Goal: Task Accomplishment & Management: Use online tool/utility

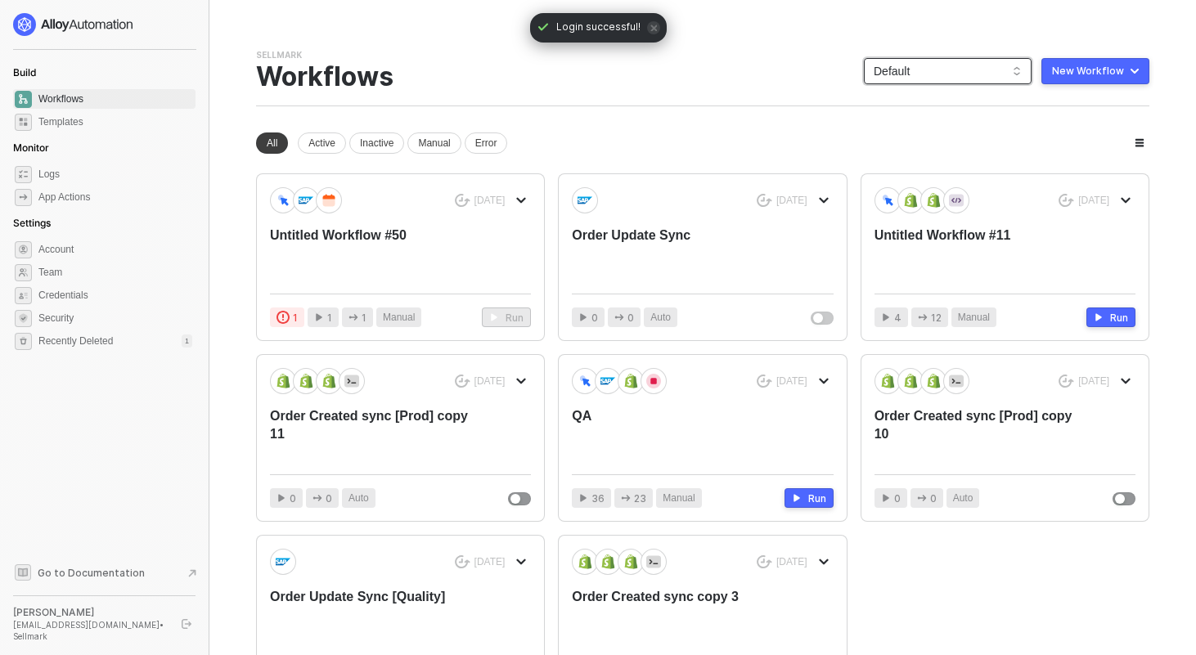
click at [907, 59] on span "Default" at bounding box center [948, 71] width 148 height 25
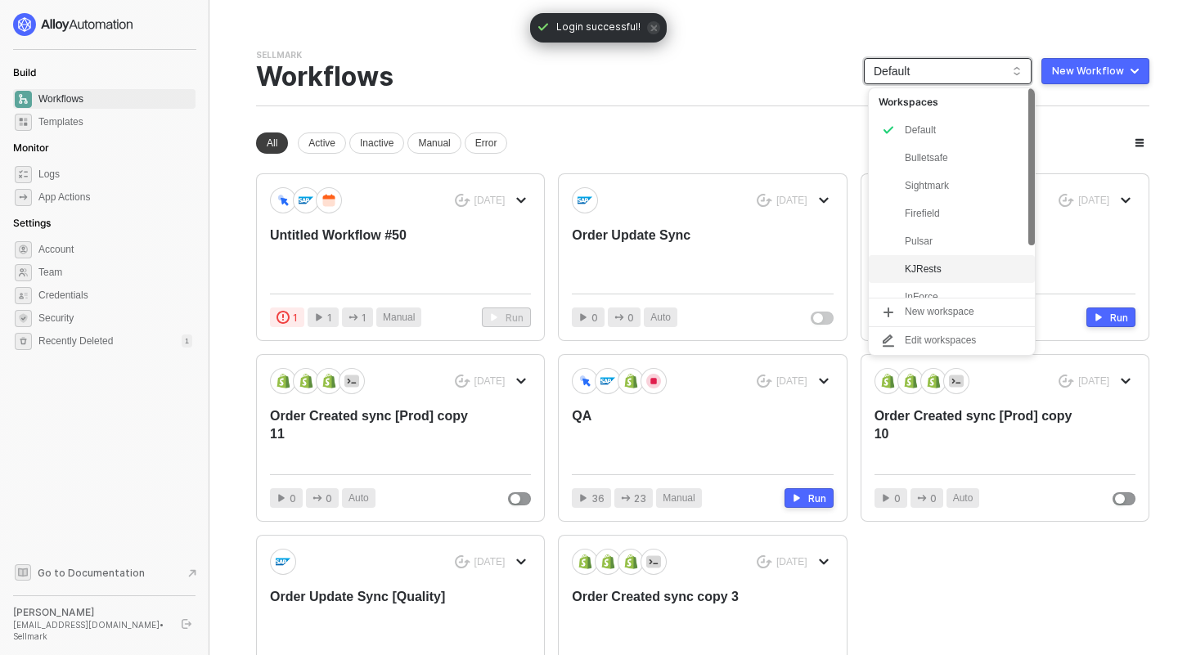
click at [916, 261] on div "KJRests" at bounding box center [965, 269] width 120 height 20
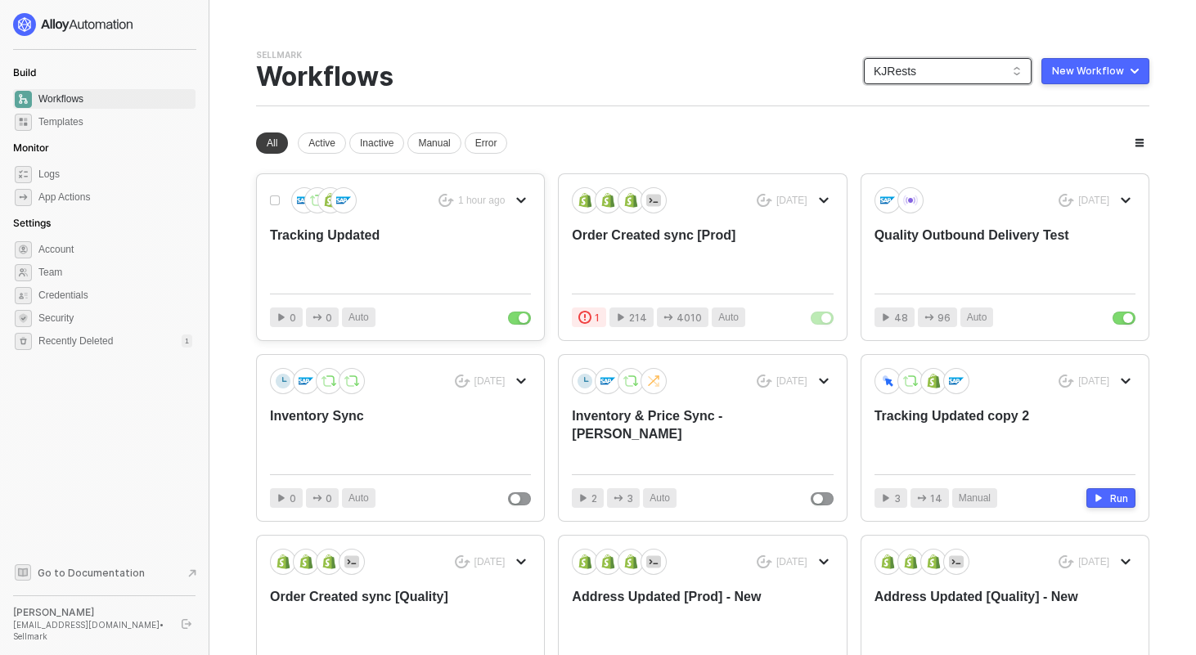
click at [356, 237] on div "Tracking Updated" at bounding box center [374, 254] width 209 height 54
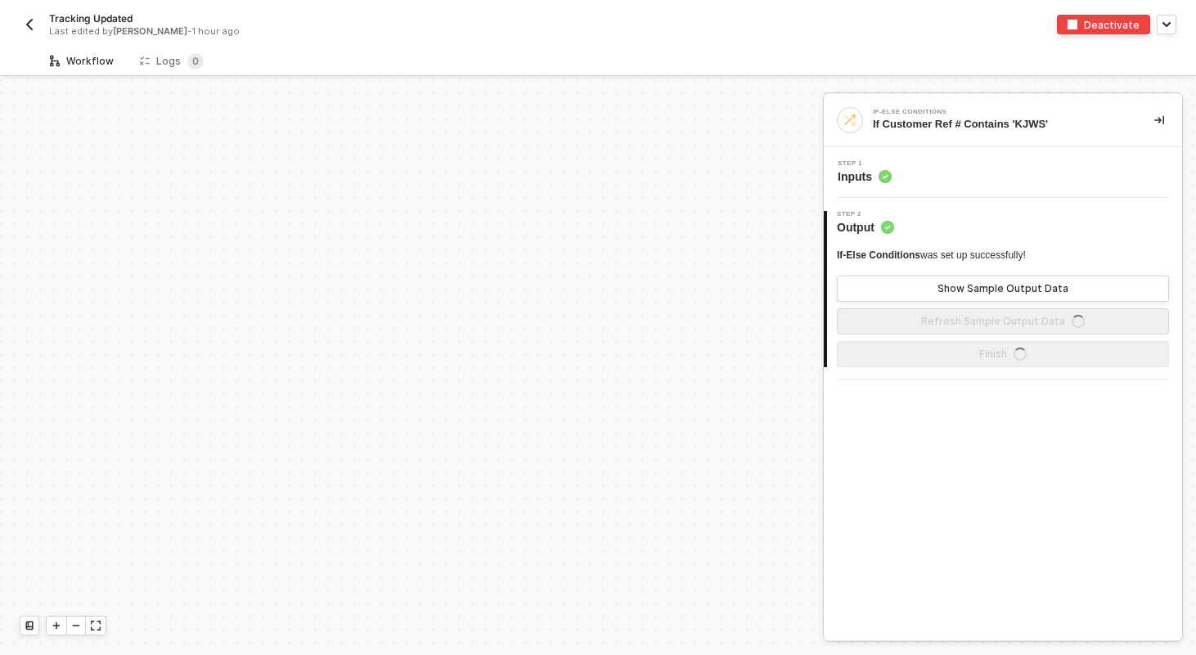
scroll to position [470, 0]
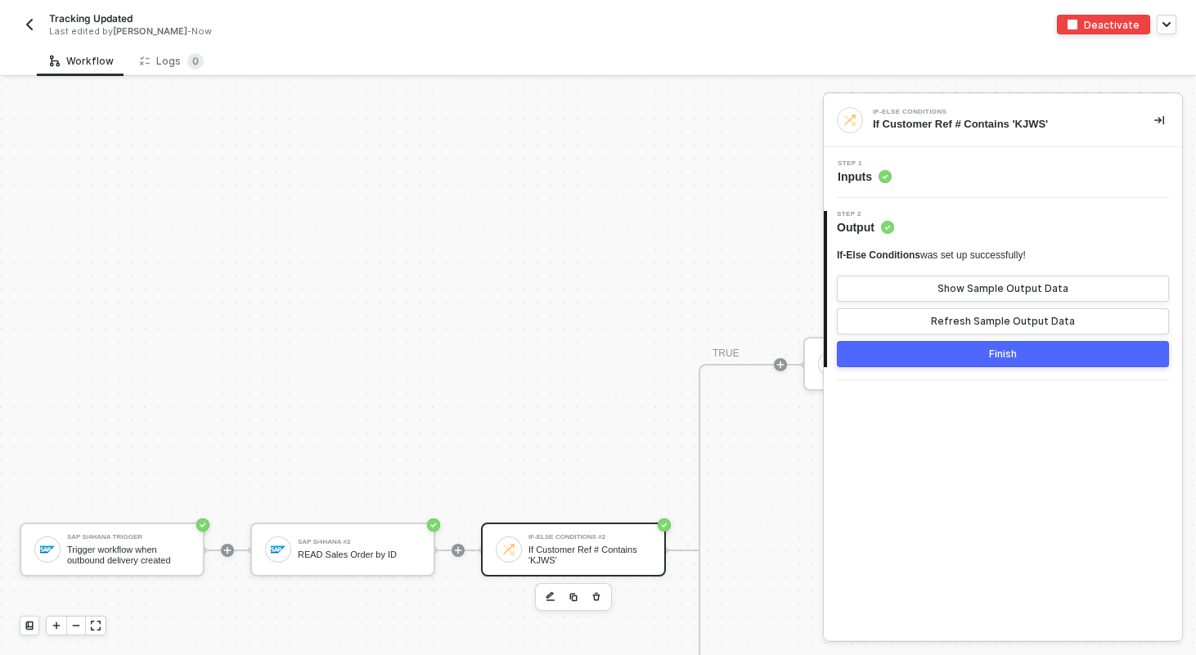
click at [296, 38] on div "Tracking Updated Last edited by Scott Cogswell - Now Deactivate" at bounding box center [598, 23] width 1157 height 46
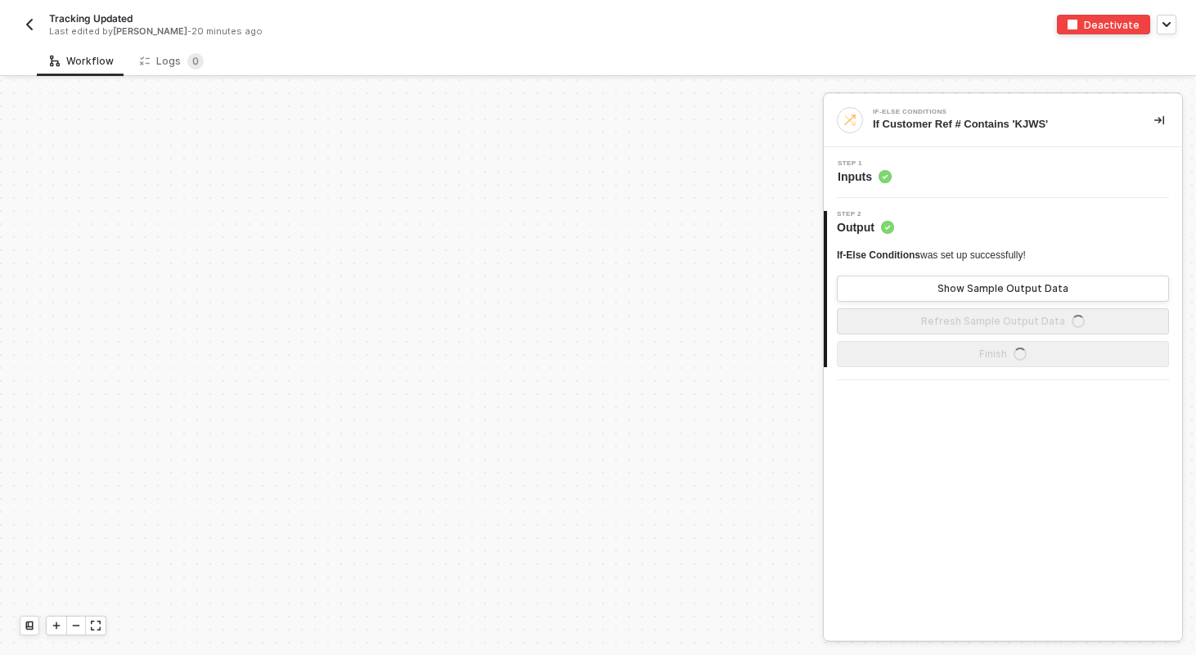
scroll to position [470, 0]
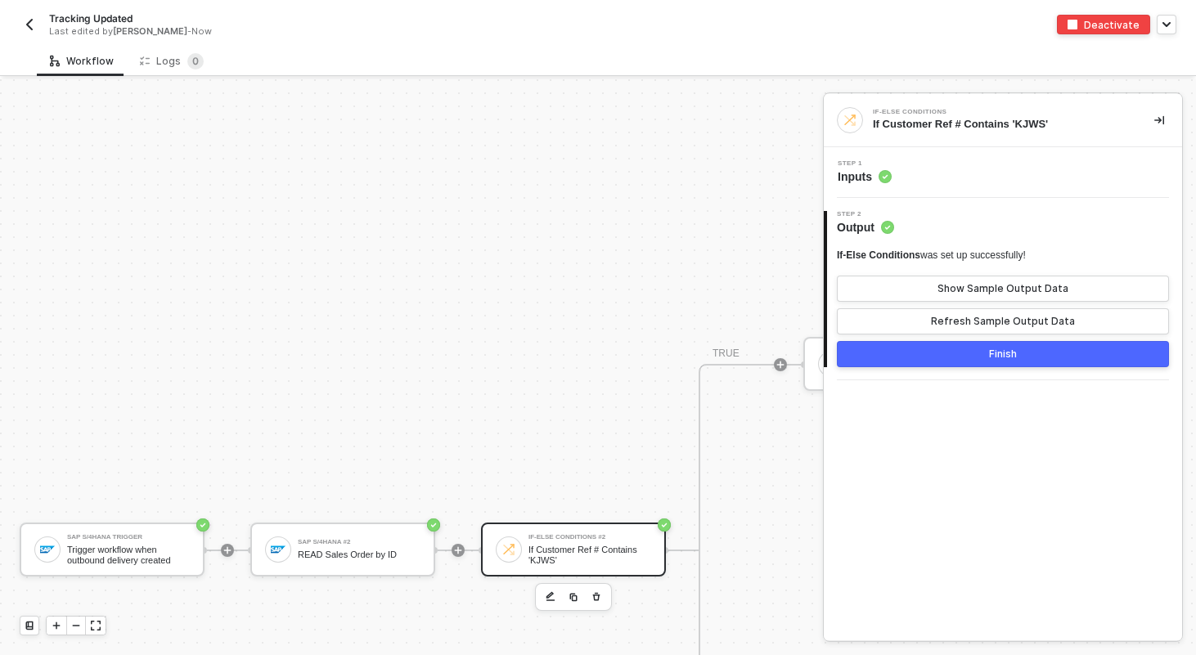
click at [28, 21] on img "button" at bounding box center [29, 24] width 13 height 13
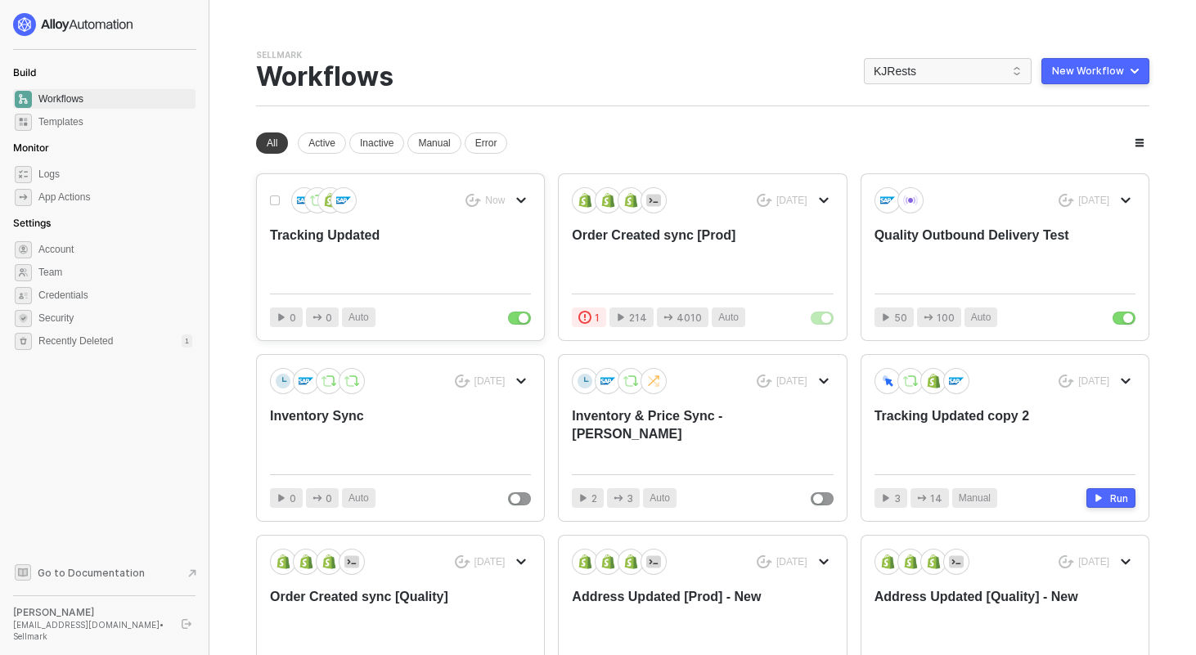
click at [322, 239] on div "Tracking Updated" at bounding box center [374, 254] width 209 height 54
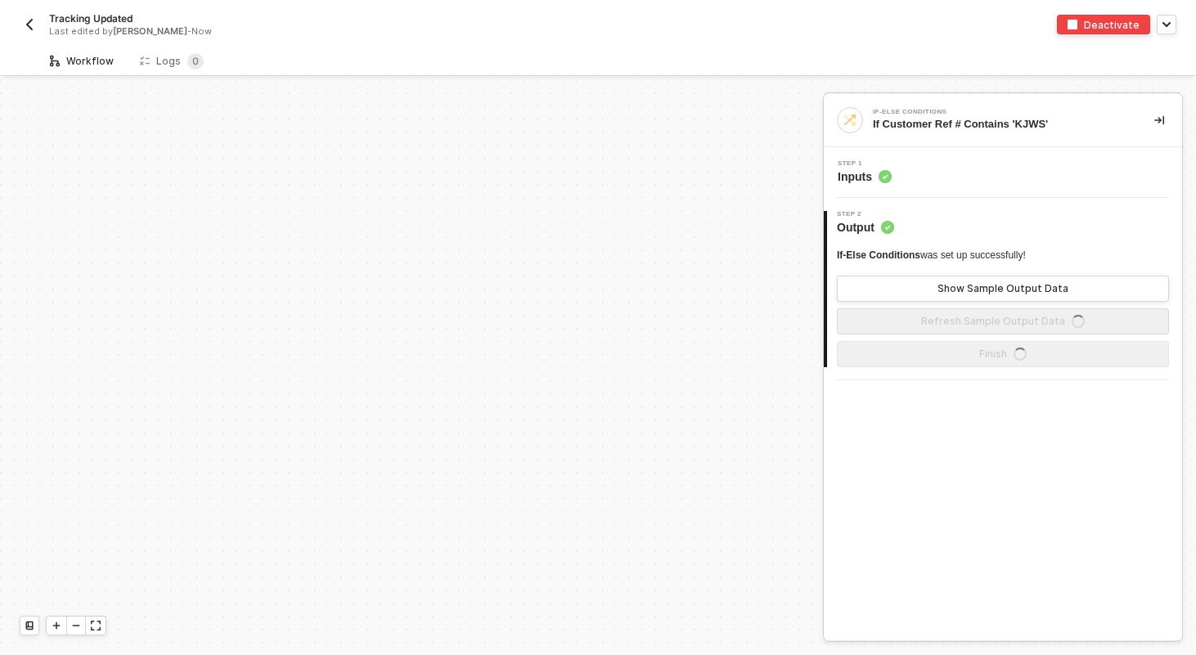
scroll to position [470, 0]
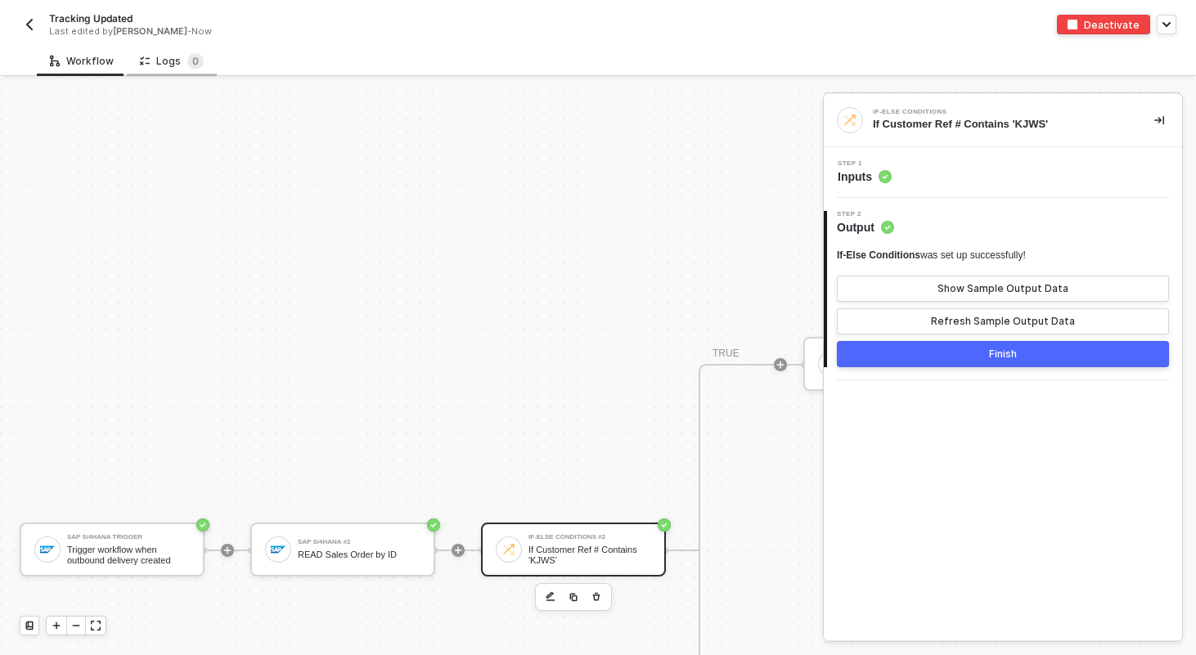
click at [140, 67] on icon at bounding box center [145, 61] width 10 height 14
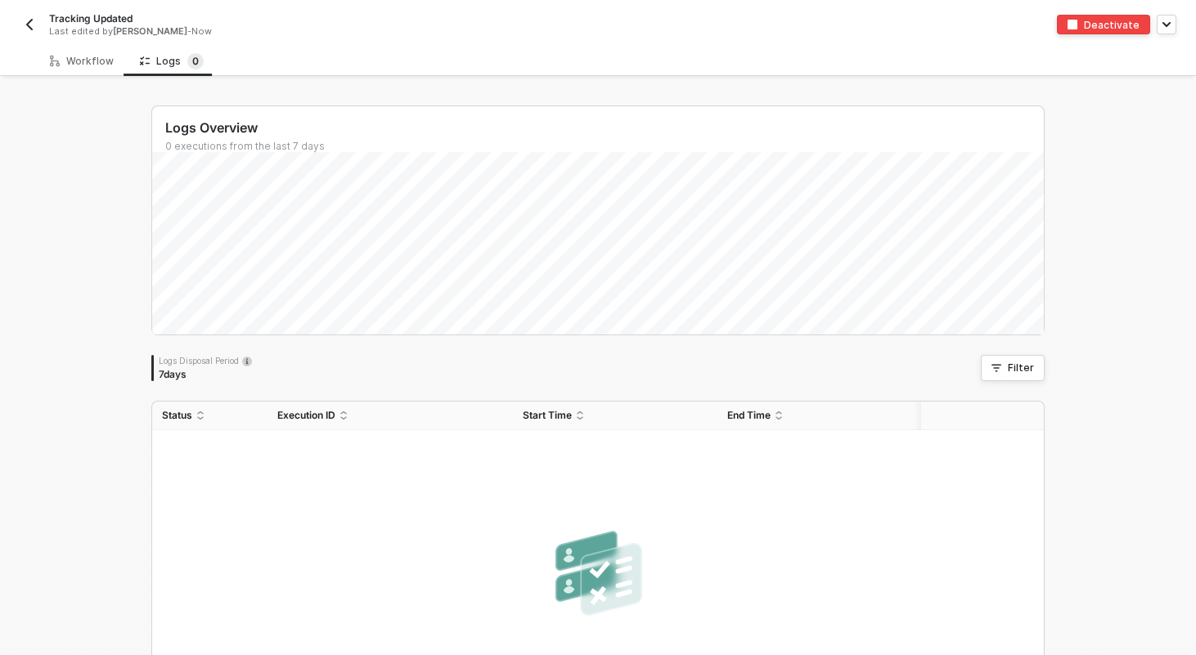
click at [33, 28] on img "button" at bounding box center [29, 24] width 13 height 13
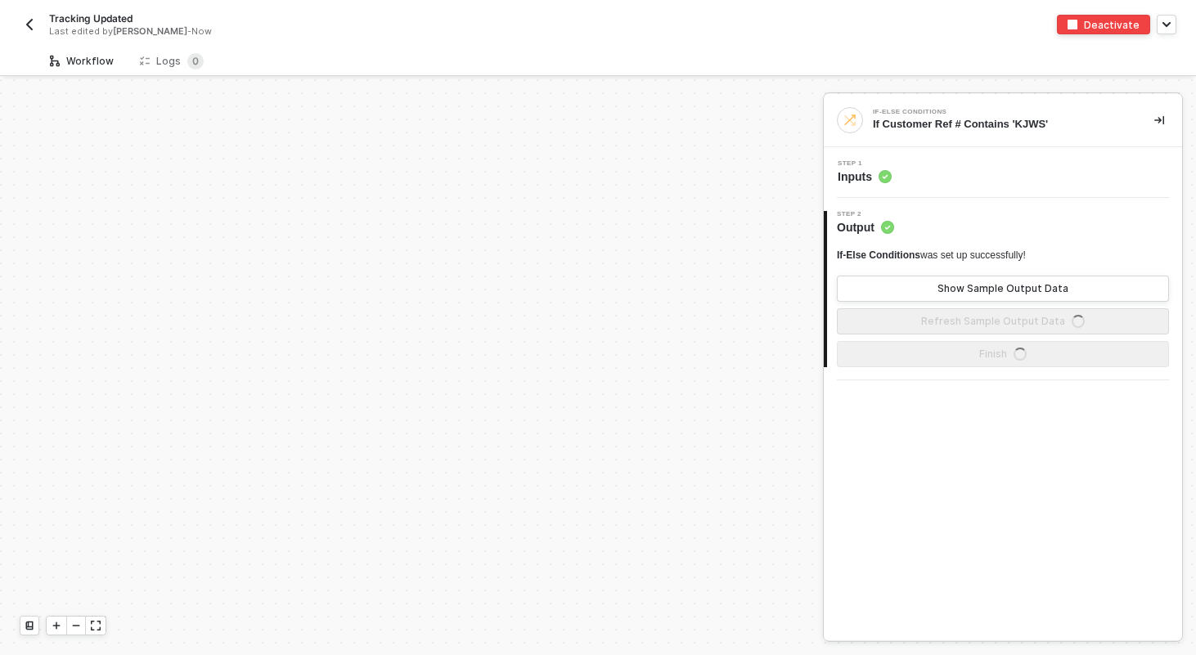
scroll to position [470, 0]
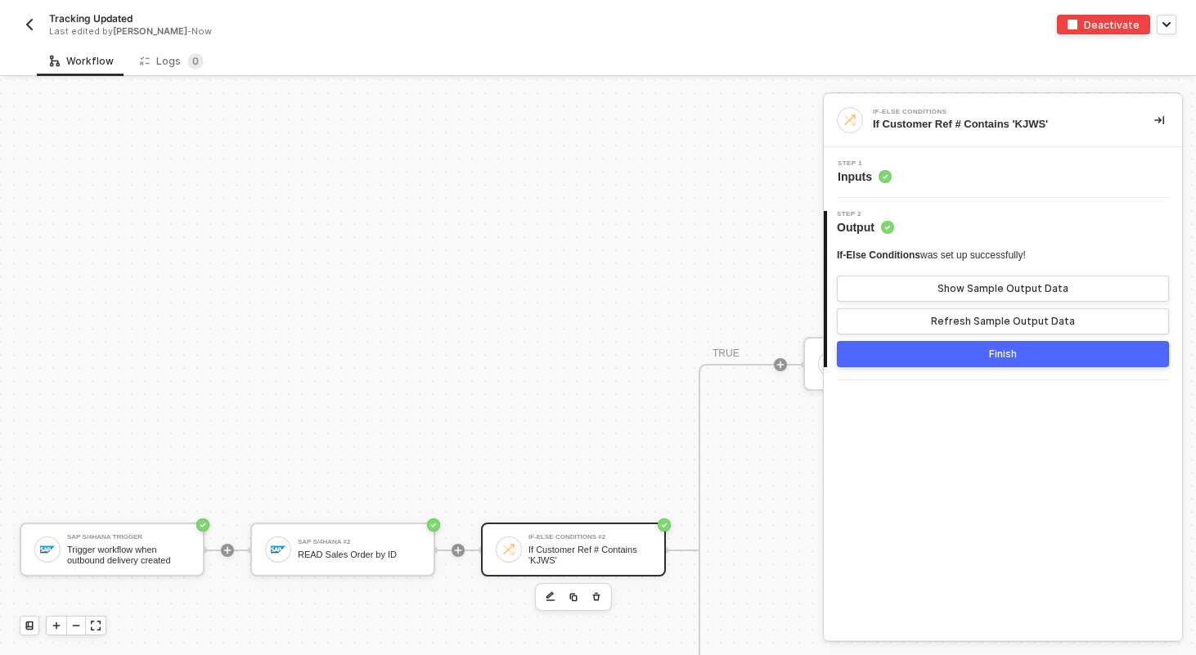
click at [33, 20] on img "button" at bounding box center [29, 24] width 13 height 13
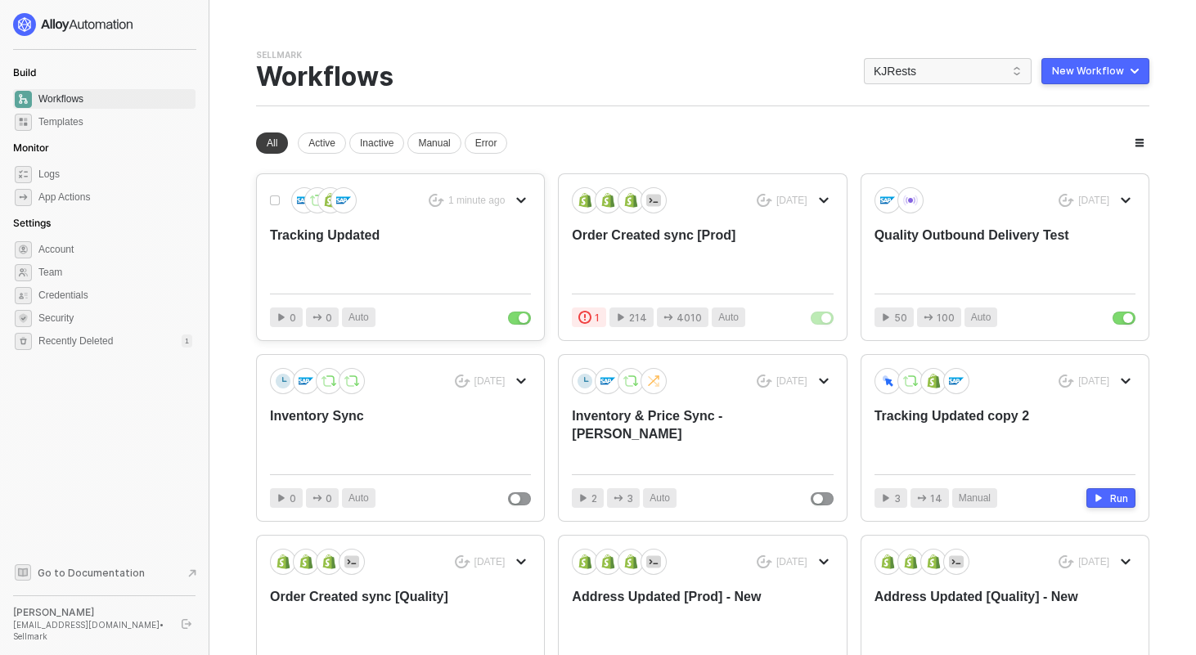
click at [335, 235] on div "Tracking Updated" at bounding box center [374, 254] width 209 height 54
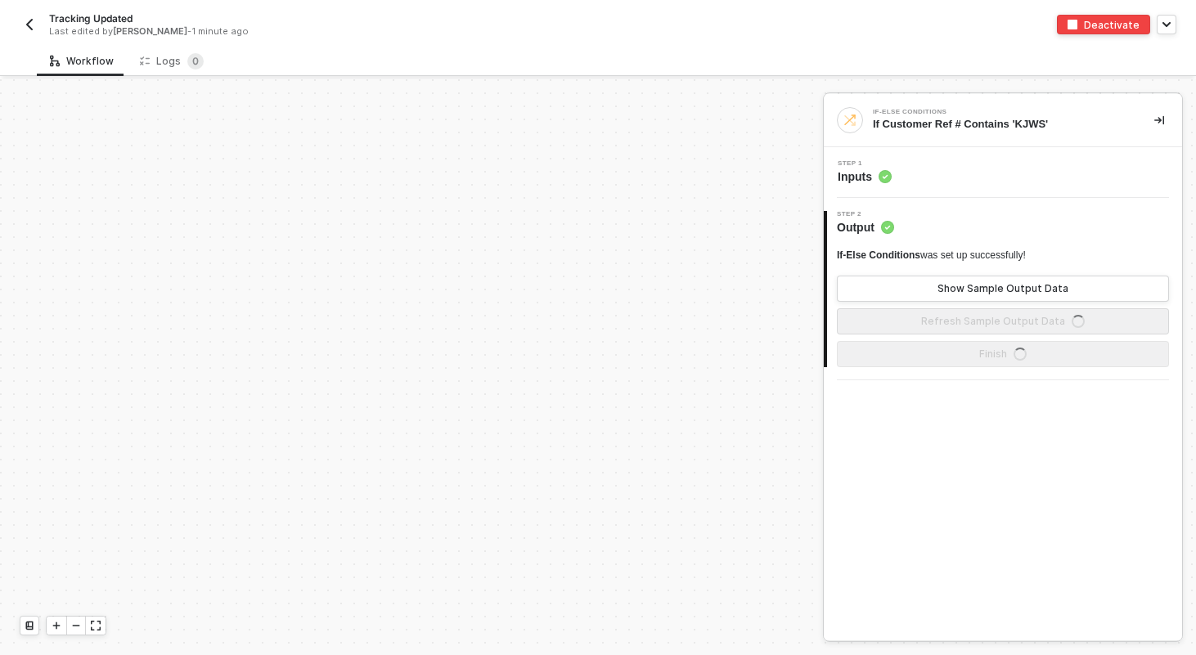
scroll to position [470, 0]
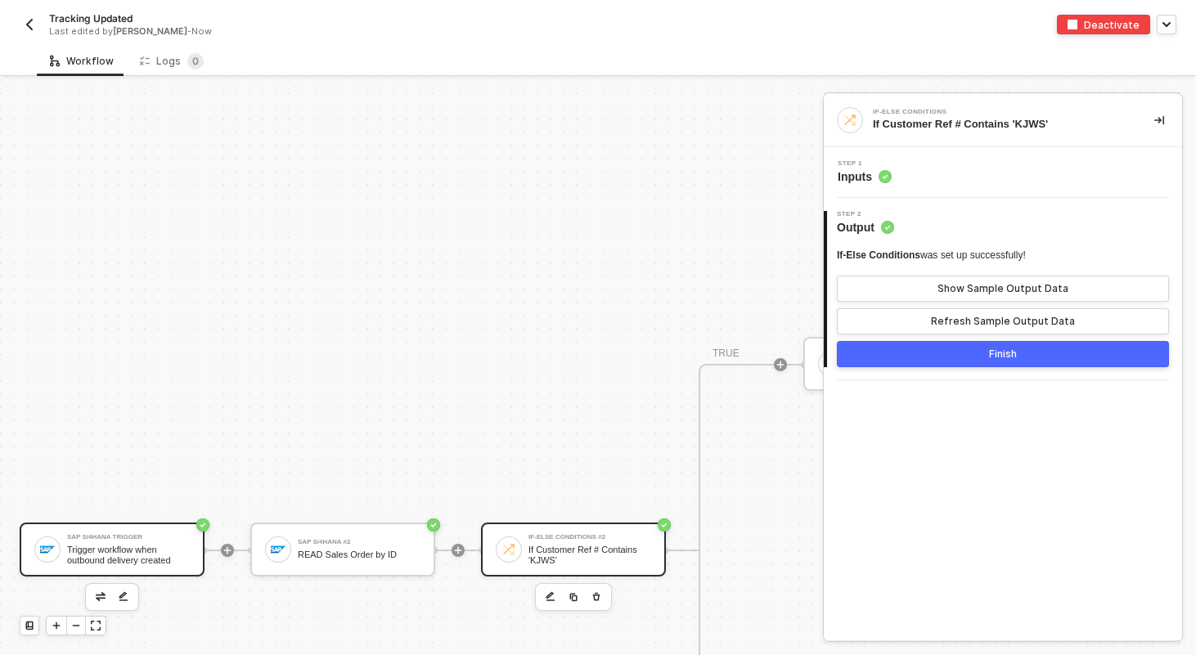
click at [154, 523] on div "SAP S/4HANA Trigger Trigger workflow when outbound delivery created" at bounding box center [112, 550] width 185 height 54
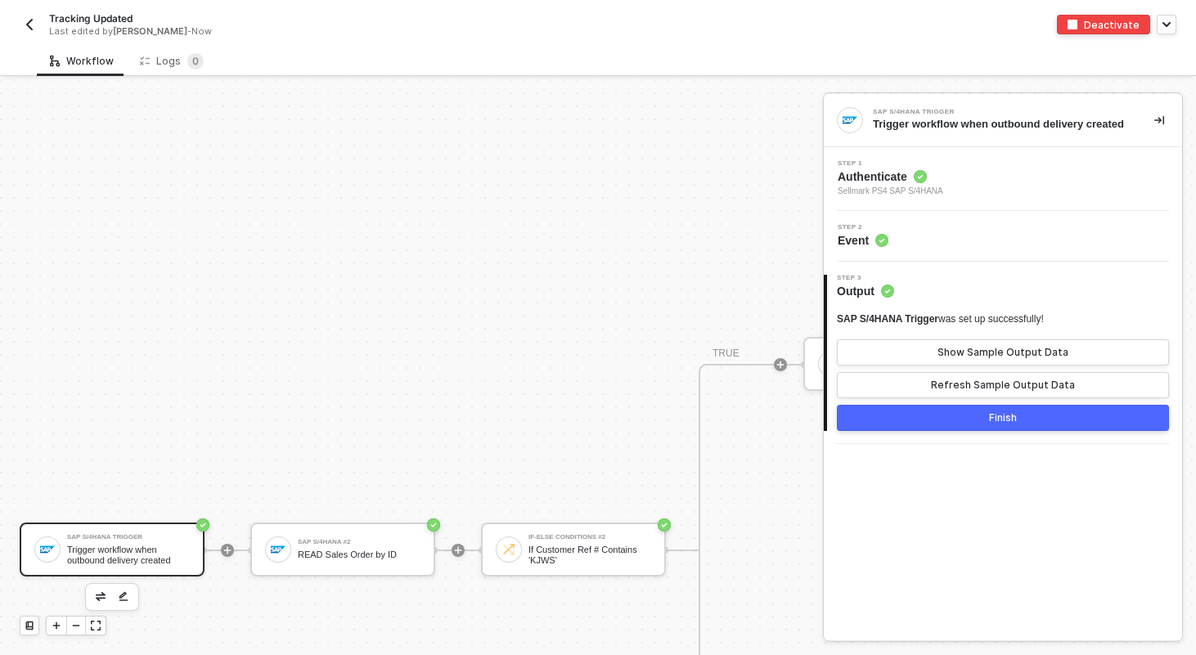
click at [1025, 195] on div "Step 1 Authenticate Sellmark PS4 SAP S/4HANA" at bounding box center [1005, 179] width 354 height 38
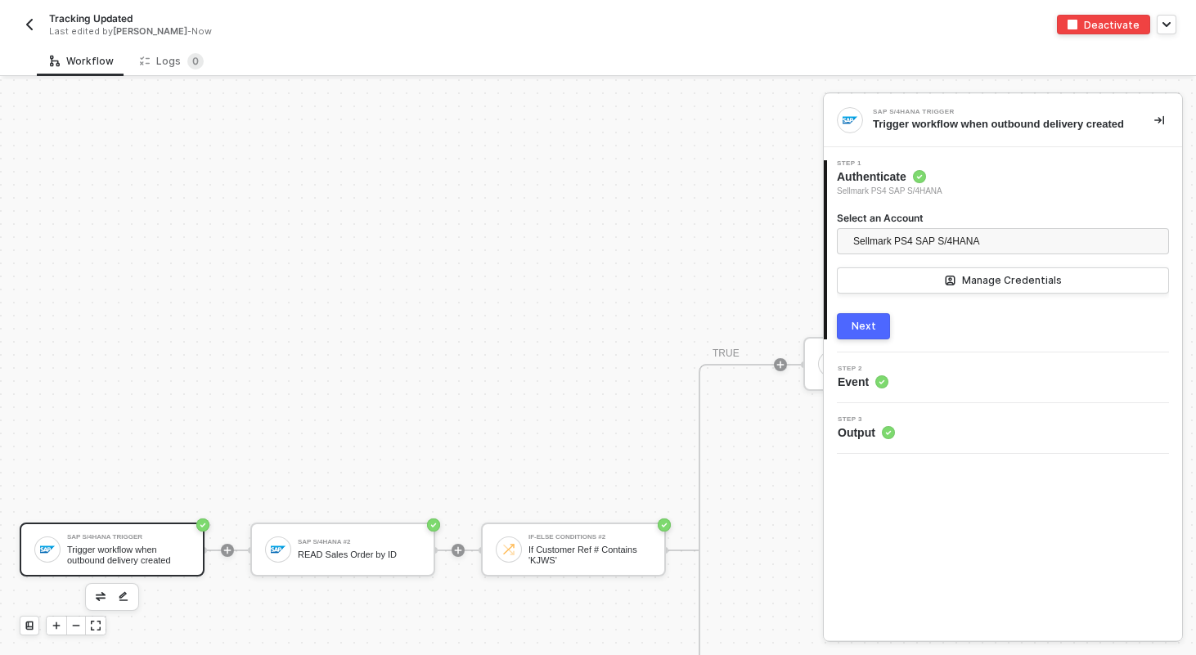
click at [862, 333] on div "Next" at bounding box center [863, 326] width 25 height 13
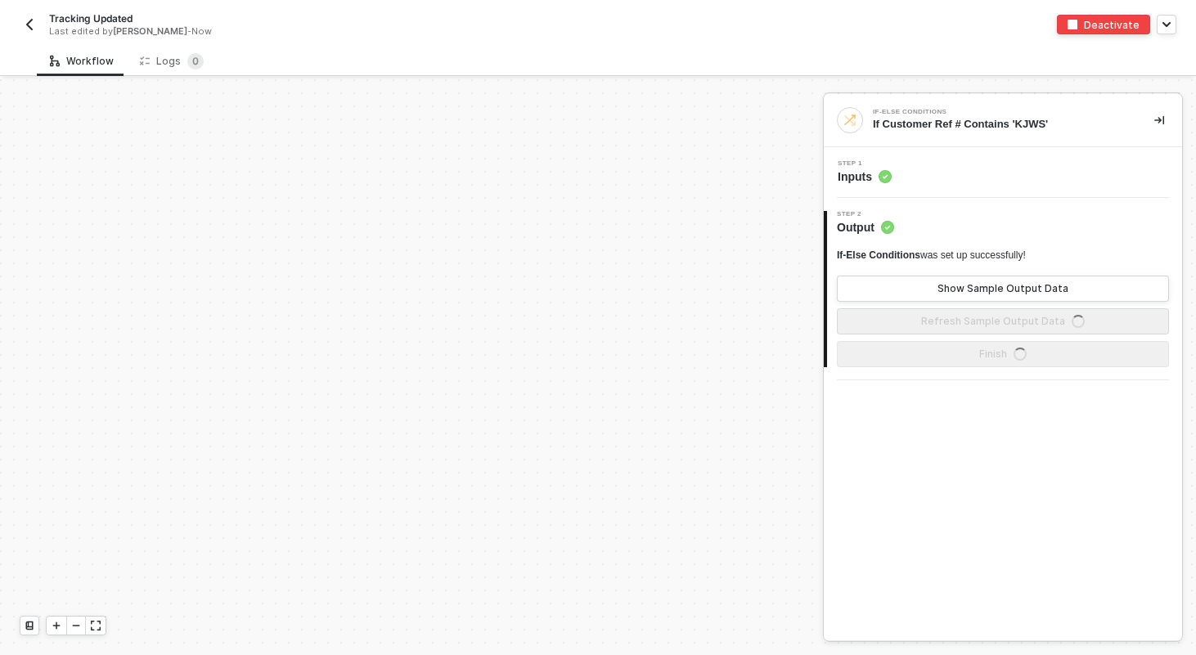
scroll to position [470, 0]
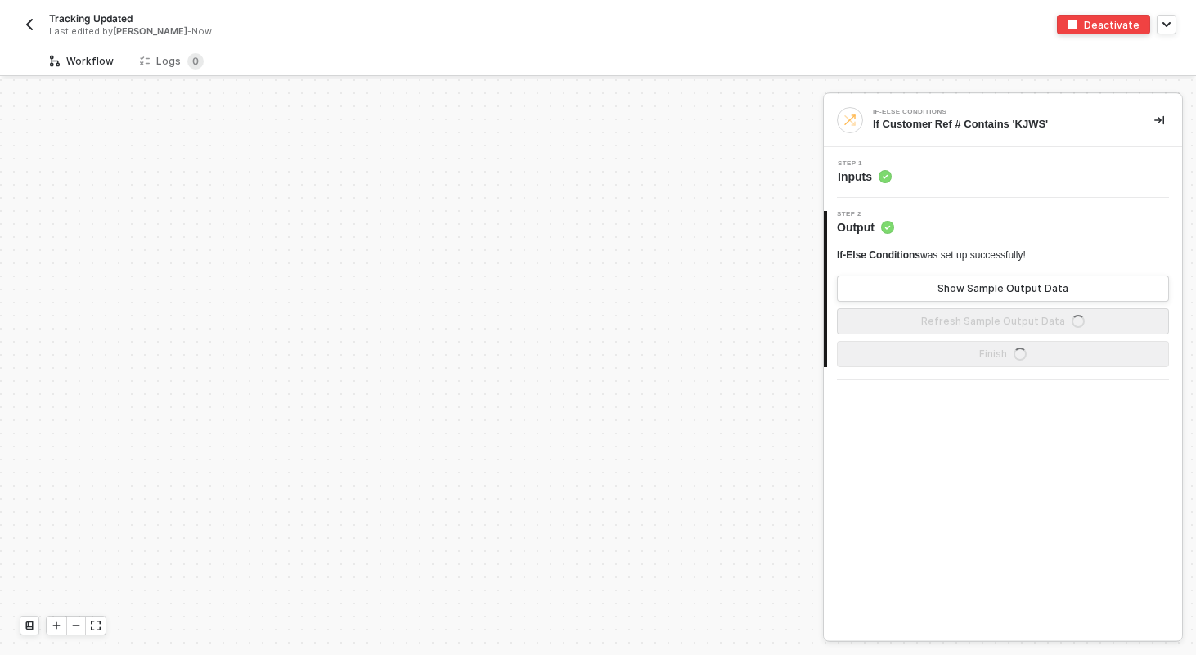
scroll to position [470, 0]
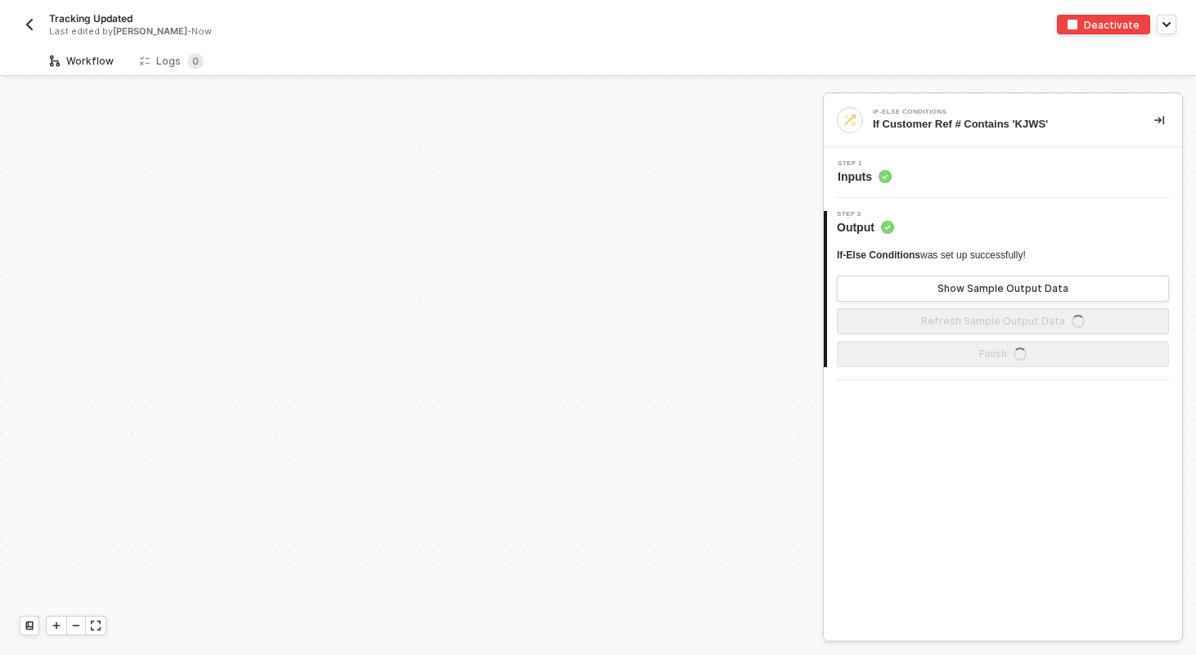
scroll to position [470, 0]
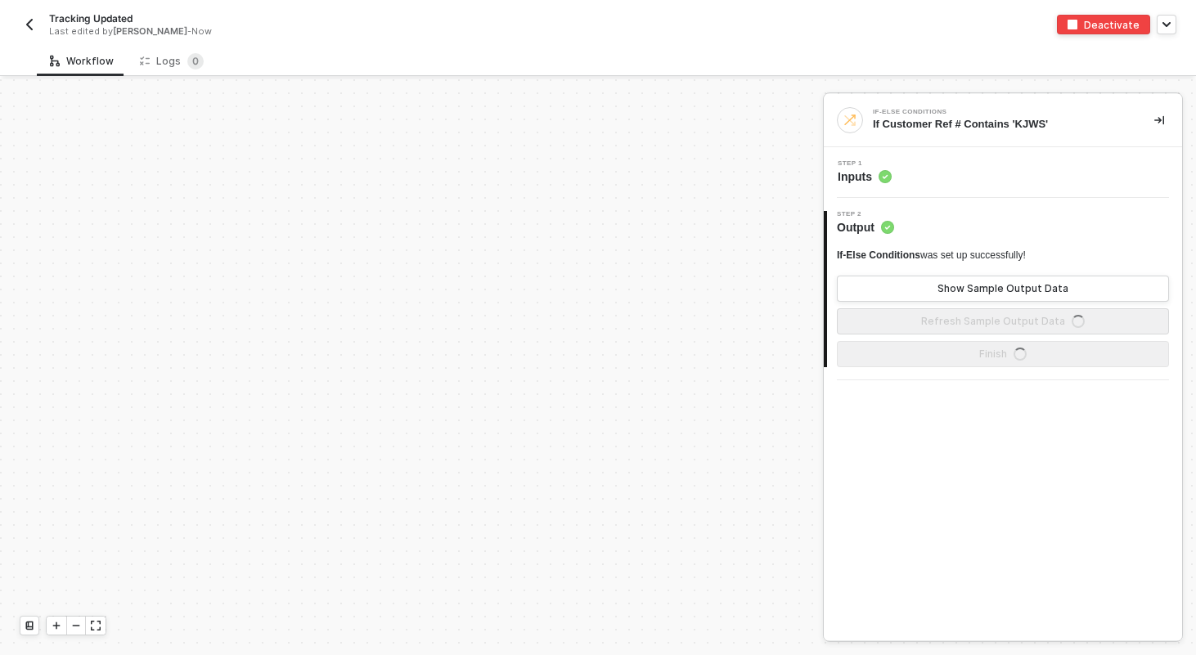
scroll to position [470, 0]
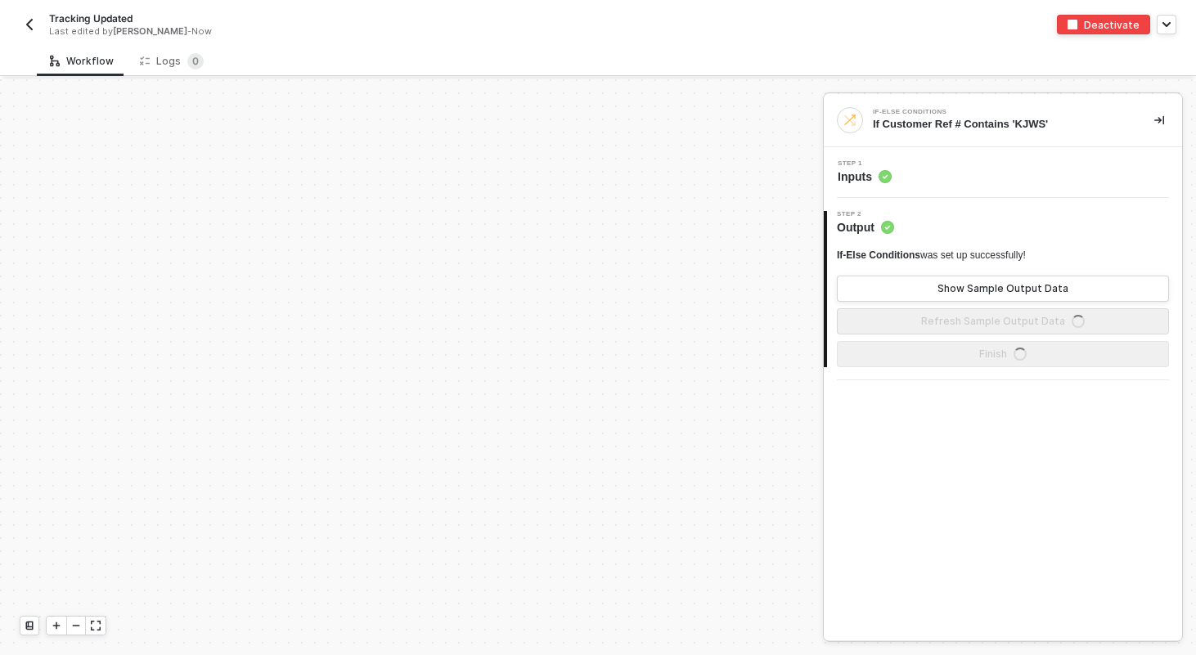
scroll to position [470, 0]
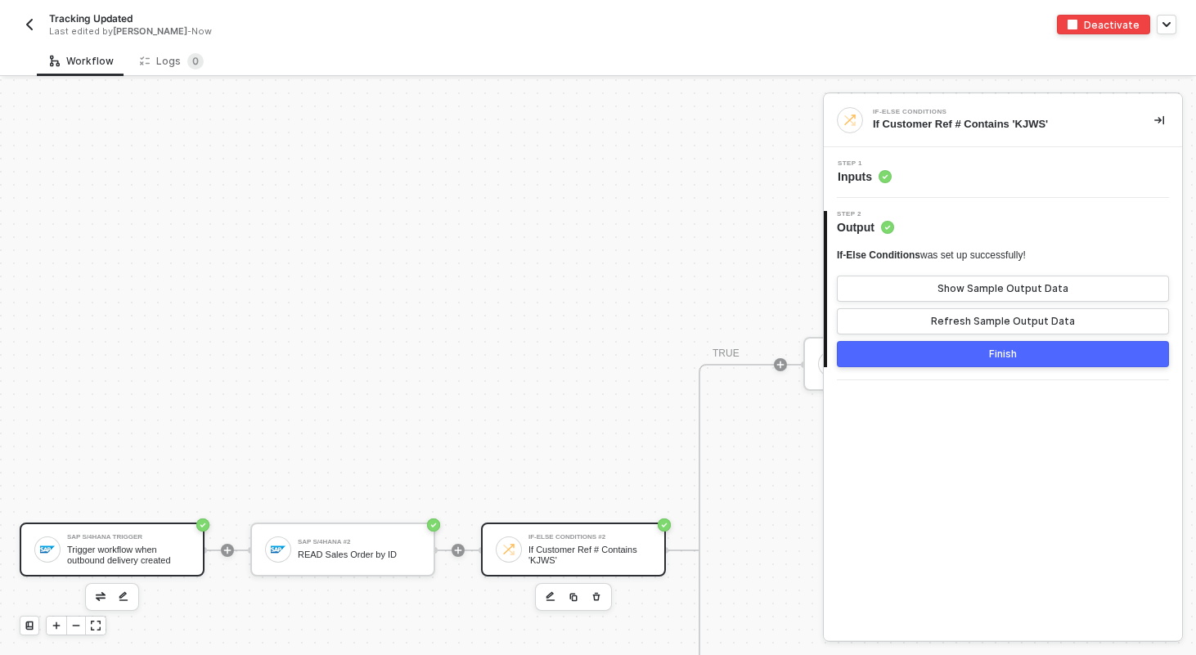
click at [137, 570] on div "SAP S/4HANA Trigger Trigger workflow when outbound delivery created" at bounding box center [112, 550] width 185 height 54
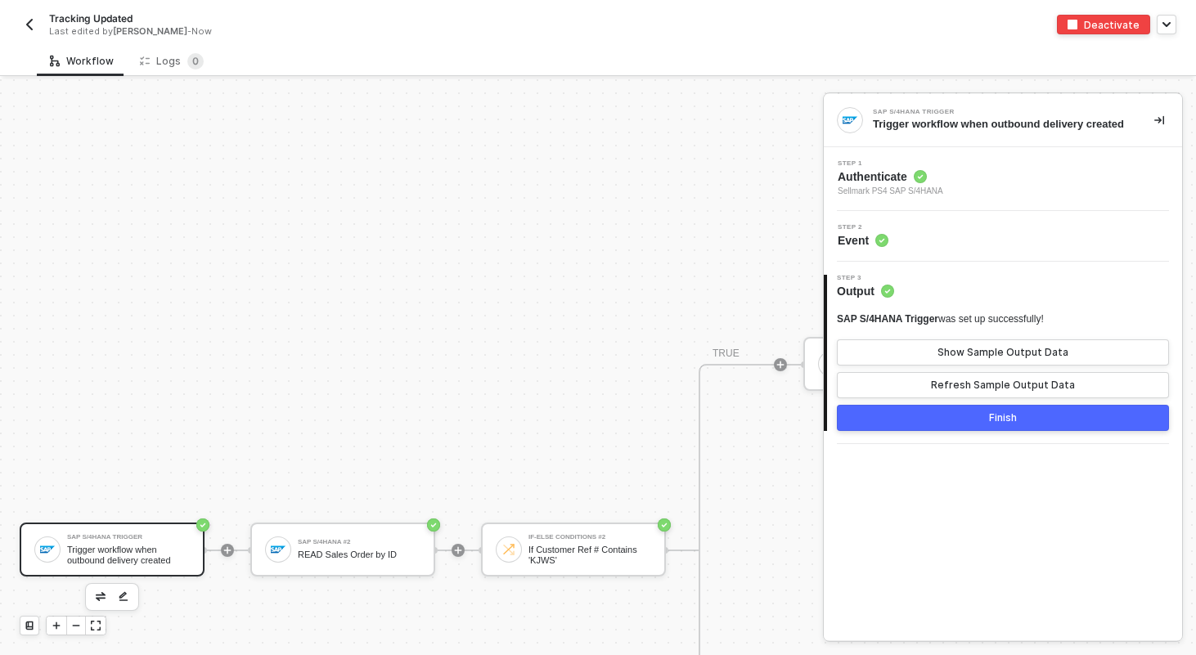
click at [968, 163] on div "Step 1 Authenticate Sellmark PS4 SAP S/4HANA" at bounding box center [1003, 179] width 358 height 64
click at [993, 424] on div "Finish" at bounding box center [1003, 417] width 28 height 13
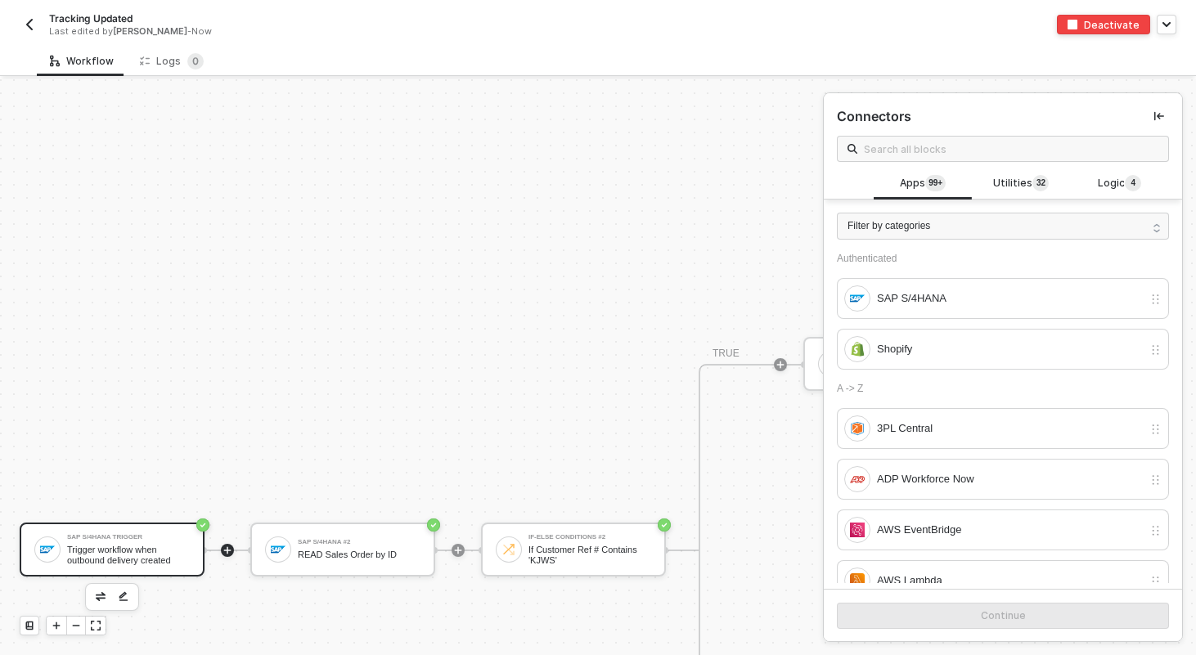
click at [140, 528] on div "SAP S/4HANA Trigger Trigger workflow when outbound delivery created" at bounding box center [112, 550] width 185 height 54
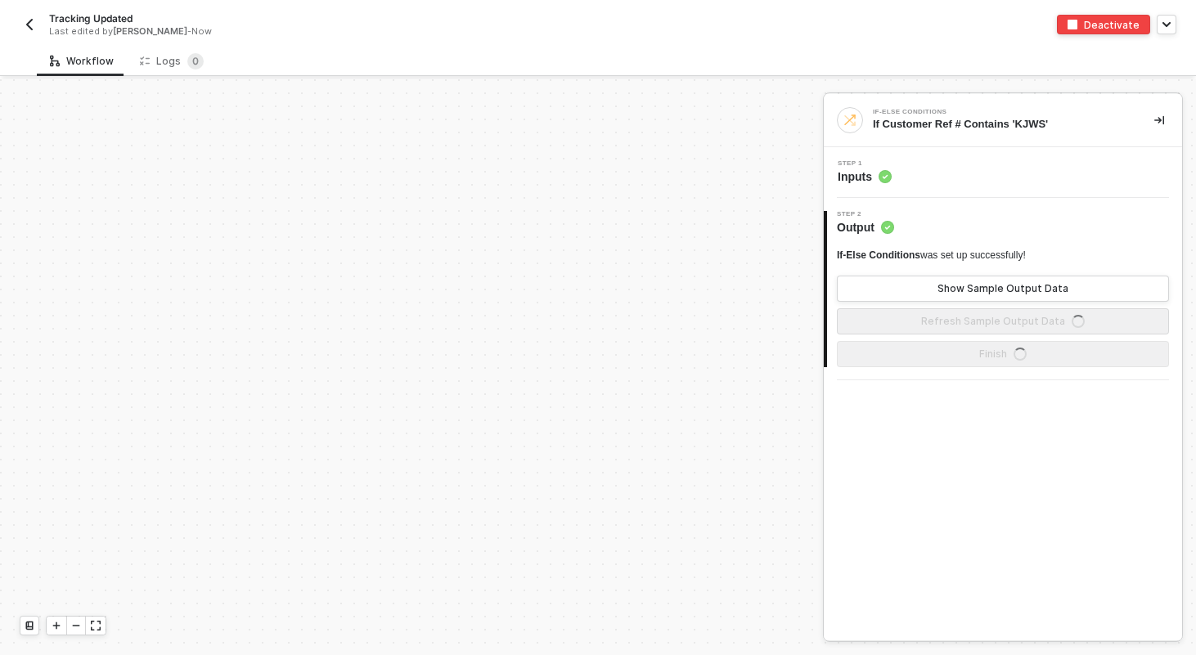
scroll to position [470, 0]
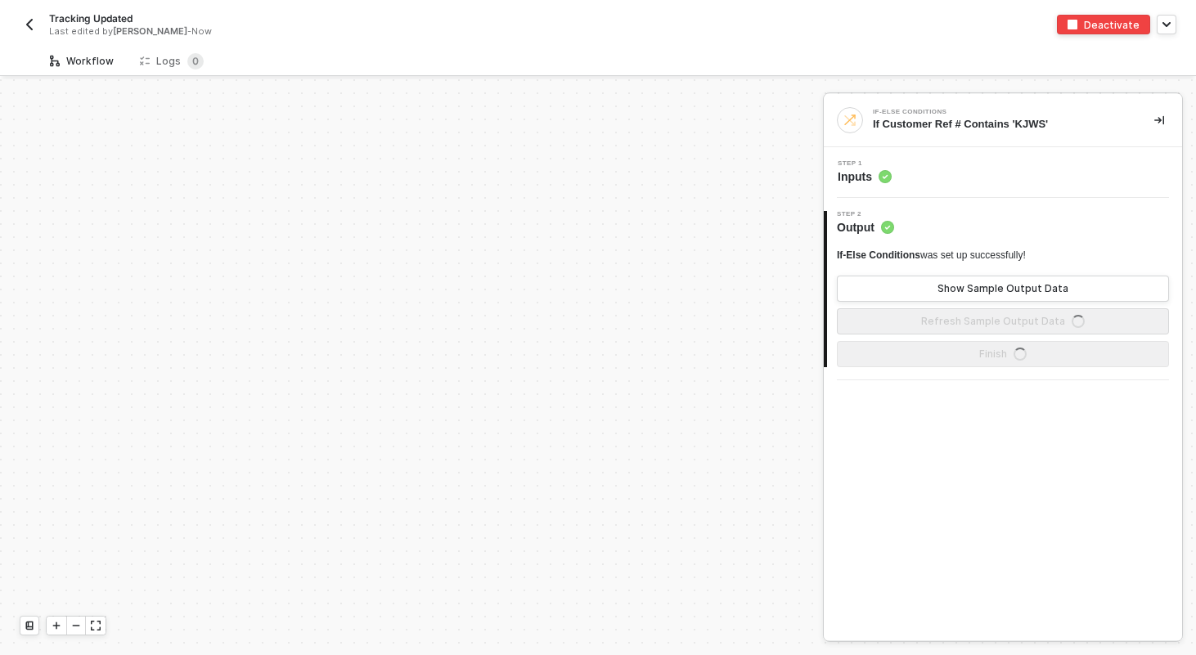
scroll to position [470, 0]
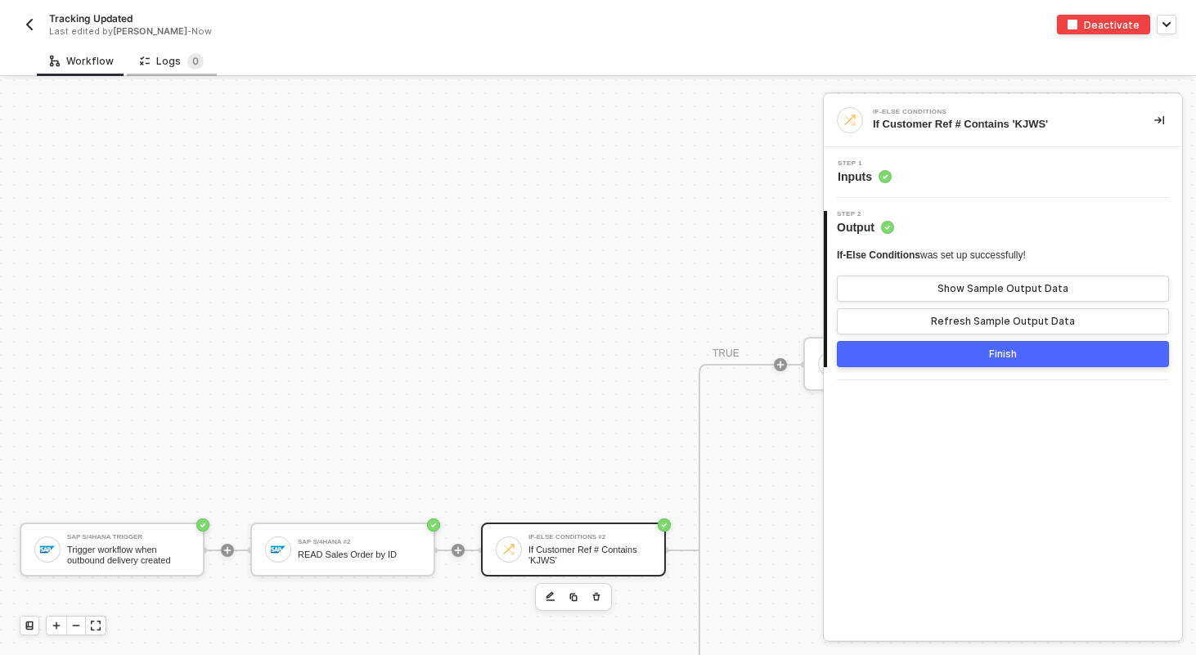
click at [167, 64] on div "Logs 0" at bounding box center [172, 61] width 64 height 16
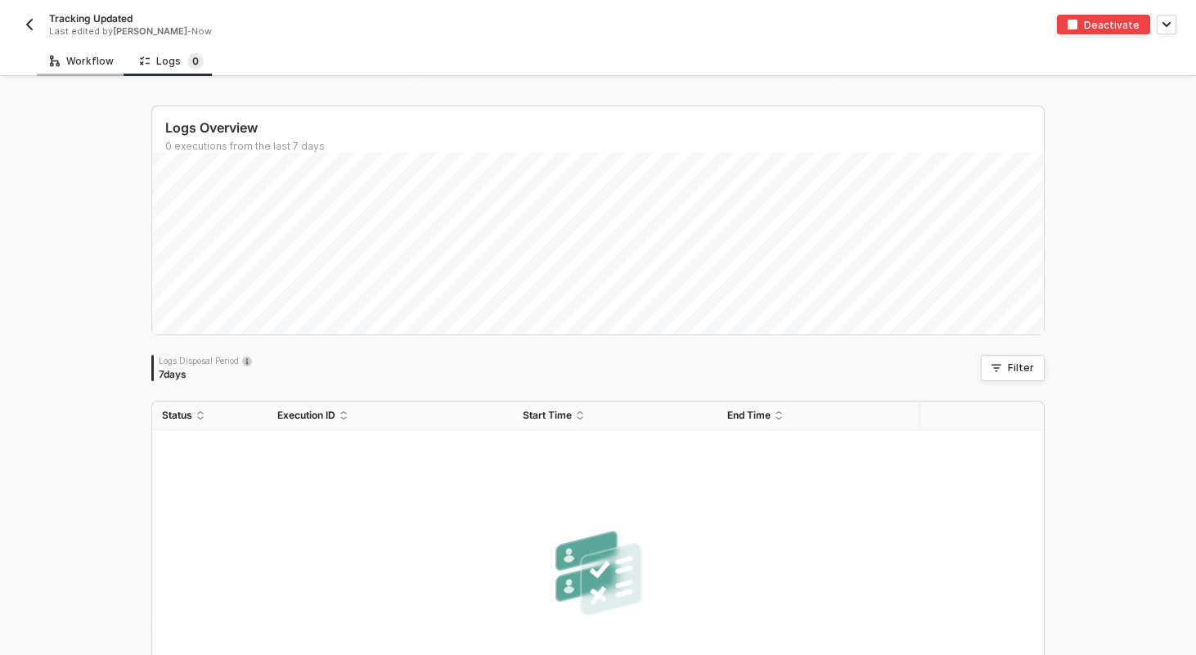
click at [70, 64] on div "Workflow" at bounding box center [82, 61] width 64 height 13
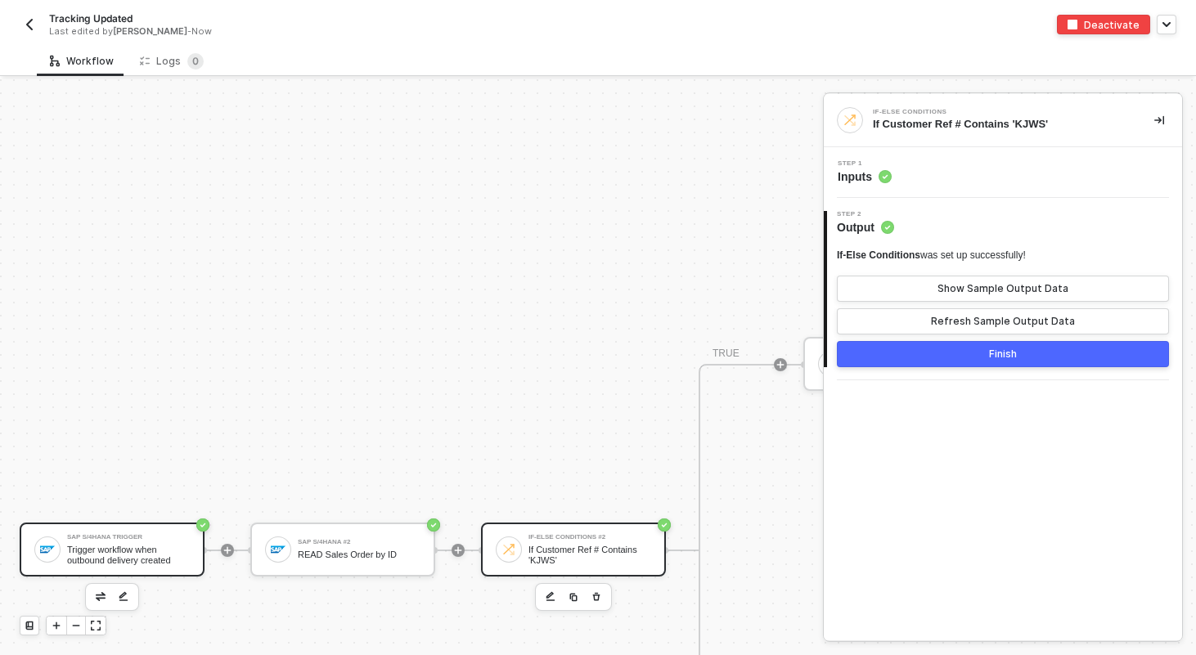
click at [144, 526] on div "SAP S/4HANA Trigger Trigger workflow when outbound delivery created" at bounding box center [112, 550] width 185 height 54
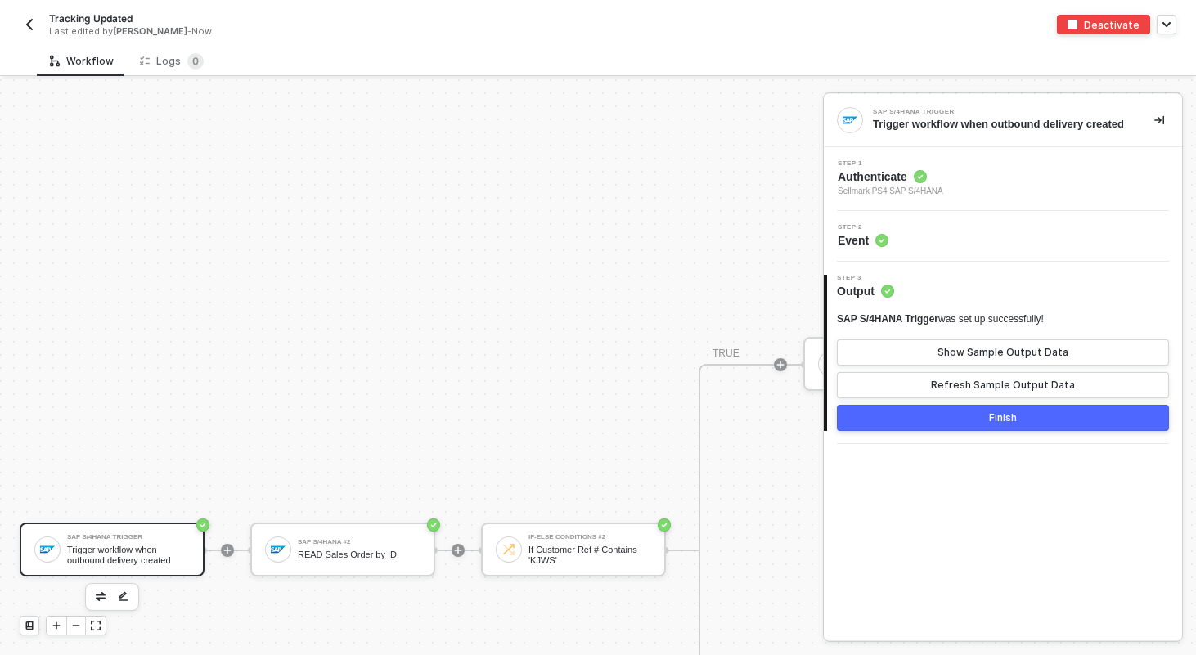
click at [991, 198] on div "Step 1 Authenticate Sellmark PS4 SAP S/4HANA" at bounding box center [1005, 179] width 354 height 38
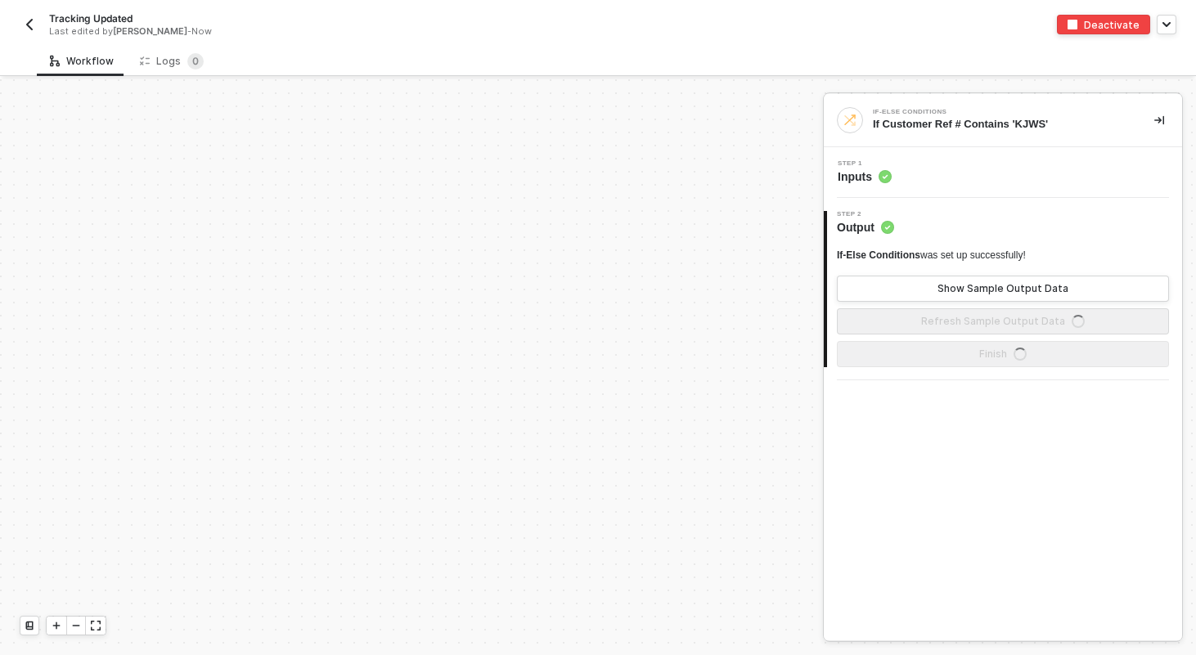
scroll to position [470, 0]
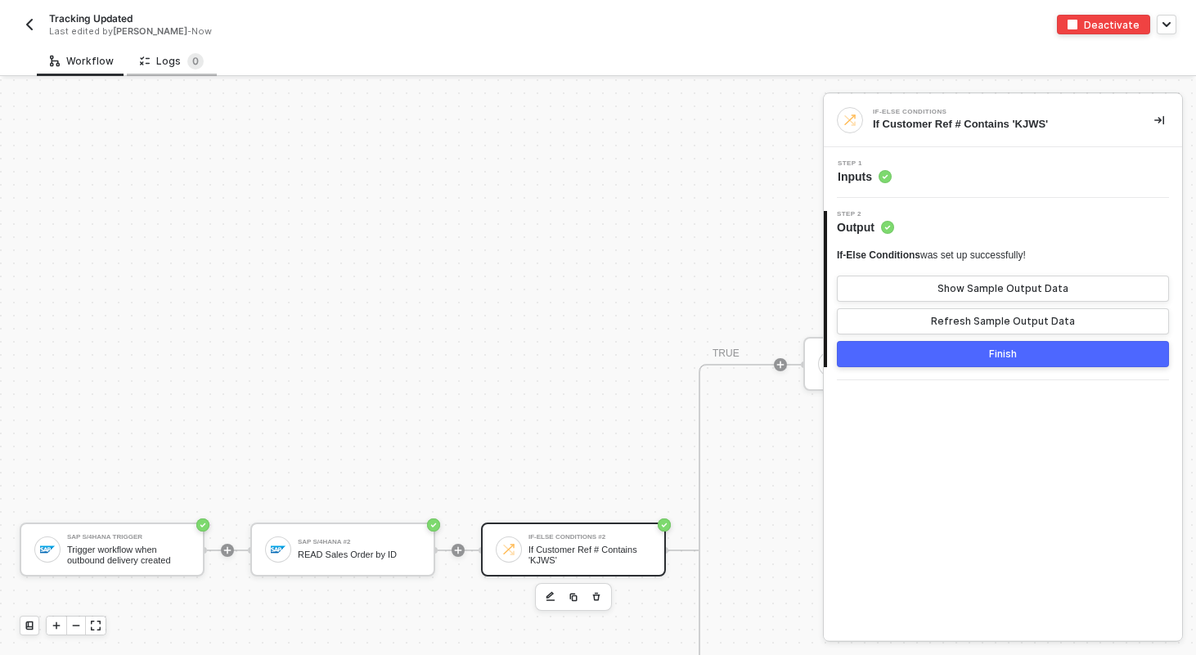
click at [161, 70] on div "Logs 0" at bounding box center [172, 61] width 90 height 30
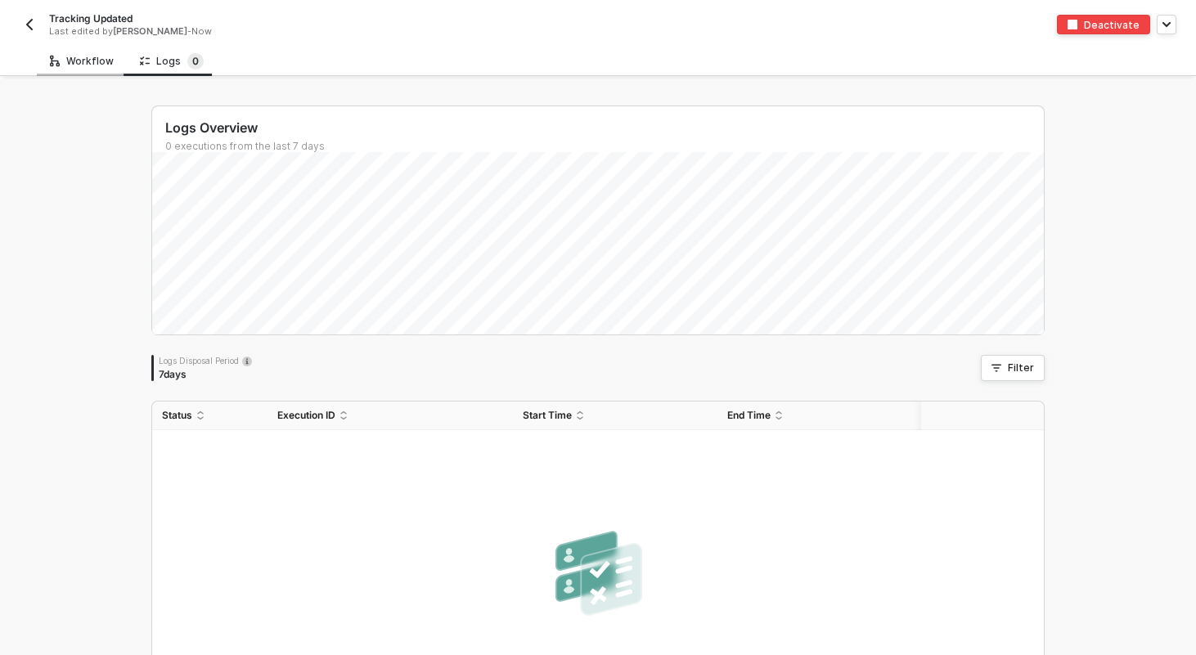
click at [80, 66] on div "Workflow" at bounding box center [82, 61] width 64 height 13
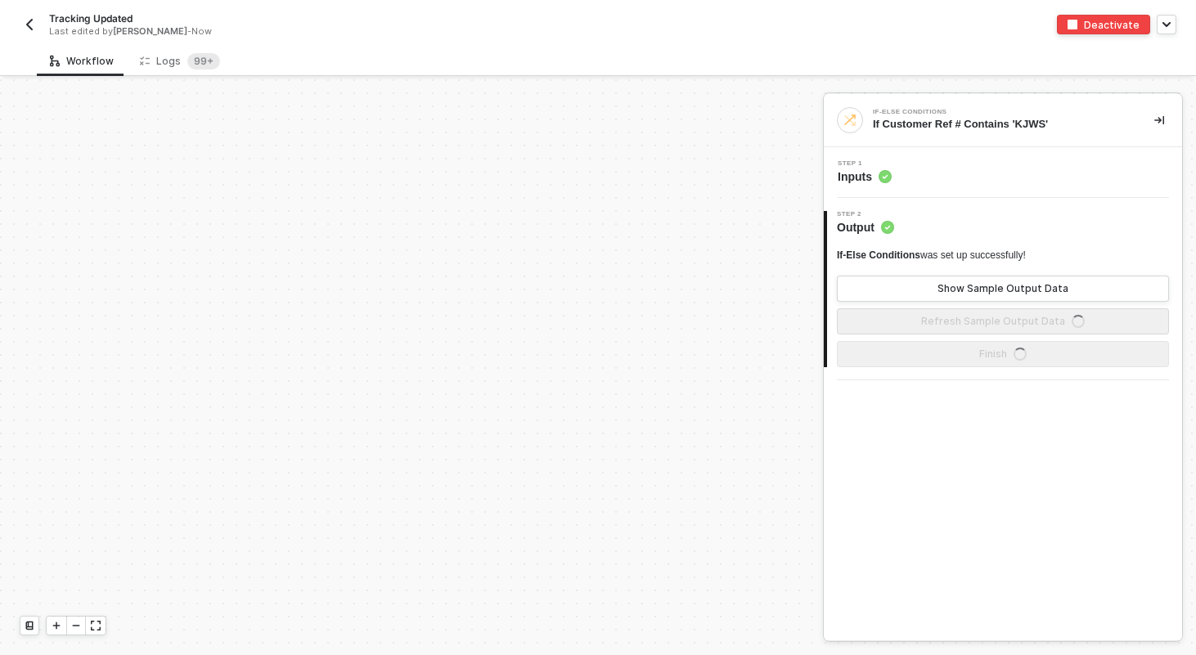
scroll to position [470, 0]
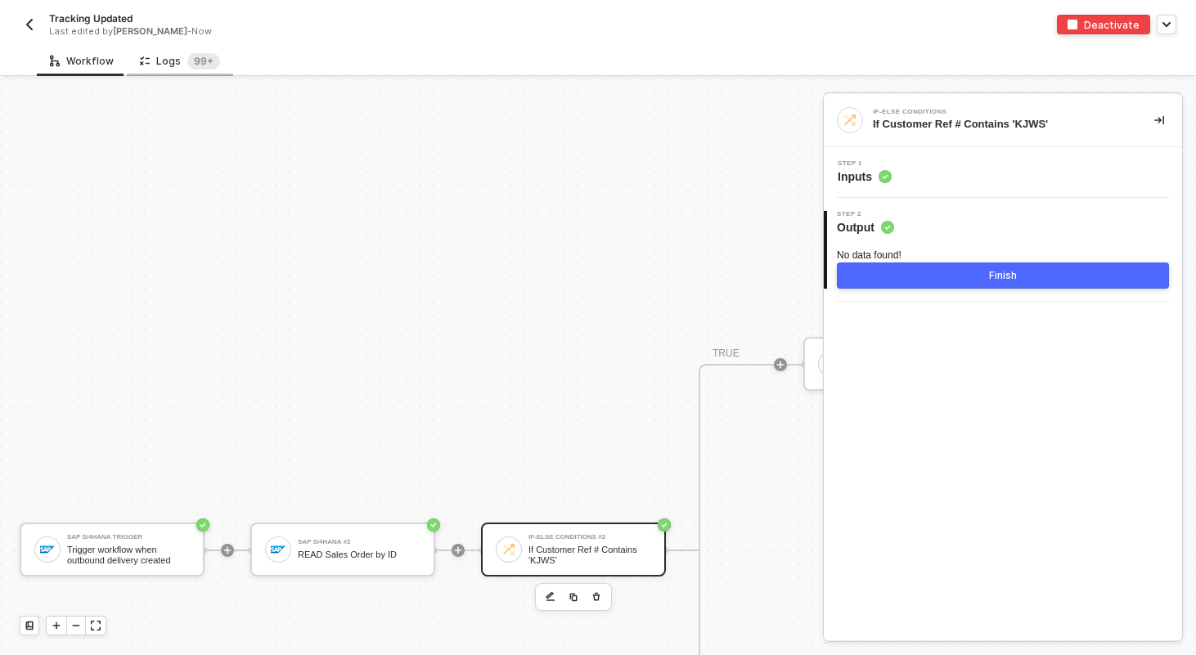
click at [177, 64] on div "Logs 99+" at bounding box center [180, 61] width 80 height 16
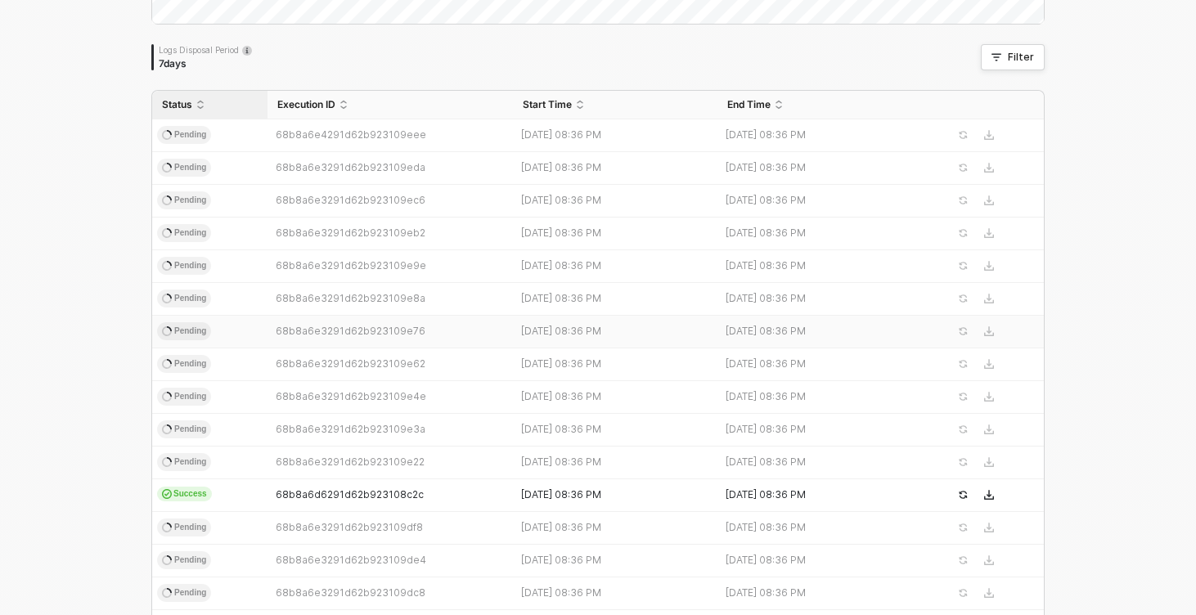
scroll to position [310, 0]
click at [244, 485] on td "Success" at bounding box center [209, 496] width 115 height 33
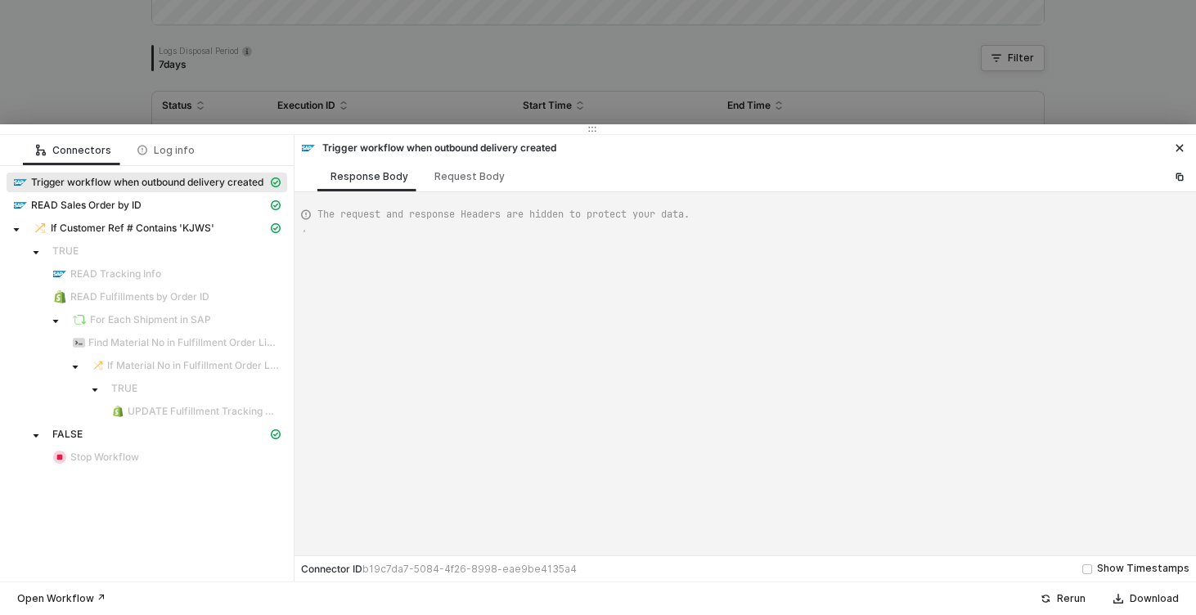
type textarea "{ "json": { "__metadata": { "id": "https://sellmarksap.sc1.hec.ondemand.com/sap…"
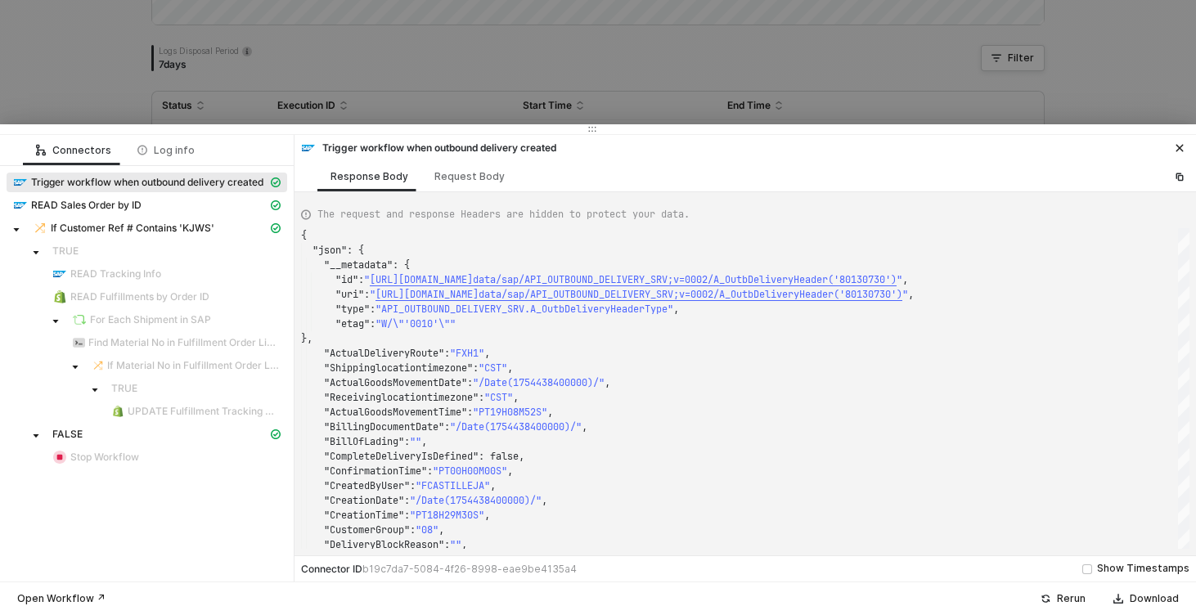
click at [76, 80] on div at bounding box center [598, 307] width 1196 height 615
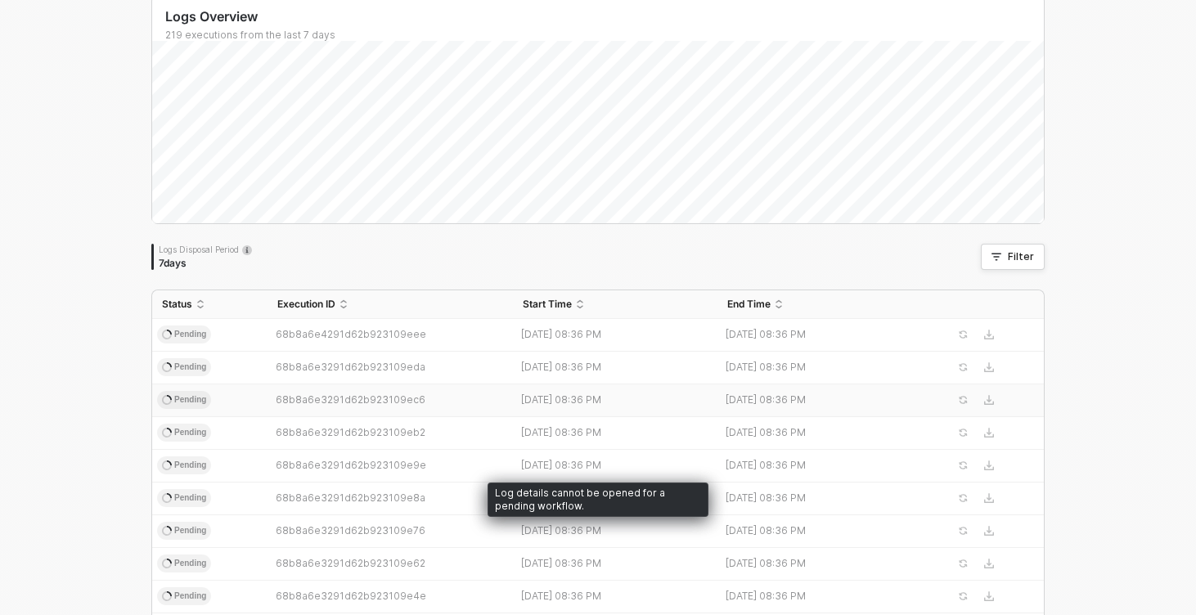
scroll to position [0, 0]
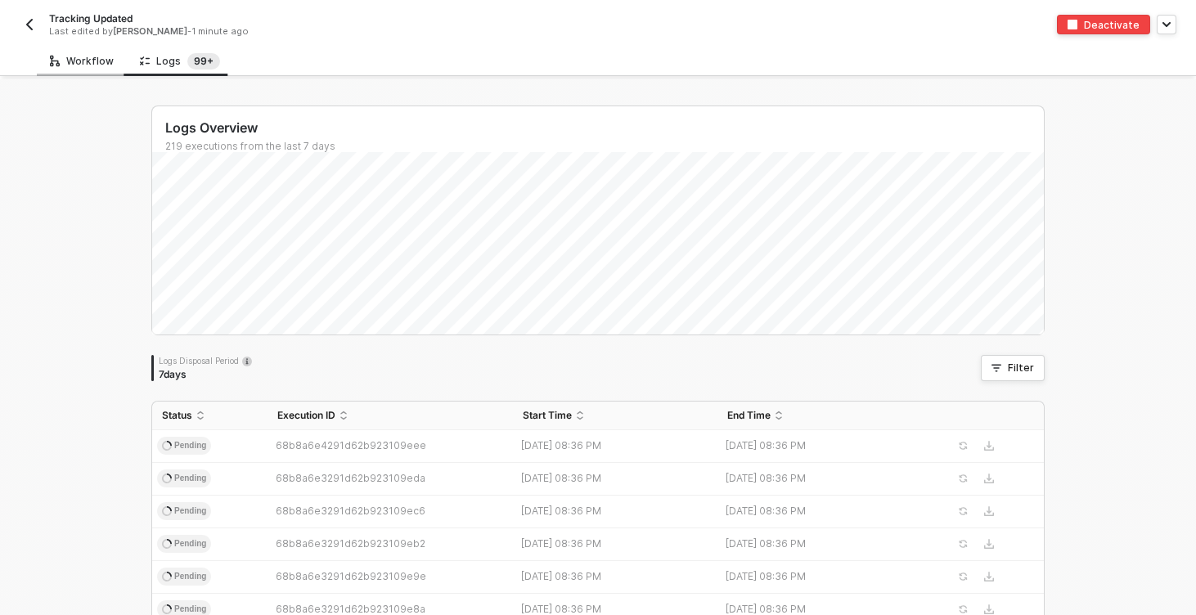
click at [73, 62] on div "Workflow" at bounding box center [82, 61] width 64 height 13
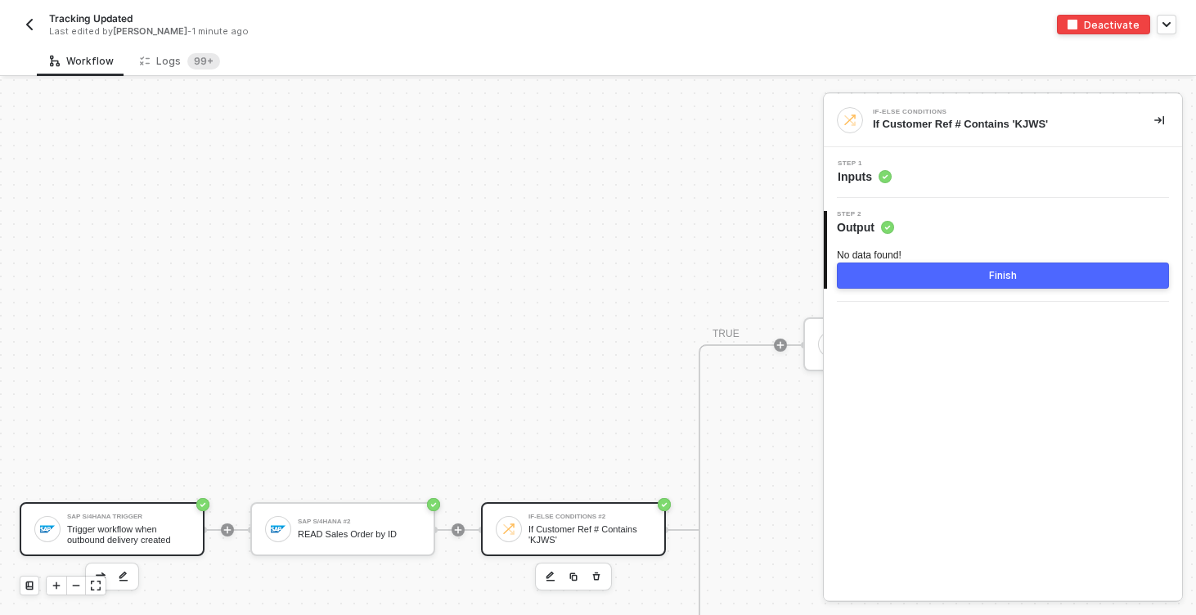
click at [133, 520] on div "SAP S/4HANA Trigger Trigger workflow when outbound delivery created" at bounding box center [128, 529] width 123 height 31
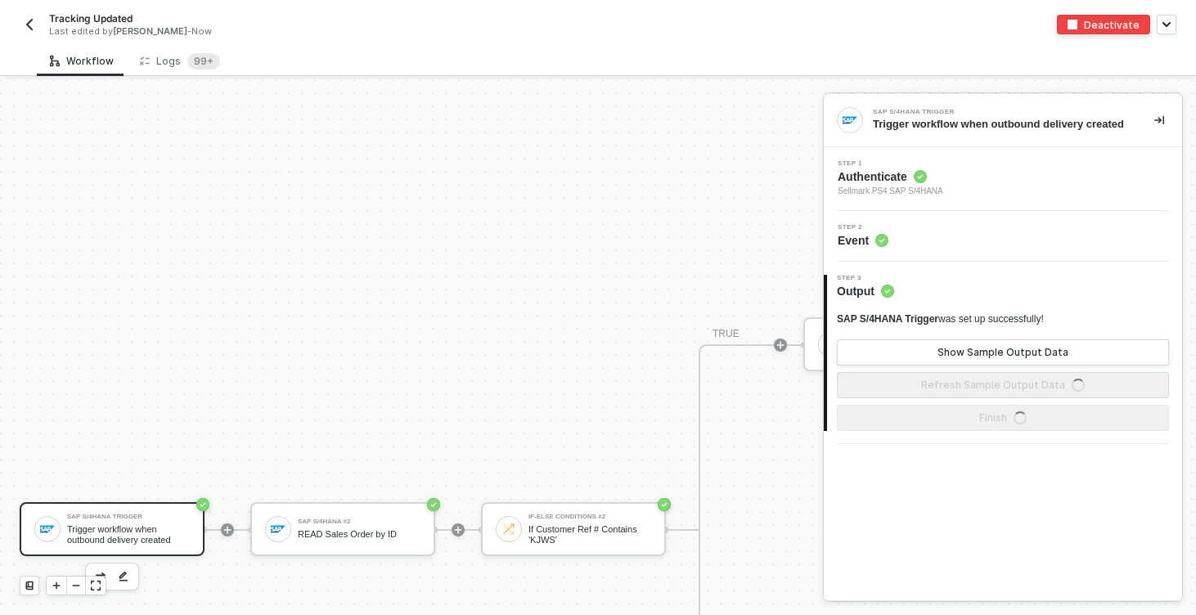
click at [999, 198] on div "Step 1 Authenticate Sellmark PS4 SAP S/4HANA" at bounding box center [1005, 179] width 354 height 38
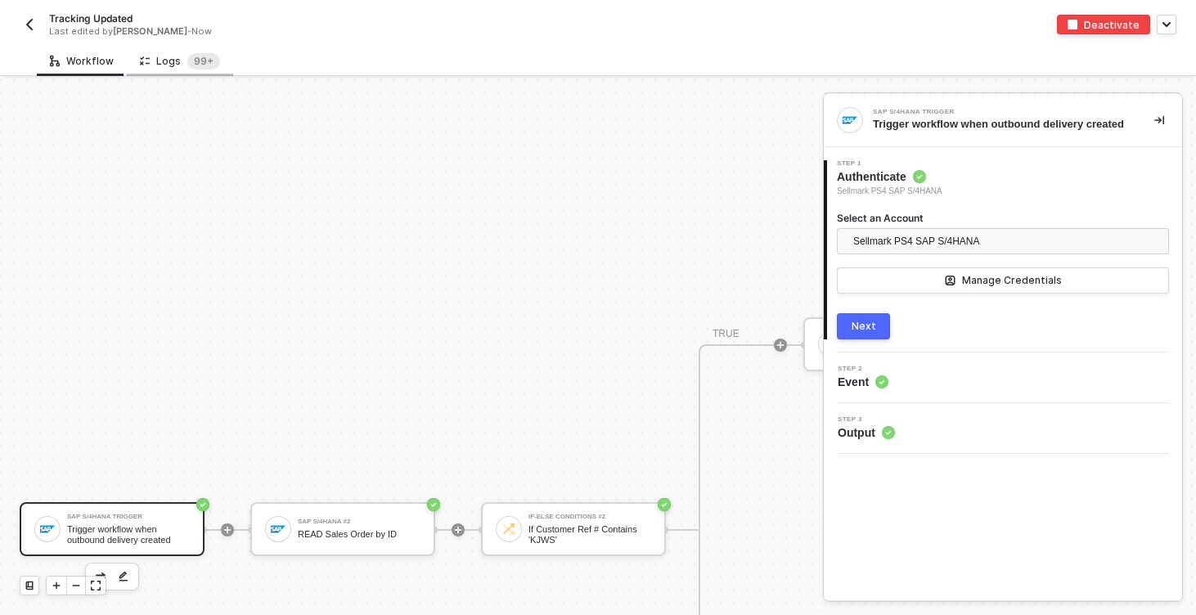
click at [175, 50] on div "Logs 99+" at bounding box center [180, 61] width 106 height 30
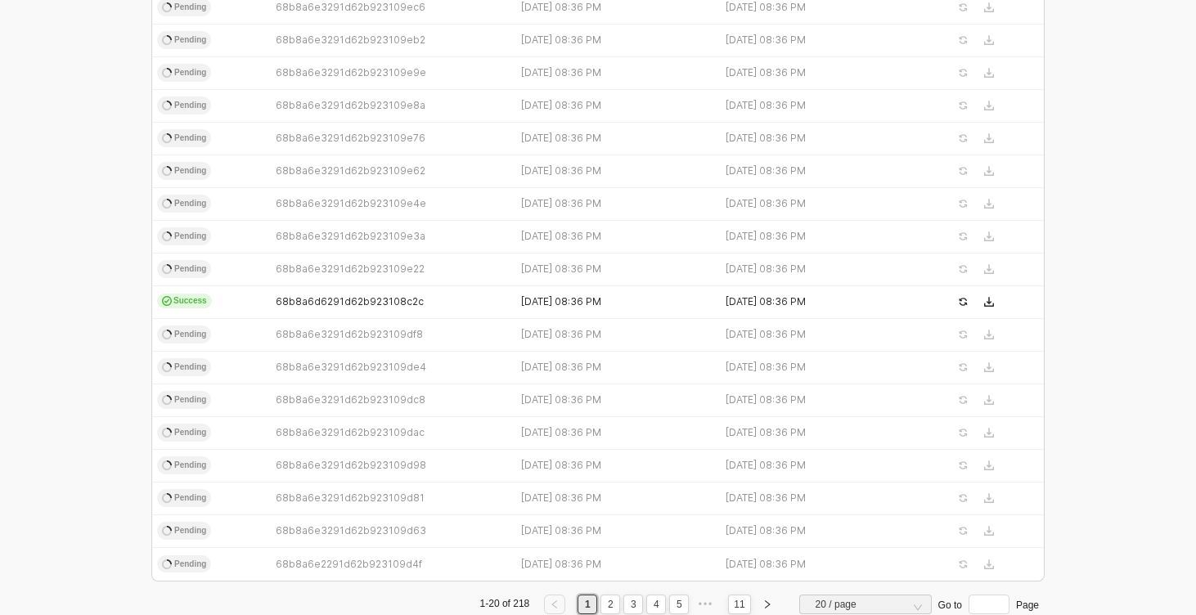
scroll to position [541, 0]
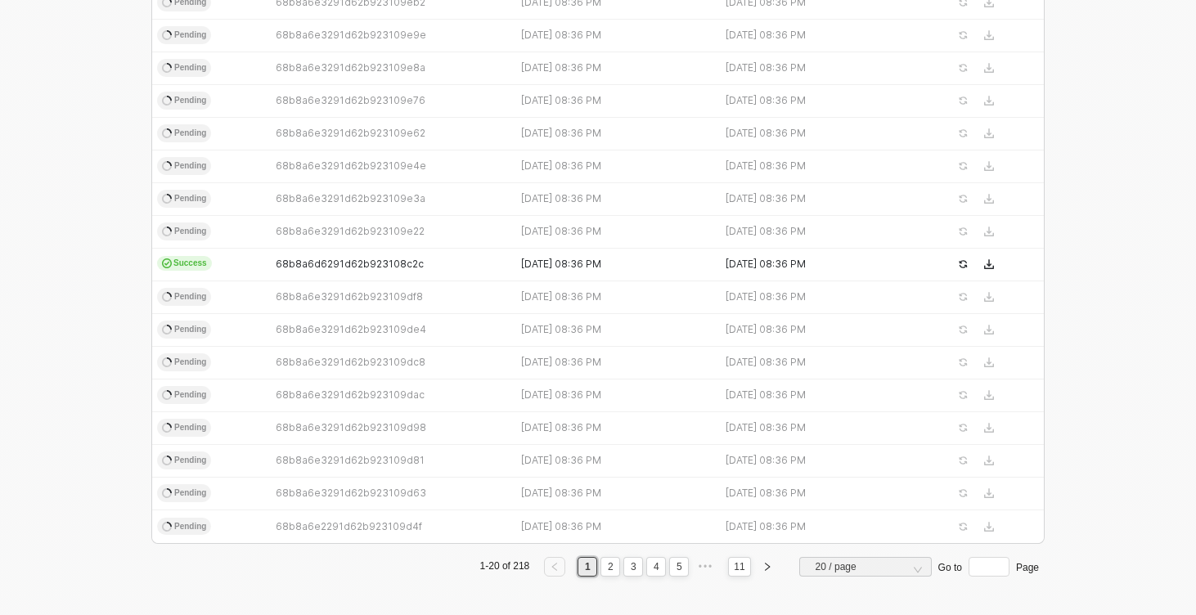
click at [55, 271] on div "Logs Overview 1436 executions from the last 7 days Logs Disposal Period 7 days …" at bounding box center [598, 77] width 1196 height 1078
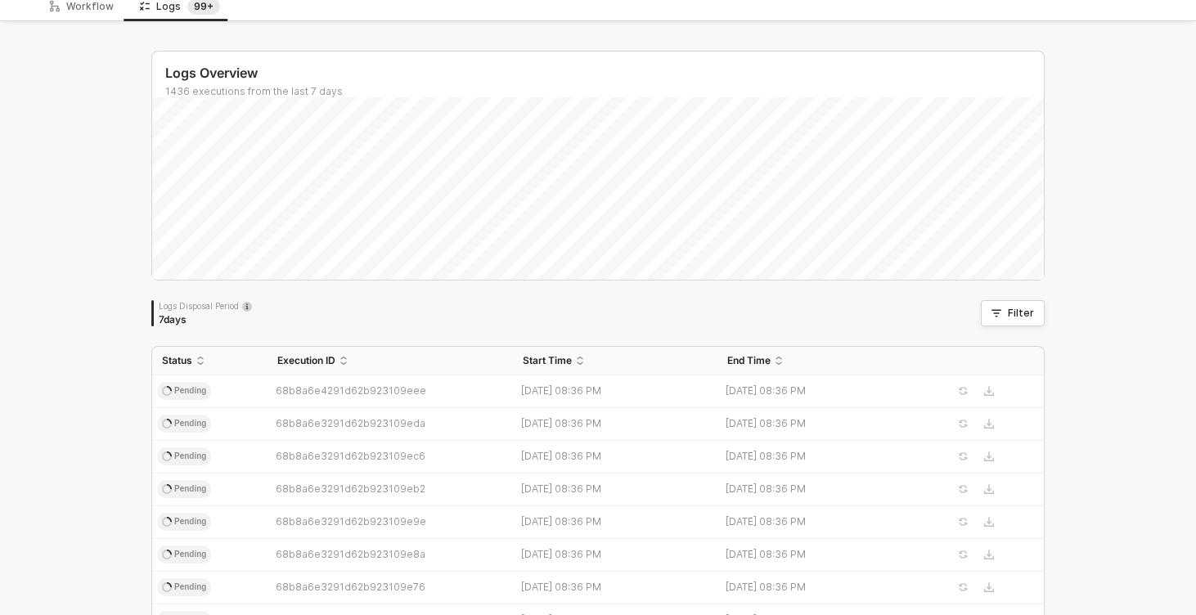
scroll to position [0, 0]
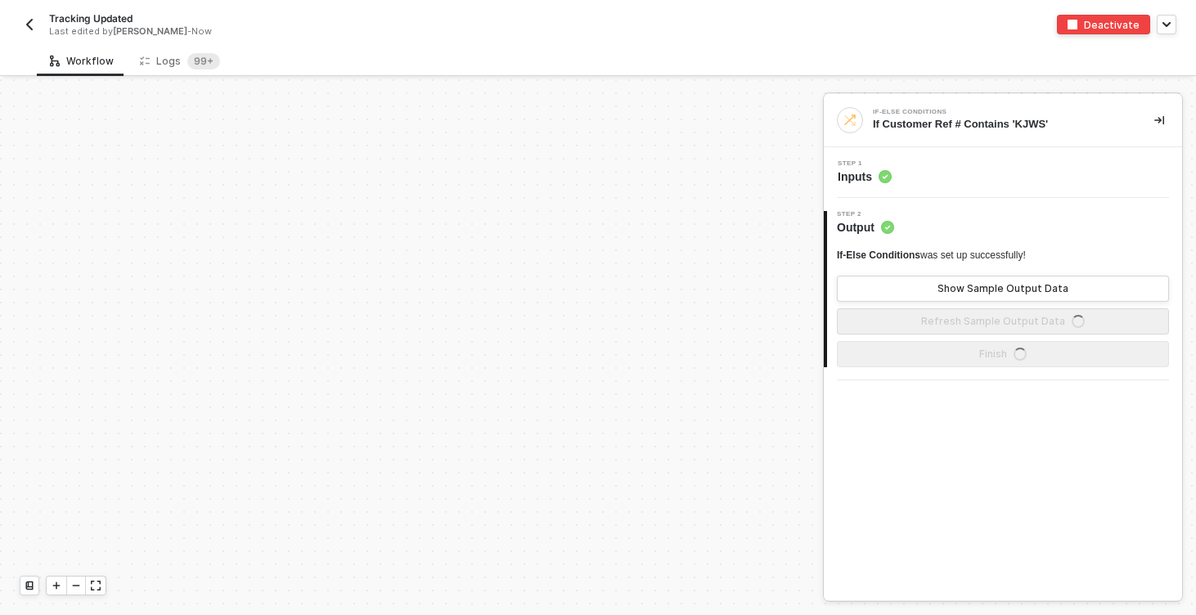
scroll to position [460, 0]
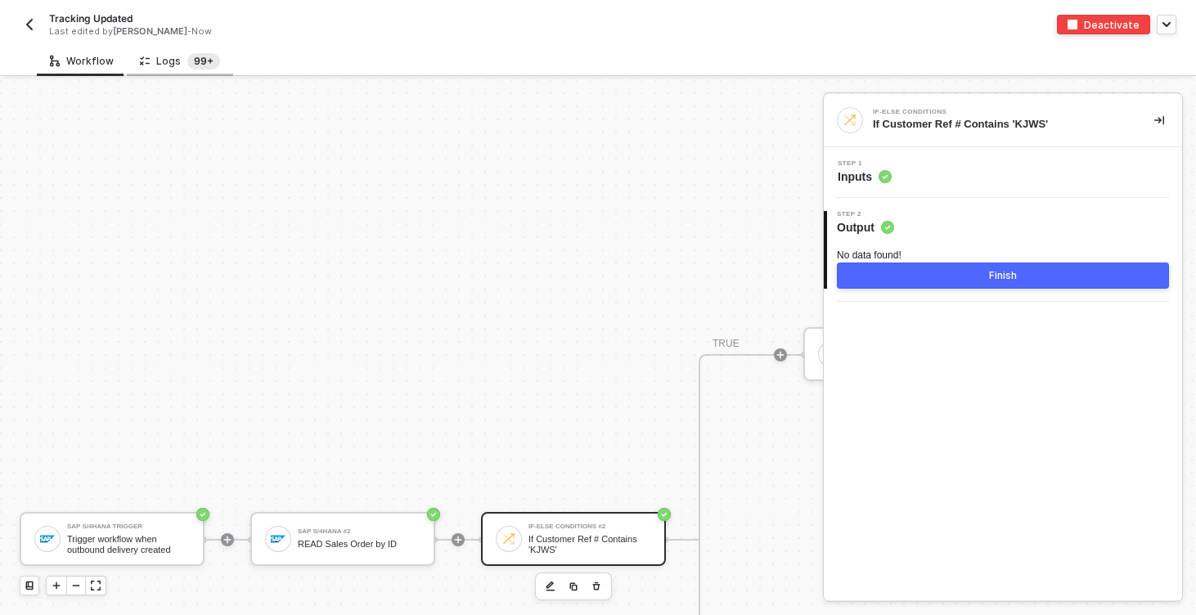
click at [193, 59] on sup "99+" at bounding box center [203, 61] width 33 height 16
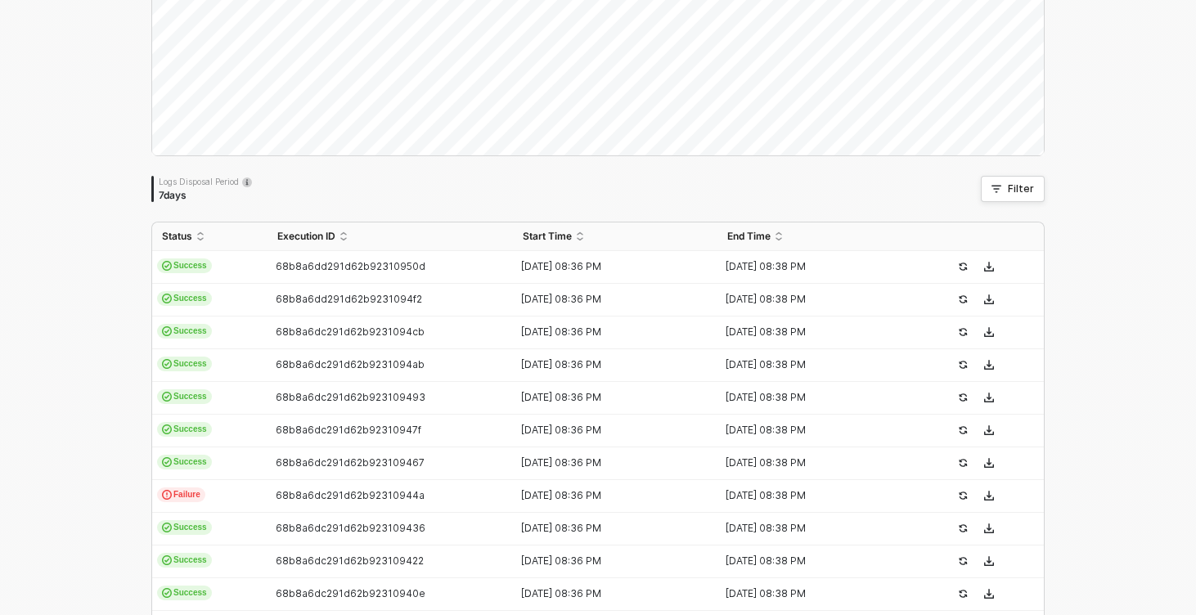
scroll to position [216, 0]
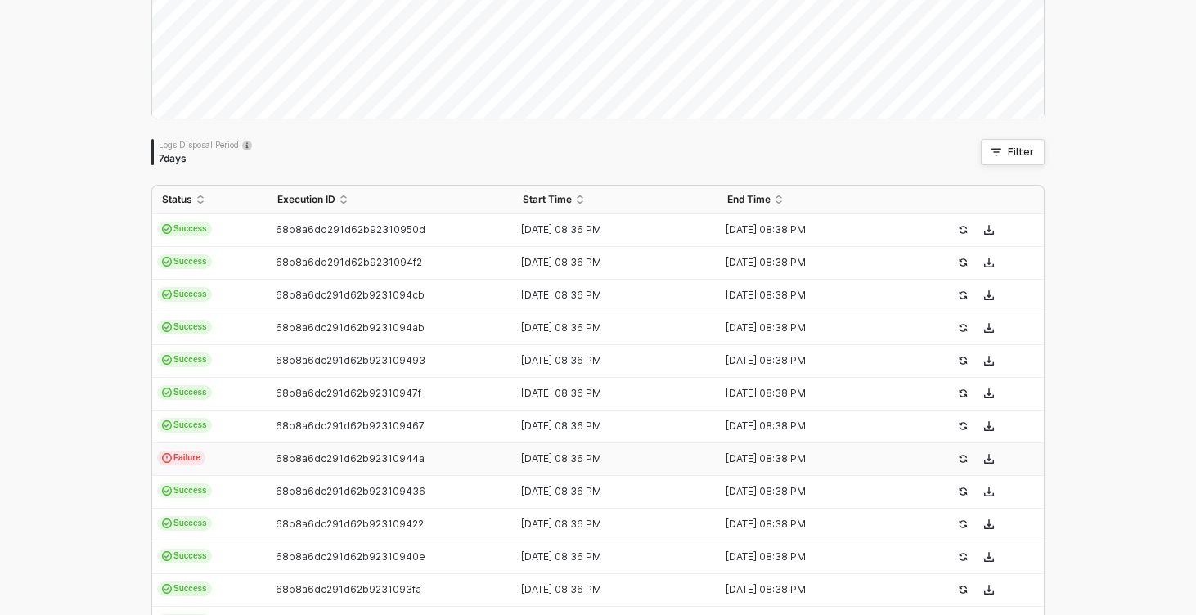
click at [260, 468] on td "Failure" at bounding box center [209, 459] width 115 height 33
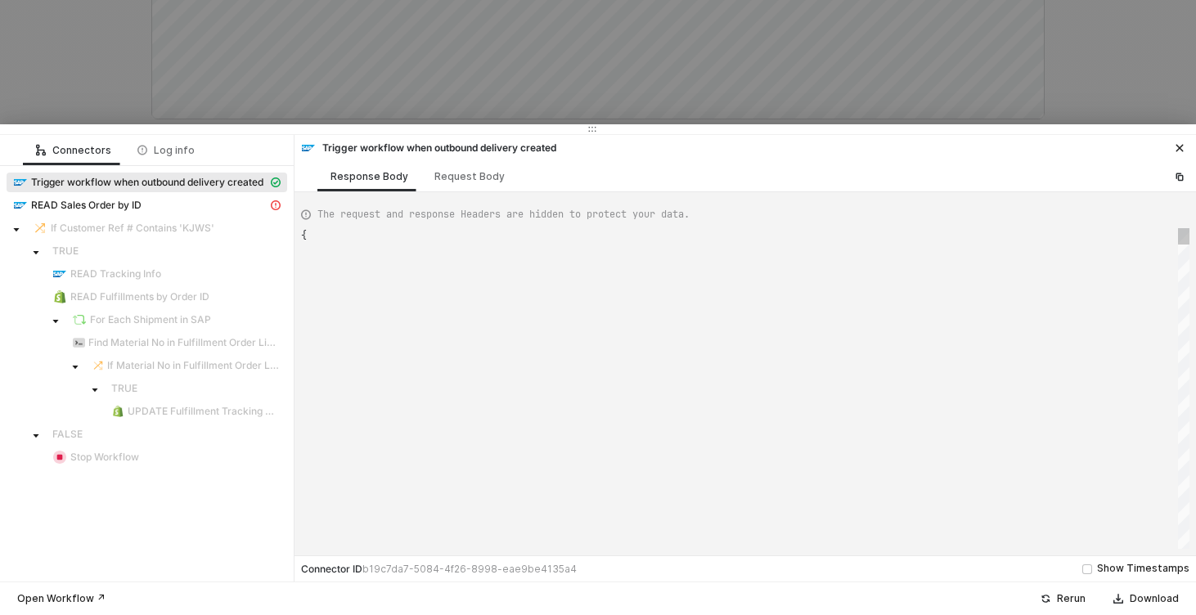
type textarea "{ "json": { "__metadata": { "id": "https://sellmarksap.sc1.hec.ondemand.com/sap…"
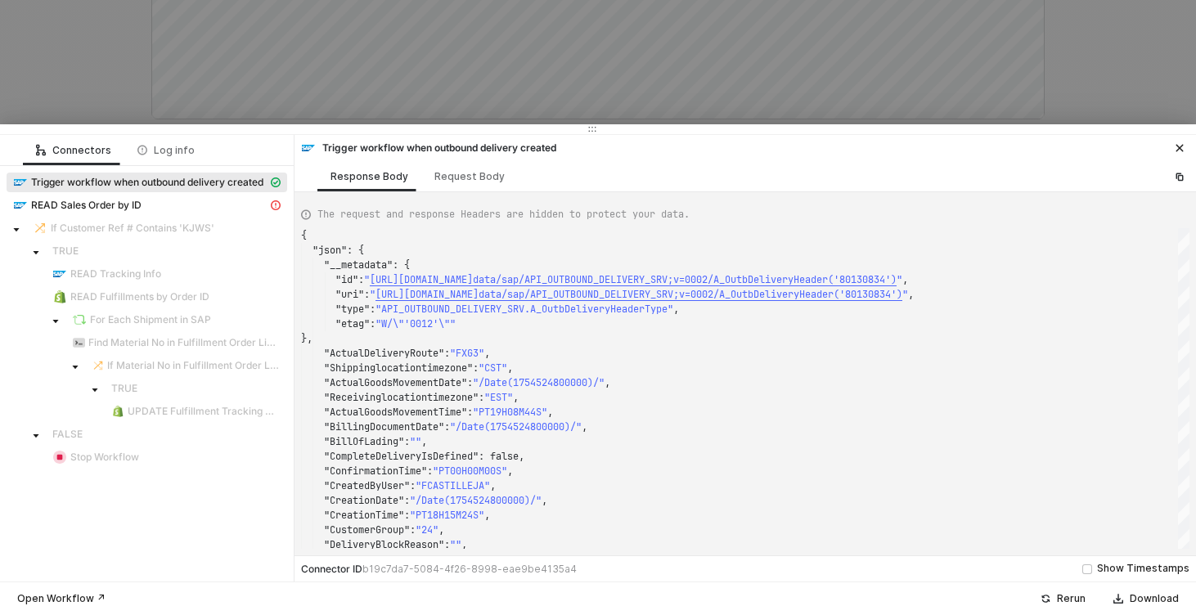
click at [103, 62] on div at bounding box center [598, 307] width 1196 height 615
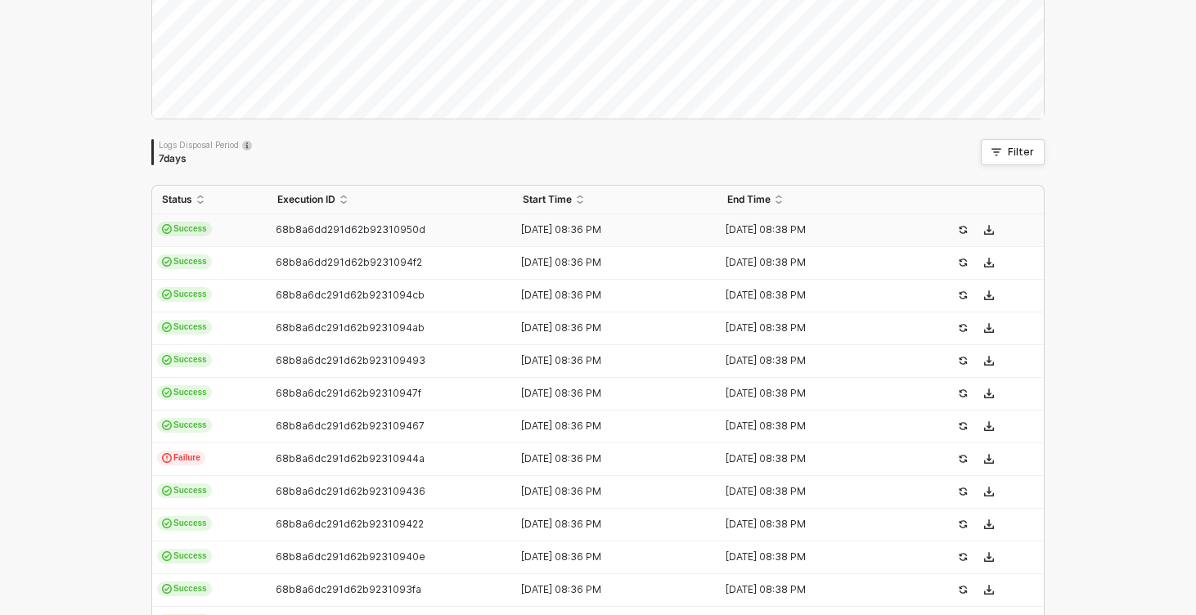
click at [251, 228] on td "Success" at bounding box center [209, 230] width 115 height 33
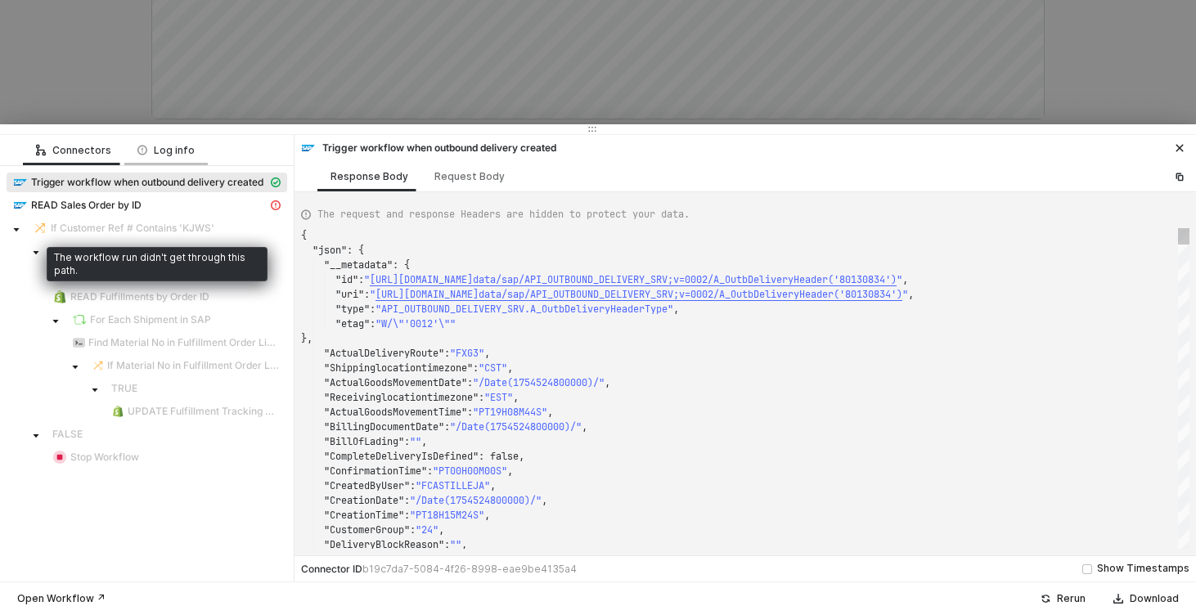
type textarea "{ "json": { "__metadata": { "id": "https://sellmarksap.sc1.hec.ondemand.com/sap…"
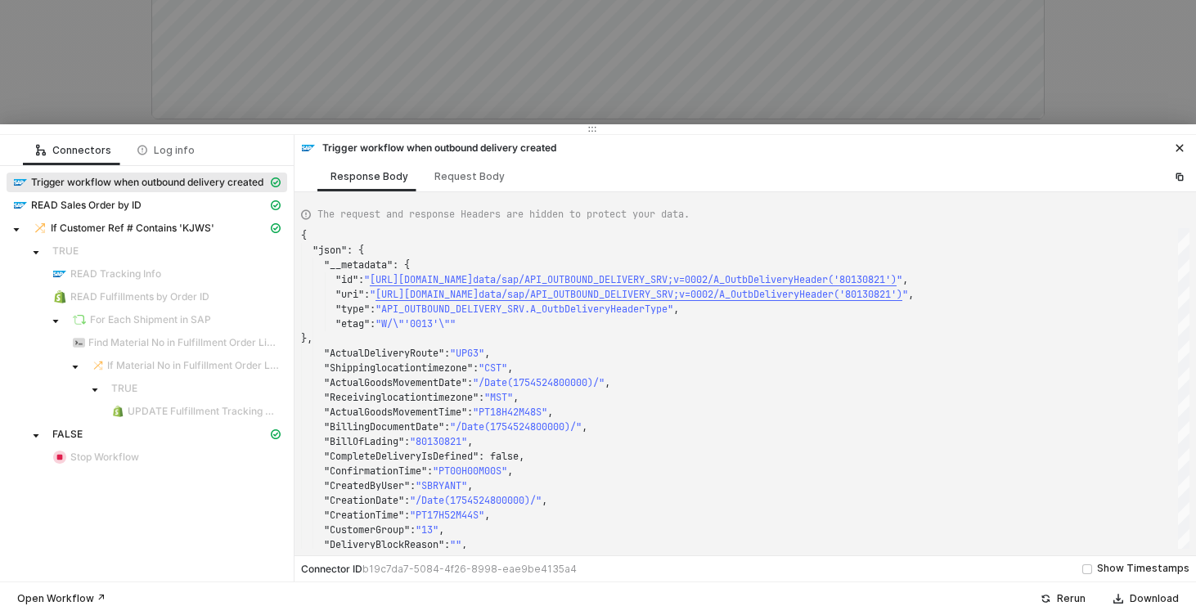
click at [112, 92] on div at bounding box center [598, 307] width 1196 height 615
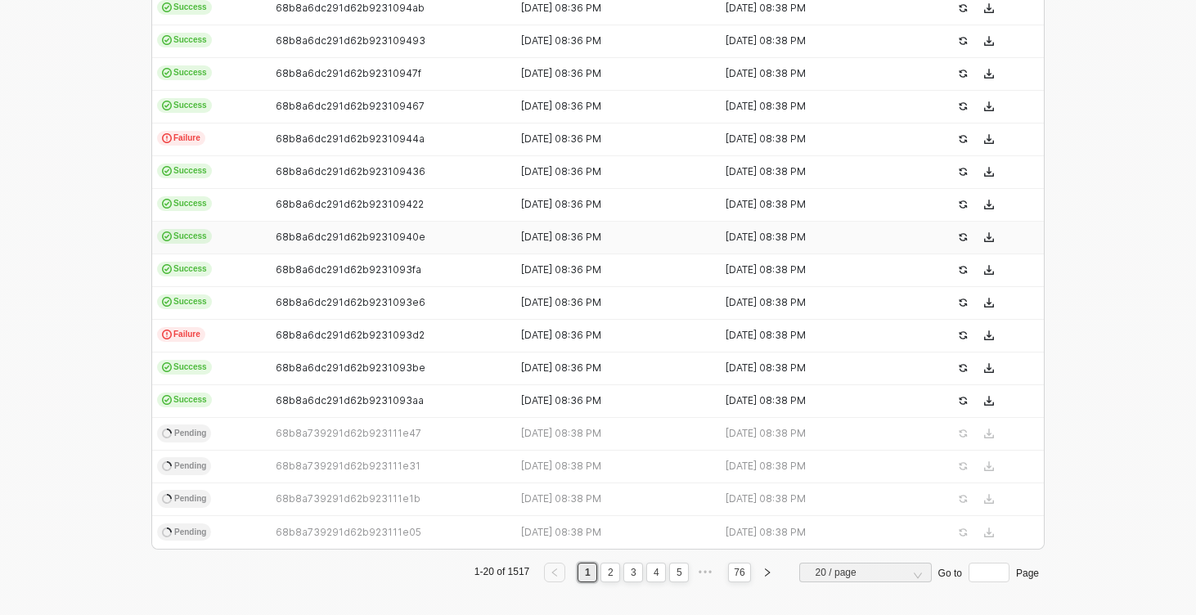
scroll to position [532, 0]
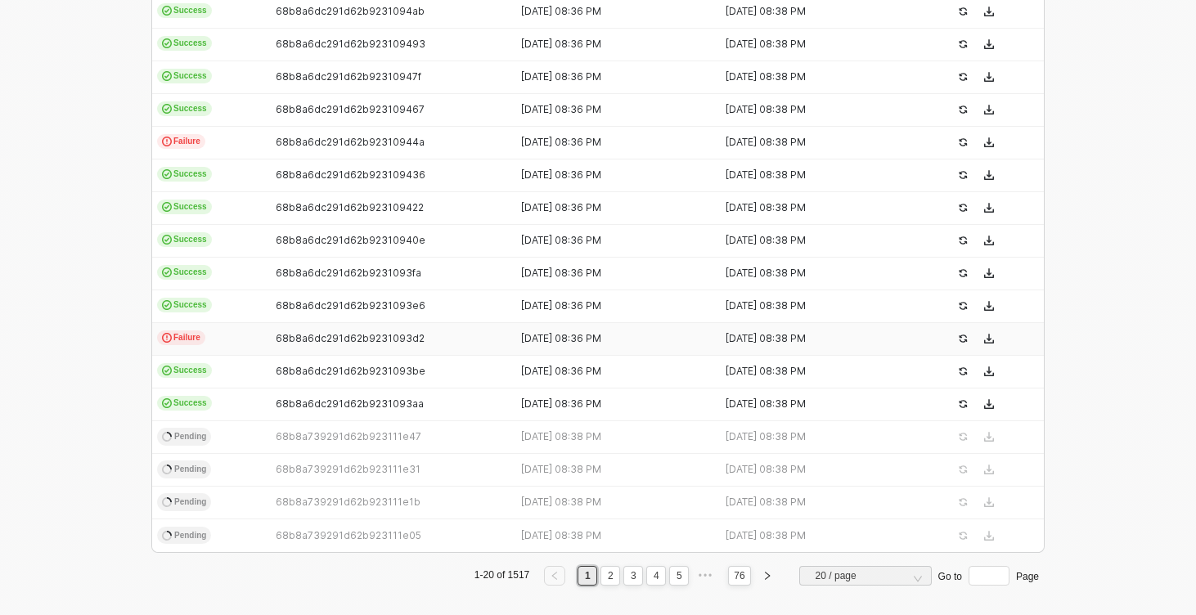
click at [247, 327] on td "Failure" at bounding box center [209, 339] width 115 height 33
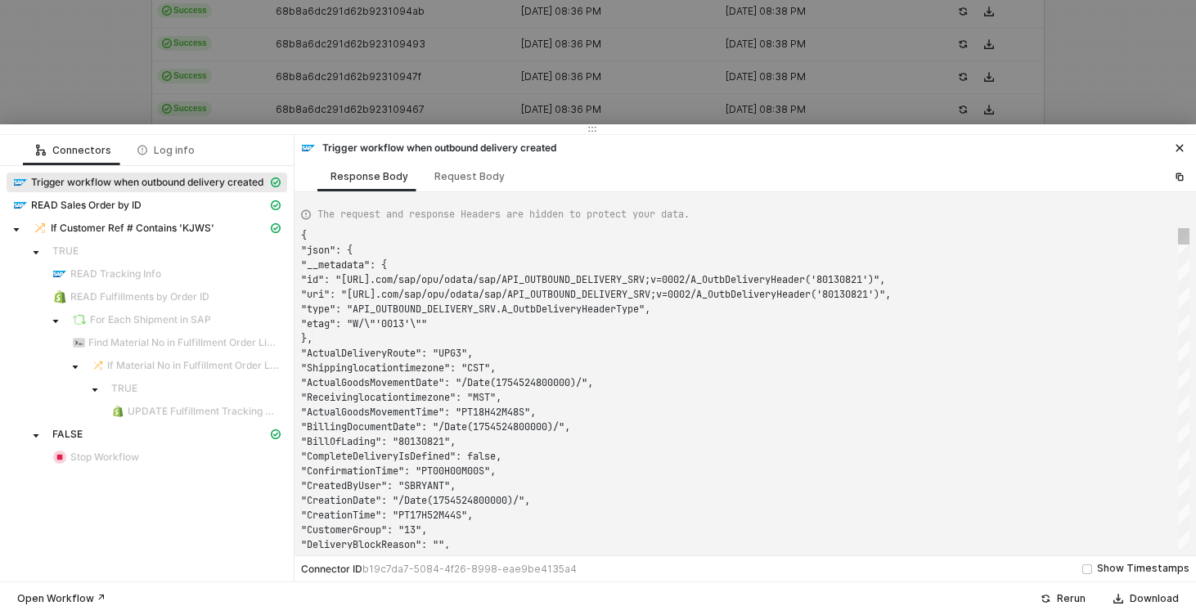
scroll to position [147, 0]
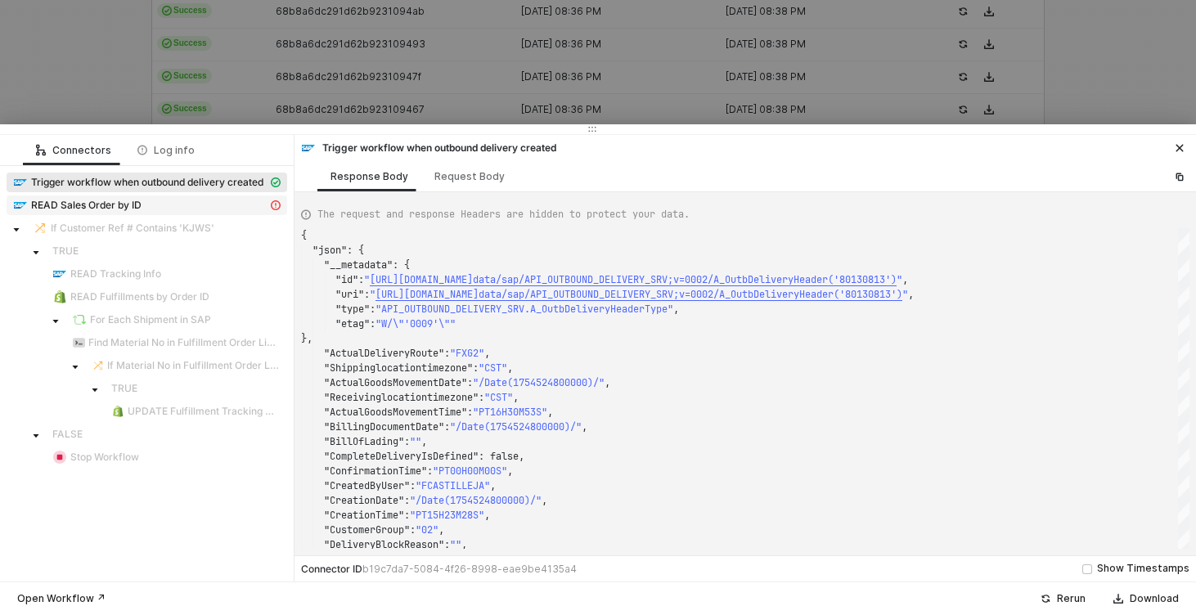
click at [98, 206] on span "READ Sales Order by ID" at bounding box center [86, 205] width 110 height 13
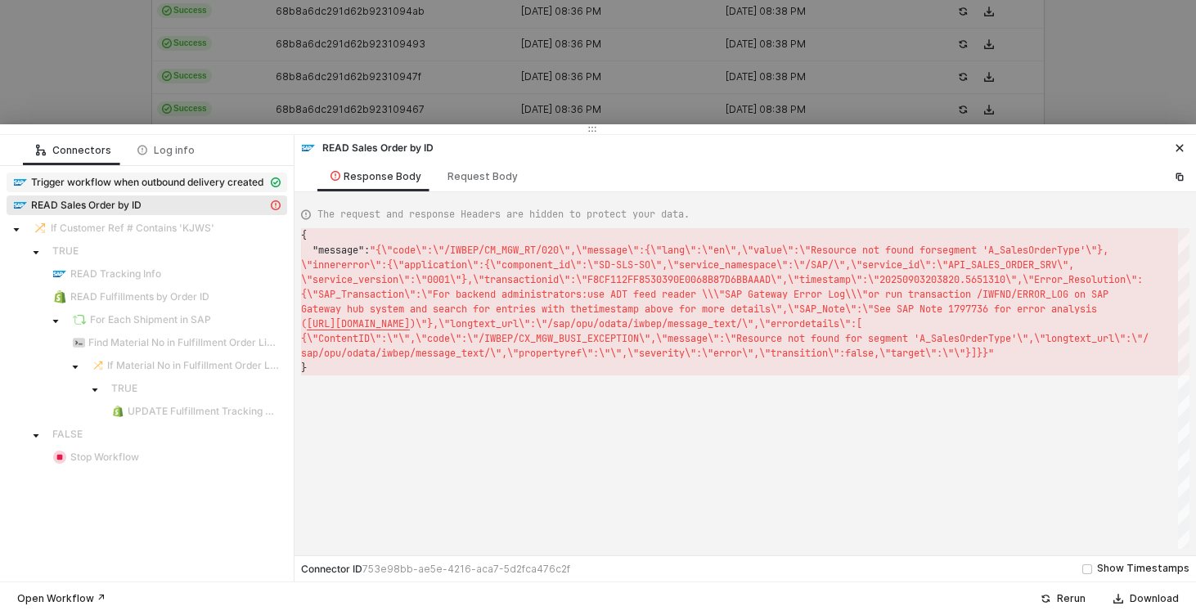
click at [112, 175] on div "Trigger workflow when outbound delivery created" at bounding box center [140, 182] width 254 height 15
type textarea "{ "json": { "__metadata": { "id": "https://sellmarksap.sc1.hec.ondemand.com/sap…"
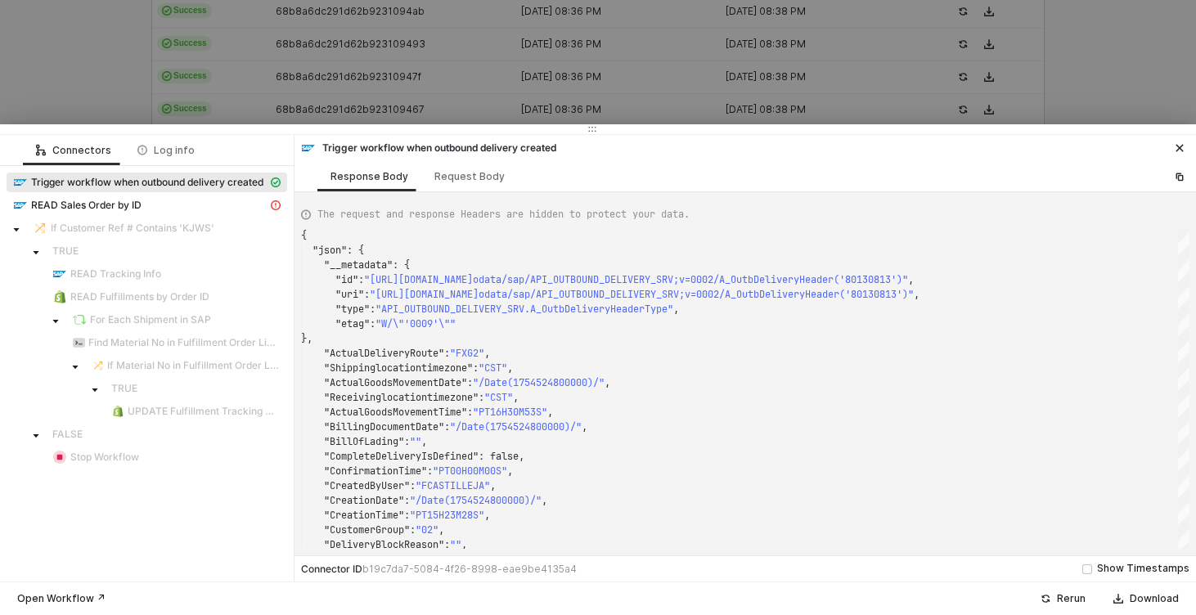
click at [87, 79] on div at bounding box center [598, 307] width 1196 height 615
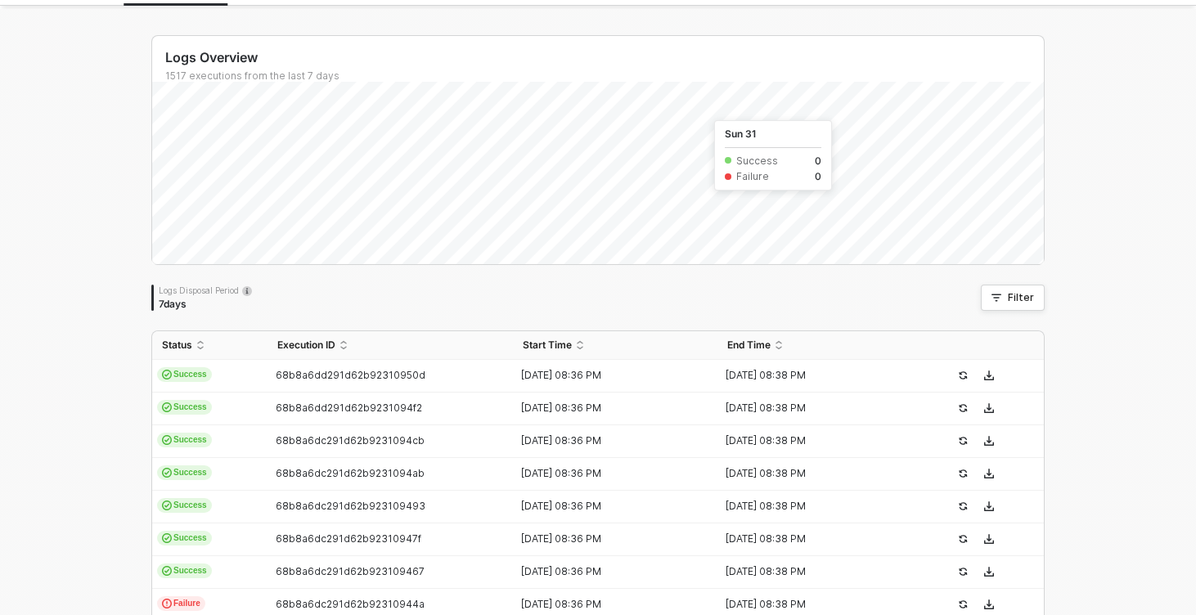
scroll to position [0, 0]
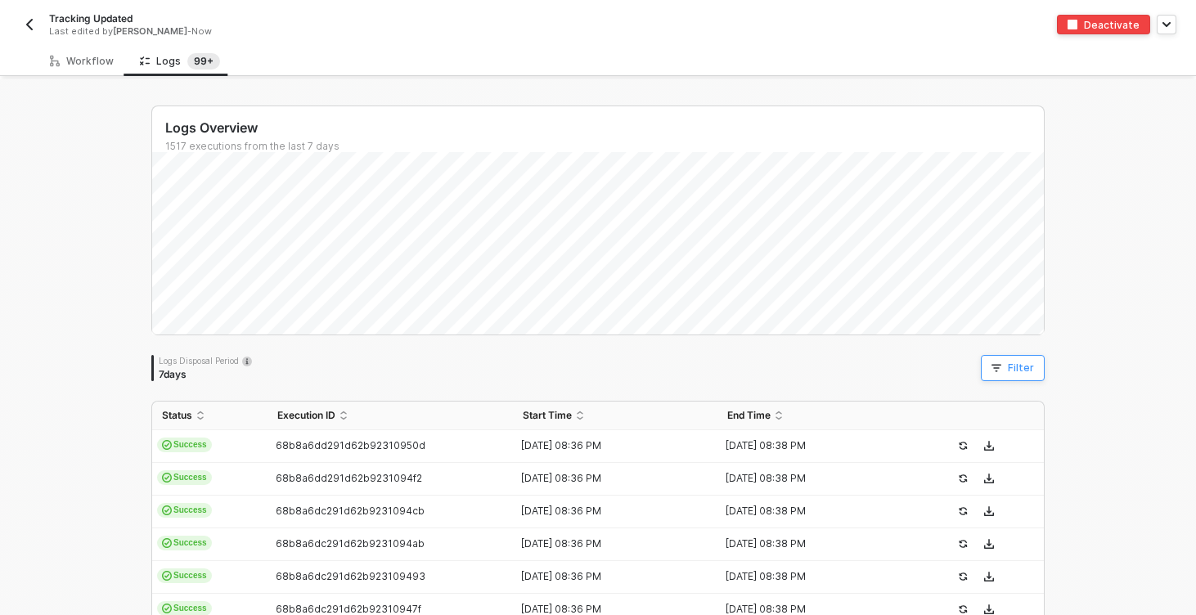
click at [1003, 357] on button "Filter" at bounding box center [1013, 368] width 64 height 26
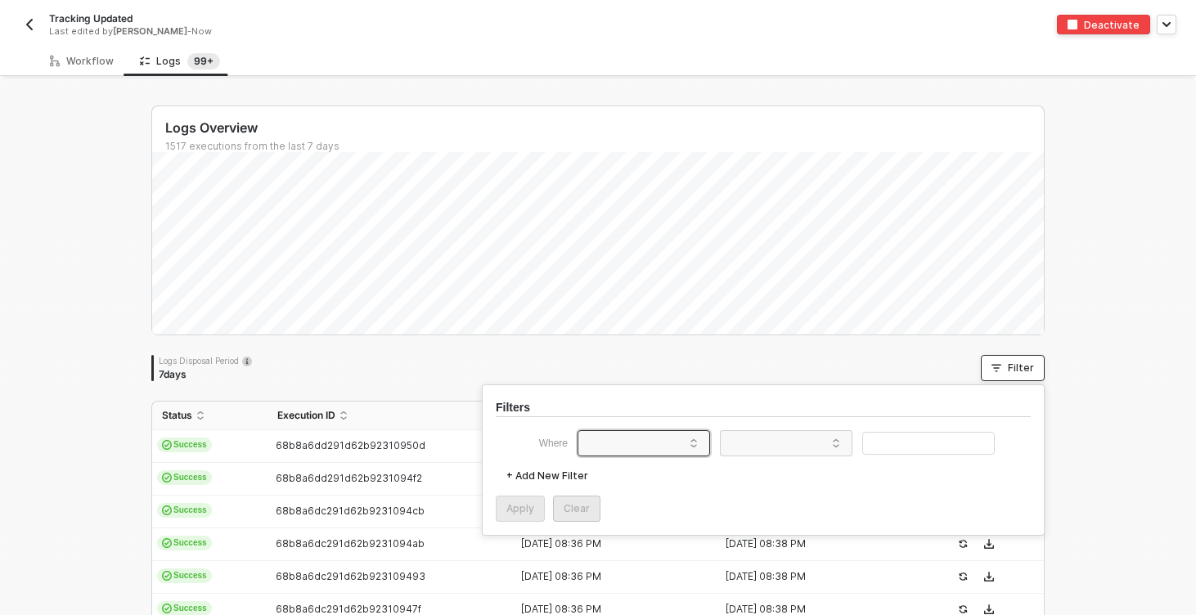
click at [669, 445] on span at bounding box center [647, 443] width 124 height 25
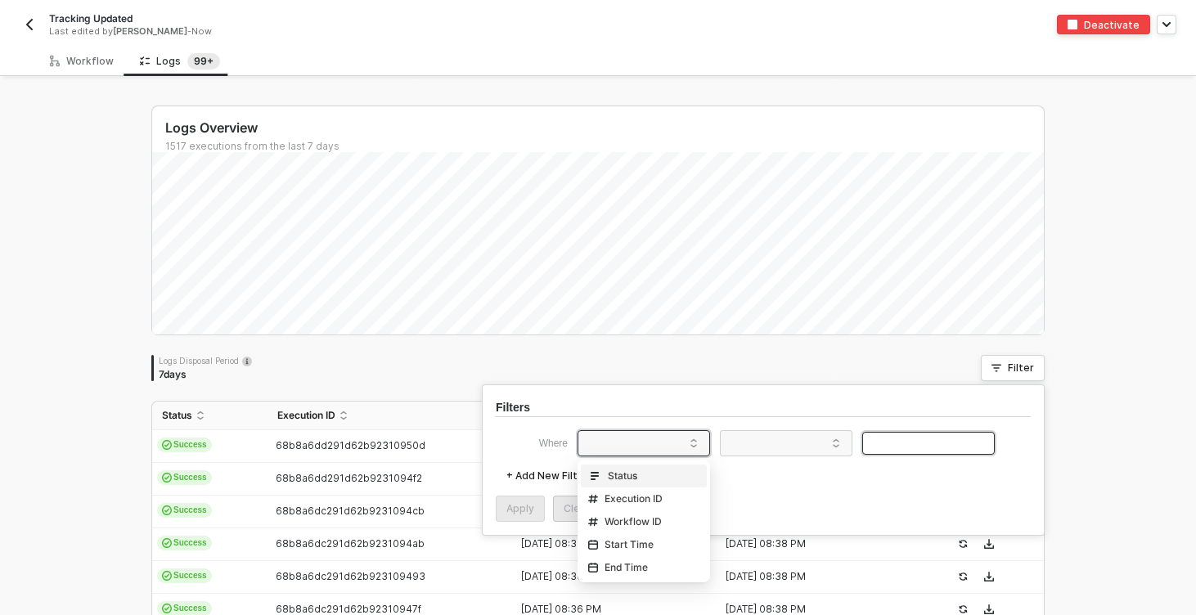
click at [911, 447] on input "text" at bounding box center [928, 444] width 133 height 24
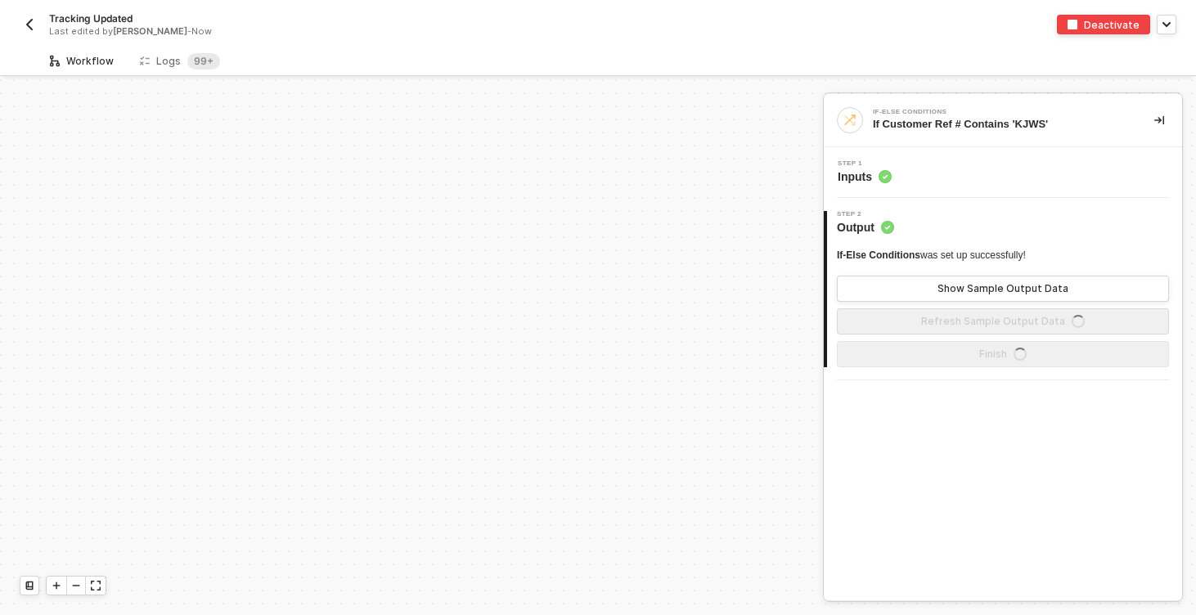
scroll to position [460, 0]
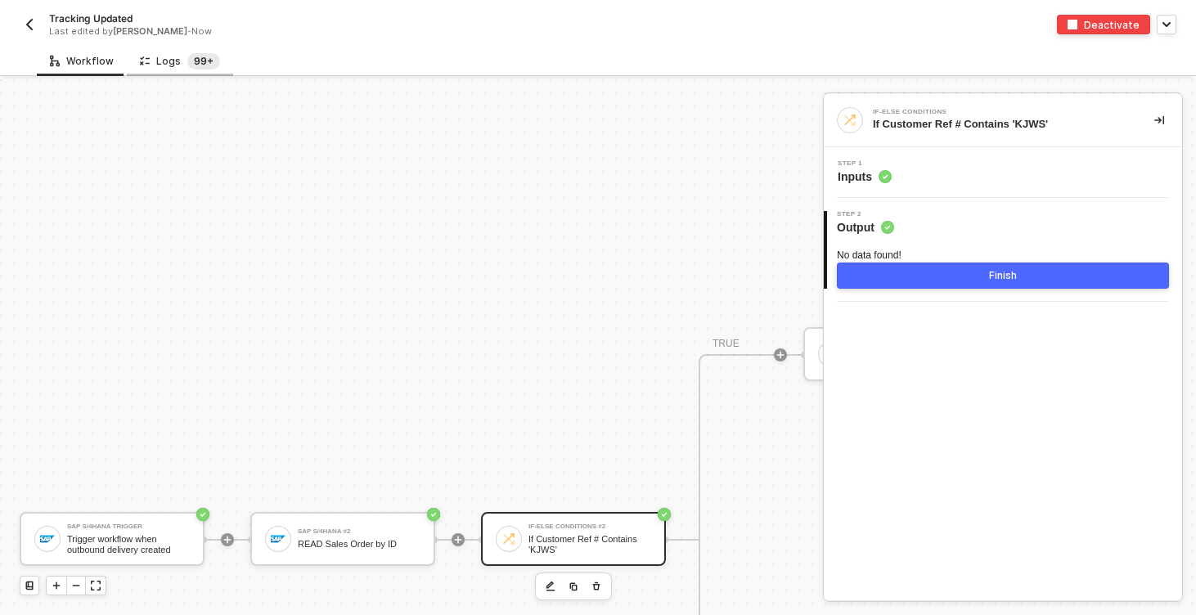
click at [187, 64] on sup "99+" at bounding box center [203, 61] width 33 height 16
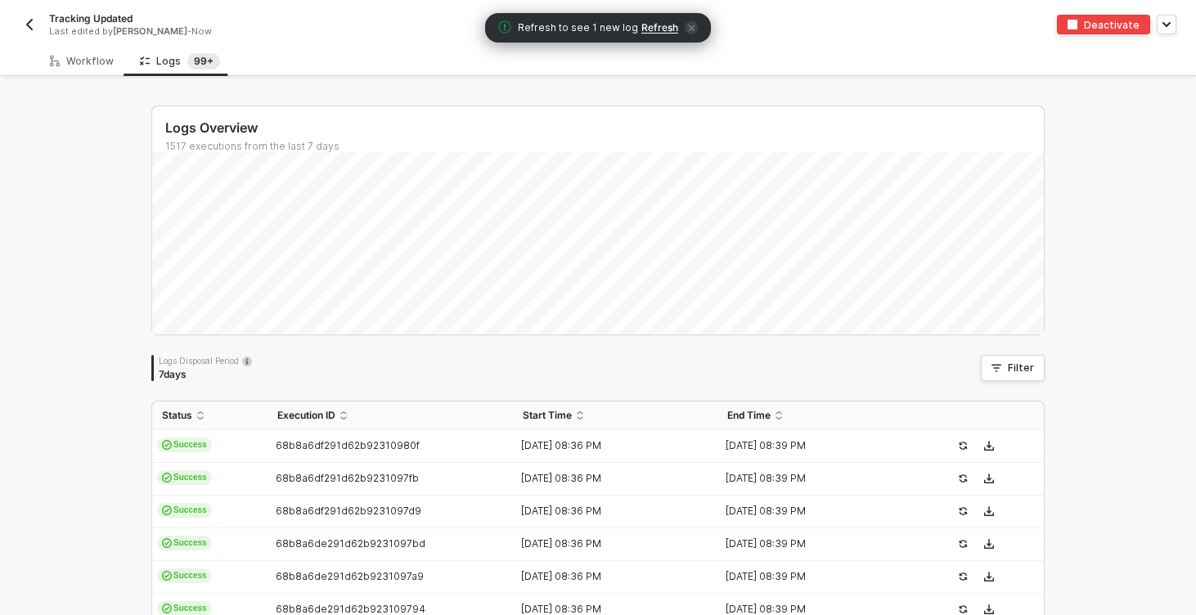
click at [660, 27] on span "Refresh" at bounding box center [659, 27] width 37 height 13
click at [647, 31] on span "Refresh" at bounding box center [659, 27] width 37 height 13
click at [237, 442] on td "Success" at bounding box center [209, 446] width 115 height 33
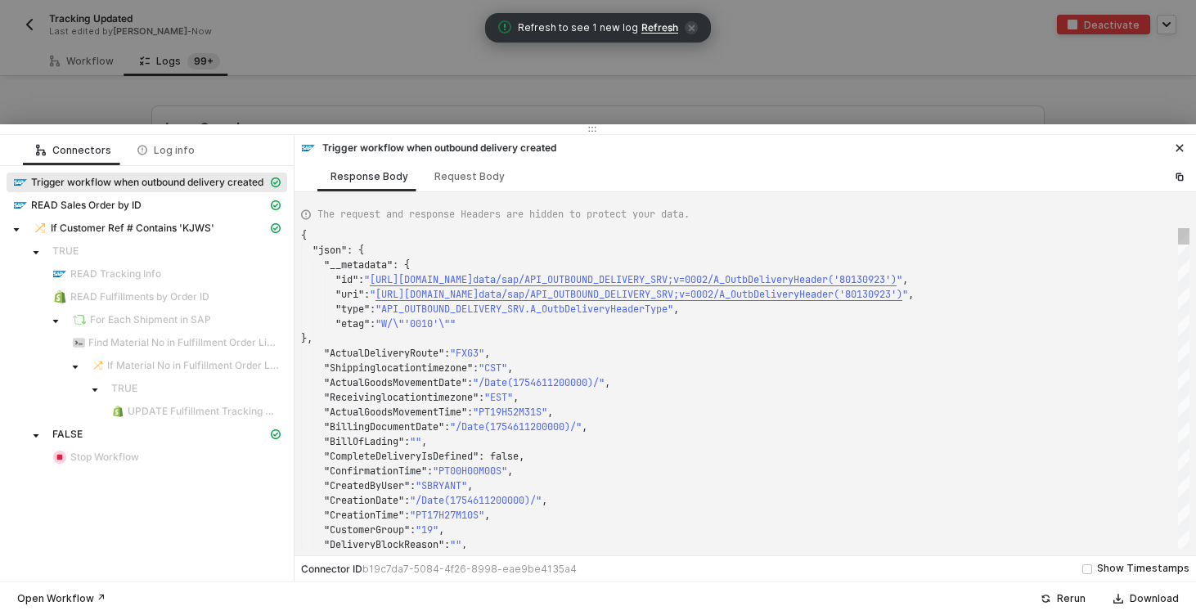
scroll to position [147, 0]
click at [45, 82] on div at bounding box center [598, 307] width 1196 height 615
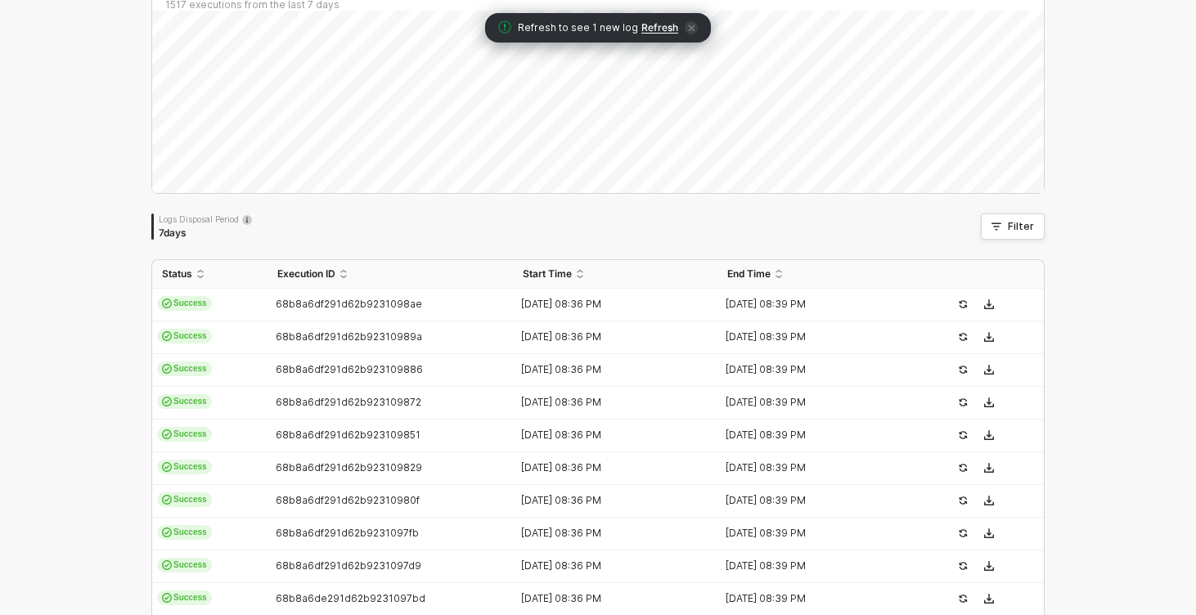
scroll to position [213, 0]
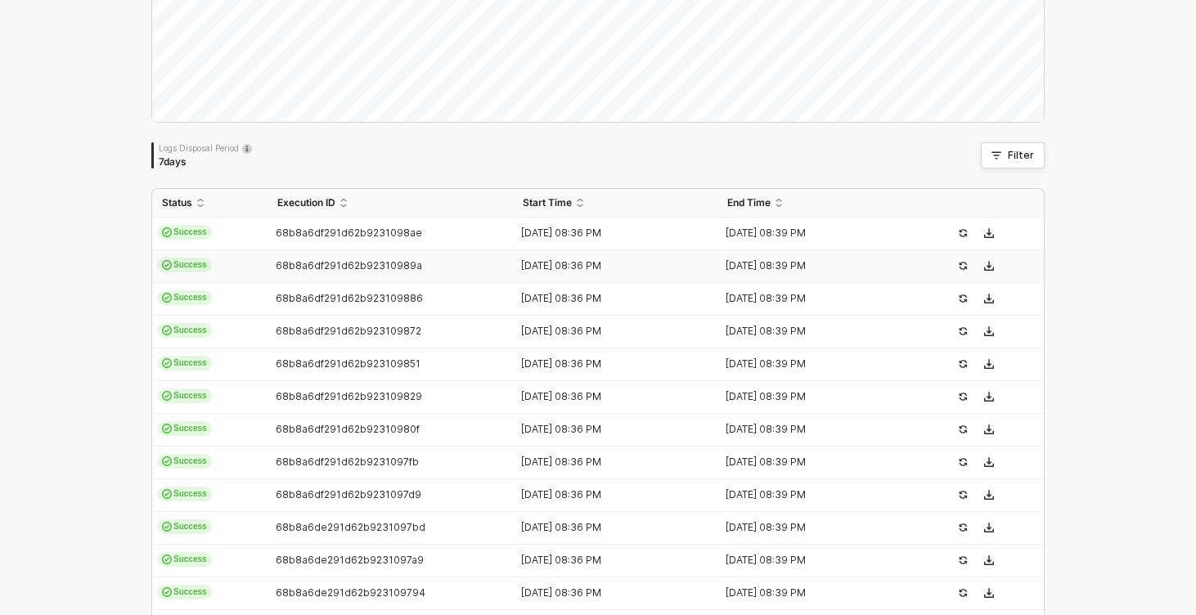
click at [452, 266] on div "68b8a6df291d62b92310989a" at bounding box center [383, 265] width 232 height 13
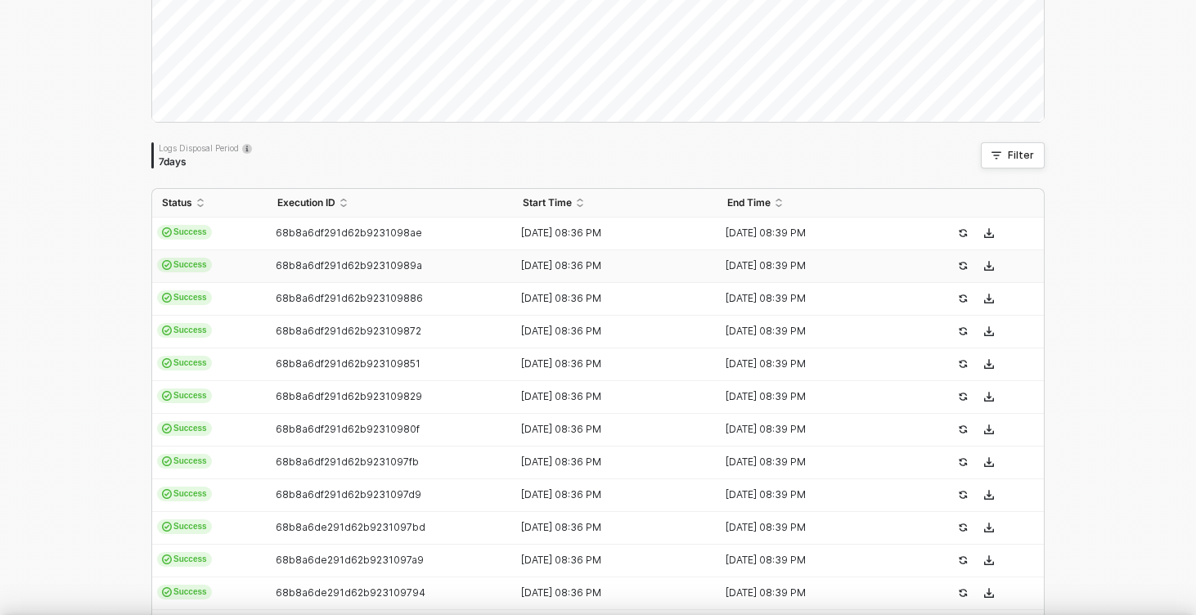
scroll to position [147, 0]
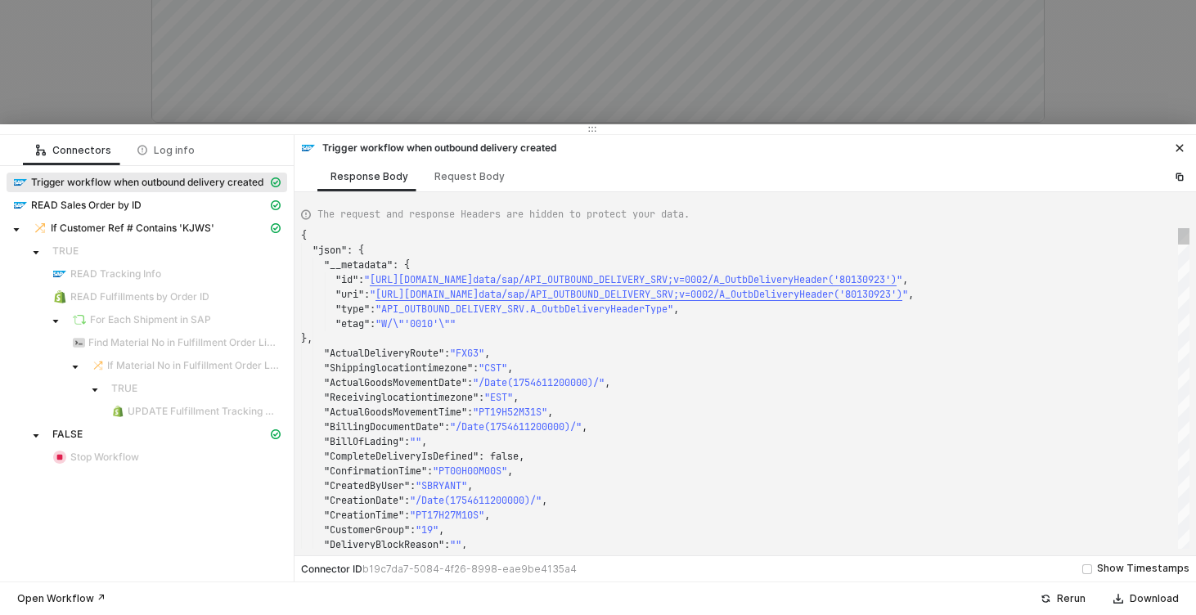
type textarea "{ "json": { "__metadata": { "id": "https://sellmarksap.sc1.hec.ondemand.com/sap…"
click at [65, 47] on div at bounding box center [598, 307] width 1196 height 615
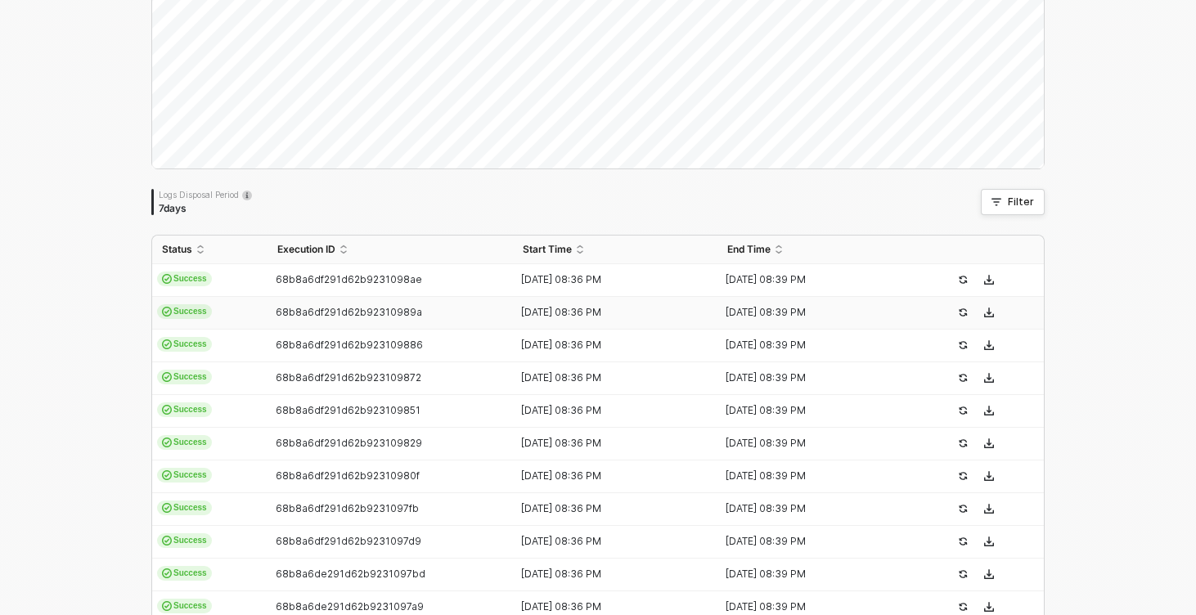
scroll to position [0, 0]
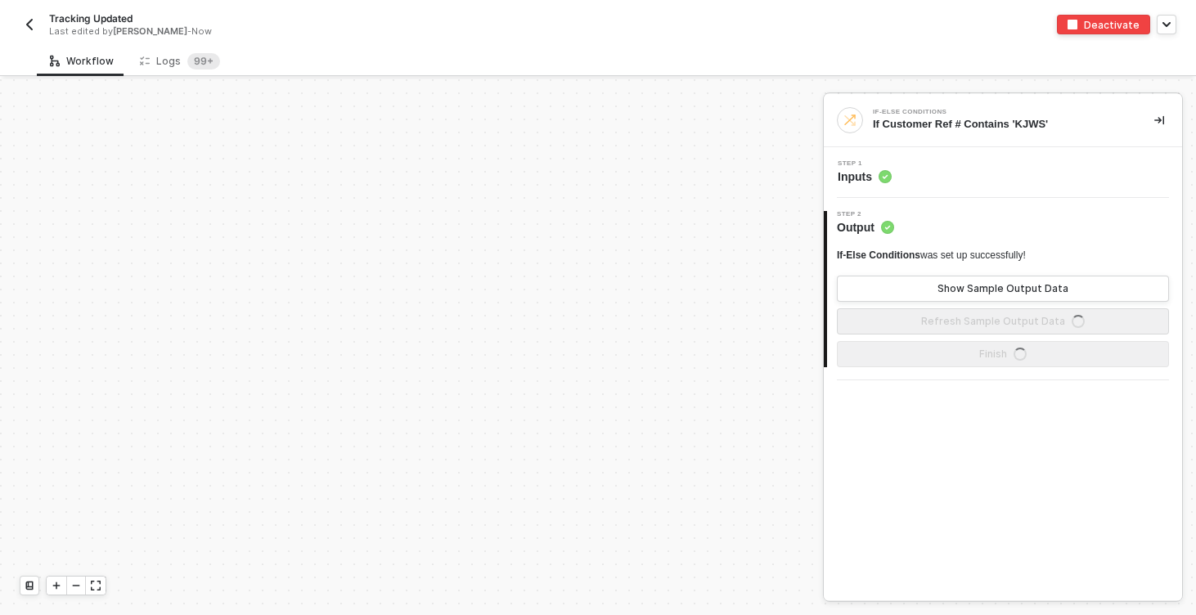
scroll to position [460, 0]
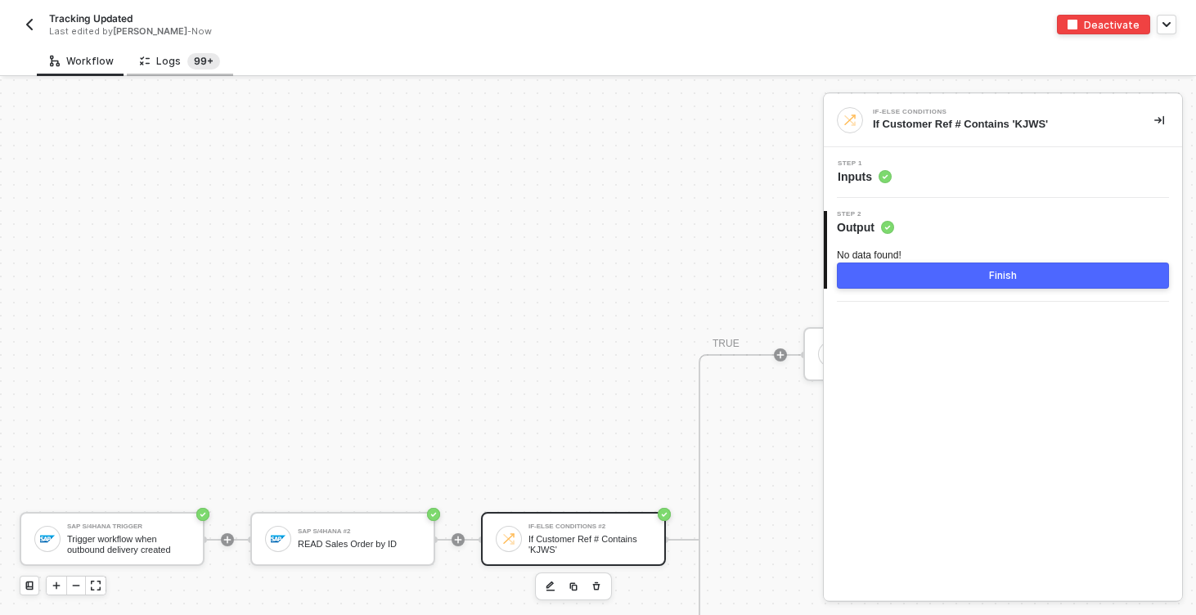
click at [188, 67] on sup "99+" at bounding box center [203, 61] width 33 height 16
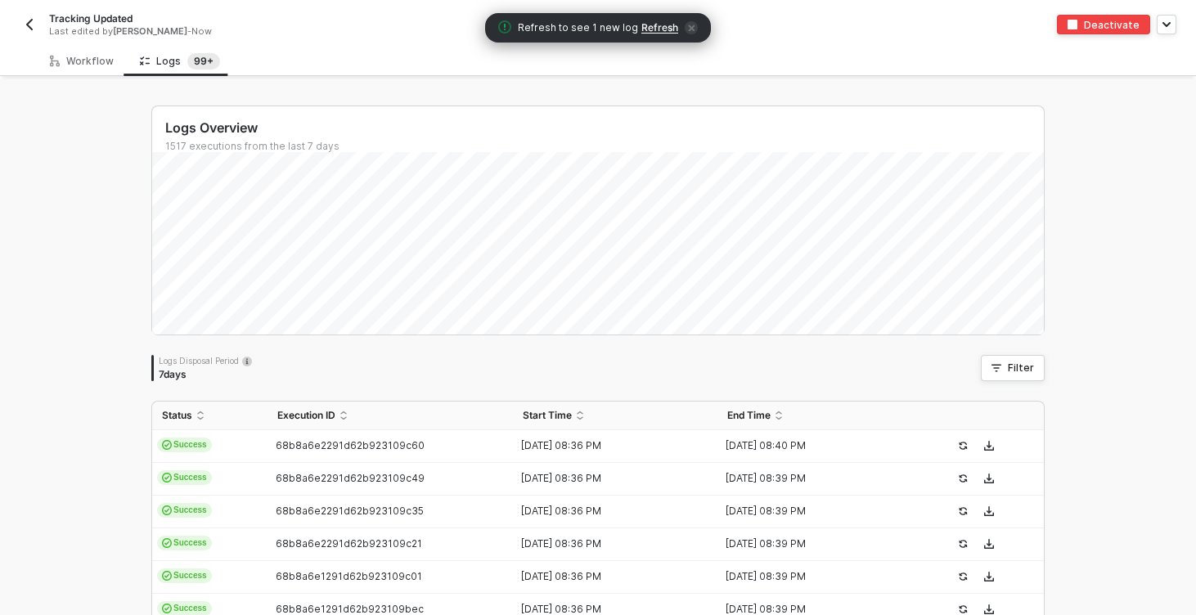
scroll to position [175, 0]
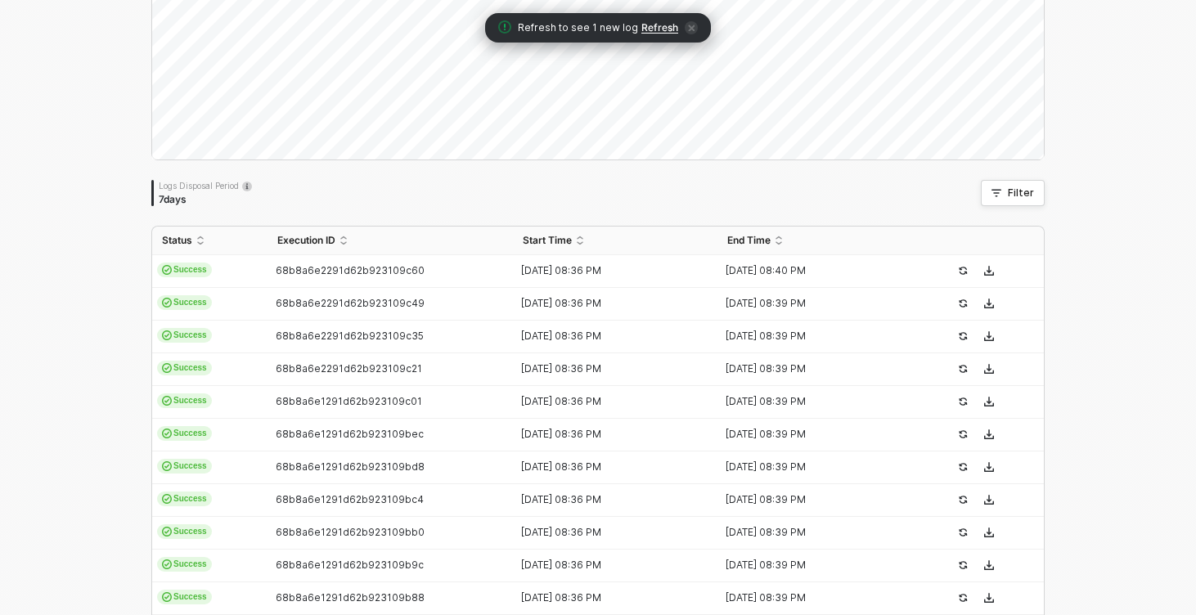
click at [49, 342] on div "Logs Overview 1517 executions from the last 7 days Wed 27 Success 0 Failure 0 L…" at bounding box center [598, 443] width 1196 height 1078
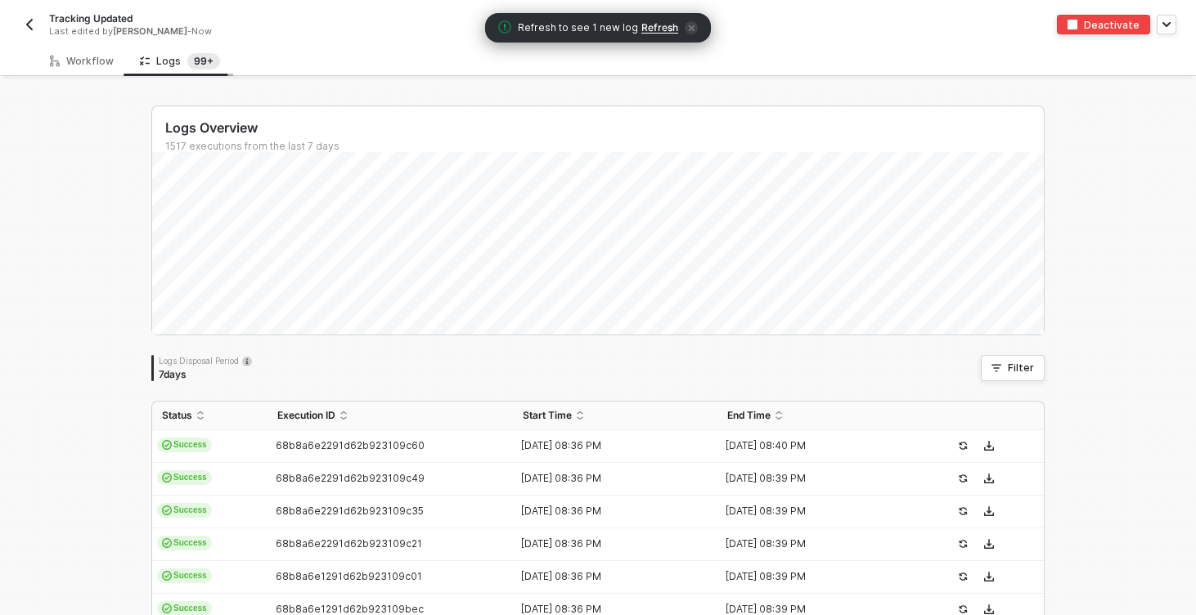
click at [162, 65] on div "Logs 99+" at bounding box center [180, 61] width 80 height 16
click at [1020, 370] on div "Filter" at bounding box center [1021, 368] width 26 height 13
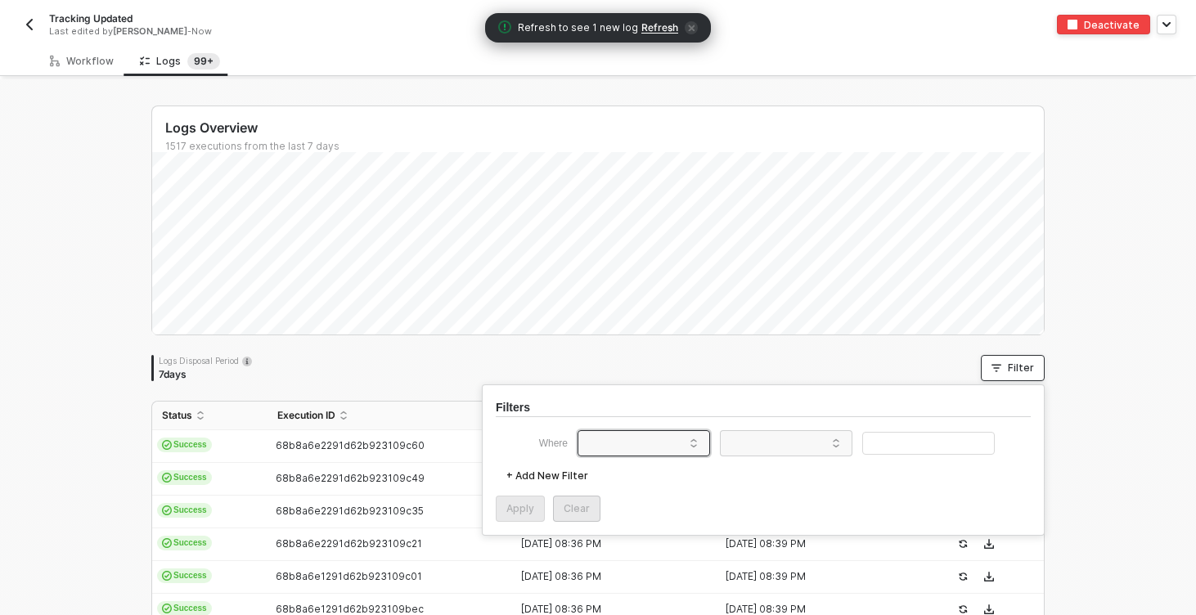
click at [655, 441] on span at bounding box center [647, 443] width 124 height 25
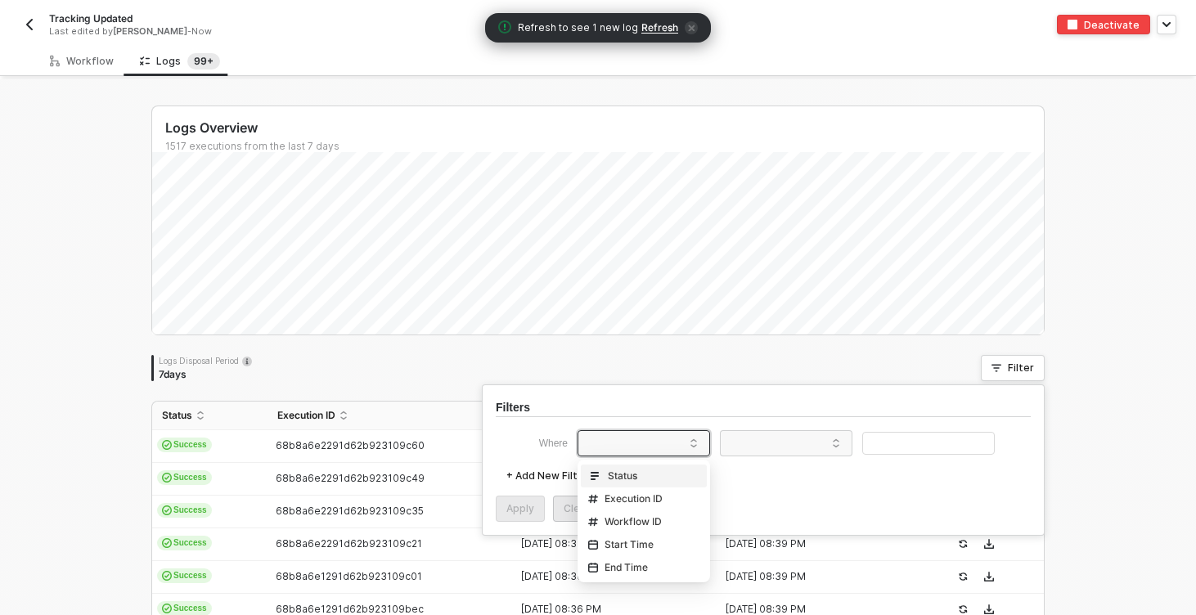
click at [411, 350] on div "Logs Overview 1517 executions from the last 7 days Sun 31 Success 0 Failure 0 L…" at bounding box center [597, 619] width 893 height 1026
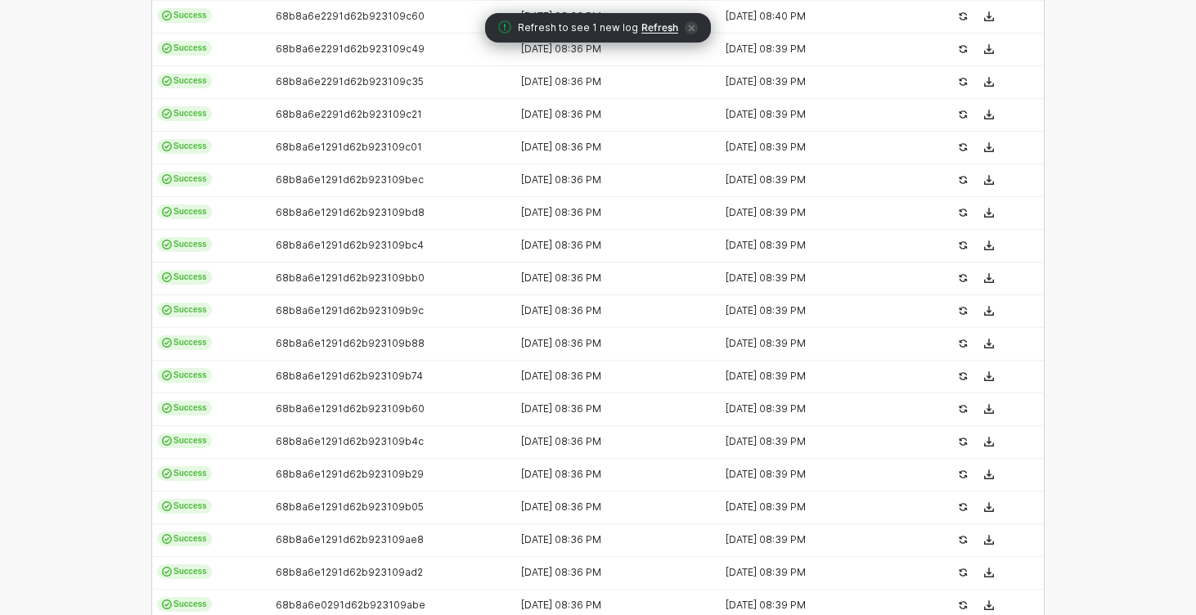
scroll to position [541, 0]
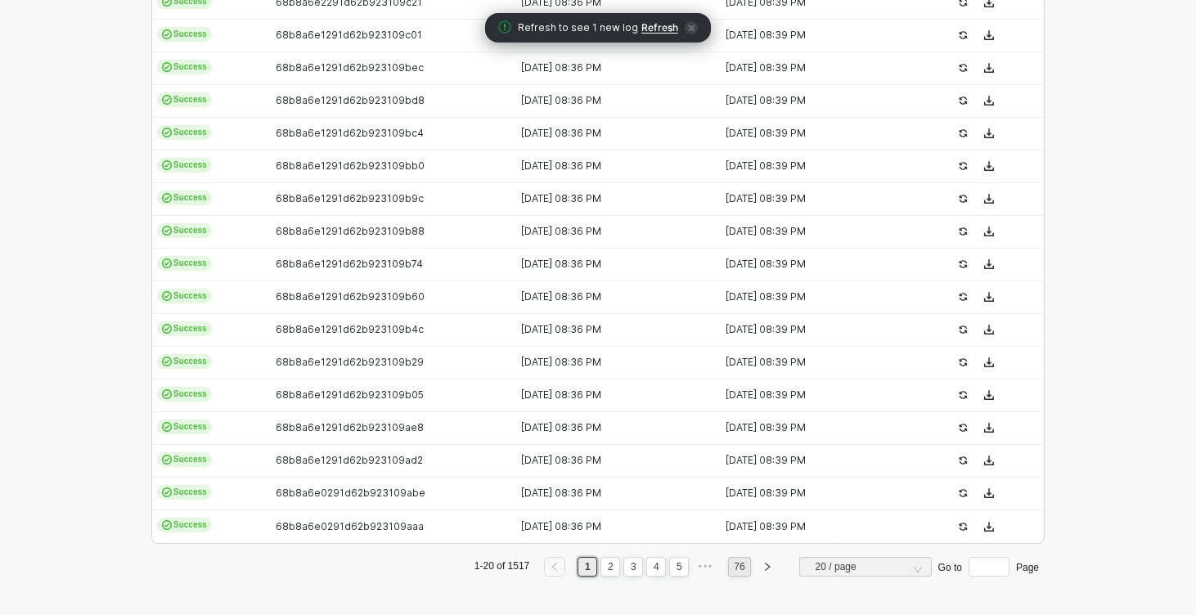
click at [743, 560] on link "76" at bounding box center [739, 567] width 20 height 18
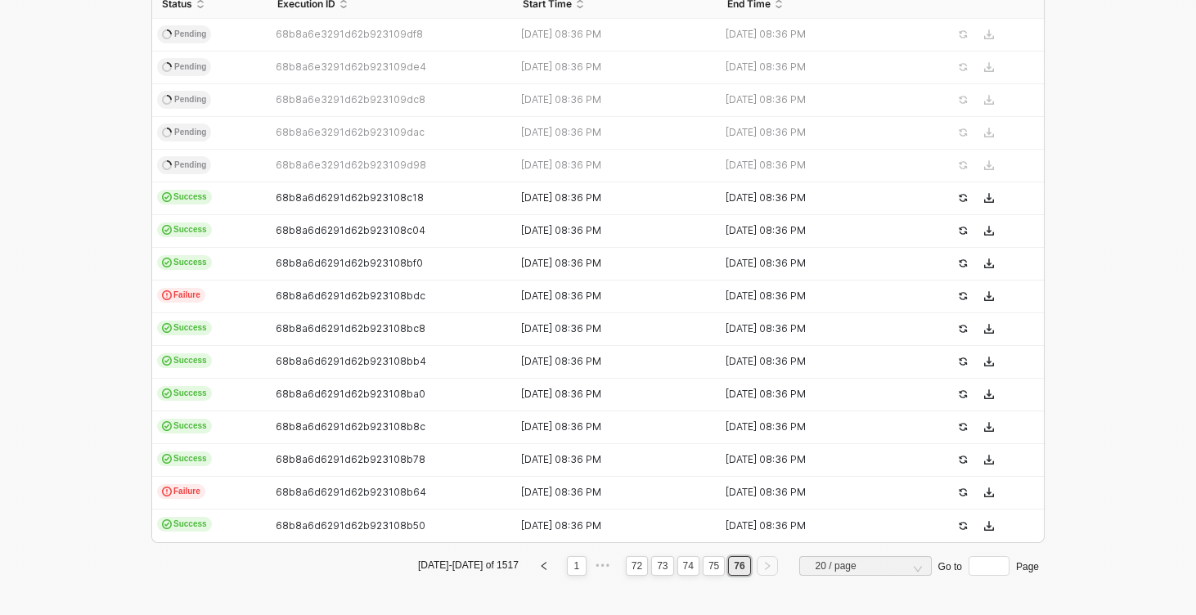
scroll to position [411, 0]
click at [468, 527] on div "68b8a6d6291d62b923108b50" at bounding box center [383, 526] width 232 height 13
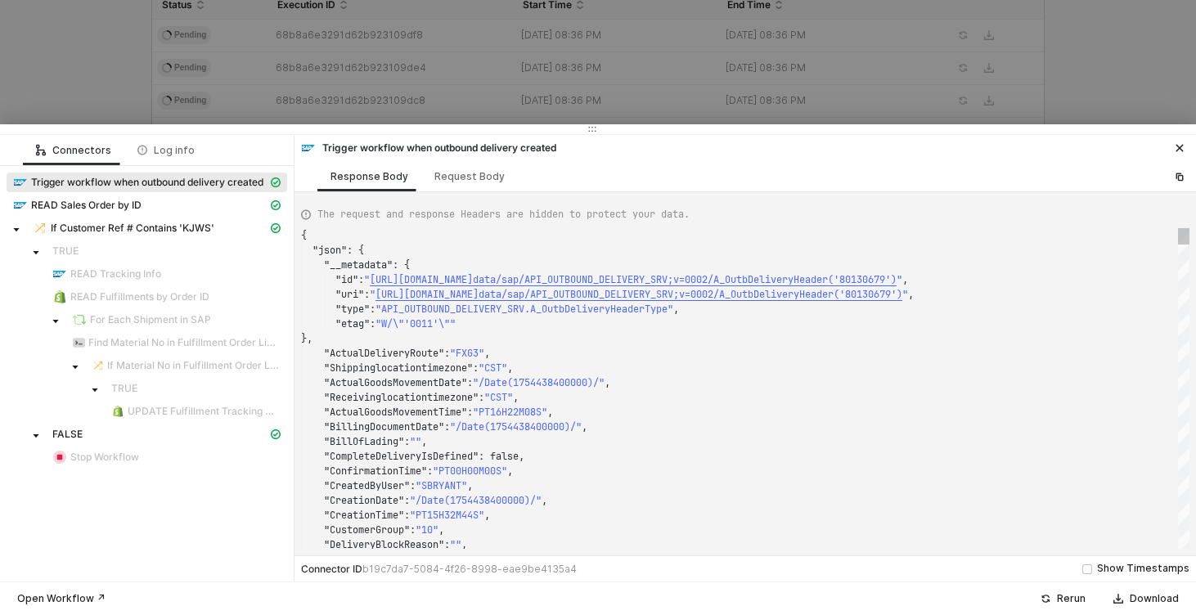
scroll to position [147, 0]
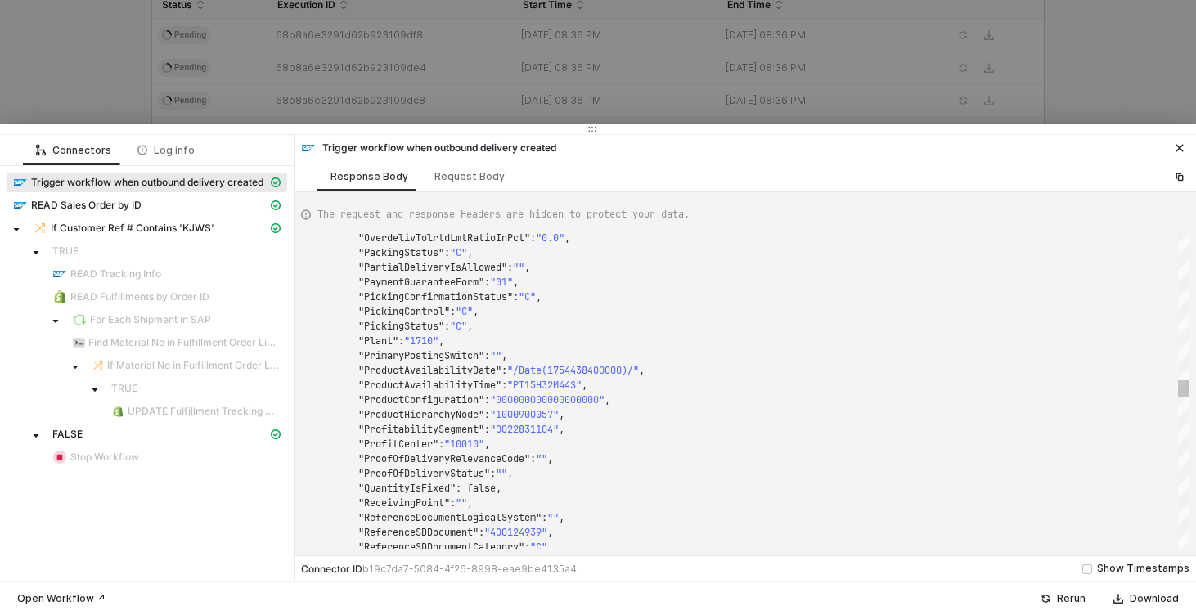
type textarea ""PaymentGuaranteeForm": "01", "PickingConfirmationStatus": "C", "PickingControl…"
click at [644, 335] on div ""Plant" : "1710" ," at bounding box center [745, 341] width 888 height 15
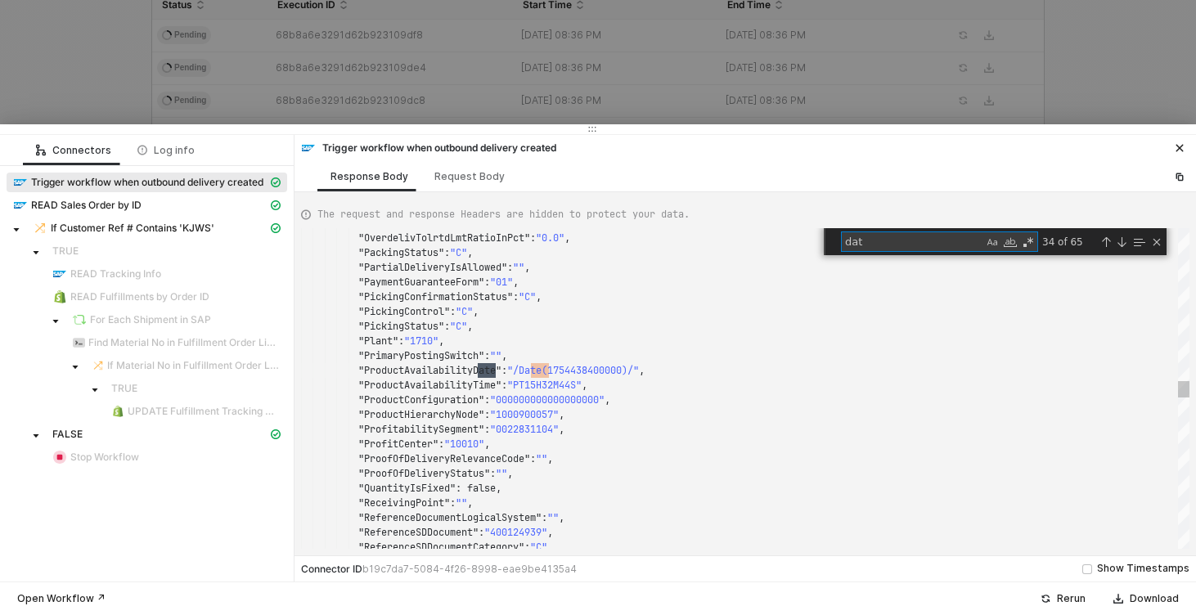
type textarea "date"
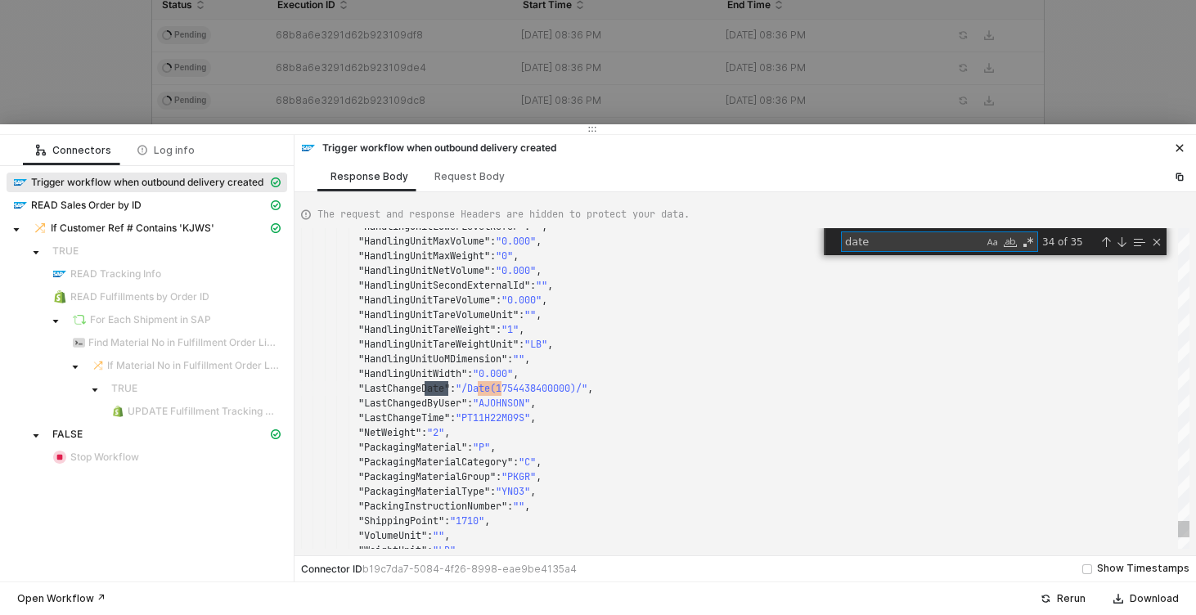
scroll to position [147, 200]
type textarea ""ActualGoodsMovementDate": "/Date(1754438400000)/", "Receivinglocationtimezone"…"
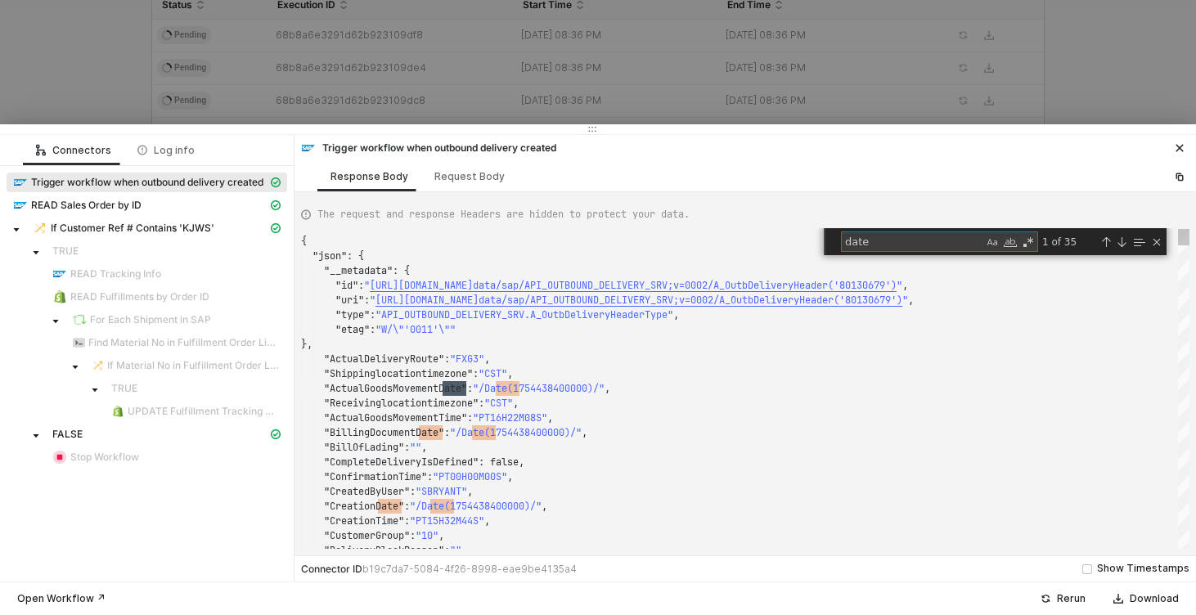
type textarea "date"
click at [521, 431] on span ""/Date(1754438400000)/"" at bounding box center [516, 432] width 132 height 13
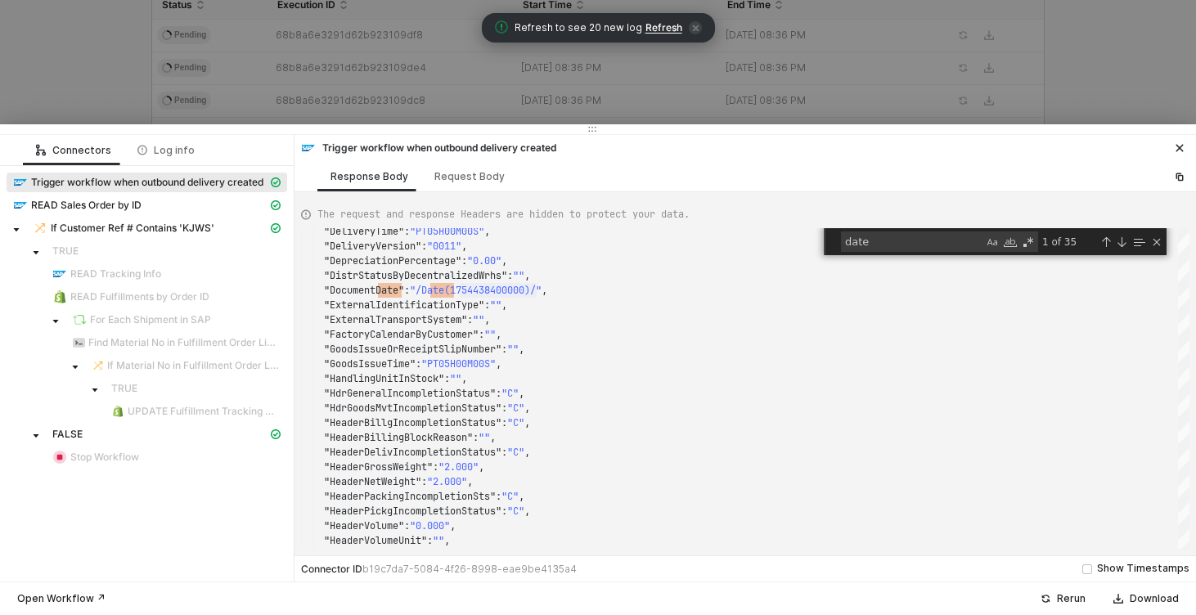
click at [77, 79] on div at bounding box center [598, 307] width 1196 height 615
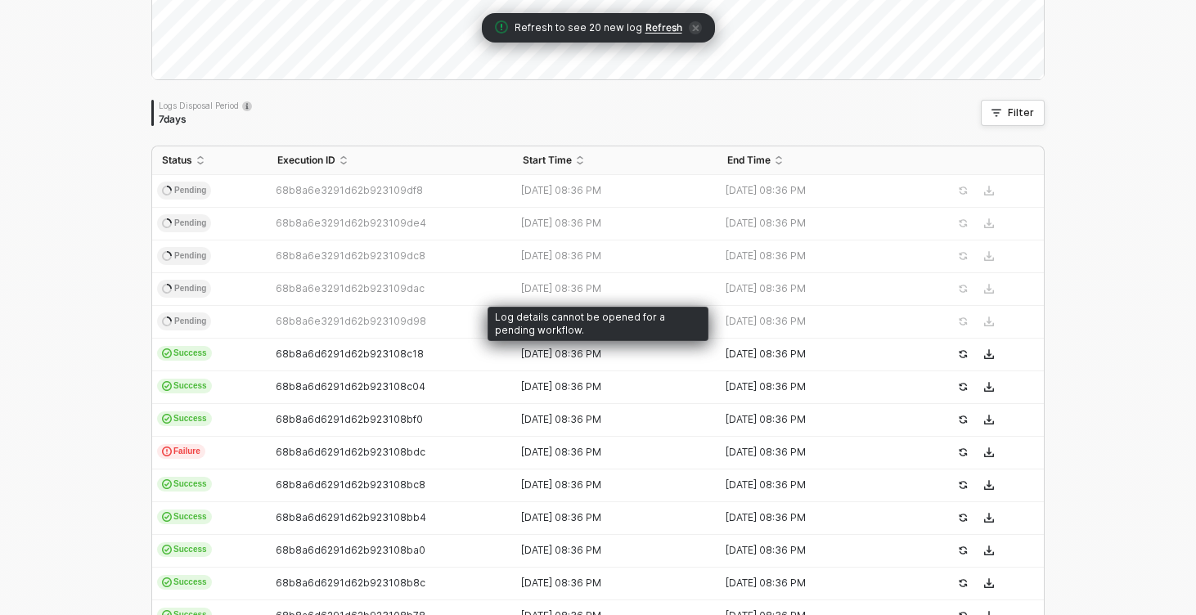
scroll to position [254, 0]
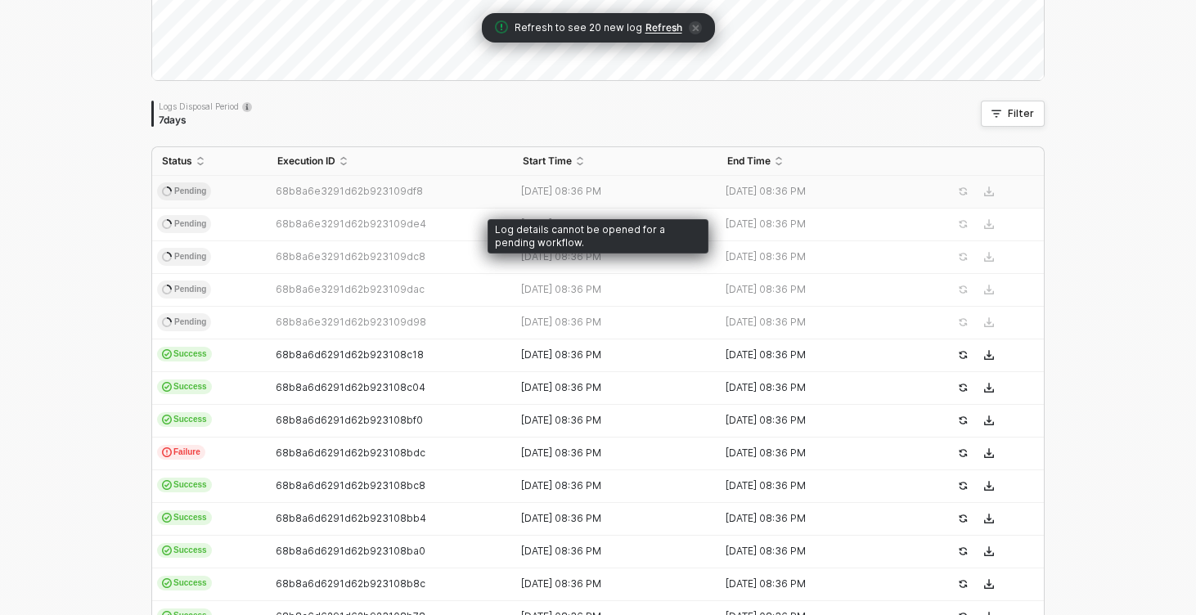
click at [273, 183] on td "68b8a6e3291d62b923109df8" at bounding box center [389, 192] width 245 height 33
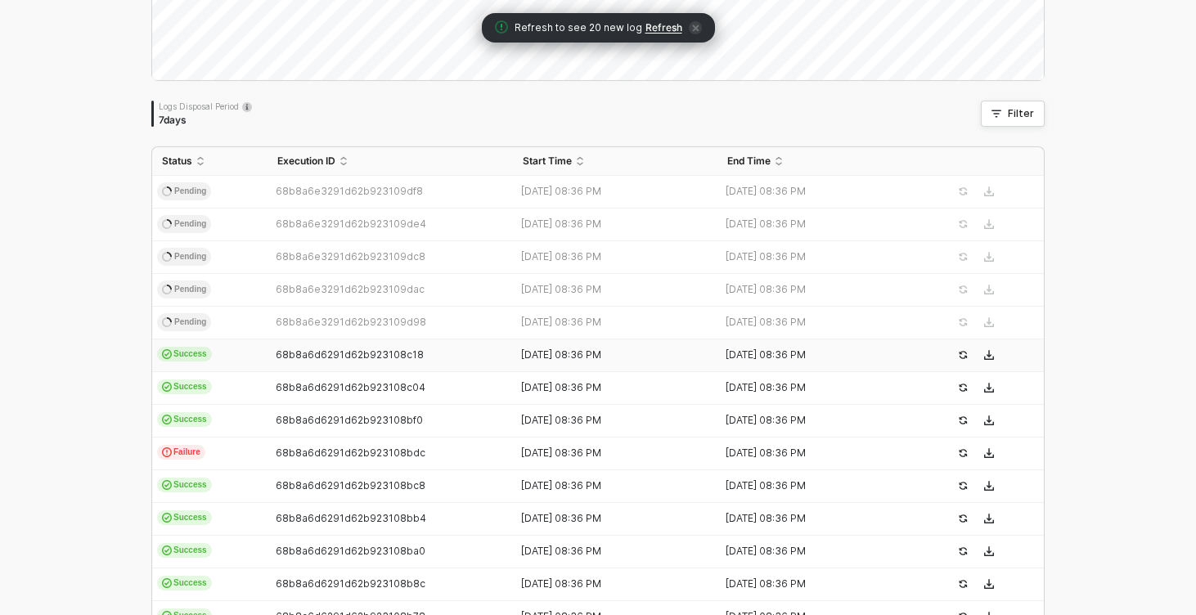
click at [246, 365] on td "Success" at bounding box center [209, 355] width 115 height 33
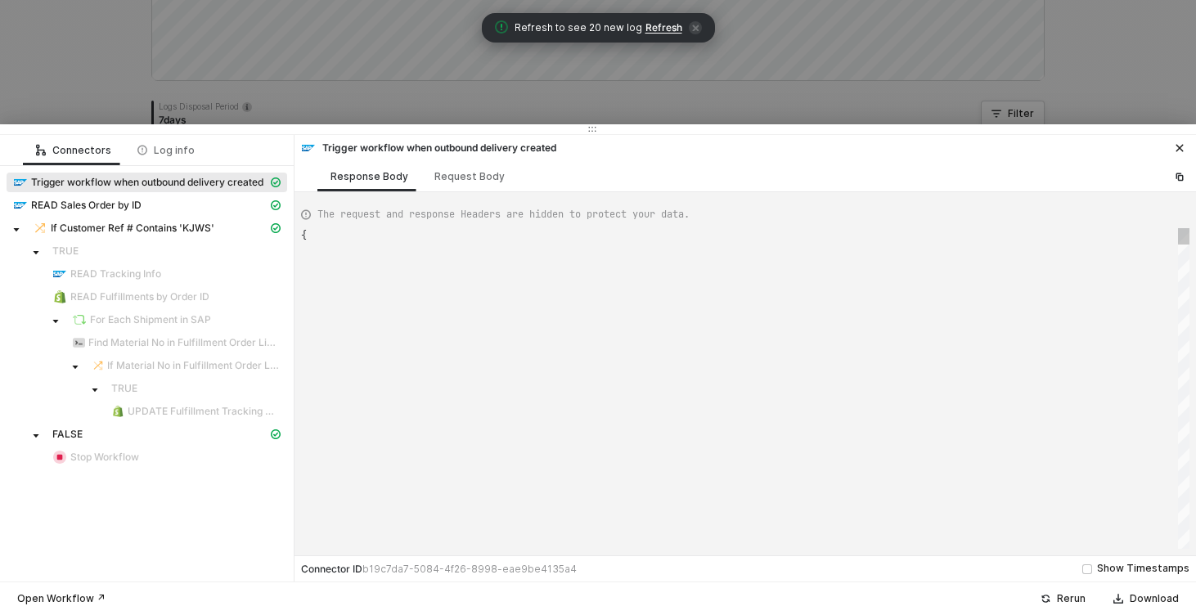
scroll to position [147, 0]
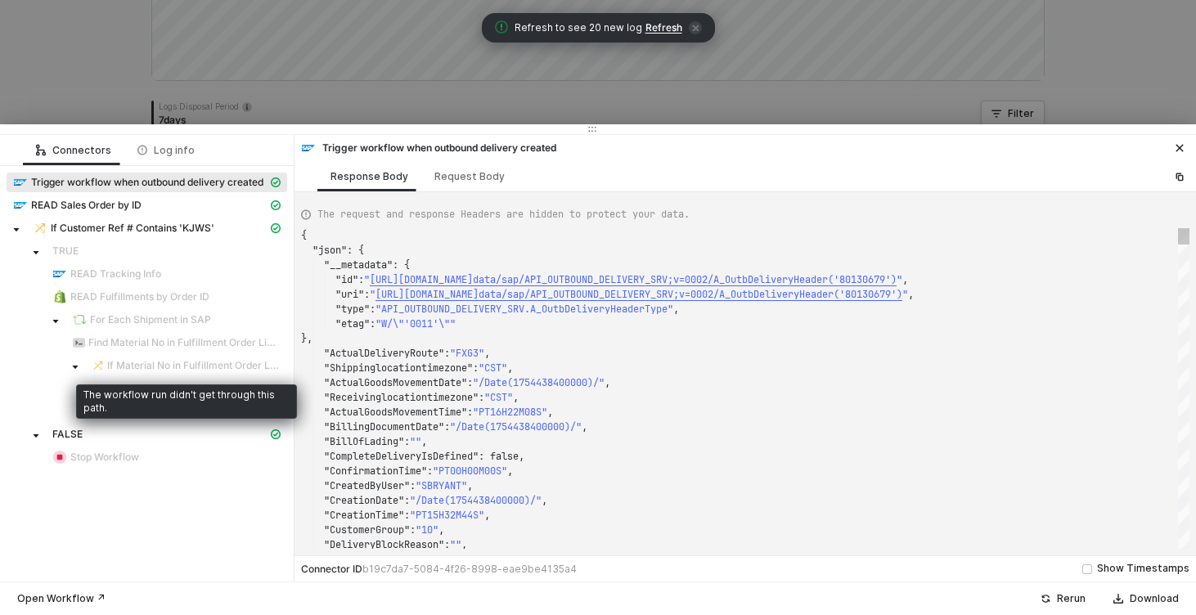
type textarea "{ "json": { "__metadata": { "id": "https://sellmarksap.sc1.hec.ondemand.com/sap…"
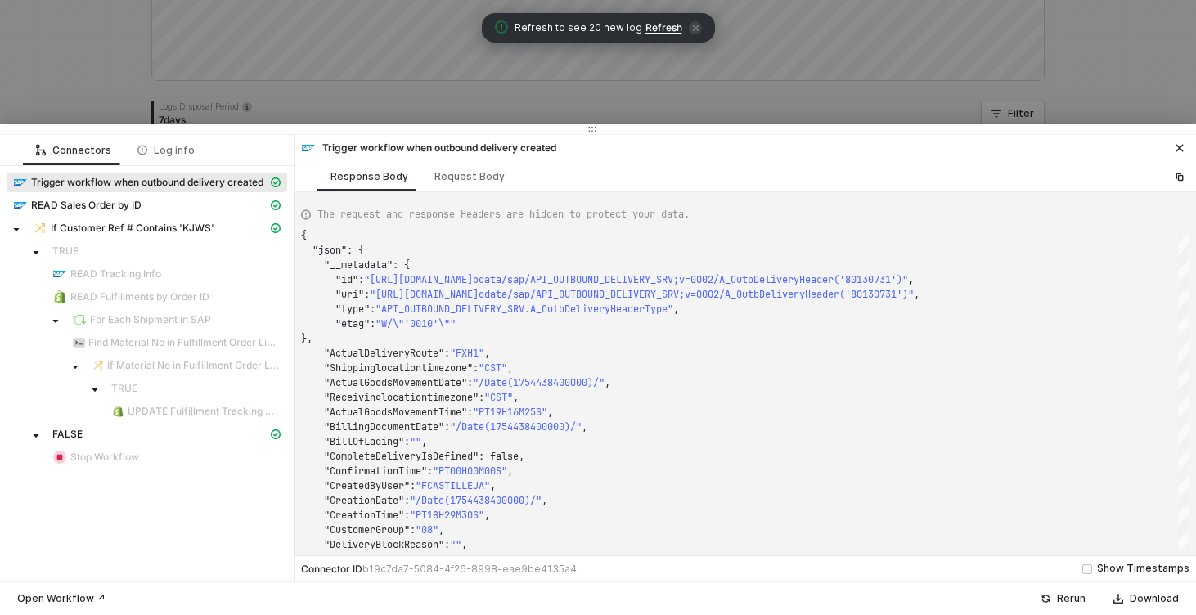
click at [90, 72] on div at bounding box center [598, 307] width 1196 height 615
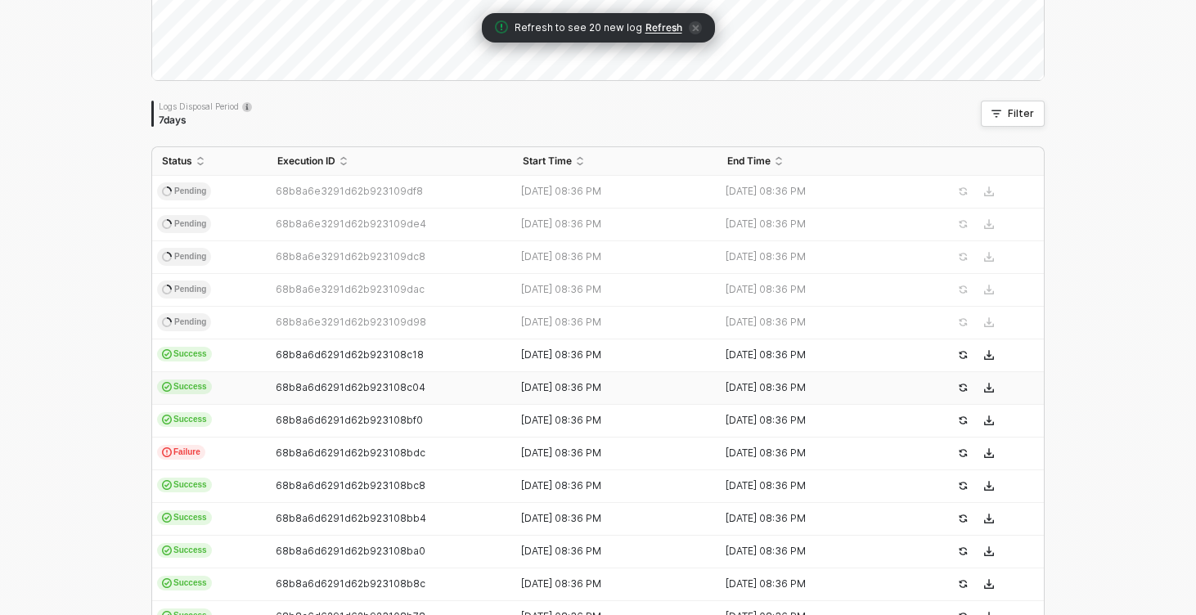
click at [250, 403] on td "Success" at bounding box center [209, 388] width 115 height 33
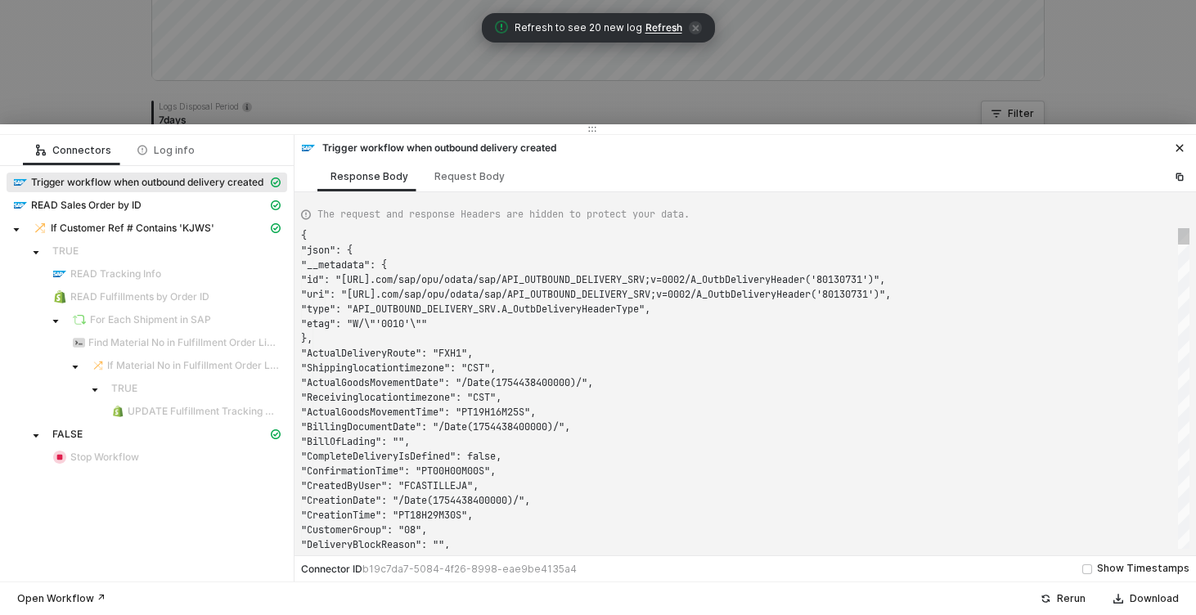
type textarea "{ "json": { "__metadata": { "id": "https://sellmarksap.sc1.hec.ondemand.com/sap…"
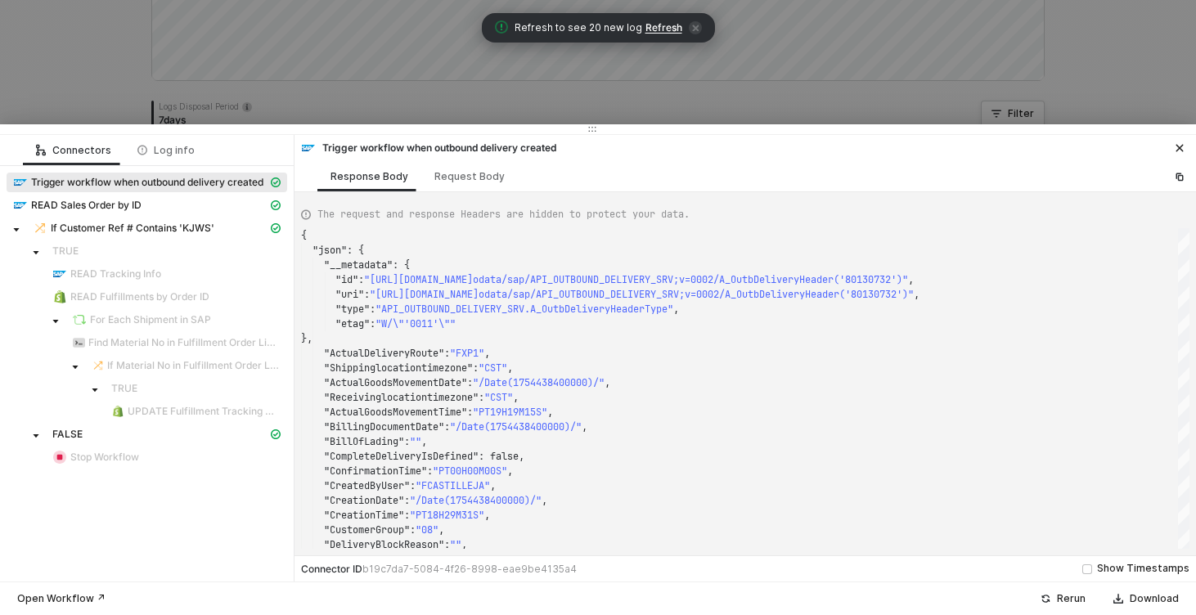
click at [88, 69] on div at bounding box center [598, 307] width 1196 height 615
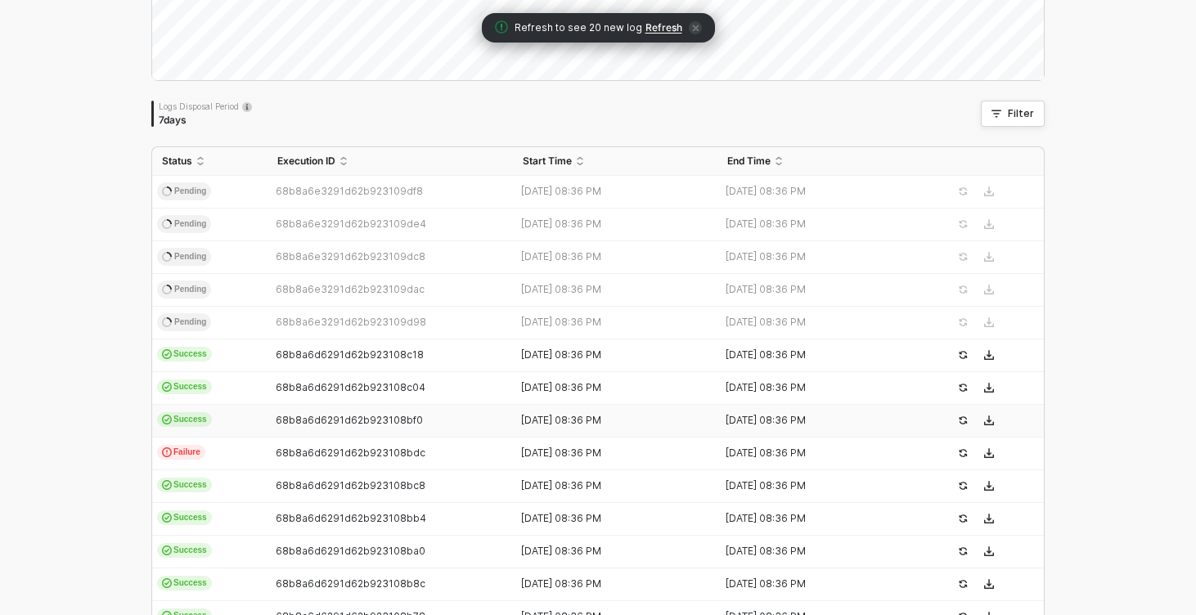
click at [234, 419] on td "Success" at bounding box center [209, 421] width 115 height 33
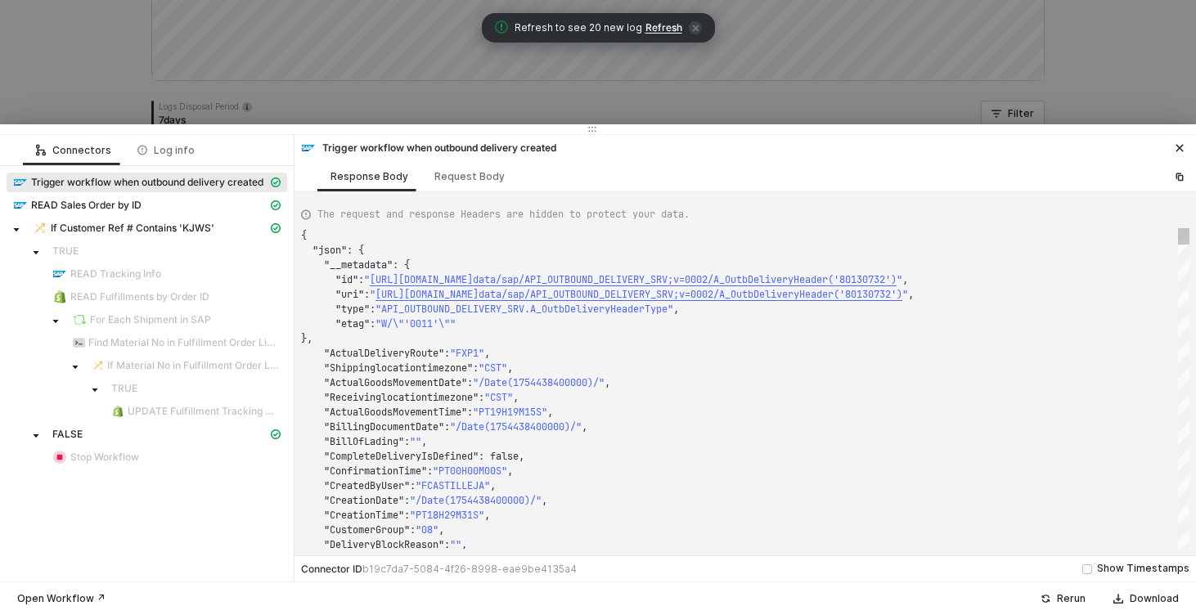
type textarea "{ "json": { "__metadata": { "id": "https://sellmarksap.sc1.hec.ondemand.com/sap…"
click at [34, 91] on div at bounding box center [598, 307] width 1196 height 615
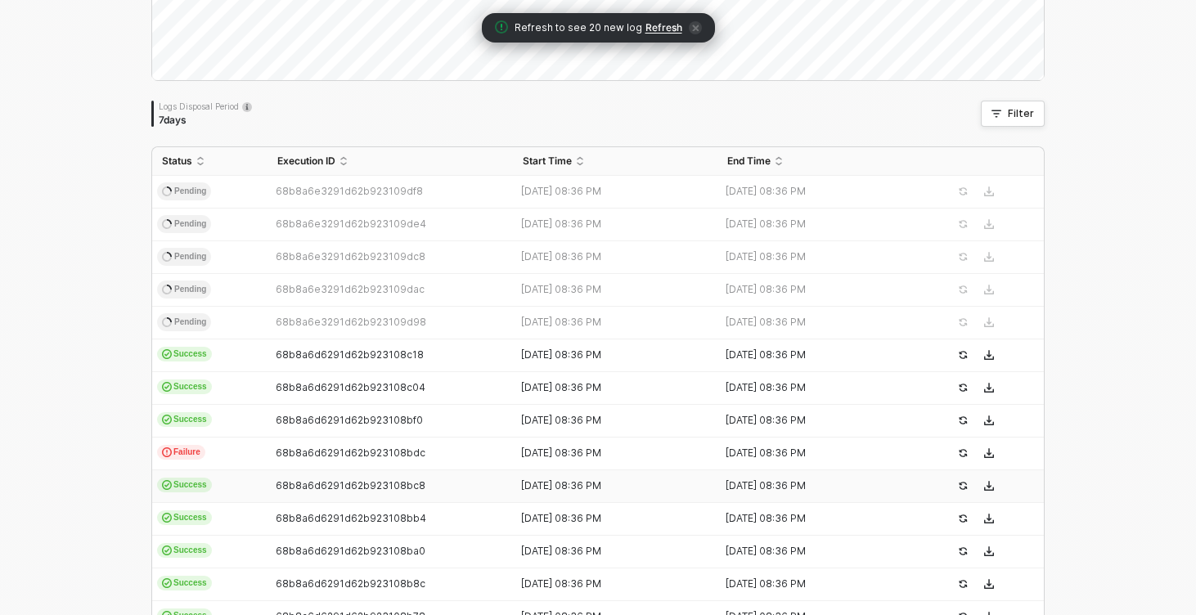
click at [252, 470] on td "Success" at bounding box center [209, 486] width 115 height 33
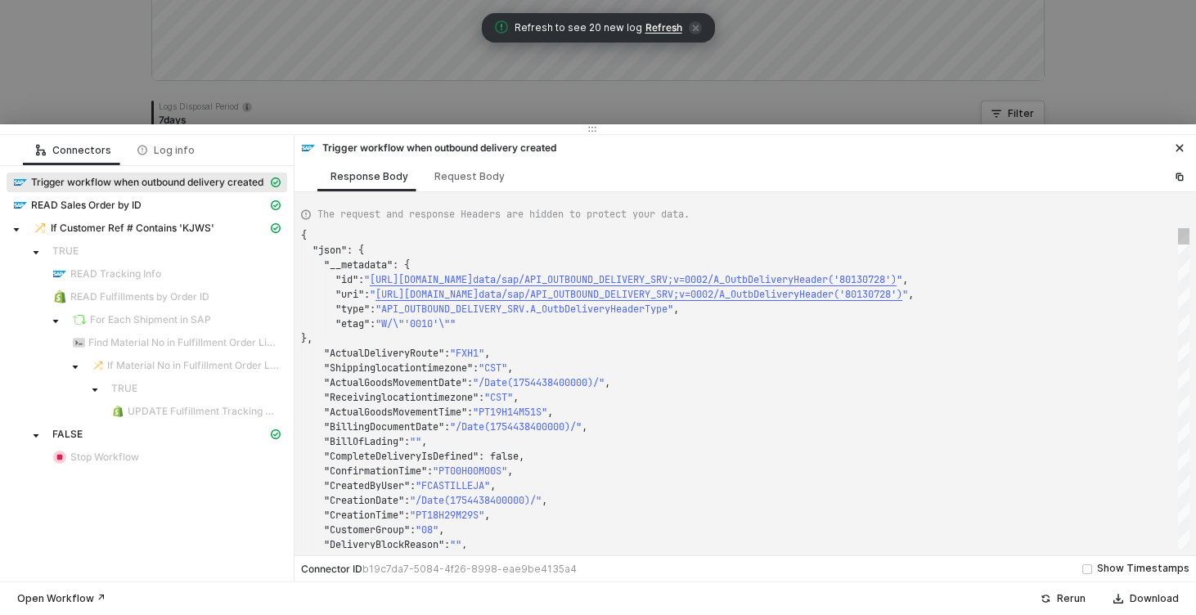
type textarea "{ "json": { "__metadata": { "id": "https://sellmarksap.sc1.hec.ondemand.com/sap…"
click at [51, 105] on div at bounding box center [598, 307] width 1196 height 615
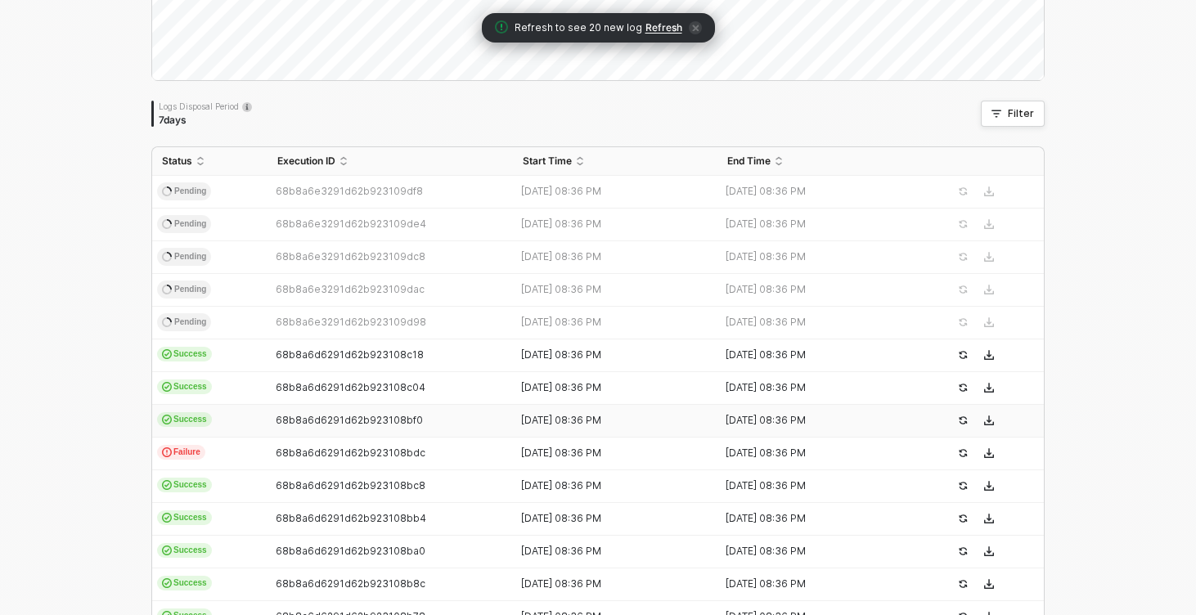
click at [252, 456] on td "Failure" at bounding box center [209, 454] width 115 height 33
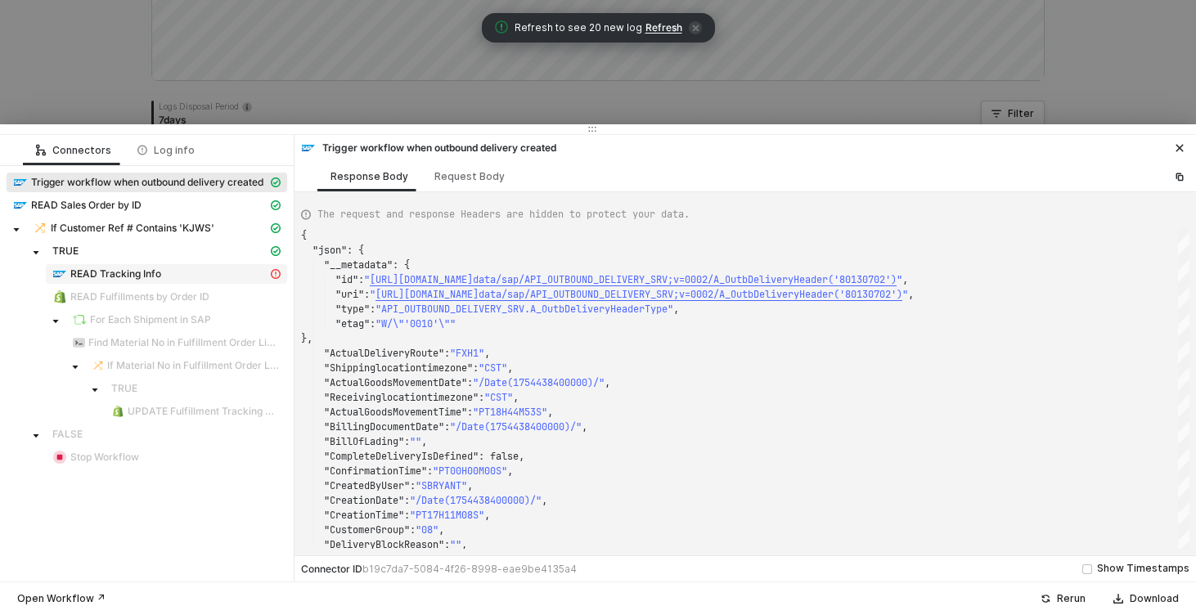
click at [134, 273] on span "READ Tracking Info" at bounding box center [115, 273] width 91 height 13
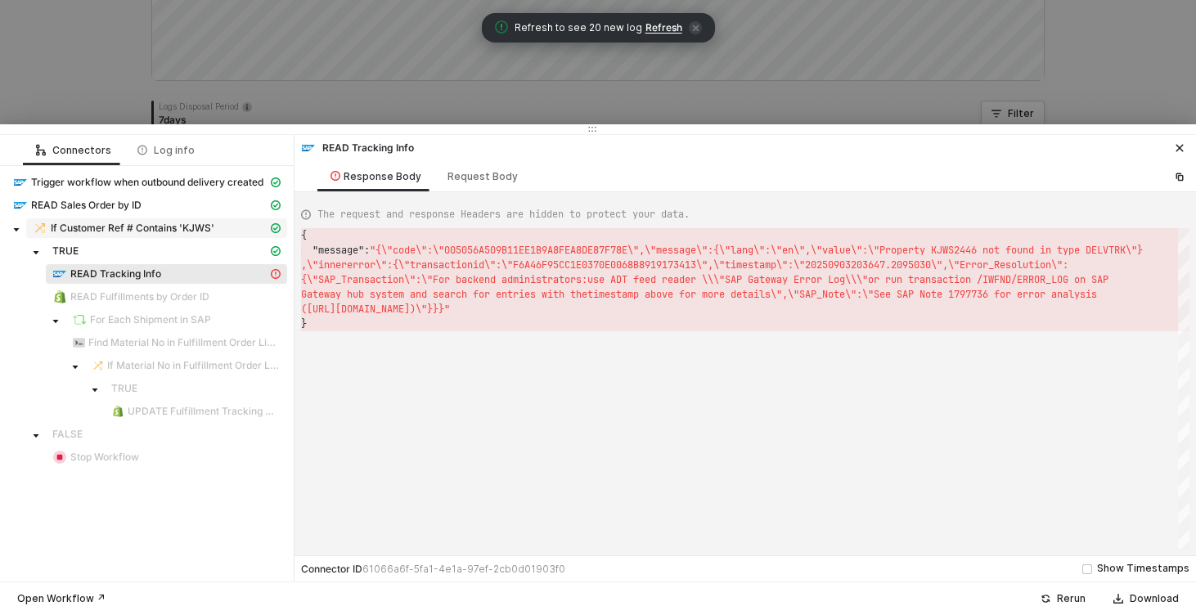
click at [145, 222] on span "If Customer Ref # Contains 'KJWS'" at bounding box center [133, 228] width 164 height 13
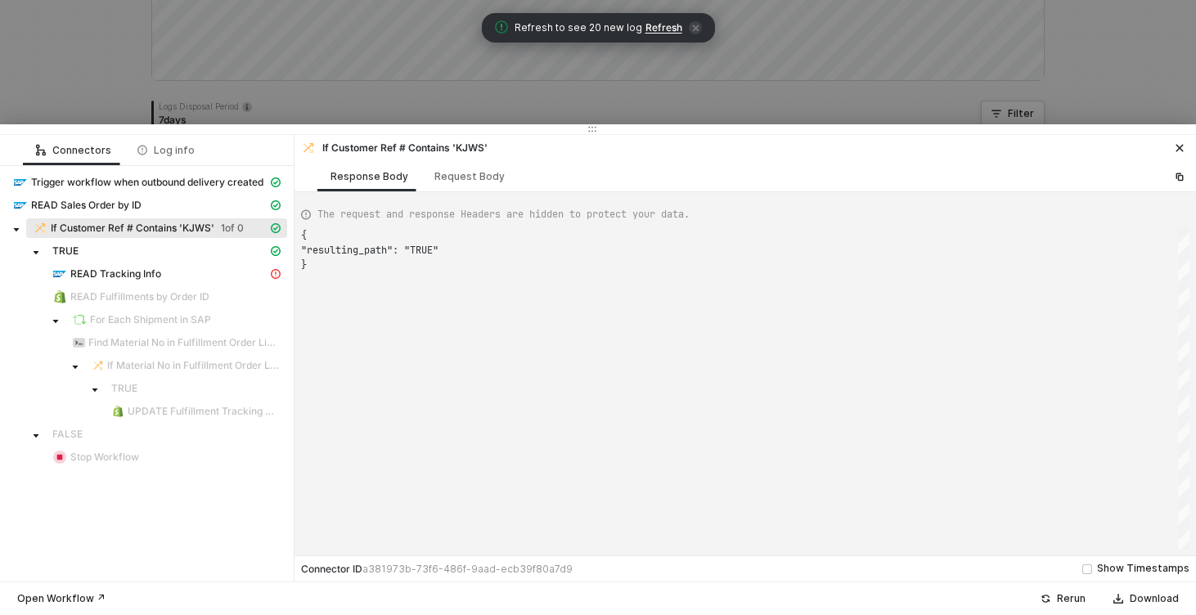
scroll to position [29, 0]
click at [465, 175] on div "Request Body" at bounding box center [469, 176] width 70 height 13
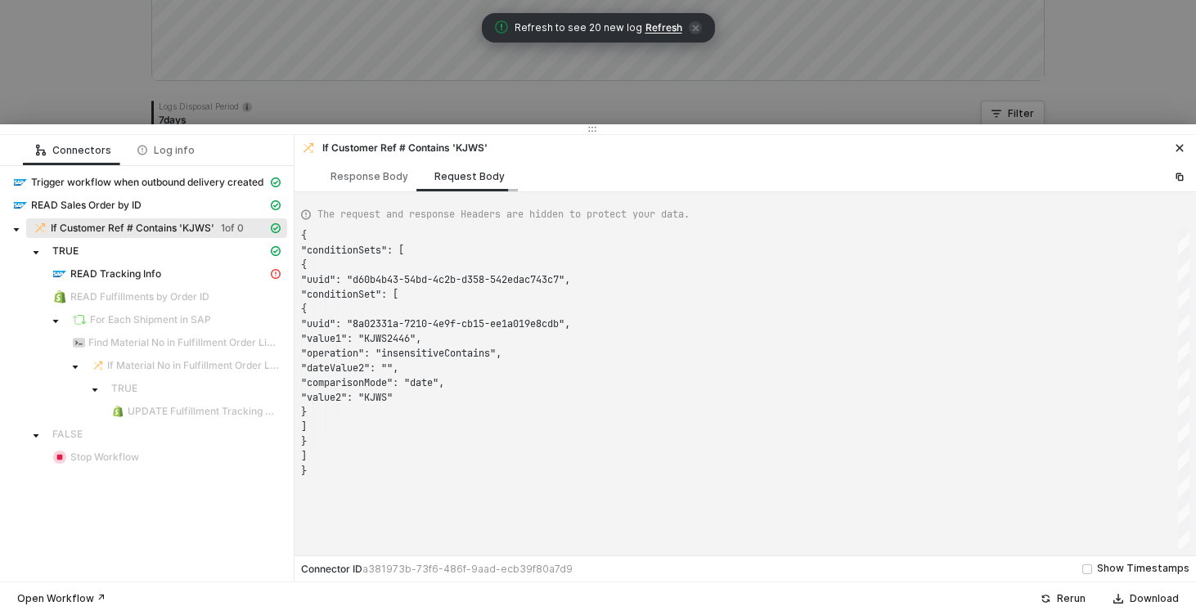
scroll to position [147, 0]
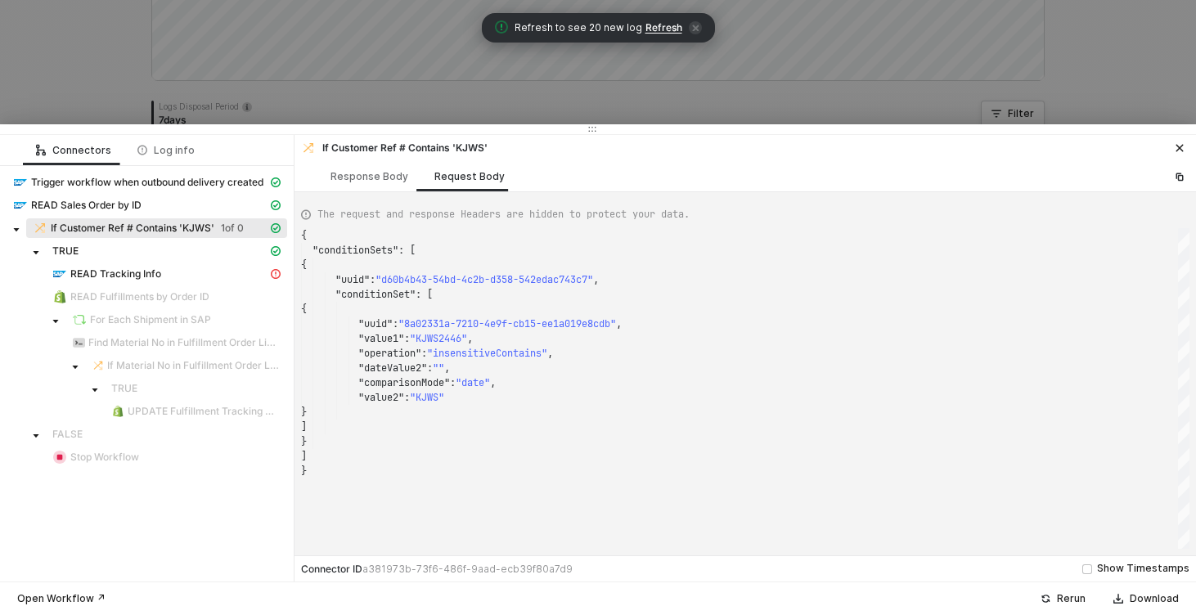
click at [448, 336] on div "{ "conditionSets" : [ { "uuid" : "d60b4b43-54bd-4c2b-d358-542edac743c7" , "cond…" at bounding box center [745, 388] width 888 height 321
click at [80, 203] on span "READ Sales Order by ID" at bounding box center [86, 205] width 110 height 13
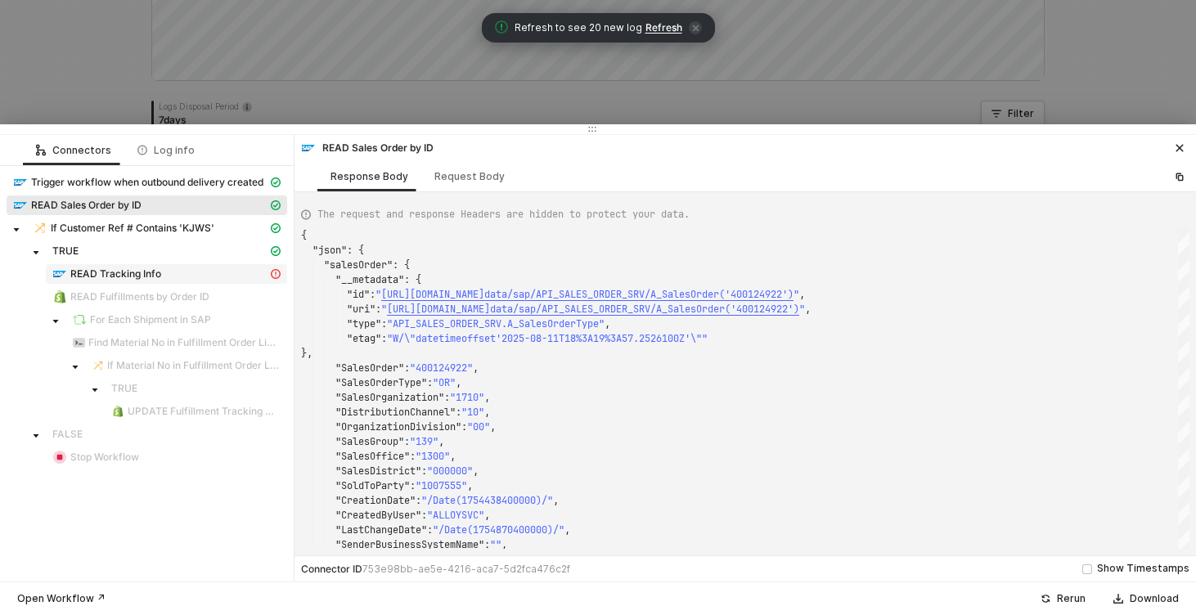
click at [146, 276] on span "READ Tracking Info" at bounding box center [115, 273] width 91 height 13
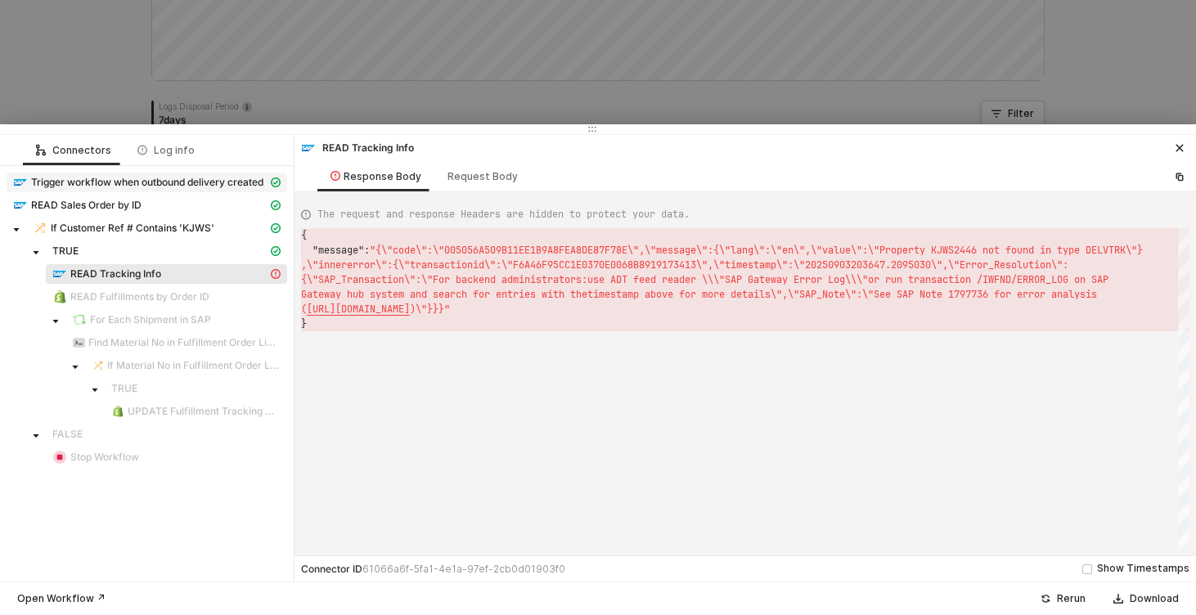
click at [150, 180] on span "Trigger workflow when outbound delivery created" at bounding box center [147, 182] width 232 height 13
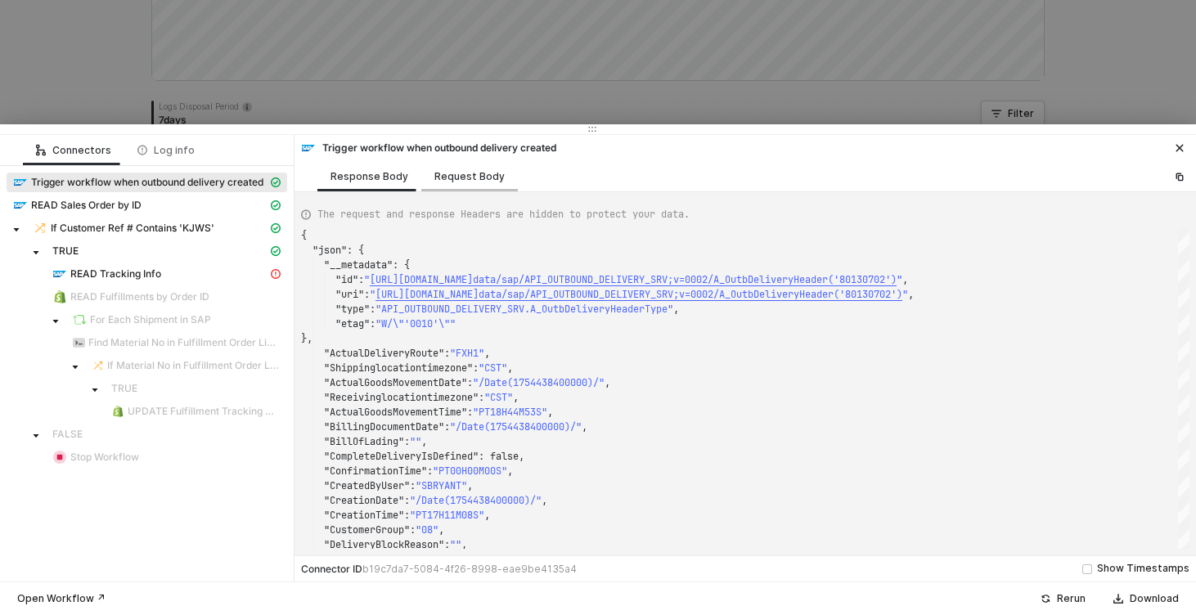
click at [450, 182] on div "Request Body" at bounding box center [469, 176] width 97 height 30
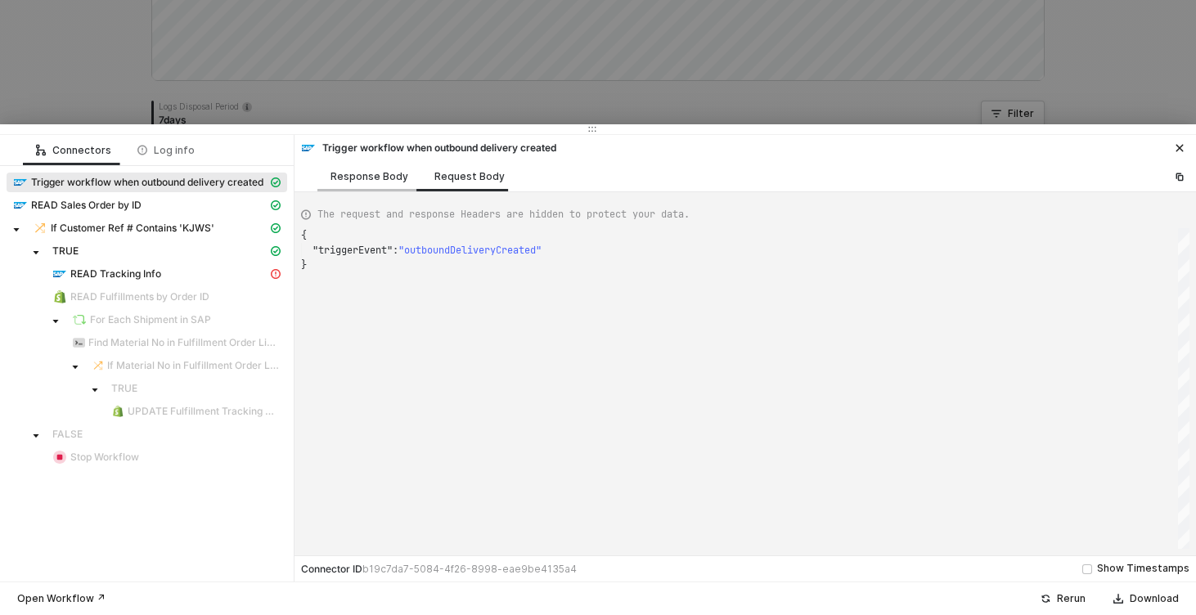
click at [366, 179] on div "Response Body" at bounding box center [369, 176] width 78 height 13
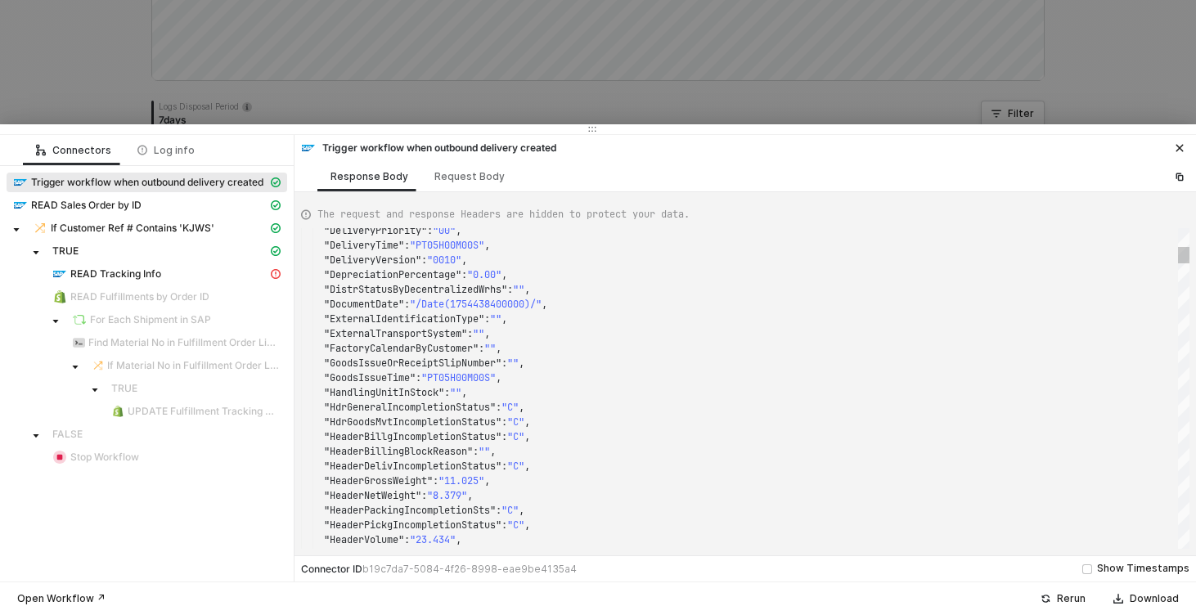
type textarea ""DepreciationPercentage": "0.00", "DistrStatusByDecentralizedWrhs": "", "Docume…"
click at [397, 317] on span ""ExternalIdentificationType"" at bounding box center [404, 318] width 160 height 13
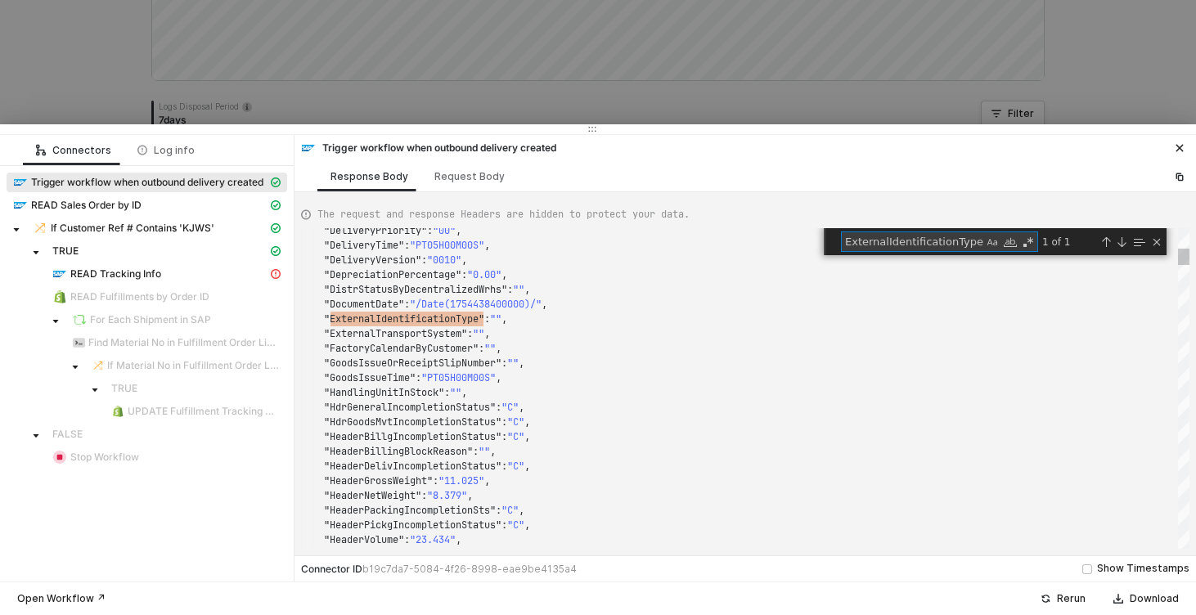
type textarea "k"
type textarea ""ItemVolume": "23.434", "ItemVolumeUnit": "CD3", "ItemWeightUnit": "LB", "LastC…"
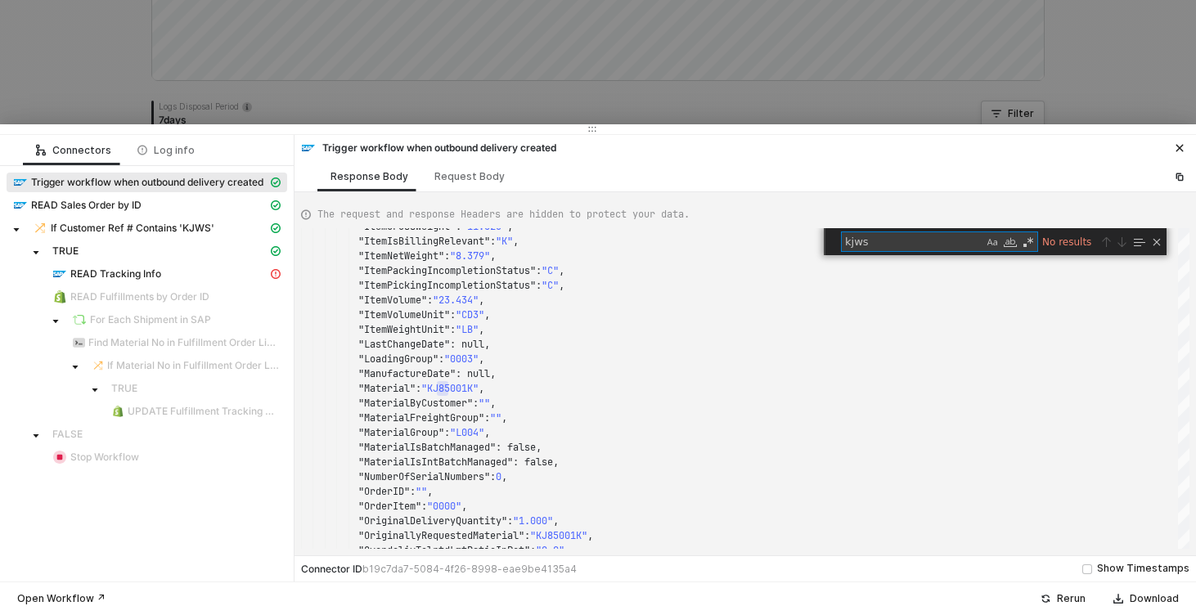
scroll to position [411, 0]
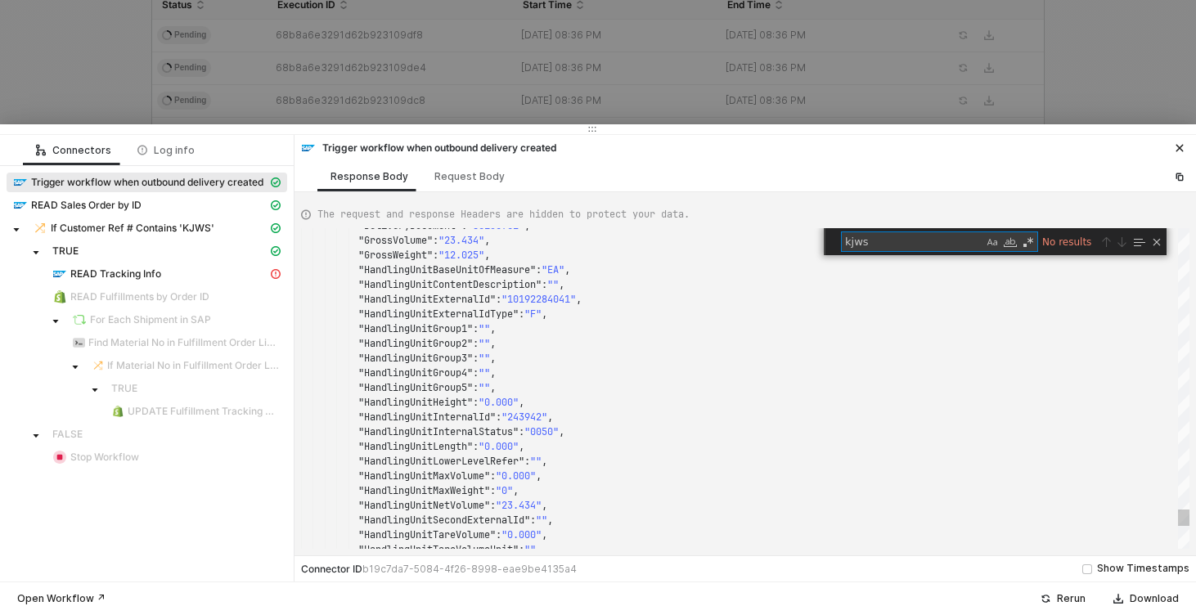
type textarea "kjws"
type textarea ""CreationTime": "PT13H35M02S", "DeliveryDocument": "80130702", "GrossVolume": "…"
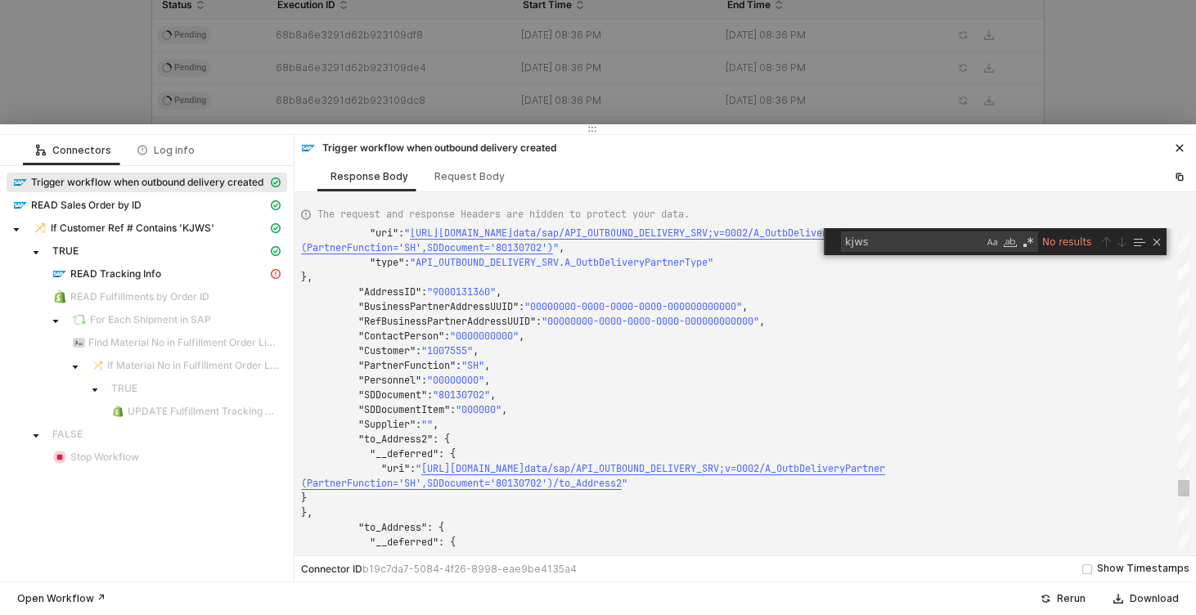
type textarea "HandlingUnitGroup2"
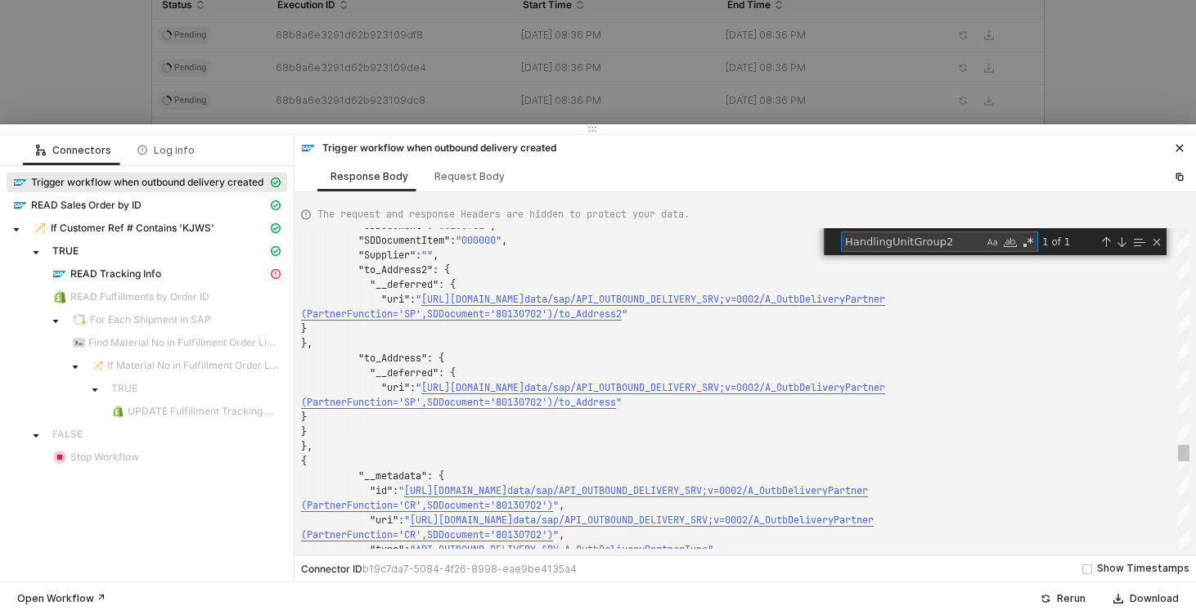
type textarea ""LastChangeTime": "PT13H44M53S", "NetWeight": "11.025", "PackagingMaterial": "P…"
type textarea "k"
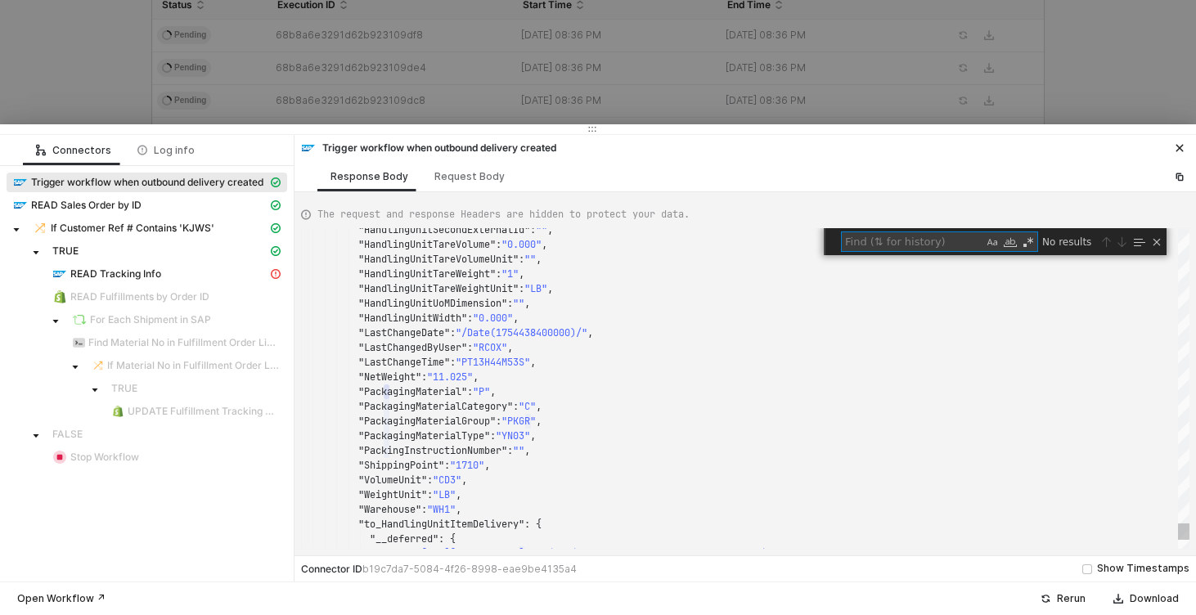
type textarea "{ "json": { "__metadata": { "id": "https://sellmarksap.sc1.hec.ondemand.com/sap…"
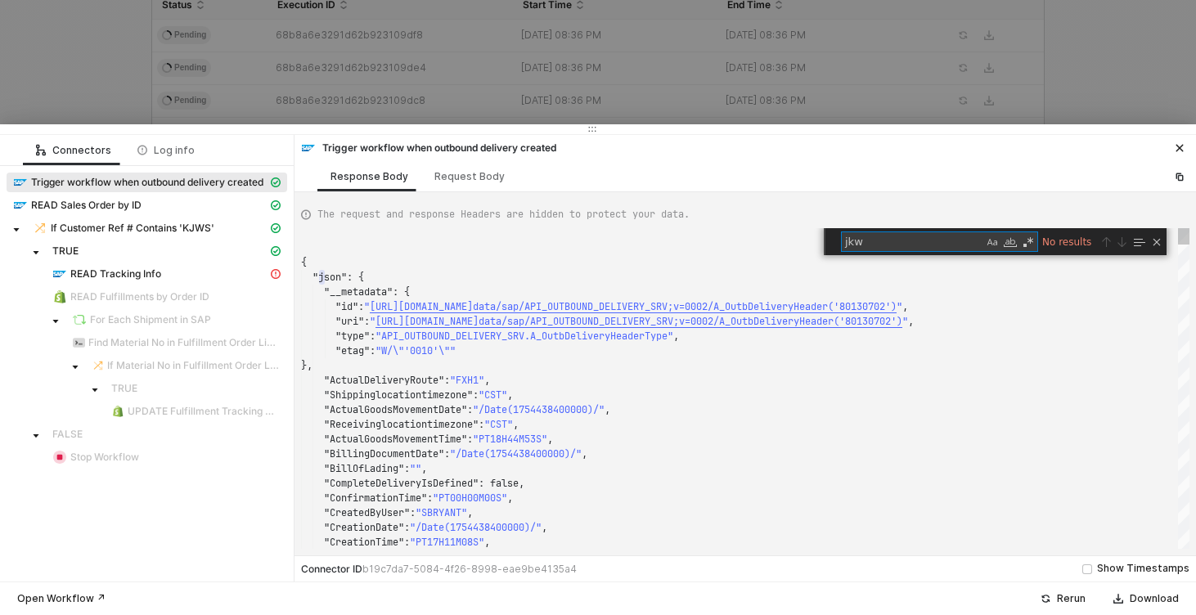
type textarea "jkws"
type textarea ""LastChangeTime": "PT13H44M53S", "NetWeight": "11.025", "PackagingMaterial": "P…"
type textarea "K"
type textarea ""ItemVolume": "23.434", "ItemVolumeUnit": "CD3", "ItemWeightUnit": "LB", "LastC…"
type textarea "KJ"
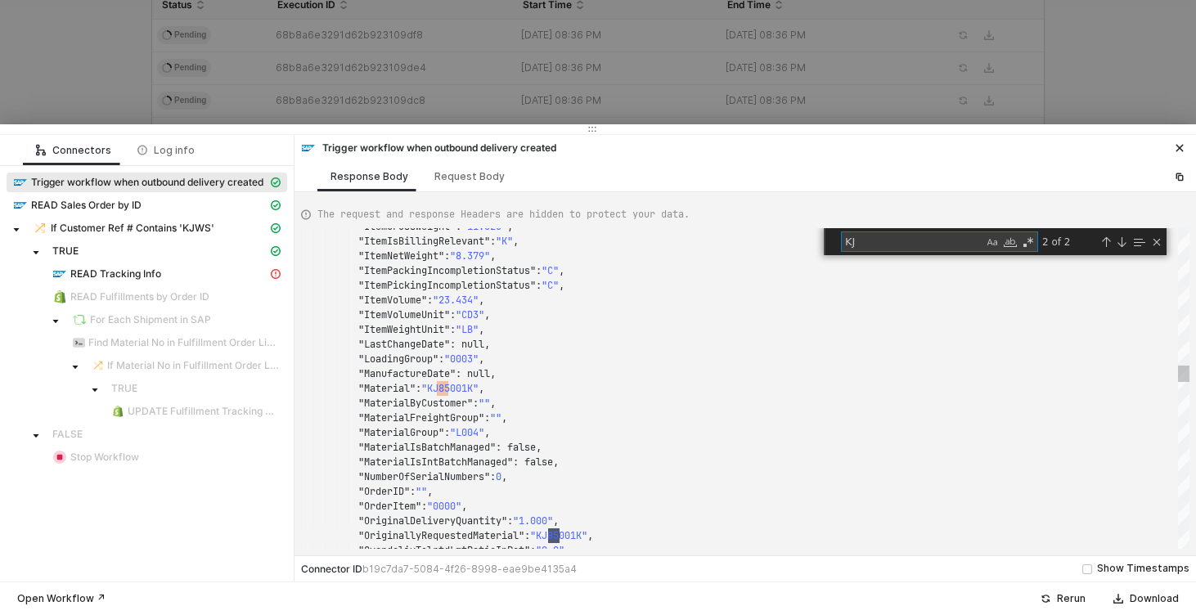
scroll to position [147, 259]
type textarea ""MaterialIsBatchManaged": false, "MaterialIsIntBatchManaged": false, "NumberOfS…"
type textarea "KJWS"
click at [136, 221] on div "If Customer Ref # Contains 'KJWS'" at bounding box center [150, 228] width 235 height 15
type textarea "{ "resulting_path": "TRUE" }"
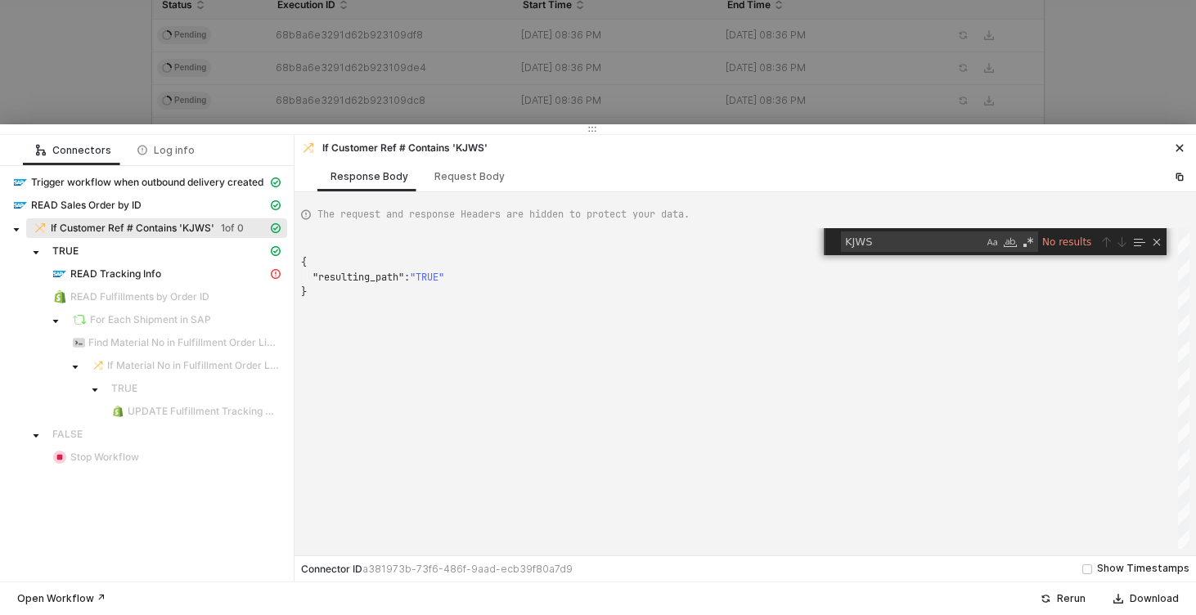
scroll to position [29, 0]
click at [122, 96] on div at bounding box center [598, 307] width 1196 height 615
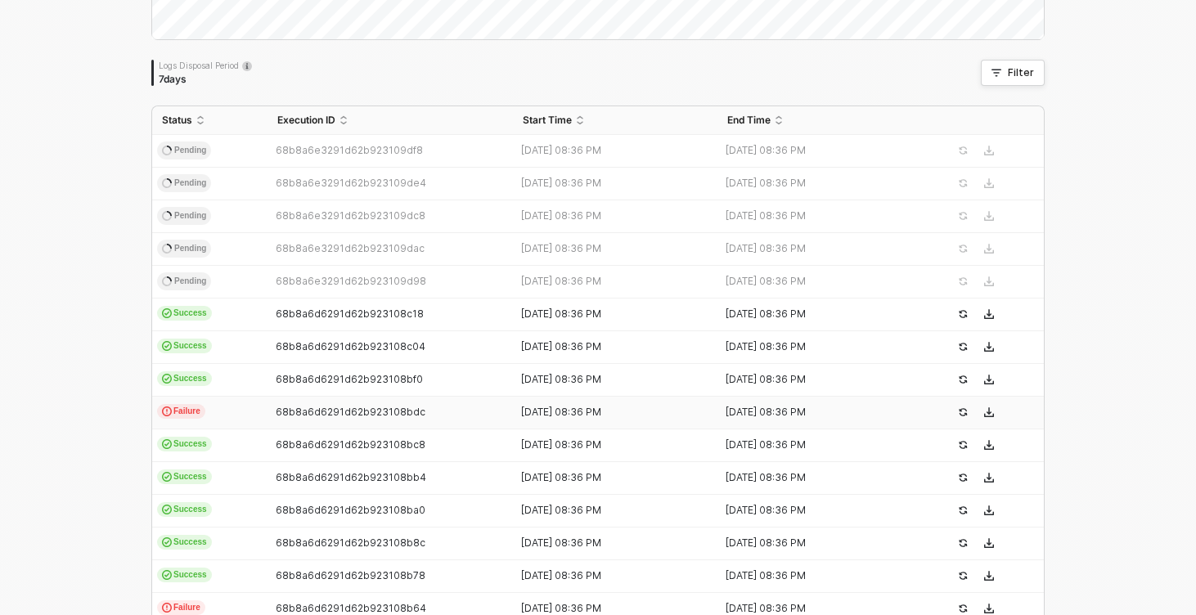
scroll to position [0, 0]
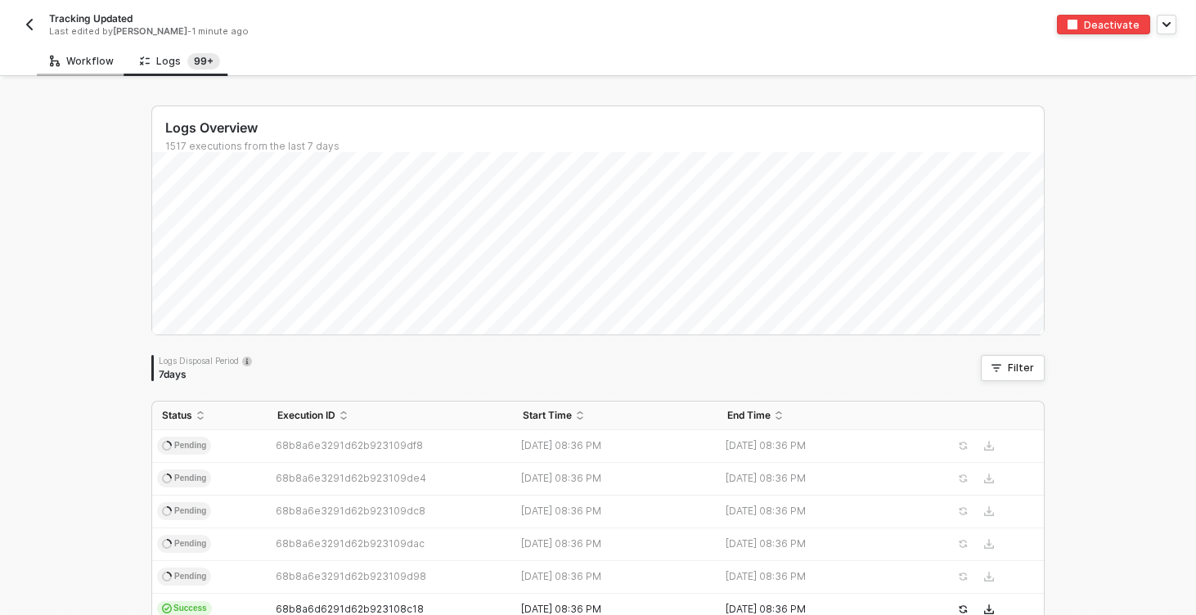
click at [112, 65] on div "Workflow" at bounding box center [82, 61] width 90 height 30
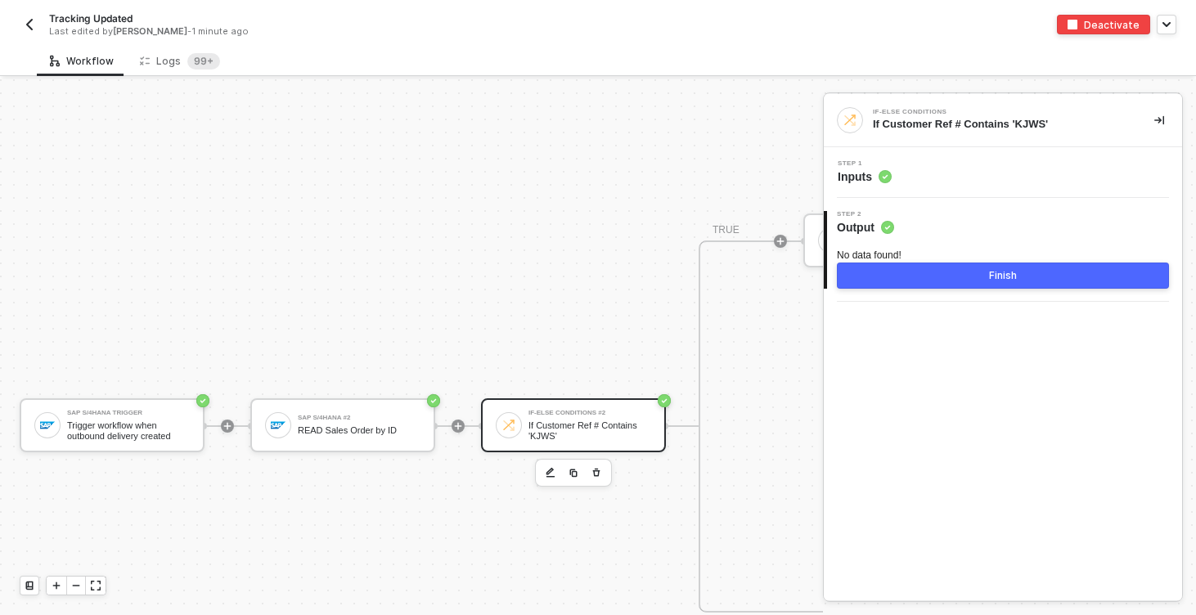
scroll to position [577, 0]
click at [337, 419] on div "SAP S/4HANA #2 READ Sales Order by ID" at bounding box center [359, 422] width 123 height 31
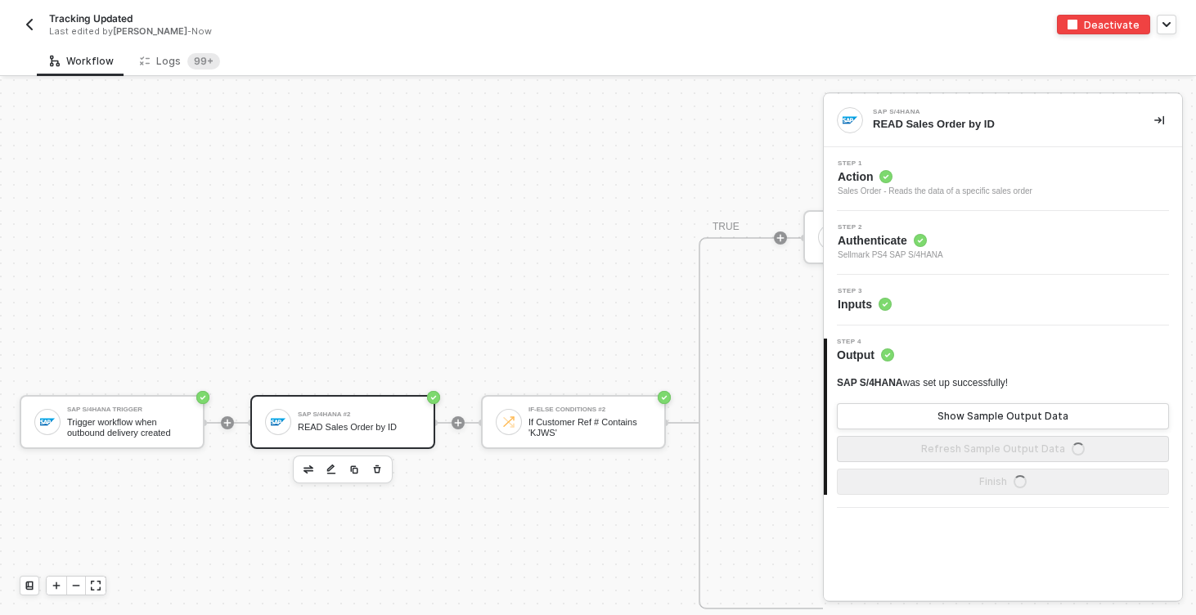
click at [957, 318] on div "Step 3 Inputs" at bounding box center [1003, 300] width 358 height 51
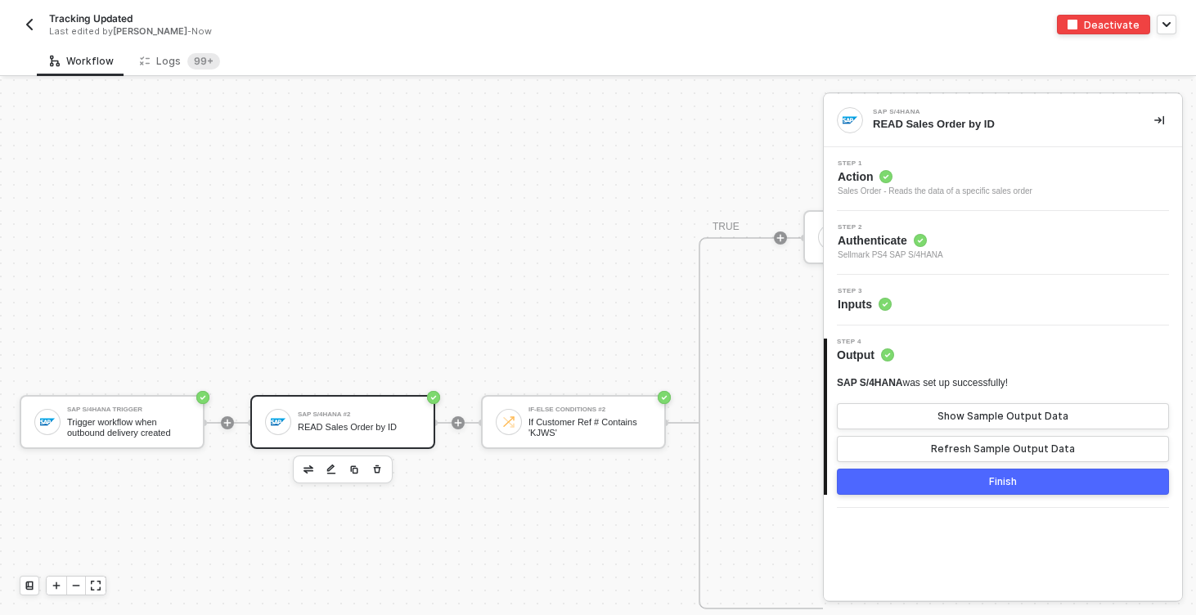
click at [947, 294] on div "Step 3 Inputs" at bounding box center [1005, 300] width 354 height 25
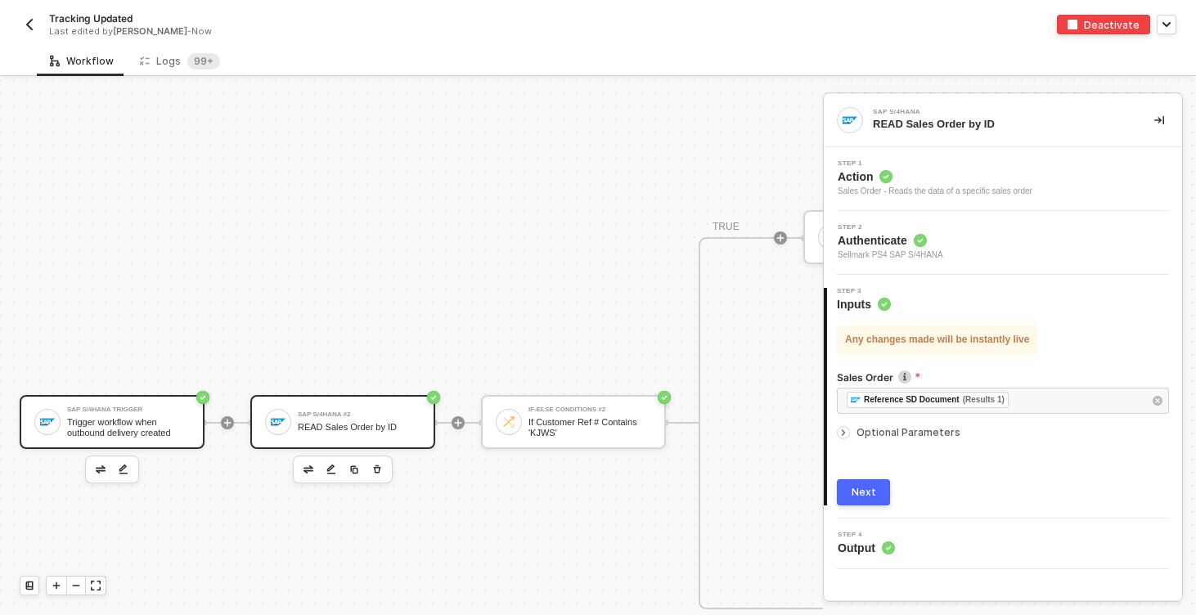
click at [159, 420] on div "Trigger workflow when outbound delivery created" at bounding box center [128, 427] width 123 height 20
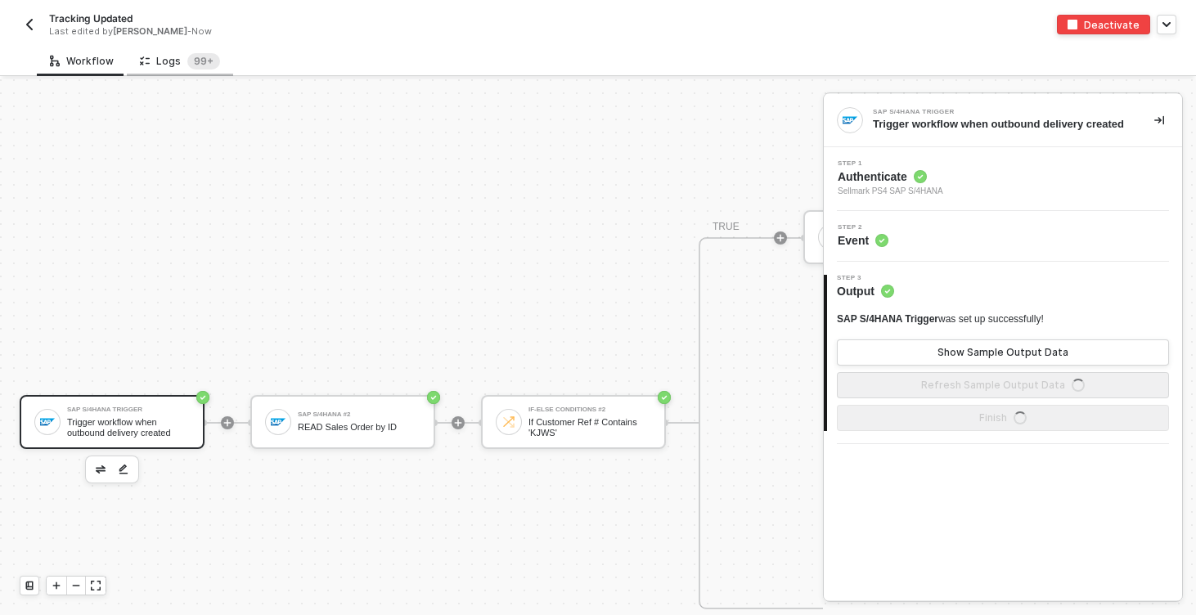
click at [177, 56] on div "Logs 99+" at bounding box center [180, 61] width 80 height 16
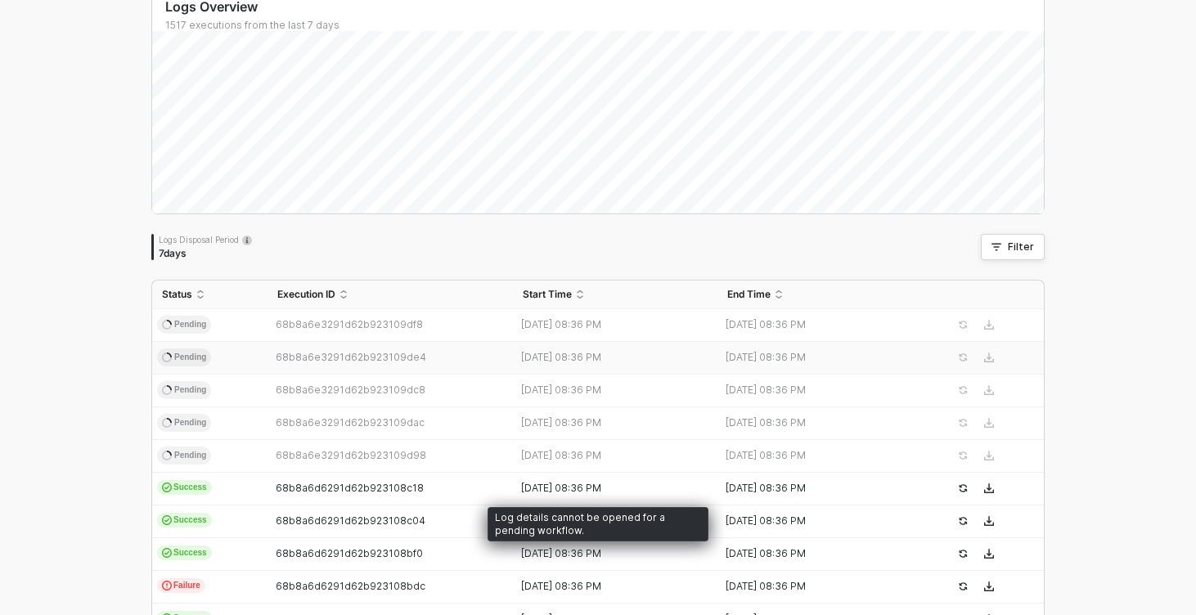
scroll to position [288, 0]
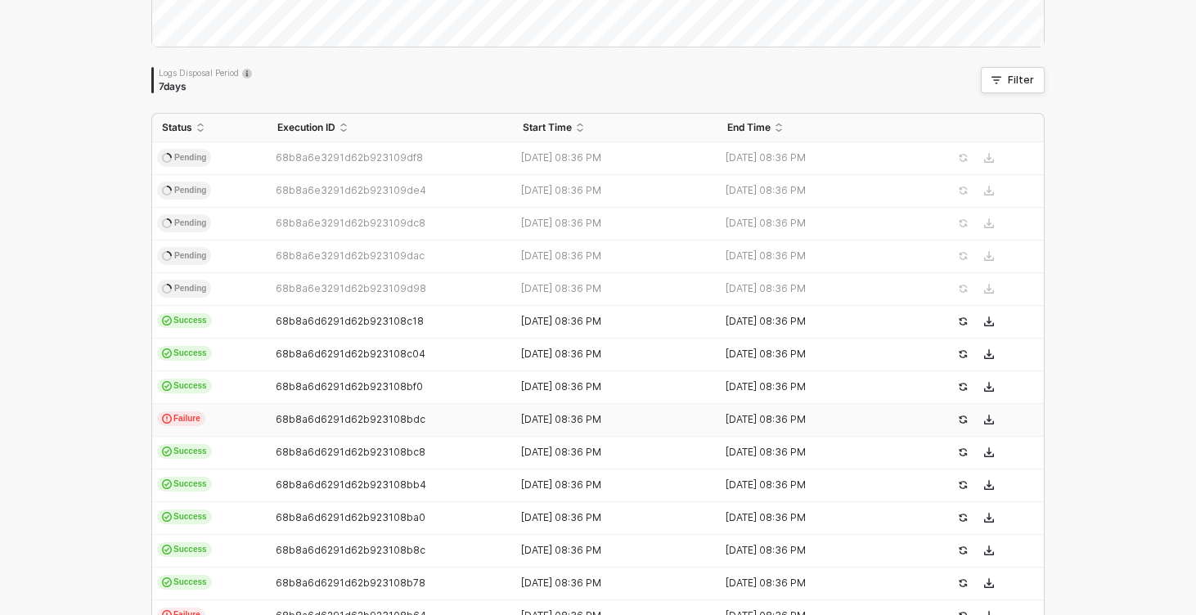
click at [239, 419] on td "Failure" at bounding box center [209, 420] width 115 height 33
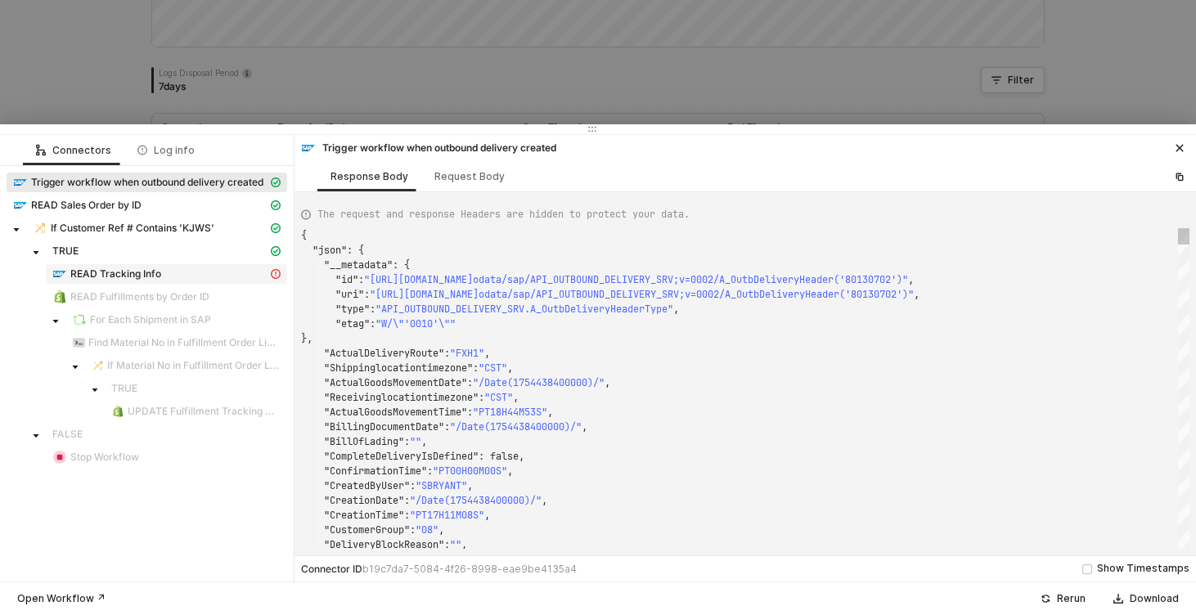
scroll to position [147, 0]
click at [146, 267] on div "READ Tracking Info" at bounding box center [159, 274] width 215 height 15
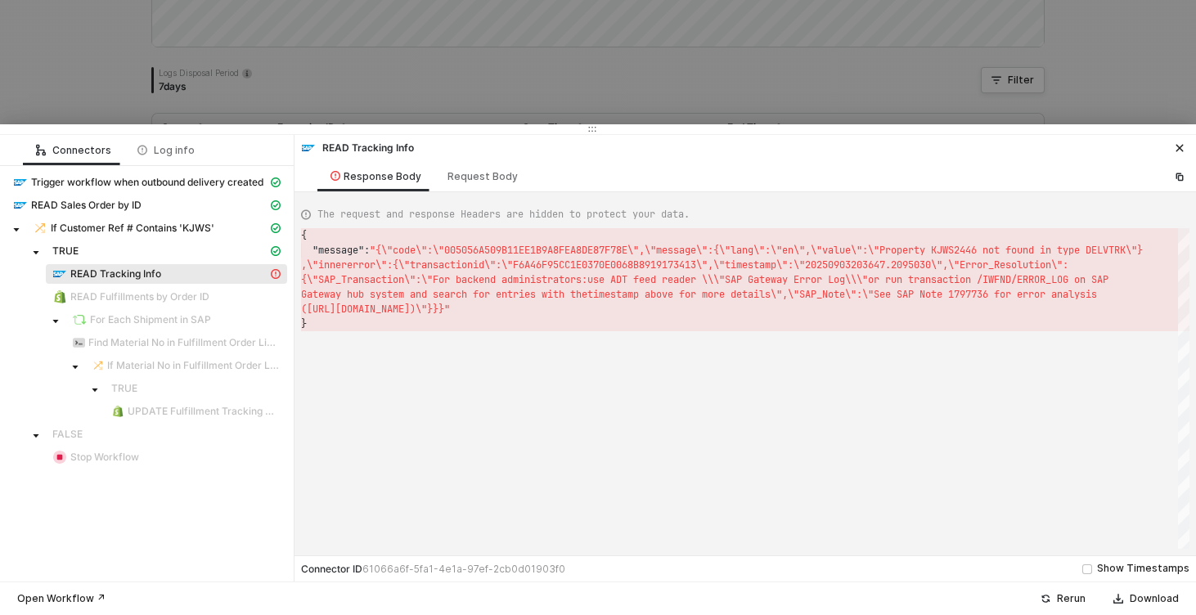
scroll to position [15, 0]
click at [474, 175] on div "Request Body" at bounding box center [482, 176] width 70 height 13
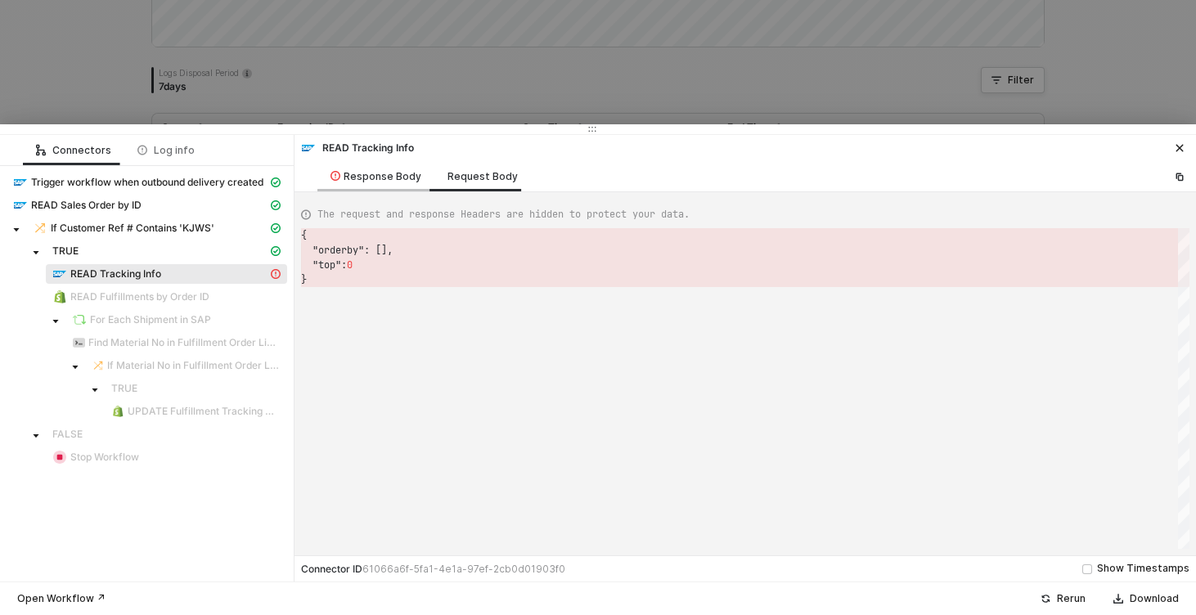
click at [393, 173] on div "Response Body" at bounding box center [375, 176] width 91 height 13
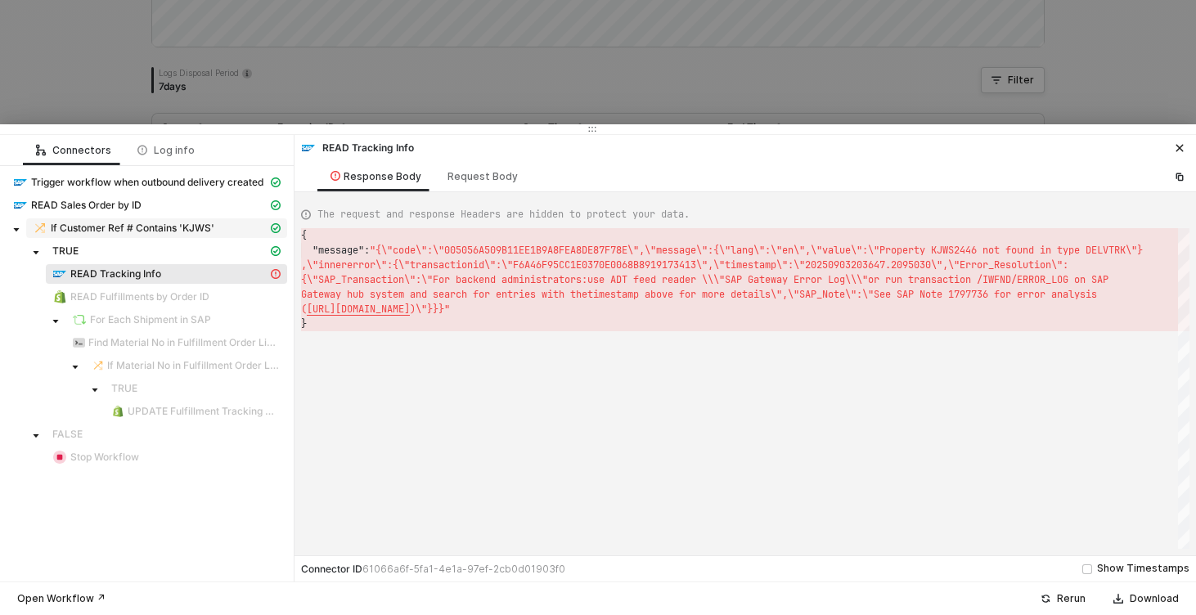
click at [142, 222] on span "If Customer Ref # Contains 'KJWS'" at bounding box center [133, 228] width 164 height 13
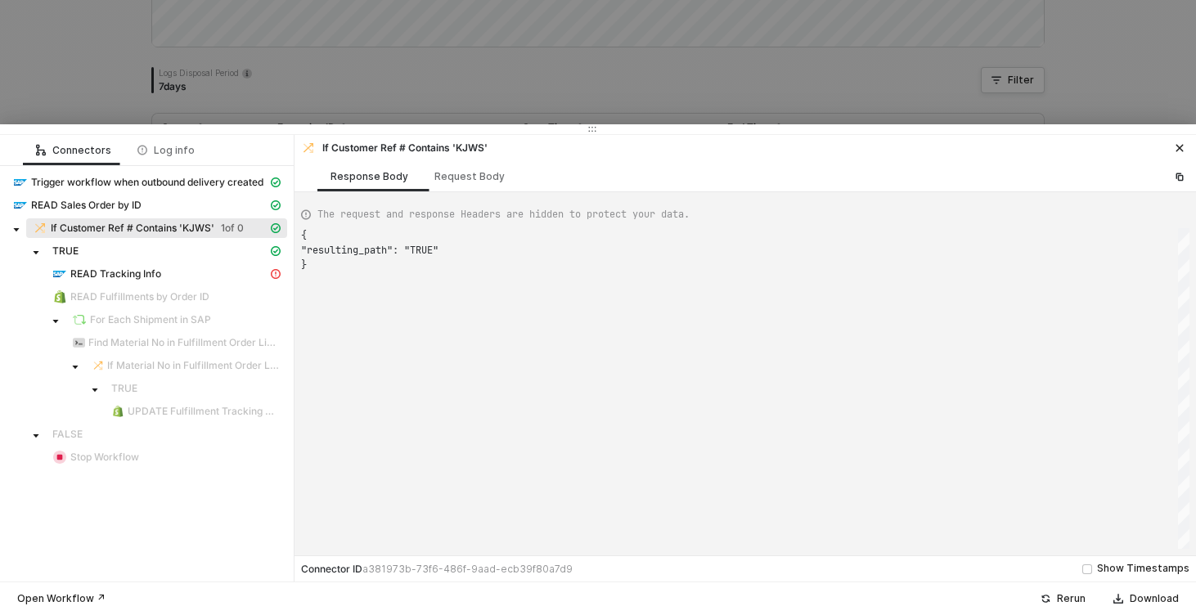
scroll to position [29, 0]
click at [109, 204] on span "READ Sales Order by ID" at bounding box center [86, 205] width 110 height 13
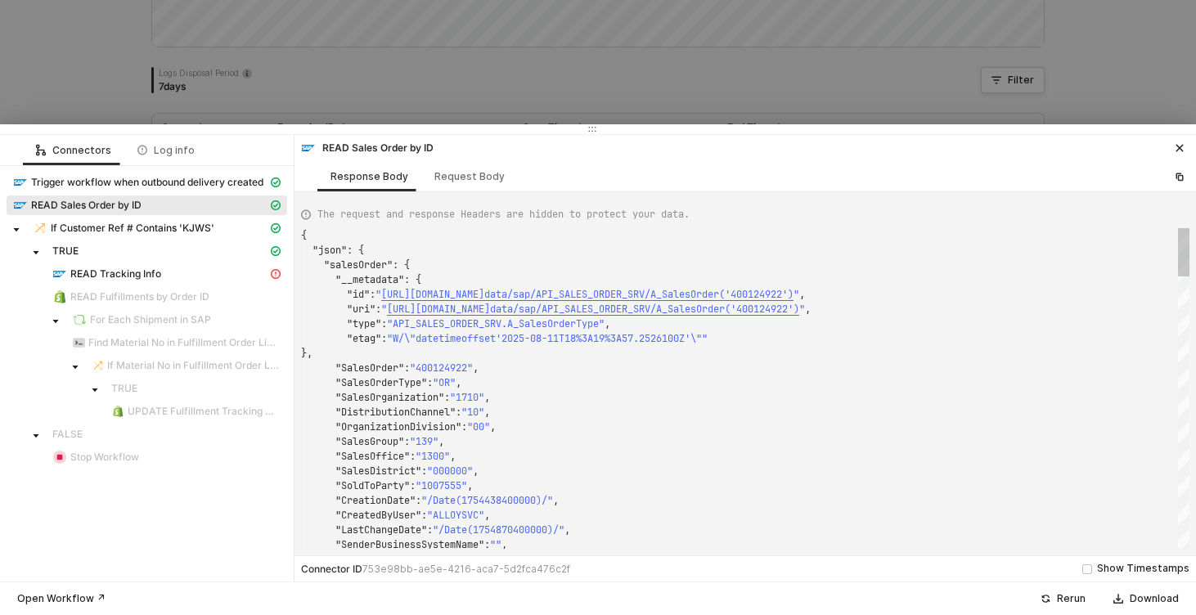
click at [448, 371] on div "{ "json" : { "salesOrder" : { "__metadata" : { "id" : " https://sellmarksap.sc1…" at bounding box center [745, 388] width 888 height 321
click at [170, 173] on span "Trigger workflow when outbound delivery created" at bounding box center [147, 183] width 281 height 20
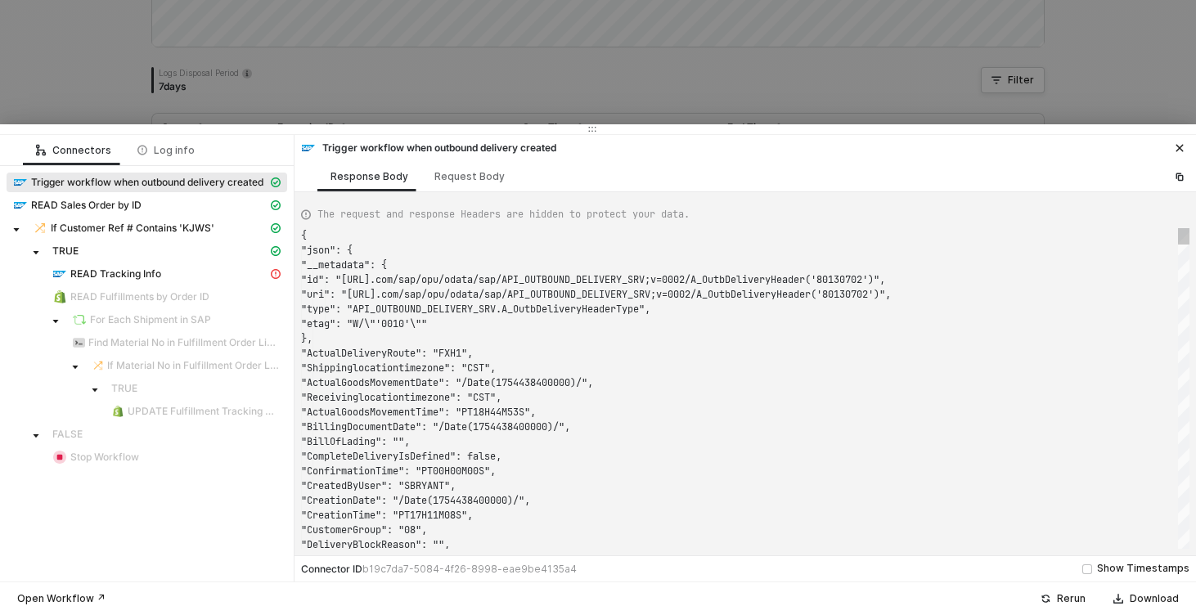
scroll to position [0, 0]
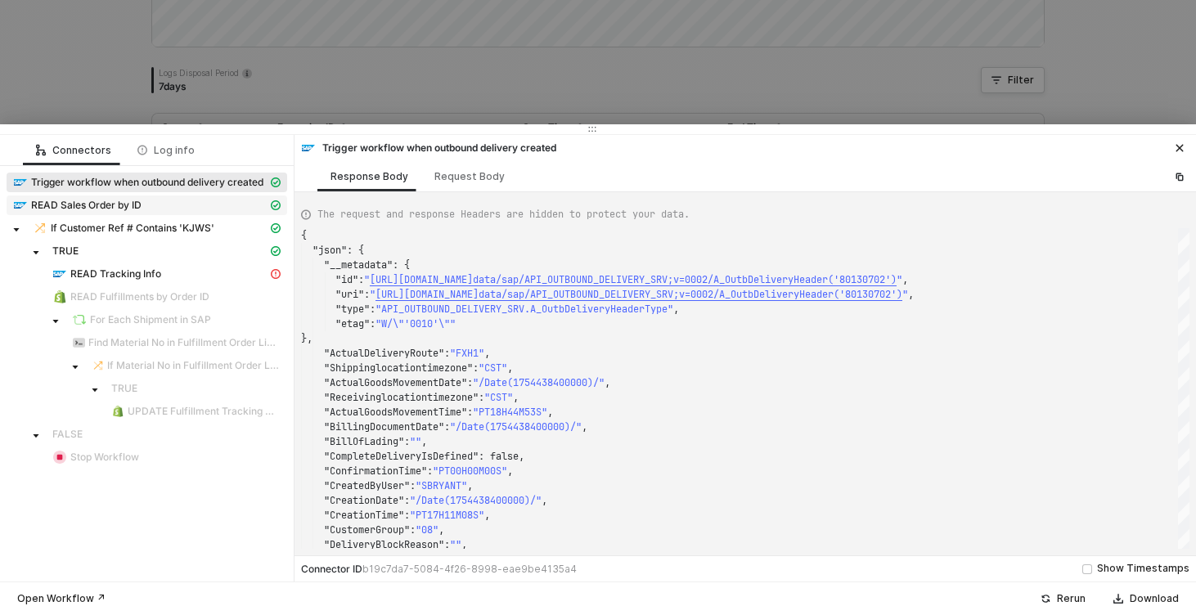
click at [135, 207] on span "READ Sales Order by ID" at bounding box center [86, 205] width 110 height 13
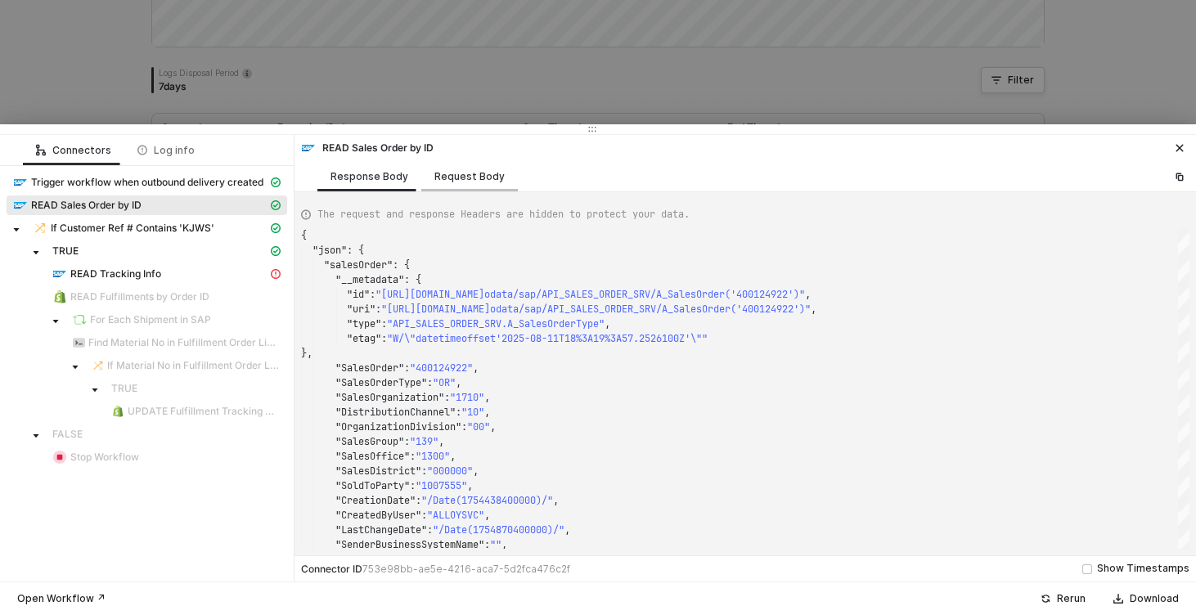
click at [445, 168] on div "Request Body" at bounding box center [469, 176] width 97 height 30
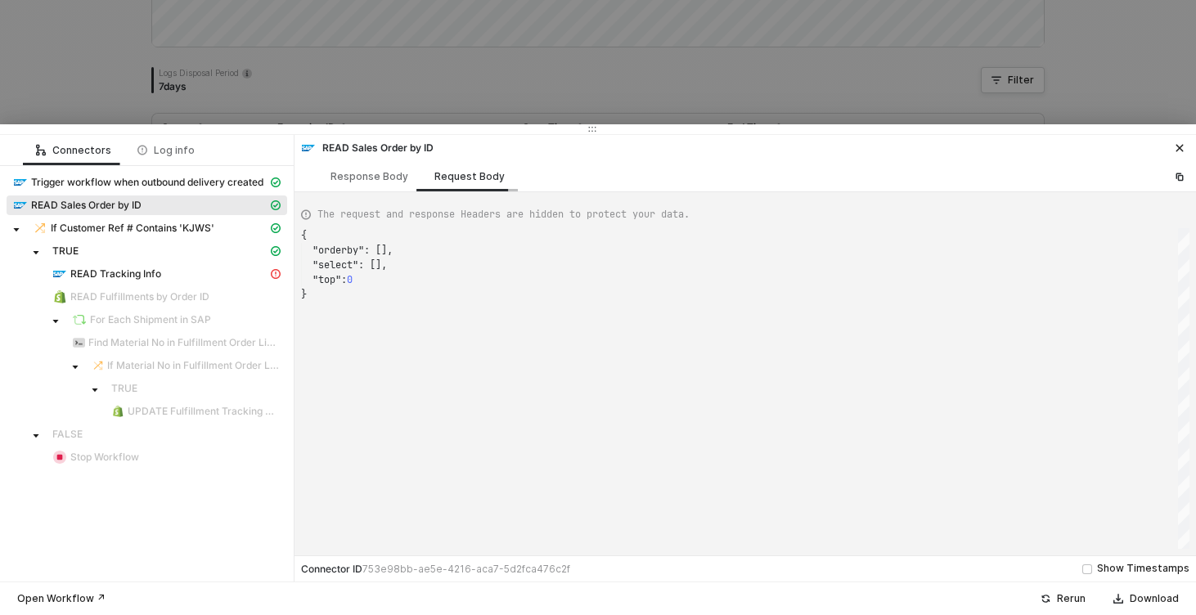
scroll to position [59, 0]
click at [370, 179] on div "Response Body" at bounding box center [369, 176] width 78 height 13
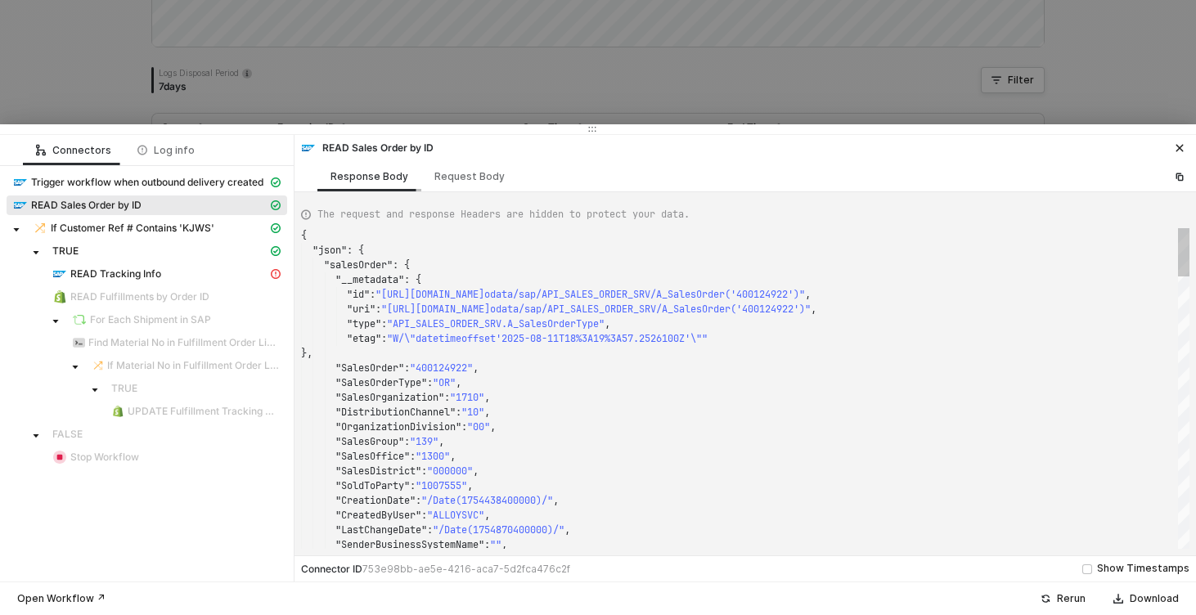
scroll to position [147, 0]
click at [99, 209] on span "READ Sales Order by ID" at bounding box center [86, 205] width 110 height 13
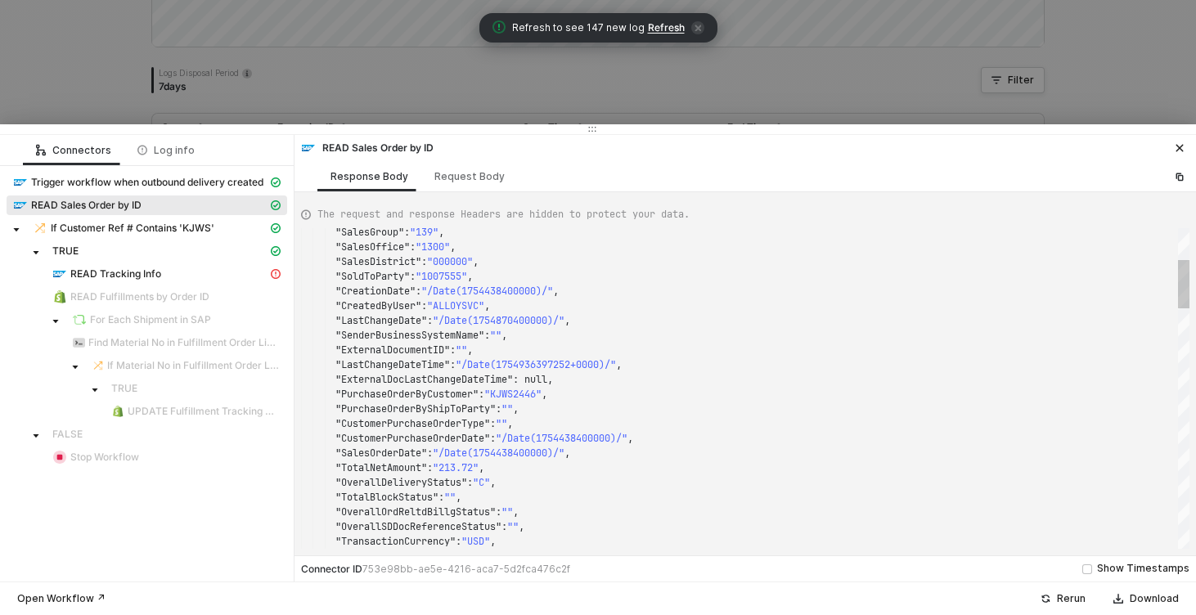
type textarea ""LastChangeDate": "/Date(1754870400000)/", "SenderBusinessSystemName": "", "Ext…"
click at [357, 419] on span ""CustomerPurchaseOrderType"" at bounding box center [412, 423] width 155 height 13
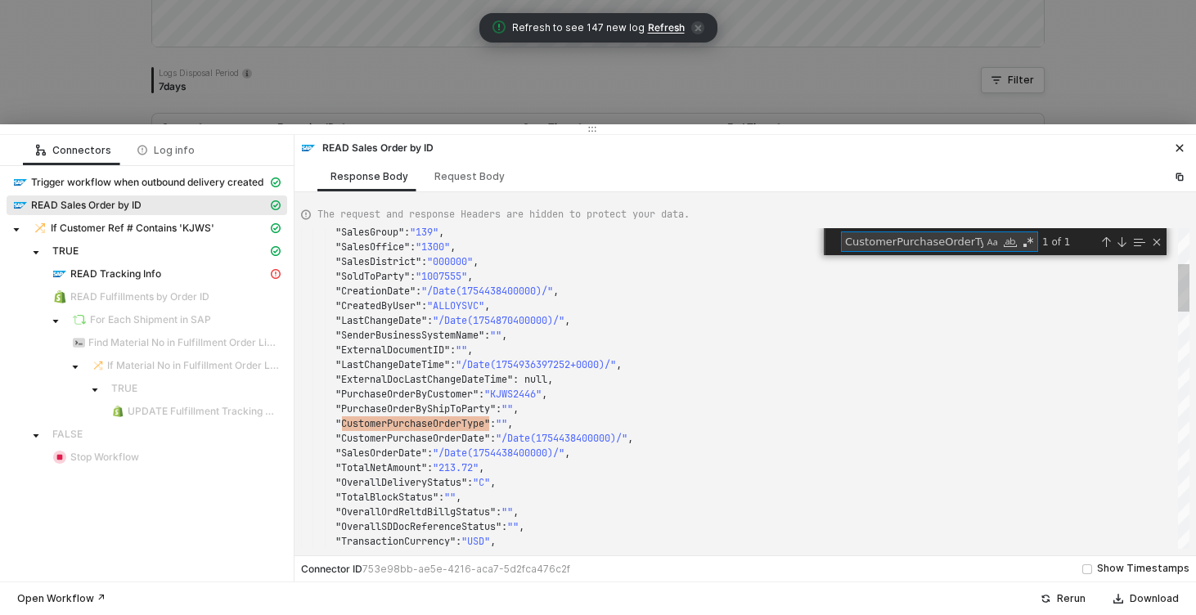
type textarea "S"
type textarea ""TotalNetAmount": "213.72", "OverallDeliveryStatus": "C", "TotalBlockStatus": "…"
type textarea "SD"
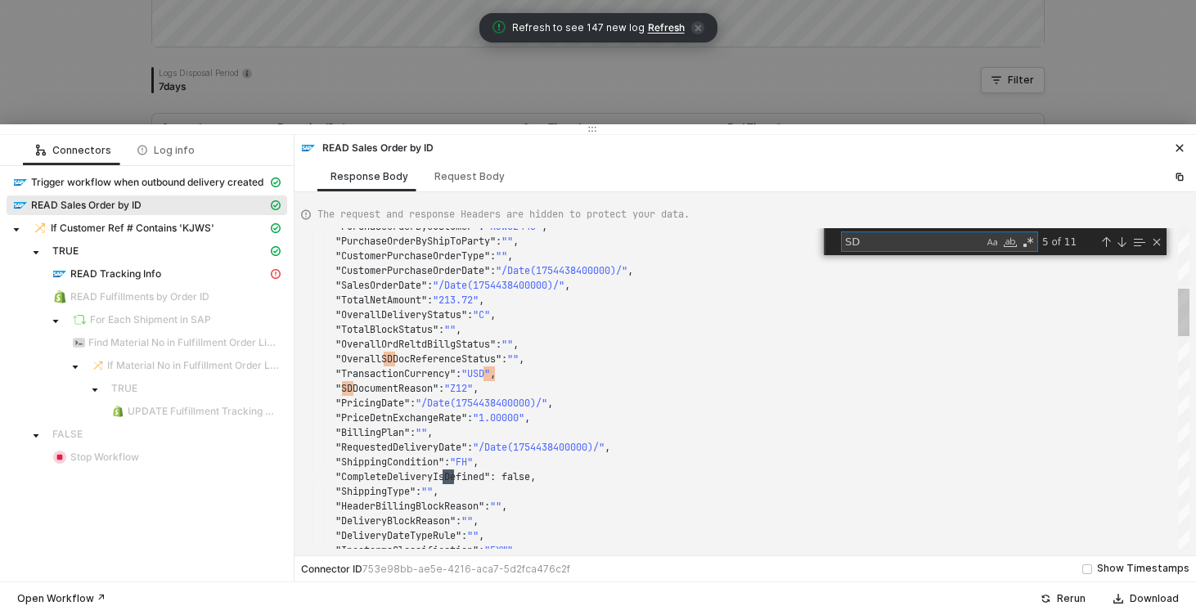
scroll to position [147, 153]
type textarea ""IncotermsLocation2": "", "IncotermsVersion": "", "CustomerPriceGroup": "ZB", "…"
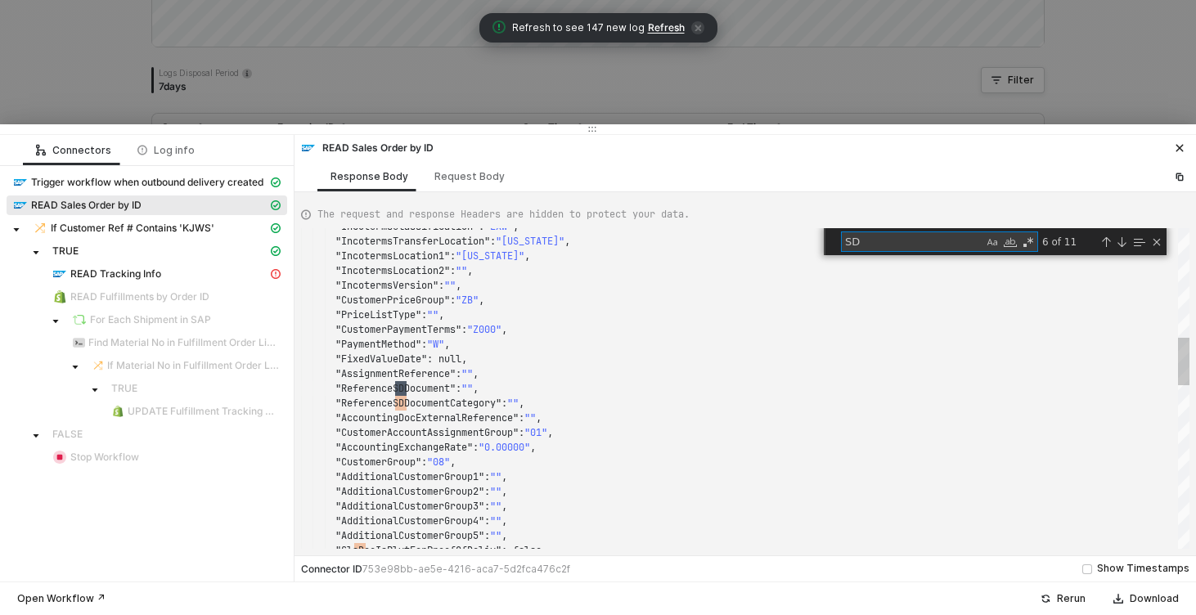
scroll to position [147, 106]
type textarea "SD"
click at [227, 60] on div at bounding box center [598, 307] width 1196 height 615
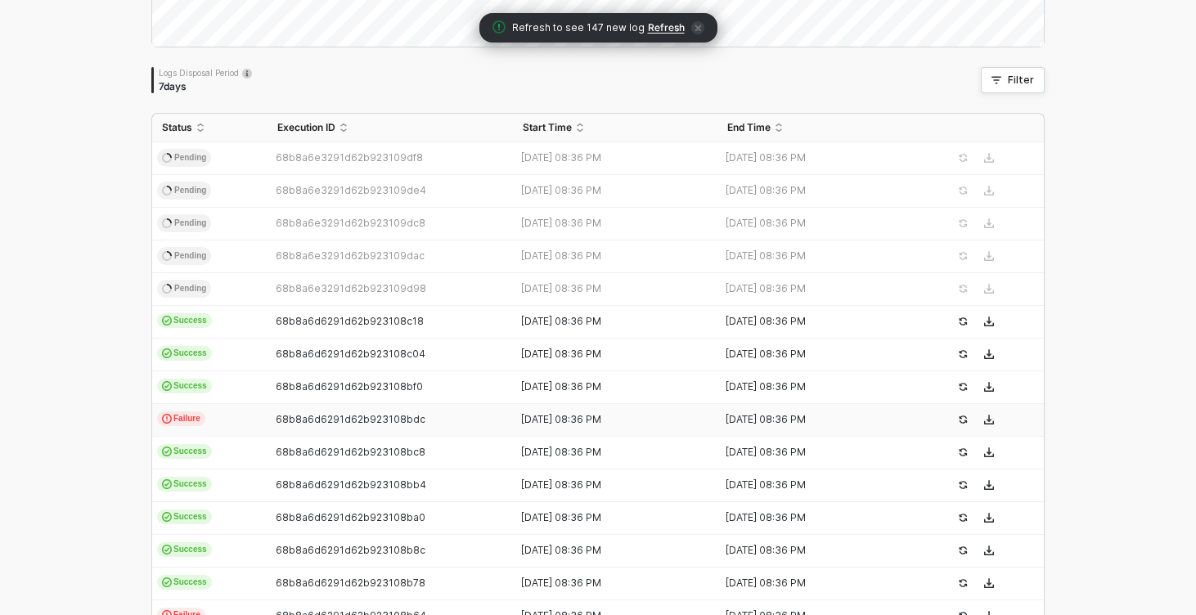
scroll to position [0, 0]
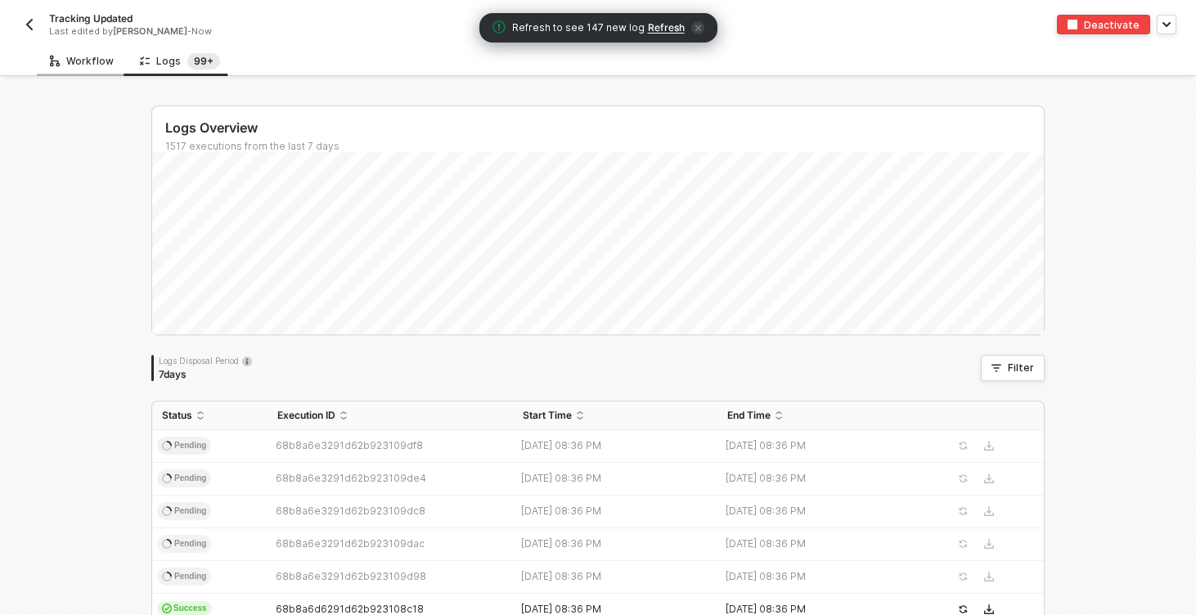
click at [76, 69] on div "Workflow" at bounding box center [82, 61] width 90 height 30
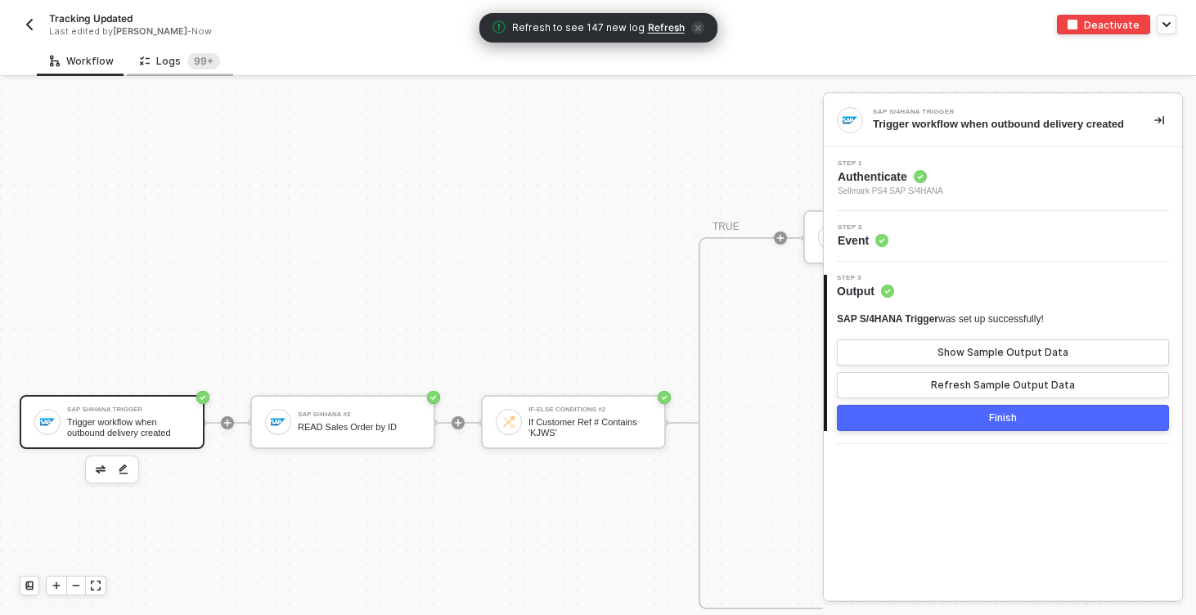
click at [167, 63] on div "Logs 99+" at bounding box center [180, 61] width 80 height 16
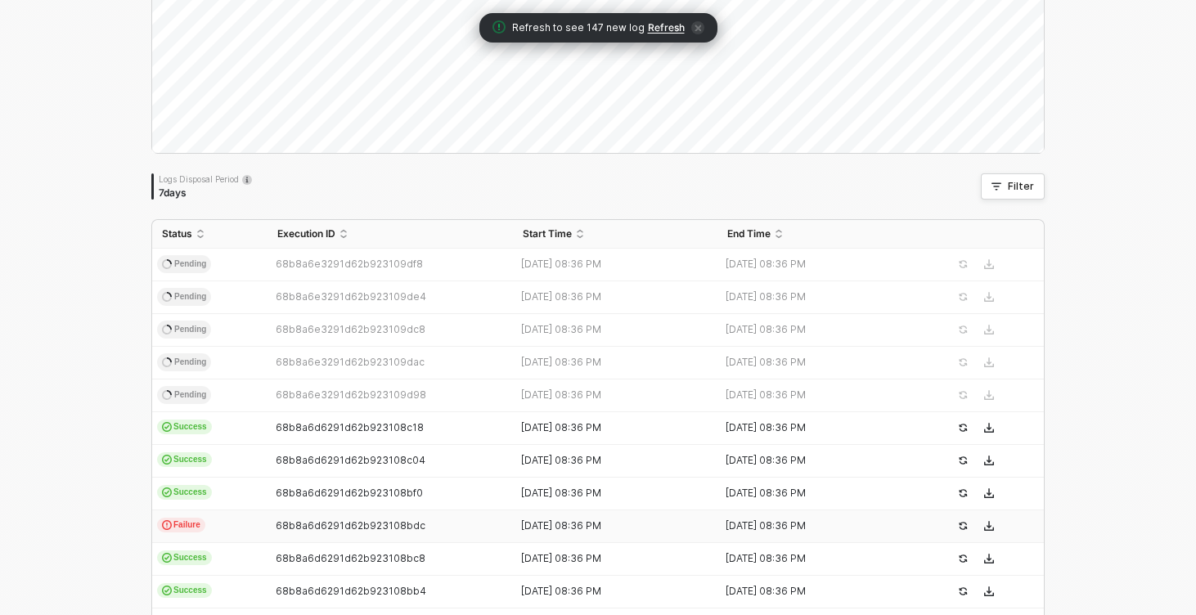
scroll to position [182, 0]
click at [245, 529] on td "Failure" at bounding box center [209, 526] width 115 height 33
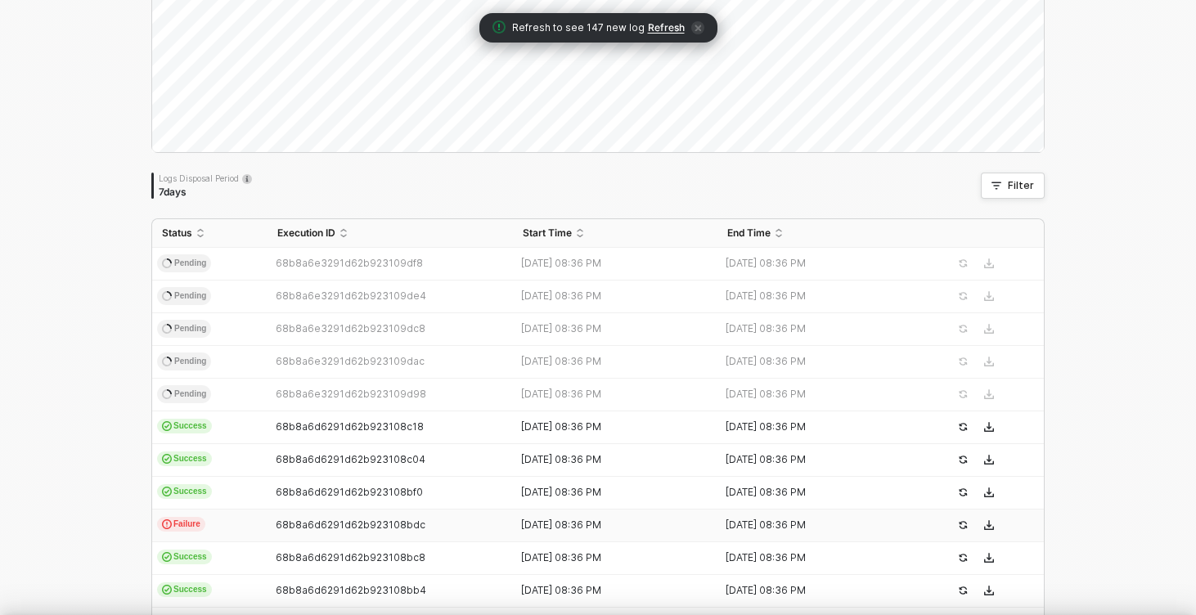
scroll to position [147, 0]
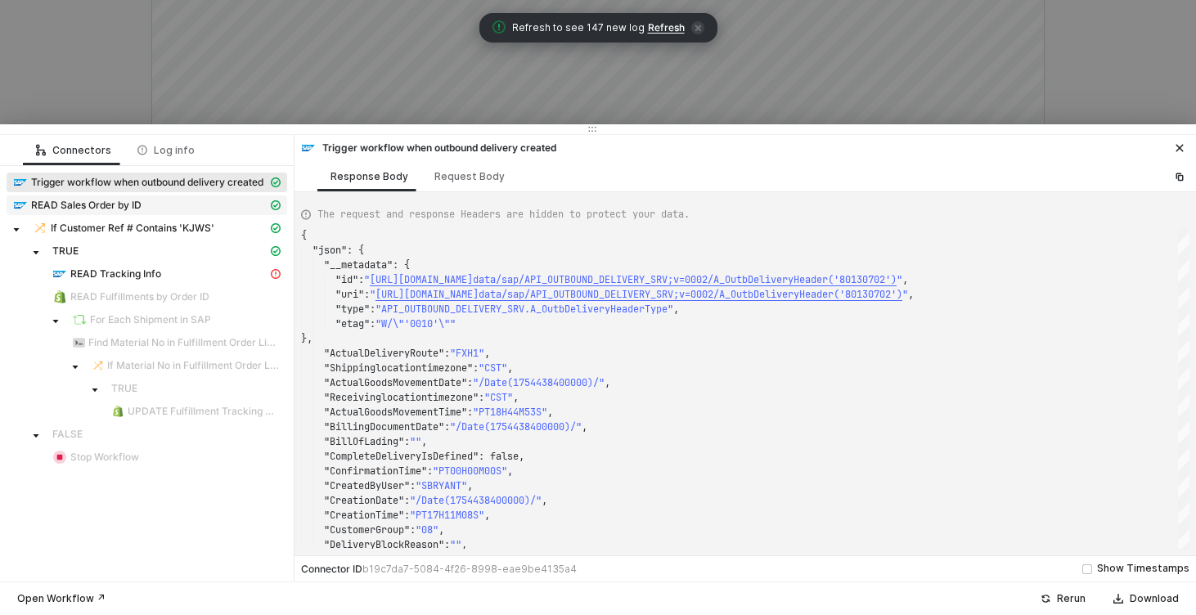
click at [135, 203] on span "READ Sales Order by ID" at bounding box center [86, 205] width 110 height 13
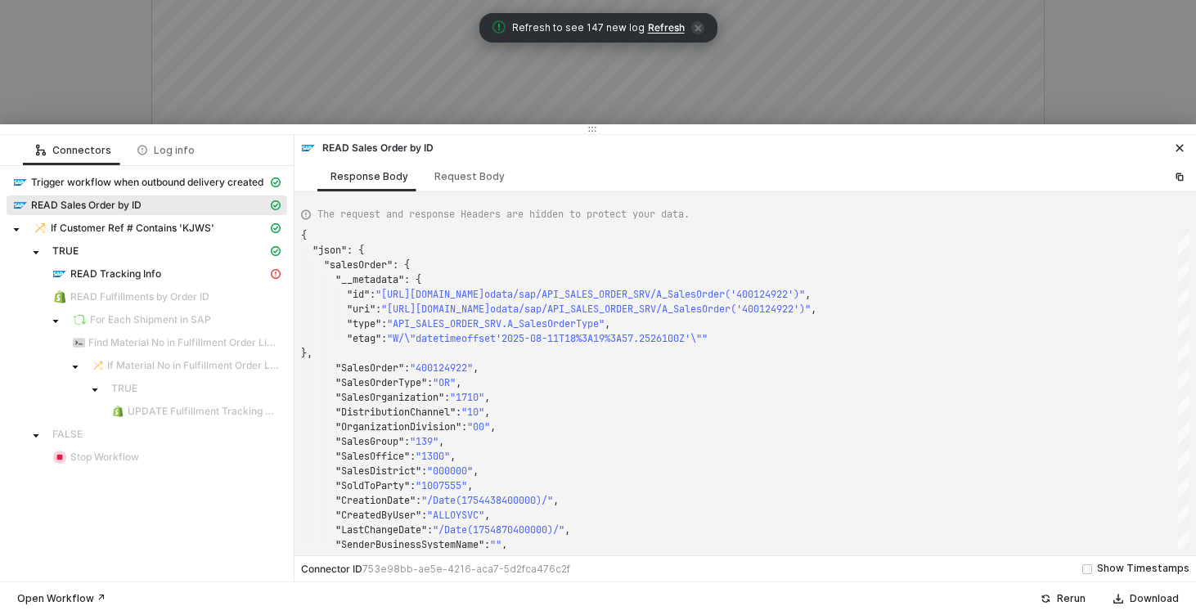
click at [558, 214] on span "The request and response Headers are hidden to protect your data." at bounding box center [503, 214] width 372 height 15
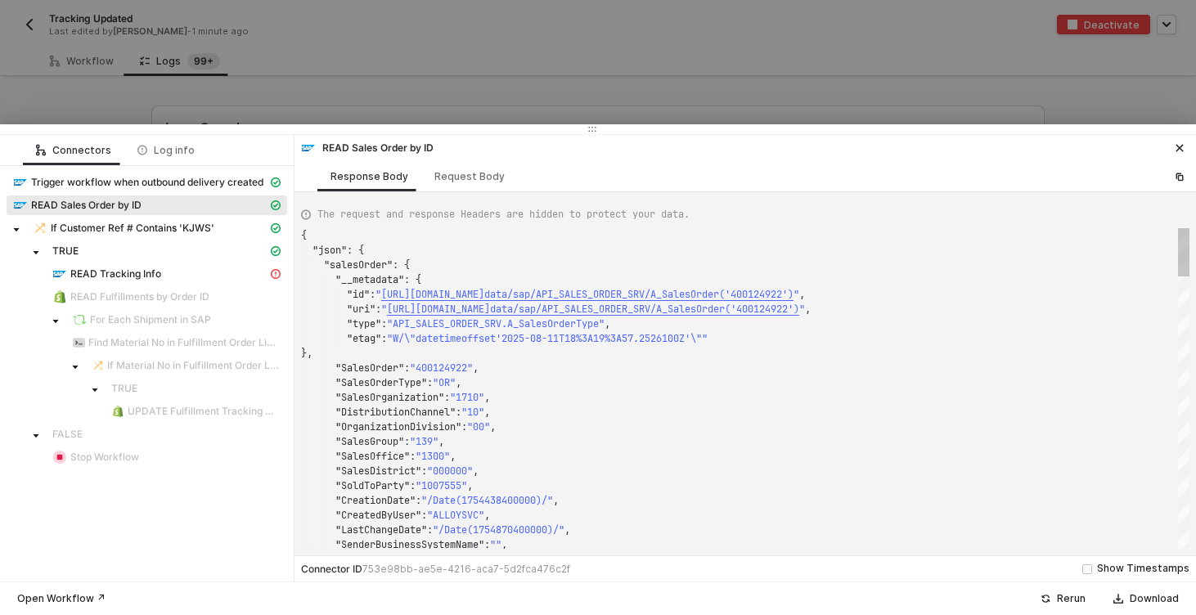
type textarea ""SalesOrderType": "OR", "SalesOrganization": "1710", "DistributionChannel": "10…"
click at [724, 409] on div ""DistributionChannel" : "10" ," at bounding box center [745, 412] width 888 height 15
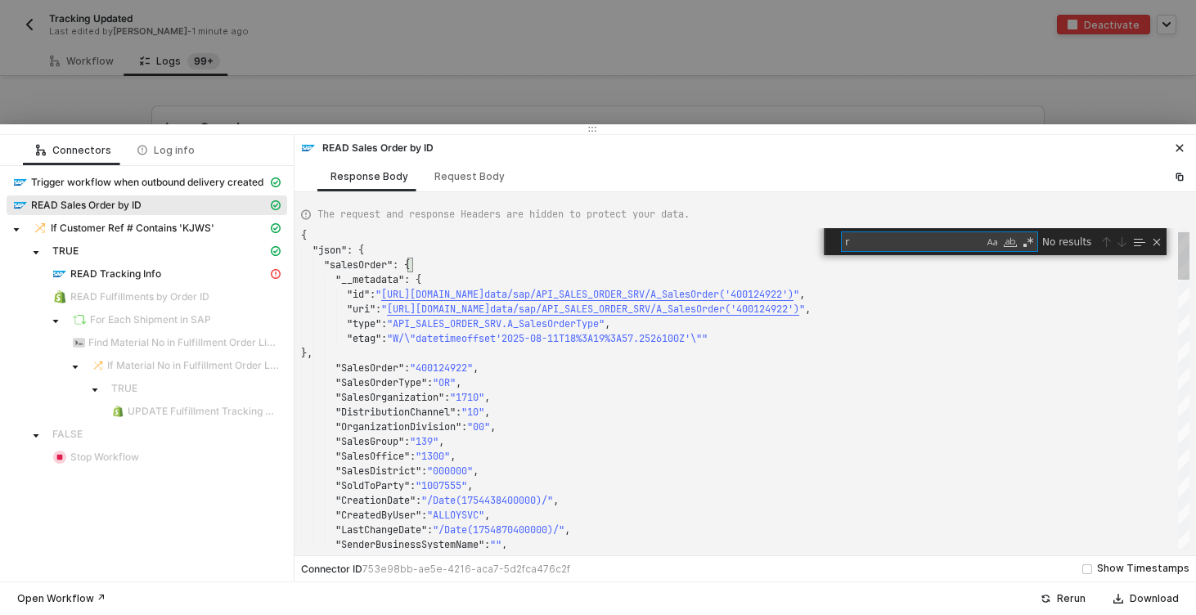
type textarea "re"
type textarea ""TotalNetAmount": "213.72", "OverallDeliveryStatus": "C", "TotalBlockStatus": "…"
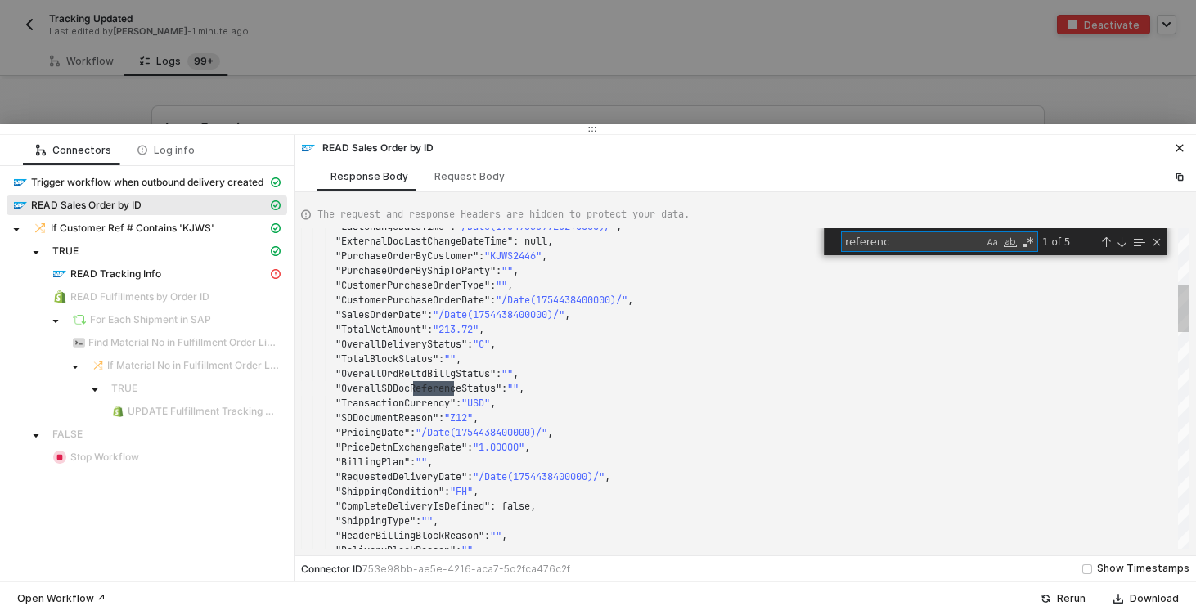
type textarea "reference"
type textarea ""IncotermsLocation2": "", "IncotermsVersion": "", "CustomerPriceGroup": "ZB", "…"
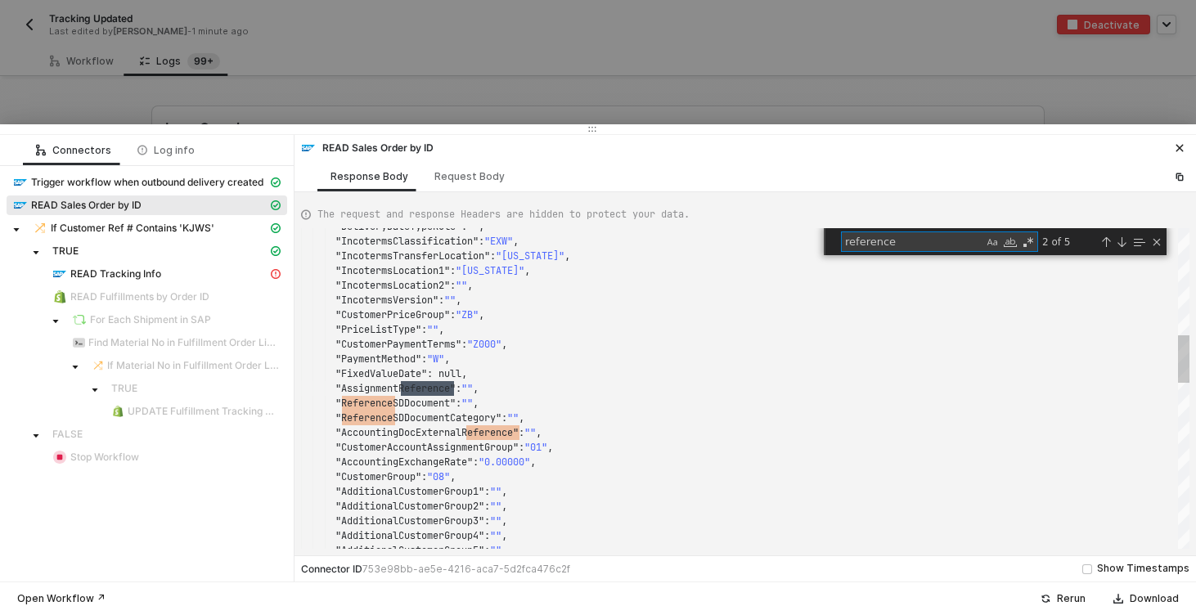
scroll to position [147, 94]
type textarea "reference"
click at [436, 407] on div ""DeliveryDateTypeRule" : "" , "IncotermsClassification" : "EXW" , "IncotermsTra…" at bounding box center [745, 388] width 888 height 321
click at [723, 382] on div ""AssignmentReference" : "" ," at bounding box center [745, 388] width 888 height 15
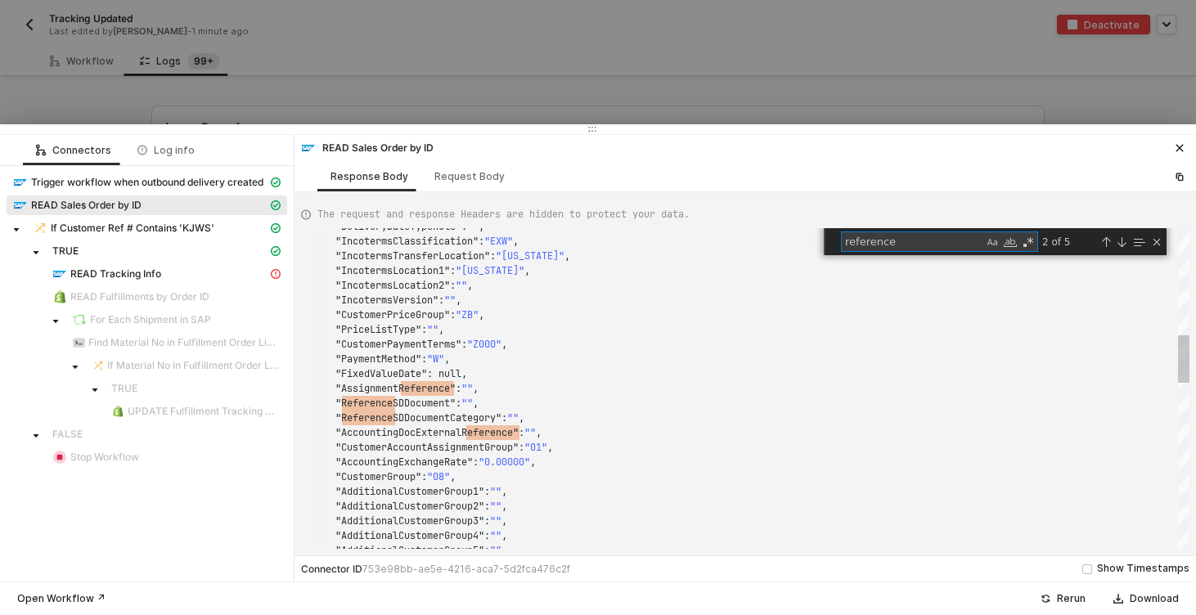
type textarea ""AccountingDocExternalReference": "", "CustomerAccountAssignmentGroup": "01", "…"
type textarea "4"
type textarea ""VATRegistrationCountry": "", "SalesOrderApprovalReason": "ZOR1", "SalesDocAppr…"
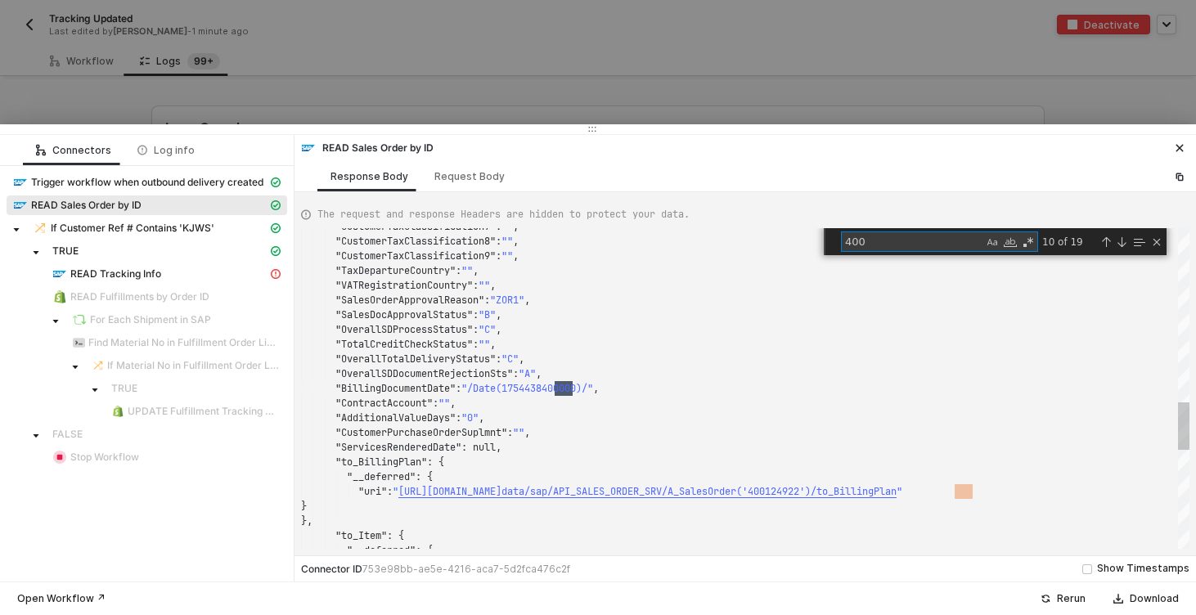
type textarea "40"
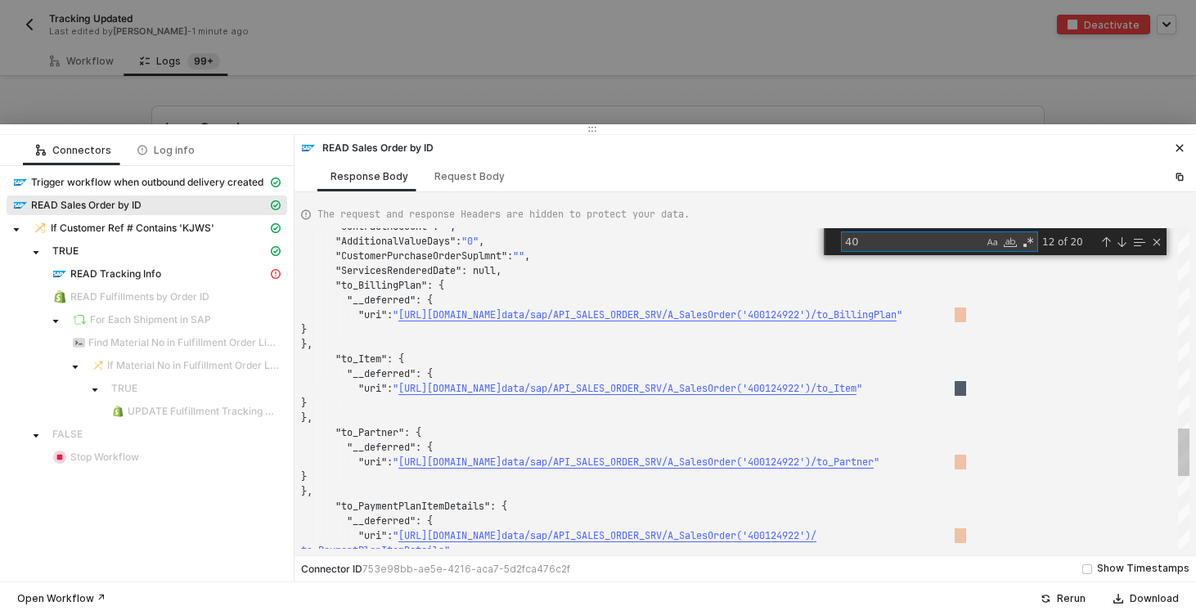
type textarea "} }, "to_Partner": { "__deferred": { "uri": "https://sellmarksap.sc1.hec.ondema…"
type textarea "400"
type textarea ""VATRegistrationCountry": "", "SalesOrderApprovalReason": "ZOR1", "SalesDocAppr…"
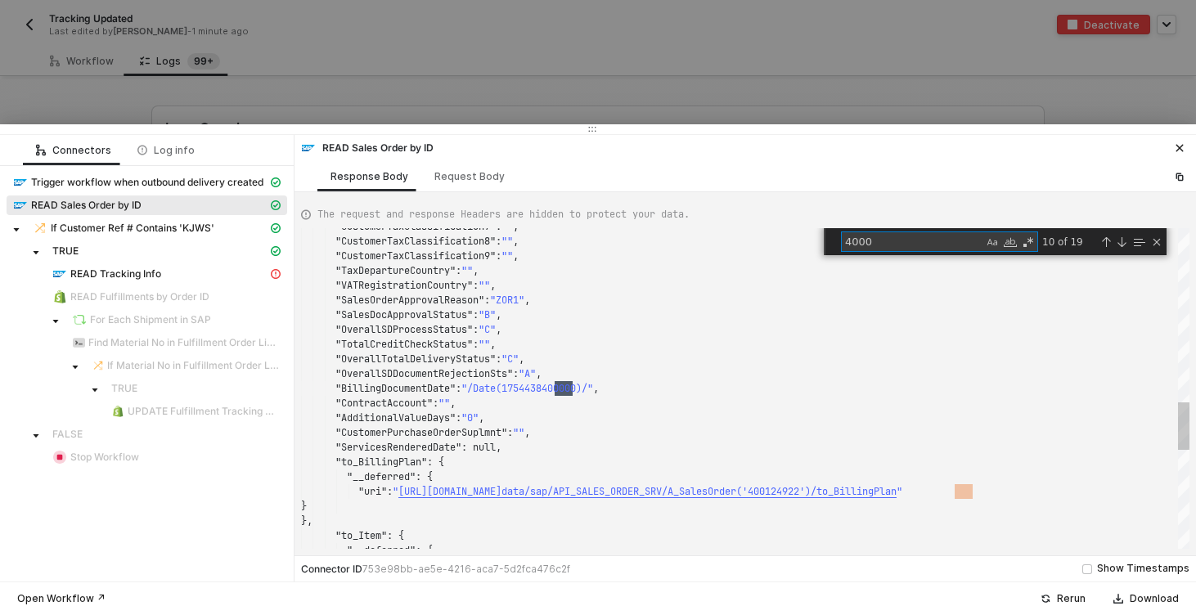
scroll to position [147, 276]
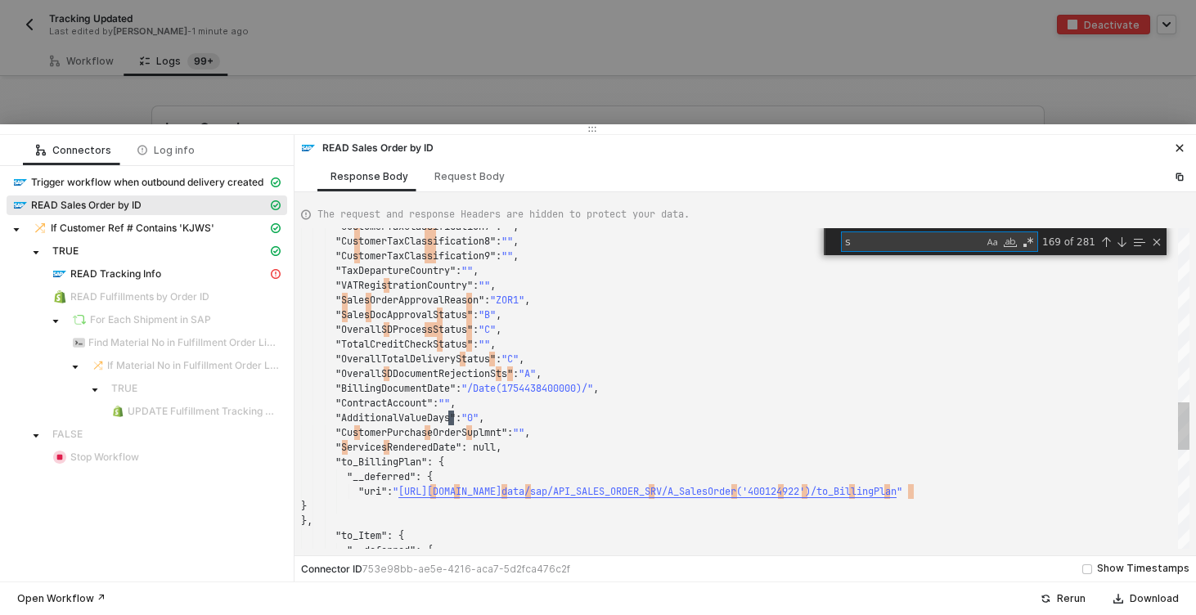
type textarea "sa"
type textarea ""CustomerPurchaseOrderSuplmnt": "", "ServicesRenderedDate": null, "to_BillingPl…"
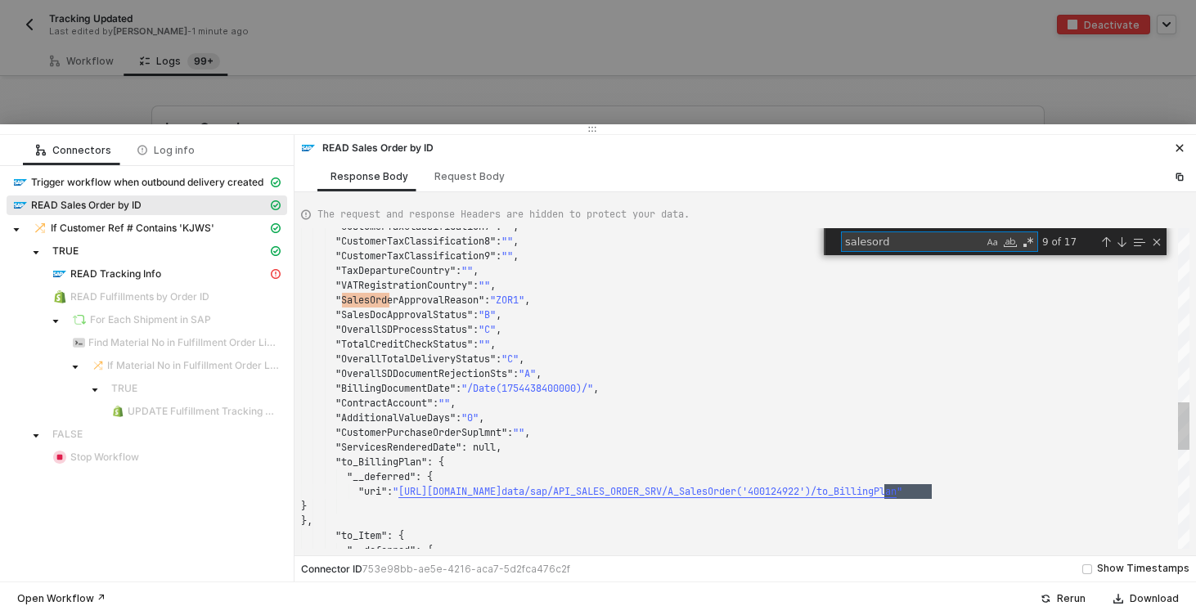
scroll to position [147, 642]
type textarea "salesorderid"
type textarea ""VATRegistrationCountry": "", "SalesOrderApprovalReason": "ZOR1", "SalesDocAppr…"
type textarea "sa"
type textarea ""CustomerPurchaseOrderSuplmnt": "", "ServicesRenderedDate": null, "to_BillingPl…"
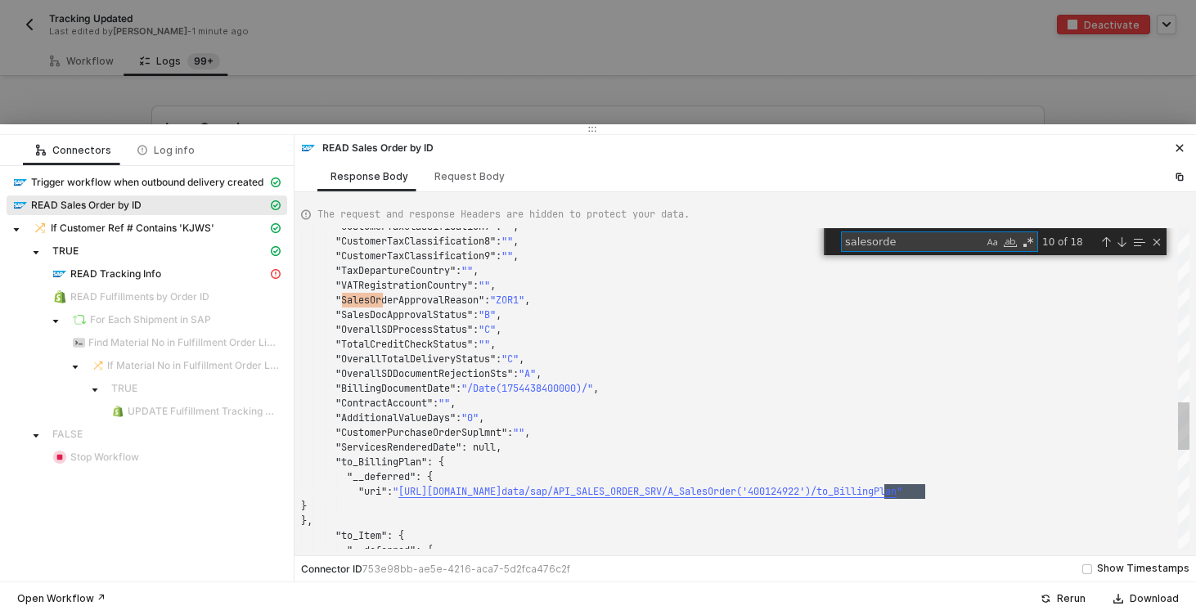
type textarea "salesorder"
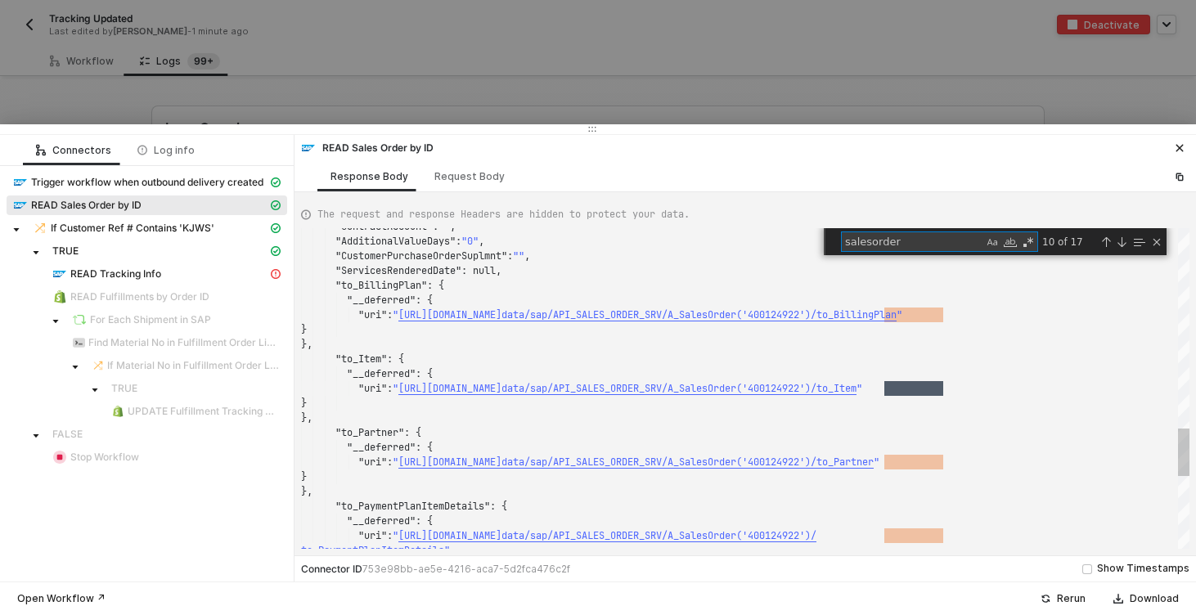
type textarea "} }, "to_Partner": { "__deferred": { "uri": "https://sellmarksap.sc1.hec.ondema…"
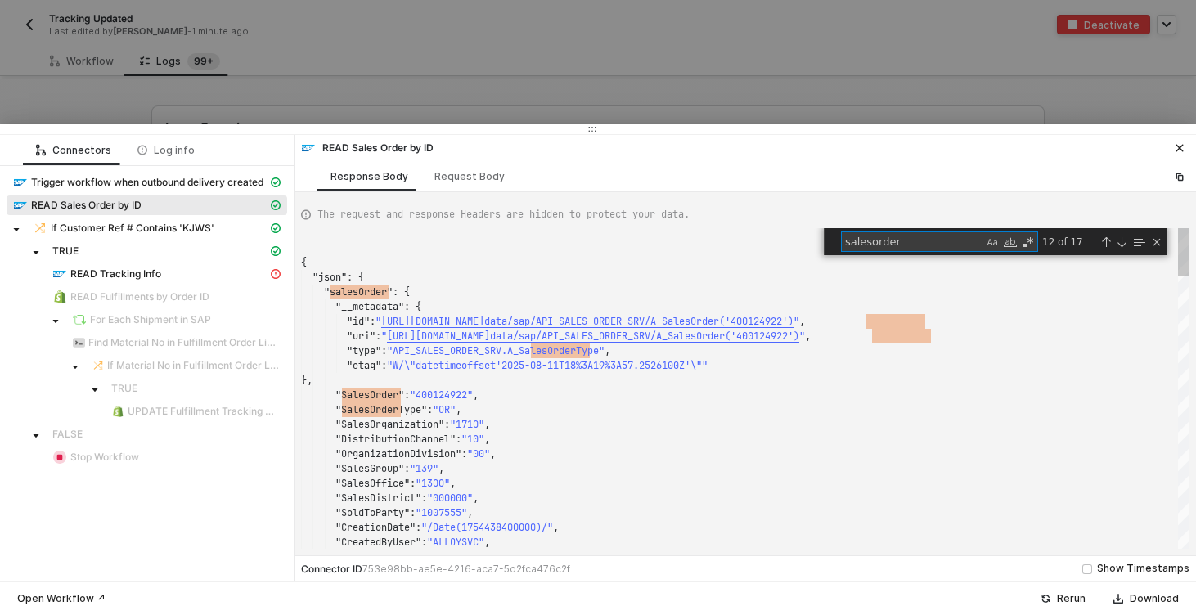
type textarea "salesorder"
type textarea "{ "json": { "salesOrder": { "__metadata": { "id": "https://sellmarksap.sc1.hec.…"
click at [452, 393] on span ""400124922"" at bounding box center [441, 395] width 63 height 13
click at [384, 393] on div ""CreationDate" : "/Date(1754438400000)/" , "CreatedByUser" : "ALLOYSVC" , "uri"…" at bounding box center [745, 388] width 888 height 321
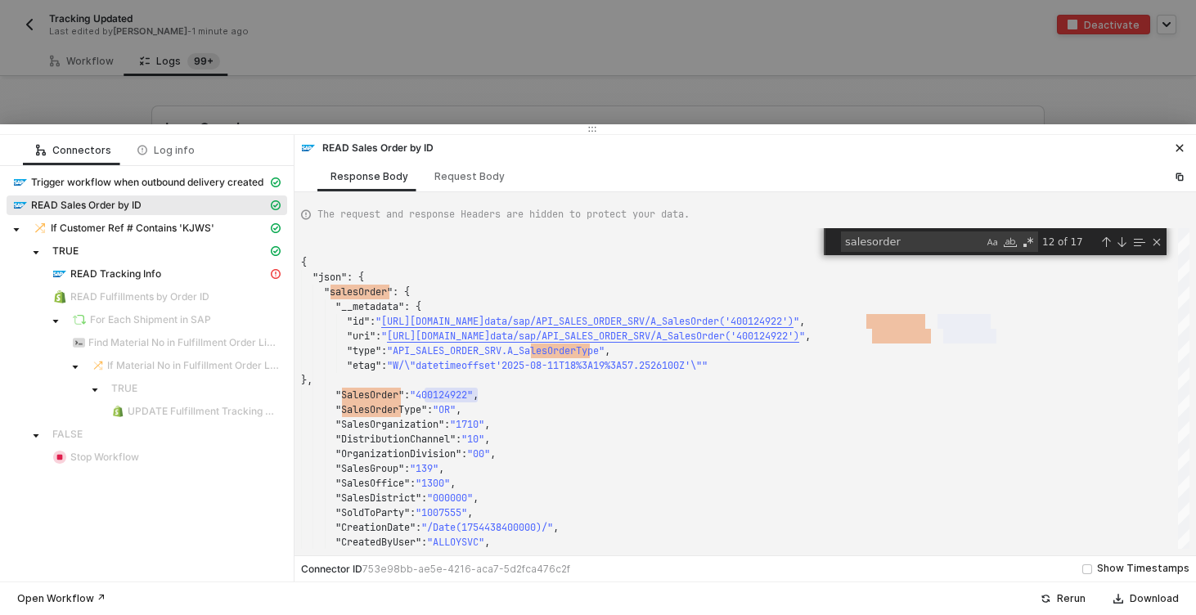
click at [431, 43] on div at bounding box center [598, 307] width 1196 height 615
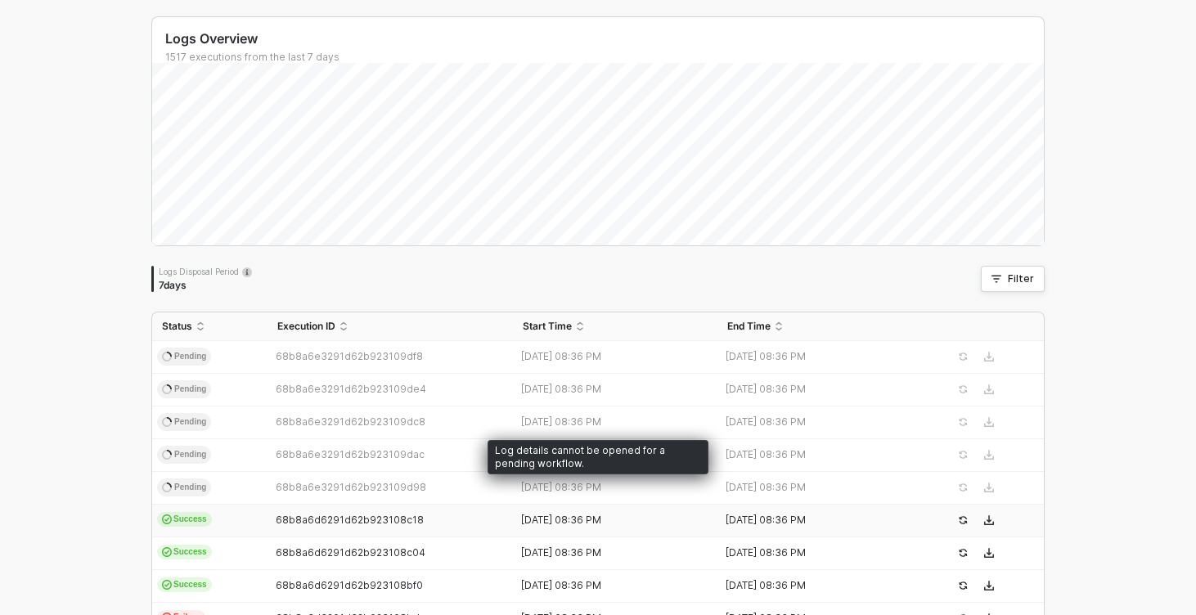
scroll to position [101, 0]
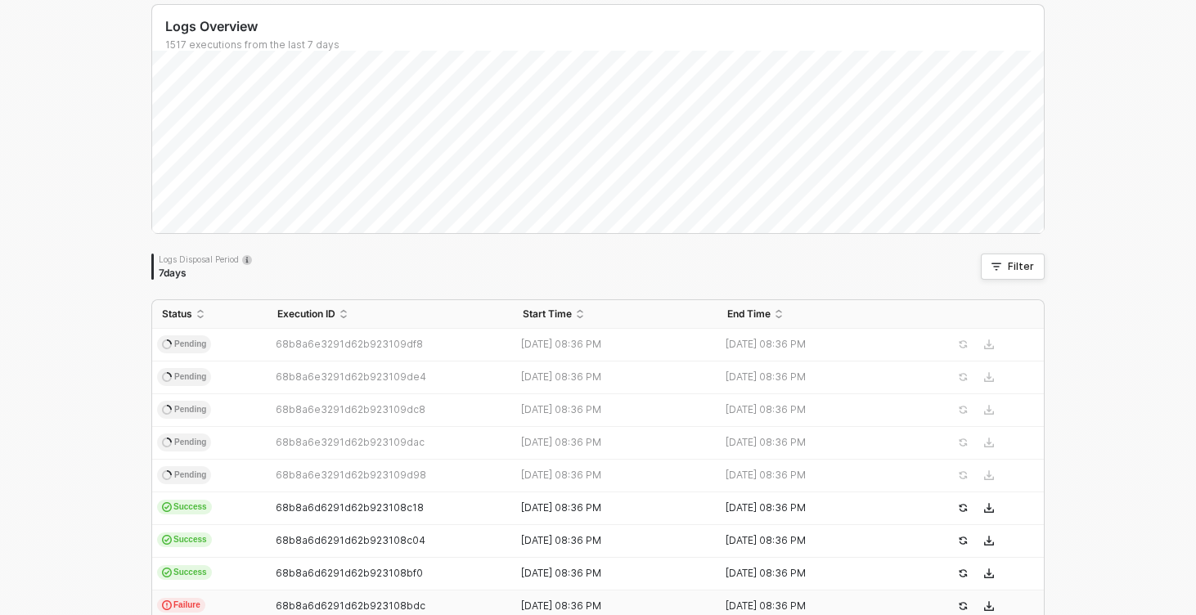
click at [249, 607] on td "Failure" at bounding box center [209, 607] width 115 height 33
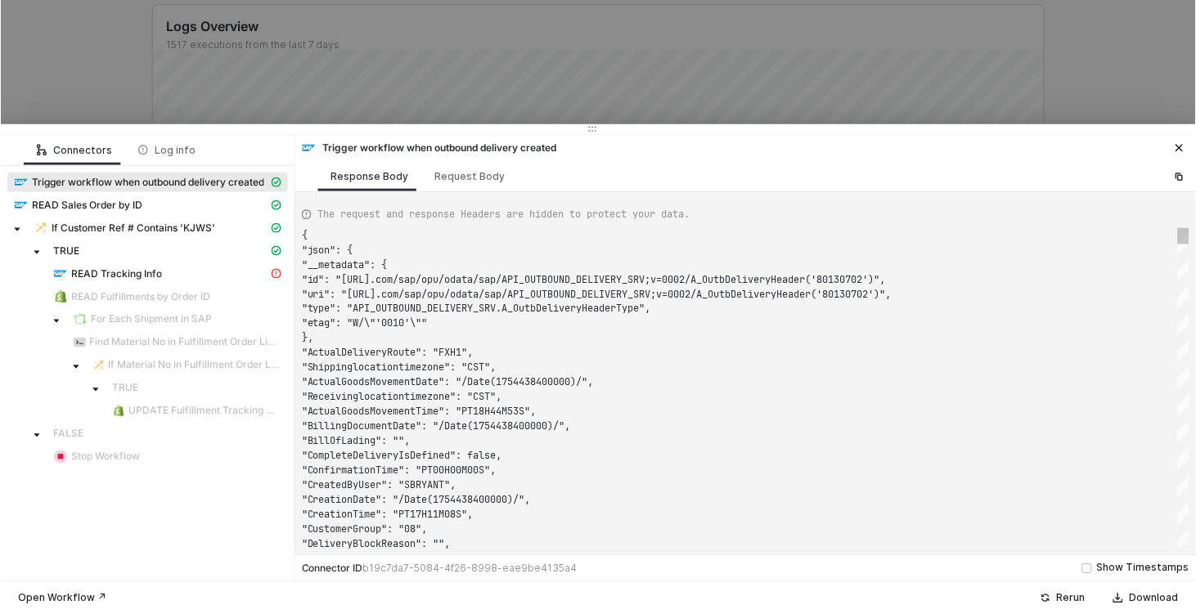
scroll to position [147, 0]
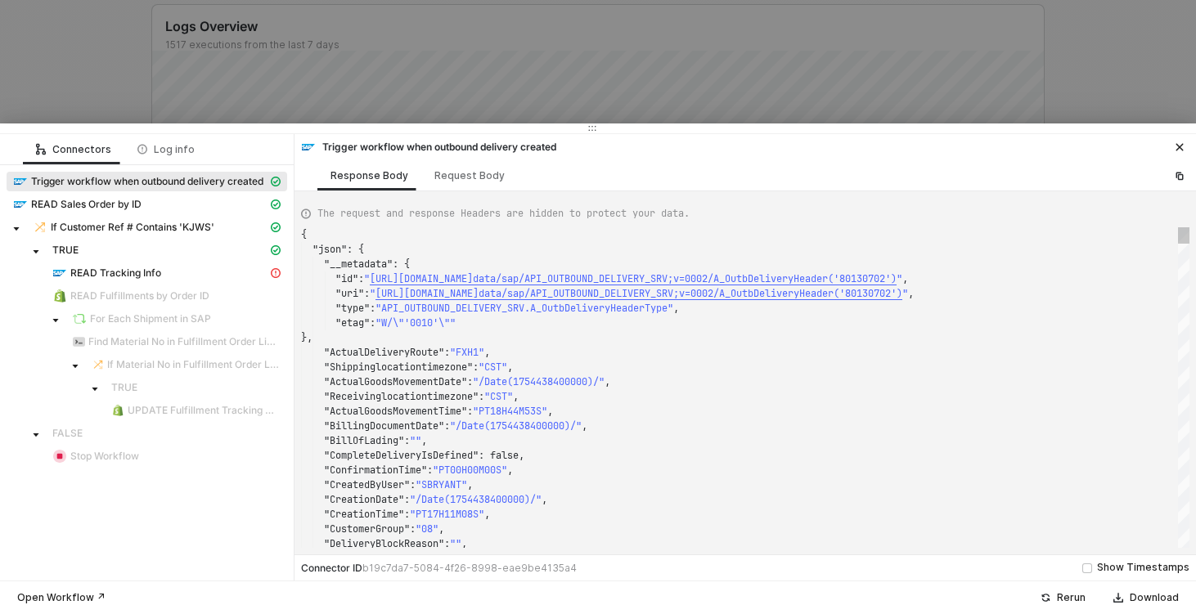
type textarea ""ActualGoodsMovementDate": "/Date(1754438400000)/", "Receivinglocationtimezone"…"
click at [397, 407] on span ""ActualGoodsMovementTime"" at bounding box center [395, 411] width 143 height 13
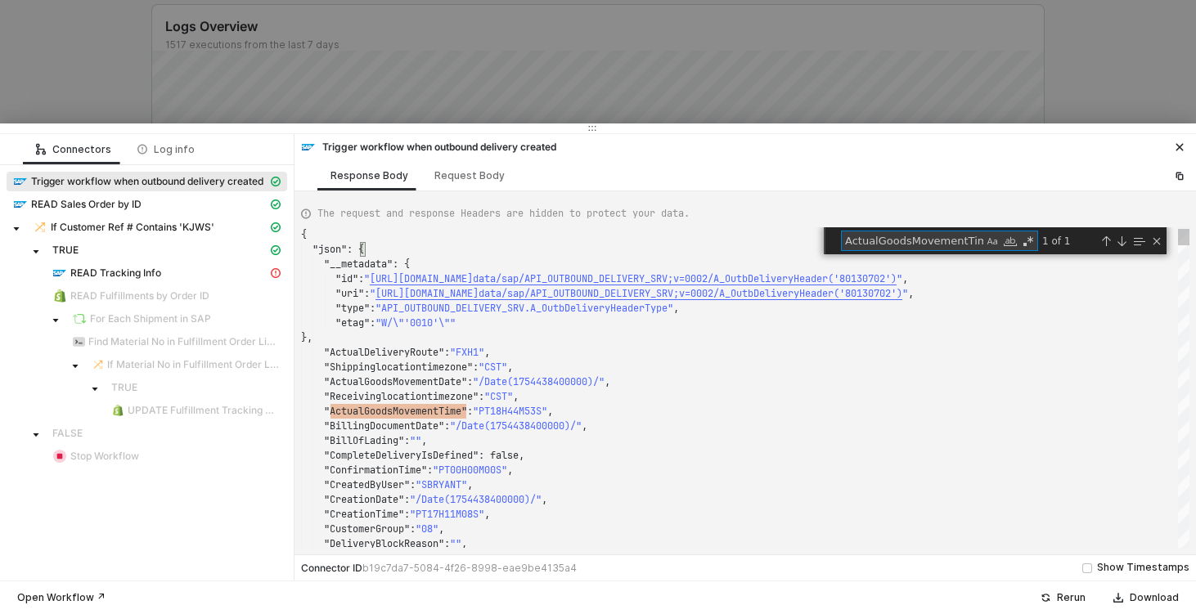
type textarea "s"
type textarea ""LoadingPoint": "", "LoadingTime": "PT05H00M00S", "MeansOfTransport": "", "Mean…"
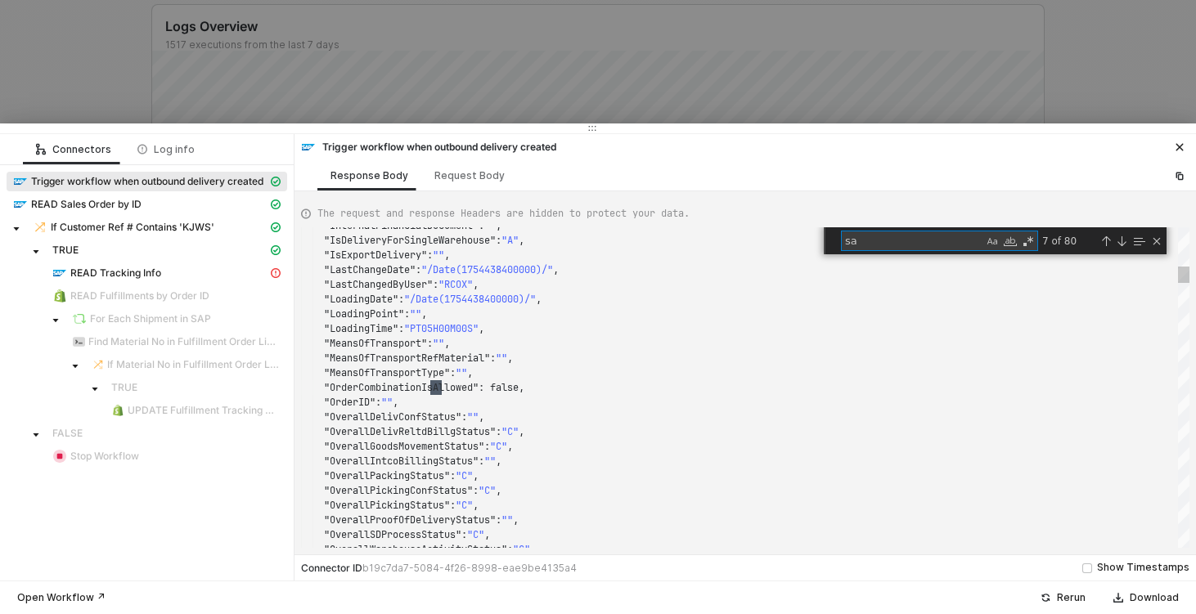
type textarea "[PERSON_NAME]"
type textarea ""RouteSchedule": "", "SalesDistrict": "", "SalesOffice": "", "SalesOrganization…"
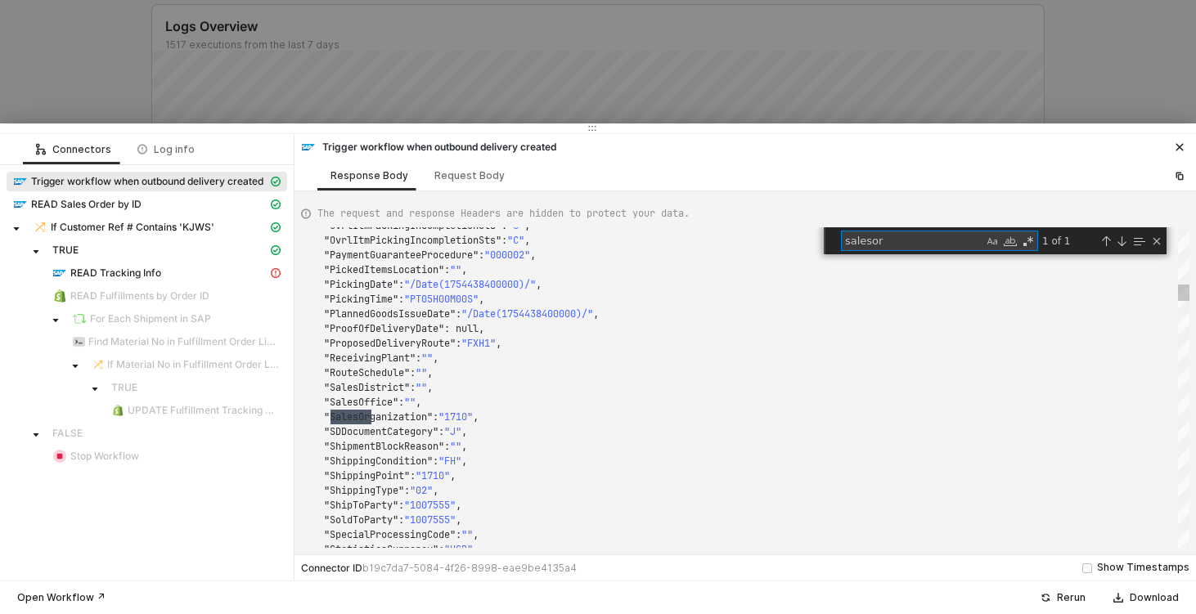
scroll to position [147, 70]
type textarea "salesorder"
click at [104, 205] on span "READ Sales Order by ID" at bounding box center [86, 204] width 110 height 13
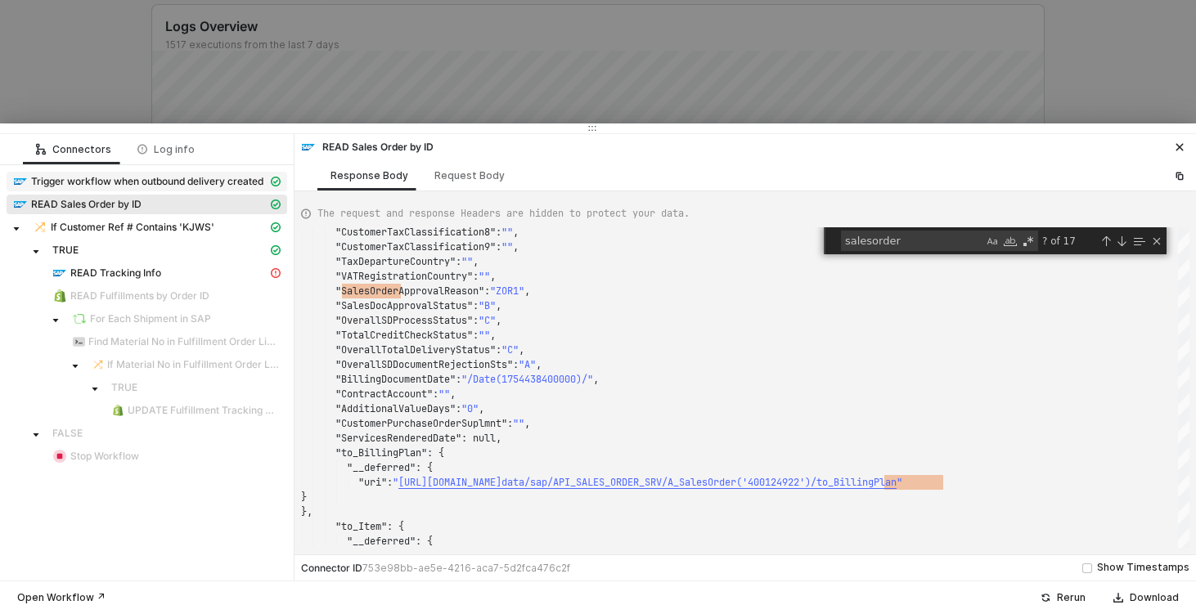
click at [92, 177] on span "Trigger workflow when outbound delivery created" at bounding box center [147, 181] width 232 height 13
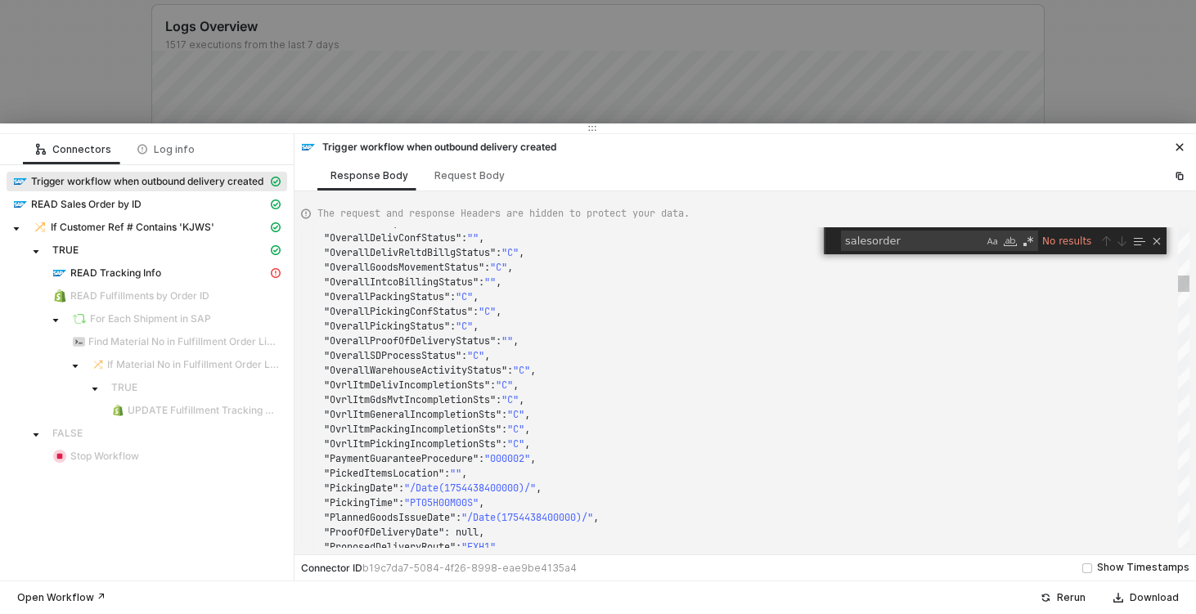
type textarea ""OverallIntcoBillingStatus": "", "OverallPackingStatus": "C", "OverallPickingCo…"
click at [409, 316] on span ""OverallPickingConfStatus"" at bounding box center [398, 311] width 149 height 13
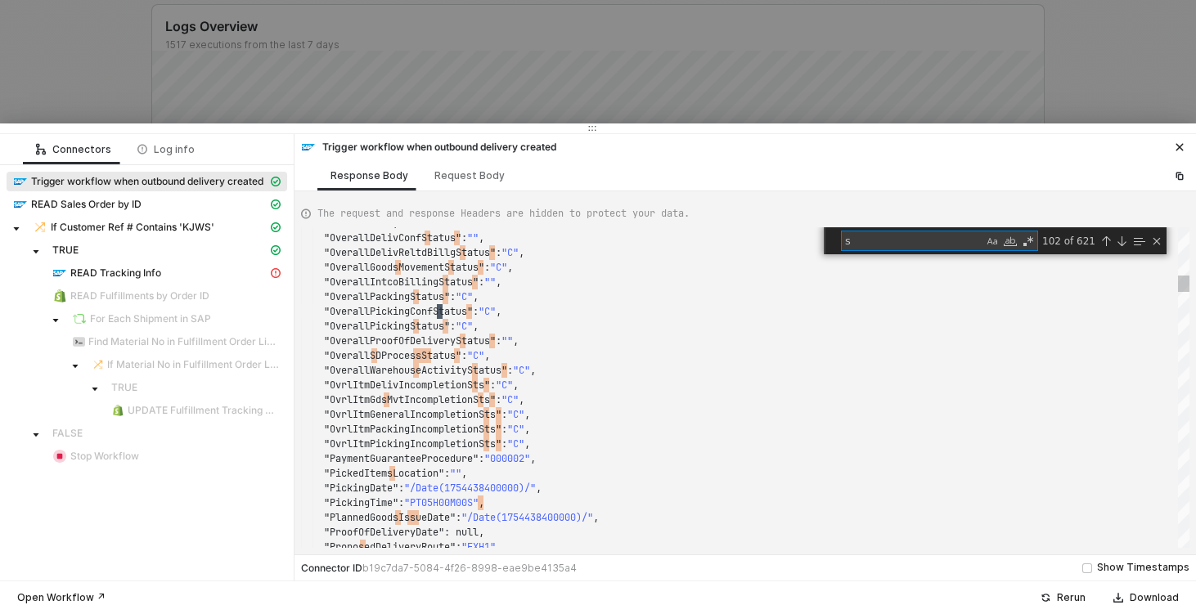
scroll to position [29, 83]
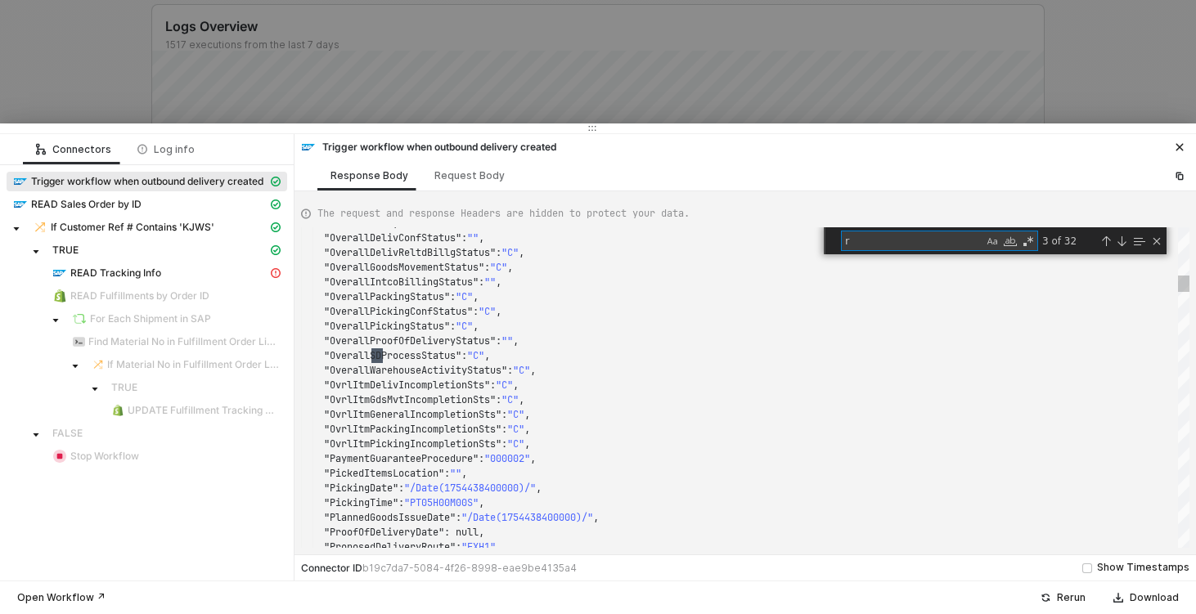
type textarea "re"
type textarea ""ProfitabilitySegment": "0022830646", "ProfitCenter": "10030", "ProofOfDelivery…"
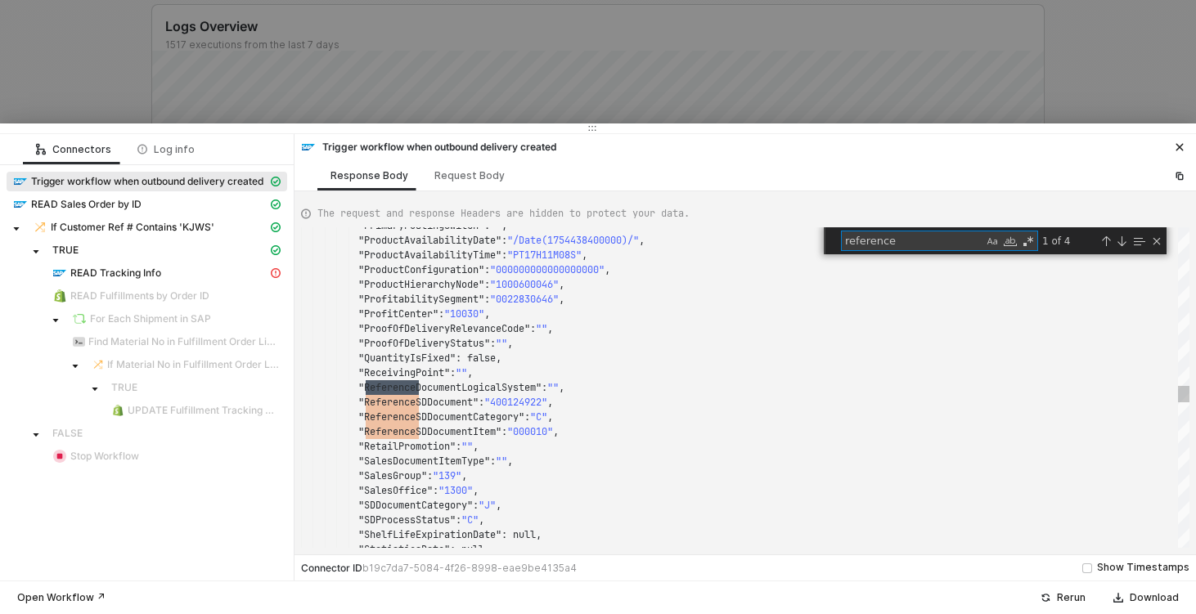
scroll to position [147, 118]
type textarea "reference"
click at [447, 402] on div ""PrimaryPostingSwitch" : "" , "ProductAvailabilityDate" : "/Date(1754438400000)…" at bounding box center [745, 387] width 888 height 321
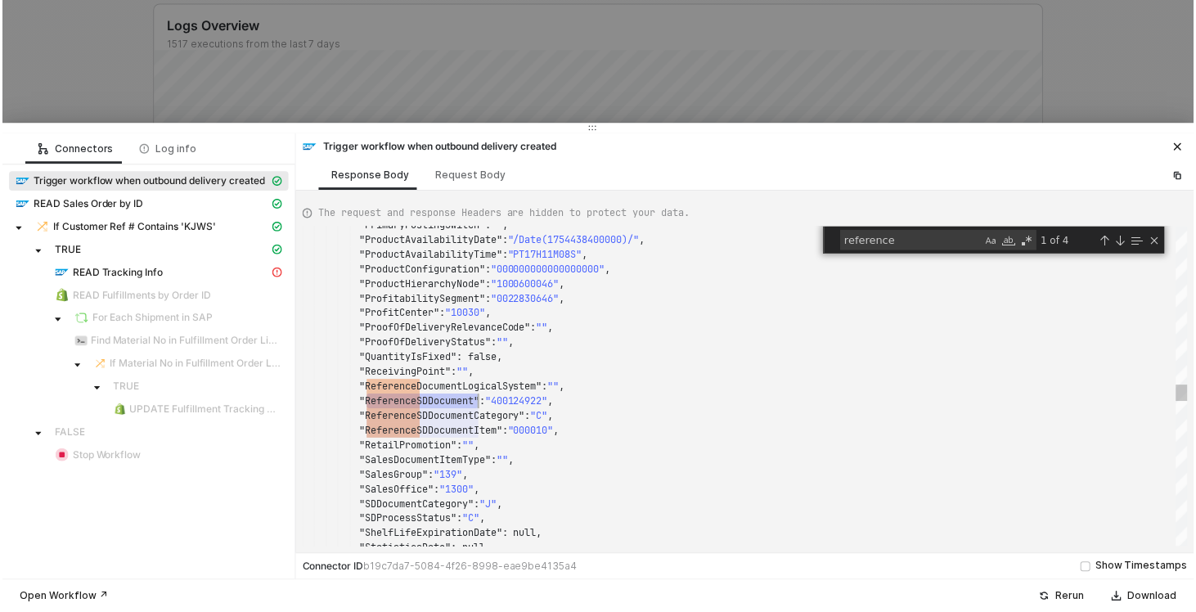
scroll to position [103, 0]
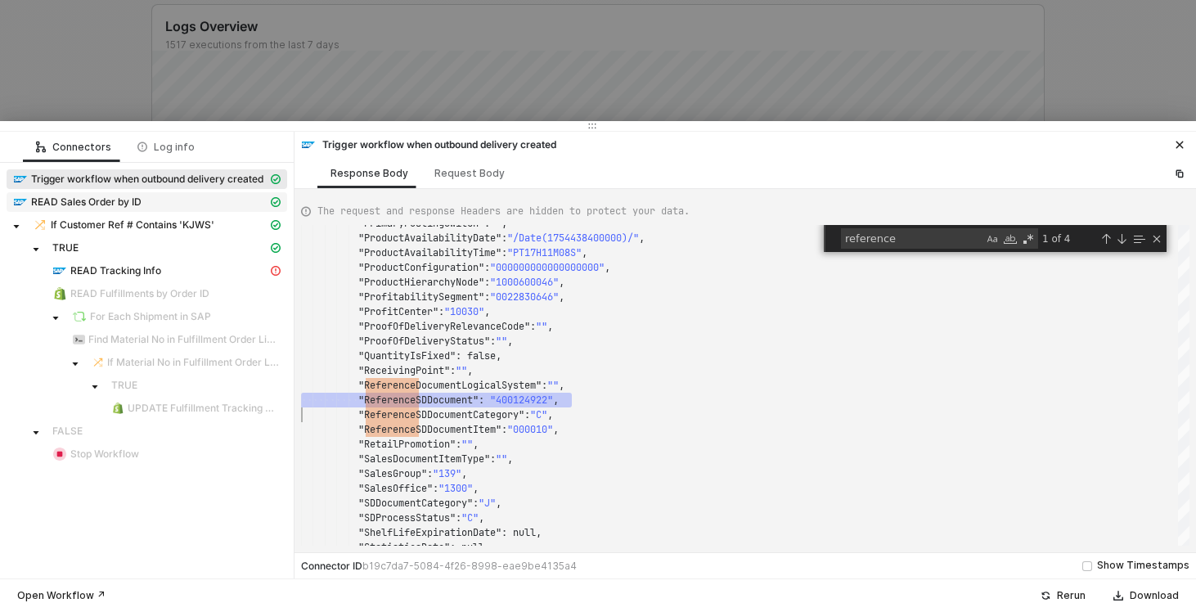
click at [108, 204] on span "READ Sales Order by ID" at bounding box center [86, 201] width 110 height 13
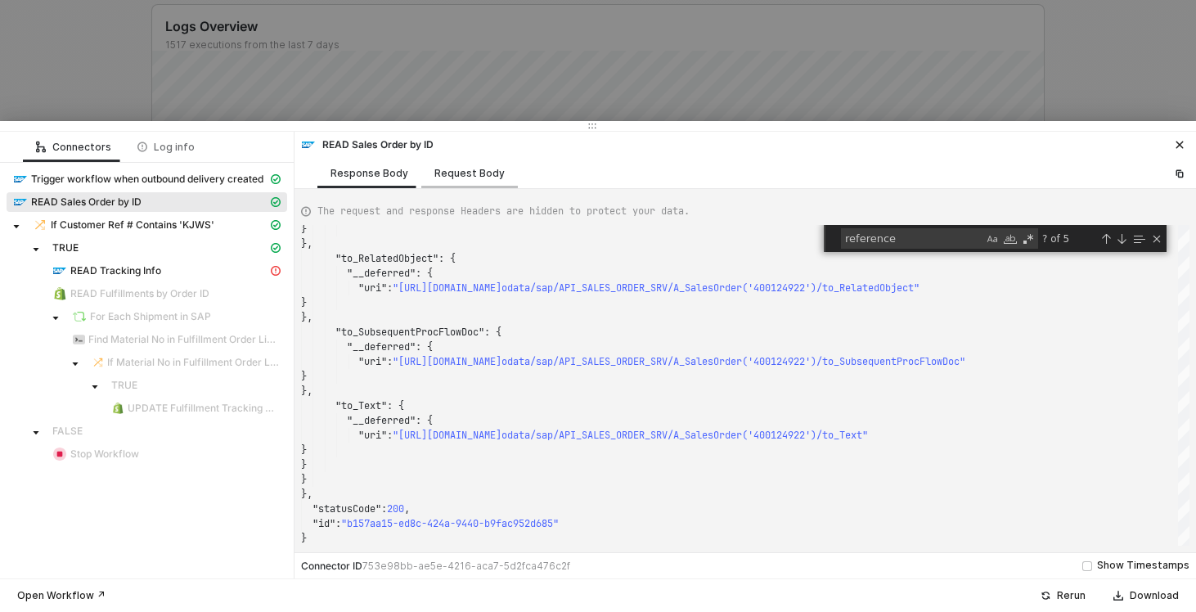
click at [455, 178] on div "Request Body" at bounding box center [469, 173] width 70 height 13
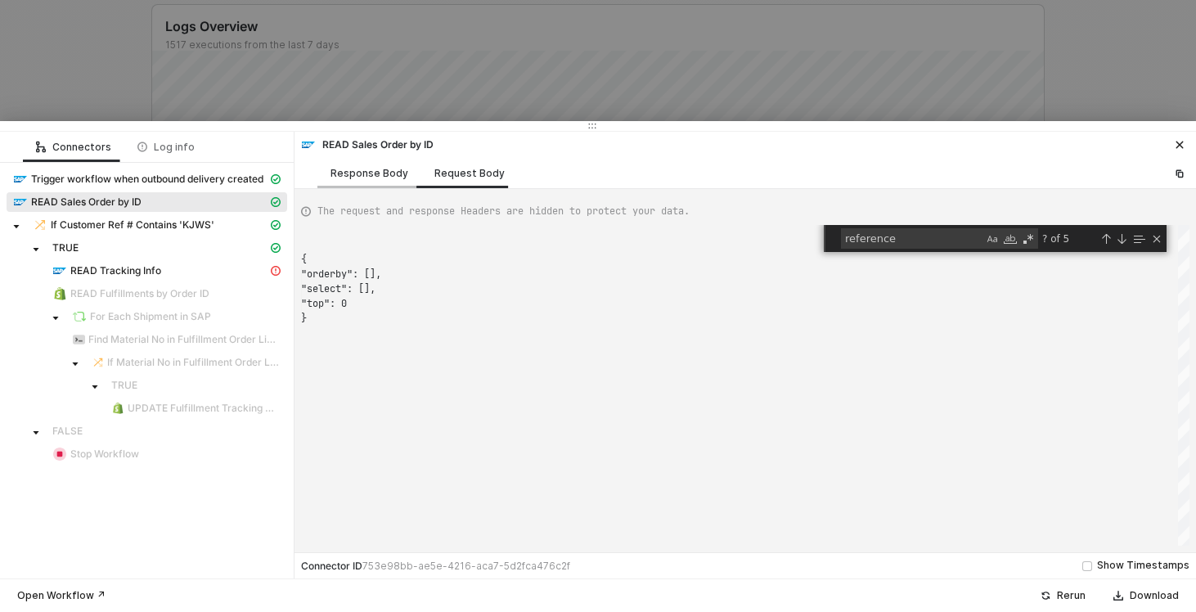
scroll to position [59, 0]
click at [381, 179] on div "Response Body" at bounding box center [369, 173] width 78 height 13
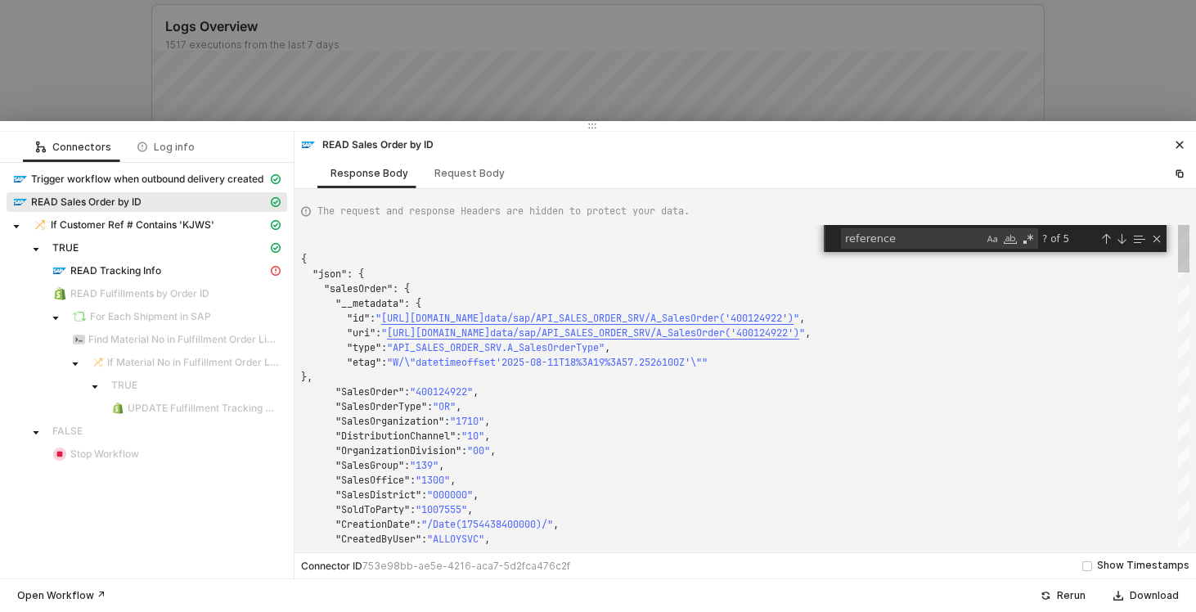
scroll to position [147, 0]
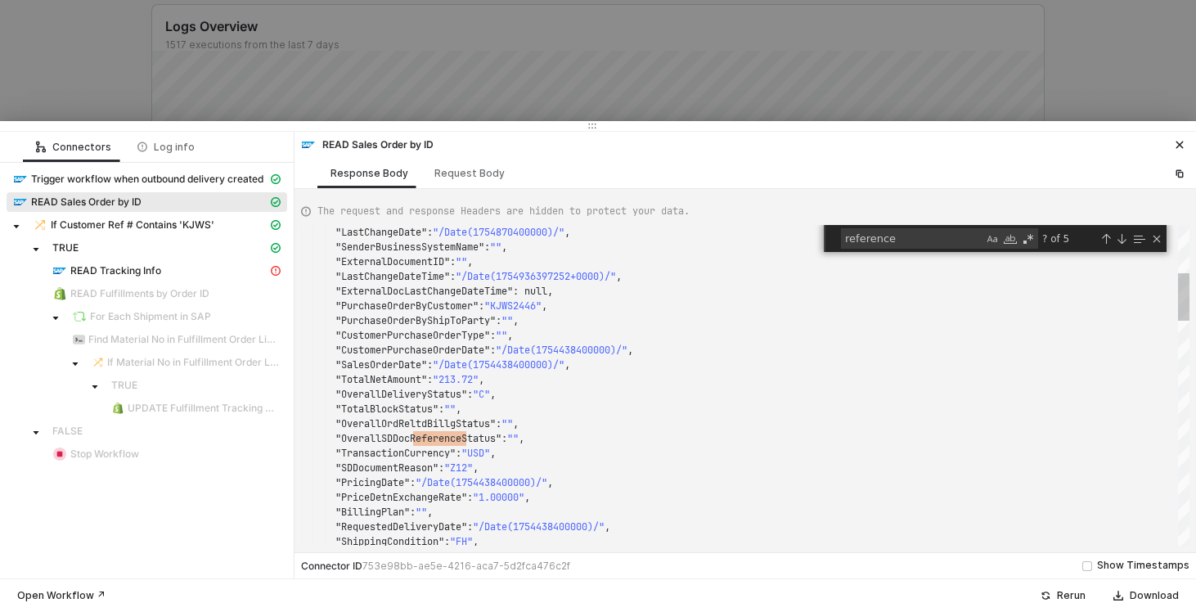
type textarea ""TotalNetAmount": "213.72", "OverallDeliveryStatus": "C", "TotalBlockStatus": "…"
click at [626, 408] on div ""TotalBlockStatus" : "" ," at bounding box center [745, 409] width 888 height 15
type textarea "p"
type textarea ""CustomerPurchaseOrderSuplmnt": "", "ServicesRenderedDate": null, "to_BillingPl…"
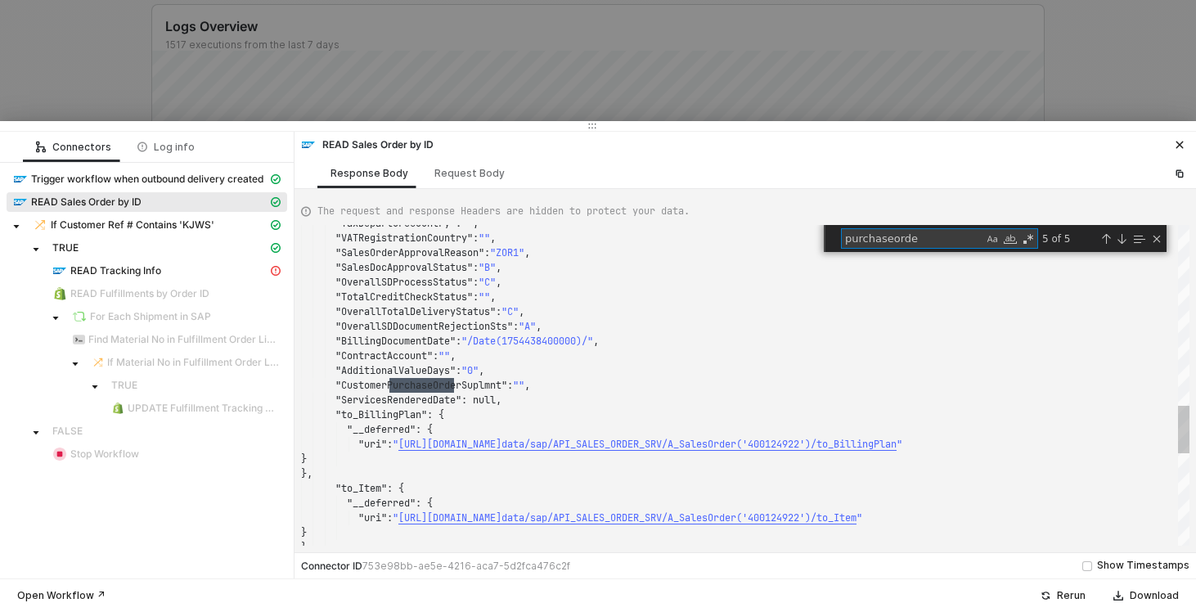
type textarea "purchaseorder"
type textarea ""LastChangeDate": "/Date(1754870400000)/", "SenderBusinessSystemName": "", "Ext…"
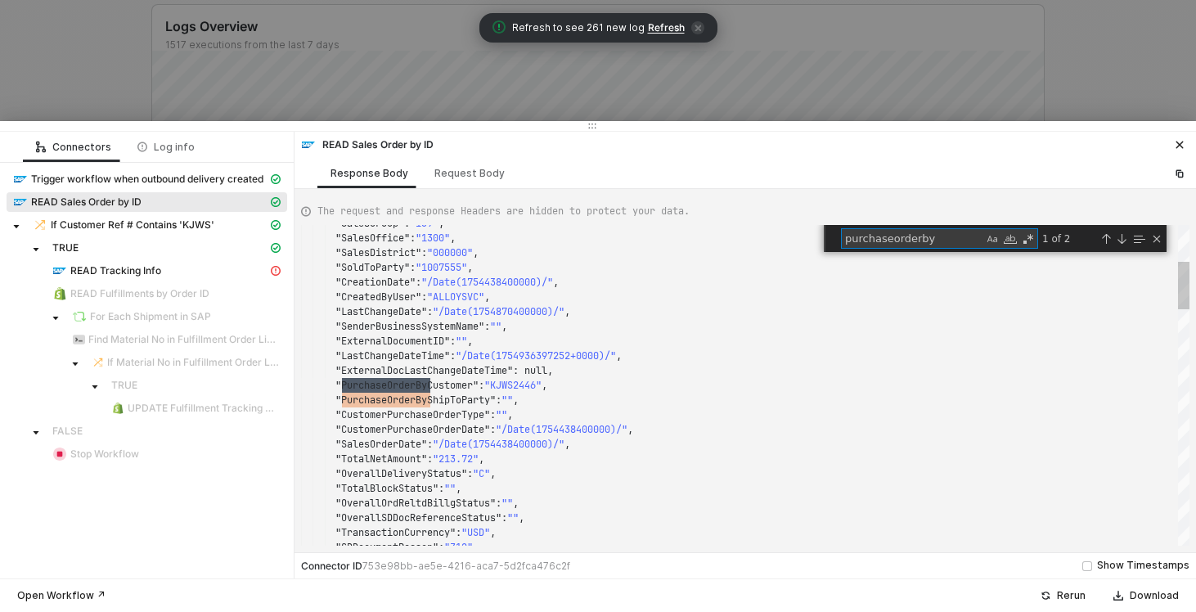
type textarea "purchaseorderby"
click at [204, 277] on div "READ Tracking Info" at bounding box center [159, 270] width 215 height 15
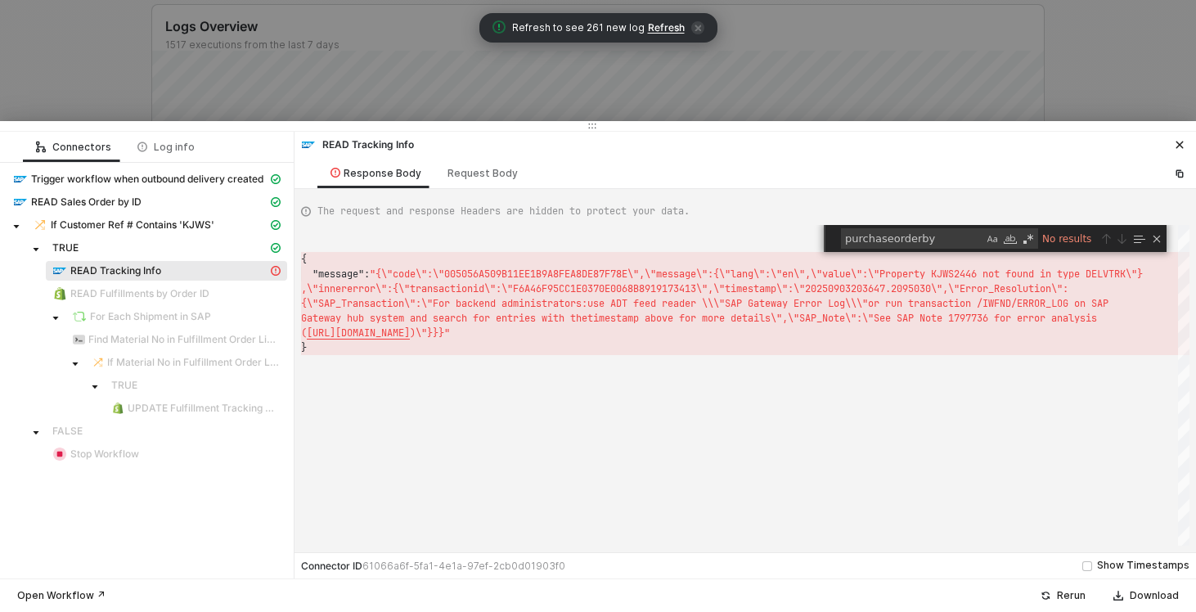
click at [973, 272] on div "{ "message" : "{\"code\":\"005056A509B11EE1B9A8FEA8DE87F78E\",\" message\":{\"l…" at bounding box center [745, 385] width 888 height 321
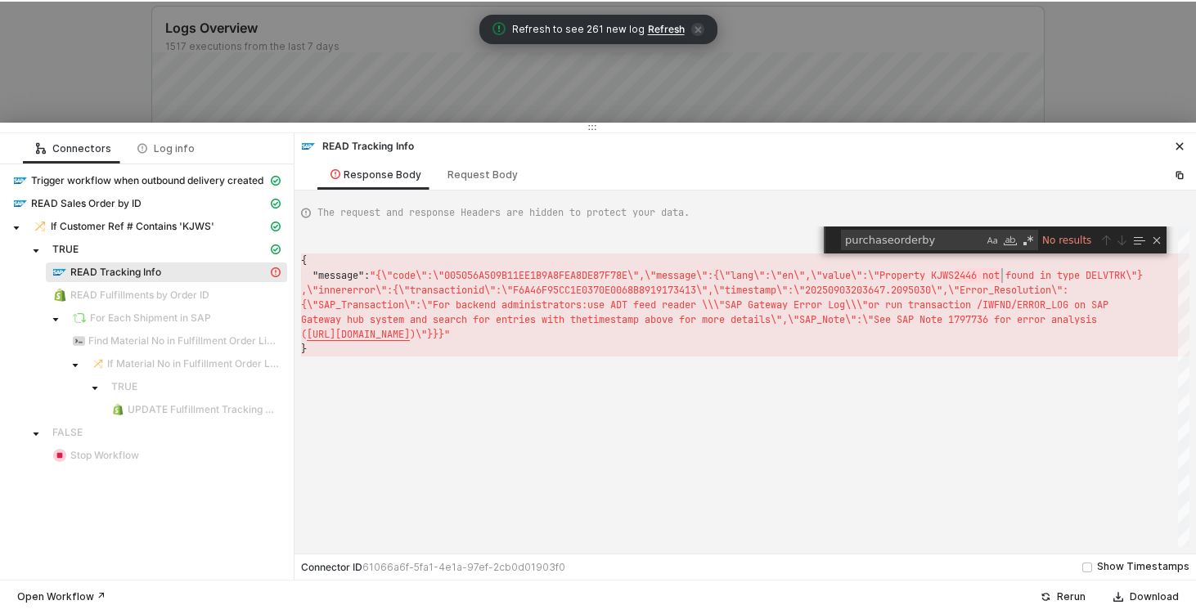
scroll to position [15, 701]
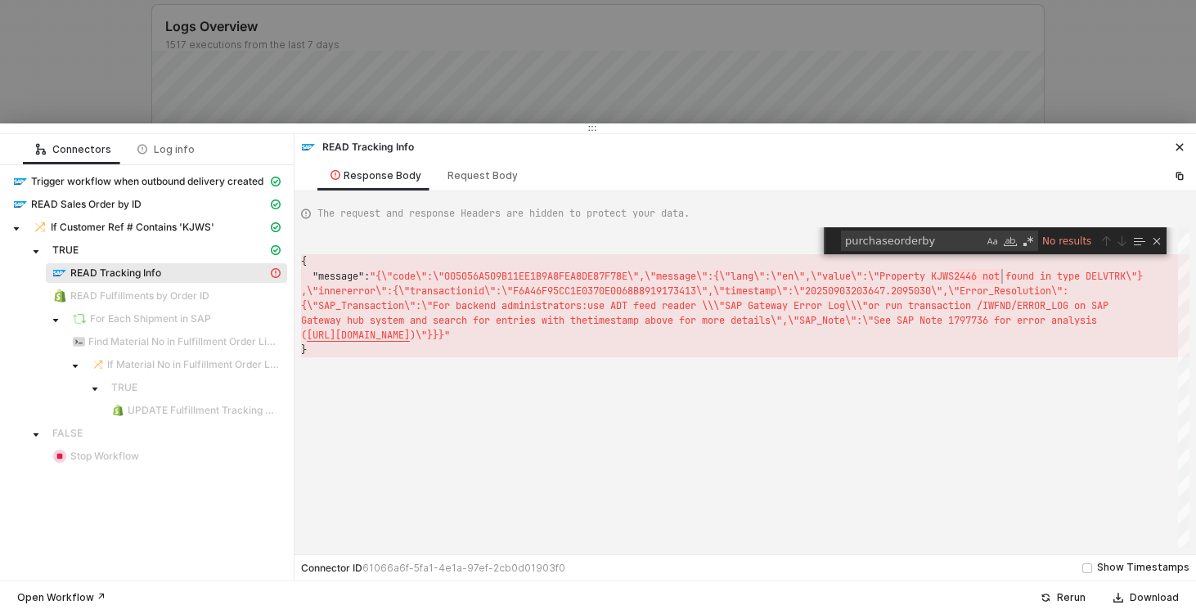
click at [510, 308] on span "{\"SAP_Transaction\":\"For backend administrators:" at bounding box center [444, 305] width 286 height 13
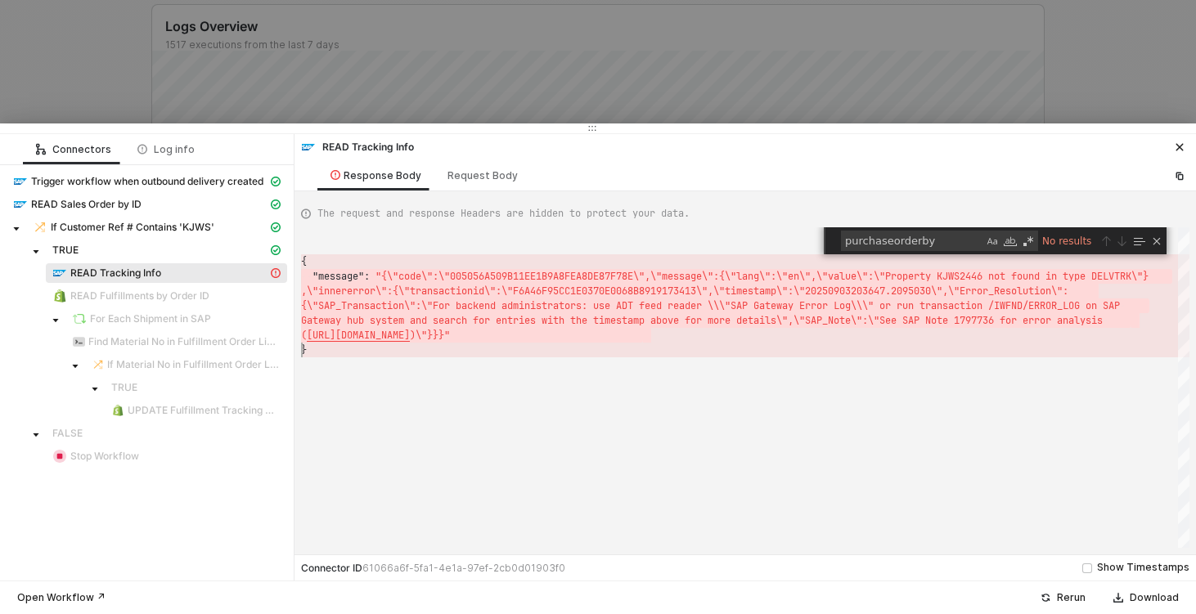
scroll to position [0, 6]
click at [510, 308] on span "administrators:" at bounding box center [544, 305] width 86 height 13
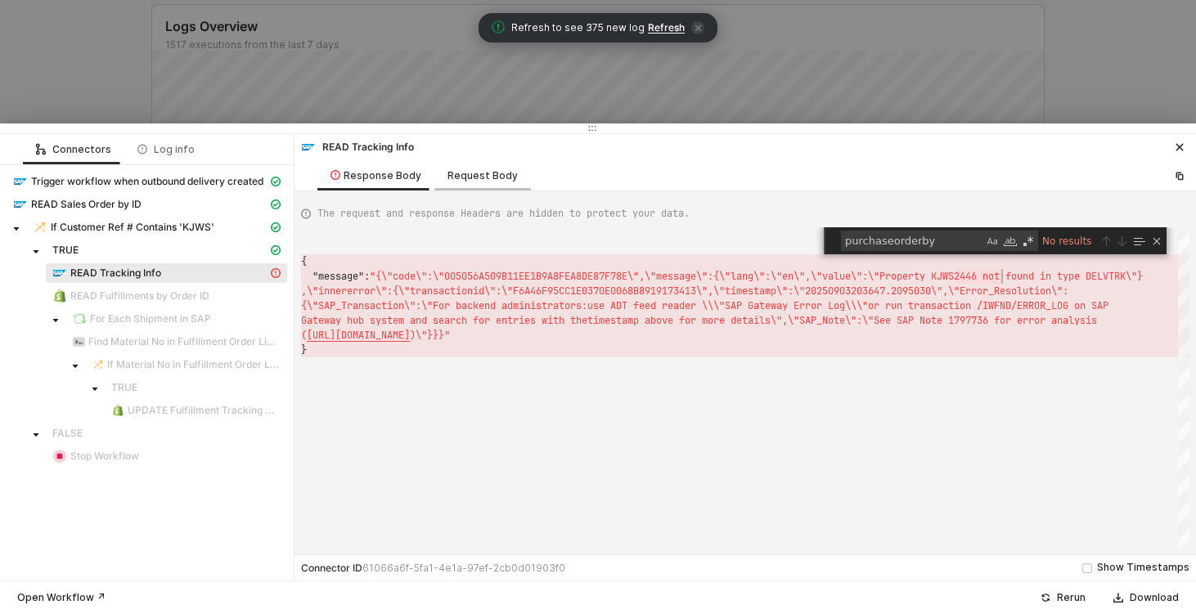
click at [469, 186] on div "Request Body" at bounding box center [482, 175] width 97 height 30
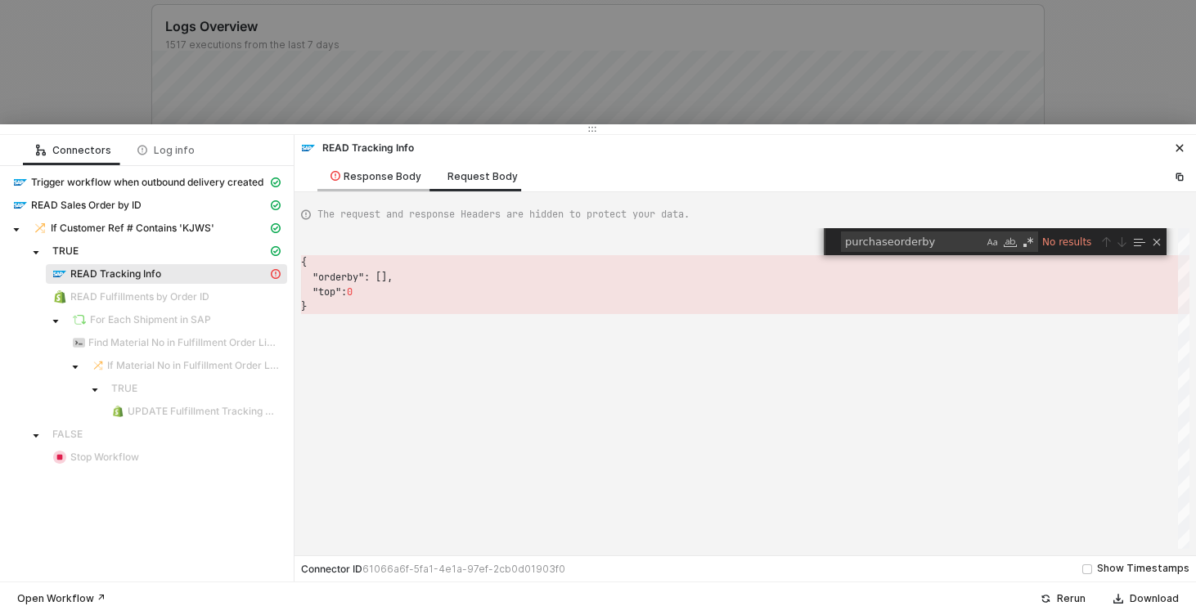
click at [382, 179] on div "Response Body" at bounding box center [375, 176] width 91 height 13
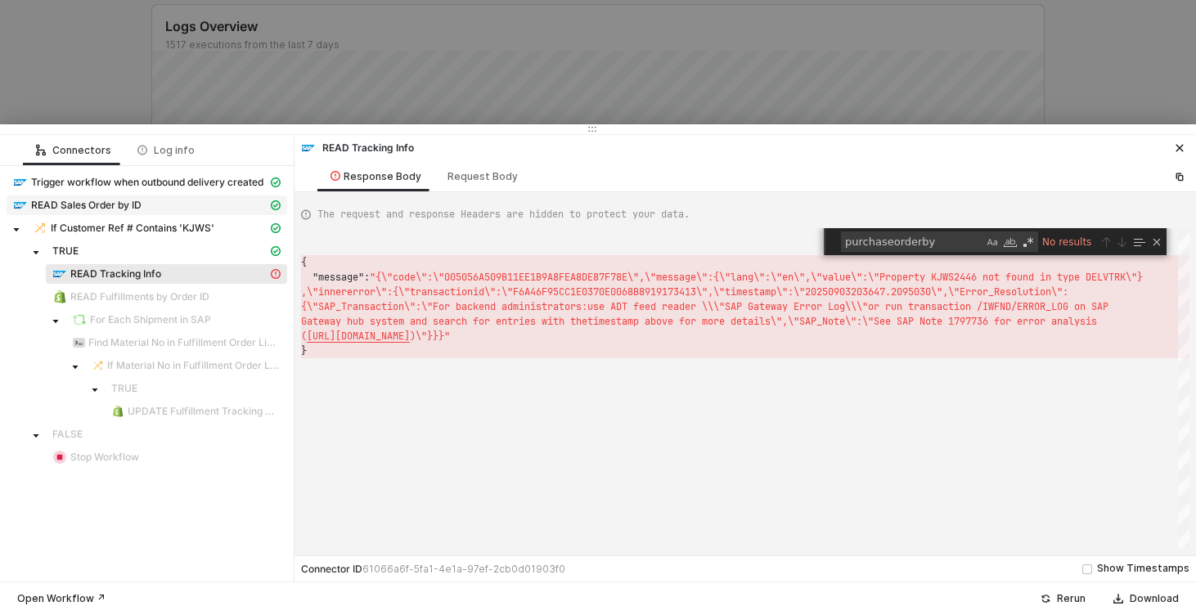
click at [115, 204] on span "READ Sales Order by ID" at bounding box center [86, 205] width 110 height 13
type textarea "{ "json": { "salesOrder": { "__metadata": { "id": "https://sellmarksap.sc1.hec.…"
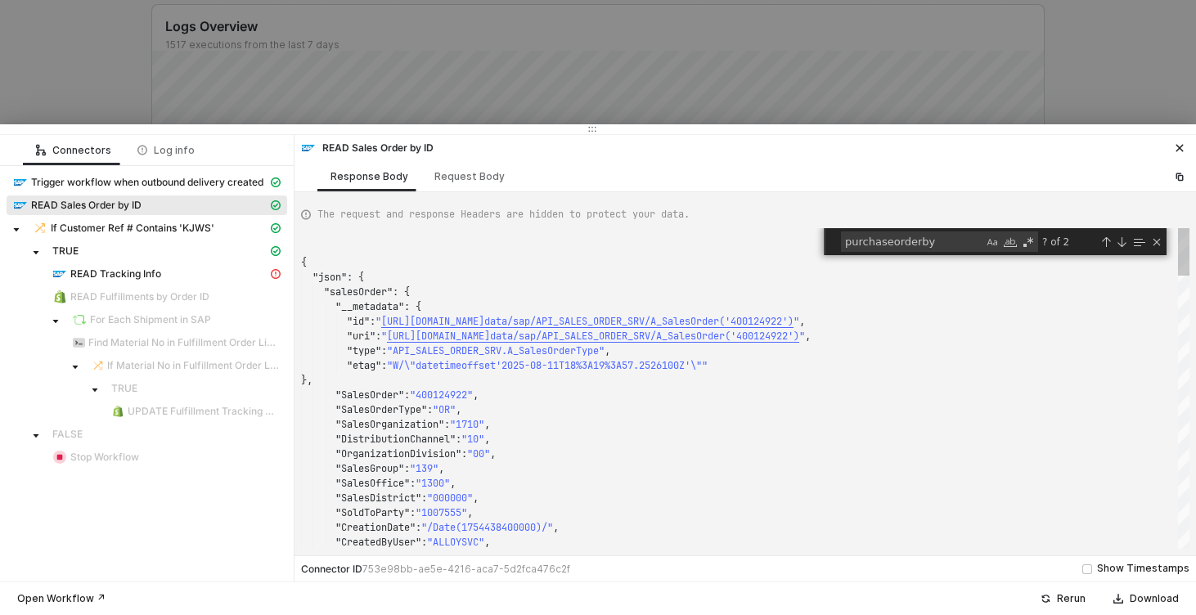
click at [626, 272] on div ""json" : {" at bounding box center [745, 277] width 888 height 15
type textarea "pu"
type textarea ""LastChangeDate": "/Date(1754870400000)/", "SenderBusinessSystemName": "", "Ext…"
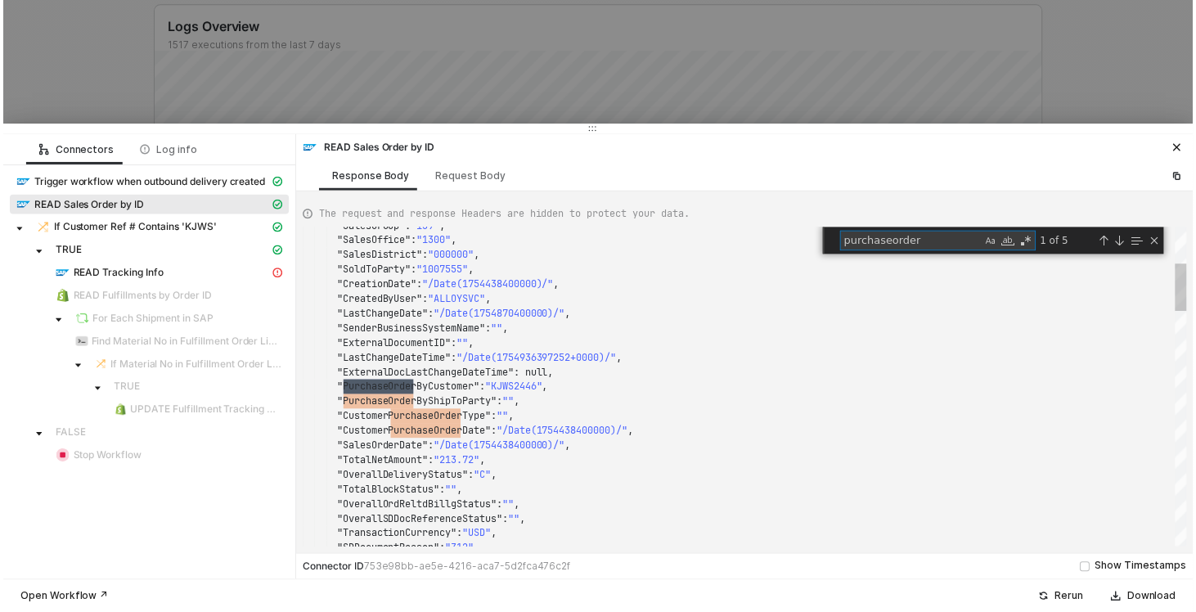
scroll to position [147, 118]
type textarea "purchaseorder"
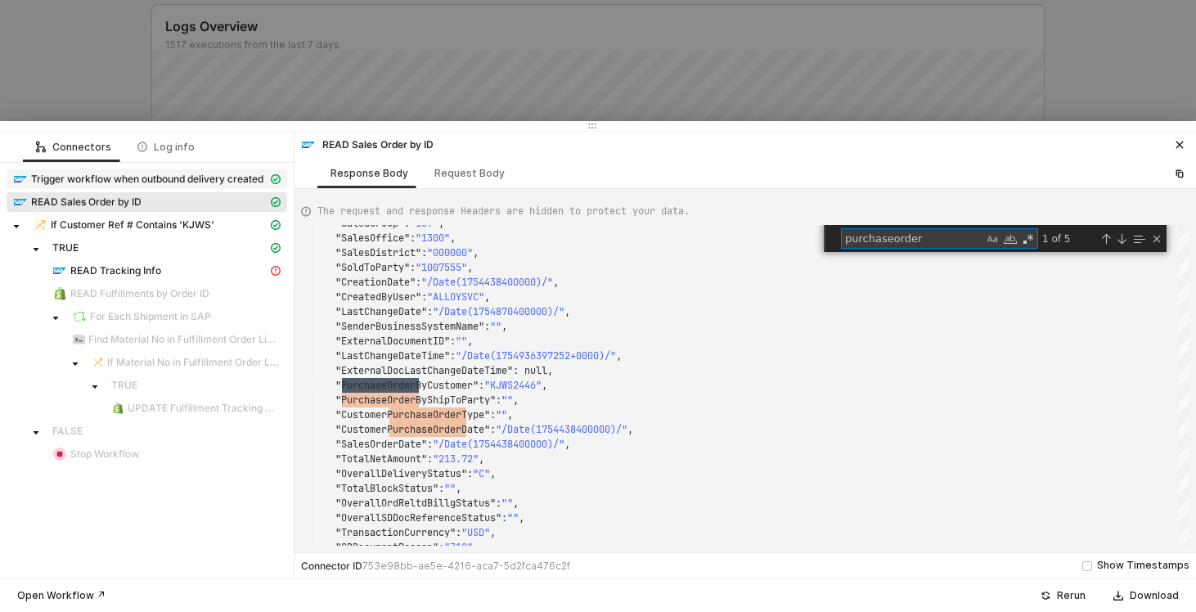
scroll to position [0, 0]
click at [1075, 594] on div "Rerun" at bounding box center [1071, 595] width 29 height 13
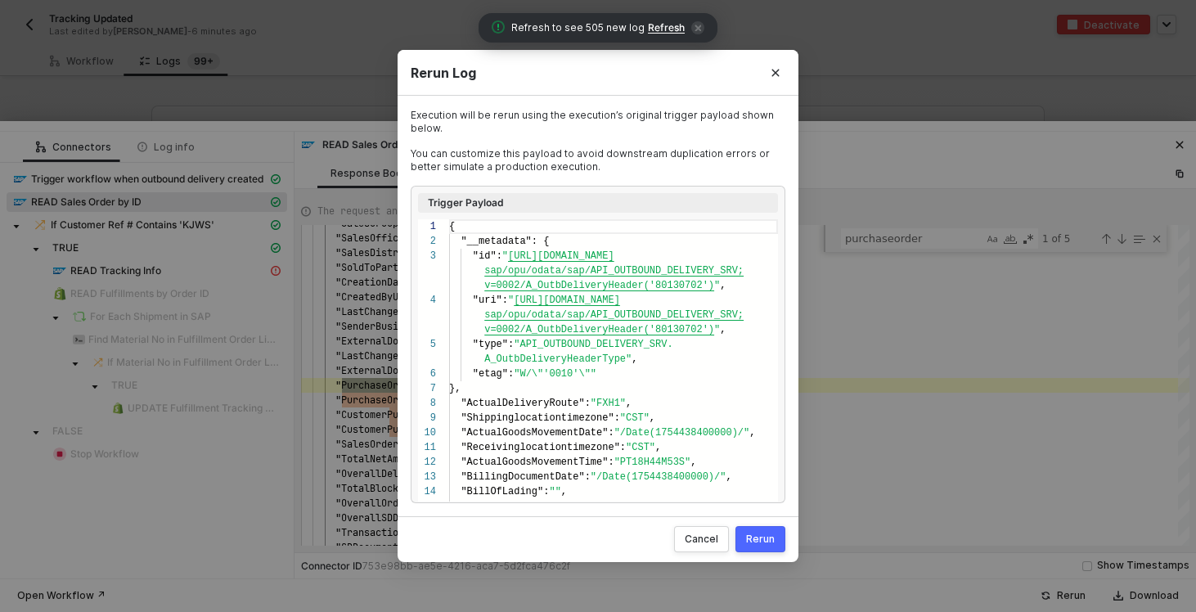
scroll to position [74, 0]
click at [761, 541] on div "Rerun" at bounding box center [760, 538] width 29 height 13
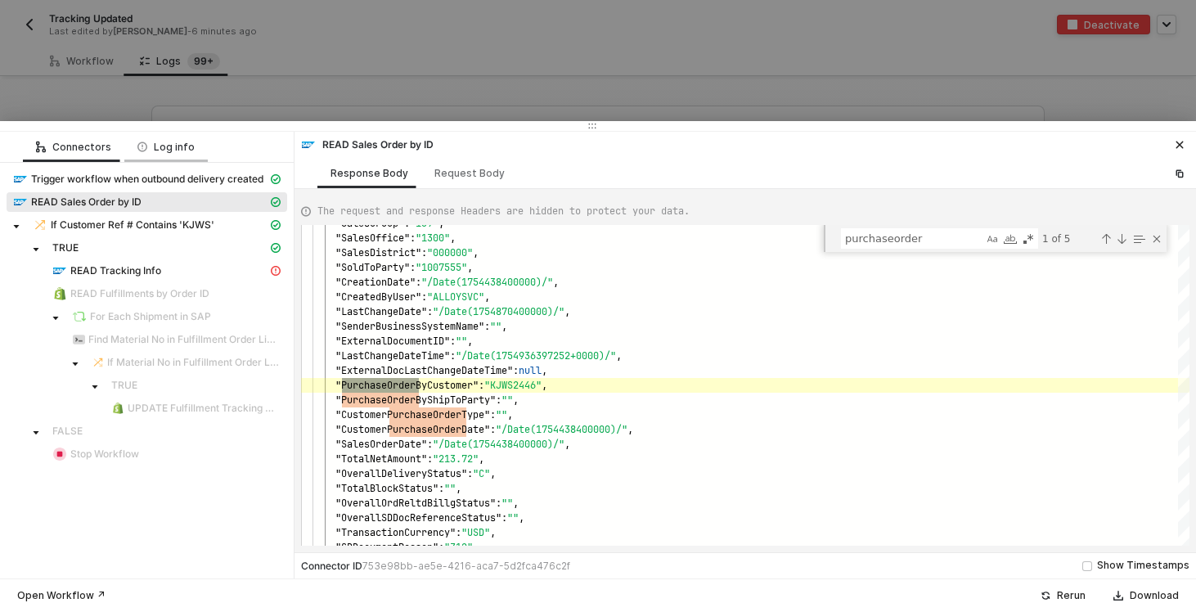
click at [188, 146] on div "Log info" at bounding box center [165, 147] width 83 height 30
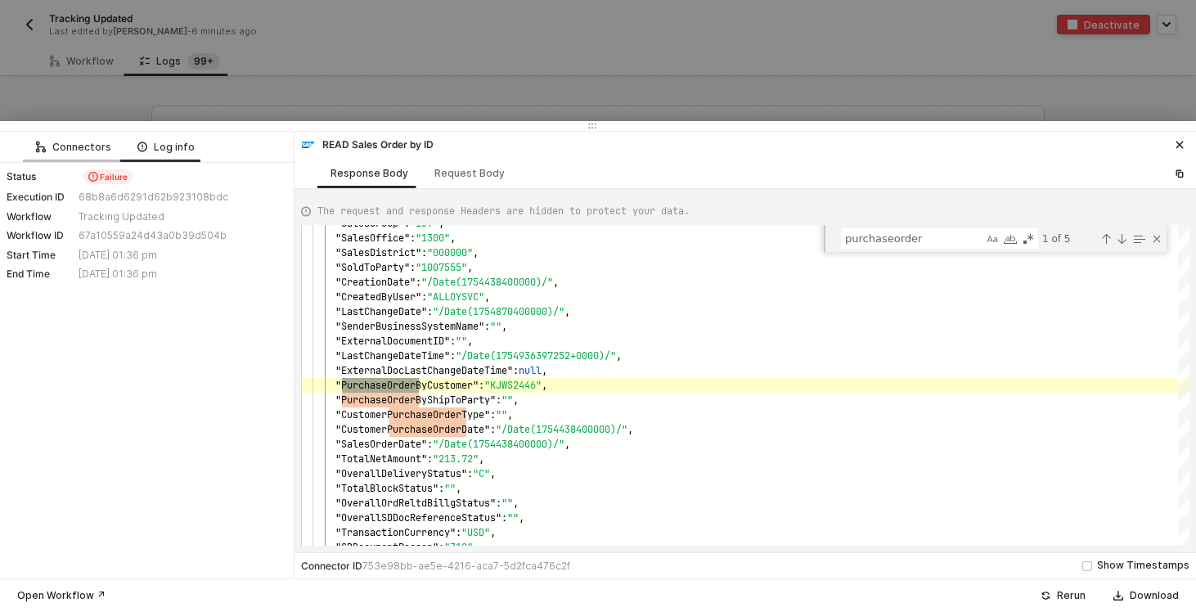
click at [75, 147] on div "Connectors" at bounding box center [73, 147] width 75 height 13
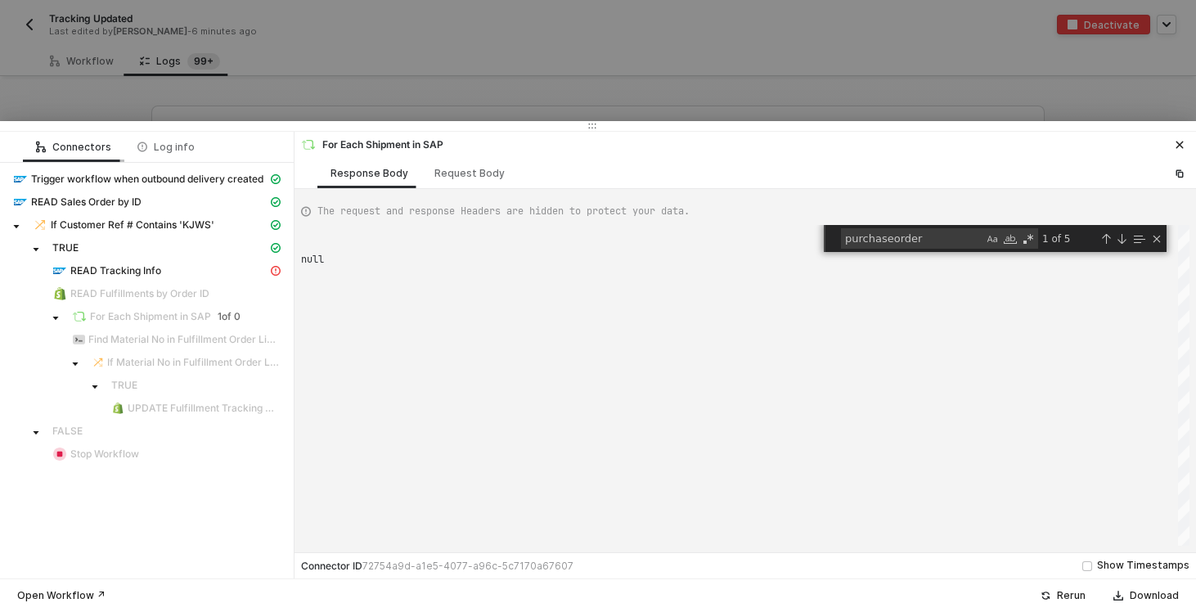
type textarea "null"
click at [146, 87] on div at bounding box center [598, 306] width 1196 height 612
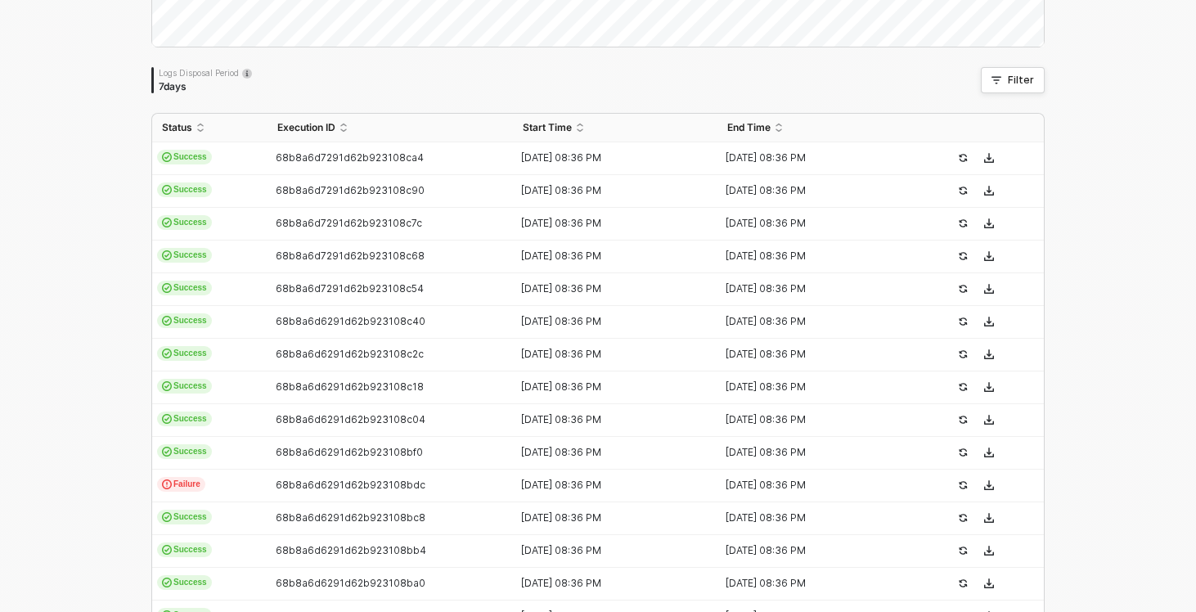
scroll to position [479, 0]
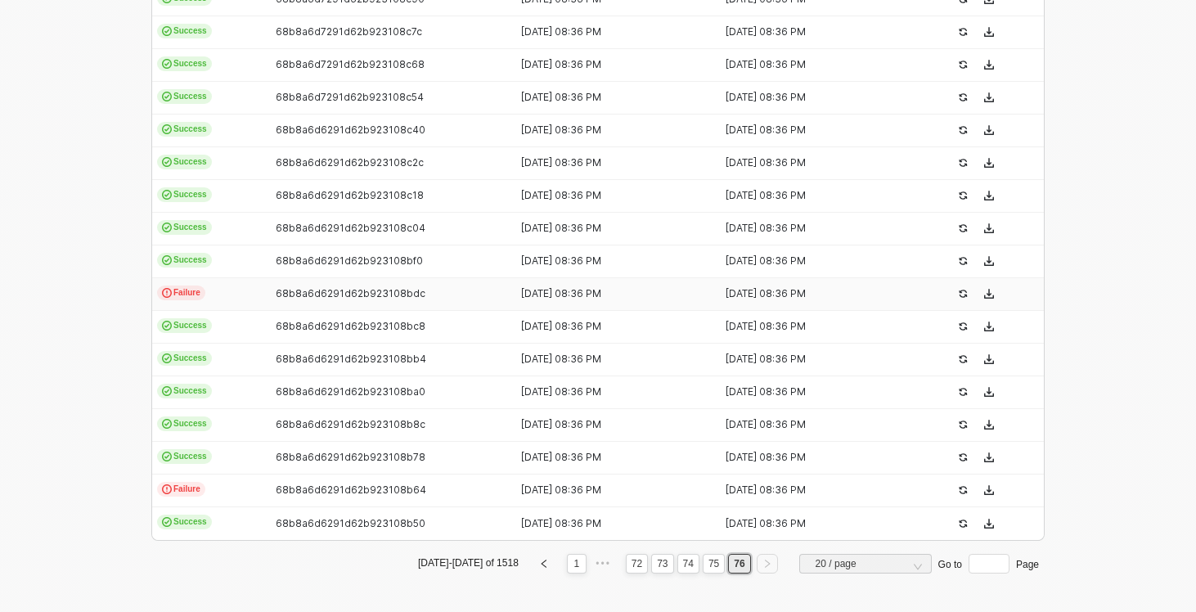
click at [257, 294] on td "Failure" at bounding box center [209, 294] width 115 height 33
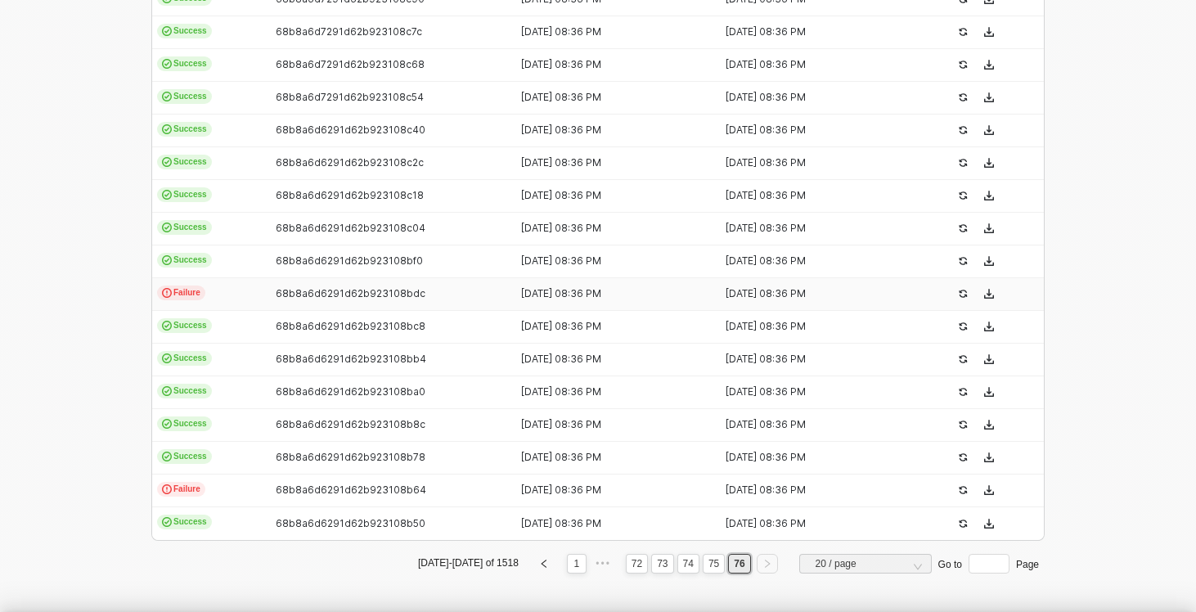
type textarea "{ "json": { "__metadata": { "id": "https://sellmarksap.sc1.hec.ondemand.com/sap…"
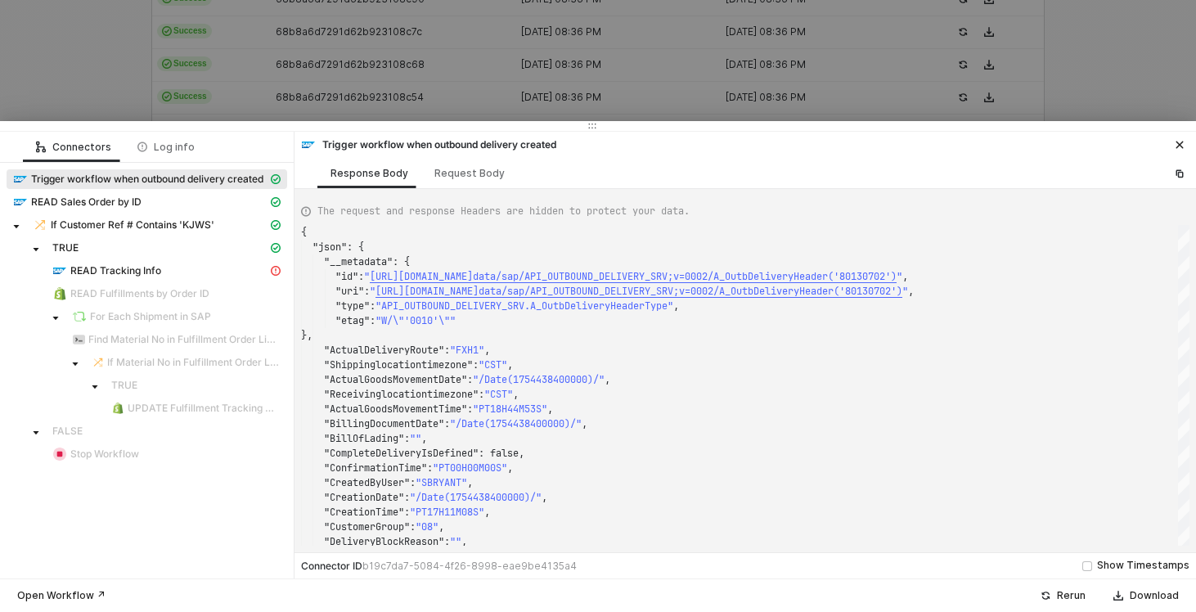
click at [473, 101] on div at bounding box center [598, 306] width 1196 height 612
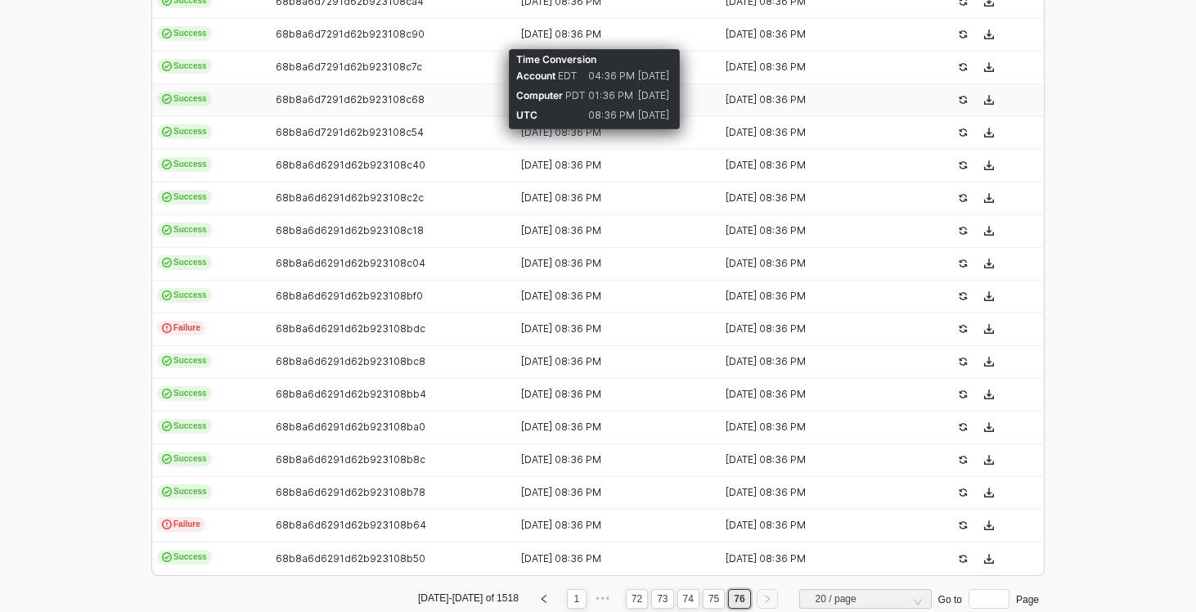
scroll to position [0, 0]
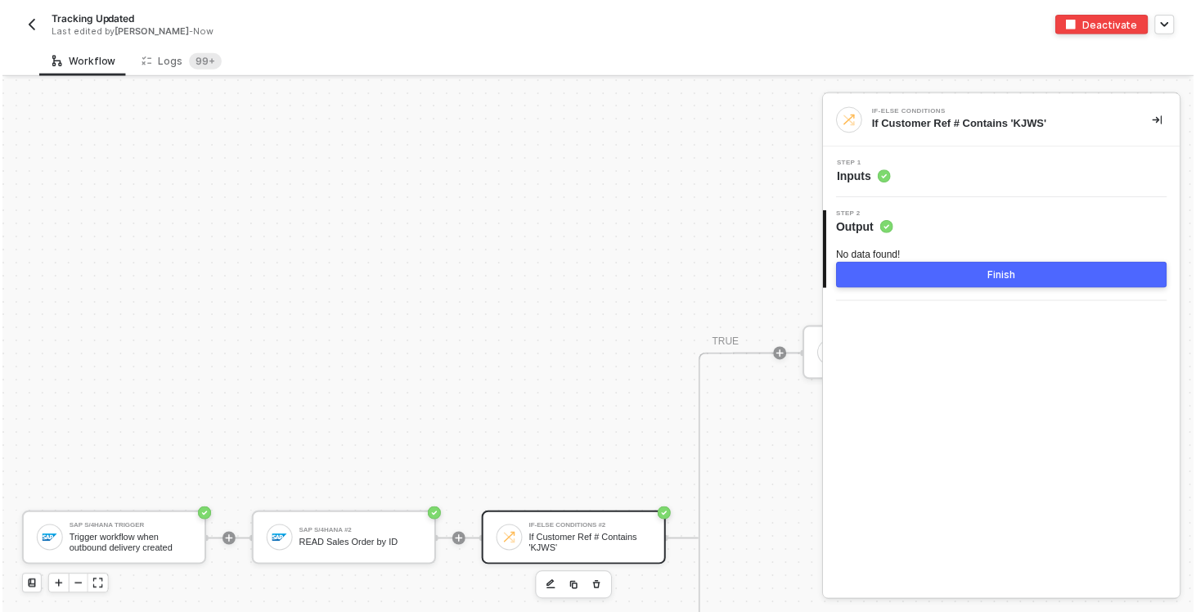
scroll to position [513, 0]
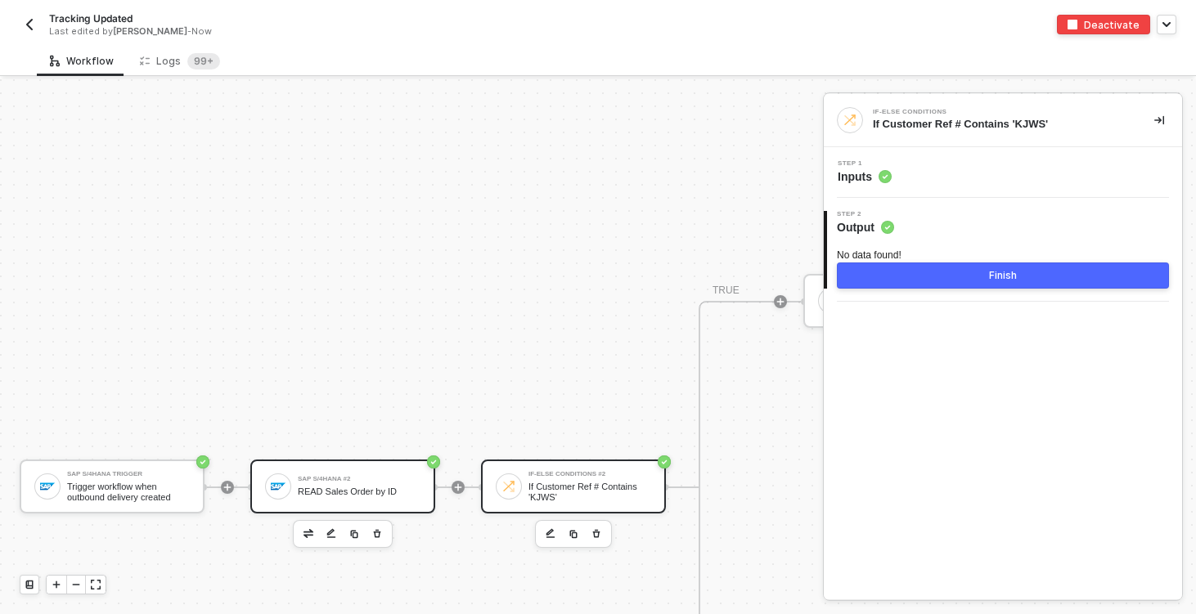
click at [348, 498] on div "SAP S/4HANA #2 READ Sales Order by ID" at bounding box center [359, 486] width 123 height 31
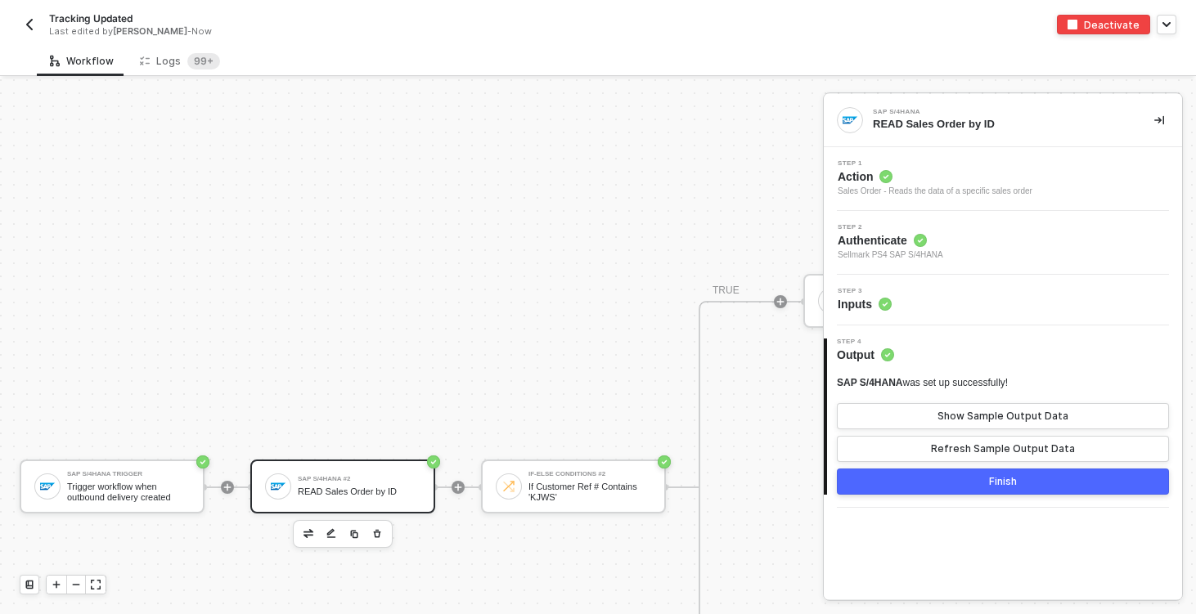
click at [981, 308] on div "Step 3 Inputs" at bounding box center [1005, 300] width 354 height 25
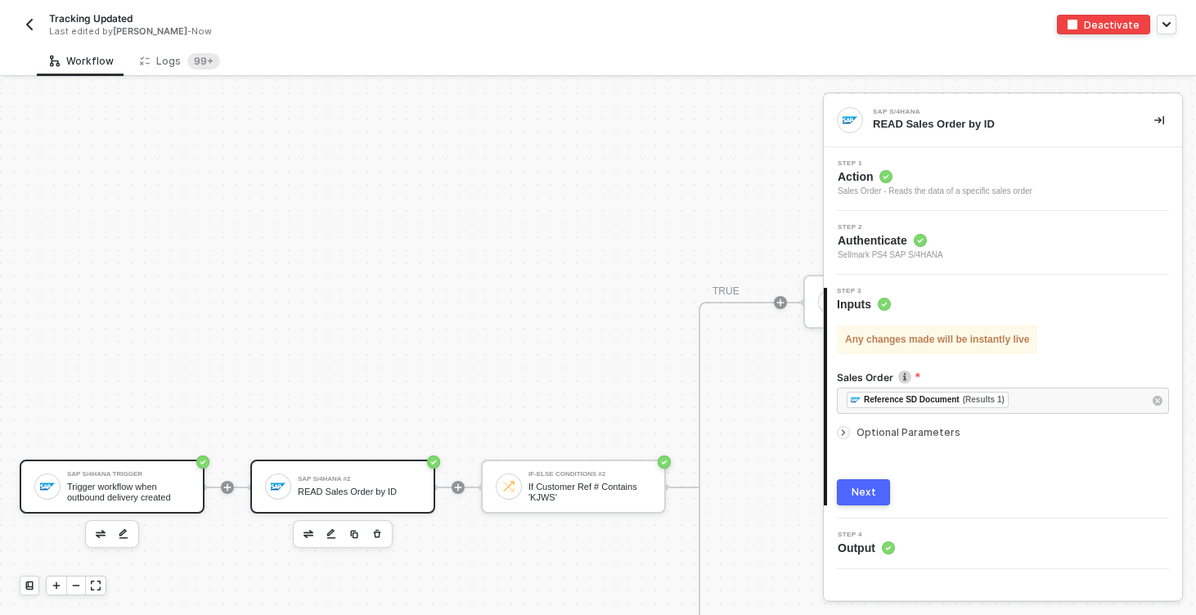
click at [149, 477] on div "SAP S/4HANA Trigger" at bounding box center [128, 474] width 123 height 7
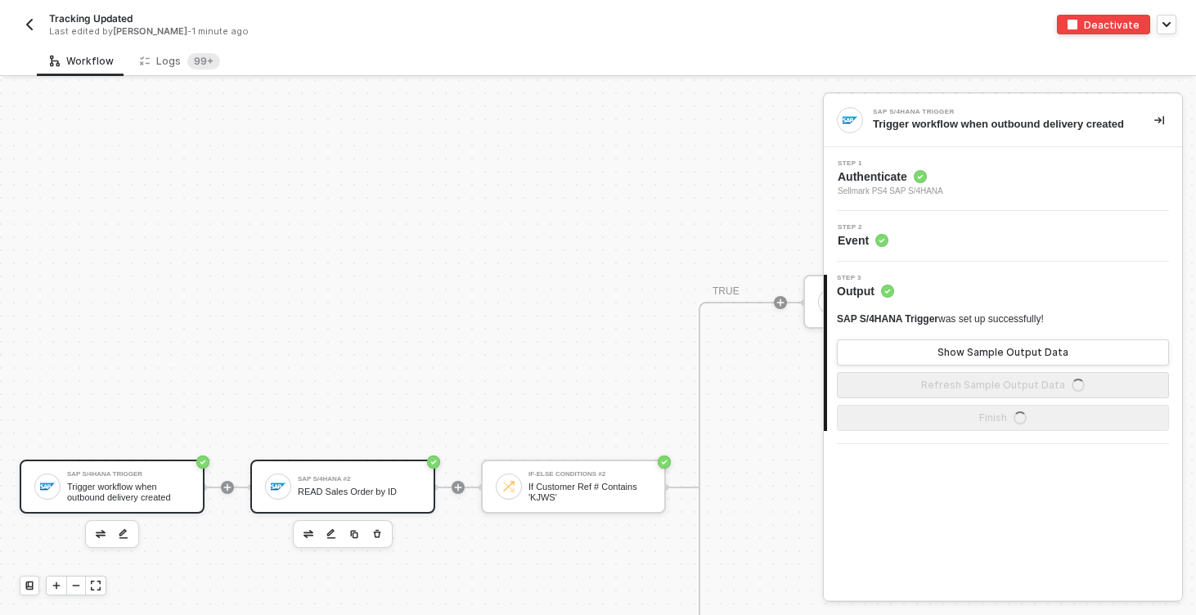
click at [328, 461] on div "SAP S/4HANA #2 READ Sales Order by ID" at bounding box center [342, 487] width 185 height 54
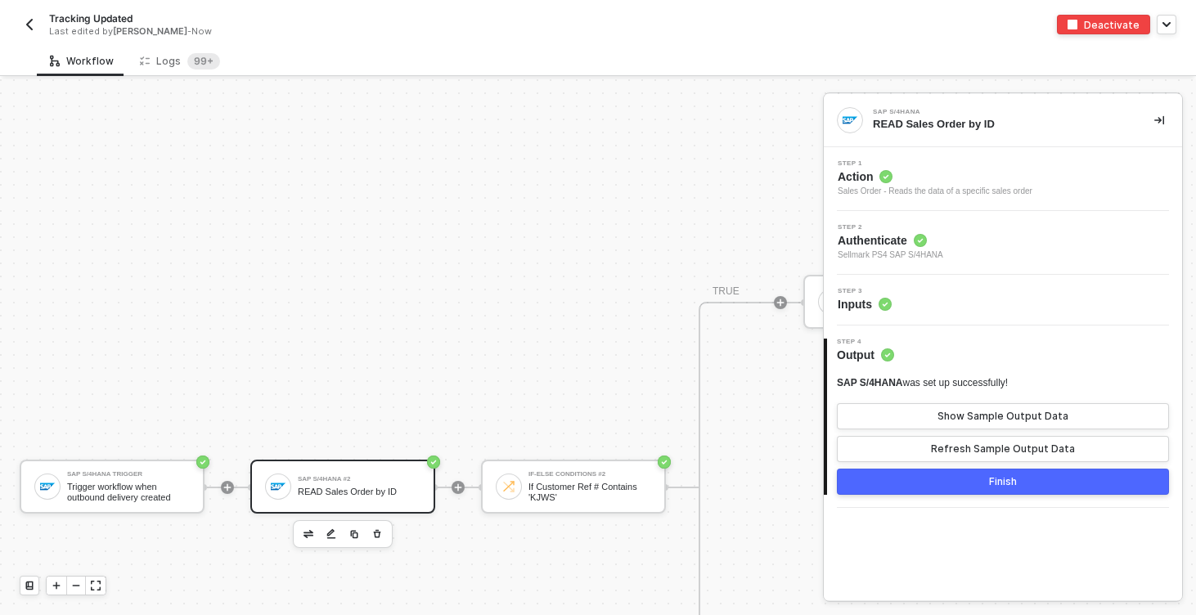
click at [988, 302] on div "Step 3 Inputs" at bounding box center [1005, 300] width 354 height 25
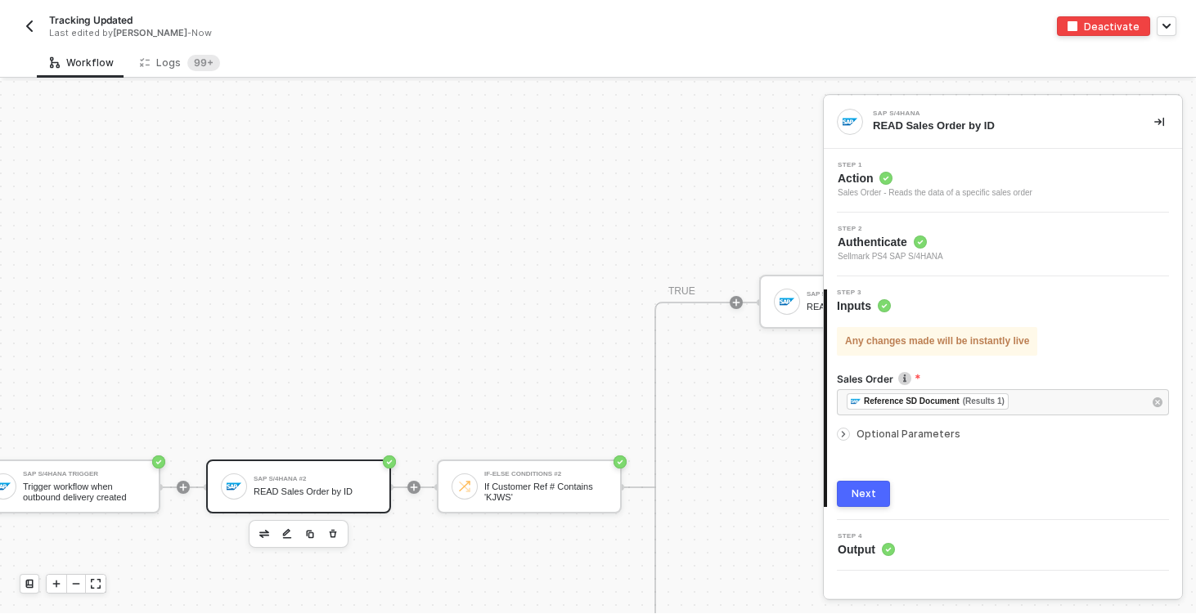
scroll to position [513, 41]
click at [793, 307] on img at bounding box center [790, 300] width 15 height 15
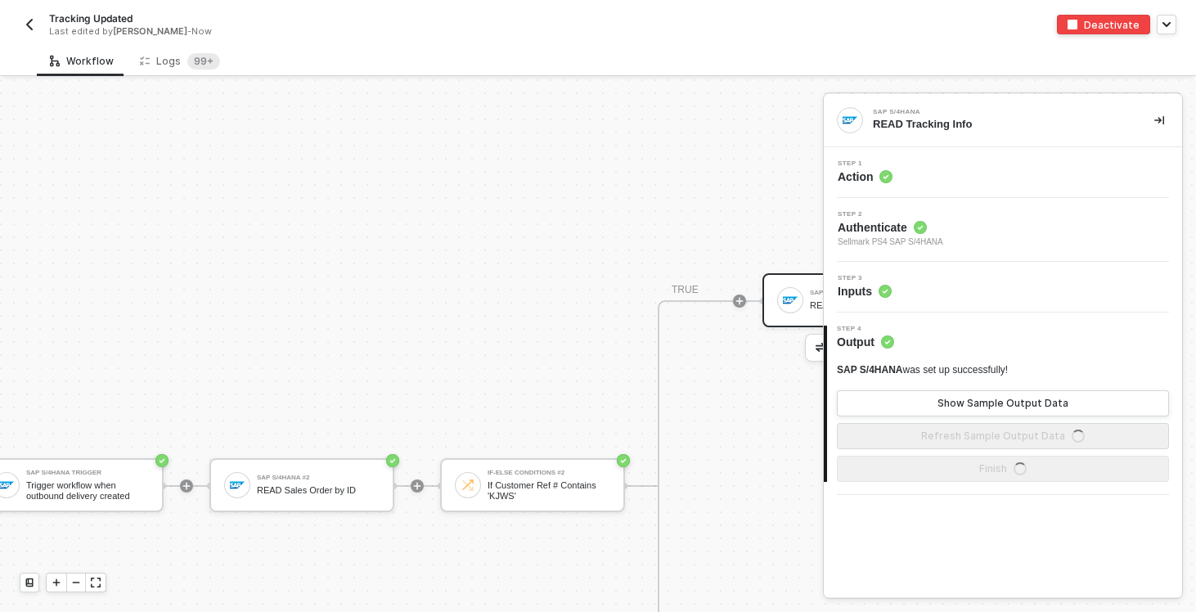
click at [977, 291] on div "Step 3 Inputs" at bounding box center [1005, 287] width 354 height 25
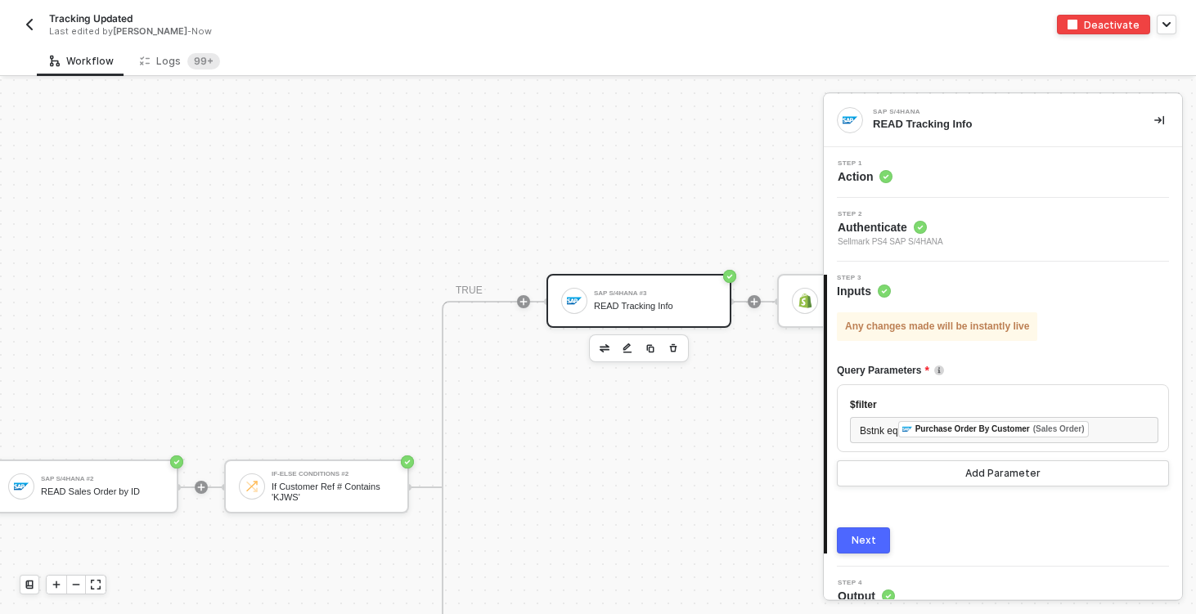
scroll to position [513, 342]
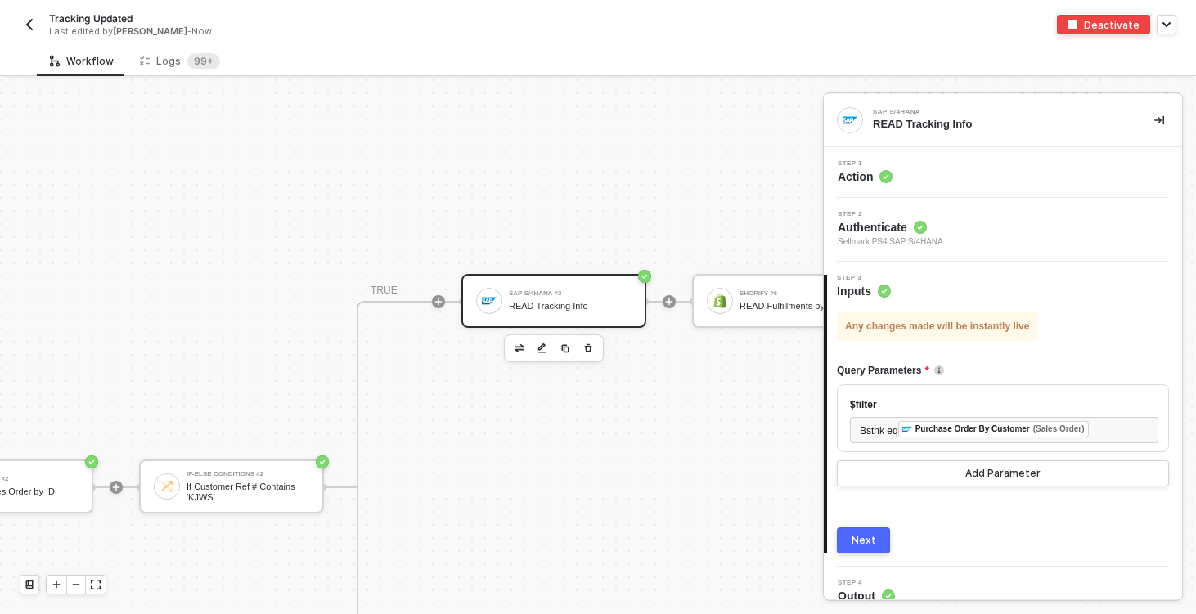
click at [538, 307] on div "READ Tracking Info" at bounding box center [570, 306] width 123 height 11
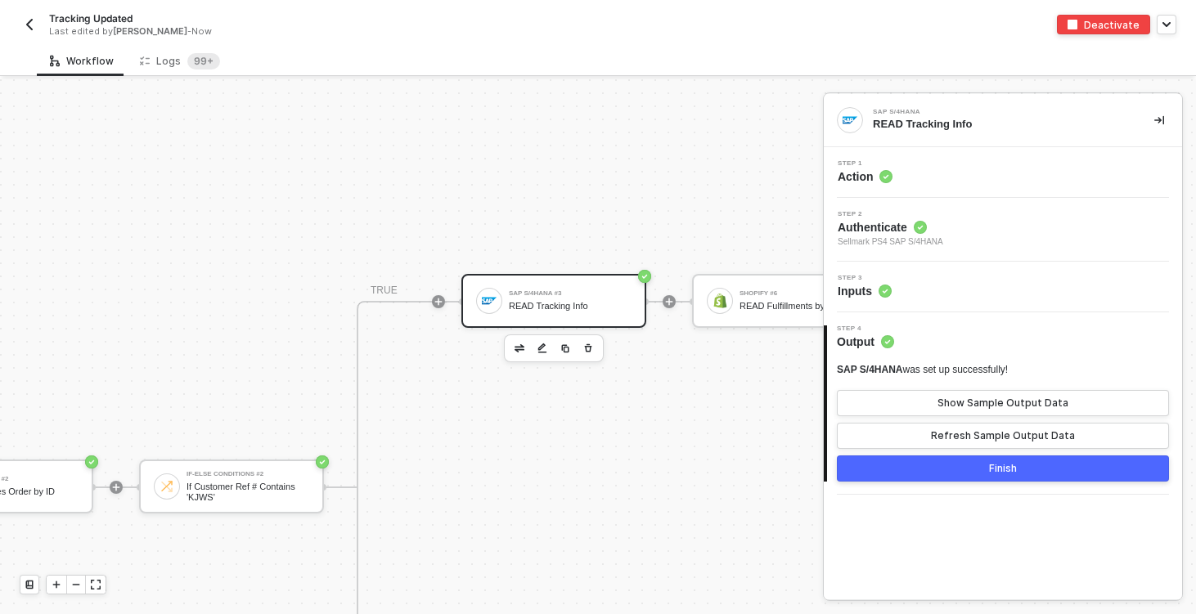
click at [1007, 167] on div "Step 1 Action" at bounding box center [1005, 172] width 354 height 25
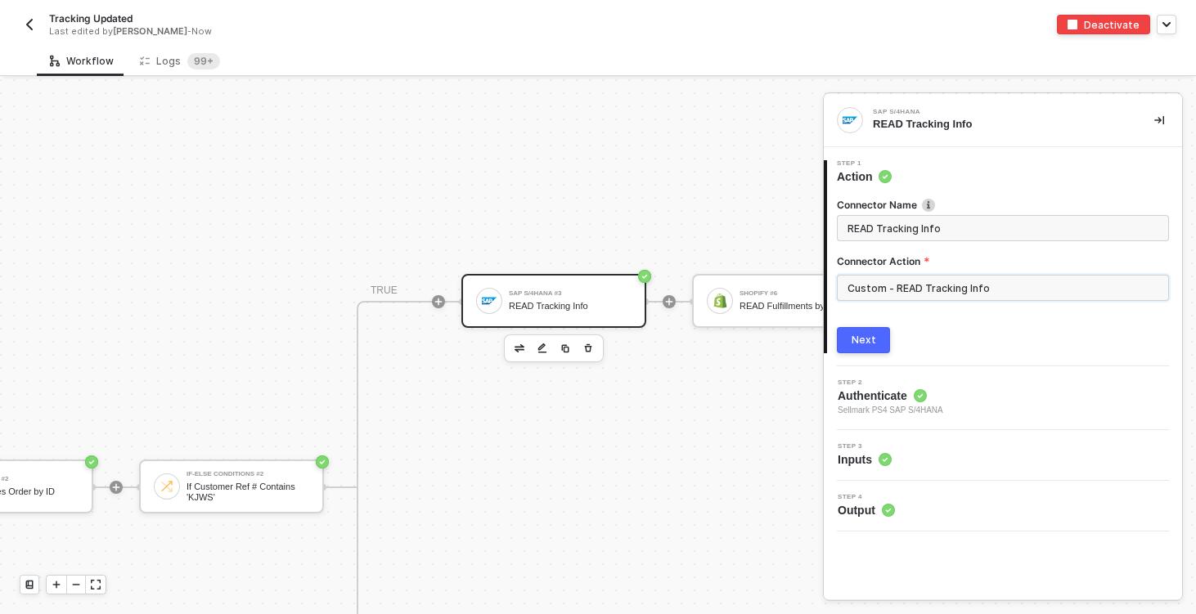
click at [941, 289] on input "Custom - READ Tracking Info" at bounding box center [1003, 288] width 332 height 26
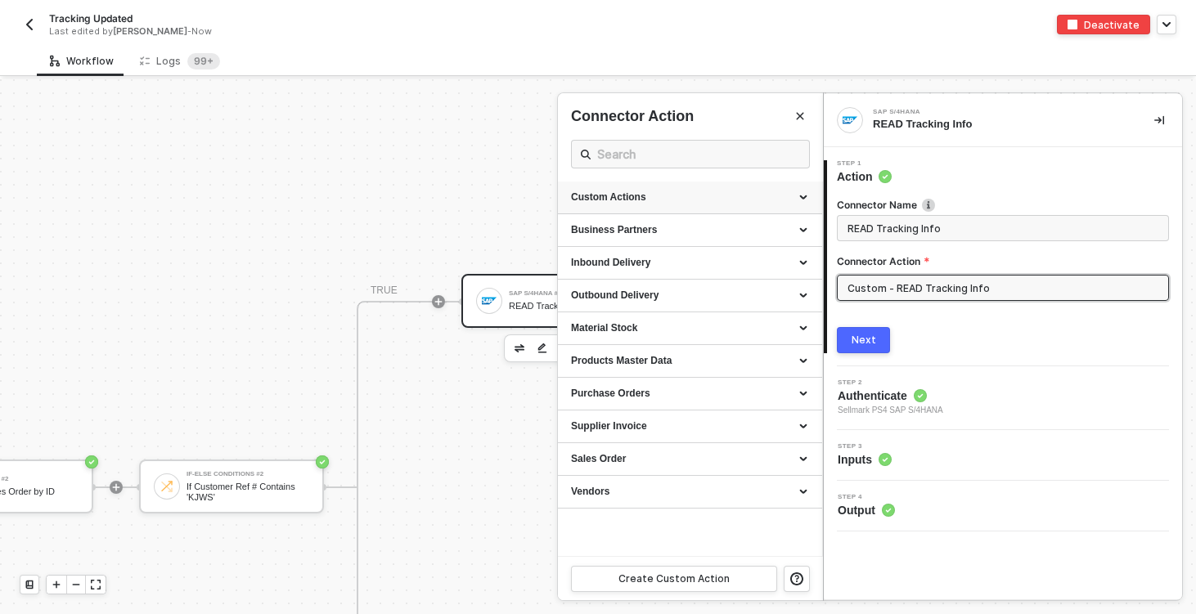
click at [805, 198] on icon at bounding box center [805, 198] width 8 height 0
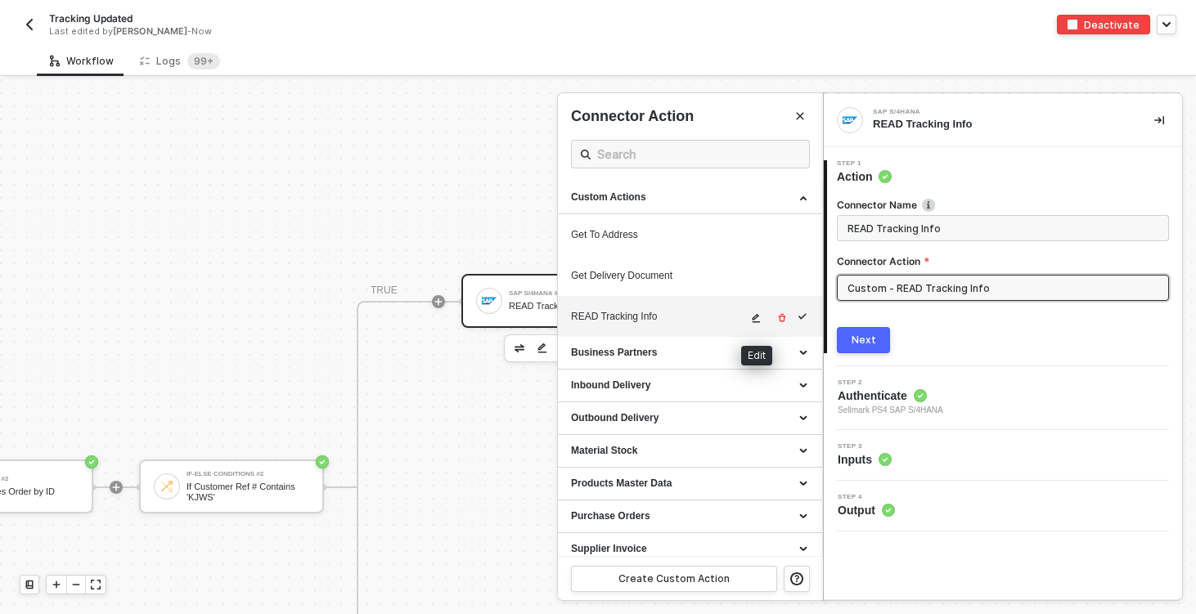
click at [753, 318] on icon "icon-edit" at bounding box center [756, 318] width 8 height 9
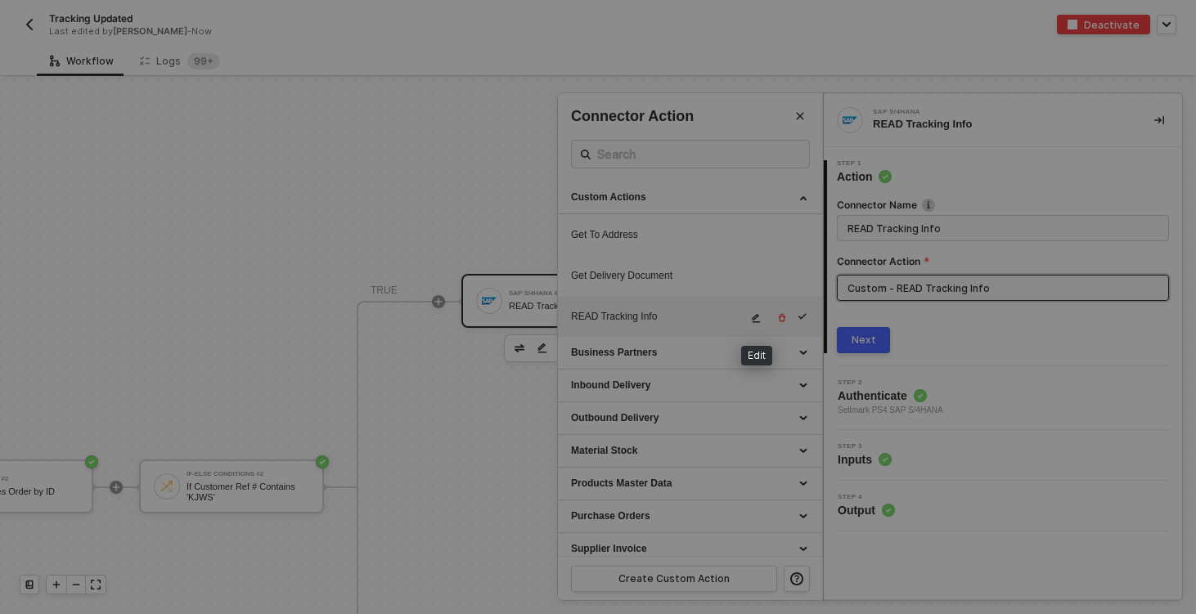
type textarea "HTTP/1.1 200 OK { "data": { "data": { "d": { "results": [ { "__metadata": { "id…"
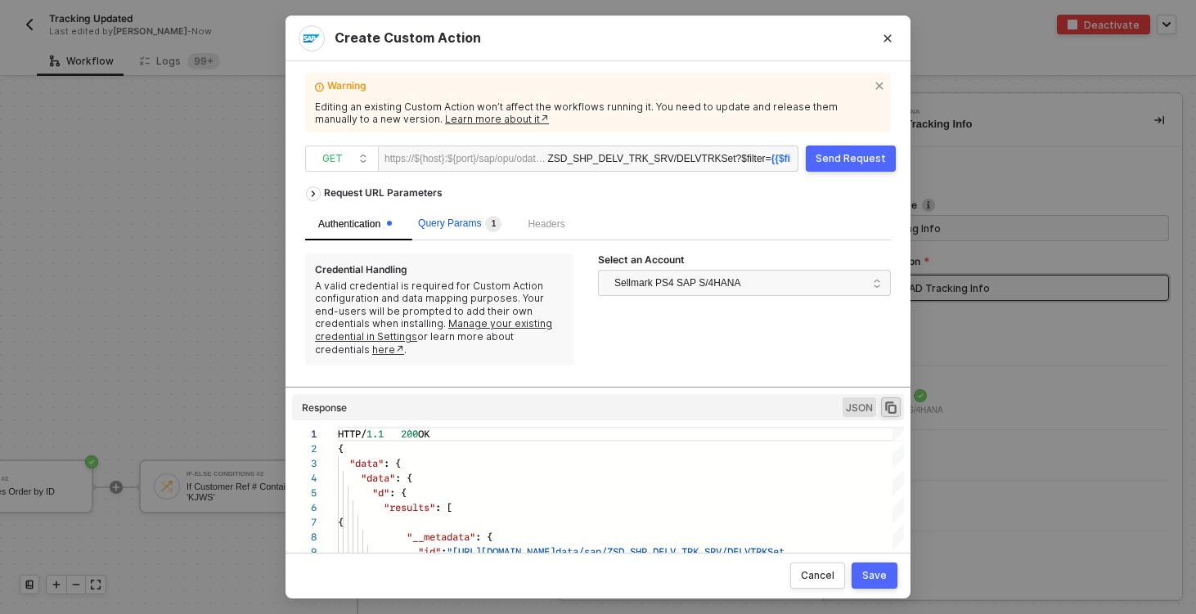
click at [438, 224] on span "Query Params 1" at bounding box center [459, 223] width 83 height 11
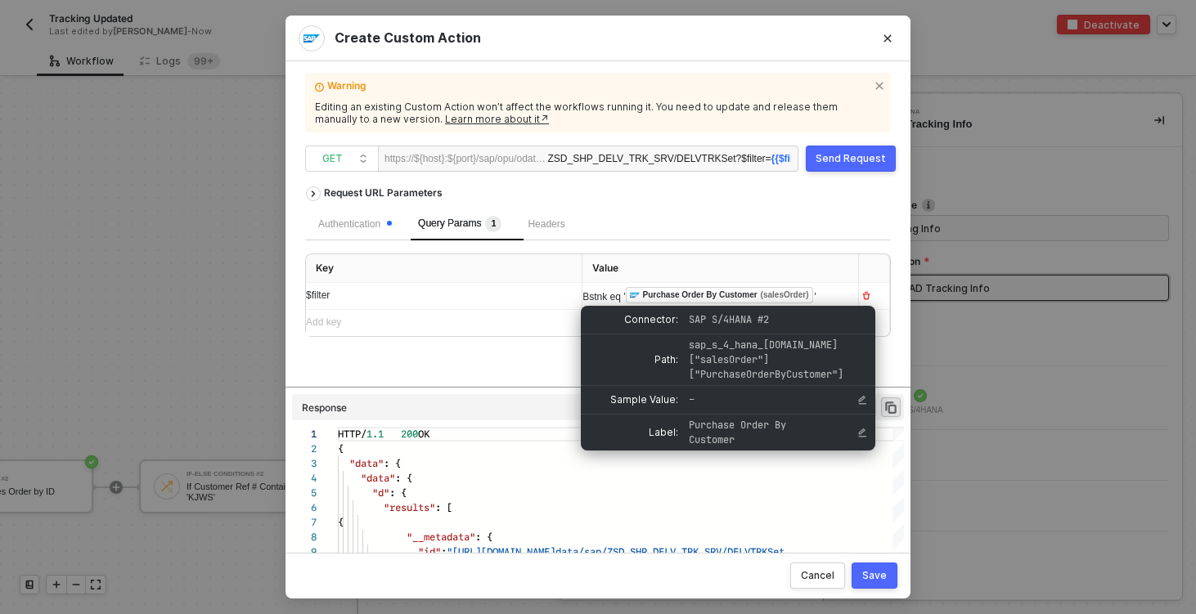
click at [732, 298] on div "Bstnk eq ' ﻿ Purchase Order By Customer (salesOrder) '" at bounding box center [713, 296] width 263 height 18
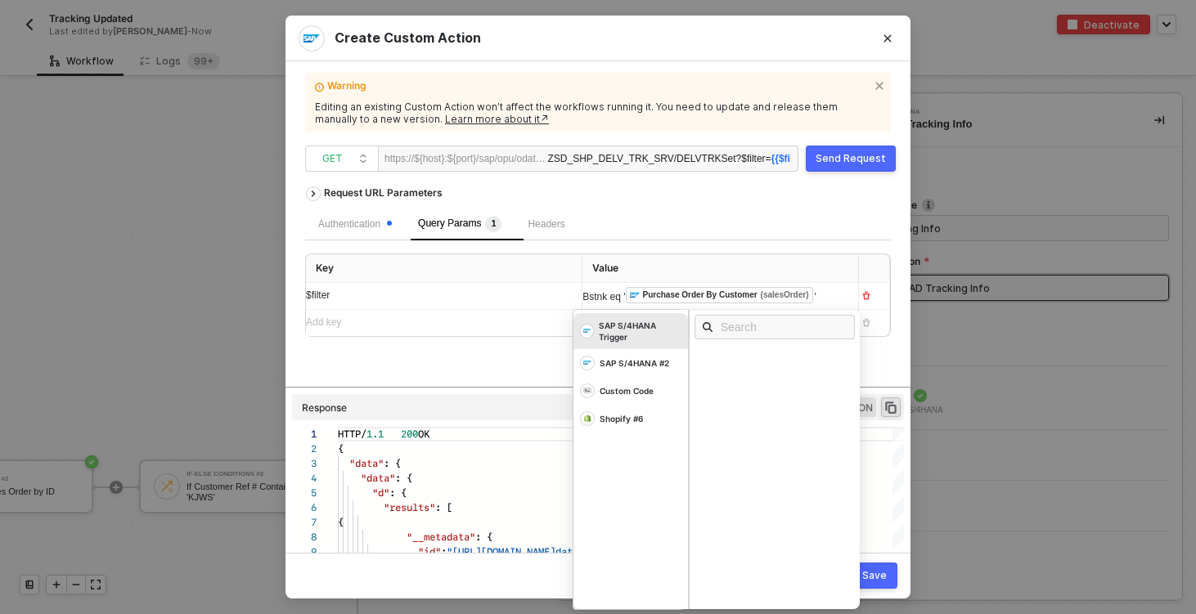
click at [761, 302] on div "(salesOrder)" at bounding box center [785, 295] width 48 height 13
click at [789, 318] on div at bounding box center [775, 327] width 171 height 34
click at [826, 302] on div "Bstnk eq ' ﻿ Purchase Order By Customer (salesOrder) '" at bounding box center [705, 296] width 246 height 18
click at [852, 140] on div "Warning Editing an existing Custom Action won’t affect the workflows running it…" at bounding box center [598, 307] width 586 height 452
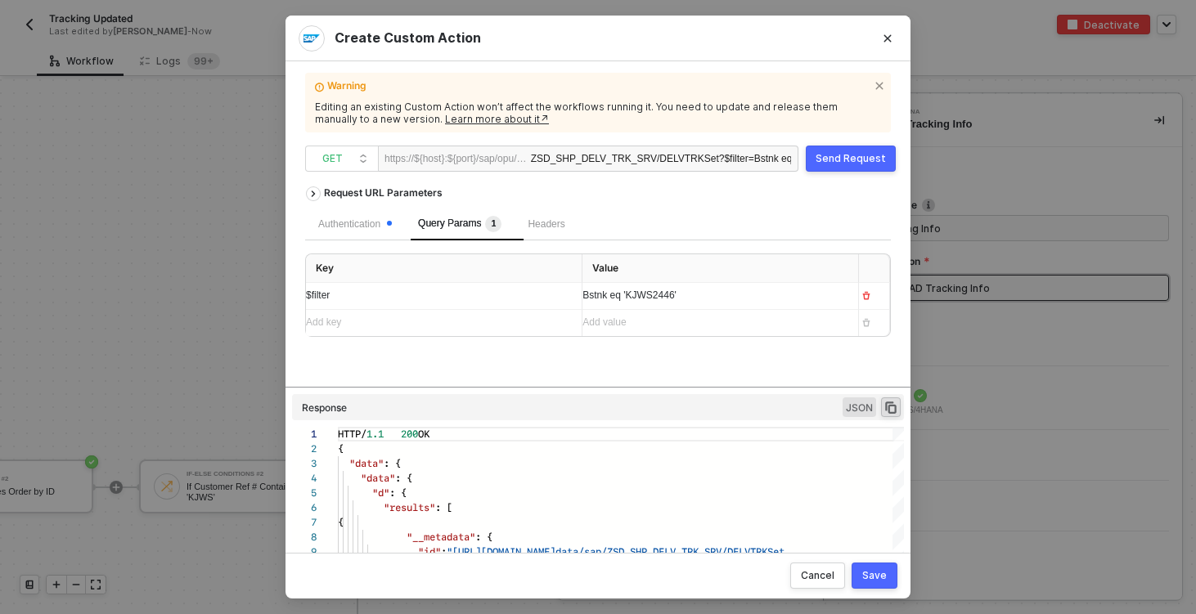
click at [852, 149] on button "Send Request" at bounding box center [851, 159] width 90 height 26
click at [628, 388] on div "Request URL Parameters Authentication Query Params 1 Headers Key Value $filter …" at bounding box center [598, 358] width 586 height 361
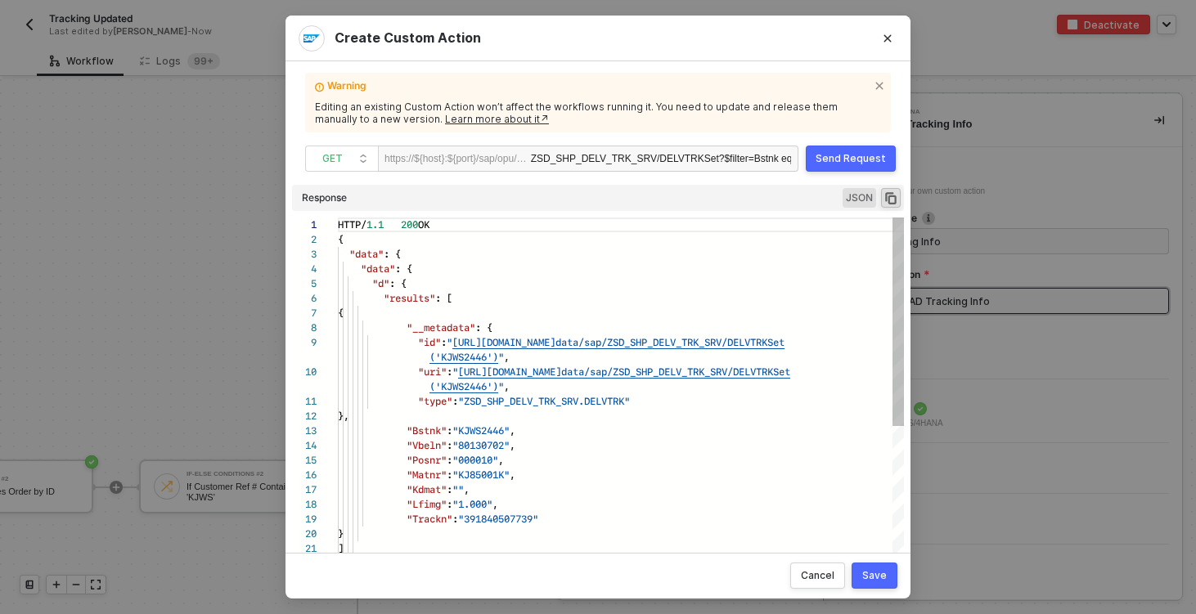
drag, startPoint x: 628, startPoint y: 388, endPoint x: 662, endPoint y: 209, distance: 182.2
click at [662, 209] on div "Request URL Parameters Authentication Query Params 1 Headers Key Value $filter …" at bounding box center [598, 358] width 586 height 361
click at [883, 34] on icon "Close" at bounding box center [888, 39] width 10 height 10
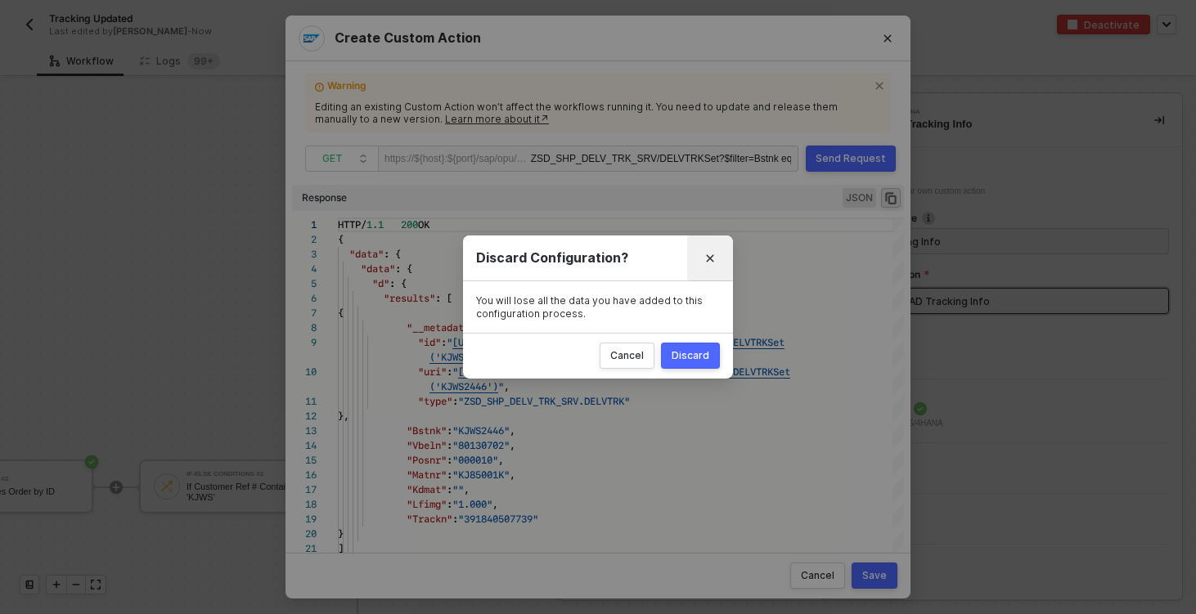
click at [718, 254] on button "Close" at bounding box center [710, 258] width 26 height 26
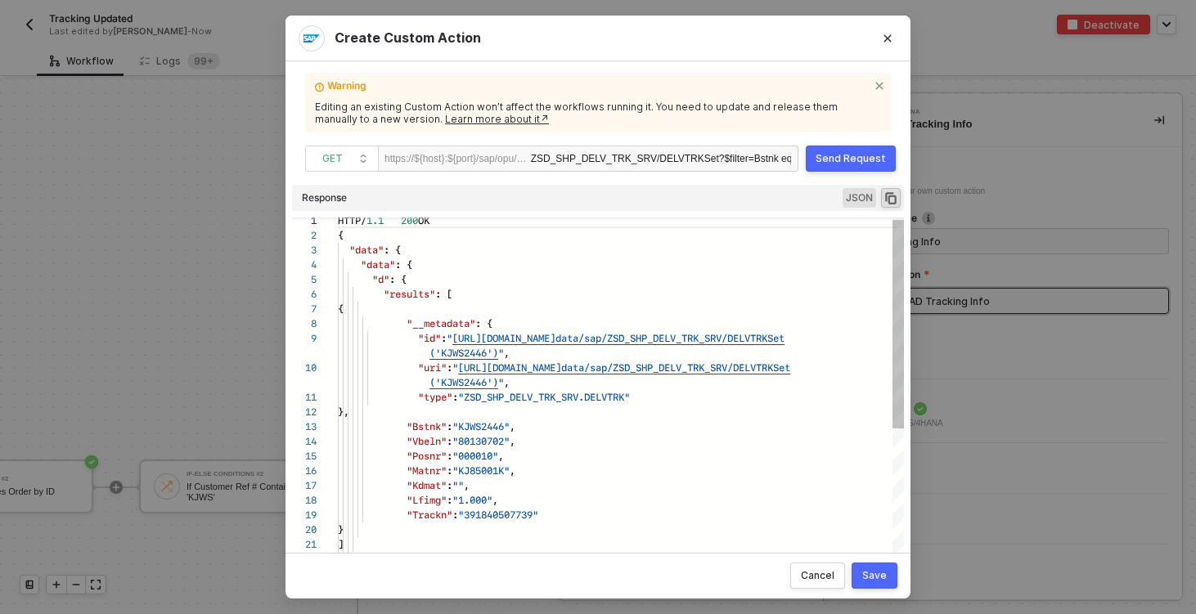
type textarea ""uri": "https://sellmarksap.sc1.hec.ondemand.com/sap/opu/odata/sap/ZSD_SHP_DELV…"
click at [509, 469] on span ""KJ85001K"" at bounding box center [480, 471] width 57 height 16
click at [646, 503] on div ""Lfimg" : "1.000" ," at bounding box center [678, 500] width 680 height 15
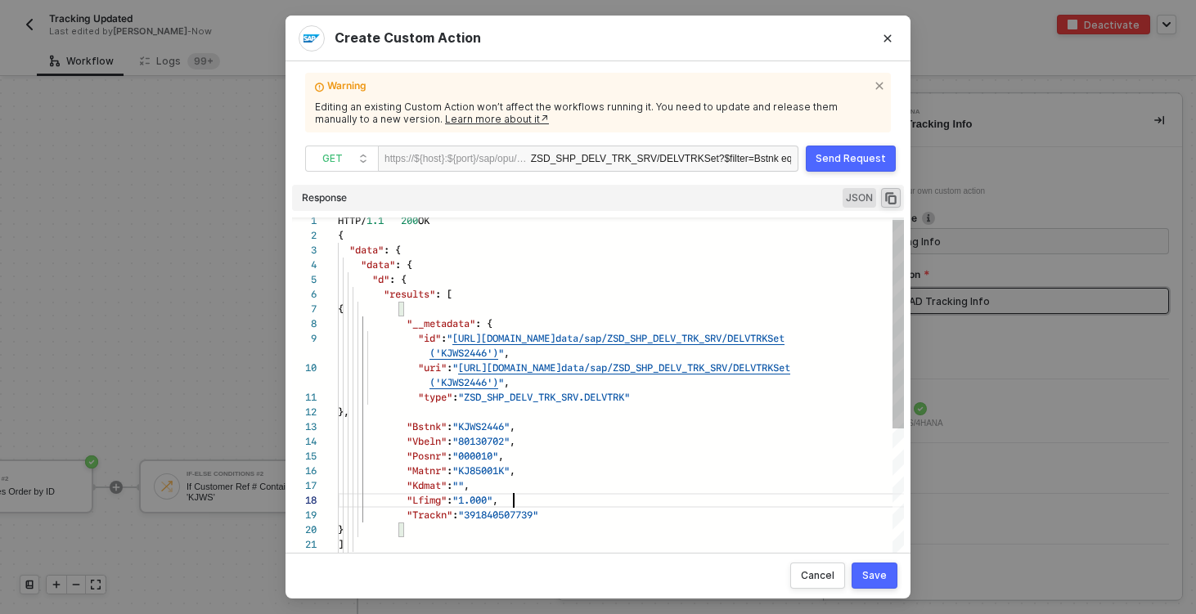
click at [493, 471] on span ""KJ85001K"" at bounding box center [480, 471] width 57 height 16
click at [505, 425] on span ""KJWS2446"" at bounding box center [480, 427] width 57 height 16
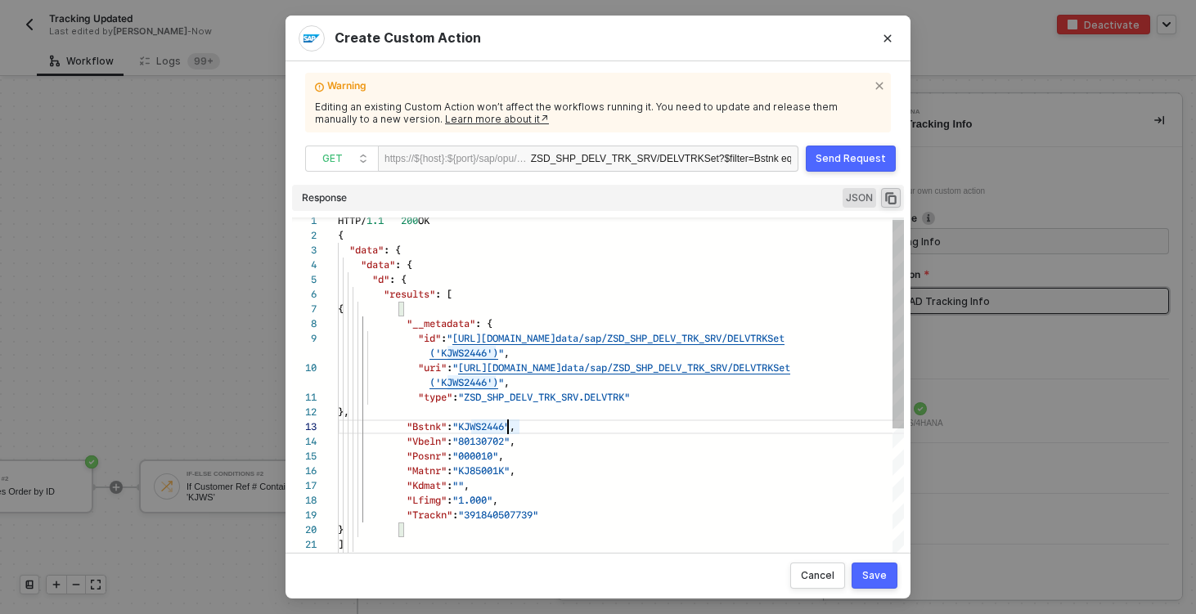
click at [505, 425] on span ""KJWS2446"" at bounding box center [480, 427] width 57 height 16
click at [892, 34] on button "Close" at bounding box center [887, 38] width 26 height 26
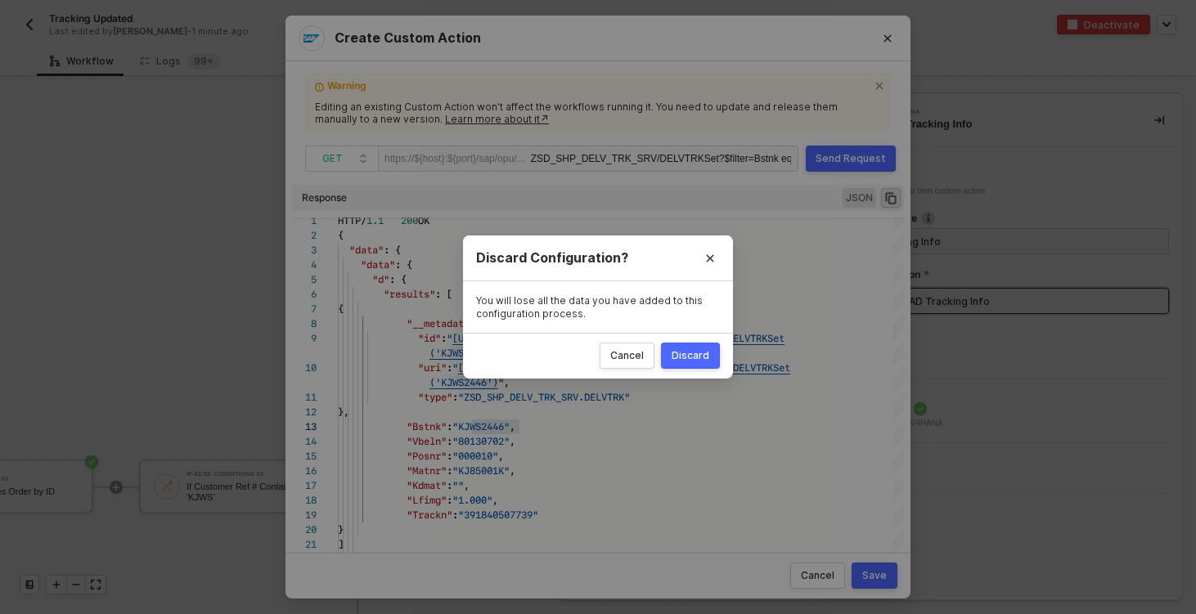
click at [680, 360] on div "Discard" at bounding box center [691, 355] width 38 height 13
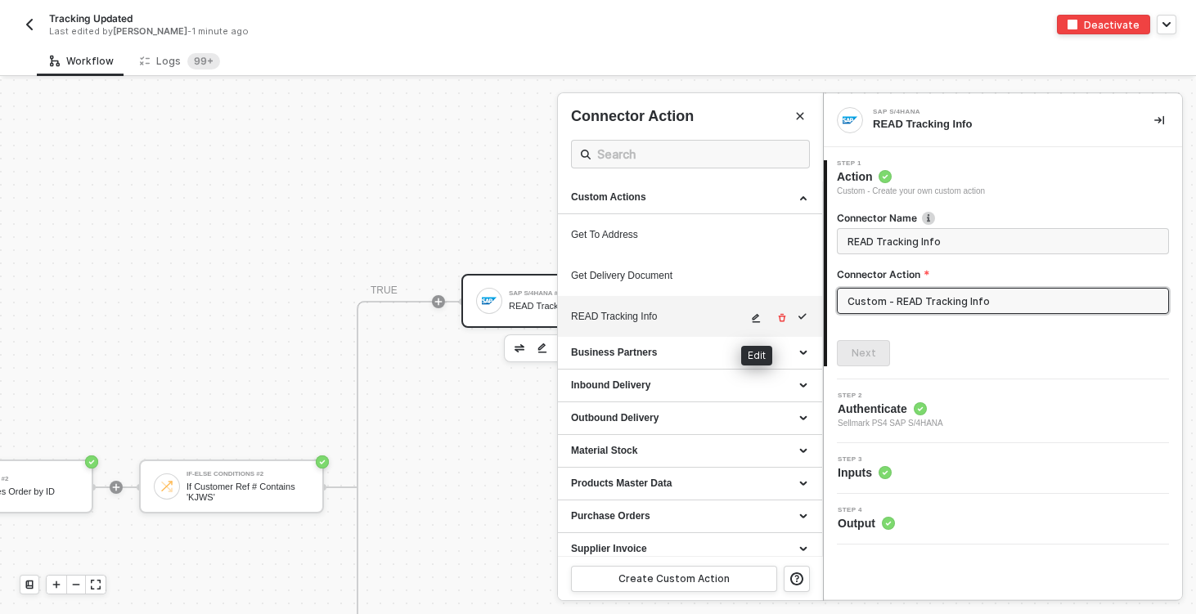
click at [755, 321] on icon "icon-edit" at bounding box center [756, 318] width 10 height 10
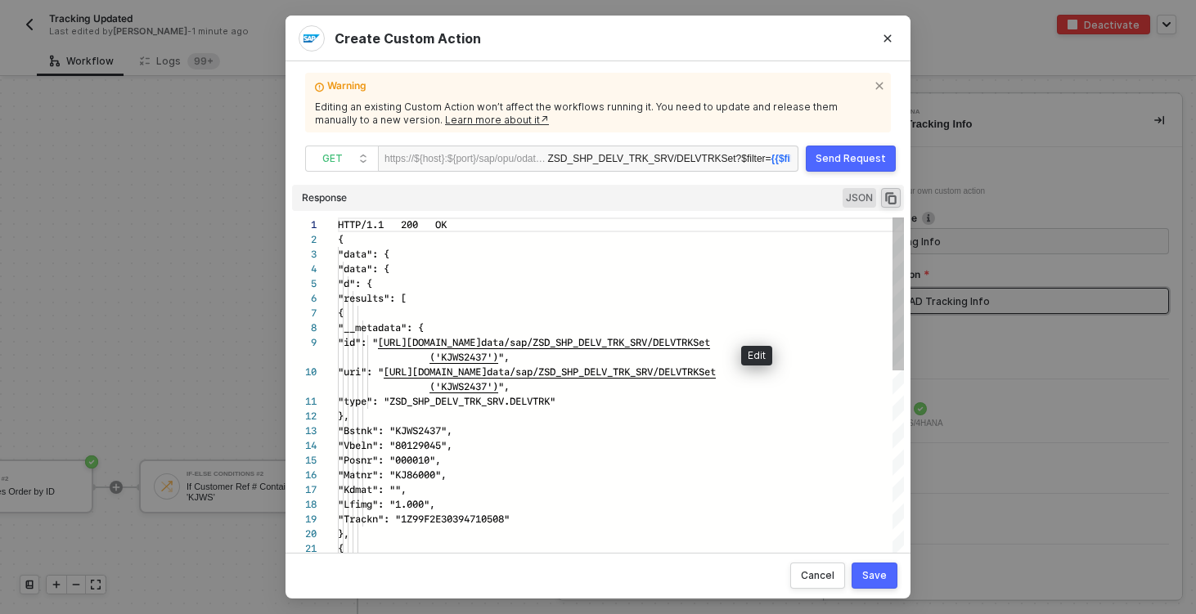
scroll to position [133, 0]
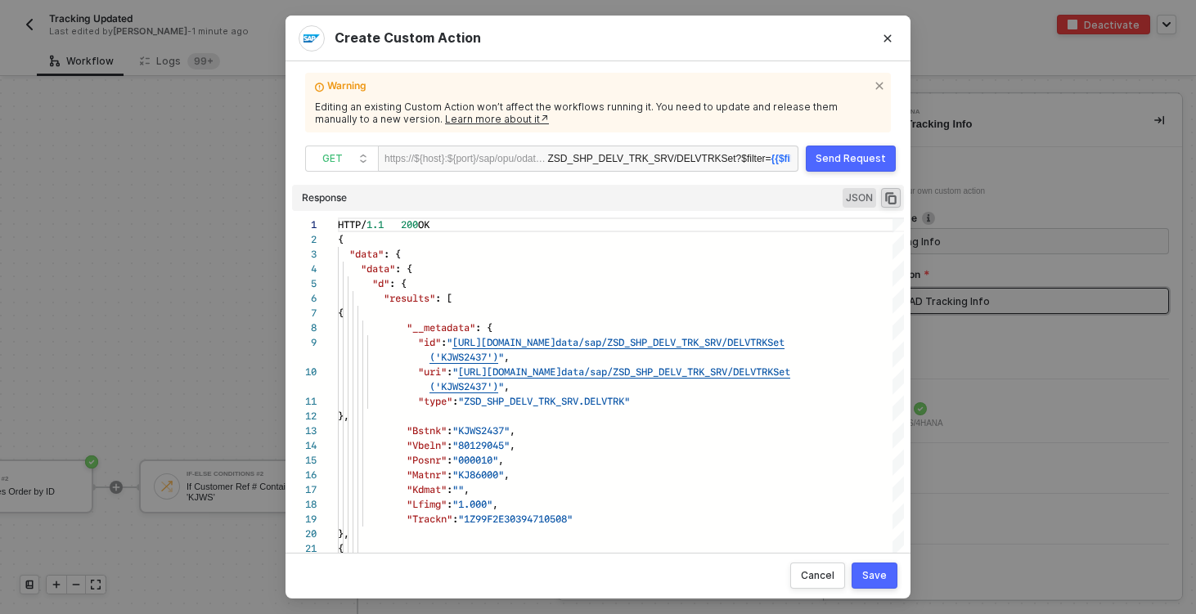
click at [685, 164] on div "ZSD_SHP_DELV_TRK_SRV/DELVTRKSet ?$filter= {{$filter}}" at bounding box center [669, 159] width 244 height 26
drag, startPoint x: 745, startPoint y: 157, endPoint x: 841, endPoint y: 158, distance: 95.7
click at [841, 158] on div "GET https://${host}:${port}/sap/opu/odata/sap/ ZSD_SHP_DELV_TRK_SRV/DELVTRKSet …" at bounding box center [598, 159] width 586 height 26
click at [766, 156] on span "{{$filter}}" at bounding box center [771, 158] width 42 height 11
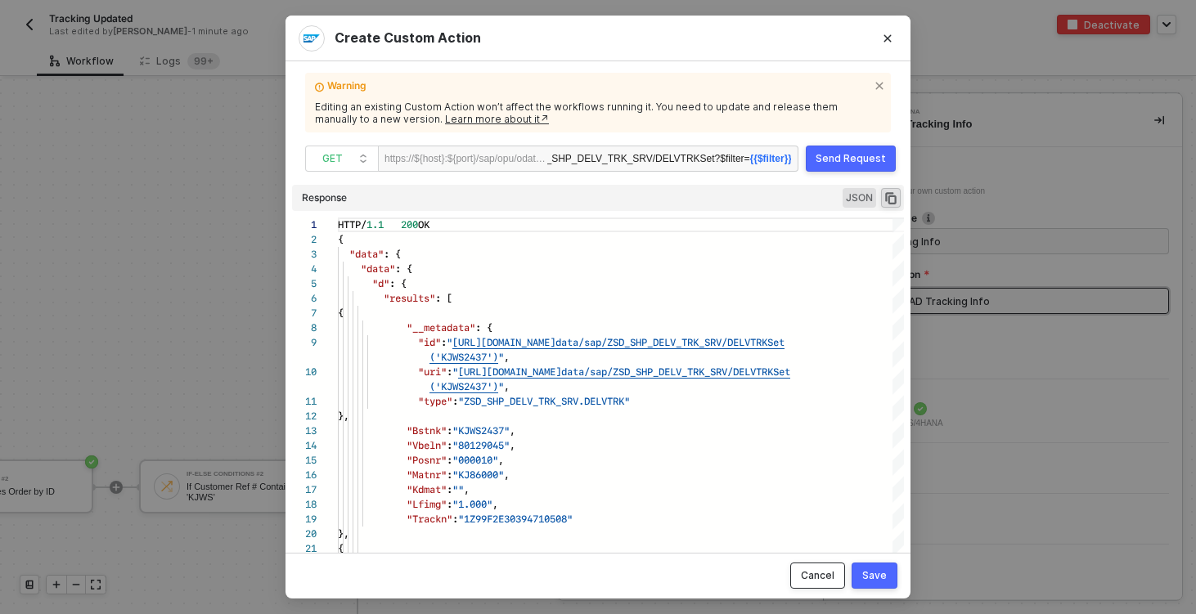
click at [814, 577] on div "Cancel" at bounding box center [818, 575] width 34 height 13
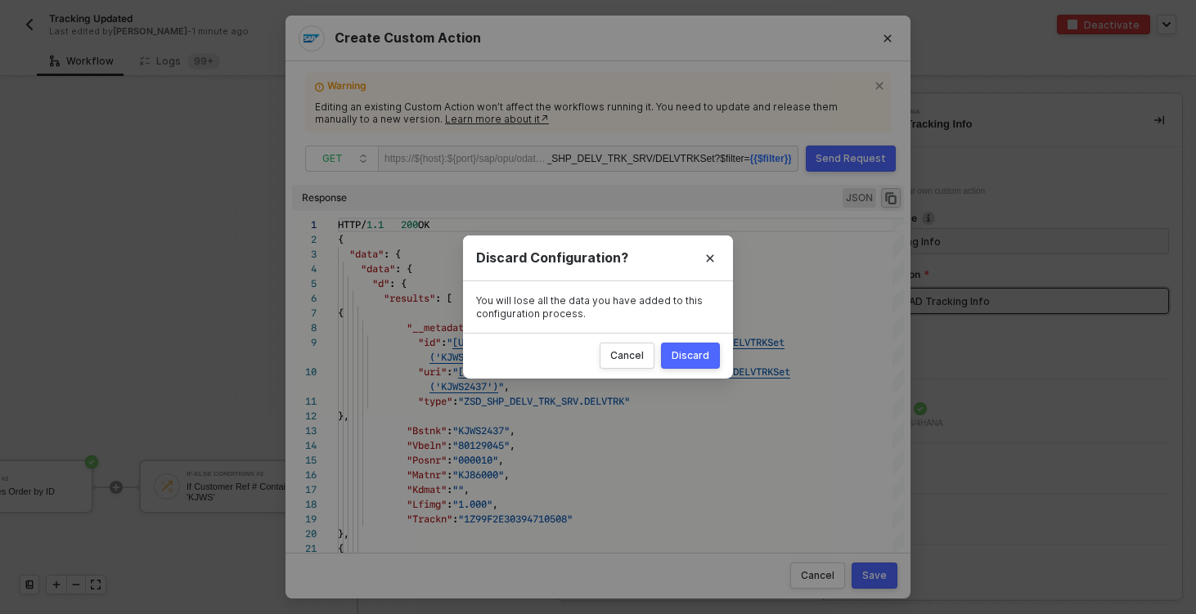
click at [687, 375] on div "Cancel Discard" at bounding box center [598, 356] width 270 height 46
click at [689, 357] on div "Discard" at bounding box center [691, 355] width 38 height 13
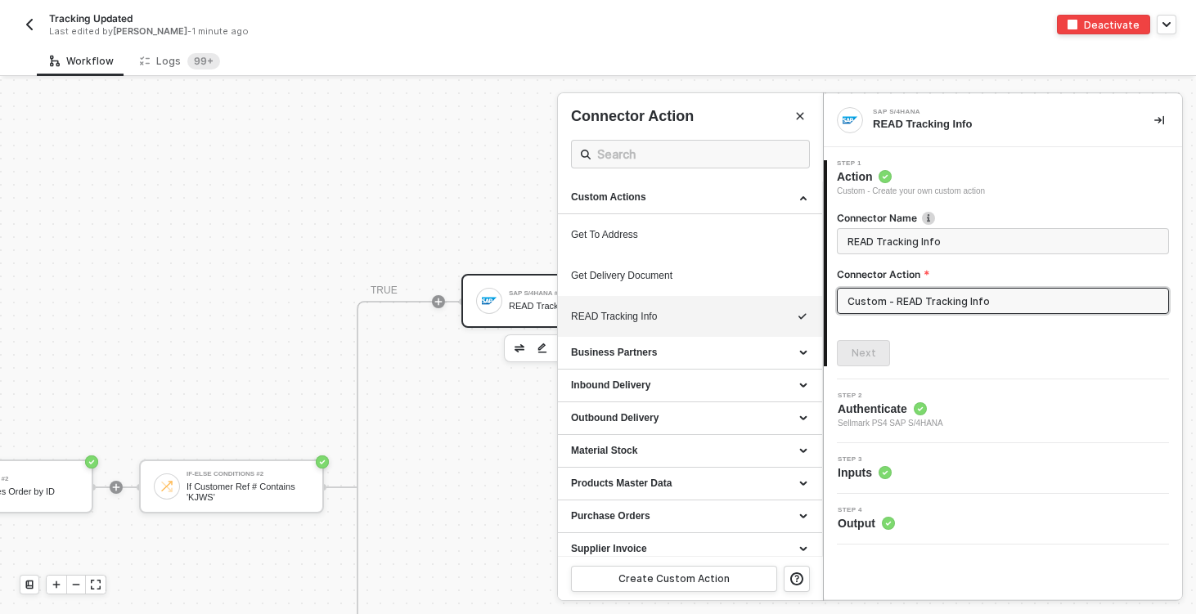
click at [943, 308] on input "Custom - READ Tracking Info" at bounding box center [1003, 301] width 332 height 26
click at [751, 322] on icon "icon-edit" at bounding box center [756, 318] width 10 height 10
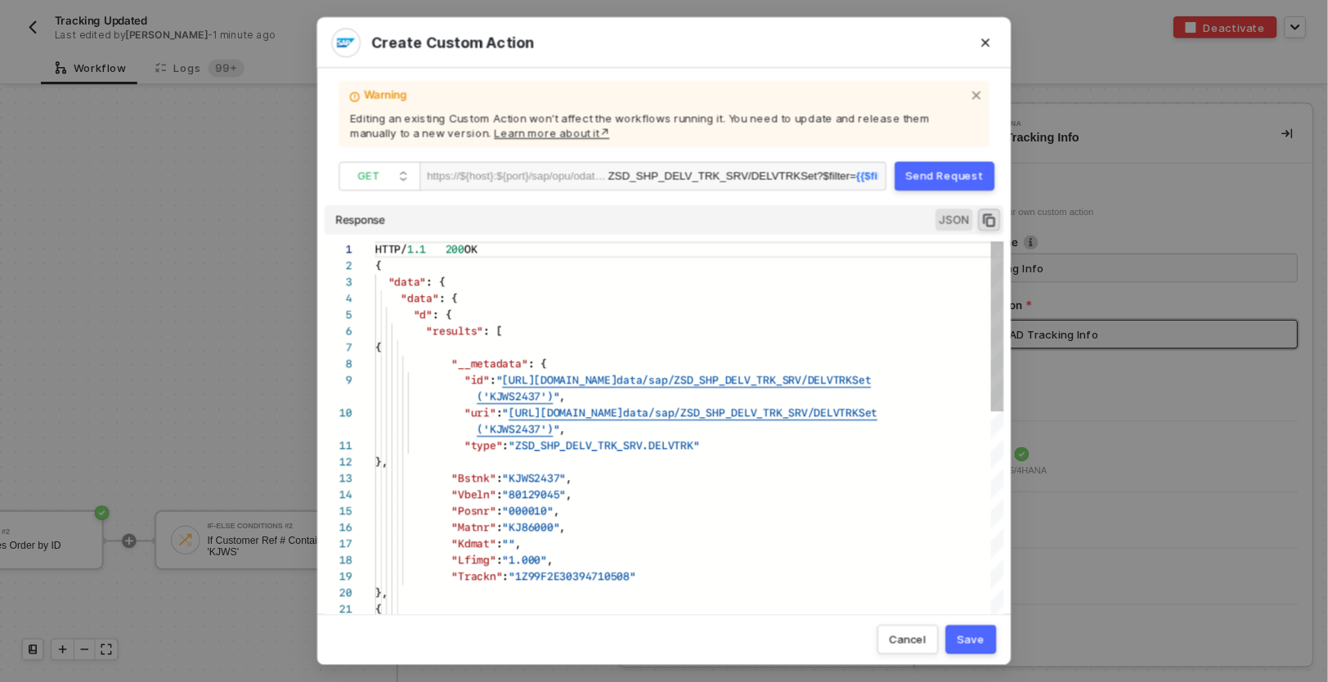
scroll to position [133, 0]
click at [355, 163] on span "GET" at bounding box center [345, 158] width 46 height 25
click at [659, 123] on div "Editing an existing Custom Action won’t affect the workflows running it. You ne…" at bounding box center [598, 113] width 566 height 25
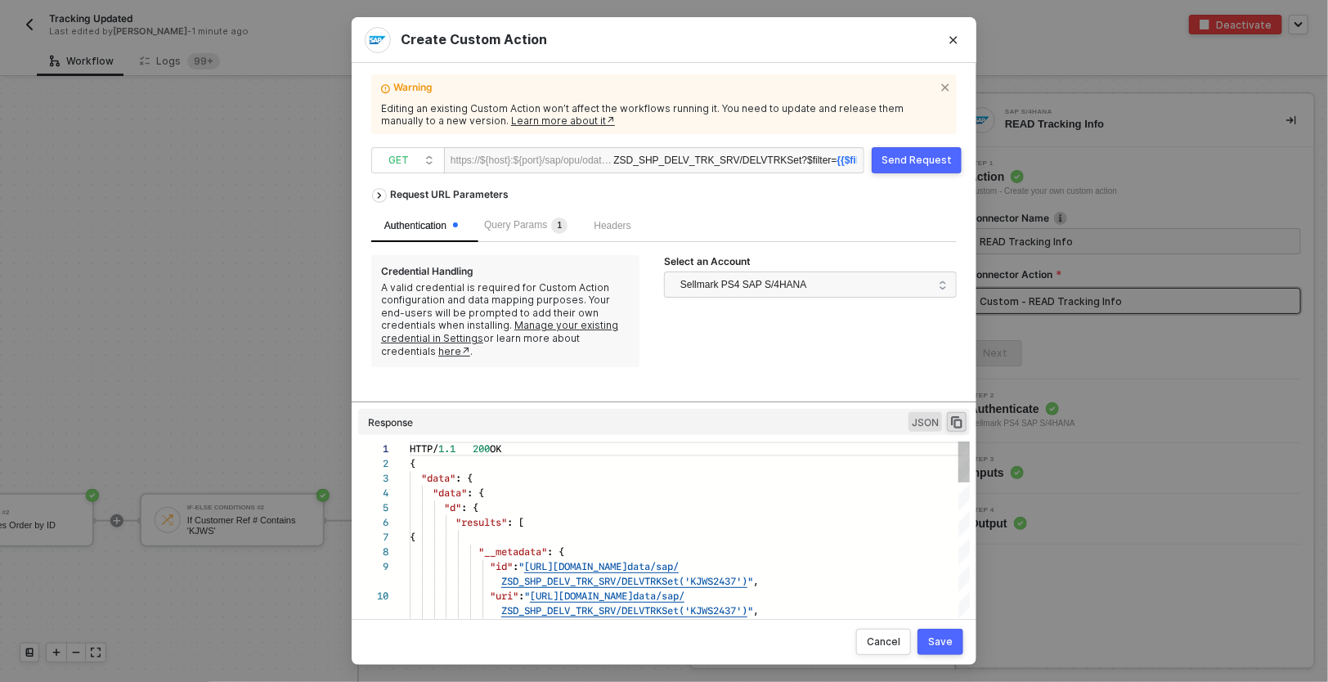
drag, startPoint x: 742, startPoint y: 223, endPoint x: 697, endPoint y: 475, distance: 255.9
click at [697, 476] on div "Request URL Parameters Authentication Query Params 1 Headers Credential Handlin…" at bounding box center [664, 392] width 586 height 425
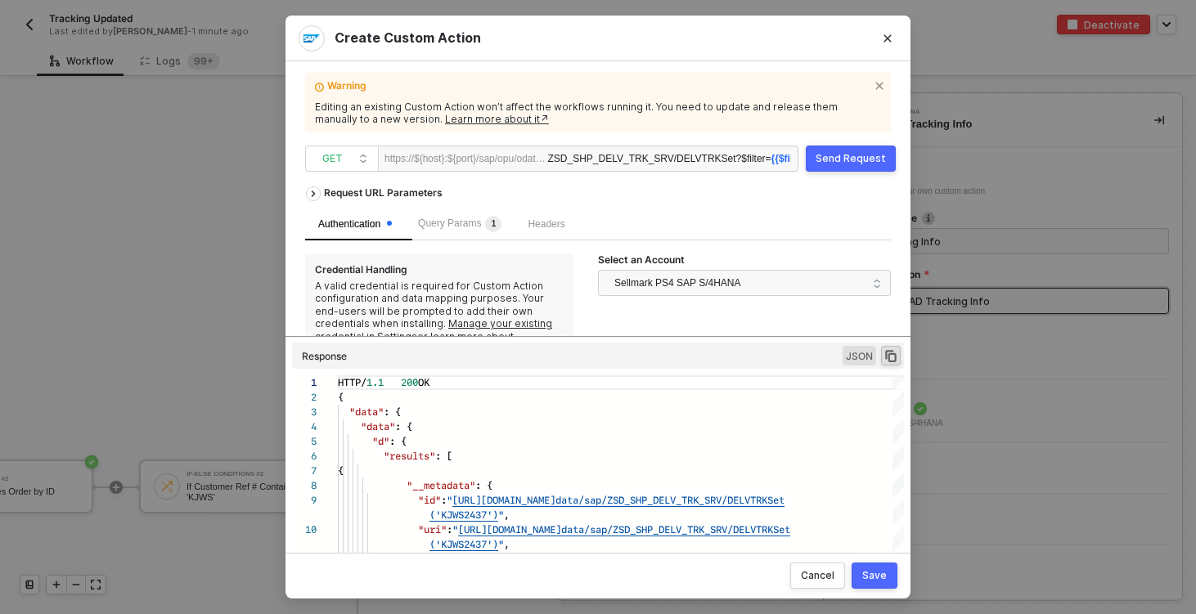
click at [467, 241] on div "Authentication Query Params 1 Headers Credential Handling A valid credential is…" at bounding box center [598, 287] width 586 height 158
click at [466, 236] on div "Query Params 1" at bounding box center [460, 224] width 110 height 33
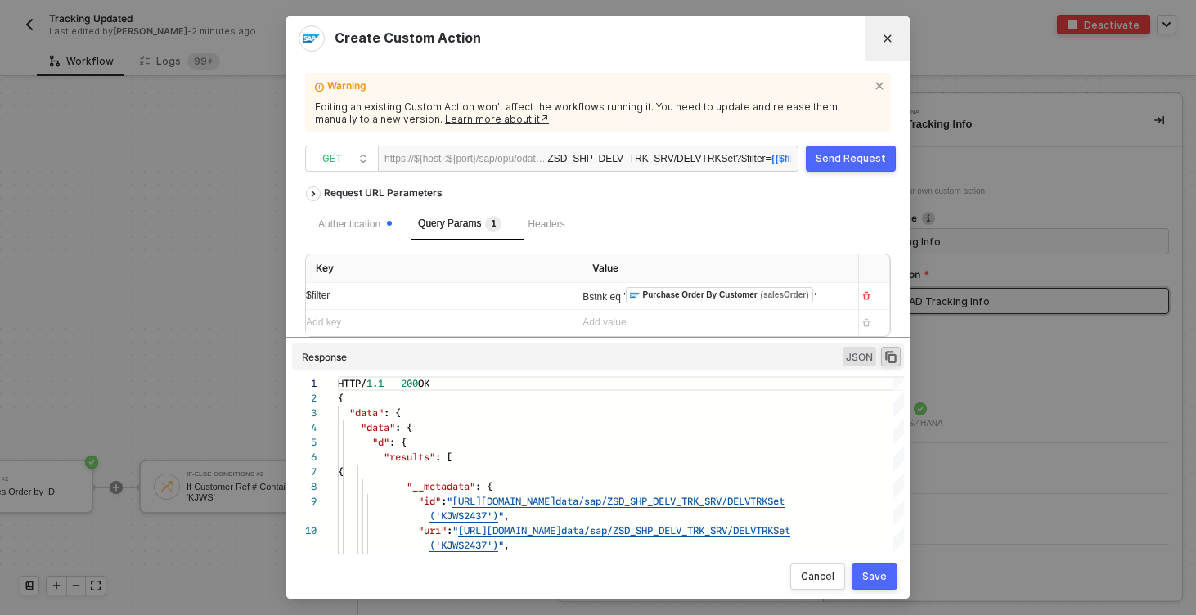
click at [883, 39] on icon "Close" at bounding box center [888, 39] width 10 height 10
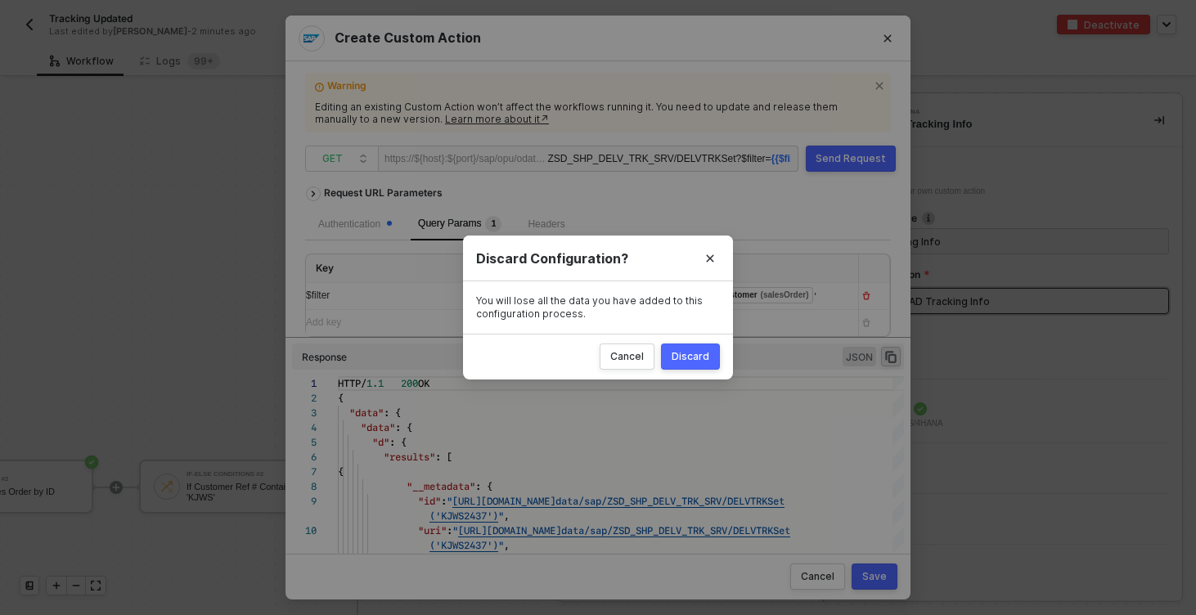
click at [676, 355] on div "Discard" at bounding box center [691, 356] width 38 height 13
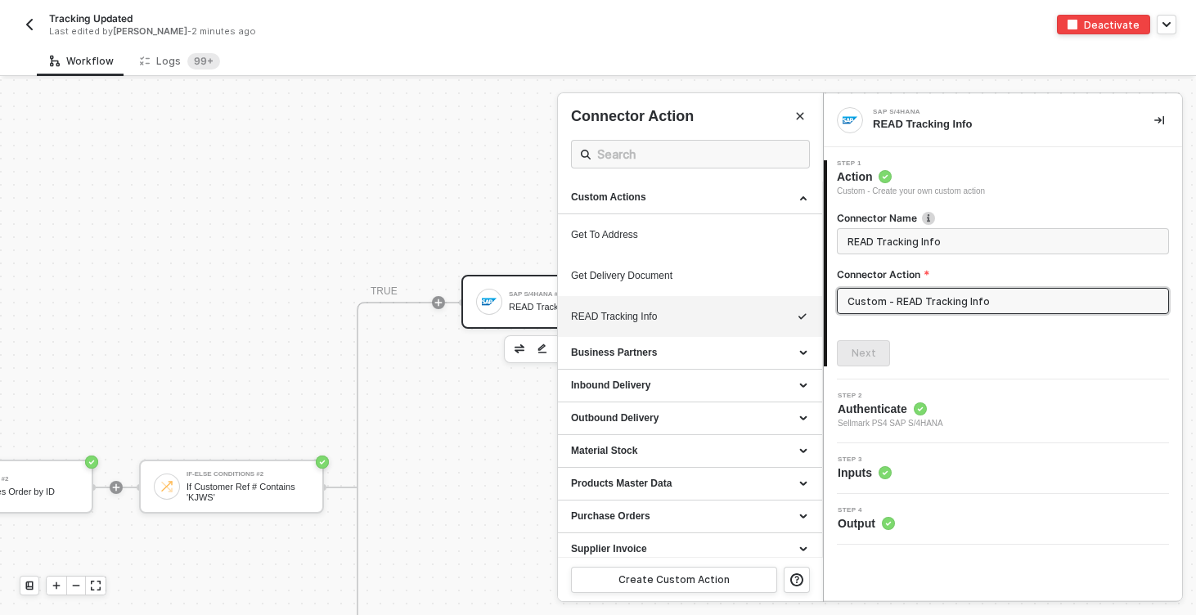
click at [914, 475] on div "Step 3 Inputs" at bounding box center [1005, 468] width 354 height 25
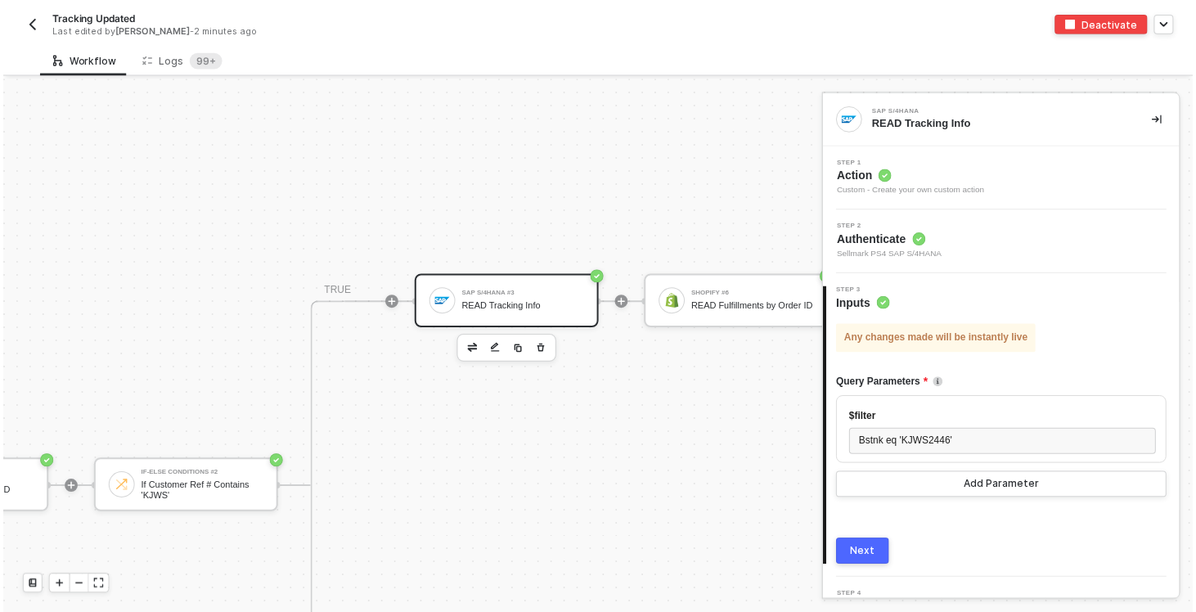
scroll to position [513, 358]
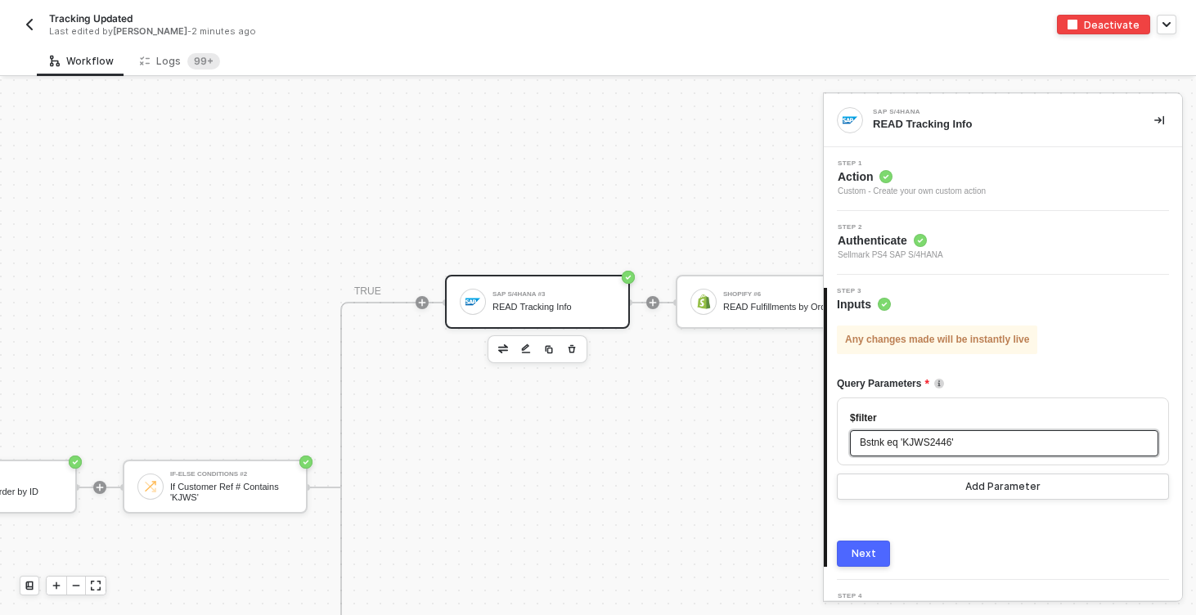
click at [940, 438] on span "Bstnk eq 'KJWS2446'" at bounding box center [907, 442] width 94 height 11
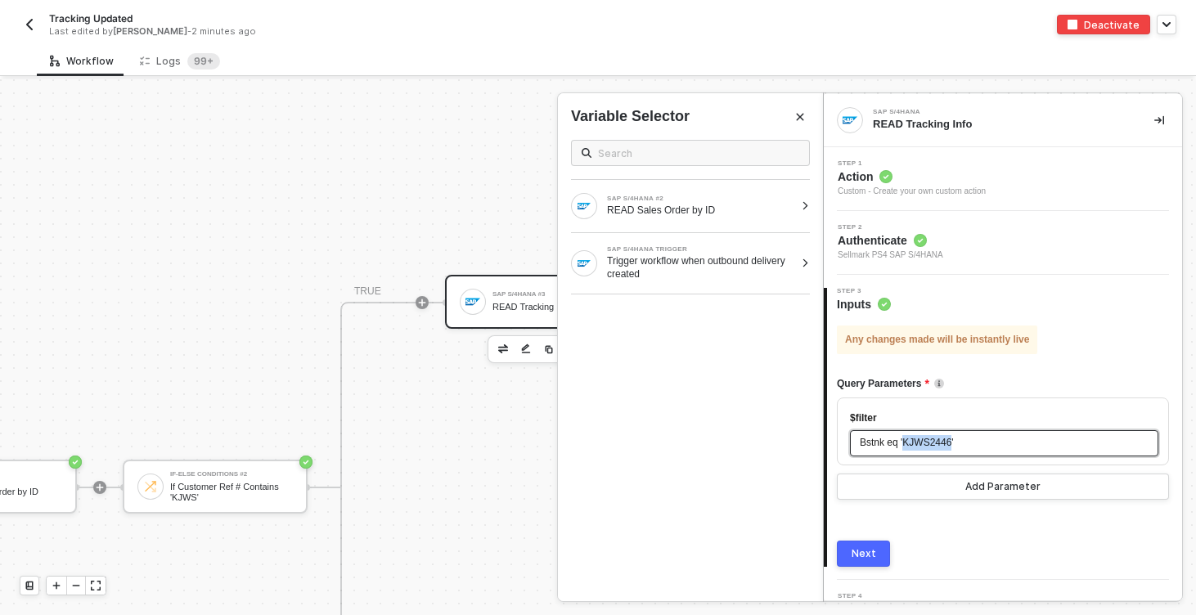
click at [940, 438] on span "Bstnk eq 'KJWS2446'" at bounding box center [907, 442] width 94 height 11
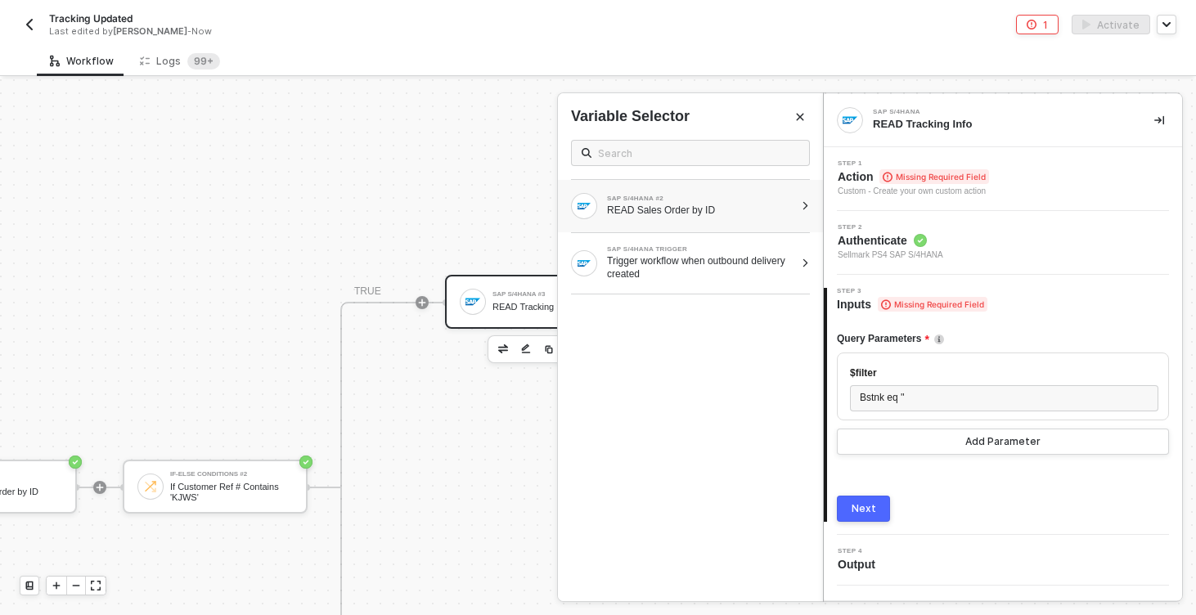
click at [722, 190] on div "SAP S/4HANA #2 READ Sales Order by ID" at bounding box center [690, 206] width 265 height 52
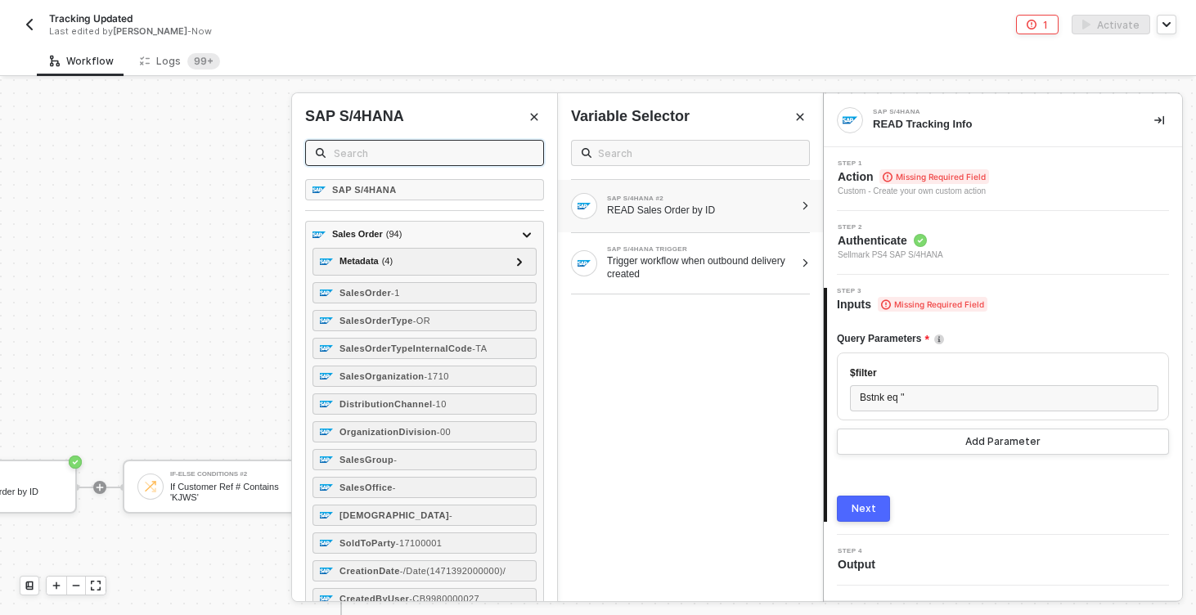
click at [465, 152] on input "text" at bounding box center [434, 153] width 200 height 18
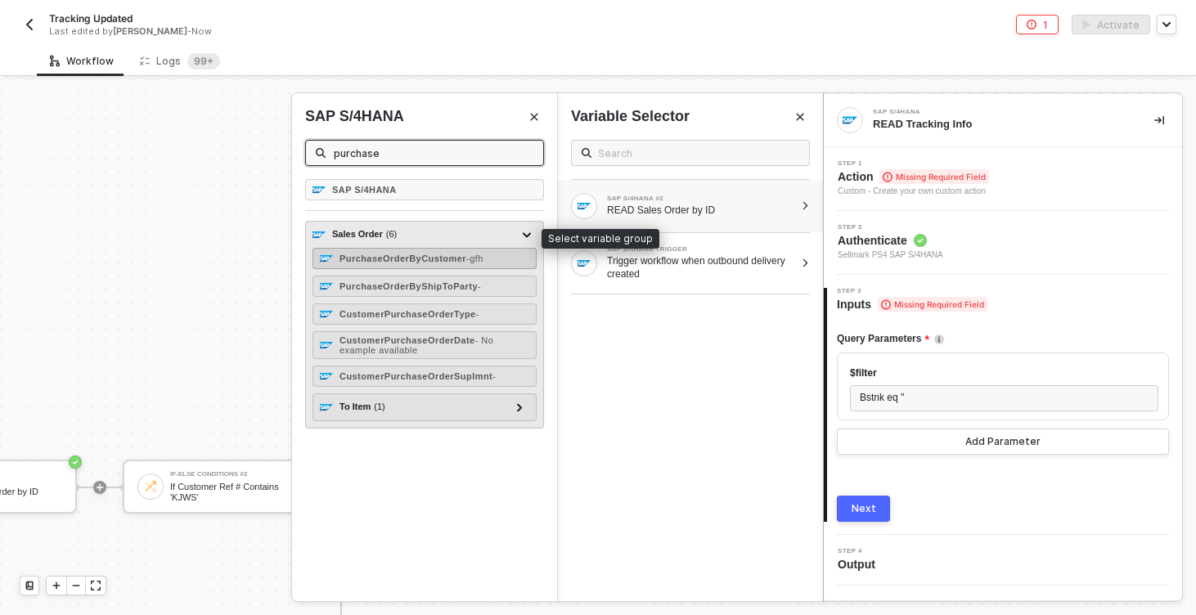
type input "purchase"
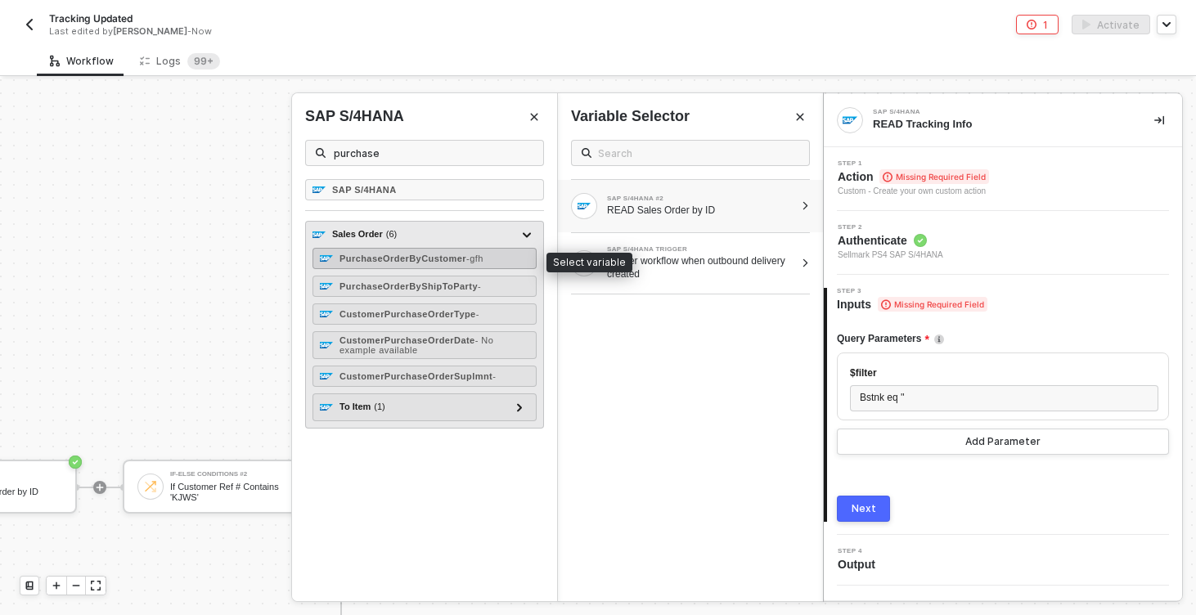
click at [395, 251] on div "PurchaseOrderByCustomer - gfh" at bounding box center [424, 258] width 224 height 21
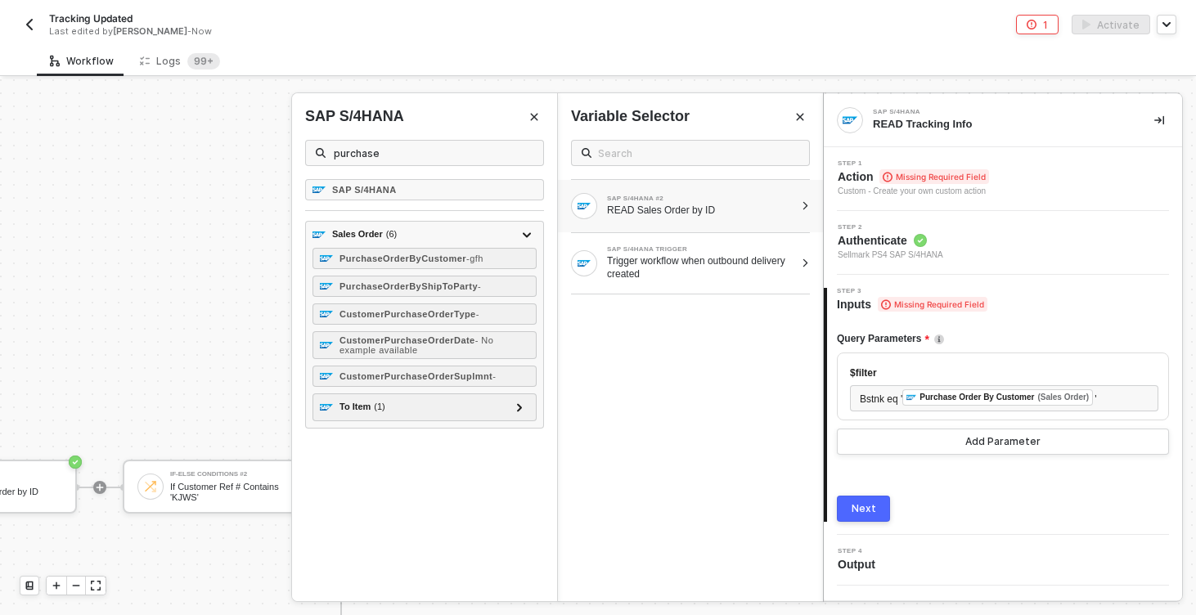
click at [875, 508] on button "Next" at bounding box center [863, 509] width 53 height 26
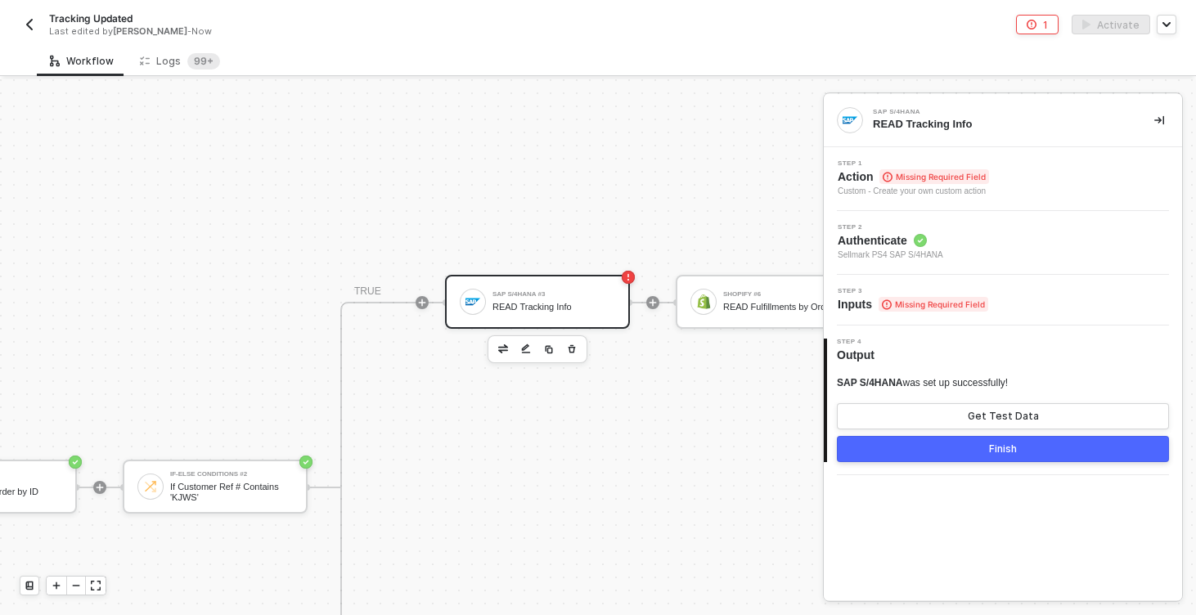
click at [1039, 173] on div "Step 1 Action Missing Required Field Custom - Create your own custom action" at bounding box center [1005, 179] width 354 height 38
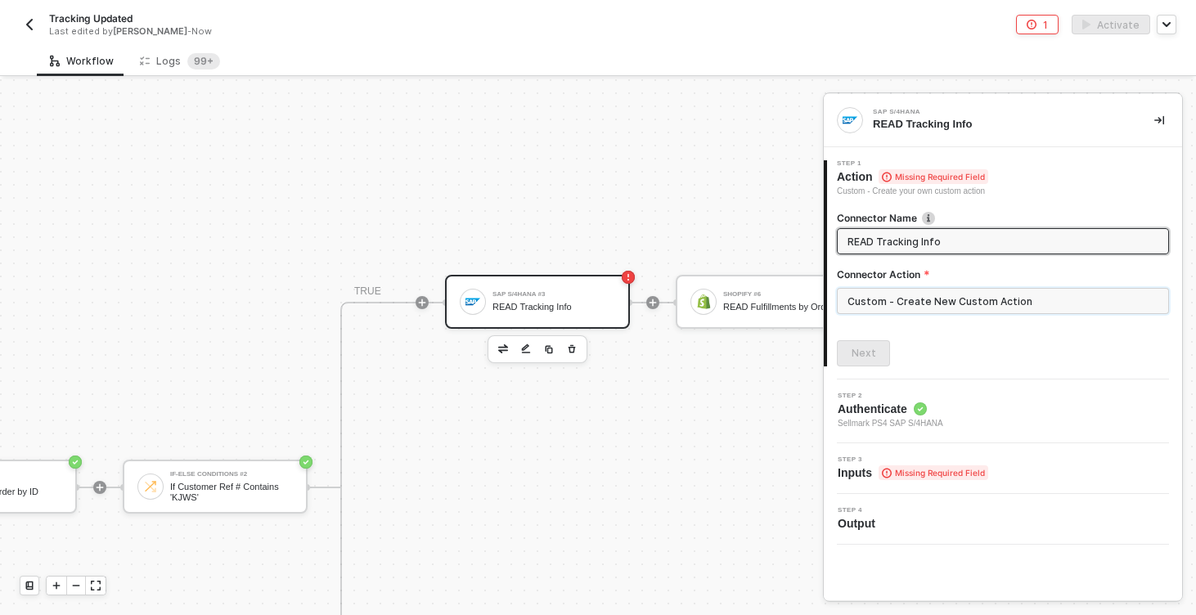
click at [955, 296] on input "Custom - Create New Custom Action" at bounding box center [1003, 301] width 332 height 26
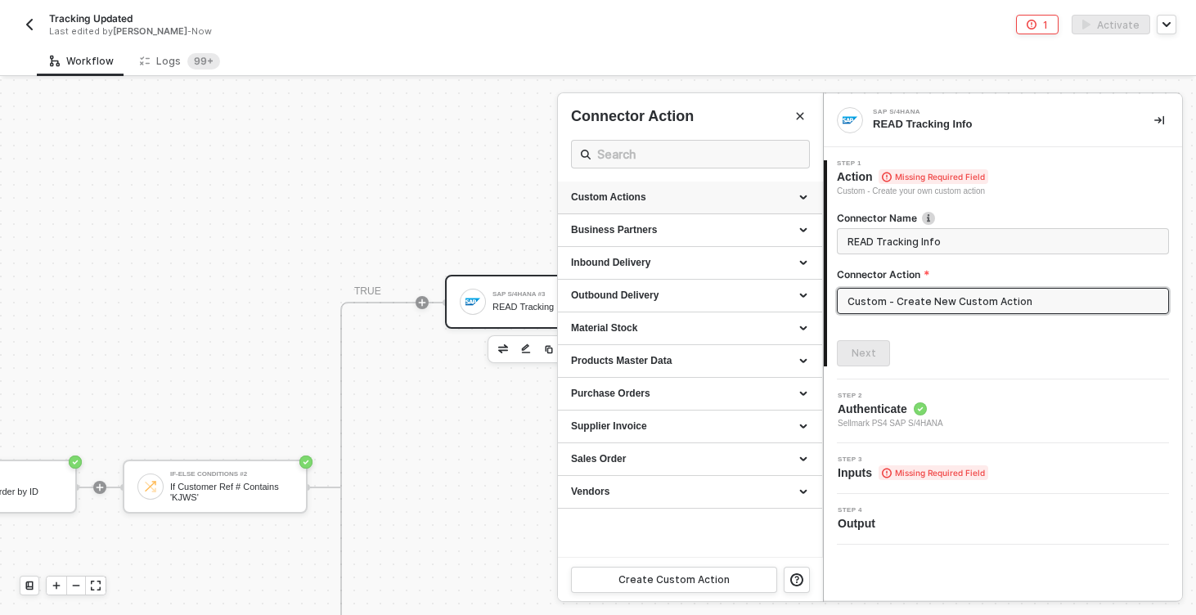
click at [725, 199] on div "Custom Actions" at bounding box center [690, 198] width 238 height 14
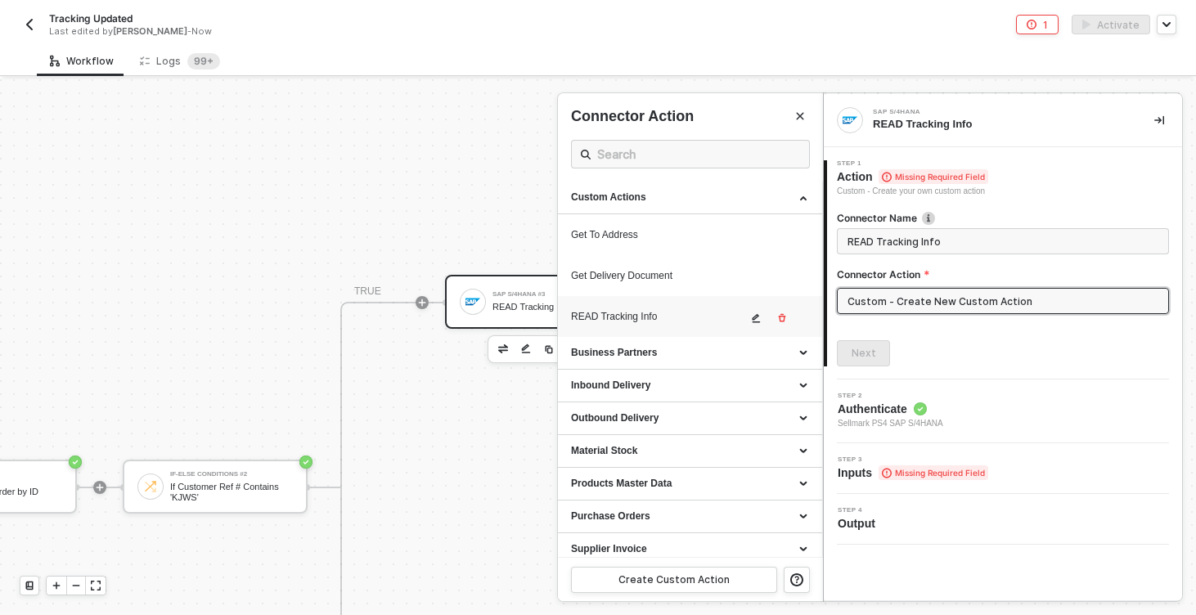
click at [650, 321] on div "READ Tracking Info" at bounding box center [659, 317] width 176 height 14
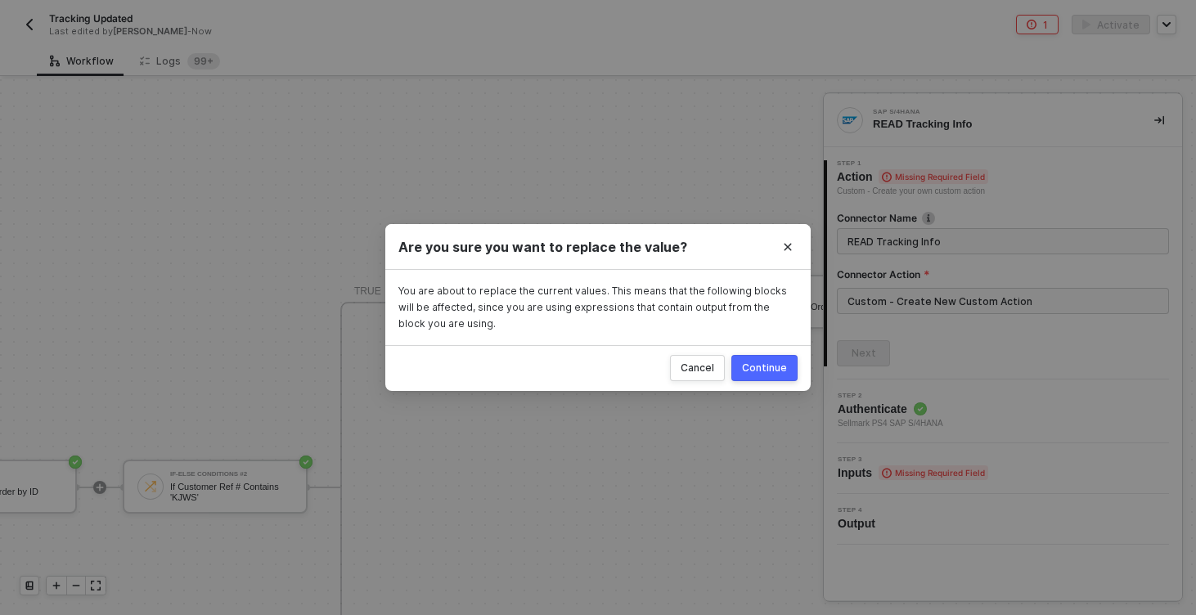
click at [779, 365] on div "Continue" at bounding box center [764, 368] width 45 height 13
type input "Custom - READ Tracking Info"
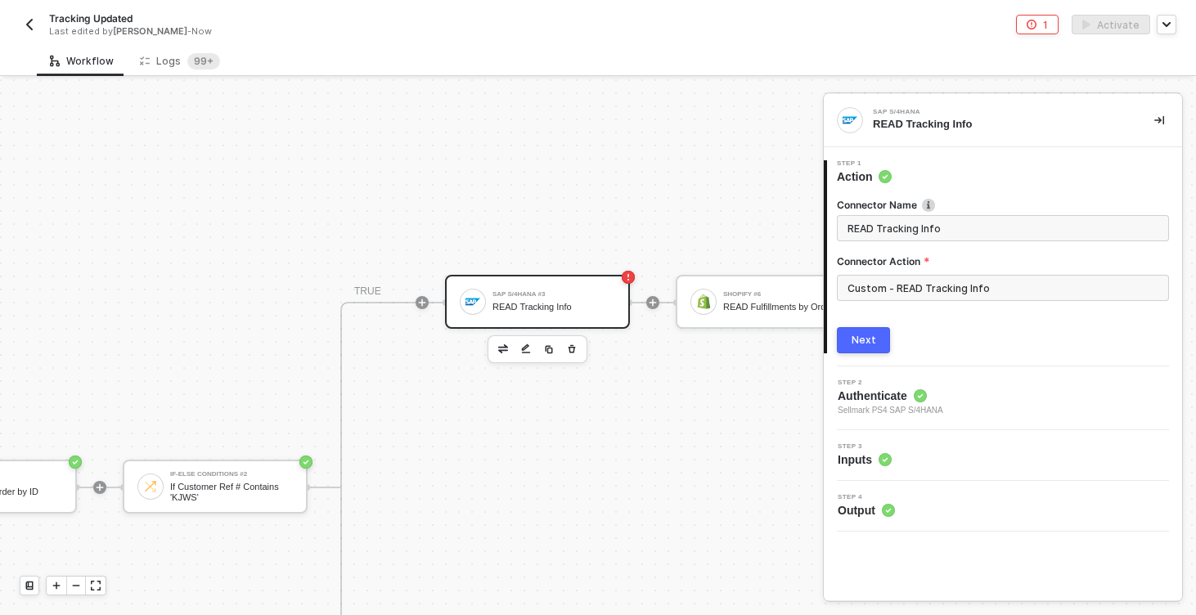
click at [866, 341] on div "Next" at bounding box center [863, 340] width 25 height 13
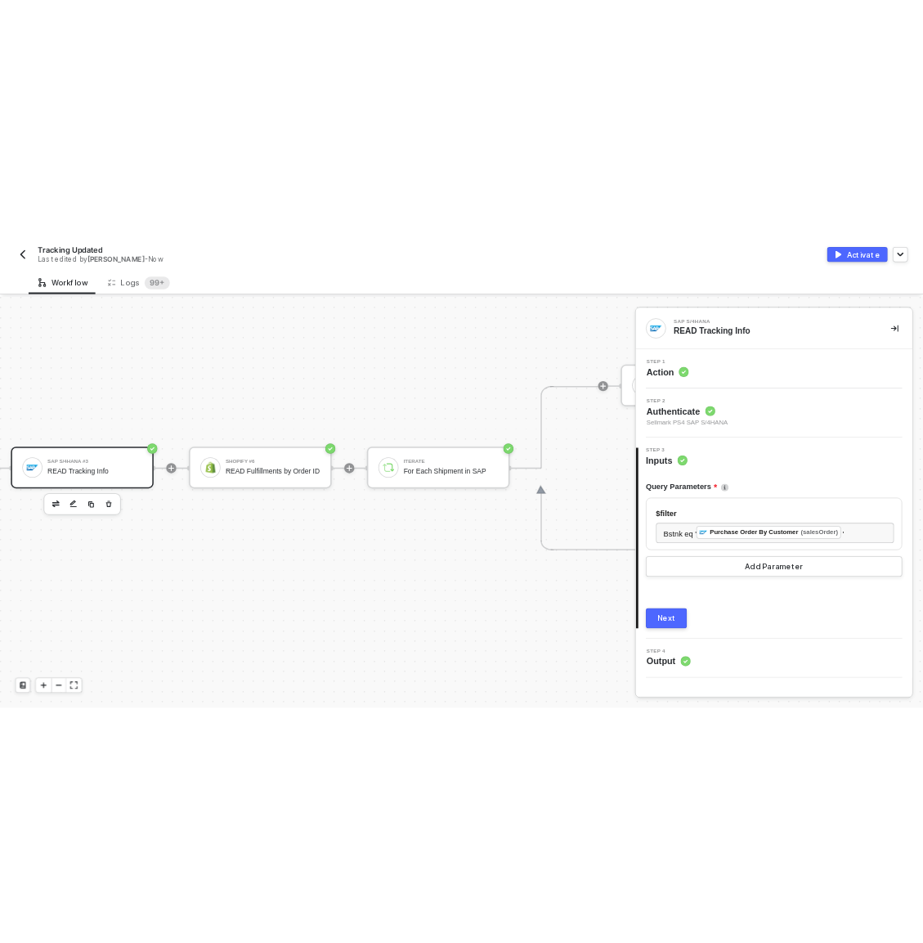
scroll to position [513, 405]
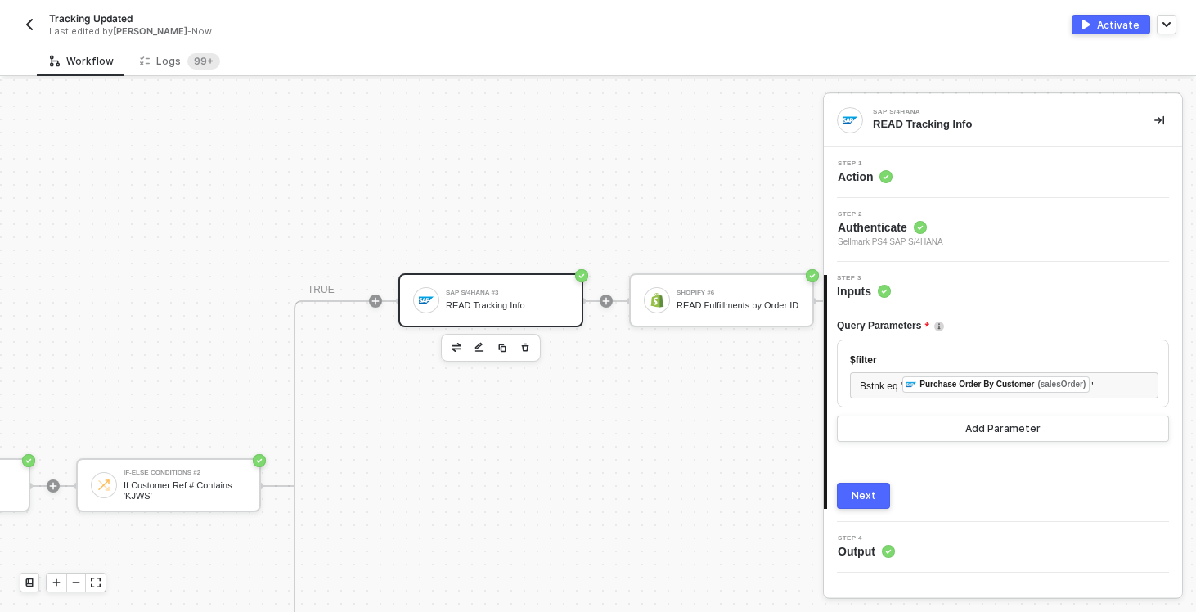
click at [883, 496] on button "Next" at bounding box center [863, 496] width 53 height 26
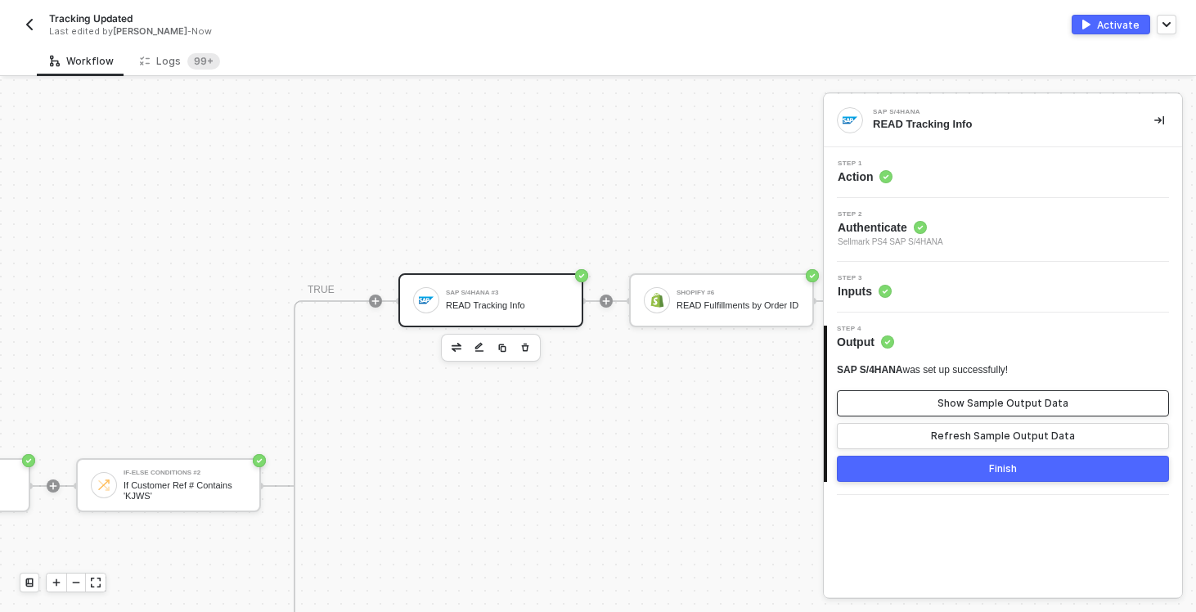
click at [970, 401] on div "Show Sample Output Data" at bounding box center [1002, 403] width 131 height 13
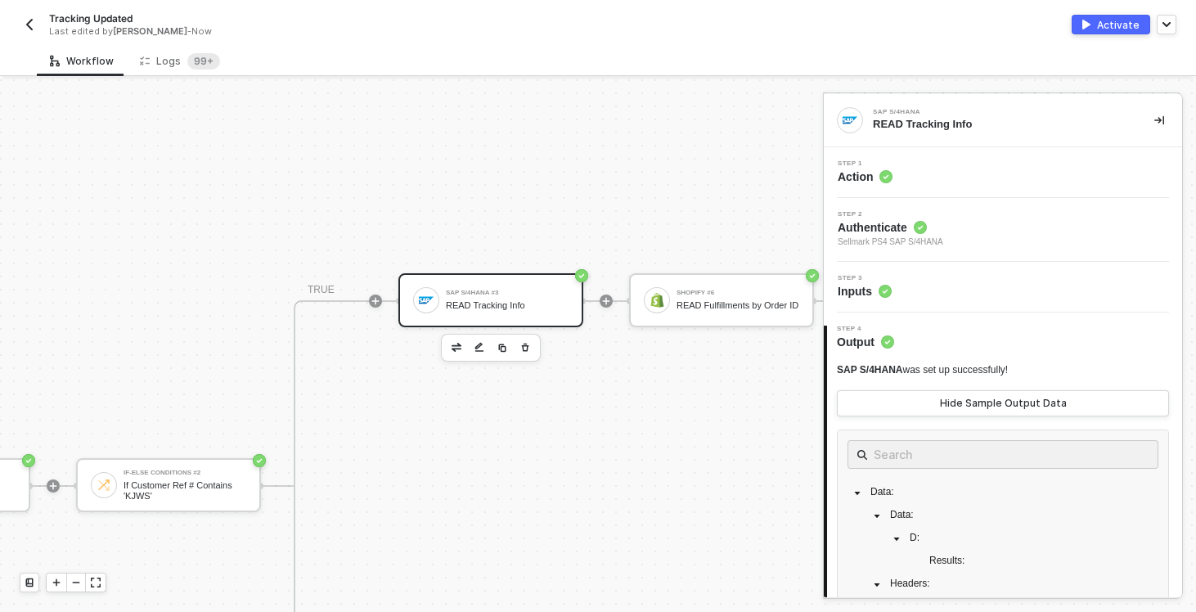
click at [1109, 34] on div "Tracking Updated Last edited by Scott Cogswell - Now Activate" at bounding box center [598, 23] width 1157 height 46
click at [1109, 33] on button "Activate" at bounding box center [1110, 25] width 79 height 20
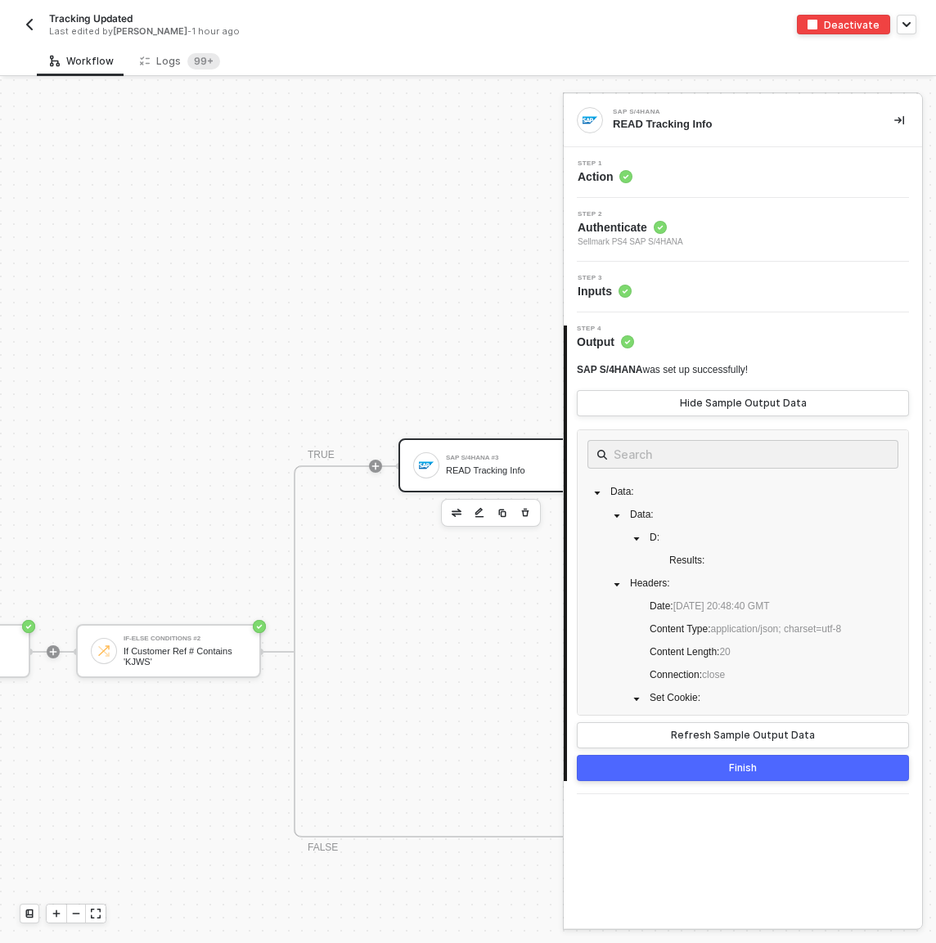
click at [474, 245] on div "SAP S/4HANA Trigger Trigger workflow when outbound delivery created SAP S/4HANA…" at bounding box center [935, 652] width 2681 height 2170
click at [501, 42] on div "Tracking Updated Last edited by Scott Cogswell - 1 hour ago Deactivate" at bounding box center [468, 23] width 896 height 46
click at [198, 69] on sup "99+" at bounding box center [203, 61] width 33 height 16
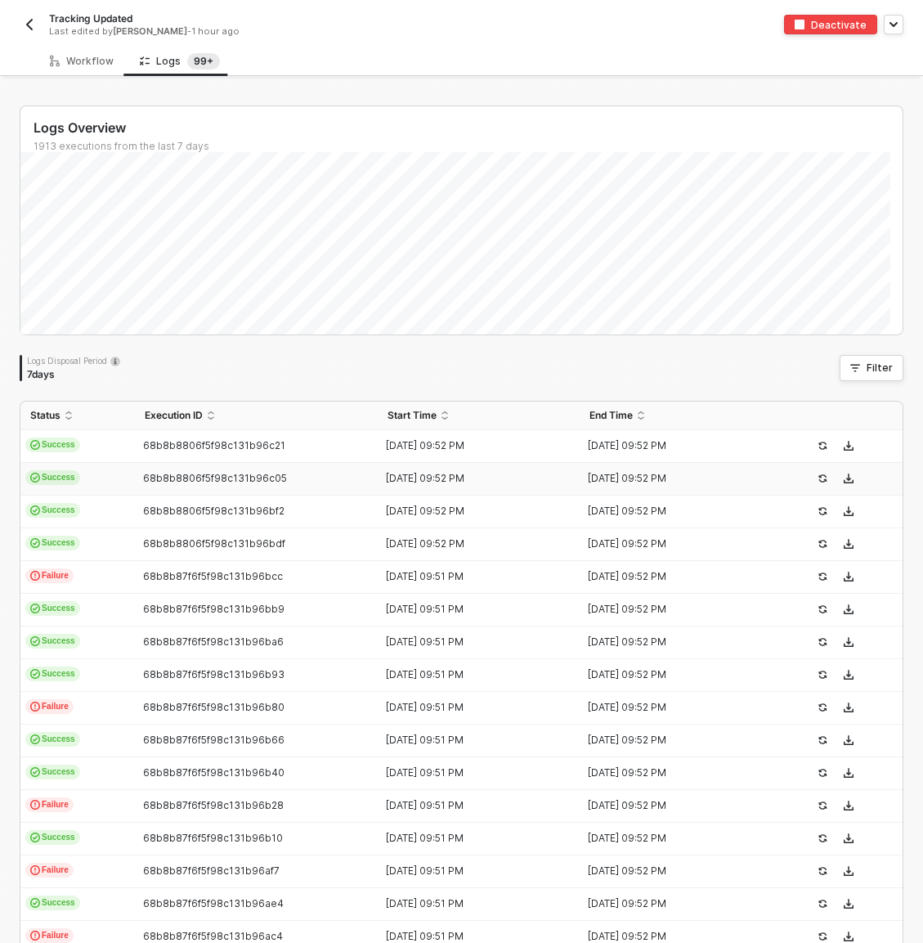
click at [109, 471] on td "Success" at bounding box center [77, 479] width 115 height 33
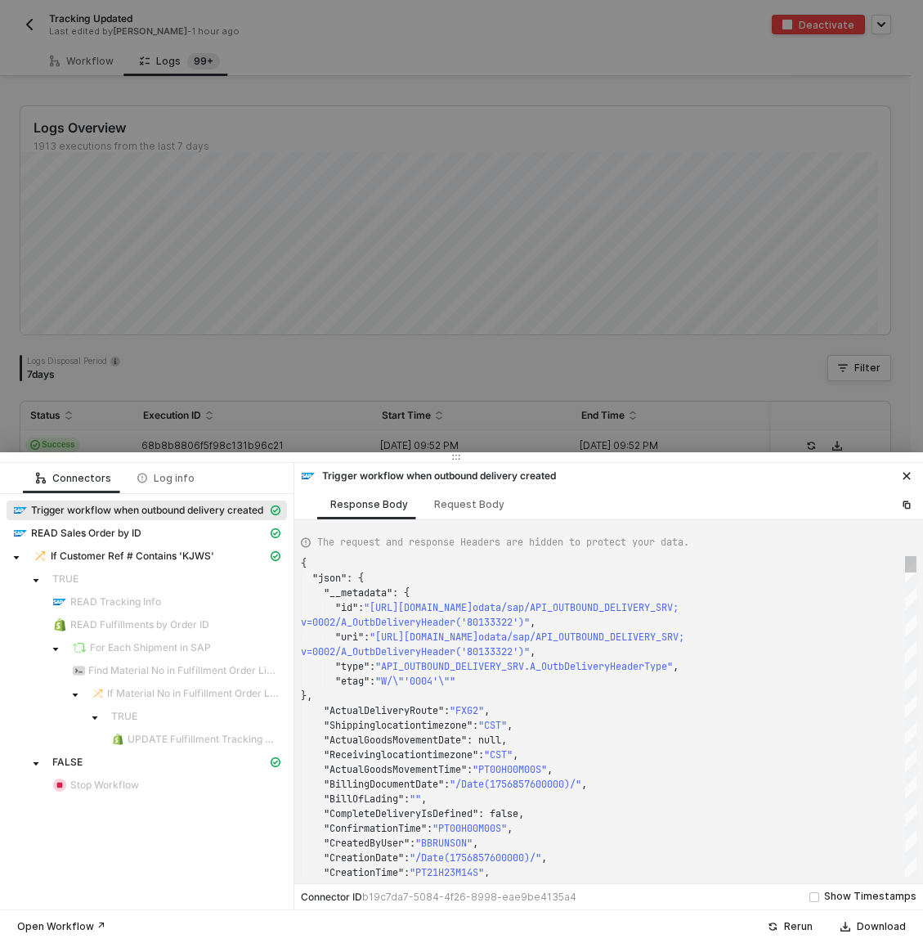
scroll to position [118, 0]
click at [150, 355] on div at bounding box center [461, 471] width 923 height 943
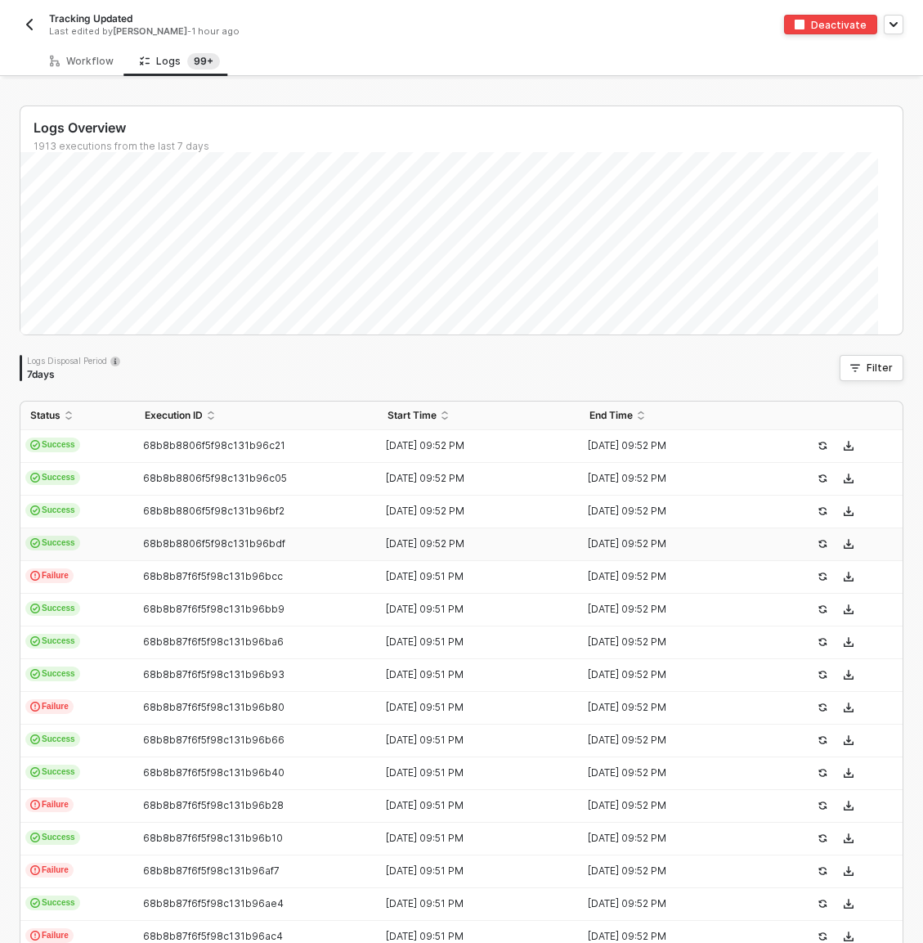
click at [119, 543] on td "Success" at bounding box center [77, 544] width 115 height 33
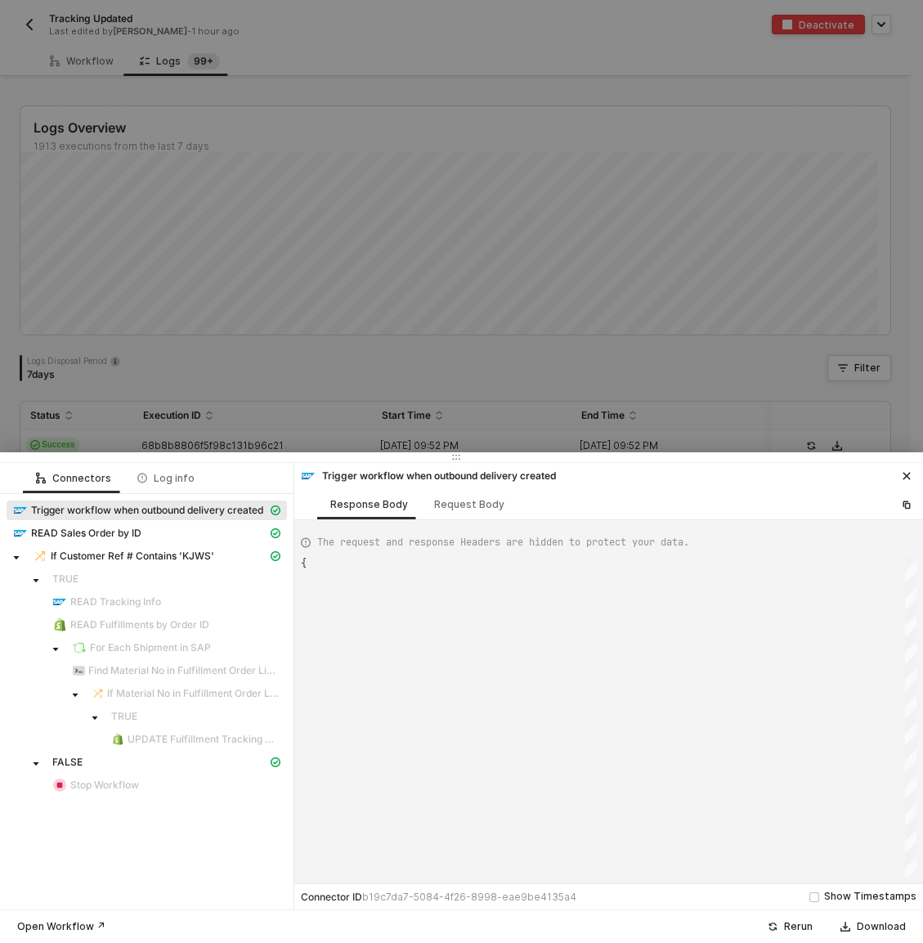
type textarea "{ "json": { "__metadata": { "id": "https://sellmarksap.sc1.hec.ondemand.com/sap…"
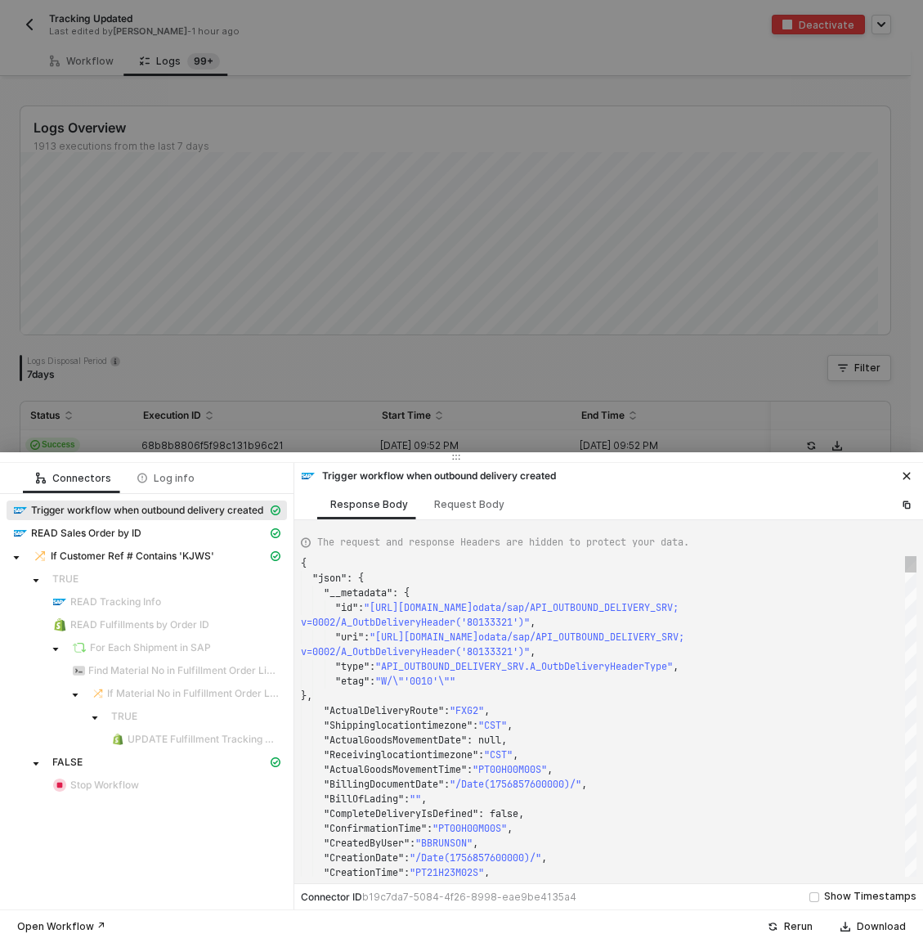
click at [140, 419] on div at bounding box center [461, 471] width 923 height 943
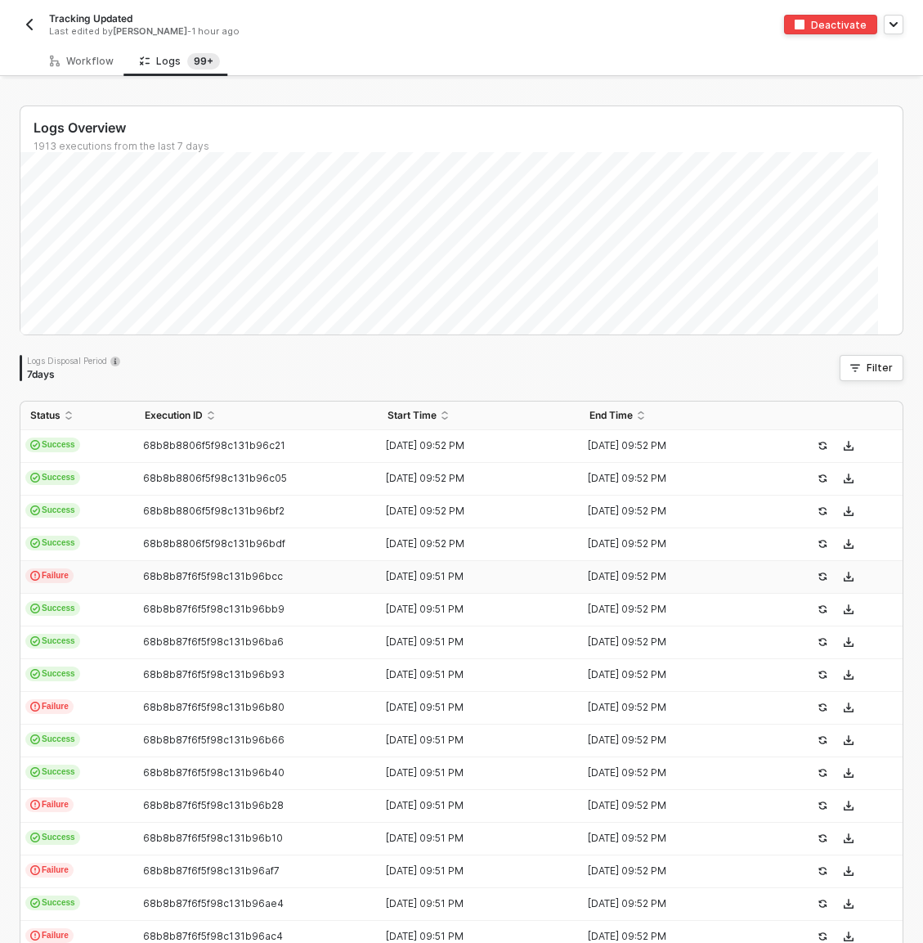
click at [116, 580] on td "Failure" at bounding box center [77, 577] width 115 height 33
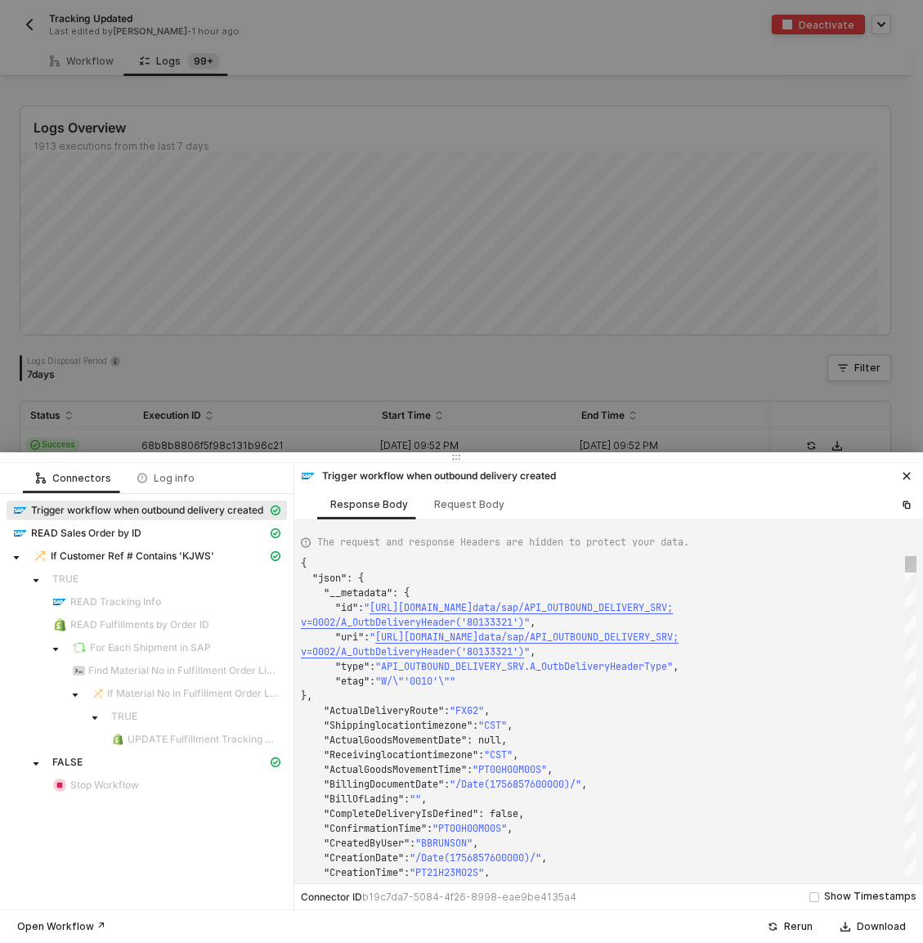
type textarea "{ "json": { "__metadata": { "id": "https://sellmarksap.sc1.hec.ondemand.com/sap…"
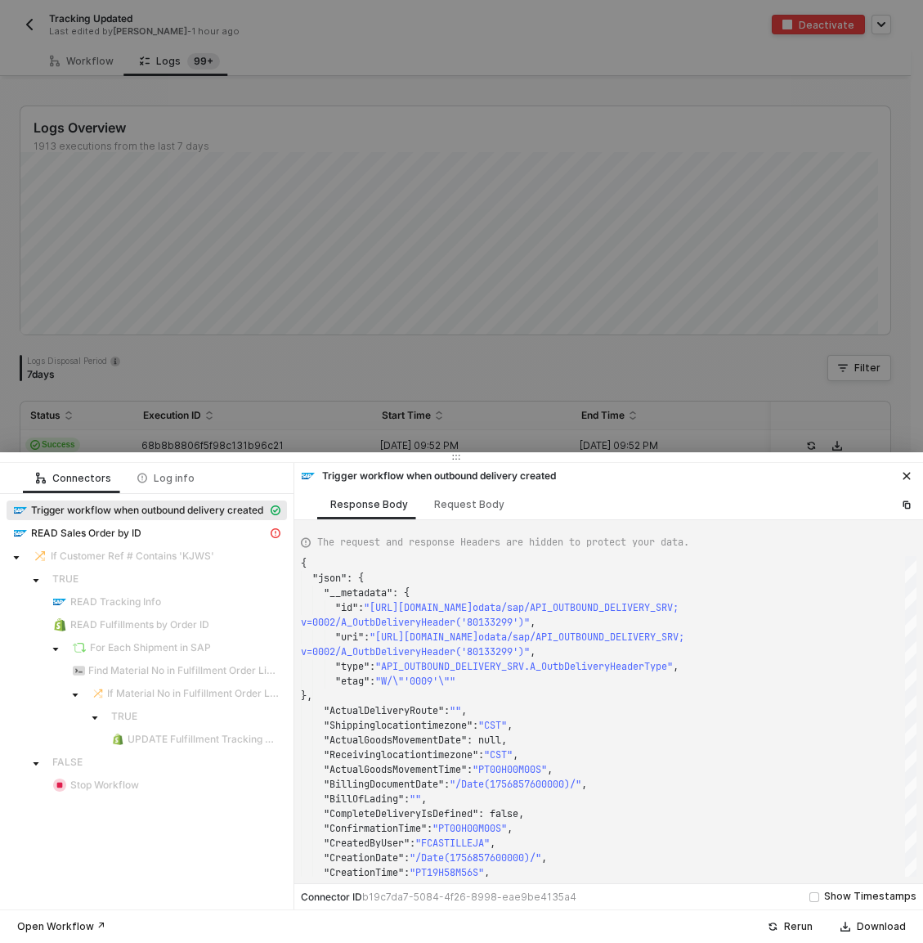
click at [135, 436] on div at bounding box center [461, 471] width 923 height 943
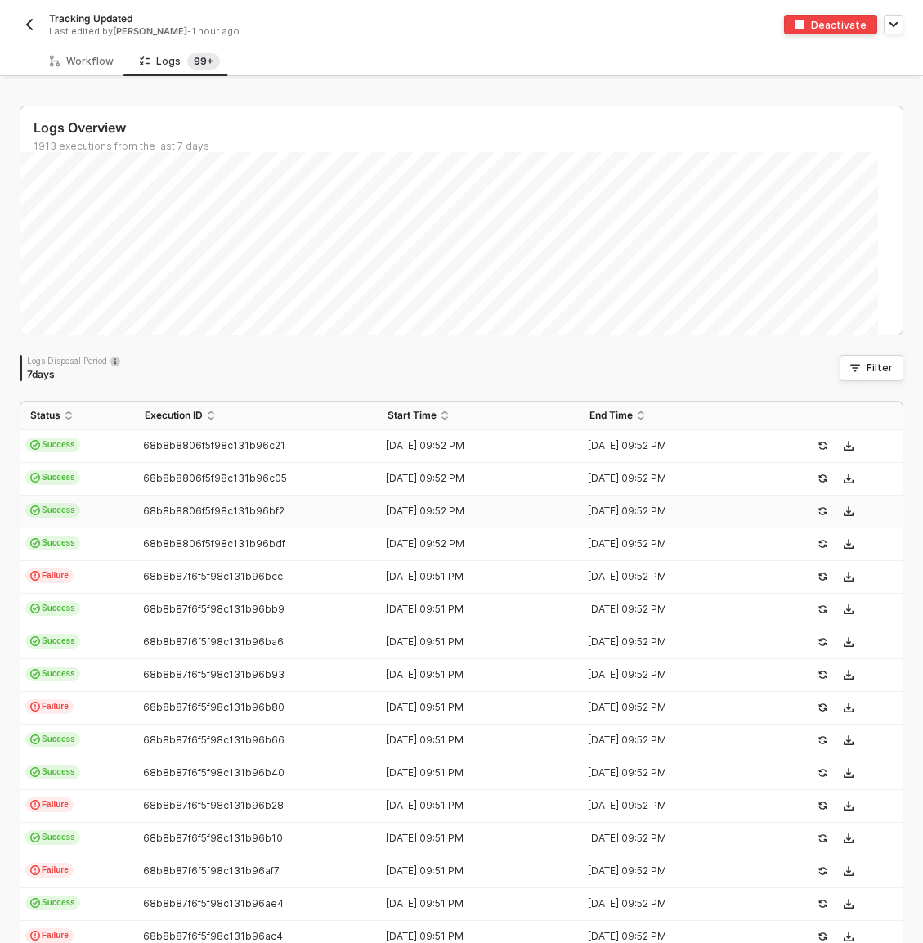
click at [108, 527] on td "Success" at bounding box center [77, 512] width 115 height 33
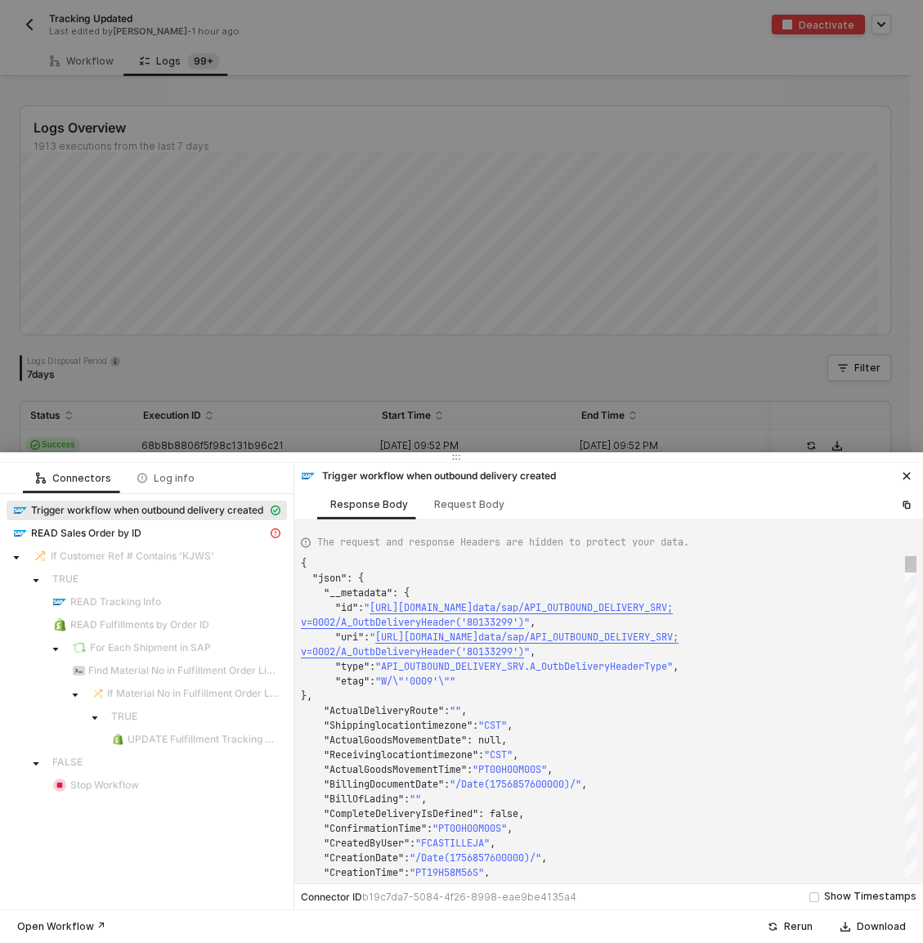
type textarea "{ "json": { "__metadata": { "id": "https://sellmarksap.sc1.hec.ondemand.com/sap…"
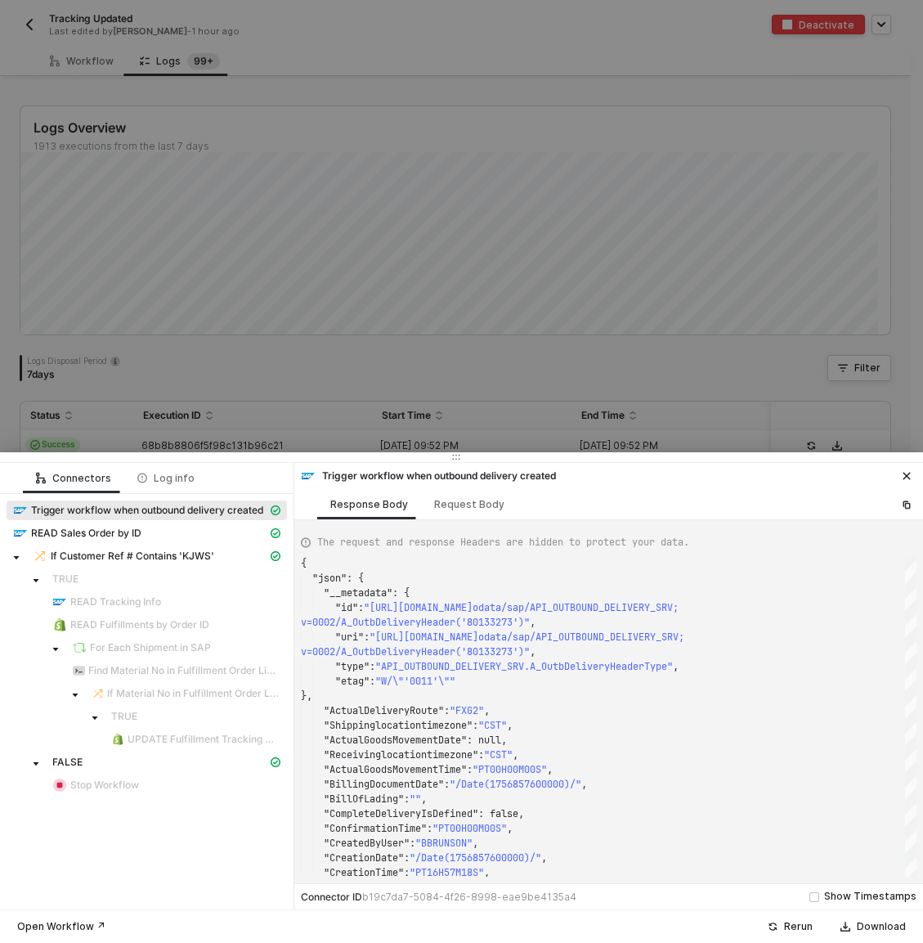
click at [128, 413] on div at bounding box center [461, 471] width 923 height 943
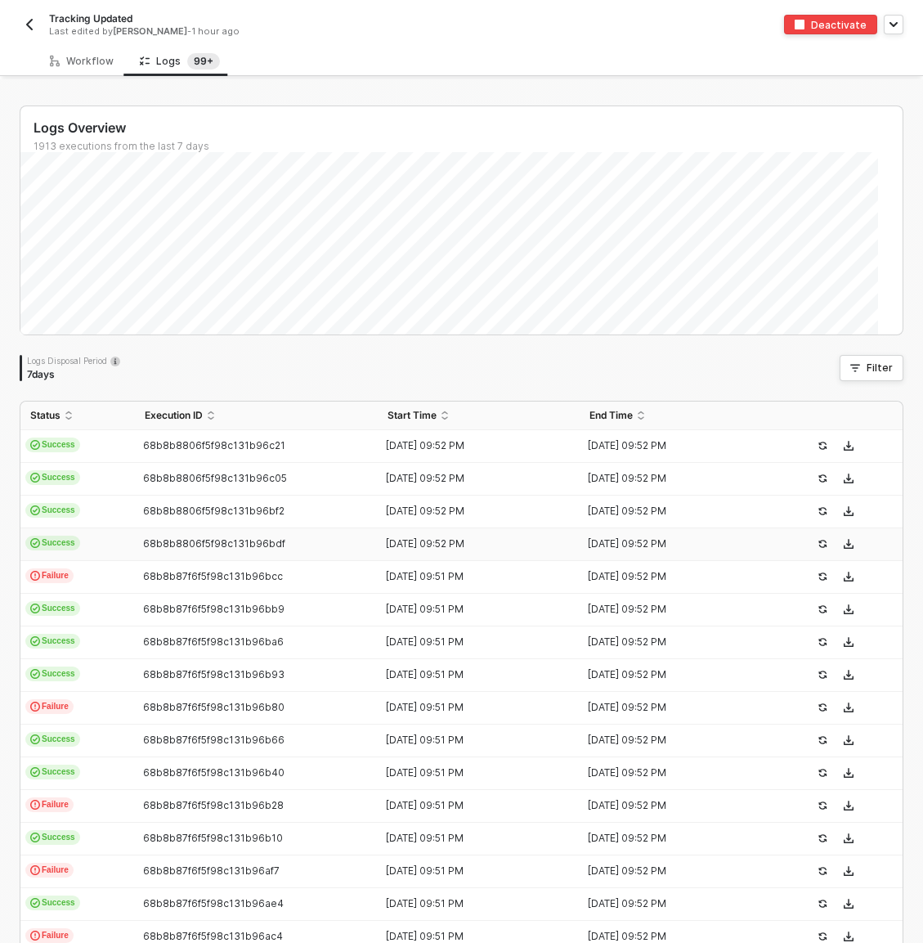
click at [110, 541] on td "Success" at bounding box center [77, 544] width 115 height 33
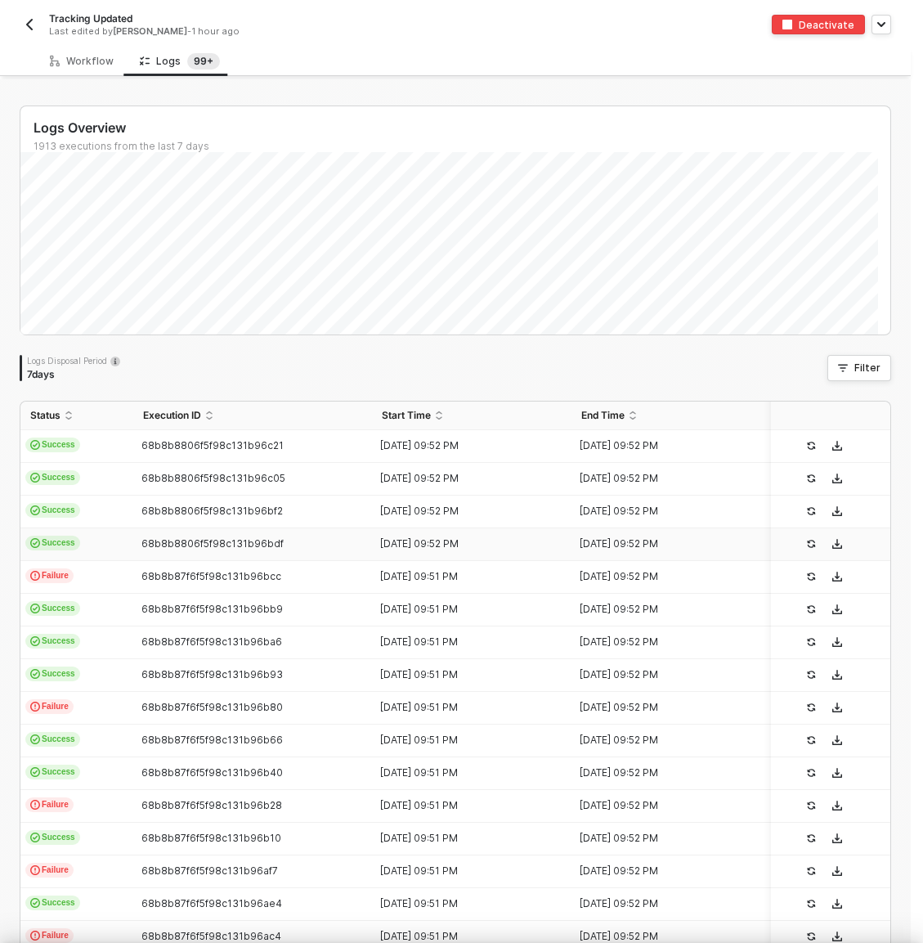
type textarea "{ "json": { "__metadata": { "id": "https://sellmarksap.sc1.hec.ondemand.com/sap…"
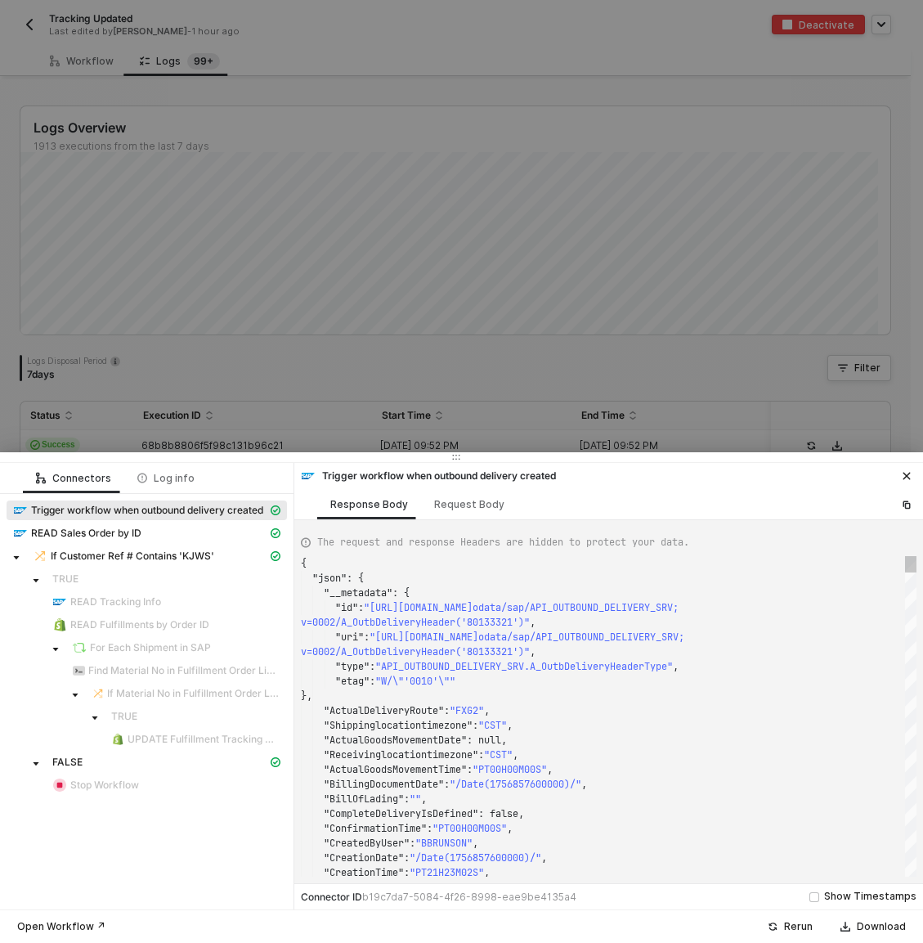
click at [129, 359] on div at bounding box center [461, 471] width 923 height 943
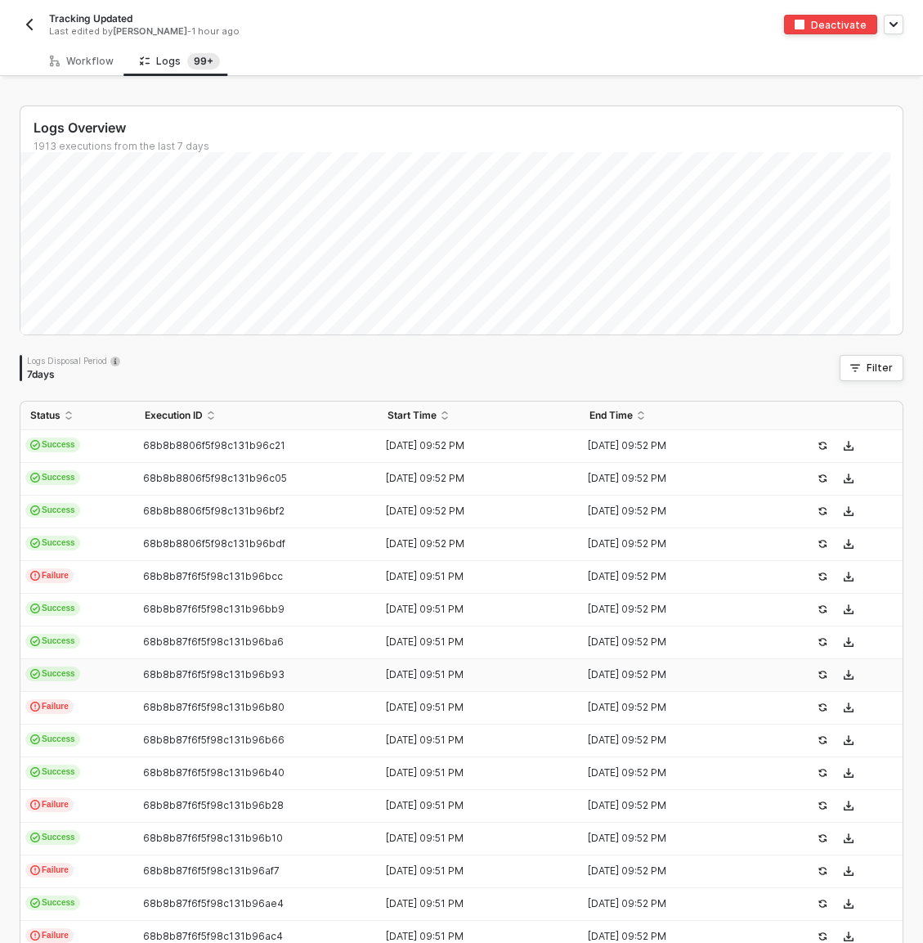
click at [102, 614] on td "Success" at bounding box center [77, 675] width 115 height 33
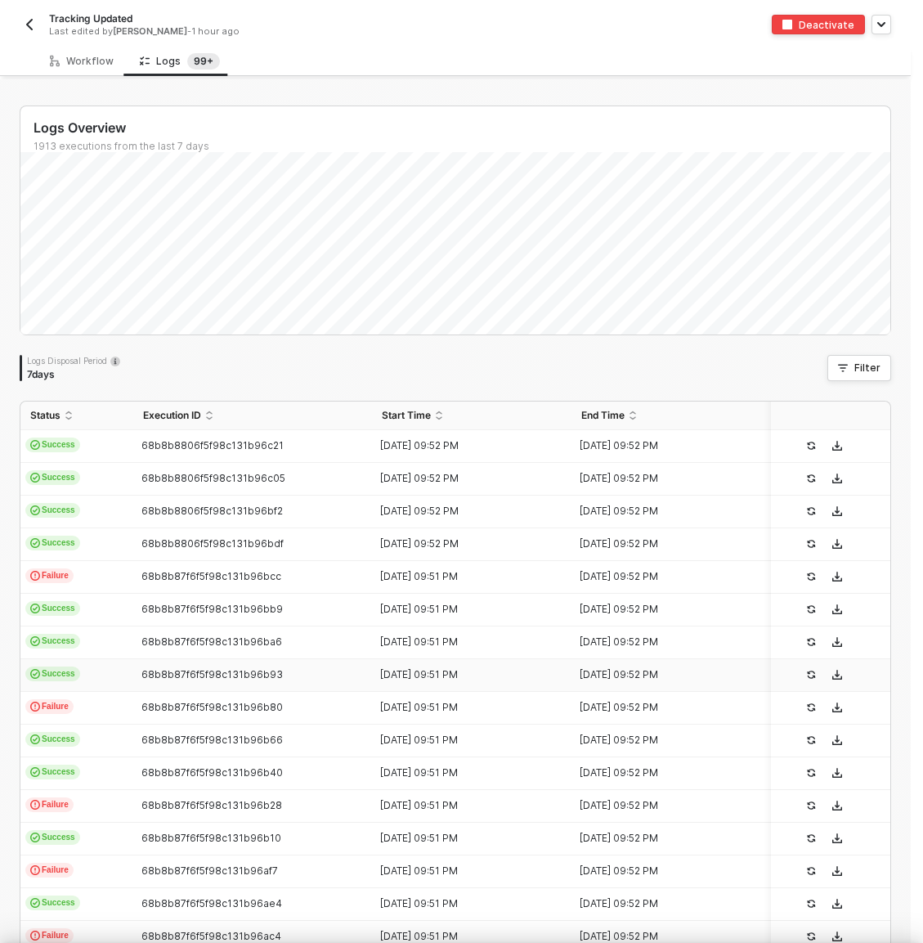
type textarea "{ "json": { "__metadata": { "id": "https://sellmarksap.sc1.hec.ondemand.com/sap…"
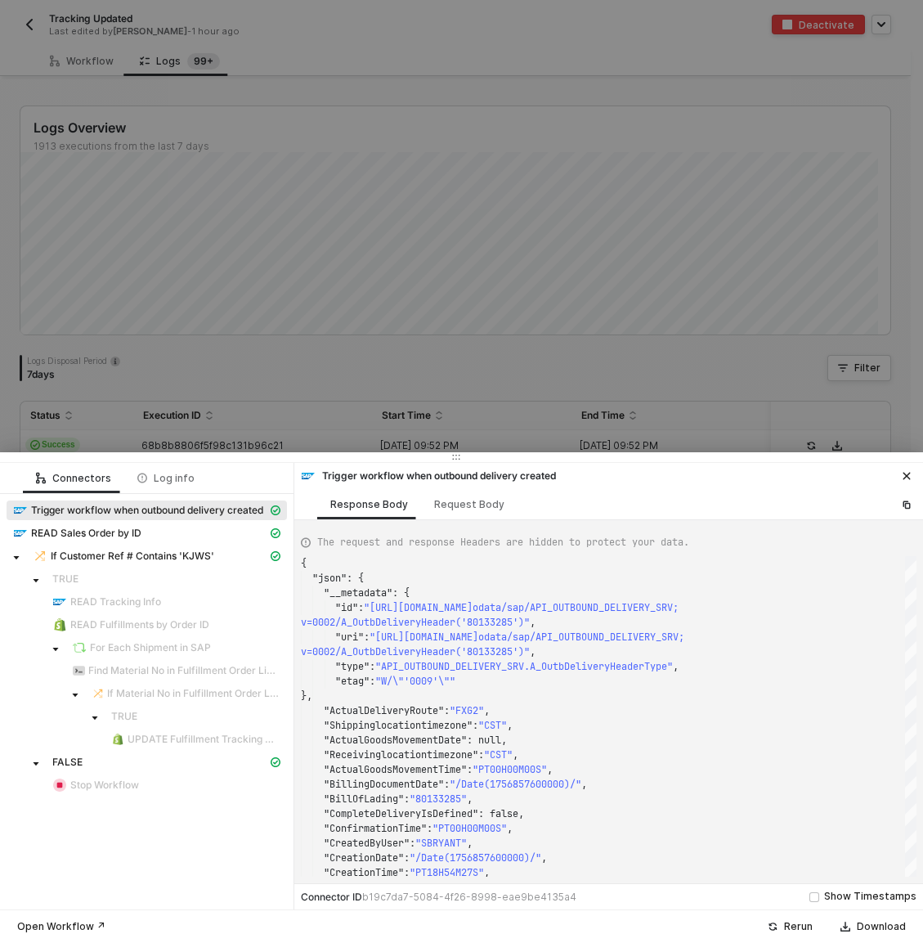
click at [192, 339] on div at bounding box center [461, 471] width 923 height 943
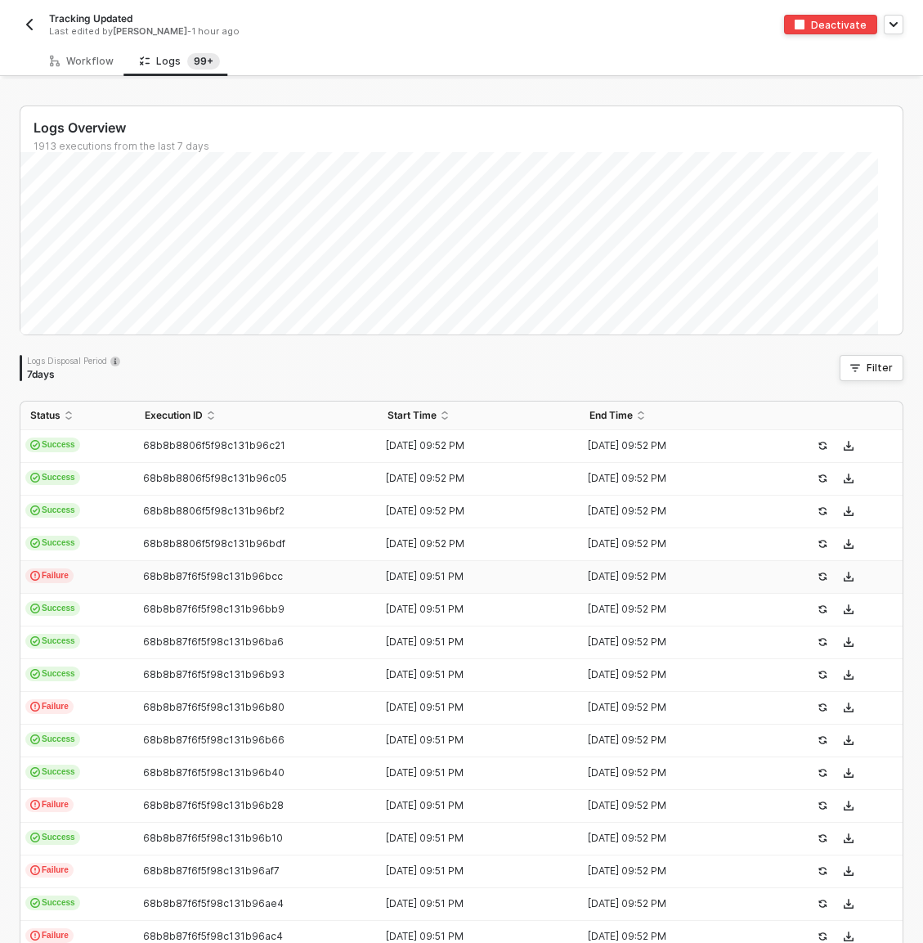
click at [117, 572] on td "Failure" at bounding box center [77, 577] width 115 height 33
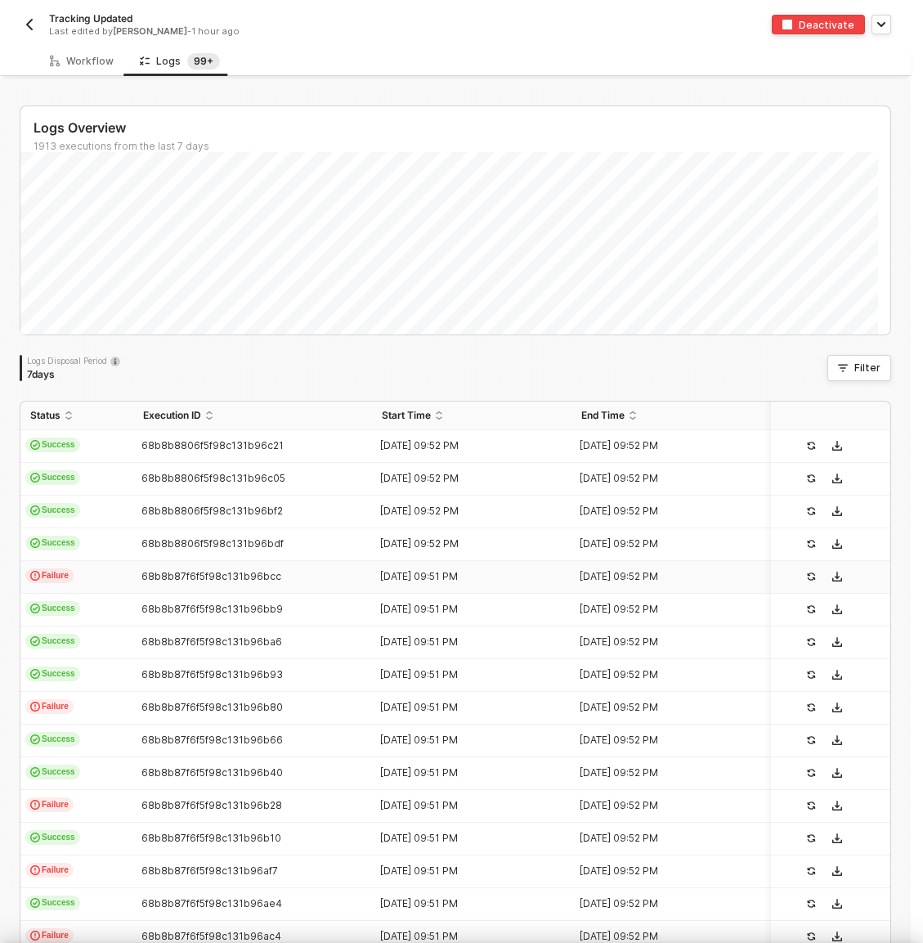
type textarea "{ "json": { "__metadata": { "id": "https://sellmarksap.sc1.hec.ondemand.com/sap…"
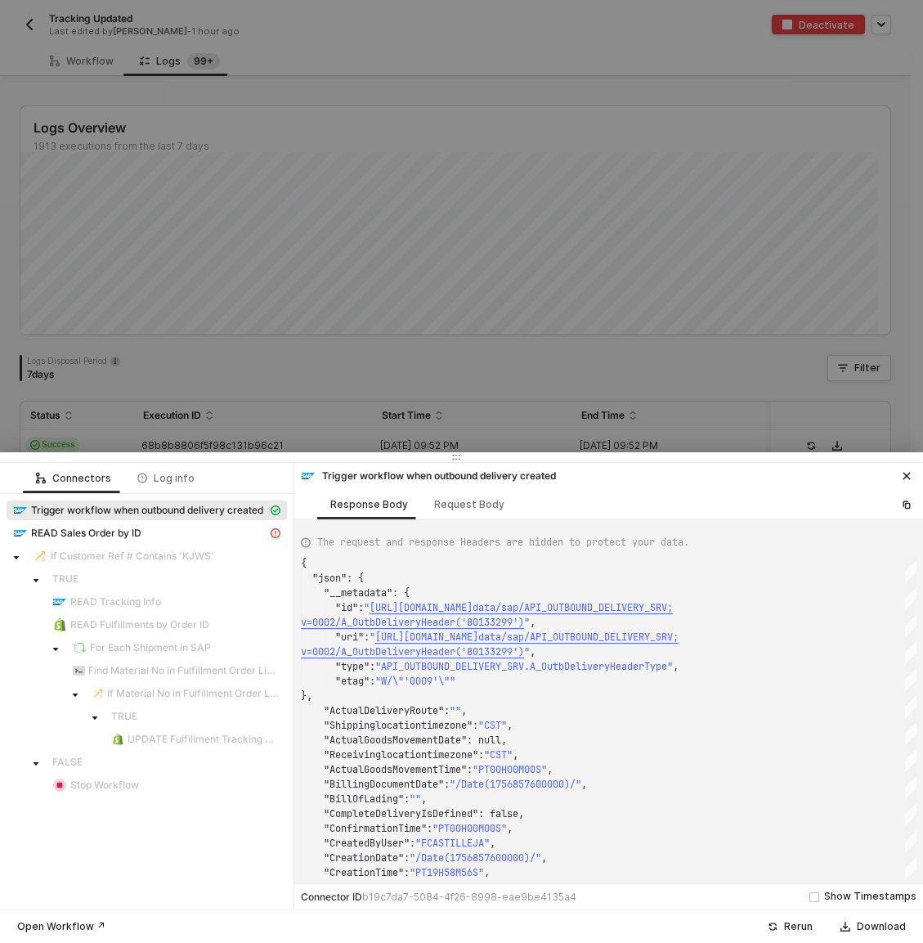
click at [136, 439] on div at bounding box center [461, 471] width 923 height 943
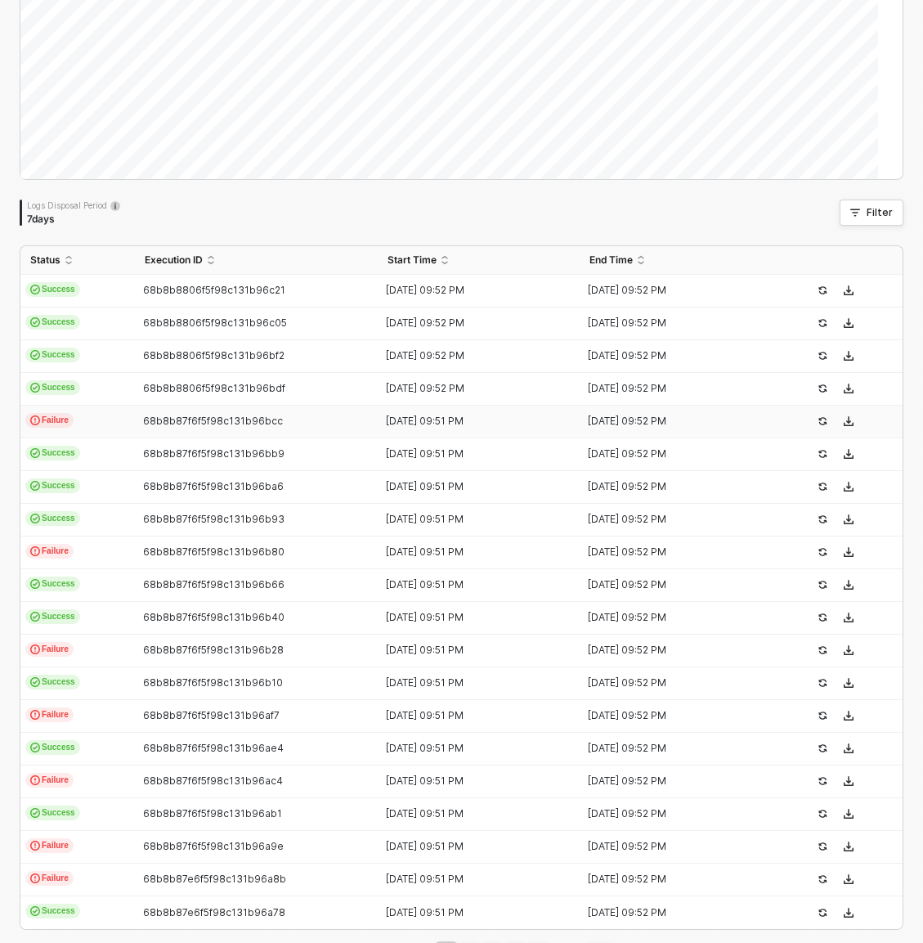
scroll to position [213, 0]
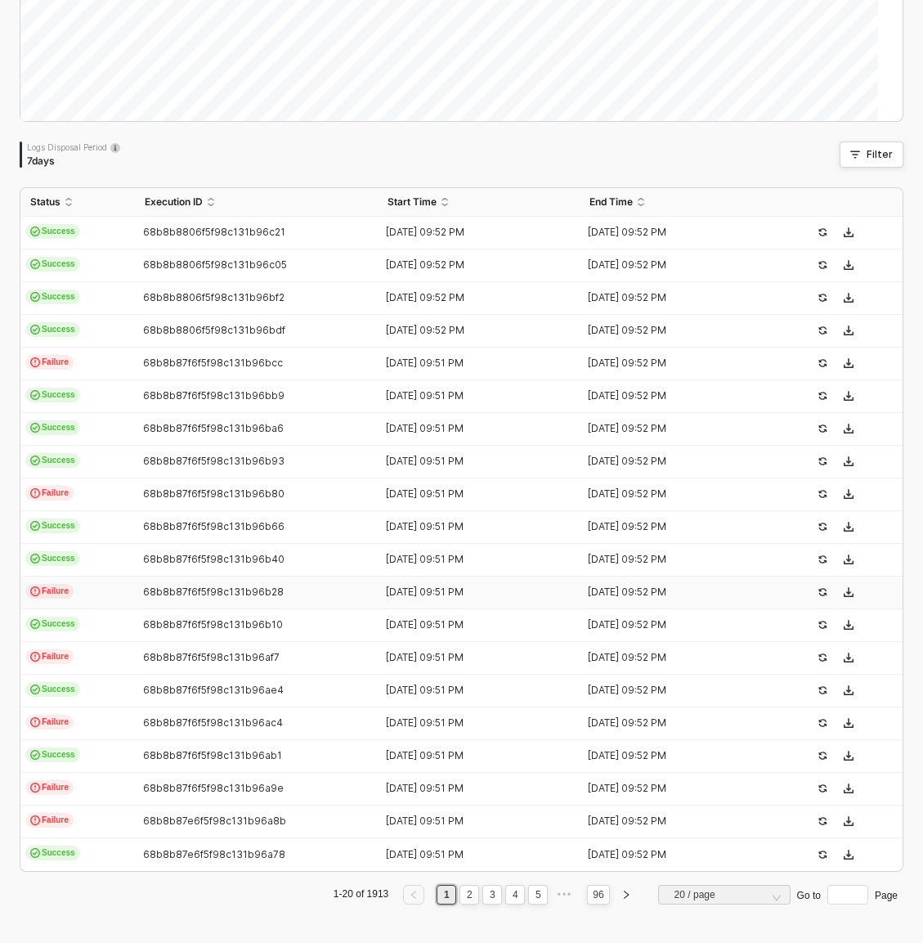
click at [107, 595] on td "Failure" at bounding box center [77, 593] width 115 height 33
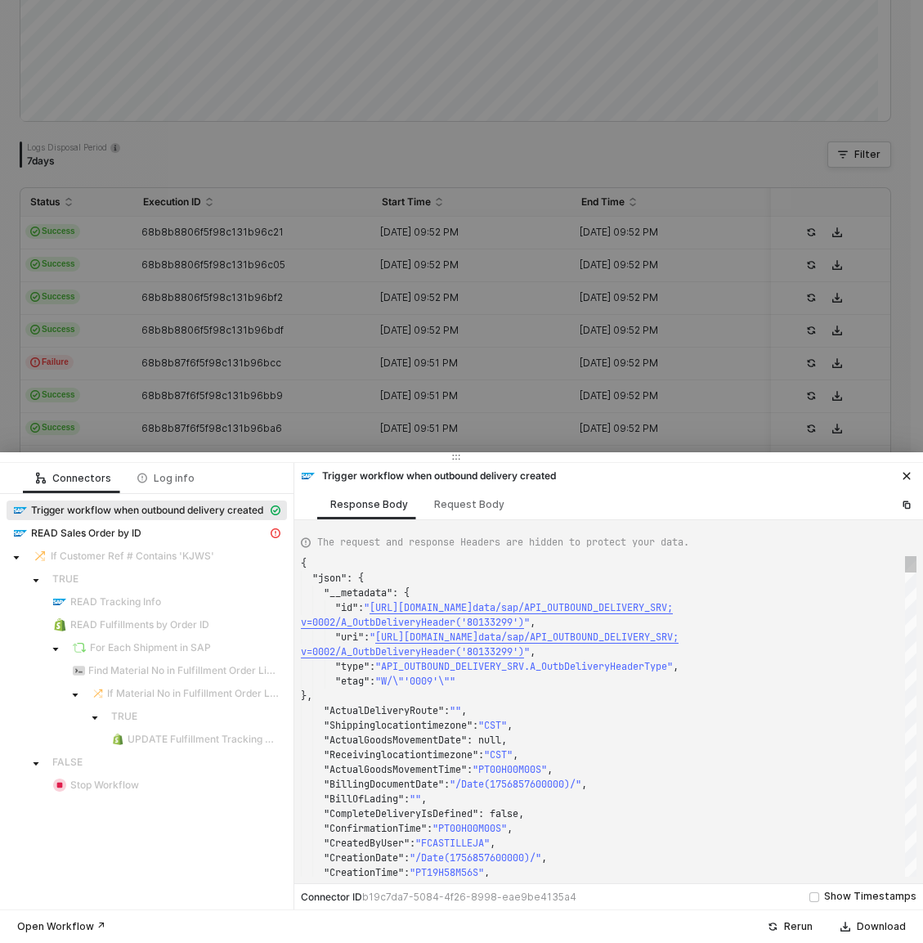
scroll to position [118, 0]
type textarea "{ "json": { "__metadata": { "id": "https://sellmarksap.sc1.hec.ondemand.com/sap…"
click at [141, 357] on div at bounding box center [461, 471] width 923 height 943
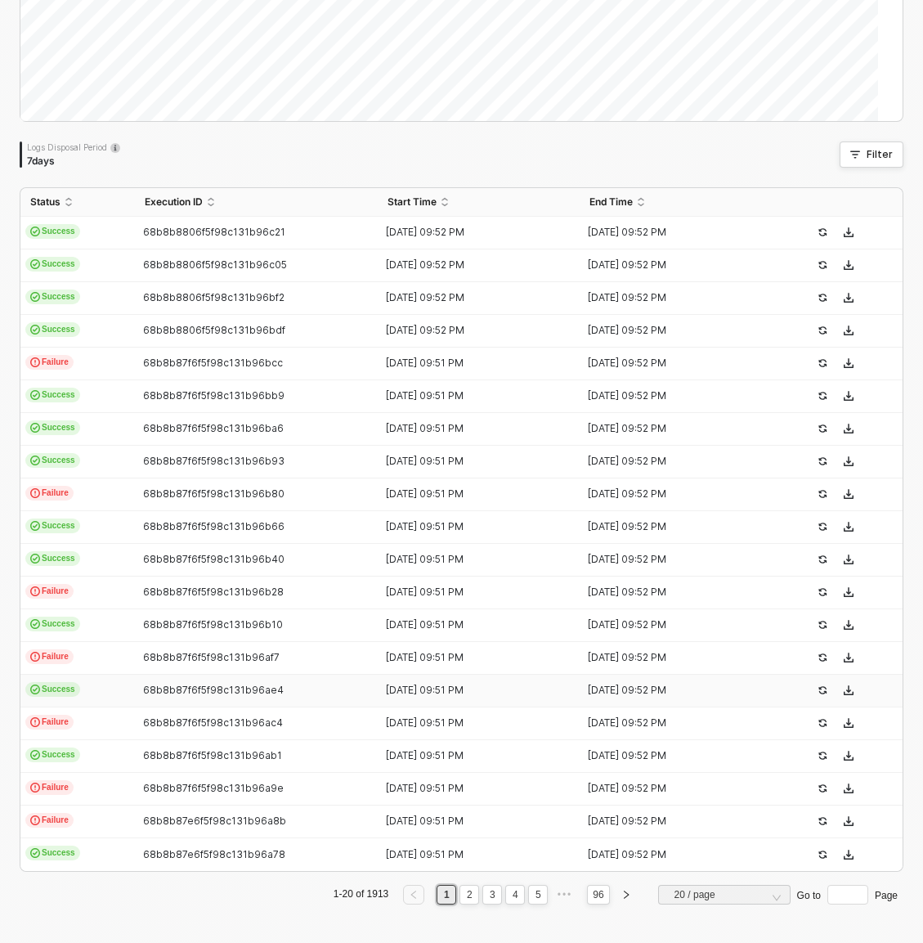
click at [117, 614] on td "Success" at bounding box center [77, 691] width 115 height 33
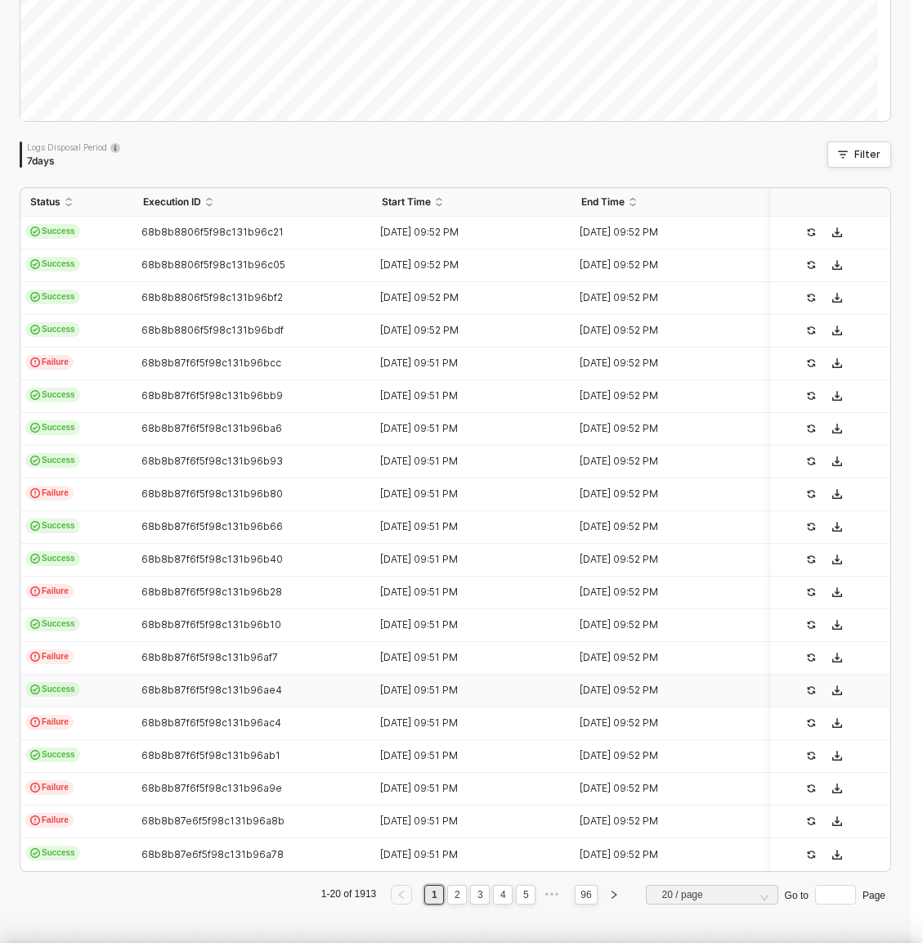
type textarea "{ "json": { "__metadata": { "id": "https://sellmarksap.sc1.hec.ondemand.com/sap…"
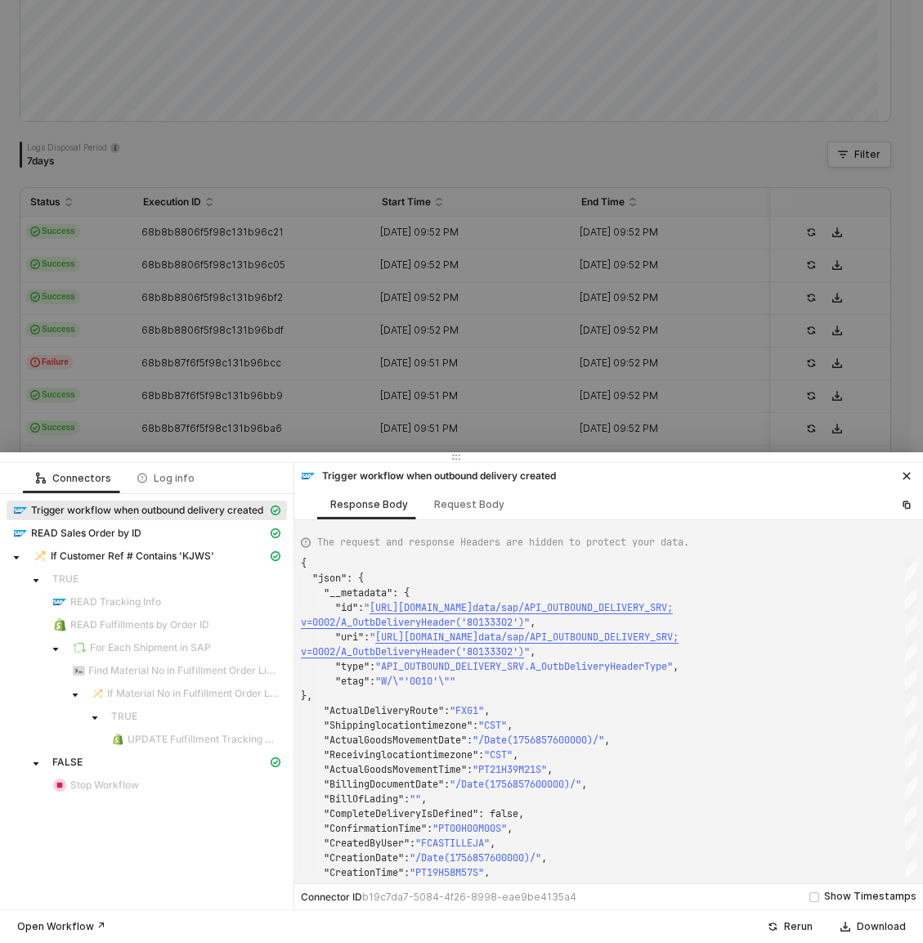
click at [131, 388] on div at bounding box center [461, 471] width 923 height 943
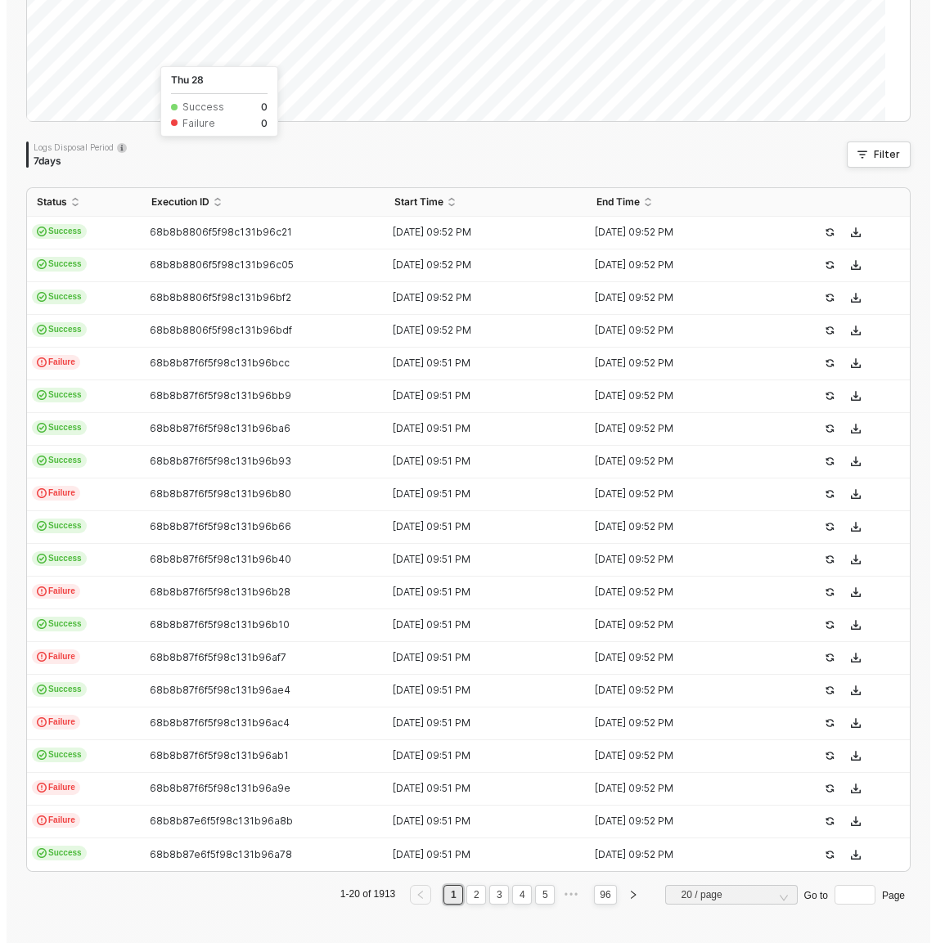
scroll to position [0, 0]
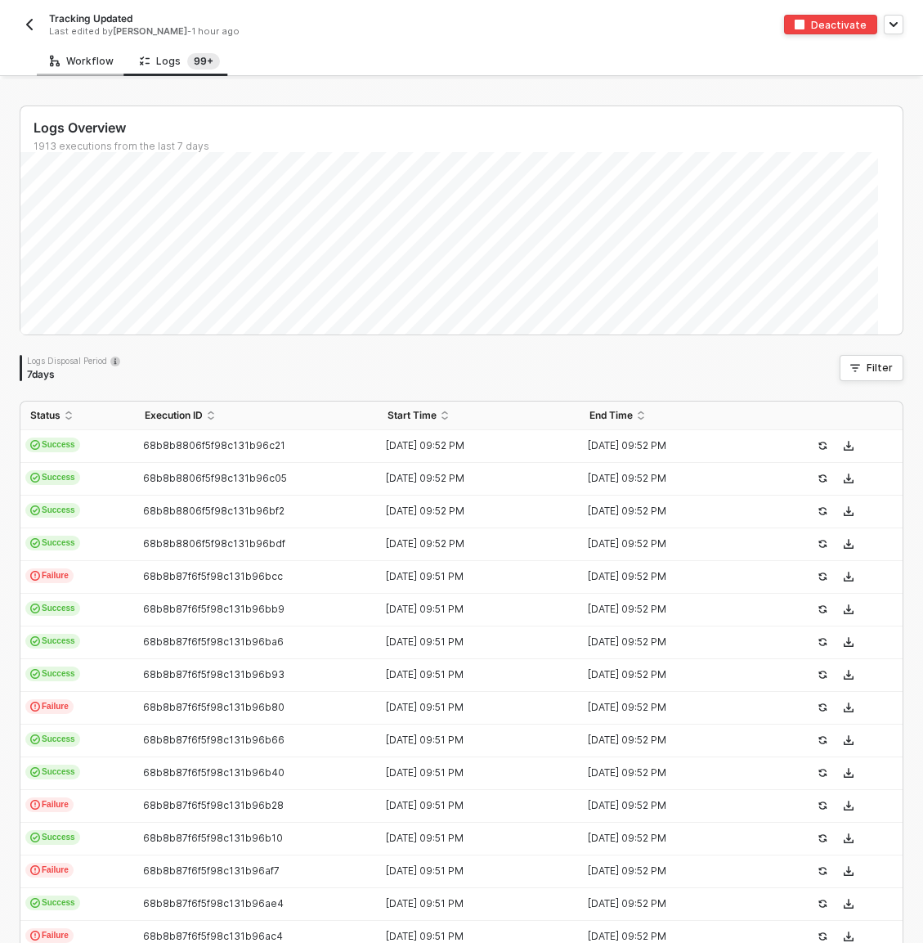
click at [88, 63] on div "Workflow" at bounding box center [82, 61] width 64 height 13
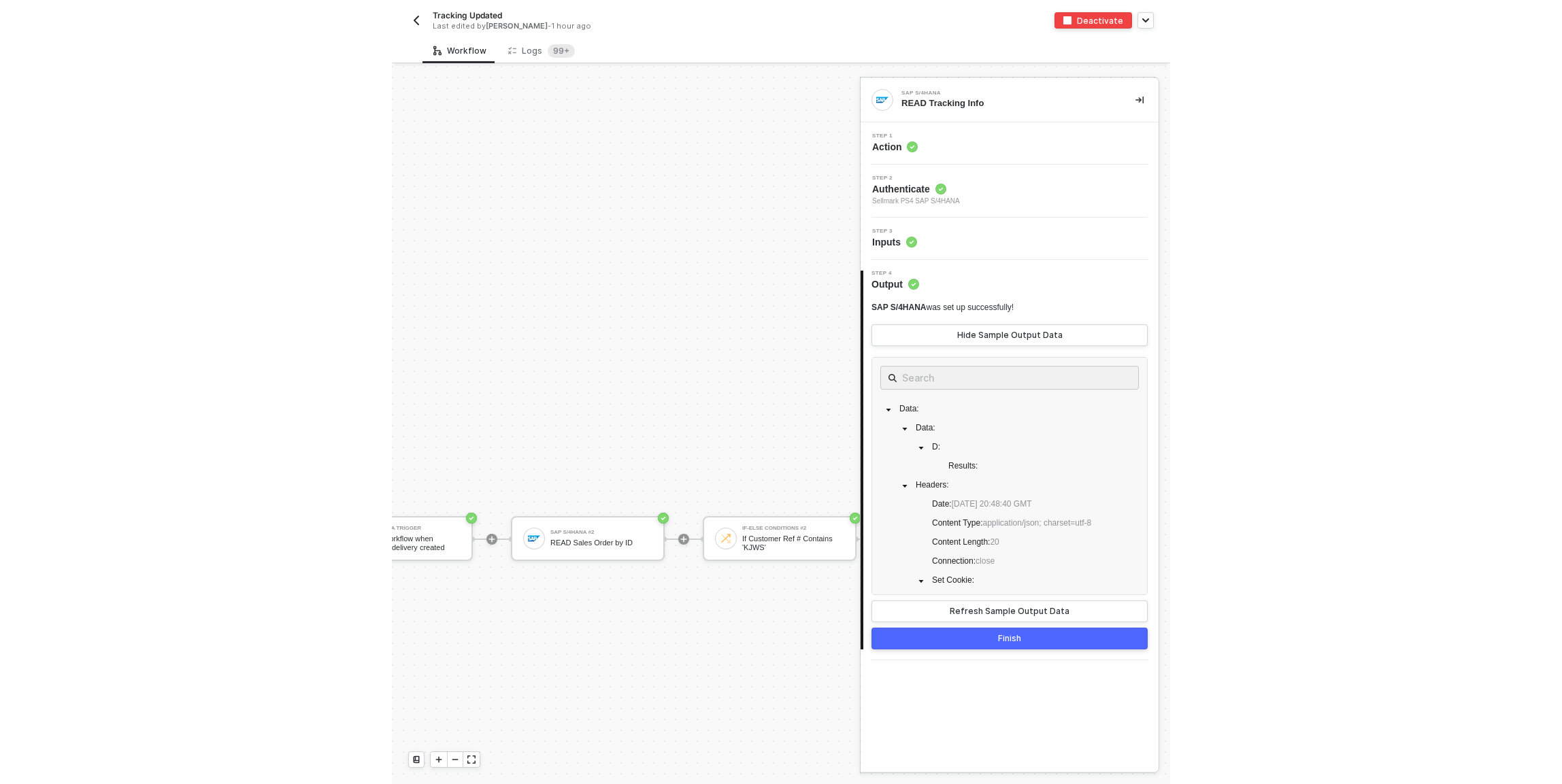
scroll to position [429, 0]
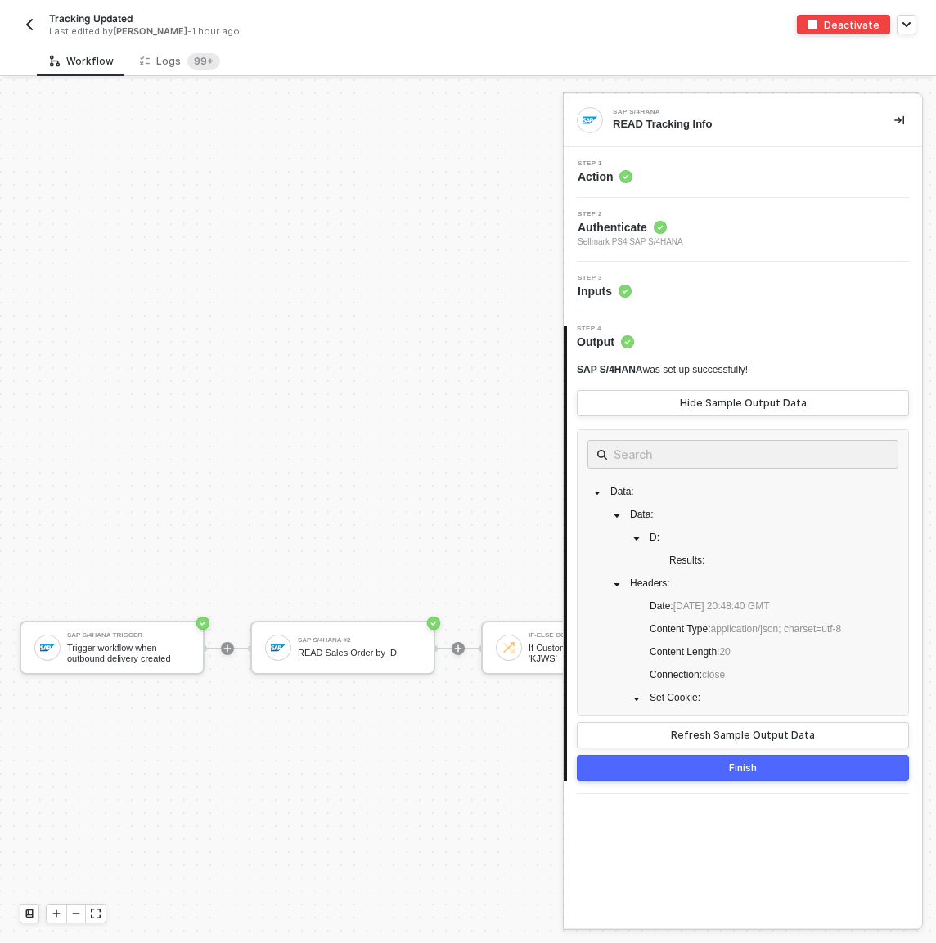
click at [891, 121] on button "button" at bounding box center [899, 120] width 20 height 20
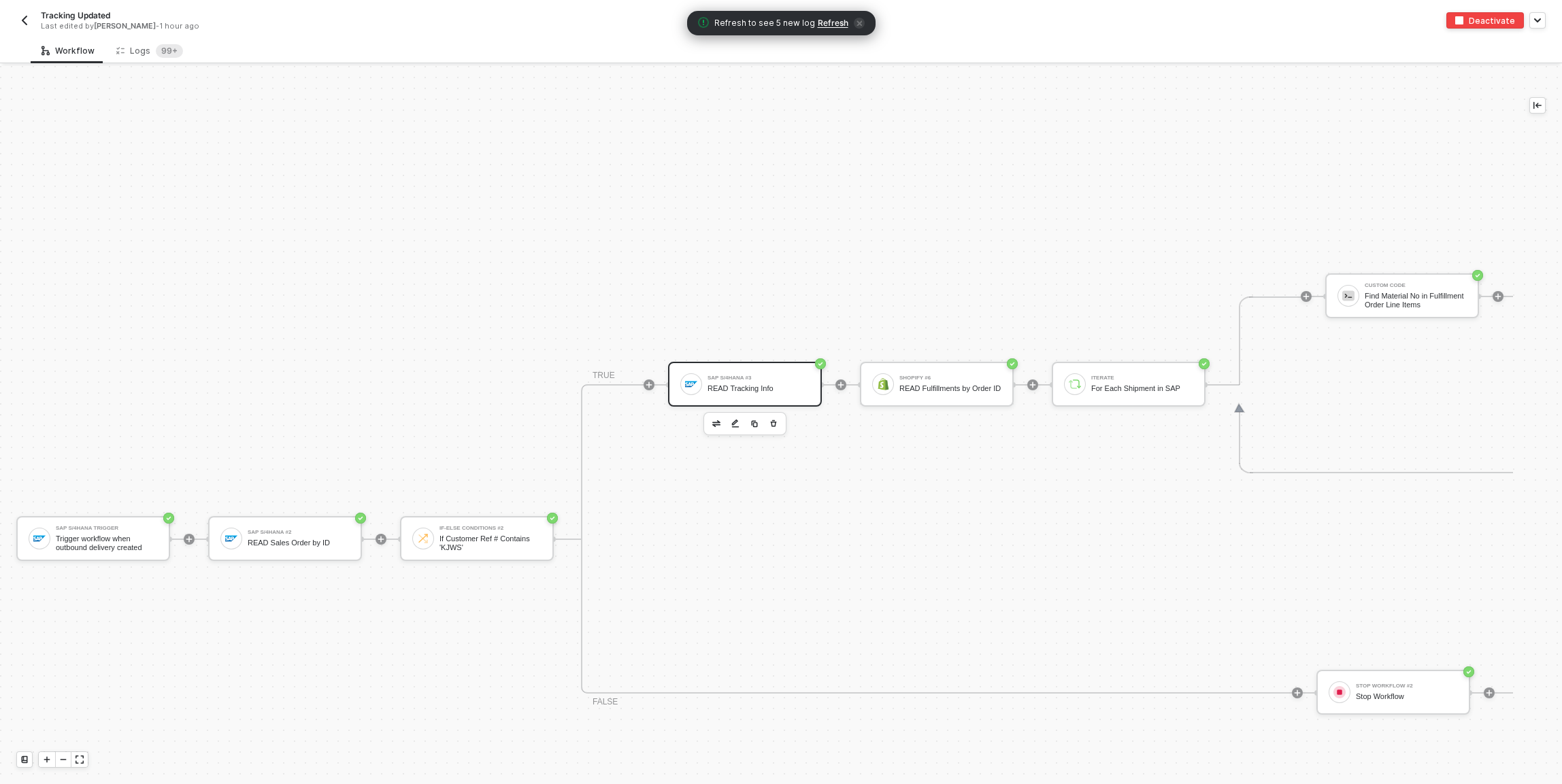
click at [729, 377] on div "SAP S/4HANA #3" at bounding box center [759, 377] width 102 height 6
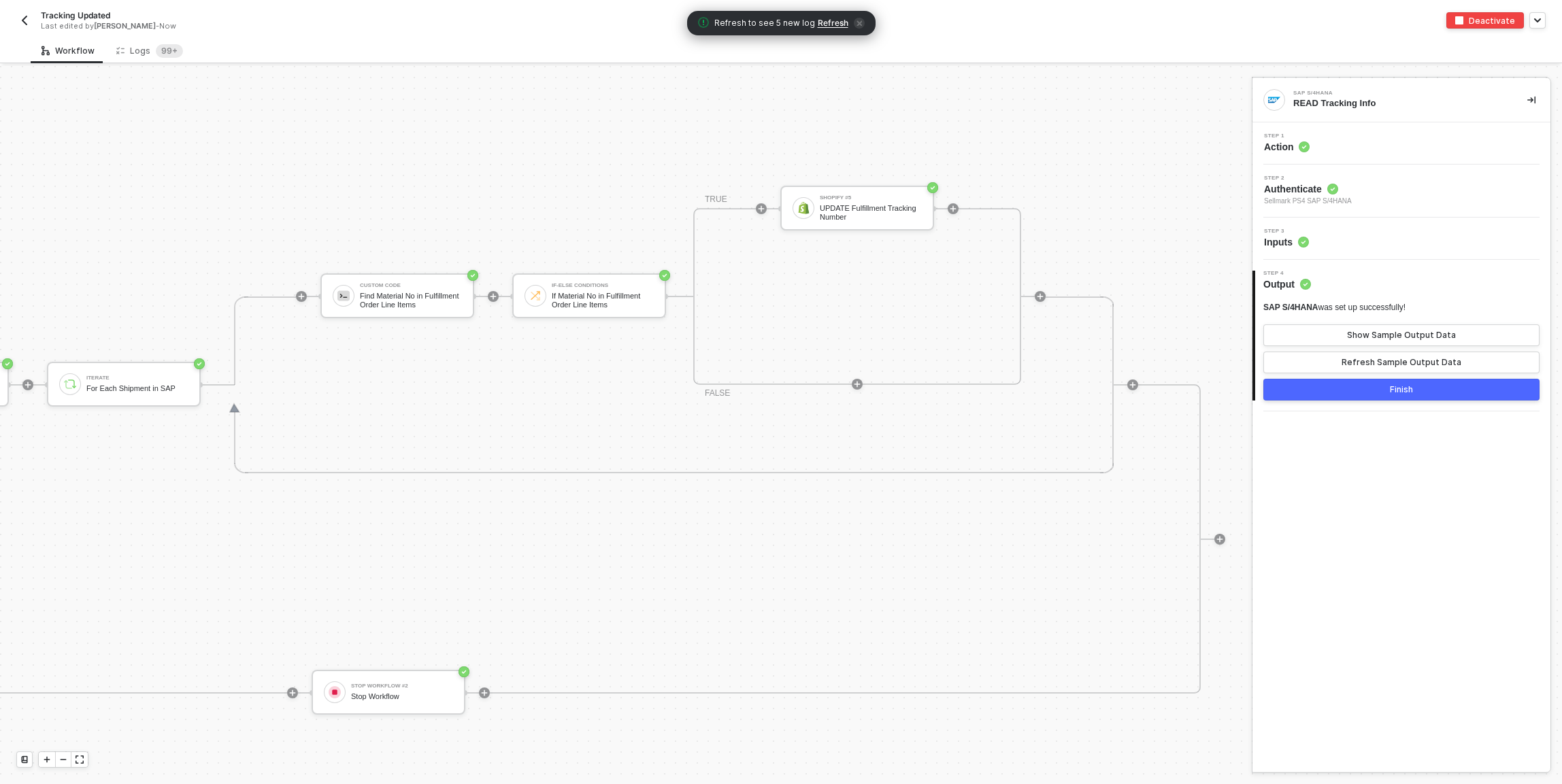
scroll to position [429, 1061]
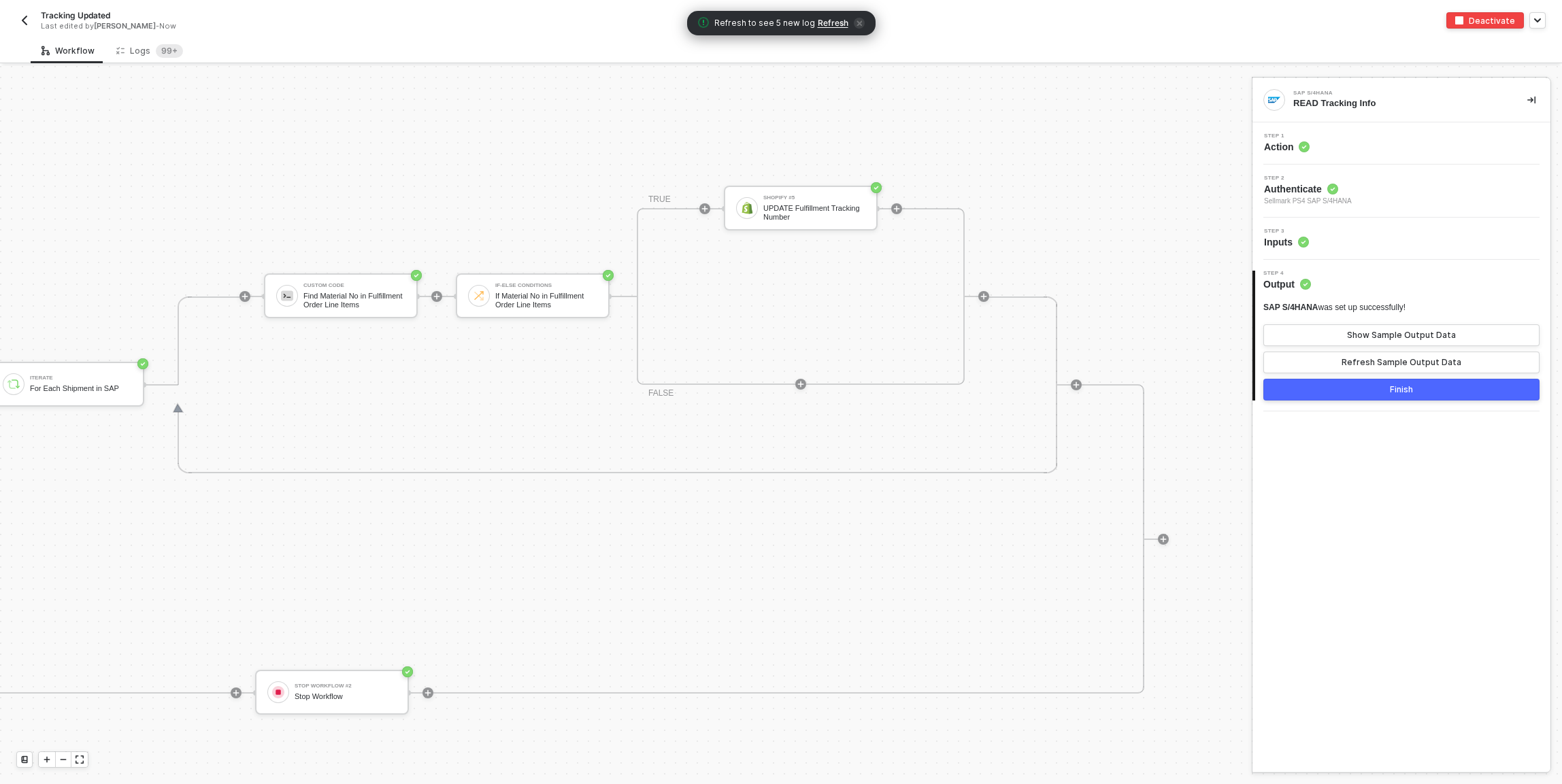
click at [798, 315] on div "TRUE Shopify #5 UPDATE Fulfillment Tracking Number FALSE" at bounding box center [801, 296] width 328 height 177
click at [363, 297] on div "Find Material No in Fulfillment Order Line Items" at bounding box center [354, 300] width 102 height 17
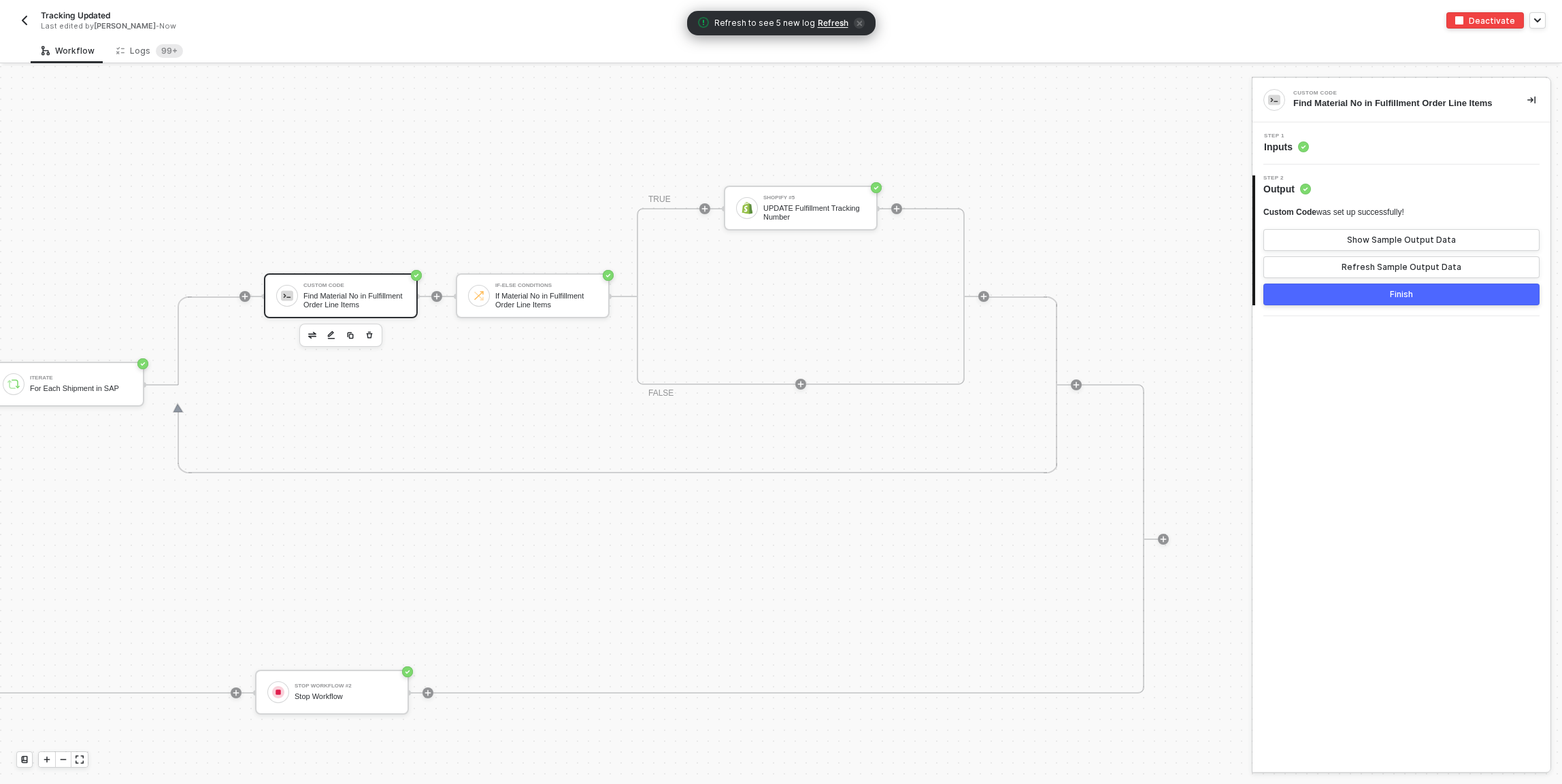
click at [994, 146] on div "Step 1 Inputs" at bounding box center [1403, 143] width 294 height 21
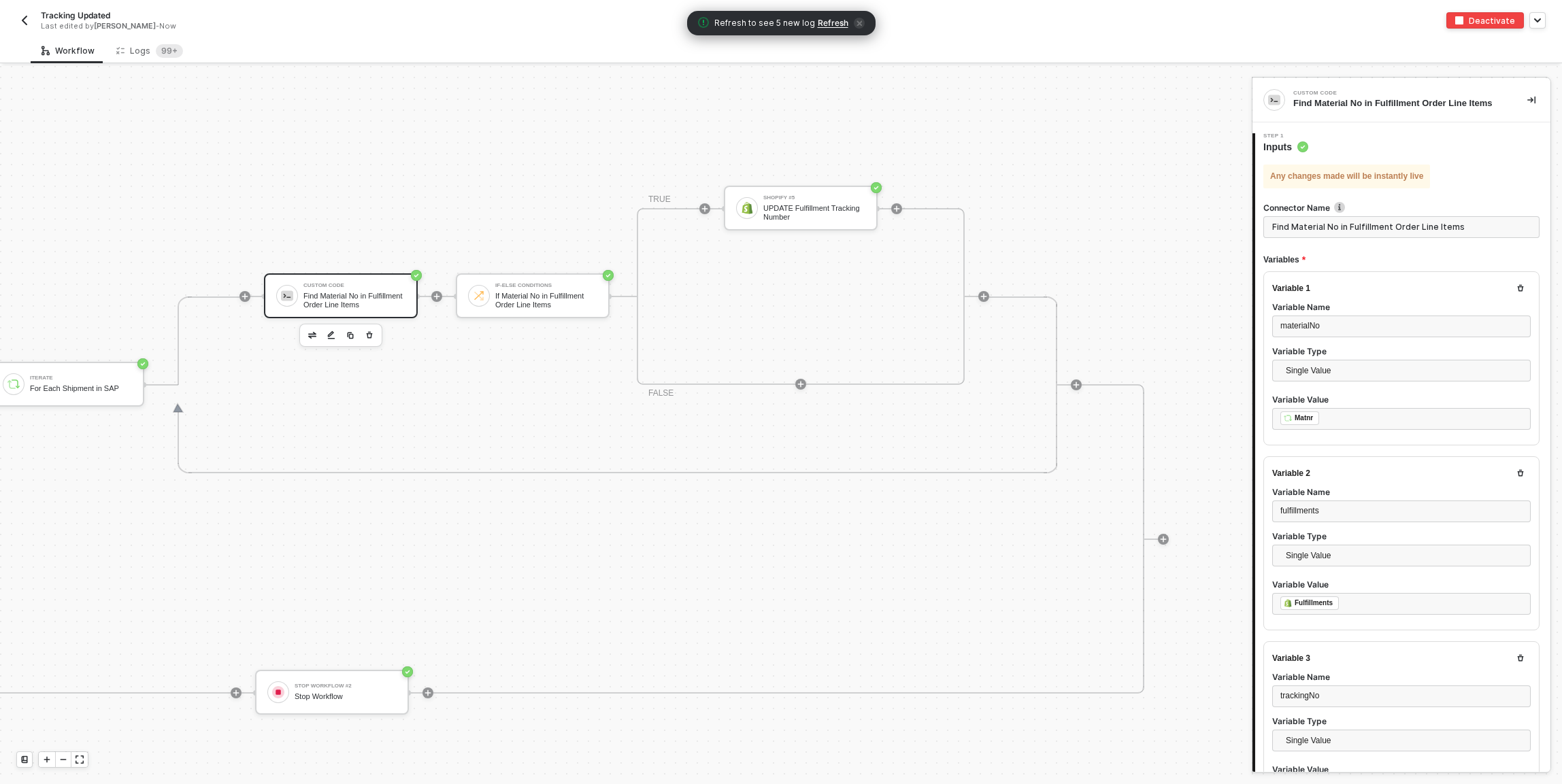
type textarea "const materialNo = inputData.materialNo; const trackingNo = inputData.trackingN…"
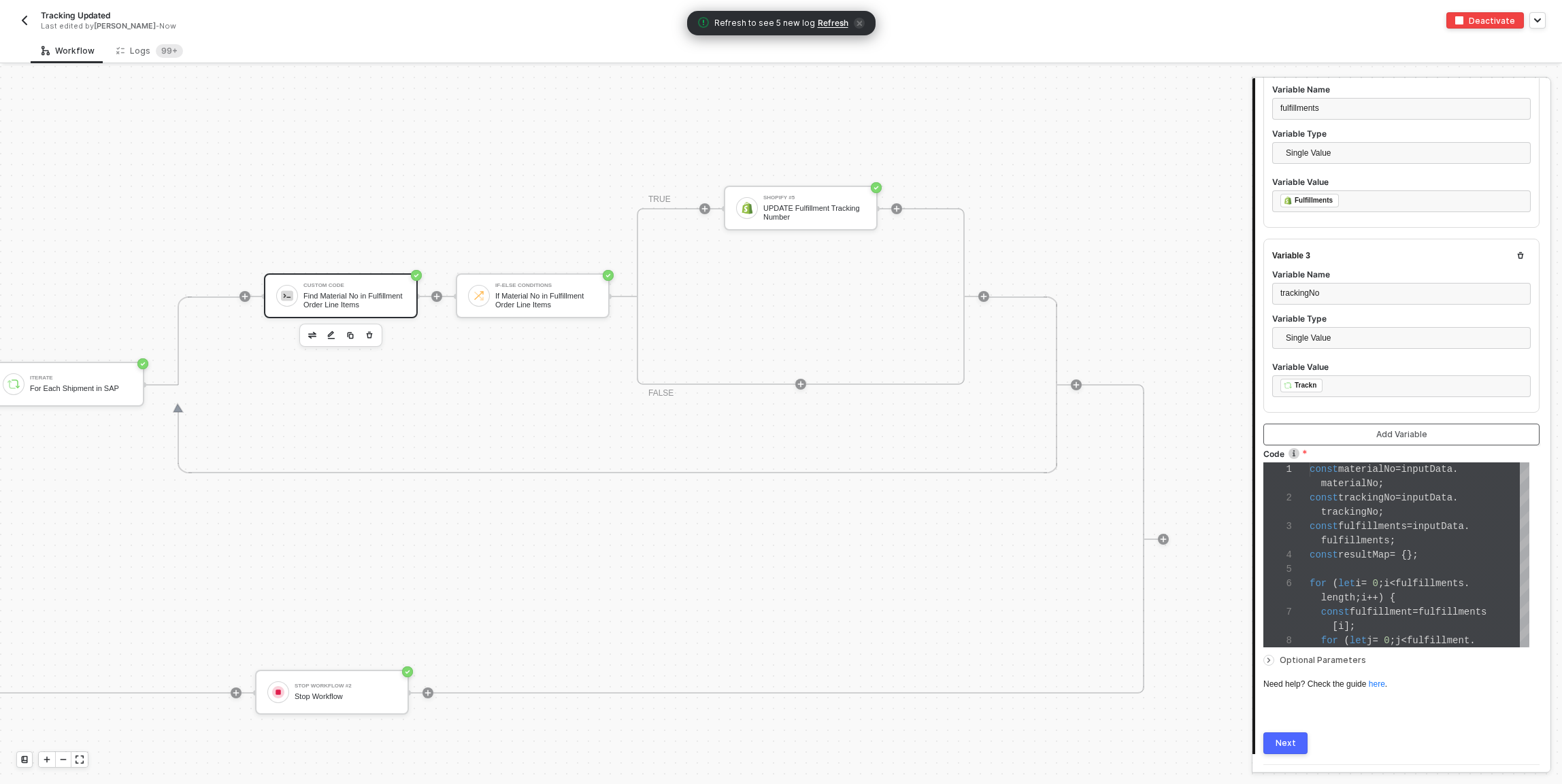
scroll to position [436, 0]
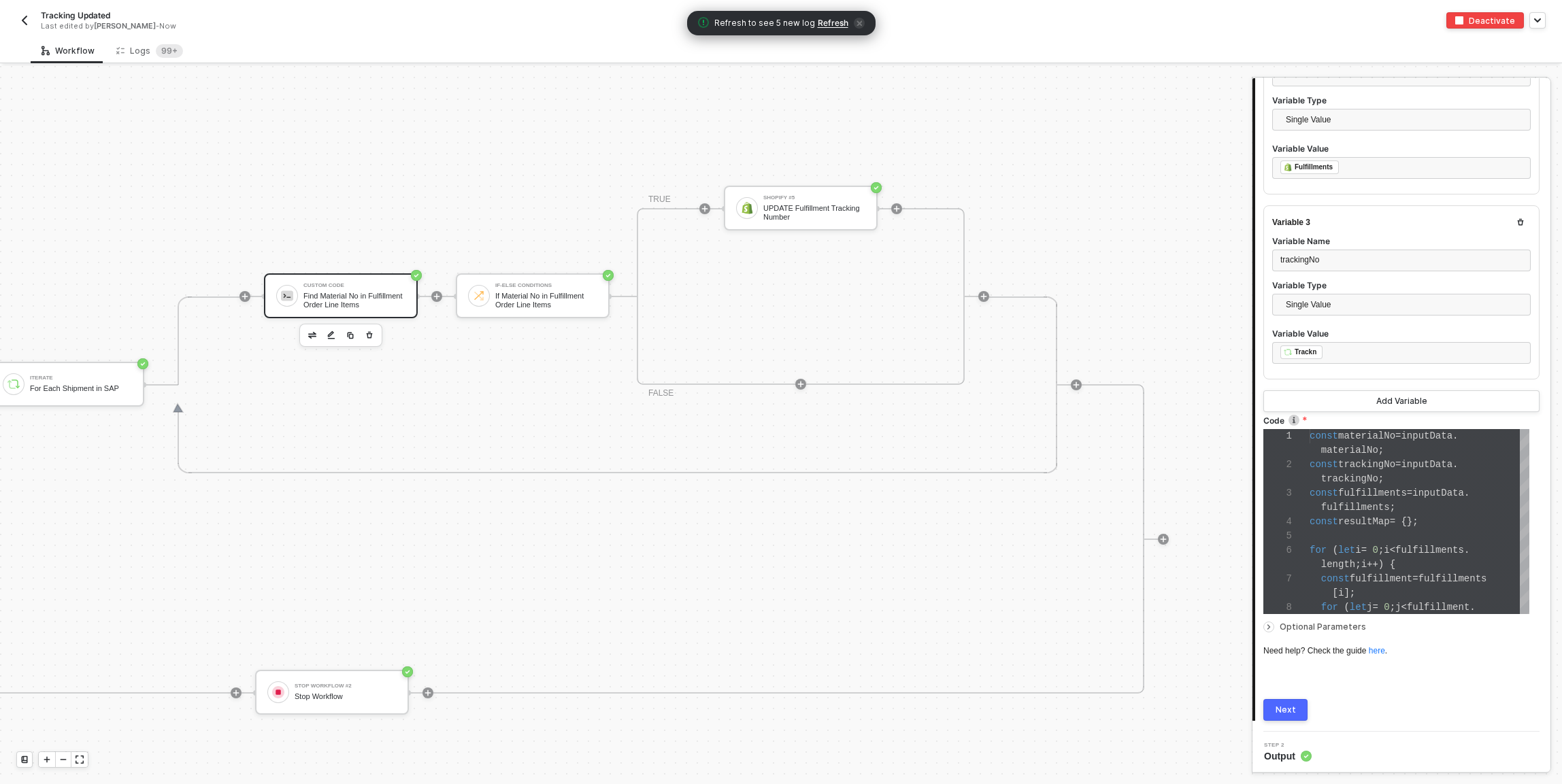
click at [994, 330] on div "SAP S/4HANA Trigger Trigger workflow when outbound delivery created SAP S/4HANA…" at bounding box center [53, 539] width 2230 height 1804
click at [810, 221] on div "Shopify #5 UPDATE Fulfillment Tracking Number" at bounding box center [800, 208] width 154 height 45
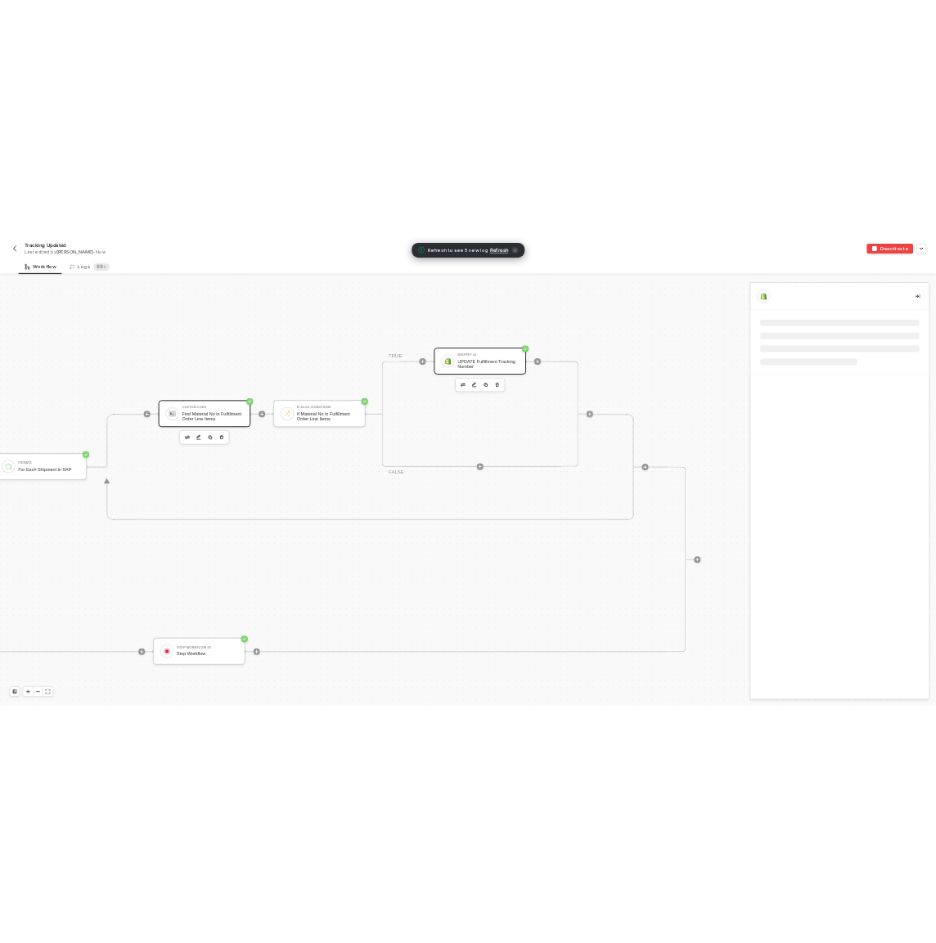
scroll to position [0, 0]
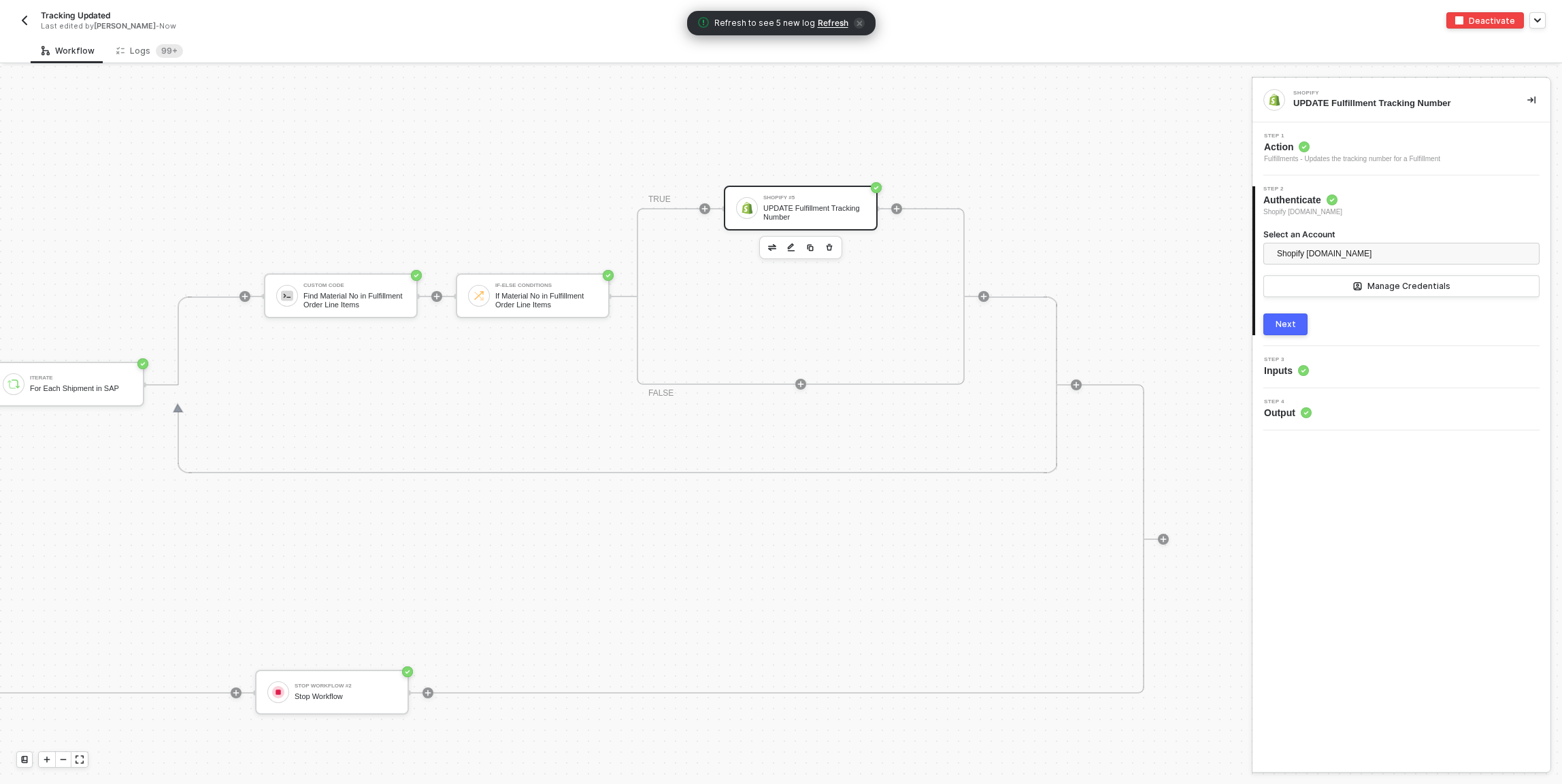
click at [994, 366] on div "Step 3 Inputs" at bounding box center [1403, 367] width 294 height 21
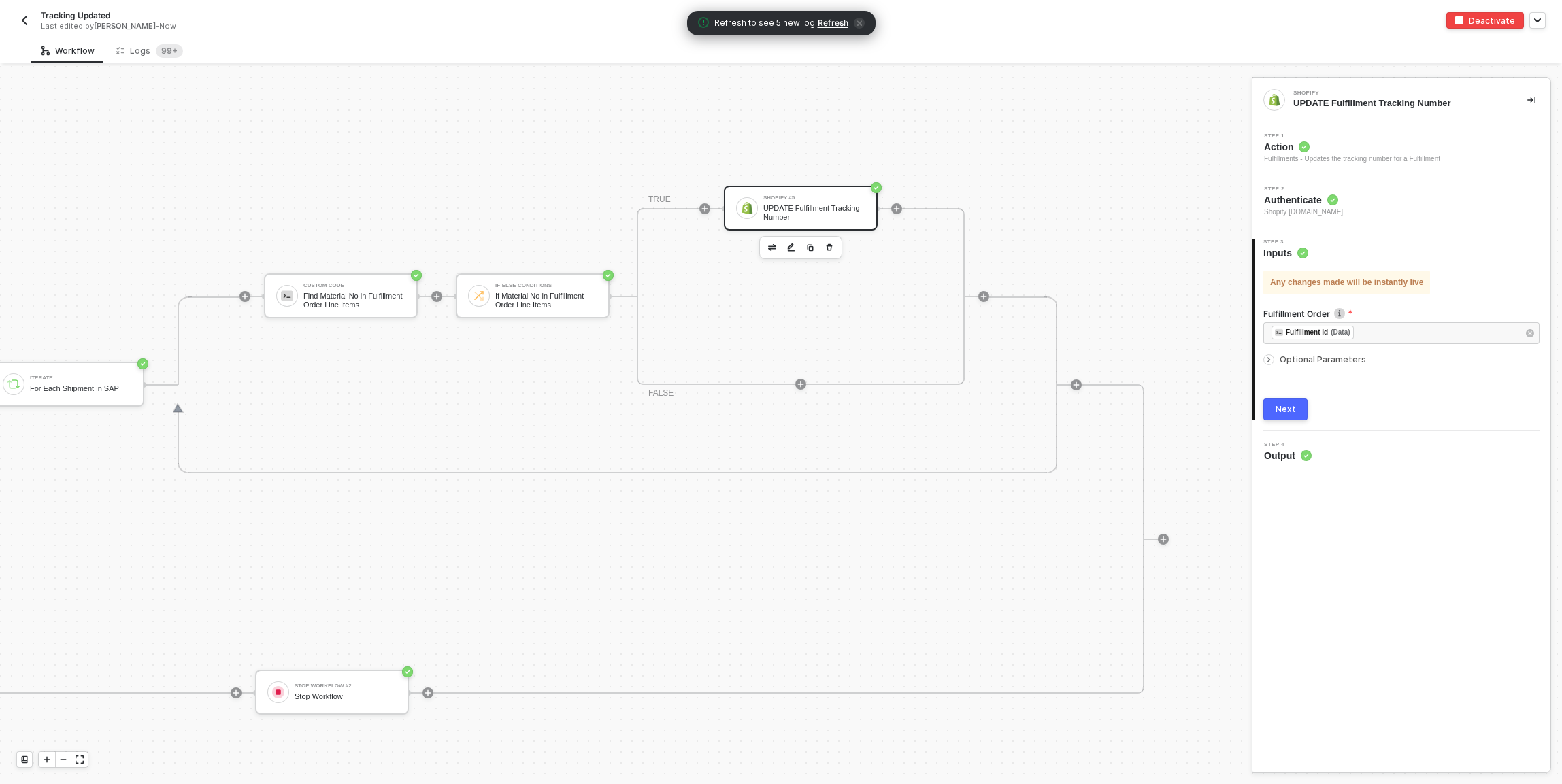
click at [994, 358] on span "Optional Parameters" at bounding box center [1322, 359] width 87 height 10
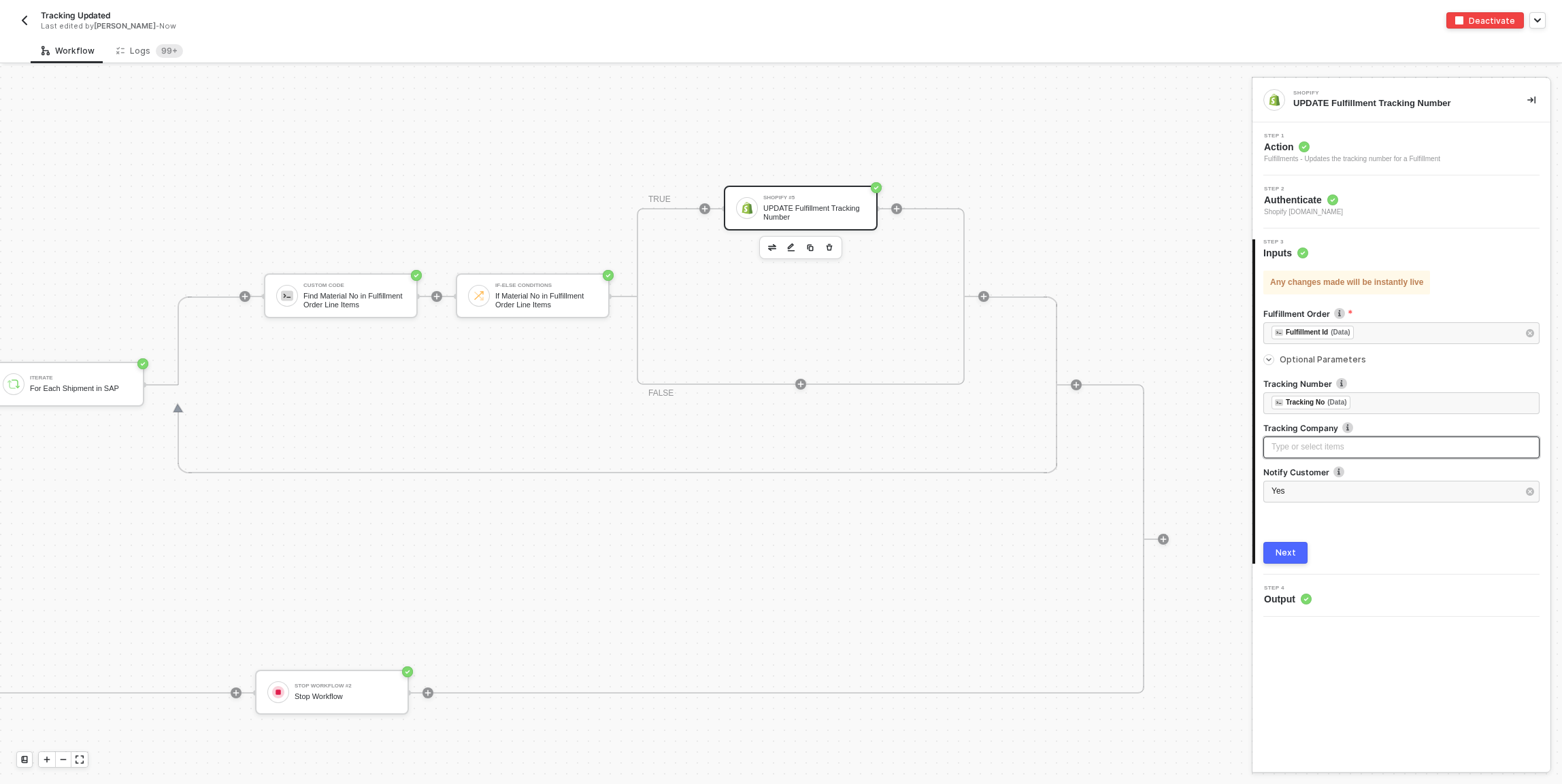
click at [994, 444] on div "Type or select items ﻿" at bounding box center [1401, 447] width 260 height 13
click at [994, 447] on div "fed" at bounding box center [1401, 447] width 260 height 13
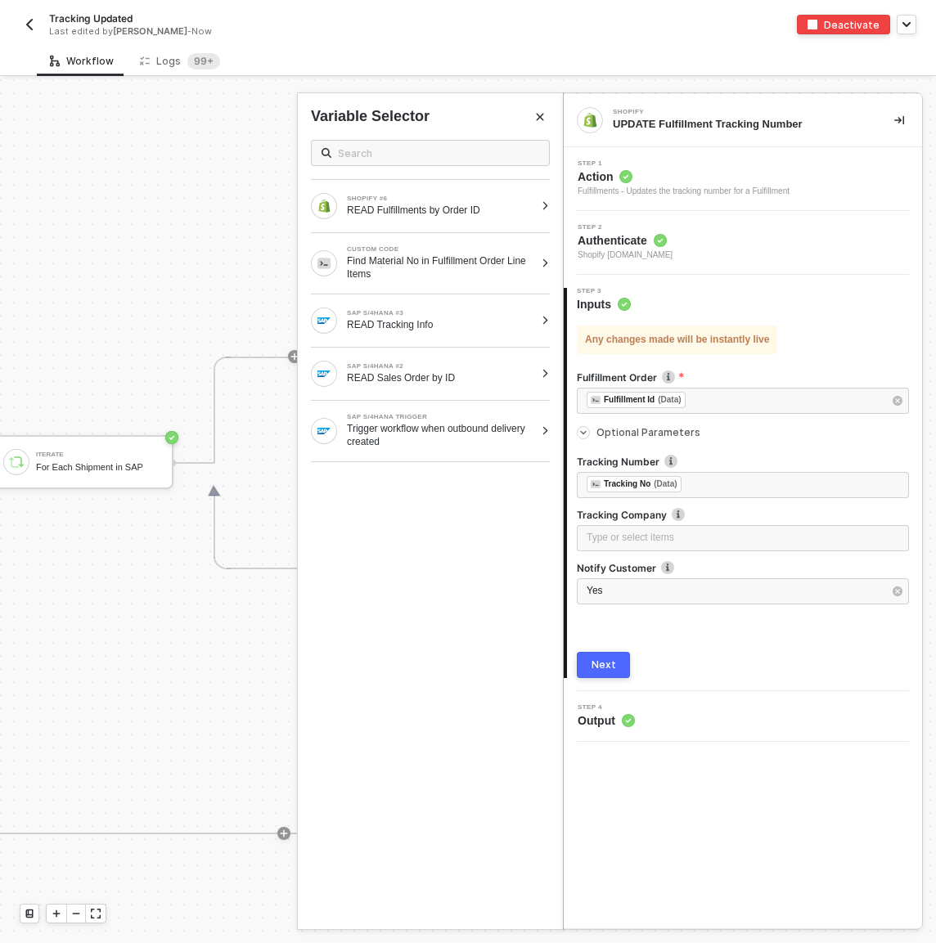
click at [770, 183] on span "Action" at bounding box center [683, 176] width 212 height 16
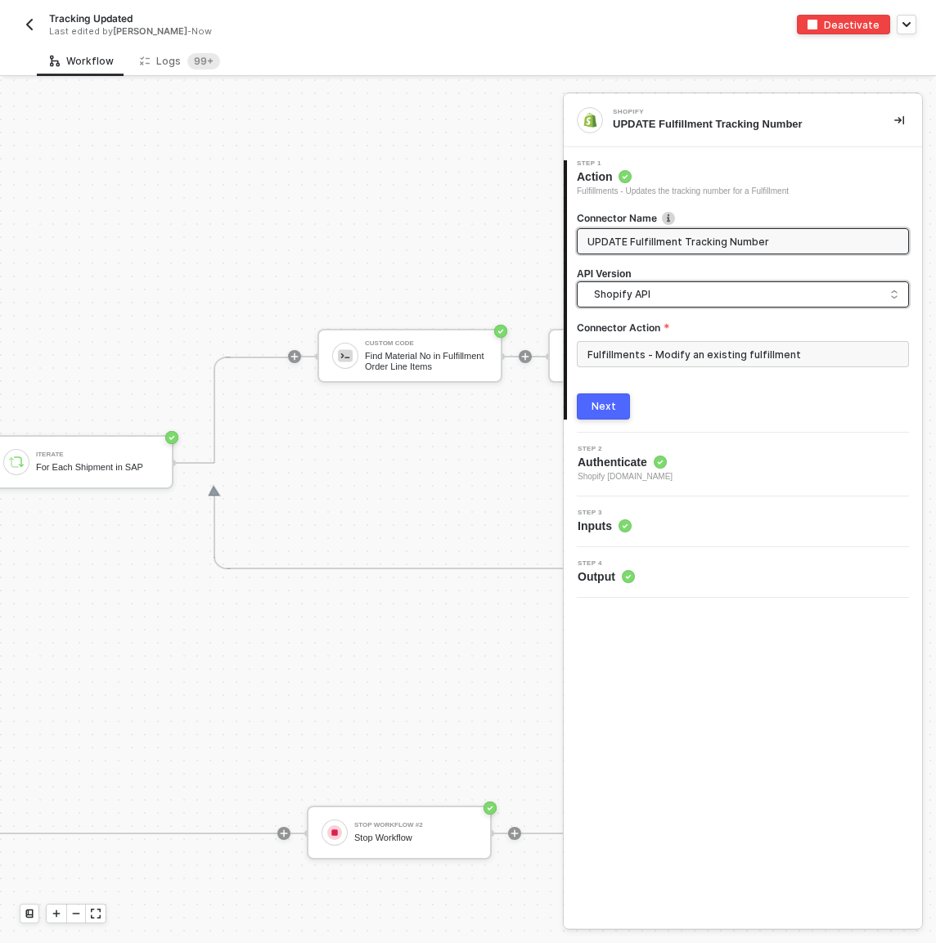
click at [745, 289] on span "Shopify API" at bounding box center [746, 294] width 304 height 18
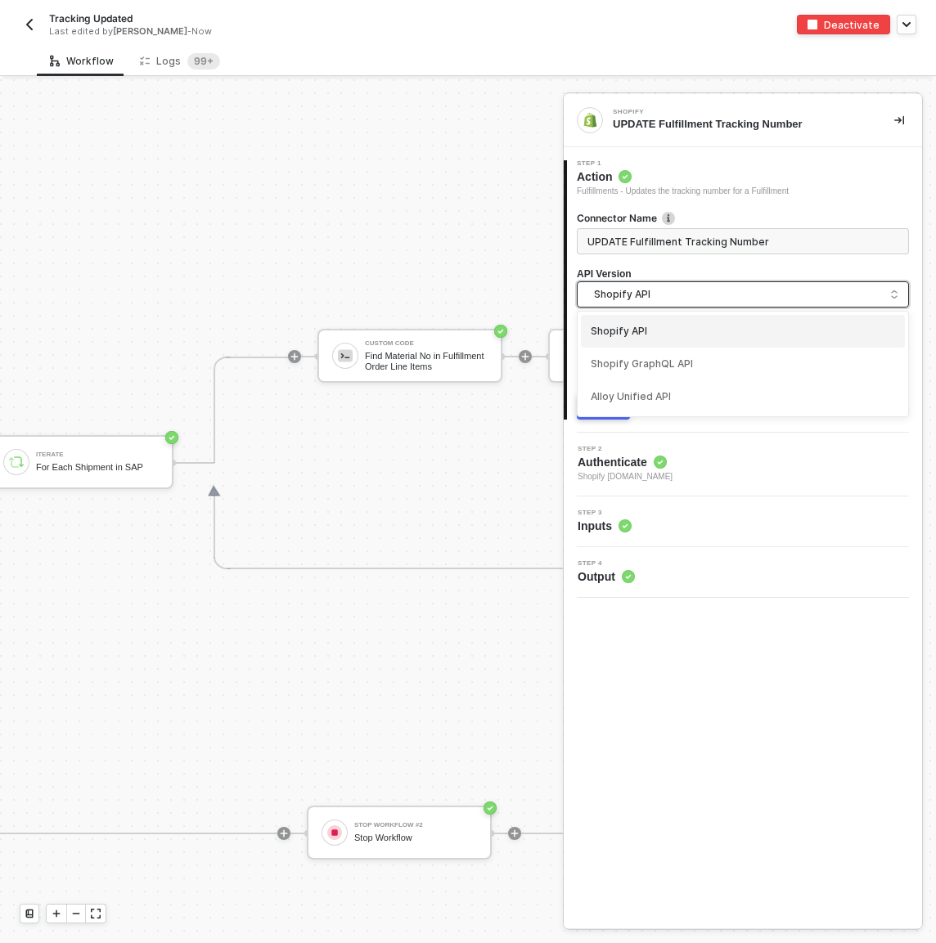
click at [745, 289] on span "Shopify API" at bounding box center [746, 294] width 304 height 18
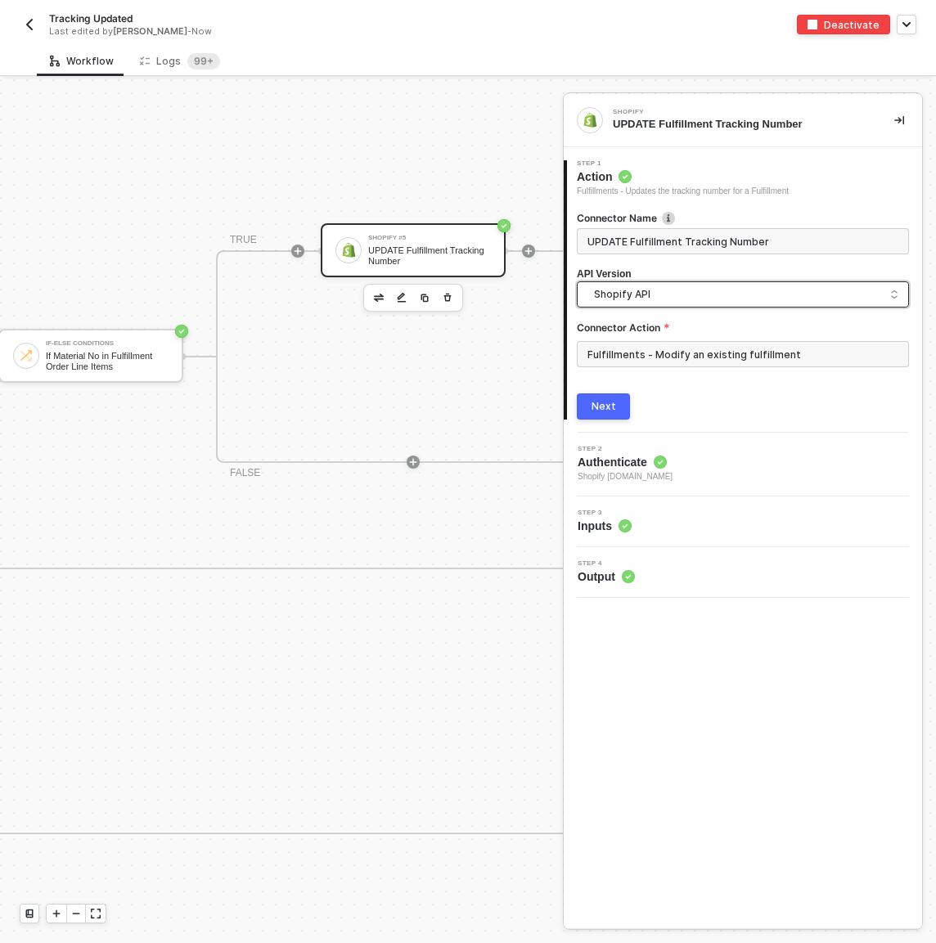
scroll to position [516, 1930]
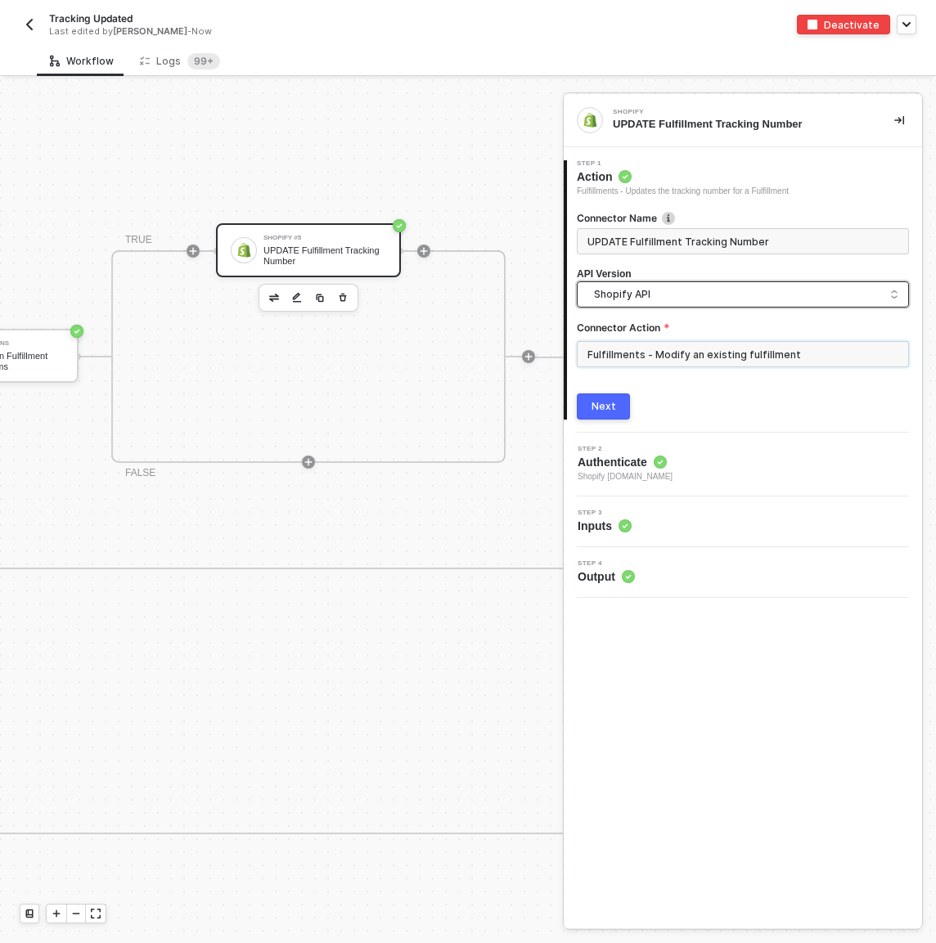
click at [690, 360] on input "Fulfillments - Modify an existing fulfillment" at bounding box center [743, 354] width 332 height 26
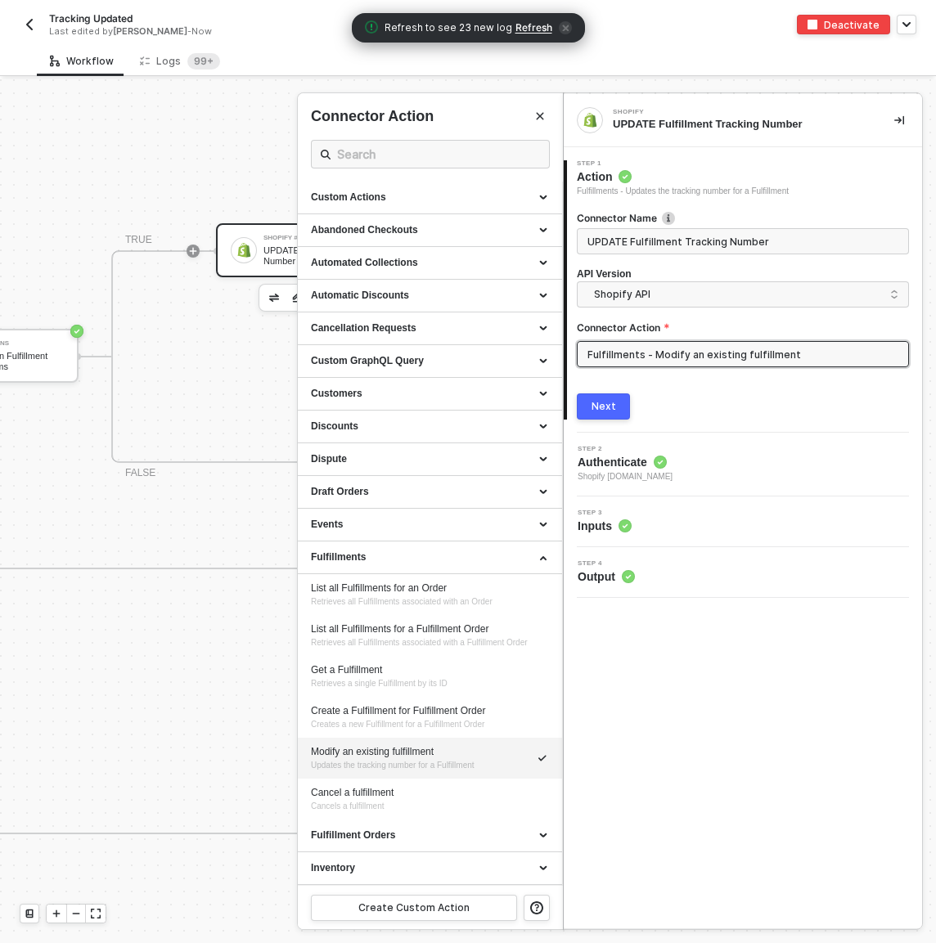
click at [654, 522] on div "Step 3 Inputs" at bounding box center [745, 522] width 354 height 25
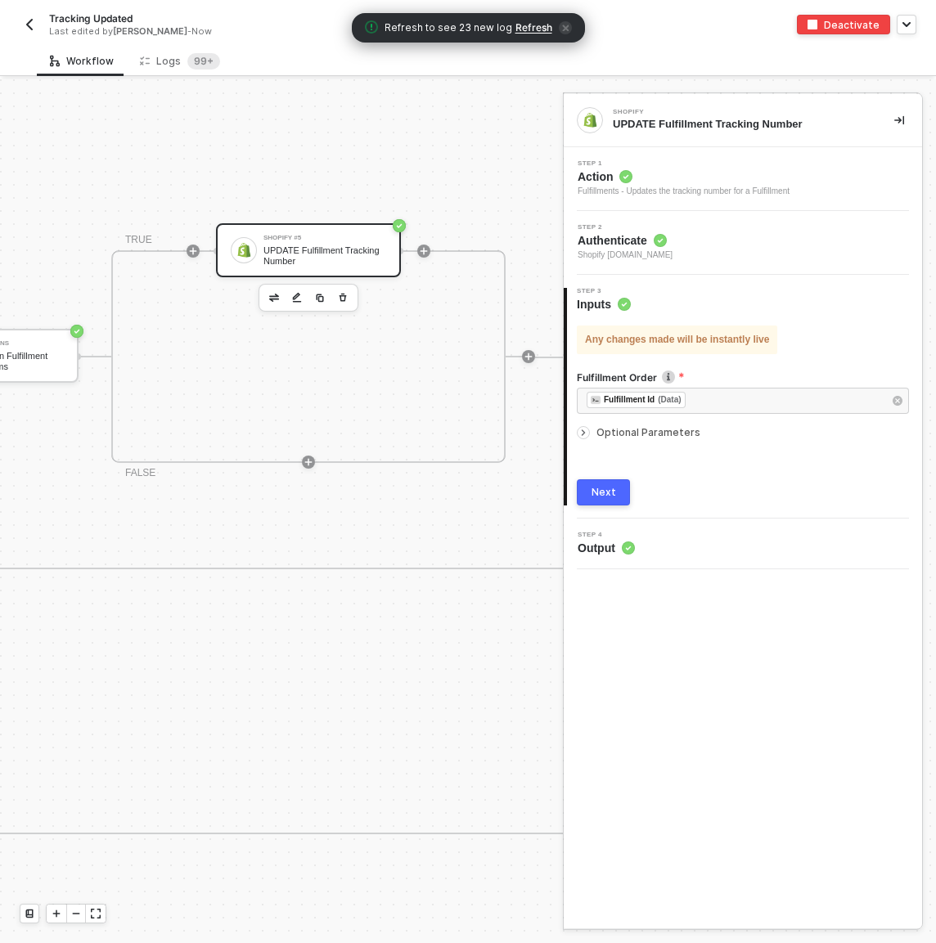
click at [662, 433] on span "Optional Parameters" at bounding box center [648, 432] width 104 height 12
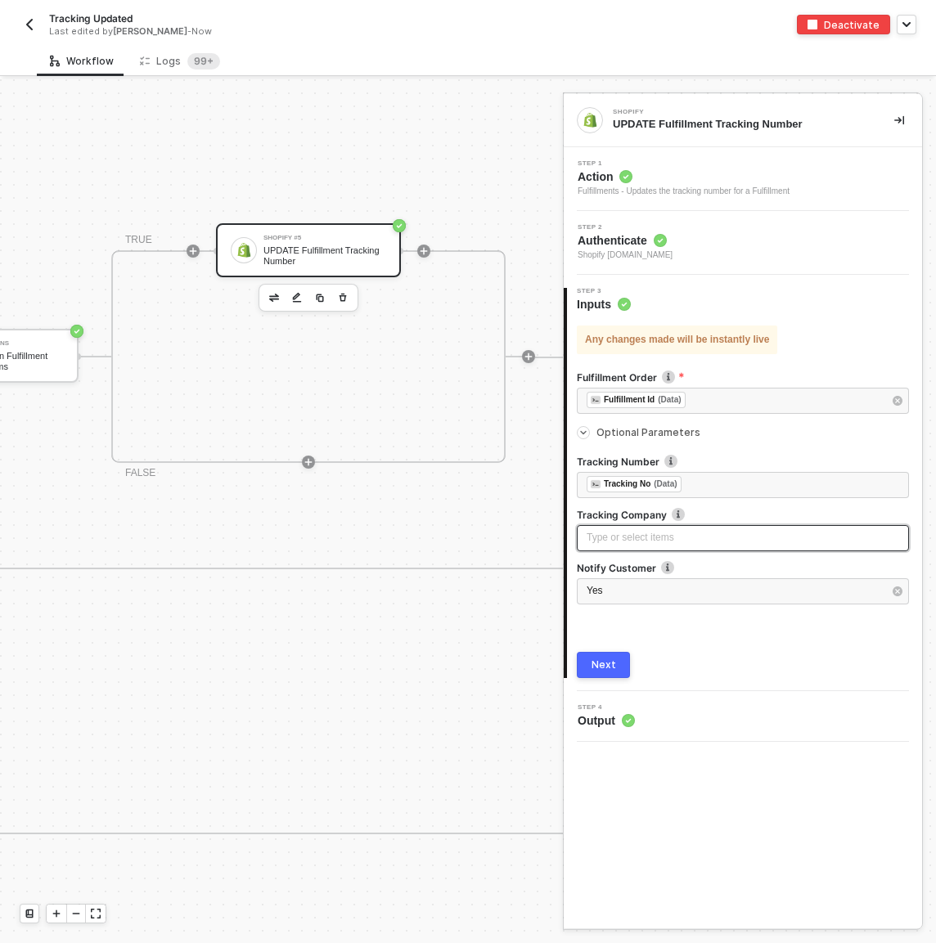
click at [662, 534] on div "Type or select items ﻿" at bounding box center [742, 538] width 312 height 16
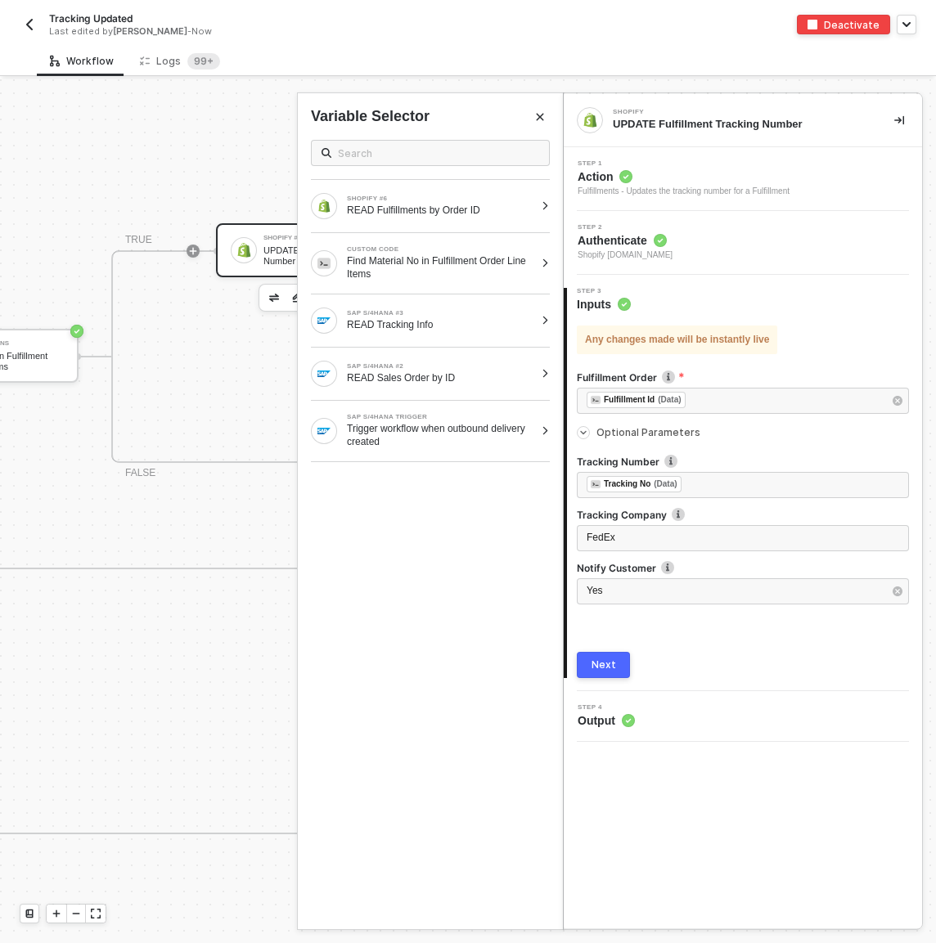
click at [611, 614] on button "Next" at bounding box center [603, 665] width 53 height 26
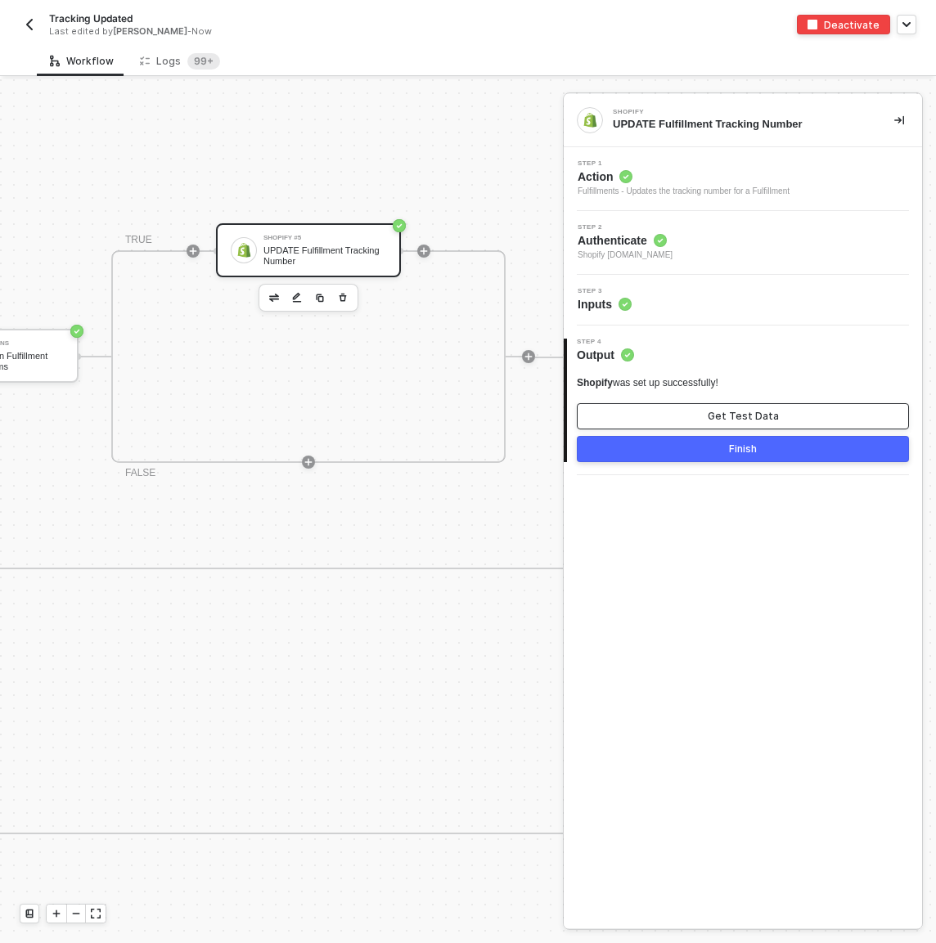
click at [685, 415] on button "Get Test Data" at bounding box center [743, 416] width 332 height 26
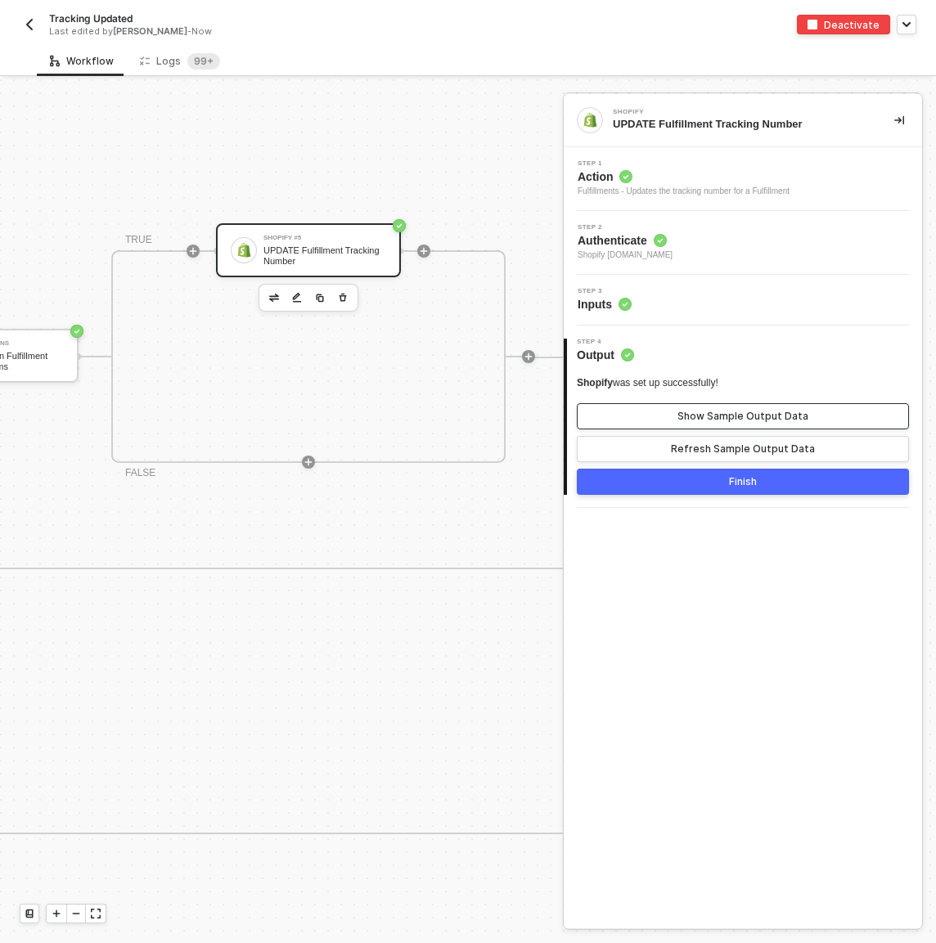
click at [728, 420] on div "Show Sample Output Data" at bounding box center [742, 416] width 131 height 13
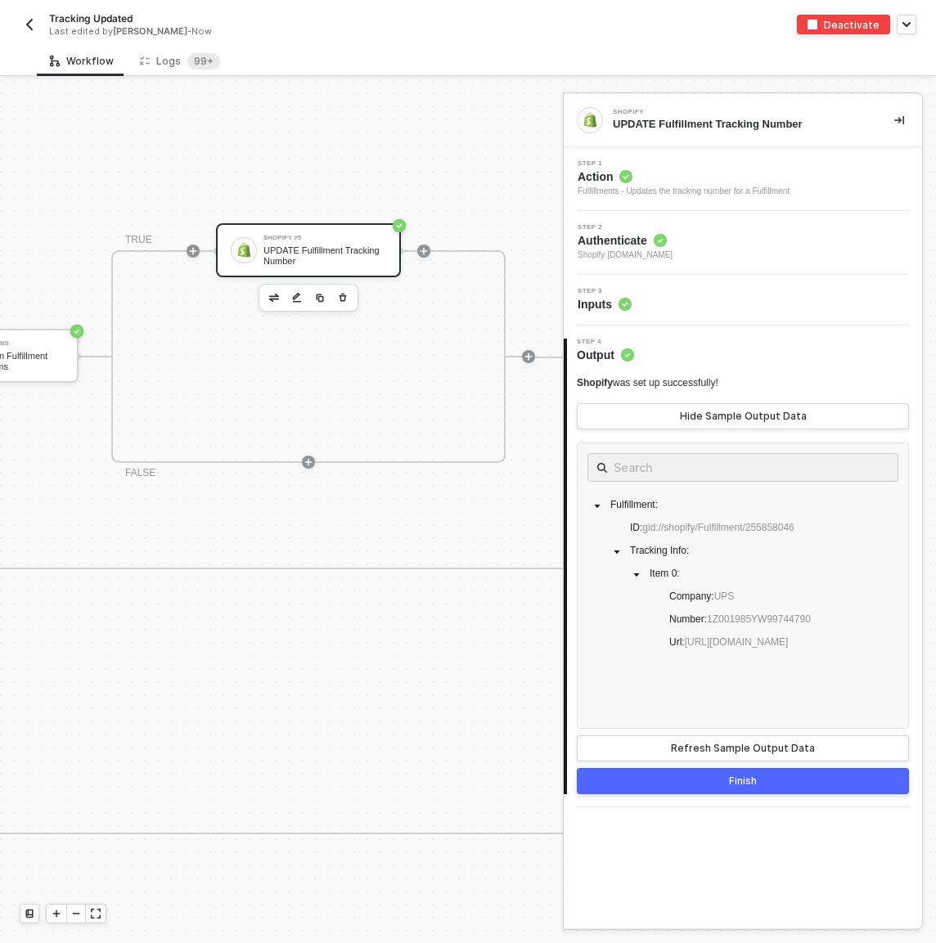
click at [777, 614] on button "Finish" at bounding box center [743, 781] width 332 height 26
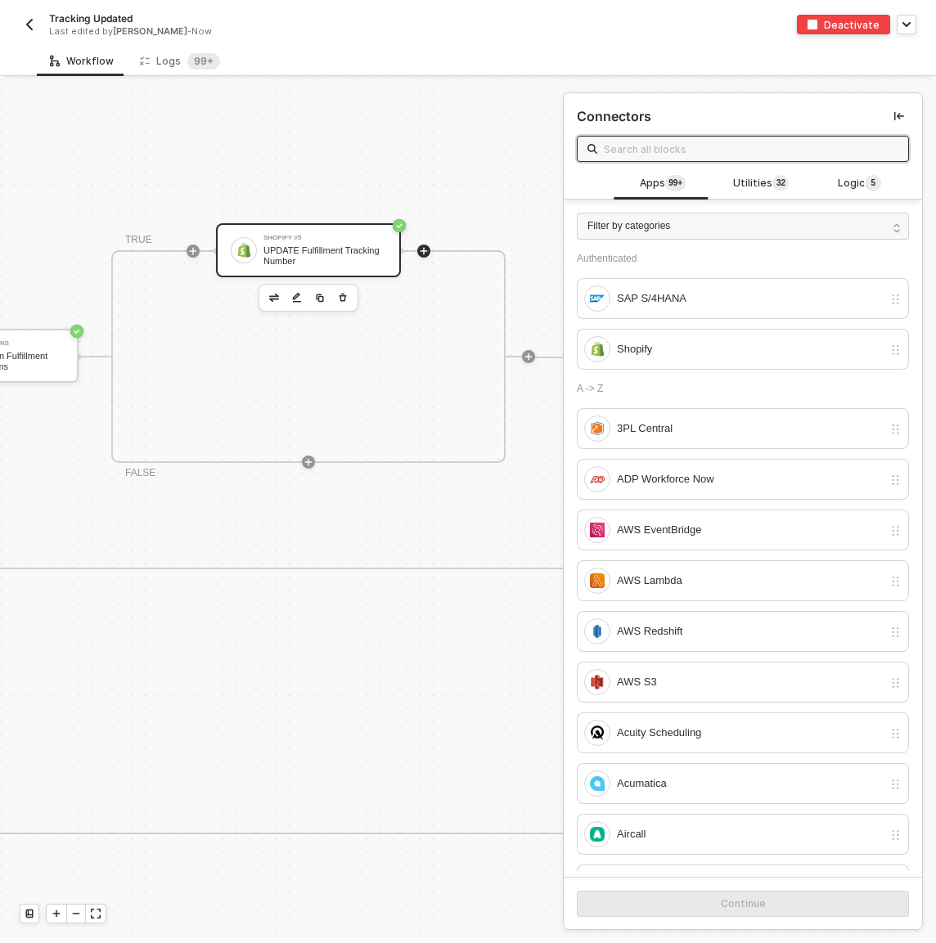
click at [346, 240] on div "Shopify #5" at bounding box center [324, 238] width 123 height 7
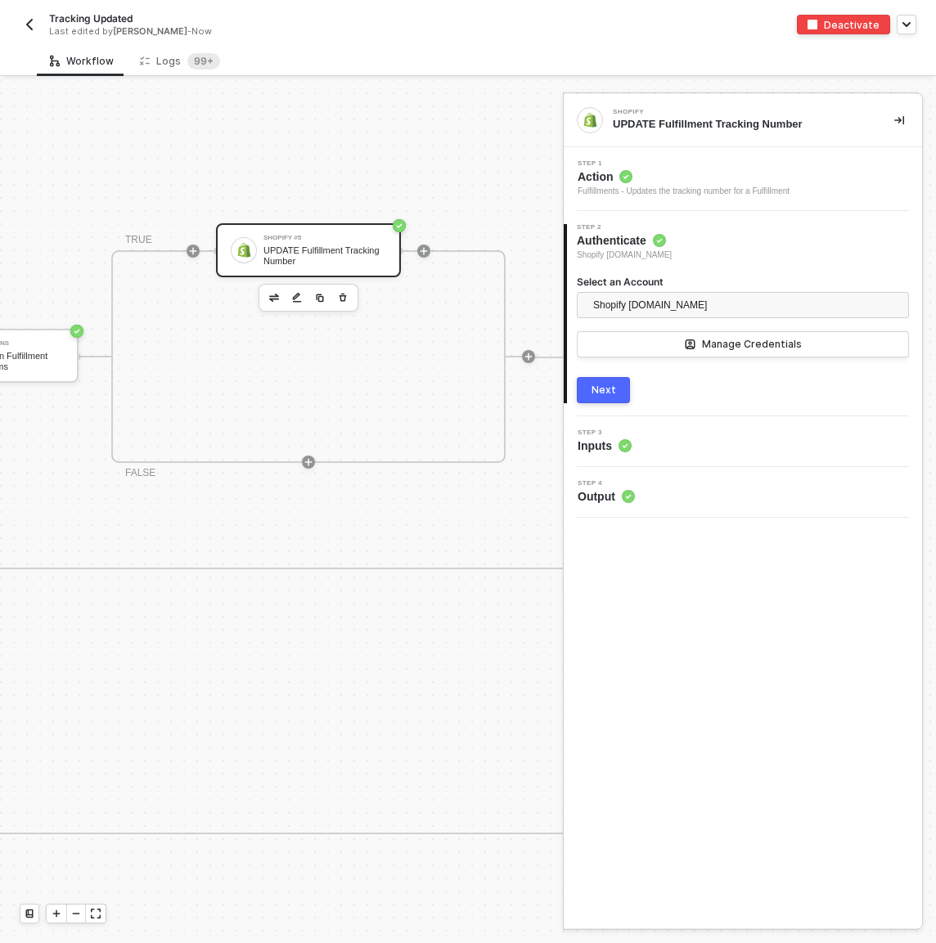
click at [611, 460] on div "3 Step 3 Inputs" at bounding box center [743, 441] width 358 height 51
click at [658, 447] on div "Step 3 Inputs" at bounding box center [745, 441] width 354 height 25
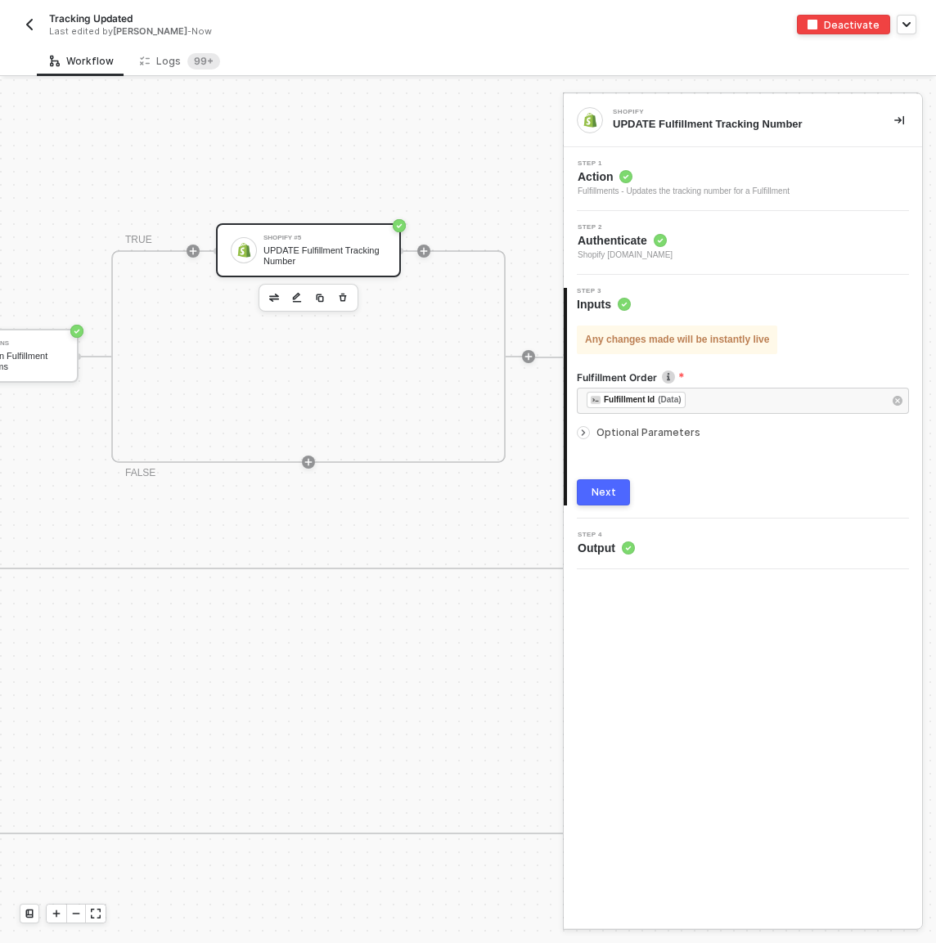
click at [611, 500] on button "Next" at bounding box center [603, 492] width 53 height 26
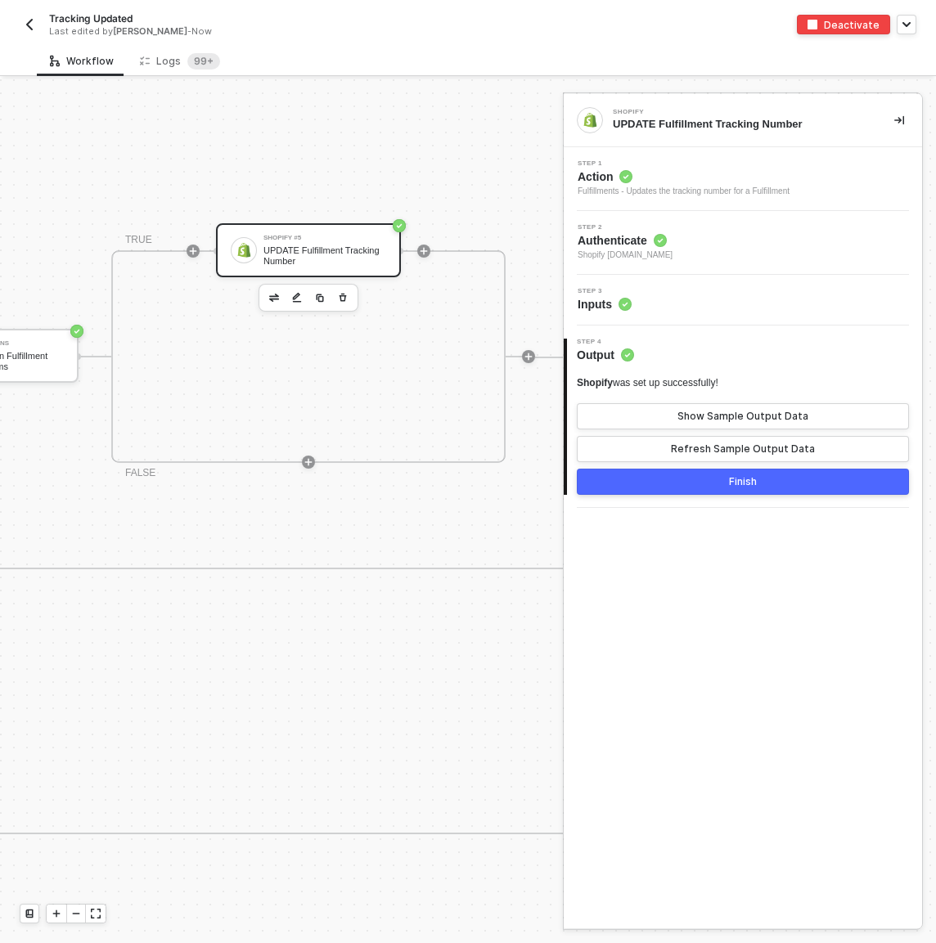
click at [724, 292] on div "Step 3 Inputs" at bounding box center [745, 300] width 354 height 25
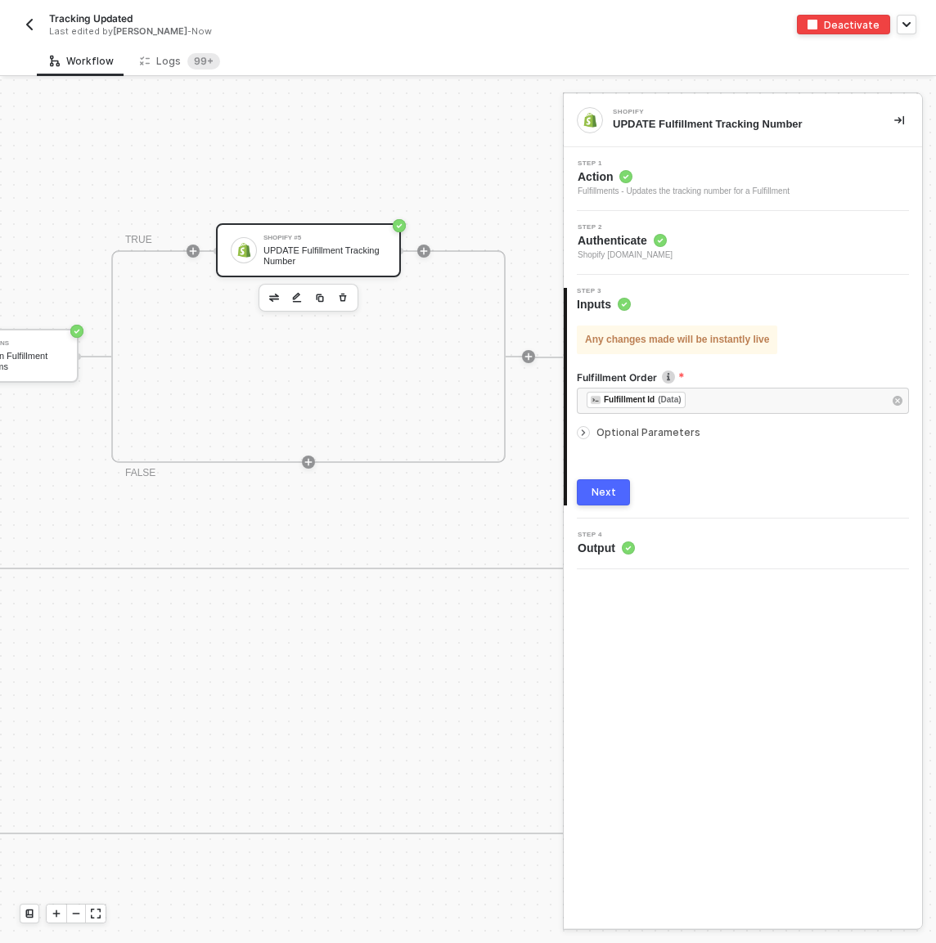
click at [647, 435] on span "Optional Parameters" at bounding box center [648, 432] width 104 height 12
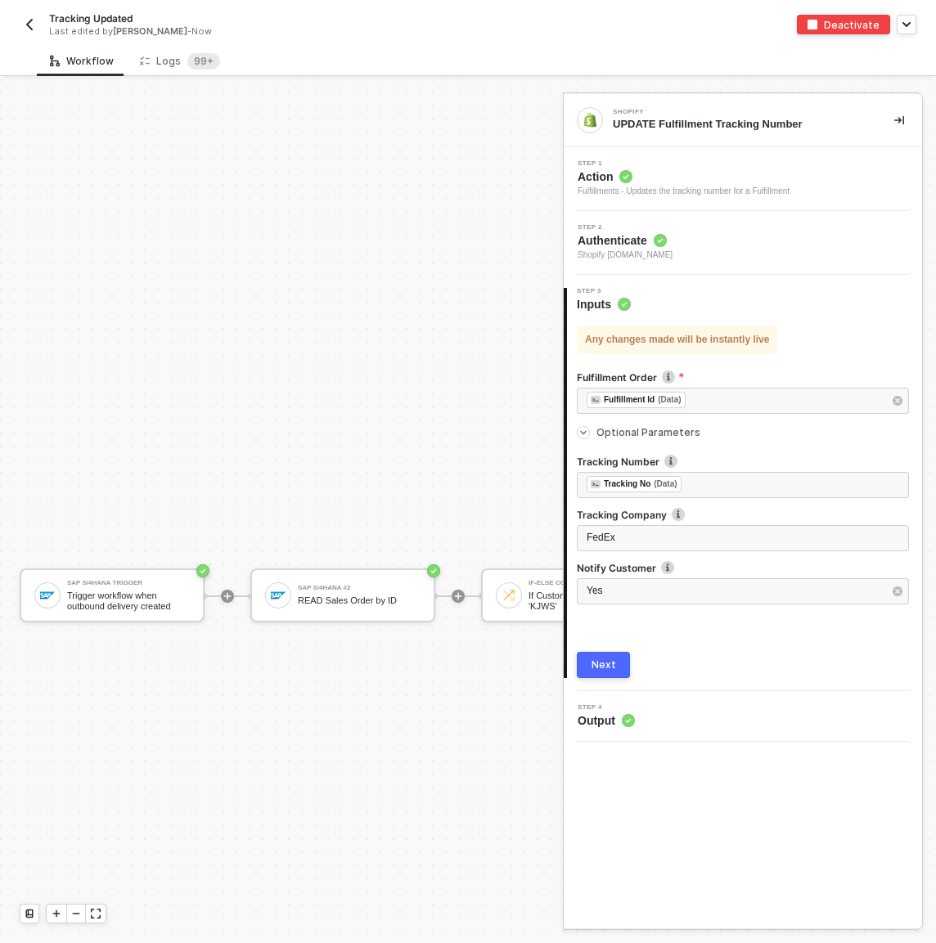
scroll to position [596, 0]
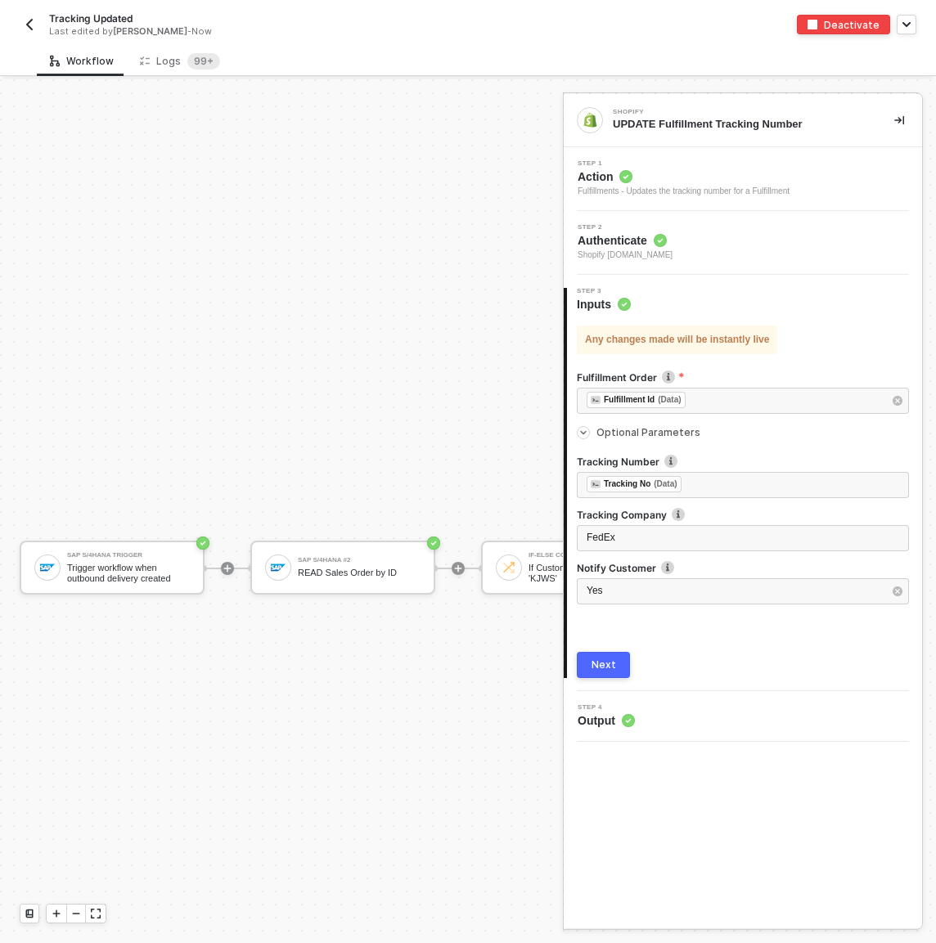
click at [901, 124] on icon "icon-collapse-right" at bounding box center [899, 120] width 10 height 10
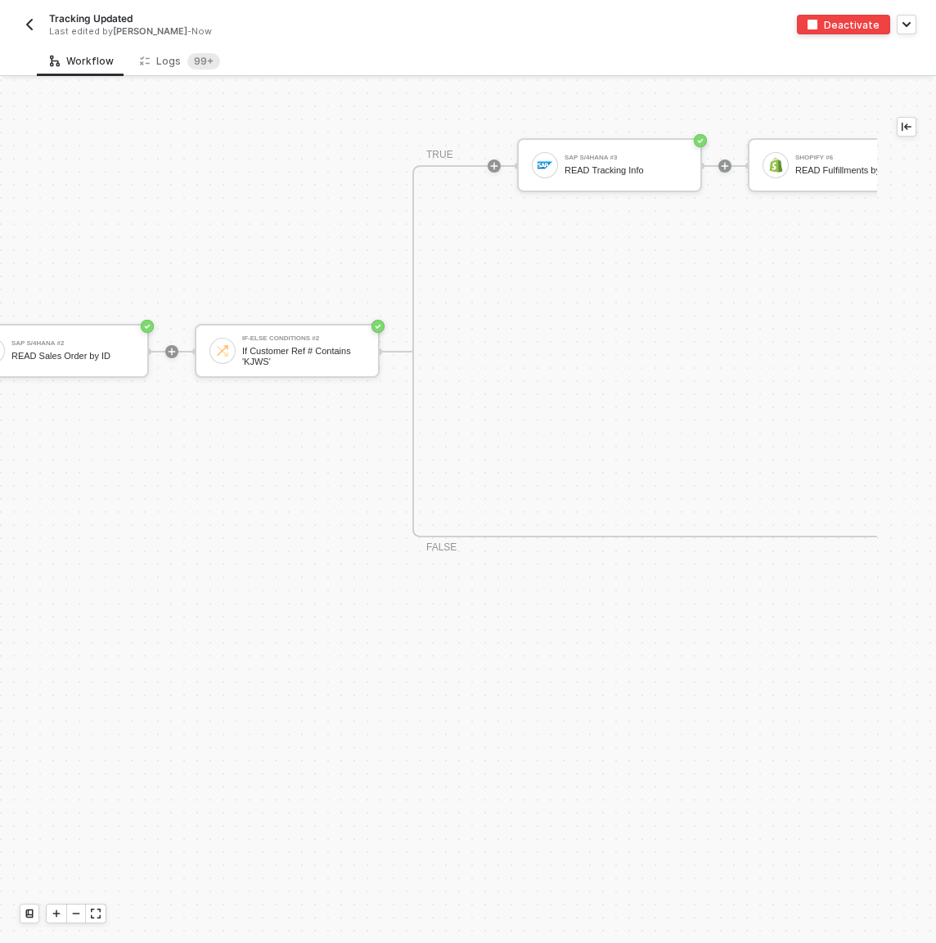
scroll to position [813, 0]
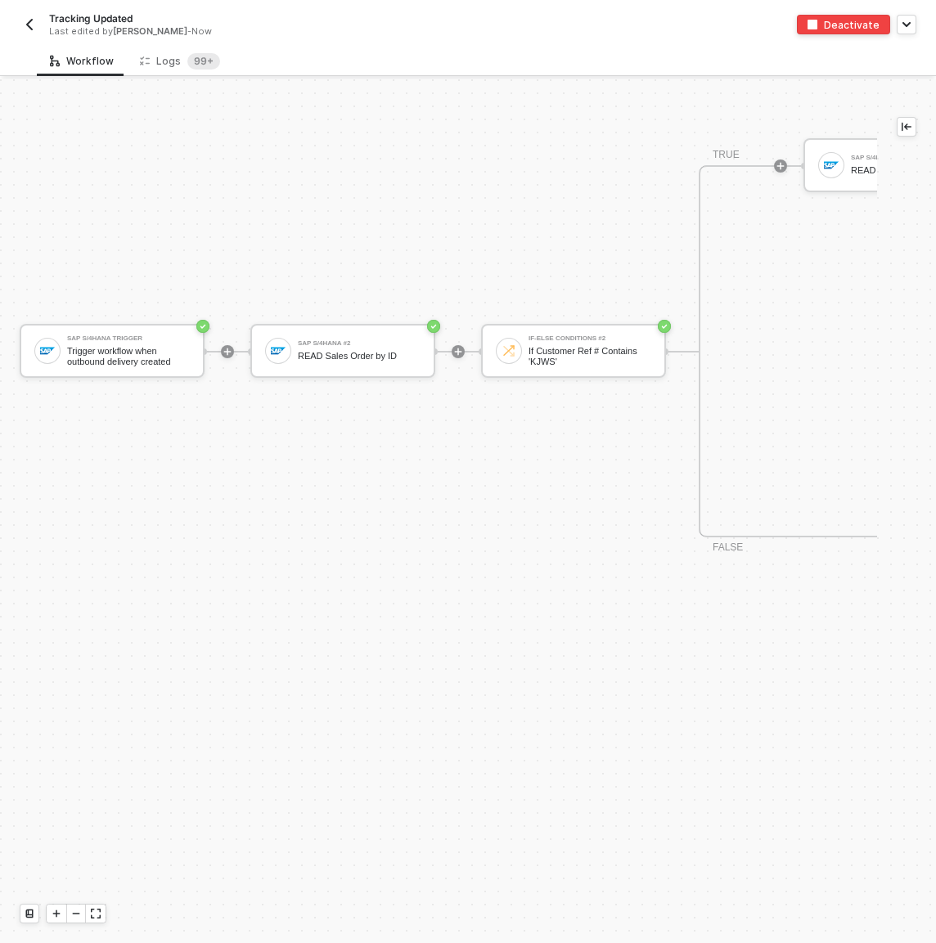
click at [319, 335] on div "SAP S/4HANA #2 READ Sales Order by ID" at bounding box center [359, 350] width 123 height 31
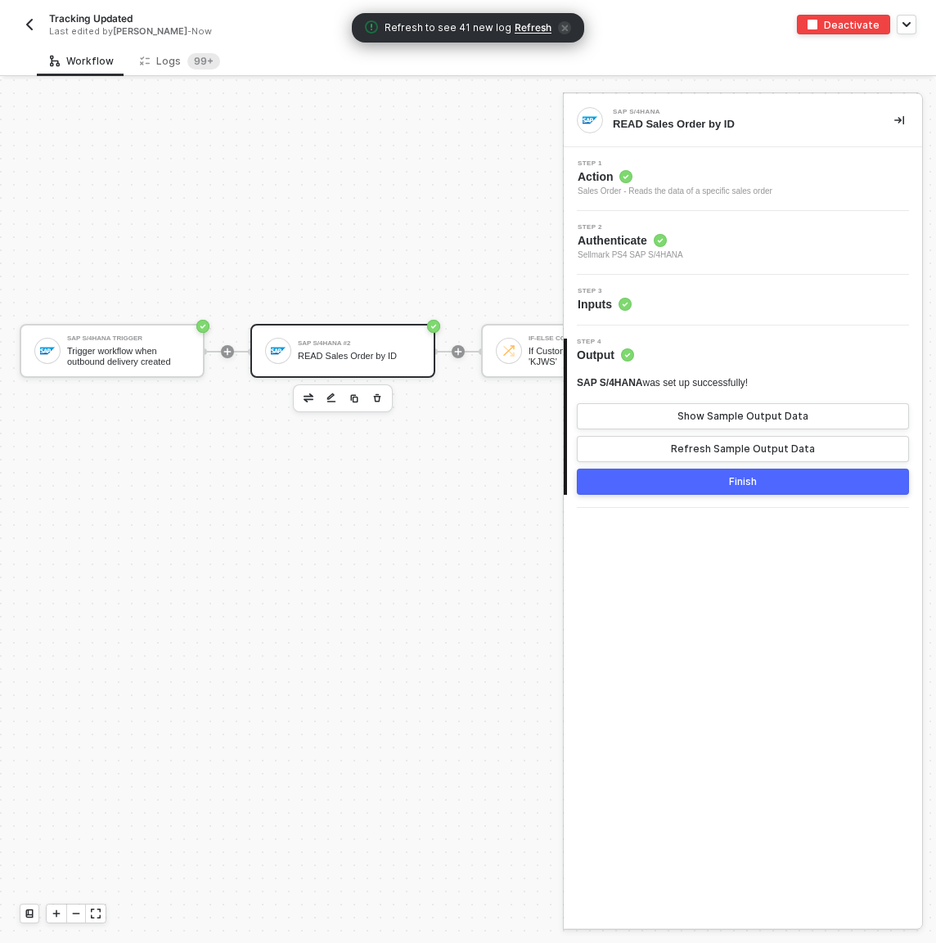
click at [703, 295] on div "Step 3 Inputs" at bounding box center [745, 300] width 354 height 25
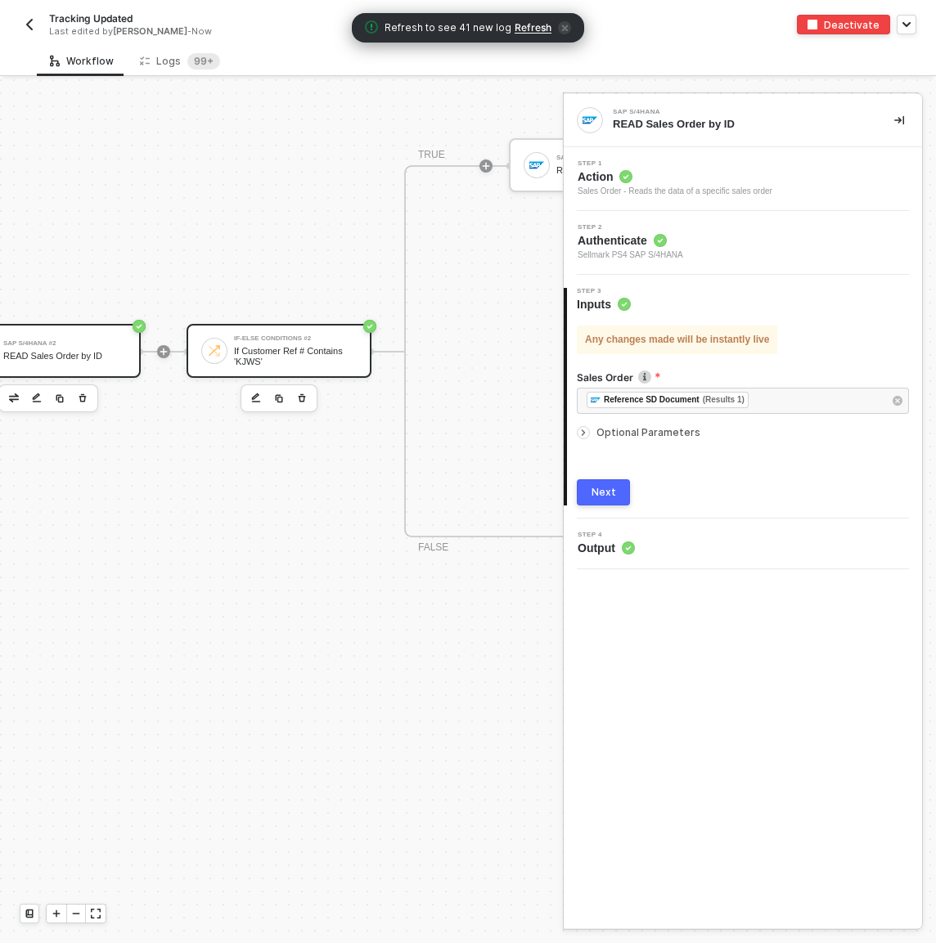
click at [308, 350] on div "If Customer Ref # Contains 'KJWS'" at bounding box center [295, 356] width 123 height 20
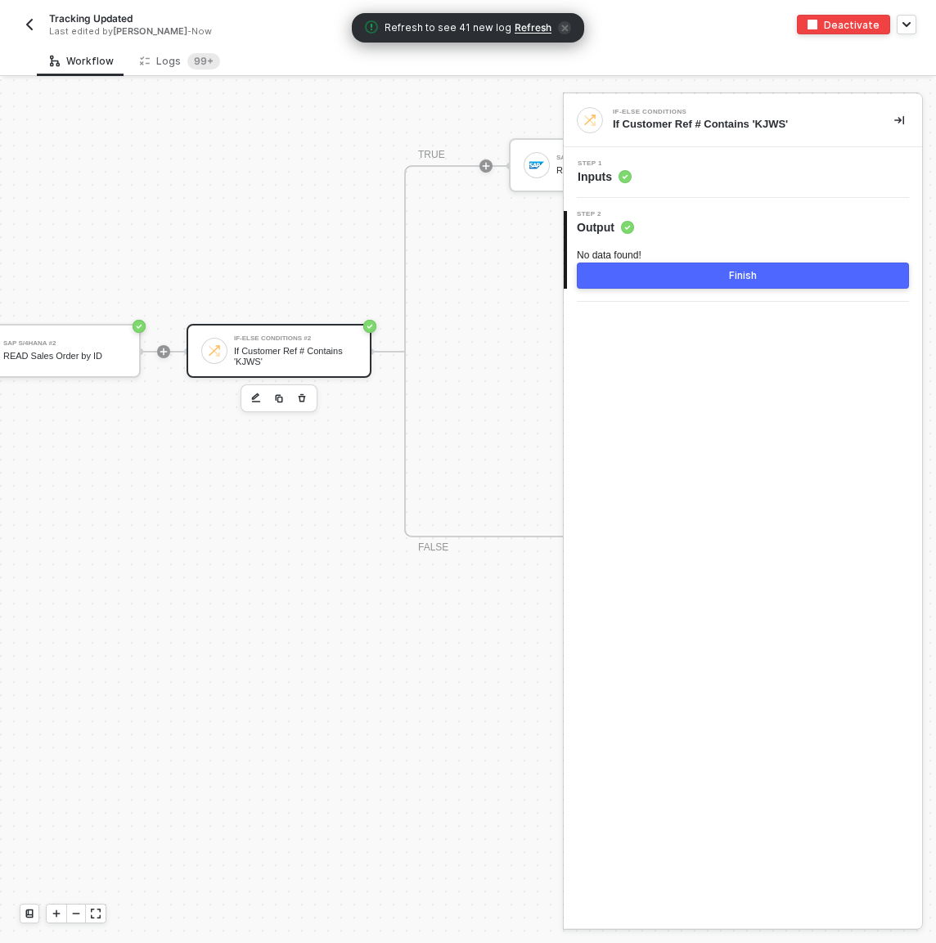
click at [715, 182] on div "Step 1 Inputs" at bounding box center [745, 172] width 354 height 25
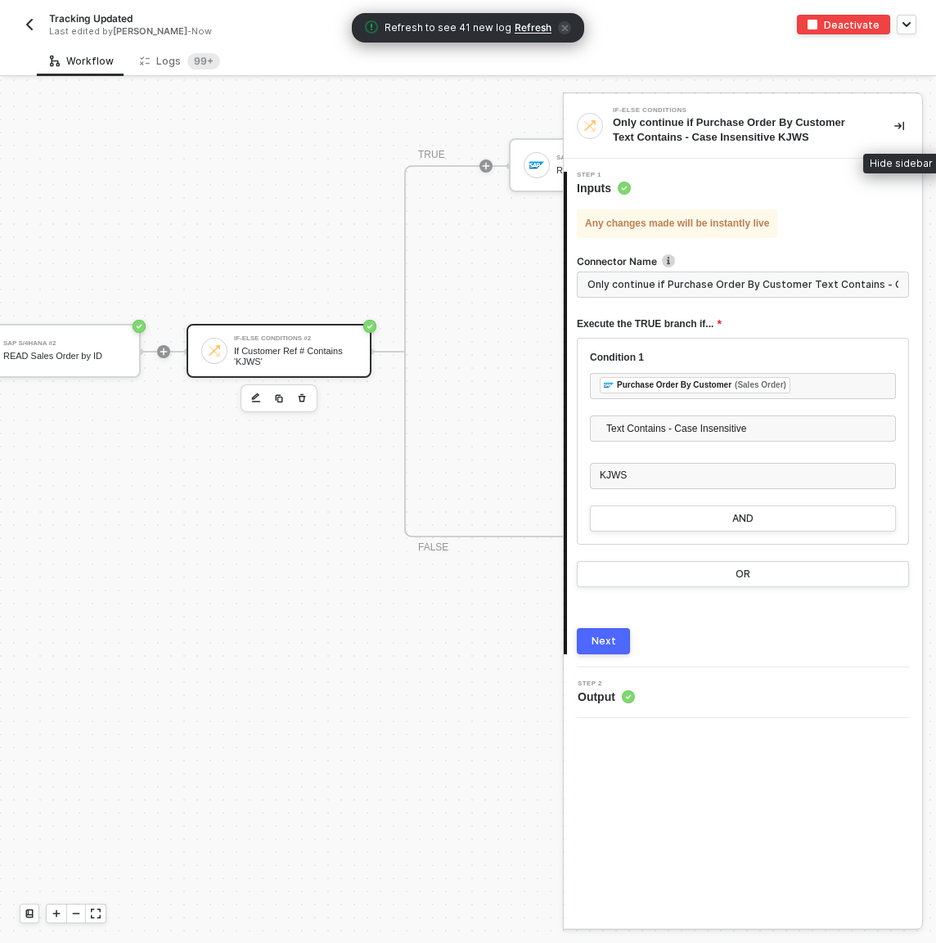
click at [897, 127] on icon "icon-collapse-right" at bounding box center [899, 126] width 10 height 10
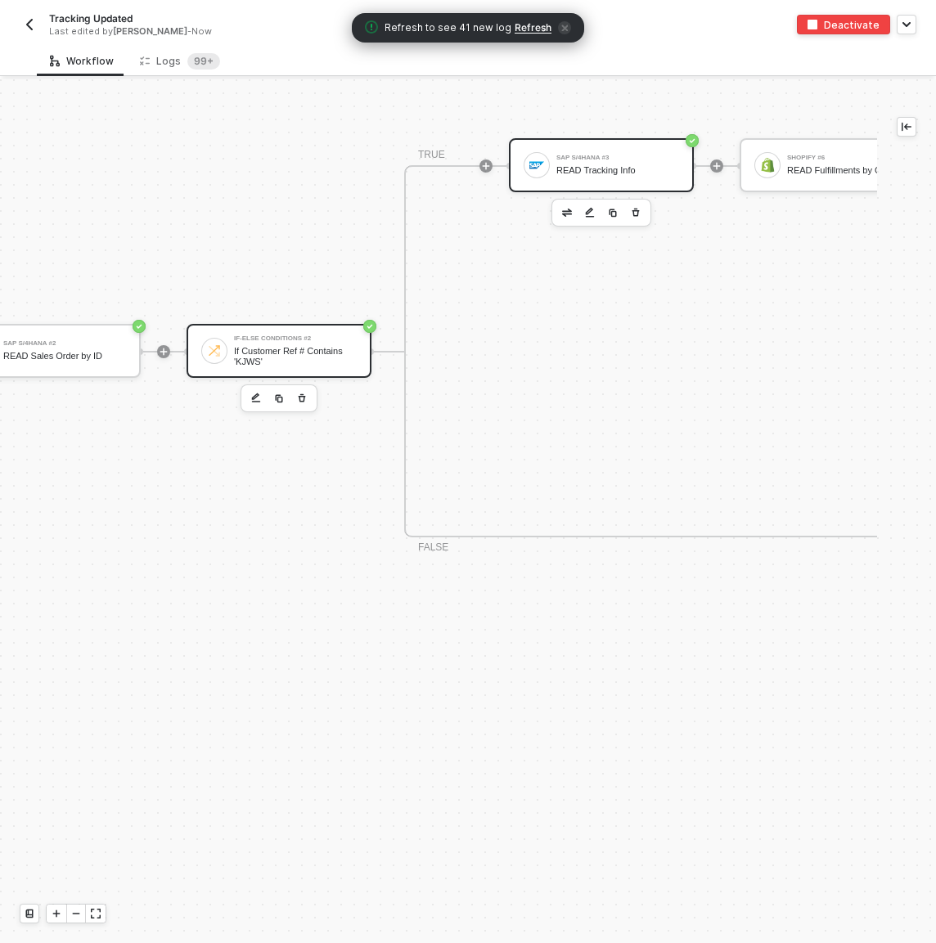
click at [602, 169] on div "READ Tracking Info" at bounding box center [617, 170] width 123 height 11
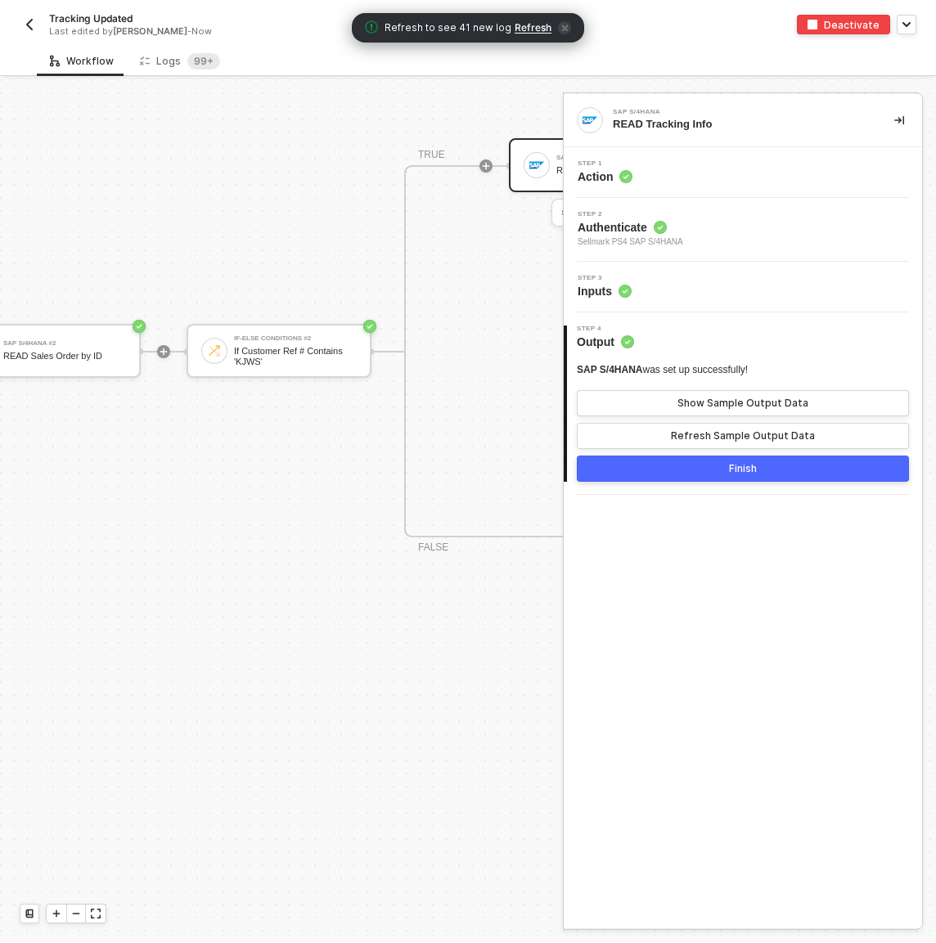
click at [705, 297] on div "Step 3 Inputs" at bounding box center [745, 287] width 354 height 25
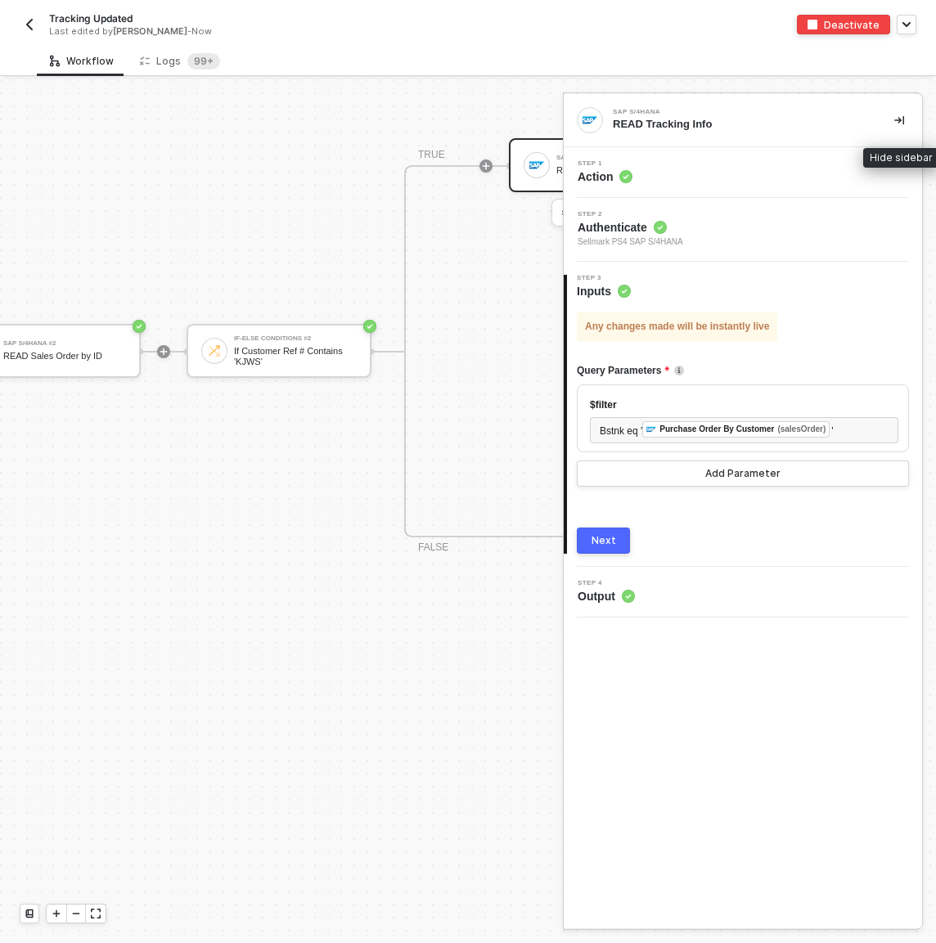
click at [901, 116] on icon "icon-collapse-right" at bounding box center [899, 120] width 10 height 10
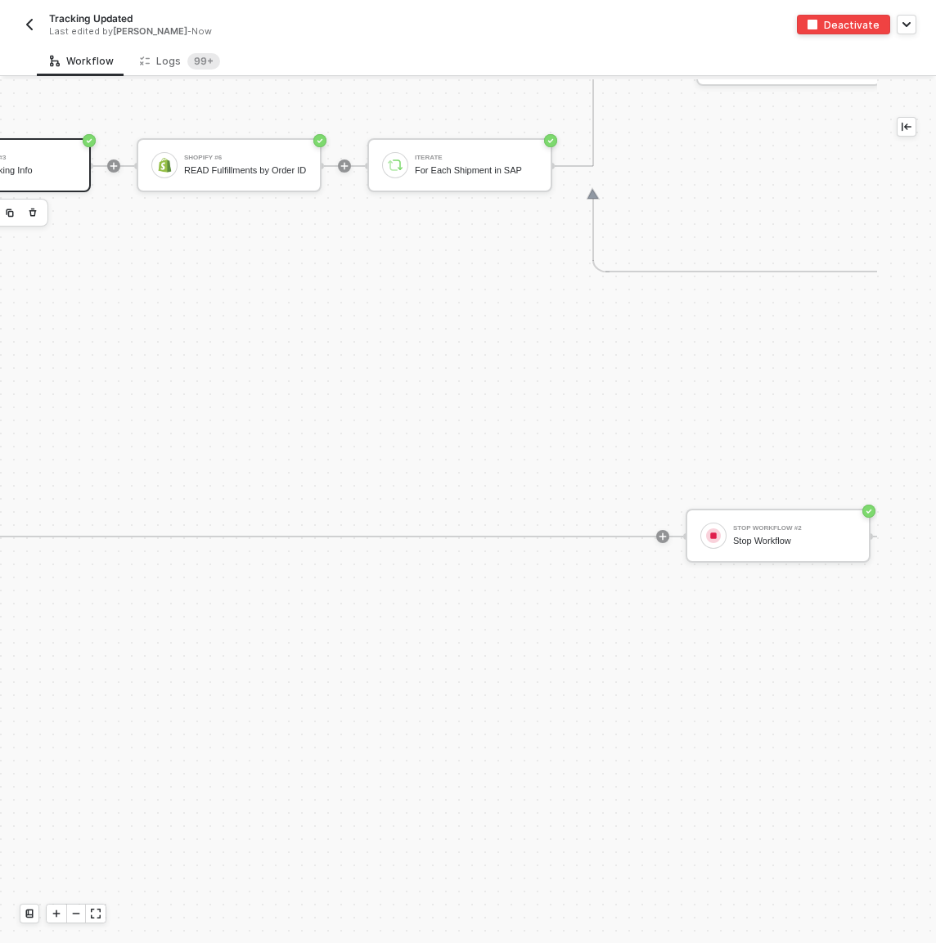
scroll to position [813, 1080]
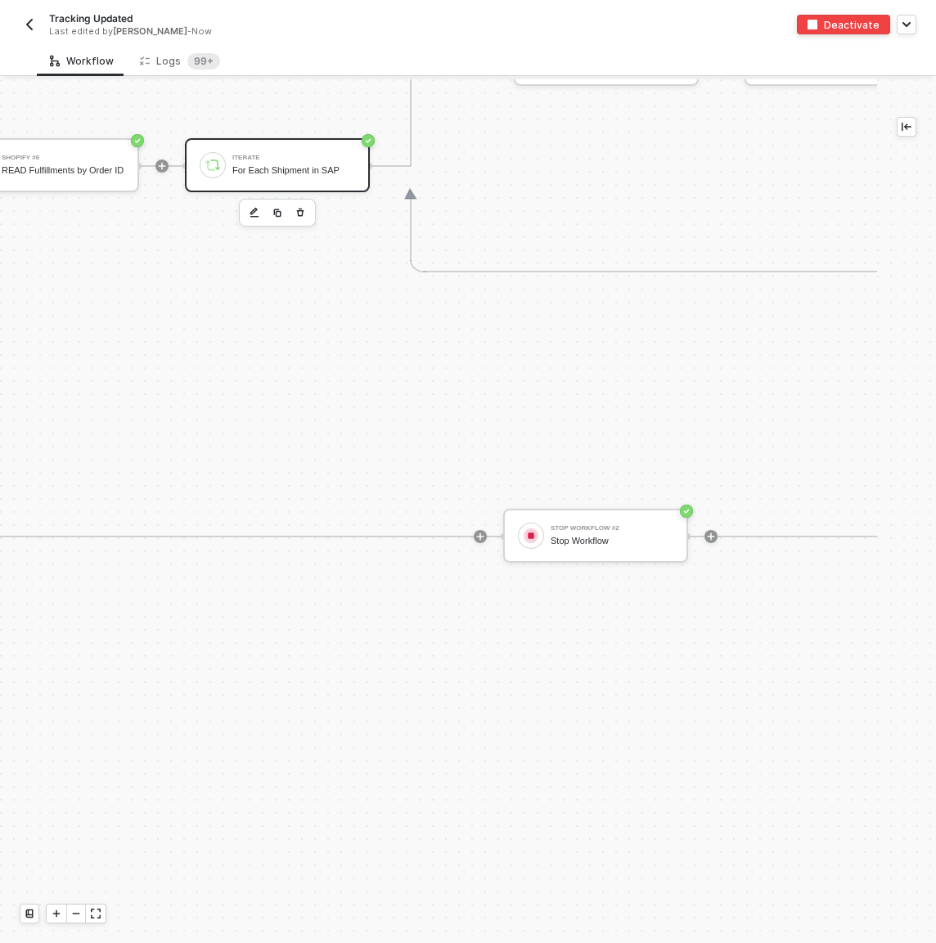
click at [269, 161] on div "Iterate For Each Shipment in SAP" at bounding box center [293, 165] width 123 height 31
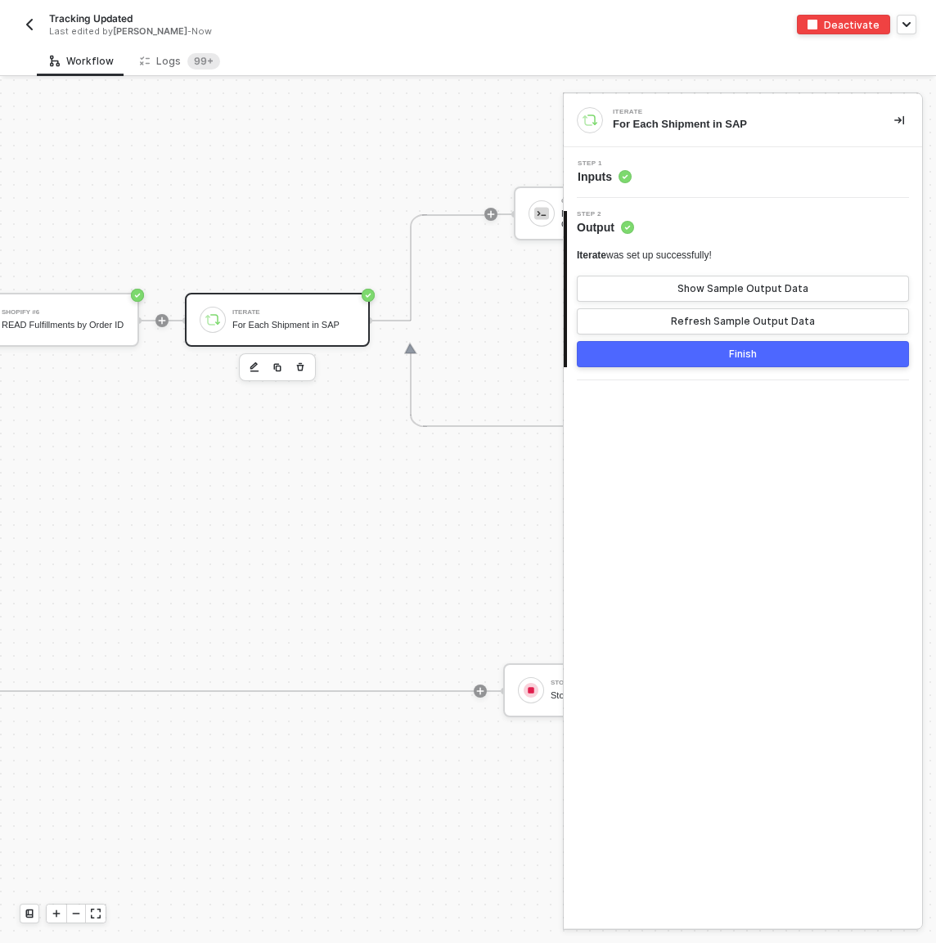
scroll to position [604, 1080]
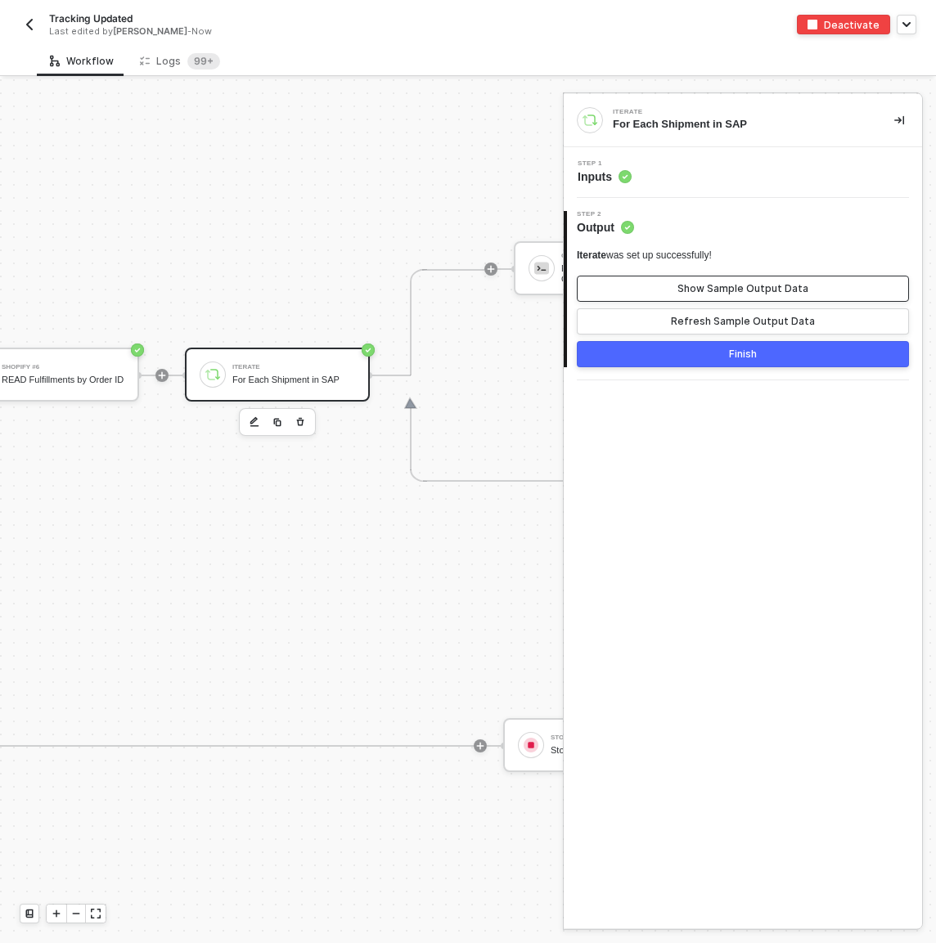
click at [793, 290] on div "Show Sample Output Data" at bounding box center [742, 288] width 131 height 13
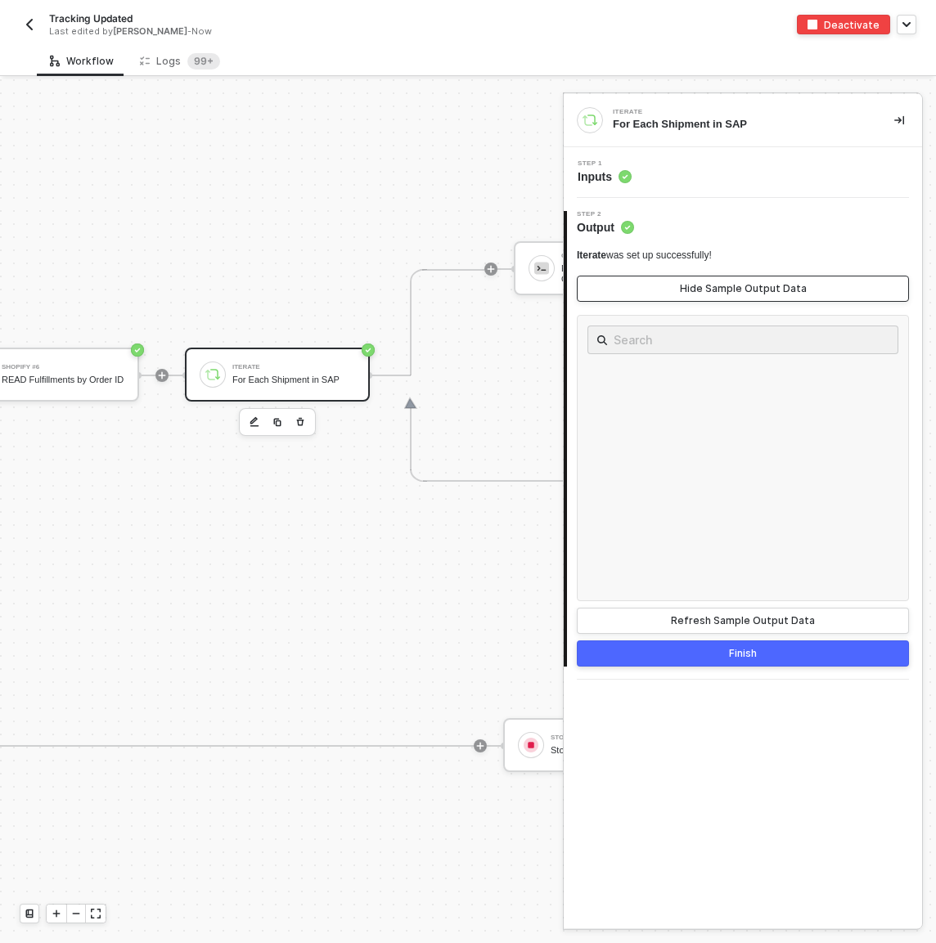
click at [790, 286] on div "Hide Sample Output Data" at bounding box center [743, 288] width 127 height 13
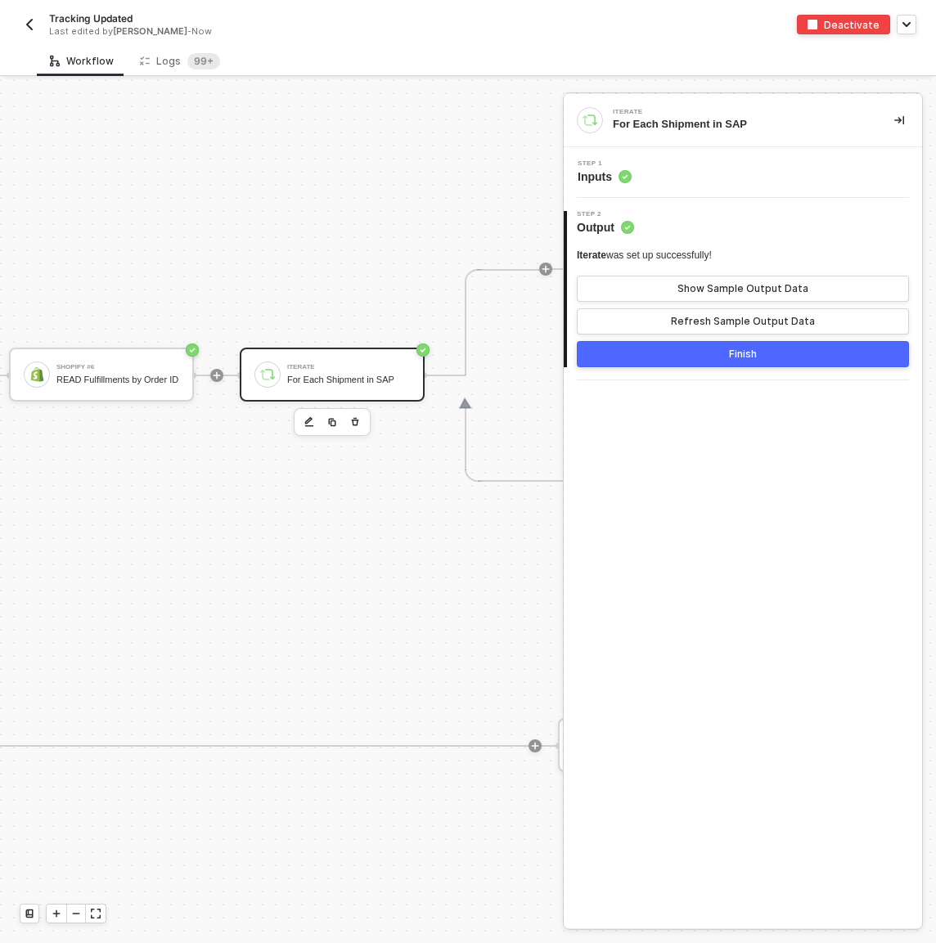
scroll to position [604, 1505]
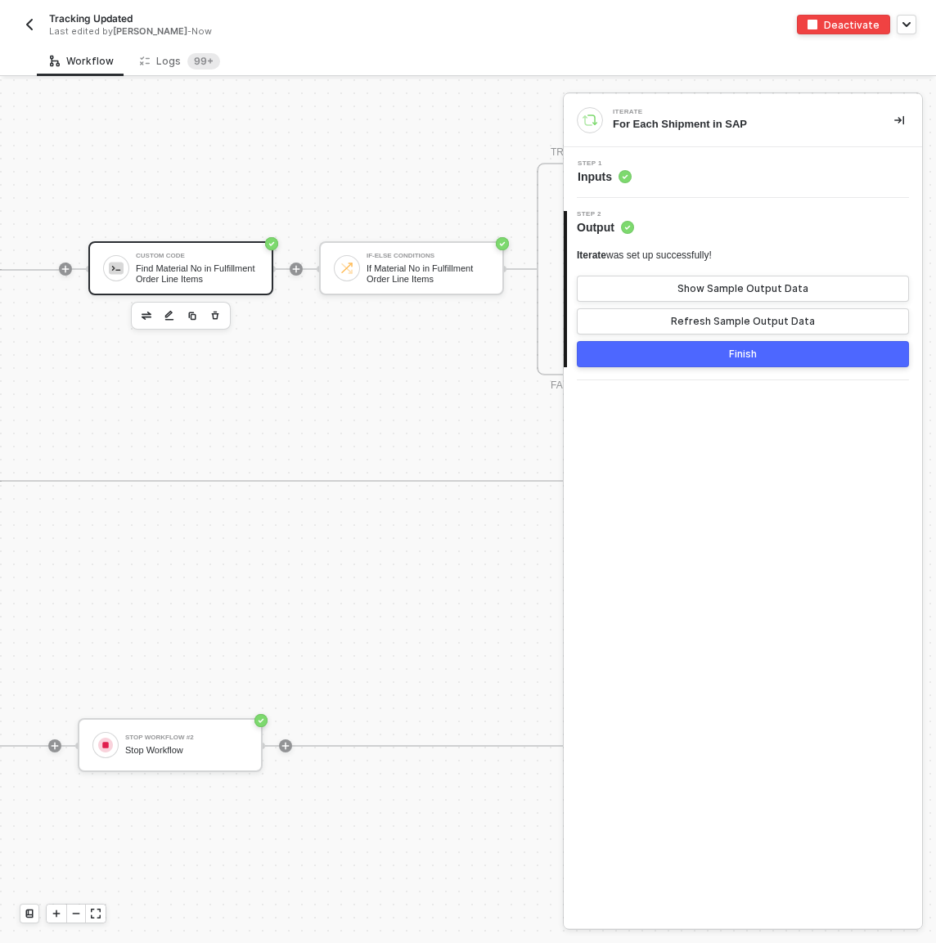
click at [245, 265] on div "Find Material No in Fulfillment Order Line Items" at bounding box center [197, 273] width 123 height 20
click at [736, 173] on div "Step 1 Inputs" at bounding box center [745, 172] width 354 height 25
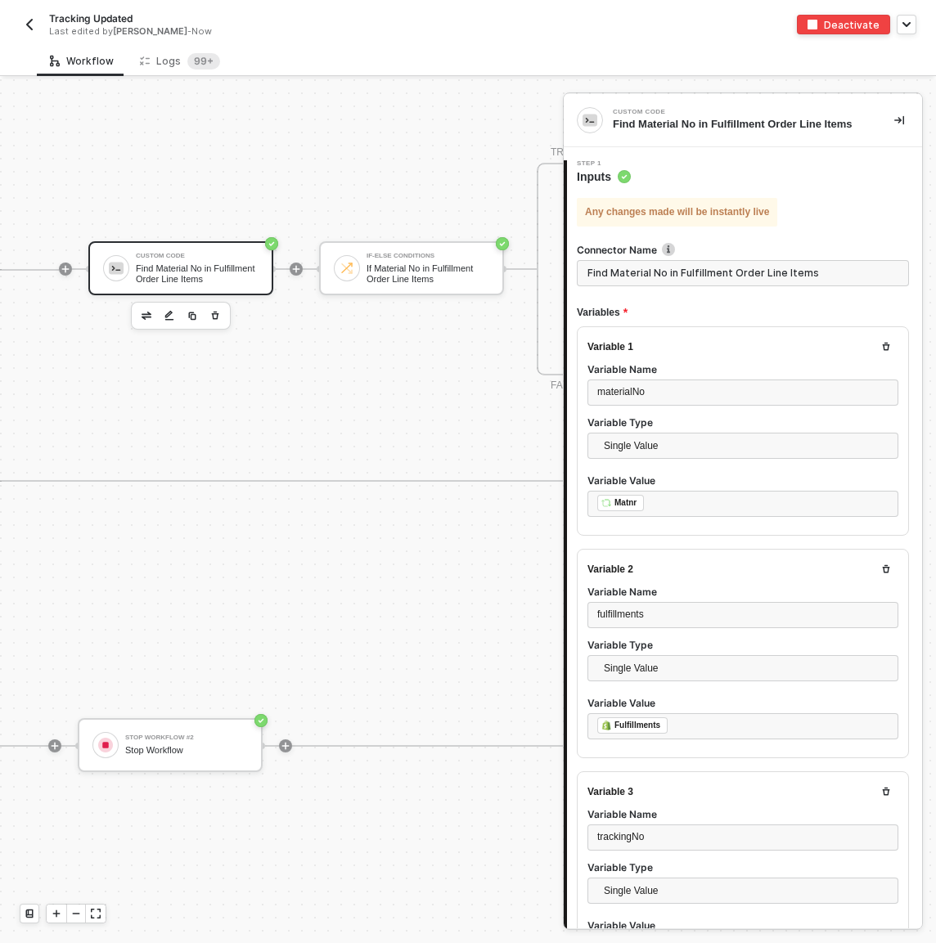
type textarea "const materialNo = inputData.materialNo; const trackingNo = inputData.trackingN…"
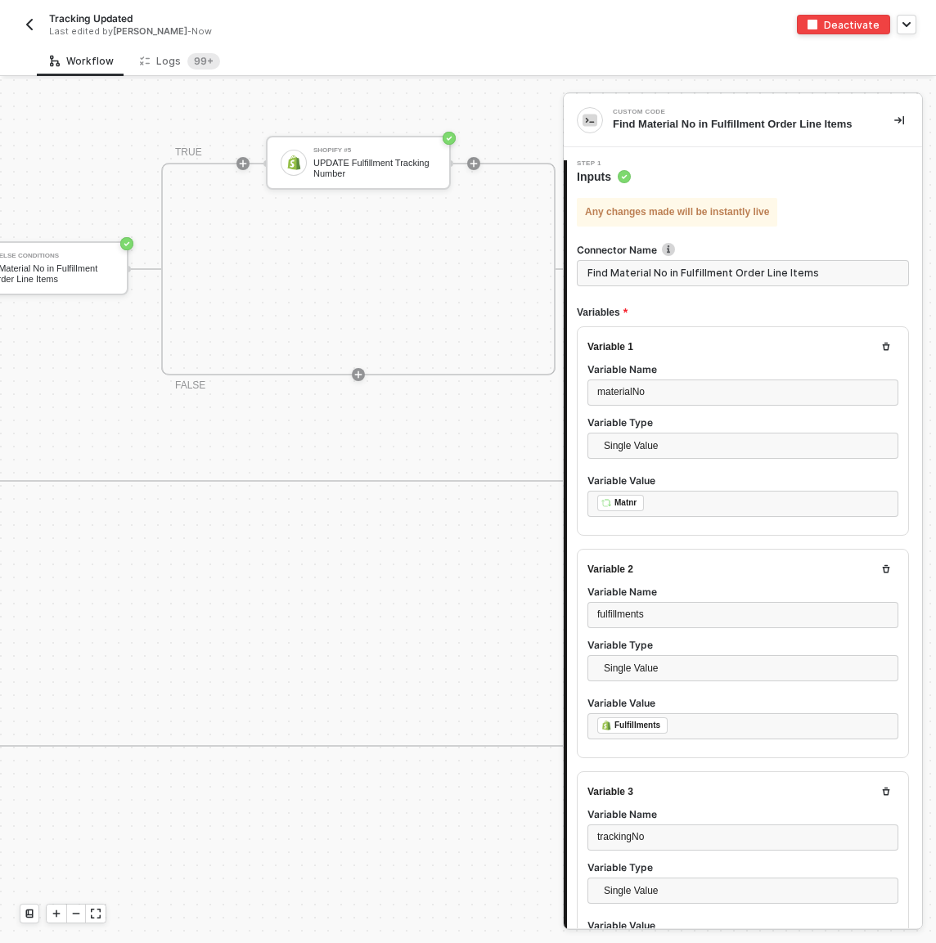
scroll to position [604, 1930]
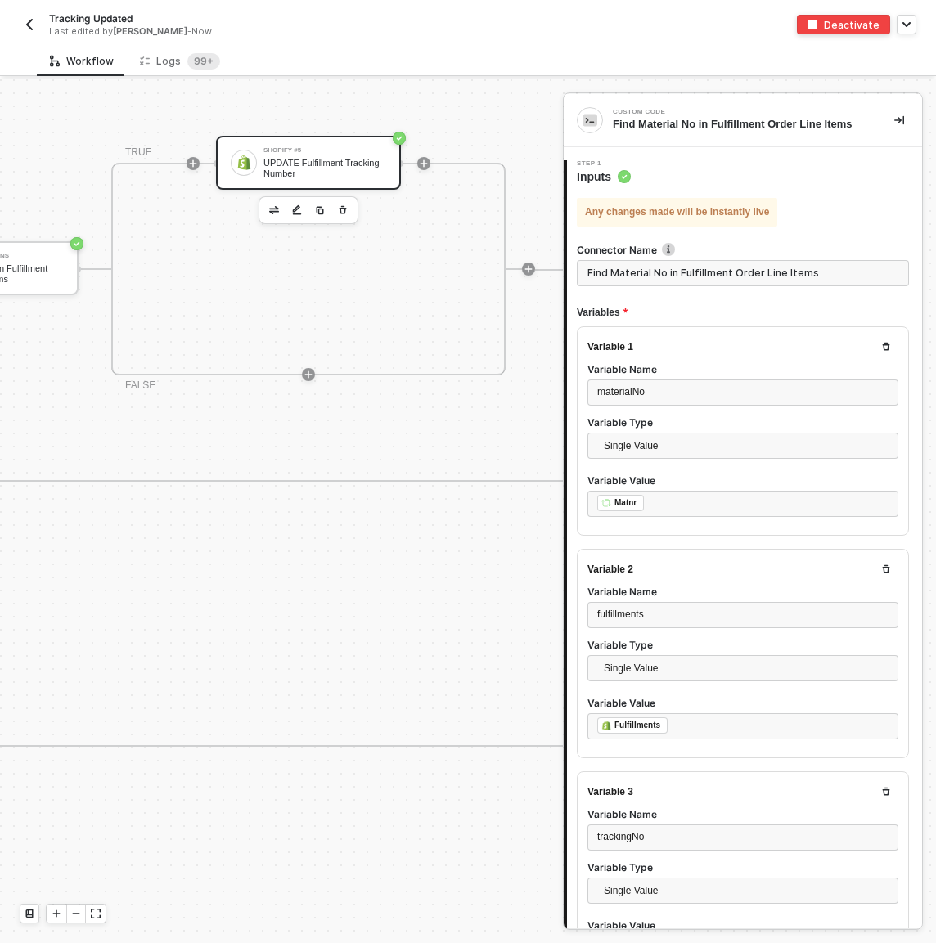
click at [359, 161] on div "UPDATE Fulfillment Tracking Number" at bounding box center [324, 168] width 123 height 20
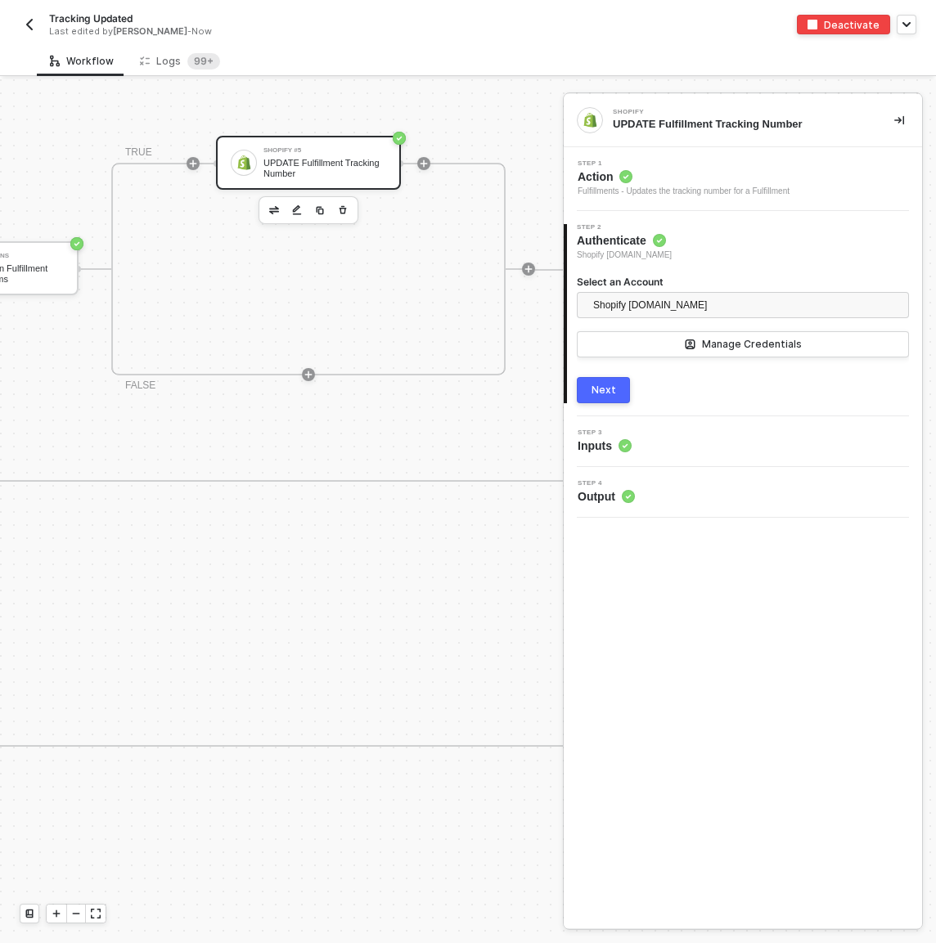
click at [656, 447] on div "Step 3 Inputs" at bounding box center [745, 441] width 354 height 25
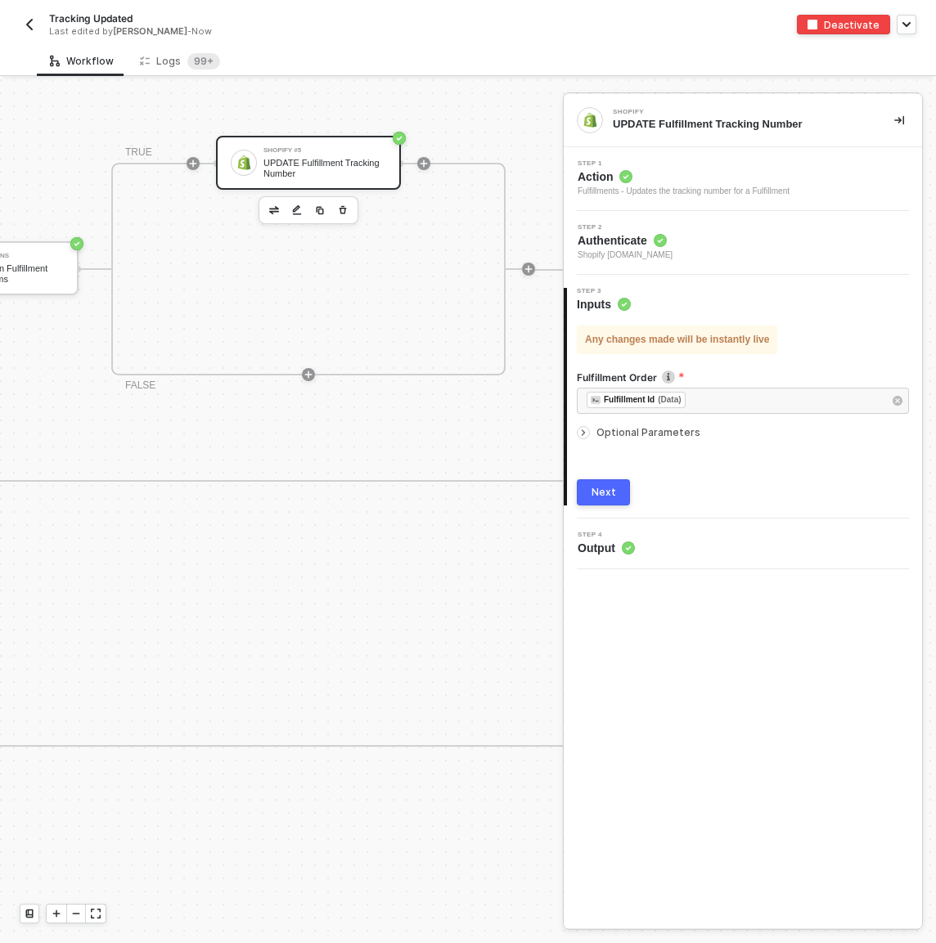
click at [650, 429] on span "Optional Parameters" at bounding box center [648, 432] width 104 height 12
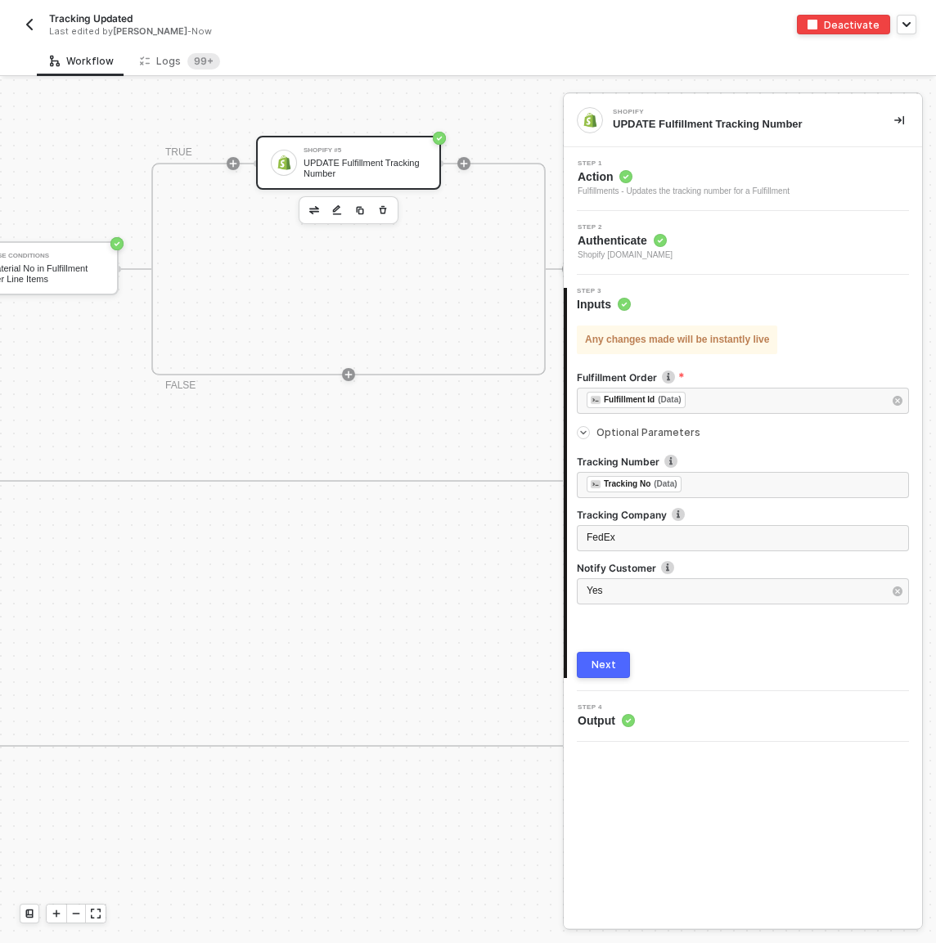
scroll to position [604, 1472]
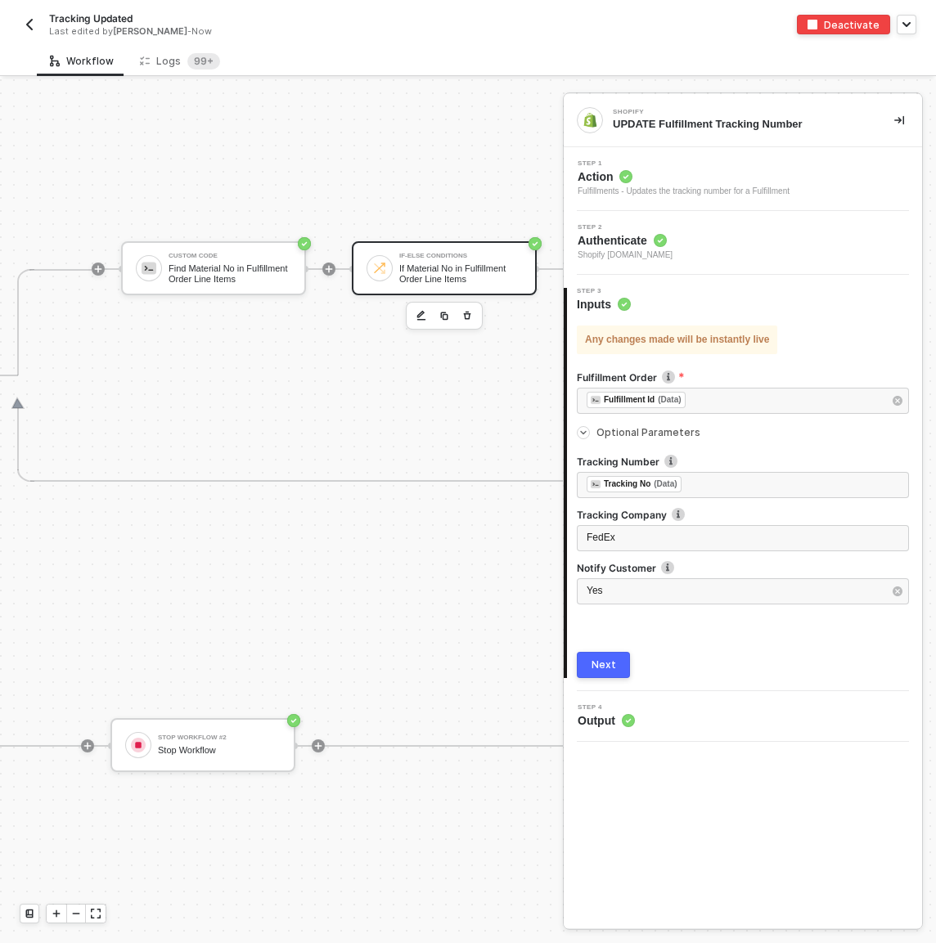
click at [425, 267] on div "If Material No in Fulfillment Order Line Items" at bounding box center [460, 273] width 123 height 20
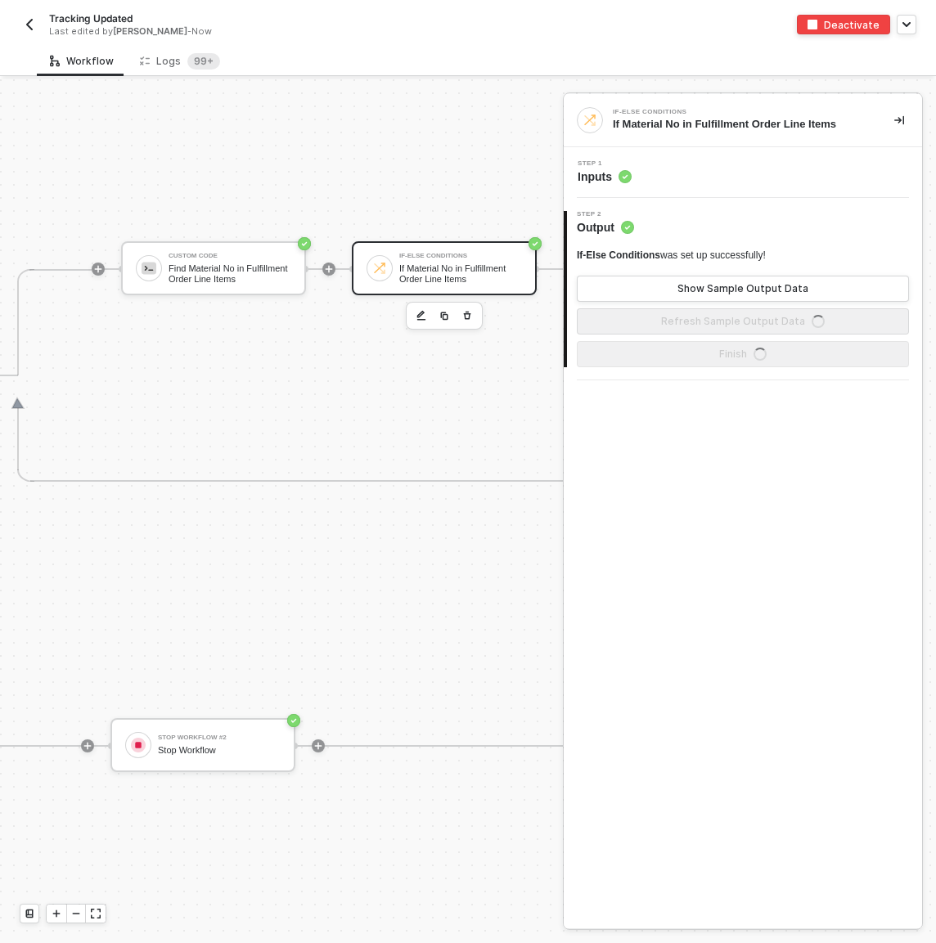
click at [722, 185] on div "Step 1 Inputs" at bounding box center [743, 172] width 358 height 51
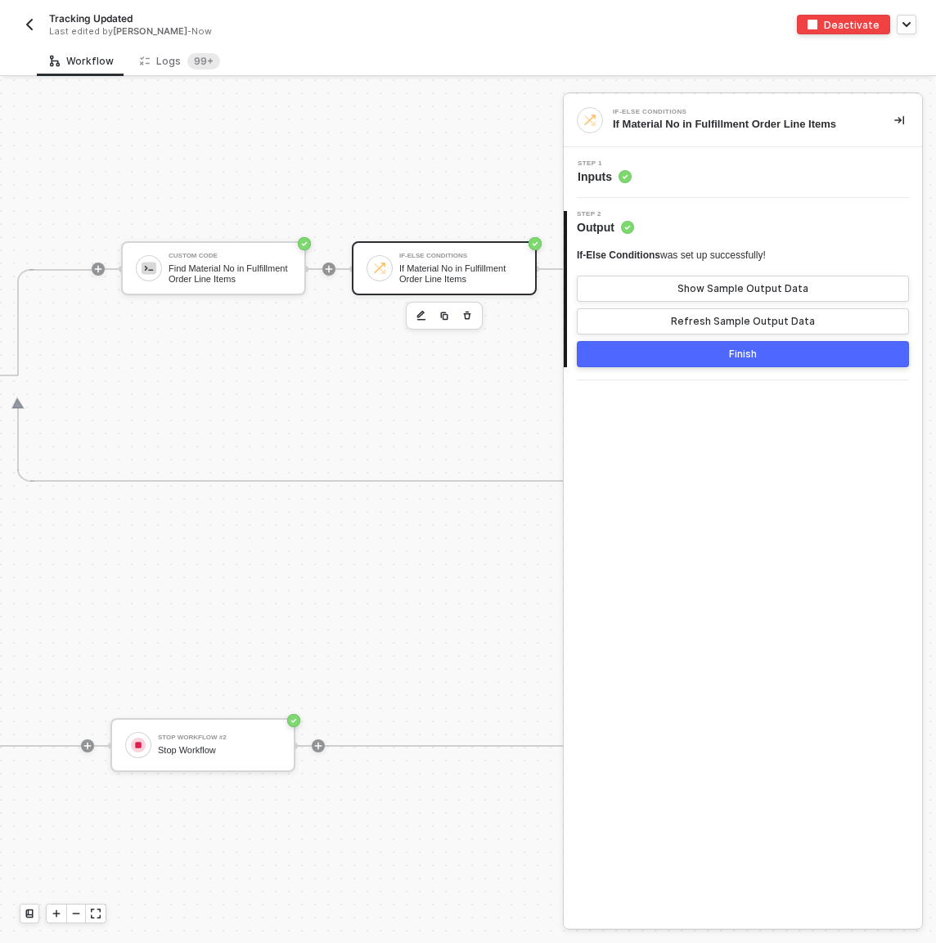
click at [721, 173] on div "Step 1 Inputs" at bounding box center [745, 172] width 354 height 25
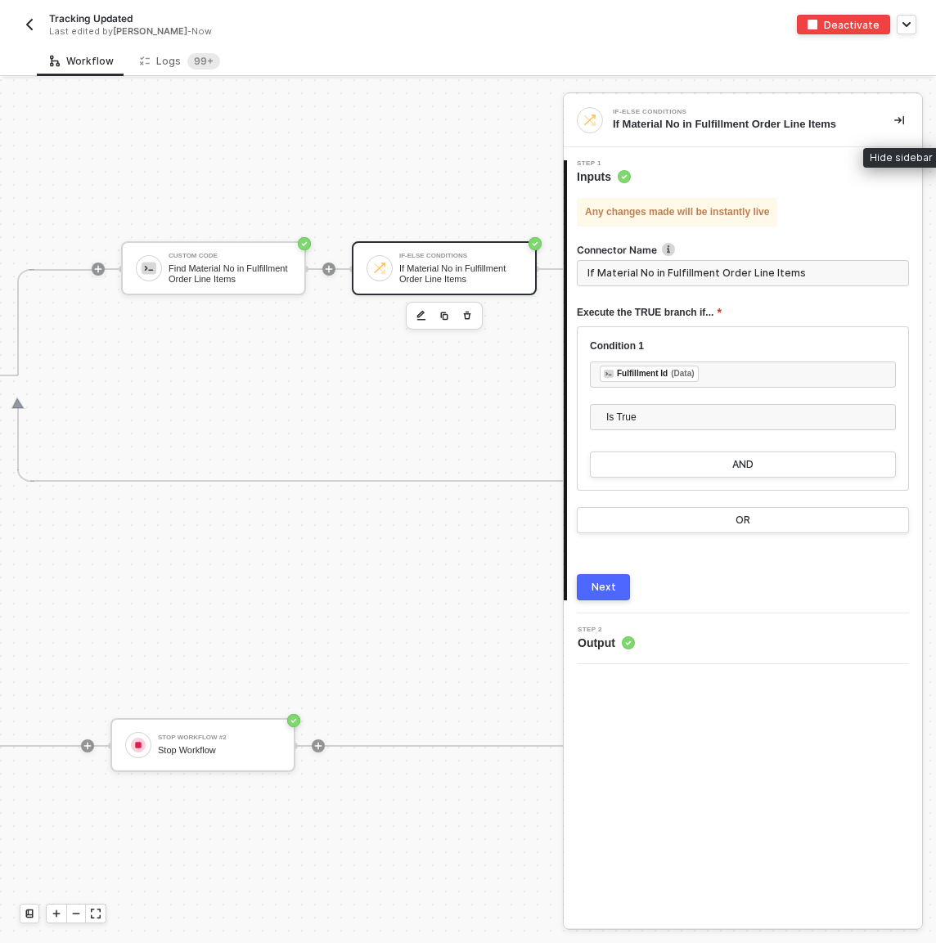
click at [901, 114] on button "button" at bounding box center [899, 120] width 20 height 20
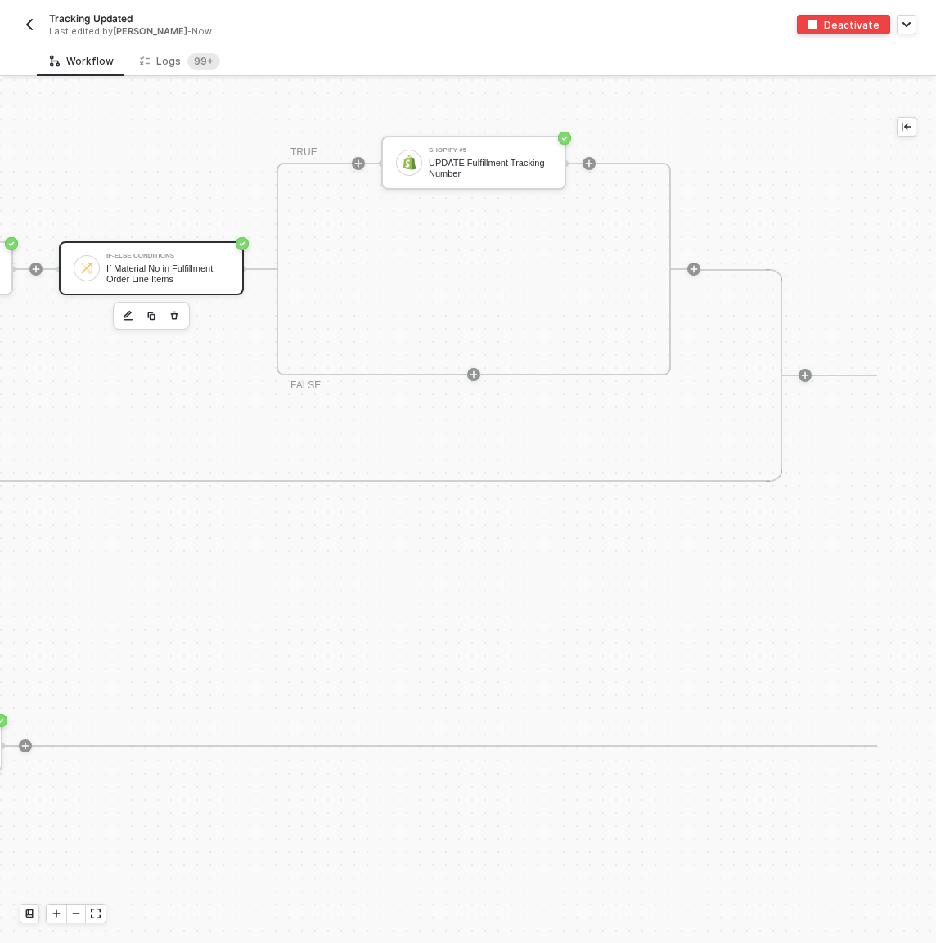
scroll to position [604, 1767]
click at [192, 271] on div "If Material No in Fulfillment Order Line Items" at bounding box center [166, 273] width 123 height 20
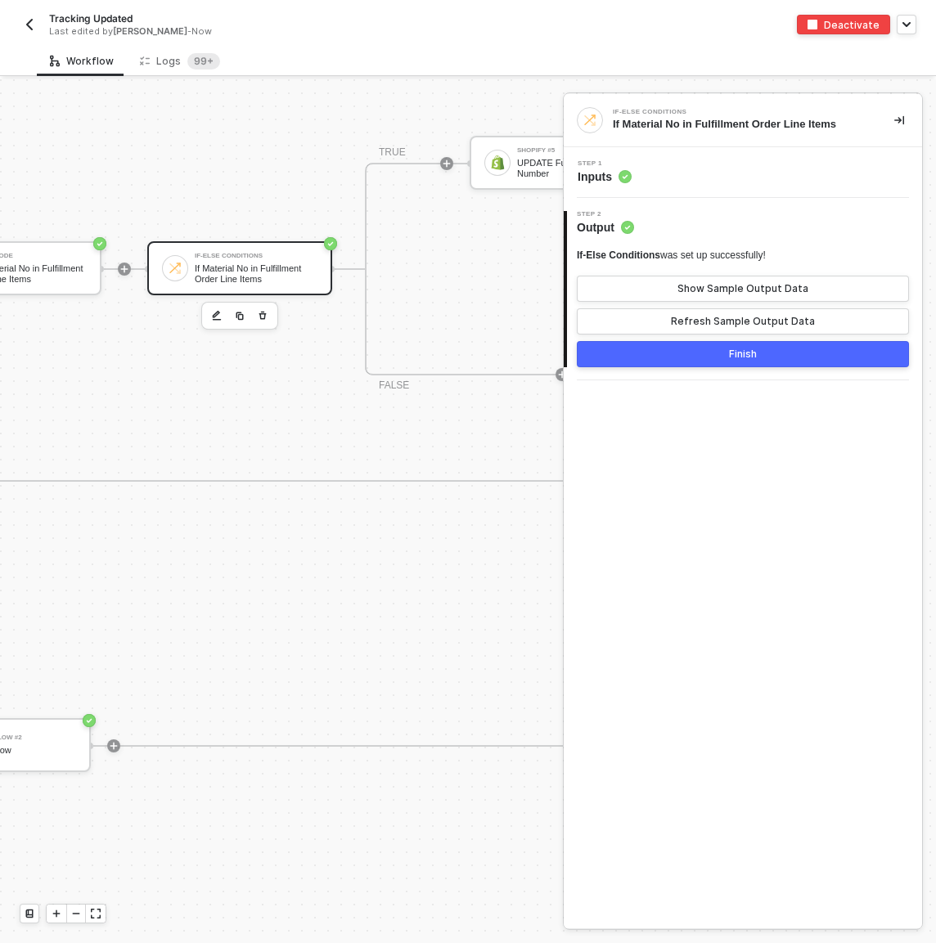
scroll to position [604, 1440]
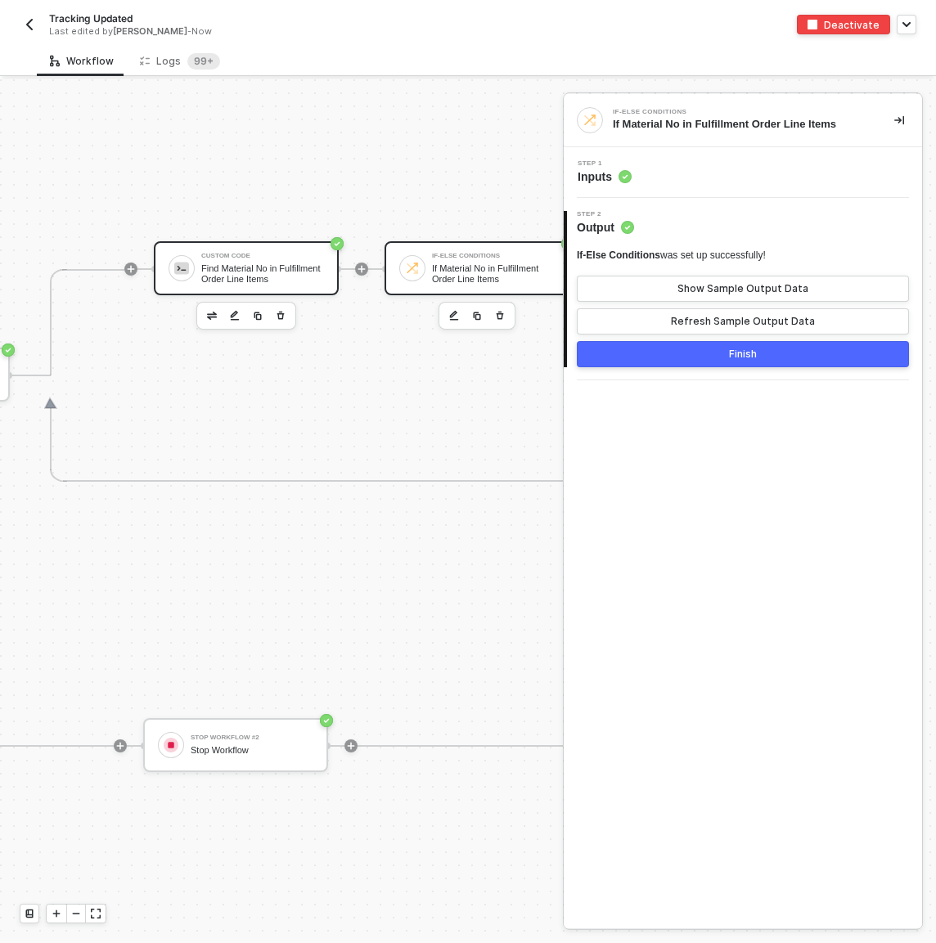
click at [254, 271] on div "Find Material No in Fulfillment Order Line Items" at bounding box center [262, 273] width 123 height 20
click at [743, 172] on div "Step 1 Inputs" at bounding box center [745, 172] width 354 height 25
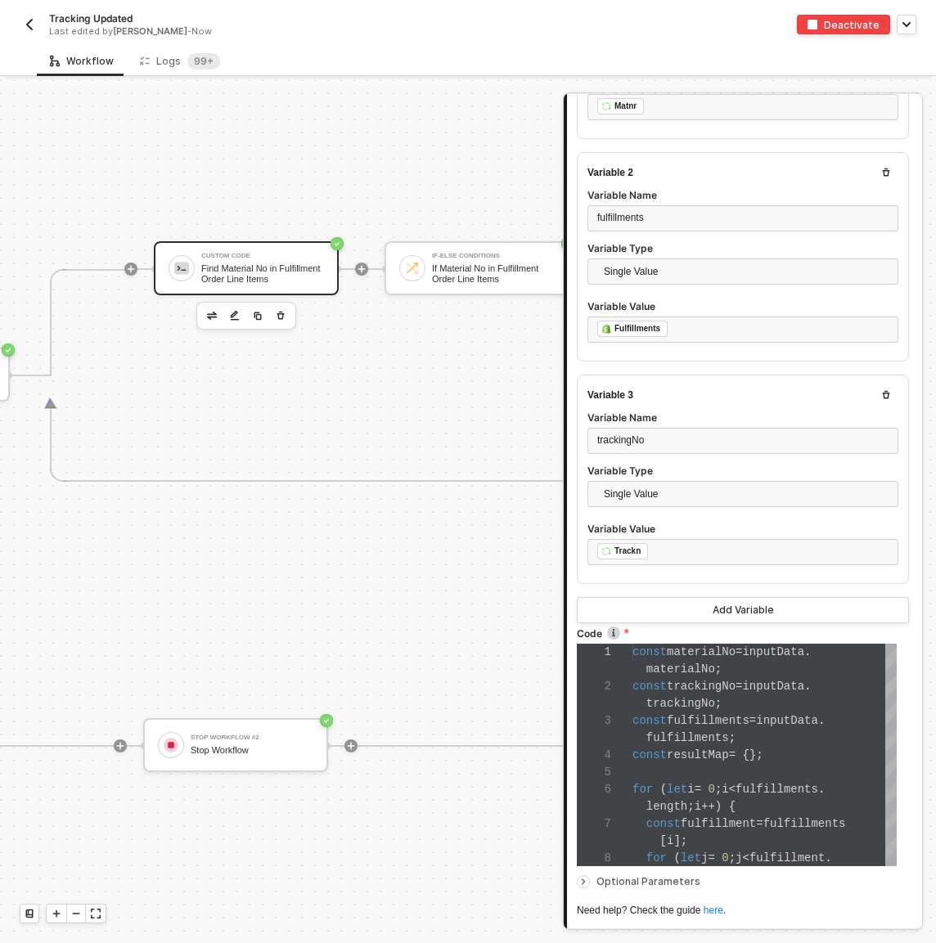
scroll to position [524, 0]
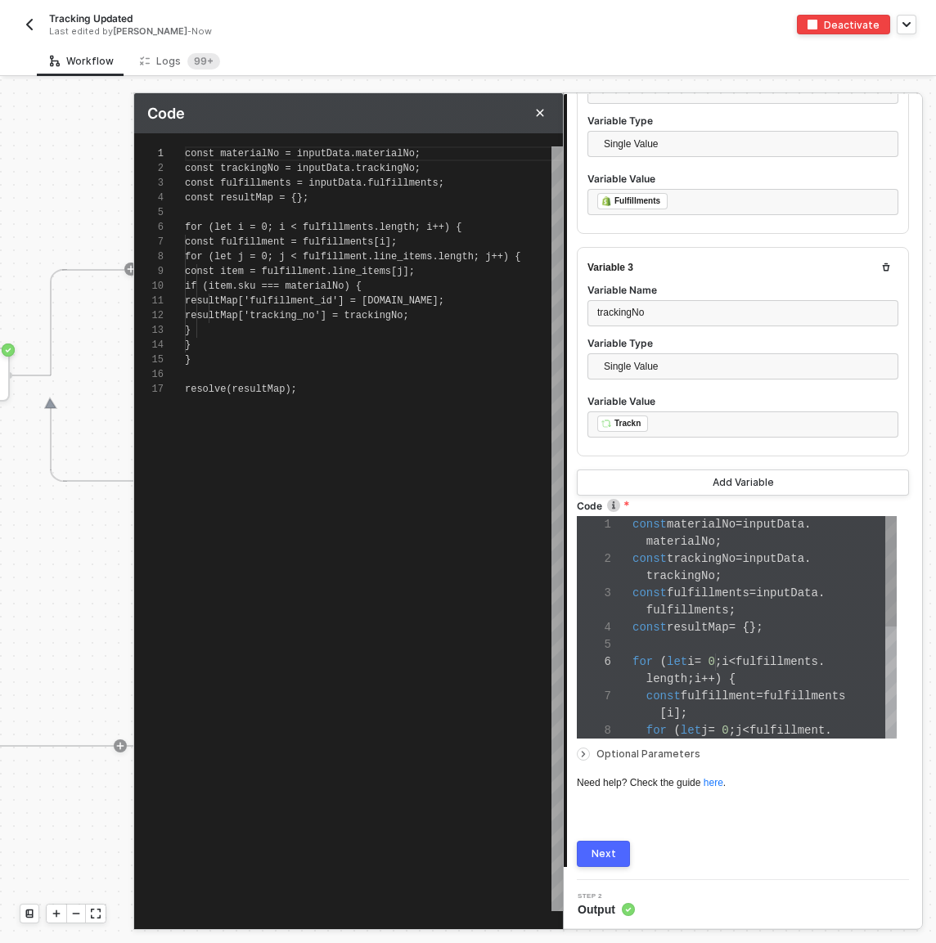
scroll to position [147, 0]
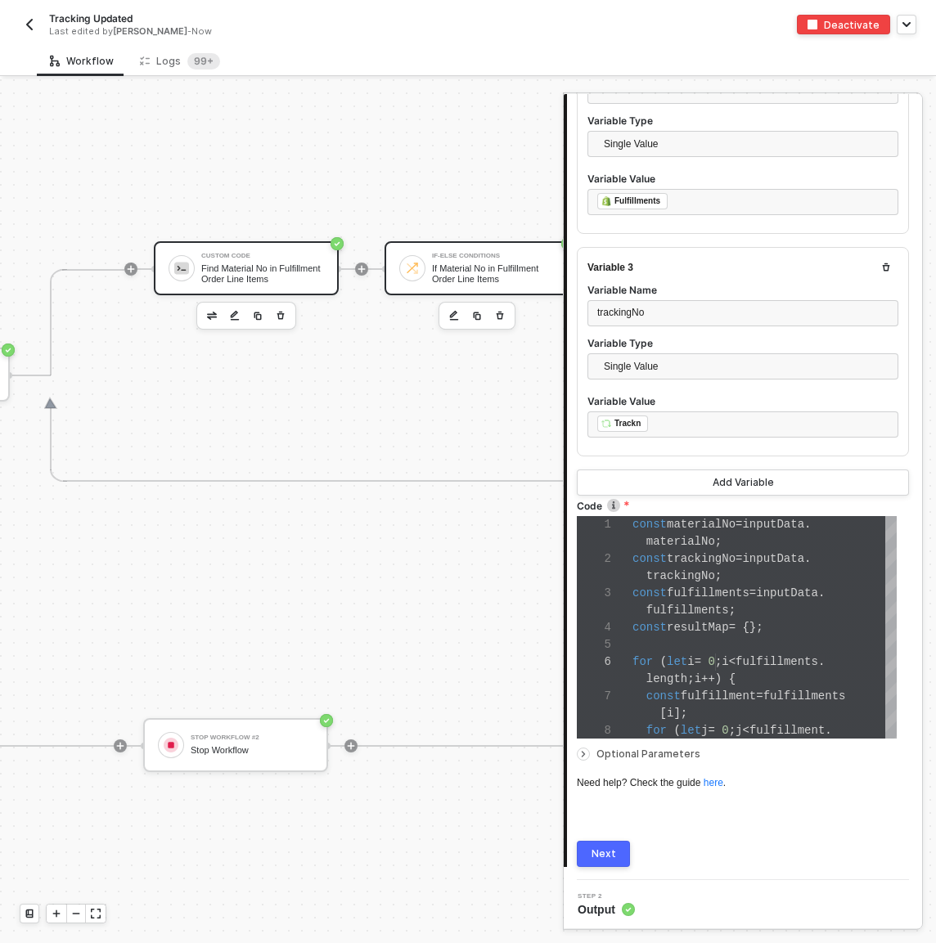
click at [430, 266] on div "If-Else Conditions If Material No in Fulfillment Order Line Items" at bounding box center [489, 268] width 129 height 31
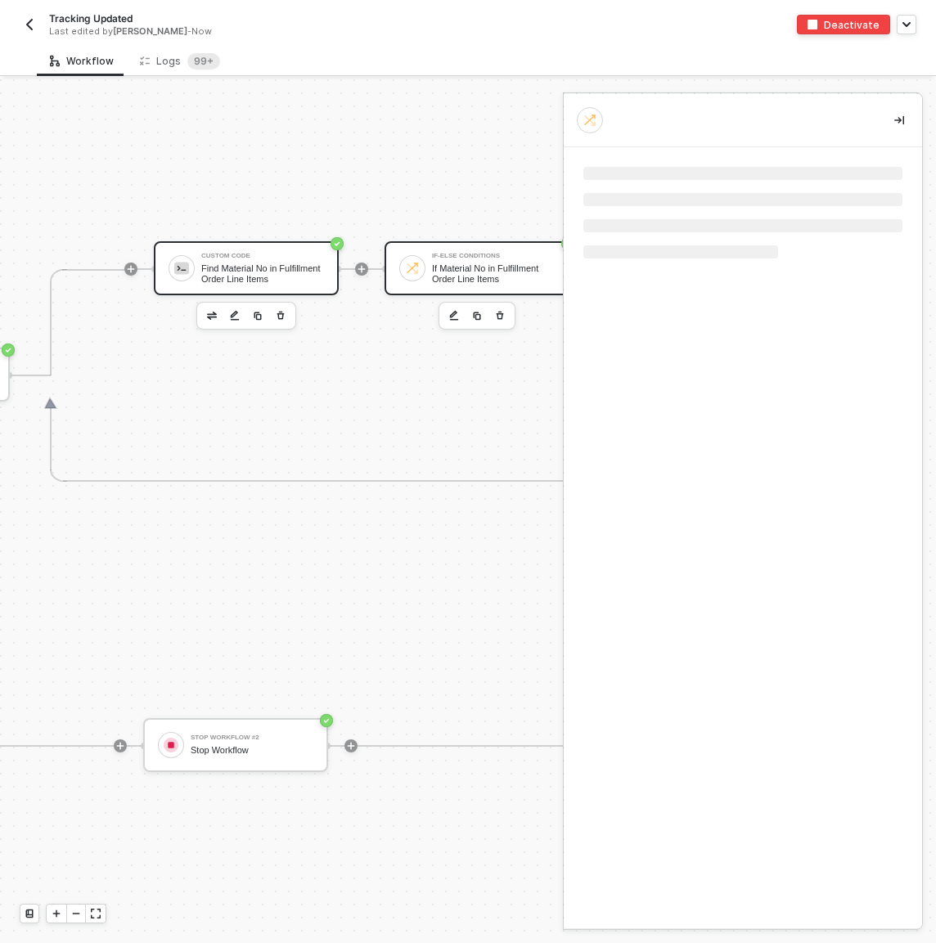
scroll to position [0, 0]
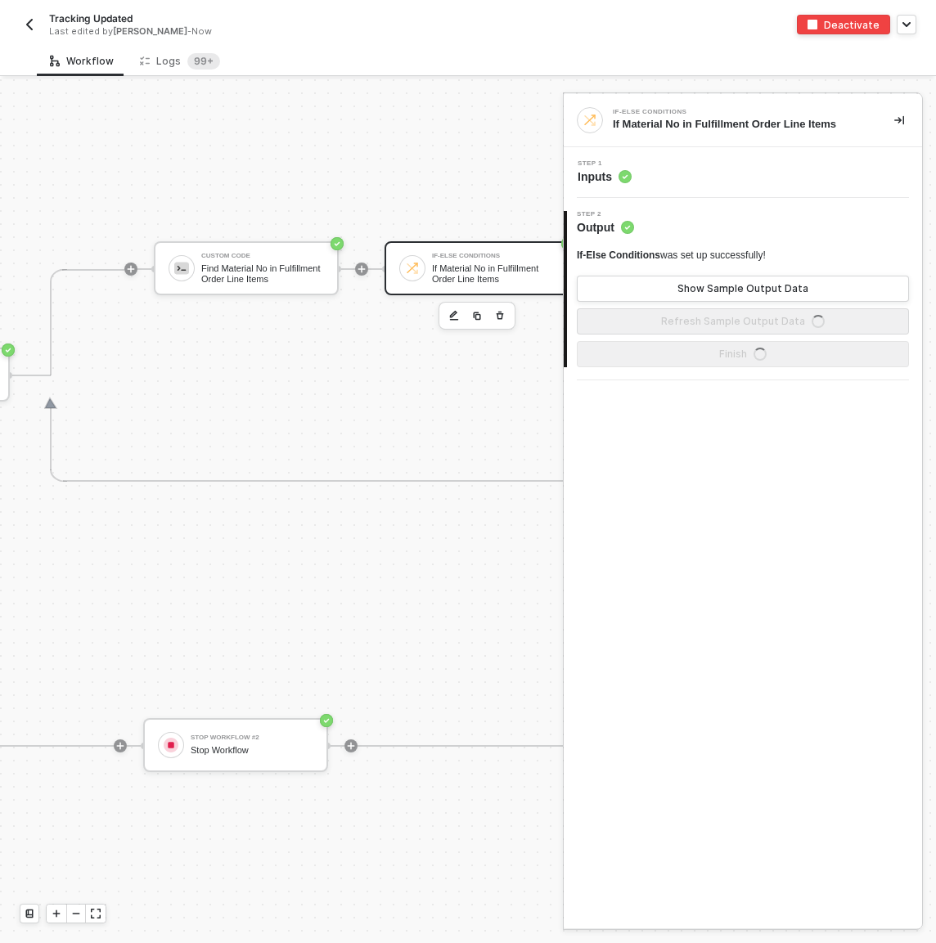
click at [673, 164] on div "Step 1 Inputs" at bounding box center [745, 172] width 354 height 25
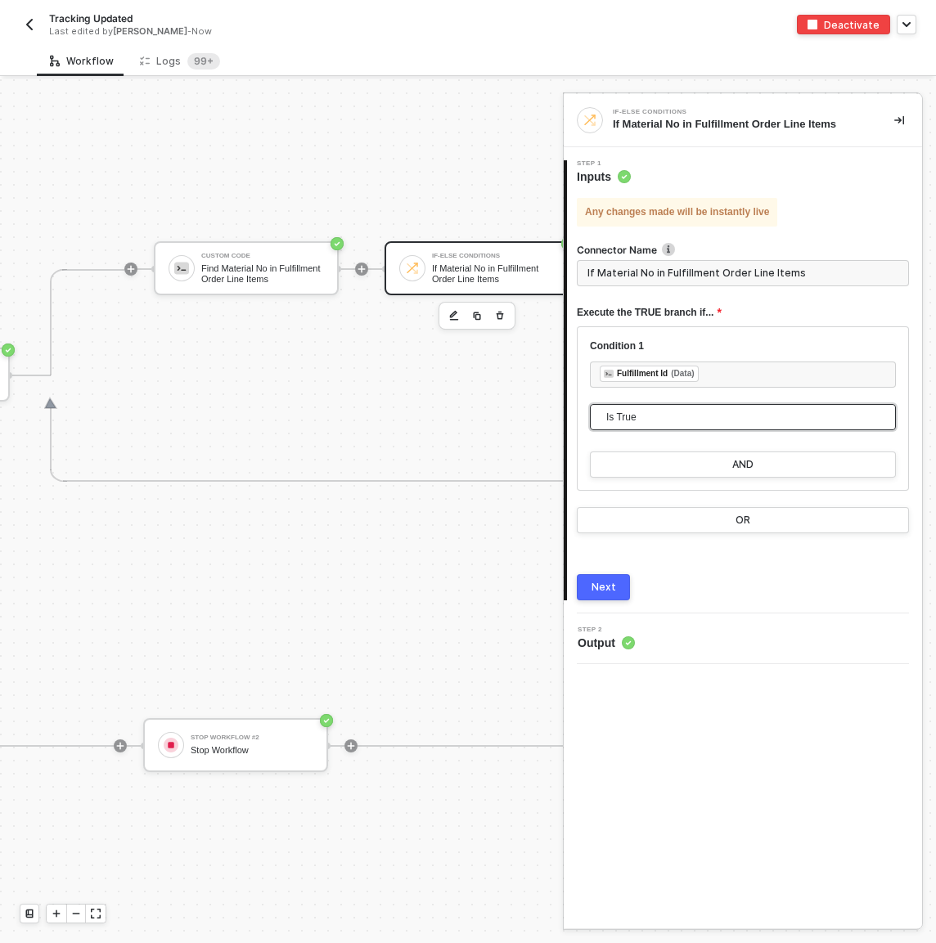
click at [690, 413] on span "Is True" at bounding box center [746, 417] width 280 height 25
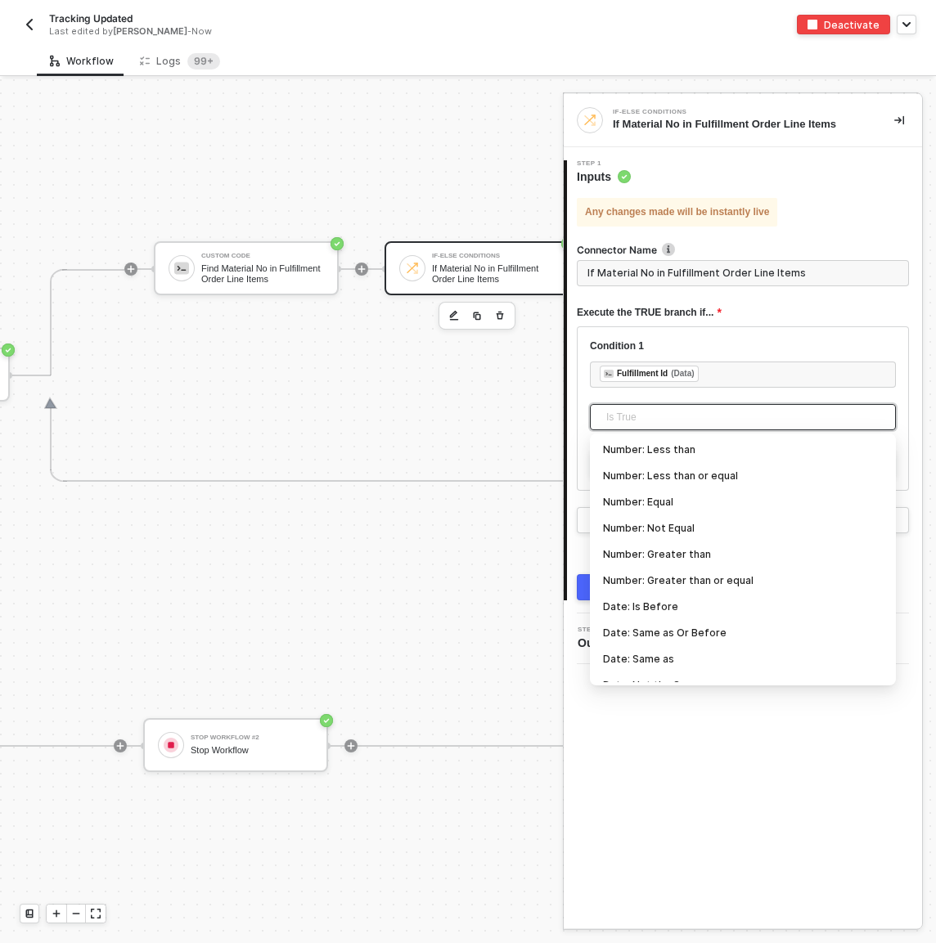
scroll to position [540, 0]
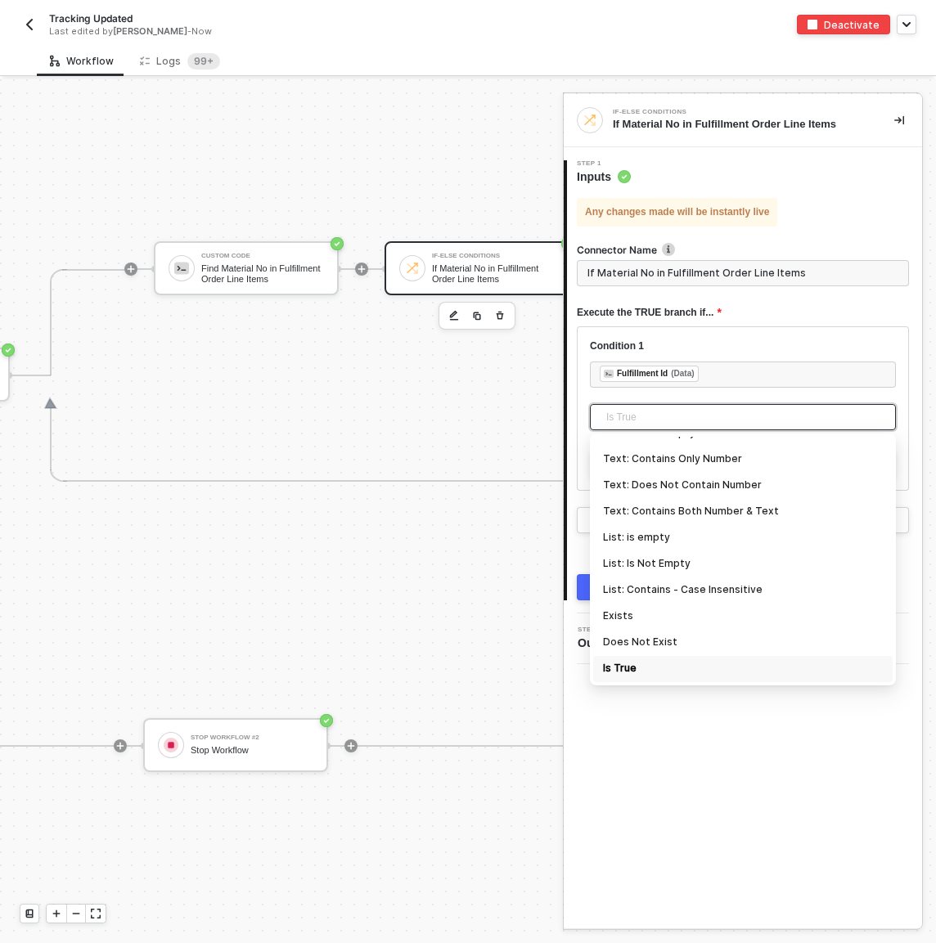
click at [508, 414] on div "Custom Code Find Material No in Fulfillment Order Line Items If-Else Conditions…" at bounding box center [574, 375] width 901 height 213
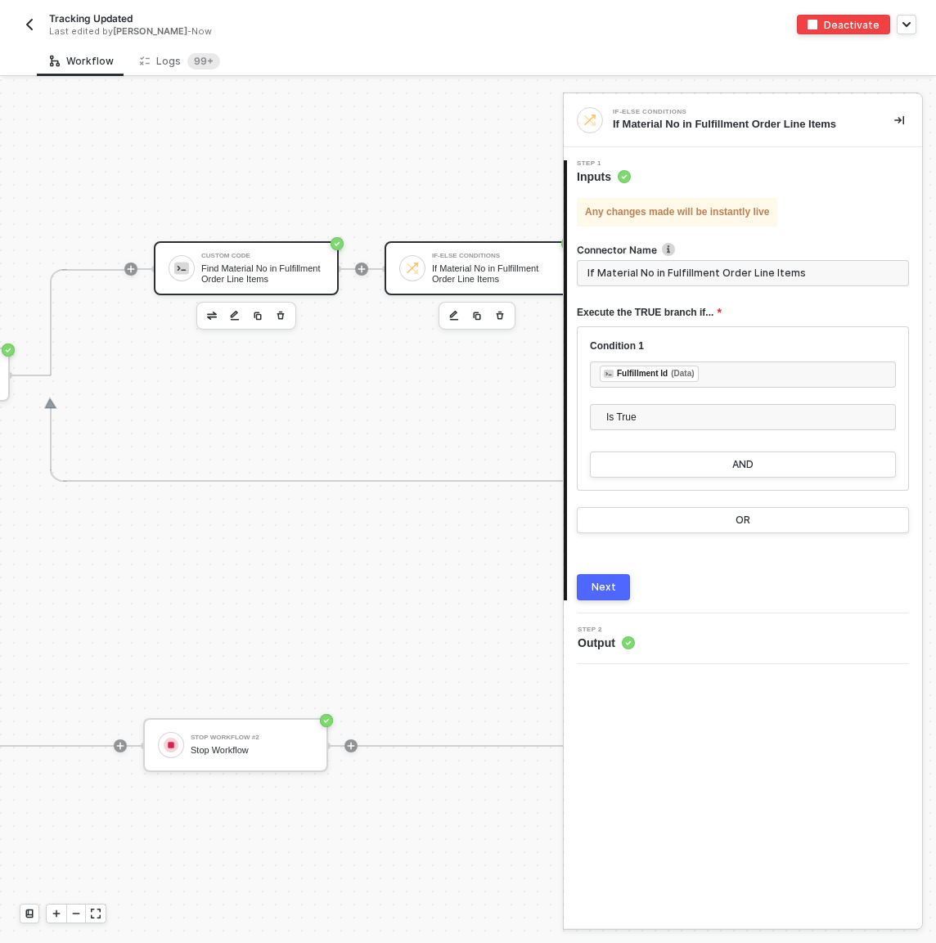
click at [264, 256] on div "Custom Code" at bounding box center [262, 256] width 123 height 7
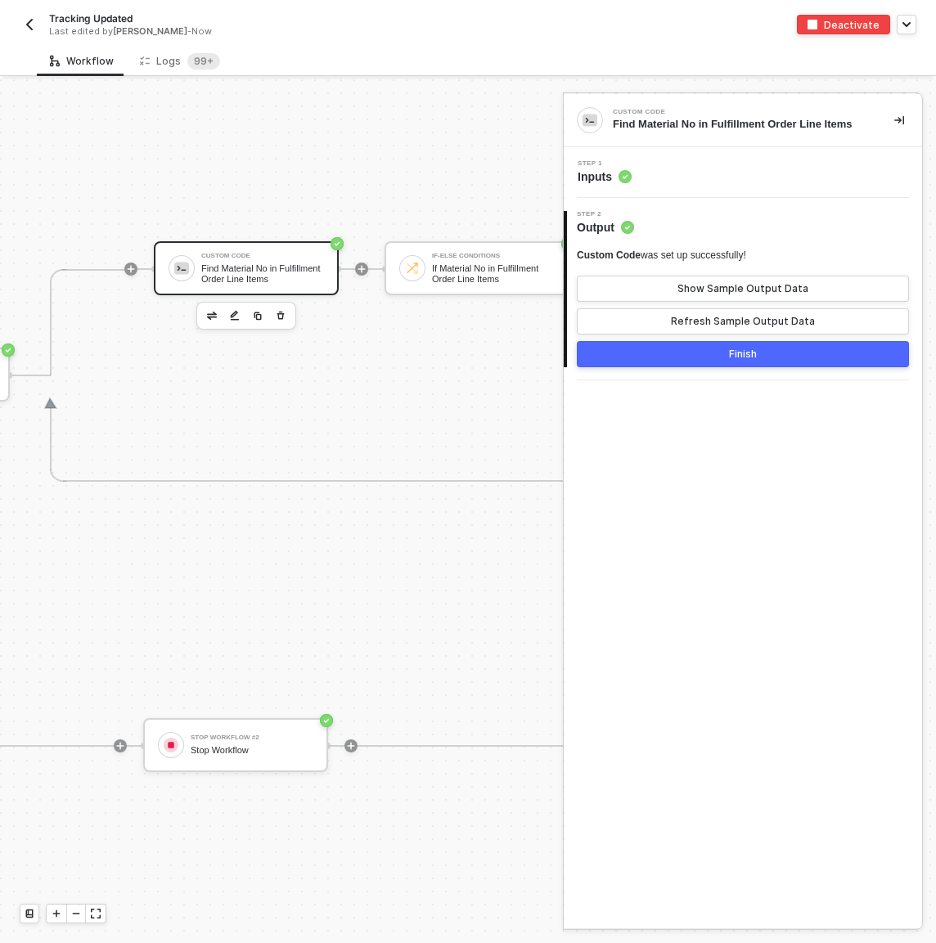
click at [687, 182] on div "Step 1 Inputs" at bounding box center [745, 172] width 354 height 25
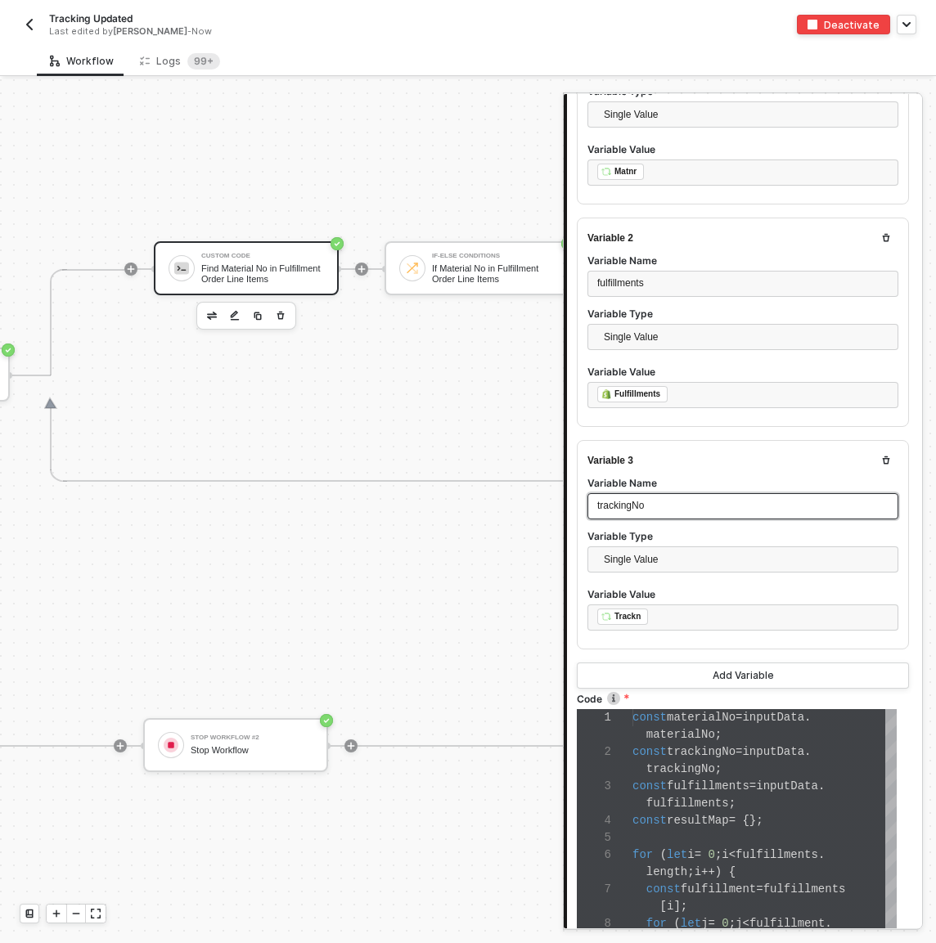
scroll to position [524, 0]
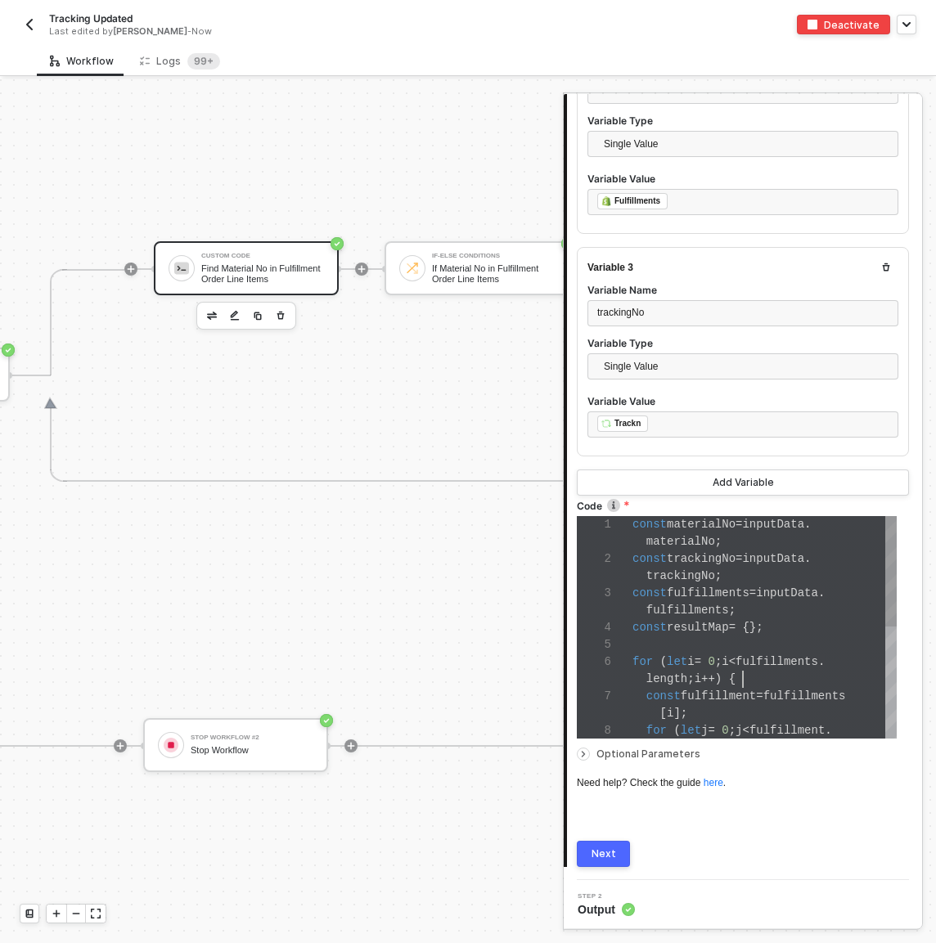
click at [757, 614] on div "length ; i ++) {" at bounding box center [764, 679] width 264 height 17
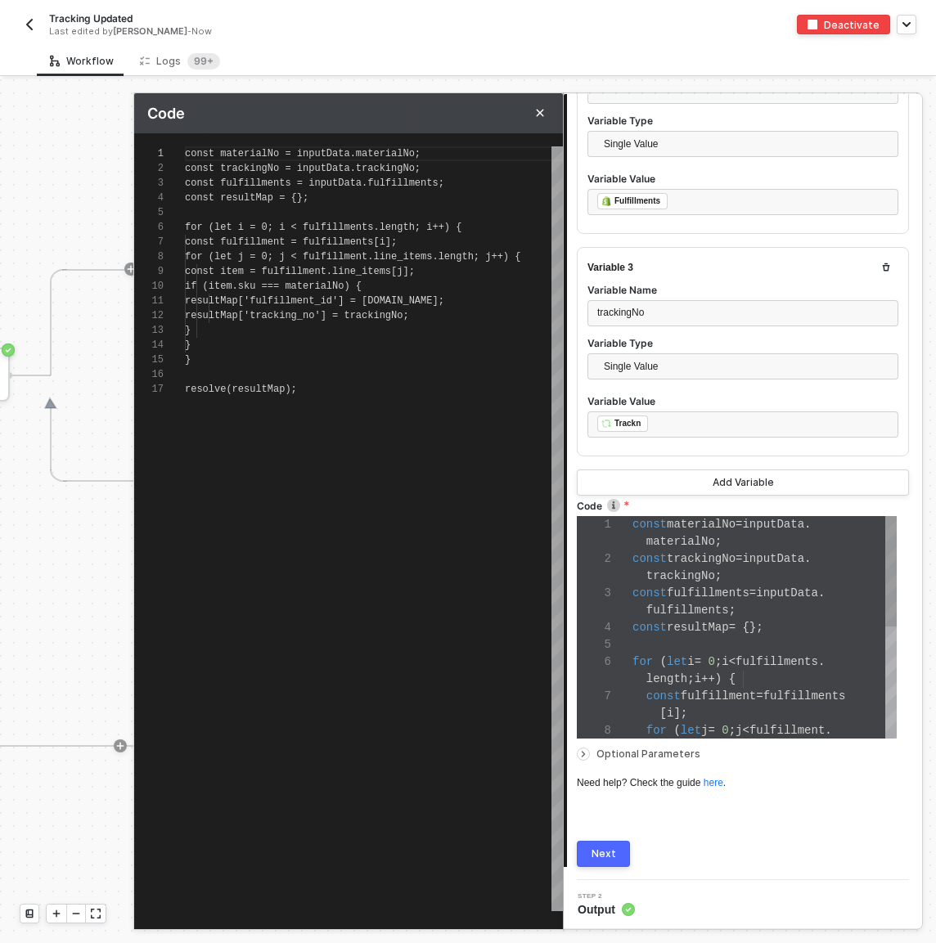
scroll to position [147, 0]
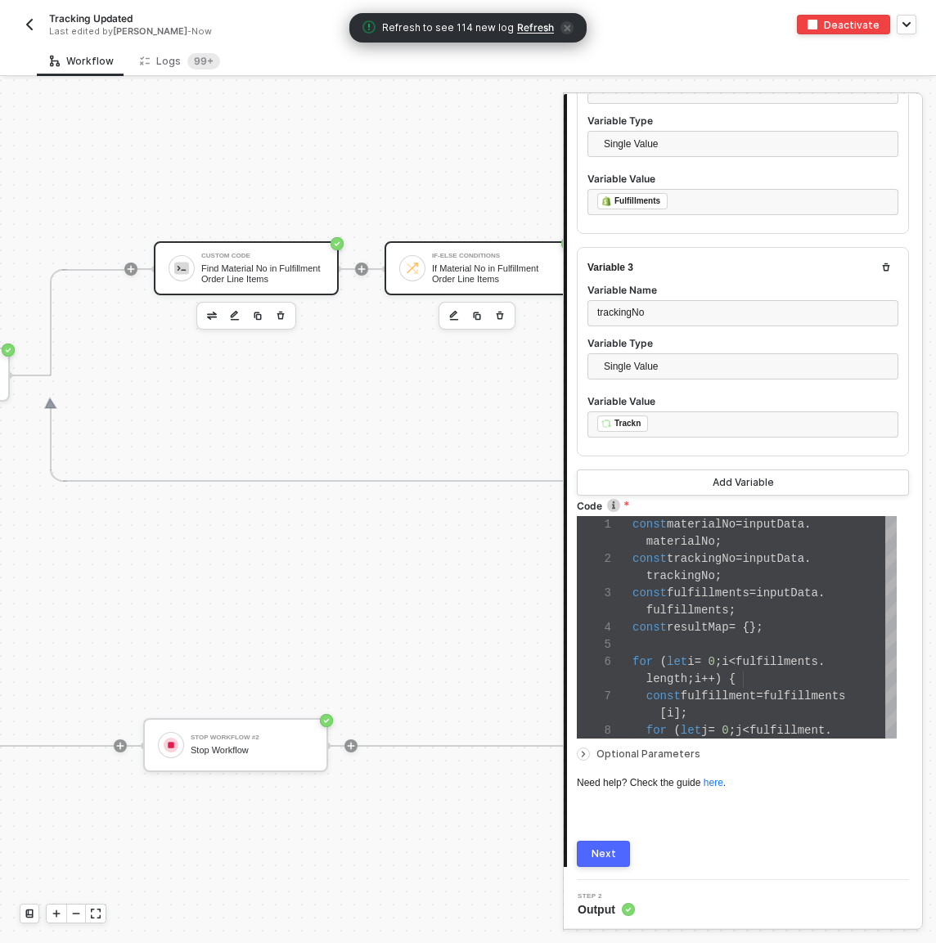
click at [436, 259] on div "If-Else Conditions" at bounding box center [493, 256] width 123 height 7
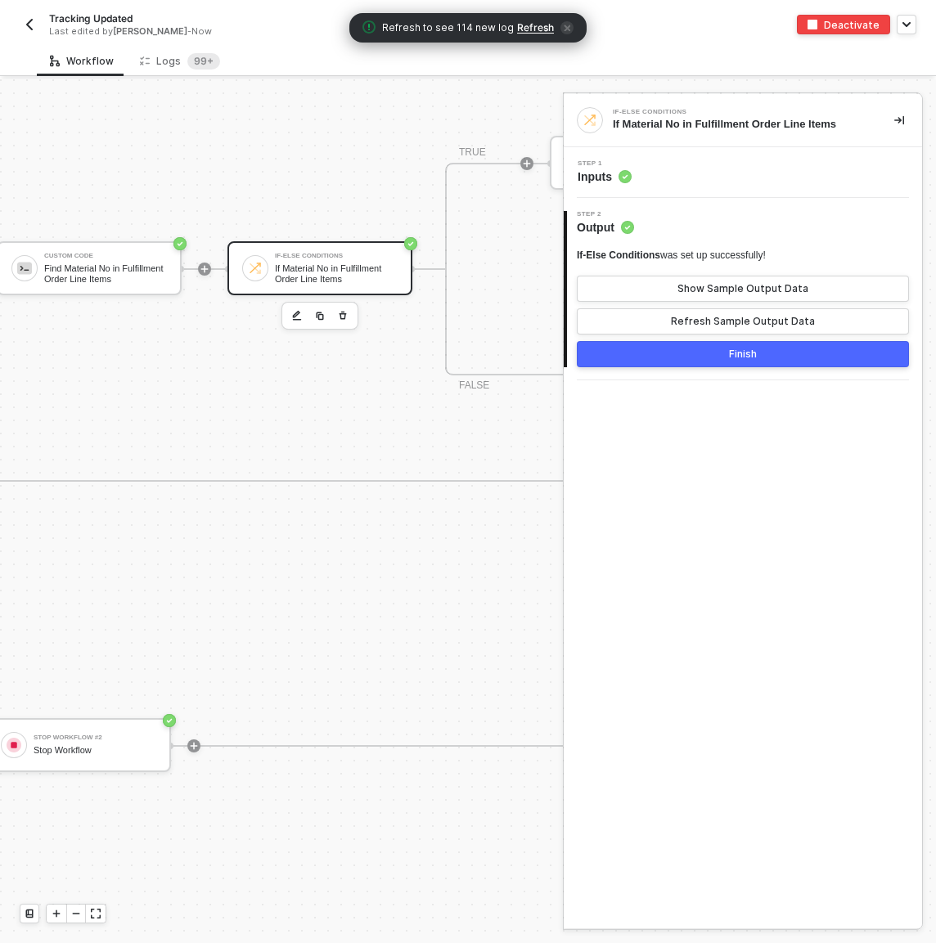
scroll to position [604, 1832]
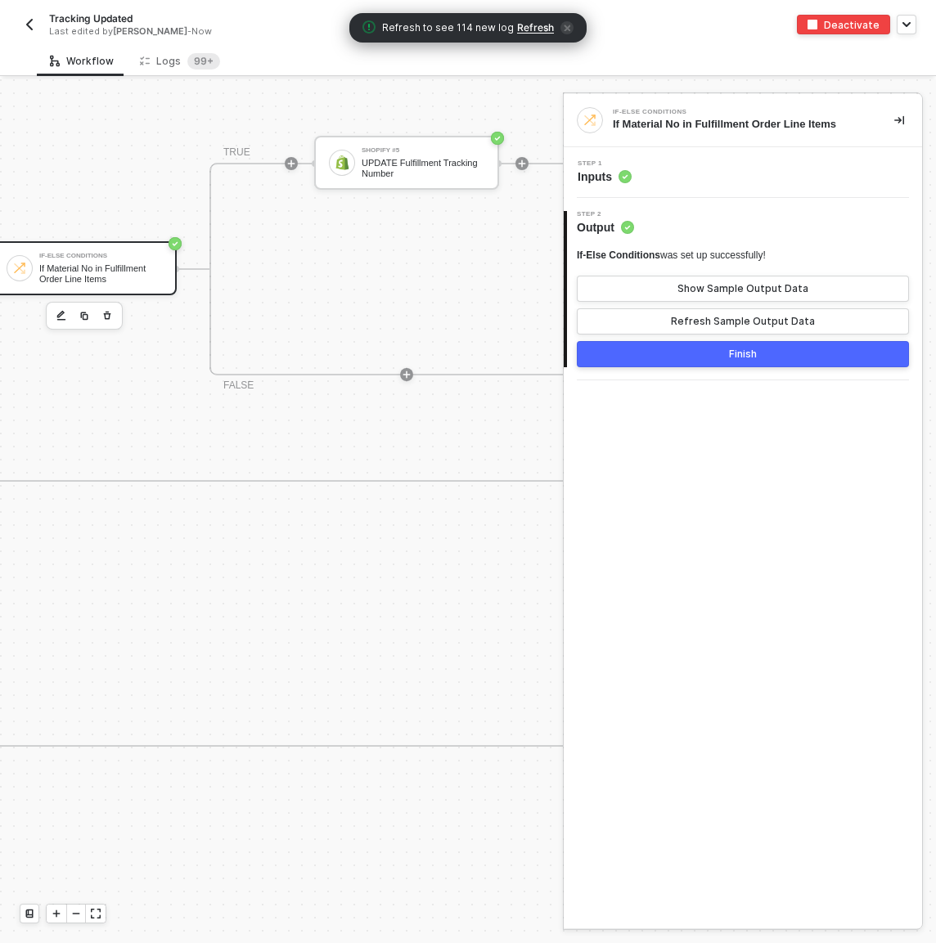
click at [791, 170] on div "Step 1 Inputs" at bounding box center [745, 172] width 354 height 25
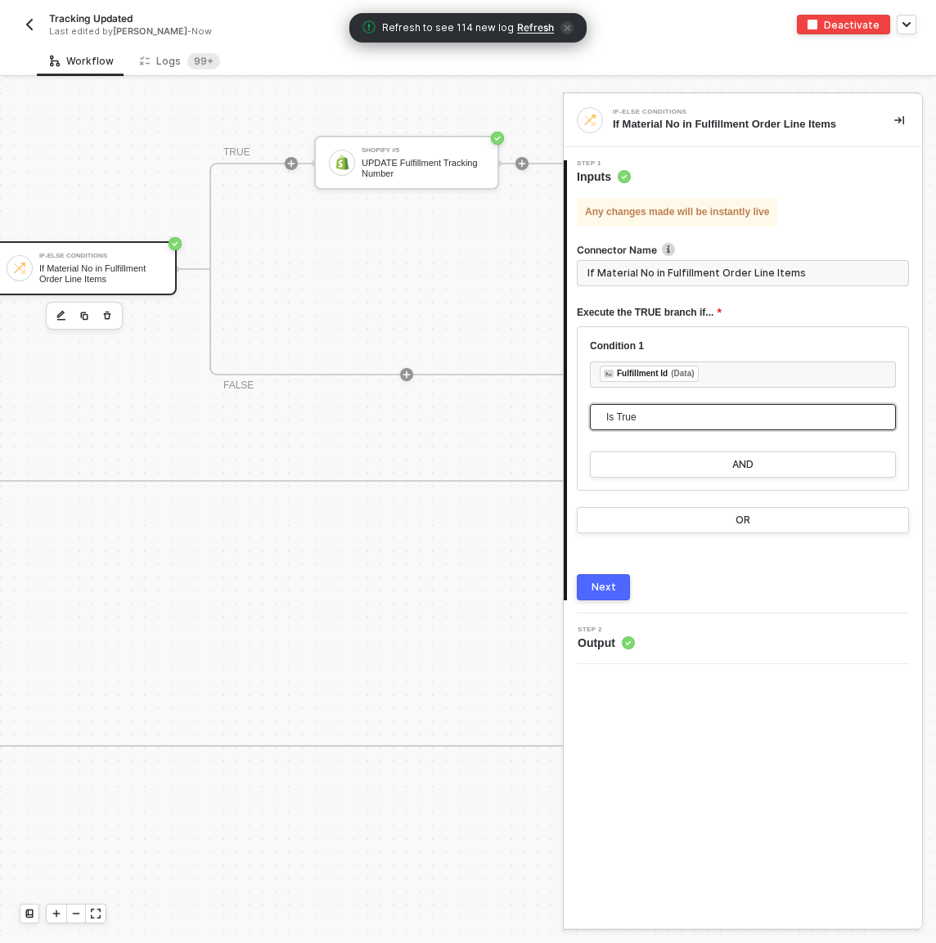
click at [698, 415] on span "Is True" at bounding box center [746, 417] width 280 height 25
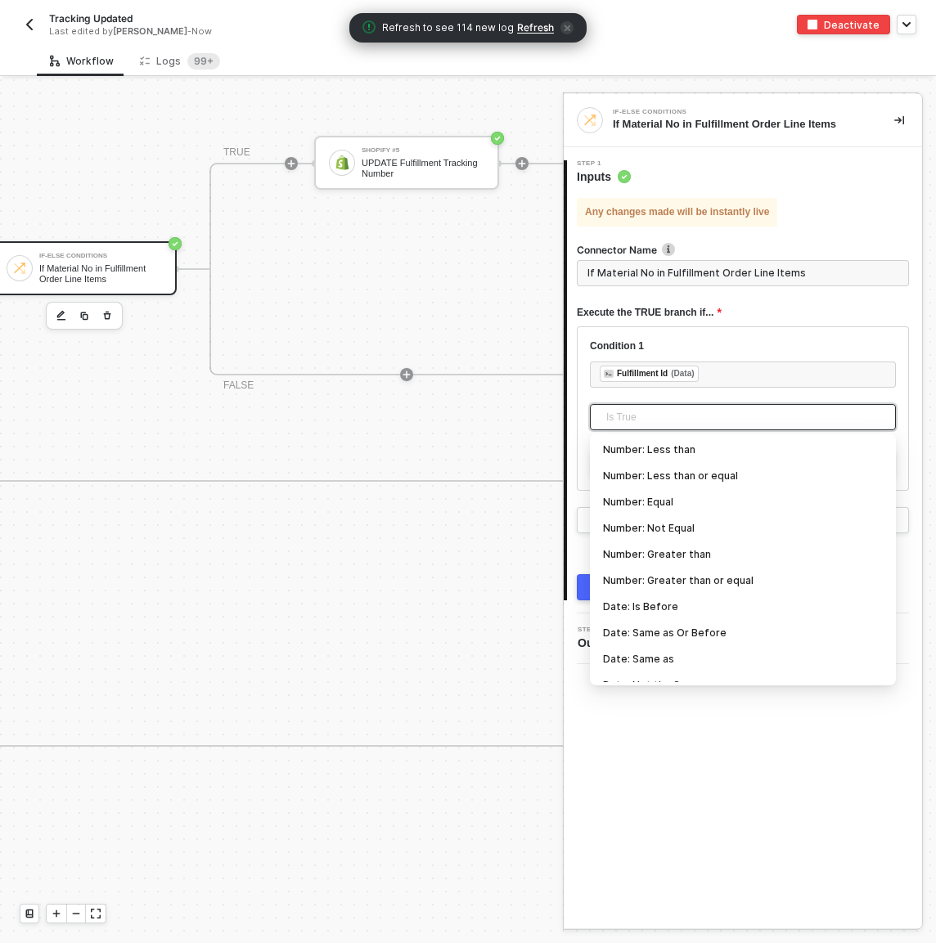
scroll to position [540, 0]
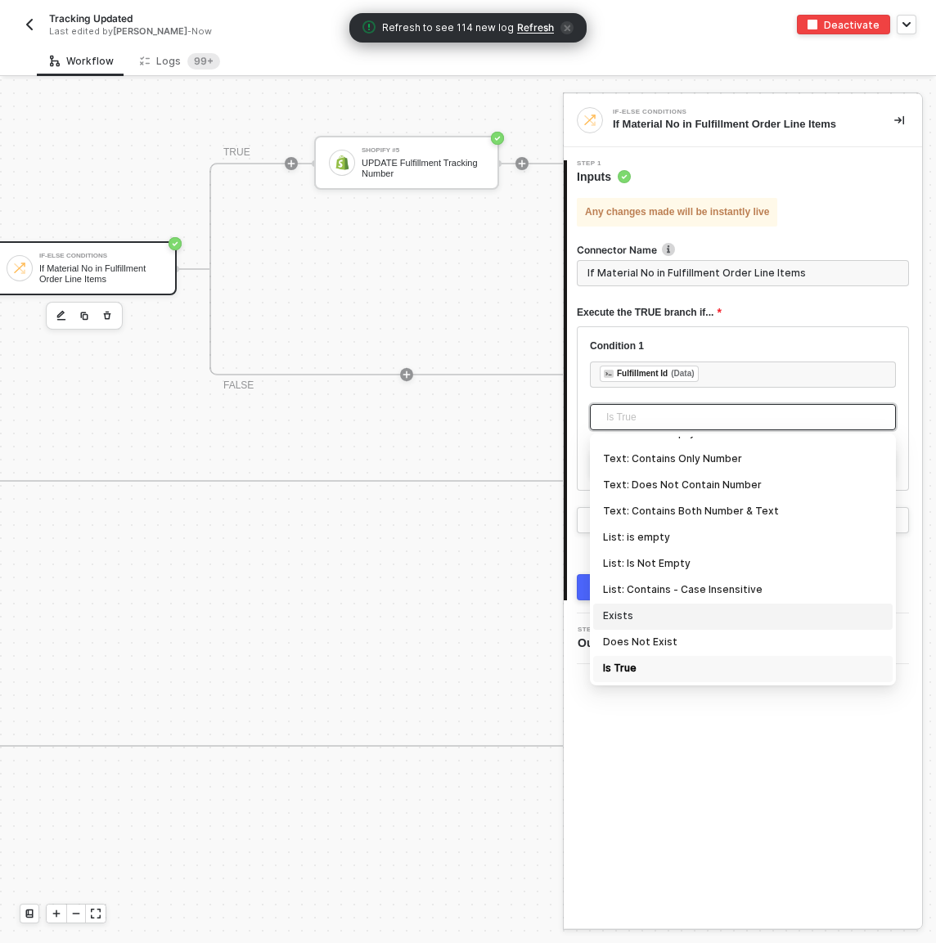
click at [648, 611] on div "Exists" at bounding box center [743, 617] width 280 height 18
type input "Only continue if Fulfillment Id Exists"
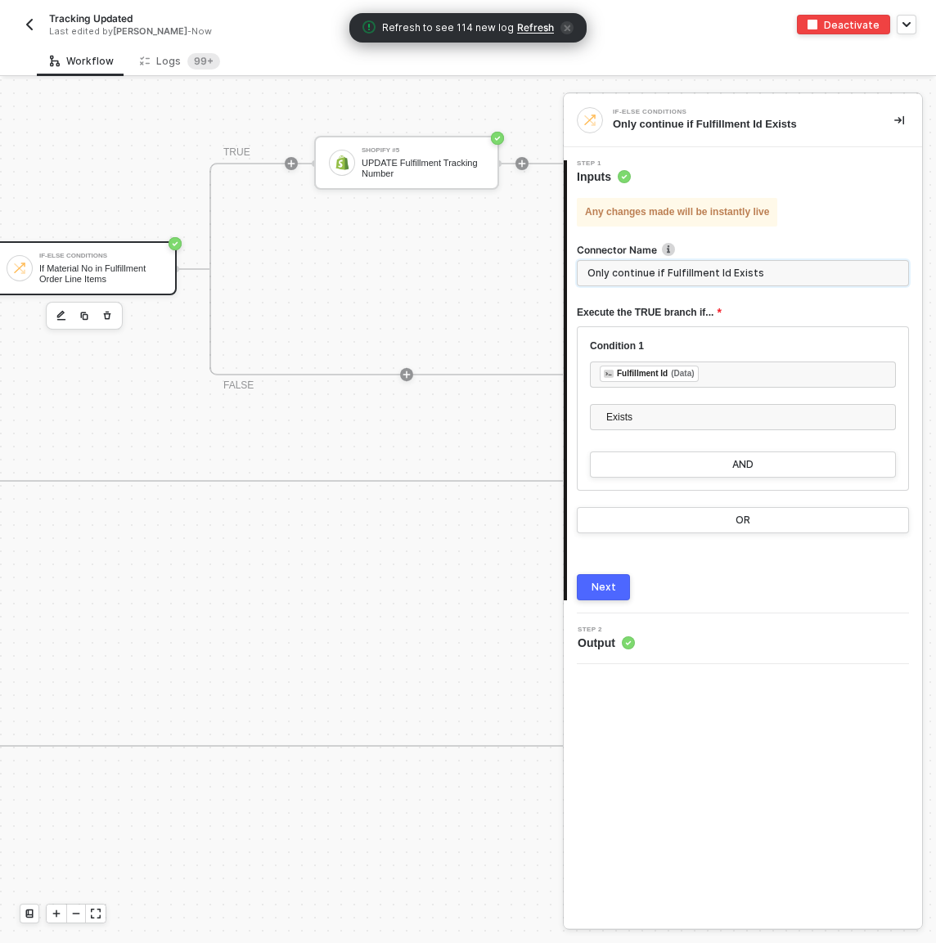
click at [667, 272] on input "Only continue if Fulfillment Id Exists" at bounding box center [743, 273] width 332 height 26
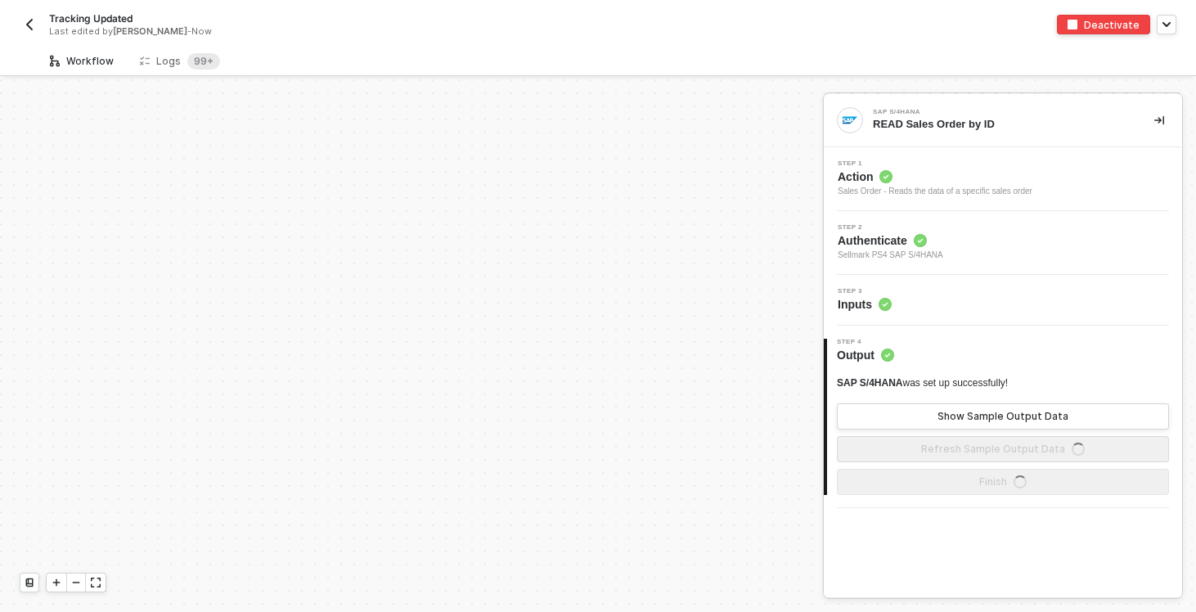
scroll to position [460, 0]
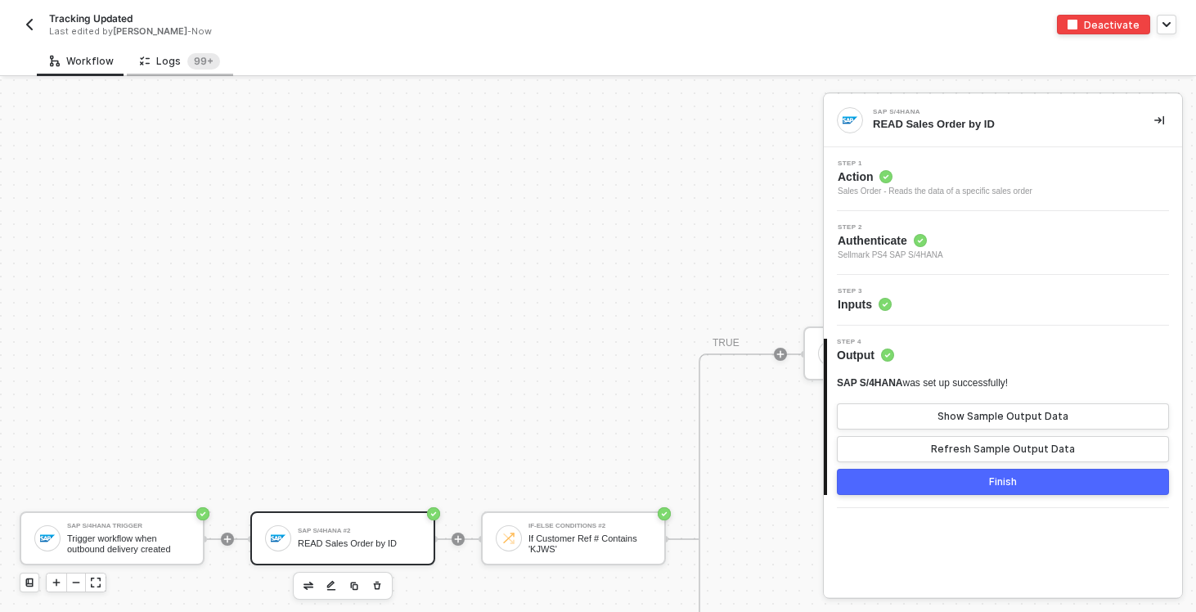
click at [166, 67] on div "Logs 99+" at bounding box center [180, 61] width 80 height 16
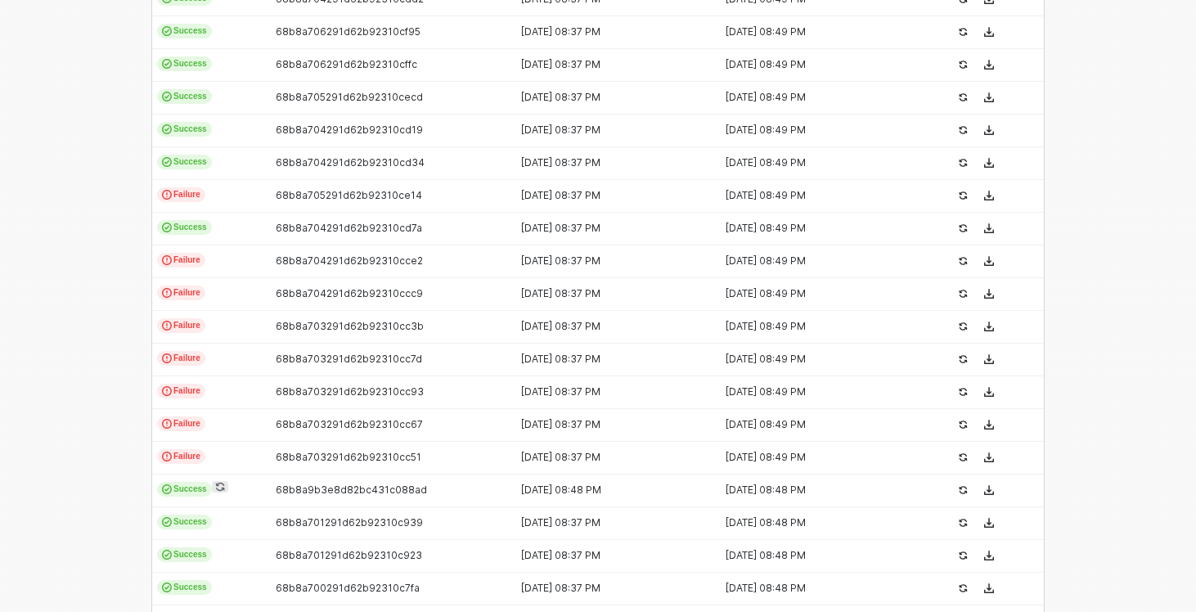
scroll to position [545, 0]
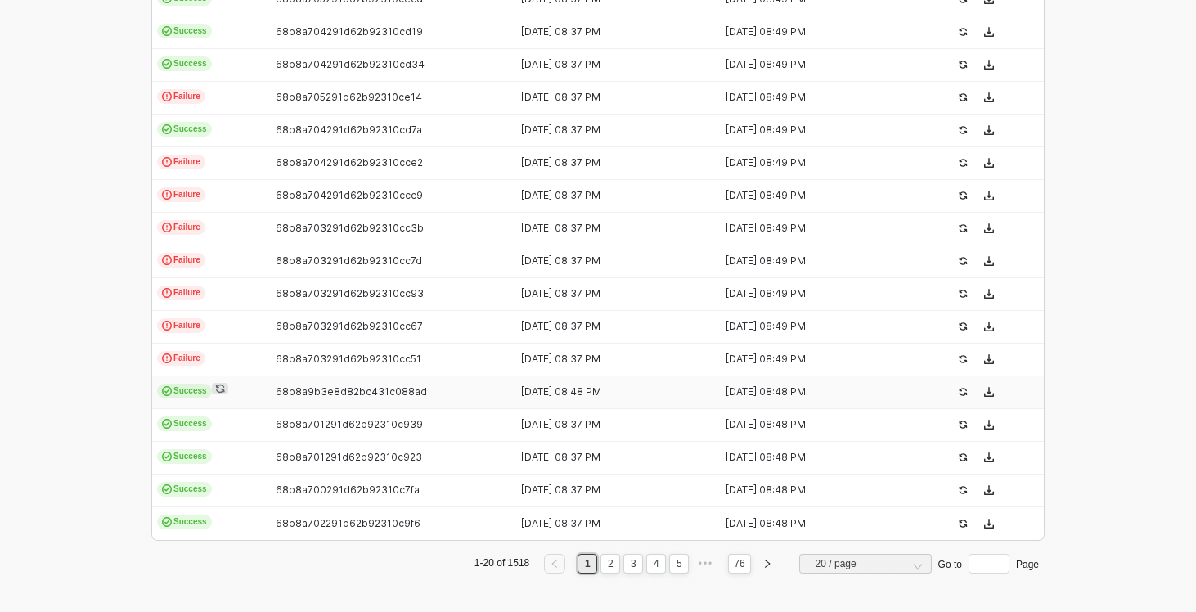
click at [258, 395] on td "Success" at bounding box center [209, 392] width 115 height 33
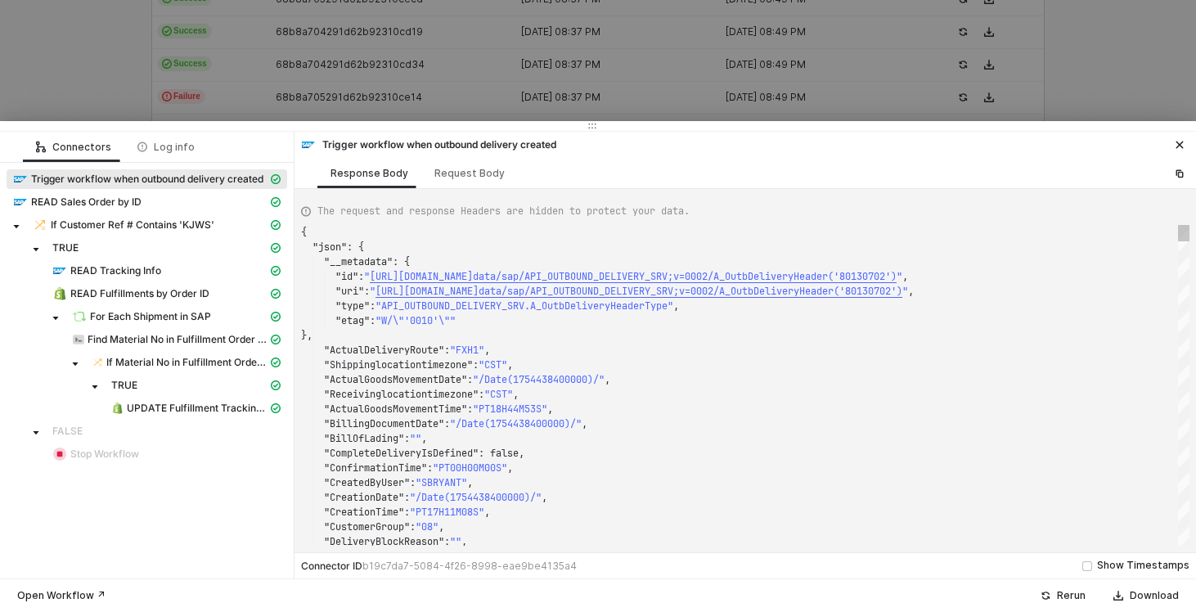
scroll to position [147, 0]
click at [137, 266] on span "READ Tracking Info" at bounding box center [115, 270] width 91 height 13
type textarea "{ "json": { "data": { "data": { "d": { "results": [ { "__metadata": { "id": "ht…"
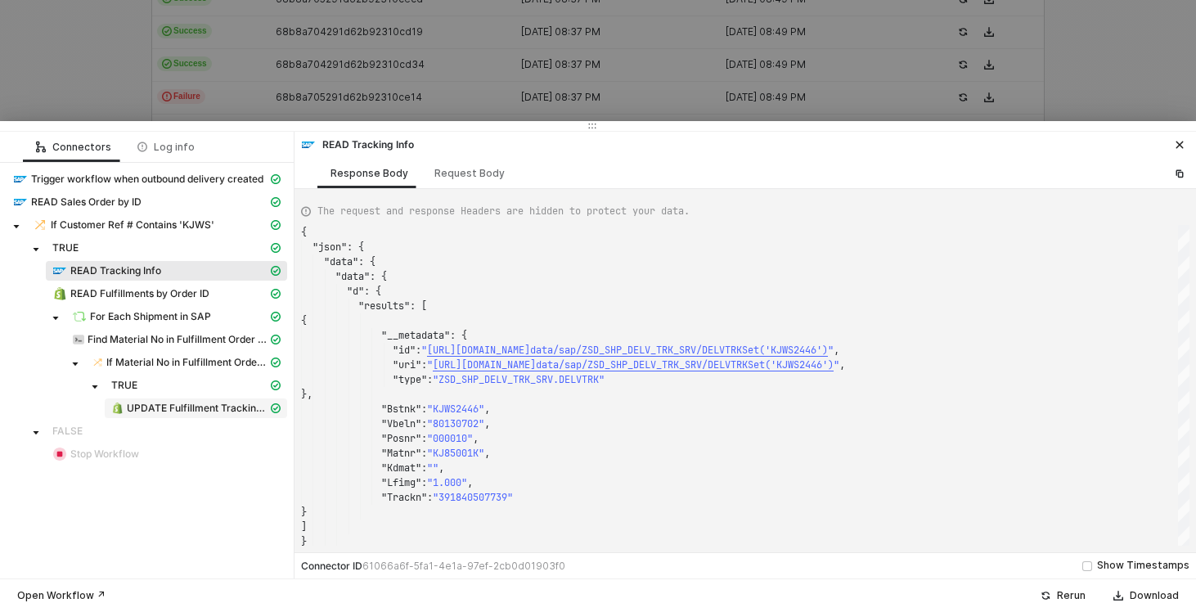
click at [178, 409] on span "UPDATE Fulfillment Tracking Number" at bounding box center [197, 408] width 141 height 13
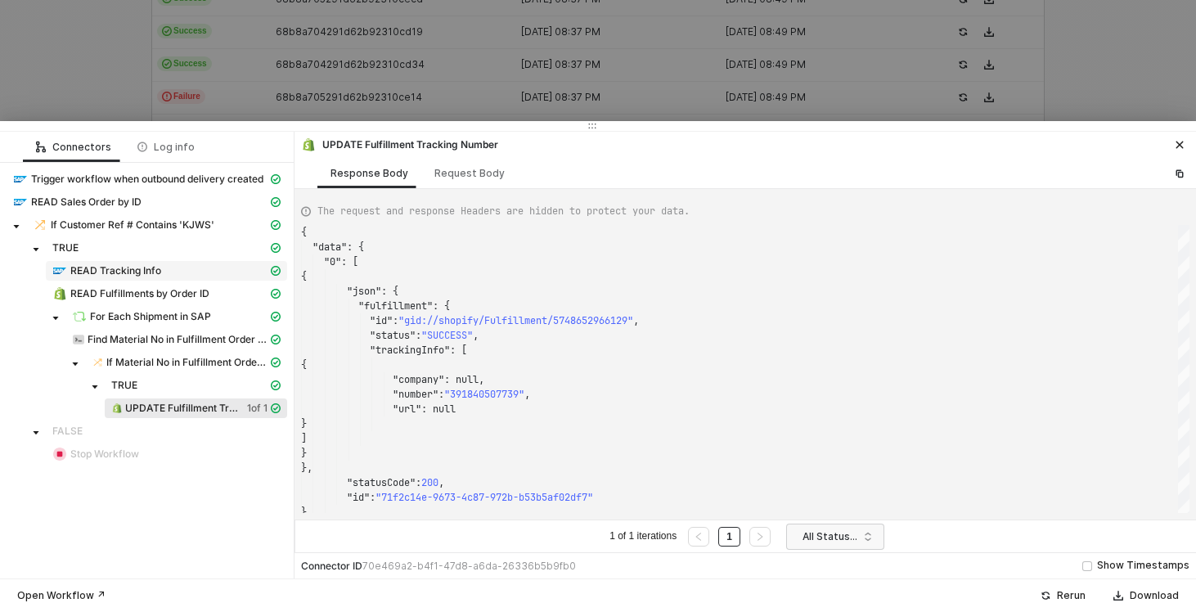
click at [149, 267] on span "READ Tracking Info" at bounding box center [115, 270] width 91 height 13
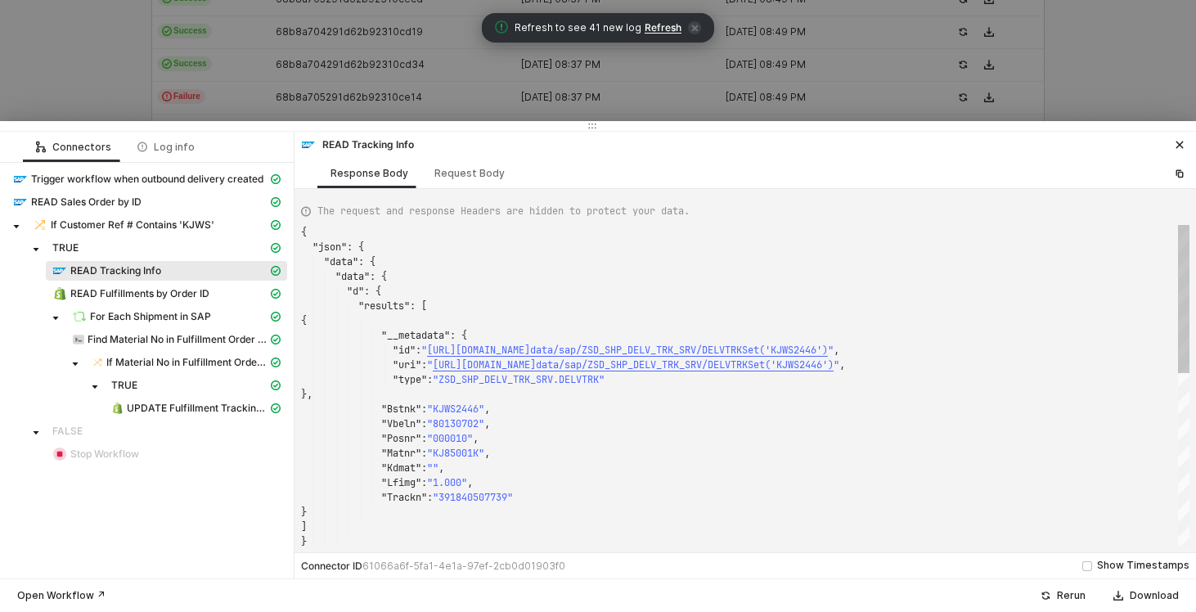
click at [456, 405] on span ""KJWS2446"" at bounding box center [455, 408] width 57 height 13
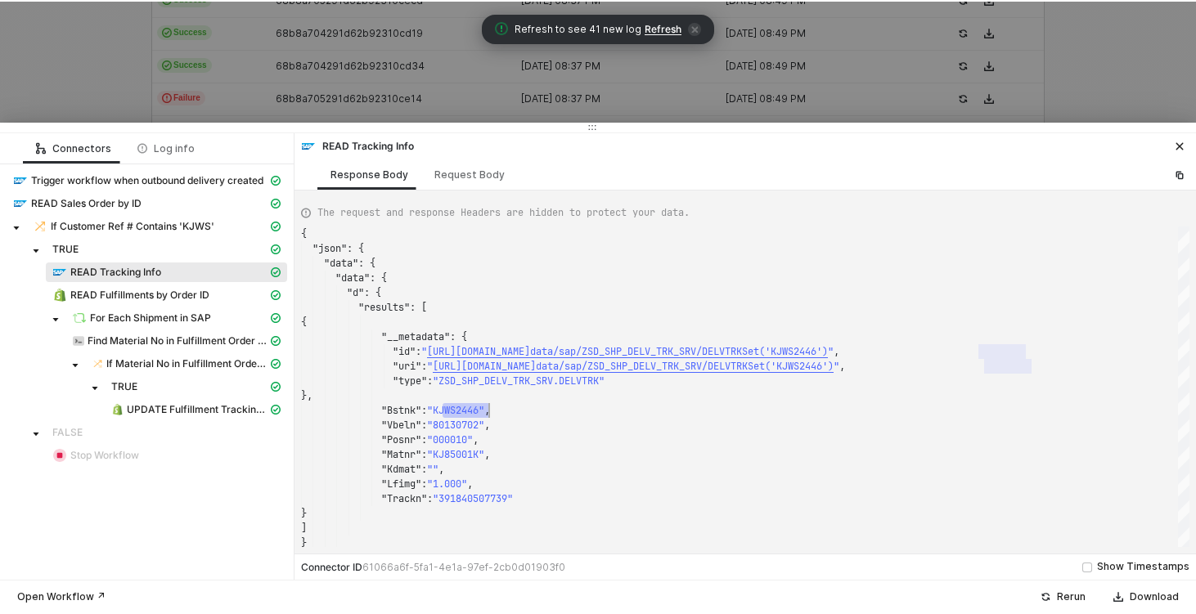
scroll to position [531, 0]
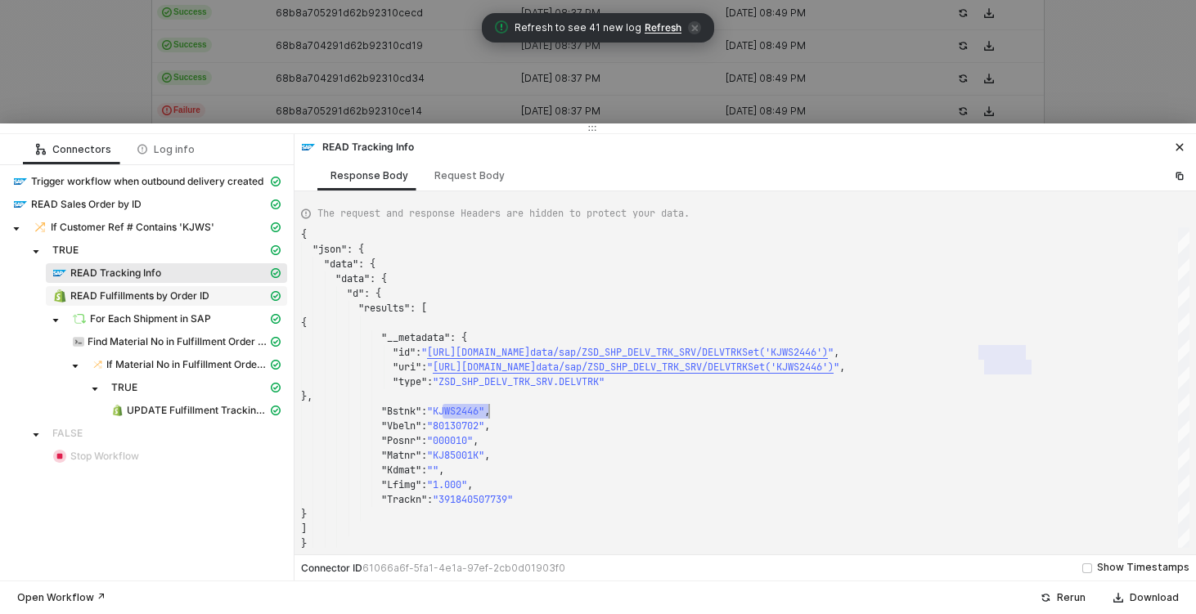
click at [146, 298] on span "READ Fulfillments by Order ID" at bounding box center [139, 296] width 139 height 13
type textarea "{ "json": { "fulfillments": [ { "id": 5748652966129, "order_id": 6458723270897,…"
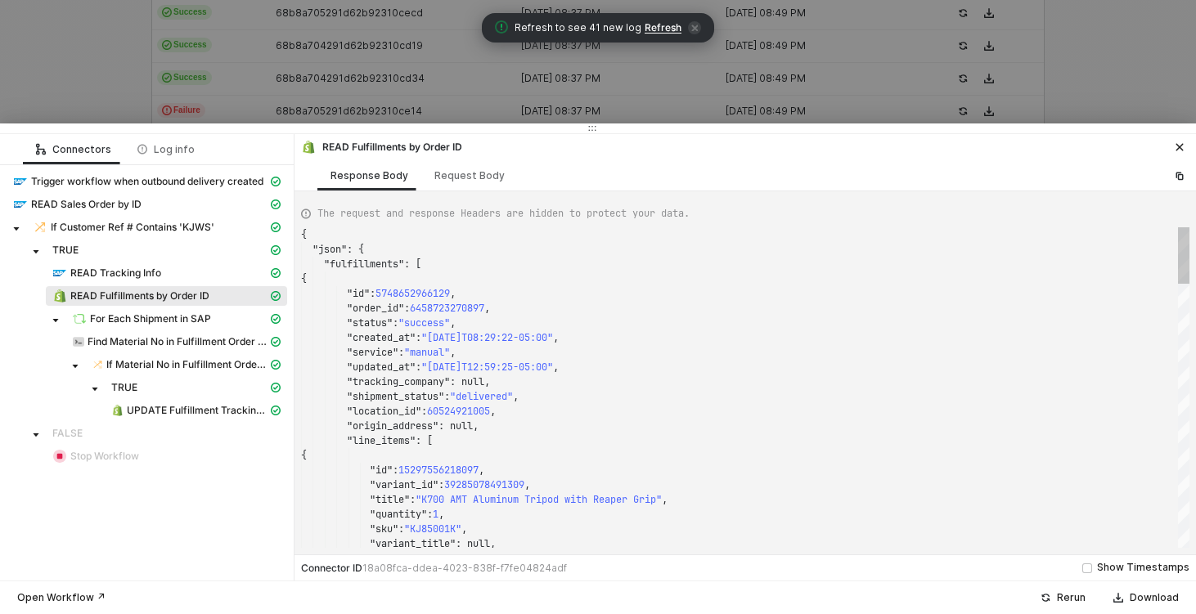
scroll to position [0, 0]
click at [146, 314] on span "For Each Shipment in SAP" at bounding box center [150, 318] width 121 height 13
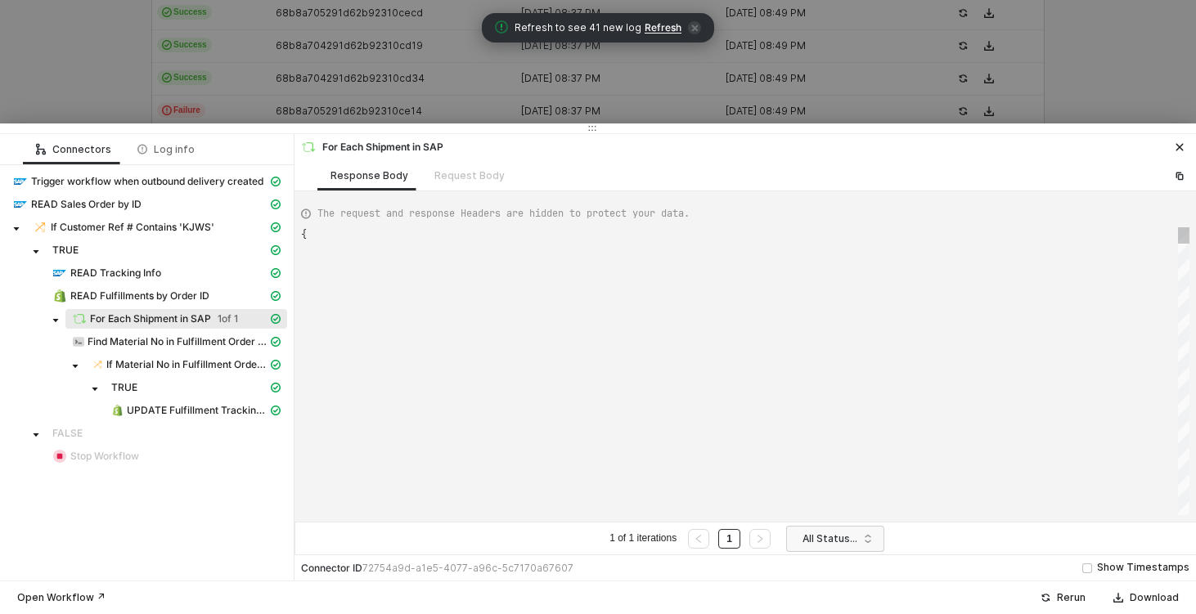
type textarea "{ "data": [ [ [ { "json": { "data": { "data": { "d": { "results": ["
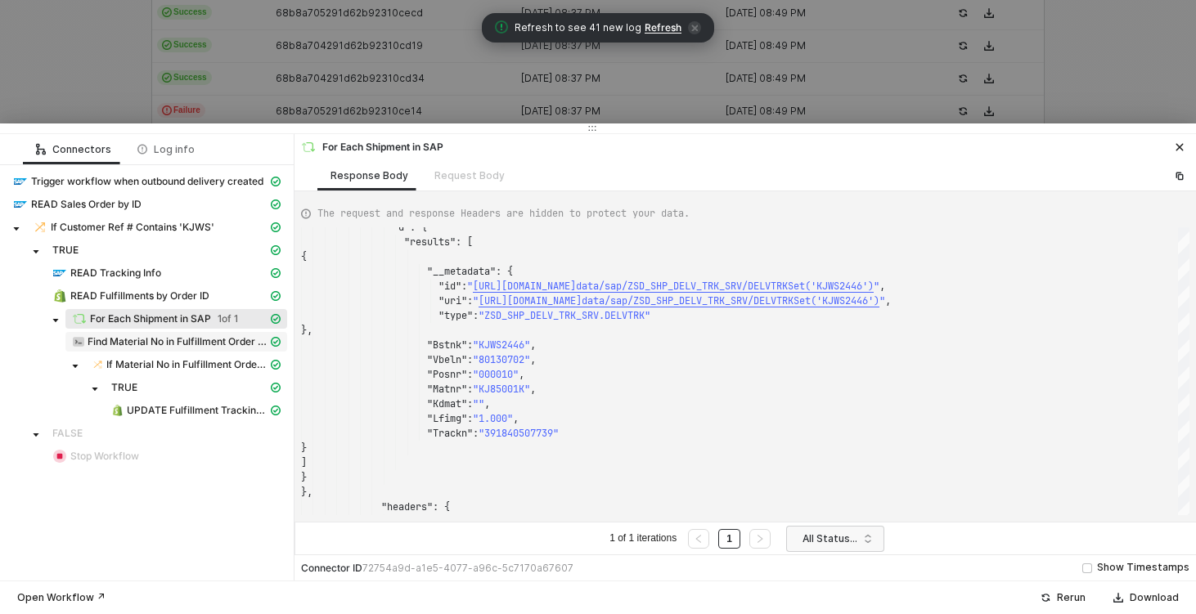
click at [142, 339] on span "Find Material No in Fulfillment Order Line Items" at bounding box center [178, 341] width 180 height 13
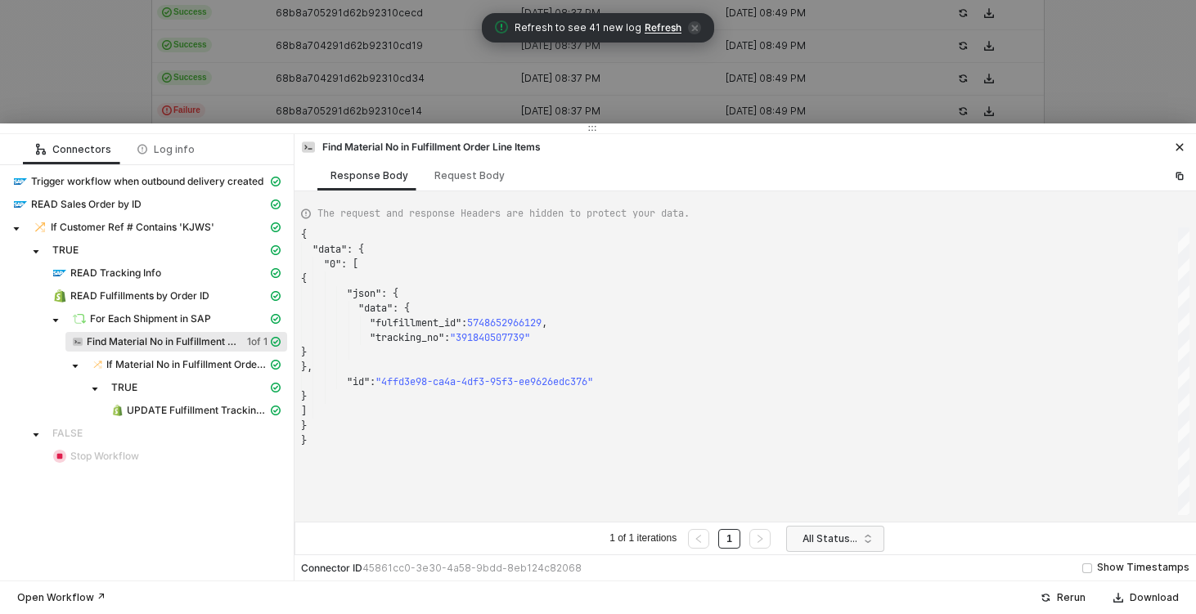
click at [506, 337] on div "{ "data" : { "0" : [ { "json" : { "data" : { "fulfillment_id" : 5748652966129 ,…" at bounding box center [745, 371] width 888 height 288
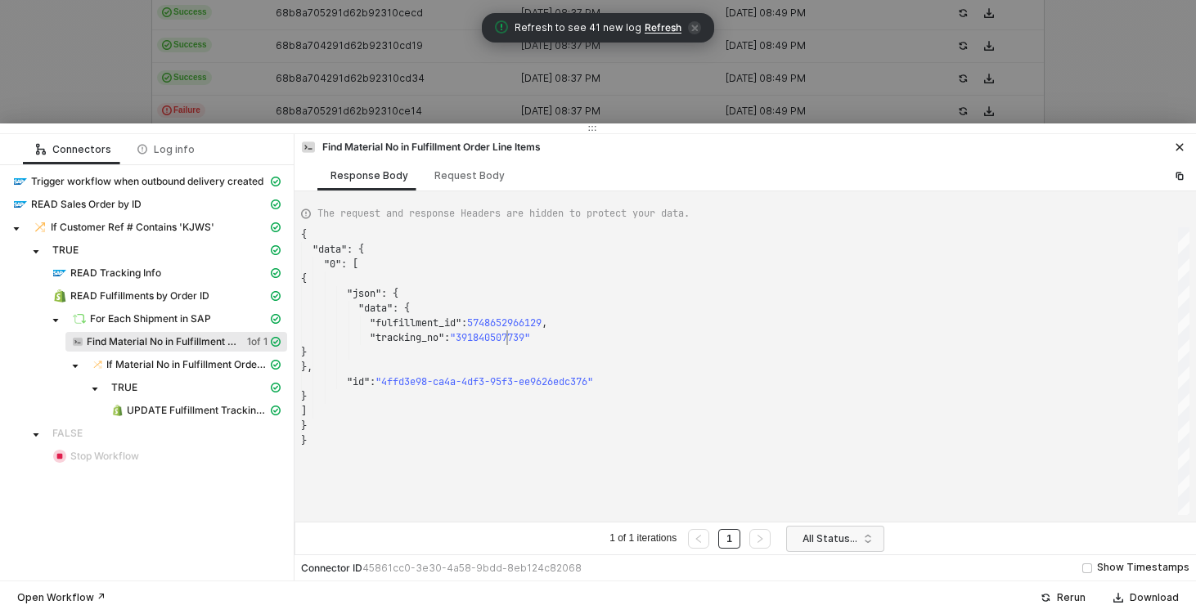
scroll to position [103, 236]
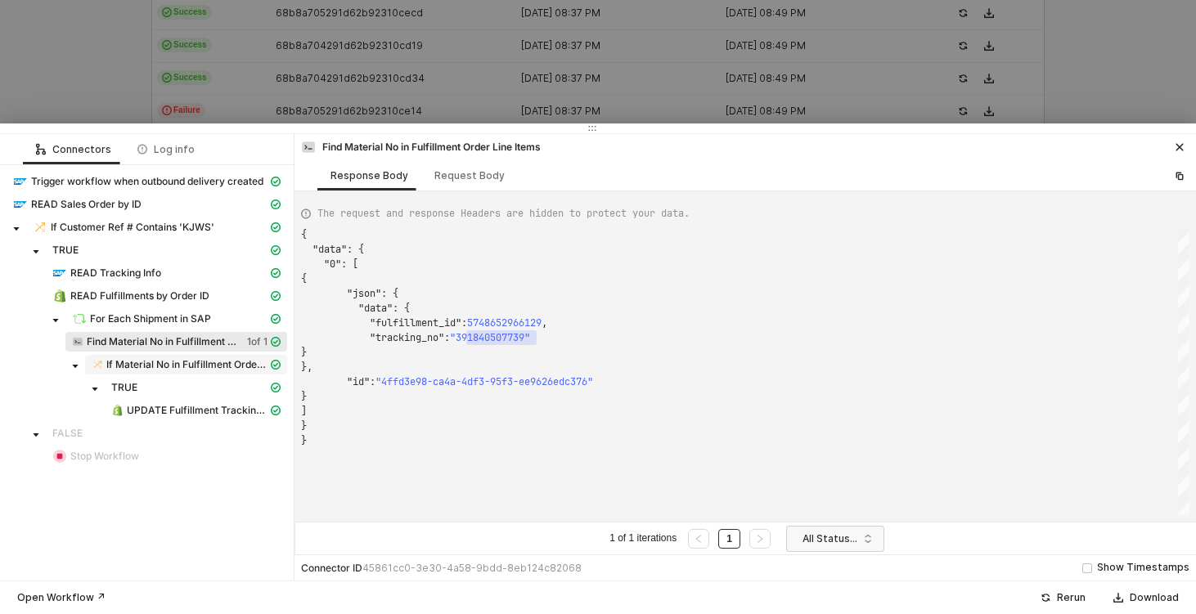
click at [203, 359] on span "If Material No in Fulfillment Order Line Items" at bounding box center [186, 364] width 161 height 13
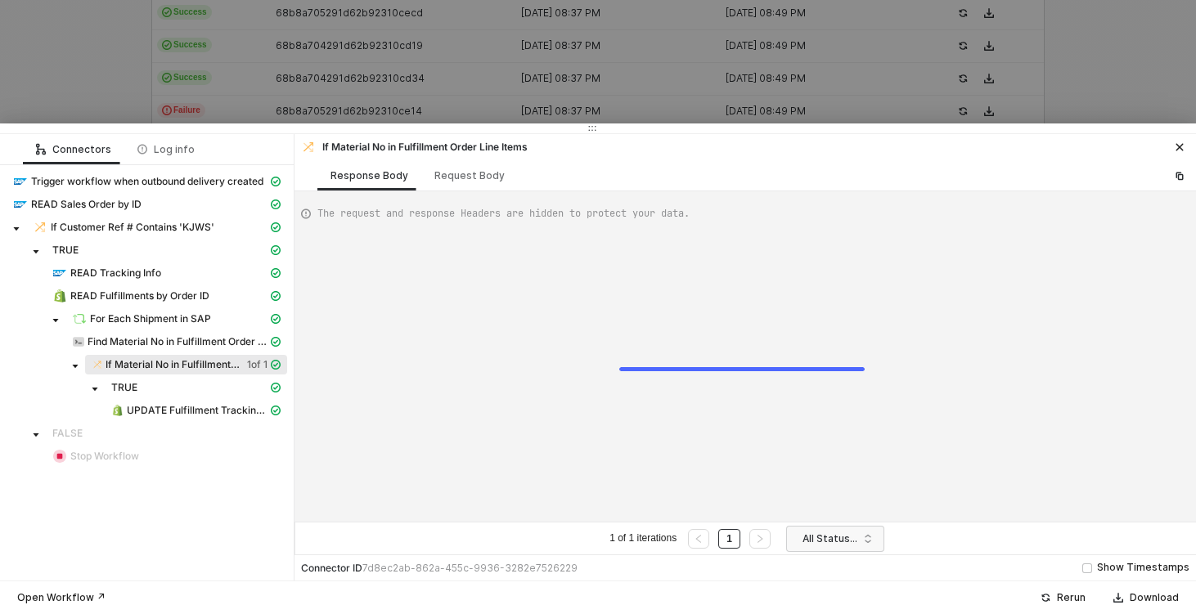
type textarea "{ "resulting_path": "TRUE" }"
click at [172, 411] on span "UPDATE Fulfillment Tracking Number" at bounding box center [197, 410] width 141 height 13
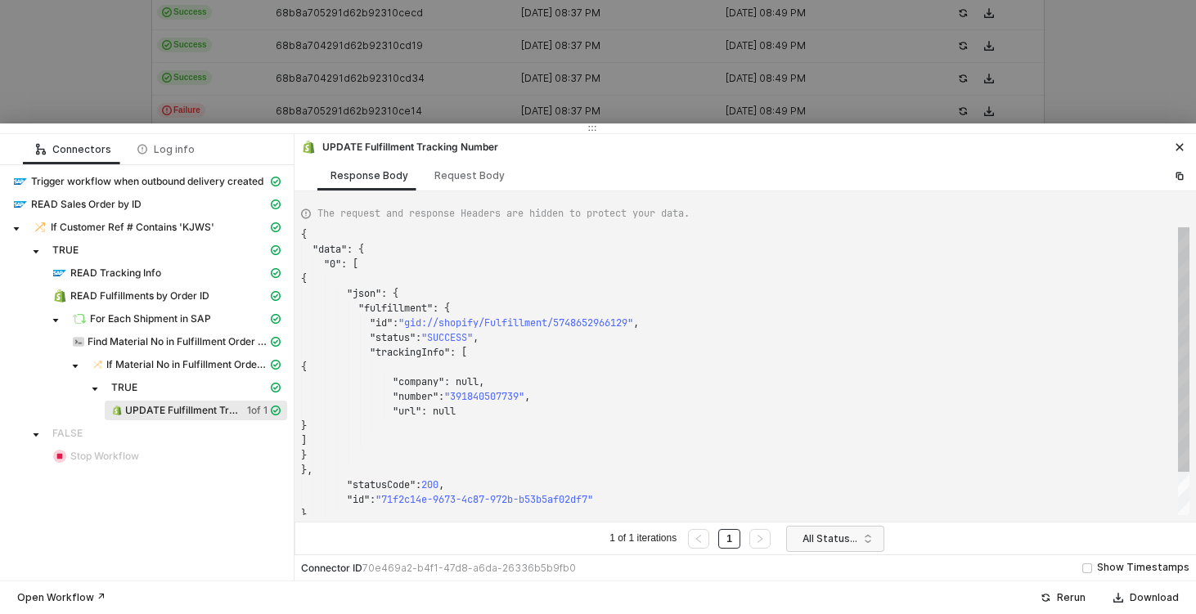
scroll to position [147, 0]
click at [475, 384] on span ": null," at bounding box center [464, 381] width 40 height 13
click at [443, 410] on span ": null" at bounding box center [438, 411] width 34 height 13
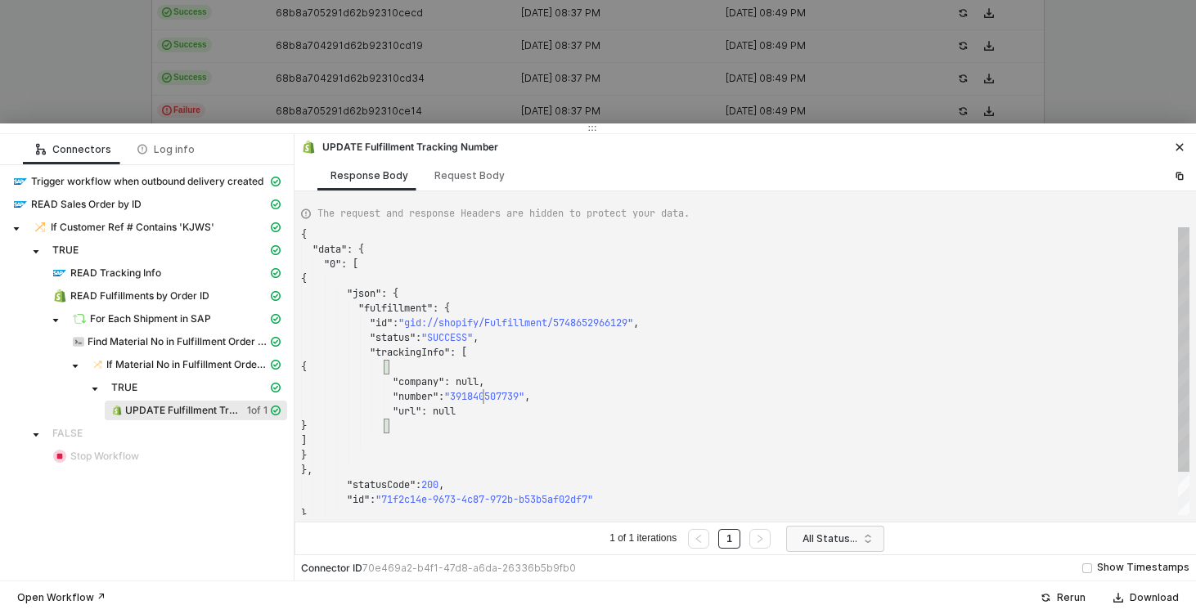
click at [484, 396] on span ""391840507739"" at bounding box center [484, 396] width 80 height 13
type textarea "{ "data": { "0": [ { "json": { "fulfillment": { "id": "gid://shopify/Fulfillmen…"
click at [751, 350] on div ""trackingInfo" : [" at bounding box center [745, 352] width 888 height 15
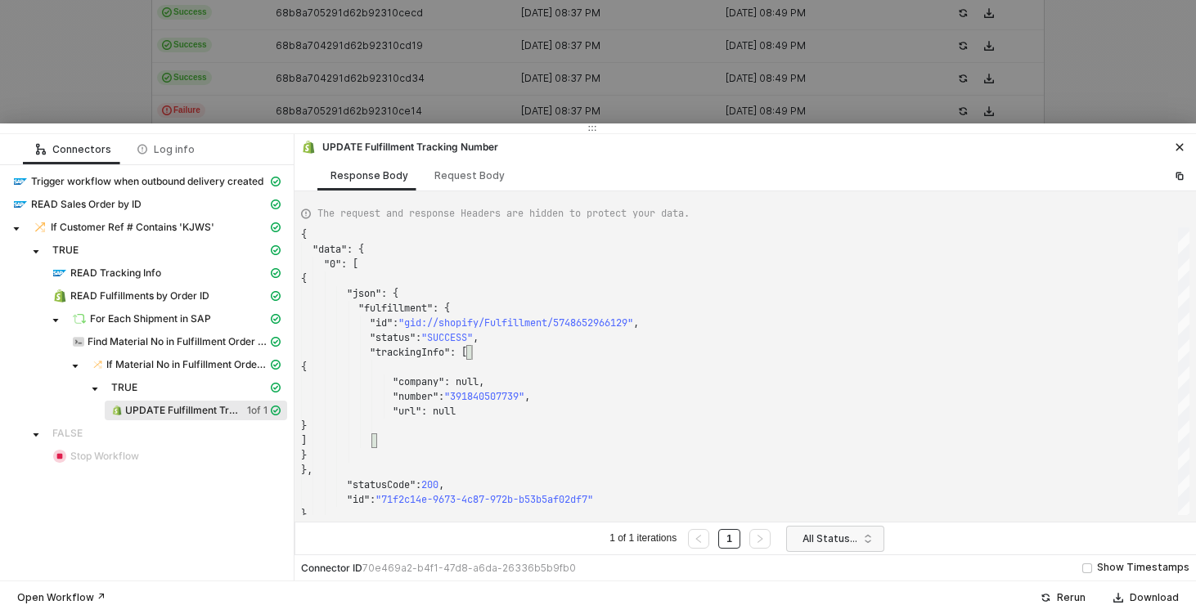
click at [699, 43] on div at bounding box center [598, 307] width 1196 height 614
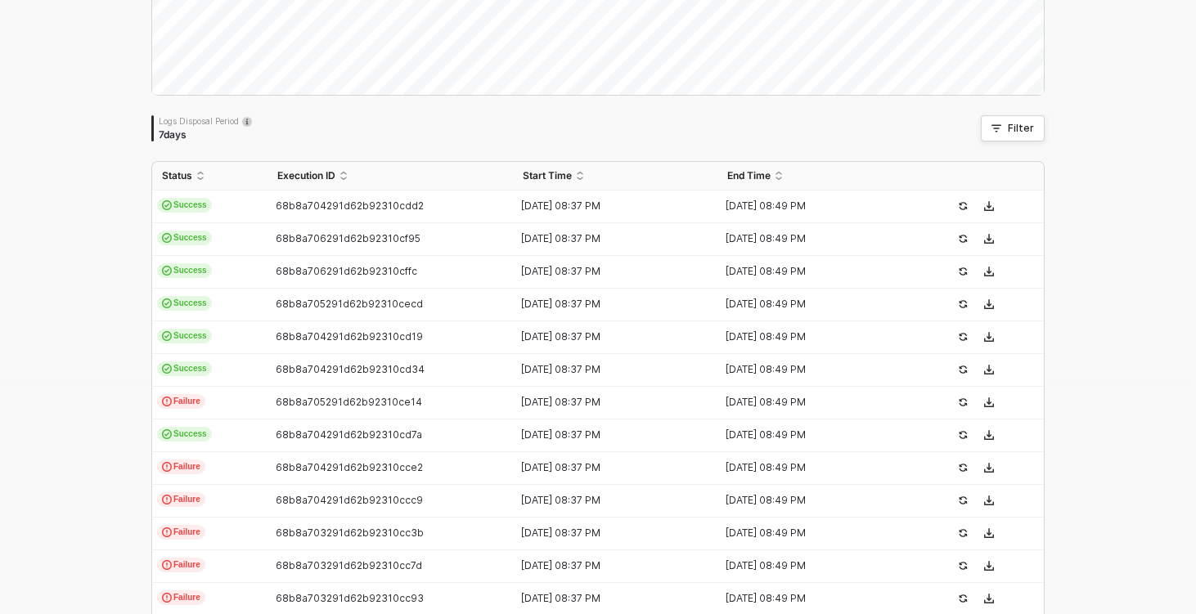
scroll to position [0, 0]
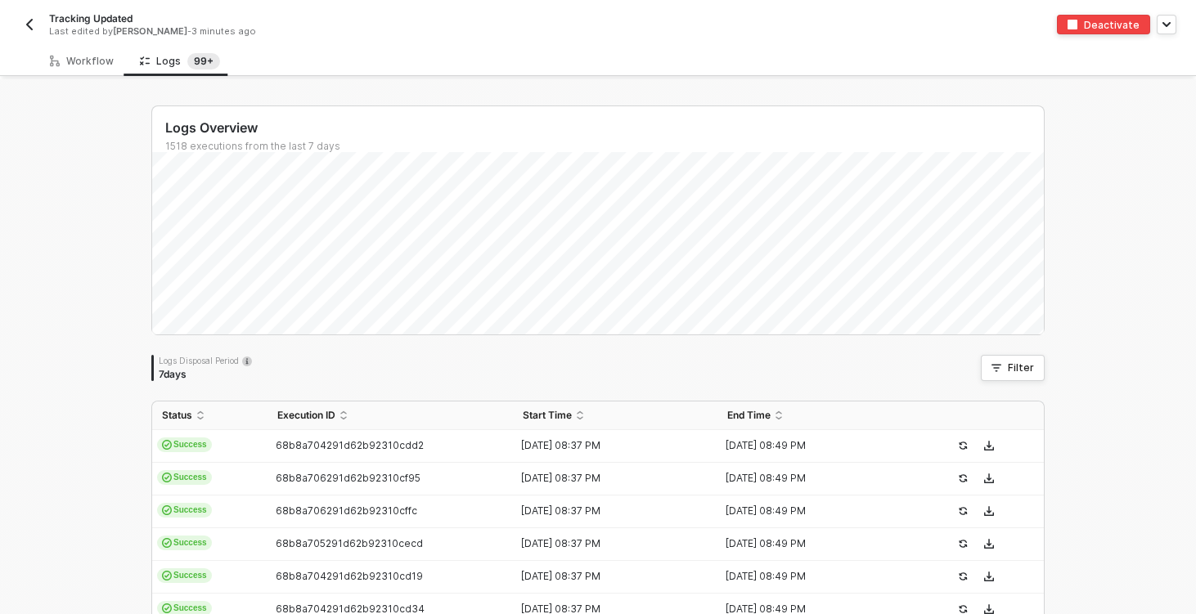
click at [1175, 220] on div "Logs Overview 1518 executions from the last 7 days Mon 1 Success 0 Failure 0 Lo…" at bounding box center [598, 618] width 1196 height 1078
click at [267, 444] on div "68b8a704291d62b92310cdd2" at bounding box center [383, 445] width 232 height 13
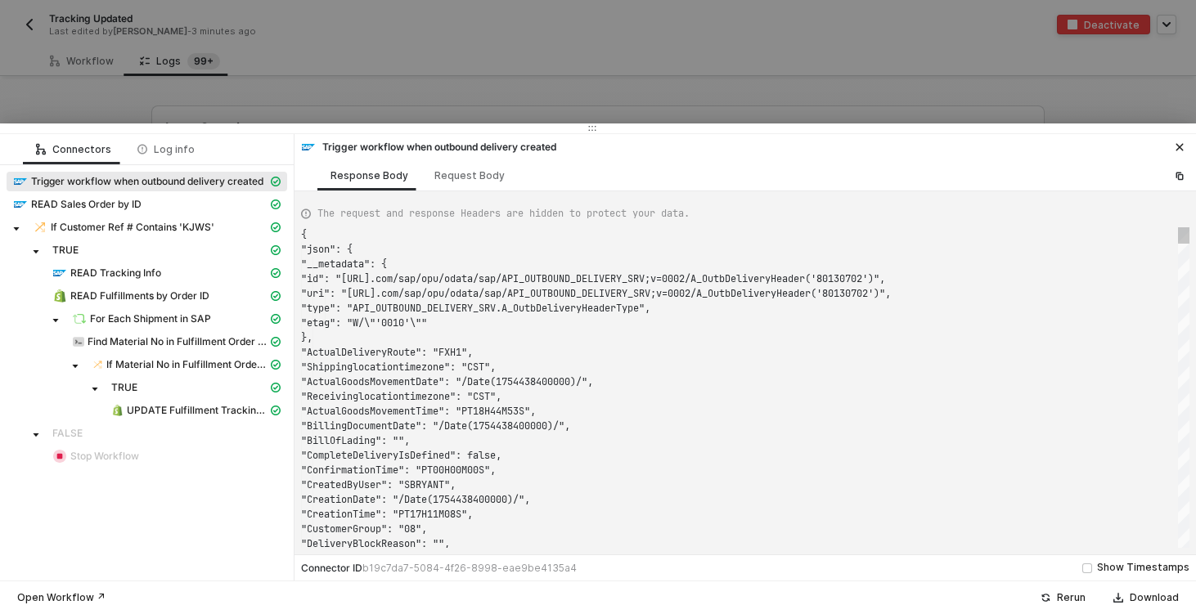
type textarea "{ "json": { "__metadata": { "id": "https://sellmarksap.sc1.hec.ondemand.com/sap…"
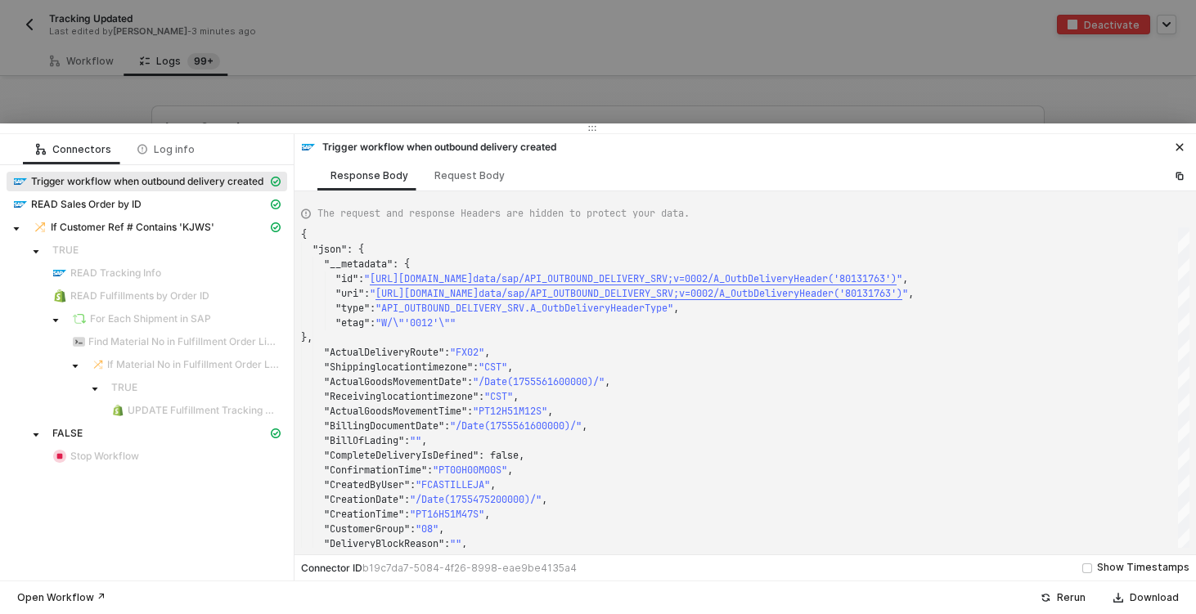
click at [115, 107] on div at bounding box center [598, 307] width 1196 height 614
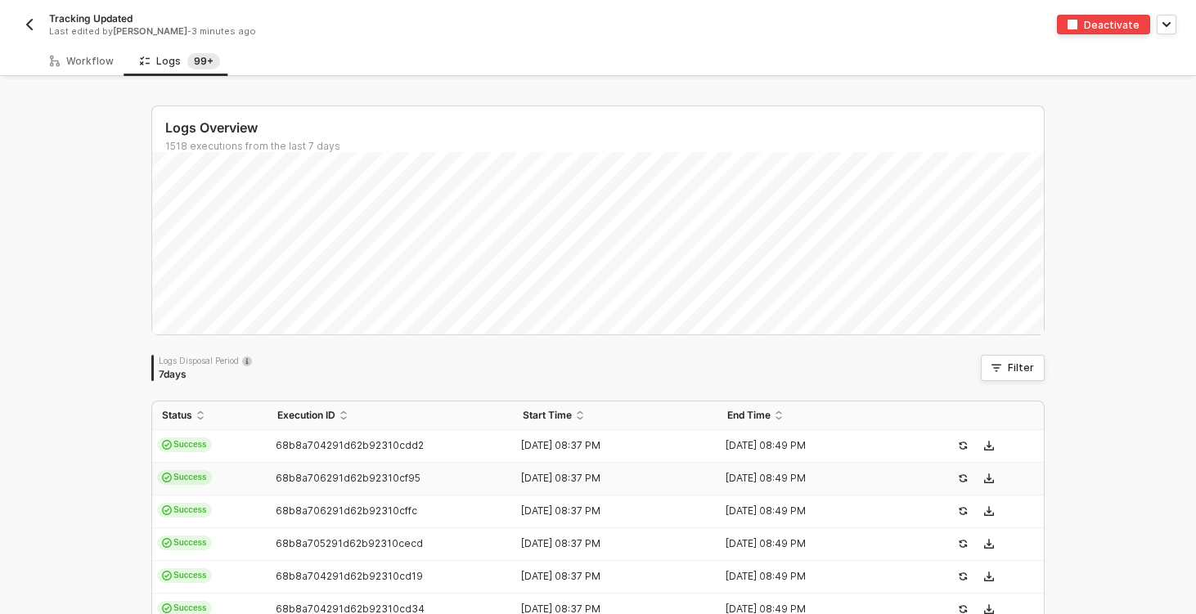
click at [231, 488] on td "Success" at bounding box center [209, 479] width 115 height 33
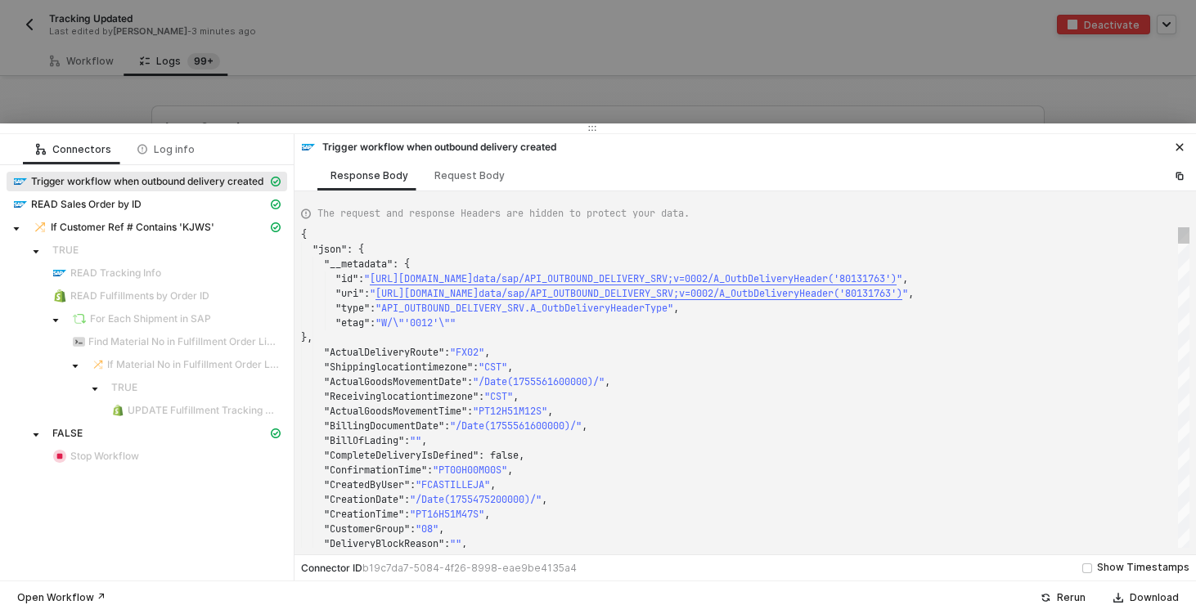
type textarea "{ "json": { "__metadata": { "id": "https://sellmarksap.sc1.hec.ondemand.com/sap…"
click at [51, 90] on div at bounding box center [598, 307] width 1196 height 614
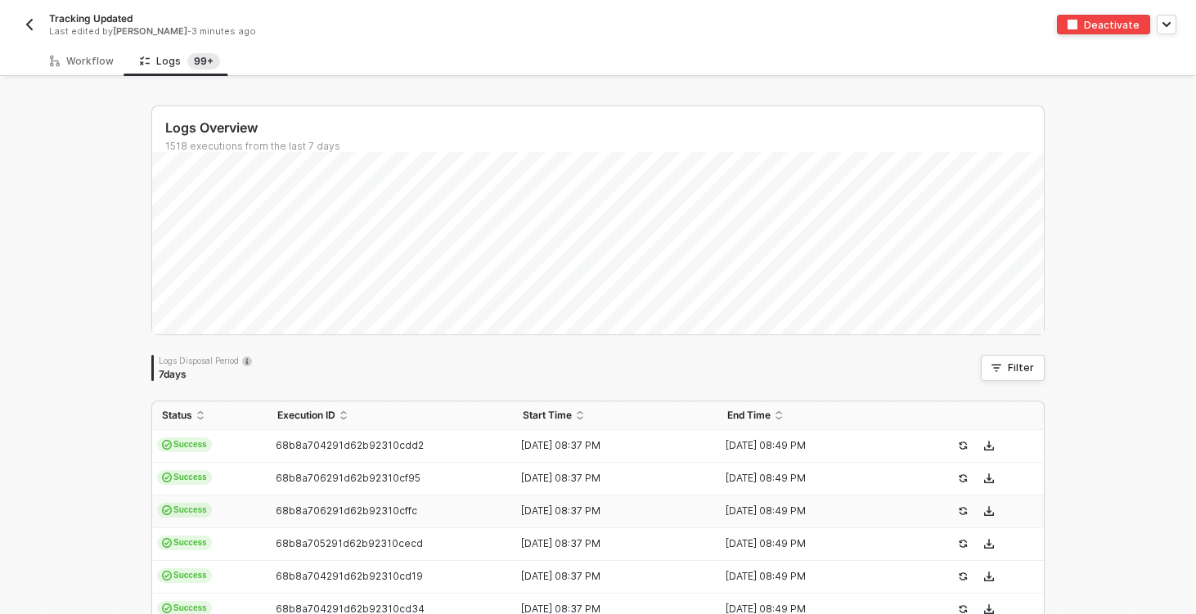
click at [246, 519] on td "Success" at bounding box center [209, 512] width 115 height 33
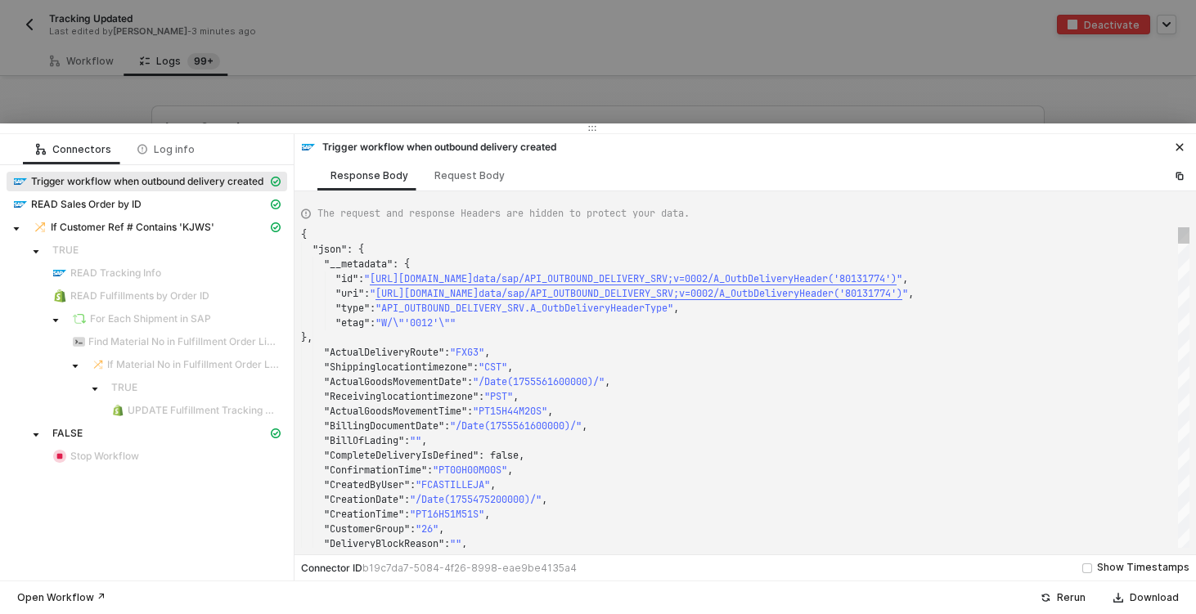
type textarea "{ "json": { "__metadata": { "id": "https://sellmarksap.sc1.hec.ondemand.com/sap…"
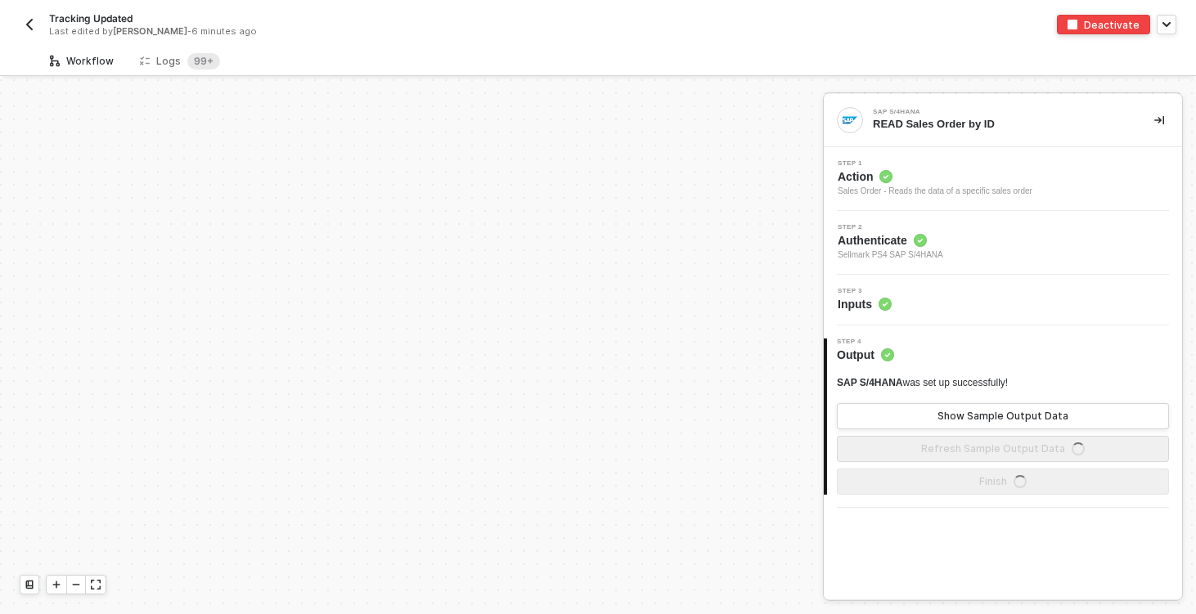
scroll to position [460, 0]
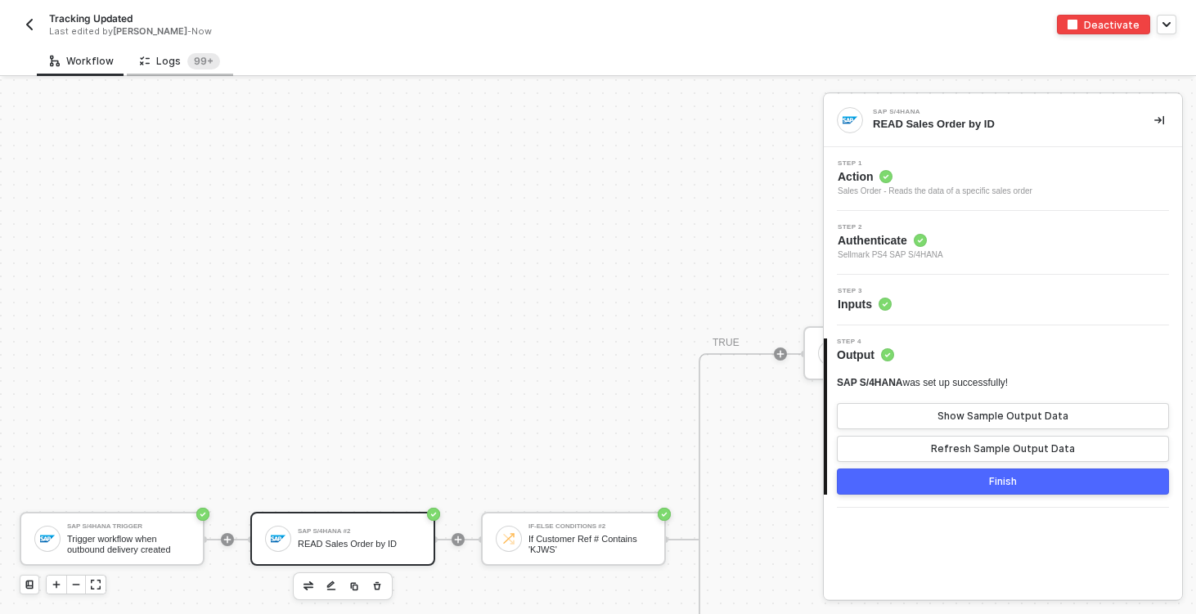
click at [160, 56] on div "Logs 99+" at bounding box center [180, 61] width 80 height 16
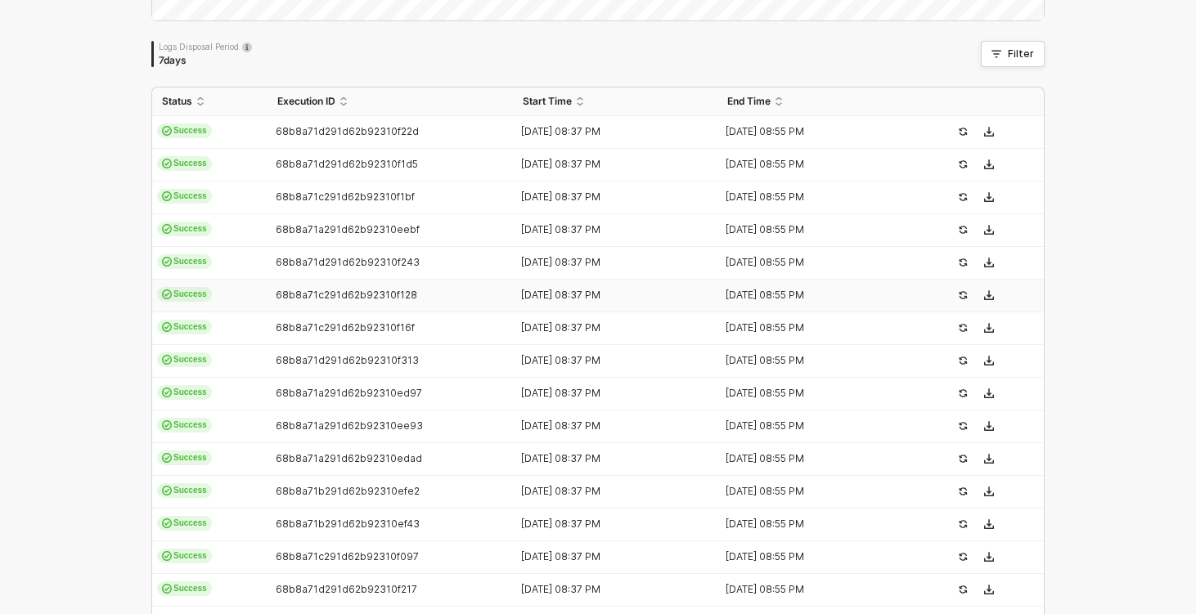
scroll to position [297, 0]
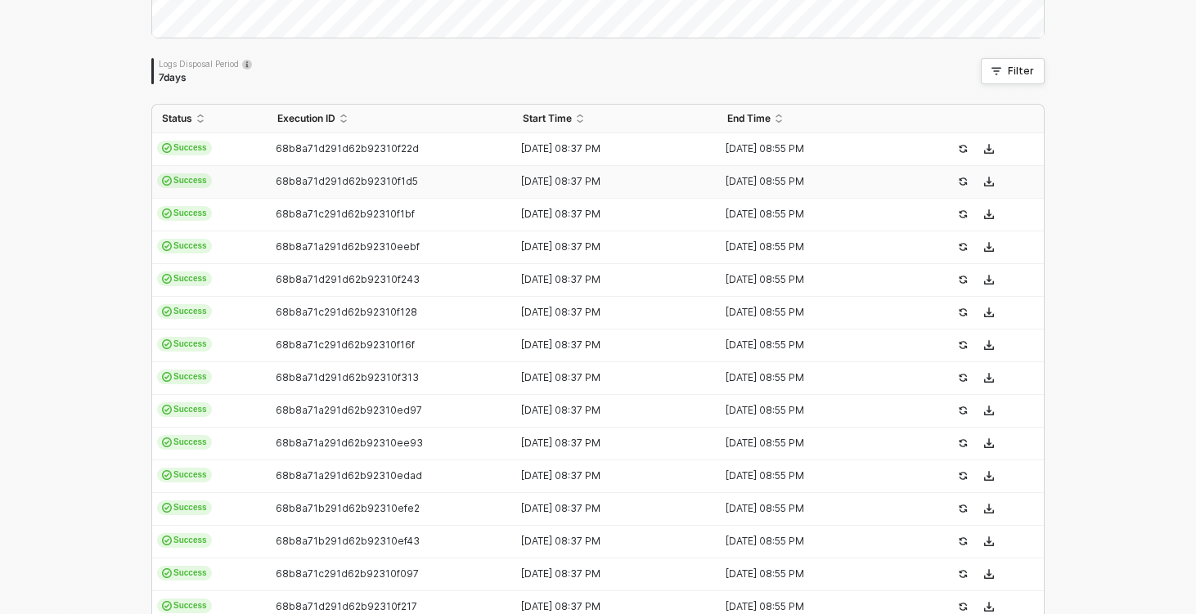
click at [239, 150] on td "Success" at bounding box center [209, 149] width 115 height 33
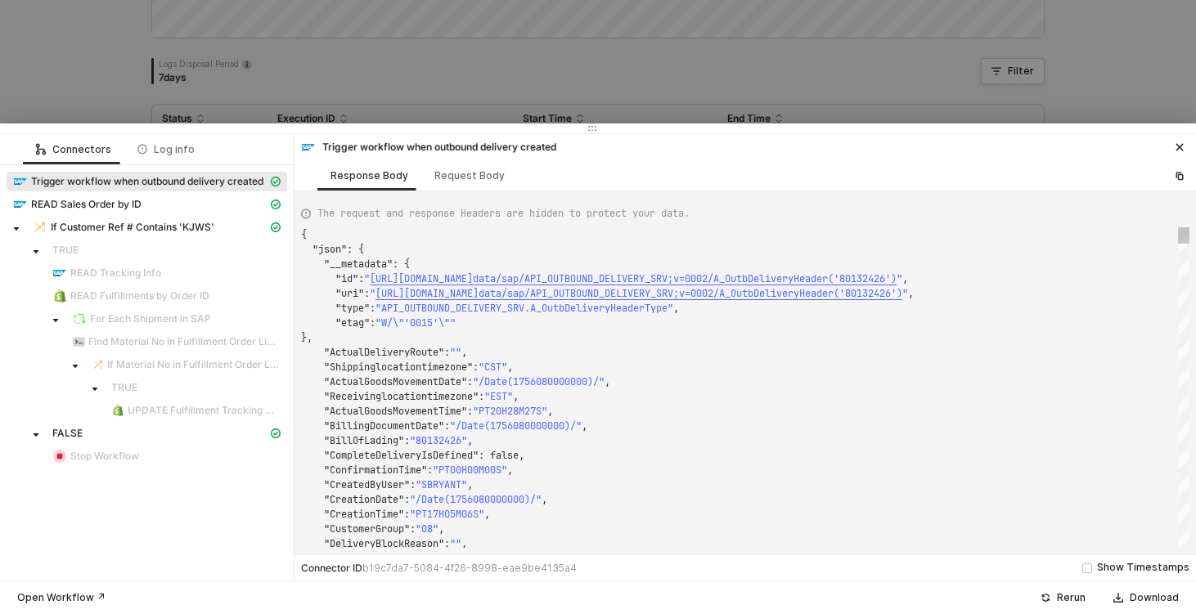
scroll to position [147, 0]
click at [155, 47] on div at bounding box center [598, 307] width 1196 height 614
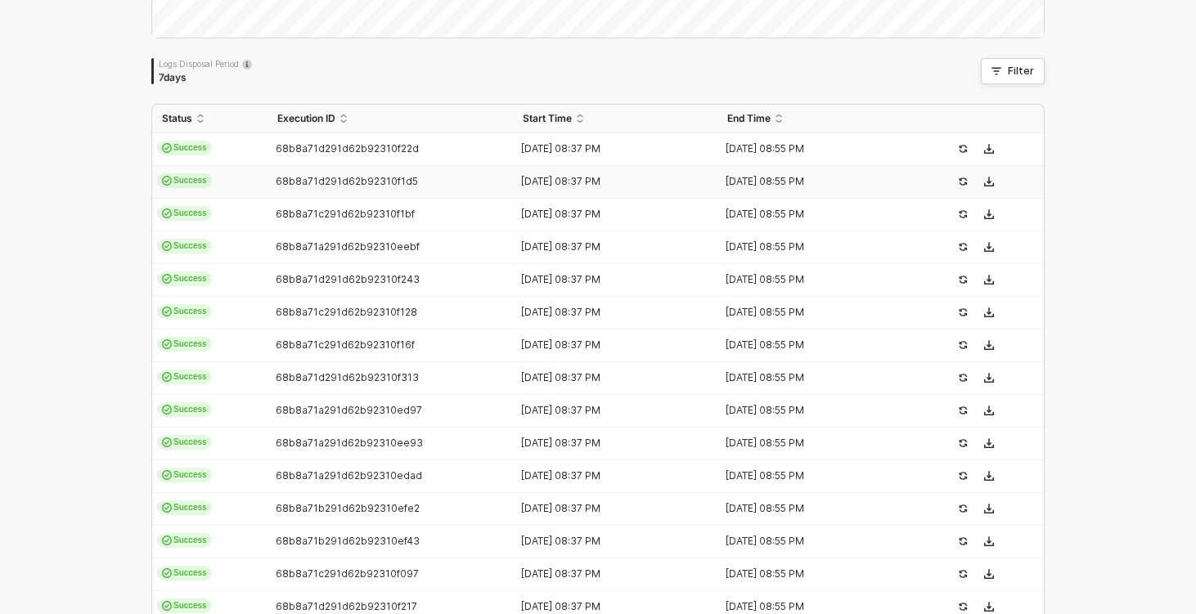
click at [242, 186] on td "Success" at bounding box center [209, 182] width 115 height 33
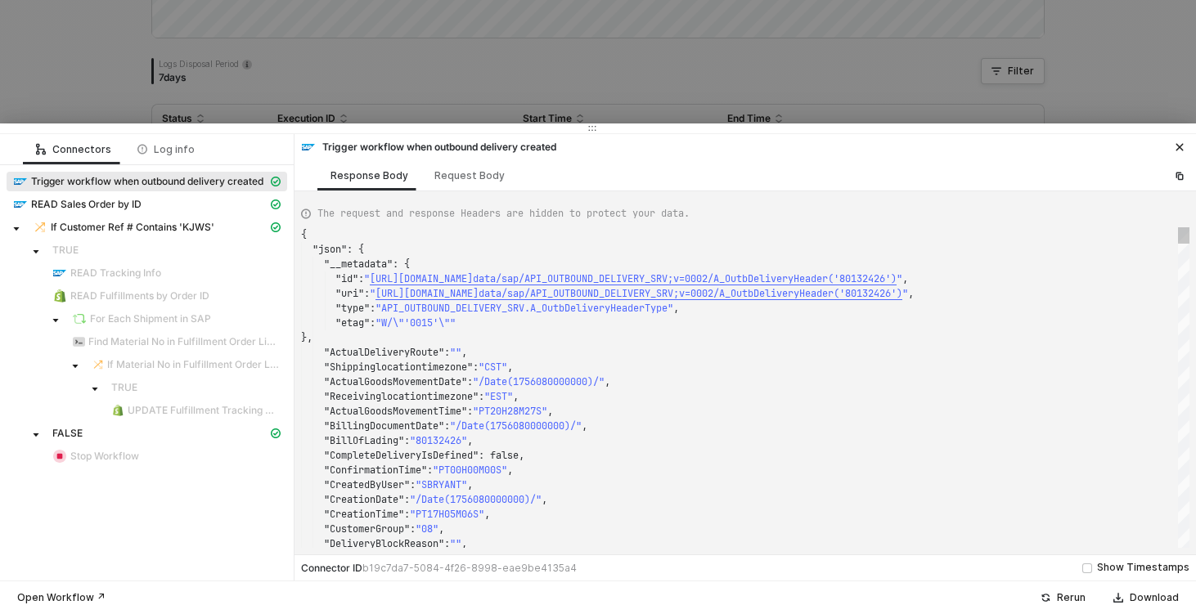
type textarea "{ "json": { "__metadata": { "id": "[URL][DOMAIN_NAME]", "uri": "[URL][DOMAIN_NA…"
click at [82, 79] on div at bounding box center [598, 307] width 1196 height 614
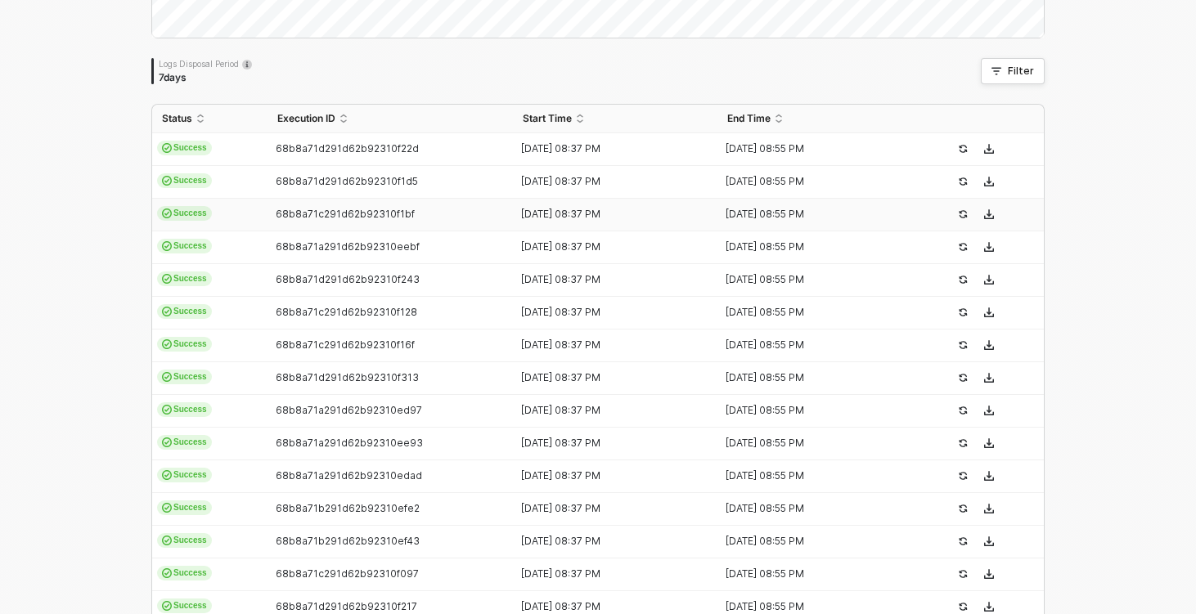
click at [253, 222] on td "Success" at bounding box center [209, 215] width 115 height 33
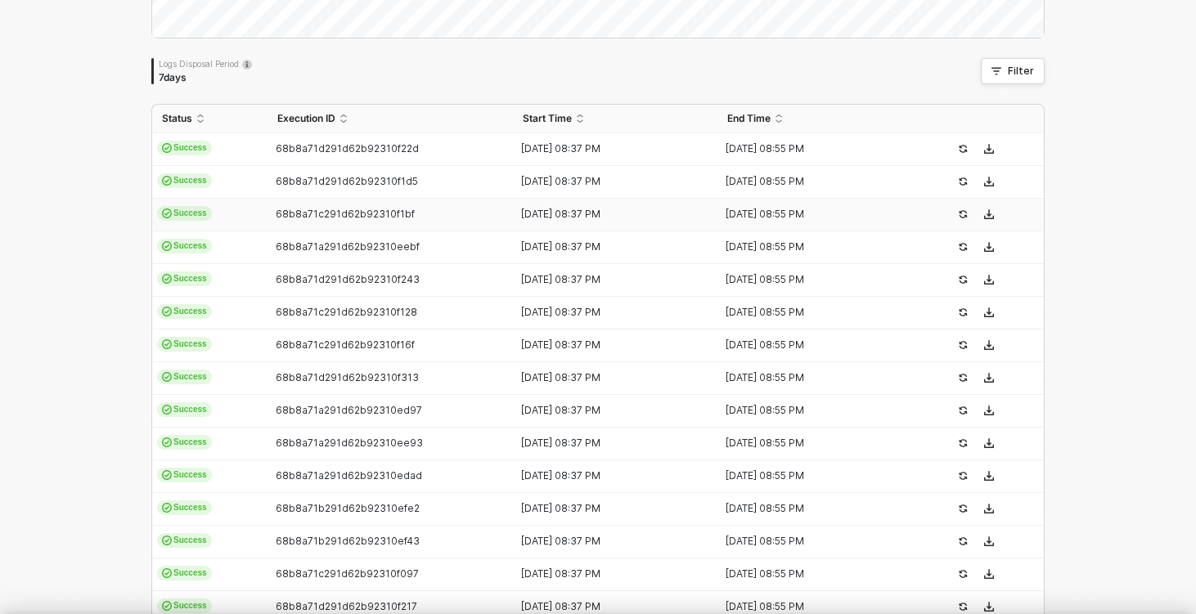
type textarea "{ "json": { "__metadata": { "id": "https://sellmarksap.sc1.hec.ondemand.com/sap…"
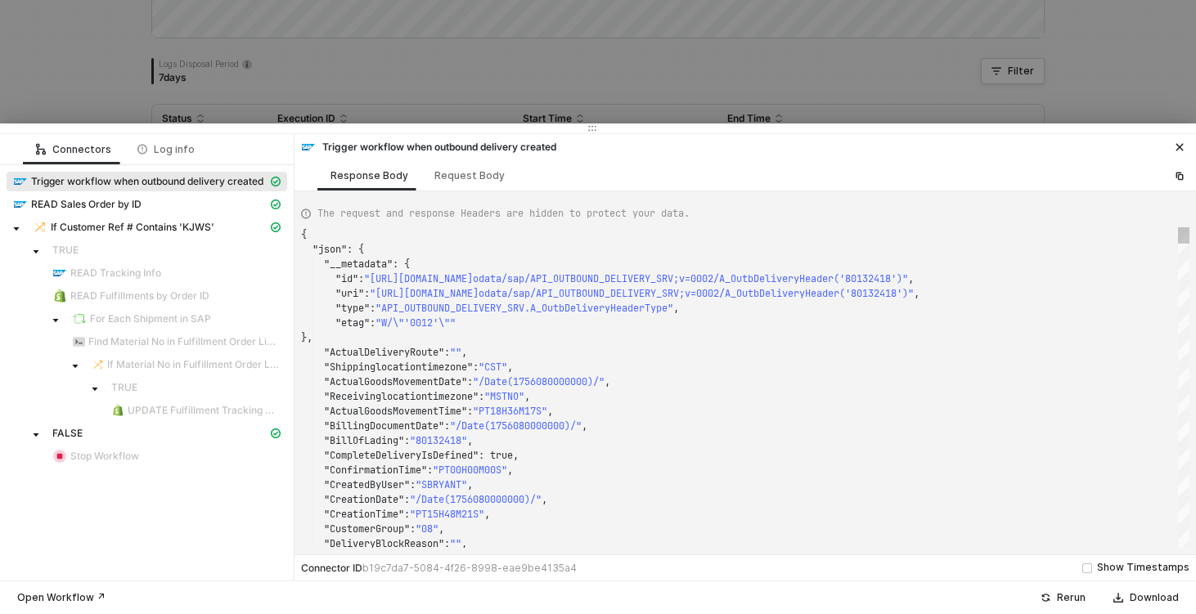
click at [76, 71] on div at bounding box center [598, 307] width 1196 height 614
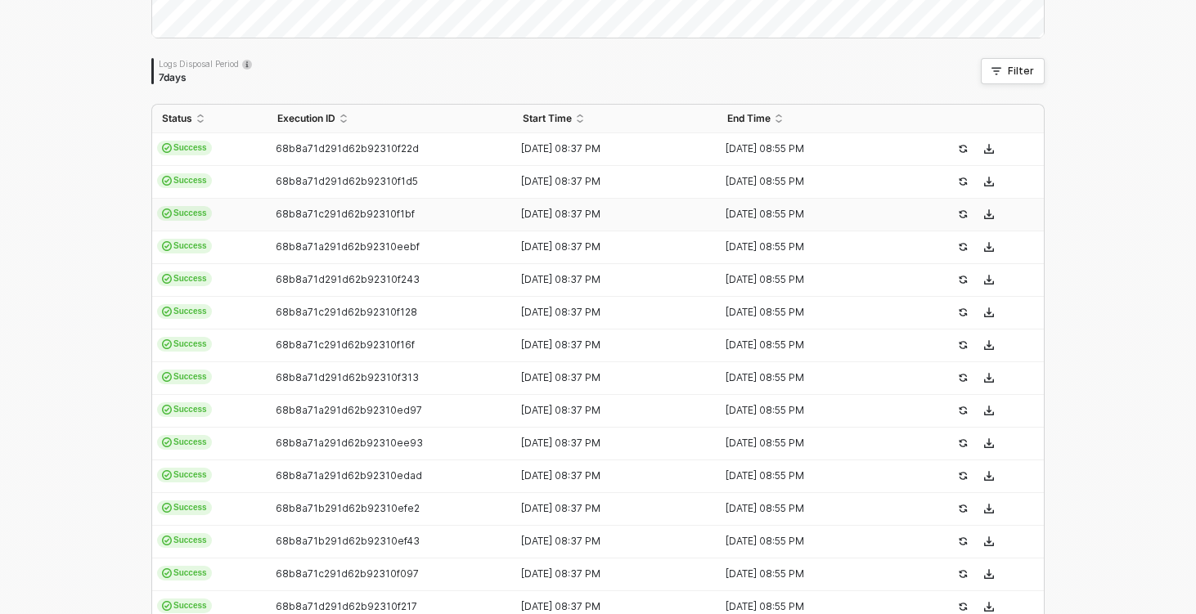
click at [234, 240] on td "Success" at bounding box center [209, 247] width 115 height 33
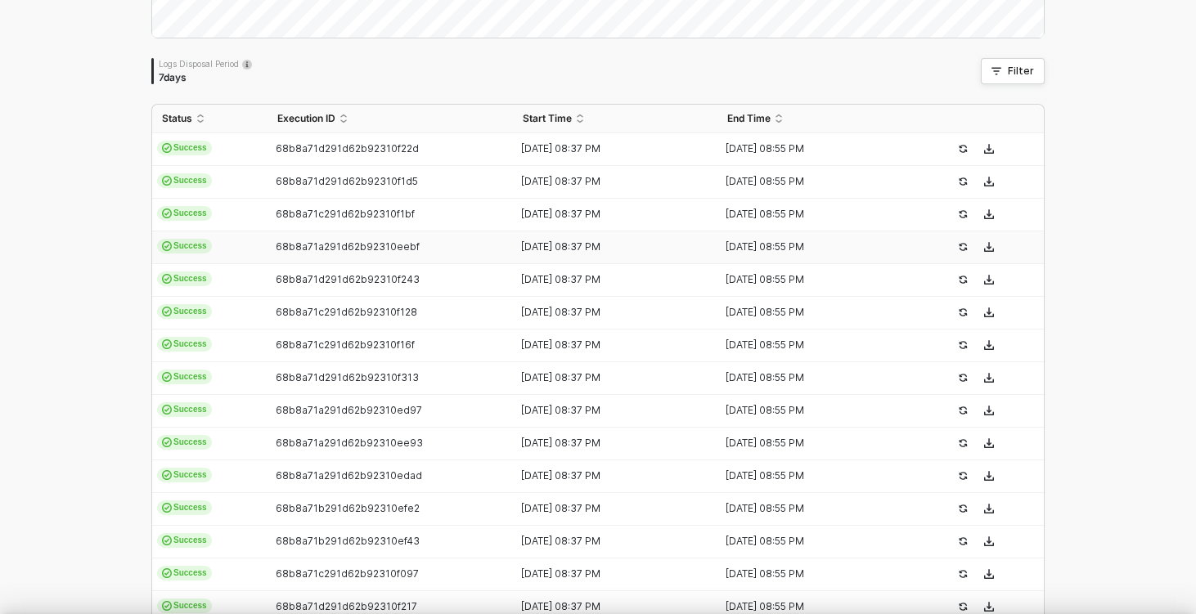
type textarea "{ "json": { "__metadata": { "id": "https://sellmarksap.sc1.hec.ondemand.com/sap…"
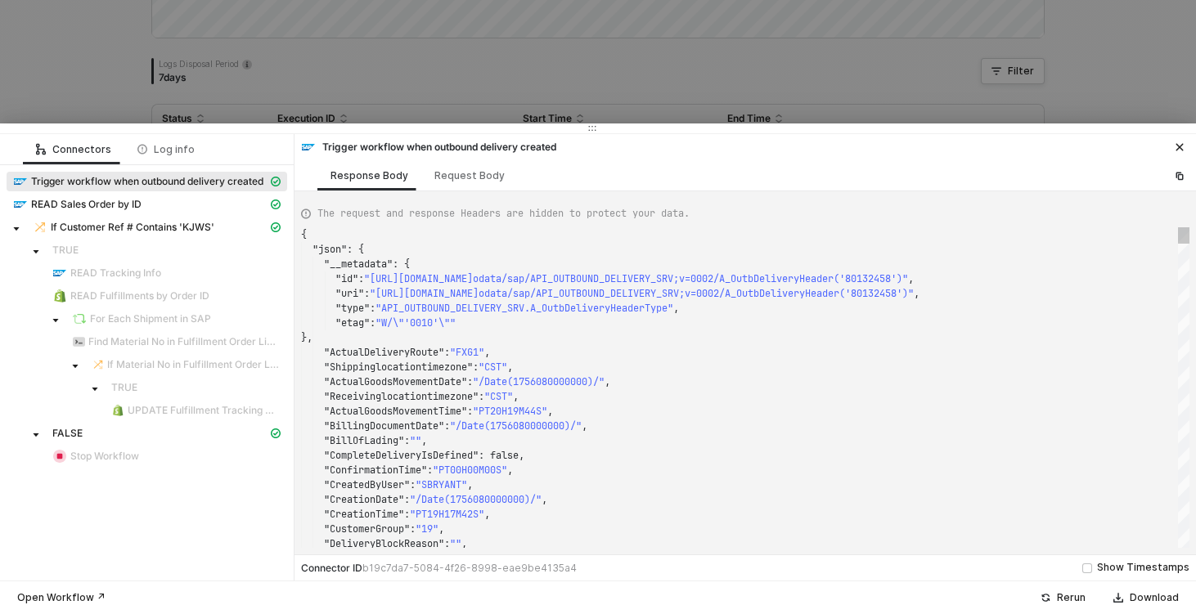
click at [78, 48] on div at bounding box center [598, 307] width 1196 height 614
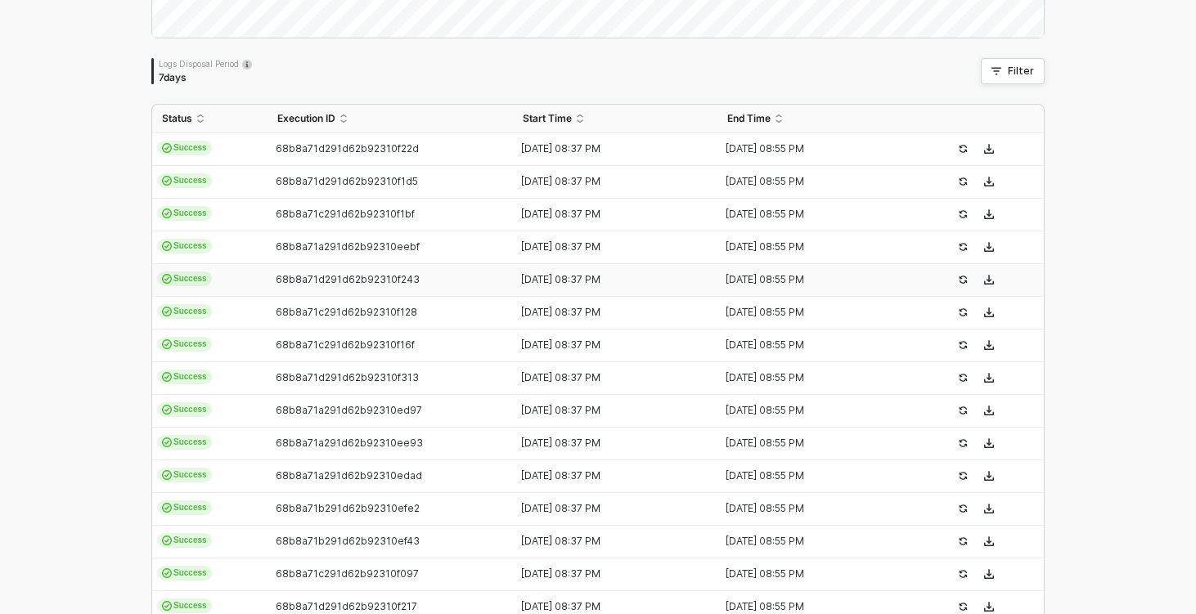
click at [251, 291] on td "Success" at bounding box center [209, 280] width 115 height 33
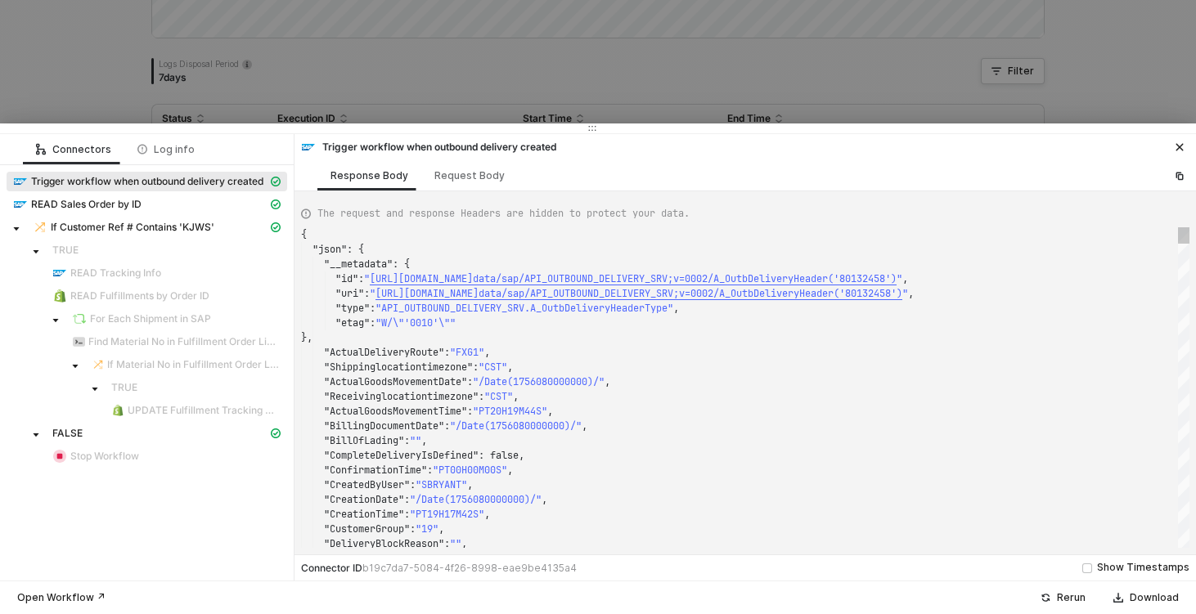
type textarea "{ "json": { "__metadata": { "id": "https://sellmarksap.sc1.hec.ondemand.com/sap…"
click at [112, 106] on div at bounding box center [598, 307] width 1196 height 614
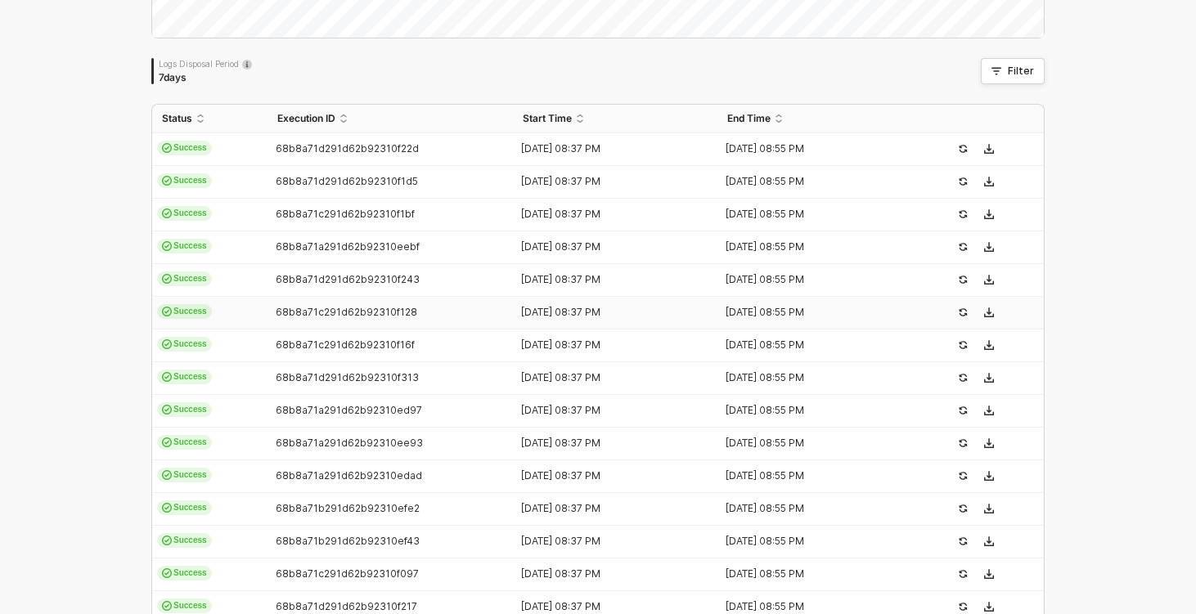
click at [248, 326] on td "Success" at bounding box center [209, 313] width 115 height 33
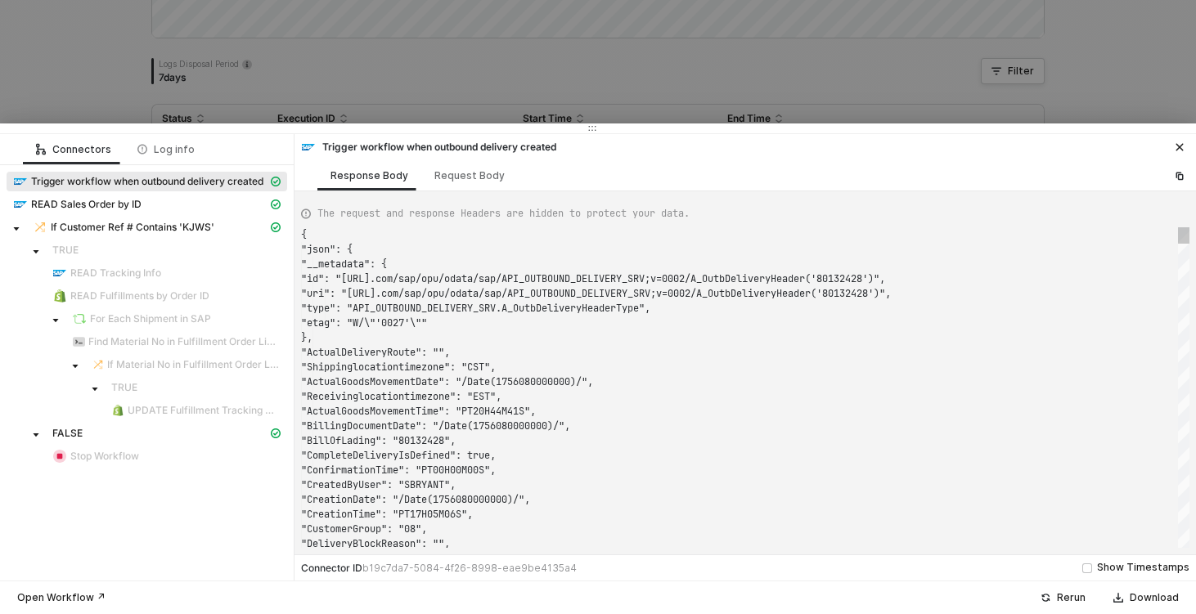
type textarea "{ "json": { "__metadata": { "id": "https://sellmarksap.sc1.hec.ondemand.com/sap…"
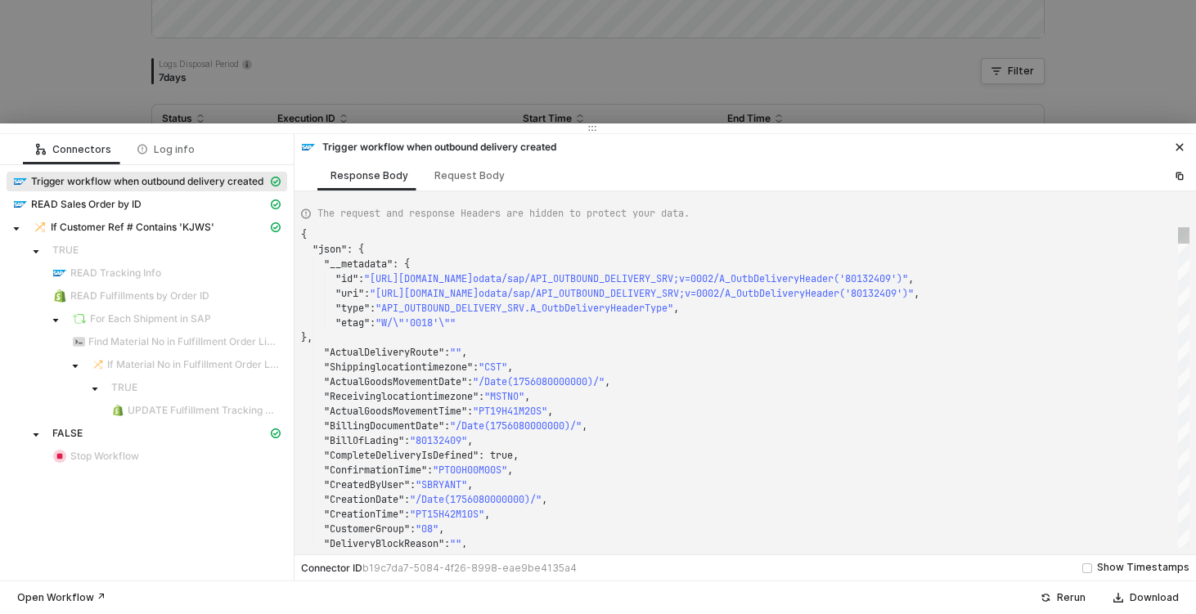
click at [65, 74] on div at bounding box center [598, 307] width 1196 height 614
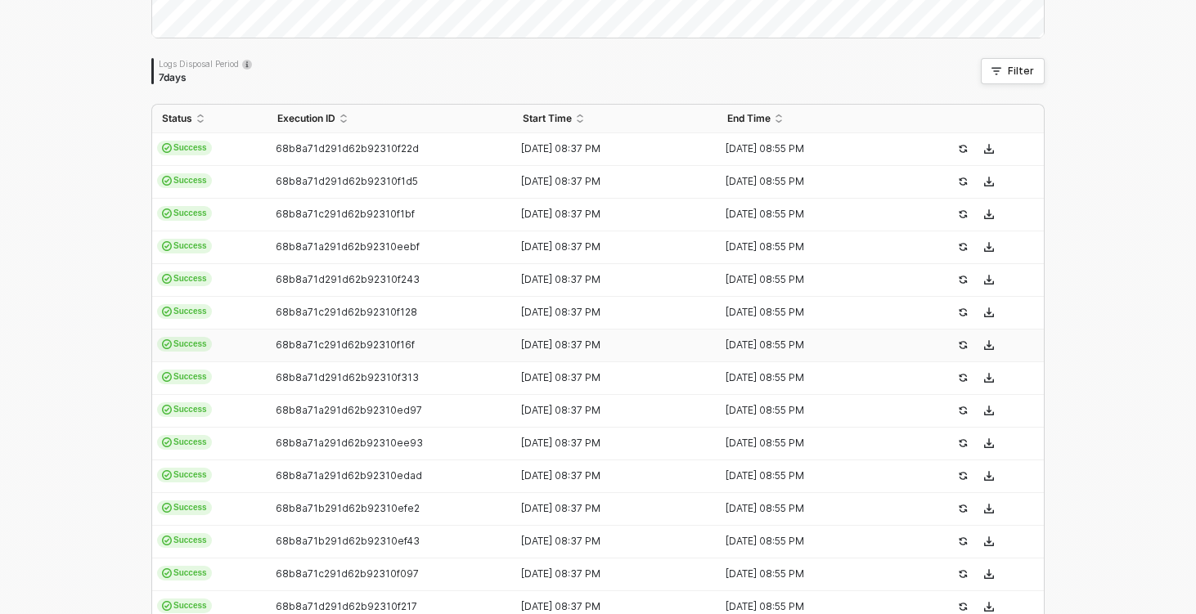
click at [246, 341] on td "Success" at bounding box center [209, 346] width 115 height 33
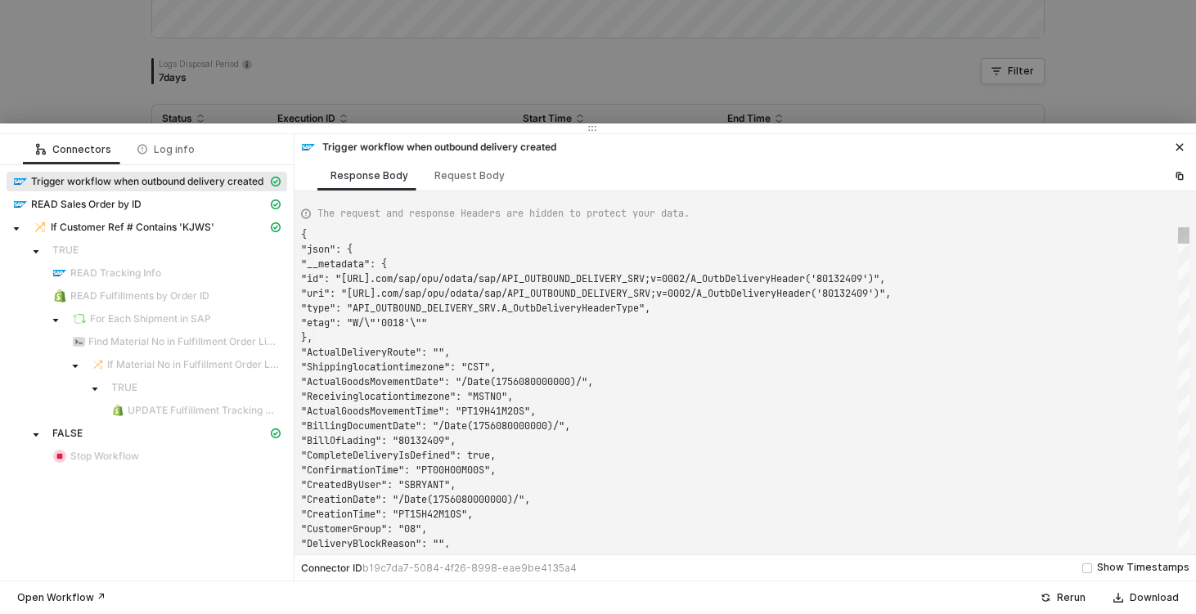
type textarea "{ "json": { "__metadata": { "id": "https://sellmarksap.sc1.hec.ondemand.com/sap…"
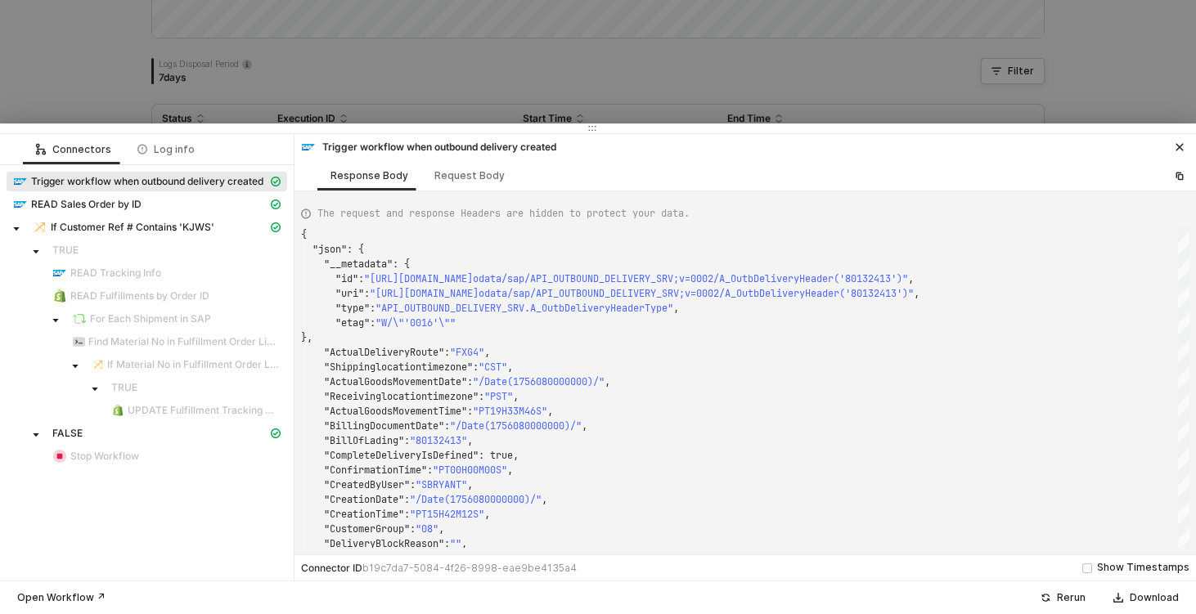
click at [47, 84] on div at bounding box center [598, 307] width 1196 height 614
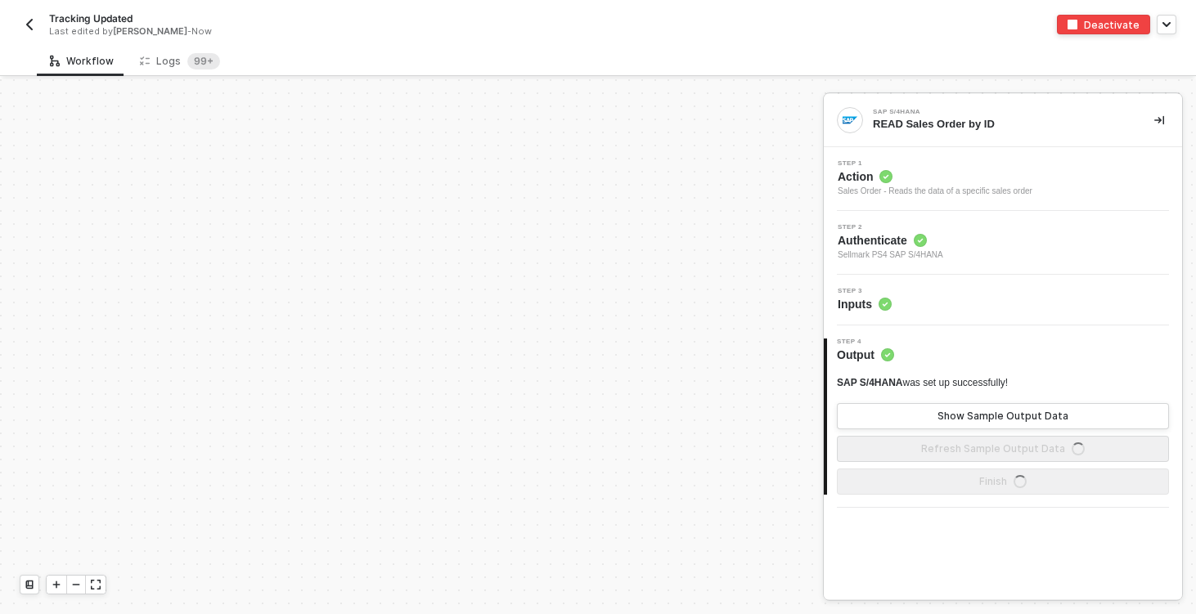
scroll to position [460, 0]
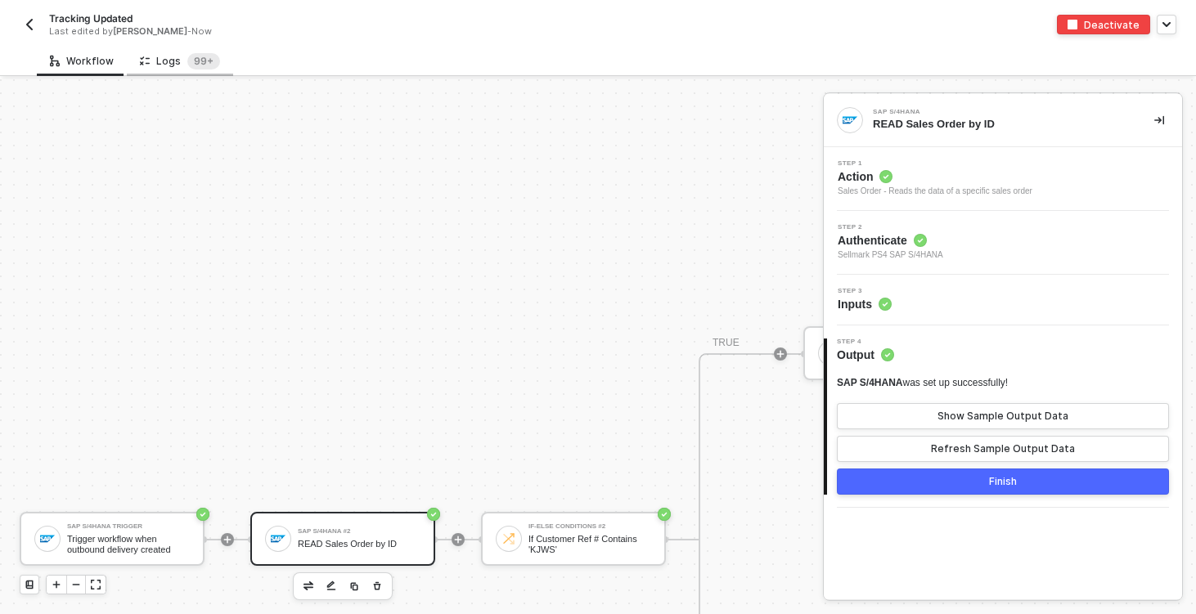
click at [168, 61] on div "Logs 99+" at bounding box center [180, 61] width 80 height 16
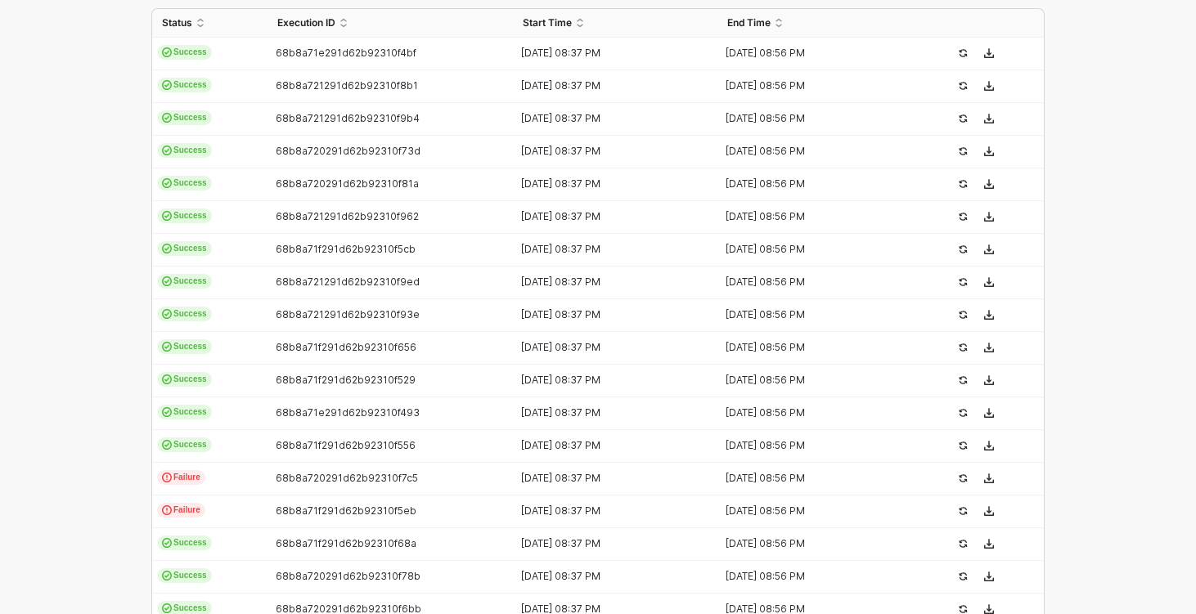
scroll to position [394, 0]
click at [244, 478] on td "Failure" at bounding box center [209, 477] width 115 height 33
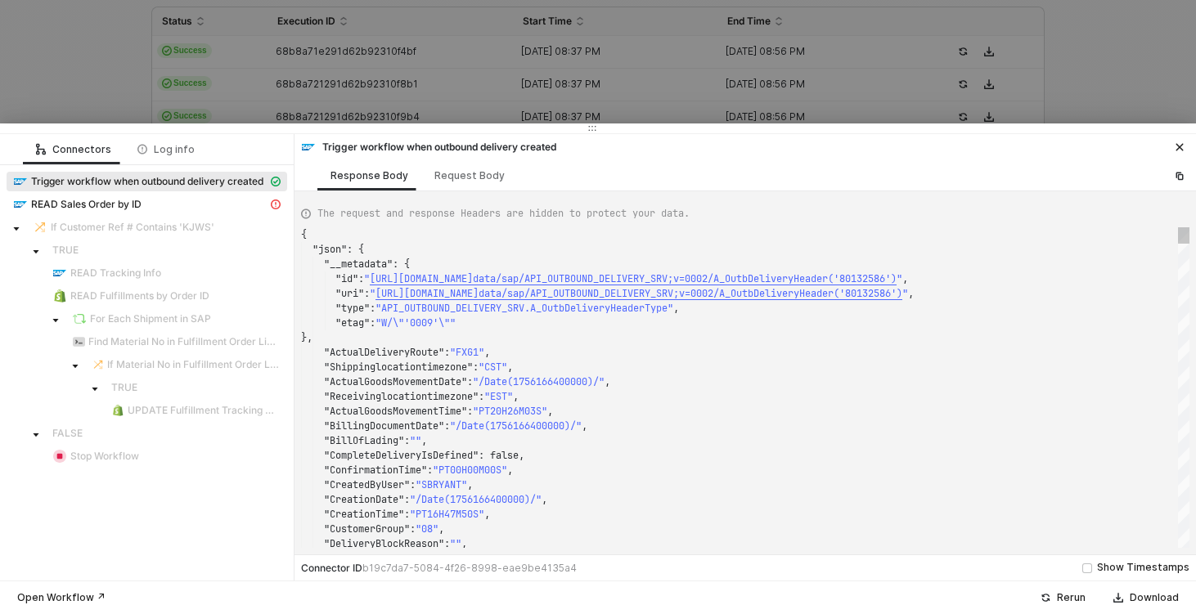
scroll to position [147, 0]
click at [119, 203] on span "READ Sales Order by ID" at bounding box center [86, 204] width 110 height 13
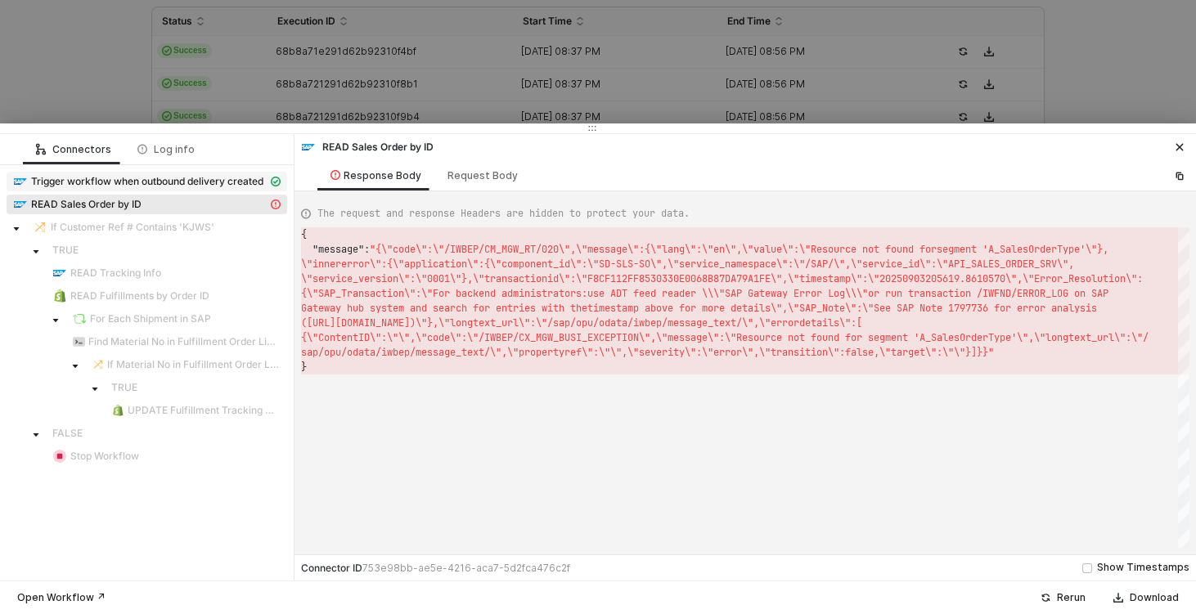
click at [175, 180] on span "Trigger workflow when outbound delivery created" at bounding box center [147, 181] width 232 height 13
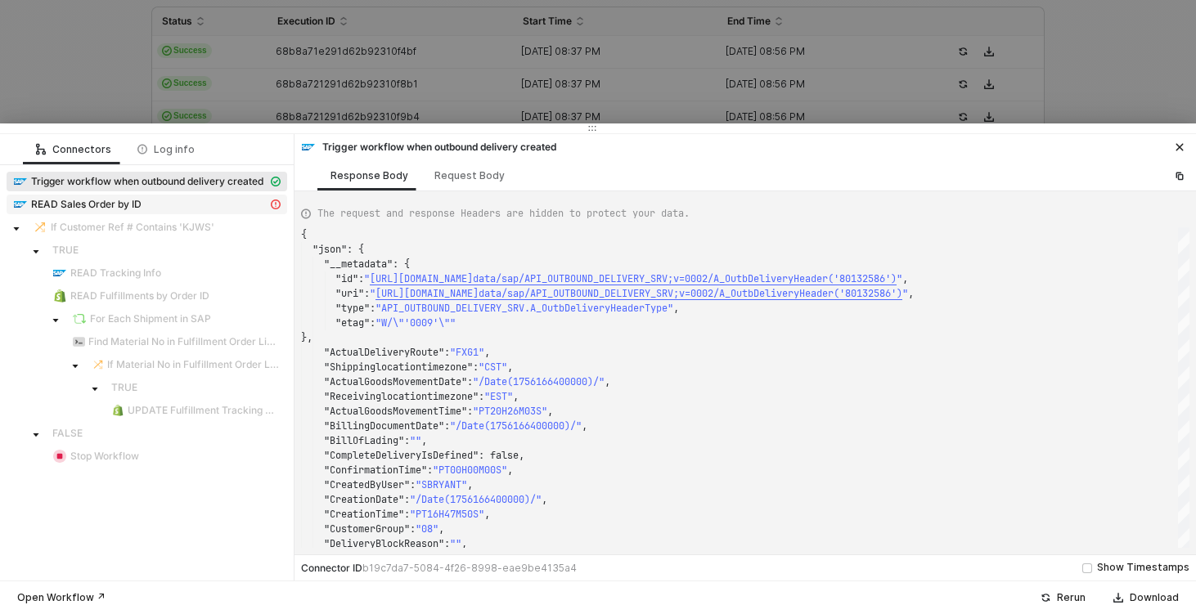
click at [190, 205] on div "READ Sales Order by ID" at bounding box center [140, 204] width 254 height 15
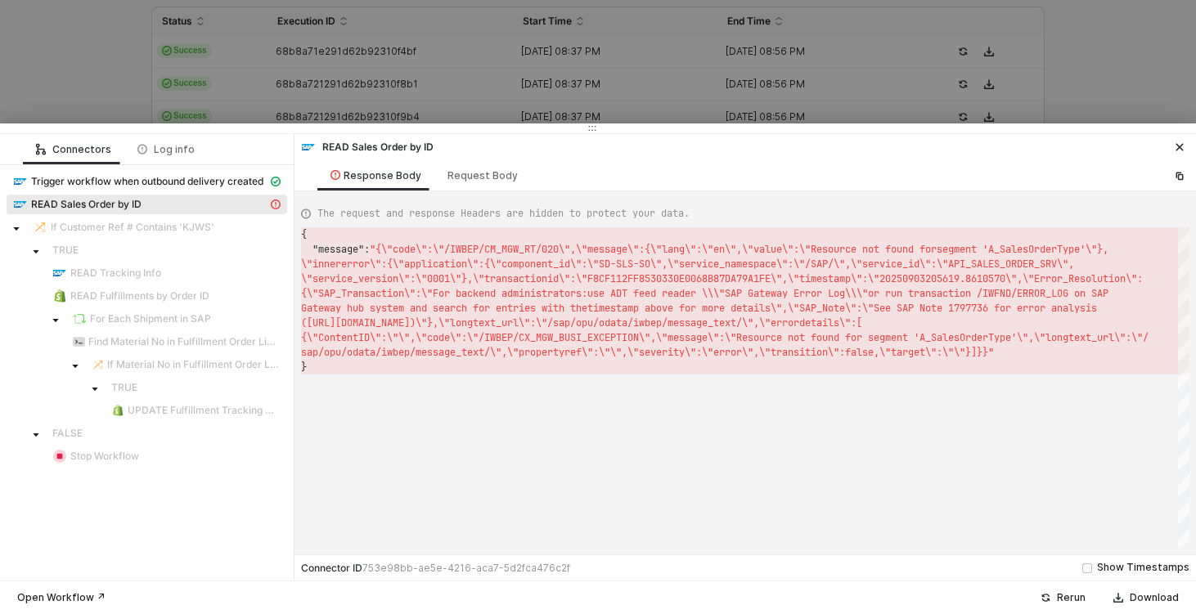
scroll to position [15, 0]
click at [482, 179] on div "Request Body" at bounding box center [482, 175] width 70 height 13
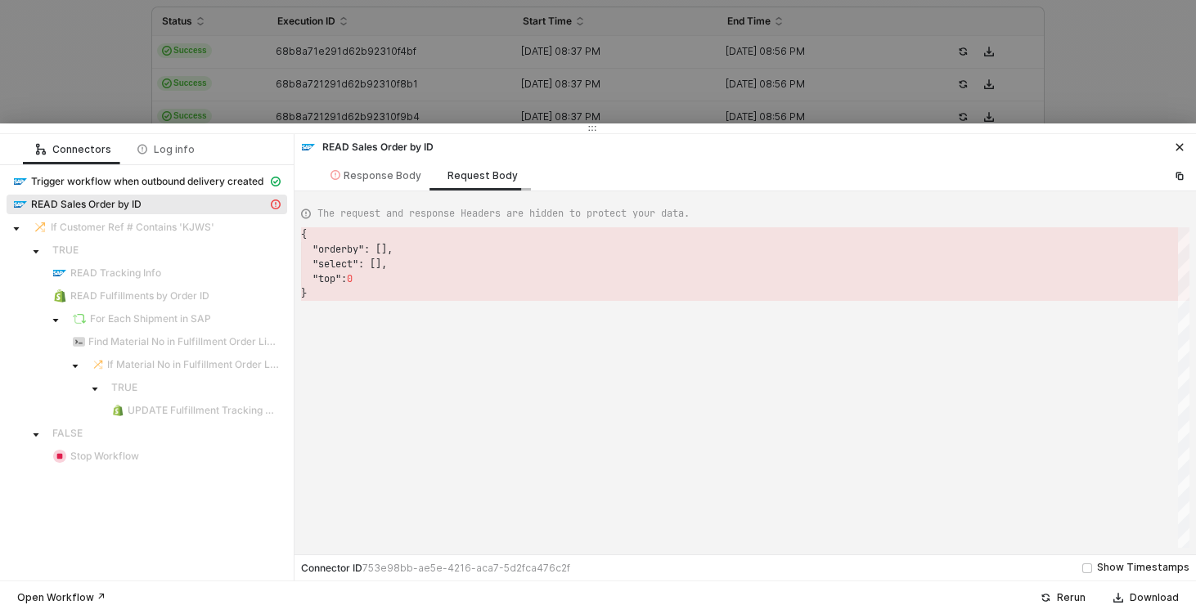
scroll to position [59, 0]
click at [186, 185] on span "Trigger workflow when outbound delivery created" at bounding box center [147, 181] width 232 height 13
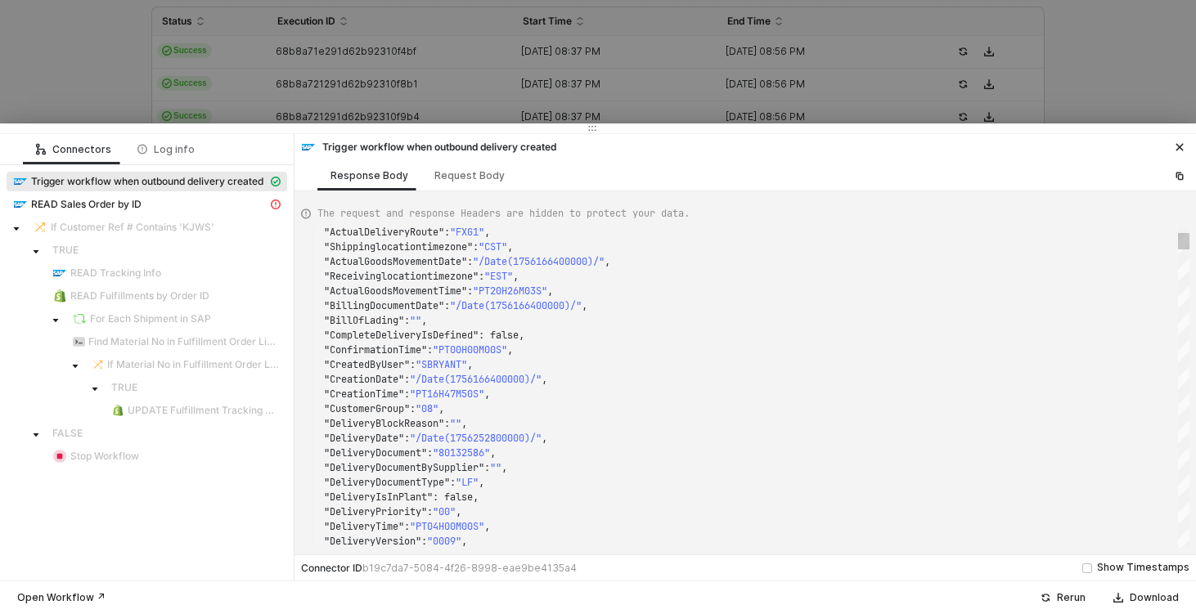
type textarea ""CustomerGroup": "08", "DeliveryBlockReason": "", "DeliveryDate": "/Date(175625…"
click at [609, 488] on div ""DeliveryDocumentType" : "LF" ," at bounding box center [745, 482] width 888 height 15
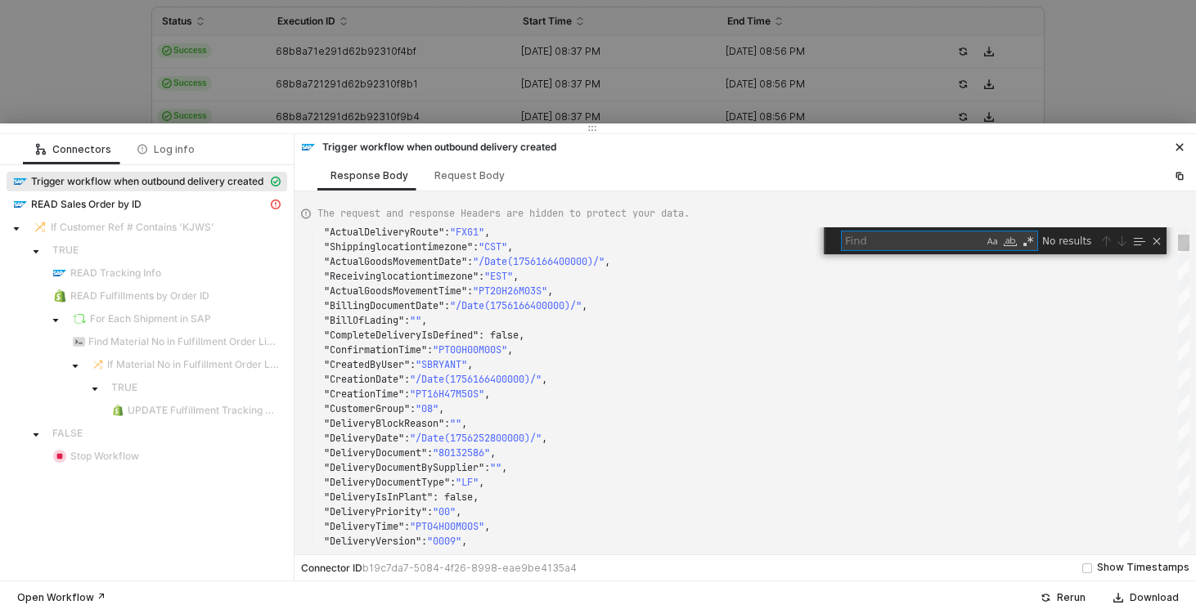
type textarea "s"
type textarea ""LoadingPoint": "", "LoadingTime": "PT05H00M00S", "MeansOfTransport": "", "Mean…"
type textarea "[PERSON_NAME]"
type textarea ""RouteSchedule": "", "SalesDistrict": "", "SalesOffice": "", "SalesOrganization…"
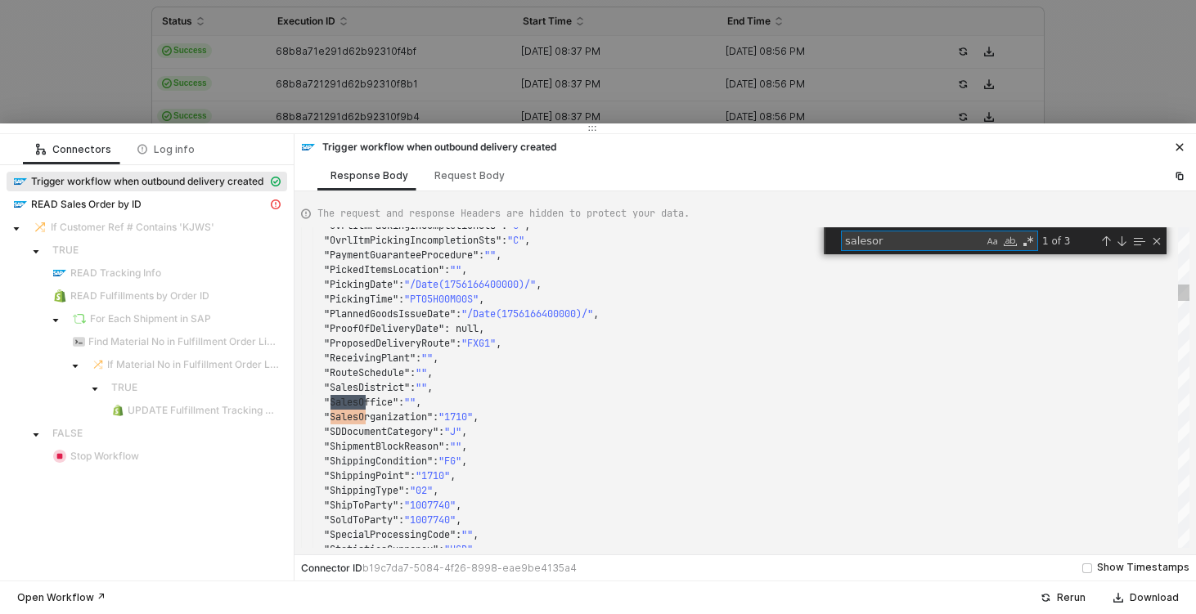
scroll to position [147, 70]
type textarea "salesorder"
type textarea ""CustomerGroup": "08", "DeliveryBlockReason": "", "DeliveryDate": "/Date(175625…"
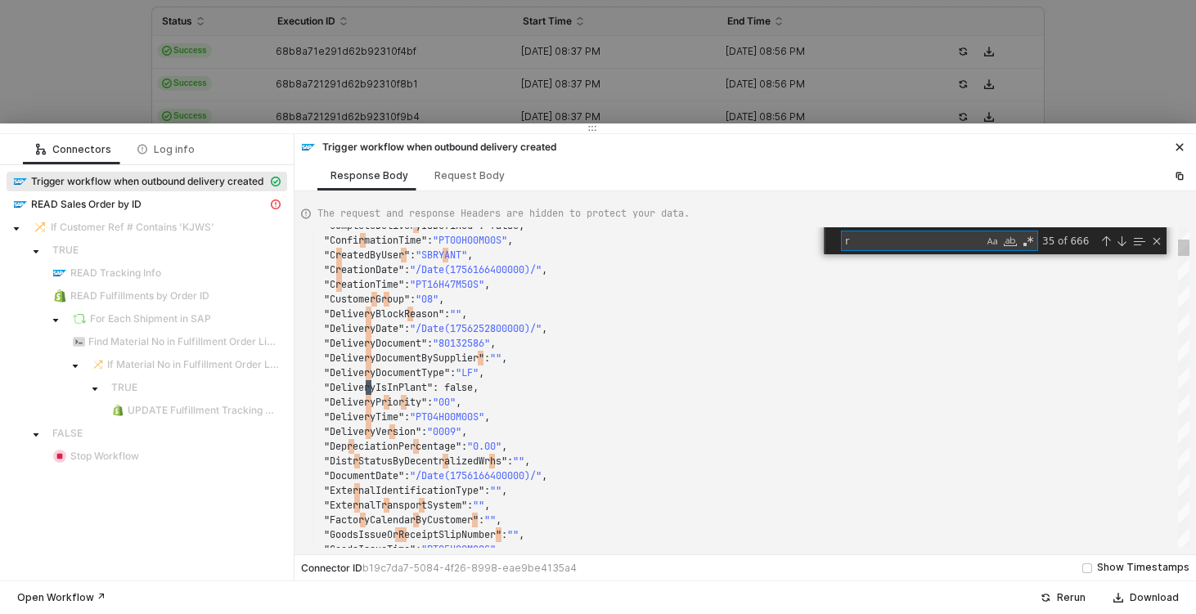
type textarea "re"
type textarea ""LoadingPoint": "", "LoadingTime": "PT05H00M00S", "MeansOfTransport": "", "Mean…"
type textarea "ref"
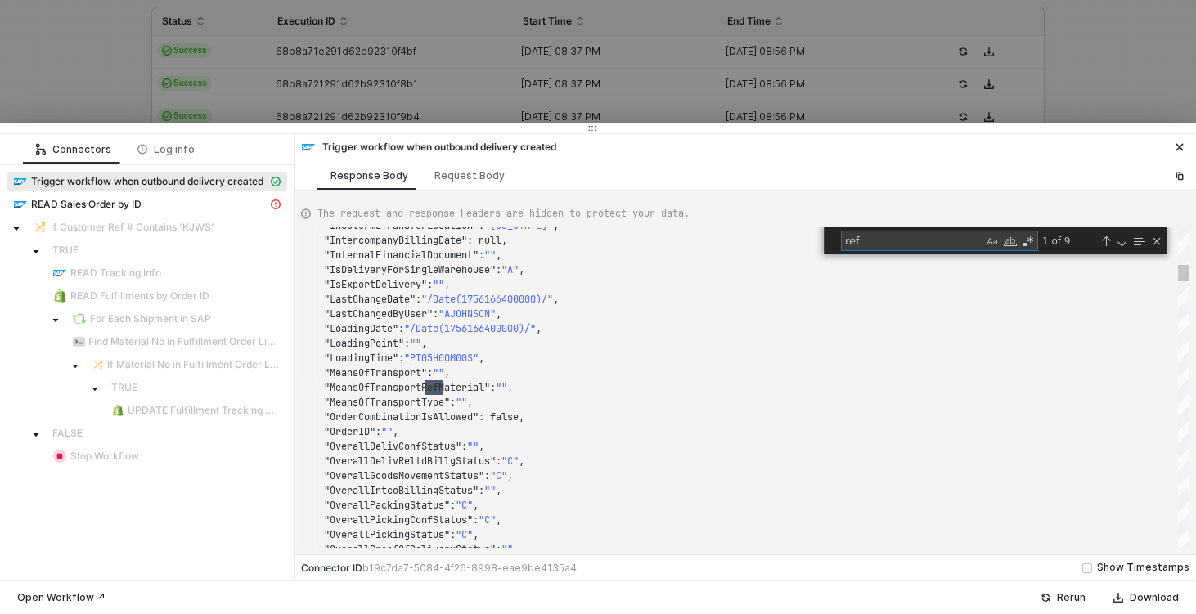
type textarea ""ProfitabilitySegment": "0022908366", "ProfitCenter": "10000", "ProofOfDelivery…"
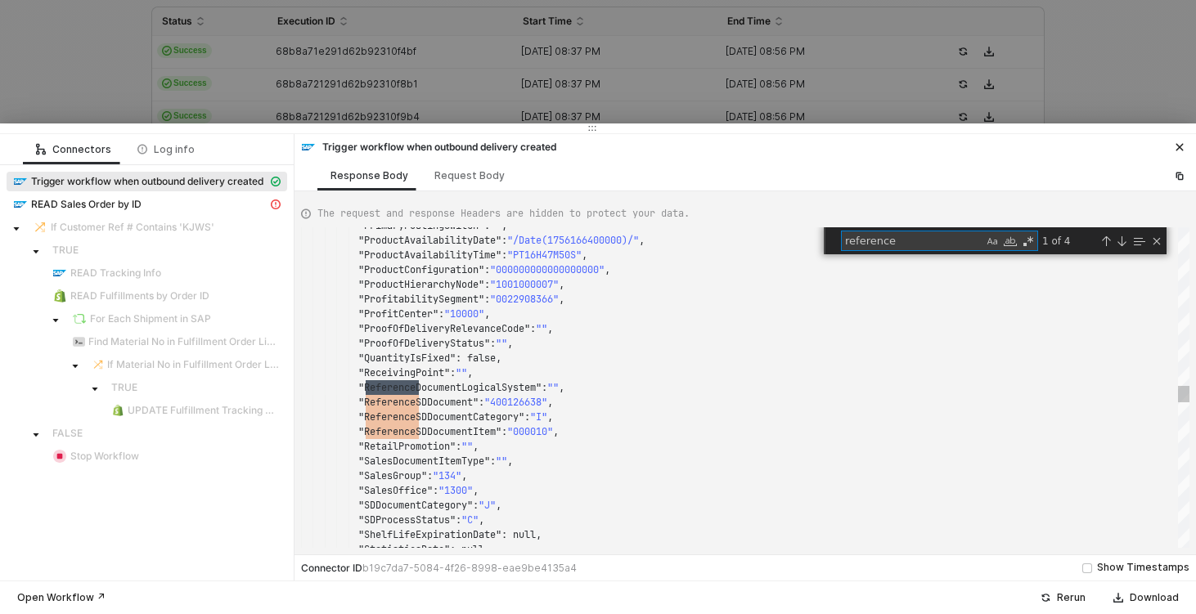
scroll to position [147, 118]
type textarea "reference"
click at [537, 402] on div ""PrimaryPostingSwitch" : "" , "ProductAvailabilityDate" : "/Date(1756166400000)…" at bounding box center [745, 387] width 888 height 321
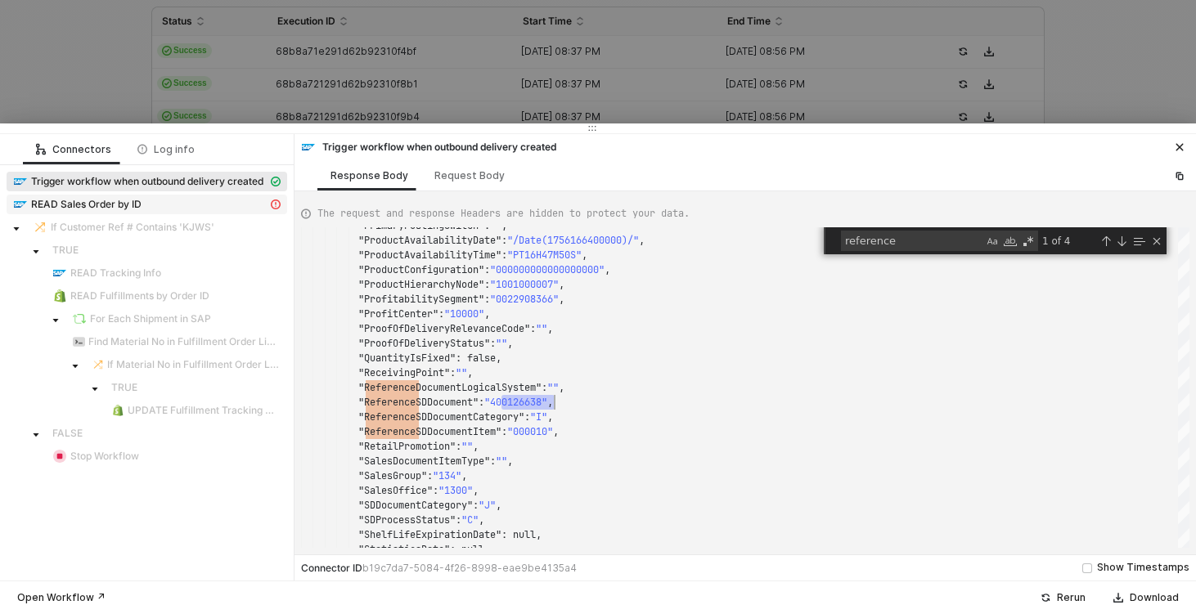
click at [95, 204] on span "READ Sales Order by ID" at bounding box center [86, 204] width 110 height 13
type textarea "{ "message": "{\"code\":\"/IWBEP/CM_MGW_RT/020\",\"message\":{\"lang\":\"en\",\…"
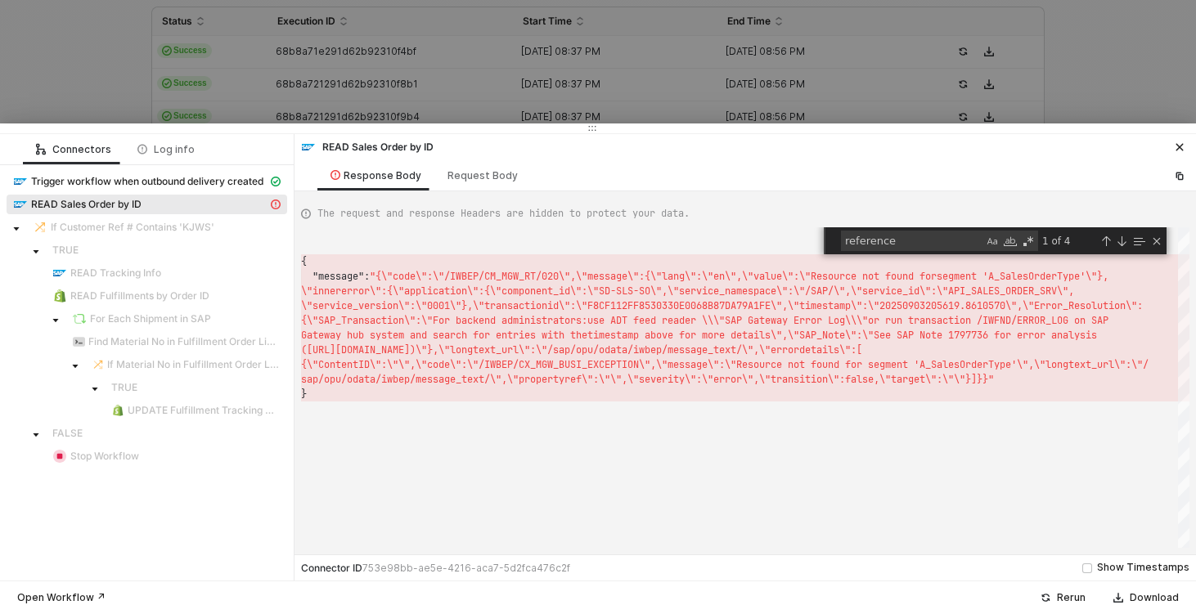
scroll to position [0, 0]
click at [255, 65] on div at bounding box center [598, 307] width 1196 height 614
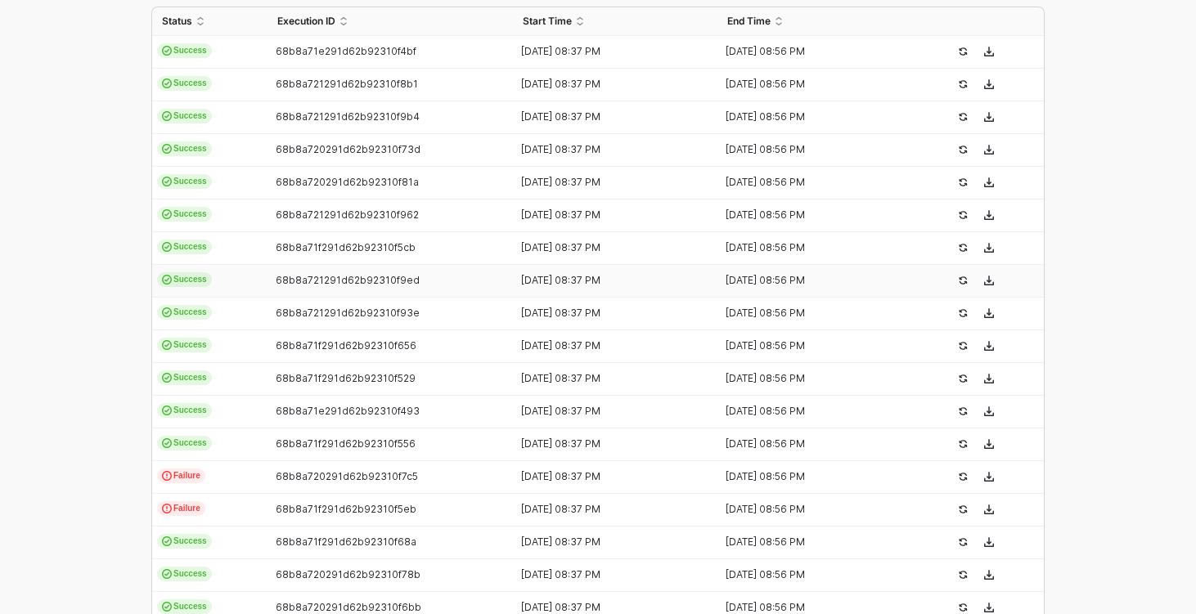
scroll to position [542, 0]
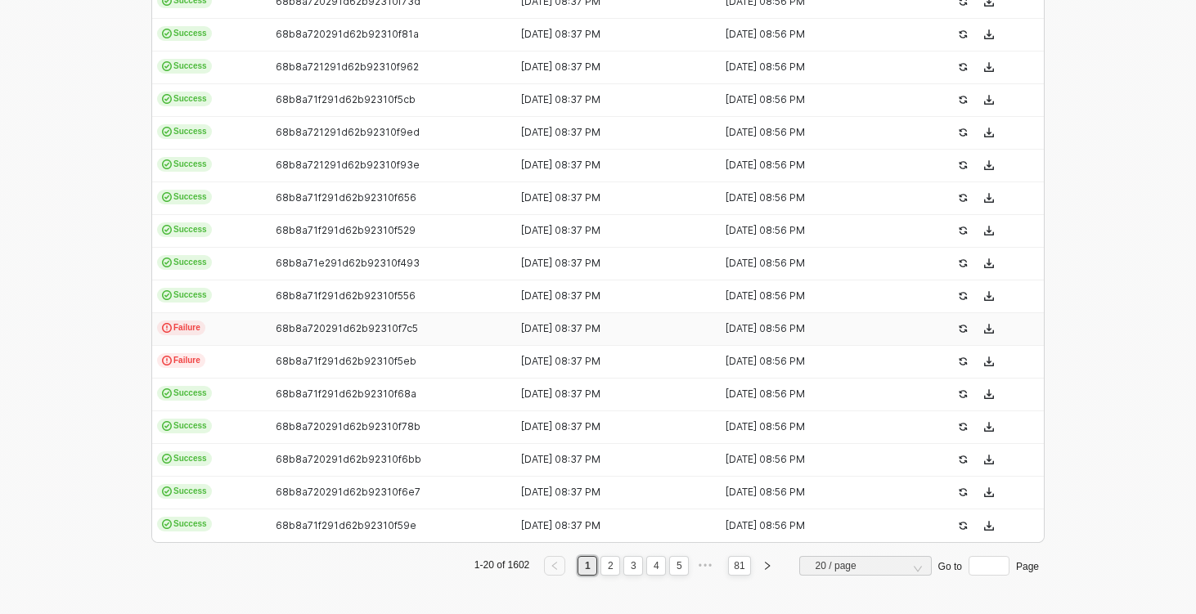
click at [259, 336] on td "Failure" at bounding box center [209, 329] width 115 height 33
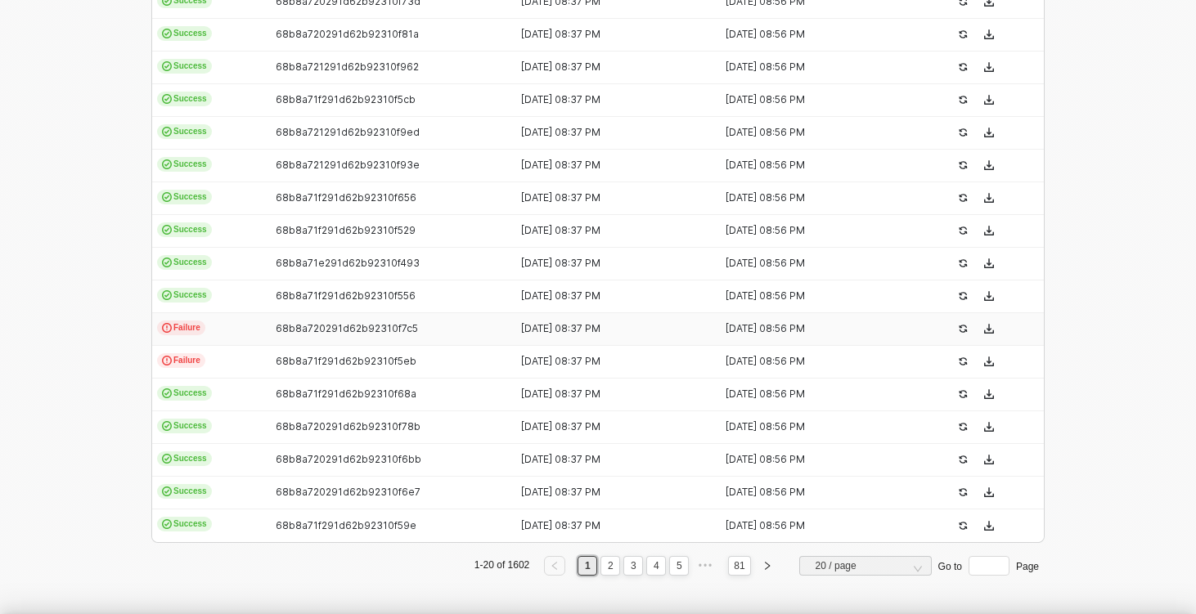
type textarea "{ "json": { "__metadata": { "id": "[URL][DOMAIN_NAME]", "uri": "[URL][DOMAIN_NA…"
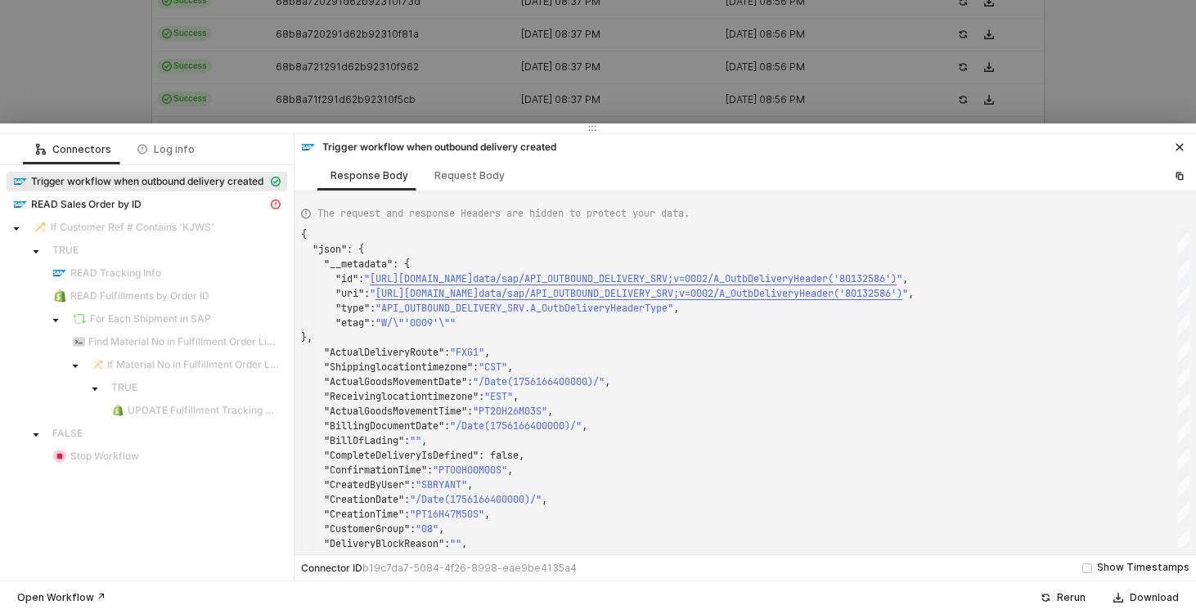
click at [220, 100] on div at bounding box center [598, 307] width 1196 height 614
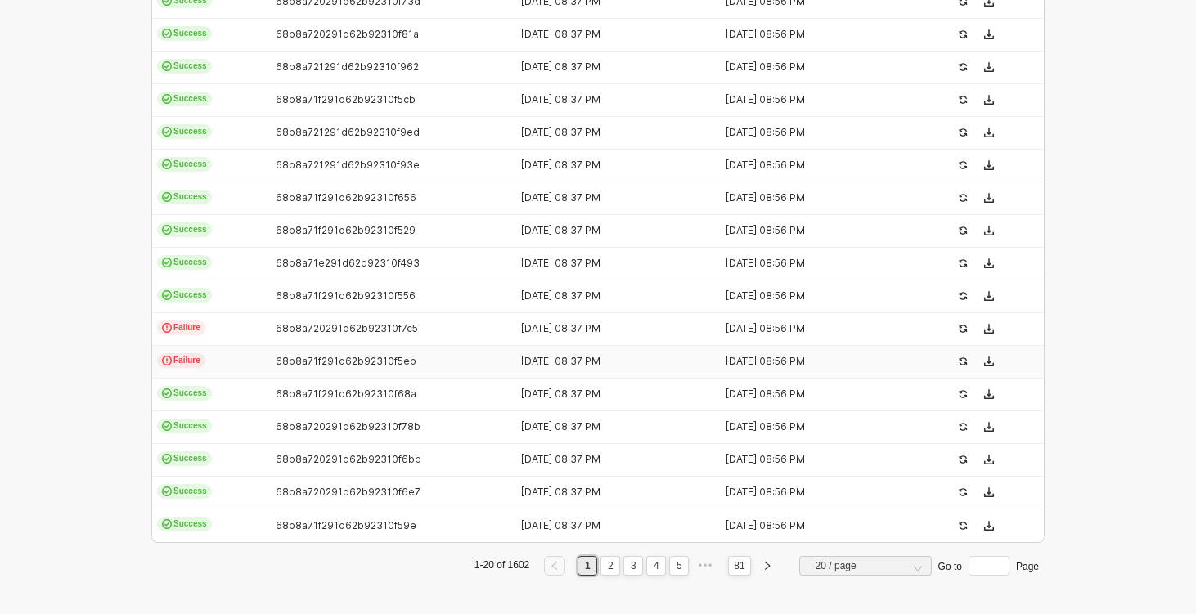
click at [246, 350] on td "Failure" at bounding box center [209, 362] width 115 height 33
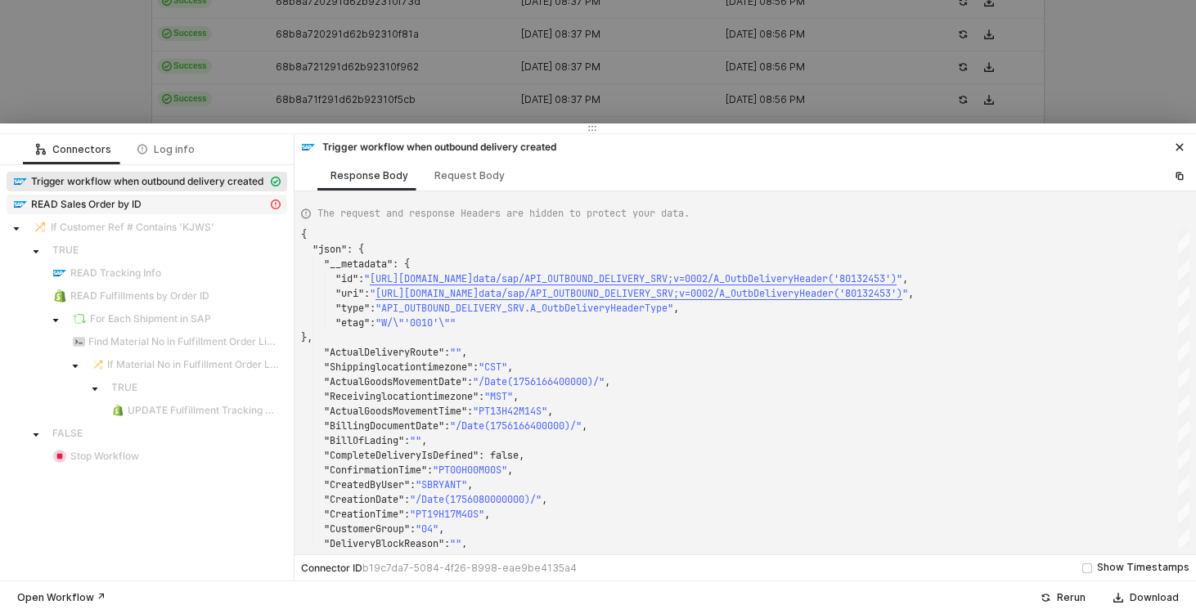
click at [153, 205] on div "READ Sales Order by ID" at bounding box center [140, 204] width 254 height 15
type textarea "{ "message": "{\"code\":\"/IWBEP/CM_MGW_RT/020\",\"message\":{\"lang\":\"en\",\…"
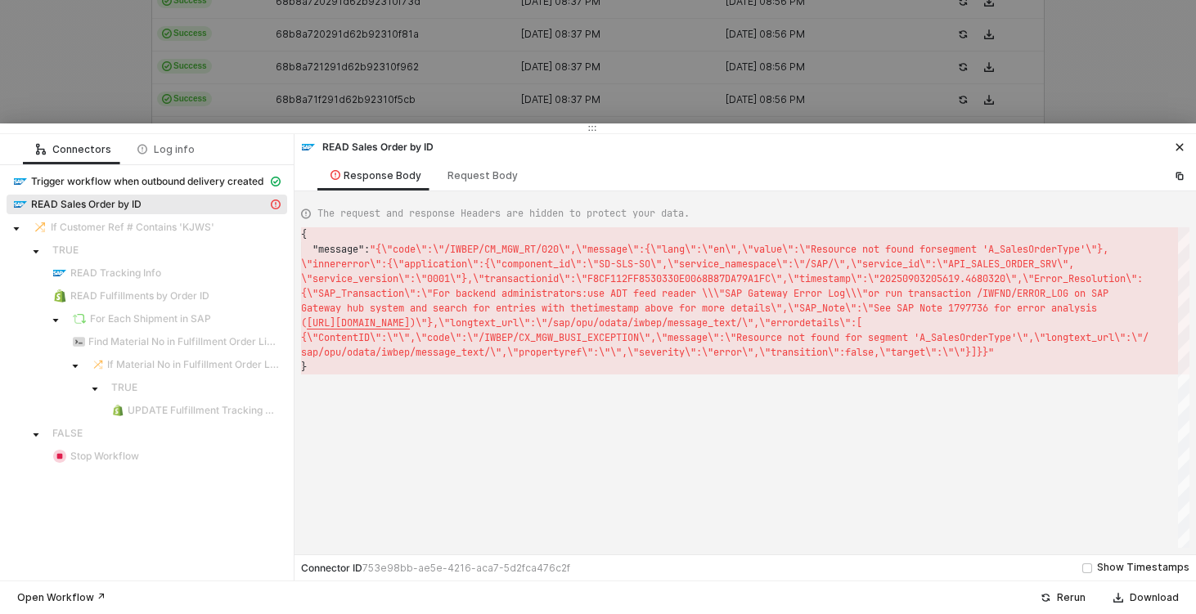
click at [498, 88] on div at bounding box center [598, 307] width 1196 height 614
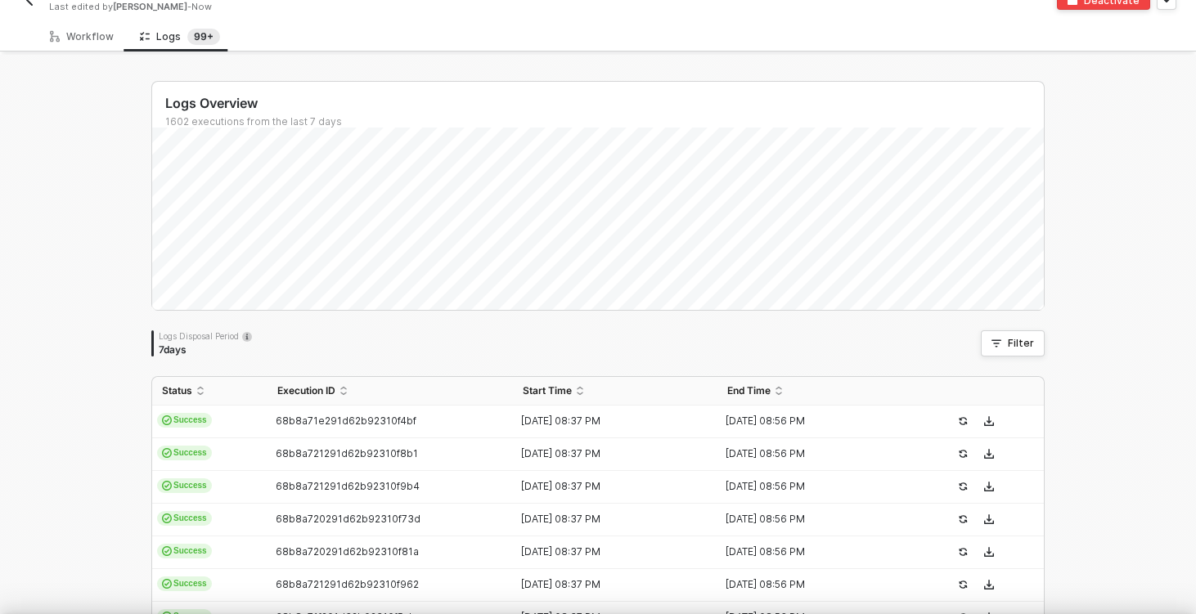
scroll to position [0, 0]
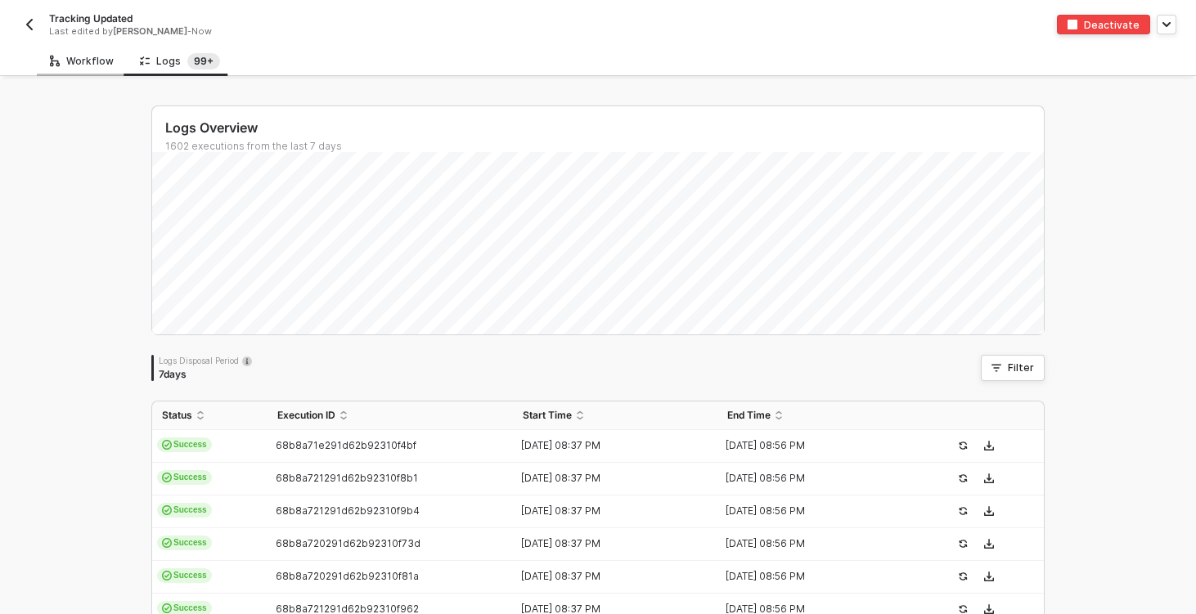
click at [88, 61] on div "Workflow" at bounding box center [82, 61] width 64 height 13
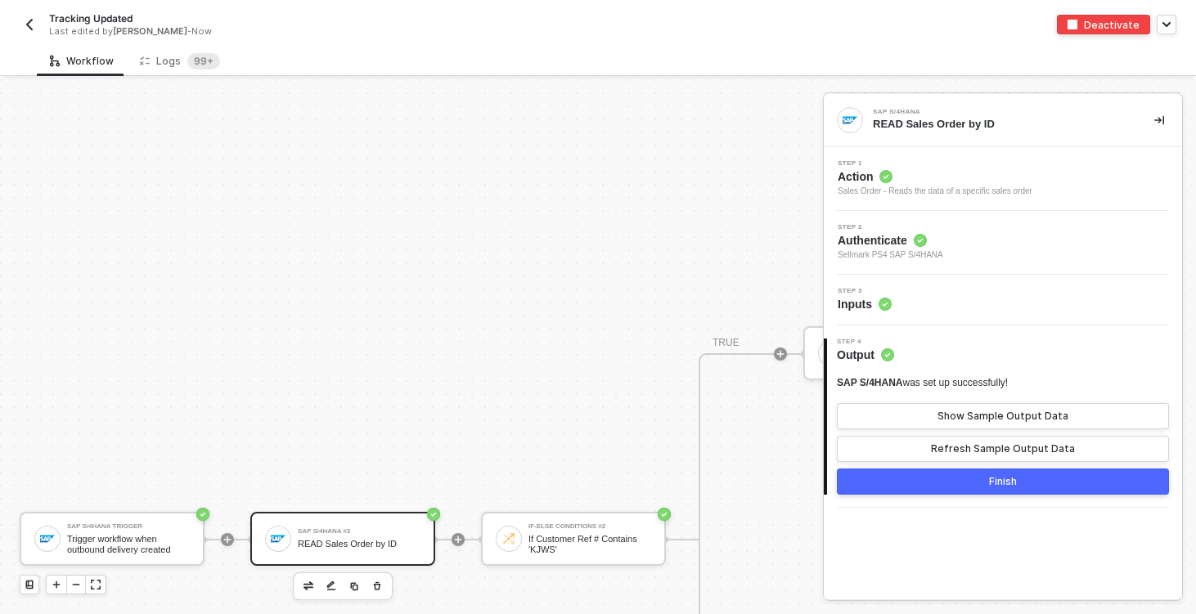
click at [395, 532] on div "SAP S/4HANA #2" at bounding box center [359, 531] width 123 height 7
click at [976, 304] on div "Step 3 Inputs" at bounding box center [1005, 300] width 354 height 25
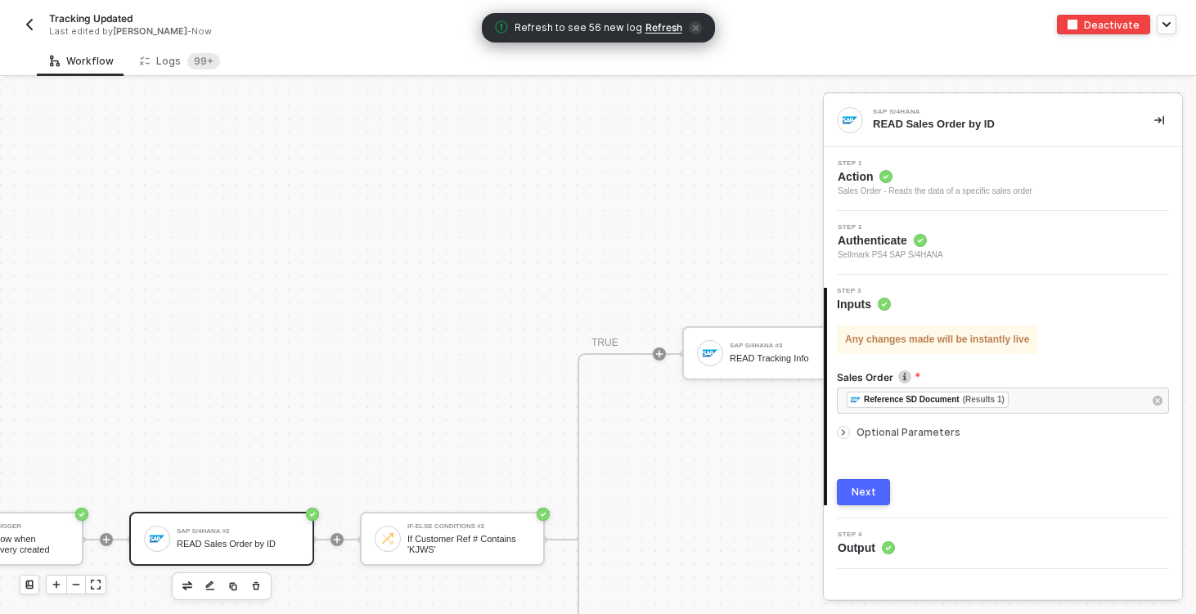
scroll to position [460, 120]
click at [766, 369] on div "SAP S/4HANA #3 READ Tracking Info" at bounding box center [775, 353] width 185 height 54
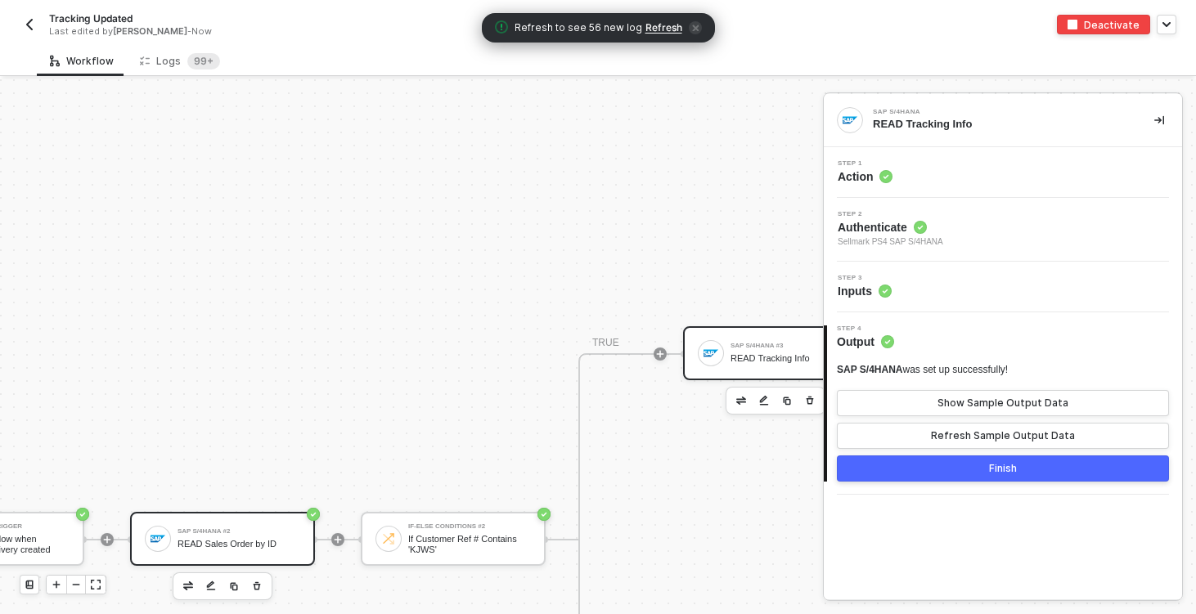
click at [250, 553] on div "SAP S/4HANA #2 READ Sales Order by ID" at bounding box center [238, 538] width 123 height 31
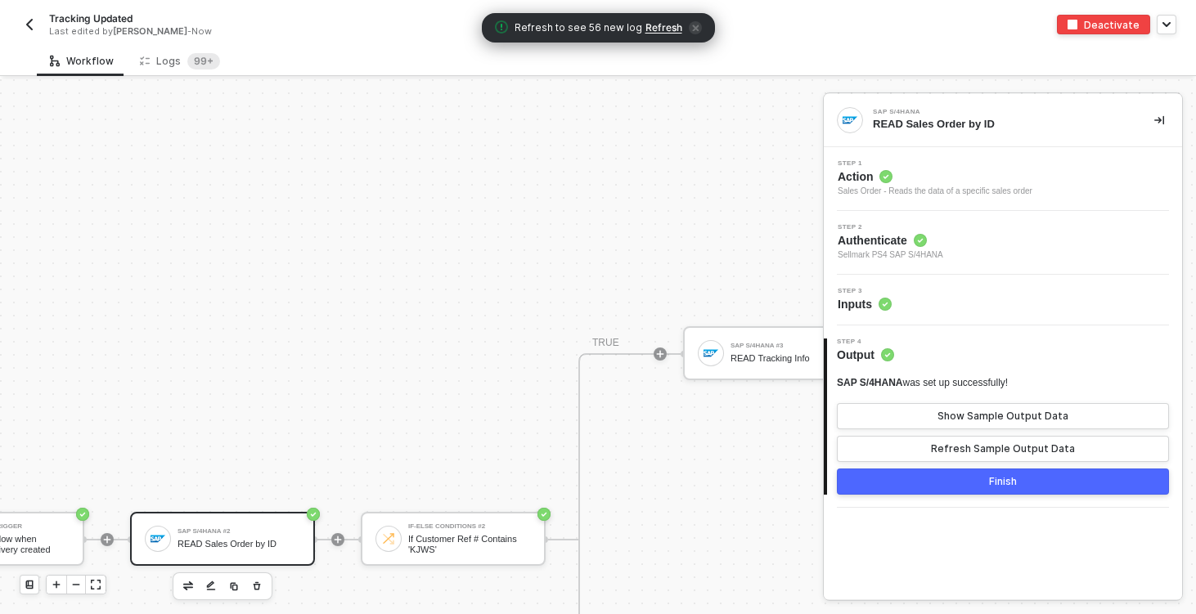
click at [951, 302] on div "Step 3 Inputs" at bounding box center [1005, 300] width 354 height 25
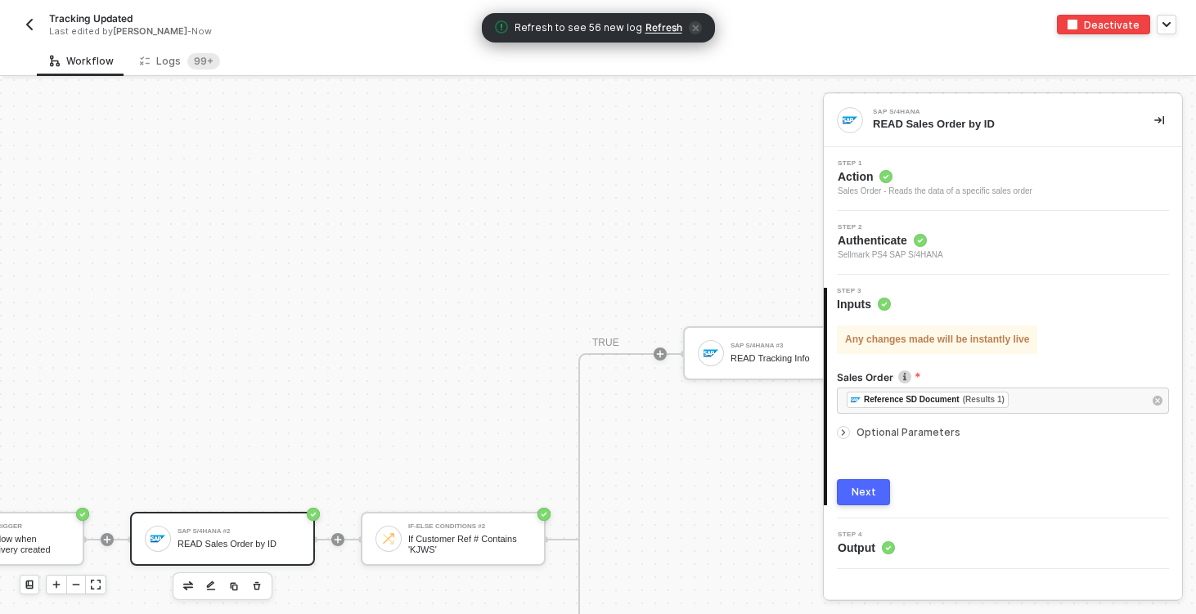
scroll to position [460, 0]
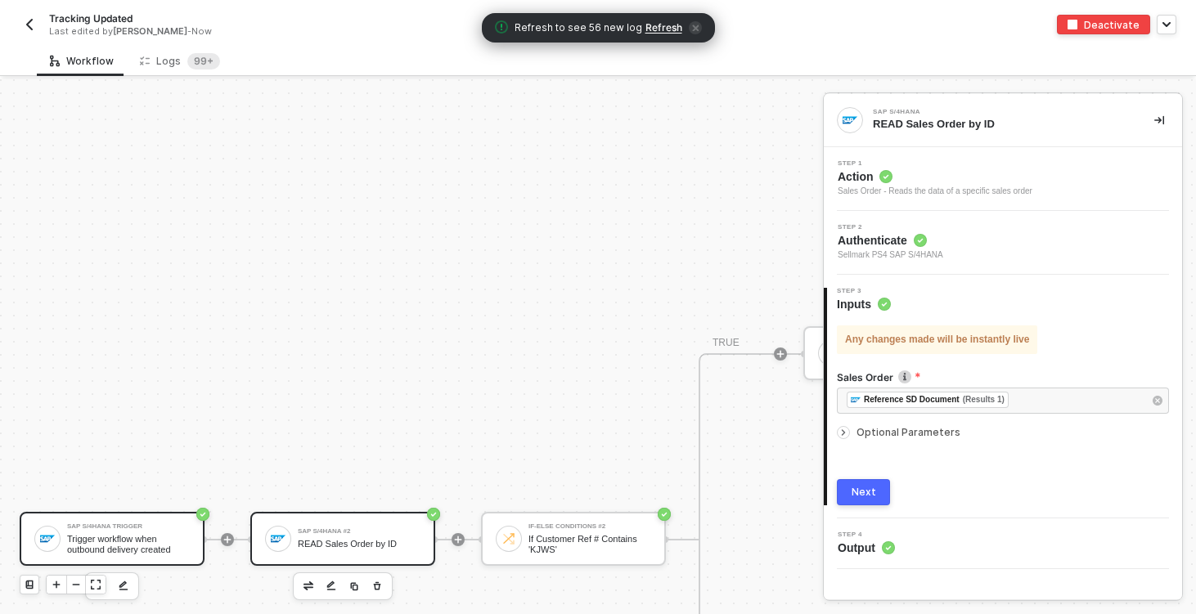
click at [154, 514] on div "SAP S/4HANA Trigger Trigger workflow when outbound delivery created" at bounding box center [112, 539] width 185 height 54
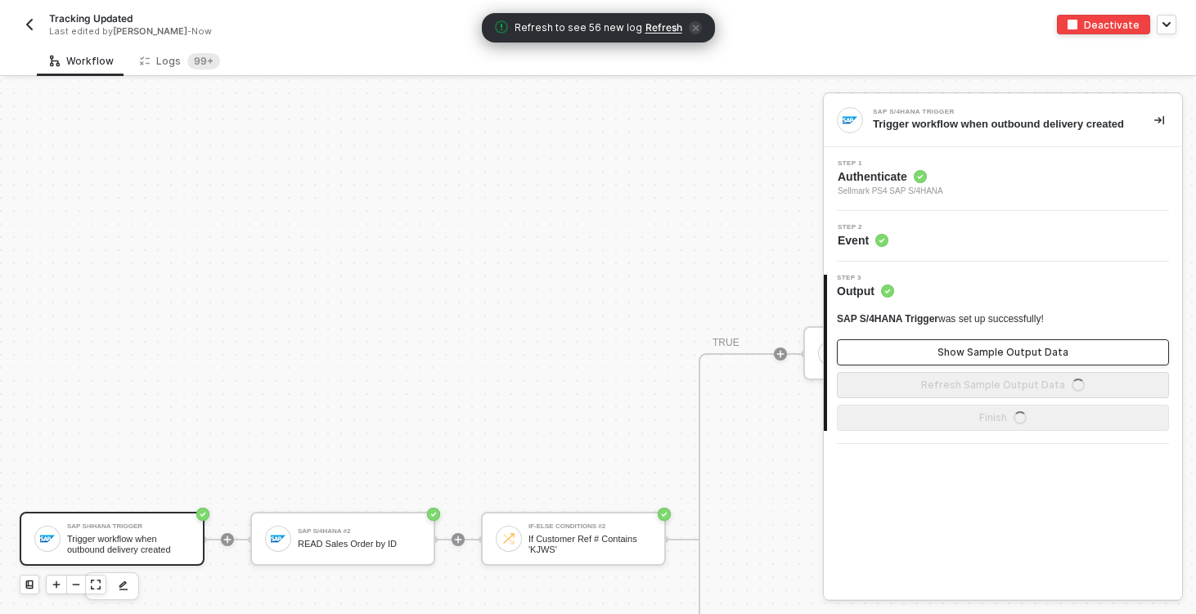
click at [1018, 356] on button "Show Sample Output Data" at bounding box center [1003, 352] width 332 height 26
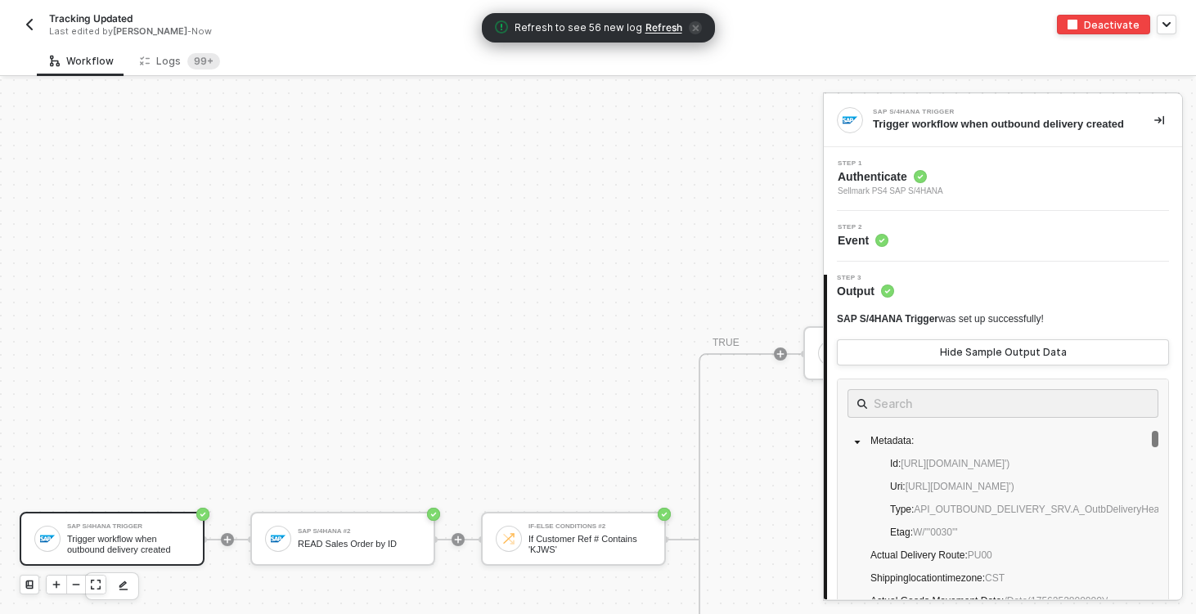
click at [962, 249] on div "Step 2 Event" at bounding box center [1005, 236] width 354 height 25
click at [149, 53] on div "Logs 99+" at bounding box center [180, 61] width 80 height 16
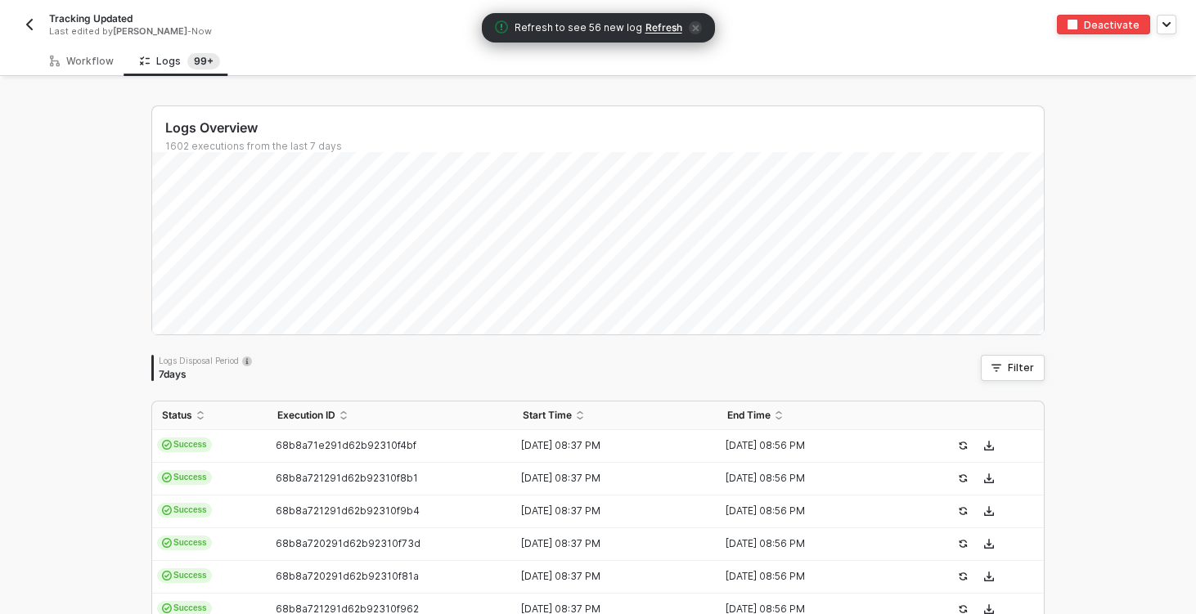
click at [74, 313] on div "Logs Overview 1602 executions from the last 7 days Logs Disposal Period 7 days …" at bounding box center [598, 618] width 1196 height 1078
click at [663, 31] on span "Refresh" at bounding box center [663, 27] width 37 height 13
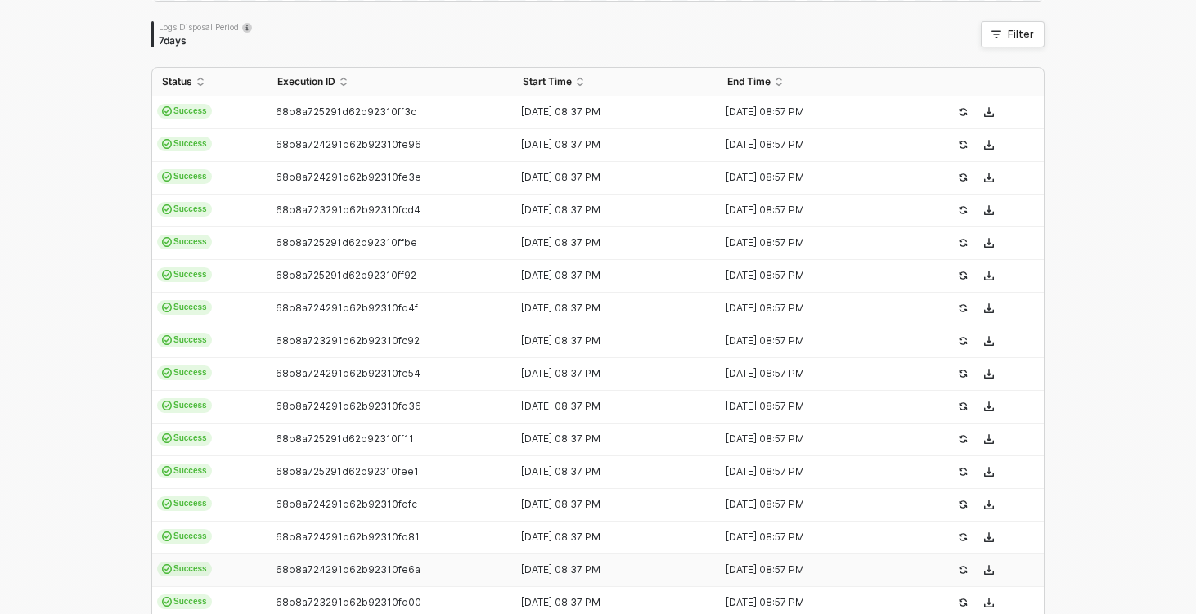
scroll to position [194, 0]
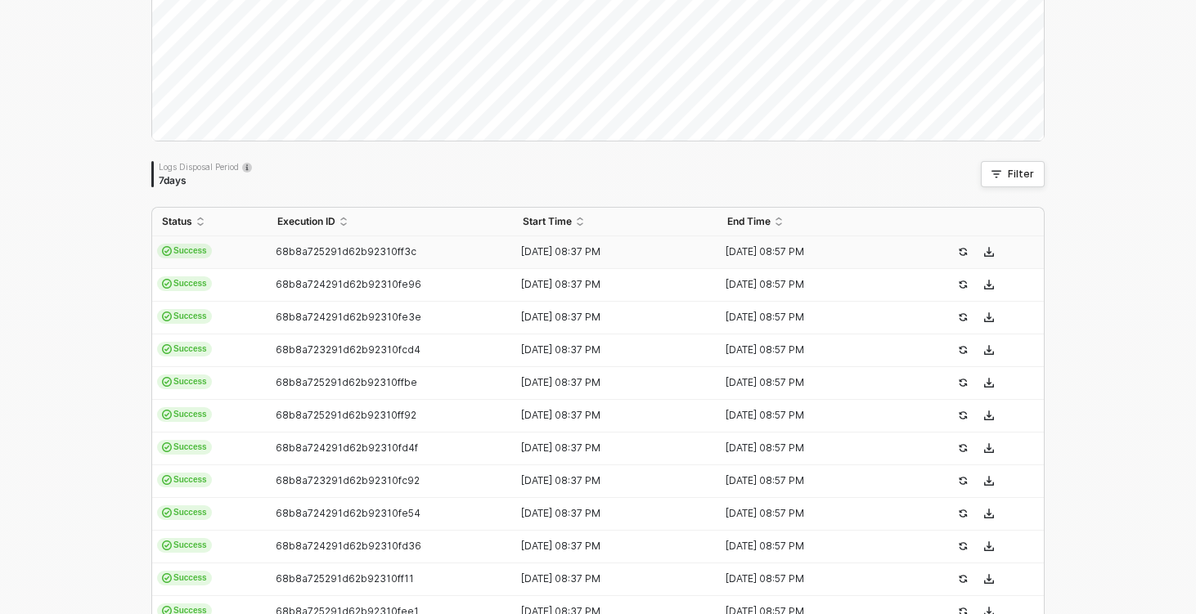
click at [257, 246] on td "Success" at bounding box center [209, 252] width 115 height 33
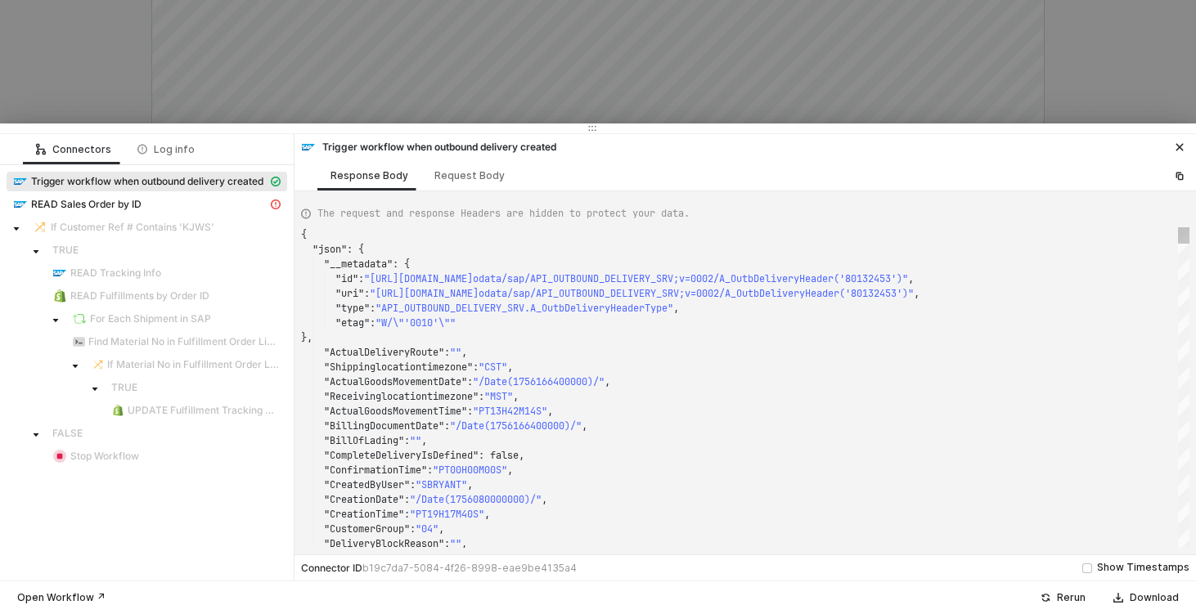
type textarea "{ "json": { "__metadata": { "id": "[URL][DOMAIN_NAME]", "uri": "[URL][DOMAIN_NA…"
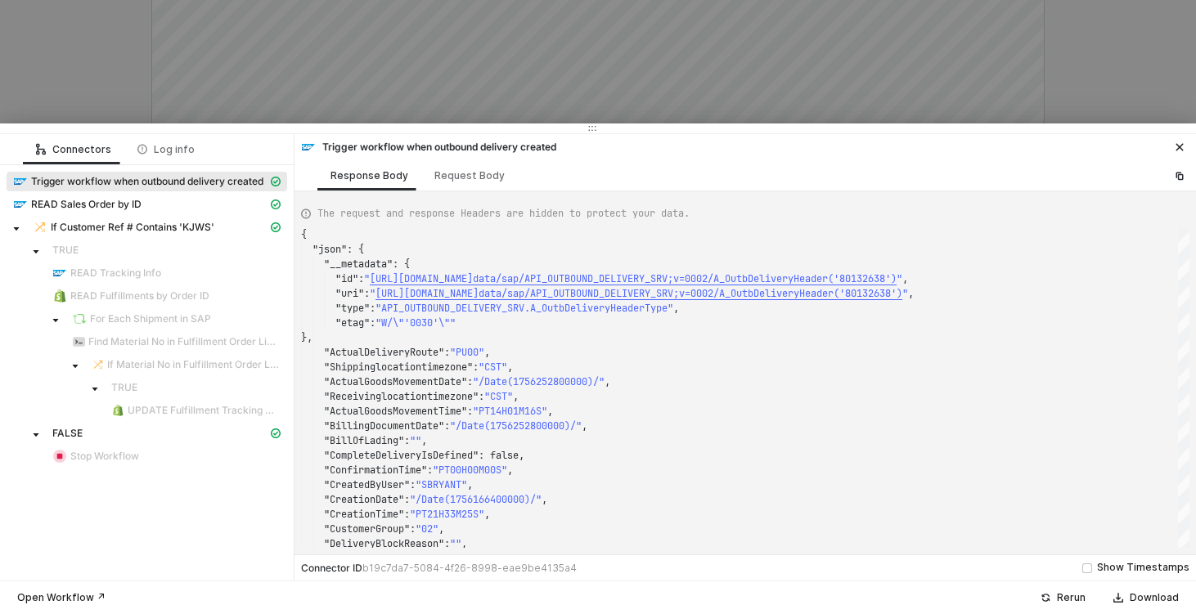
click at [124, 101] on div at bounding box center [598, 307] width 1196 height 614
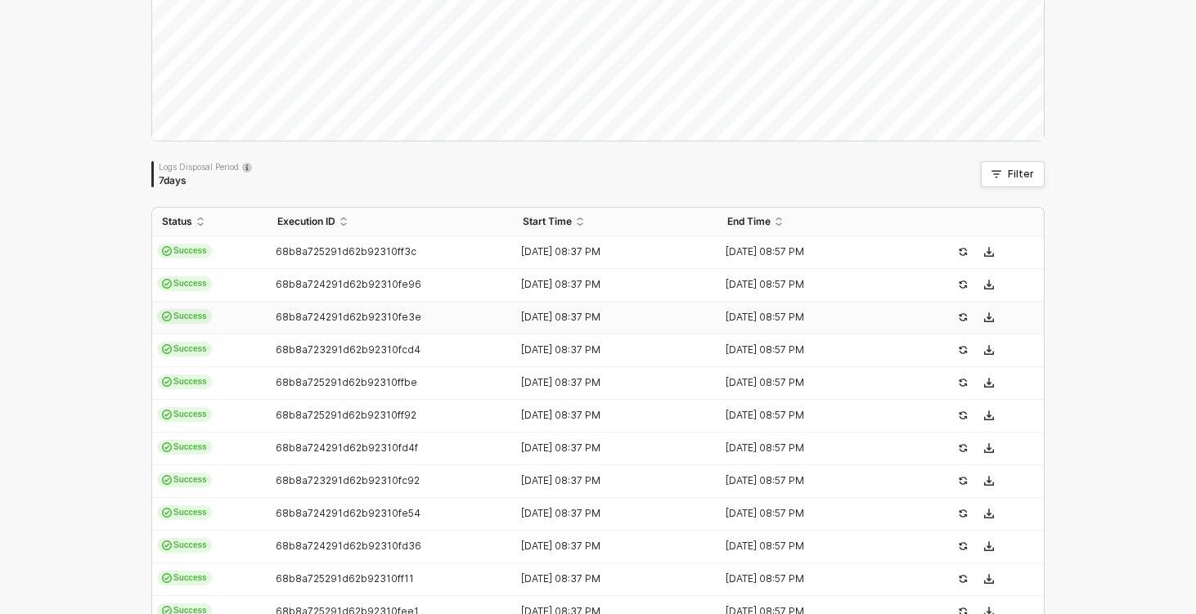
click at [250, 321] on td "Success" at bounding box center [209, 318] width 115 height 33
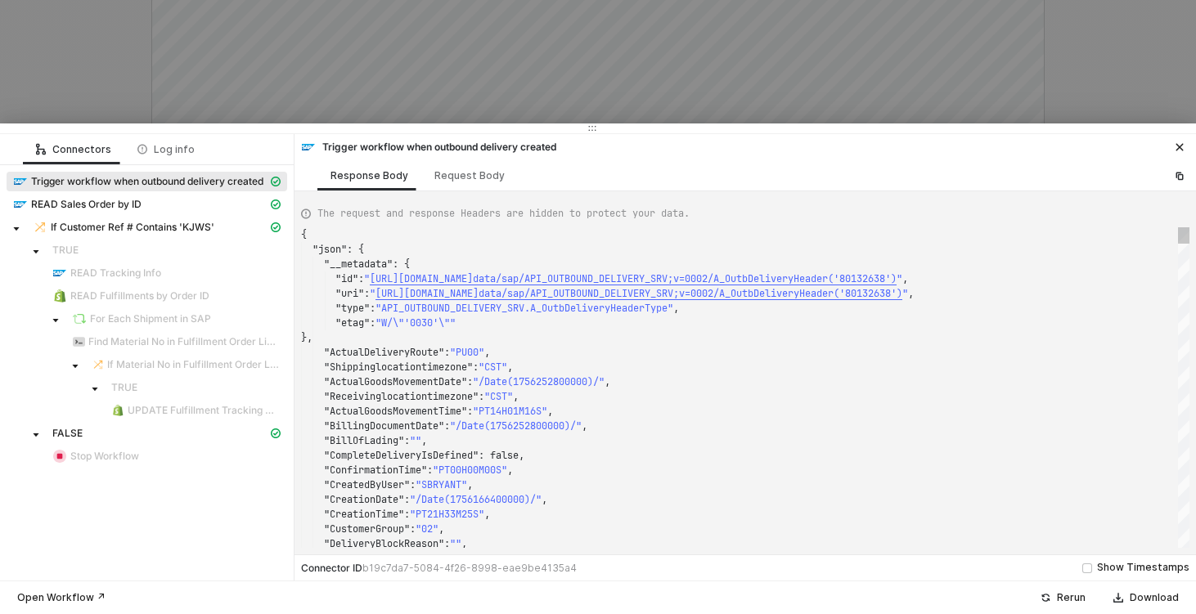
type textarea "{ "json": { "__metadata": { "id": "[URL][DOMAIN_NAME]", "uri": "[URL][DOMAIN_NA…"
click at [106, 103] on div at bounding box center [598, 307] width 1196 height 614
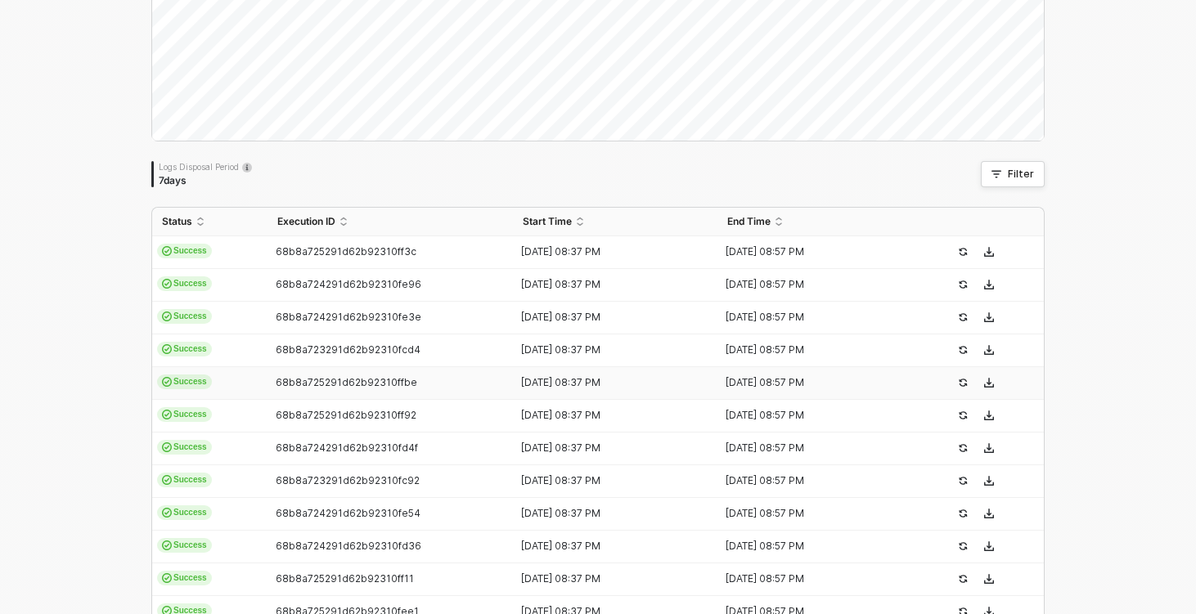
scroll to position [542, 0]
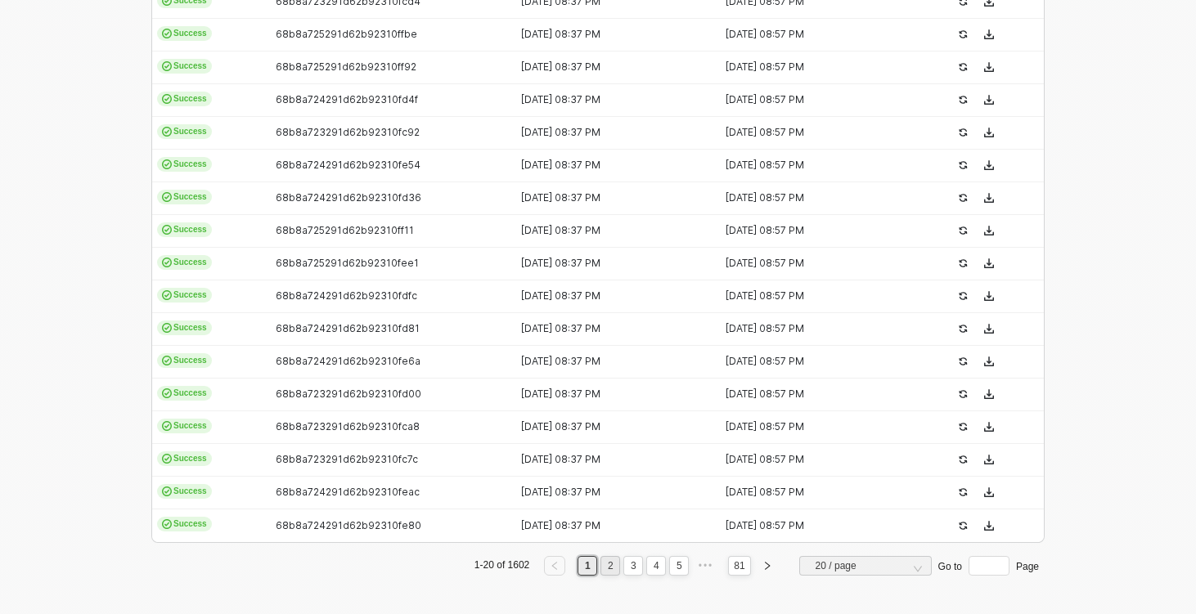
click at [612, 565] on link "2" at bounding box center [611, 566] width 16 height 18
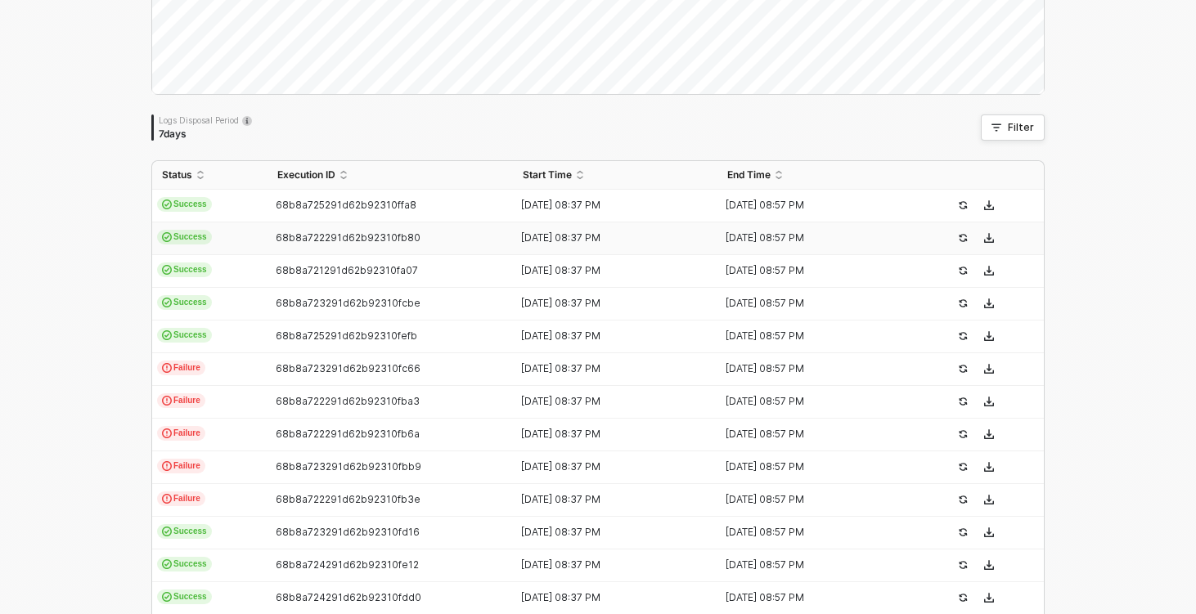
scroll to position [238, 0]
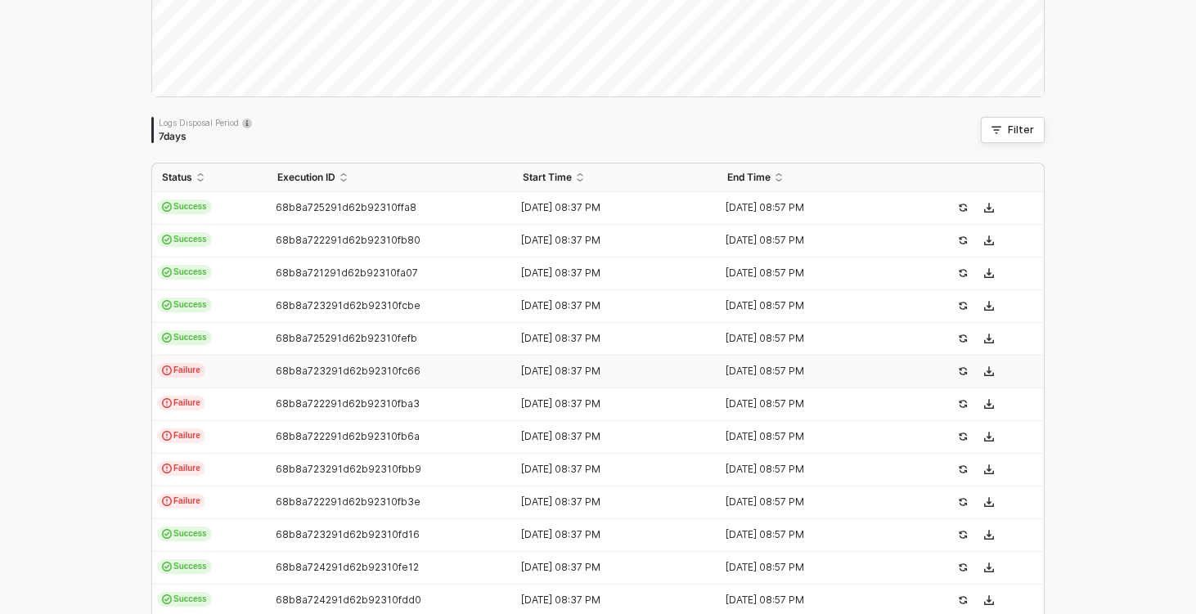
click at [263, 363] on td "Failure" at bounding box center [209, 372] width 115 height 33
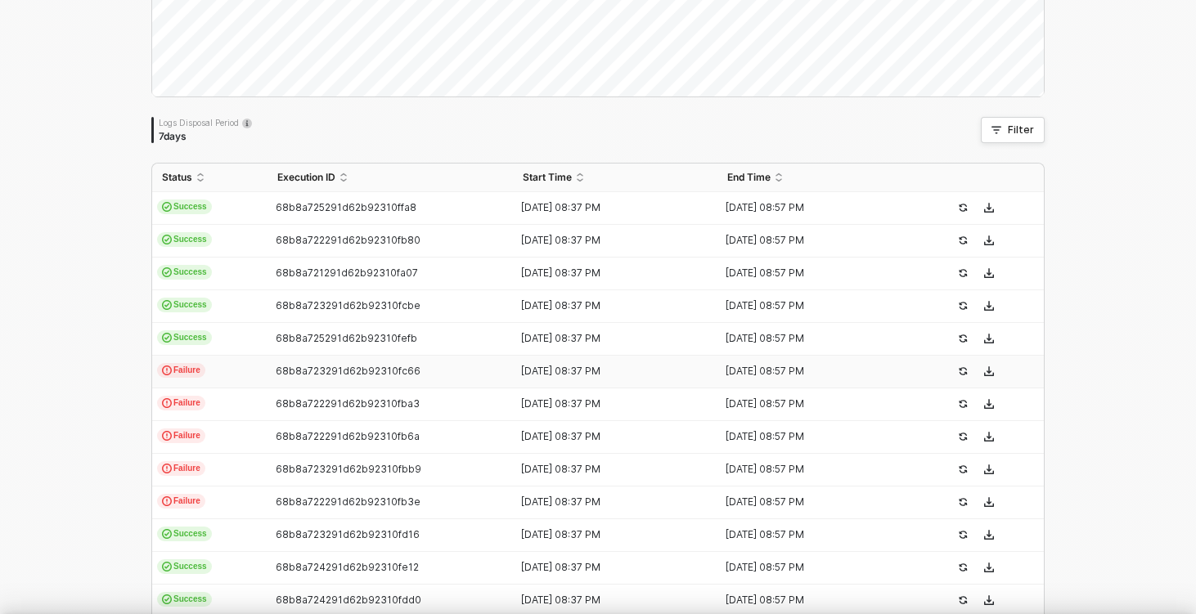
scroll to position [147, 0]
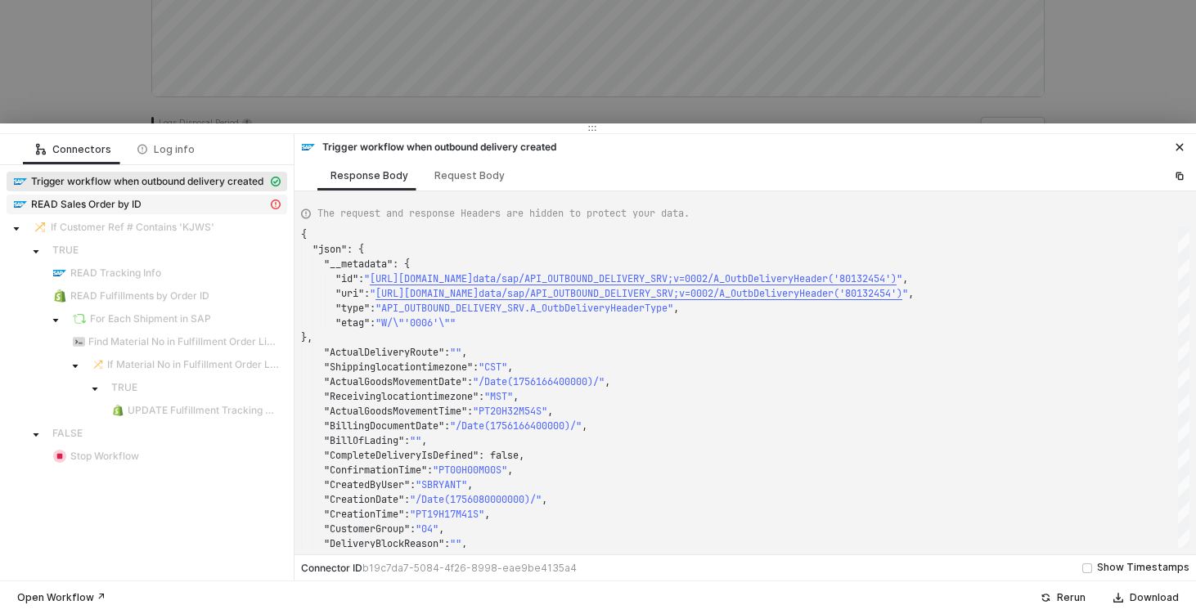
click at [168, 208] on div "READ Sales Order by ID" at bounding box center [140, 204] width 254 height 15
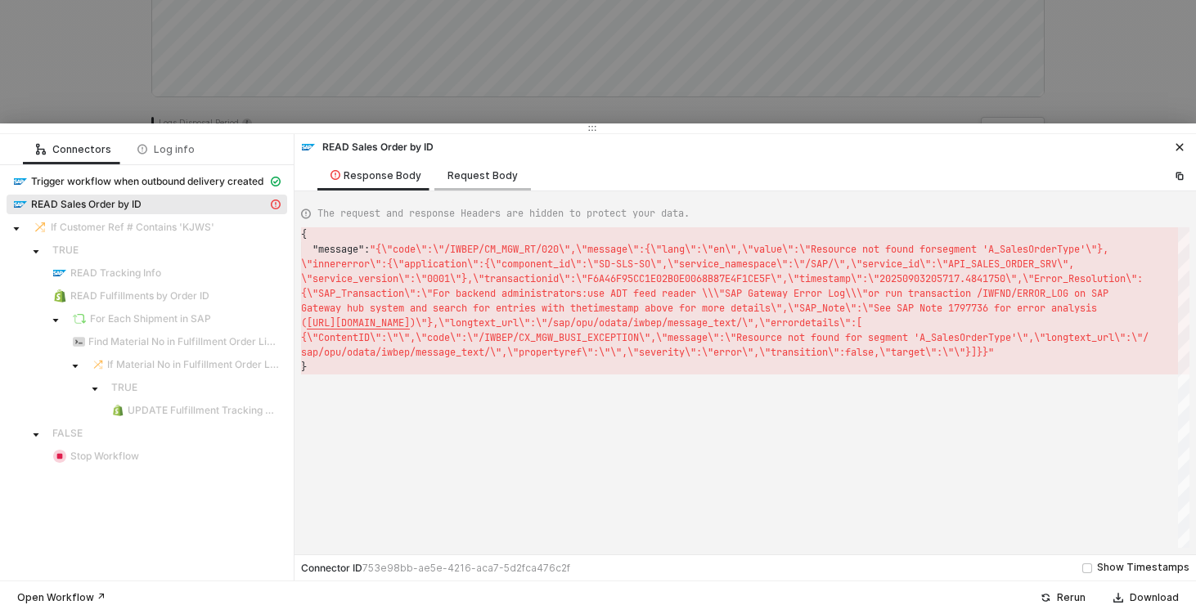
click at [470, 180] on div "Request Body" at bounding box center [482, 175] width 70 height 13
type textarea "{ "orderby": [], "select": [], "top": 0 }"
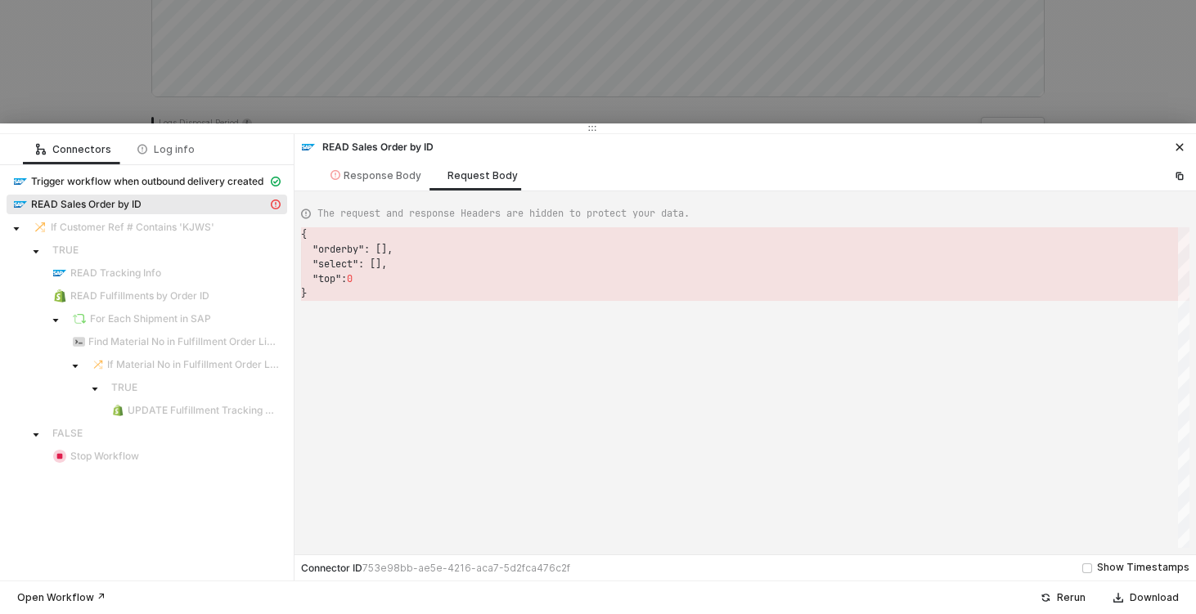
click at [146, 78] on div at bounding box center [598, 307] width 1196 height 614
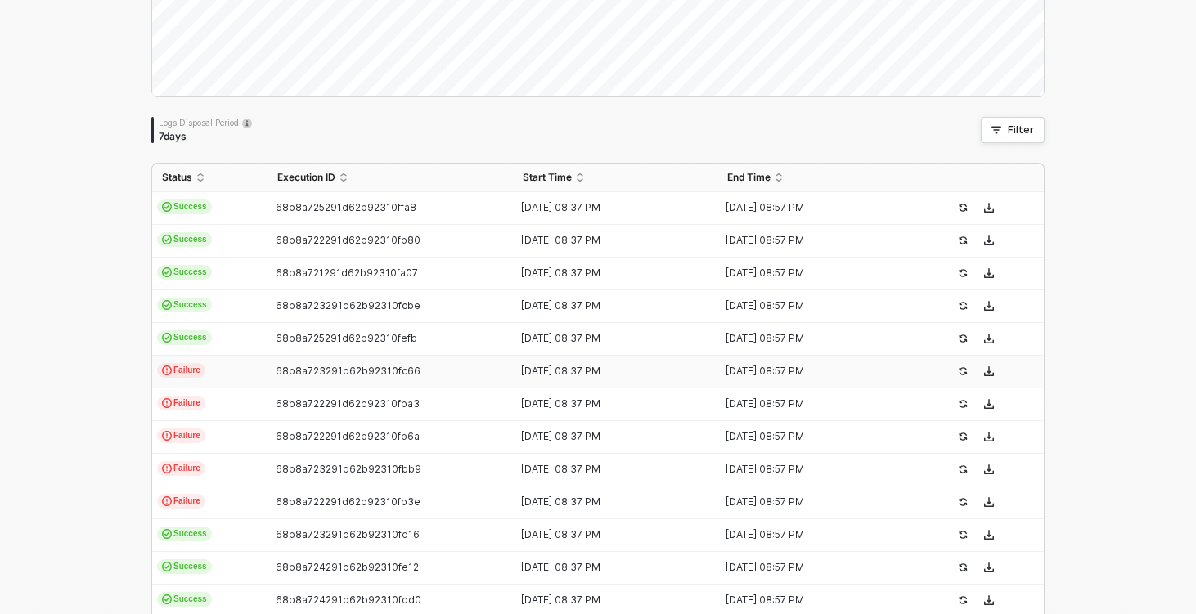
scroll to position [0, 0]
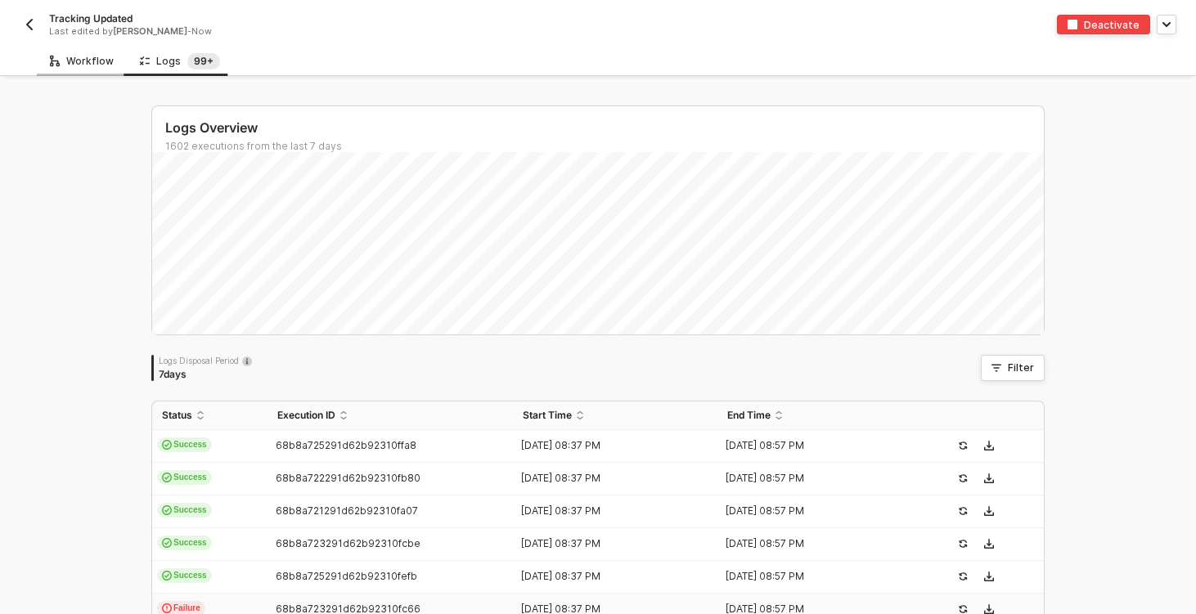
click at [86, 69] on div "Workflow" at bounding box center [82, 61] width 90 height 30
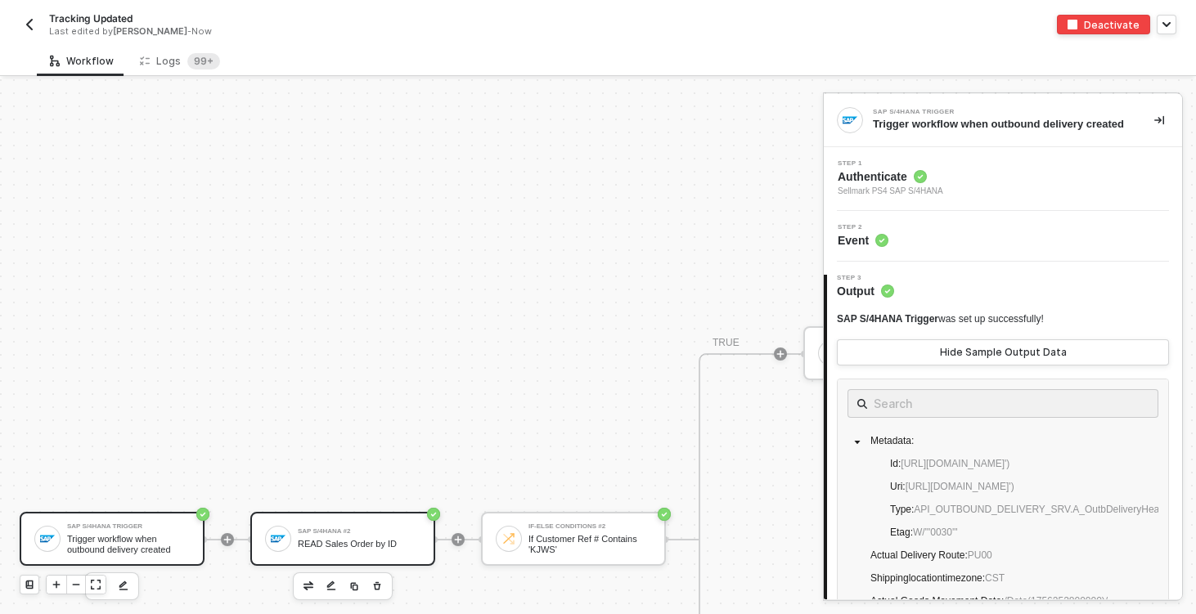
click at [384, 544] on div "READ Sales Order by ID" at bounding box center [359, 544] width 123 height 11
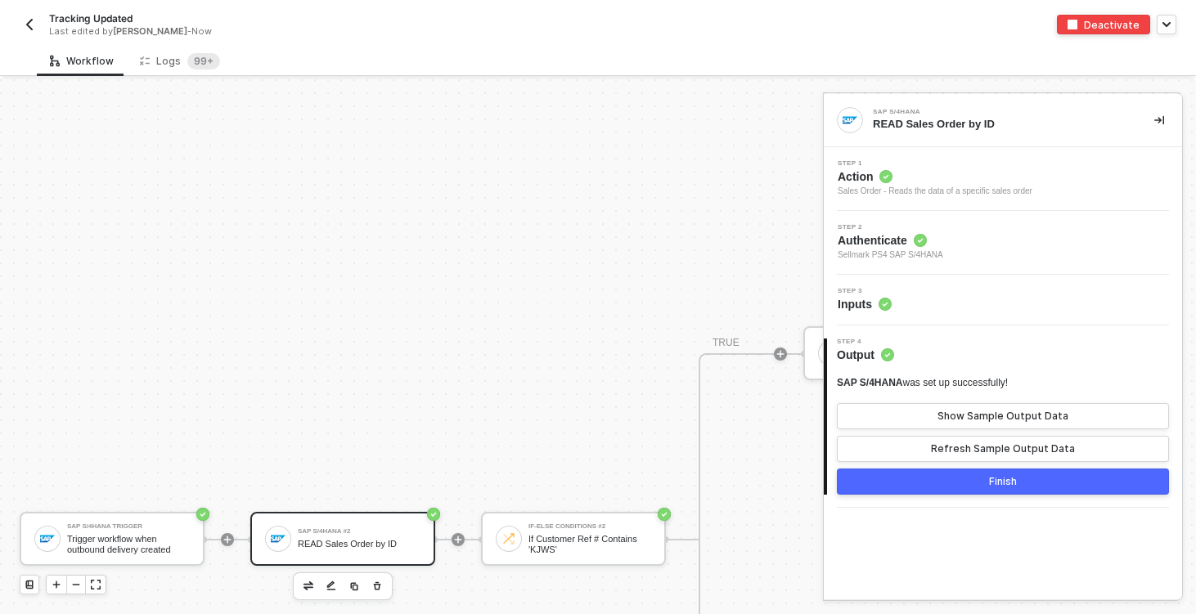
click at [959, 276] on div "Step 3 Inputs" at bounding box center [1003, 300] width 358 height 51
click at [959, 286] on div "Step 3 Inputs" at bounding box center [1003, 300] width 358 height 51
click at [959, 289] on div "Step 3 Inputs" at bounding box center [1005, 300] width 354 height 25
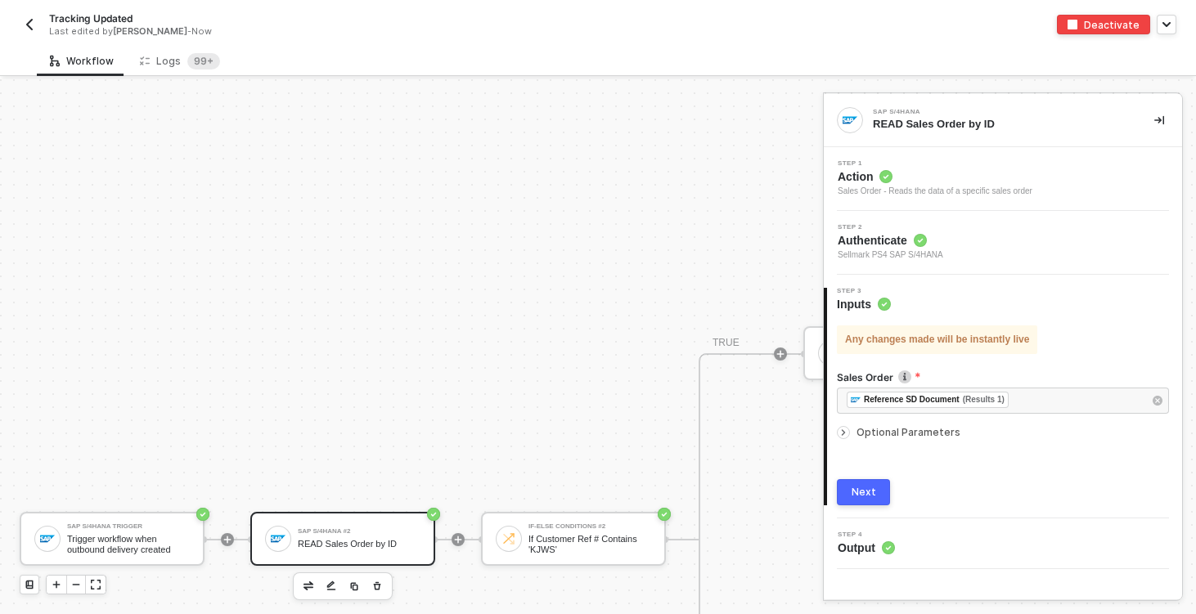
click at [973, 172] on span "Action" at bounding box center [935, 176] width 195 height 16
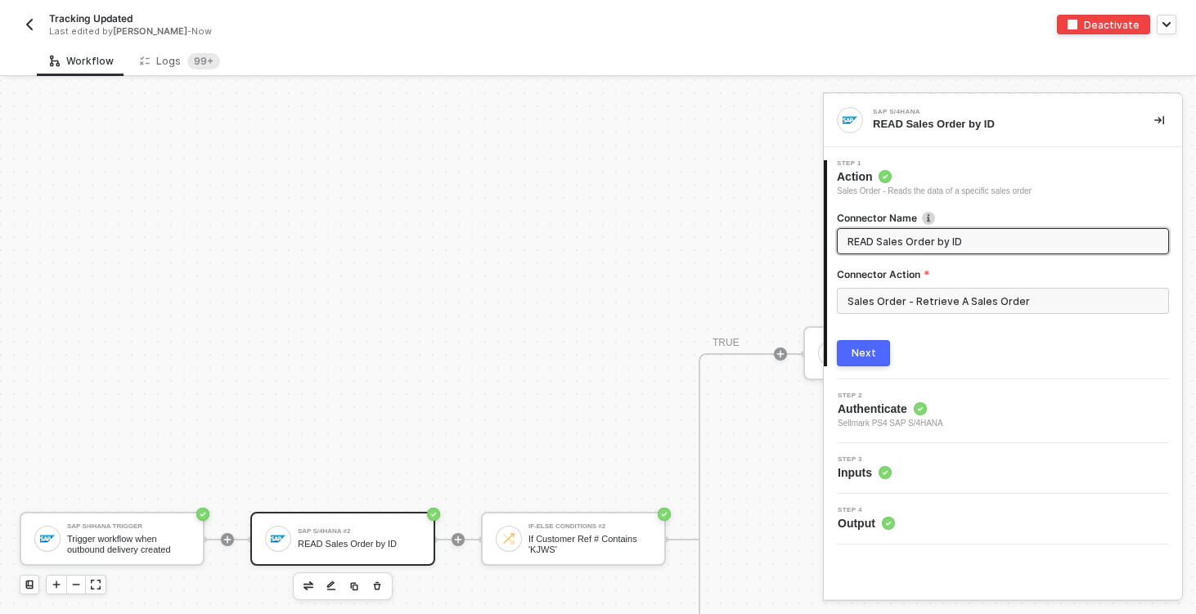
click at [914, 469] on div "Step 3 Inputs" at bounding box center [1005, 468] width 354 height 25
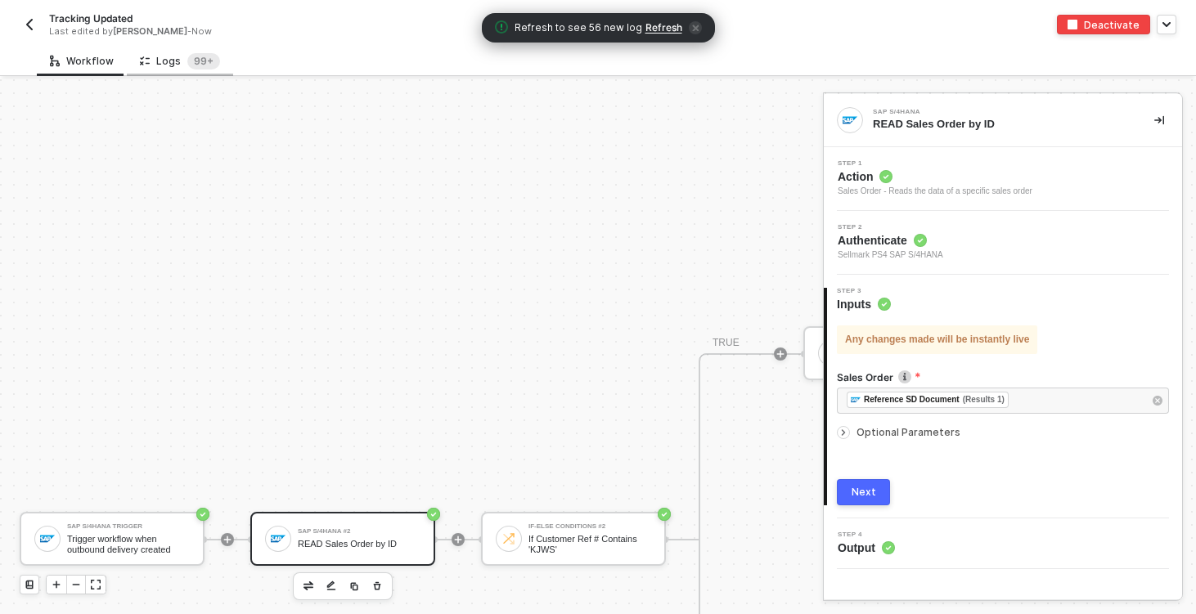
click at [177, 69] on div "Logs 99+" at bounding box center [180, 61] width 106 height 30
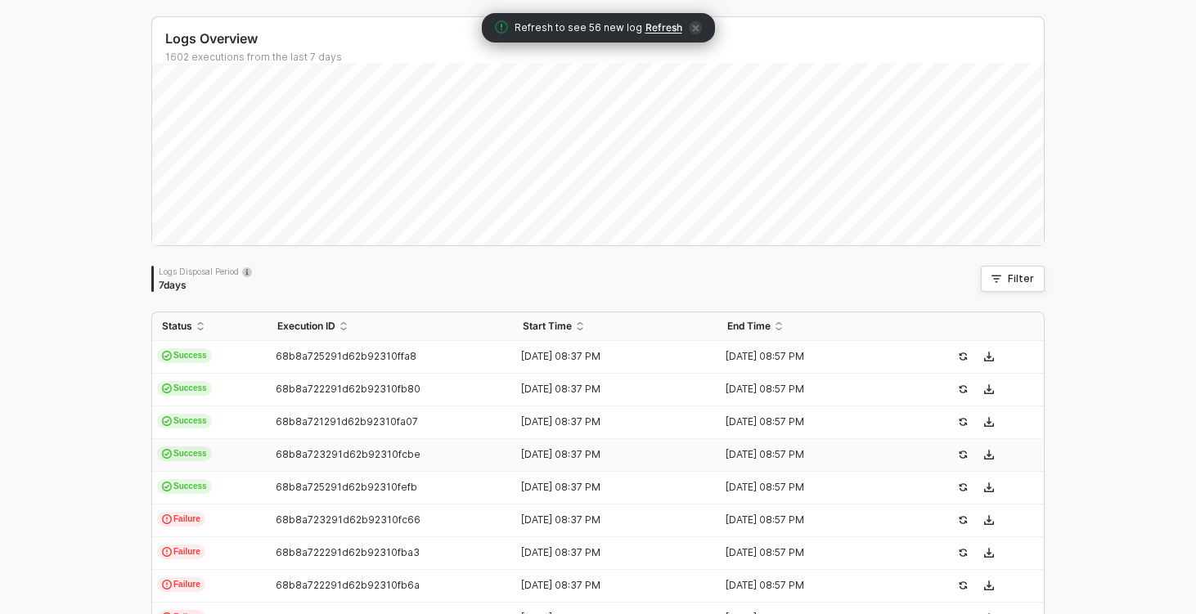
scroll to position [126, 0]
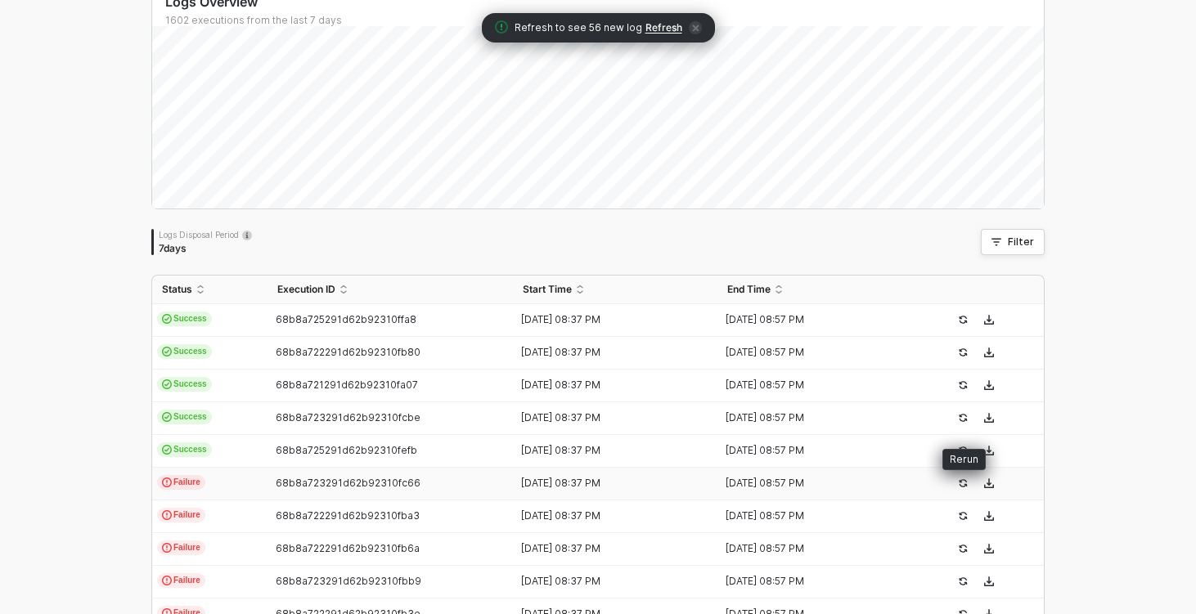
click at [958, 483] on icon "icon-success-page" at bounding box center [963, 483] width 10 height 10
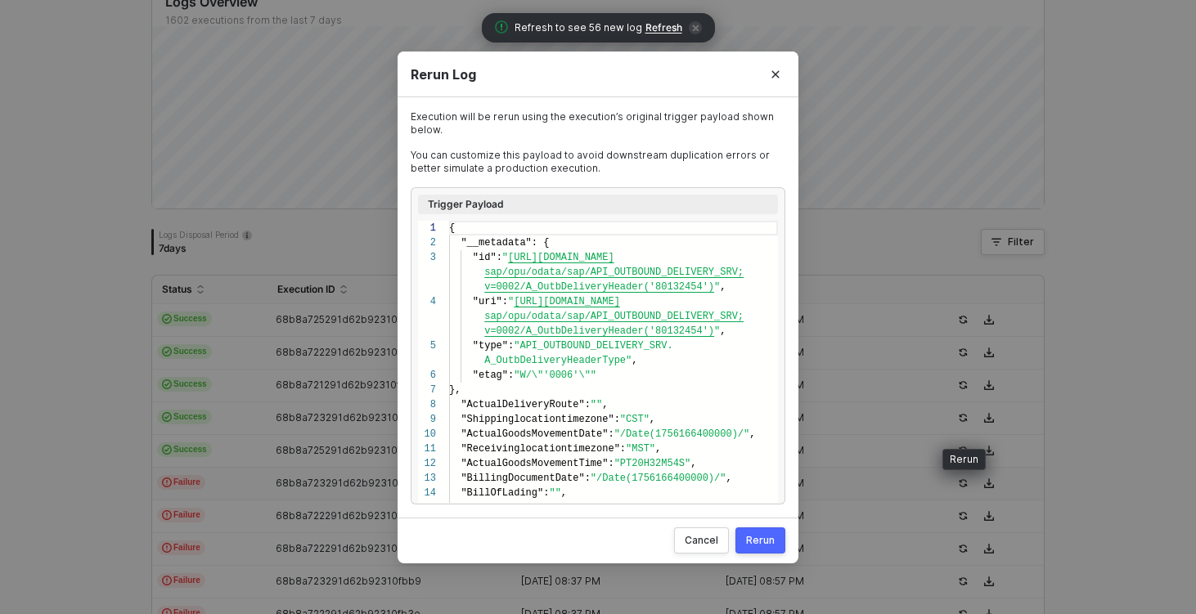
scroll to position [74, 0]
click at [776, 545] on button "Rerun" at bounding box center [760, 540] width 50 height 26
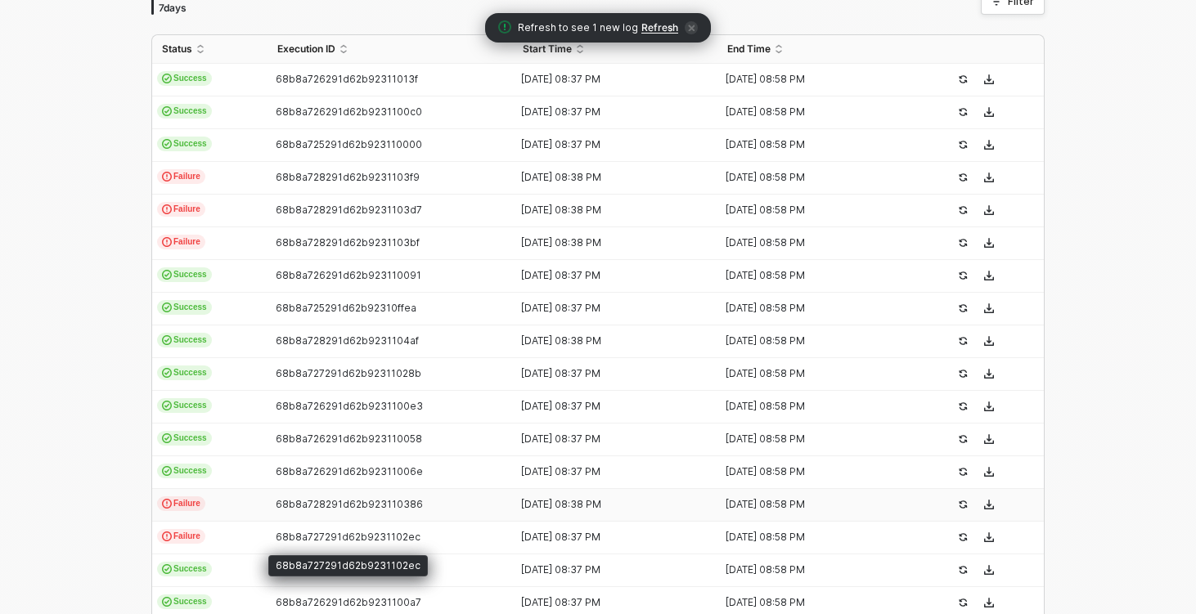
scroll to position [366, 0]
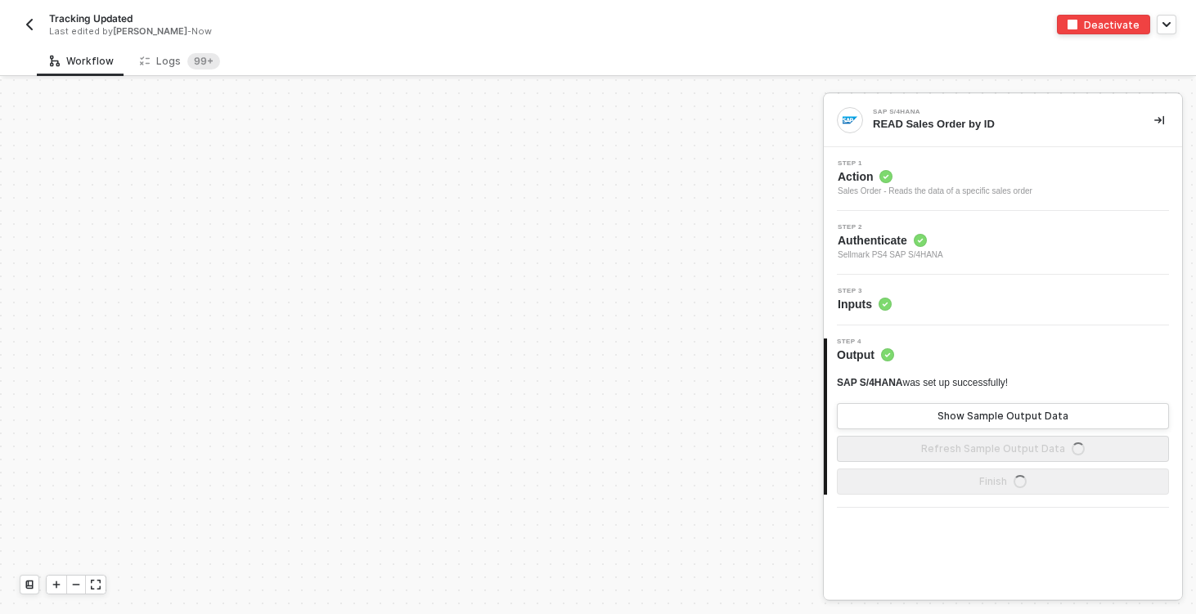
scroll to position [460, 0]
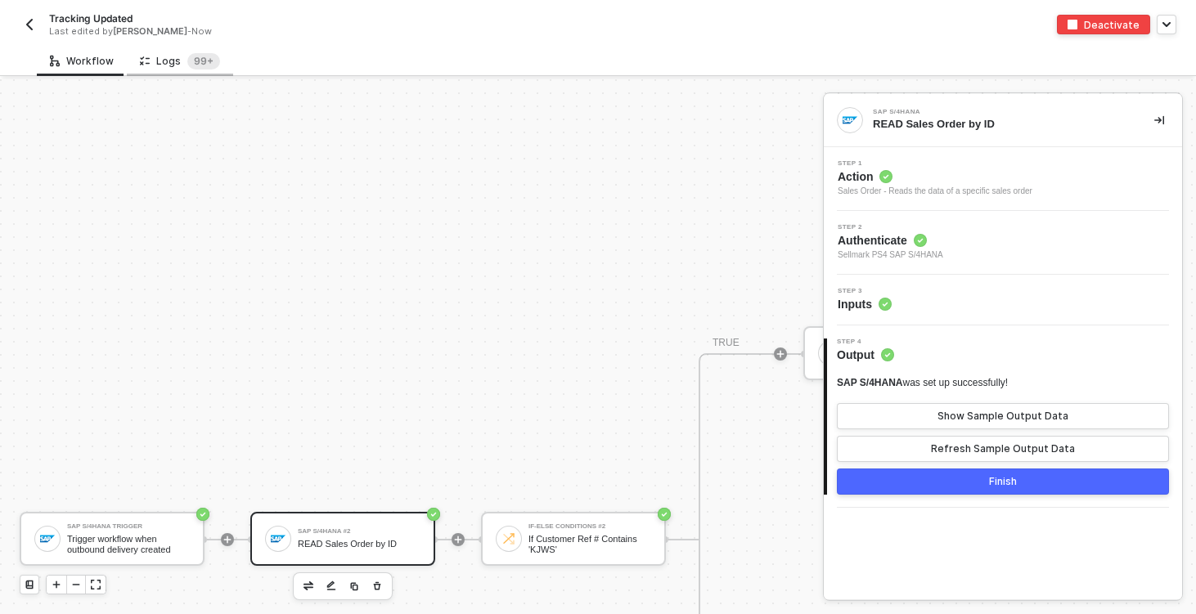
click at [174, 49] on div "Logs 99+" at bounding box center [180, 61] width 106 height 30
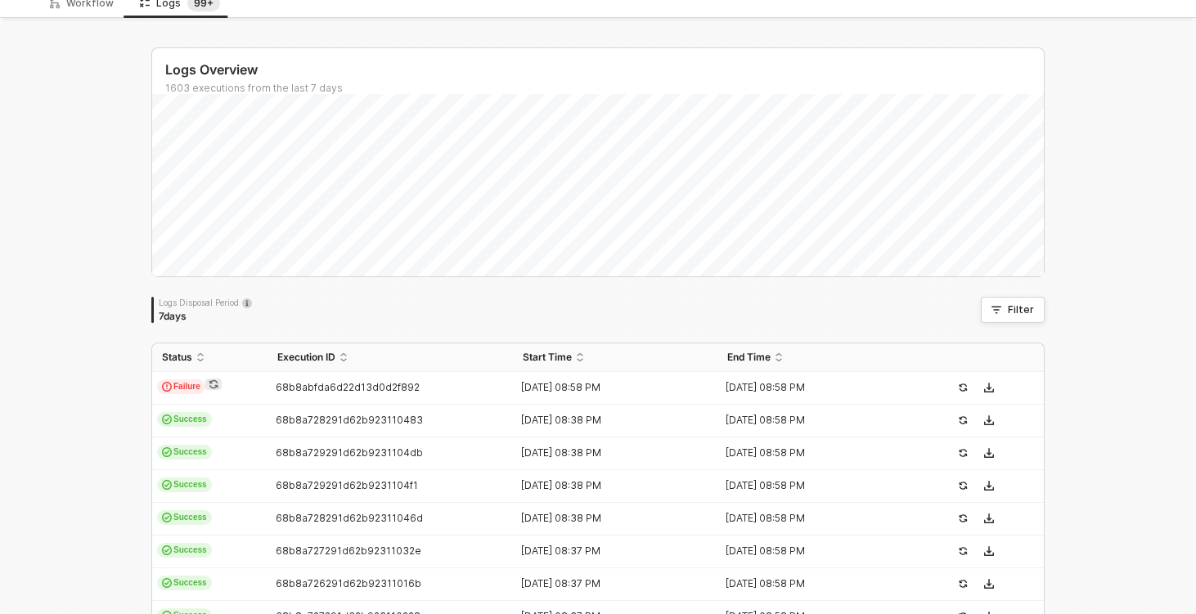
scroll to position [72, 0]
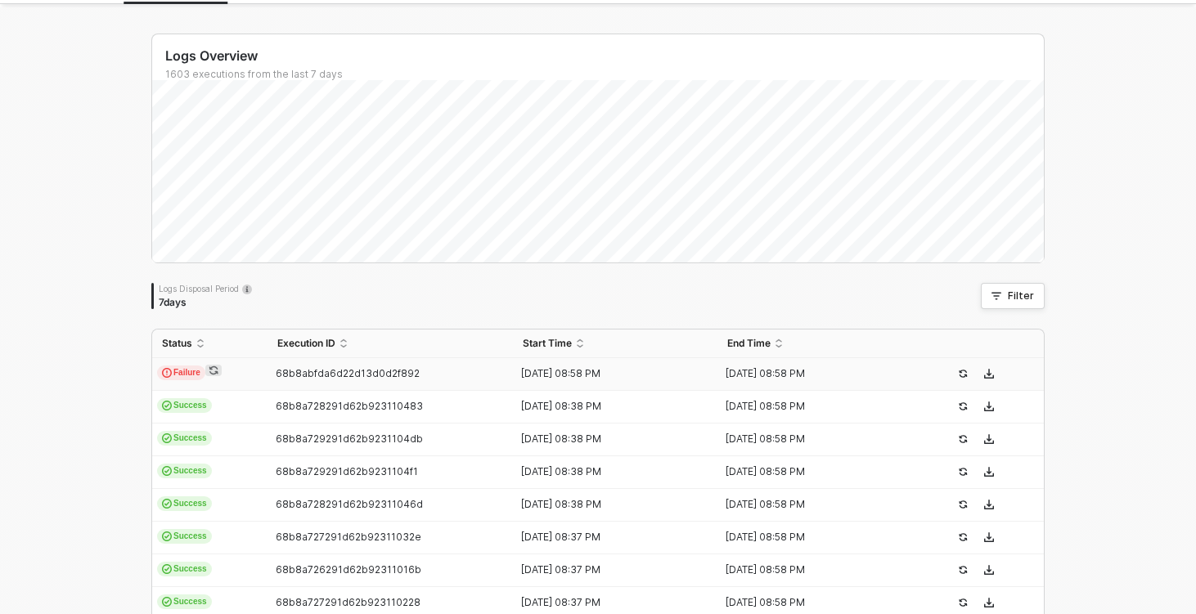
click at [263, 378] on td "Failure" at bounding box center [209, 374] width 115 height 33
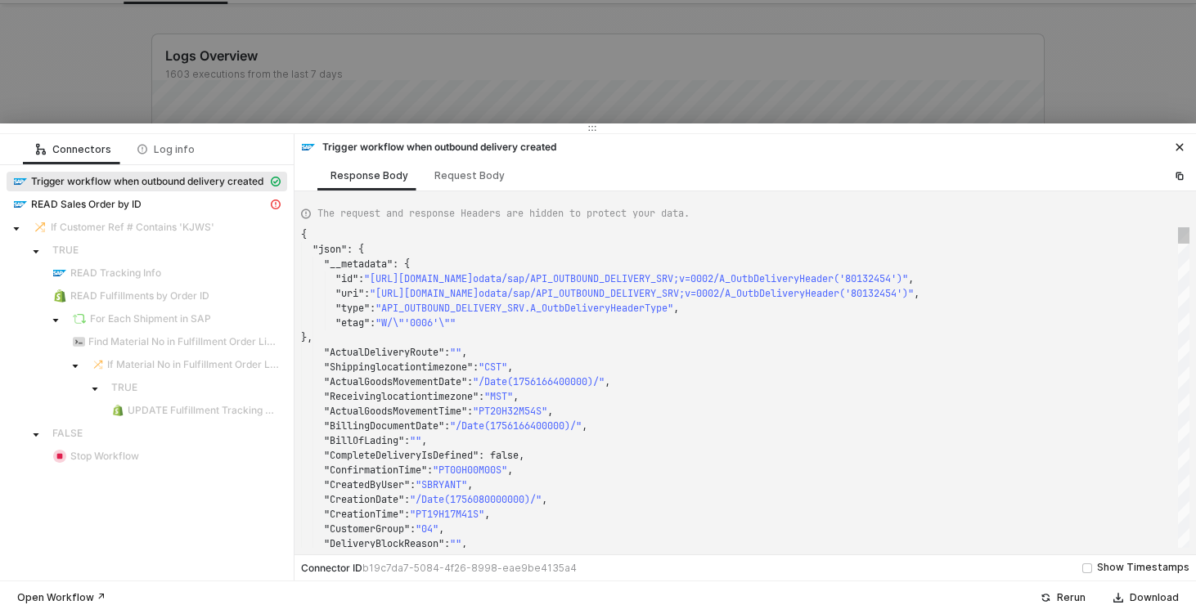
scroll to position [147, 0]
click at [105, 204] on span "READ Sales Order by ID" at bounding box center [86, 204] width 110 height 13
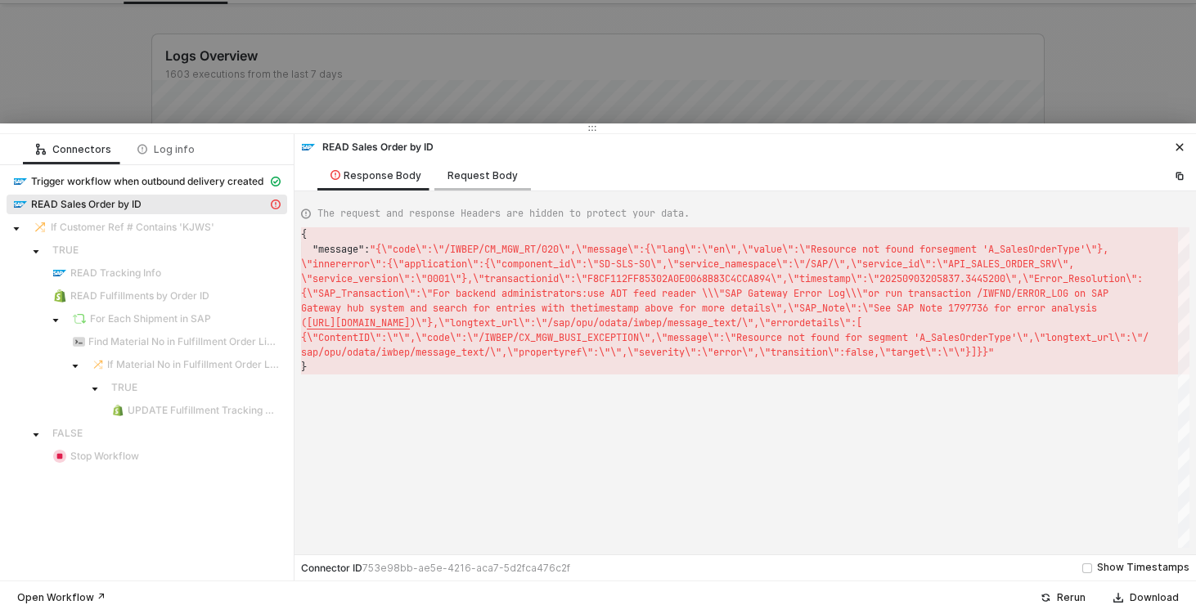
click at [447, 182] on div "Request Body" at bounding box center [482, 175] width 70 height 13
type textarea "{ "select": [], "SalesOrder": "400126560", "sampleDataLimit": 3 }"
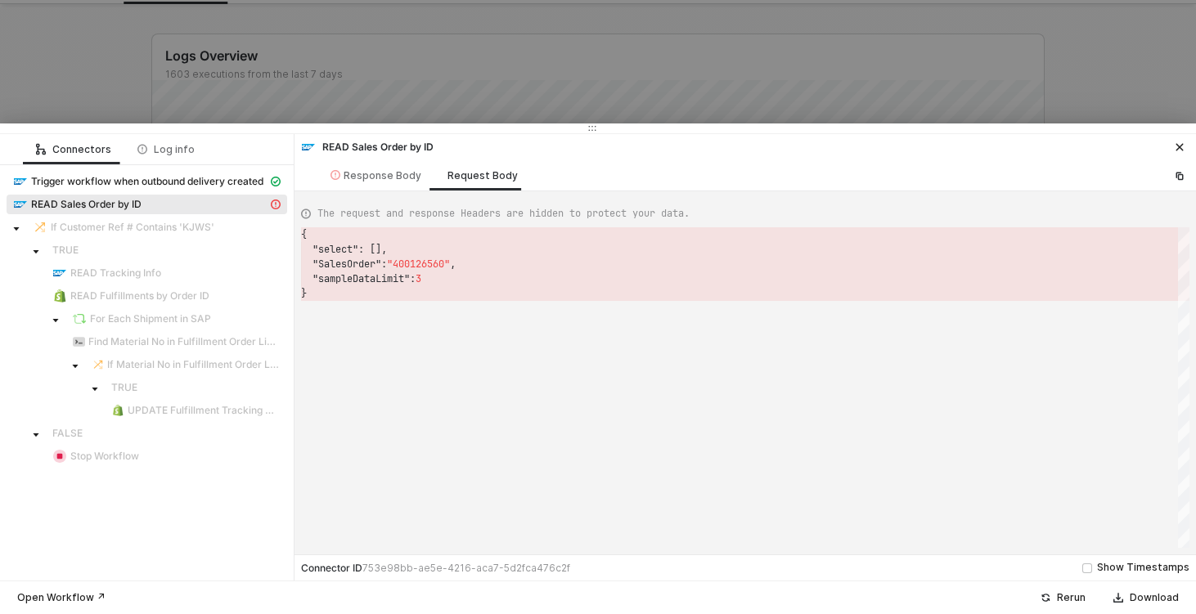
click at [437, 267] on div "{ "select" : [], "SalesOrder" : "400126560" , "sampleDataLimit" : 3 } { "select…" at bounding box center [745, 387] width 888 height 321
click at [120, 52] on div at bounding box center [598, 307] width 1196 height 614
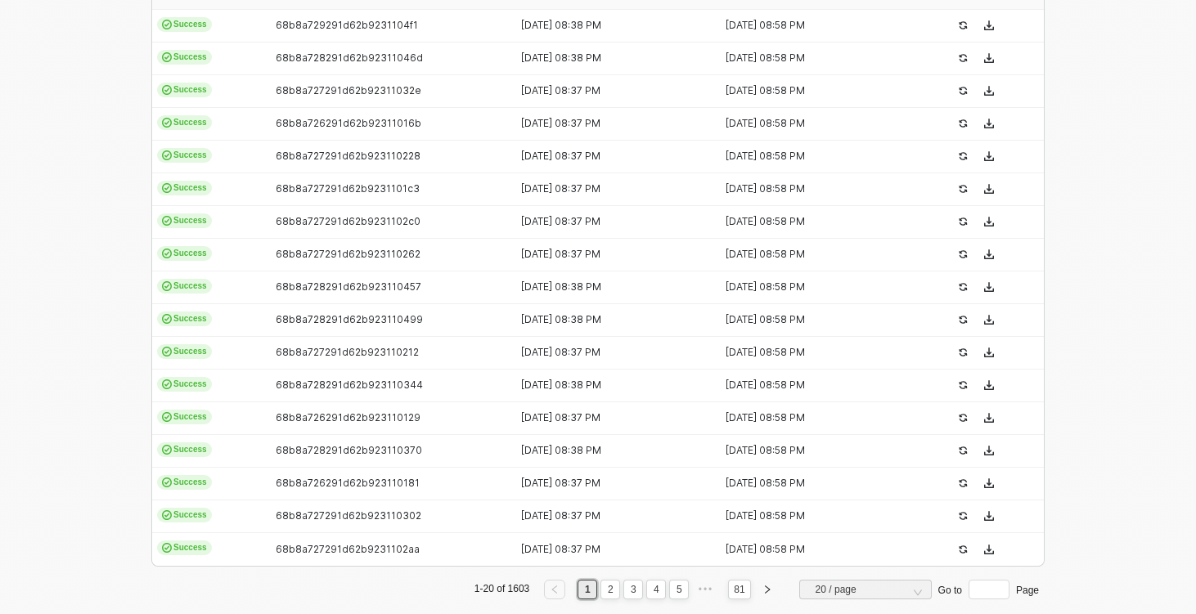
scroll to position [542, 0]
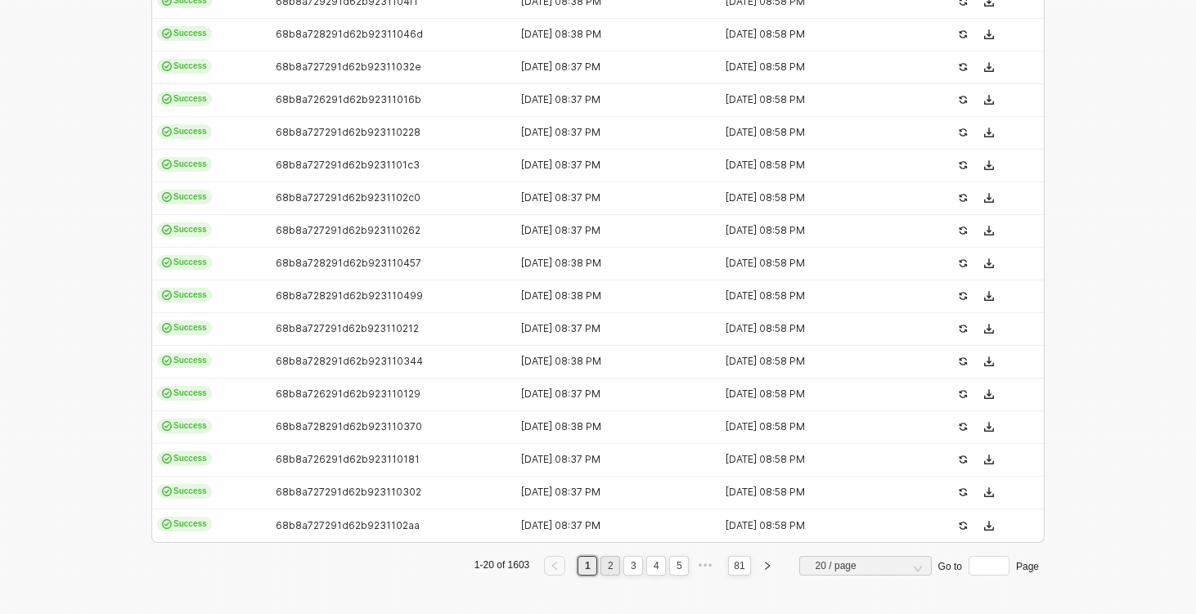
click at [605, 563] on link "2" at bounding box center [611, 566] width 16 height 18
click at [629, 567] on link "3" at bounding box center [634, 566] width 16 height 18
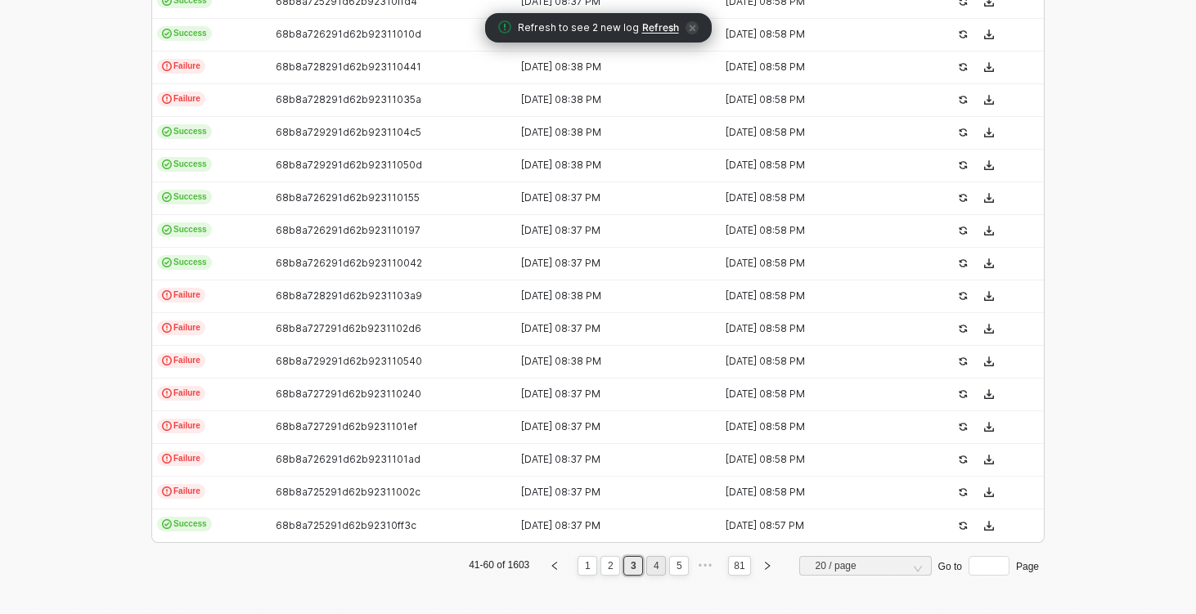
click at [652, 560] on link "4" at bounding box center [657, 566] width 16 height 18
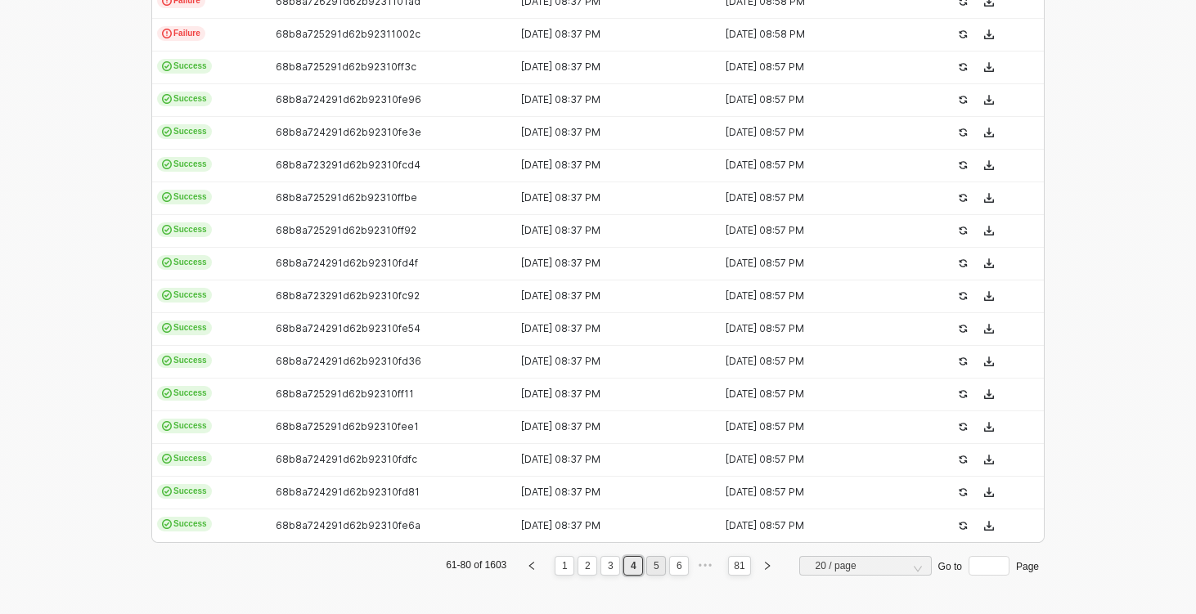
click at [646, 562] on li "5" at bounding box center [656, 566] width 20 height 20
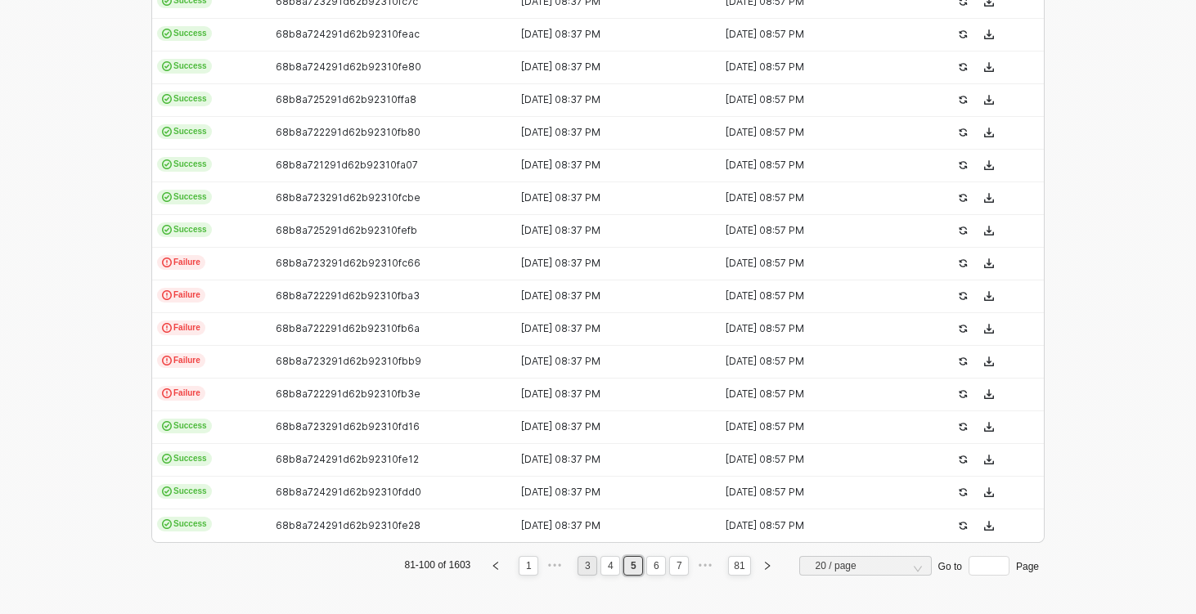
click at [586, 568] on link "3" at bounding box center [588, 566] width 16 height 18
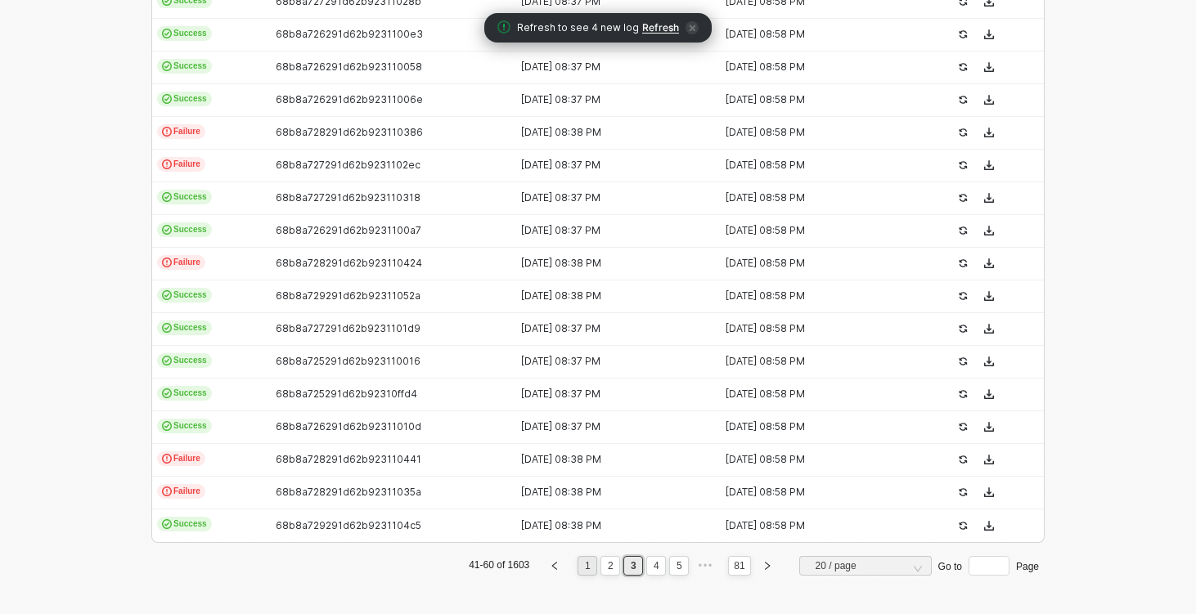
click at [584, 570] on link "1" at bounding box center [588, 566] width 16 height 18
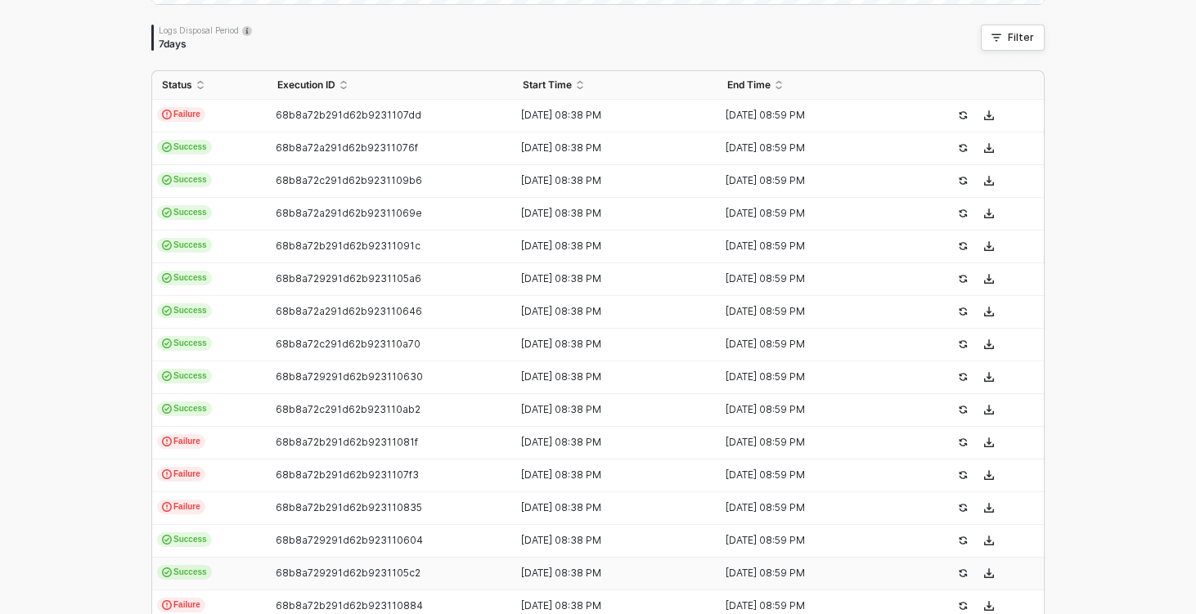
scroll to position [0, 0]
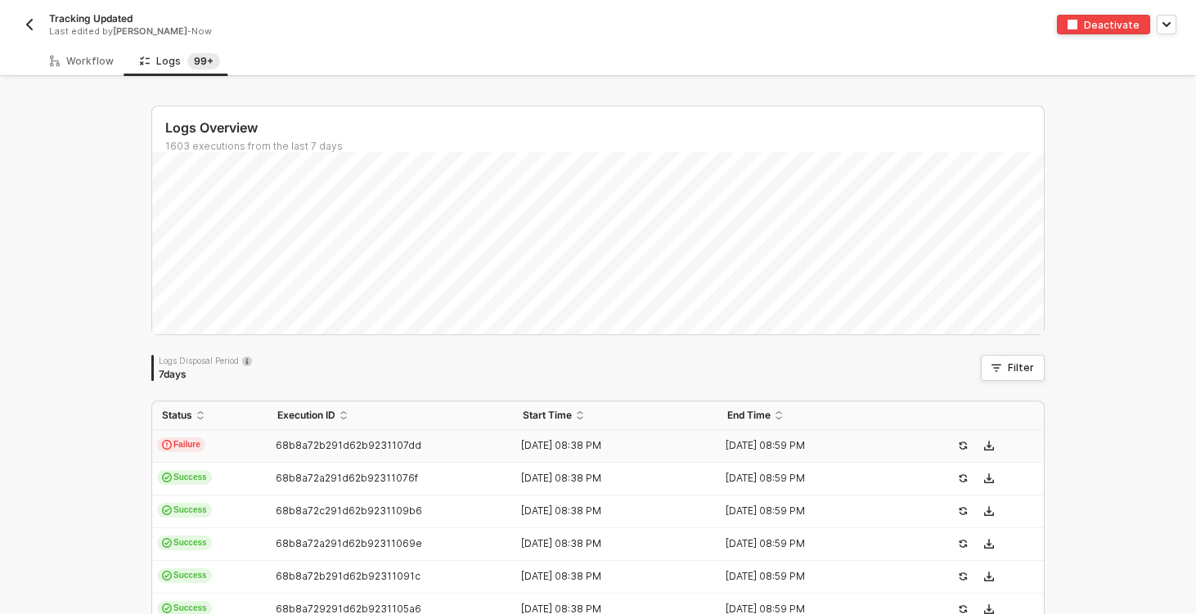
click at [250, 454] on td "Failure" at bounding box center [209, 446] width 115 height 33
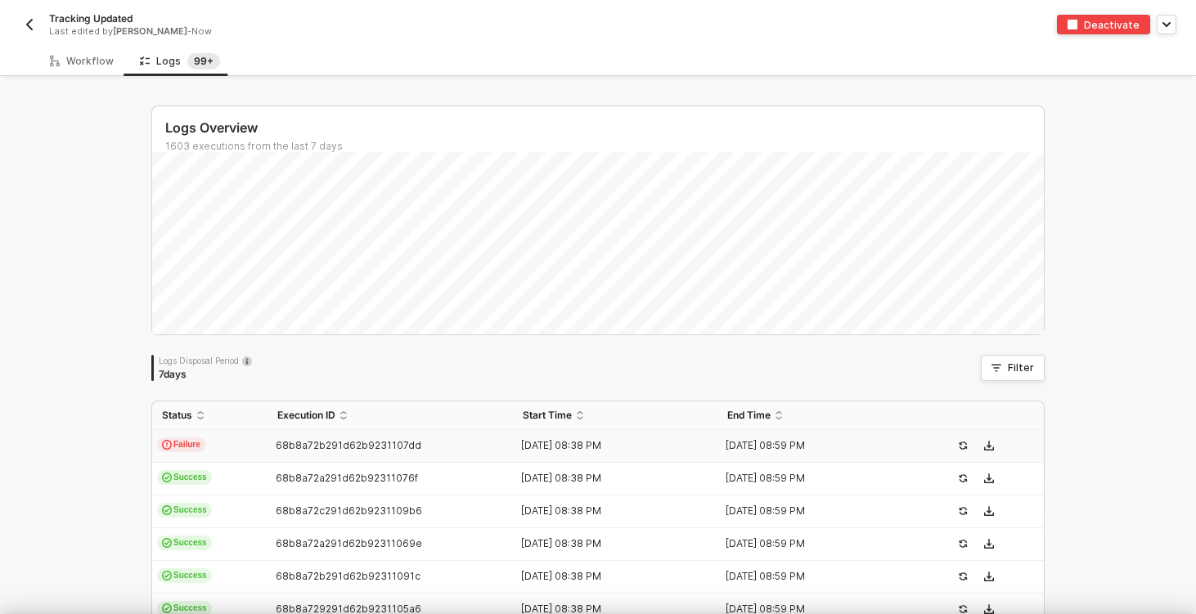
scroll to position [147, 0]
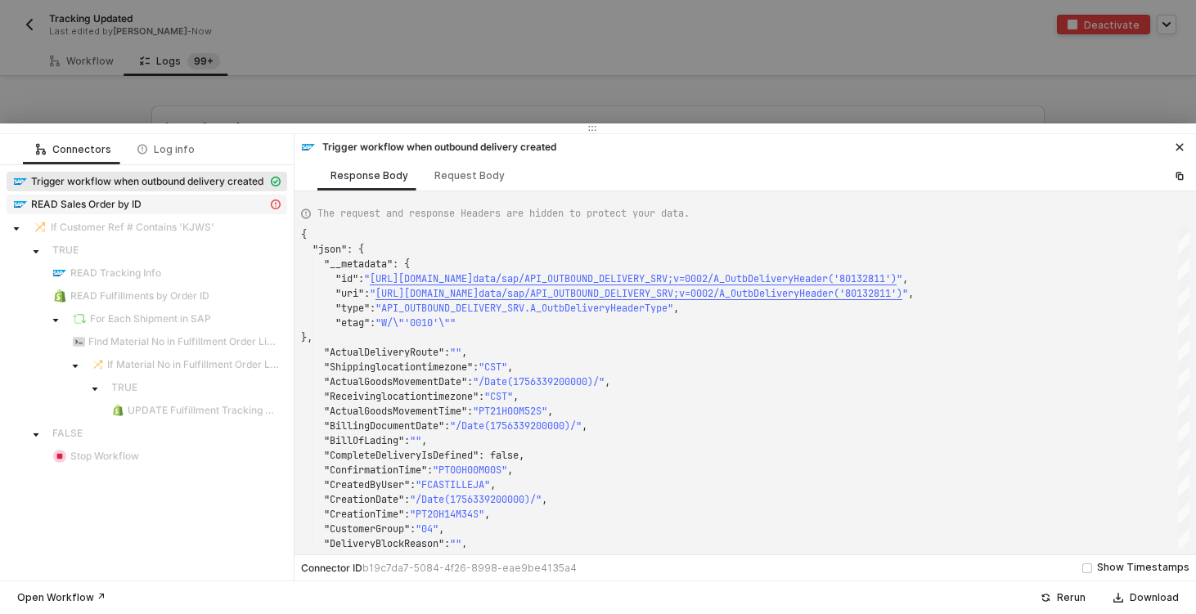
click at [145, 195] on span "READ Sales Order by ID" at bounding box center [147, 205] width 281 height 20
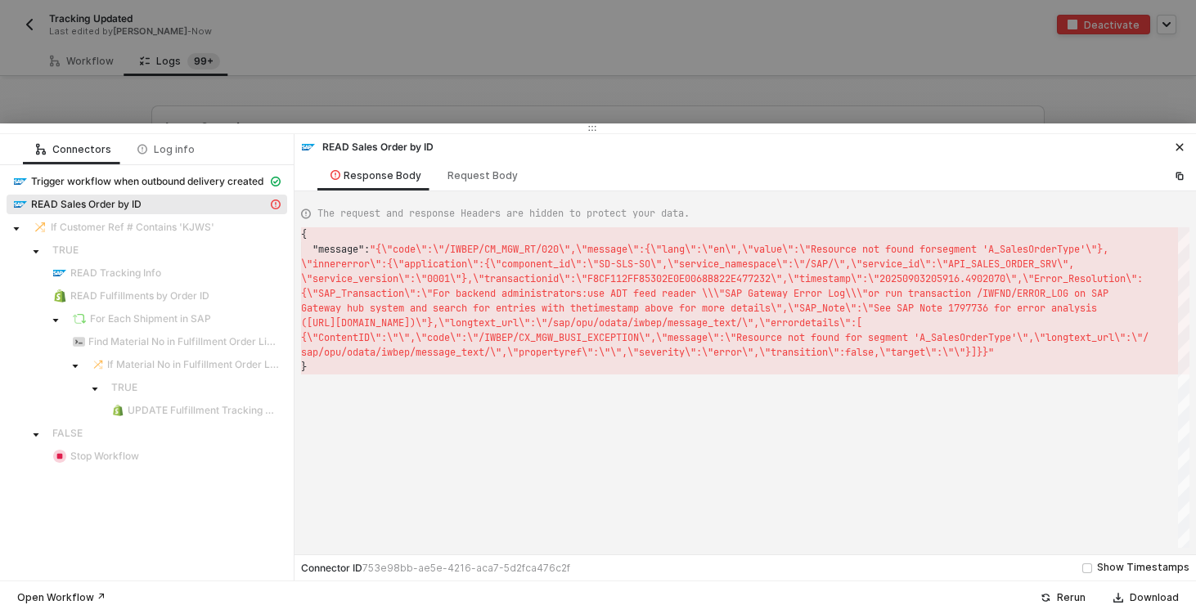
click at [473, 159] on div "READ Sales Order by ID Response Body Request Body" at bounding box center [744, 162] width 901 height 57
click at [473, 167] on div "Request Body" at bounding box center [482, 175] width 97 height 30
type textarea "{ "orderby": [], "select": [], "top": 0 }"
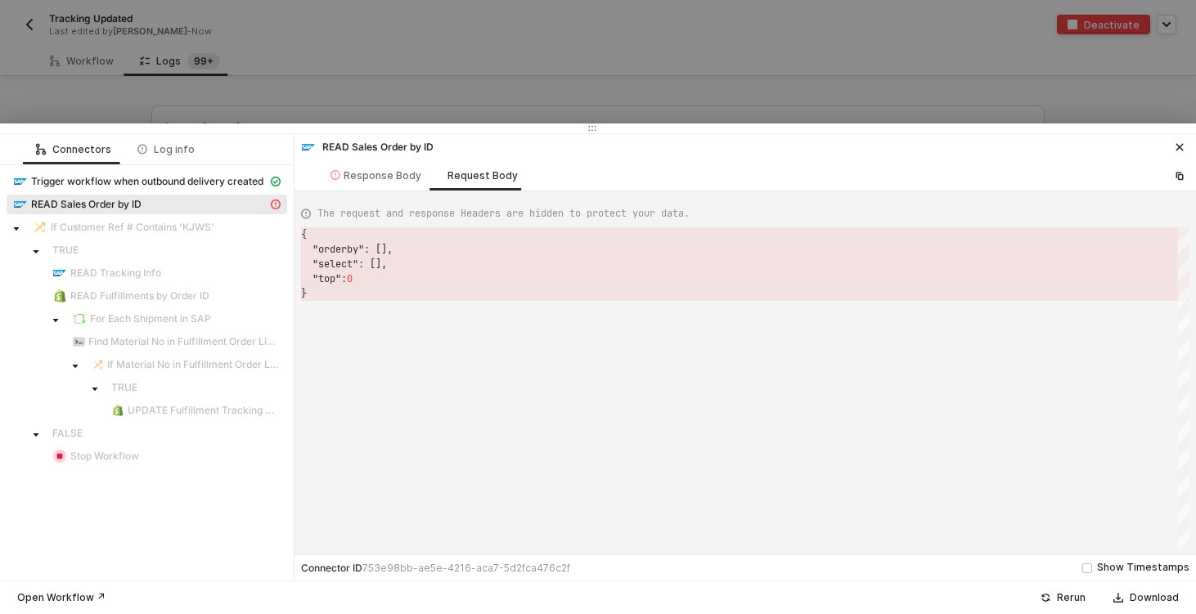
click at [43, 73] on div at bounding box center [598, 307] width 1196 height 614
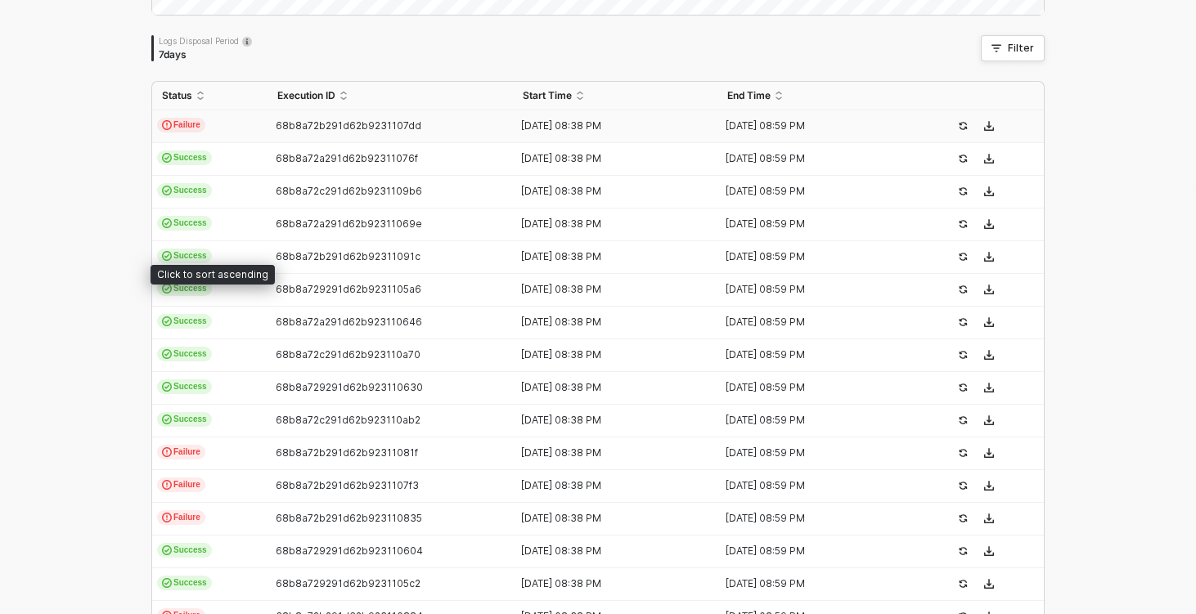
scroll to position [542, 0]
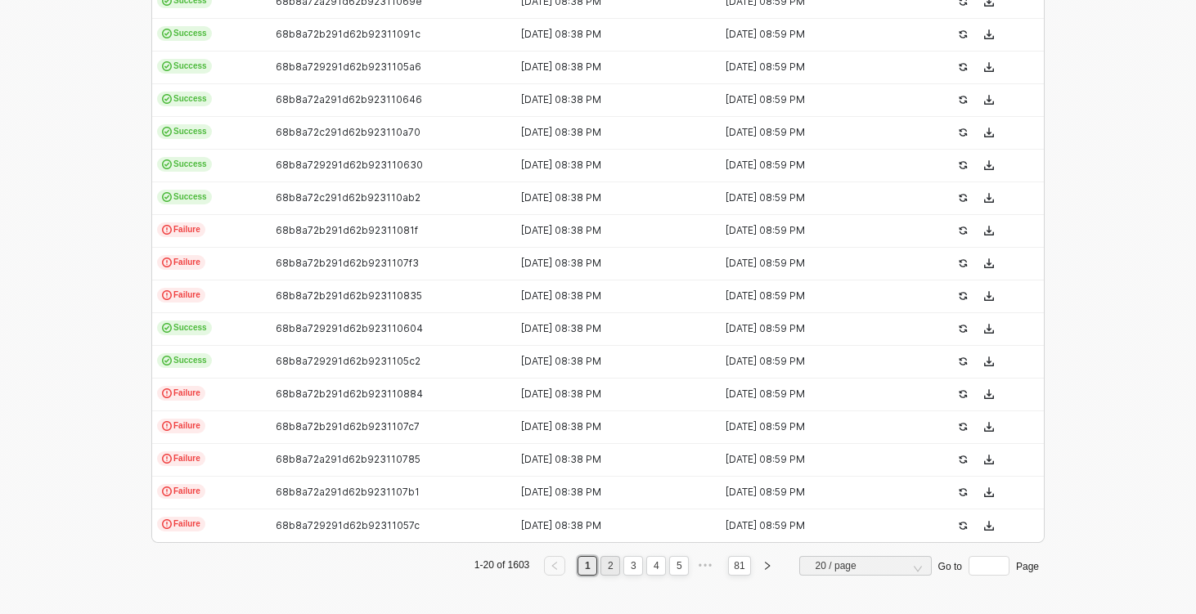
click at [616, 572] on link "2" at bounding box center [611, 566] width 16 height 18
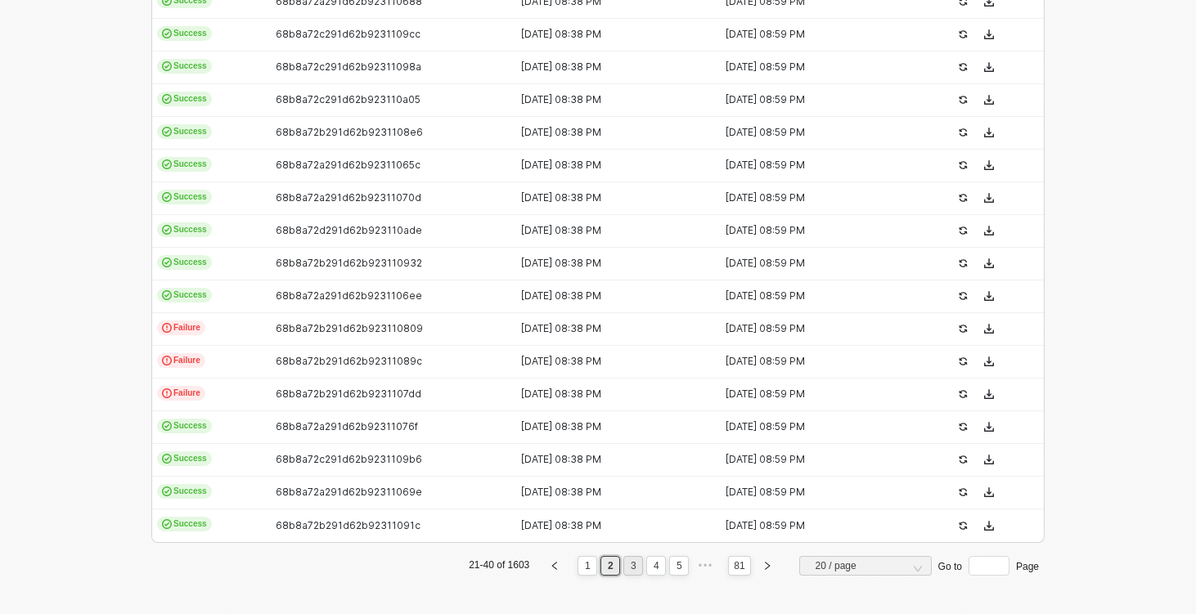
click at [631, 571] on link "3" at bounding box center [634, 566] width 16 height 18
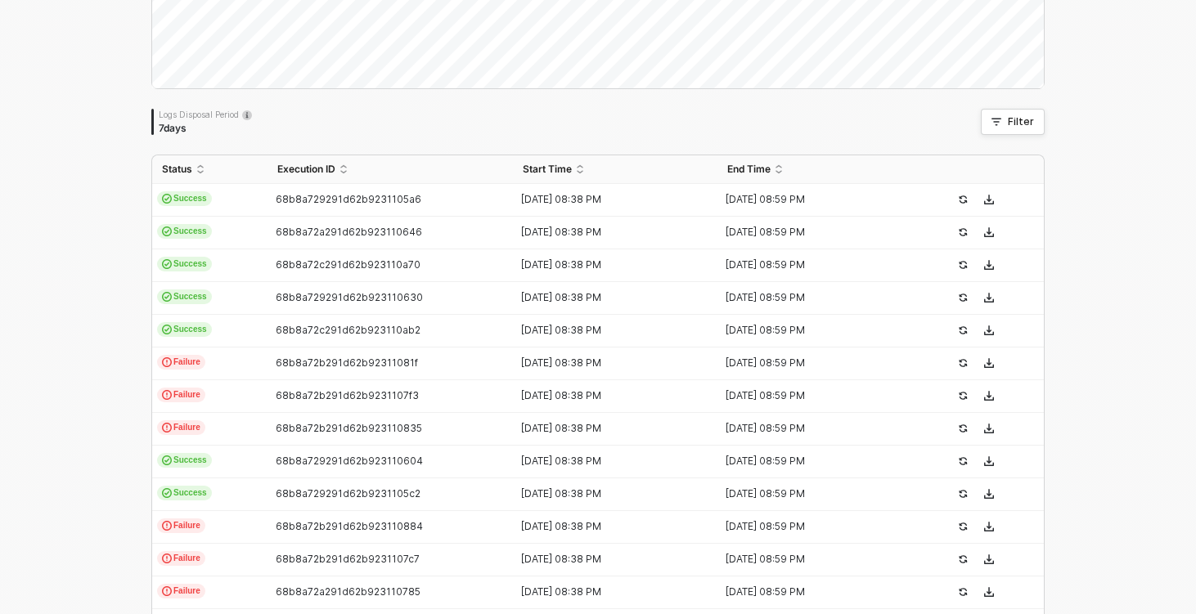
scroll to position [454, 0]
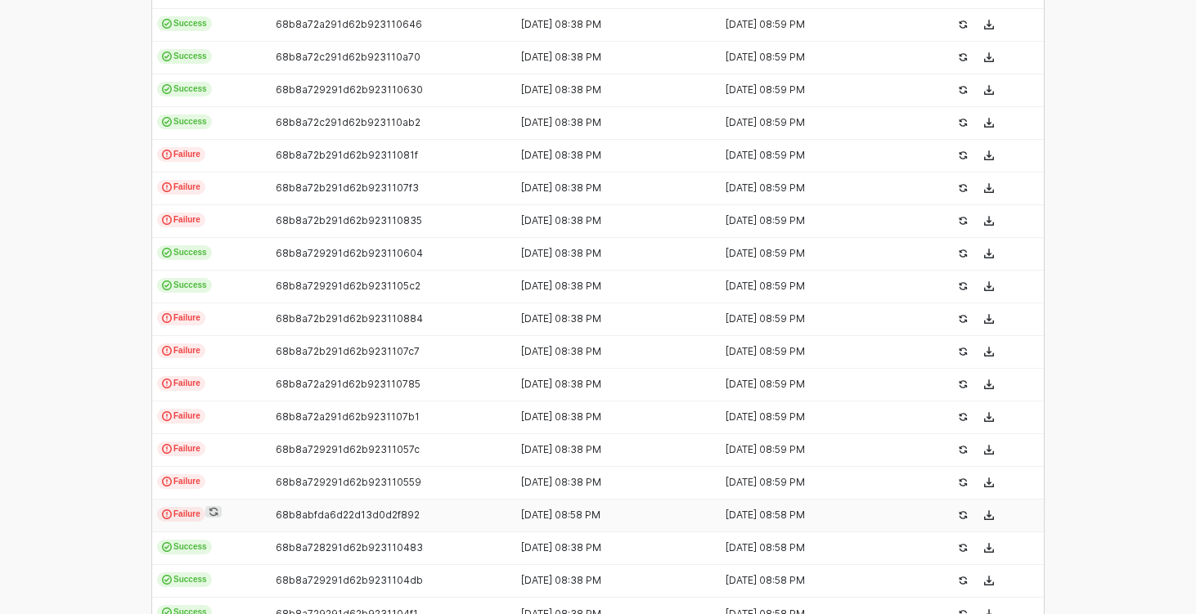
click at [244, 508] on td "Failure" at bounding box center [209, 516] width 115 height 33
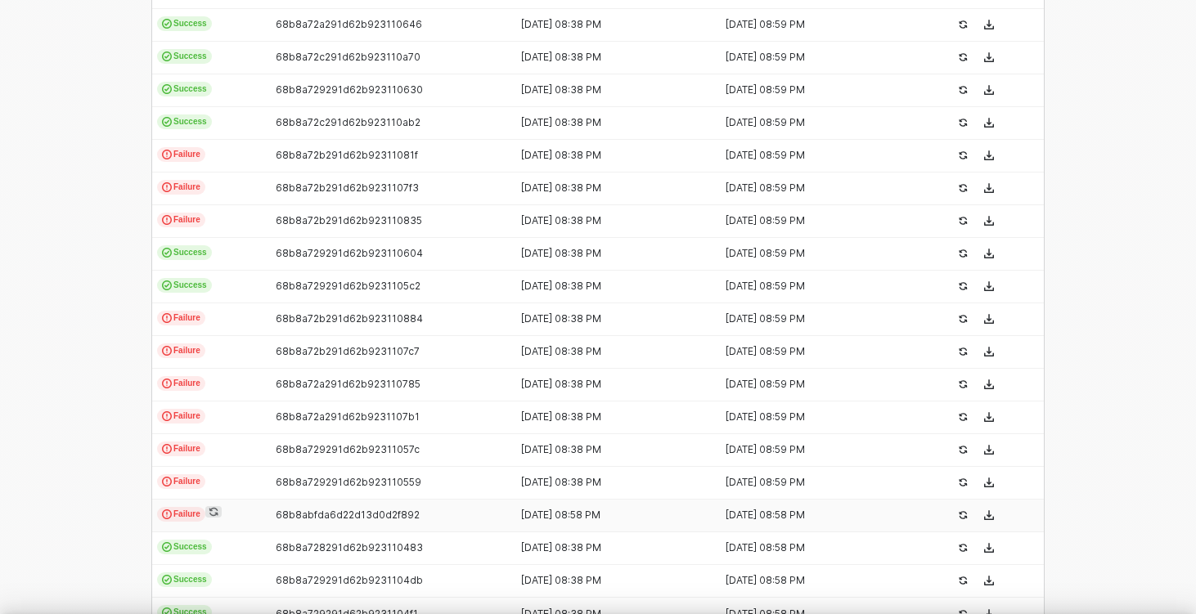
scroll to position [147, 0]
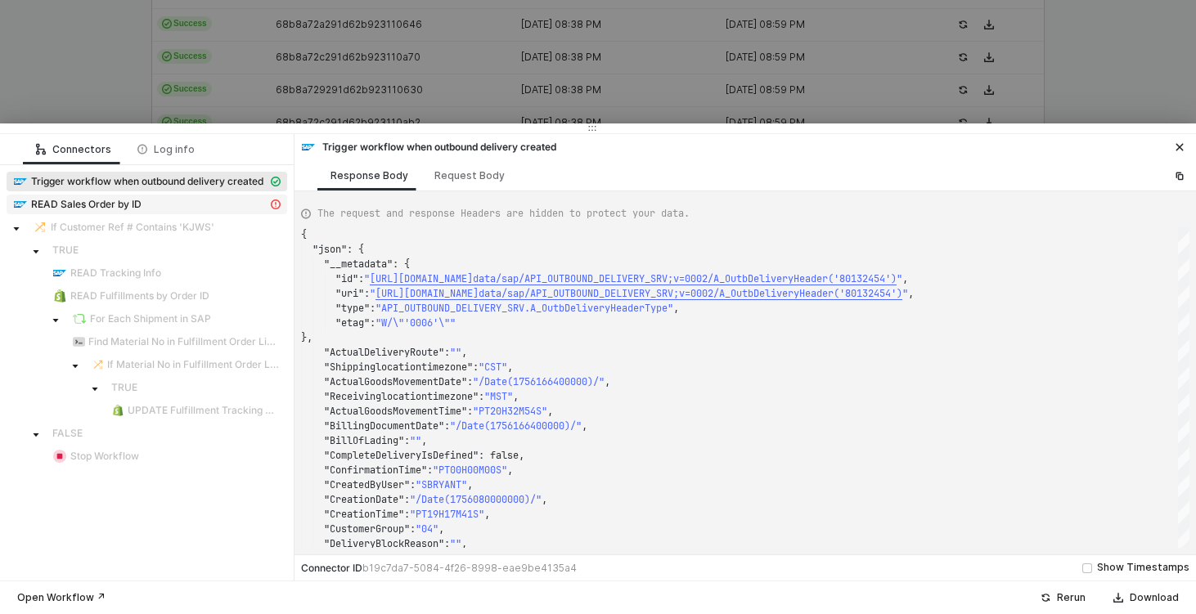
click at [165, 204] on div "READ Sales Order by ID" at bounding box center [140, 204] width 254 height 15
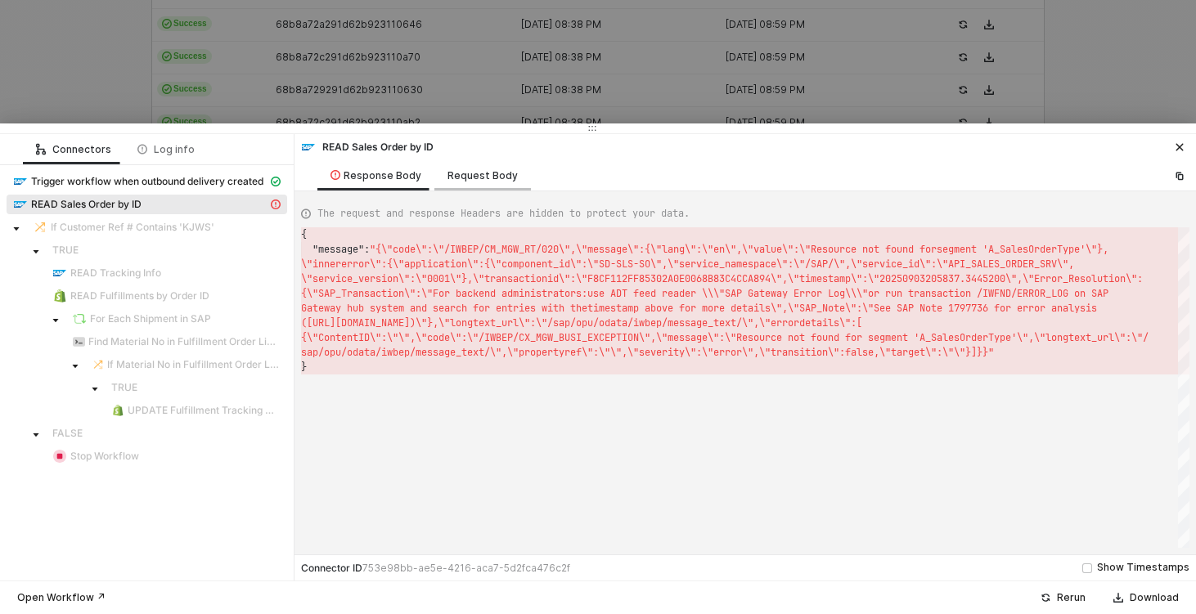
click at [477, 183] on div "Request Body" at bounding box center [482, 175] width 97 height 30
type textarea "{ "select": [], "SalesOrder": "400126560", "sampleDataLimit": 3 }"
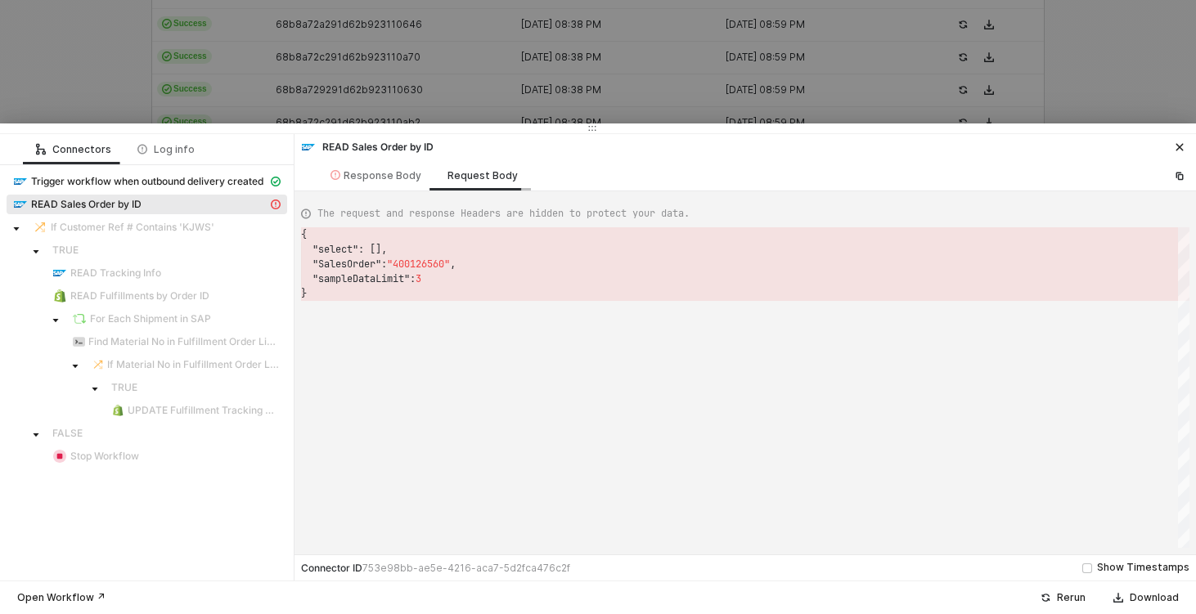
scroll to position [59, 0]
click at [411, 259] on span ""400126560"" at bounding box center [418, 264] width 63 height 13
click at [411, 97] on div at bounding box center [598, 307] width 1196 height 614
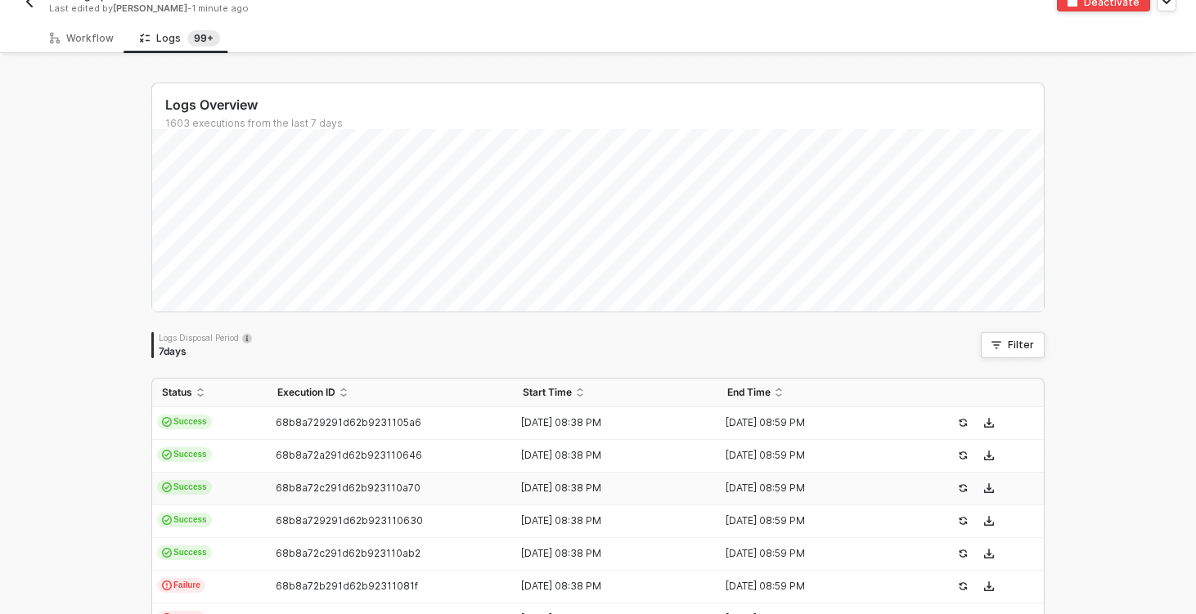
scroll to position [0, 0]
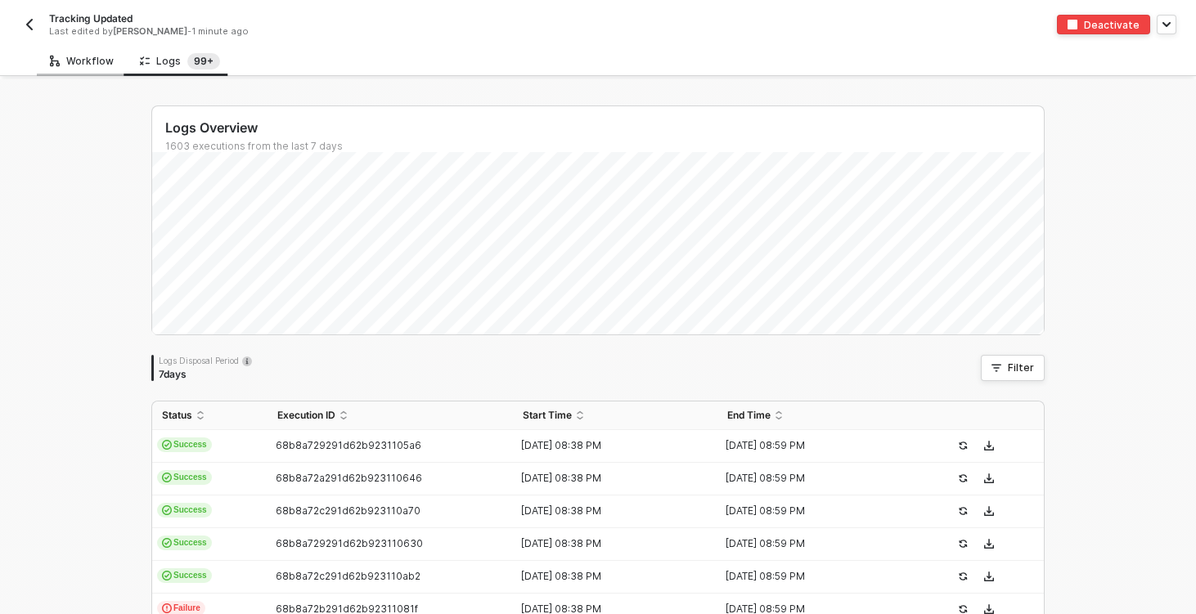
click at [84, 63] on div "Workflow" at bounding box center [82, 61] width 64 height 13
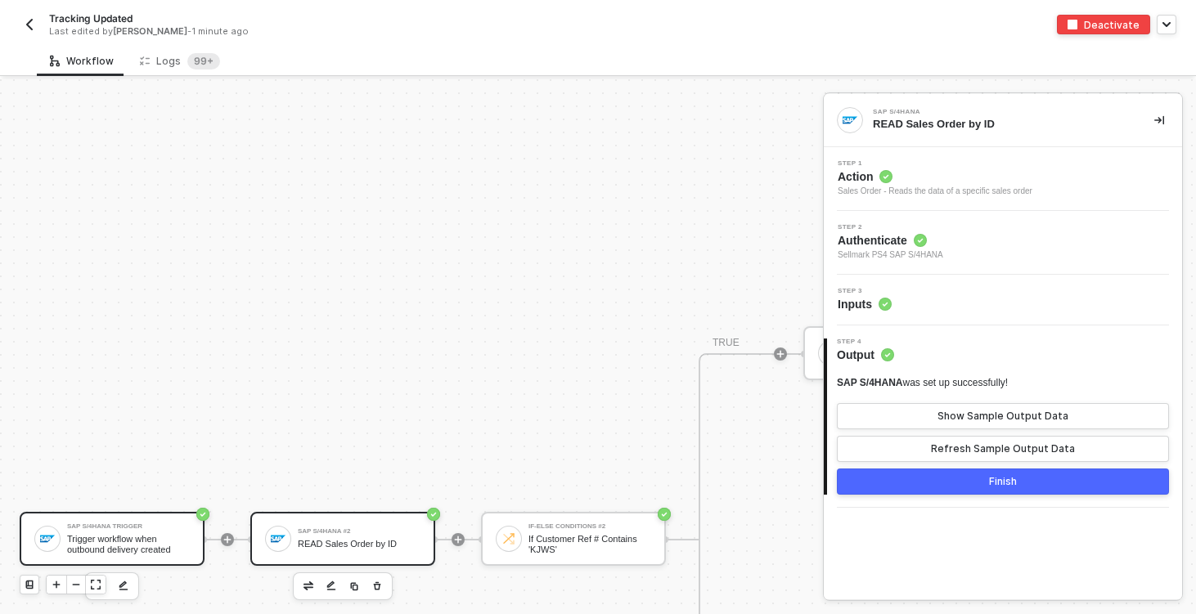
click at [146, 528] on div "SAP S/4HANA Trigger" at bounding box center [128, 526] width 123 height 7
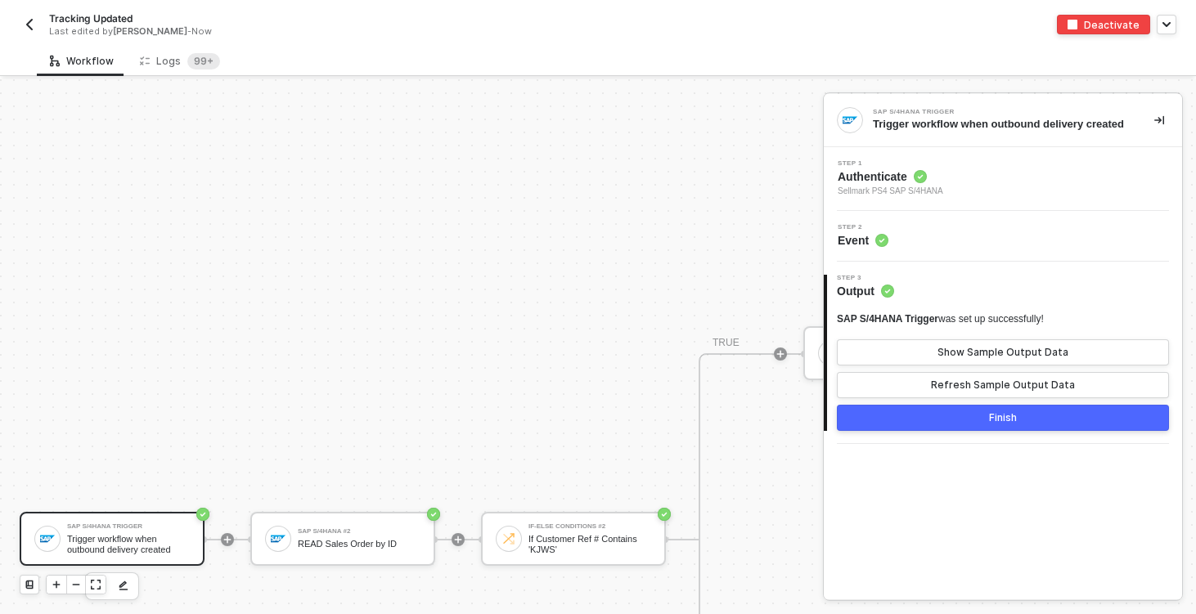
click at [990, 195] on div "Step 1 Authenticate Sellmark PS4 SAP S/4HANA" at bounding box center [1005, 179] width 354 height 38
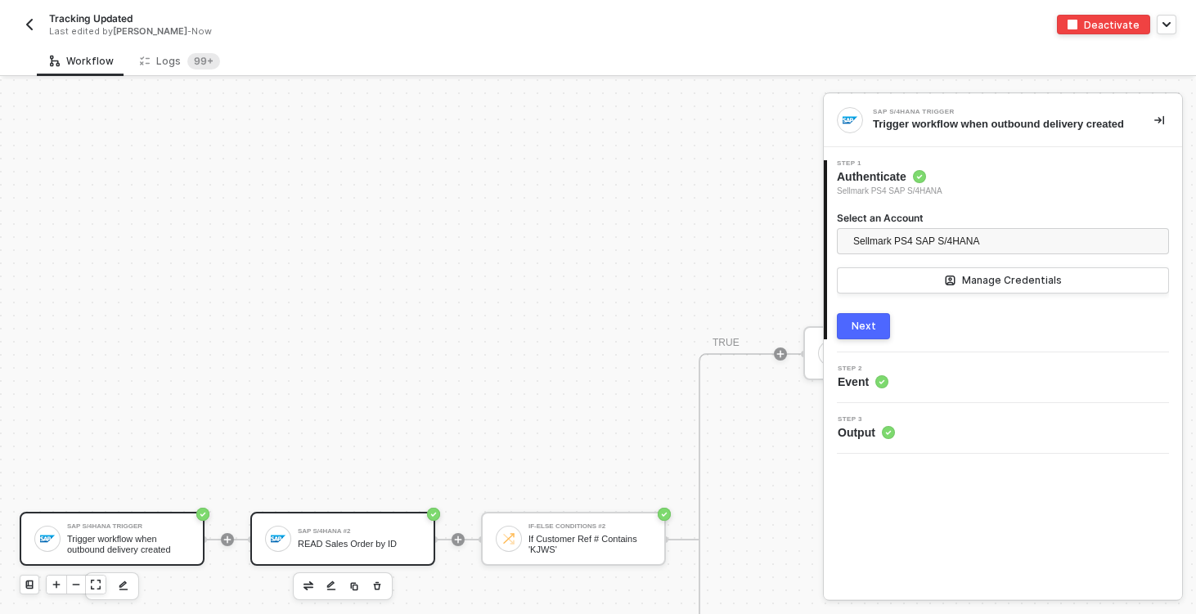
click at [348, 542] on div "READ Sales Order by ID" at bounding box center [359, 544] width 123 height 11
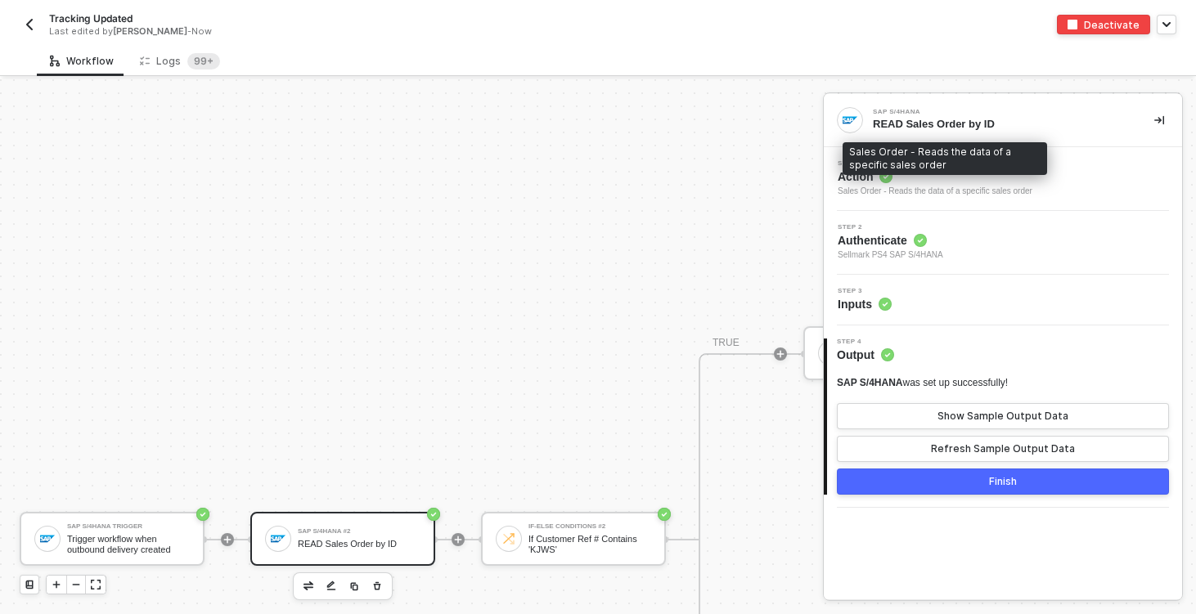
click at [968, 190] on div "Sales Order - Reads the data of a specific sales order" at bounding box center [935, 191] width 195 height 13
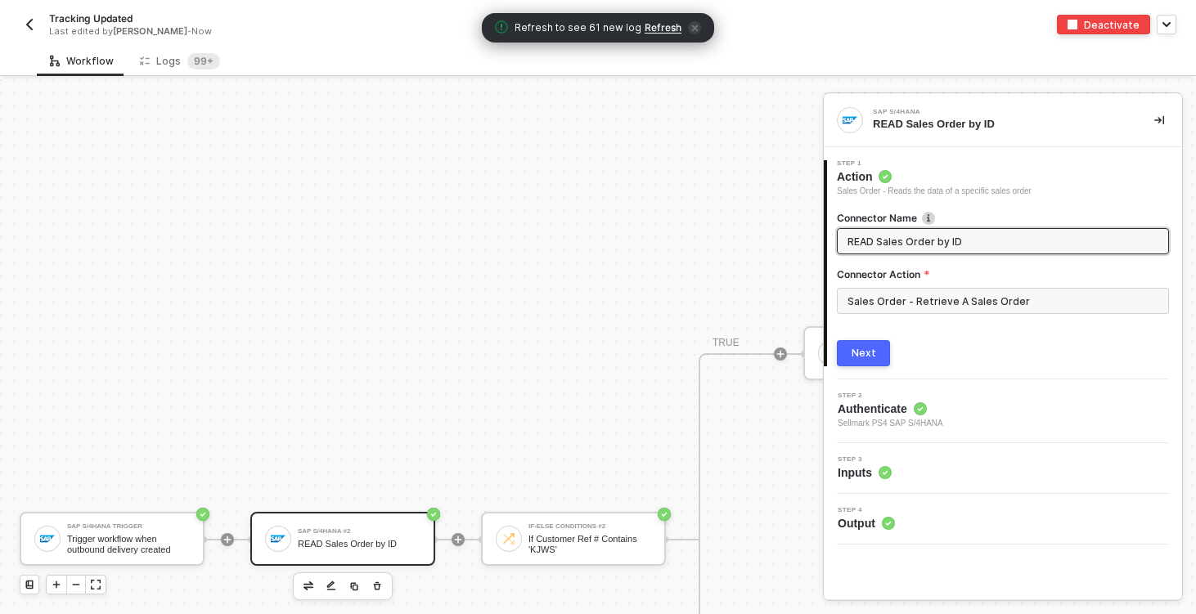
click at [874, 415] on span "Authenticate" at bounding box center [891, 409] width 106 height 16
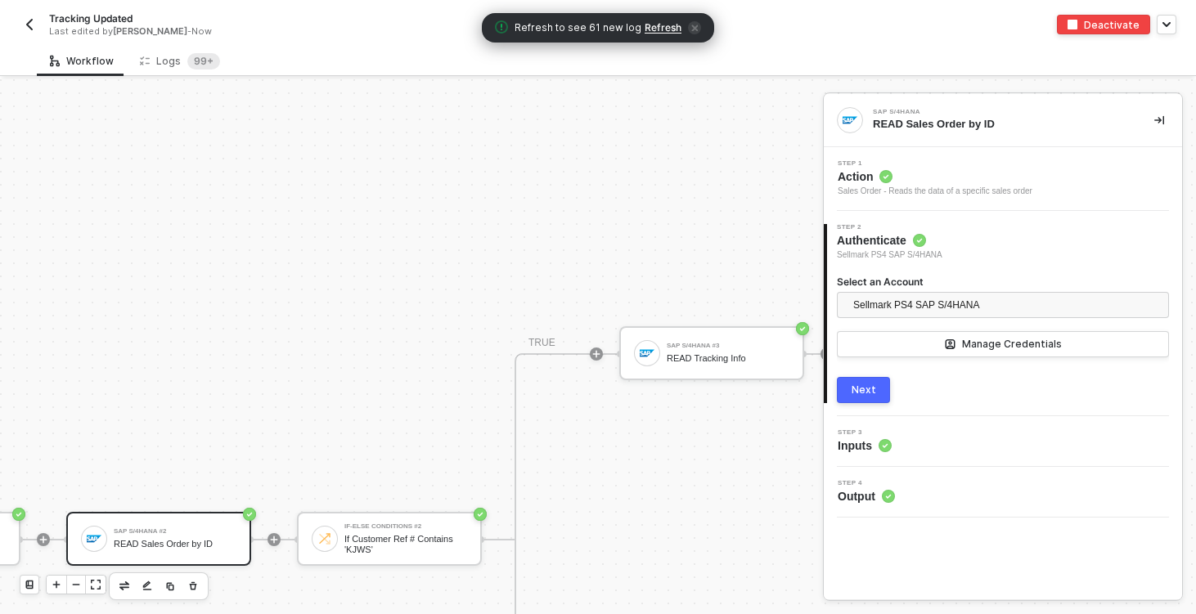
scroll to position [460, 203]
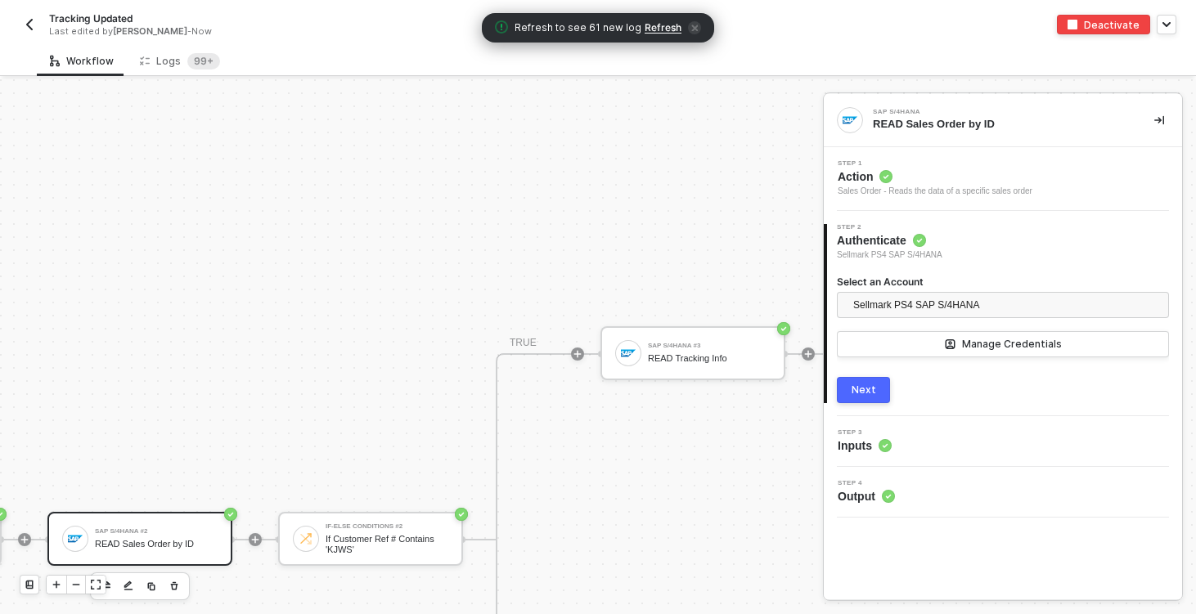
click at [102, 307] on div "SAP S/4HANA Trigger Trigger workflow when outbound delivery created SAP S/4HANA…" at bounding box center [1137, 539] width 2681 height 1841
click at [27, 24] on img "button" at bounding box center [29, 24] width 13 height 13
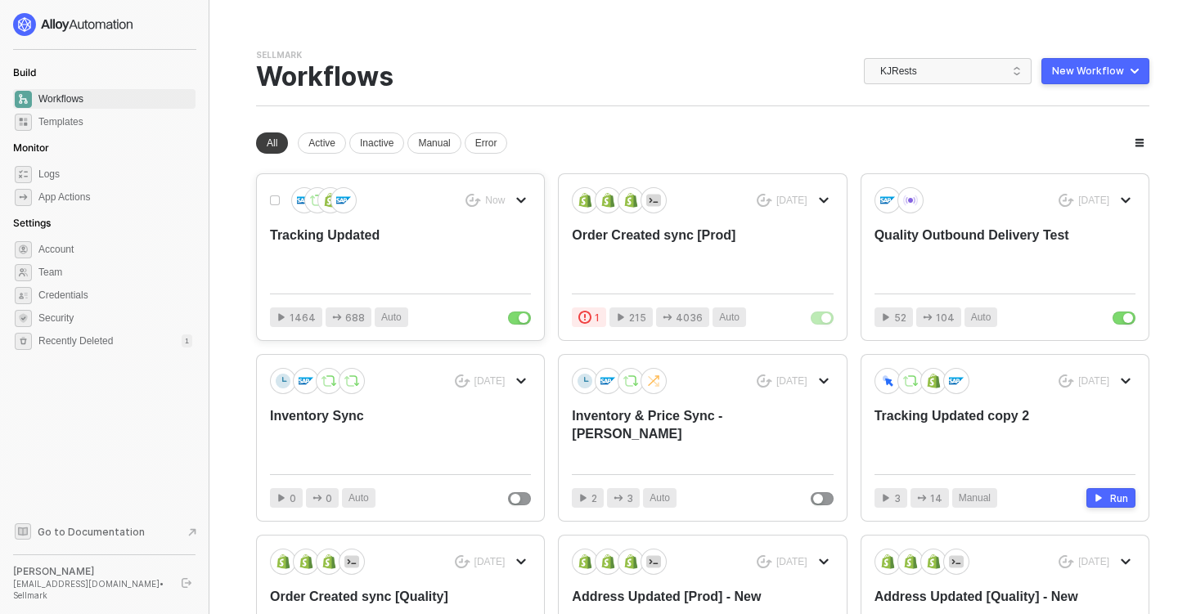
click at [353, 258] on div "Tracking Updated" at bounding box center [374, 254] width 209 height 54
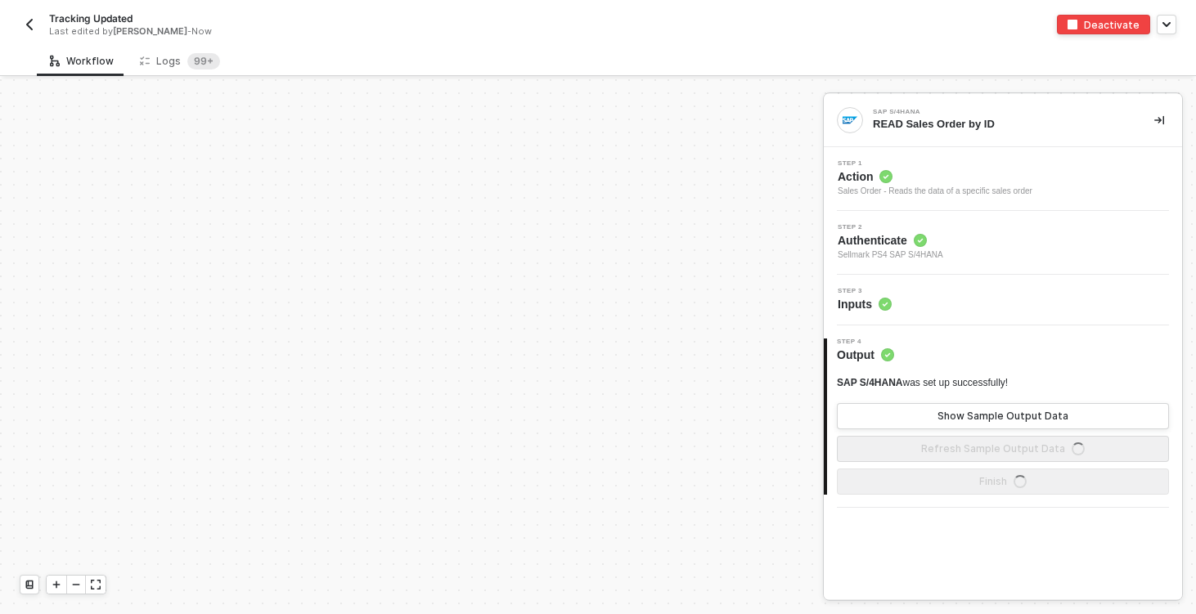
scroll to position [460, 0]
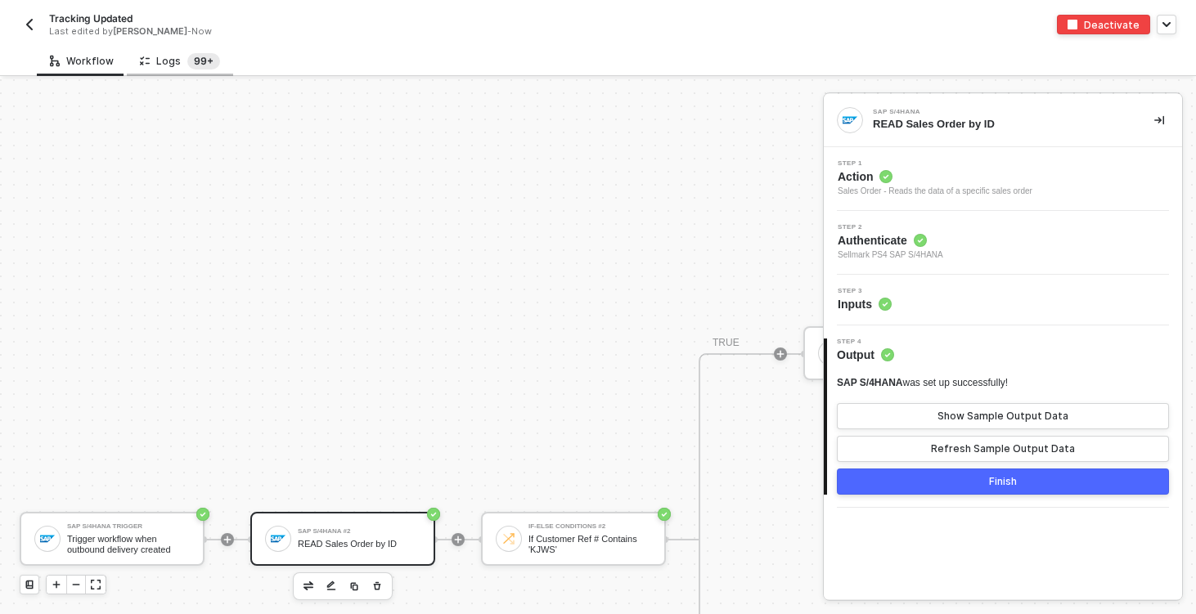
click at [187, 61] on sup "99+" at bounding box center [203, 61] width 33 height 16
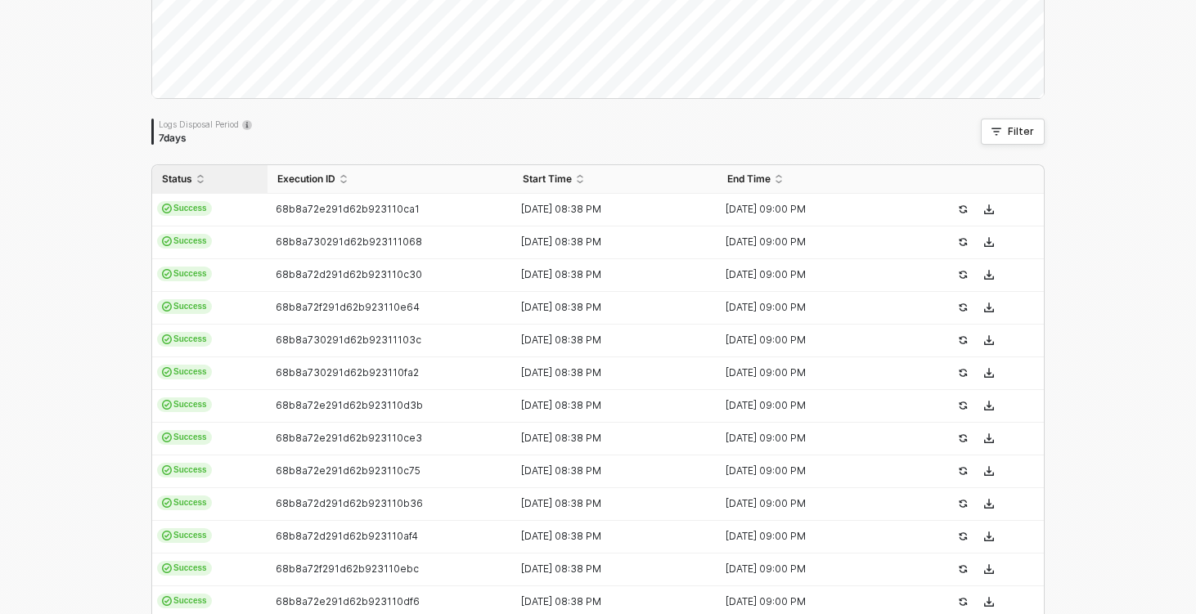
scroll to position [542, 0]
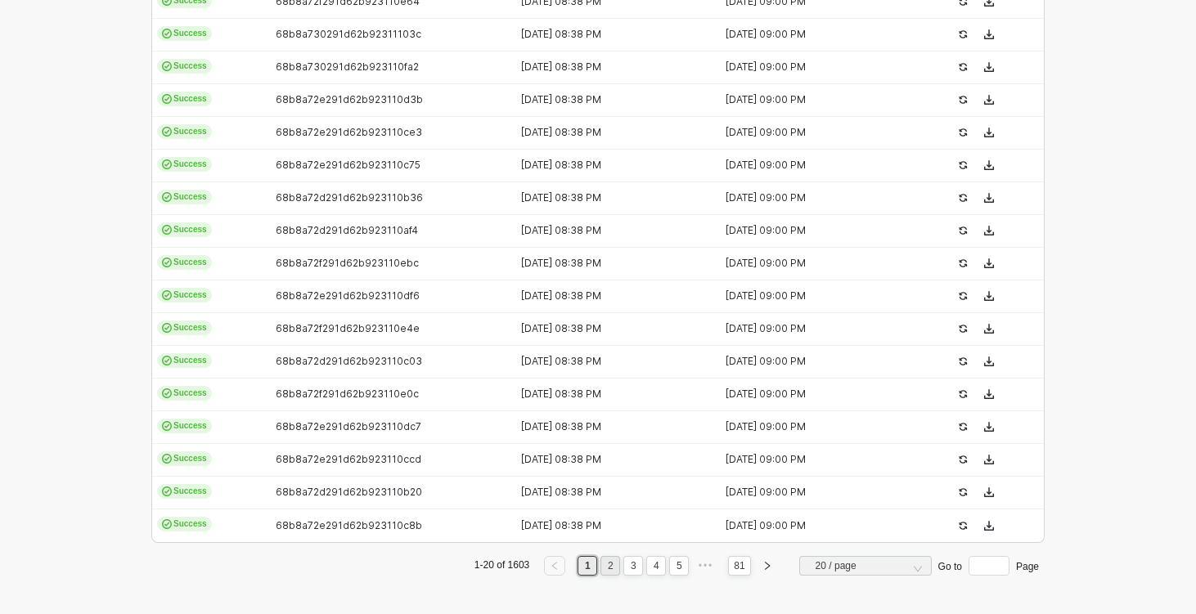
click at [609, 564] on link "2" at bounding box center [611, 566] width 16 height 18
click at [631, 568] on link "3" at bounding box center [634, 566] width 16 height 18
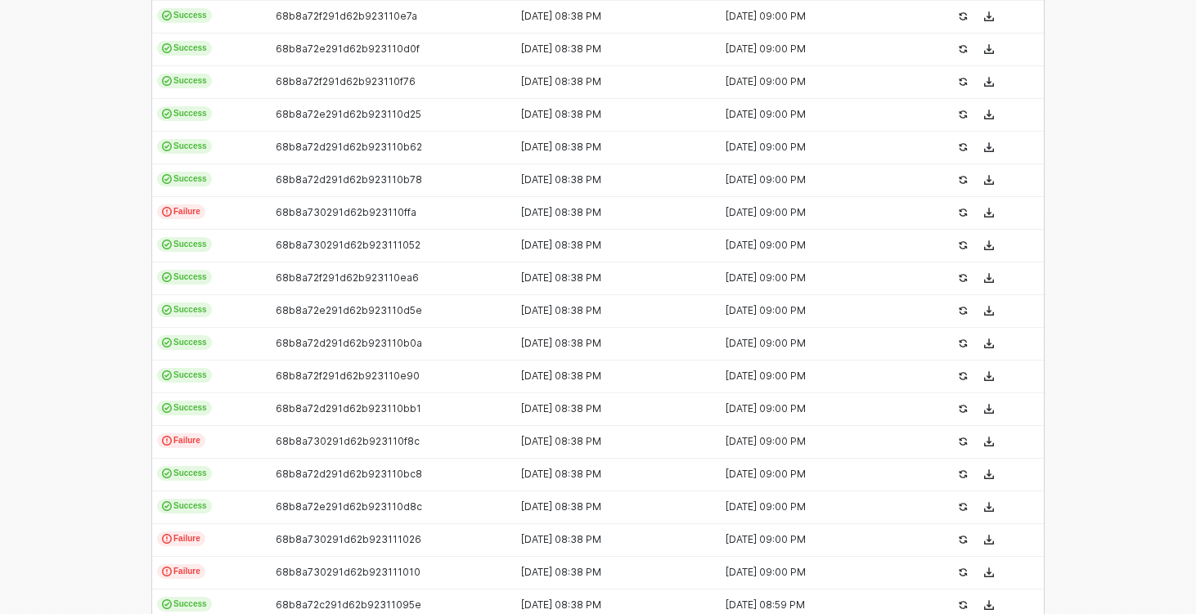
scroll to position [432, 0]
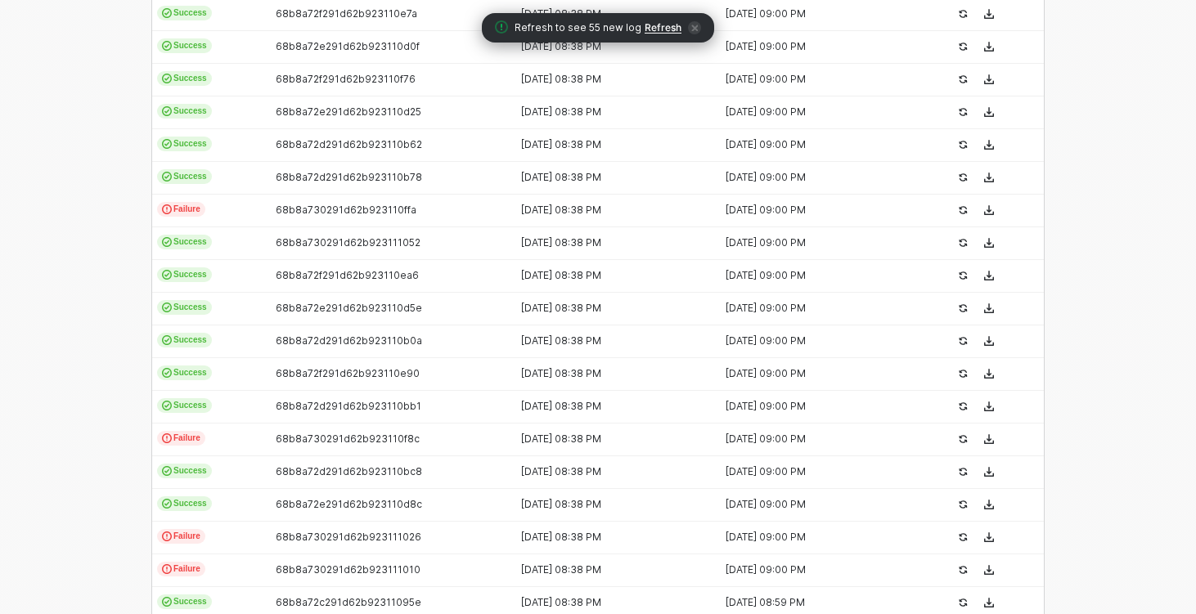
click at [43, 255] on div "Logs Overview 1603 executions from the last 7 days Logs Disposal Period 7 days …" at bounding box center [598, 186] width 1196 height 1078
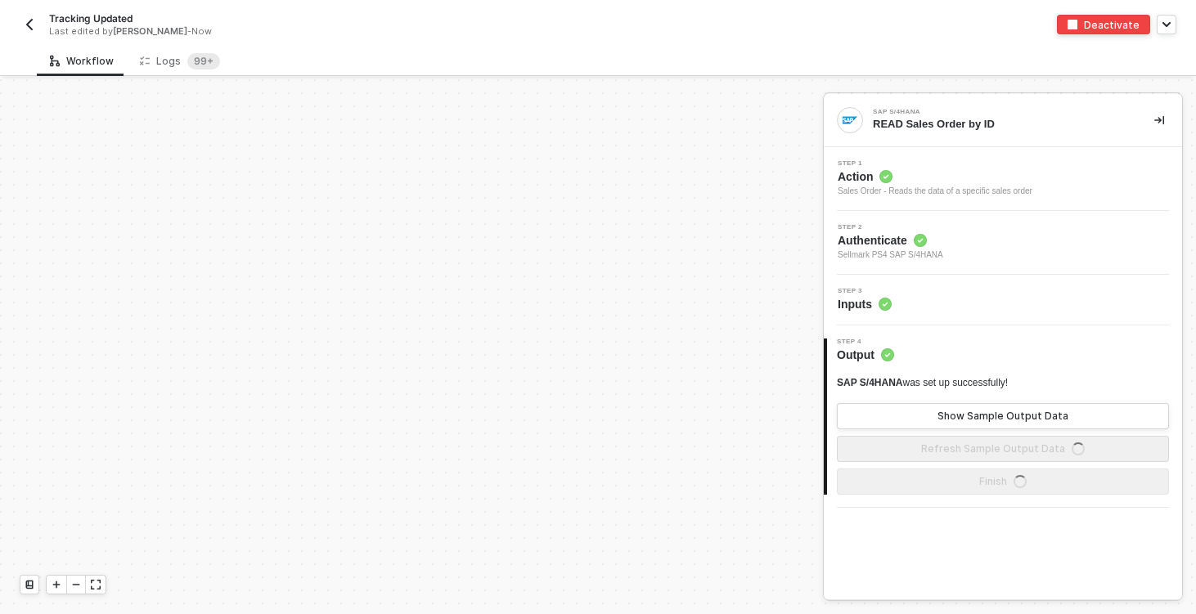
scroll to position [460, 0]
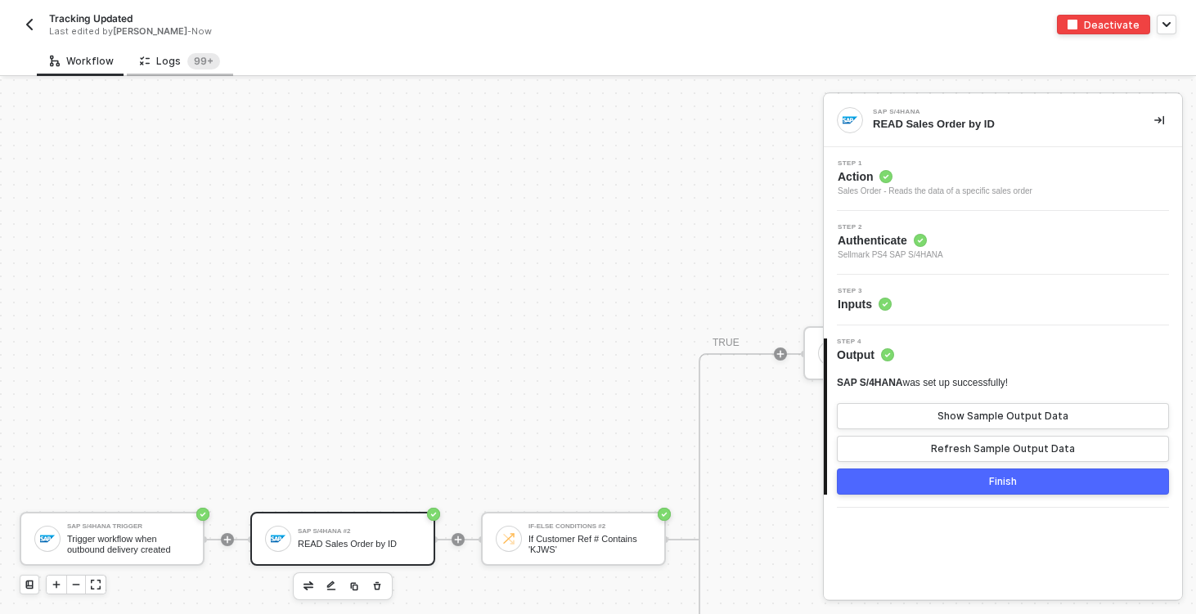
click at [178, 63] on div "Logs 99+" at bounding box center [180, 61] width 80 height 16
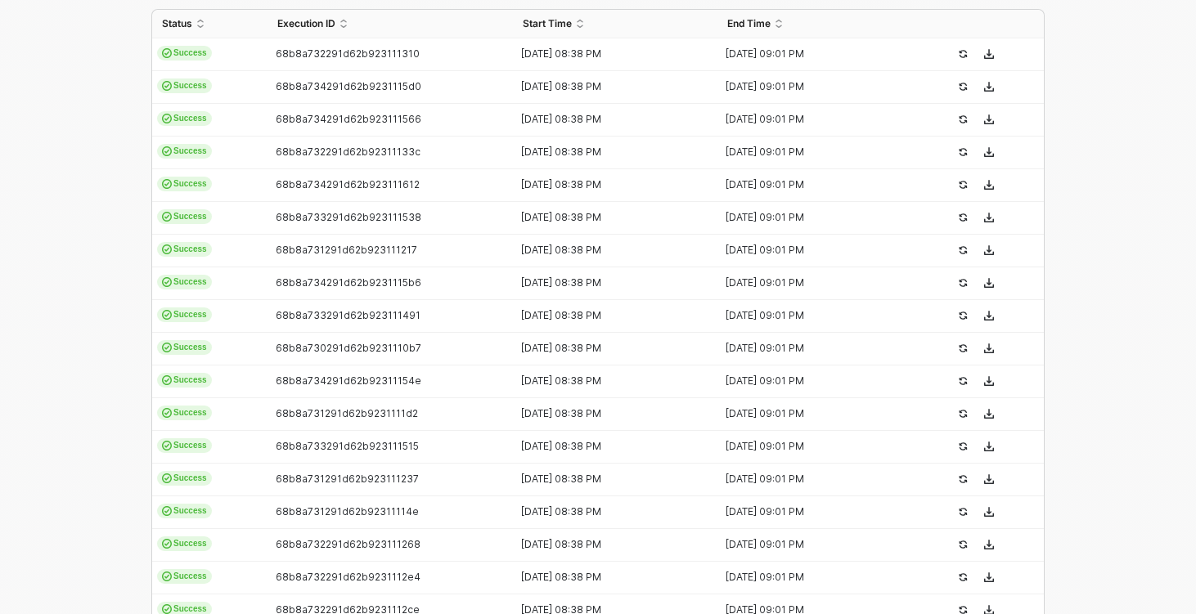
scroll to position [542, 0]
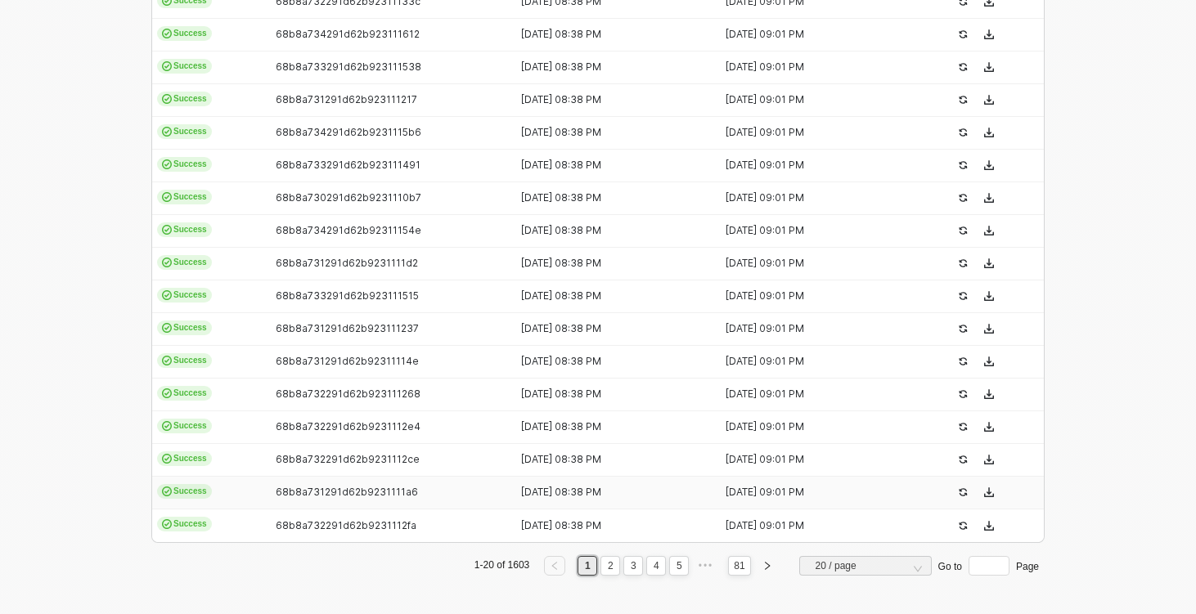
click at [256, 489] on td "Success" at bounding box center [209, 493] width 115 height 33
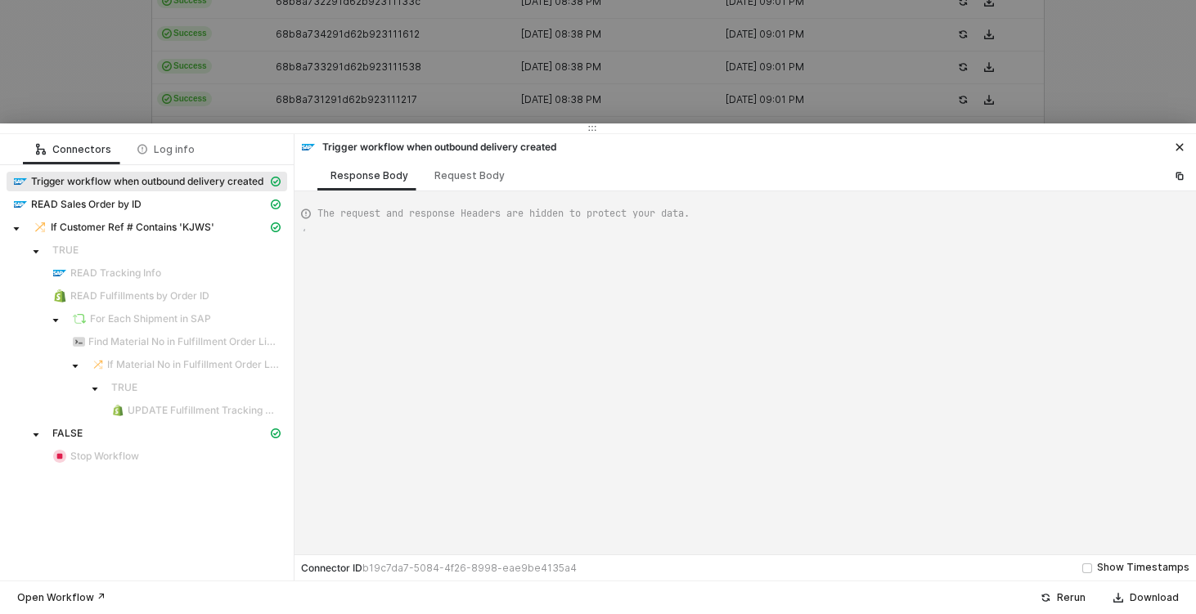
type textarea "{ "json": { "__metadata": { "id": "[URL][DOMAIN_NAME]", "uri": "[URL][DOMAIN_NA…"
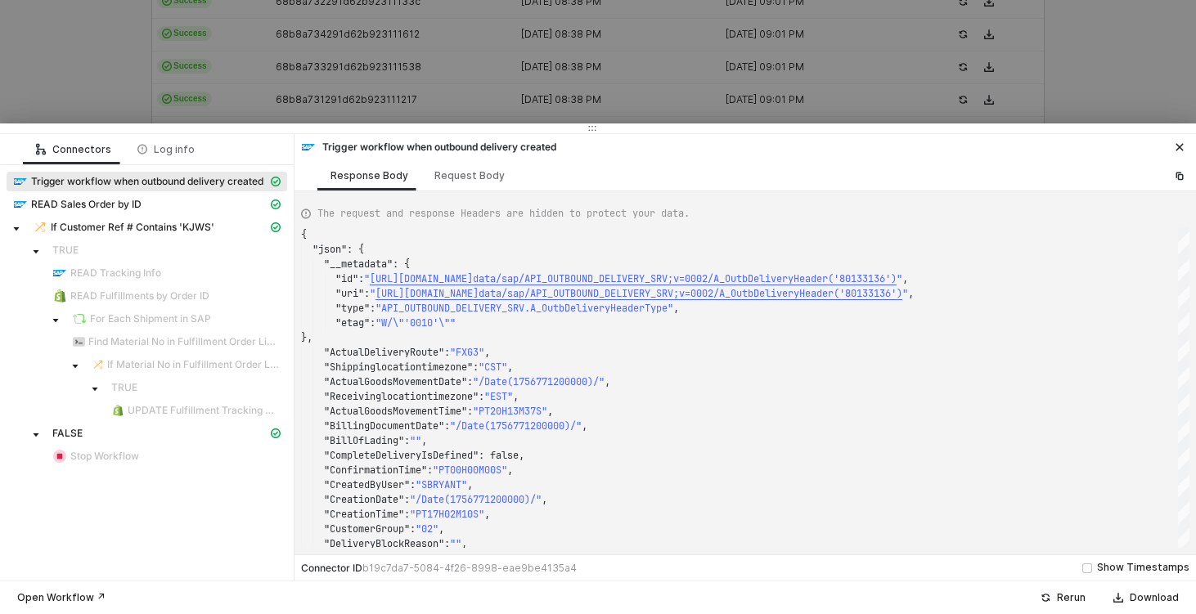
click at [99, 70] on div at bounding box center [598, 307] width 1196 height 614
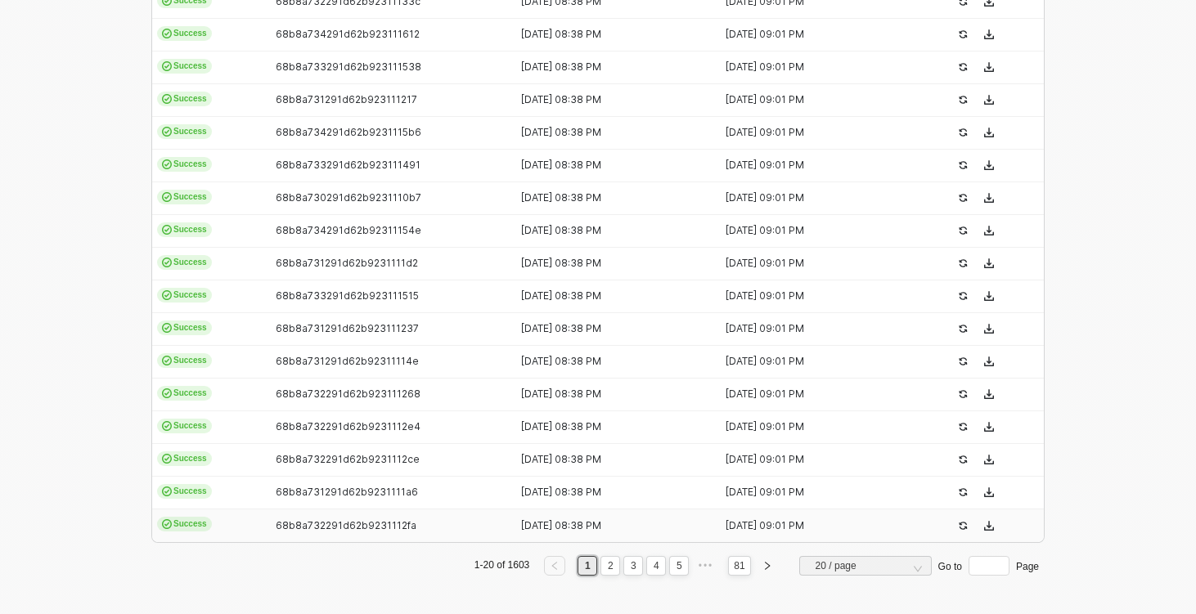
click at [245, 526] on td "Success" at bounding box center [209, 526] width 115 height 33
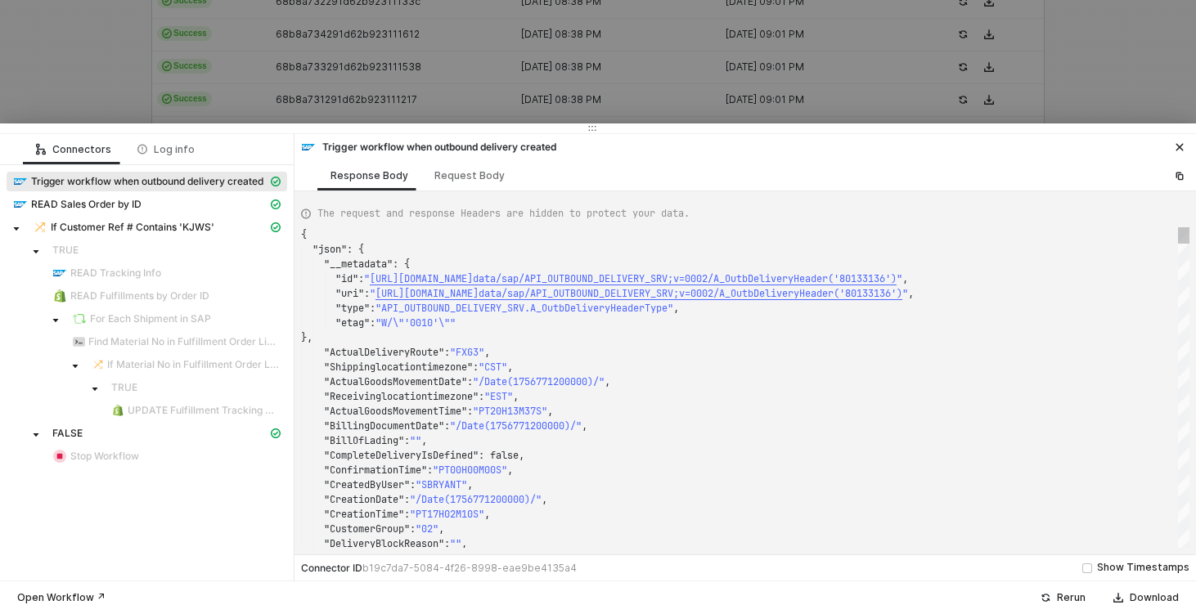
type textarea "{ "json": { "__metadata": { "id": "[URL][DOMAIN_NAME]", "uri": "[URL][DOMAIN_NA…"
click at [82, 64] on div at bounding box center [598, 307] width 1196 height 614
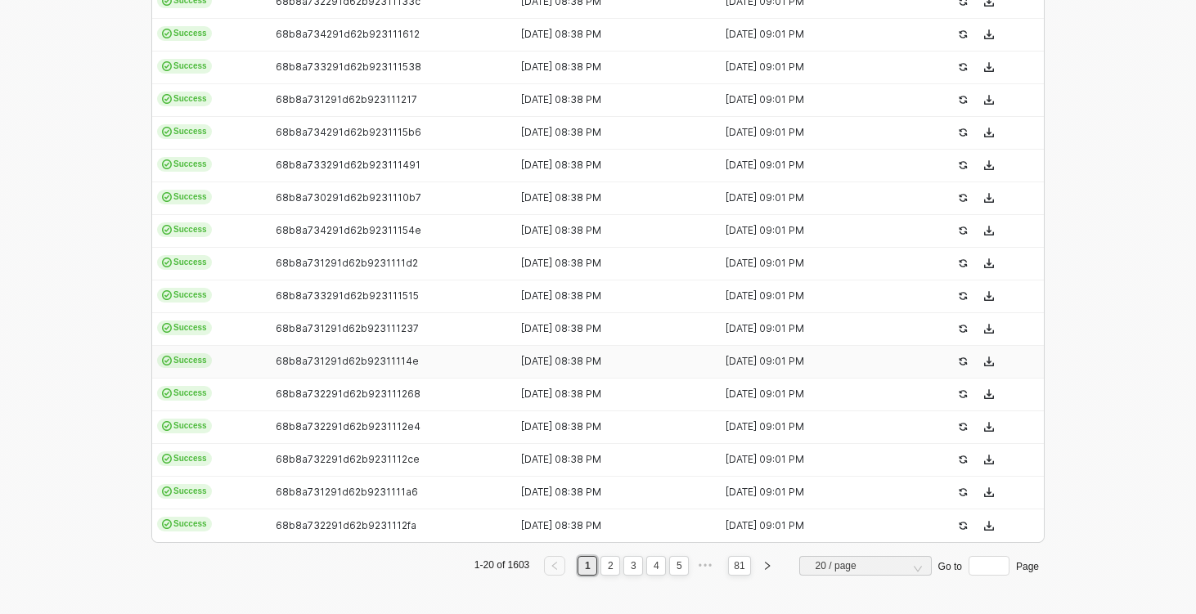
click at [270, 360] on div "68b8a731291d62b92311114e" at bounding box center [383, 361] width 232 height 13
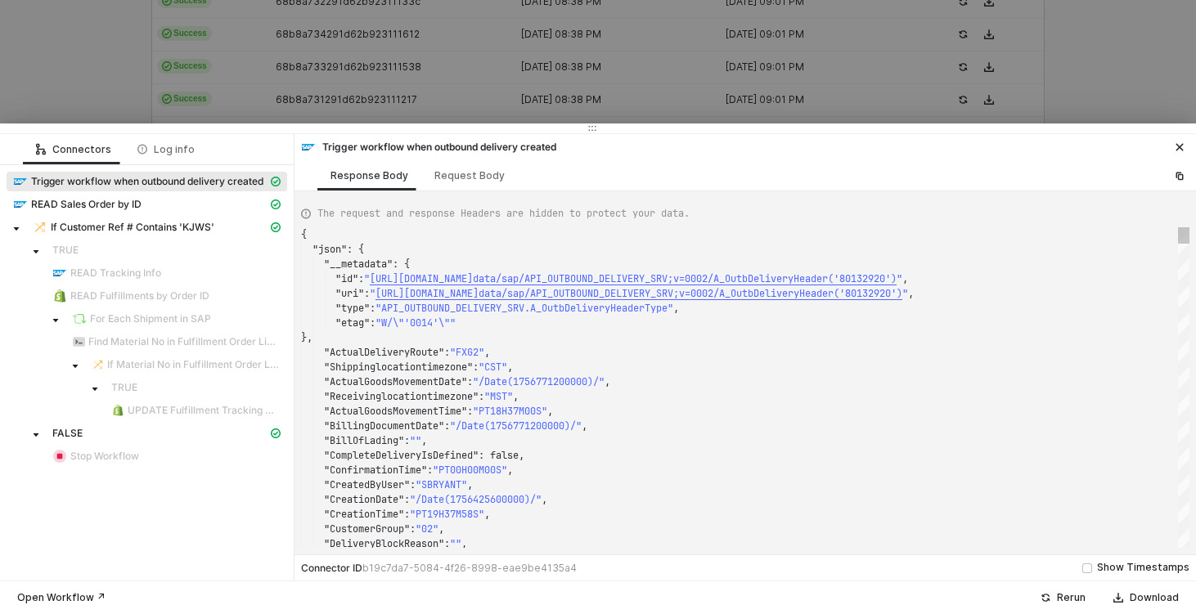
type textarea "{ "json": { "__metadata": { "id": "https://sellmarksap.sc1.hec.ondemand.com/sap…"
click at [92, 65] on div at bounding box center [598, 307] width 1196 height 614
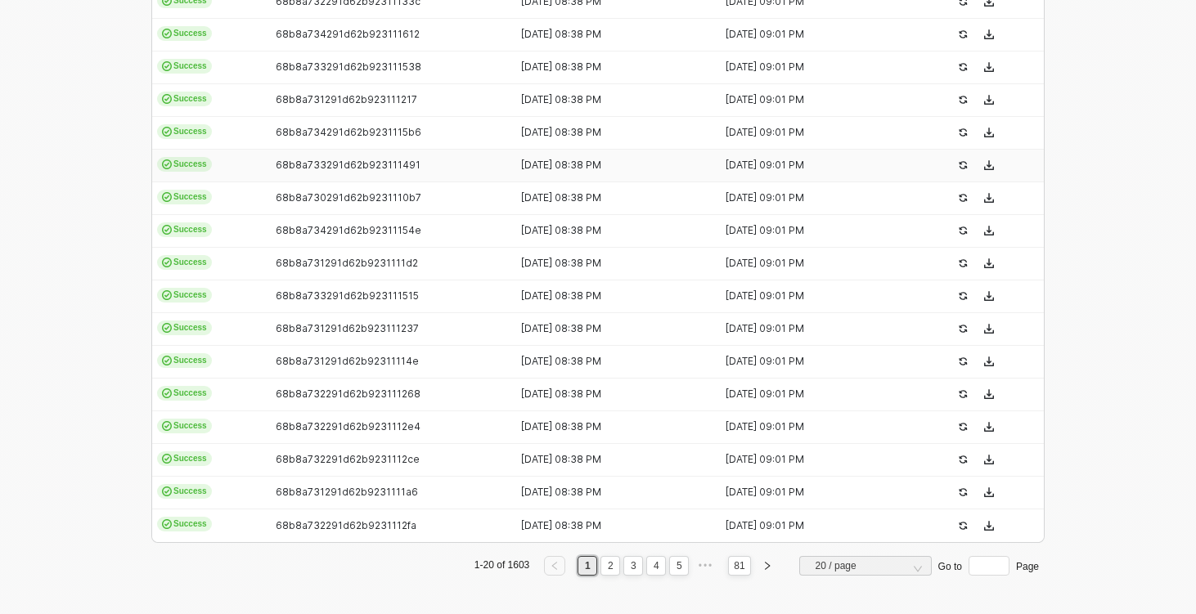
click at [236, 148] on td "Success" at bounding box center [209, 133] width 115 height 33
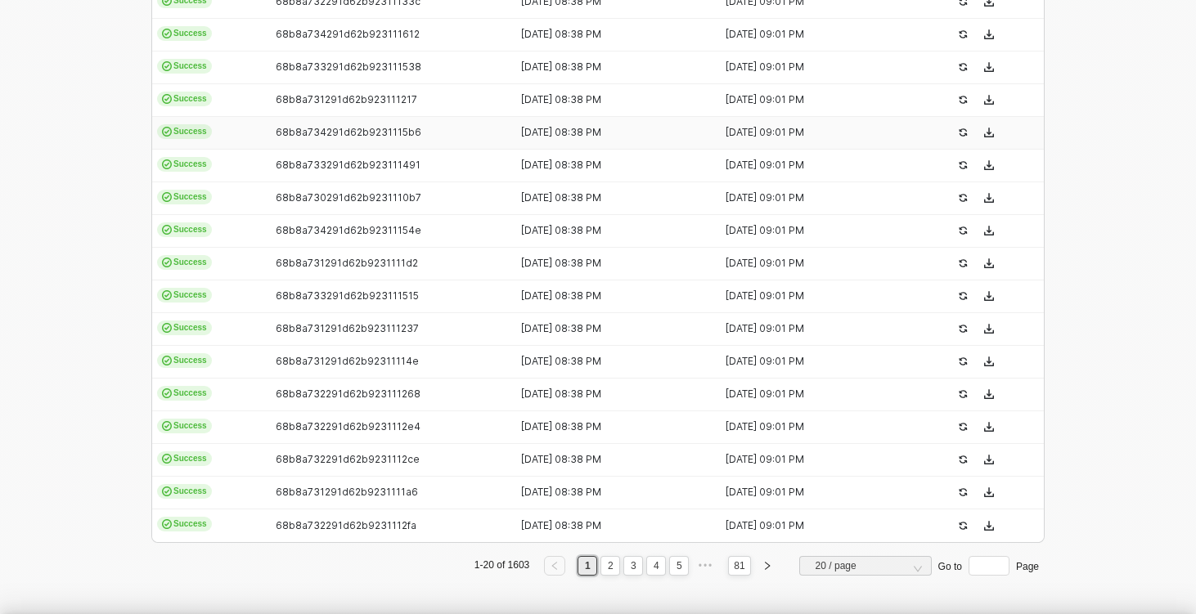
type textarea "{ "json": { "__metadata": { "id": "https://sellmarksap.sc1.hec.ondemand.com/sap…"
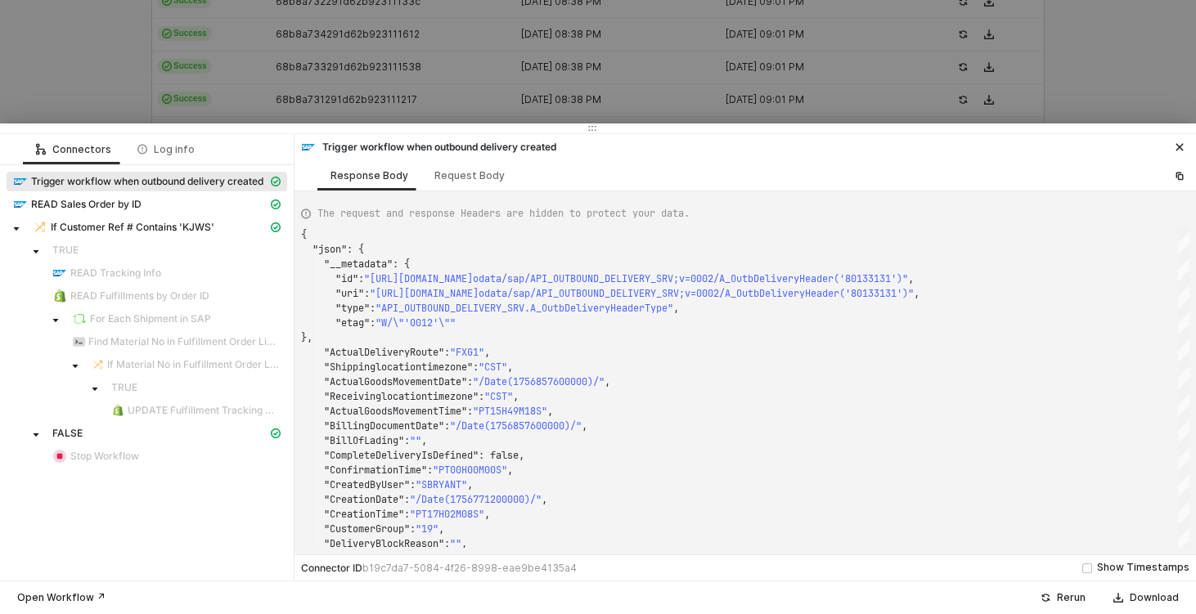
click at [76, 75] on div at bounding box center [598, 307] width 1196 height 614
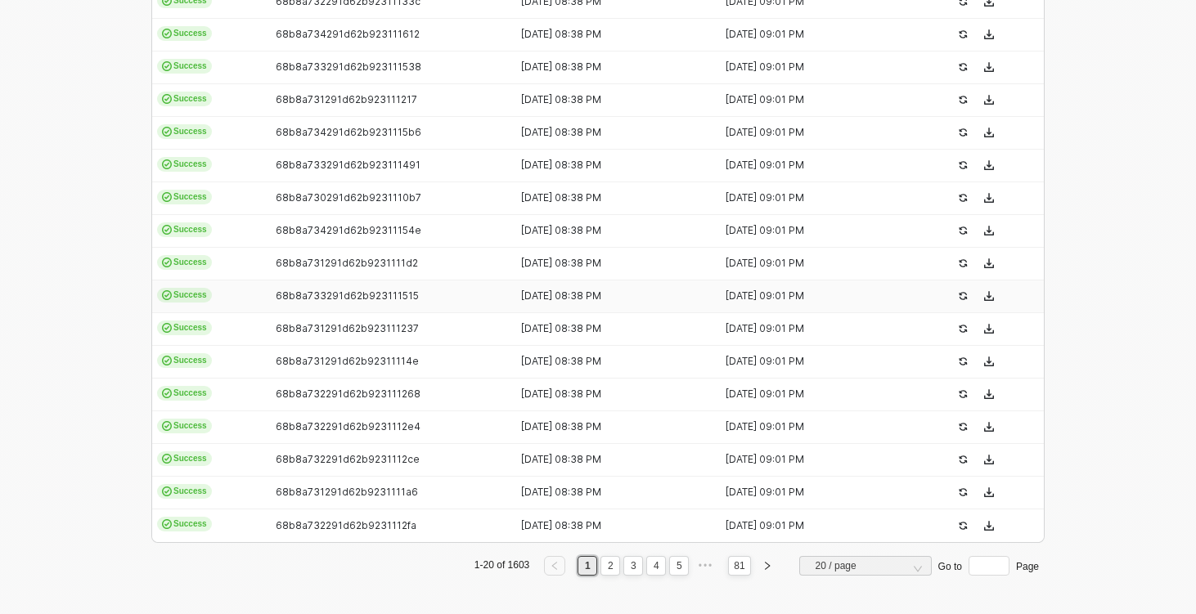
click at [229, 307] on td "Success" at bounding box center [209, 297] width 115 height 33
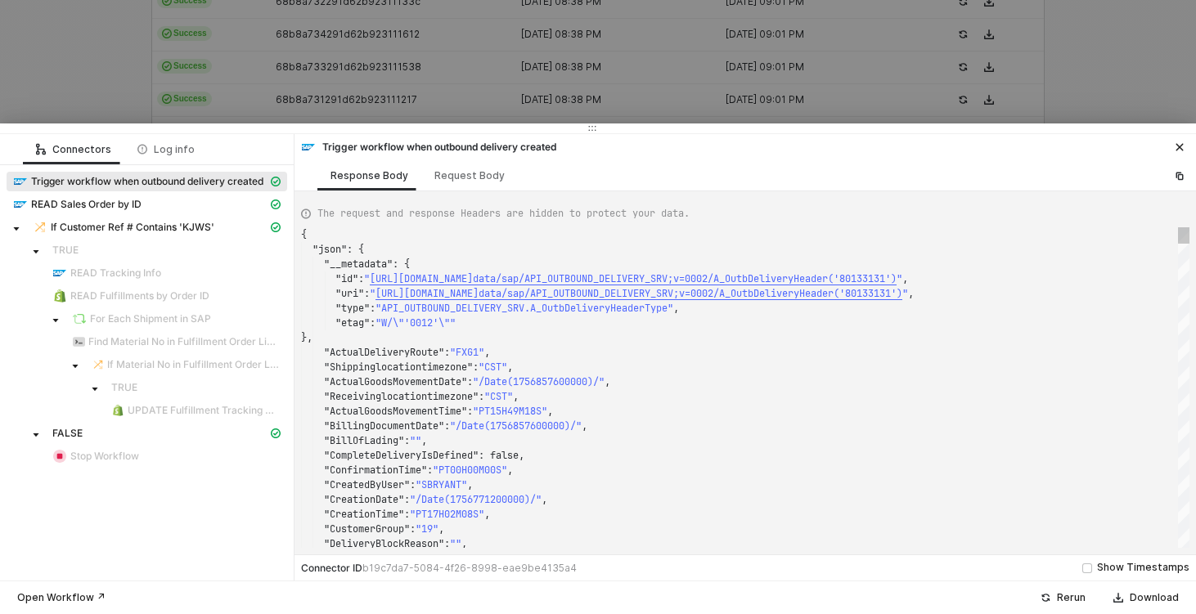
type textarea "{ "json": { "__metadata": { "id": "https://sellmarksap.sc1.hec.ondemand.com/sap…"
click at [70, 67] on div at bounding box center [598, 307] width 1196 height 614
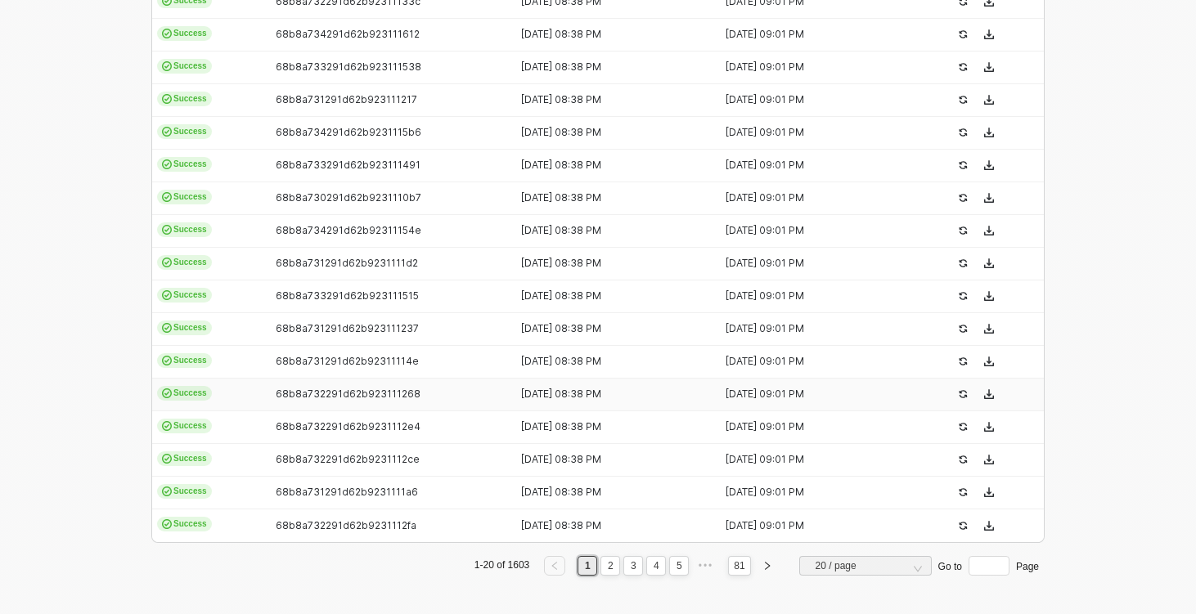
click at [251, 403] on td "Success" at bounding box center [209, 395] width 115 height 33
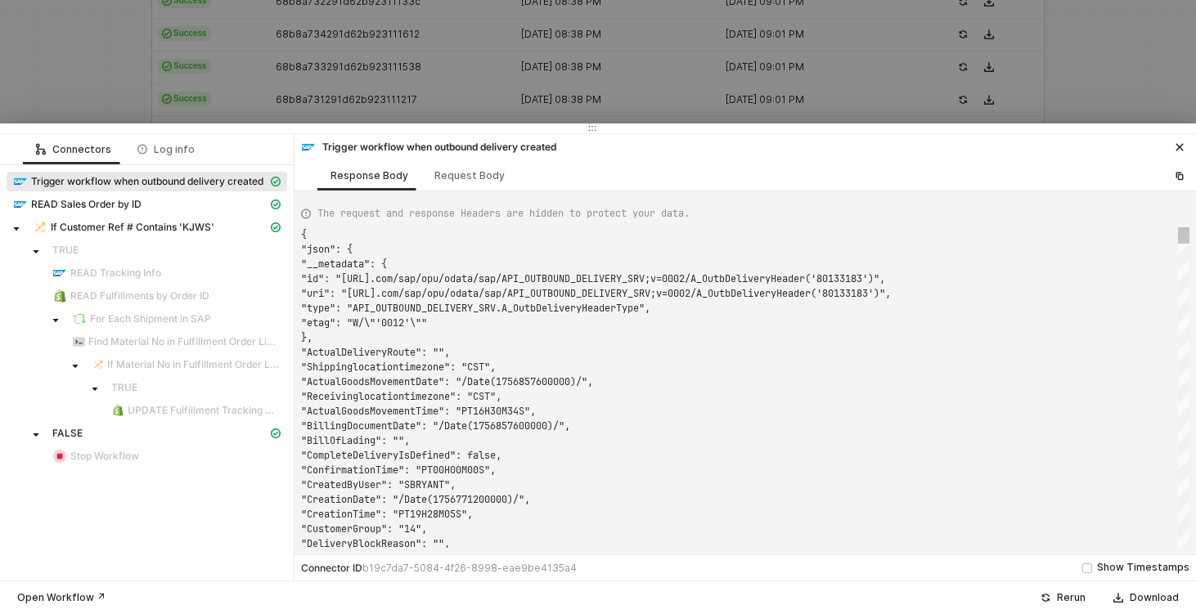
type textarea "{ "json": { "__metadata": { "id": "https://sellmarksap.sc1.hec.ondemand.com/sap…"
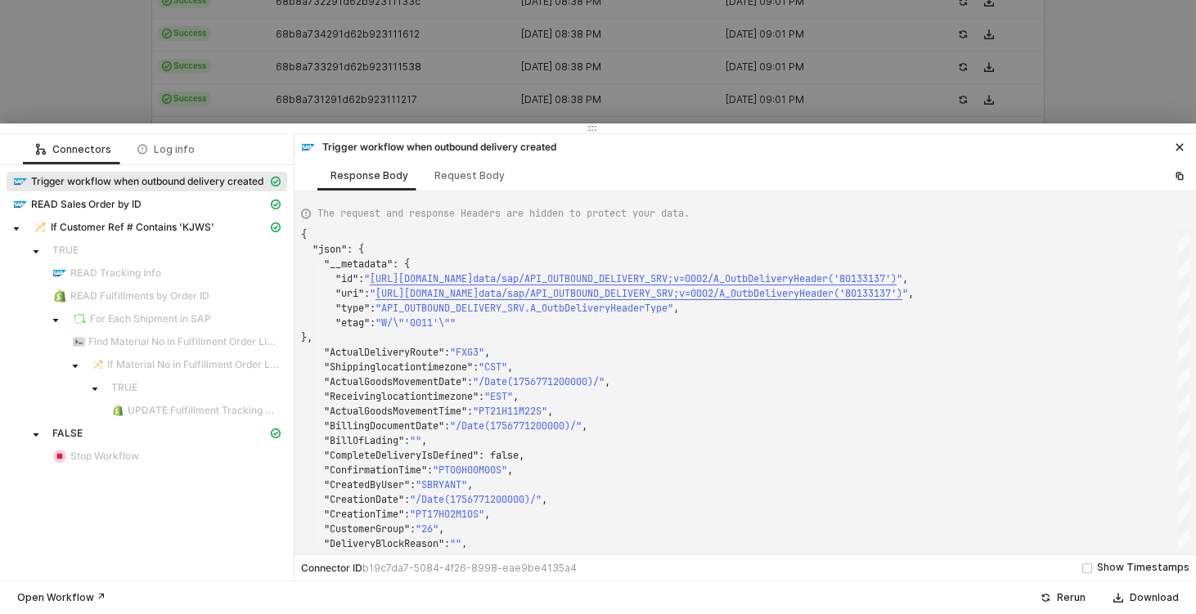
click at [95, 77] on div at bounding box center [598, 307] width 1196 height 614
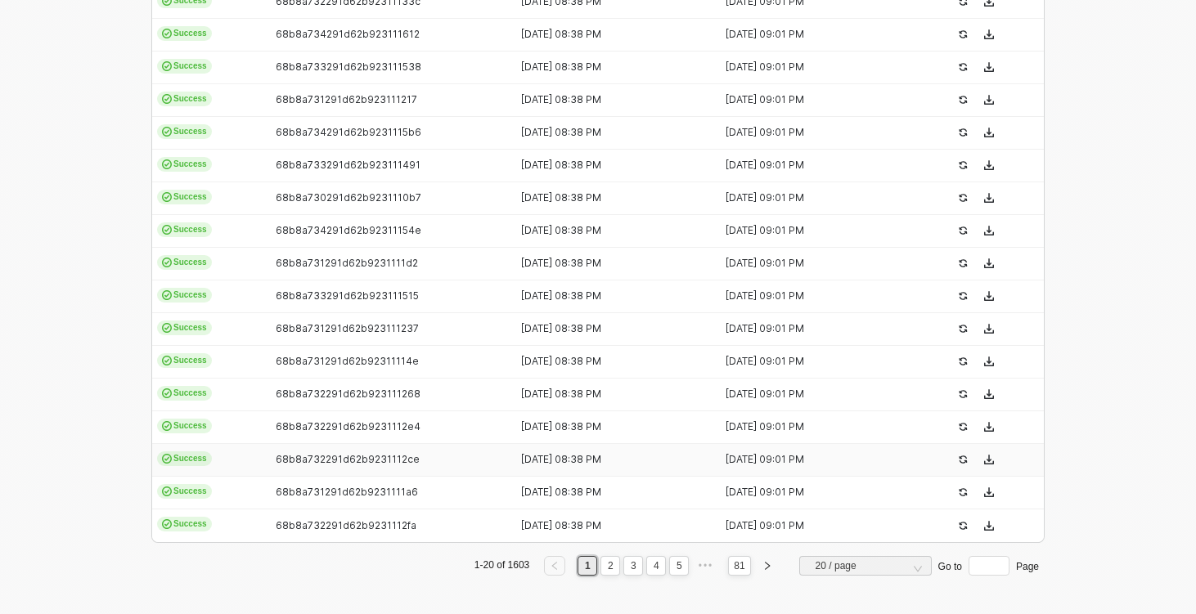
click at [265, 469] on td "Success" at bounding box center [209, 460] width 115 height 33
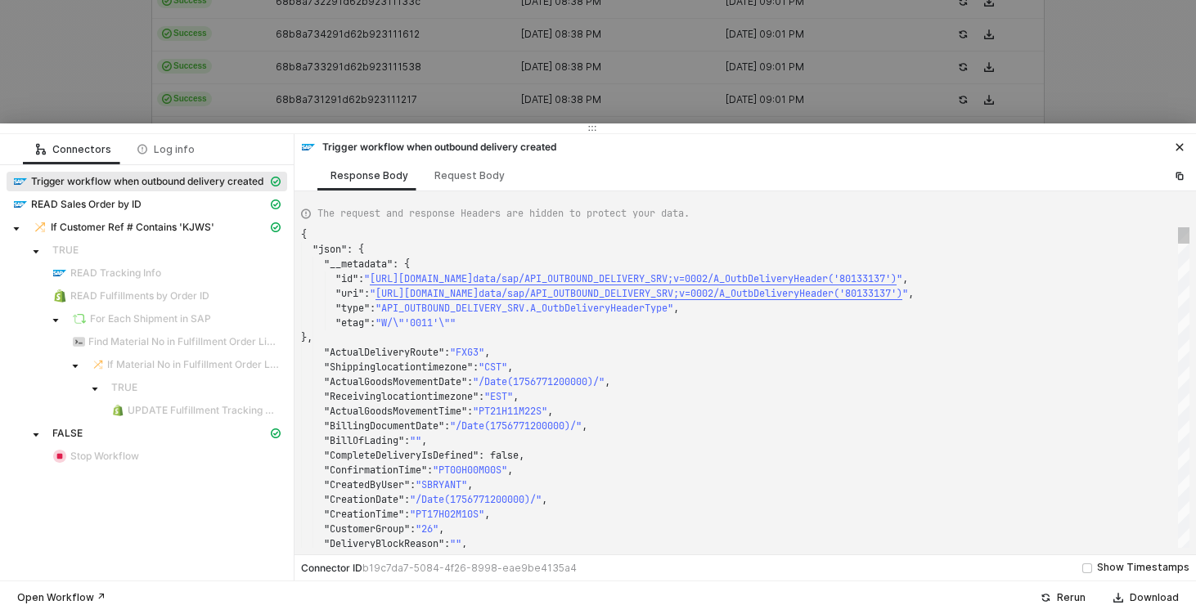
type textarea "{ "json": { "__metadata": { "id": "https://sellmarksap.sc1.hec.ondemand.com/sap…"
click at [125, 88] on div at bounding box center [598, 307] width 1196 height 614
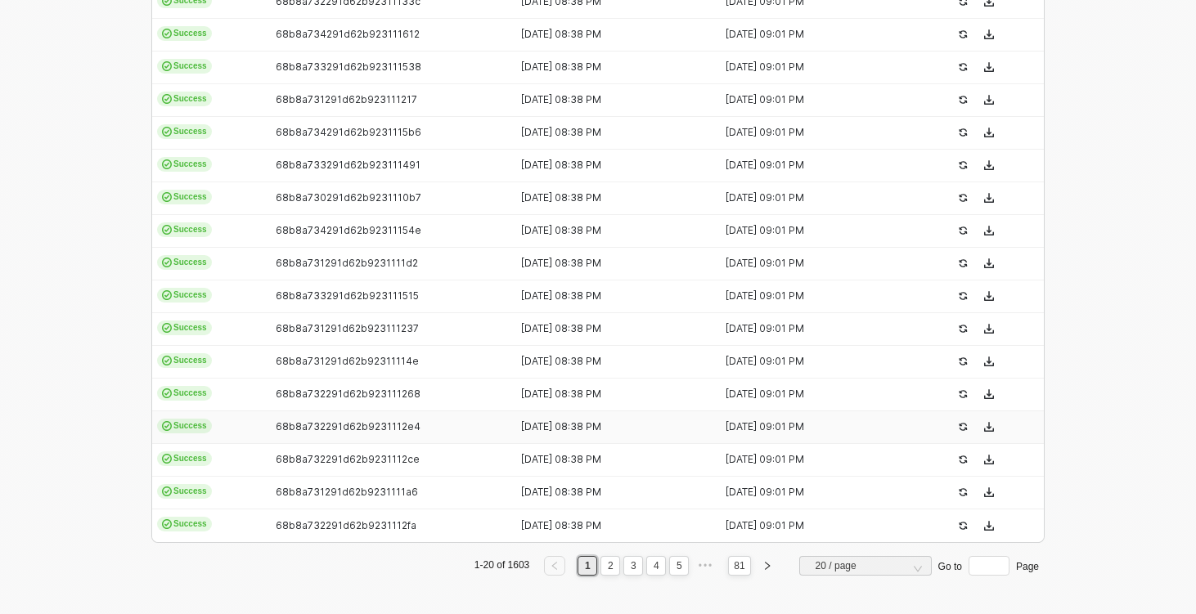
click at [222, 435] on td "Success" at bounding box center [209, 427] width 115 height 33
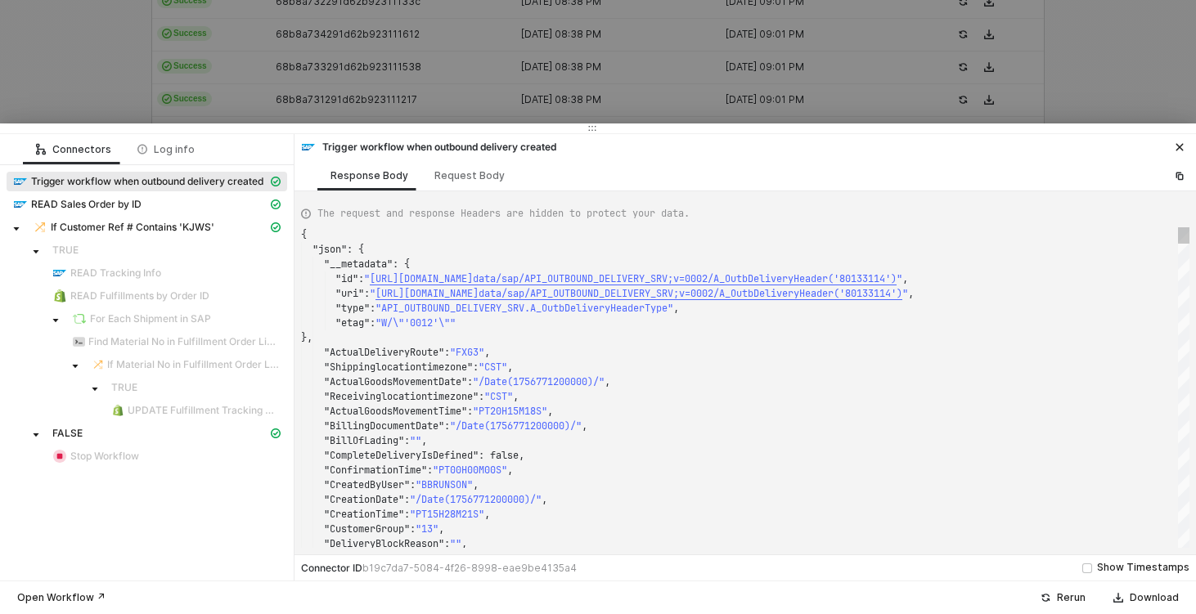
type textarea "{ "json": { "__metadata": { "id": "https://sellmarksap.sc1.hec.ondemand.com/sap…"
click at [98, 86] on div at bounding box center [598, 307] width 1196 height 614
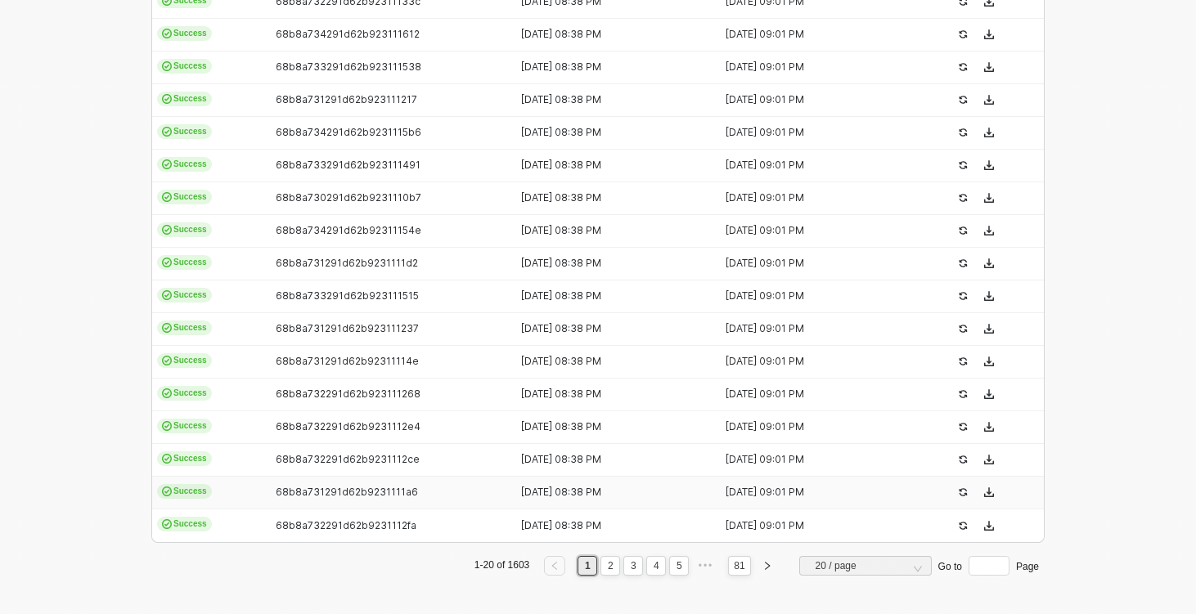
click at [255, 478] on td "Success" at bounding box center [209, 493] width 115 height 33
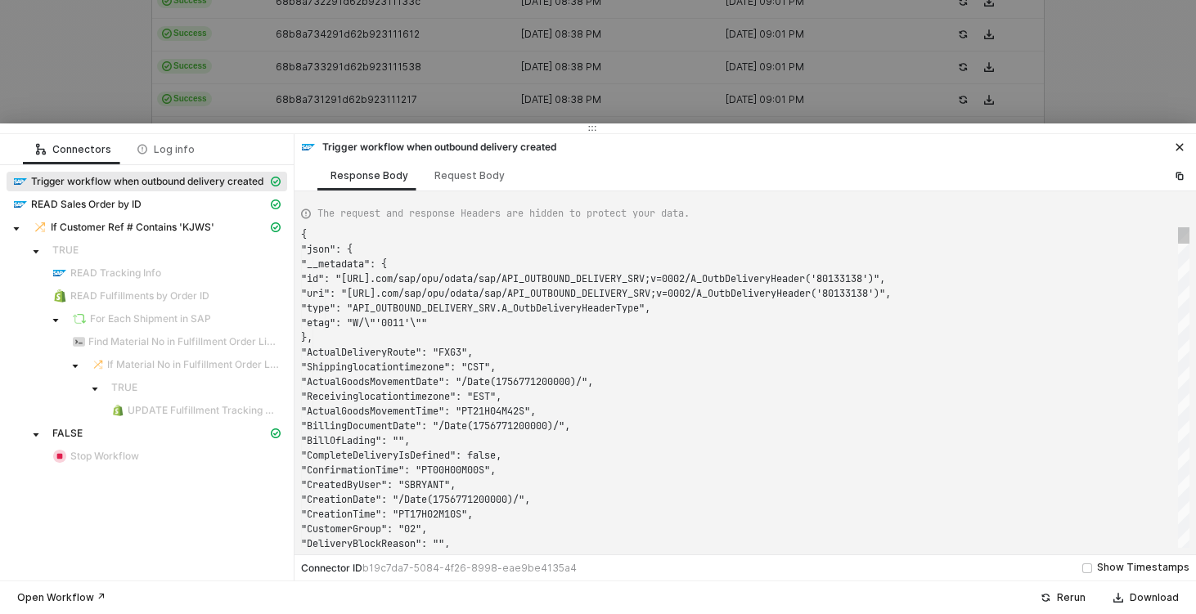
type textarea "{ "json": { "__metadata": { "id": "https://sellmarksap.sc1.hec.ondemand.com/sap…"
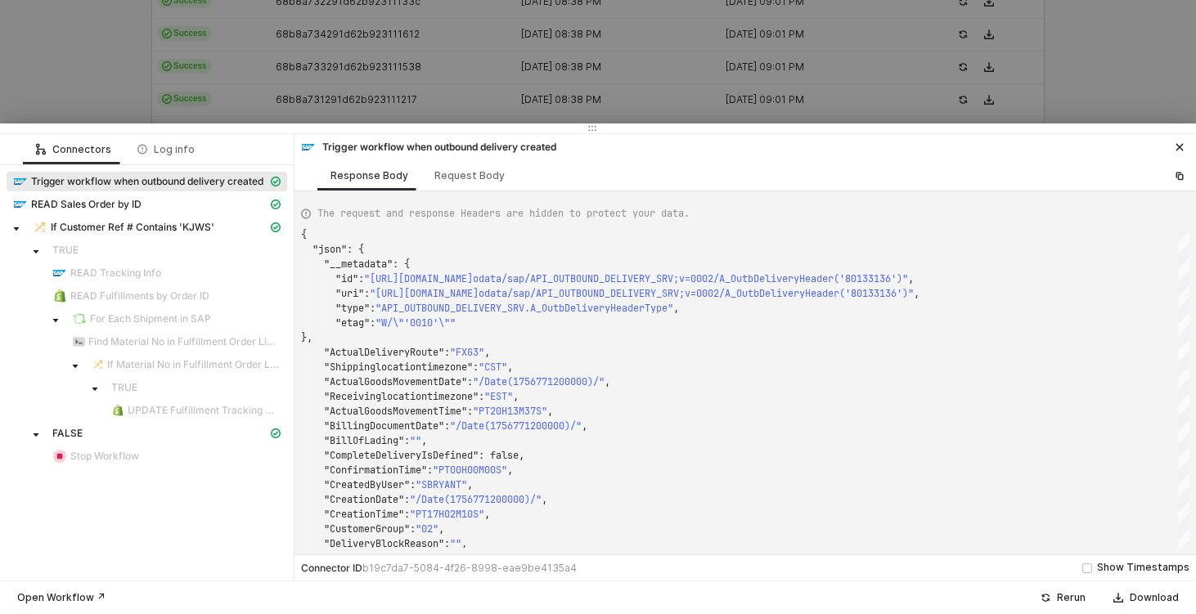
click at [72, 83] on div at bounding box center [598, 307] width 1196 height 614
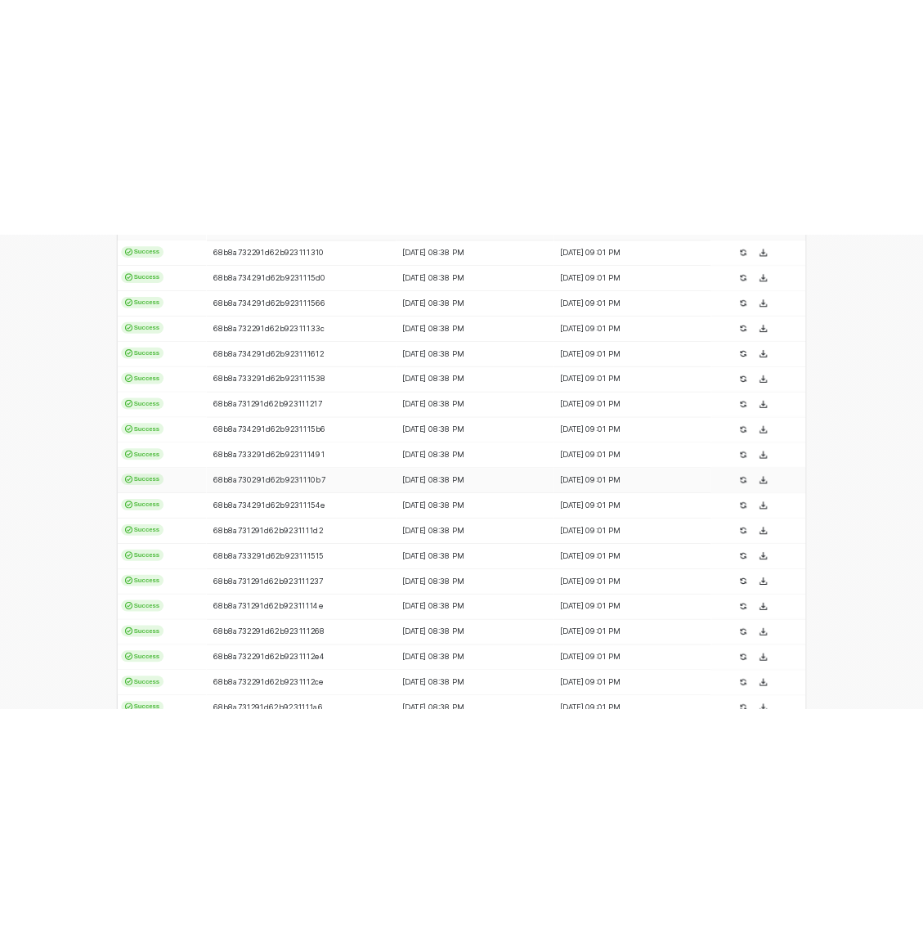
scroll to position [89, 0]
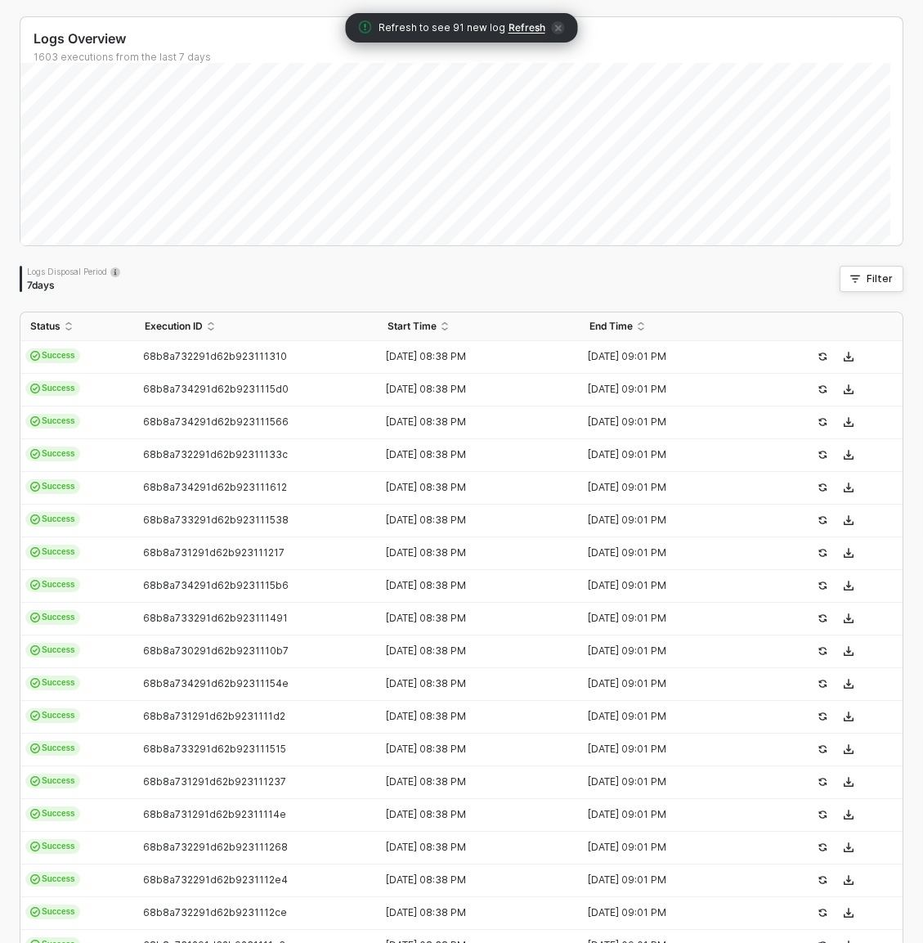
click at [525, 28] on span "Refresh" at bounding box center [527, 27] width 37 height 13
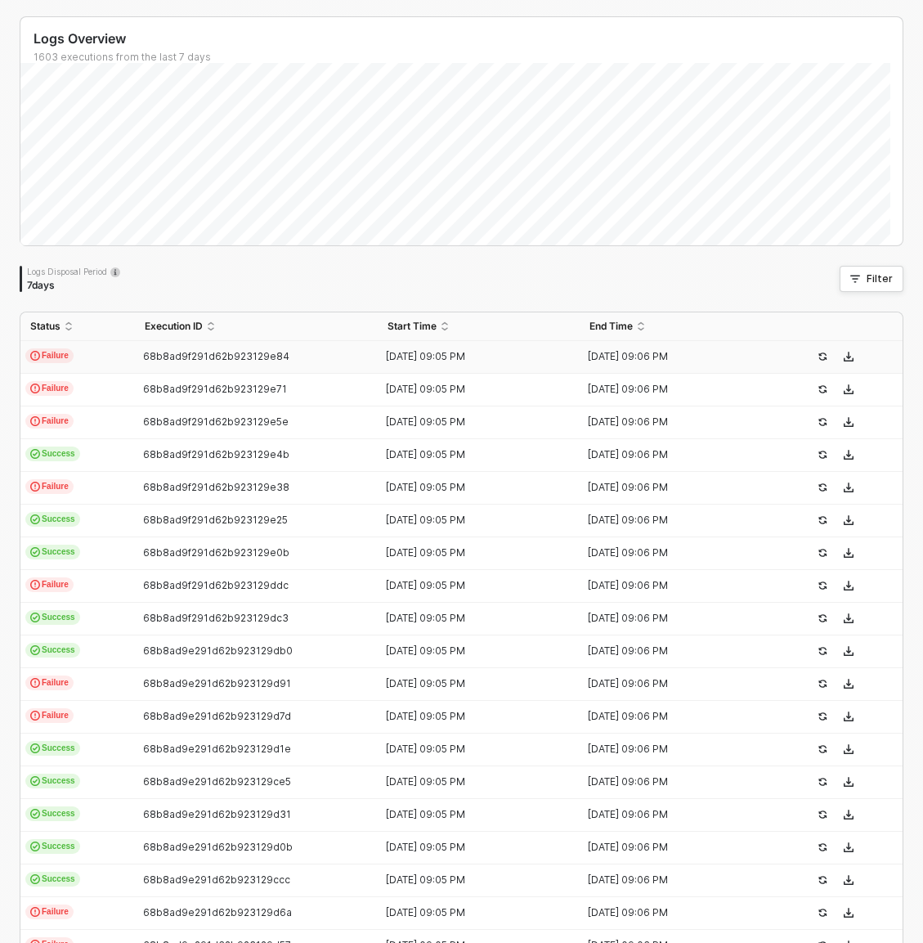
click at [91, 360] on td "Failure" at bounding box center [77, 357] width 115 height 33
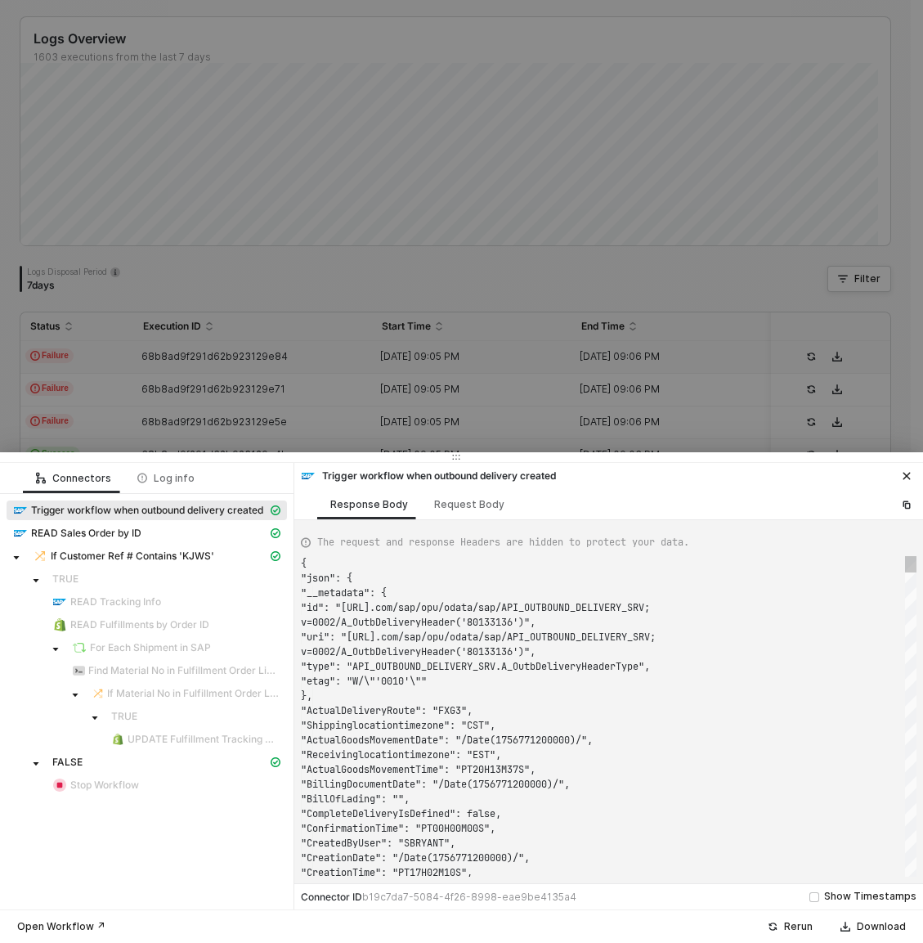
scroll to position [118, 0]
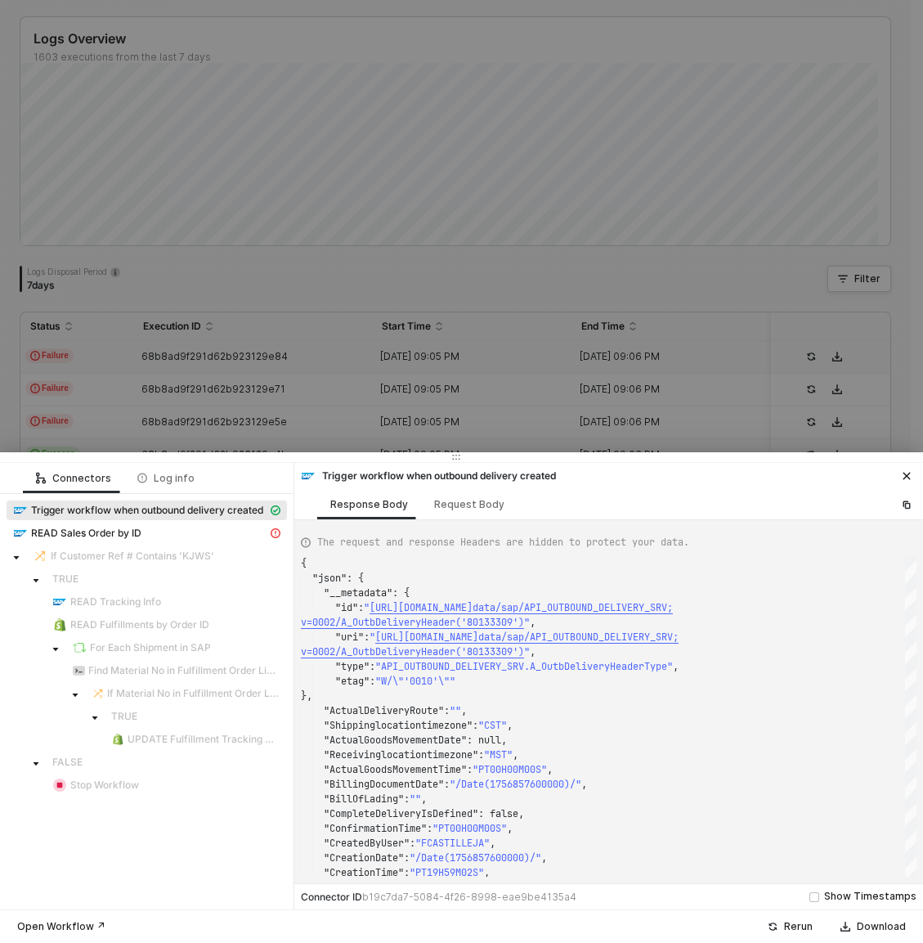
click at [174, 522] on div "Trigger workflow when outbound delivery created" at bounding box center [147, 512] width 281 height 23
click at [180, 526] on div "READ Sales Order by ID" at bounding box center [140, 533] width 254 height 15
type textarea "{ "message": "{\"code\":\"/IWBEP/CM_MGW_RT/020\",\"message\":{\"lang\":\"en\",\…"
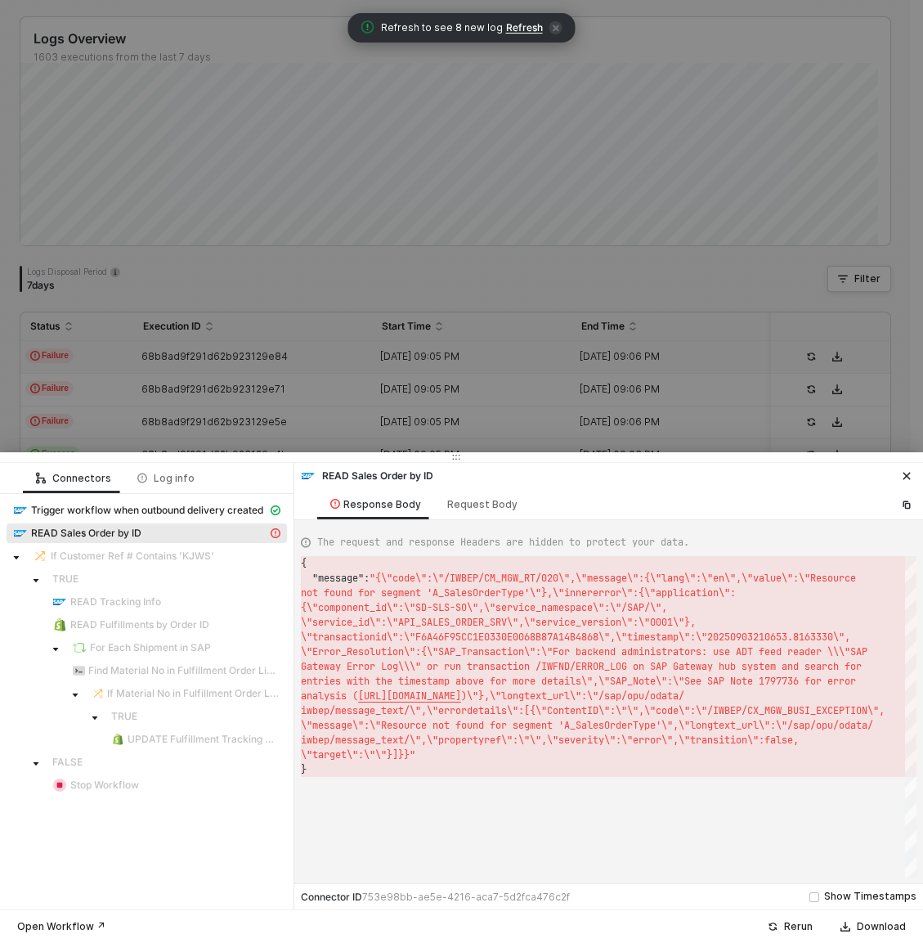
click at [333, 402] on div at bounding box center [461, 471] width 923 height 943
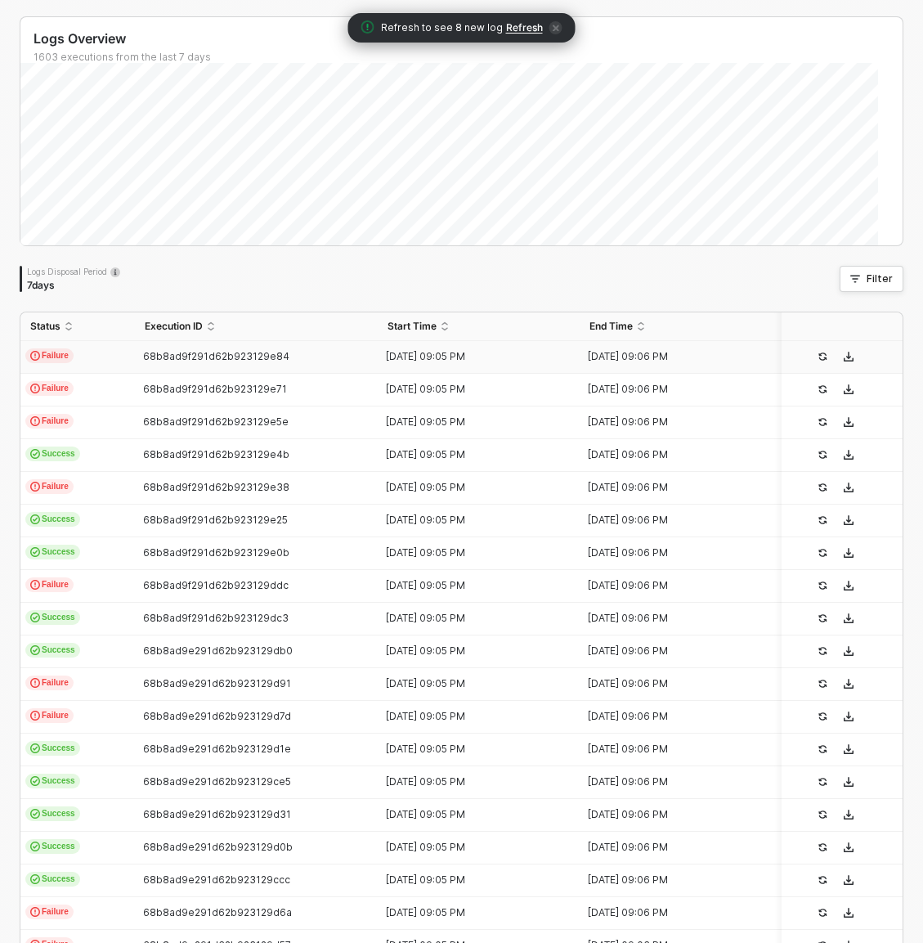
click at [109, 356] on td "Failure" at bounding box center [77, 357] width 115 height 33
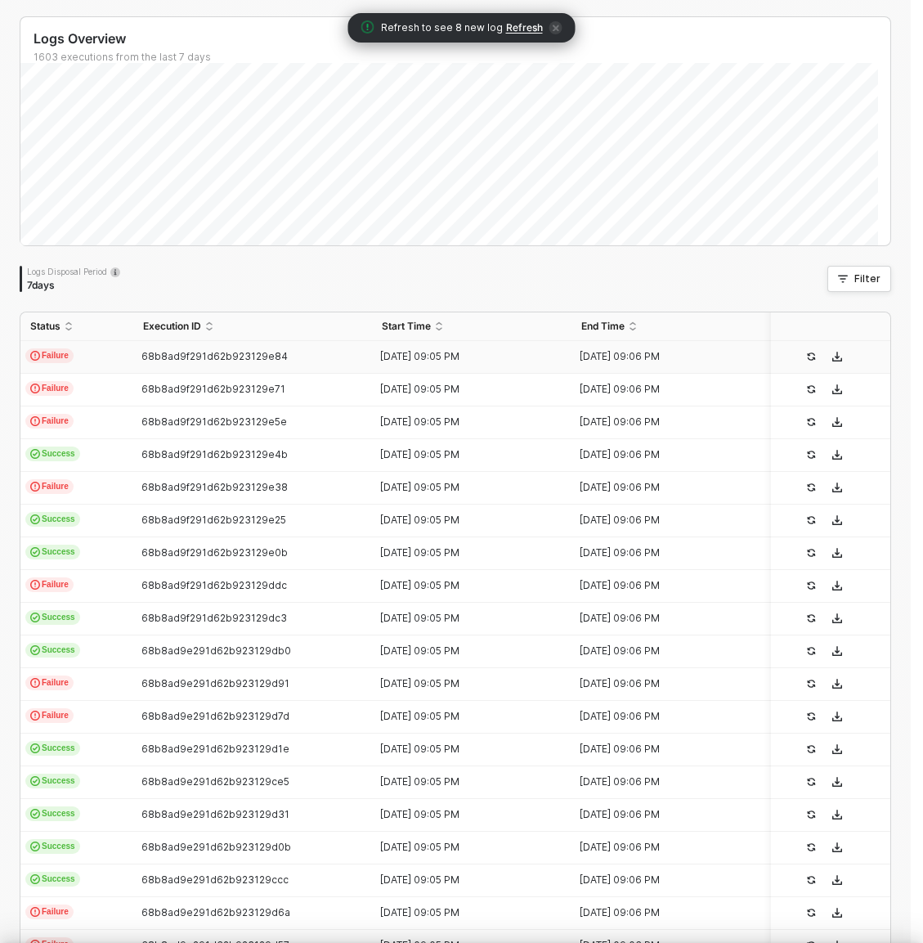
scroll to position [118, 0]
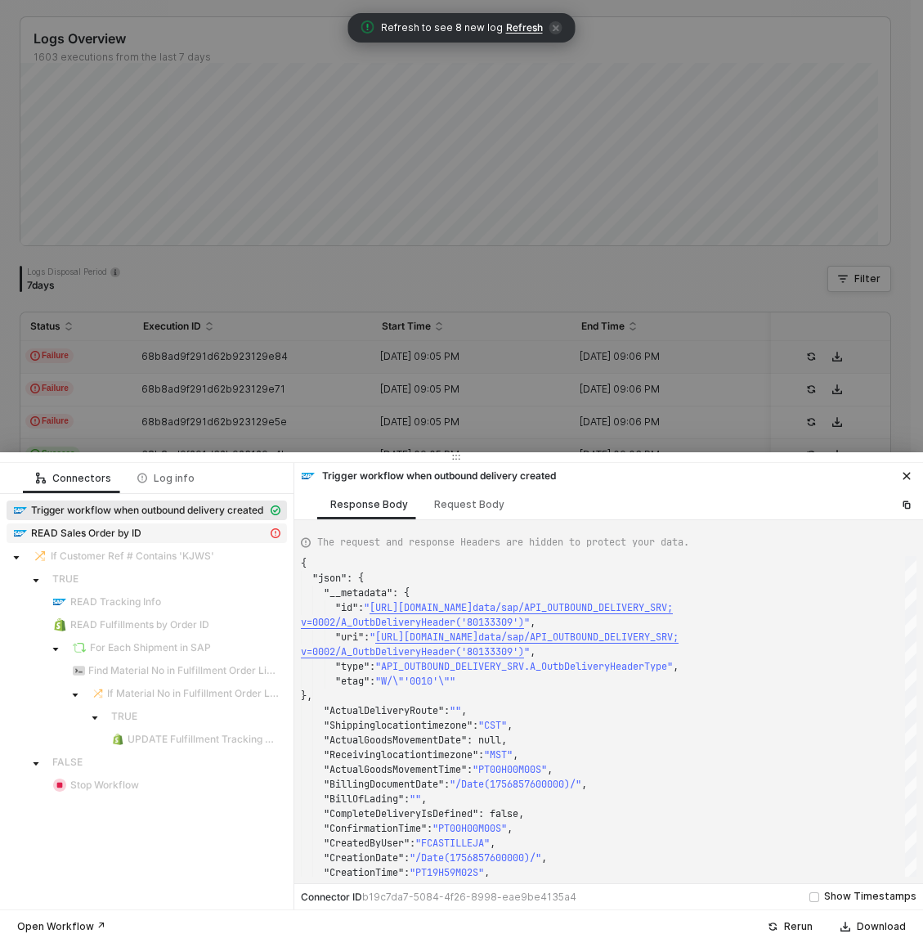
click at [186, 528] on div "READ Sales Order by ID" at bounding box center [140, 533] width 254 height 15
type textarea "{ "message": "{\"code\":\"/IWBEP/CM_MGW_RT/020\",\"message\":{\"lang\":\"en\",\…"
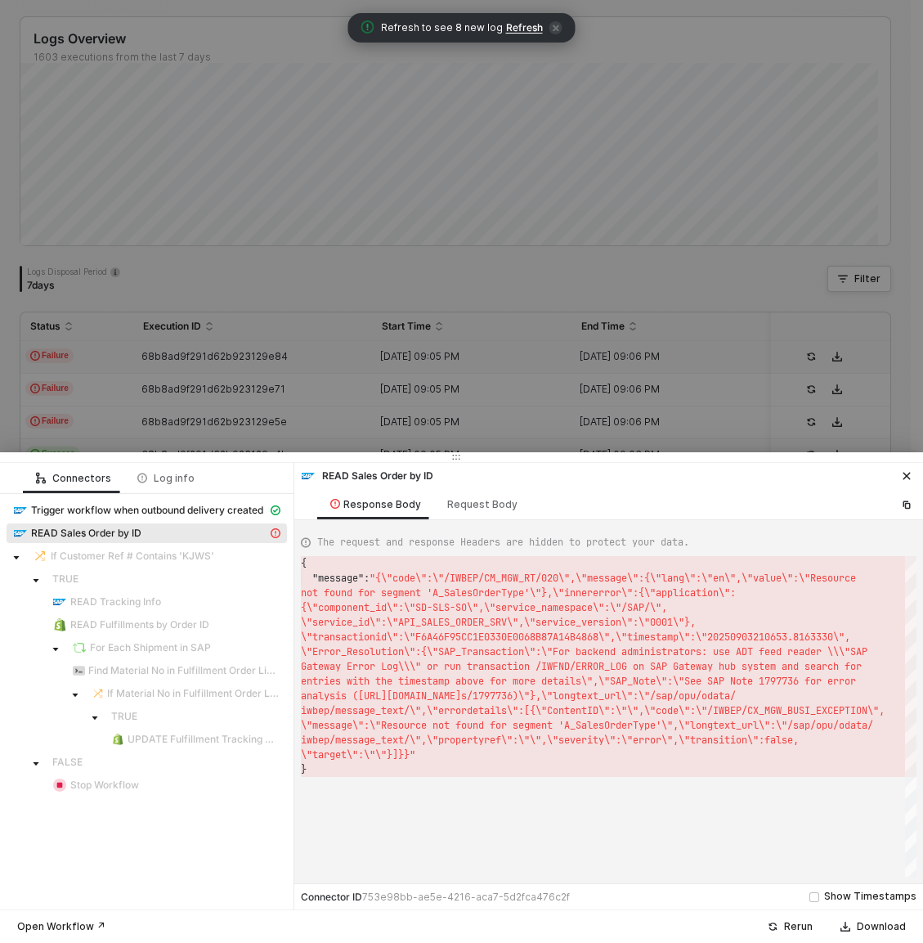
scroll to position [15, 0]
click at [521, 206] on div at bounding box center [461, 471] width 923 height 943
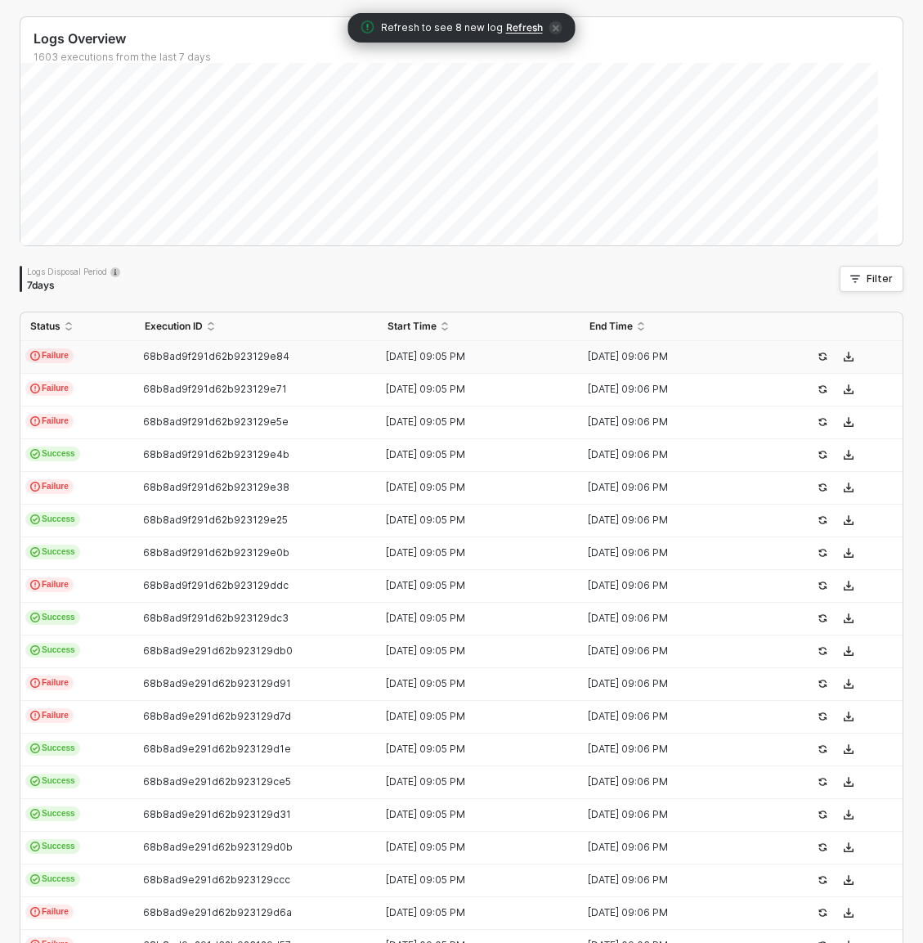
click at [86, 357] on td "Failure" at bounding box center [77, 357] width 115 height 33
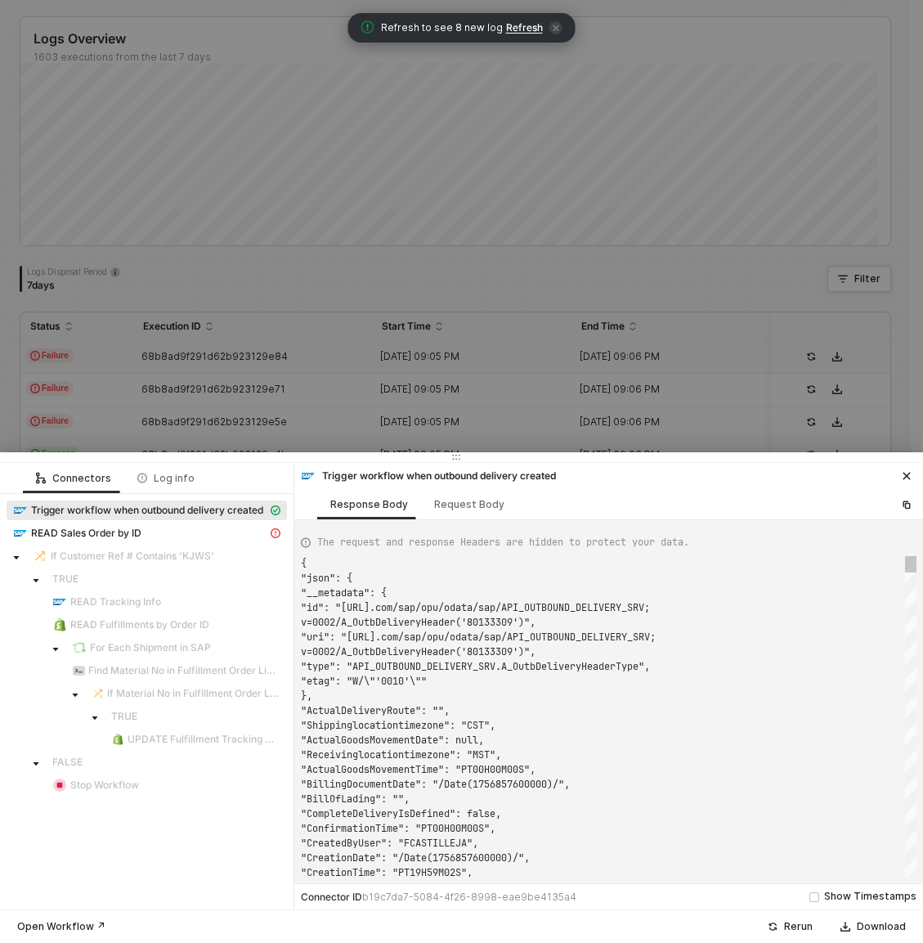
scroll to position [118, 0]
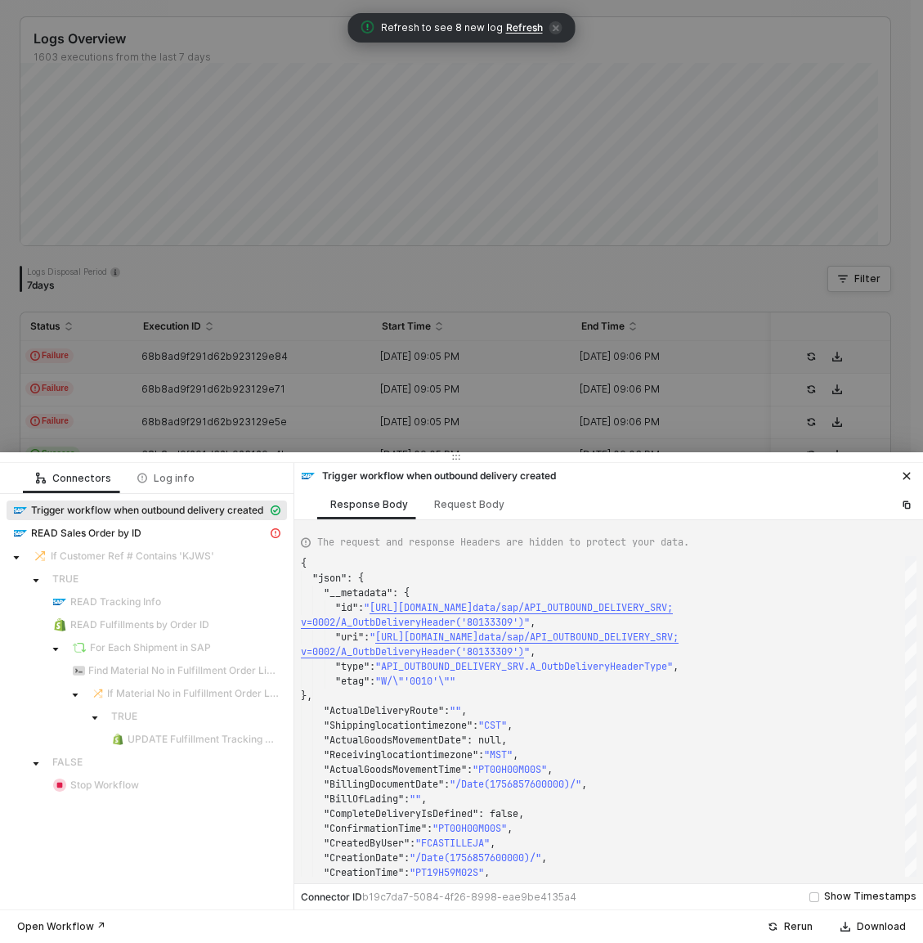
click at [211, 376] on div at bounding box center [461, 471] width 923 height 943
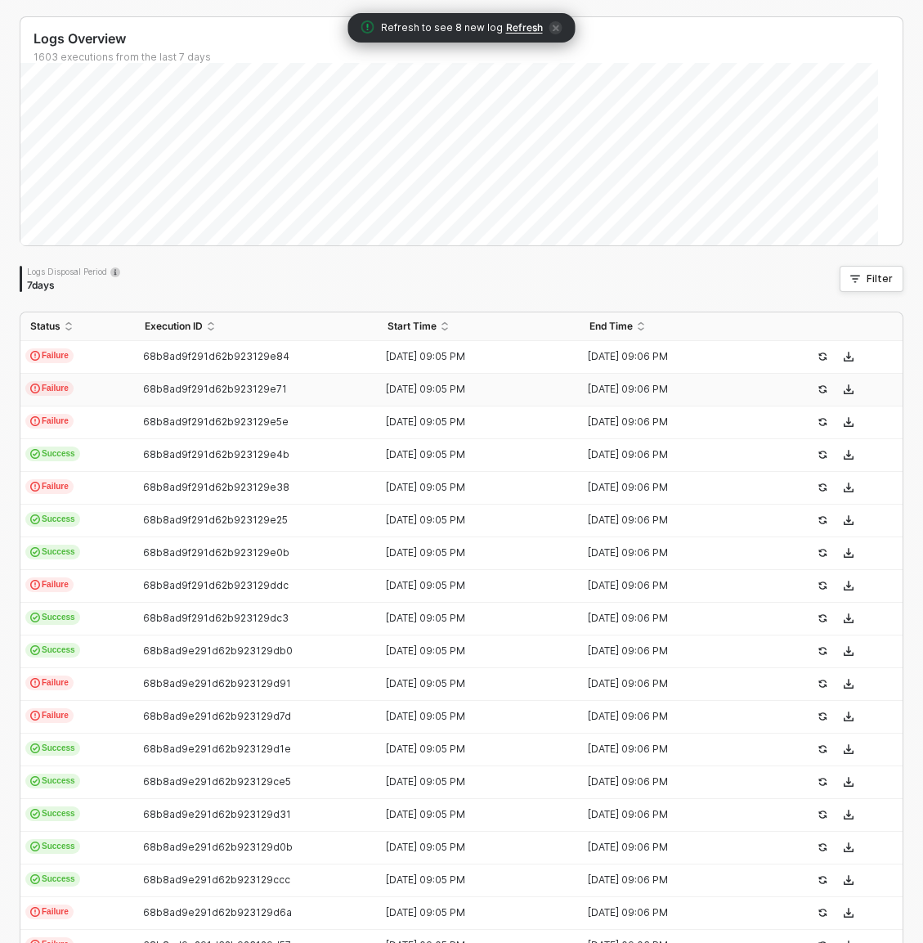
click at [84, 387] on td "Failure" at bounding box center [77, 390] width 115 height 33
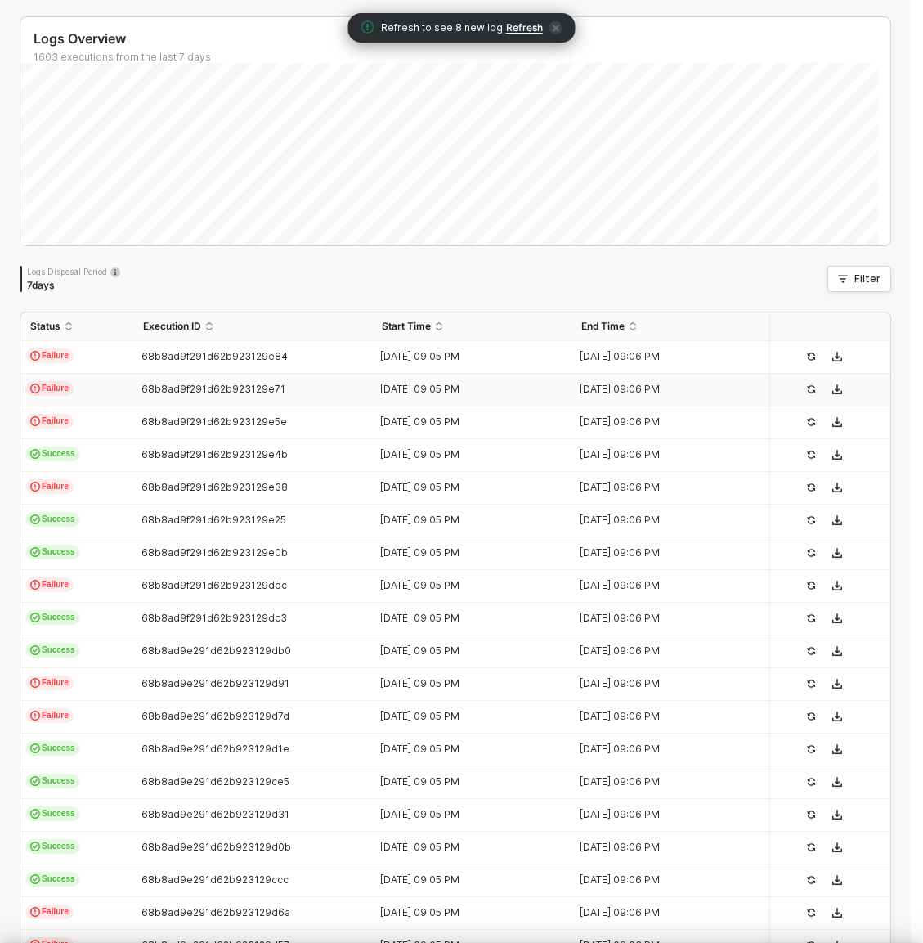
type textarea "{ "json": { "__metadata": { "id": "https://sellmarksap.sc1.hec.ondemand.com/sap…"
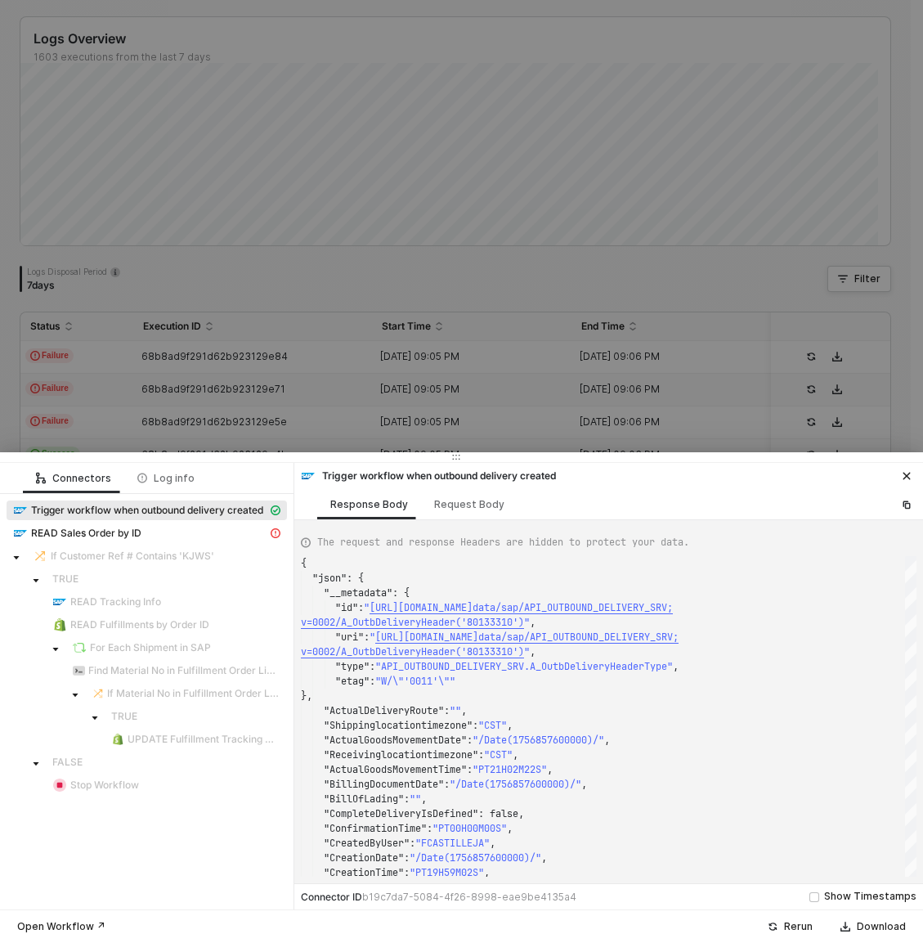
click at [515, 105] on div at bounding box center [461, 471] width 923 height 943
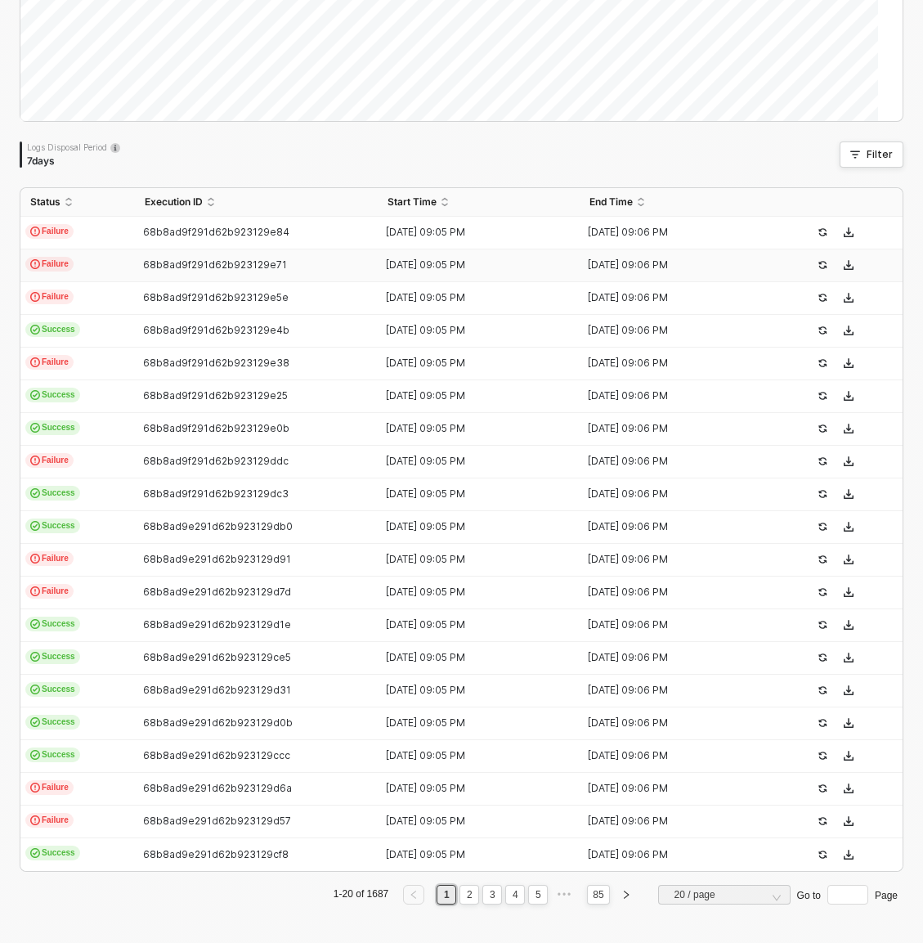
scroll to position [0, 0]
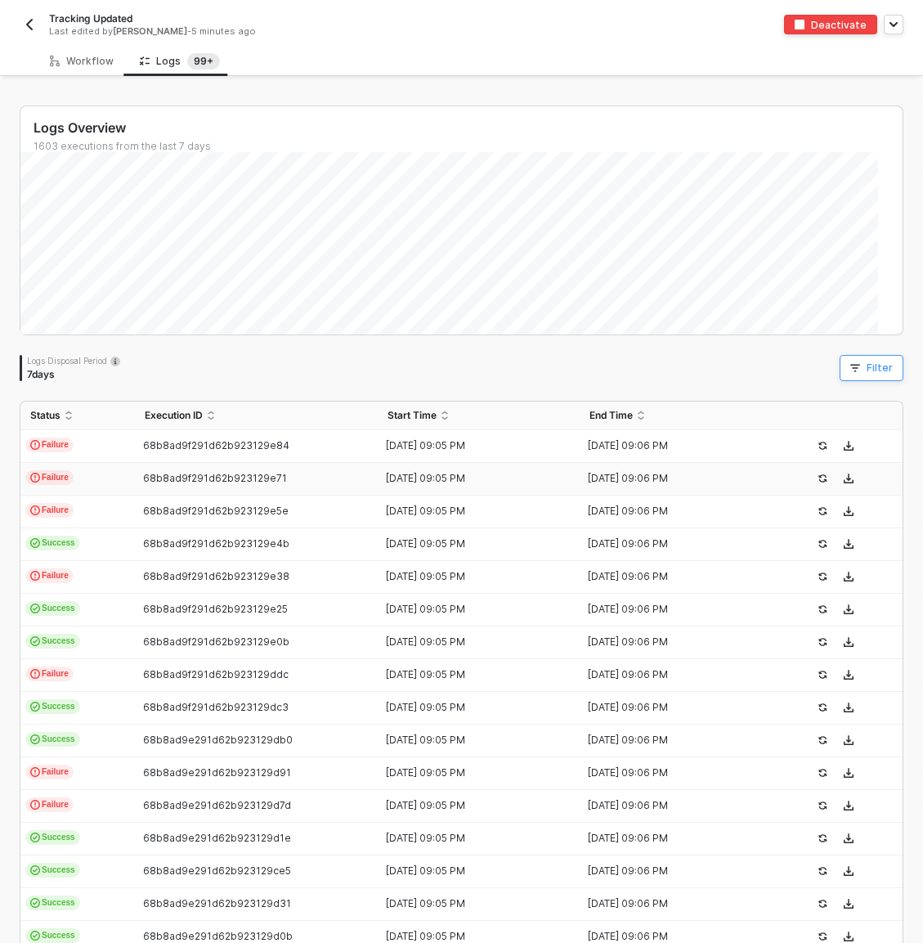
click at [867, 366] on div "Filter" at bounding box center [880, 368] width 26 height 13
click at [846, 377] on button "Filter" at bounding box center [872, 368] width 64 height 26
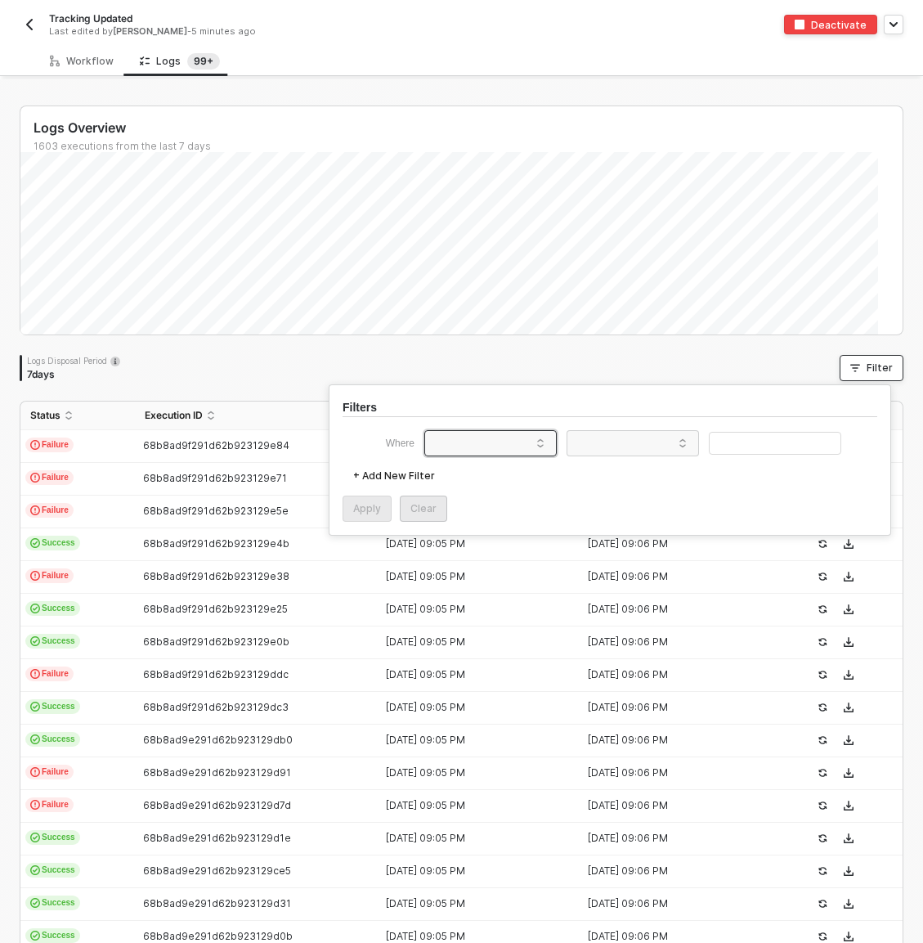
click at [464, 444] on span at bounding box center [494, 443] width 124 height 25
click at [490, 483] on div "Status" at bounding box center [491, 476] width 118 height 26
click at [439, 341] on div "Logs Overview 1603 executions from the last 7 days Logs Disposal Period 7 days …" at bounding box center [462, 619] width 884 height 1026
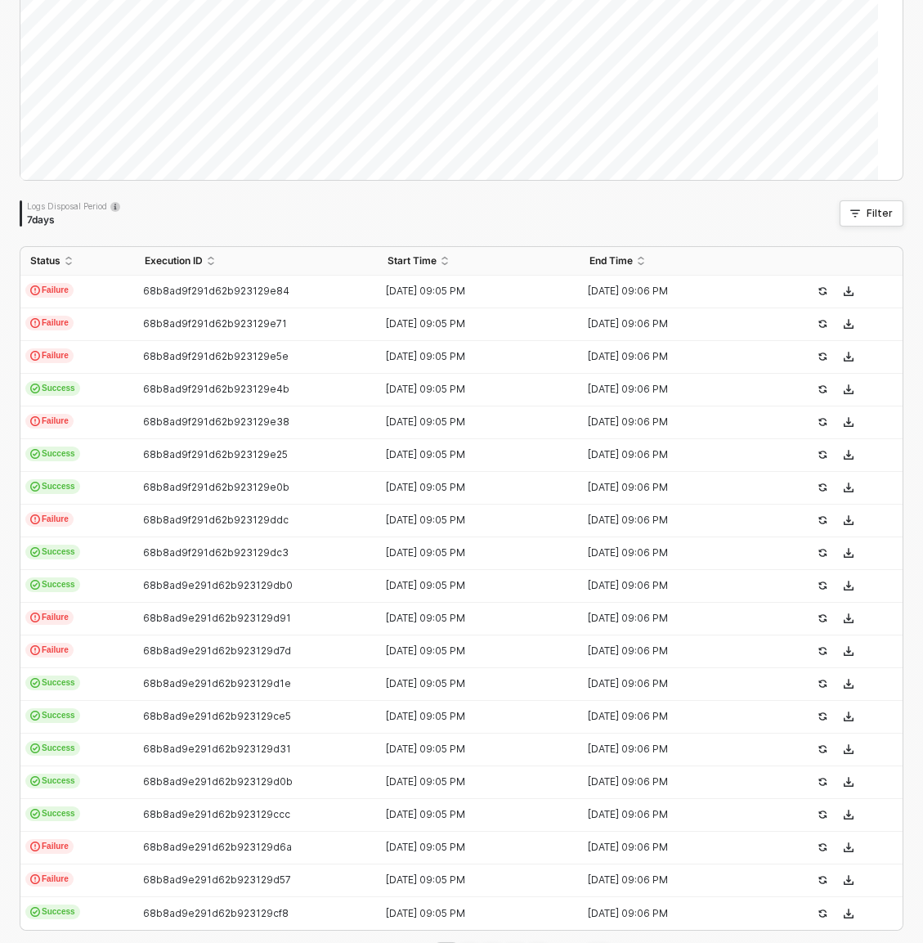
scroll to position [213, 0]
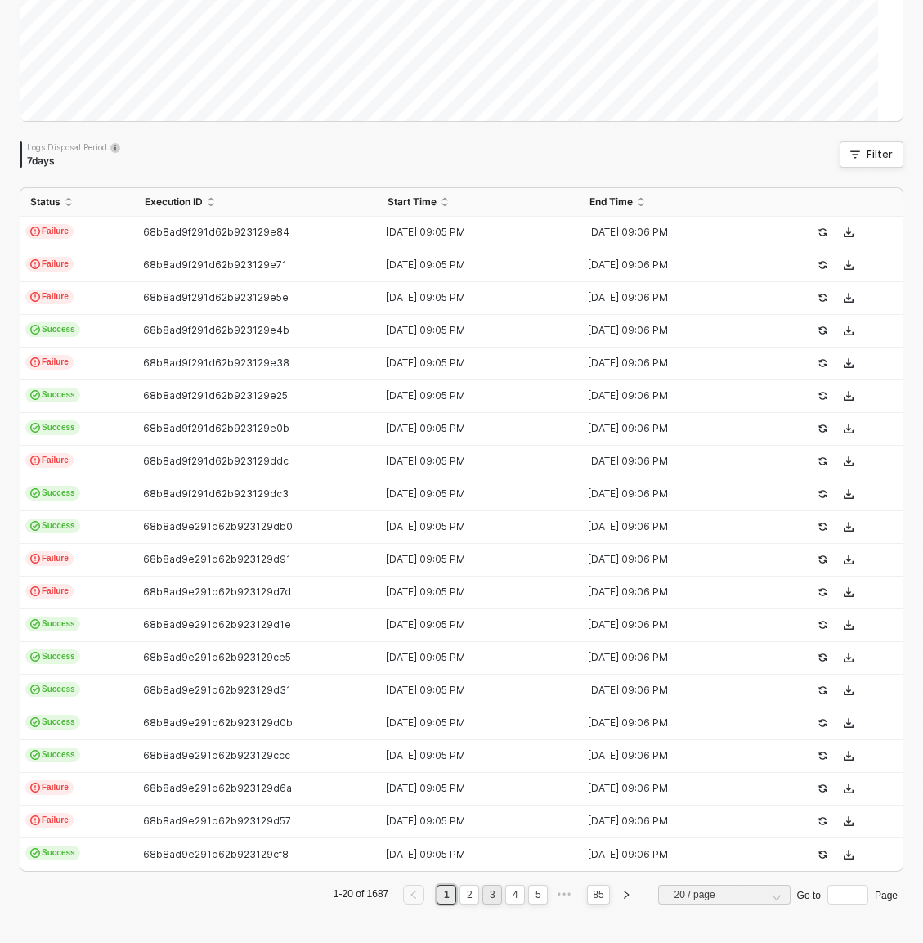
click at [485, 613] on link "3" at bounding box center [493, 895] width 16 height 18
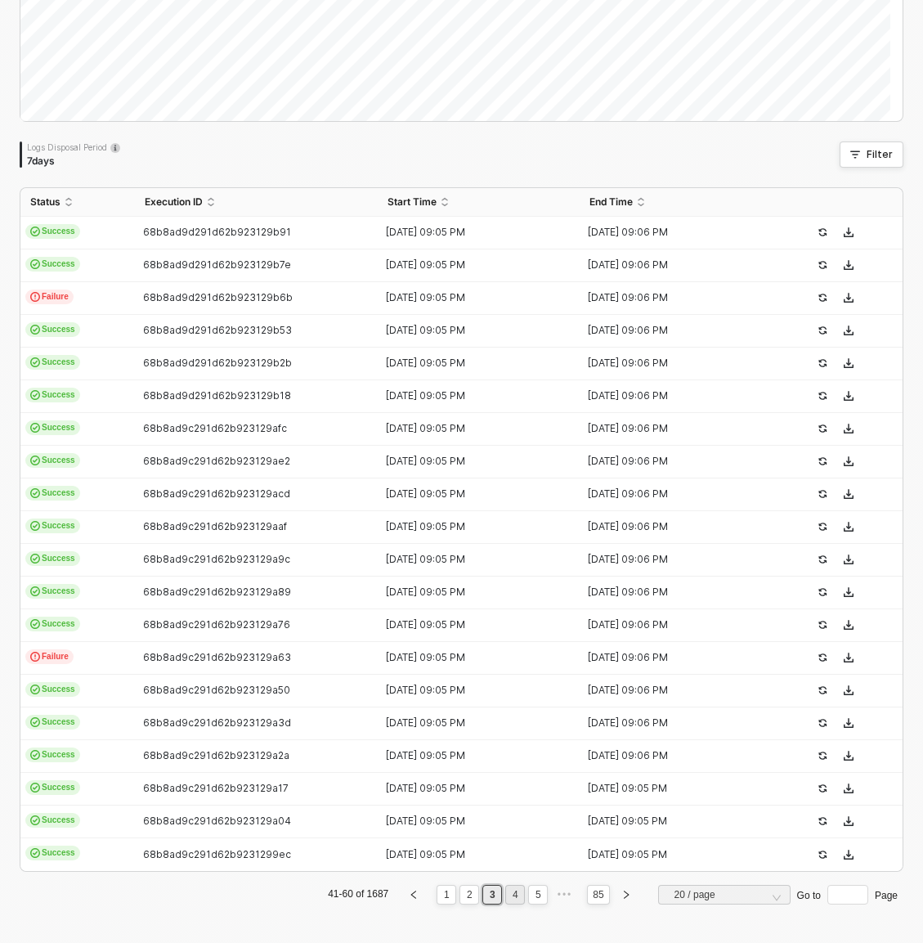
click at [508, 613] on link "4" at bounding box center [516, 895] width 16 height 18
click at [887, 155] on button "Filter" at bounding box center [872, 154] width 64 height 26
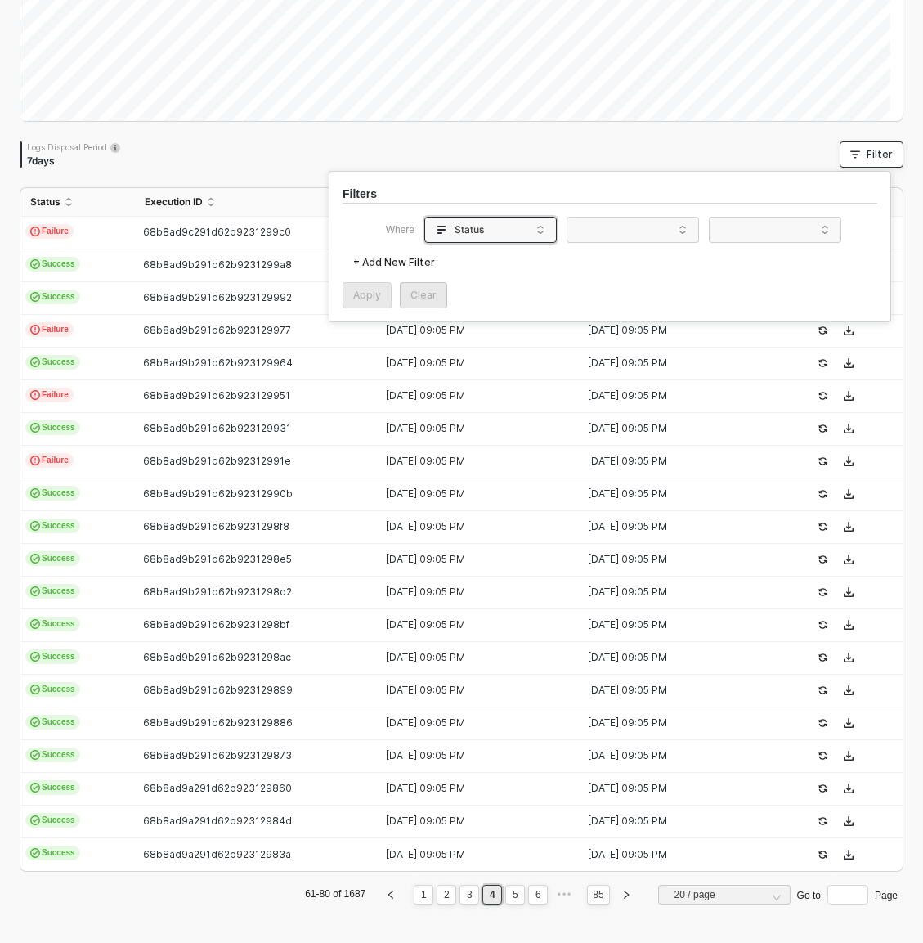
click at [492, 223] on div "Status" at bounding box center [487, 230] width 110 height 26
click at [527, 155] on div "Logs Disposal Period 7 days Filter" at bounding box center [462, 154] width 884 height 26
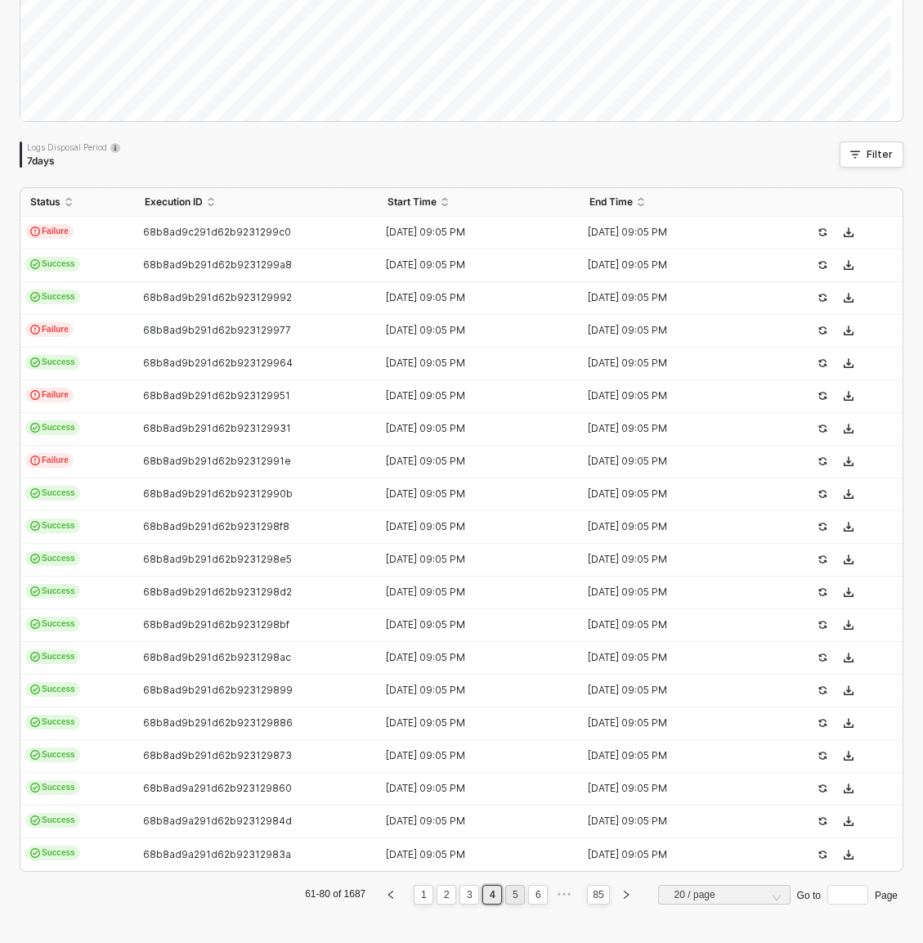
click at [508, 613] on link "5" at bounding box center [516, 895] width 16 height 18
click at [625, 150] on div "Logs Disposal Period 7 days Filter" at bounding box center [462, 154] width 884 height 26
click at [508, 613] on link "6" at bounding box center [516, 895] width 16 height 18
click at [380, 613] on link "1" at bounding box center [388, 895] width 16 height 18
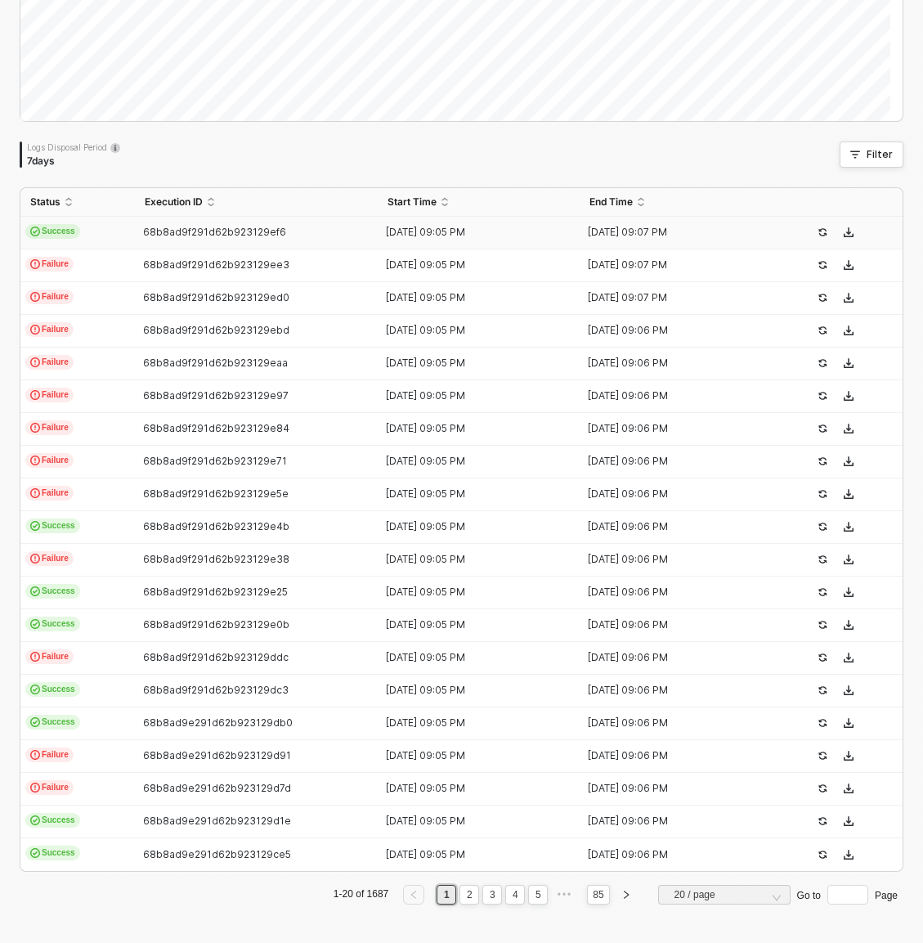
click at [140, 234] on div "68b8ad9f291d62b923129ef6" at bounding box center [250, 232] width 230 height 13
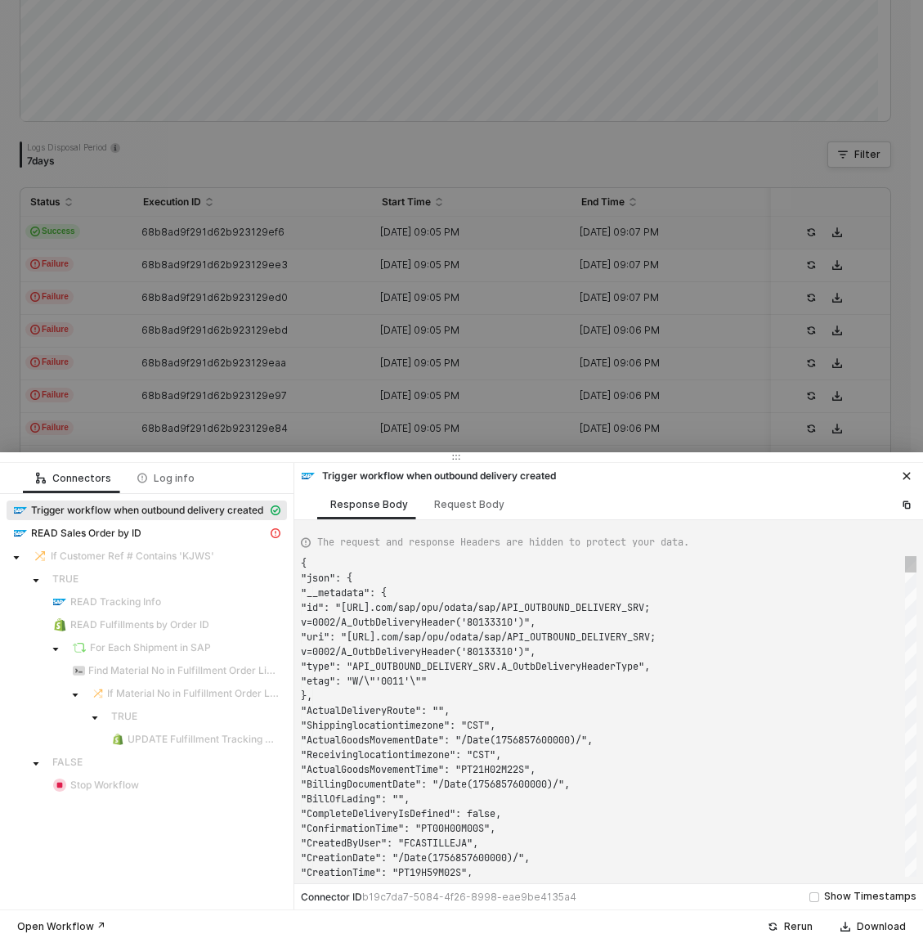
scroll to position [118, 0]
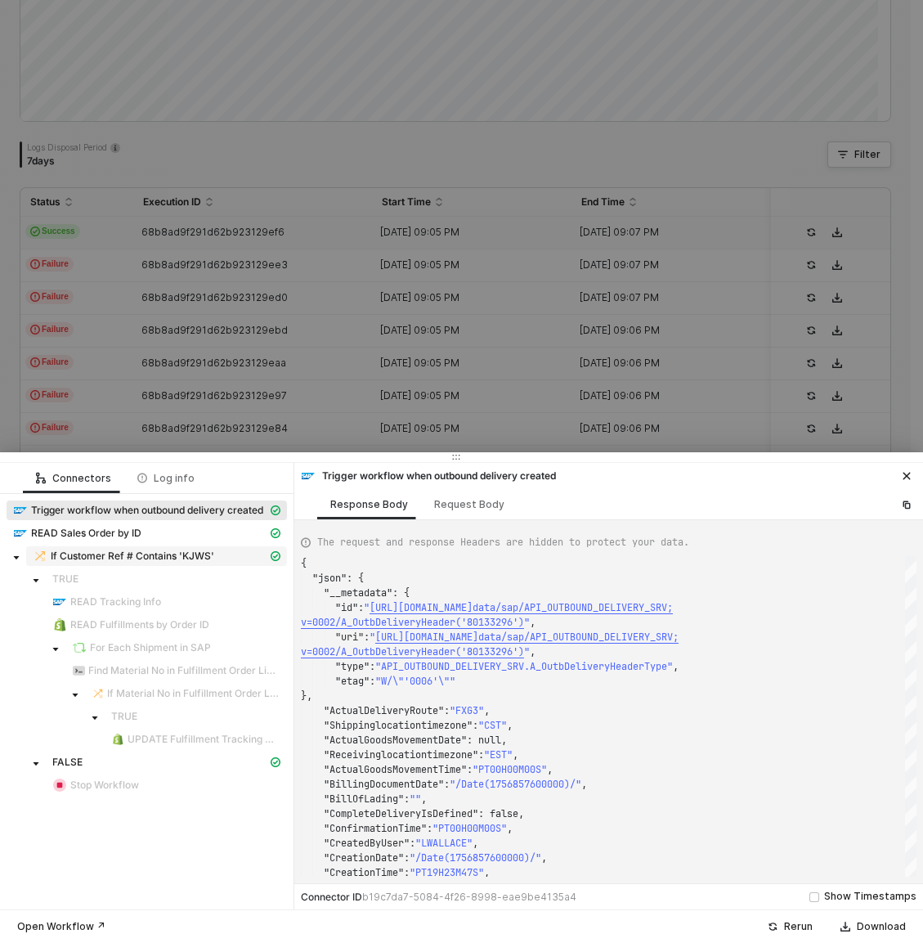
click at [159, 559] on span "If Customer Ref # Contains 'KJWS'" at bounding box center [133, 556] width 164 height 13
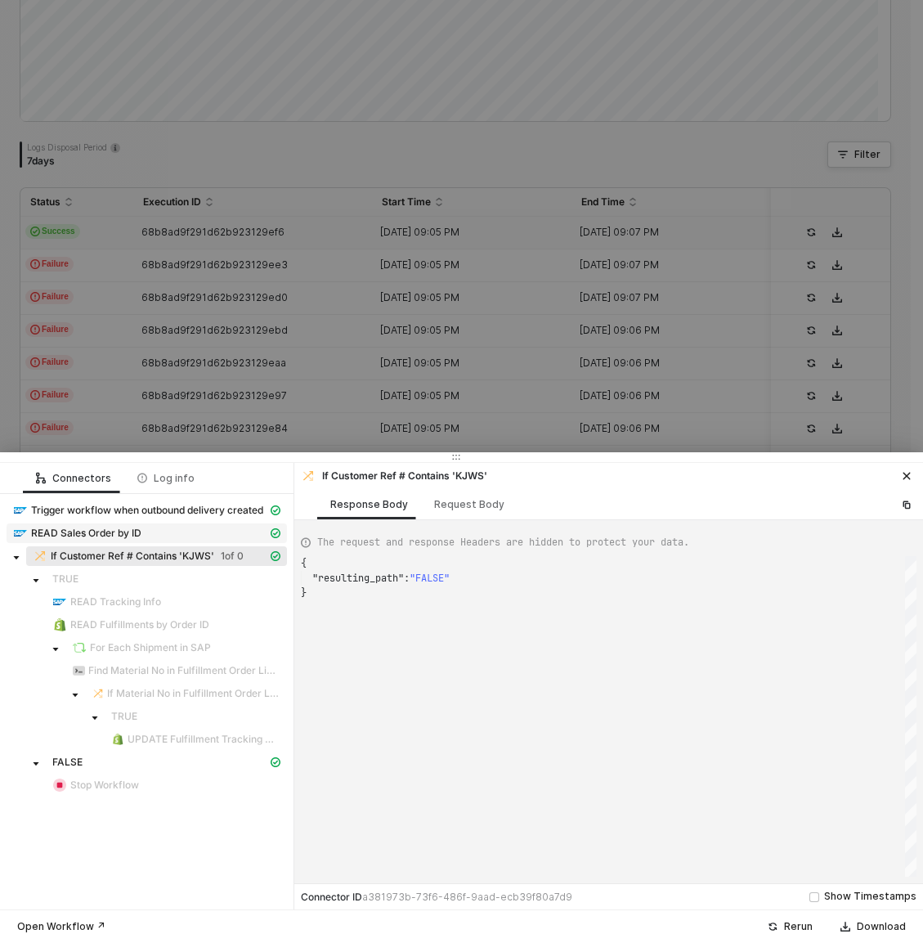
click at [151, 534] on div "READ Sales Order by ID" at bounding box center [140, 533] width 254 height 15
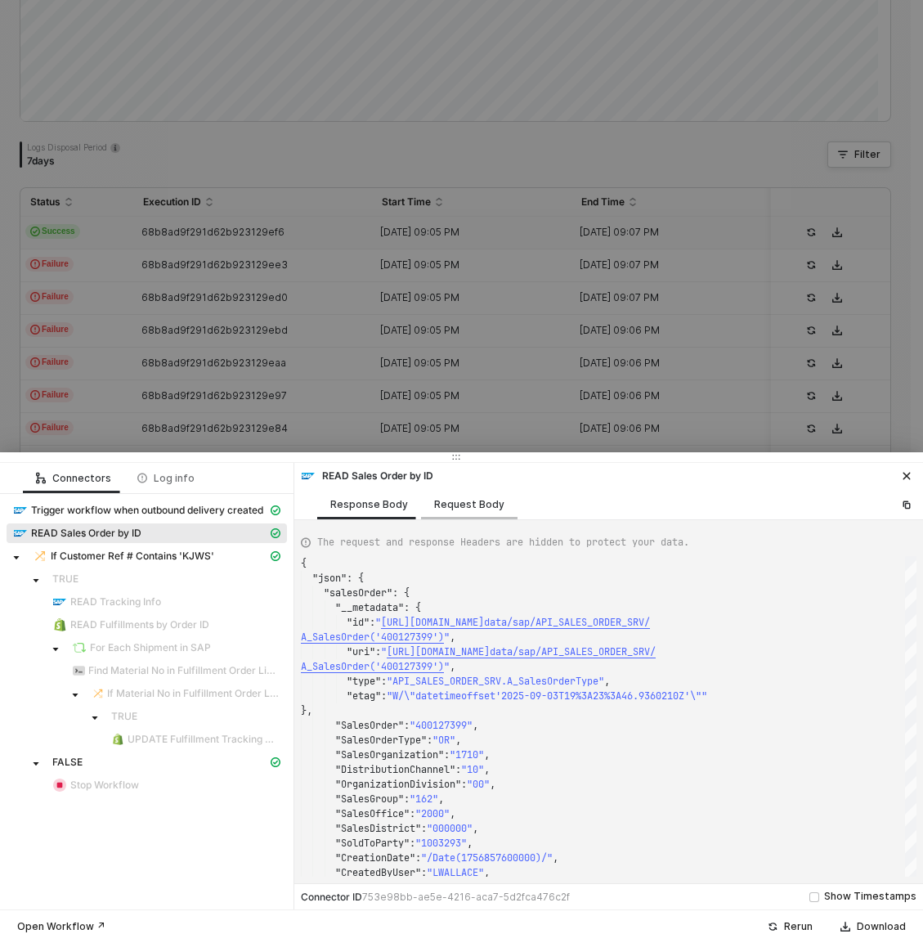
click at [473, 504] on div "Request Body" at bounding box center [469, 504] width 70 height 13
type textarea "{ "orderby": [], "select": [], "top": 0 }"
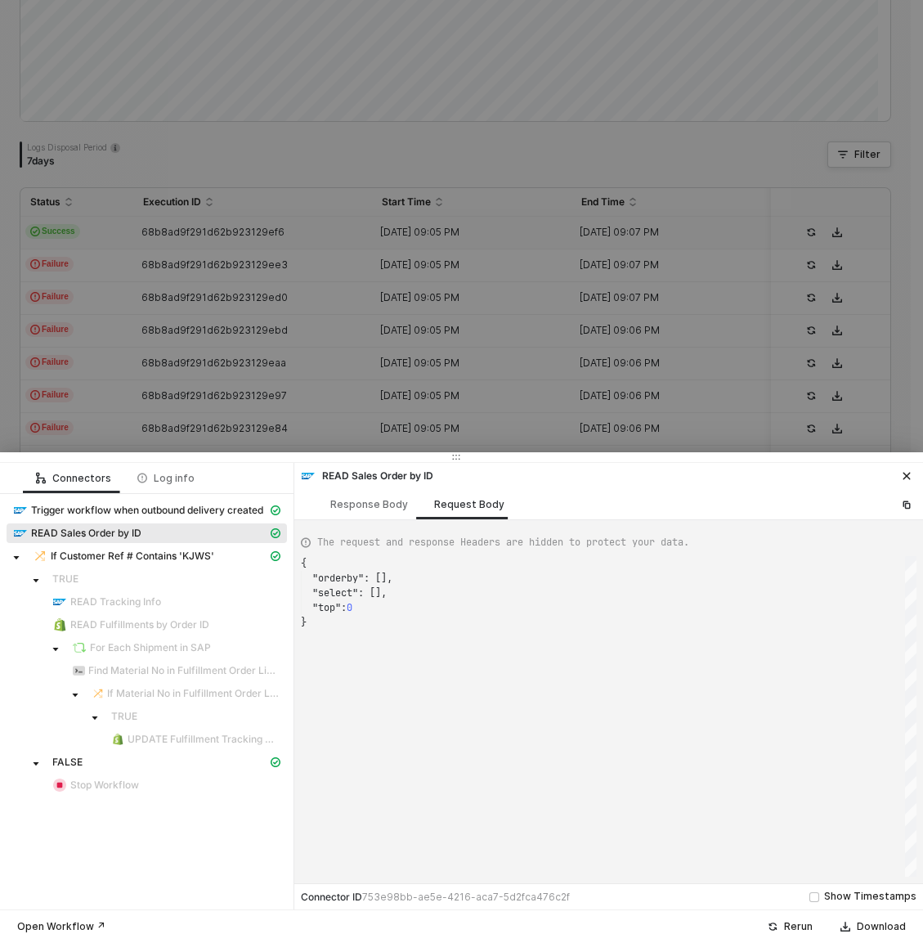
click at [481, 313] on div at bounding box center [461, 471] width 923 height 943
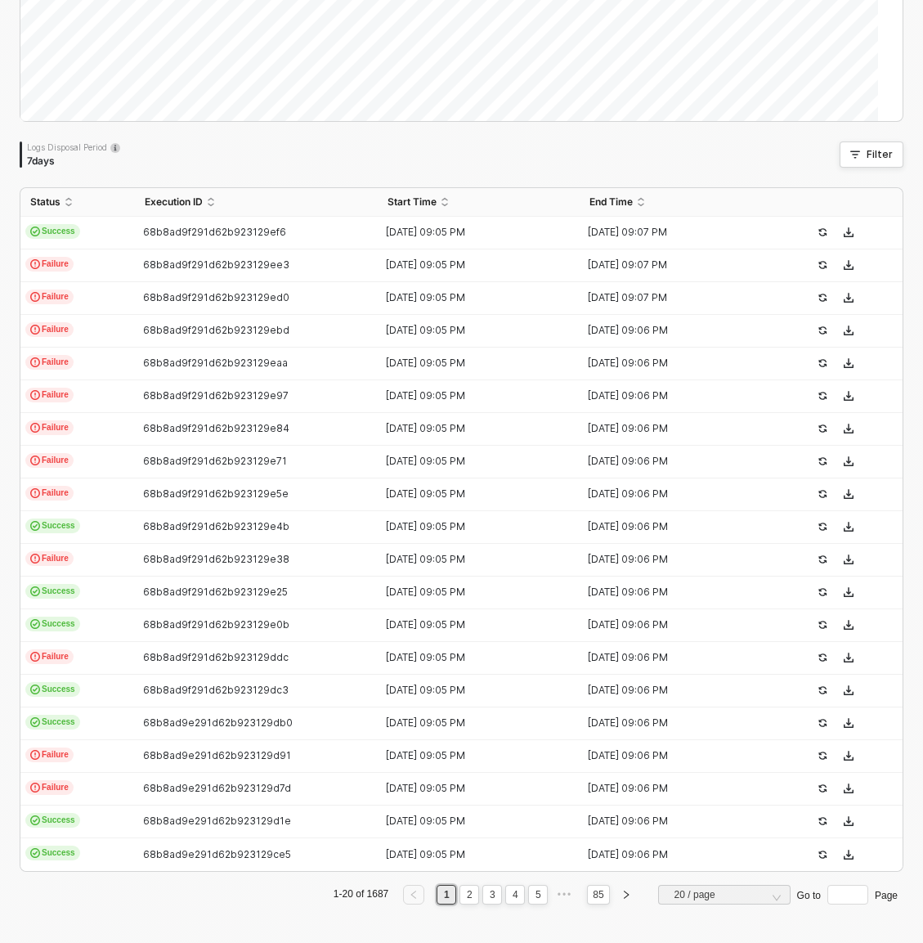
click at [528, 149] on div "Logs Disposal Period 7 days Filter" at bounding box center [462, 154] width 884 height 26
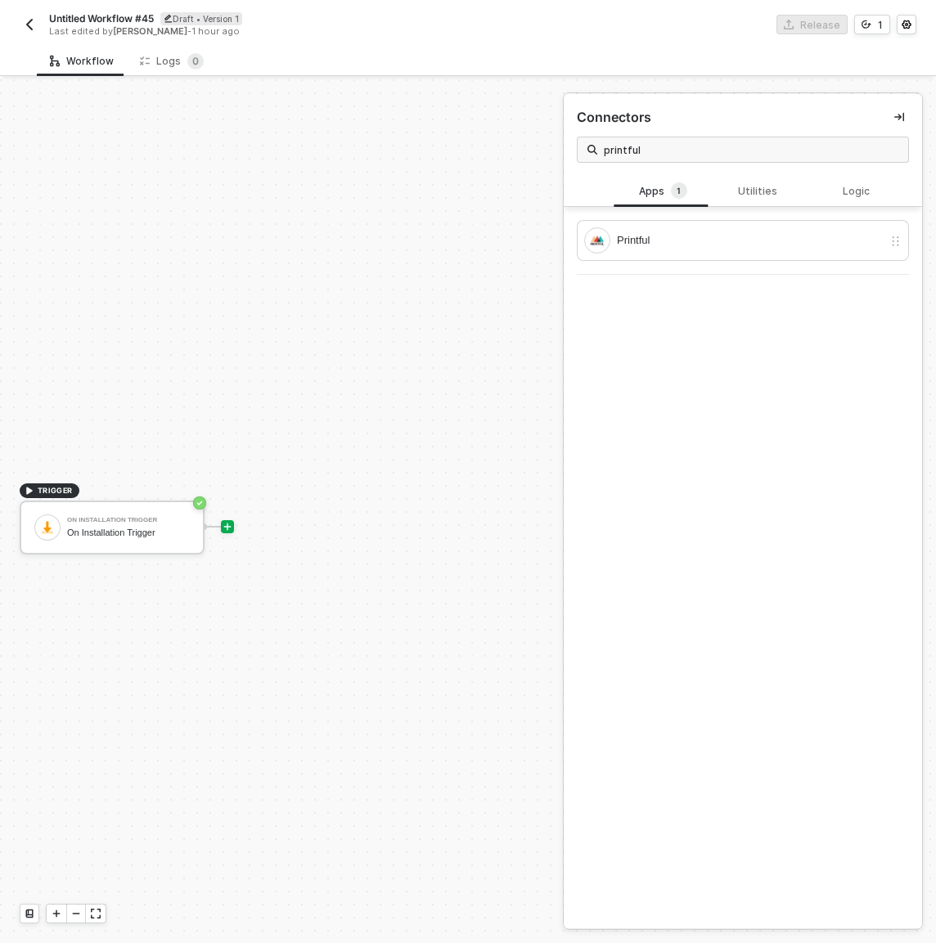
scroll to position [30, 0]
click at [535, 71] on div "Workflow Logs 0" at bounding box center [486, 61] width 899 height 30
click at [642, 47] on div "Workflow Logs 0" at bounding box center [486, 61] width 899 height 30
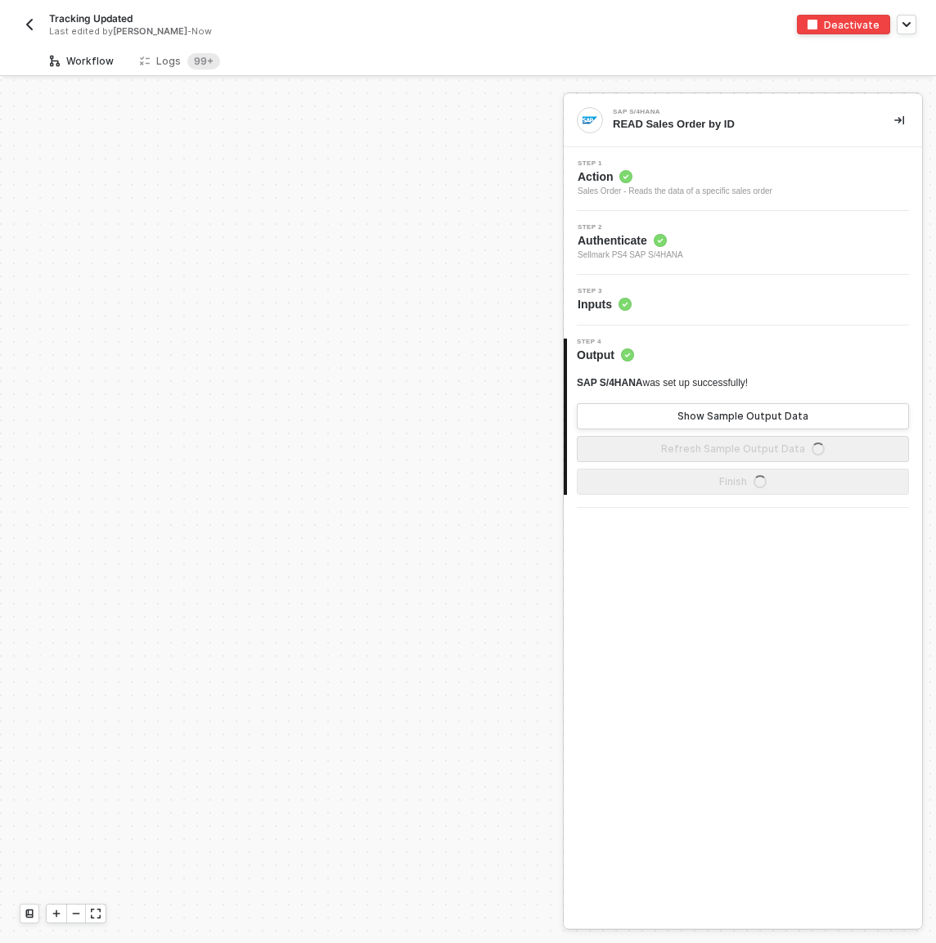
scroll to position [542, 0]
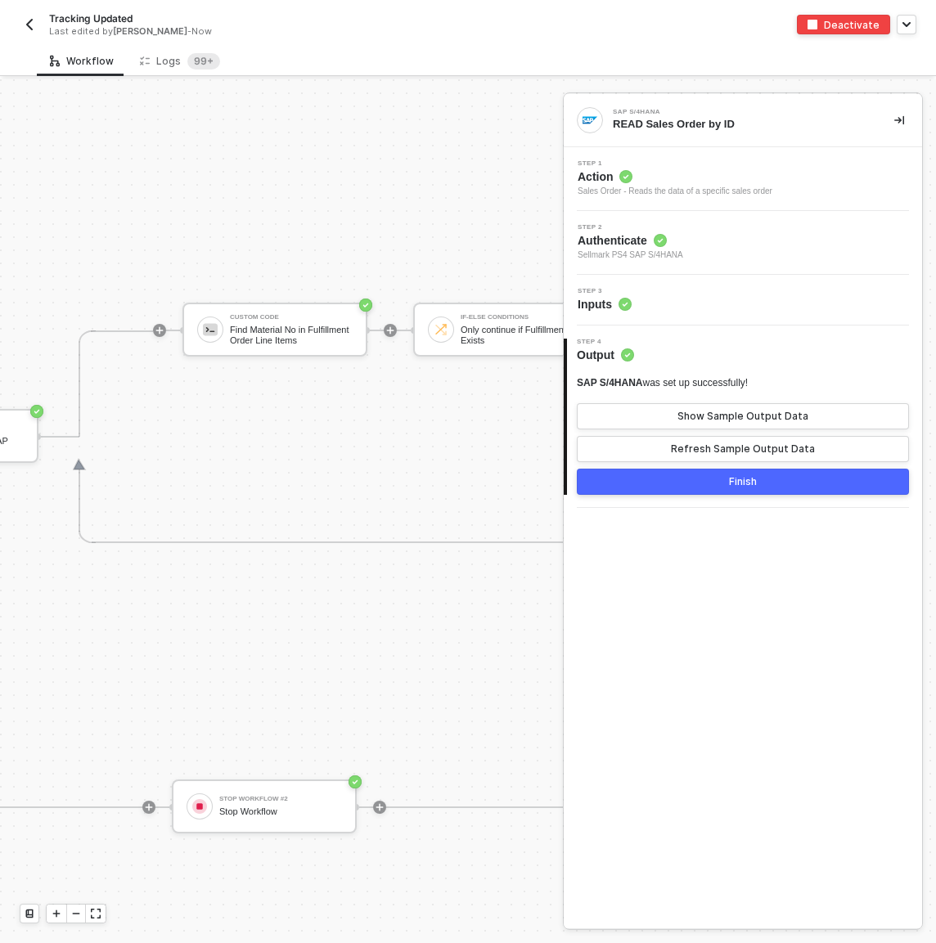
scroll to position [542, 1538]
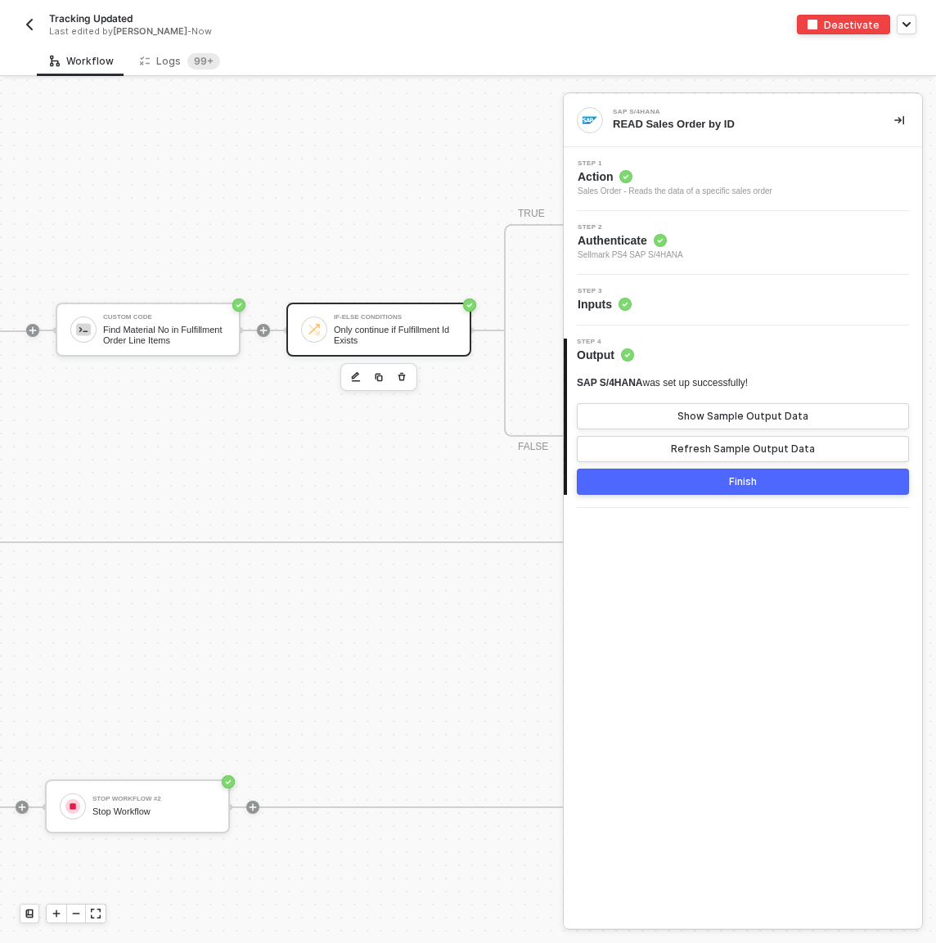
click at [431, 328] on div "Only continue if Fulfillment Id Exists" at bounding box center [395, 335] width 123 height 20
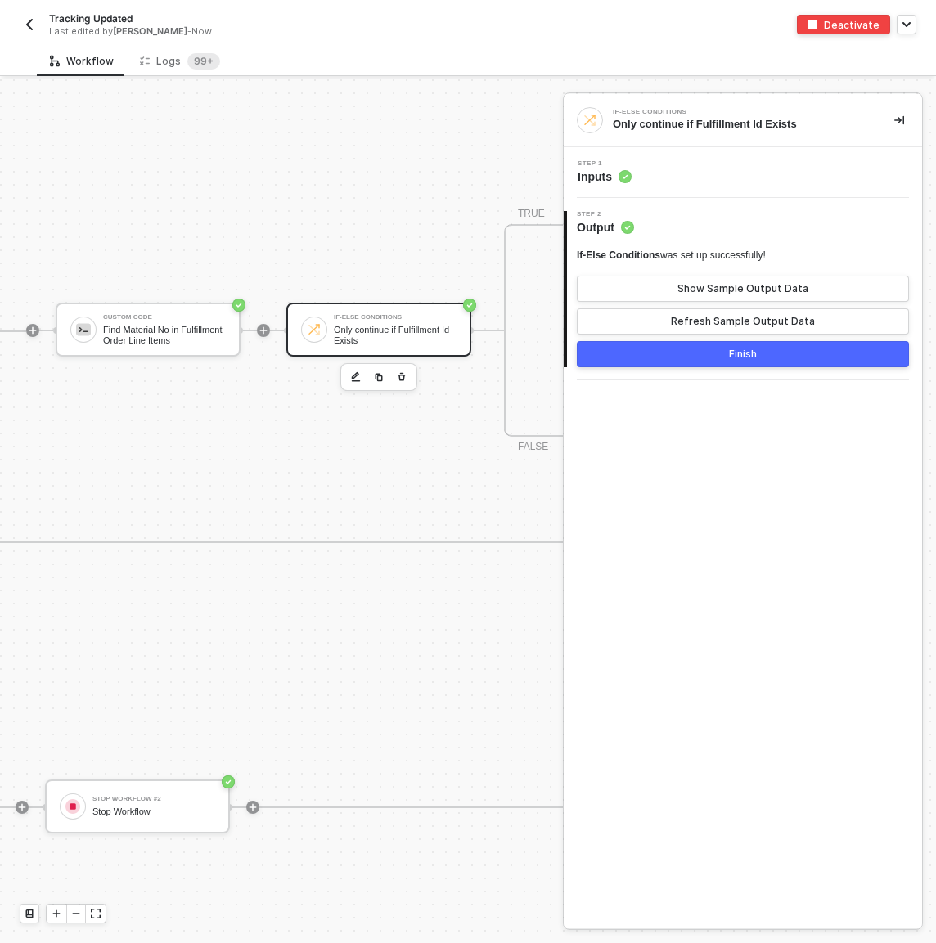
click at [698, 168] on div "Step 1 Inputs" at bounding box center [745, 172] width 354 height 25
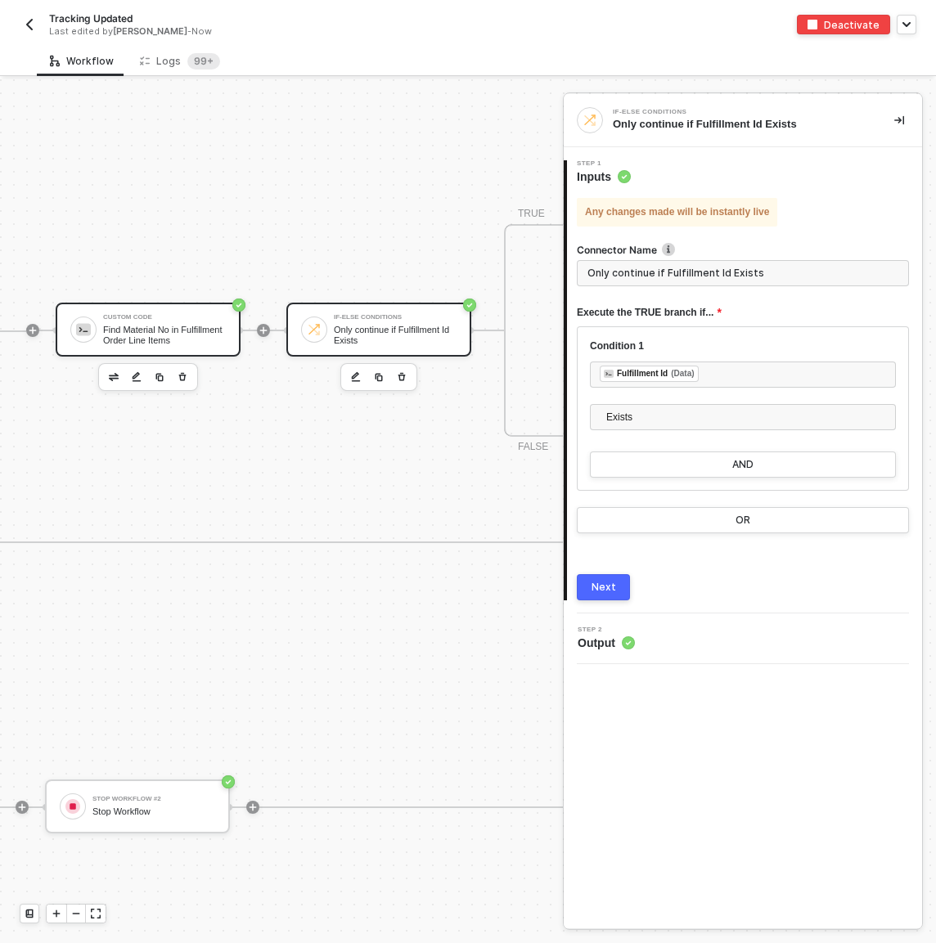
click at [122, 336] on div "Find Material No in Fulfillment Order Line Items" at bounding box center [164, 335] width 123 height 20
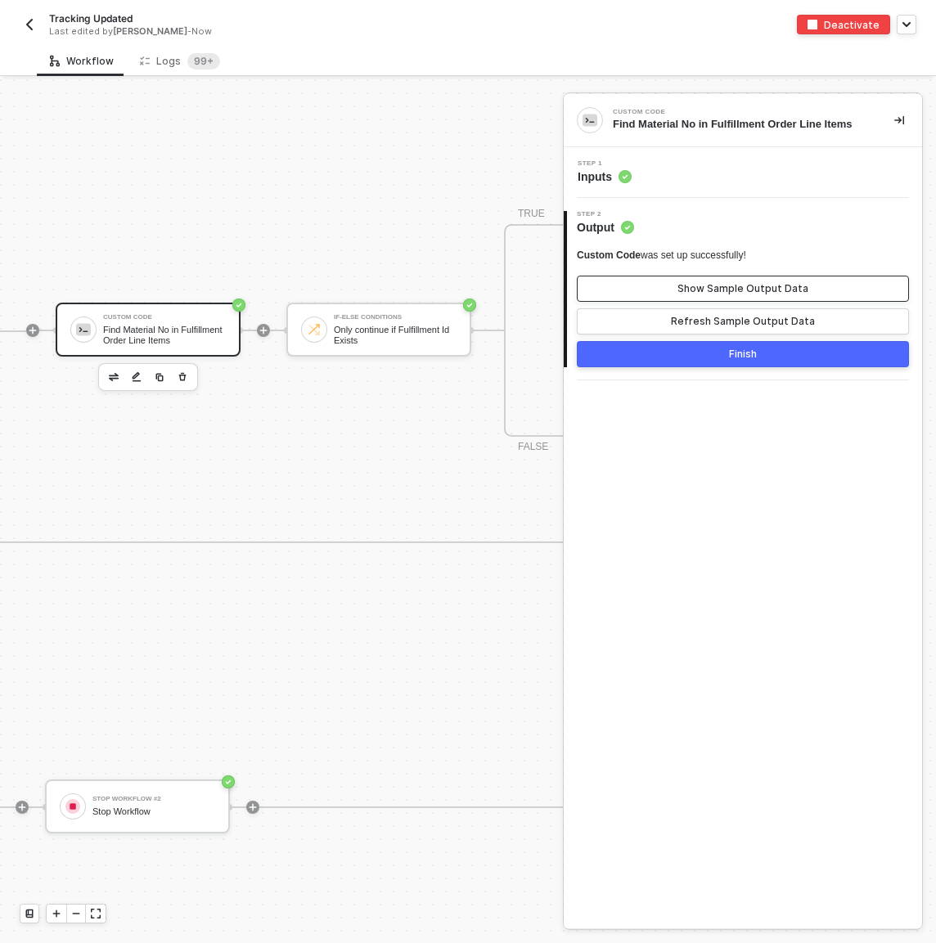
click at [725, 286] on div "Show Sample Output Data" at bounding box center [742, 288] width 131 height 13
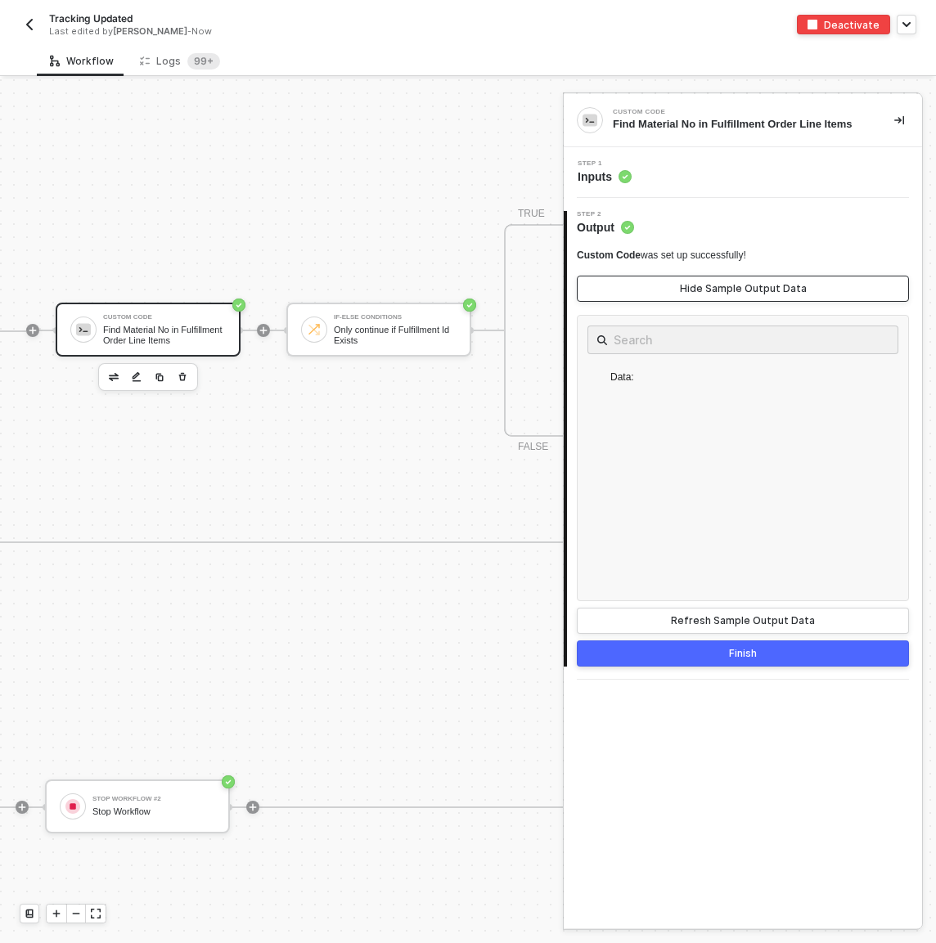
click at [725, 286] on div "Hide Sample Output Data" at bounding box center [743, 288] width 127 height 13
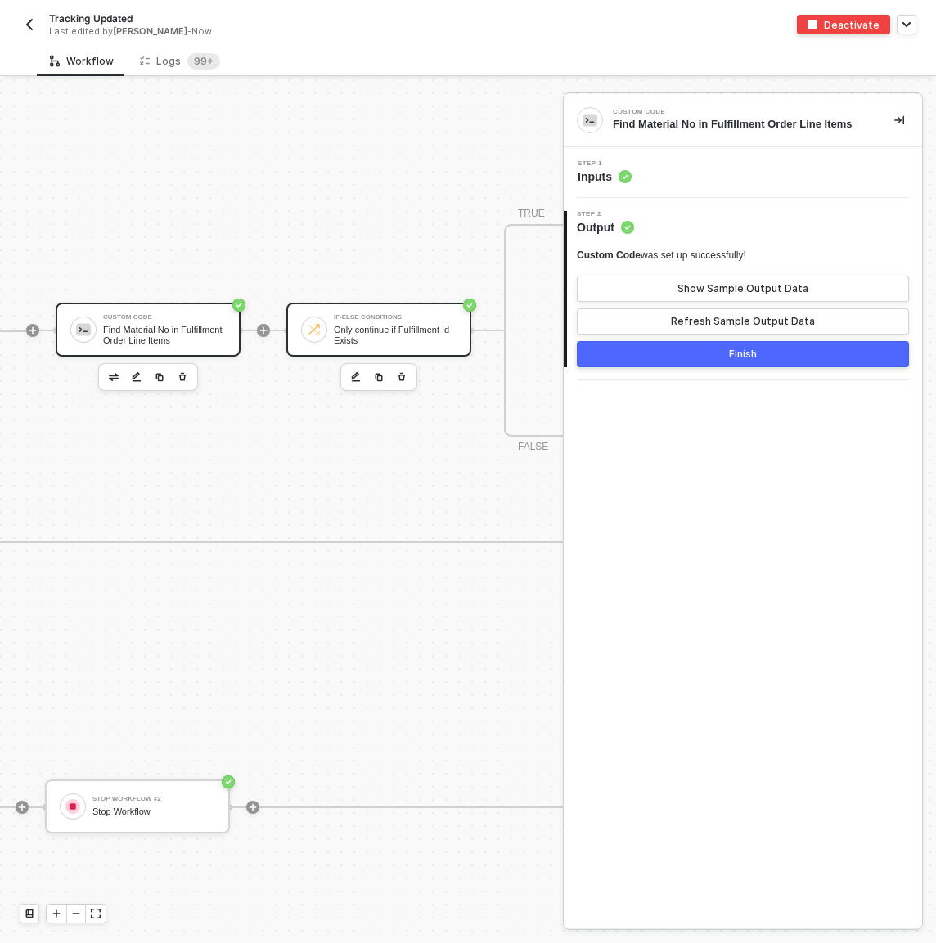
drag, startPoint x: 413, startPoint y: 327, endPoint x: 468, endPoint y: 321, distance: 55.1
click at [413, 327] on div "Only continue if Fulfillment Id Exists" at bounding box center [395, 335] width 123 height 20
click at [725, 182] on div "Step 1 Inputs" at bounding box center [745, 172] width 354 height 25
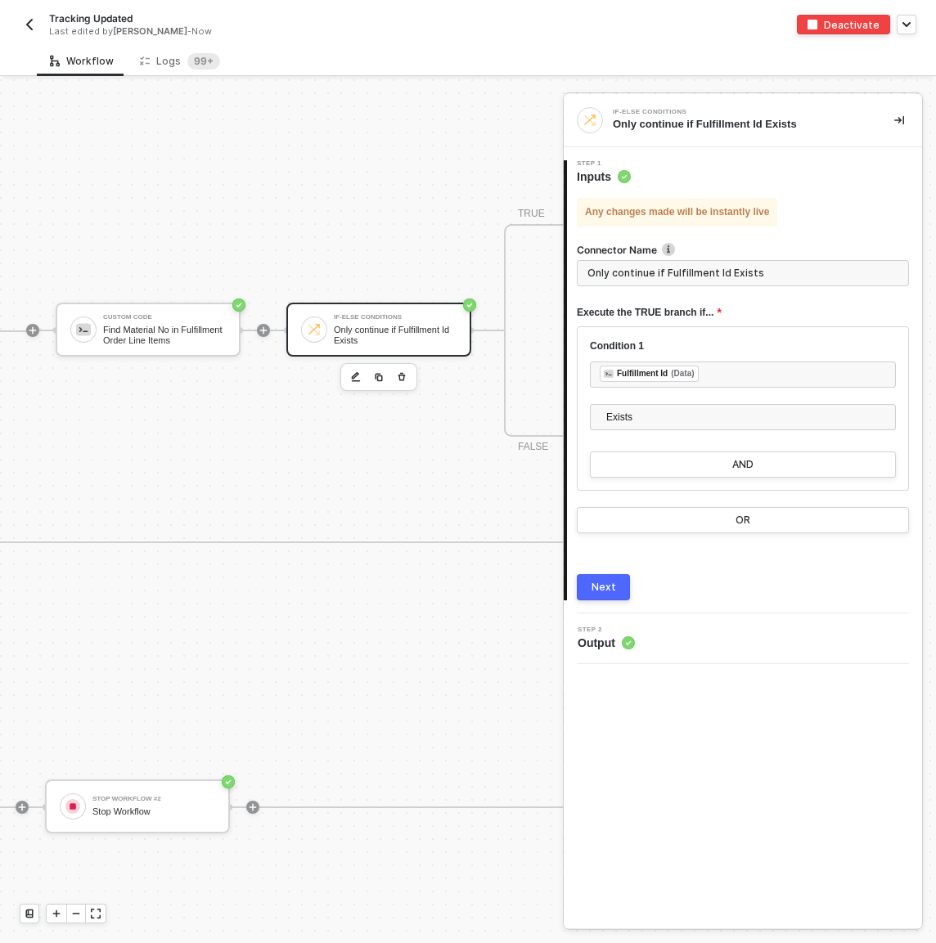
click at [611, 582] on div "Next" at bounding box center [603, 587] width 25 height 13
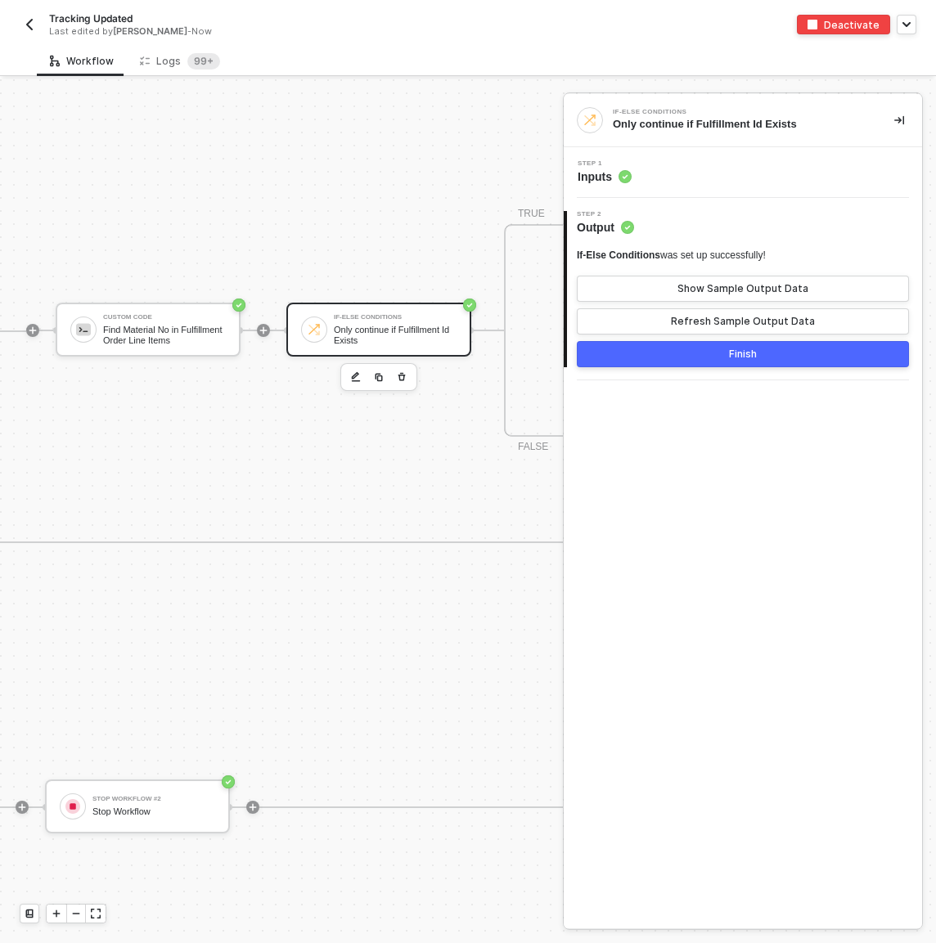
click at [675, 173] on div "Step 1 Inputs" at bounding box center [745, 172] width 354 height 25
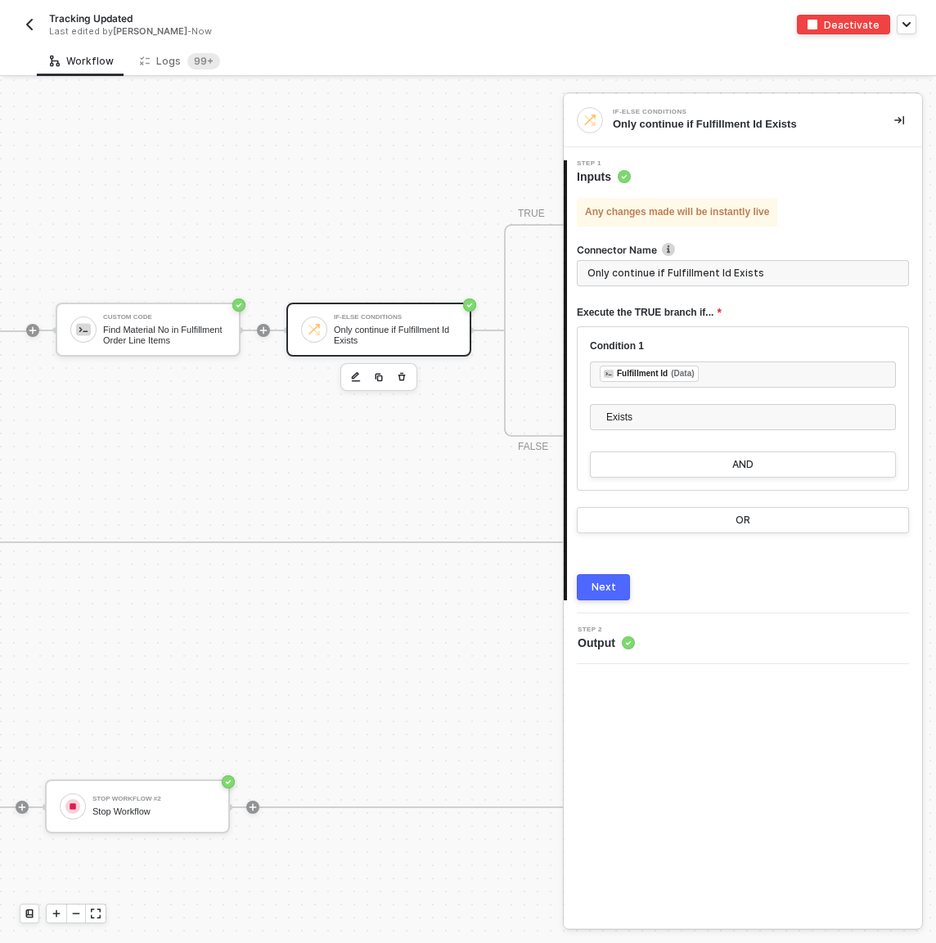
click at [690, 270] on input "Only continue if Fulfillment Id Exists" at bounding box center [743, 273] width 332 height 26
type input "If Fulfillment Exists"
click at [604, 577] on button "Next" at bounding box center [603, 587] width 53 height 26
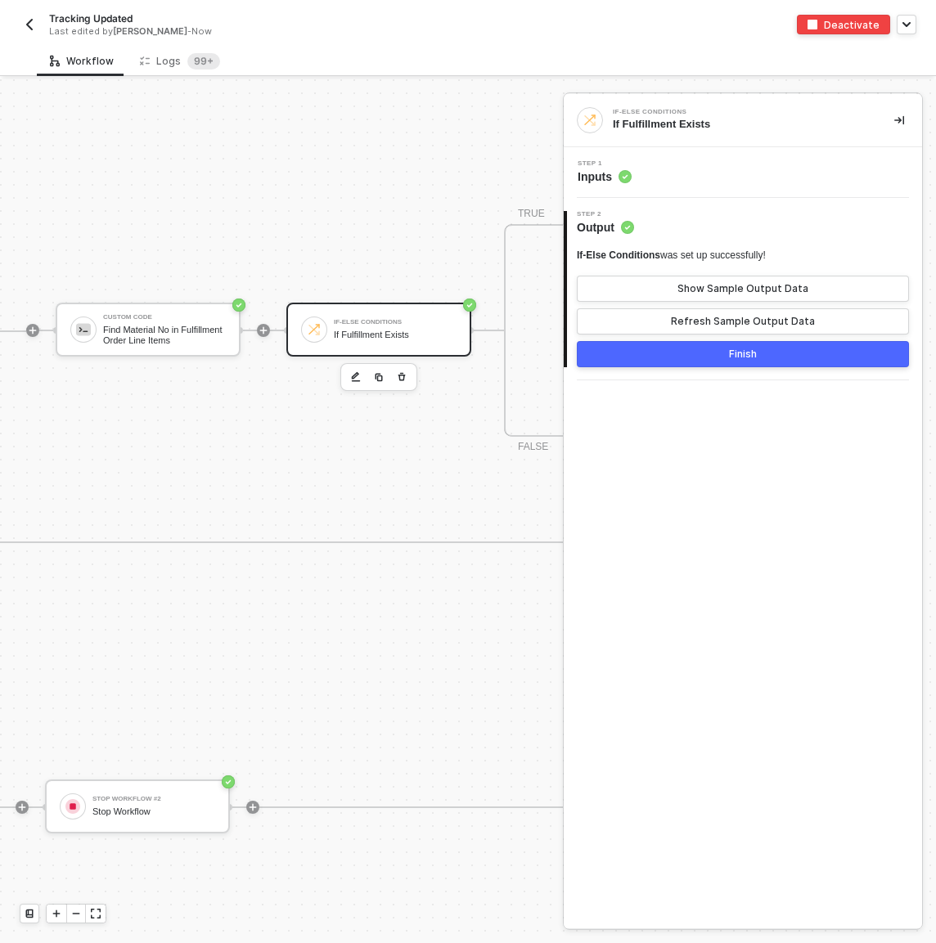
click at [751, 355] on div "Finish" at bounding box center [743, 354] width 28 height 13
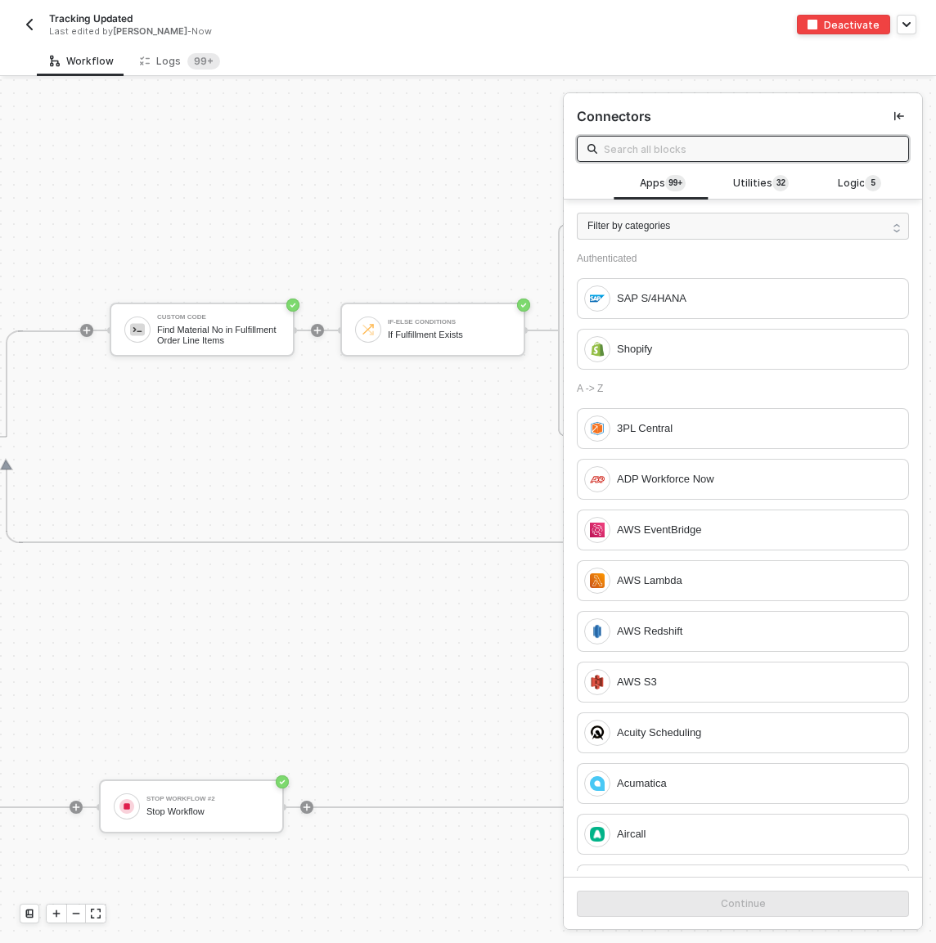
scroll to position [542, 1472]
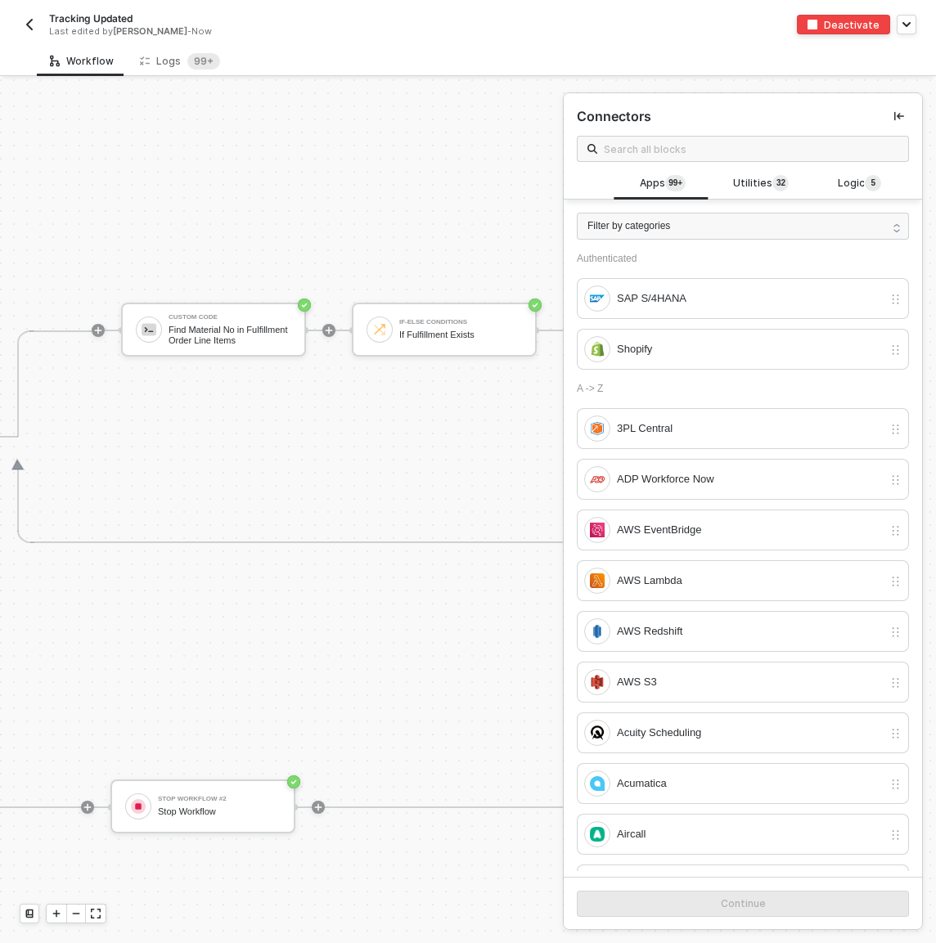
click at [894, 114] on icon "icon-collapse-left" at bounding box center [899, 116] width 10 height 10
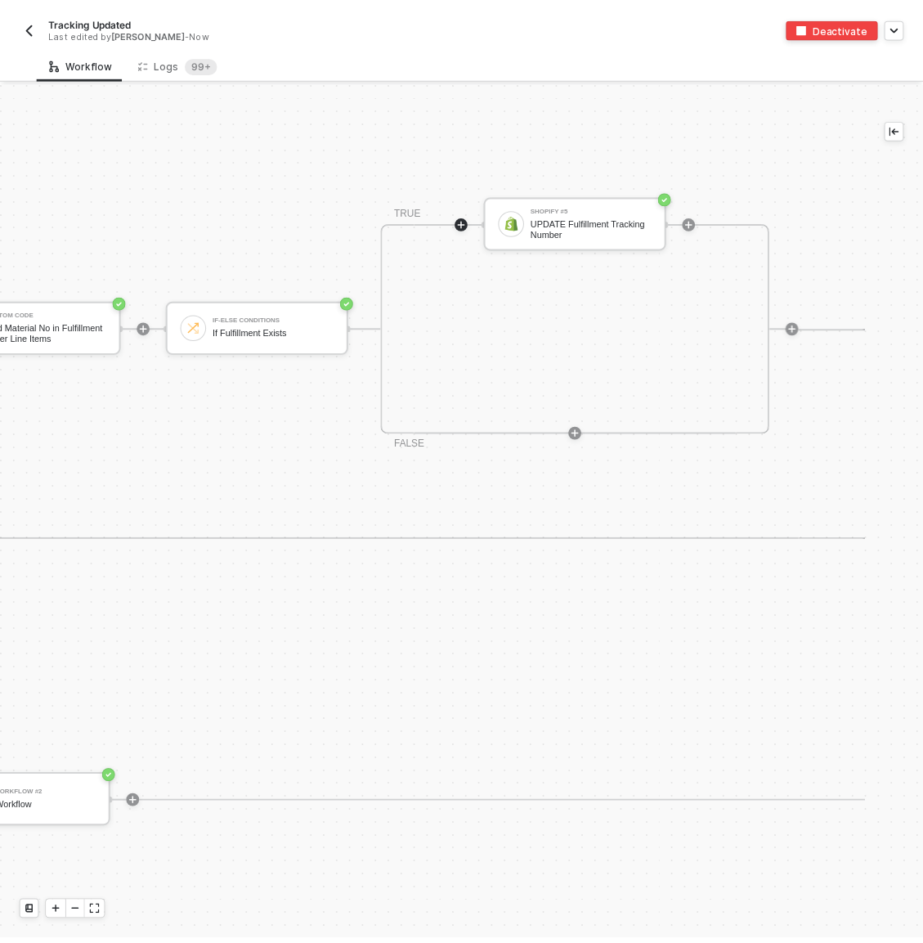
scroll to position [546, 1669]
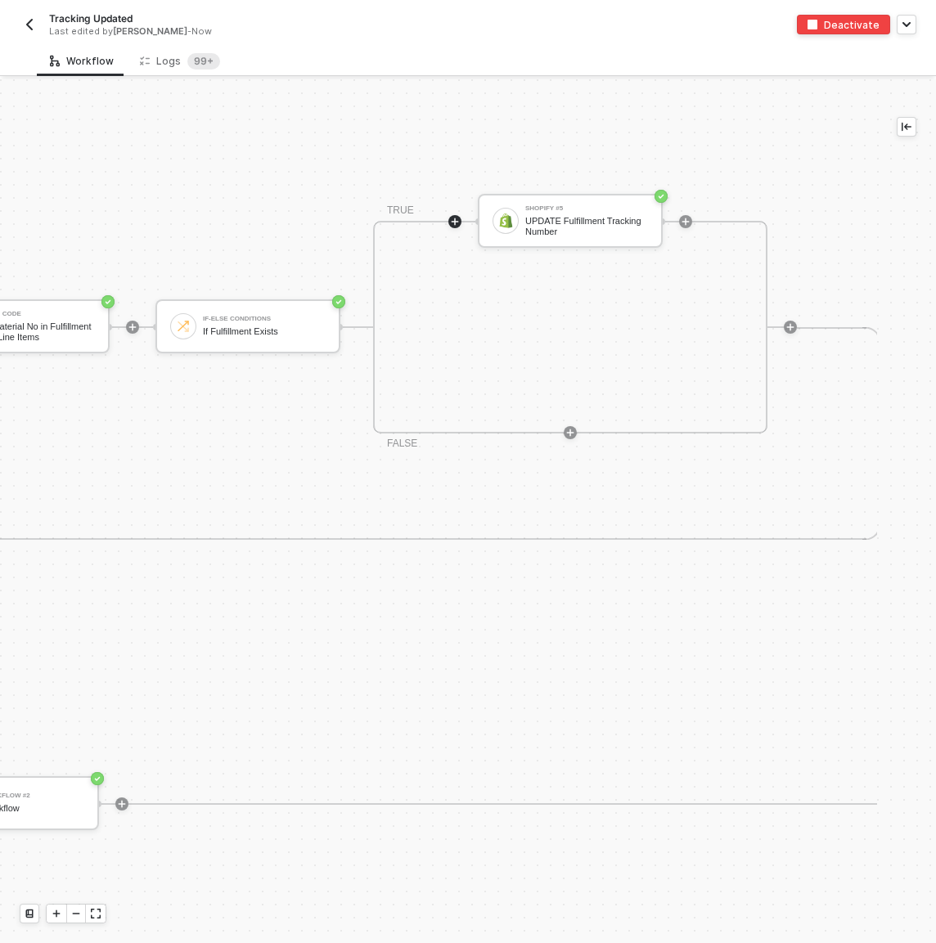
click at [253, 258] on div "Custom Code Find Material No in Fulfillment Order Line Items If-Else Conditions…" at bounding box center [361, 327] width 872 height 213
click at [191, 52] on div "Logs 99+" at bounding box center [180, 61] width 106 height 30
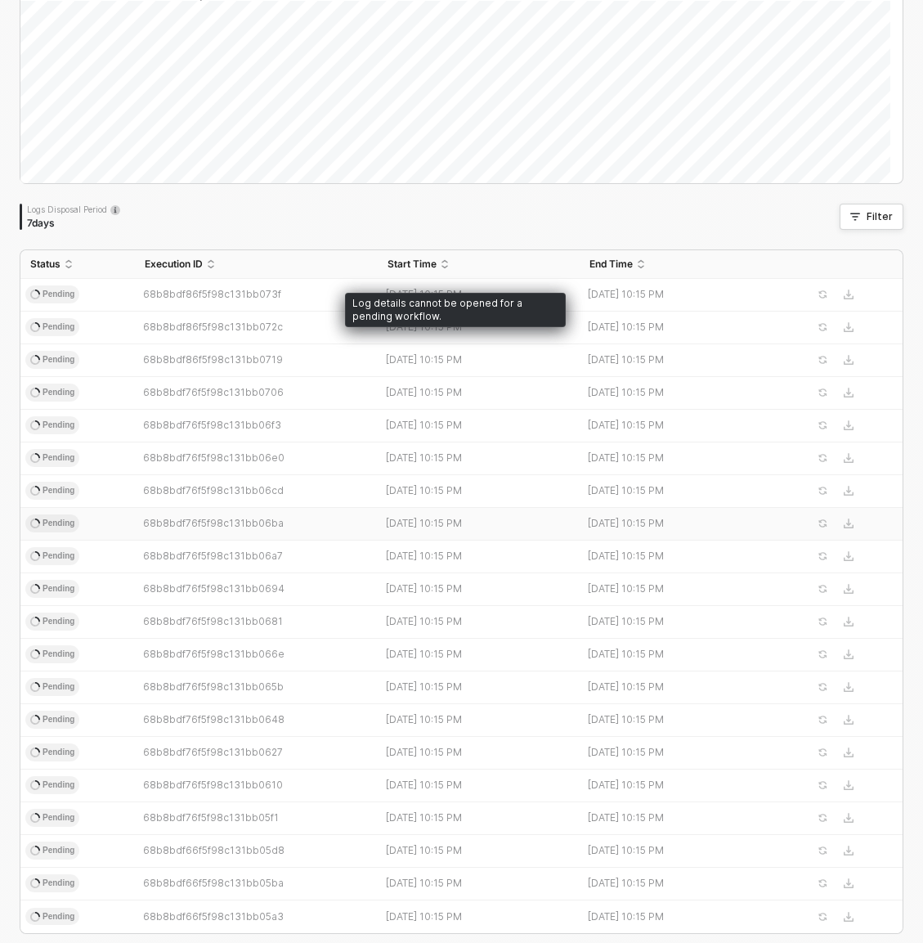
scroll to position [213, 0]
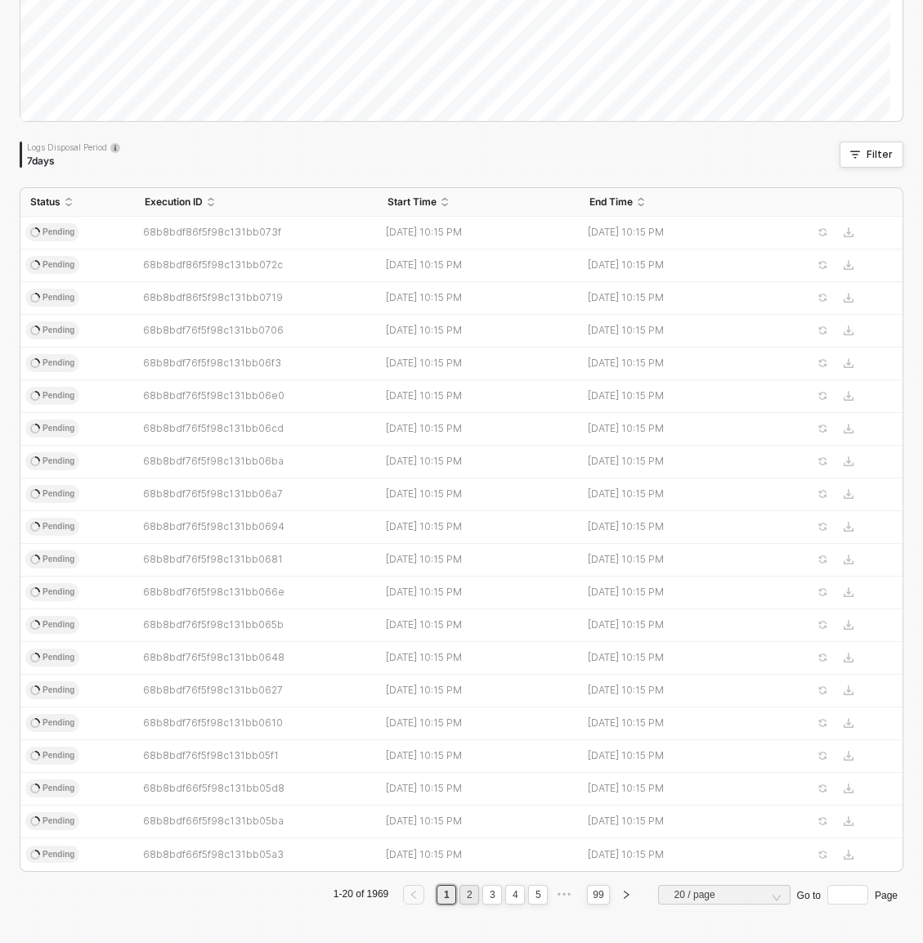
click at [462, 895] on link "2" at bounding box center [470, 895] width 16 height 18
click at [485, 889] on link "3" at bounding box center [493, 895] width 16 height 18
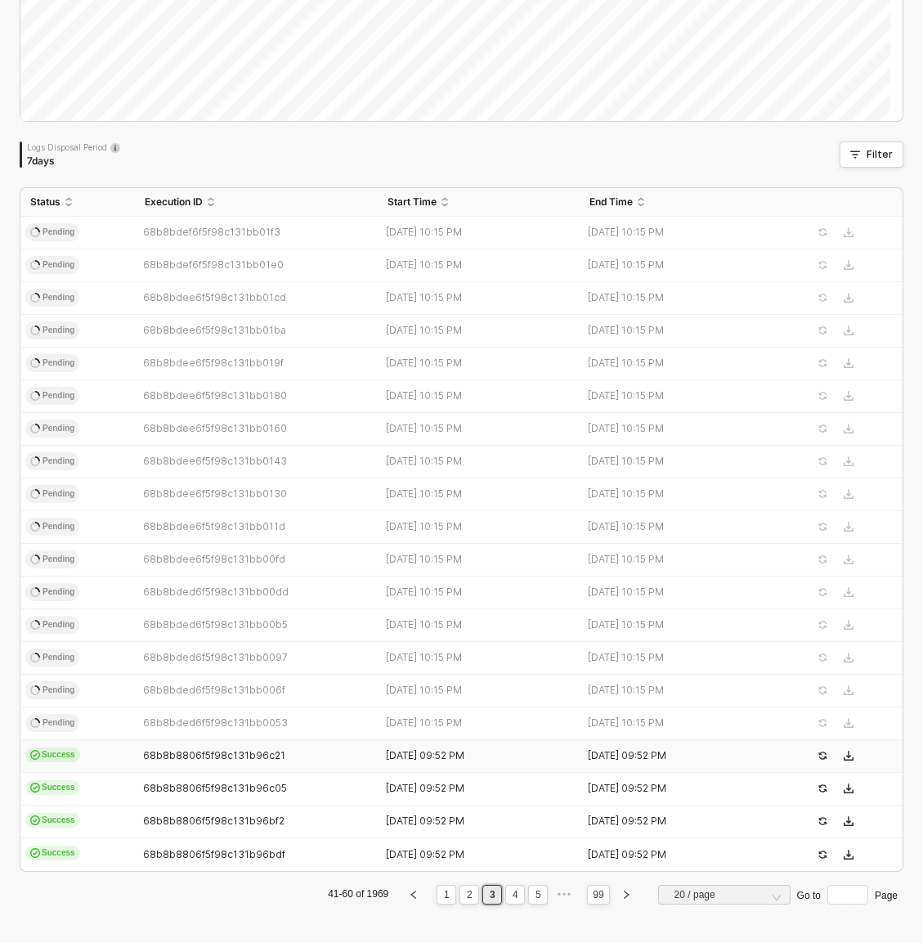
click at [103, 763] on td "Success" at bounding box center [77, 756] width 115 height 33
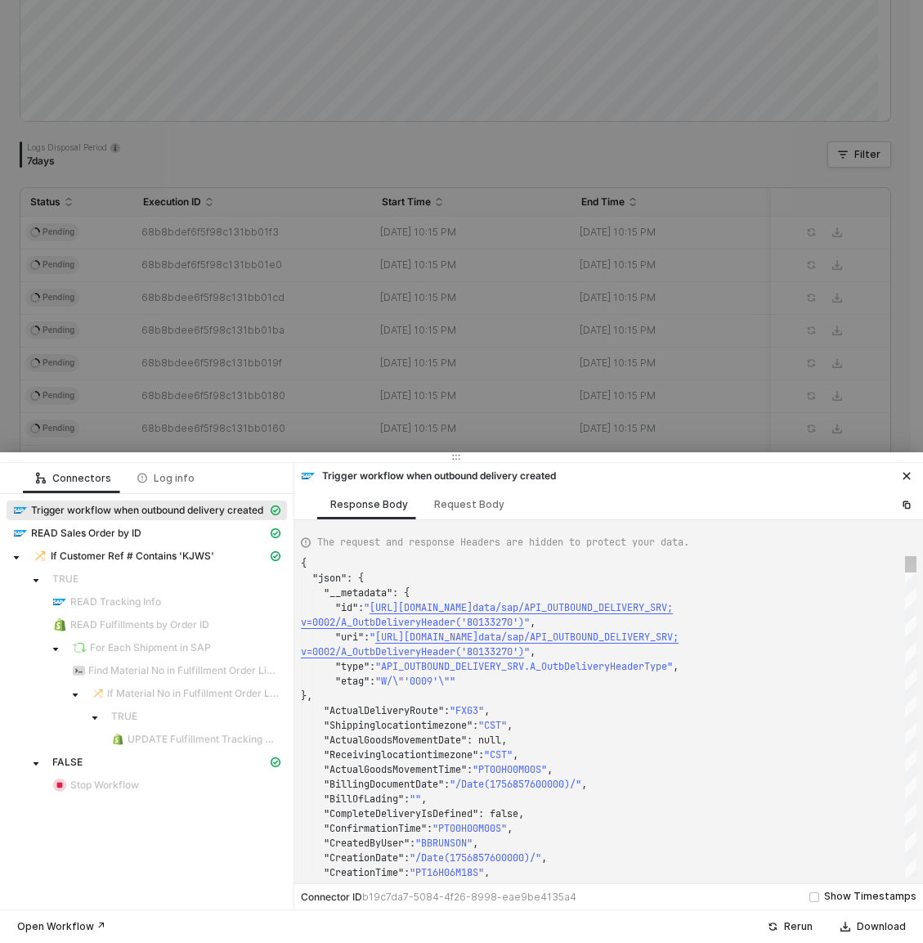
scroll to position [118, 0]
click at [195, 300] on div at bounding box center [461, 471] width 923 height 943
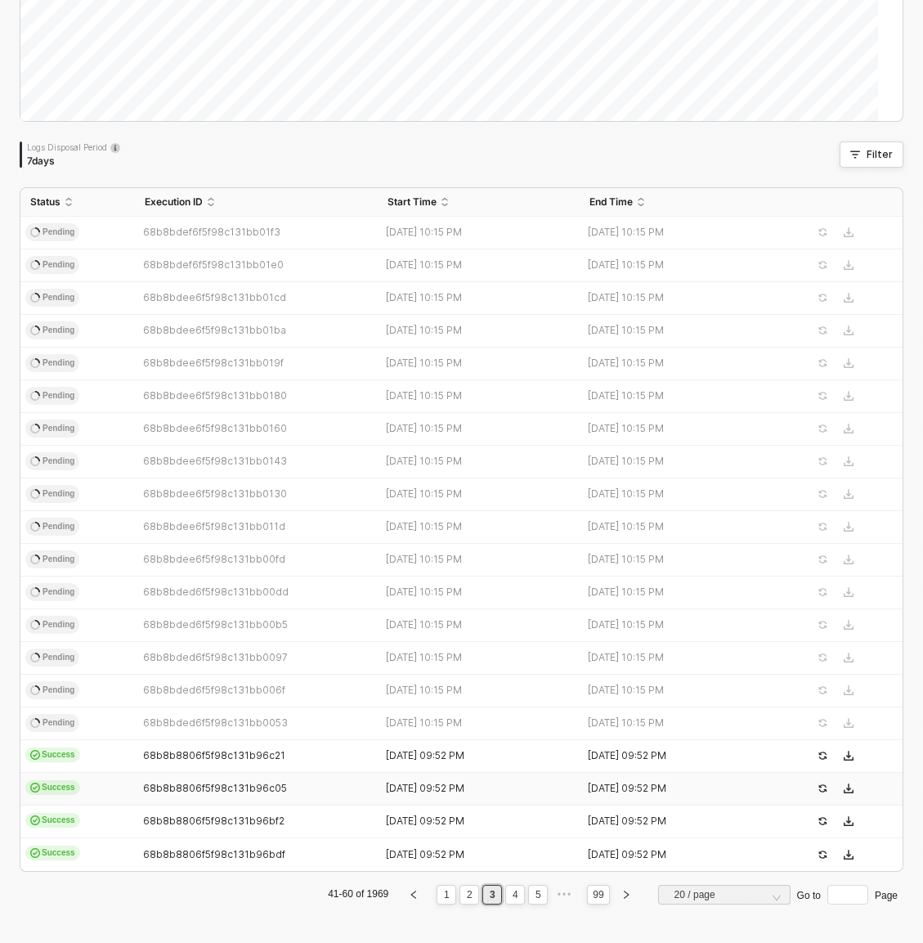
click at [122, 787] on td "Success" at bounding box center [77, 789] width 115 height 33
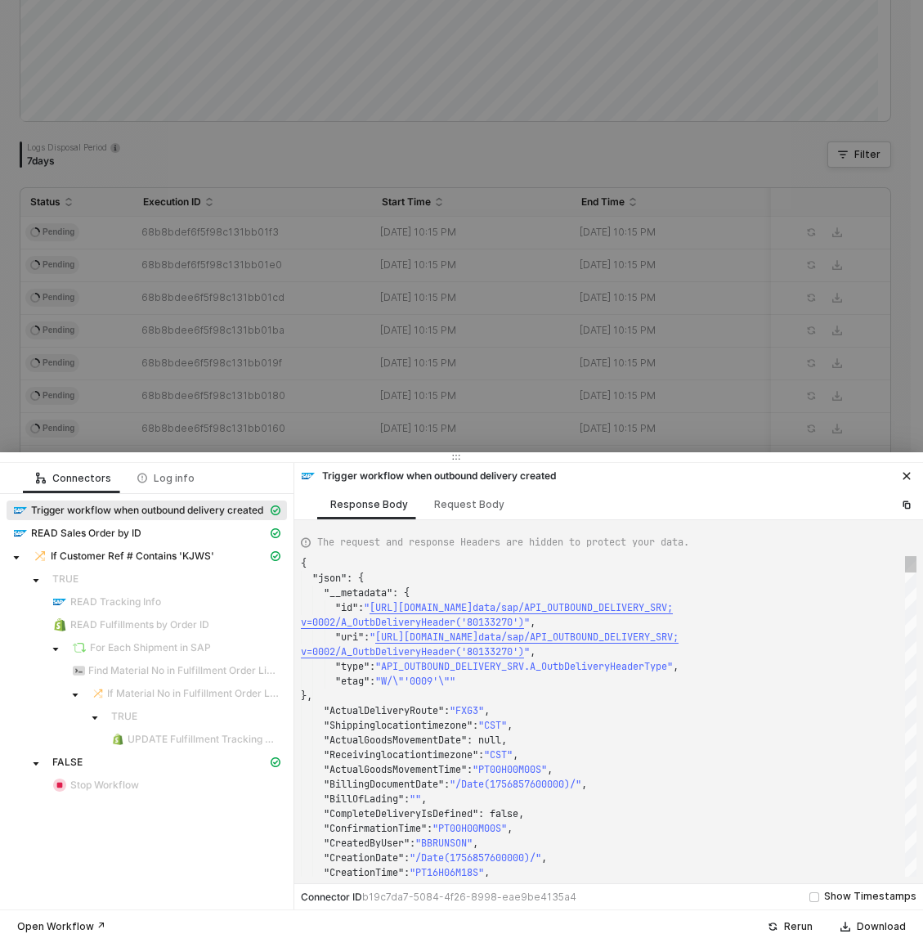
type textarea "{ "json": { "__metadata": { "id": "https://sellmarksap.sc1.hec.ondemand.com/sap…"
click at [213, 290] on div at bounding box center [461, 471] width 923 height 943
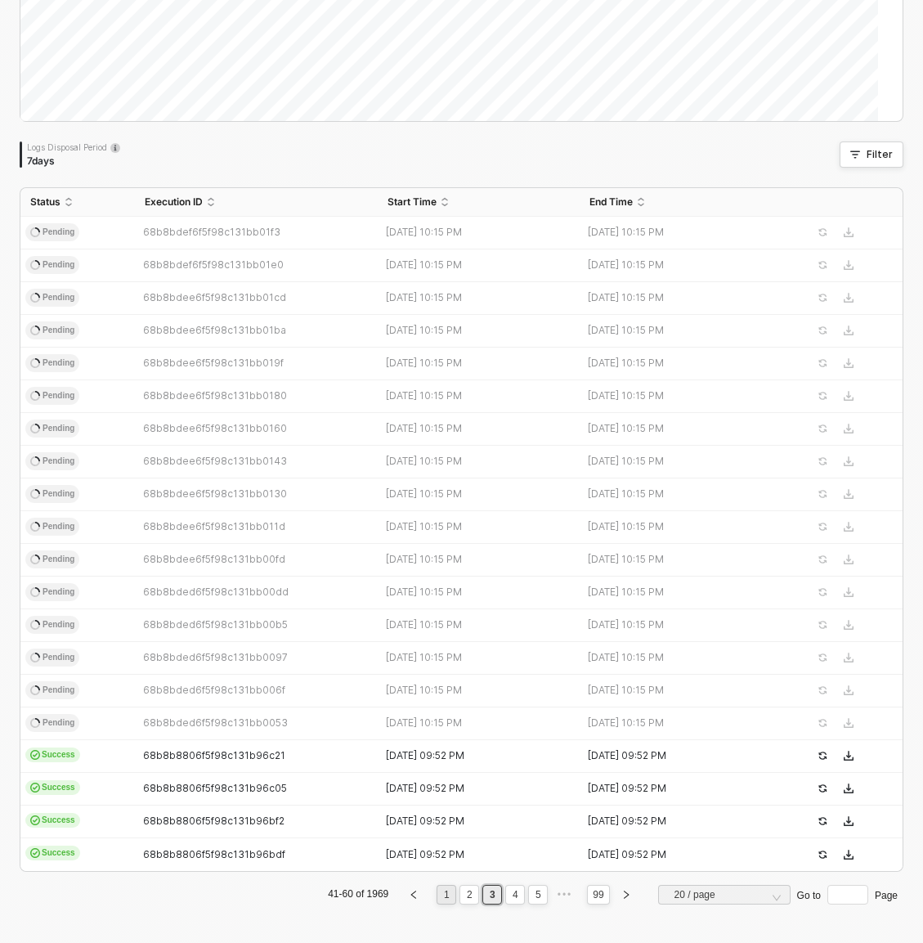
click at [439, 896] on link "1" at bounding box center [447, 895] width 16 height 18
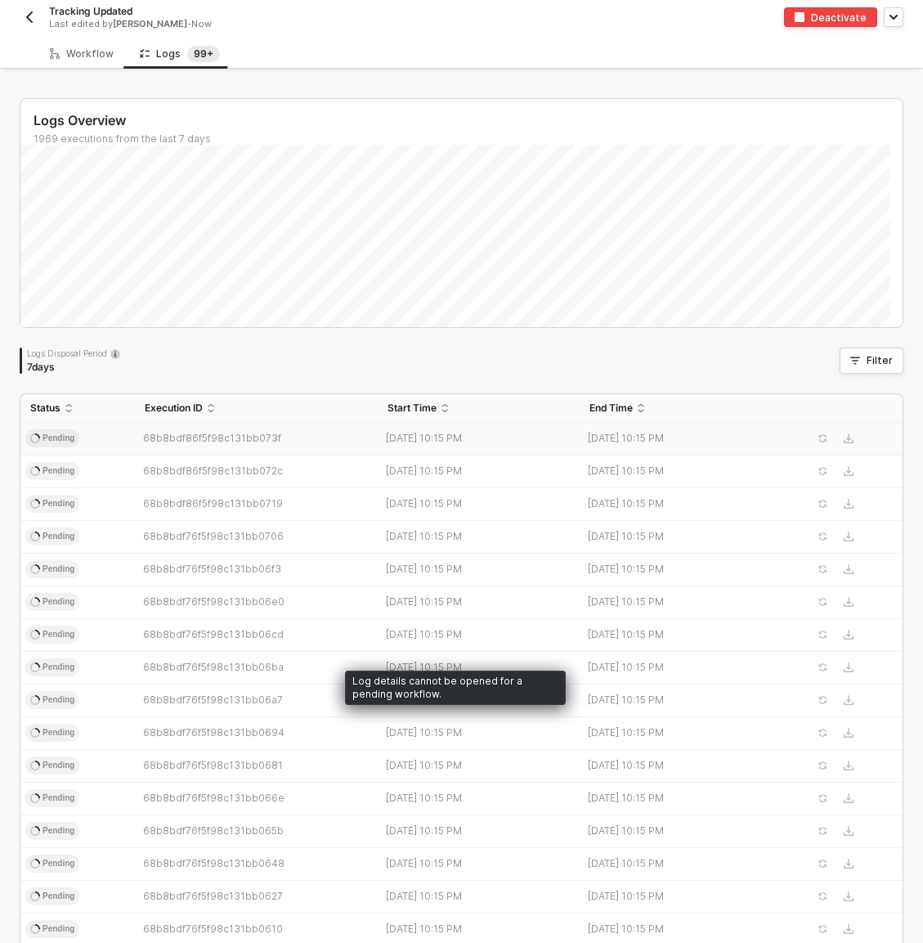
scroll to position [0, 0]
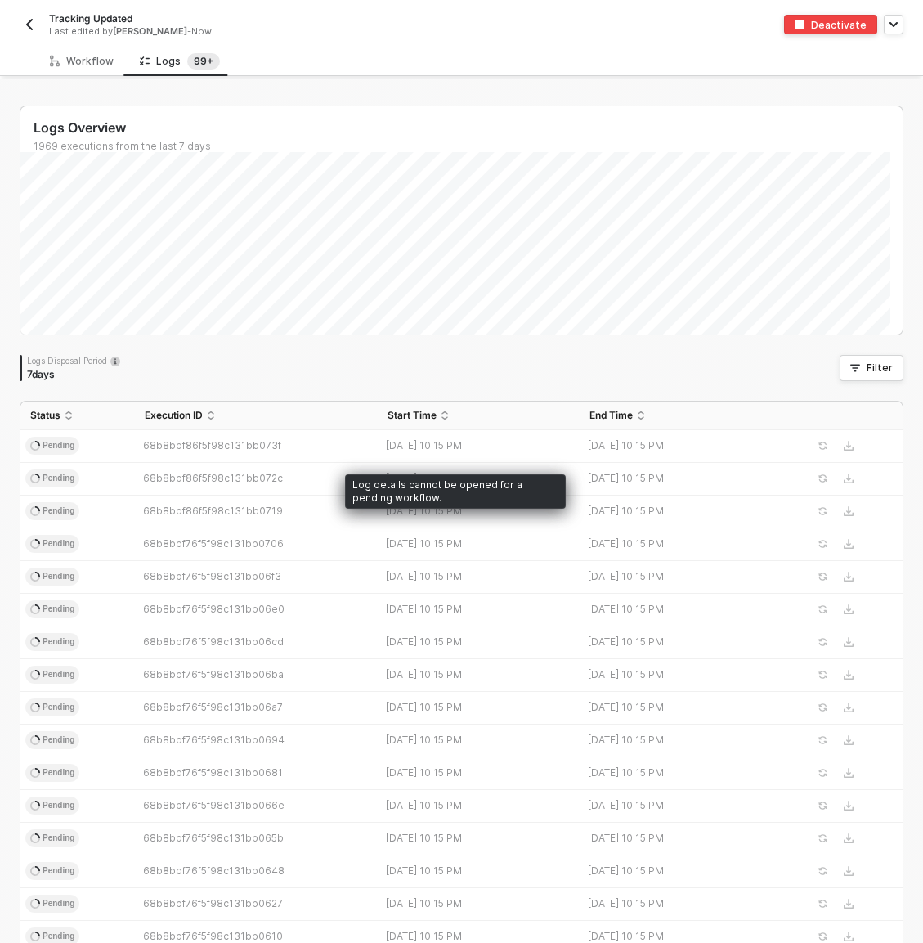
click at [286, 350] on div "Logs Overview 1969 executions from the last 7 days Logs Disposal Period 7 days …" at bounding box center [462, 619] width 884 height 1026
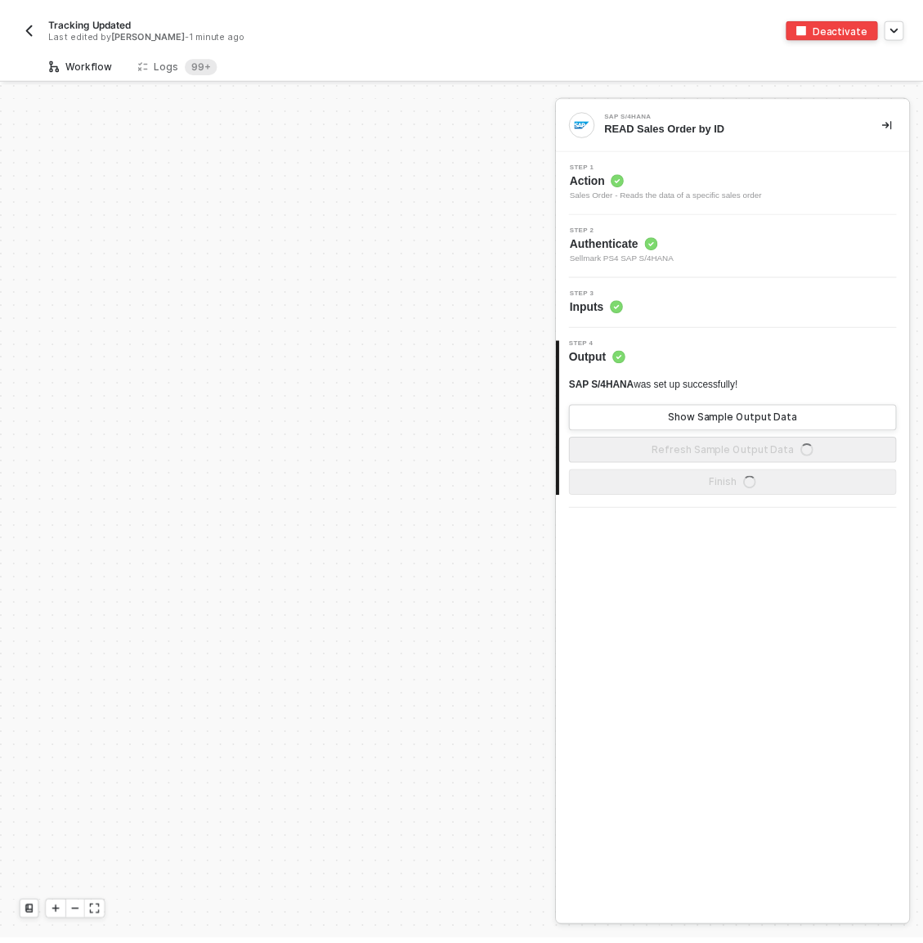
scroll to position [542, 0]
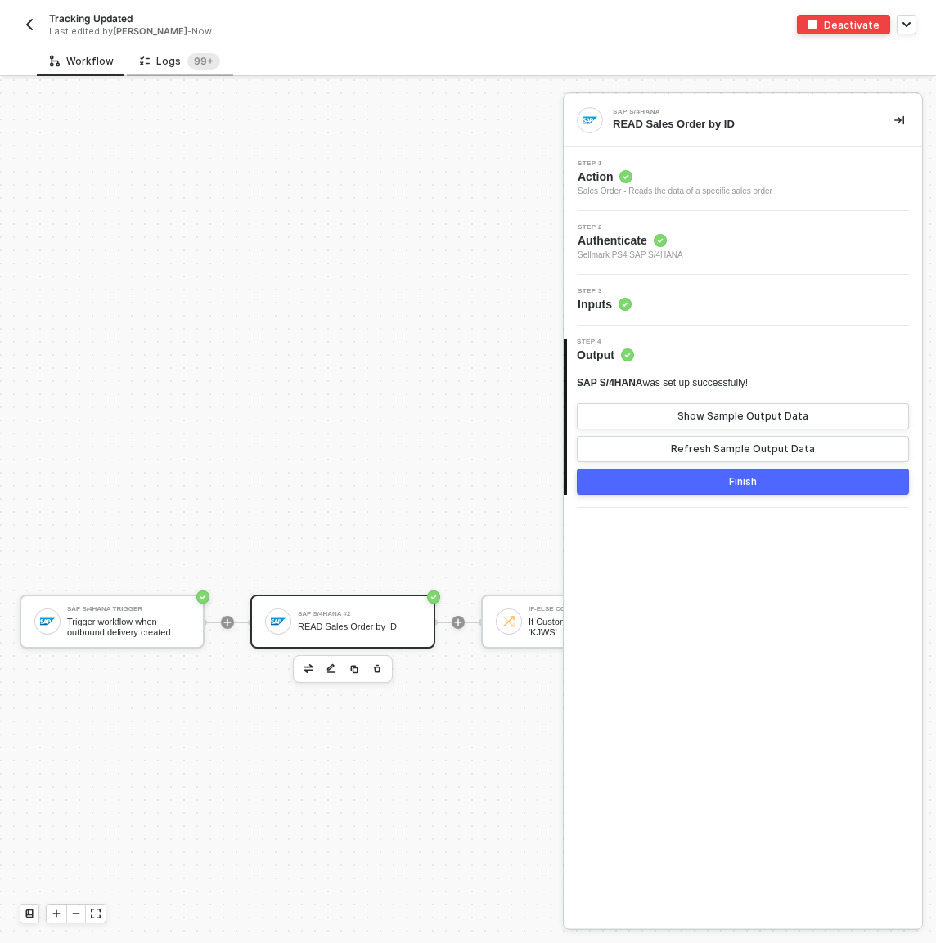
click at [179, 69] on div "Logs 99+" at bounding box center [180, 61] width 106 height 30
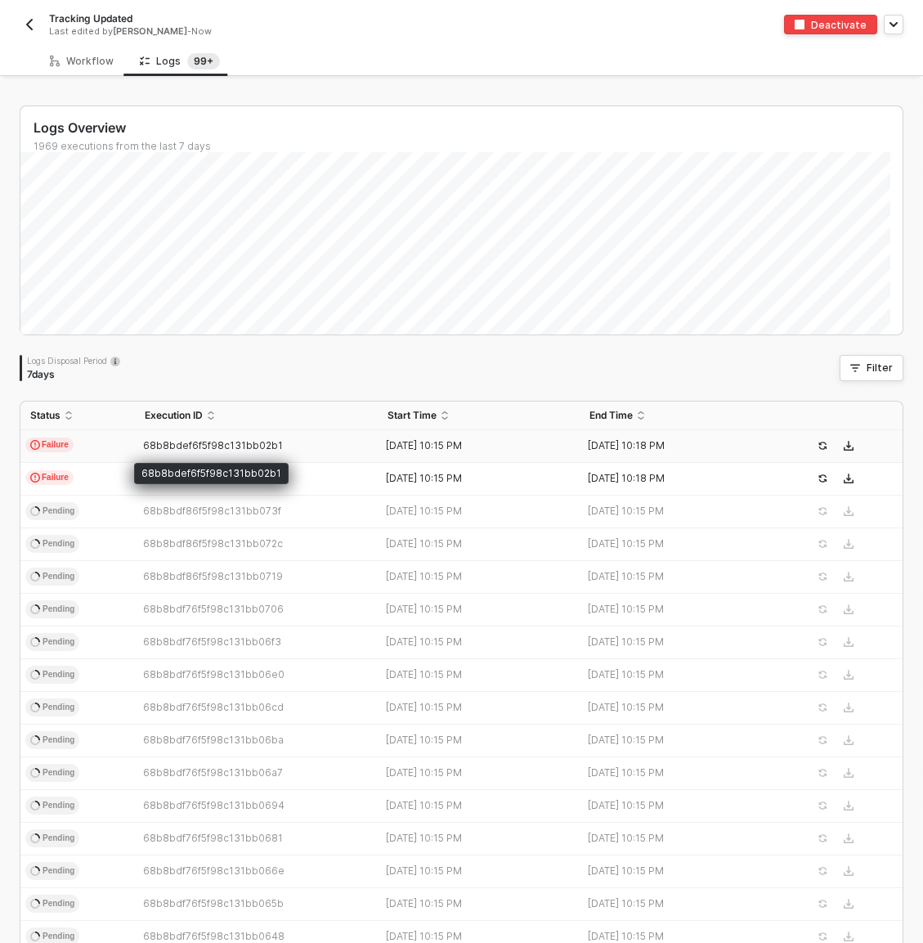
click at [99, 444] on td "Failure" at bounding box center [77, 446] width 115 height 33
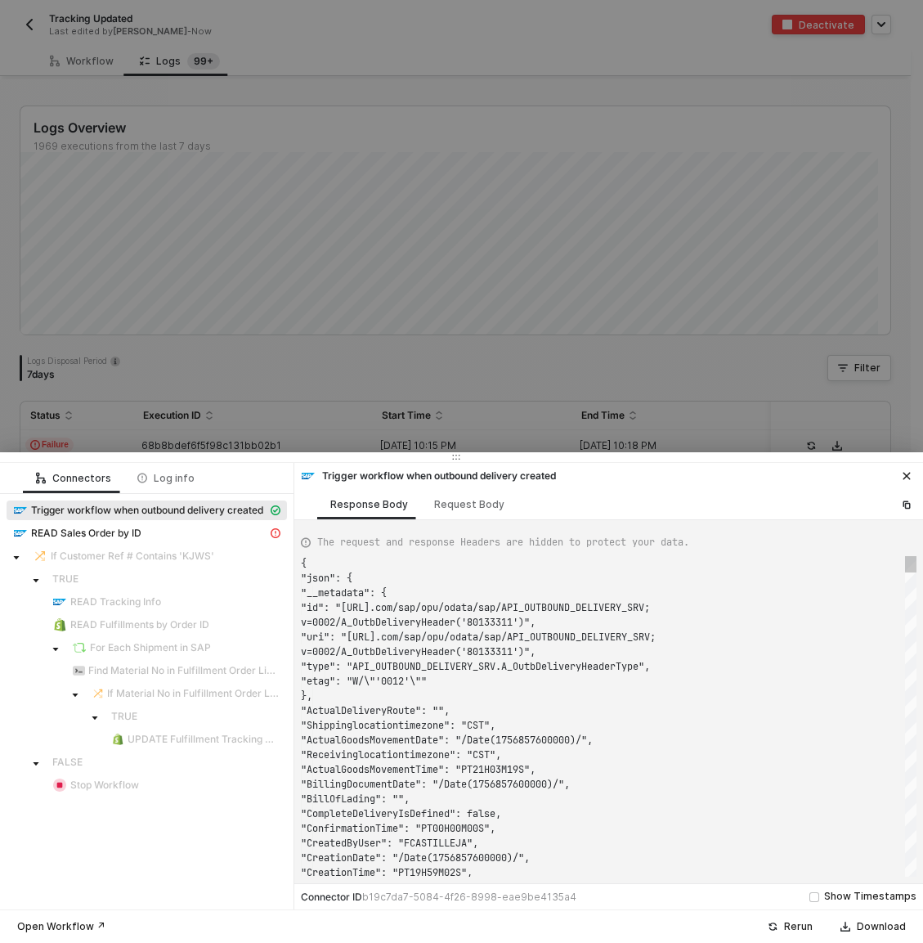
scroll to position [118, 0]
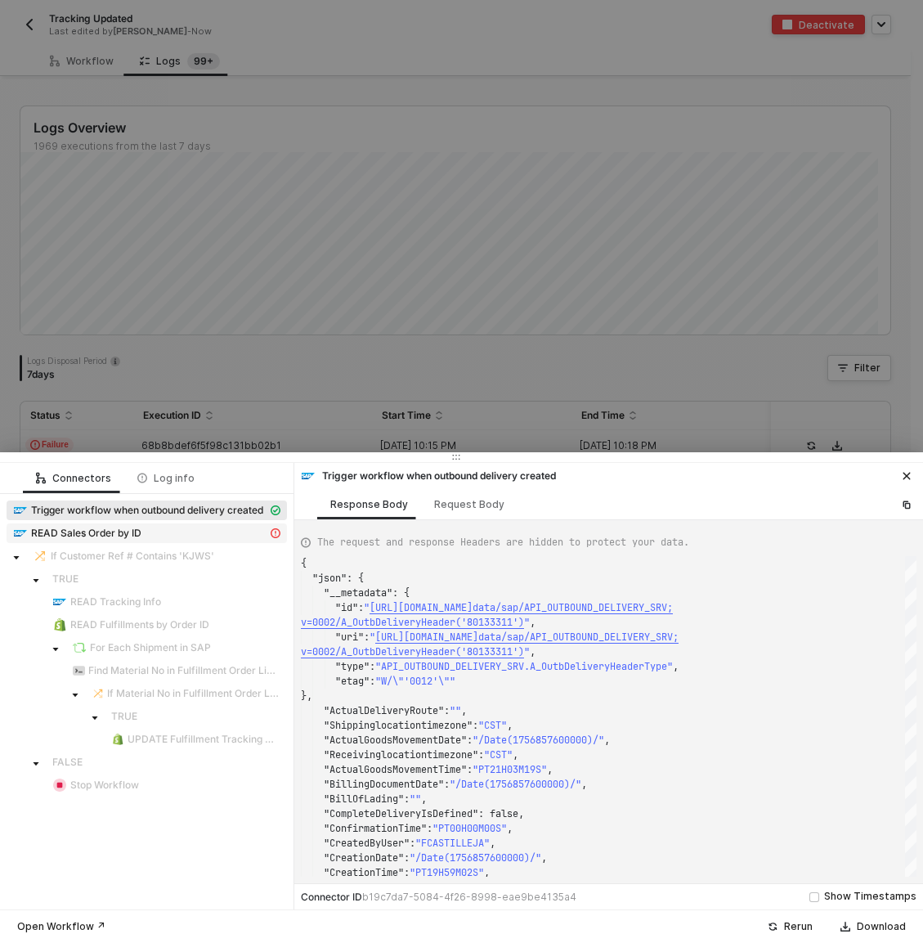
click at [111, 533] on span "READ Sales Order by ID" at bounding box center [86, 533] width 110 height 13
type textarea "{ "message": "{\"code\":\"/IWBEP/CM_MGW_RT/020\",\"message\":{\"lang\":\"en\",\…"
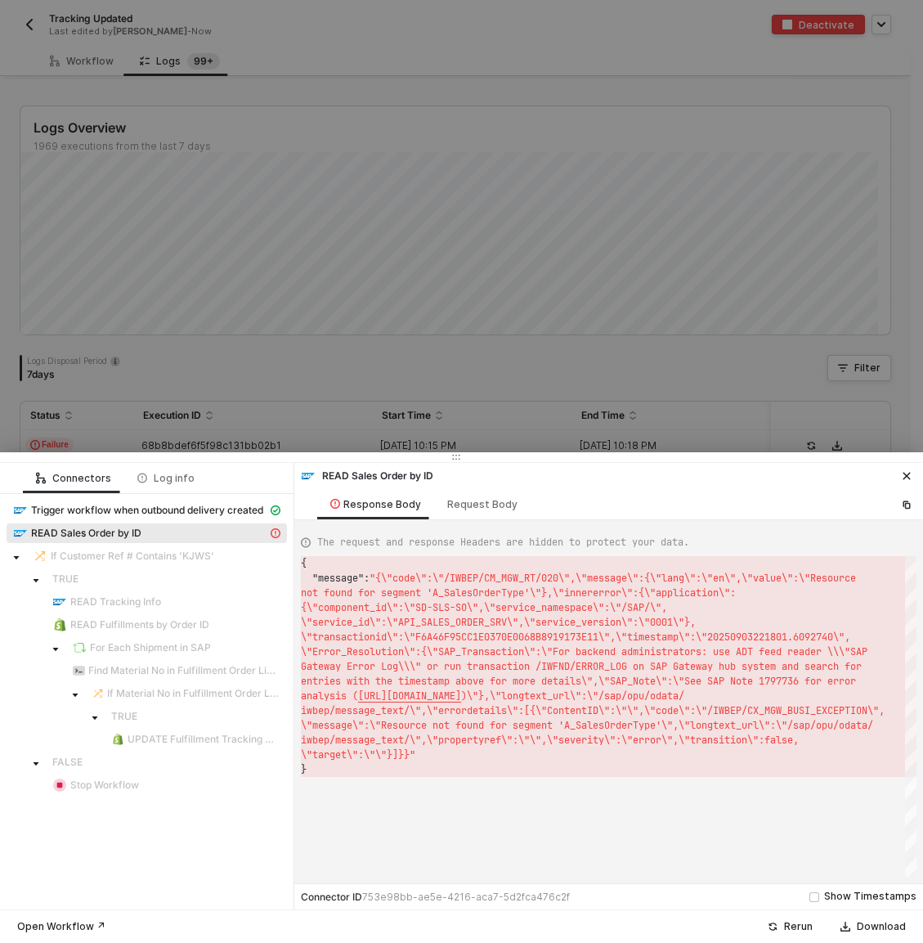
click at [136, 371] on div at bounding box center [461, 471] width 923 height 943
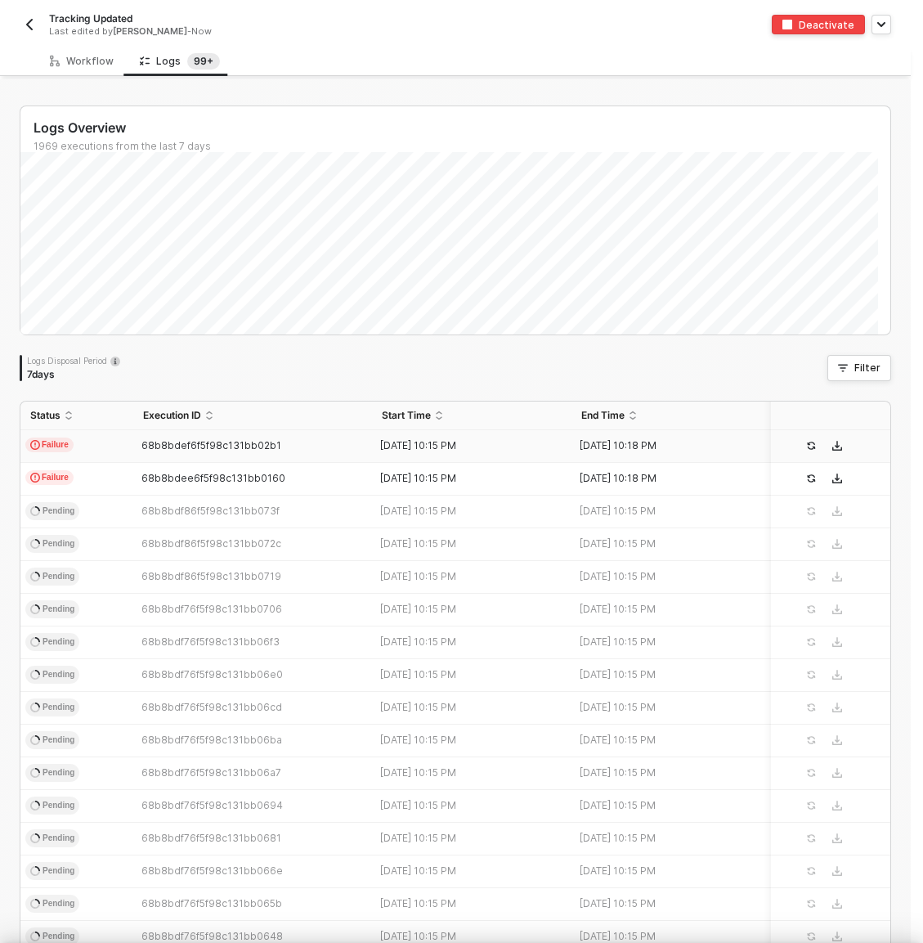
click at [110, 480] on td "Failure" at bounding box center [76, 479] width 113 height 33
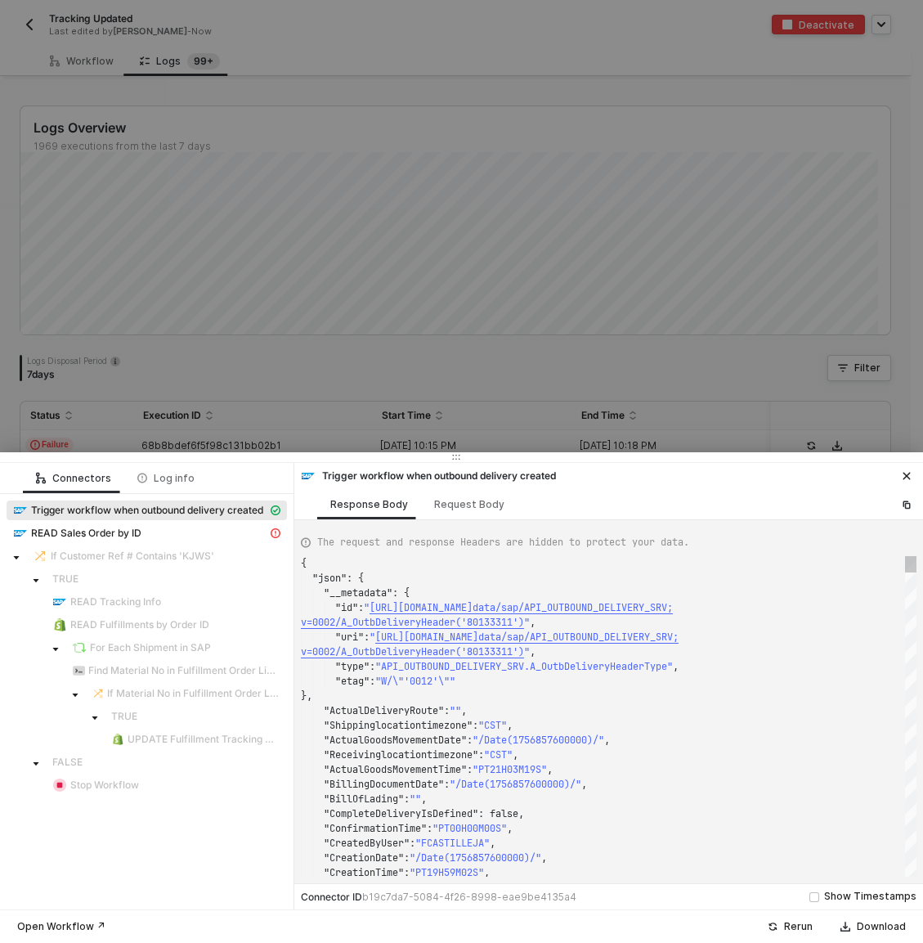
scroll to position [118, 0]
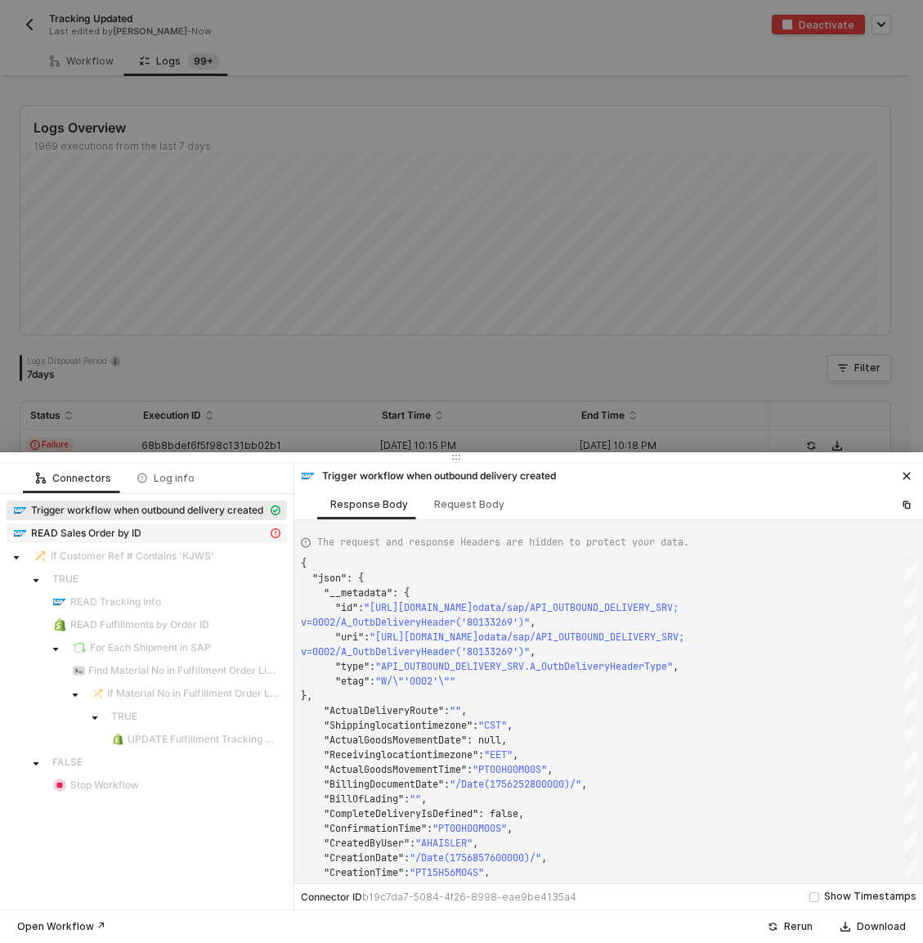
click at [182, 528] on div "READ Sales Order by ID" at bounding box center [140, 533] width 254 height 15
type textarea "{ "message": "{\"code\":\"/IWBEP/CM_MGW_RT/020\",\"message\":{\"lang\":\"en\",\…"
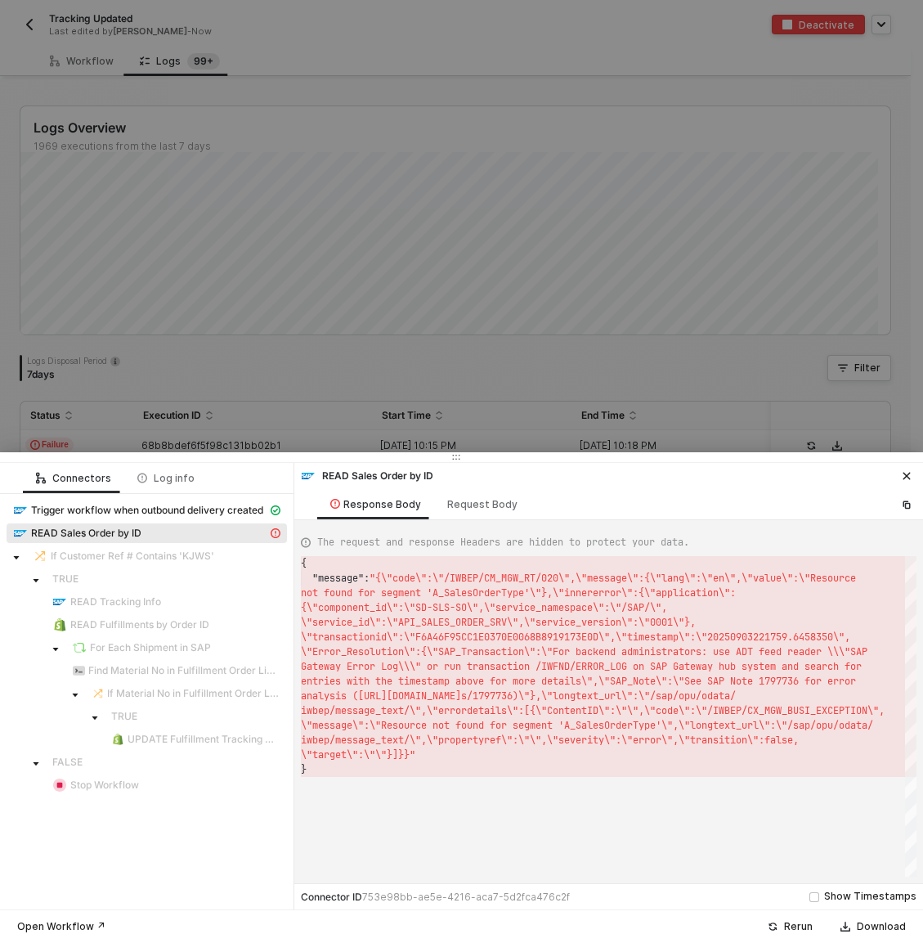
scroll to position [15, 0]
click at [429, 351] on div at bounding box center [461, 471] width 923 height 943
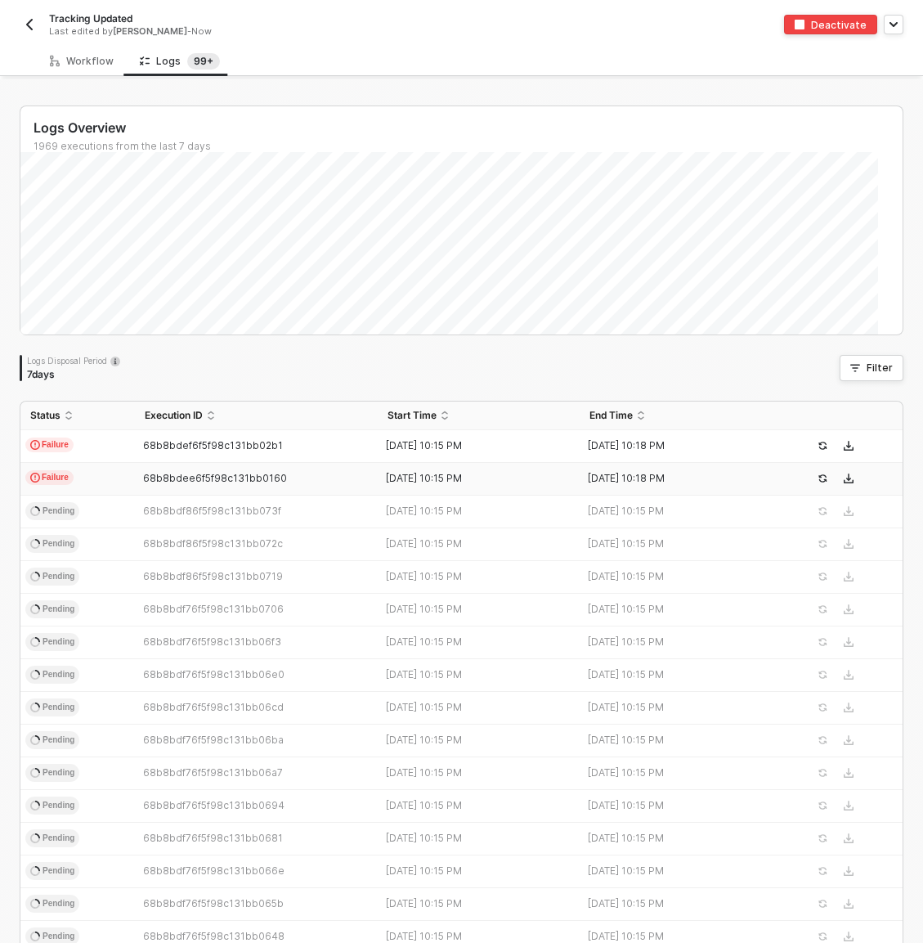
click at [124, 478] on td "Failure" at bounding box center [77, 479] width 115 height 33
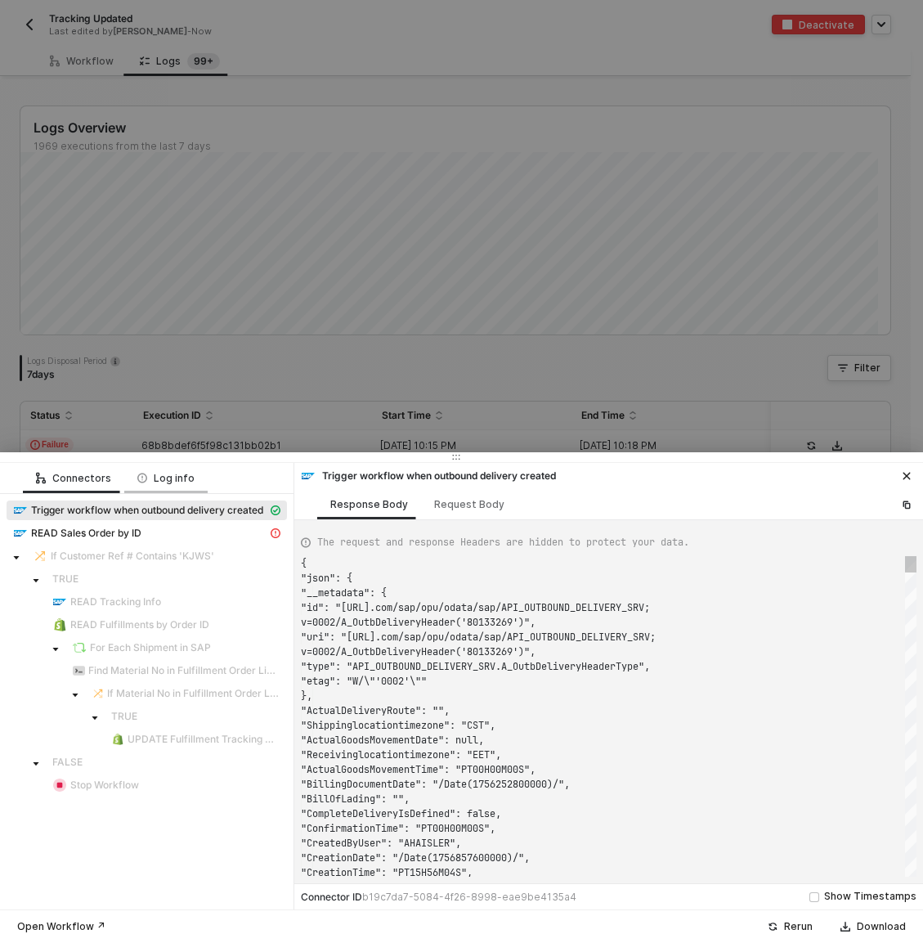
scroll to position [118, 0]
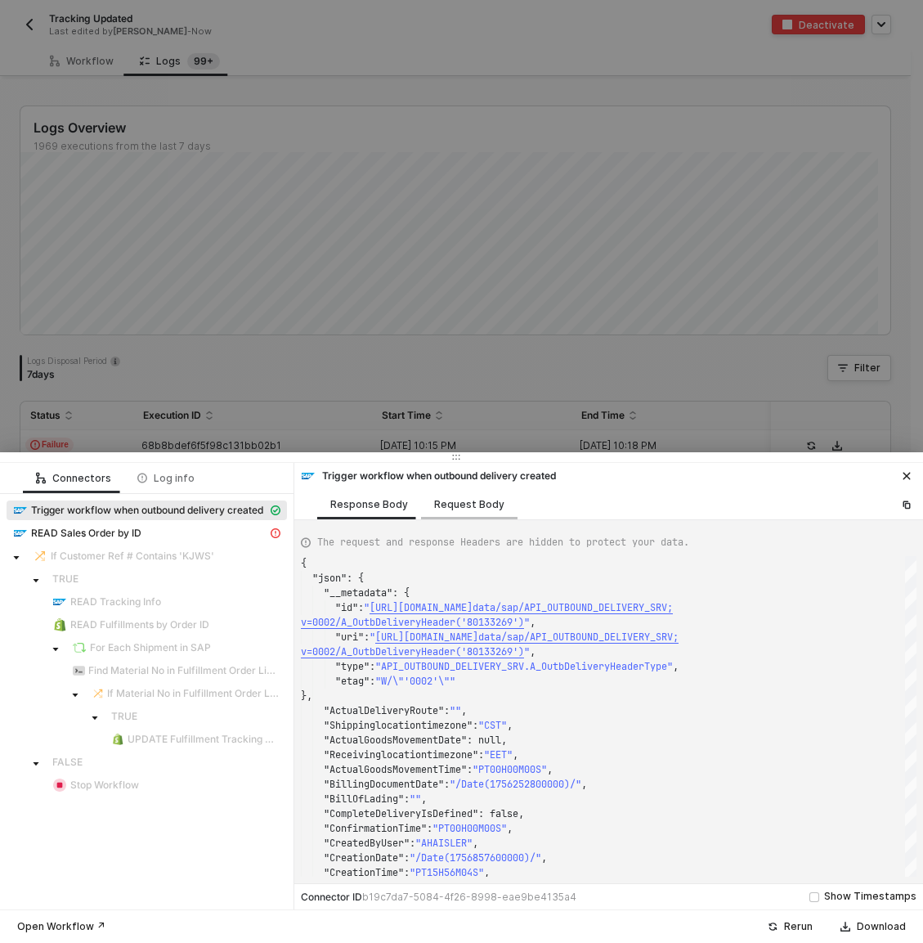
click at [458, 509] on div "Request Body" at bounding box center [469, 504] width 70 height 13
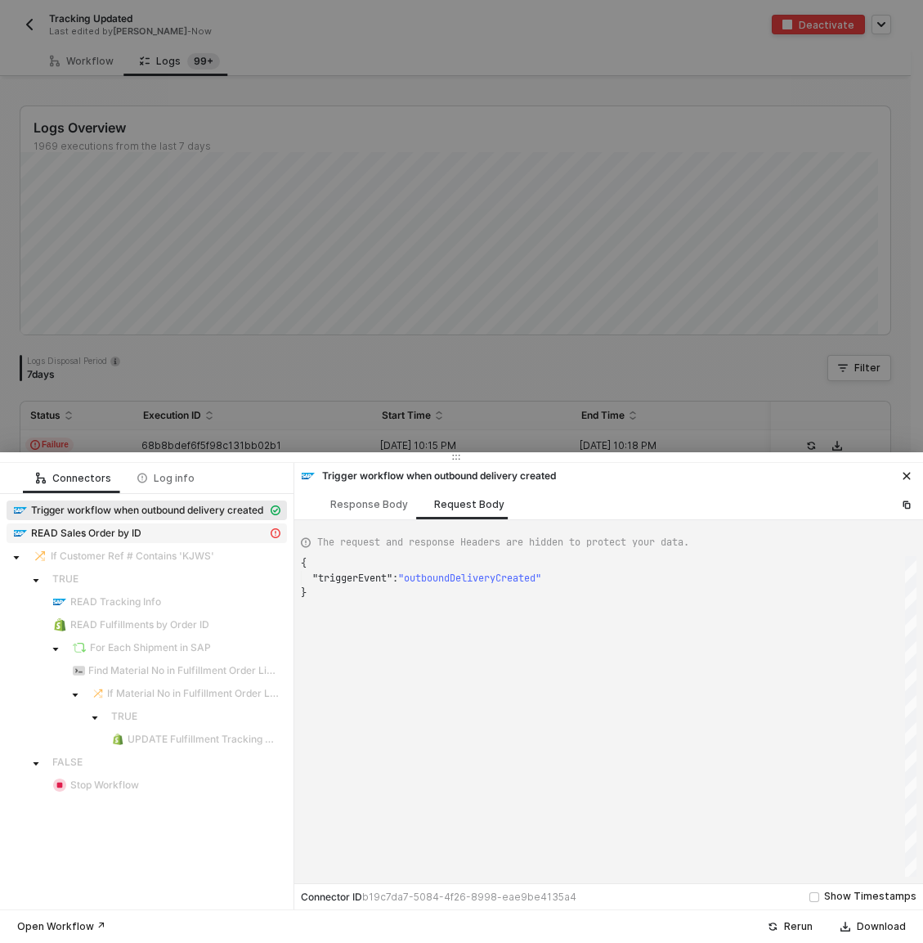
click at [254, 535] on div "READ Sales Order by ID" at bounding box center [140, 533] width 254 height 15
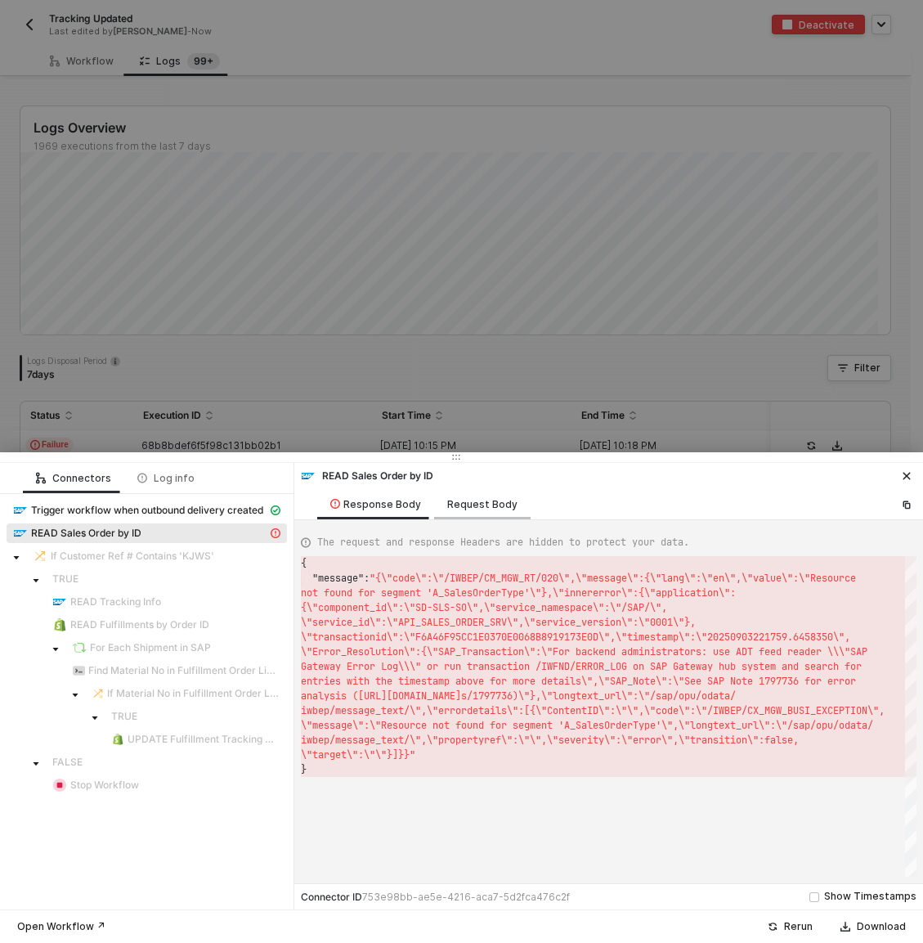
click at [492, 504] on div "Request Body" at bounding box center [482, 504] width 70 height 13
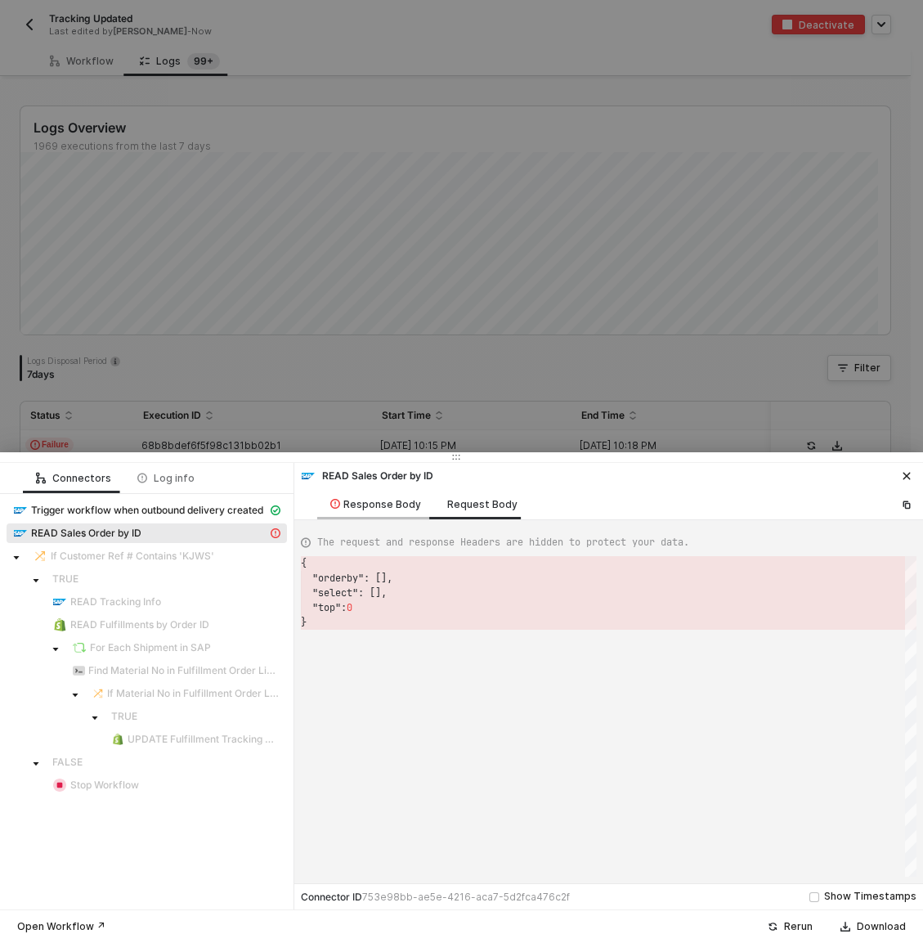
click at [384, 501] on div "Response Body" at bounding box center [375, 504] width 91 height 13
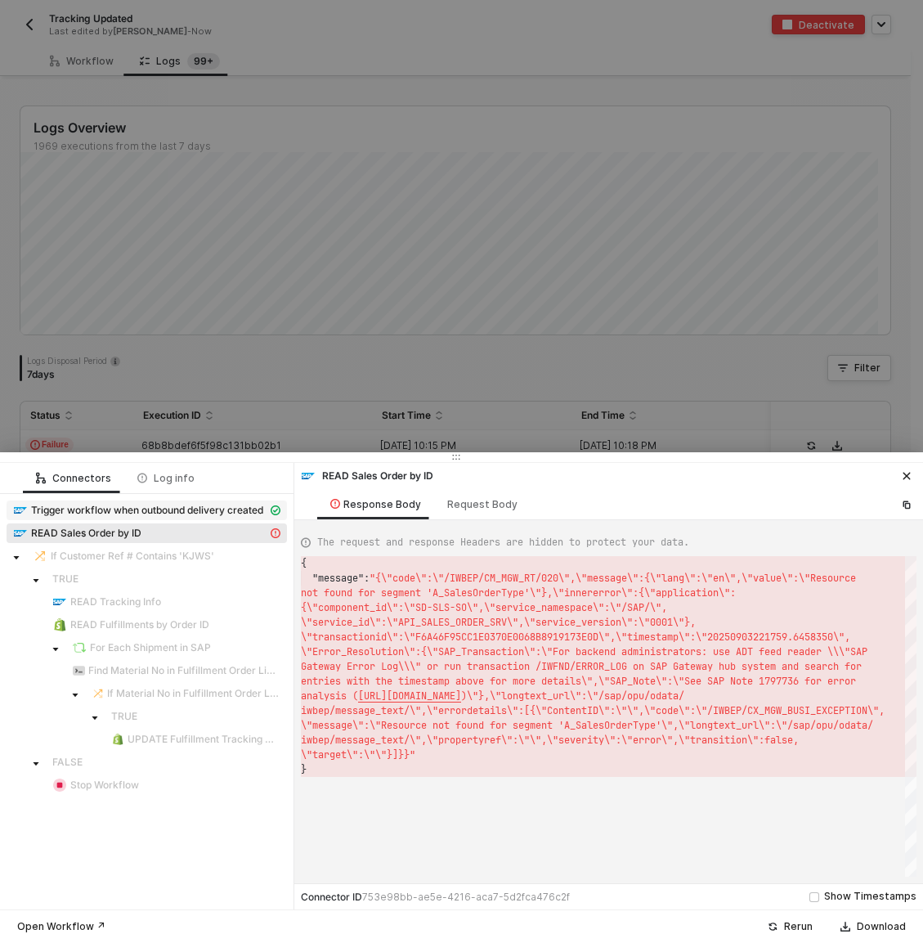
click at [115, 514] on span "Trigger workflow when outbound delivery created" at bounding box center [147, 510] width 232 height 13
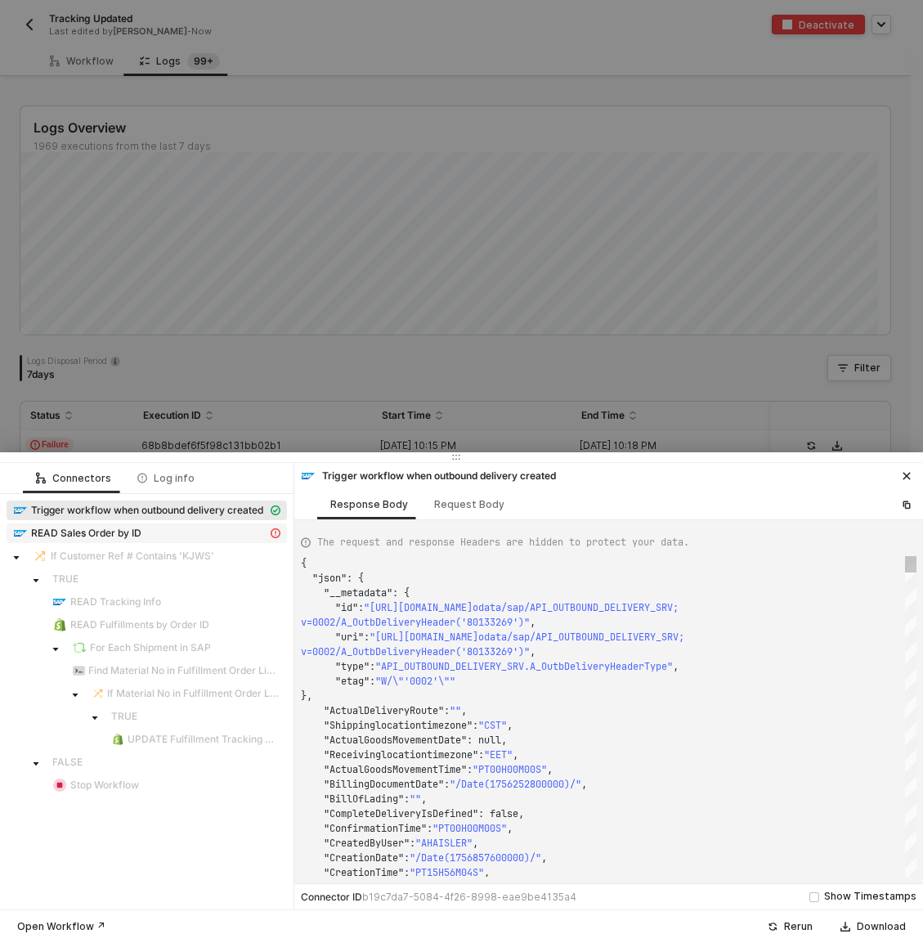
scroll to position [118, 0]
type textarea ""ActualDeliveryRoute": "", "Shippinglocationtimezone": "CST", "ActualGoodsMovem…"
click at [649, 768] on div ""ActualGoodsMovementTime" : "PT00H00M00S" ," at bounding box center [609, 769] width 616 height 15
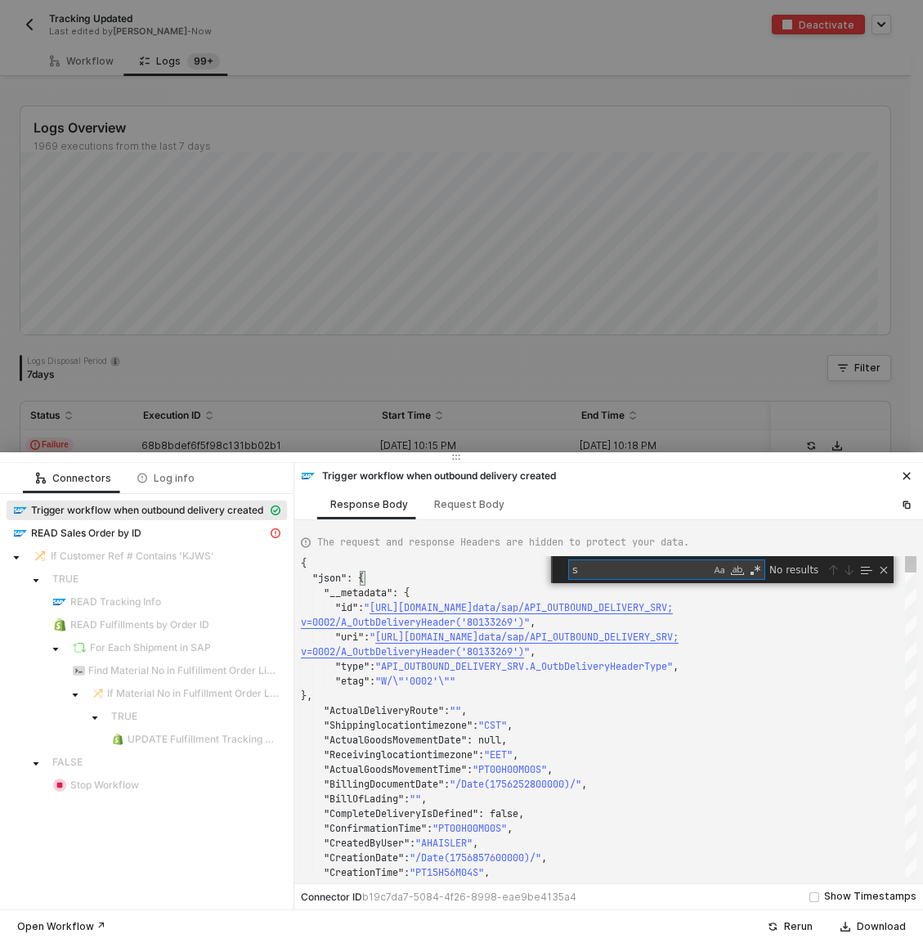
type textarea "sa"
type textarea ""LastChangedByUser": "SBRYANT", "LoadingDate": "/Date(1756252800000)/", "Loadin…"
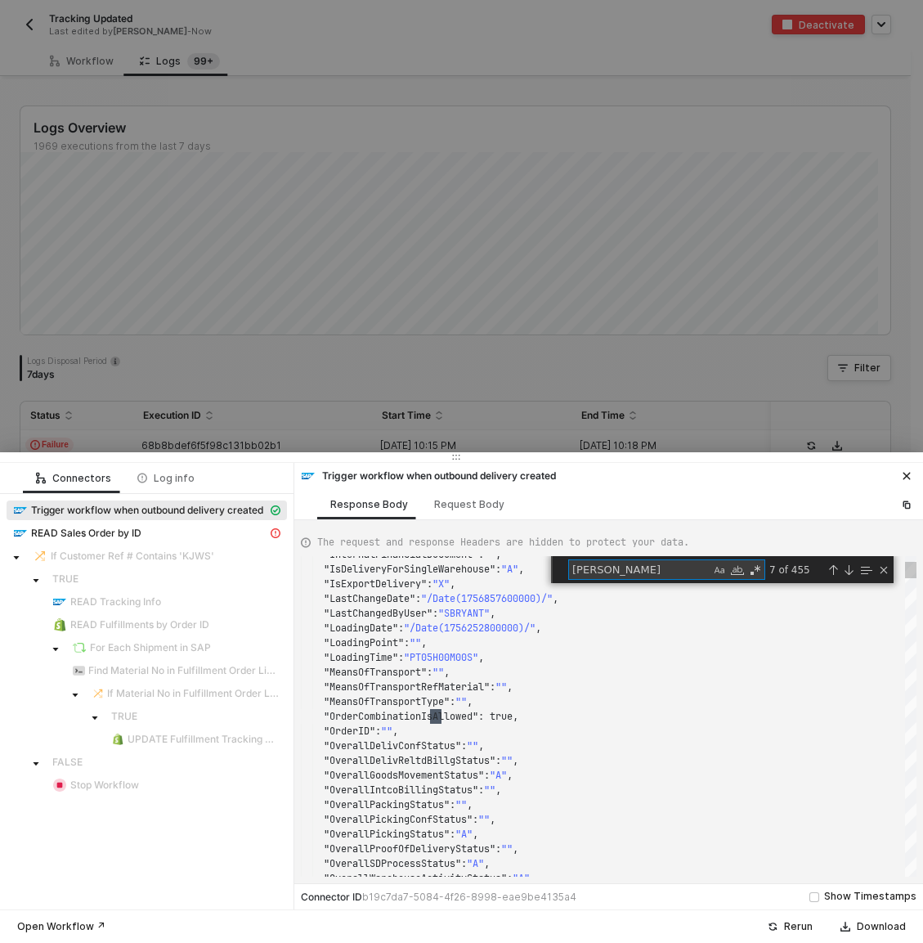
type textarea "sale"
type textarea ""ProposedDeliveryRoute": "", "ReceivingPlant": "", "RouteSchedule": "", "SalesD…"
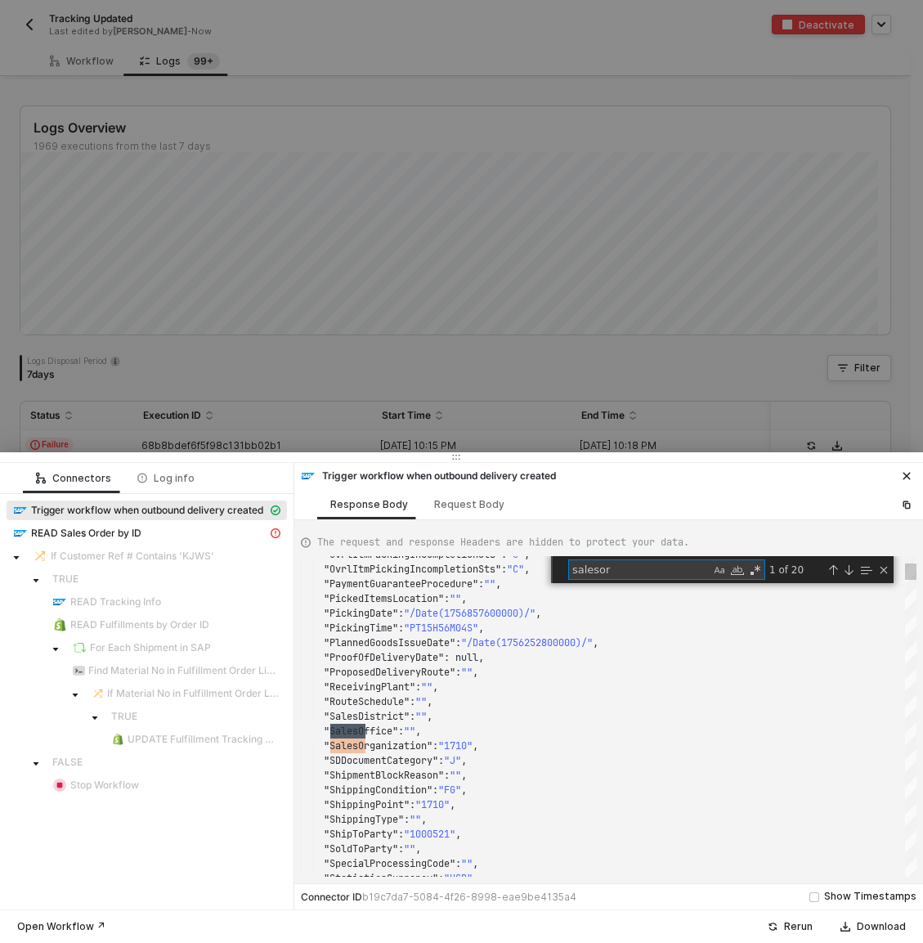
scroll to position [147, 70]
type textarea "salesorder"
type textarea ""ActualDeliveryRoute": "", "Shippinglocationtimezone": "CST", "ActualGoodsMovem…"
type textarea "s"
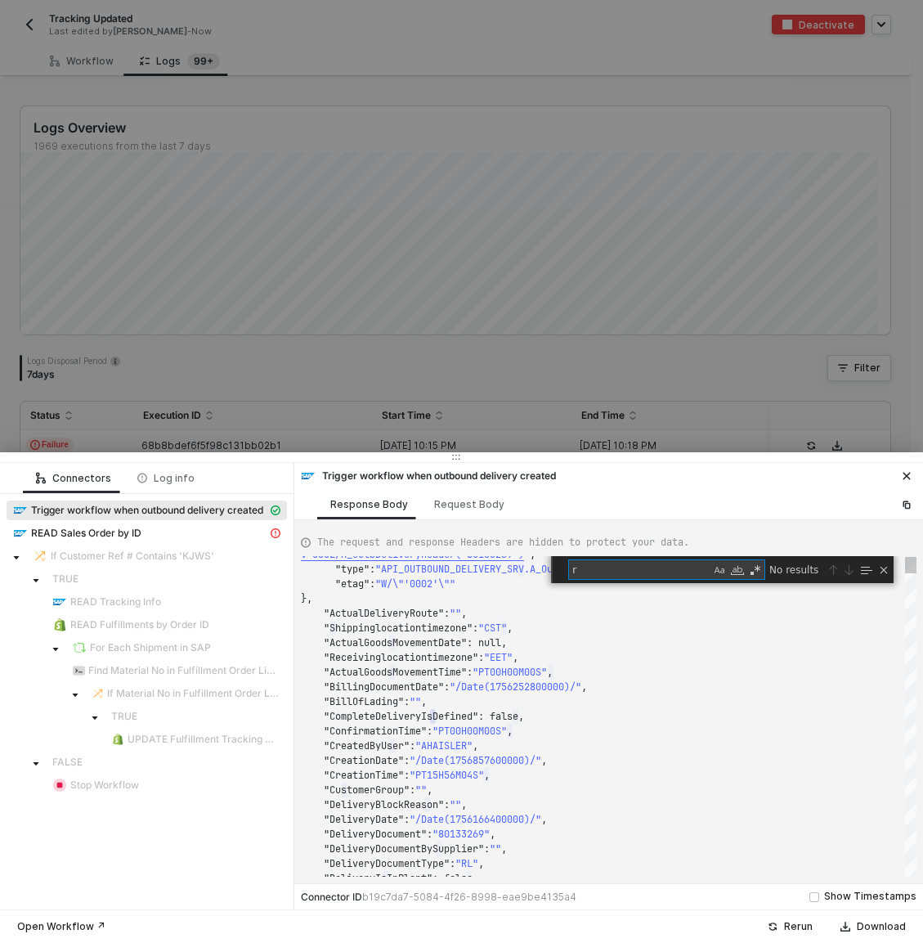
type textarea "re"
type textarea ""LastChangedByUser": "SBRYANT", "LoadingDate": "/Date(1756252800000)/", "Loadin…"
type textarea "ref"
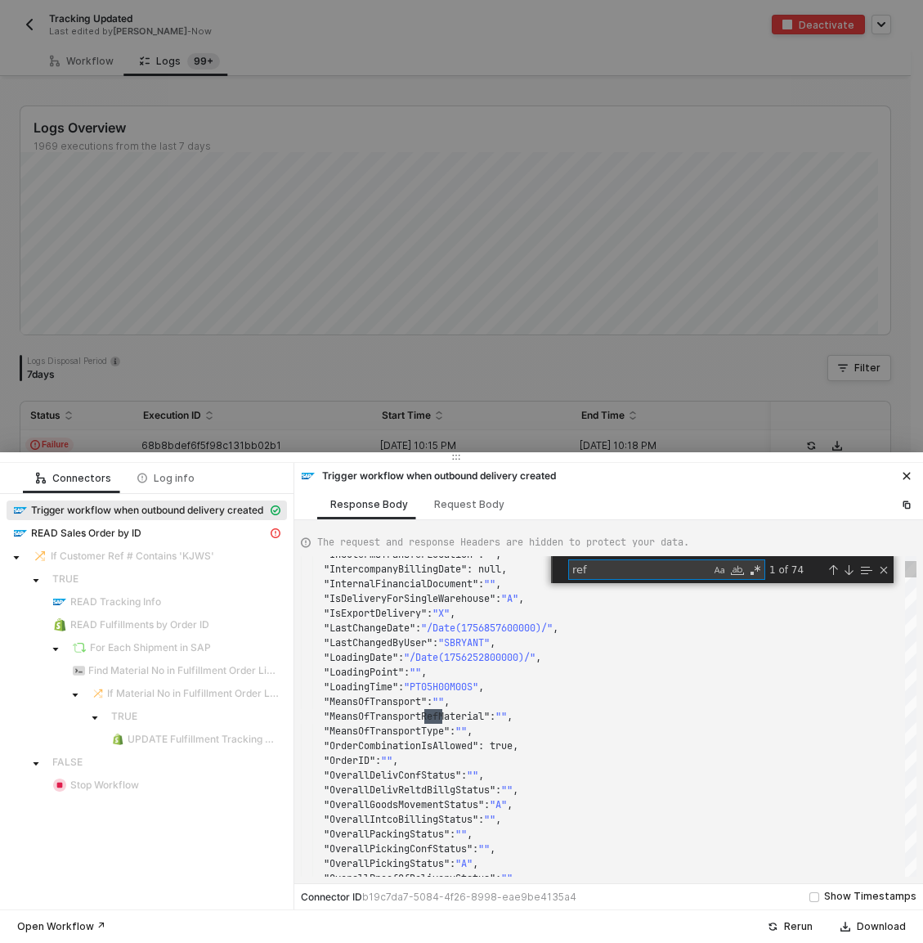
type textarea ""ReferenceDocumentLogicalSystem": "", "ReferenceSDDocument": "4500001629", "Ref…"
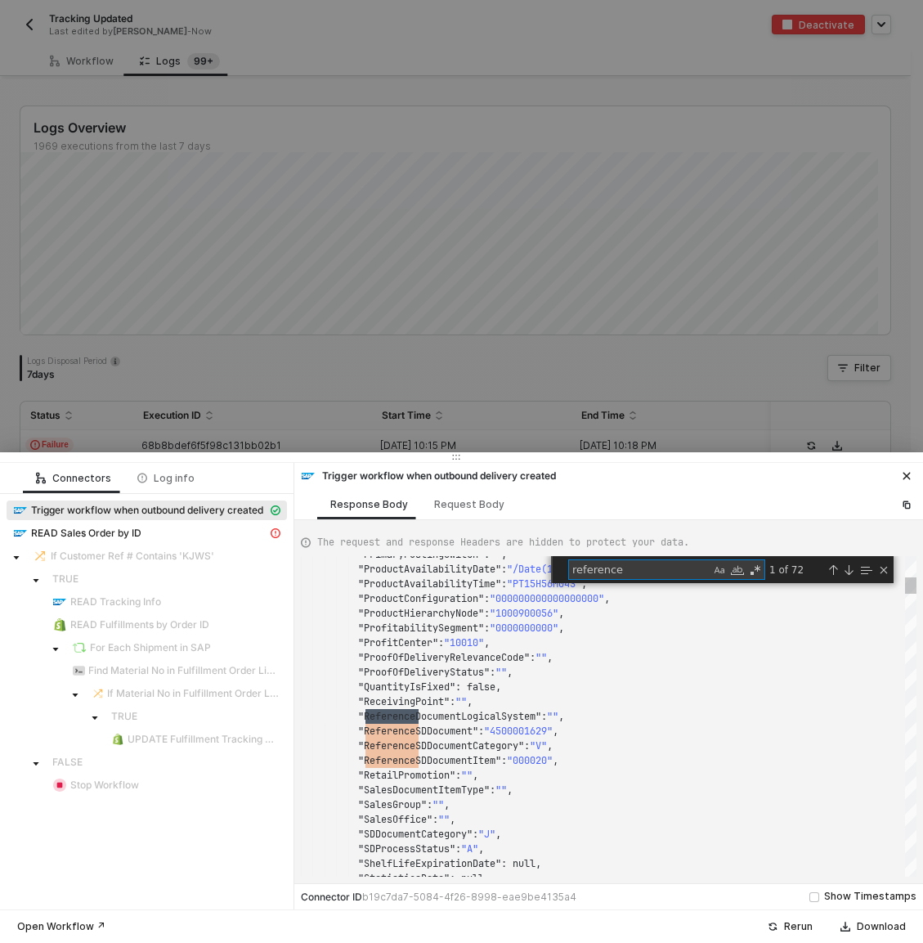
scroll to position [147, 118]
type textarea "reference"
click at [383, 368] on div at bounding box center [461, 471] width 923 height 943
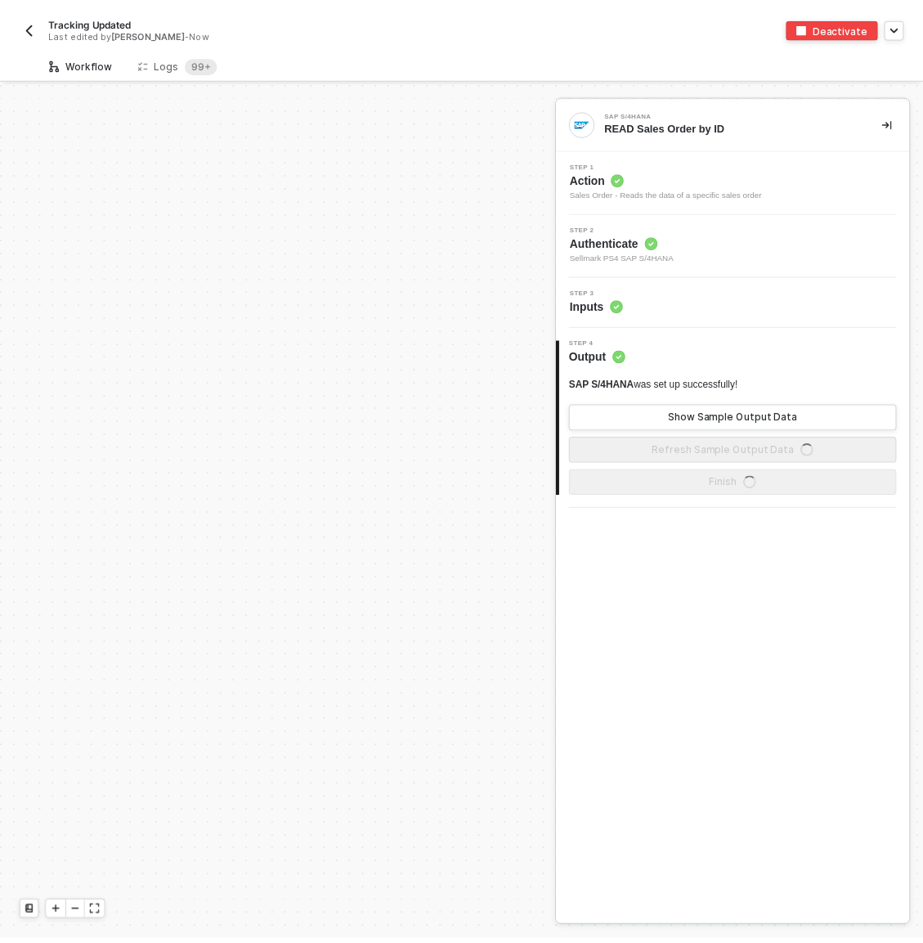
scroll to position [542, 0]
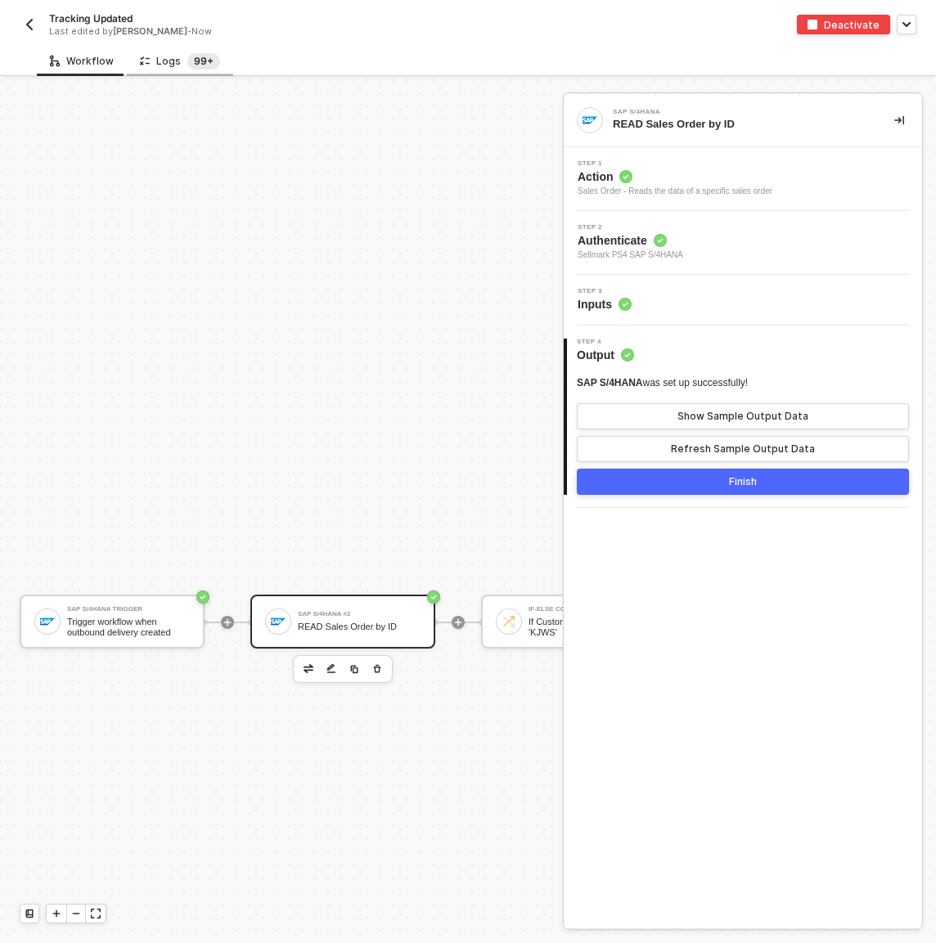
click at [187, 54] on sup "99+" at bounding box center [203, 61] width 33 height 16
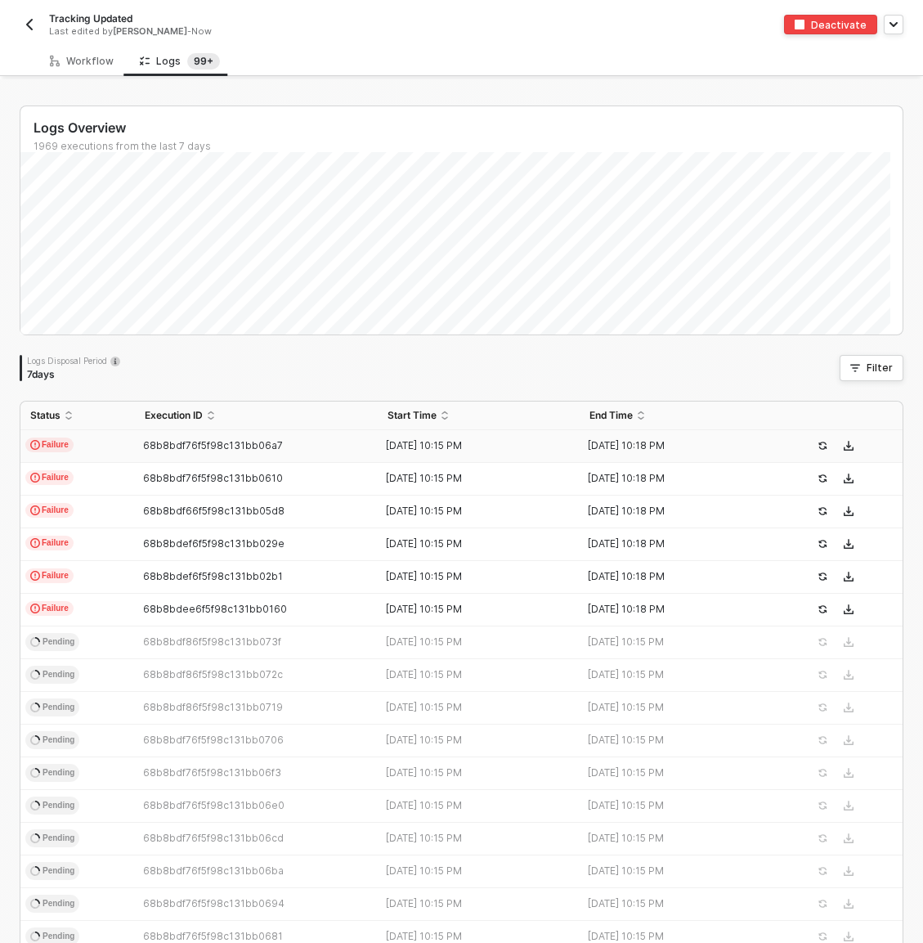
click at [81, 444] on td "Failure" at bounding box center [77, 446] width 115 height 33
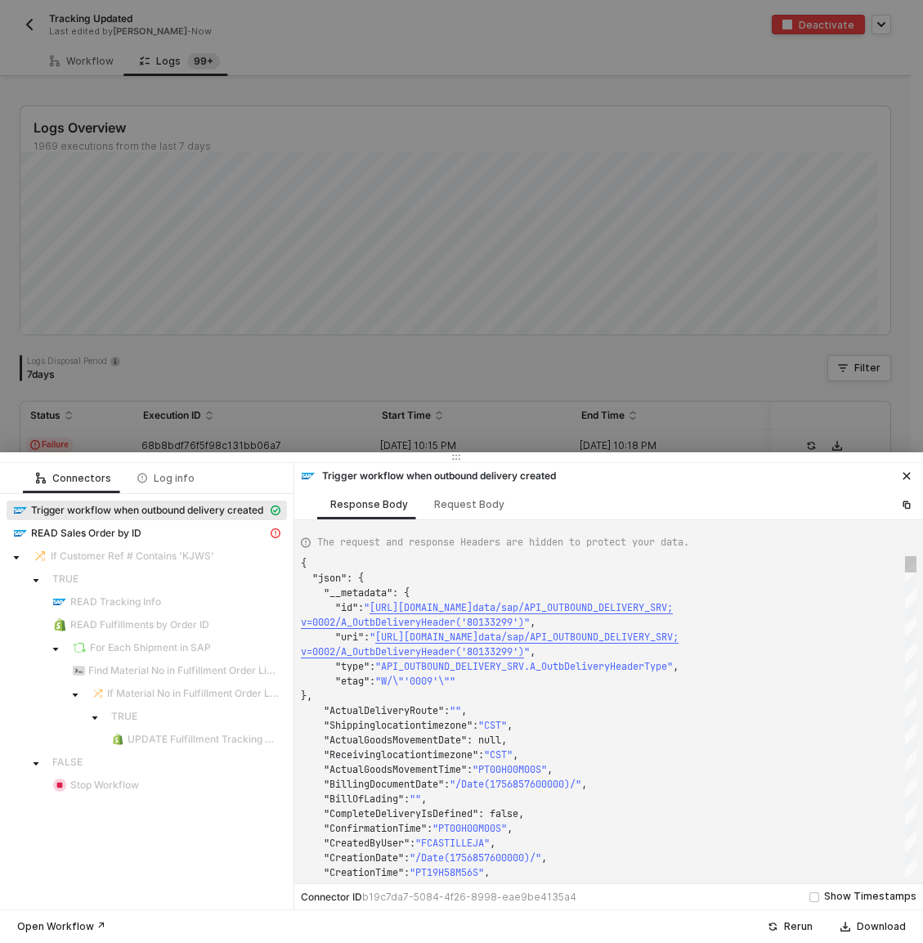
scroll to position [118, 0]
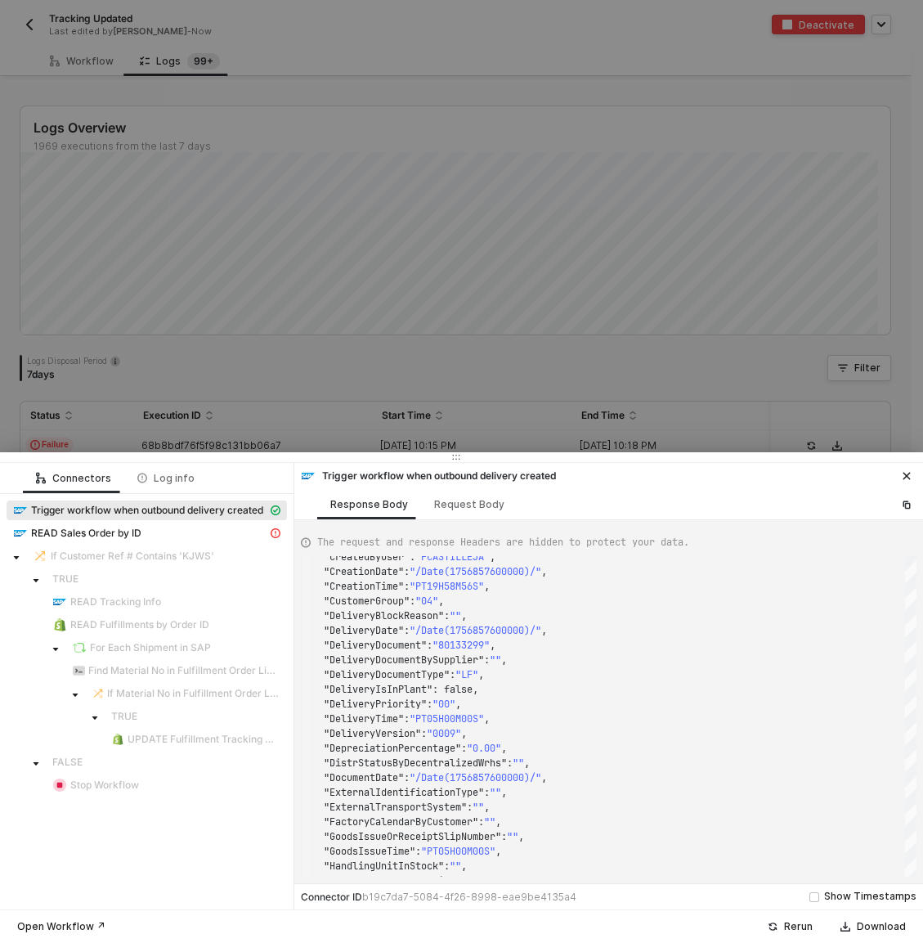
click at [235, 365] on div at bounding box center [461, 471] width 923 height 943
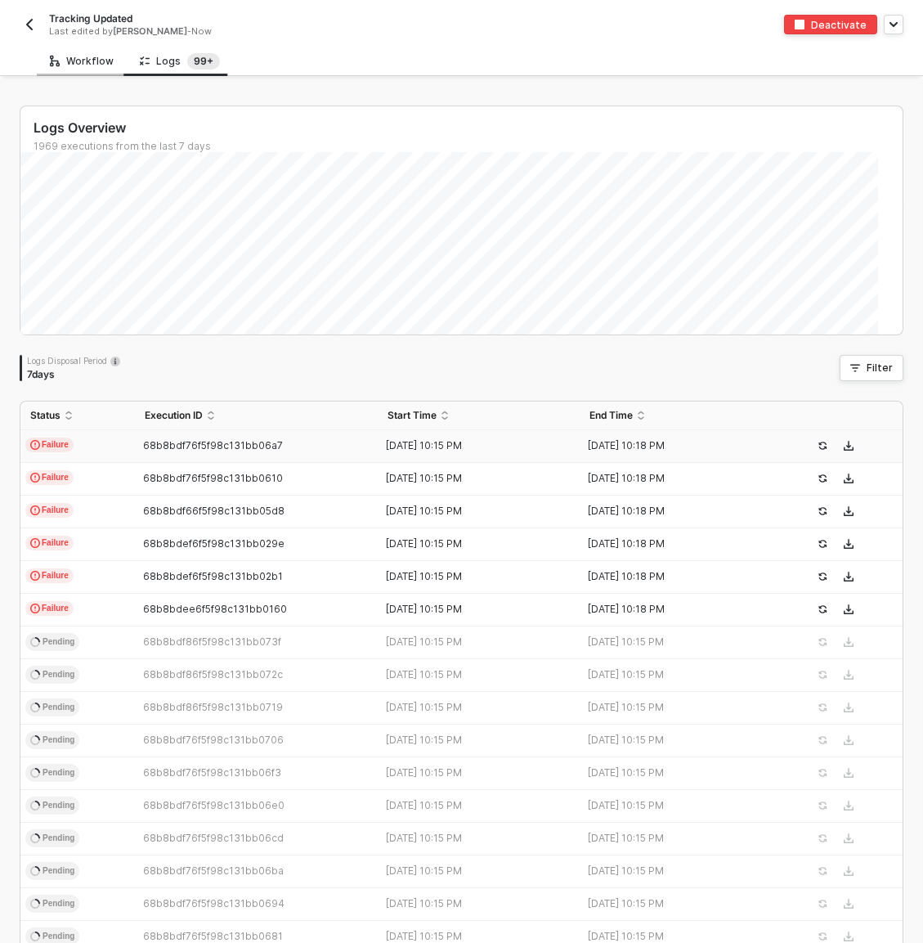
click at [101, 64] on div "Workflow" at bounding box center [82, 61] width 64 height 13
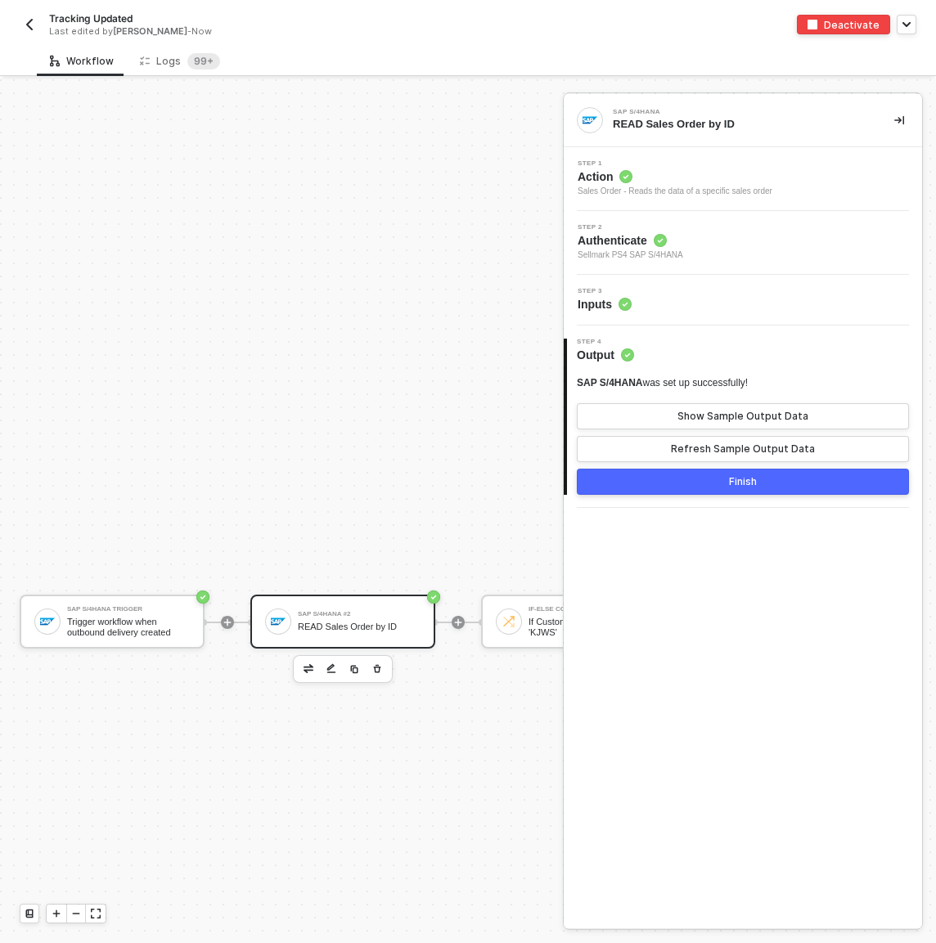
click at [361, 598] on div "SAP S/4HANA #2 READ Sales Order by ID" at bounding box center [342, 622] width 185 height 54
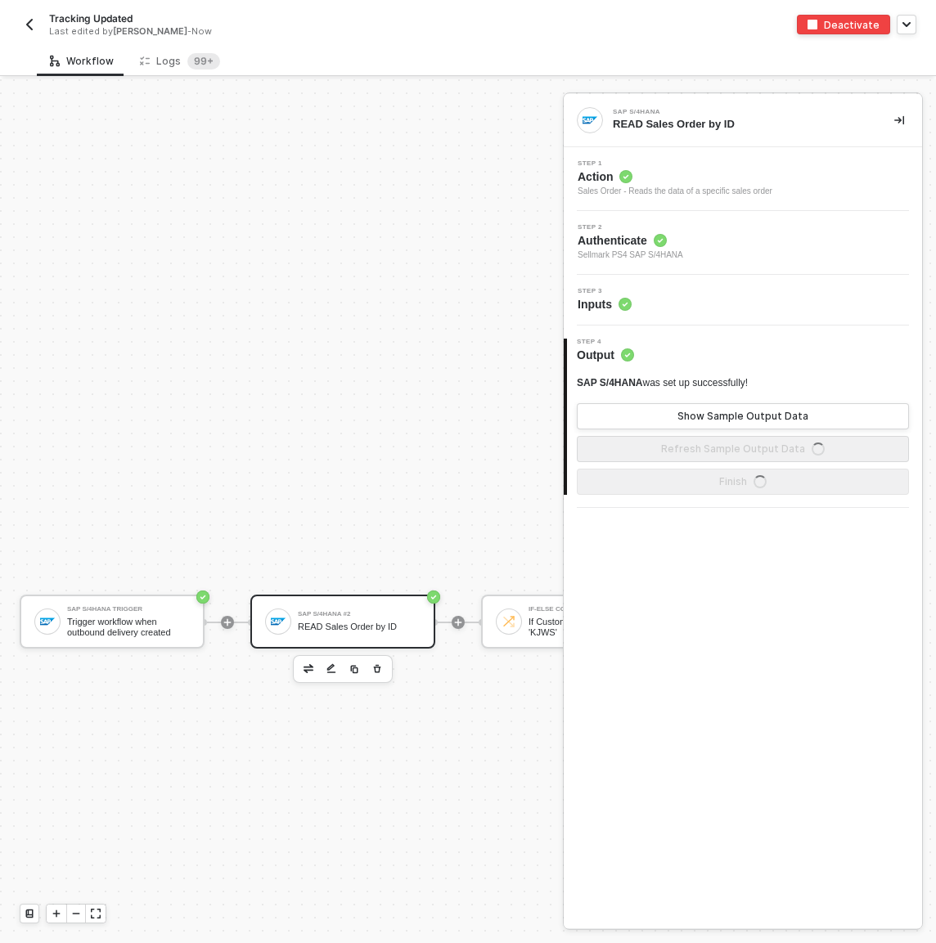
click at [686, 312] on div "Step 3 Inputs" at bounding box center [745, 300] width 354 height 25
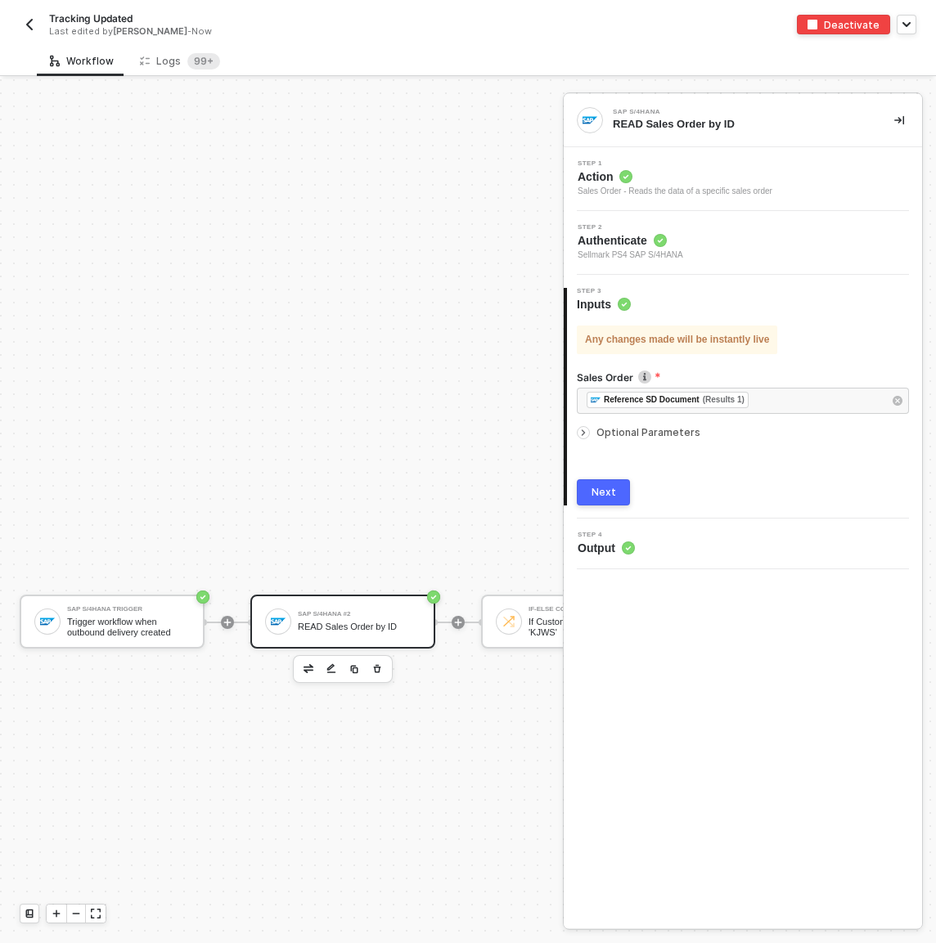
click at [170, 61] on div "Logs 99+" at bounding box center [180, 61] width 80 height 16
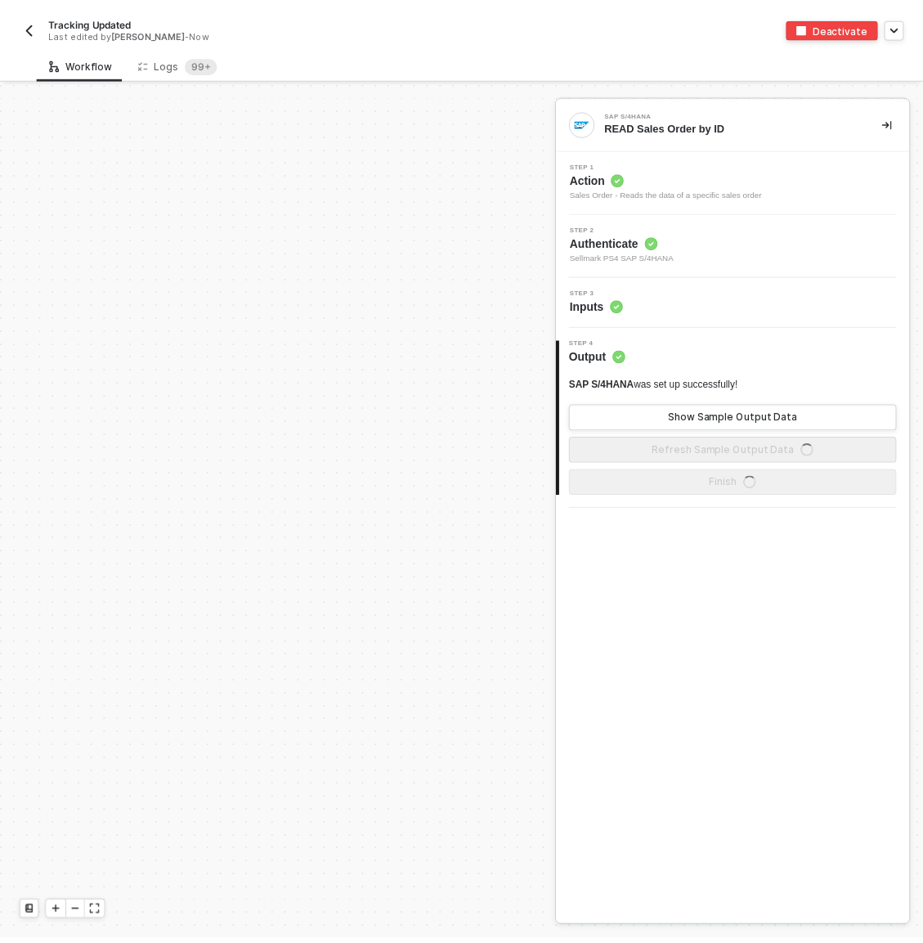
scroll to position [542, 0]
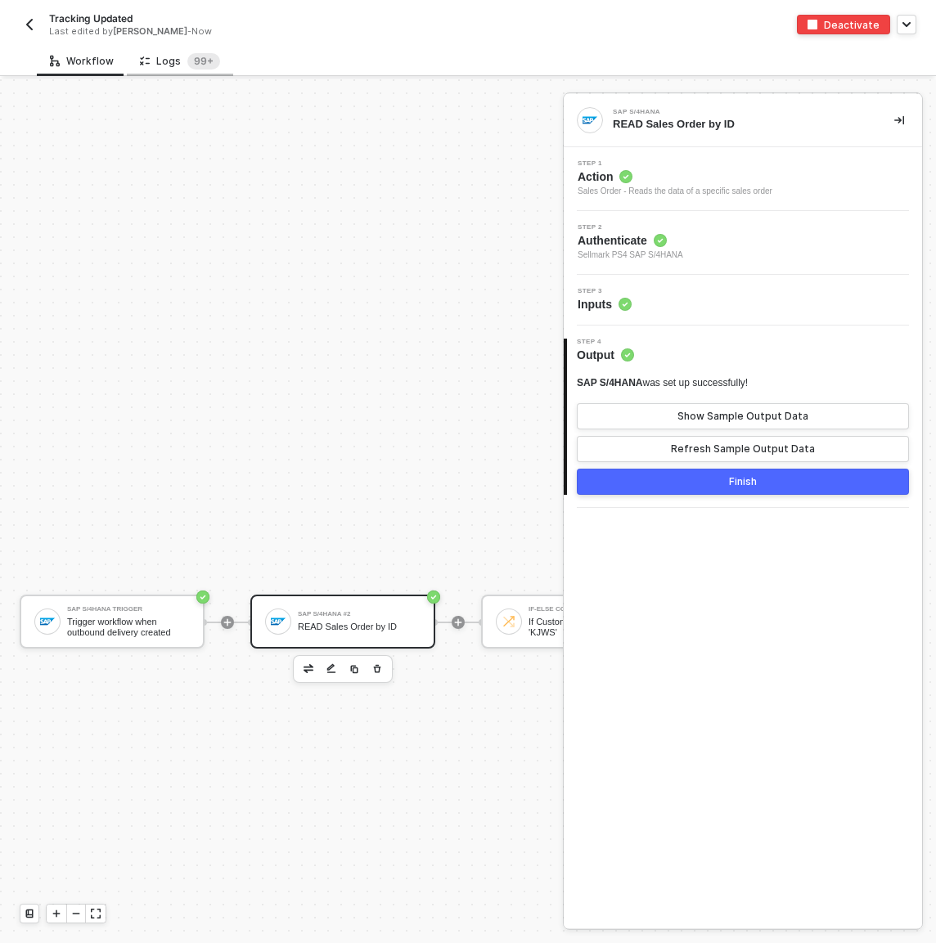
click at [155, 56] on div "Logs 99+" at bounding box center [180, 61] width 80 height 16
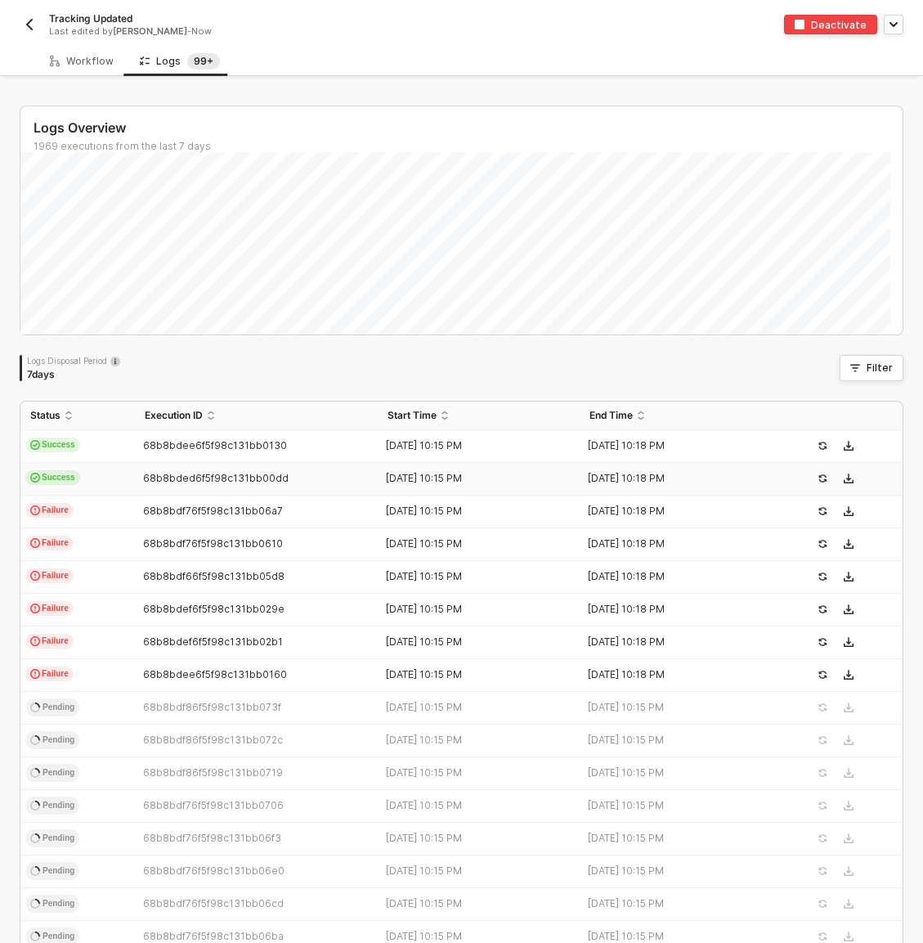
click at [105, 474] on td "Success" at bounding box center [77, 479] width 115 height 33
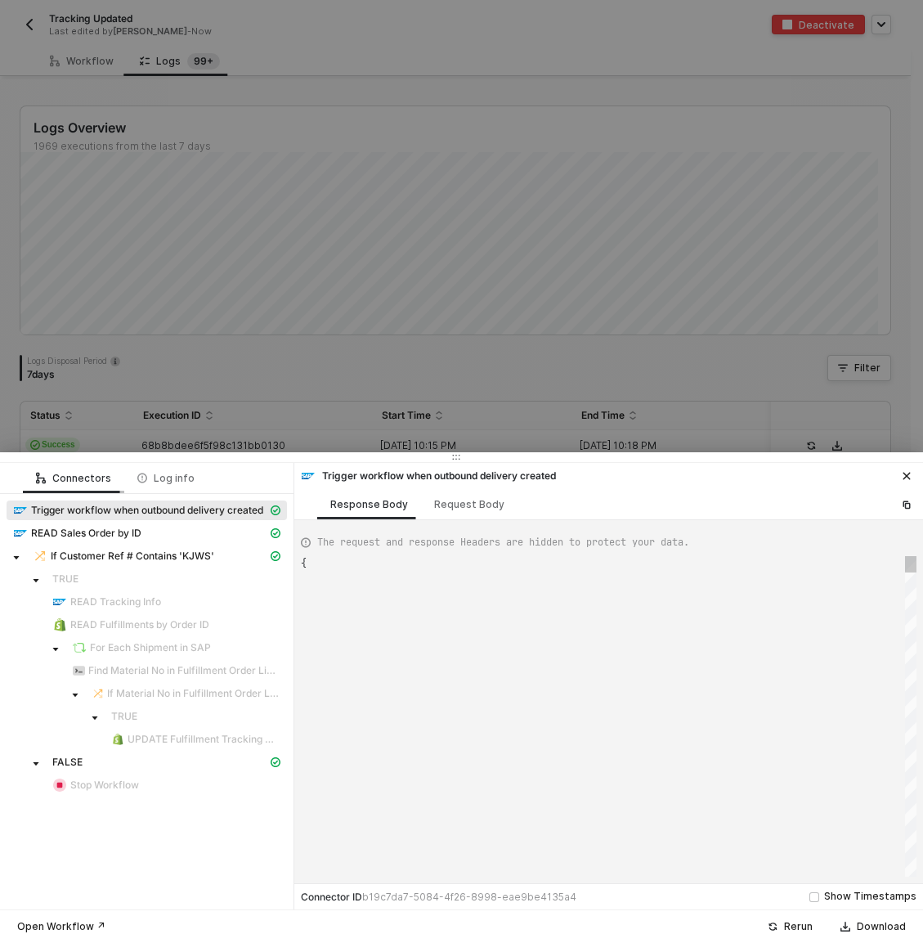
type textarea "{ "json": { "__metadata": { "id": "[URL][DOMAIN_NAME]", "uri": "[URL][DOMAIN_NA…"
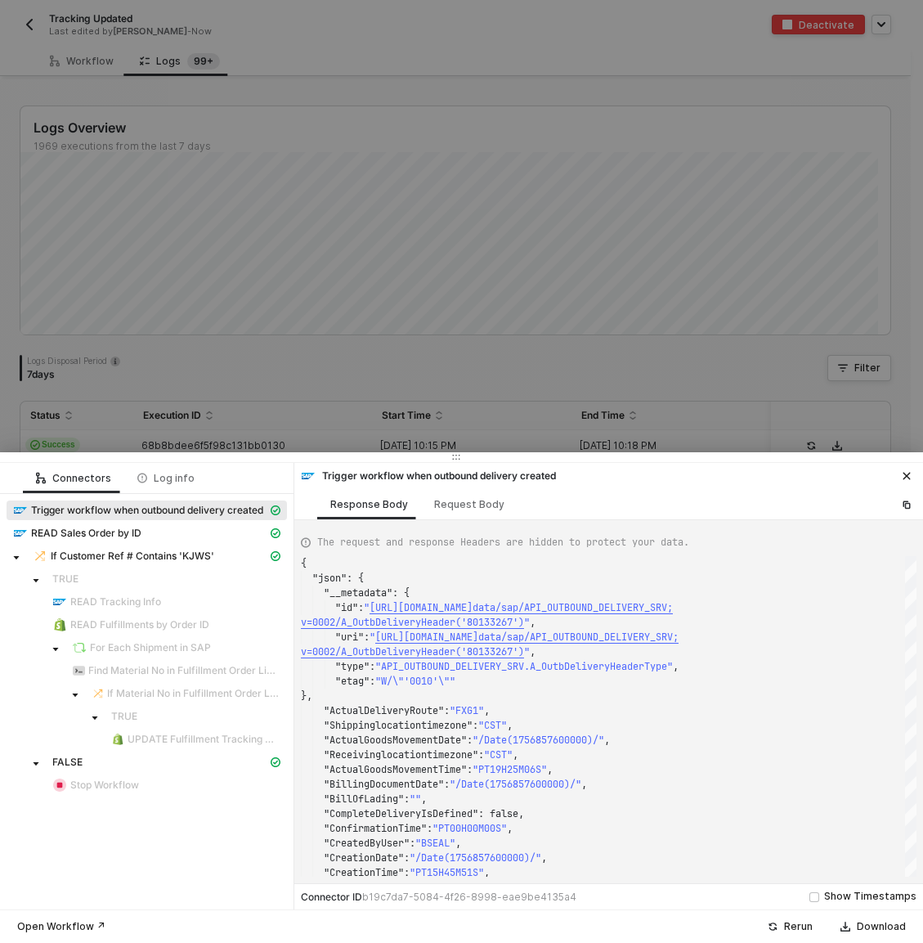
click at [131, 423] on div at bounding box center [461, 471] width 923 height 943
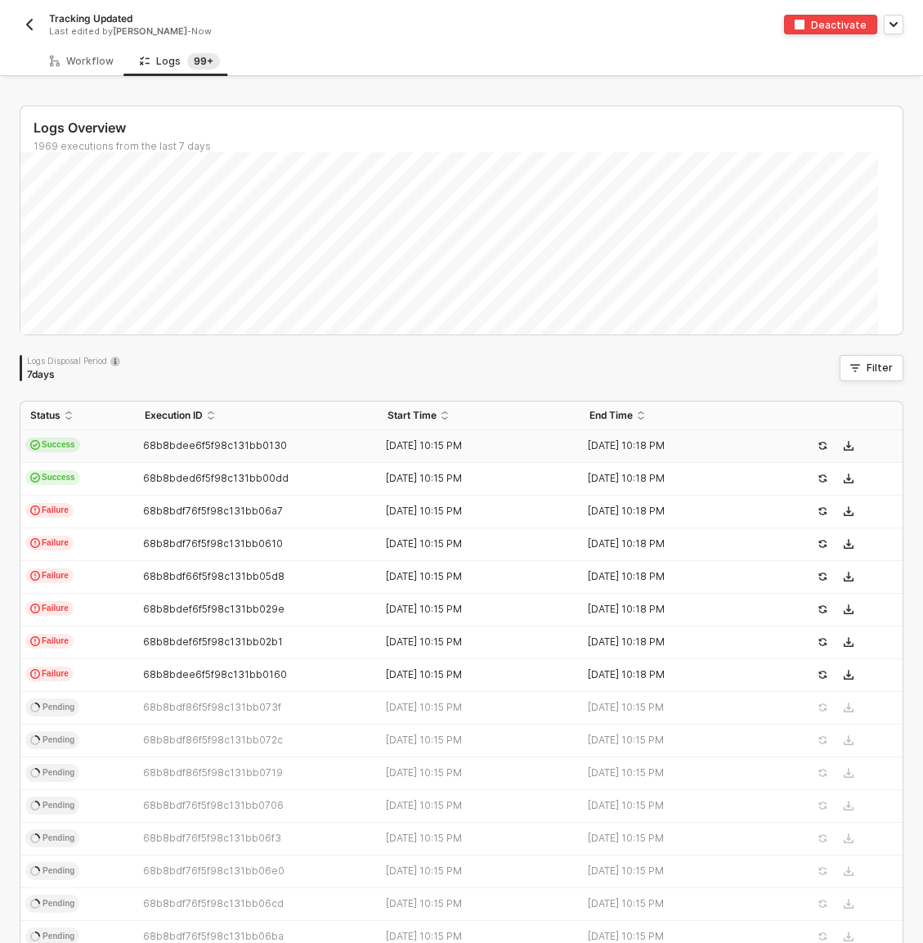
click at [114, 430] on td "Success" at bounding box center [77, 446] width 115 height 33
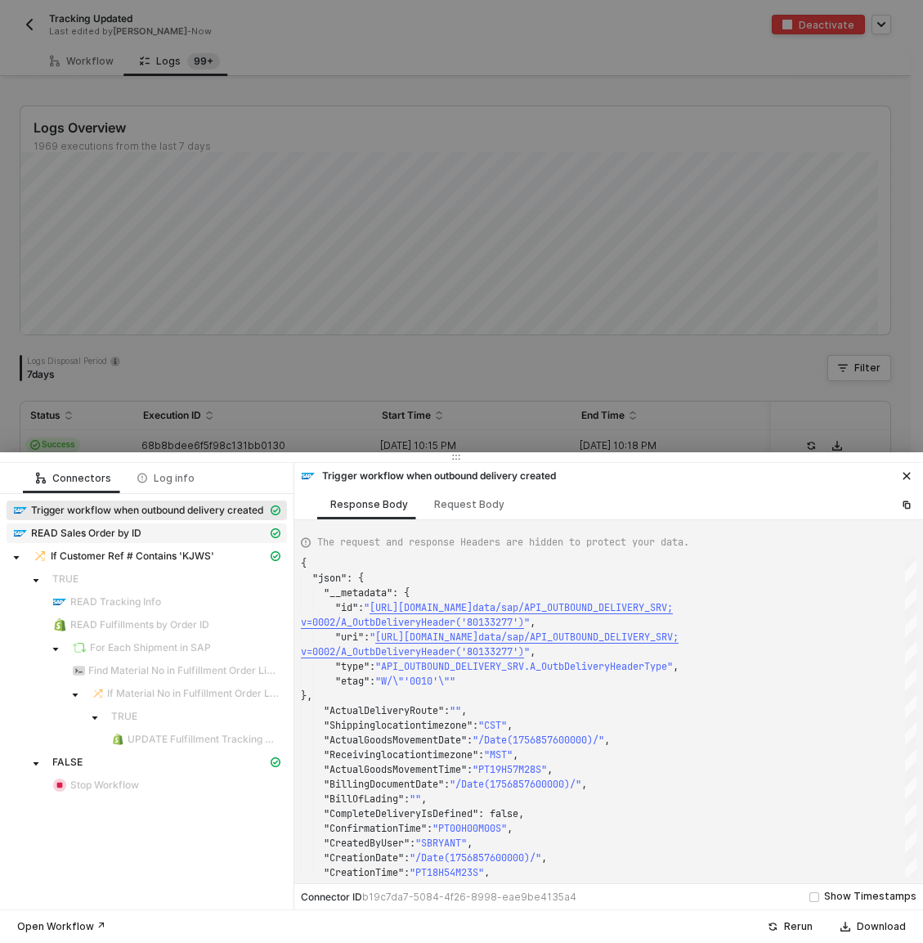
click at [140, 527] on span "READ Sales Order by ID" at bounding box center [86, 533] width 110 height 13
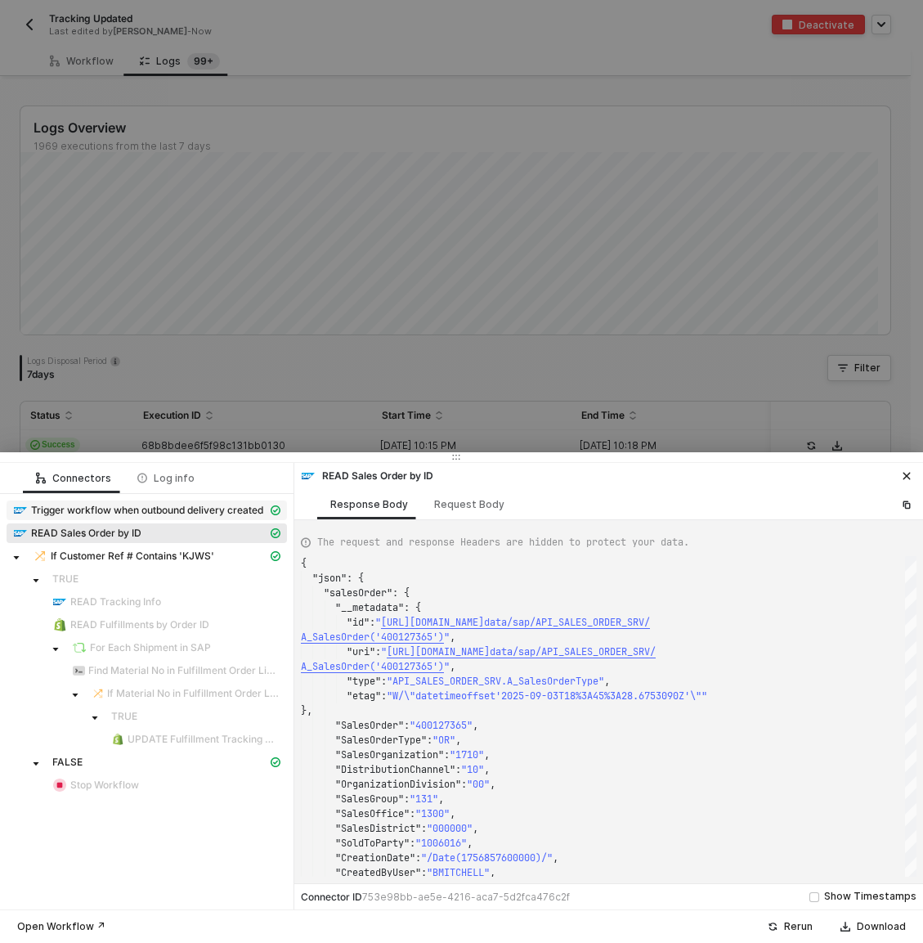
click at [178, 507] on span "Trigger workflow when outbound delivery created" at bounding box center [147, 510] width 232 height 13
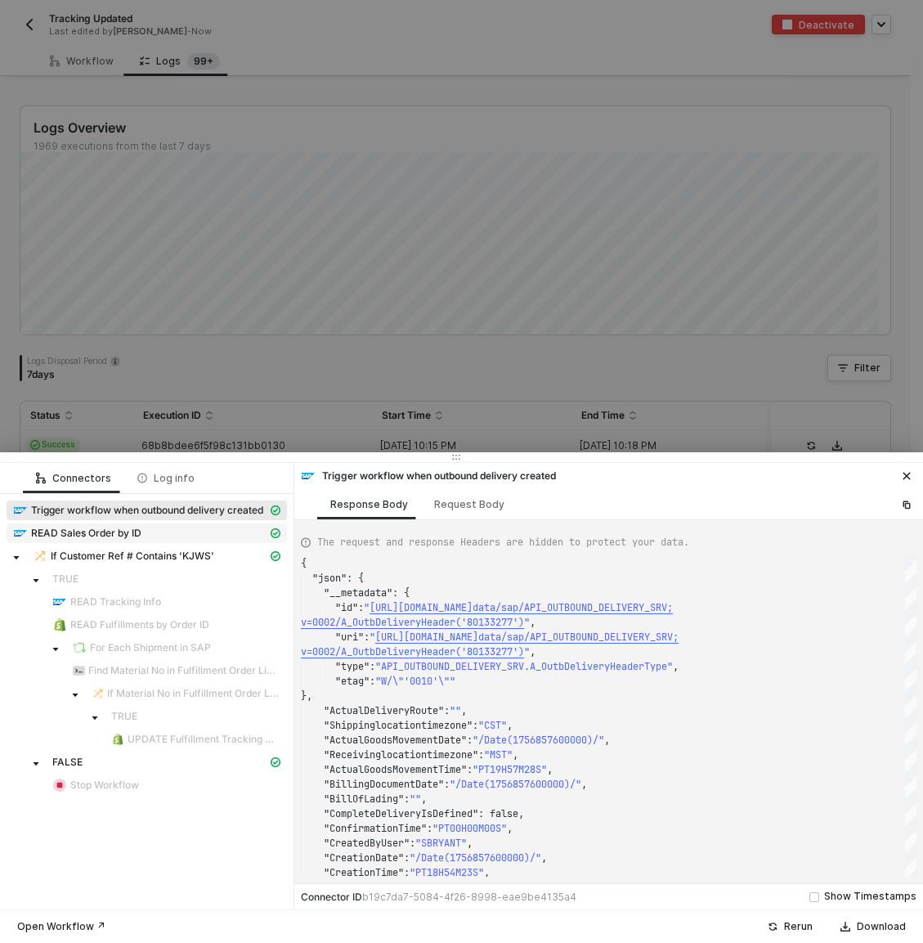
click at [176, 533] on div "READ Sales Order by ID" at bounding box center [140, 533] width 254 height 15
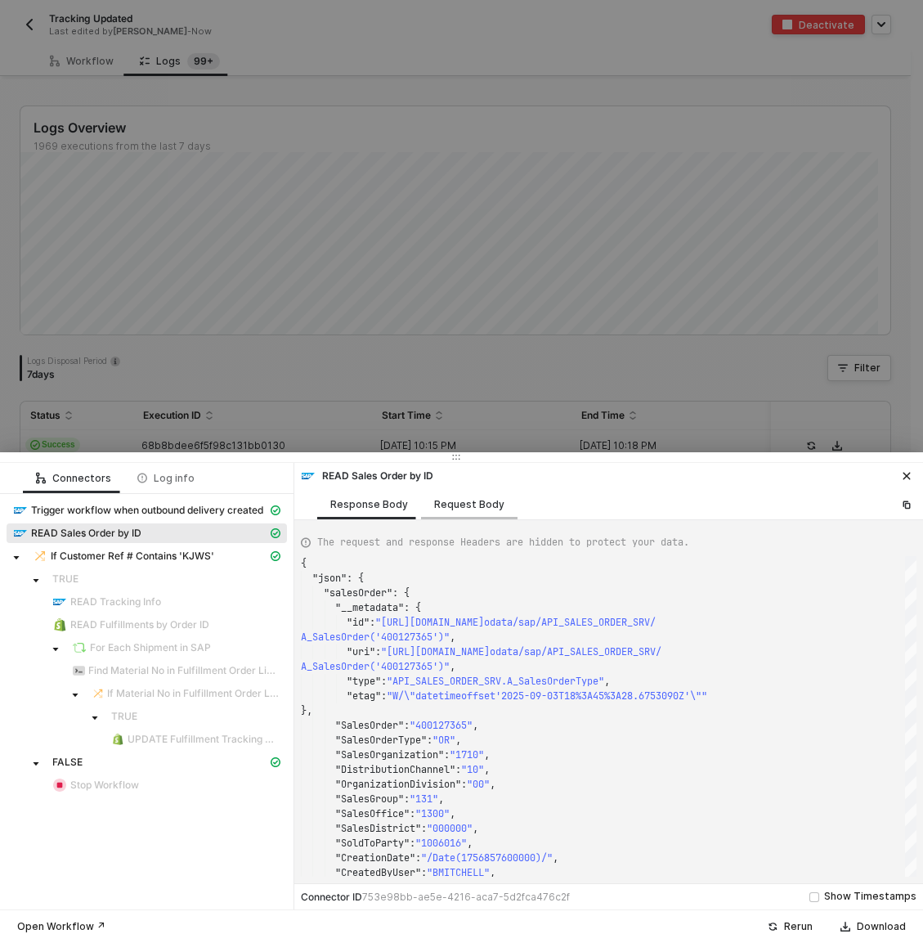
click at [461, 498] on div "Request Body" at bounding box center [469, 504] width 70 height 13
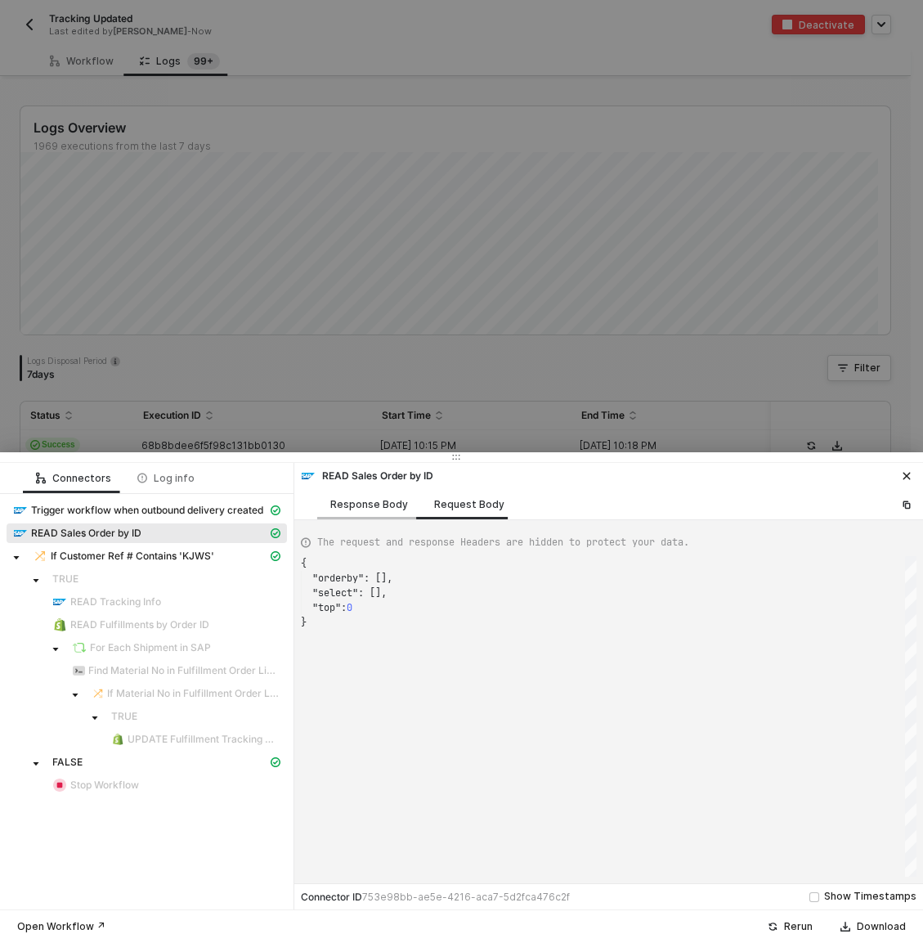
click at [362, 506] on div "Response Body" at bounding box center [369, 504] width 78 height 13
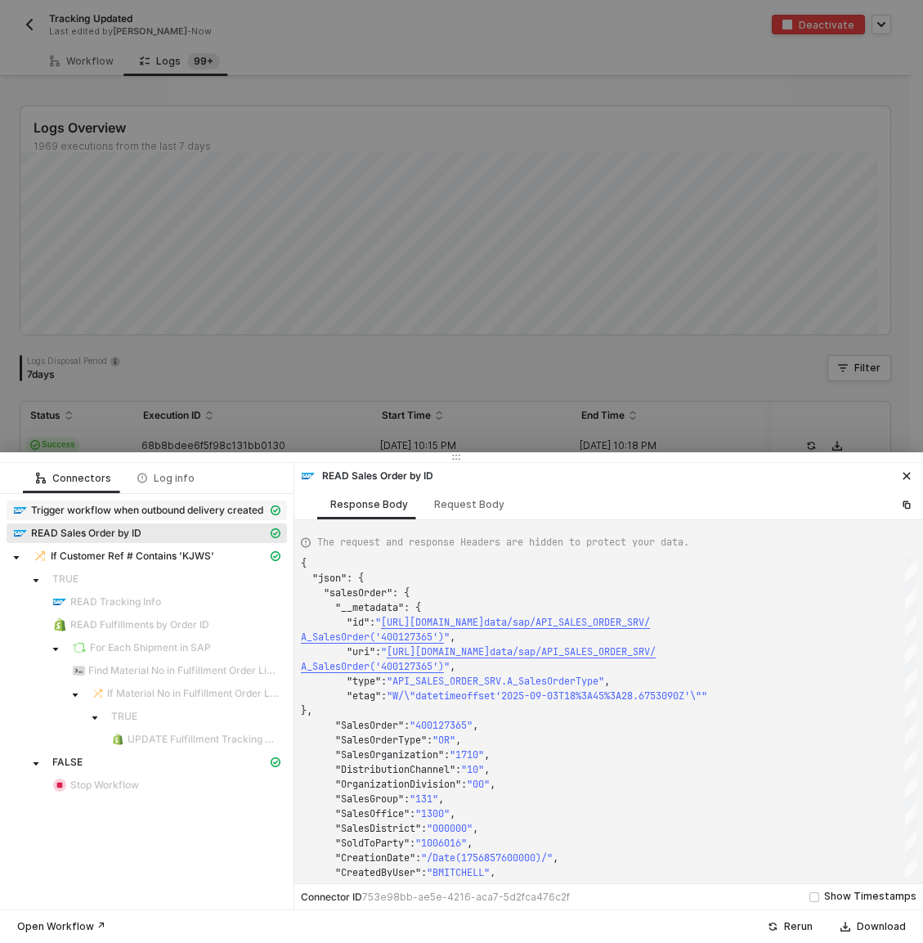
click at [91, 509] on span "Trigger workflow when outbound delivery created" at bounding box center [147, 510] width 232 height 13
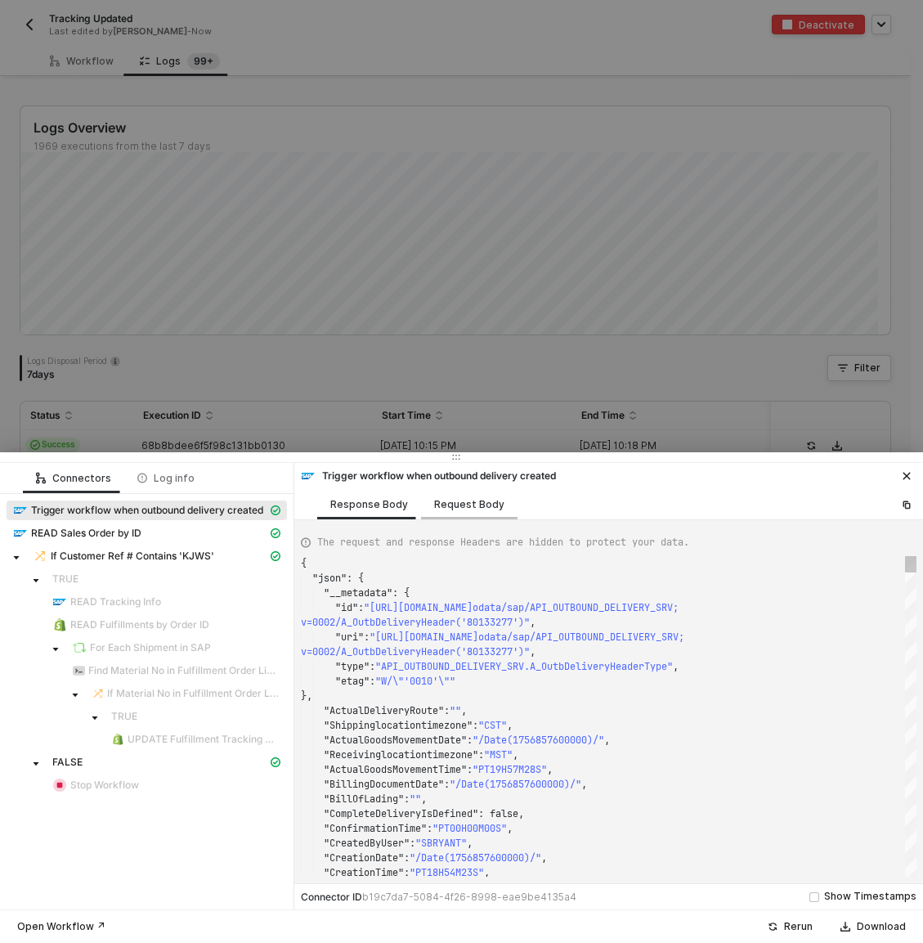
click at [471, 507] on div "Request Body" at bounding box center [469, 504] width 70 height 13
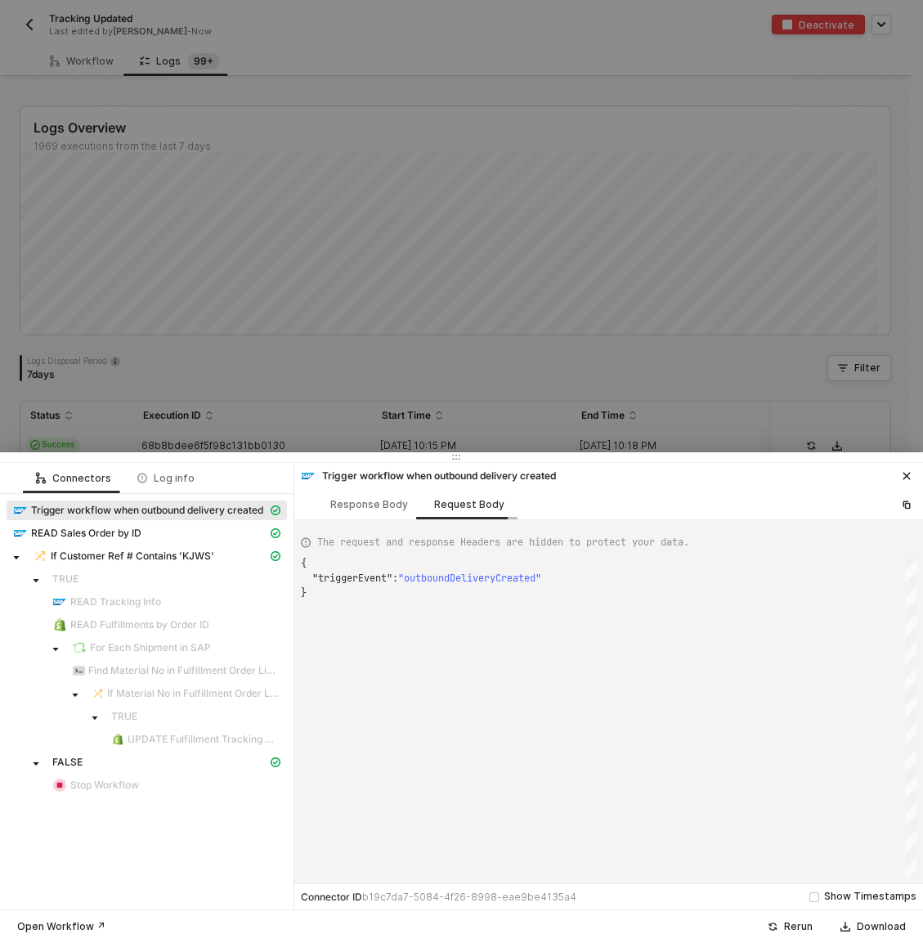
scroll to position [29, 0]
click at [375, 503] on div "Response Body" at bounding box center [369, 504] width 78 height 13
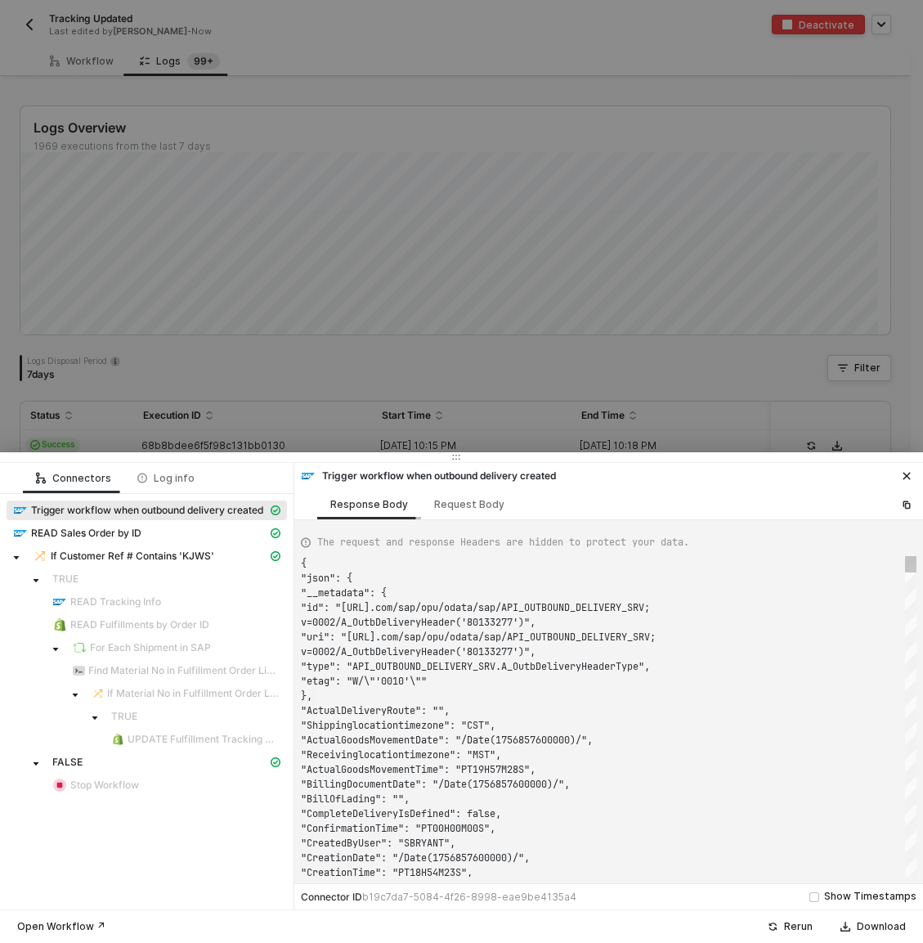
scroll to position [118, 0]
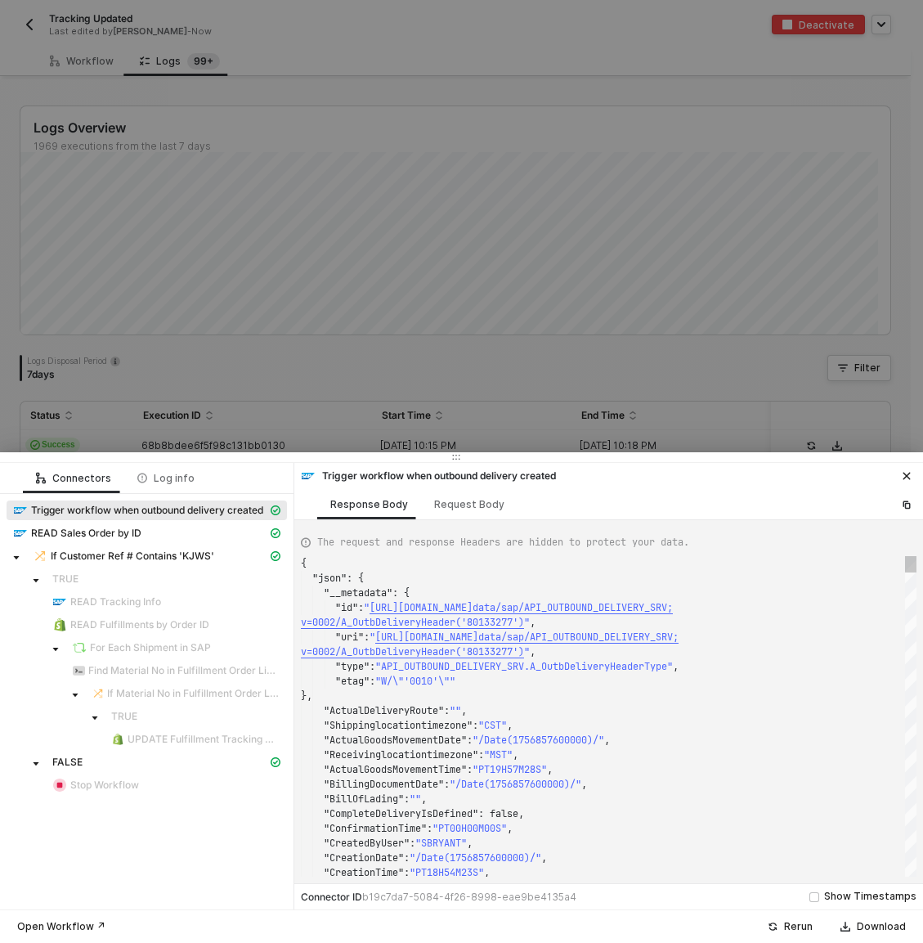
type textarea ""ActualDeliveryRoute": "", "Shippinglocationtimezone": "CST", "ActualGoodsMovem…"
click at [740, 797] on div ""BillOfLading" : "" ," at bounding box center [609, 799] width 616 height 15
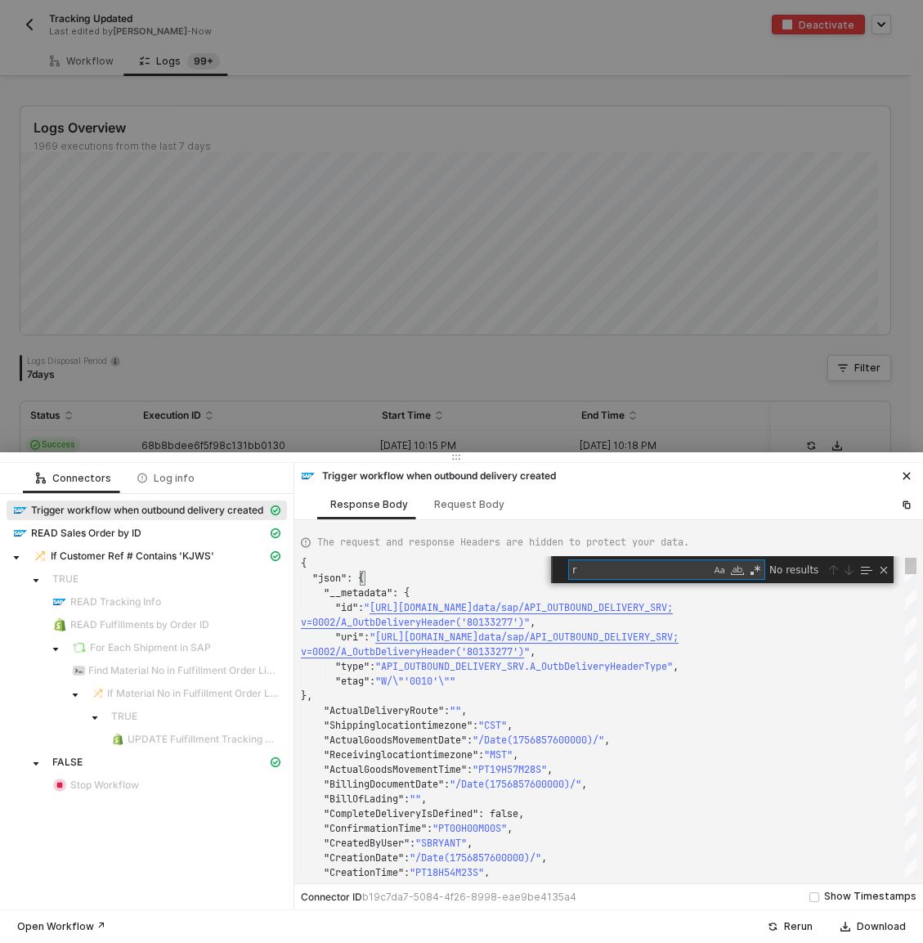
type textarea "re"
type textarea ""LastChangedByUser": "RCOX", "LoadingDate": "/Date(1756857600000)/", "LoadingPo…"
type textarea "ref"
type textarea ""ReferenceDocumentLogicalSystem": "", "ReferenceSDDocument": "400127365", "Refe…"
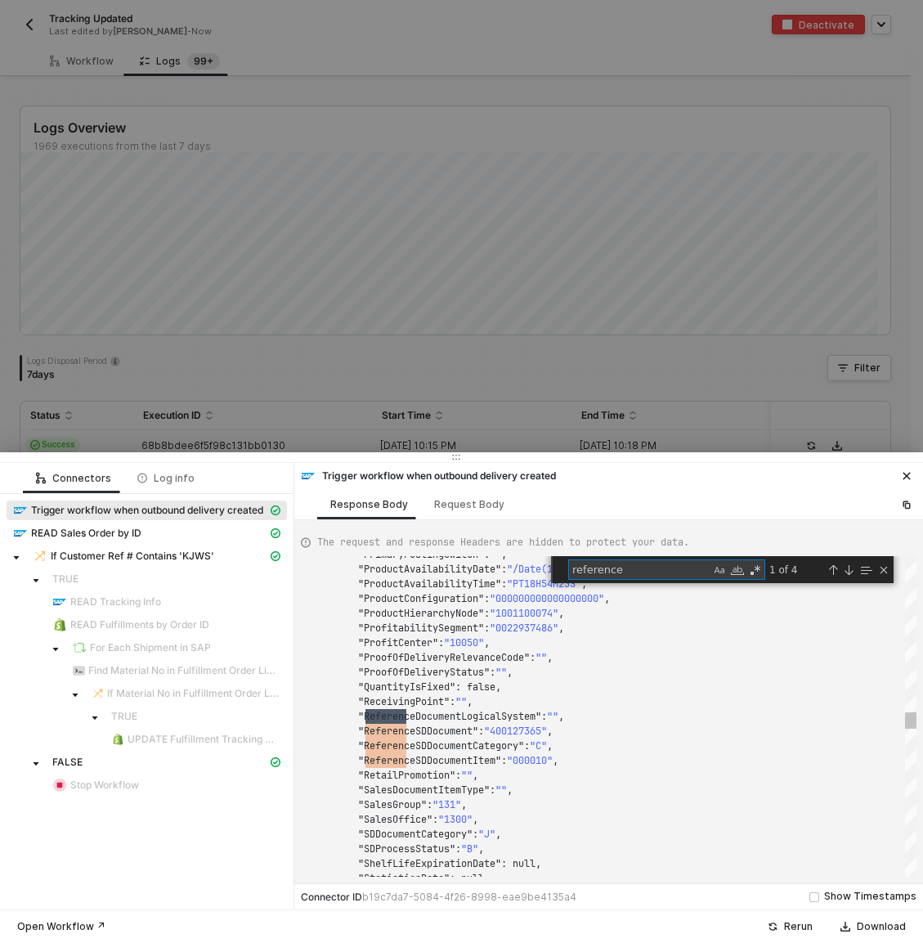
scroll to position [147, 118]
type textarea "reference"
click at [119, 533] on span "READ Sales Order by ID" at bounding box center [86, 533] width 110 height 13
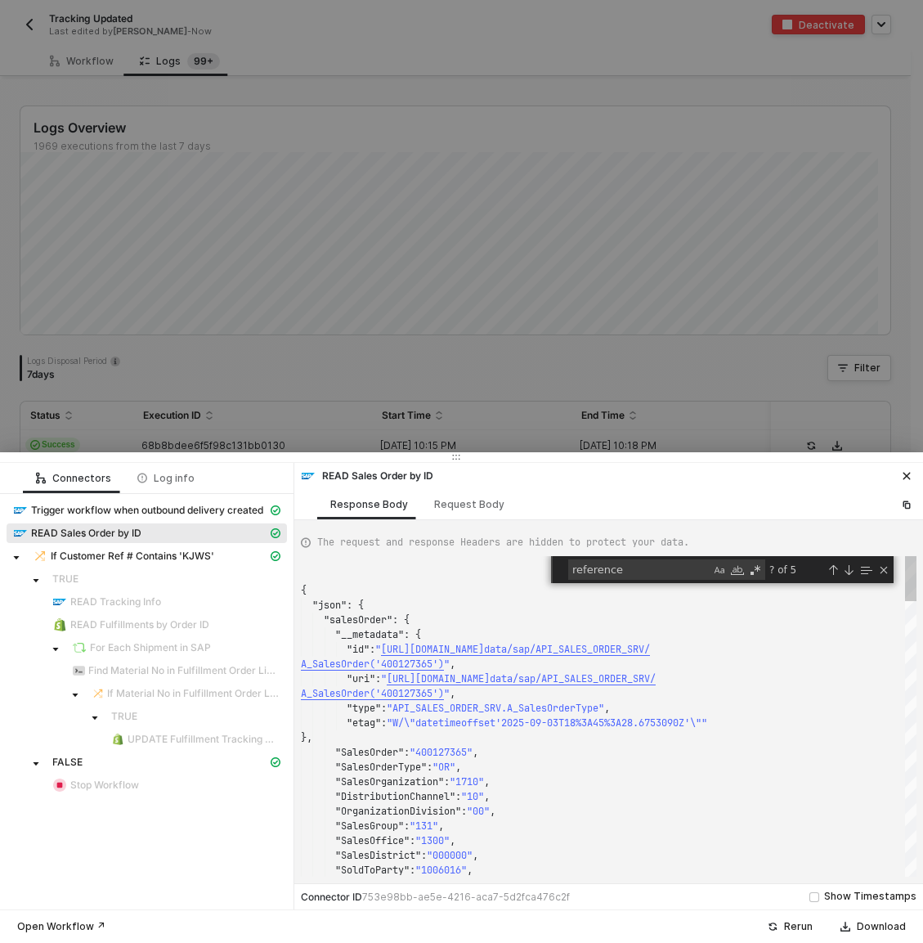
scroll to position [118, 0]
type textarea "}, "SalesOrder": "400127365", "SalesOrderType": "OR", "SalesOrganization": "171…"
click at [672, 854] on div ""SalesDistrict" : "000000" ," at bounding box center [609, 855] width 616 height 15
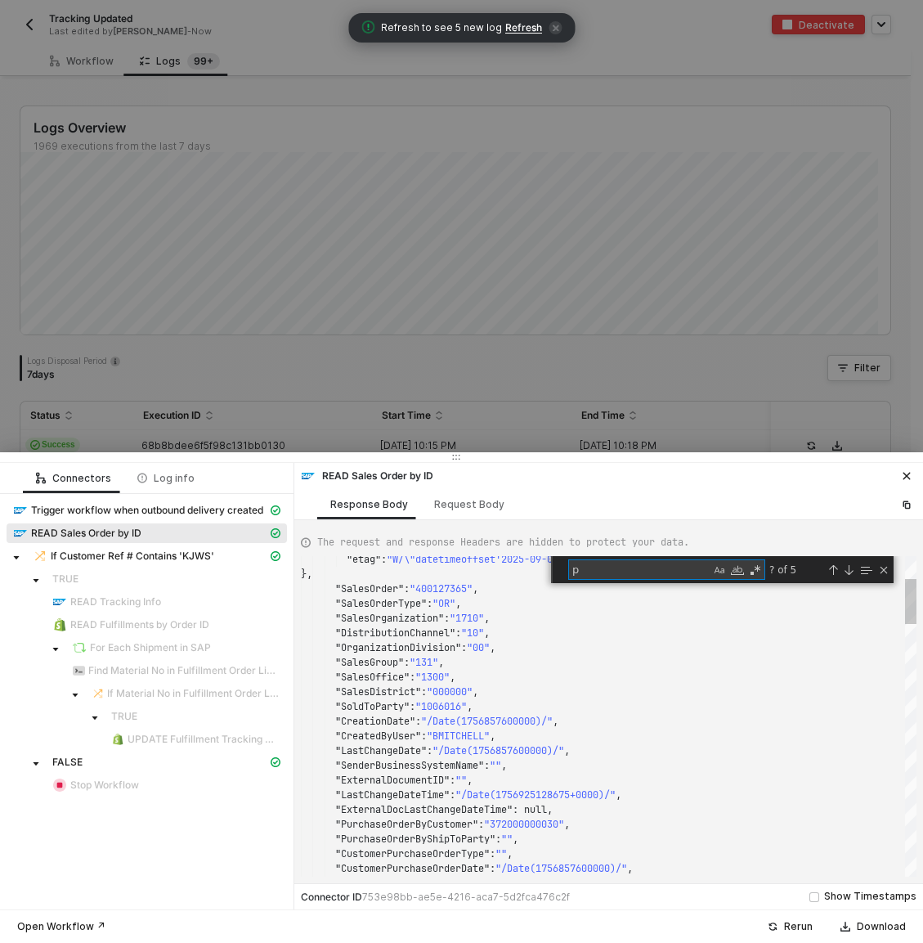
type textarea "pa"
type textarea ""IncotermsTransferLocation": "[US_STATE]", "IncotermsLocation1": "[US_STATE]", …"
type textarea "payto"
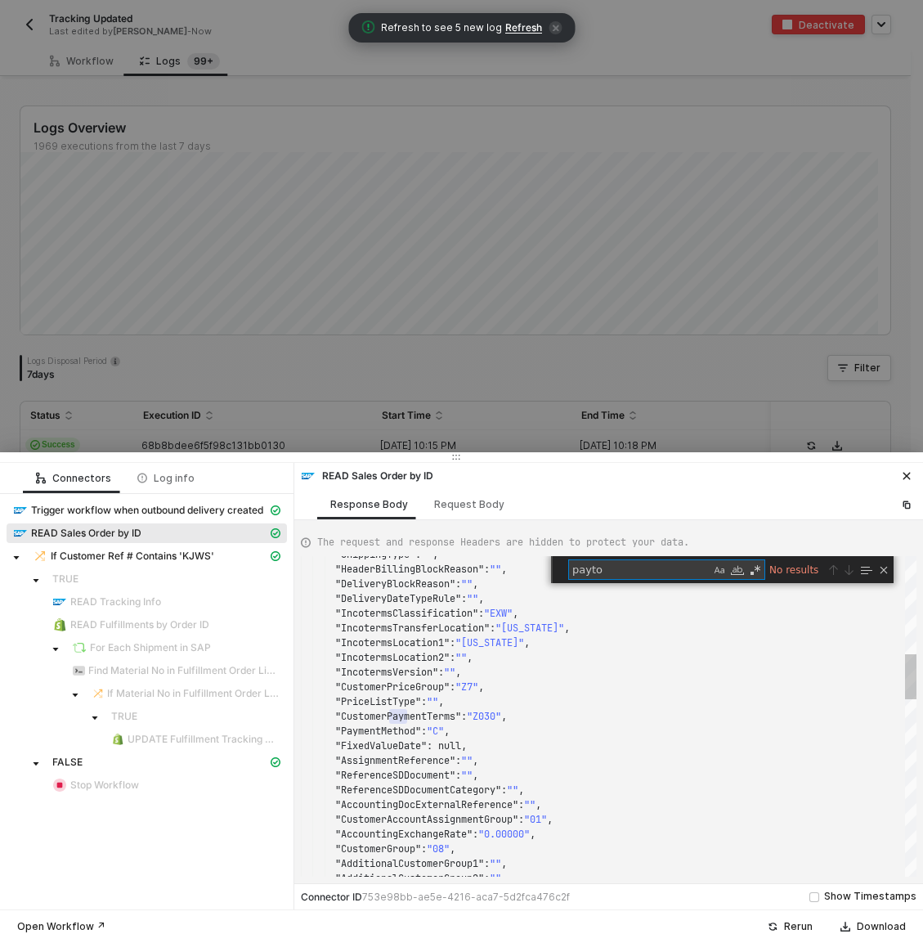
type textarea "}, "SalesOrder": "400127365", "SalesOrderType": "OR", "SalesOrganization": "171…"
type textarea "p"
type textarea ""CreationDate": "/Date(1756857600000)/", "CreatedByUser": "BMITCHELL", "LastCha…"
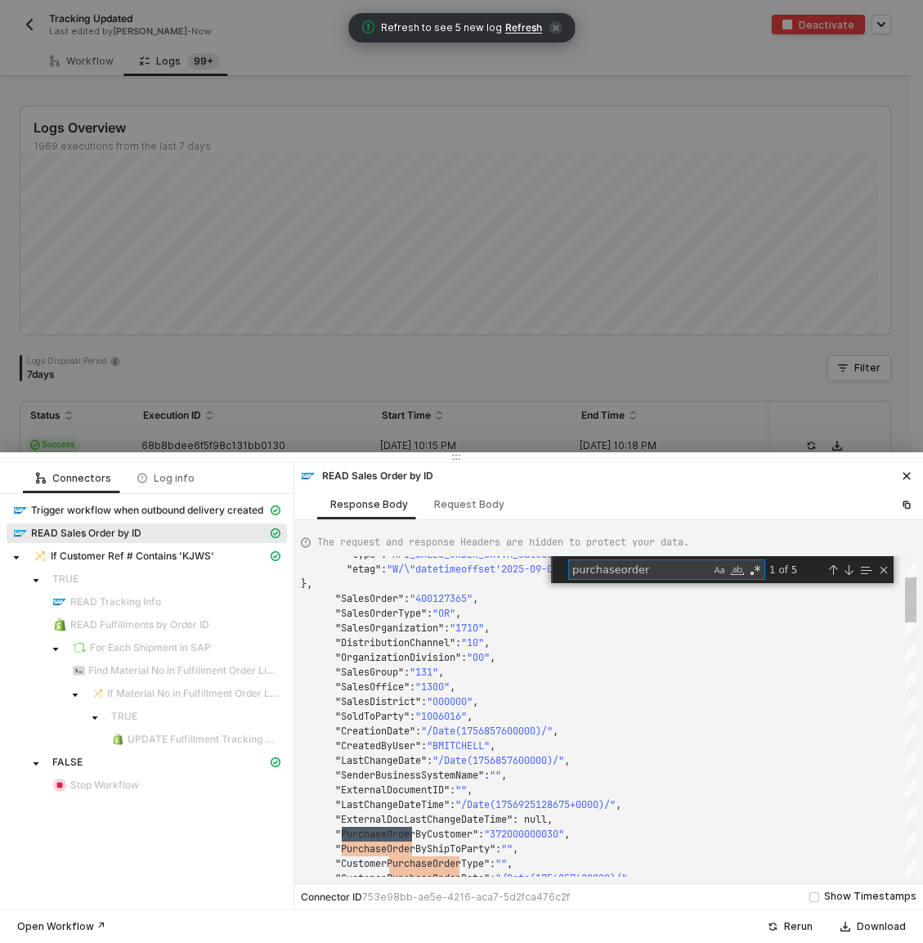
scroll to position [147, 118]
type textarea "purchaseorder"
click at [407, 289] on div at bounding box center [461, 471] width 923 height 943
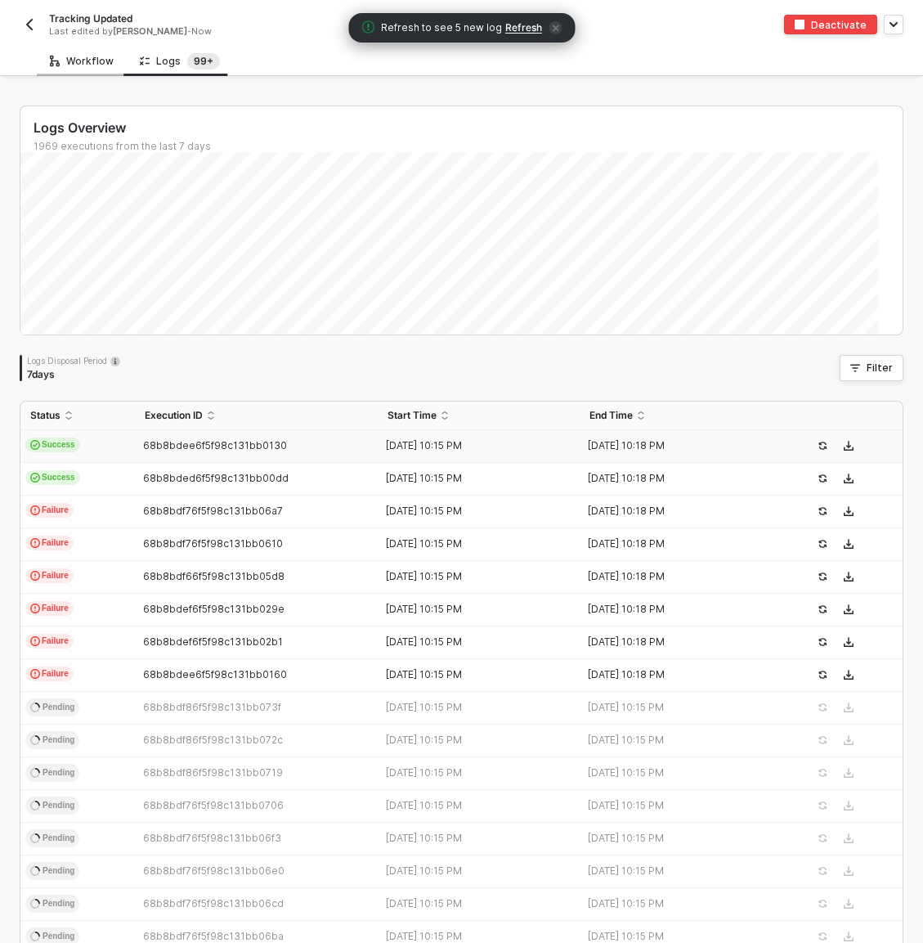
click at [72, 65] on div "Workflow" at bounding box center [82, 61] width 64 height 13
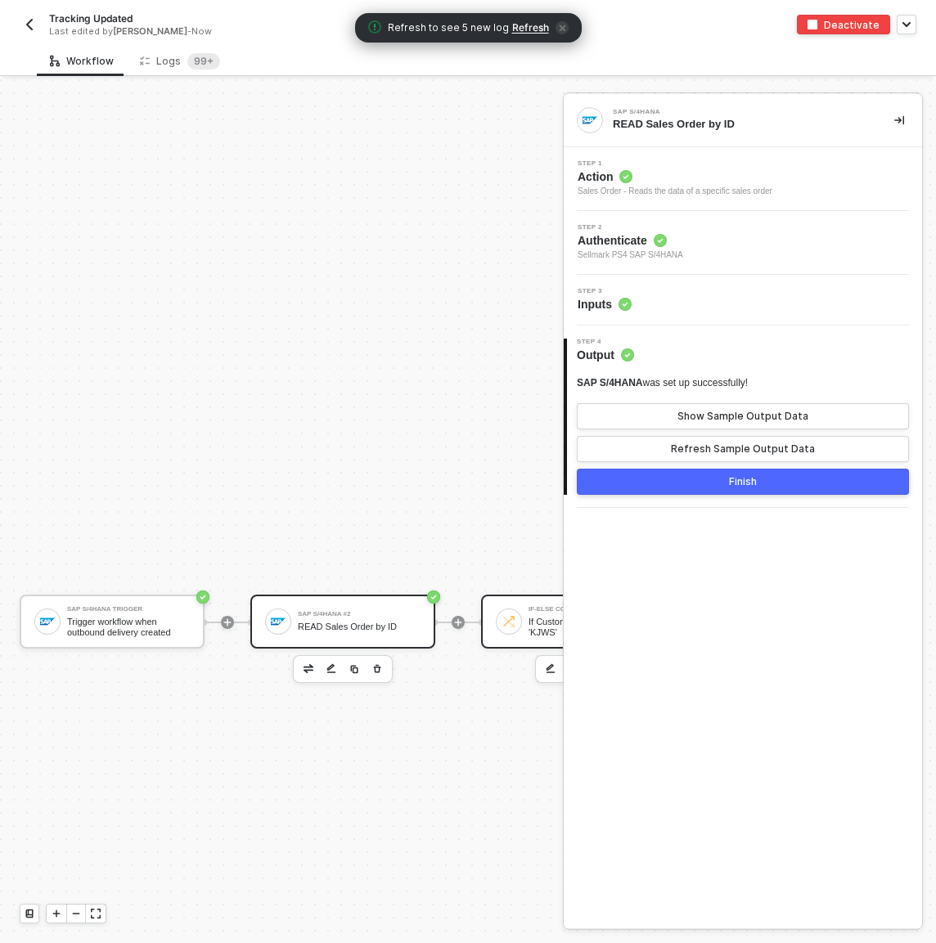
click at [535, 612] on div "If-Else Conditions #2 If Customer Ref # Contains 'KJWS'" at bounding box center [589, 621] width 123 height 31
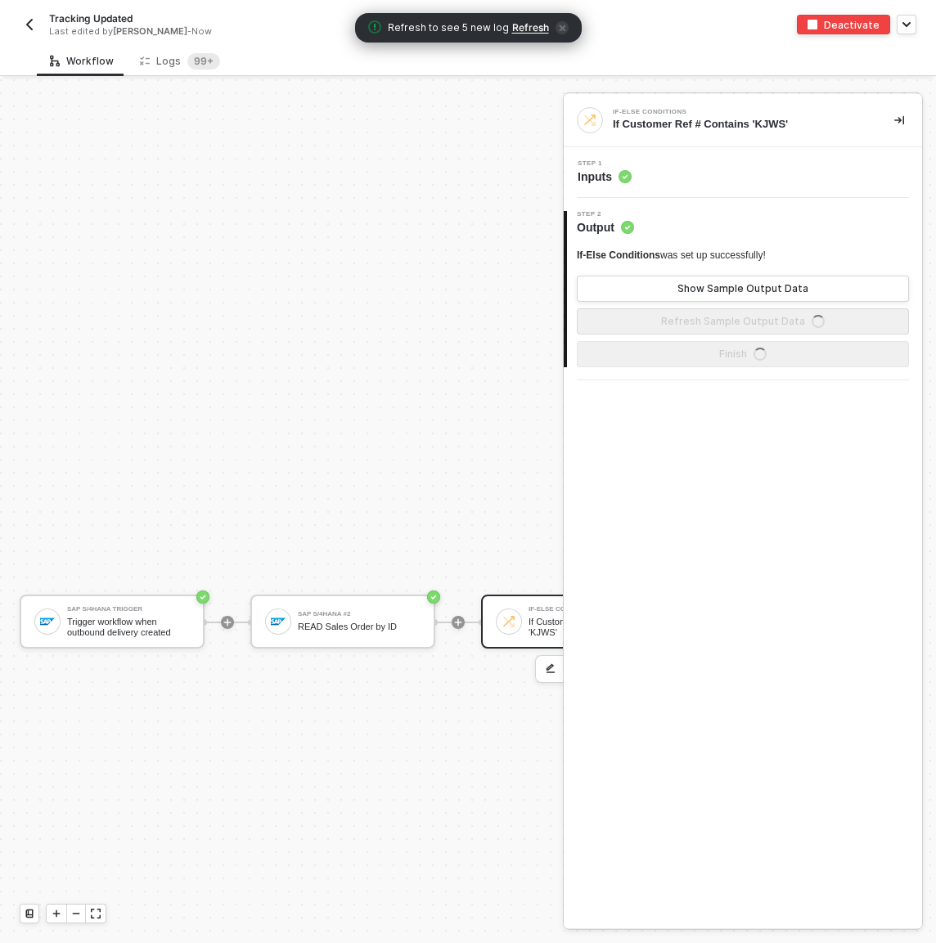
click at [678, 170] on div "Step 1 Inputs" at bounding box center [745, 172] width 354 height 25
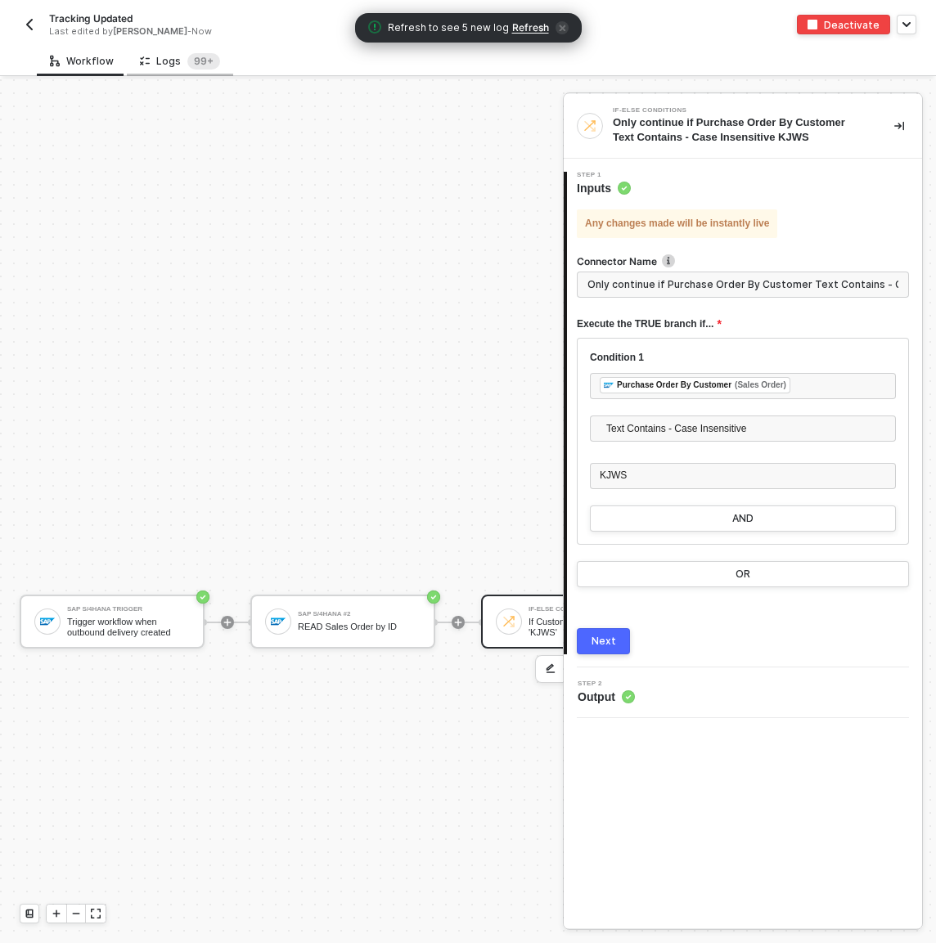
click at [173, 58] on div "Logs 99+" at bounding box center [180, 61] width 80 height 16
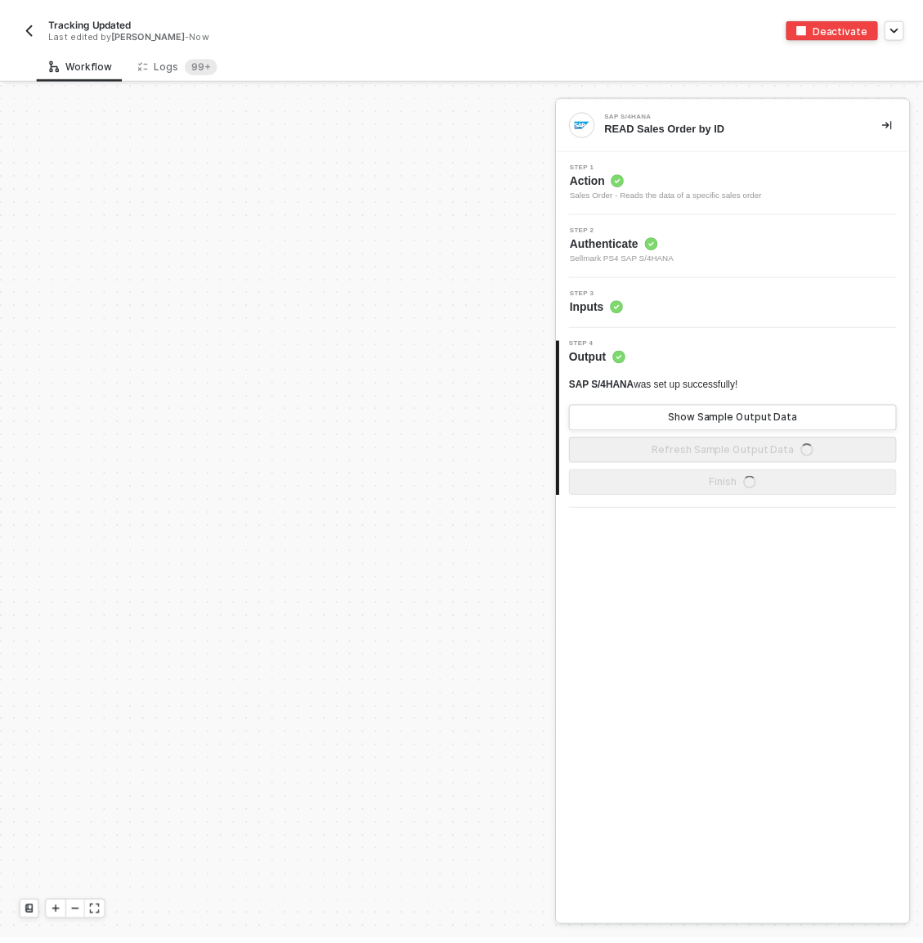
scroll to position [542, 0]
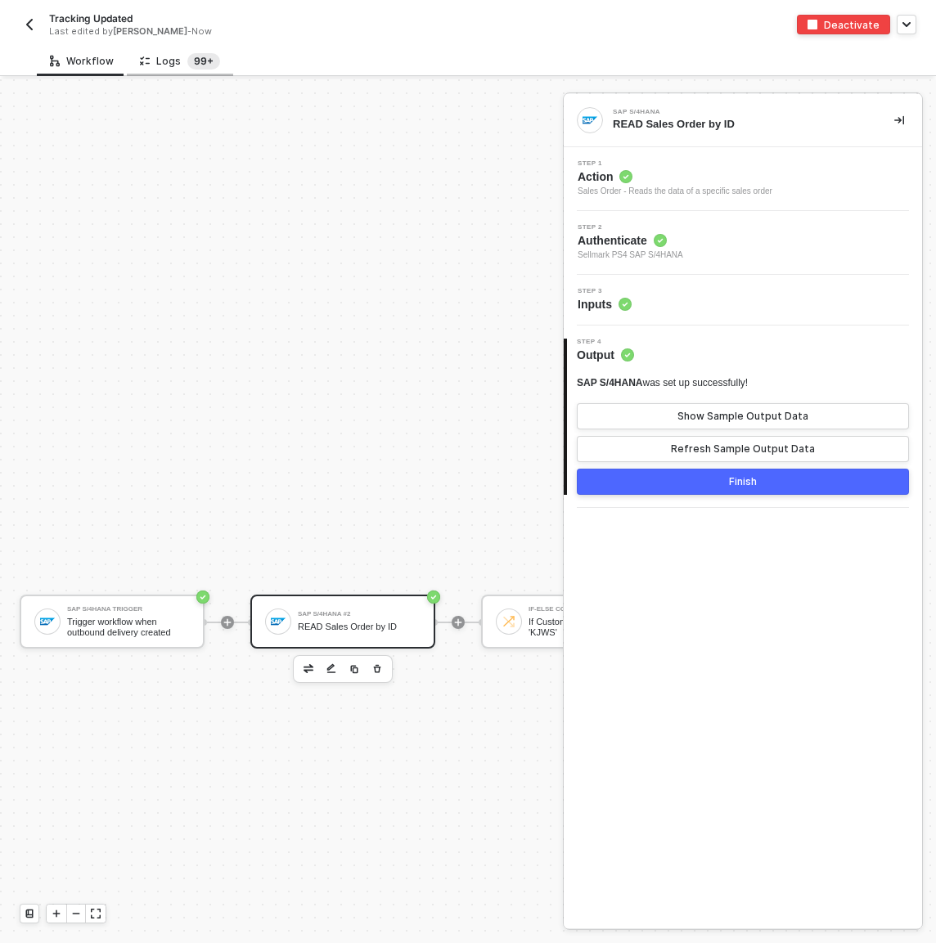
click at [190, 56] on sup "99+" at bounding box center [203, 61] width 33 height 16
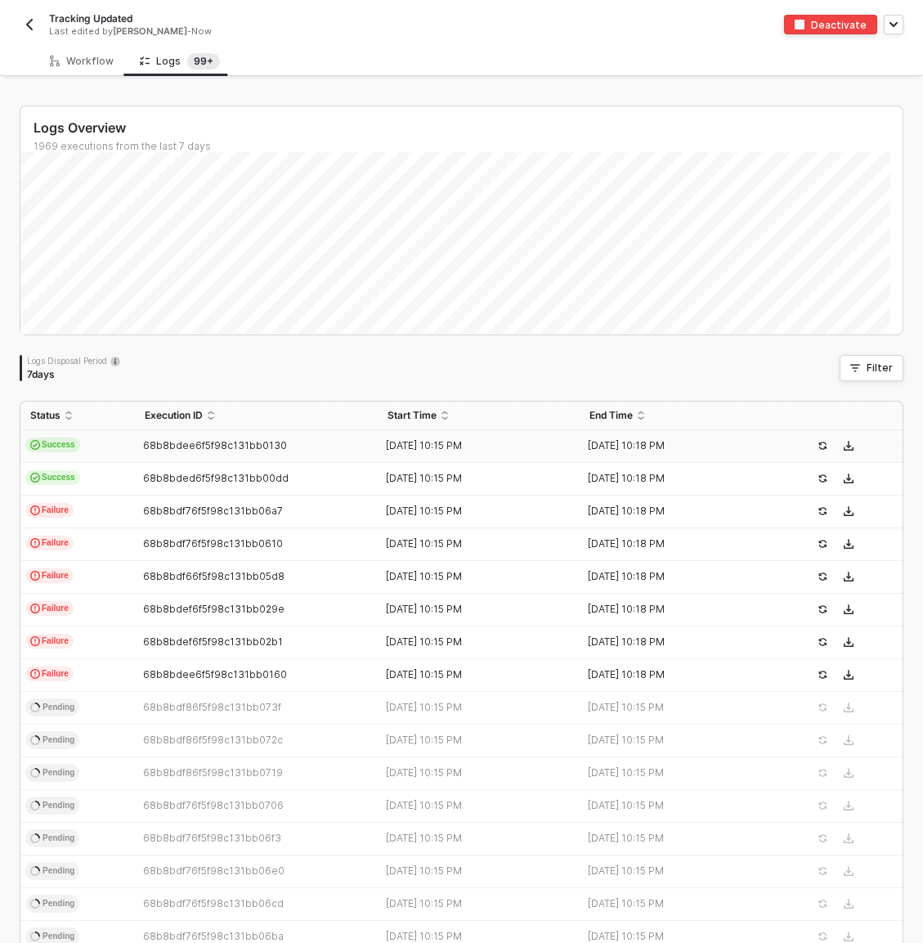
click at [107, 439] on td "Success" at bounding box center [77, 446] width 115 height 33
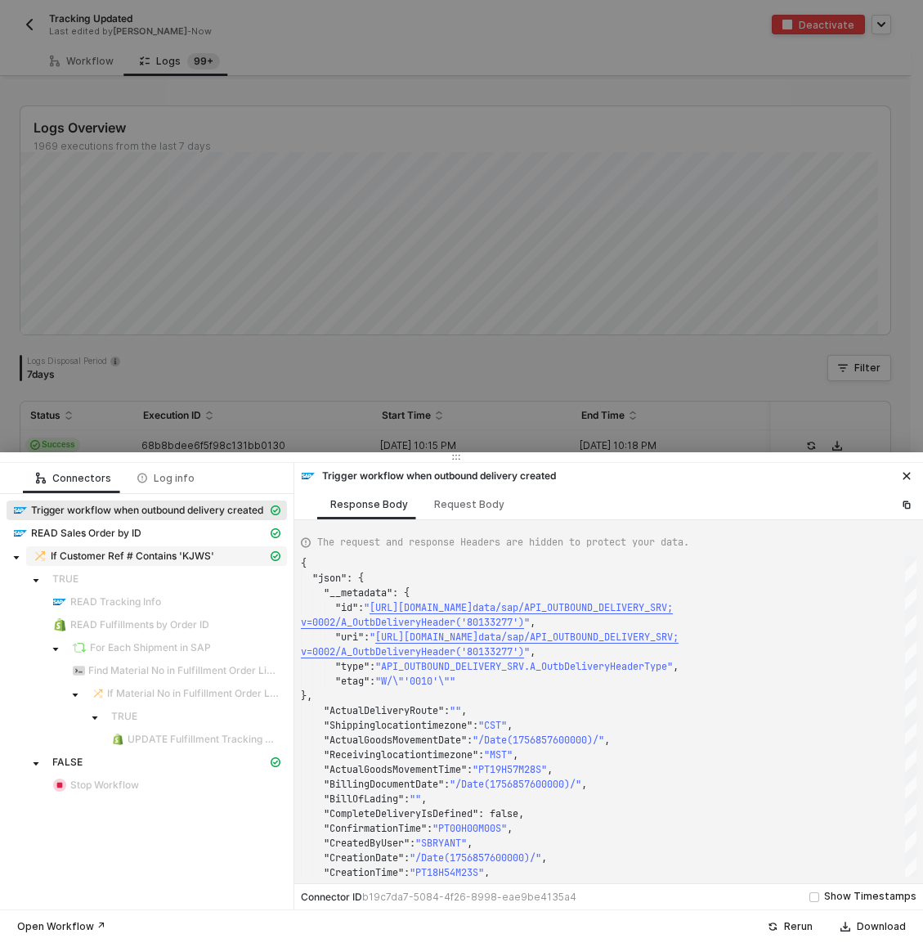
click at [145, 550] on span "If Customer Ref # Contains 'KJWS'" at bounding box center [133, 556] width 164 height 13
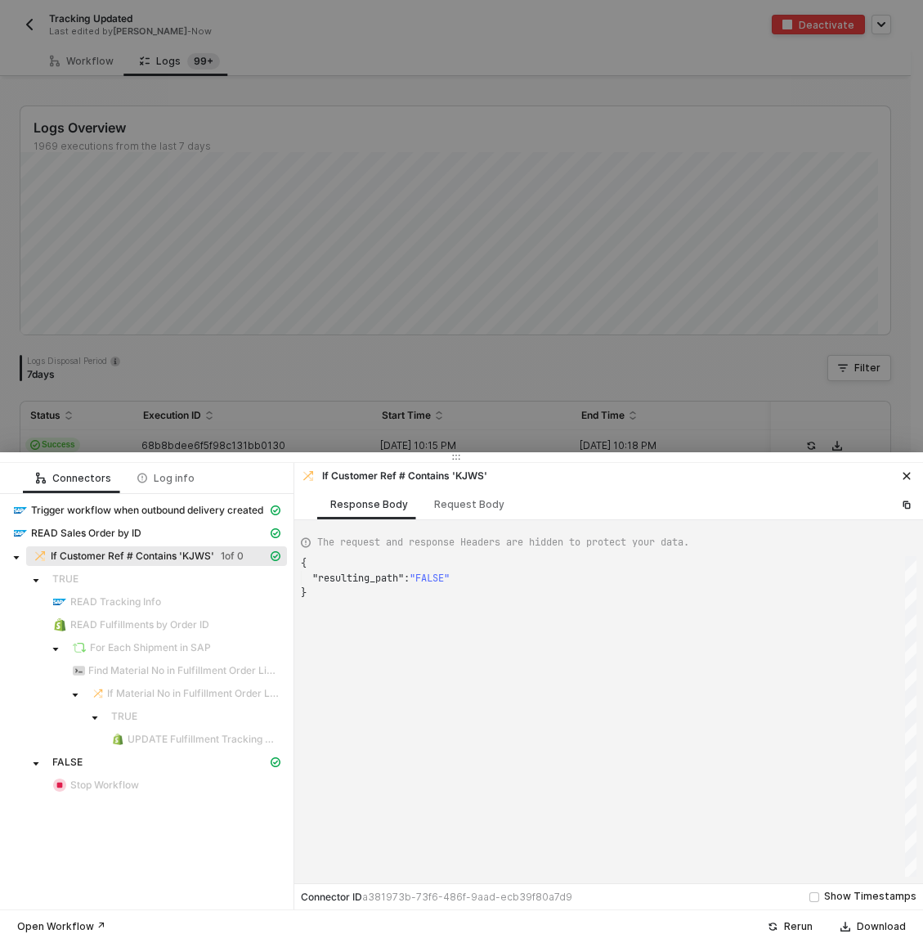
scroll to position [29, 0]
click at [460, 496] on div "Request Body" at bounding box center [469, 504] width 97 height 30
type textarea "{ "conditionSets": [ { "uuid": "d60b4b43-54bd-4c2b-d358-542edac743c7", "conditi…"
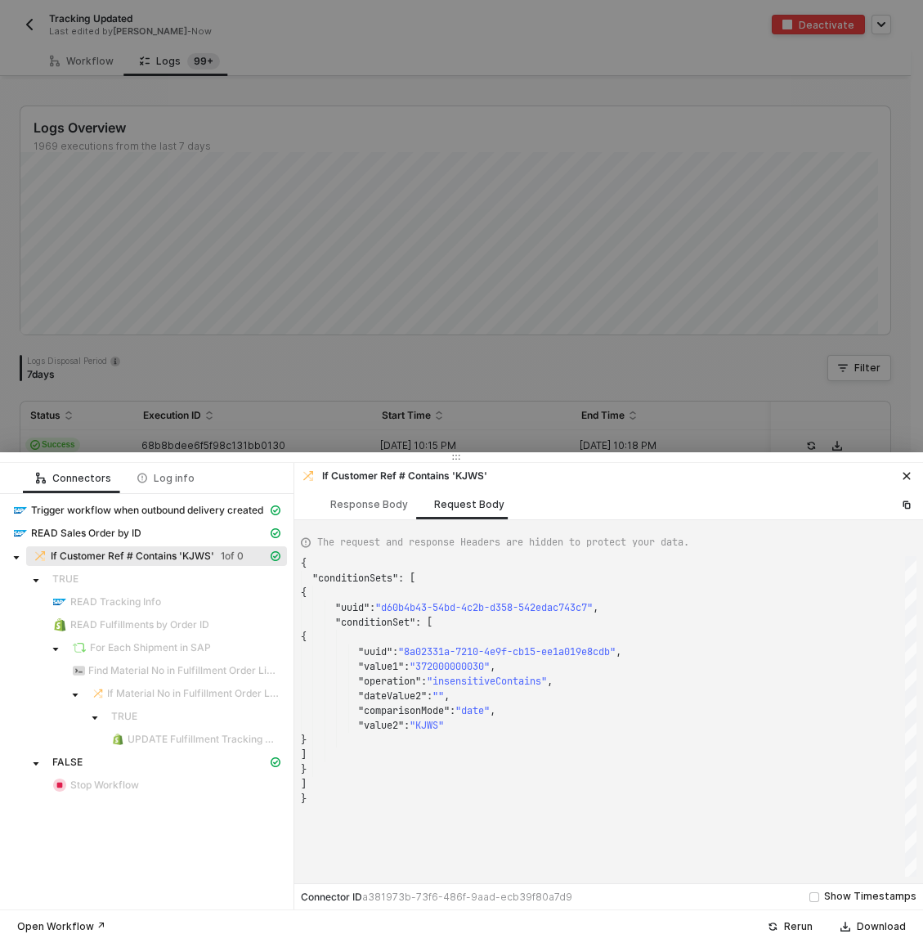
click at [357, 341] on div at bounding box center [461, 471] width 923 height 943
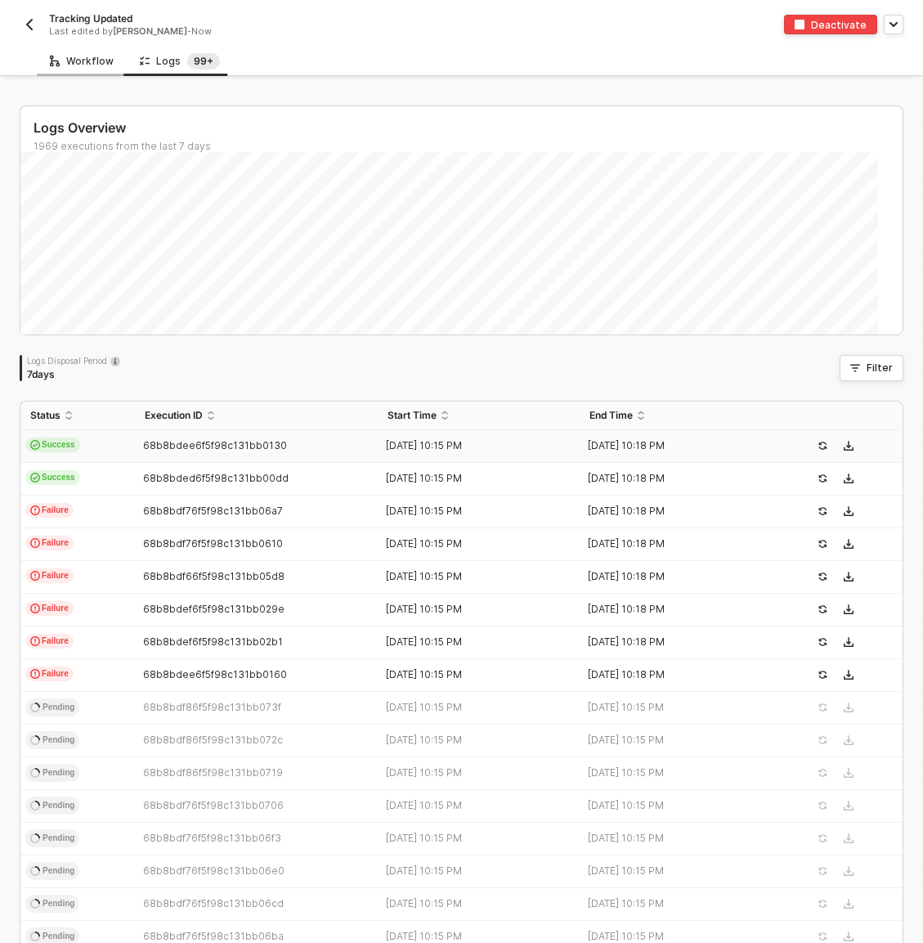
click at [74, 54] on div "Workflow" at bounding box center [82, 61] width 90 height 30
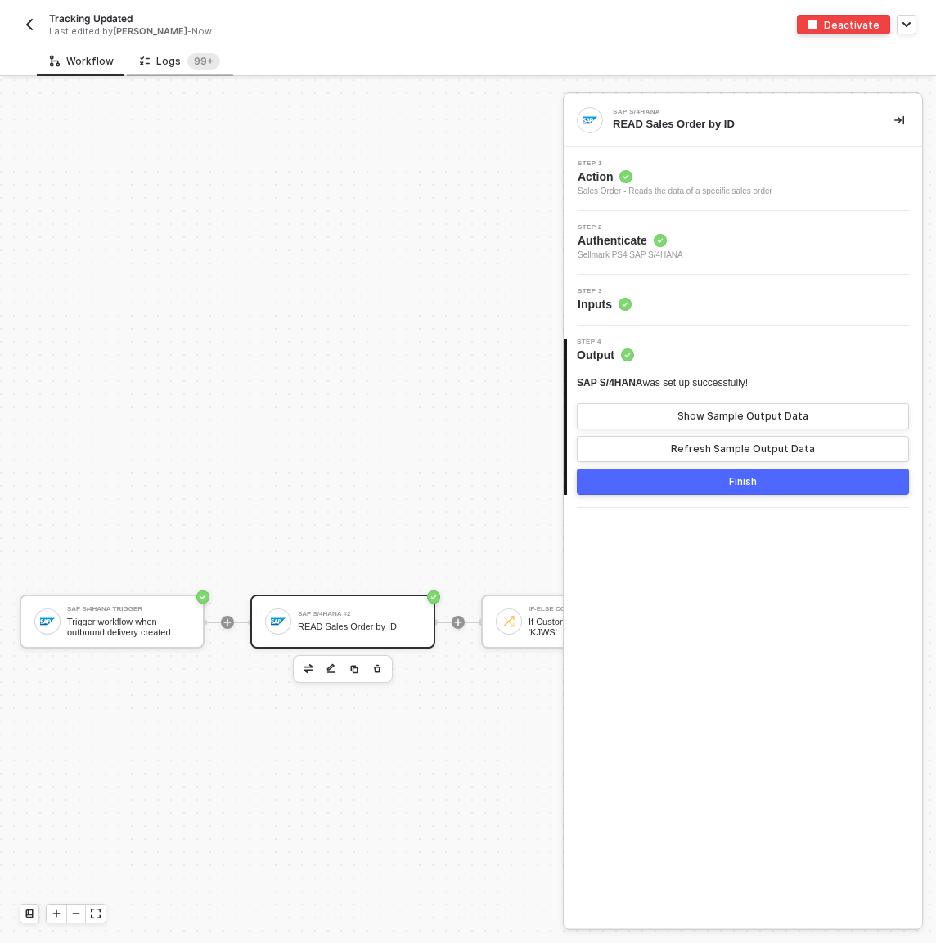
click at [170, 62] on div "Logs 99+" at bounding box center [180, 61] width 80 height 16
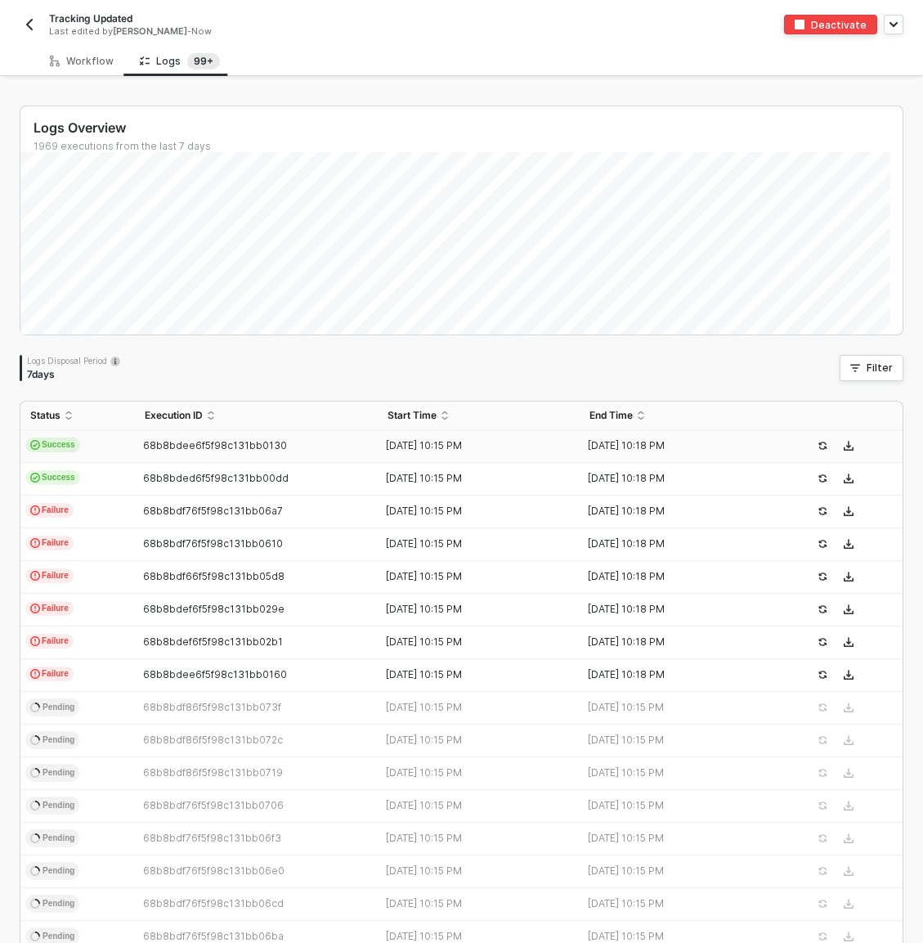
click at [111, 451] on td "Success" at bounding box center [77, 446] width 115 height 33
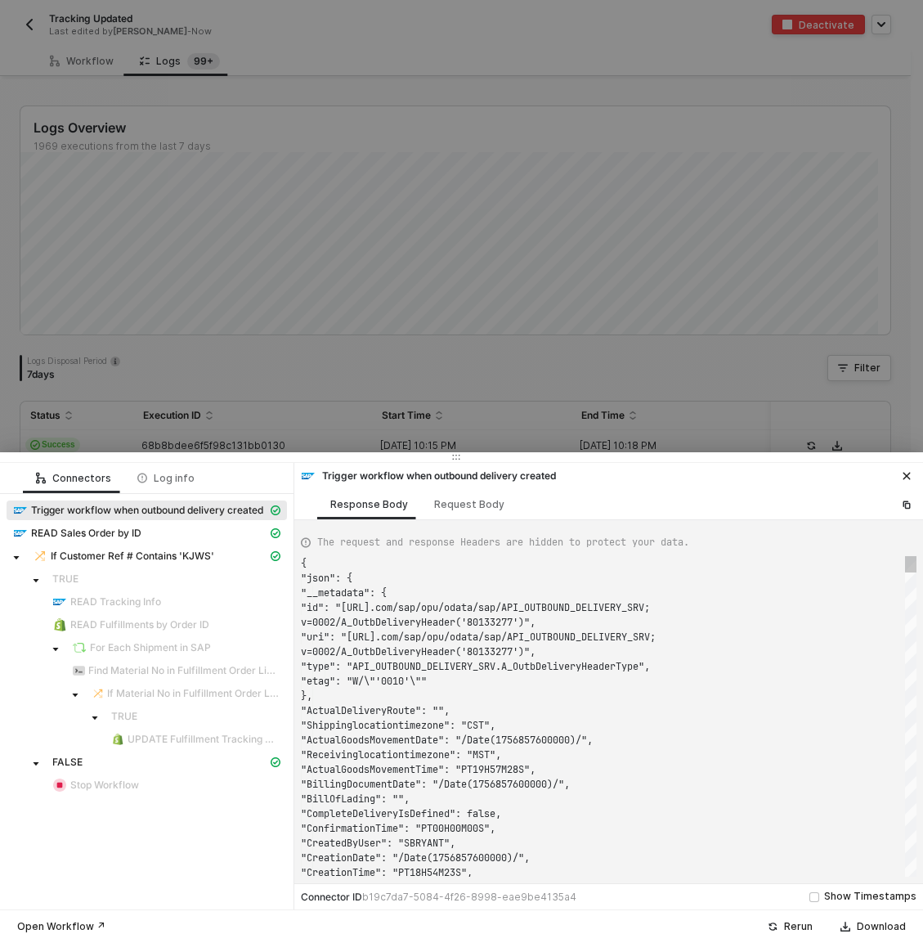
scroll to position [118, 0]
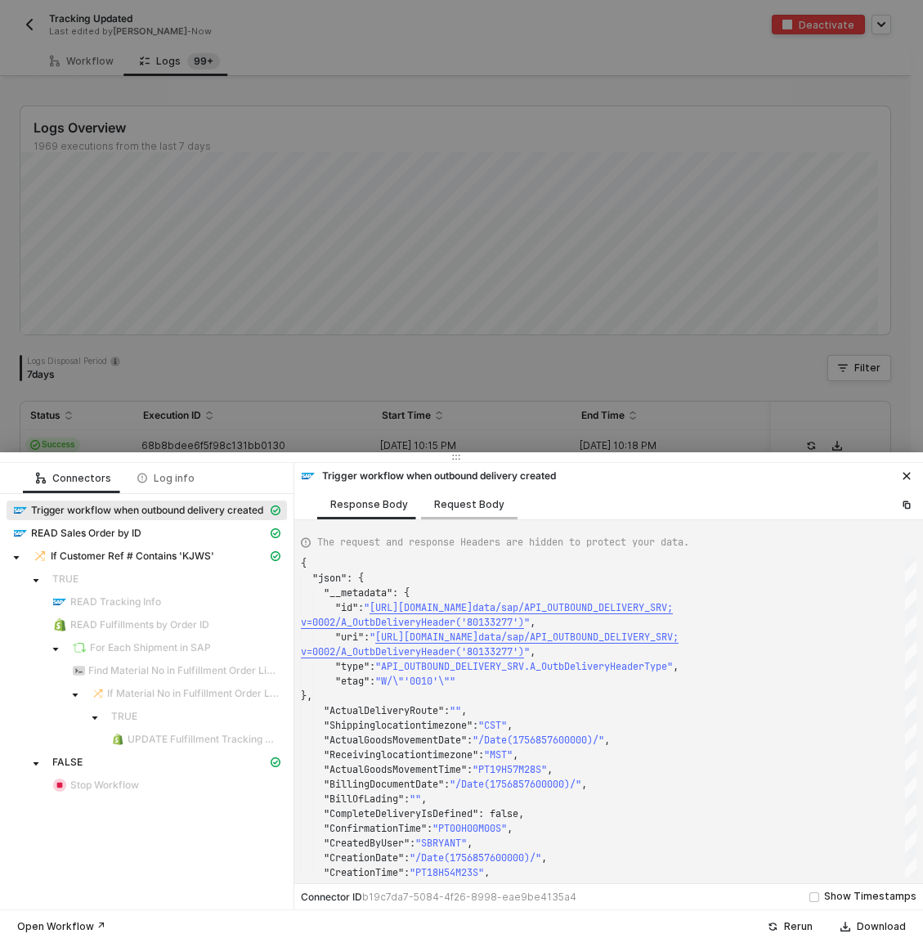
click at [452, 510] on div "Request Body" at bounding box center [469, 504] width 70 height 13
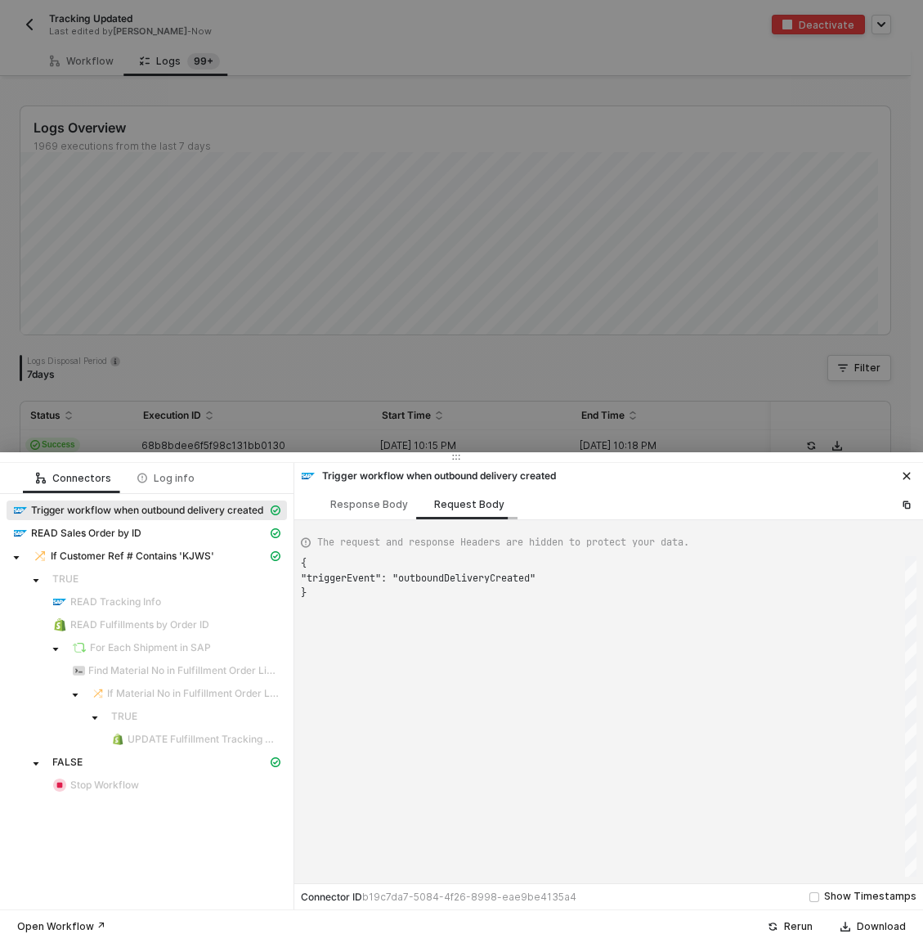
scroll to position [29, 0]
click at [138, 559] on span "If Customer Ref # Contains 'KJWS'" at bounding box center [133, 556] width 164 height 13
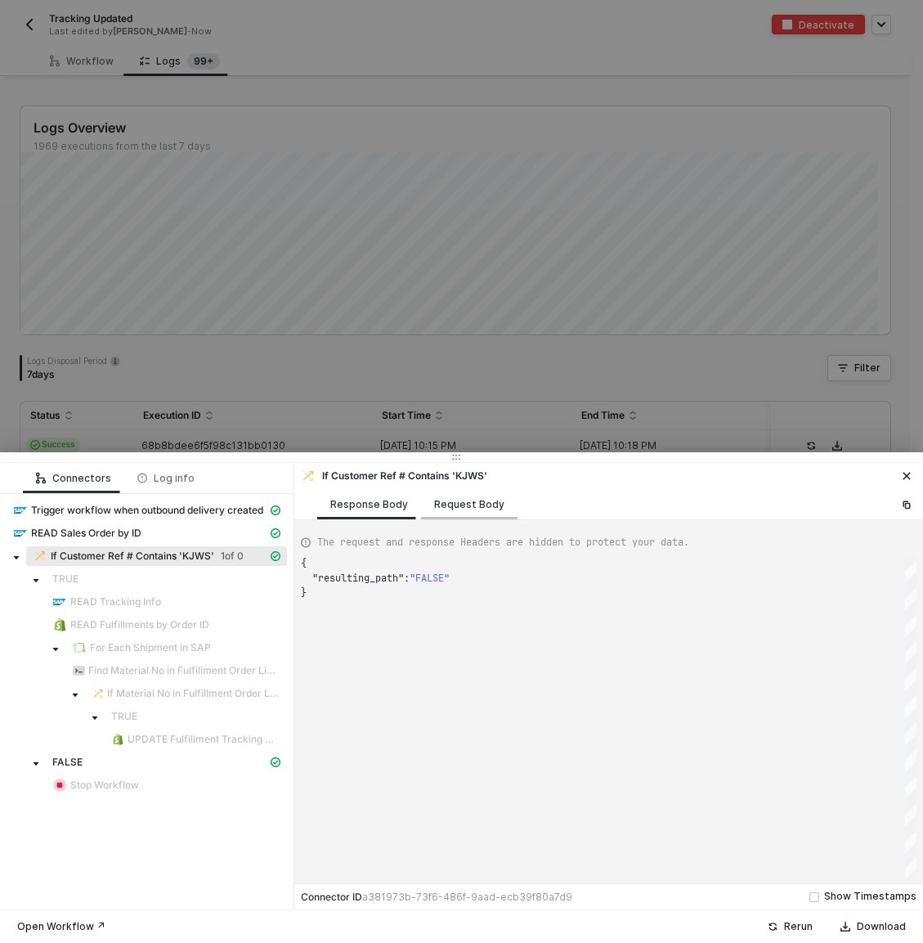
click at [476, 502] on div "Request Body" at bounding box center [469, 504] width 70 height 13
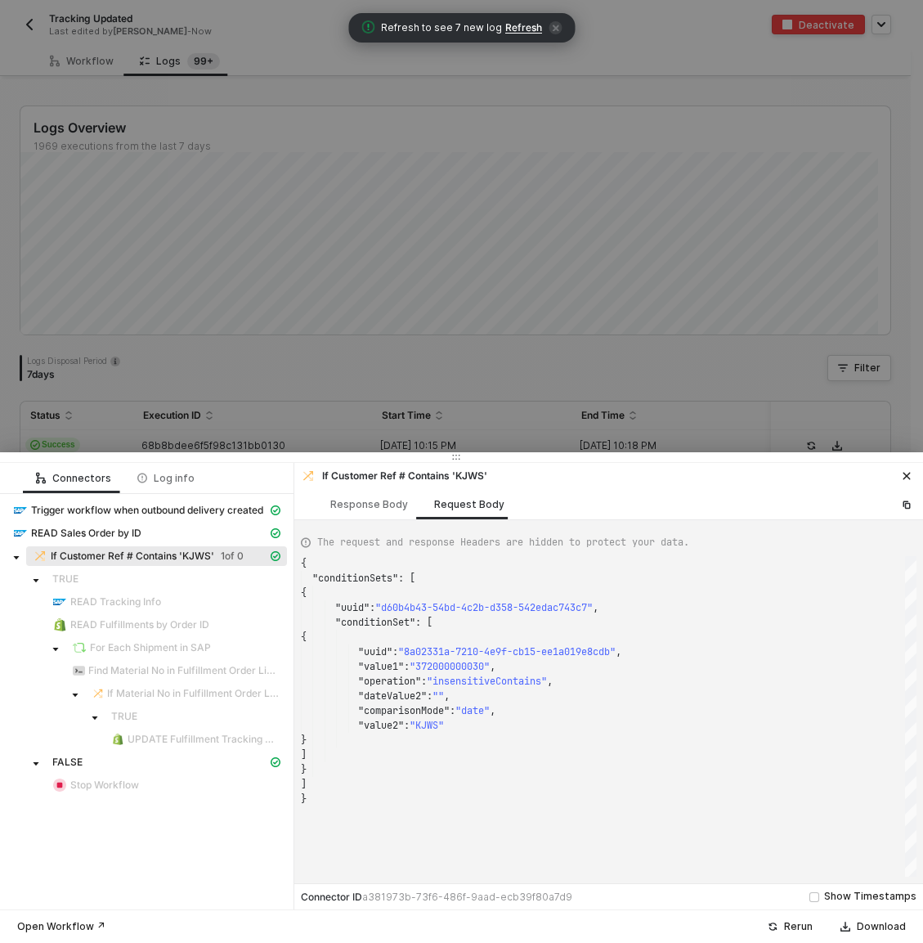
scroll to position [88, 6]
type textarea "{ "conditionSets": [ { "uuid": "d60b4b43-54bd-4c2b-d358-542edac743c7", "conditi…"
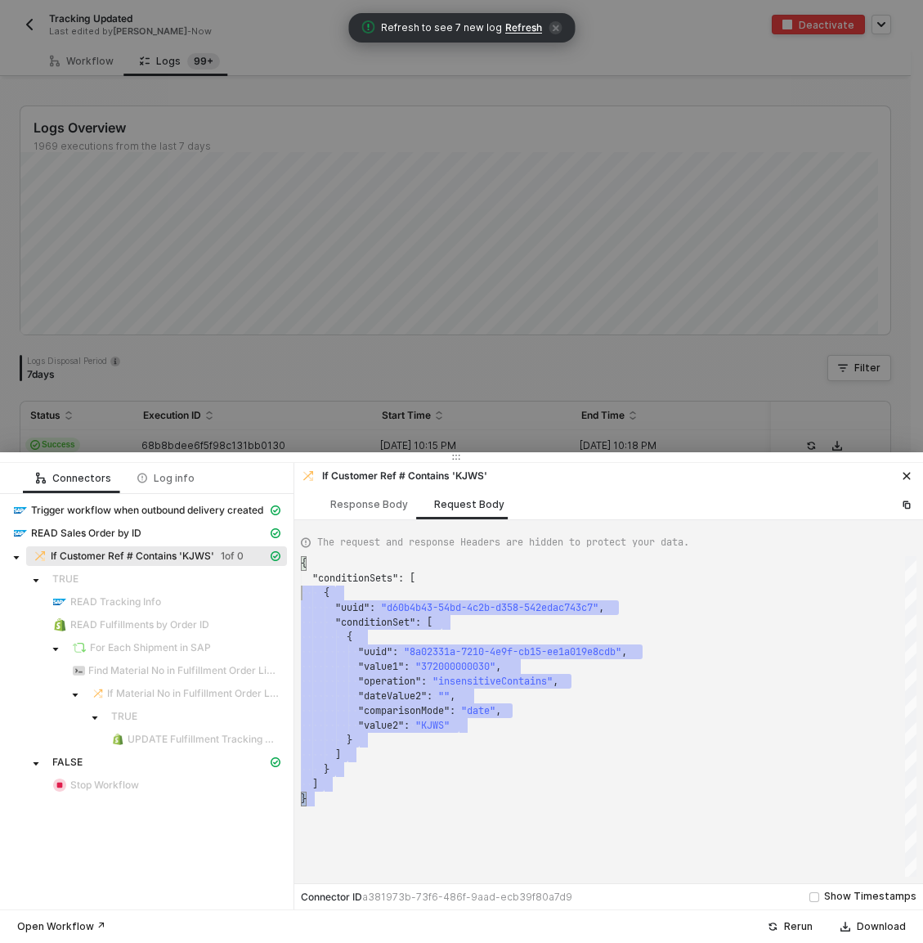
scroll to position [0, 0]
drag, startPoint x: 321, startPoint y: 802, endPoint x: 281, endPoint y: 555, distance: 249.3
click at [406, 315] on div at bounding box center [461, 471] width 923 height 943
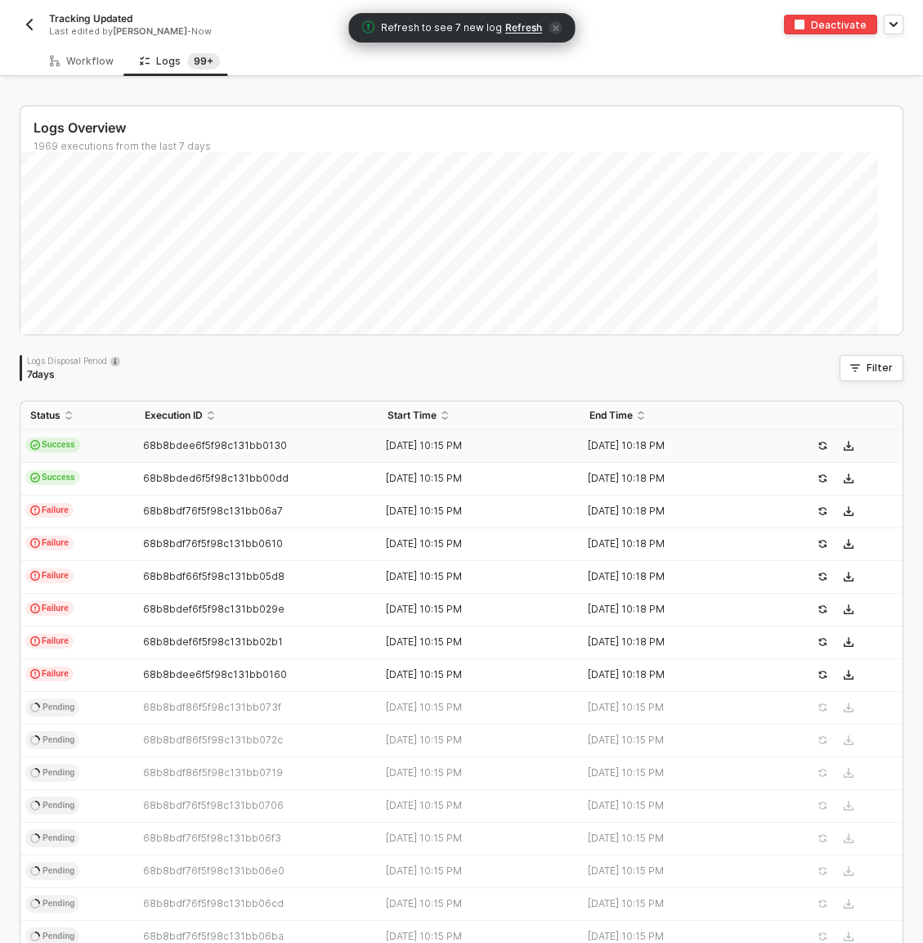
click at [518, 27] on span "Refresh" at bounding box center [523, 27] width 37 height 13
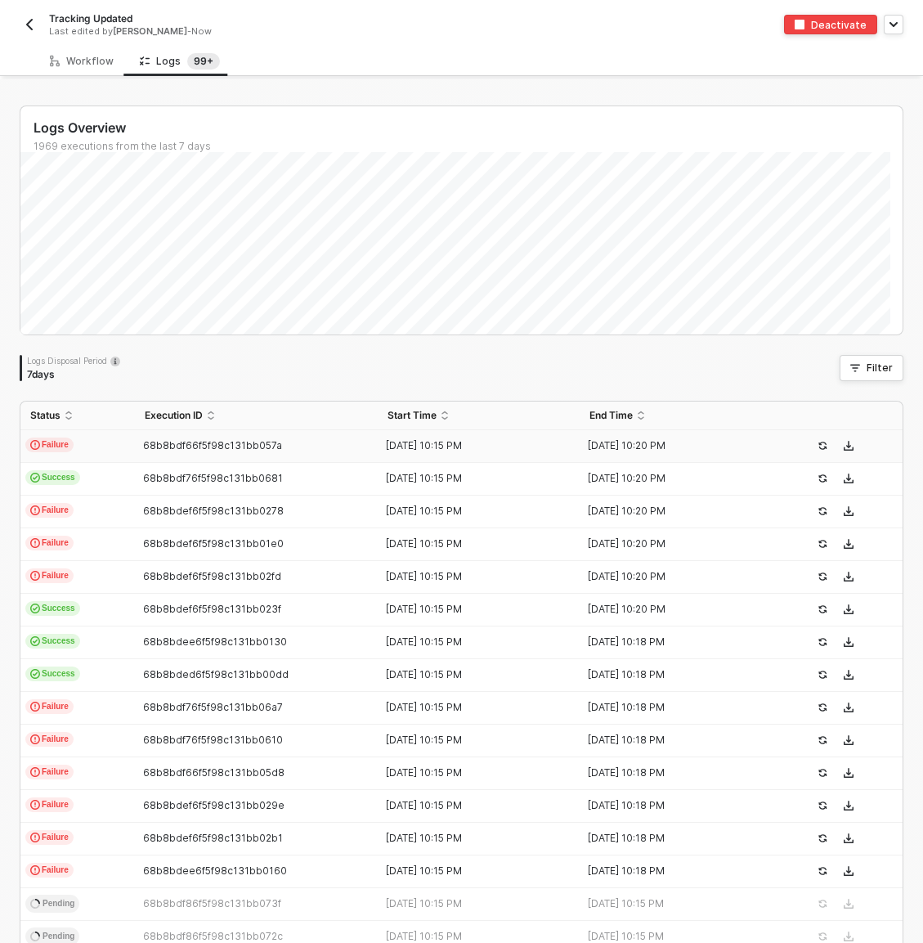
click at [128, 442] on td "Failure" at bounding box center [77, 446] width 115 height 33
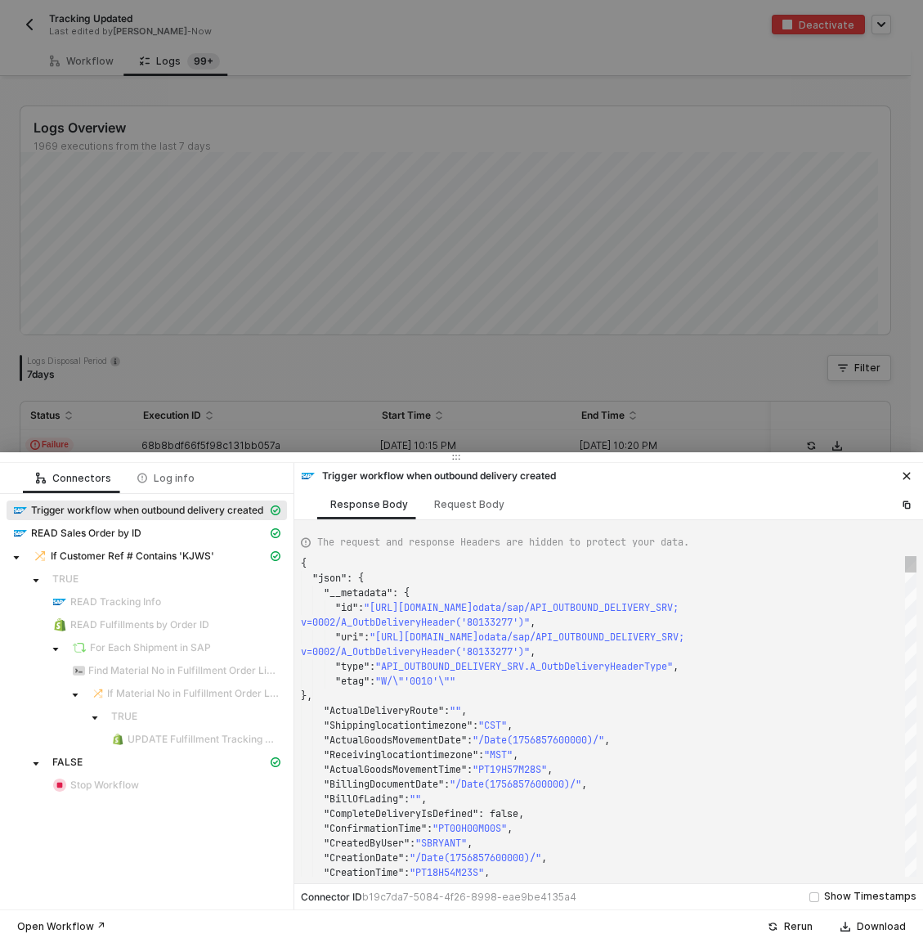
scroll to position [118, 0]
click at [135, 539] on span "READ Sales Order by ID" at bounding box center [86, 533] width 110 height 13
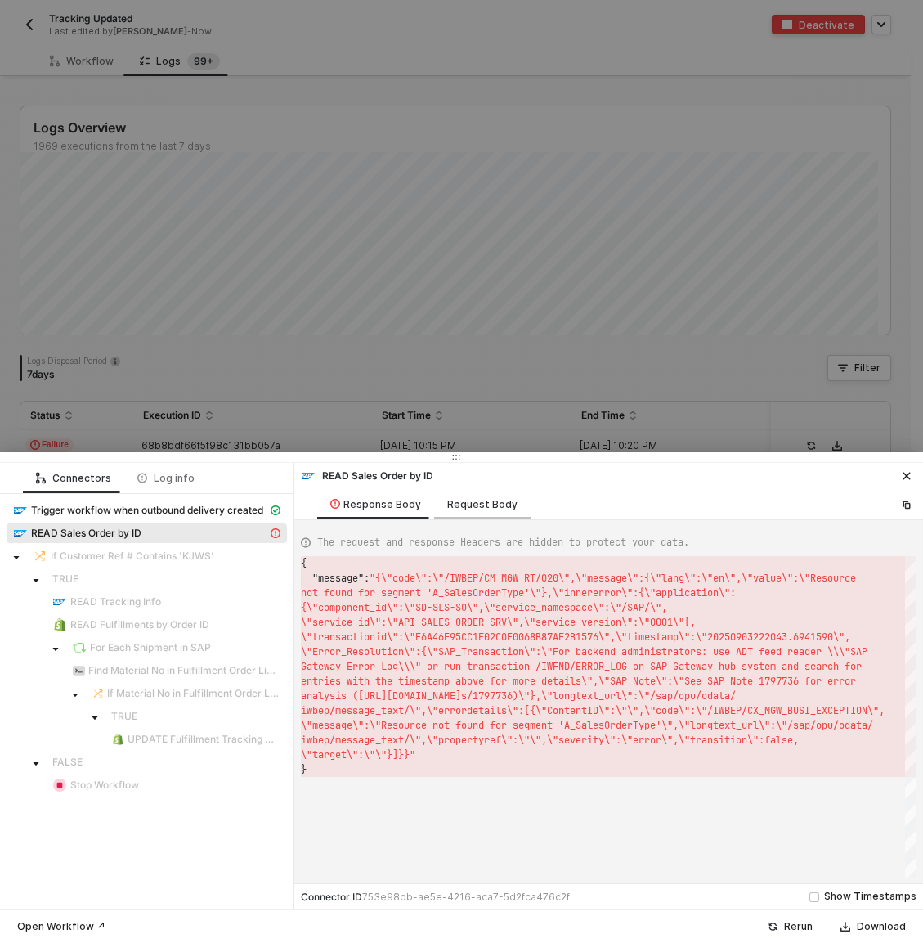
click at [461, 506] on div "Request Body" at bounding box center [482, 504] width 70 height 13
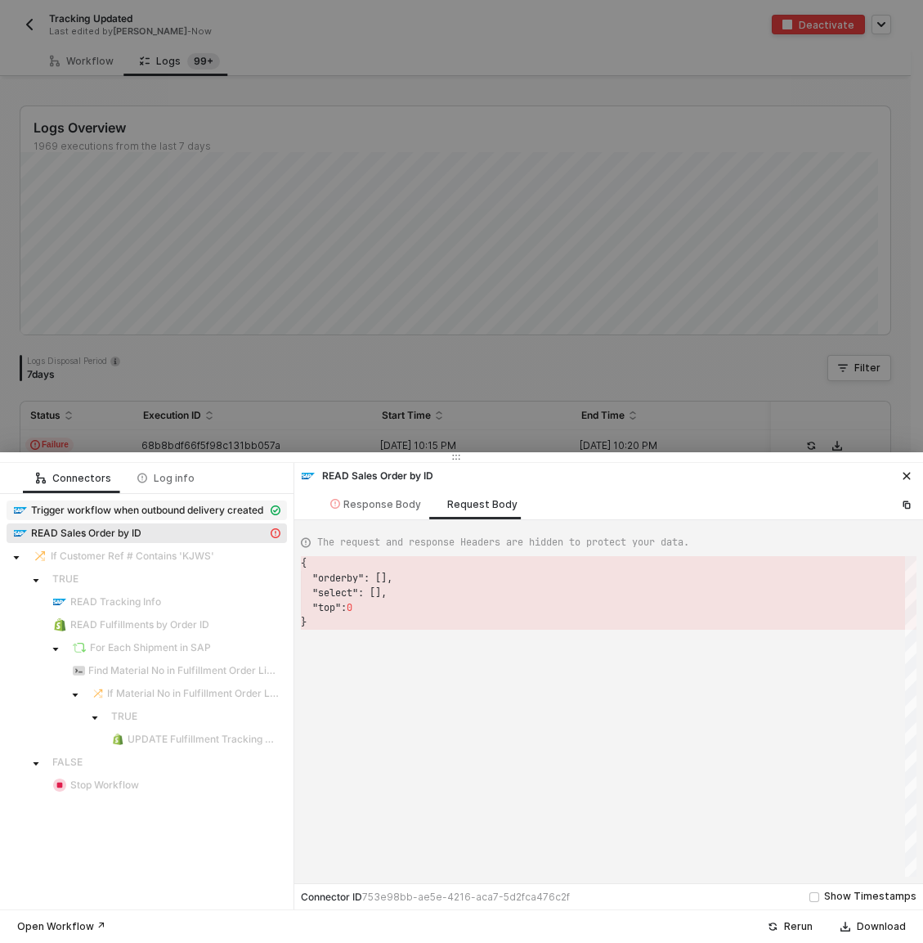
click at [149, 512] on span "Trigger workflow when outbound delivery created" at bounding box center [147, 510] width 232 height 13
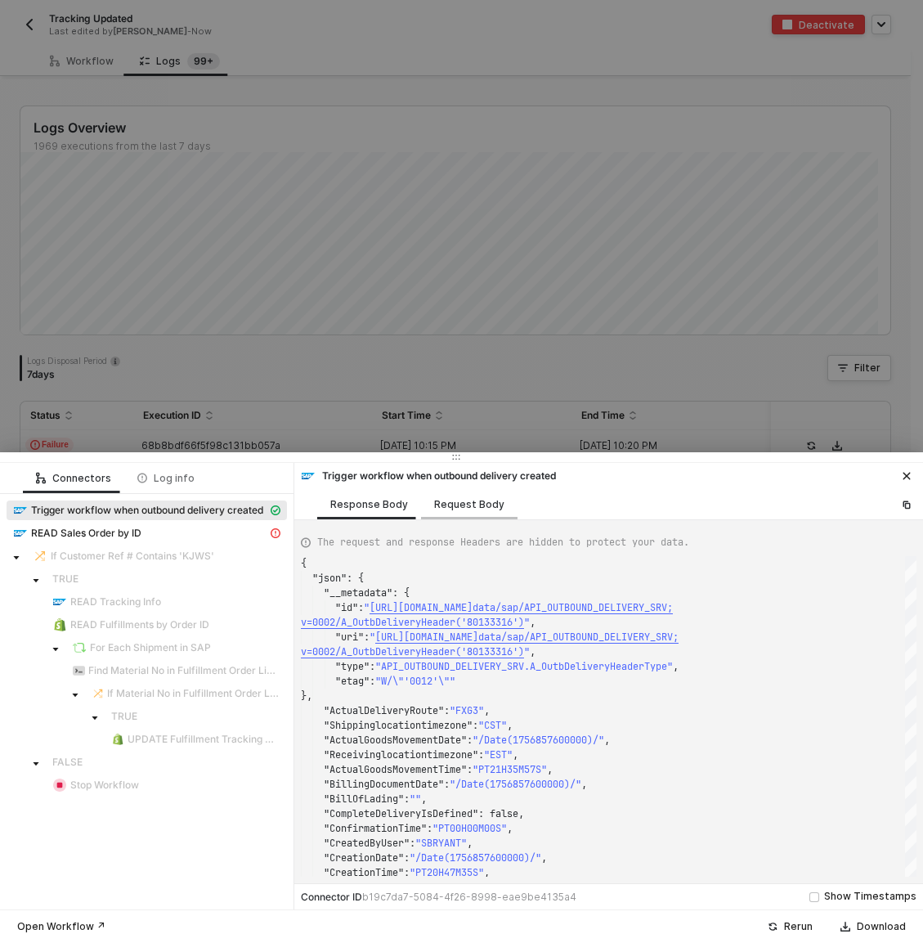
click at [452, 500] on div "Request Body" at bounding box center [469, 504] width 70 height 13
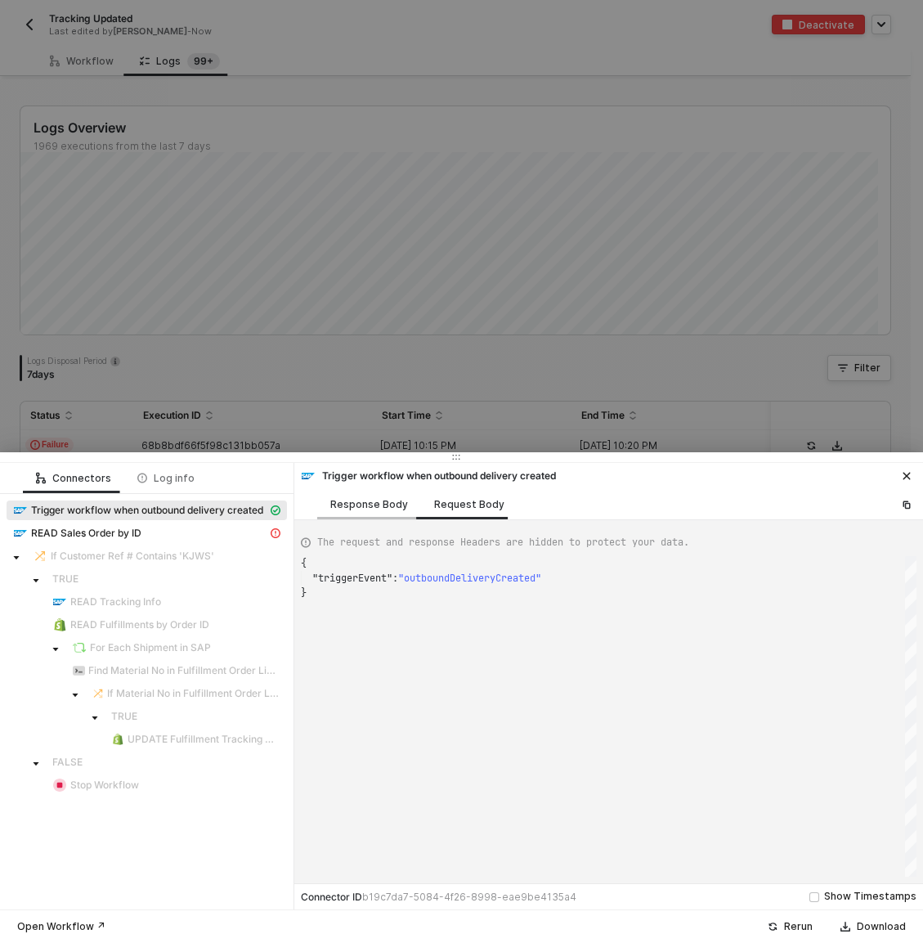
click at [342, 505] on div "Response Body" at bounding box center [369, 504] width 78 height 13
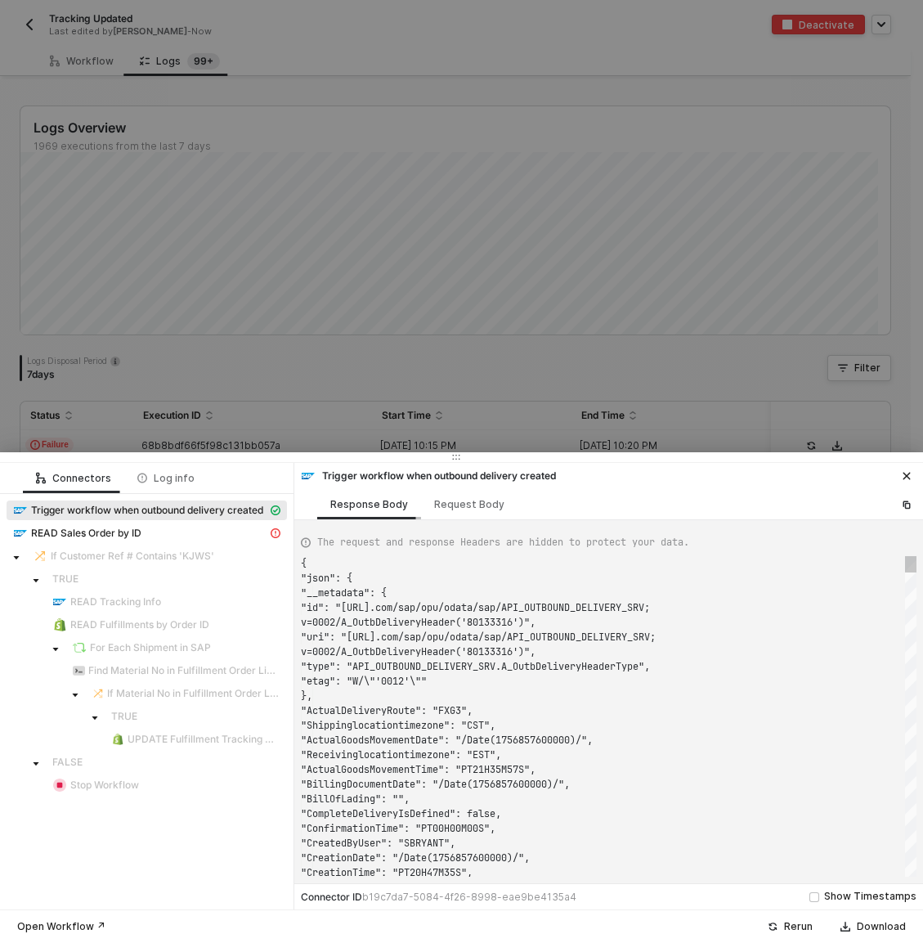
scroll to position [118, 0]
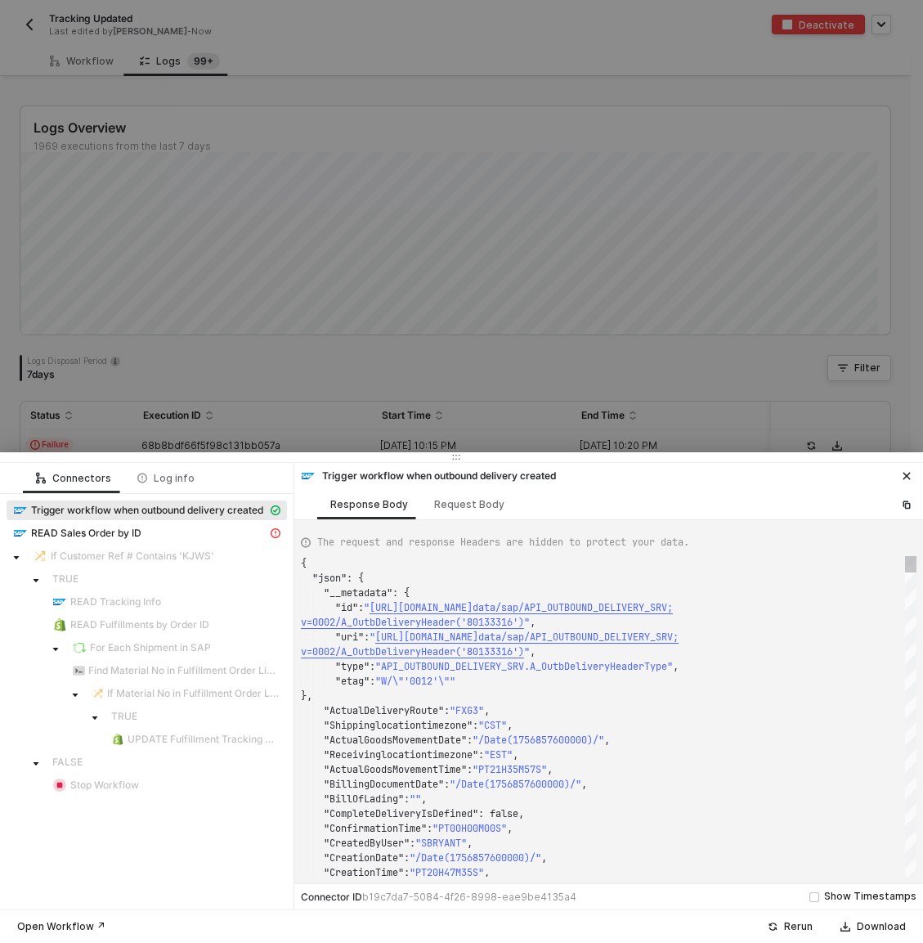
type textarea ""ActualDeliveryRoute": "FXG3", "Shippinglocationtimezone": "CST", "ActualGoodsM…"
click at [857, 760] on div ""Receivinglocationtimezone" : "EST" ," at bounding box center [609, 755] width 616 height 15
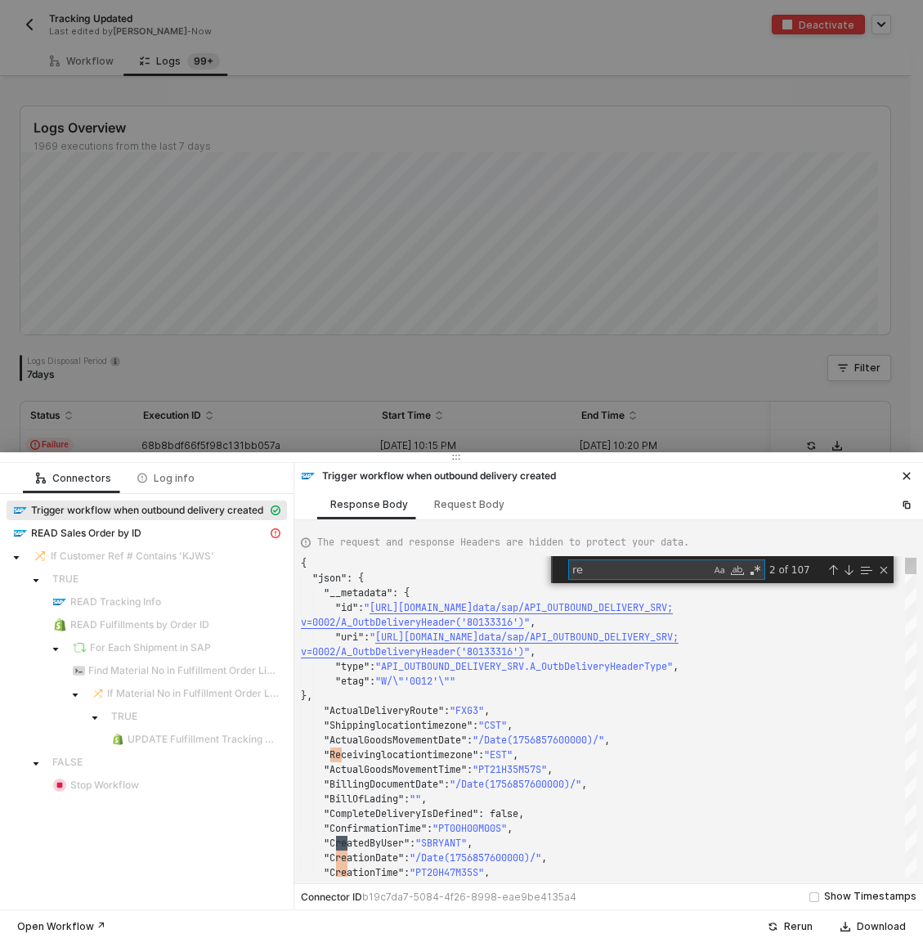
type textarea "ref"
type textarea ""LastChangedByUser": "AJOHNSON", "LoadingDate": "/Date(1756857600000)/", "Loadi…"
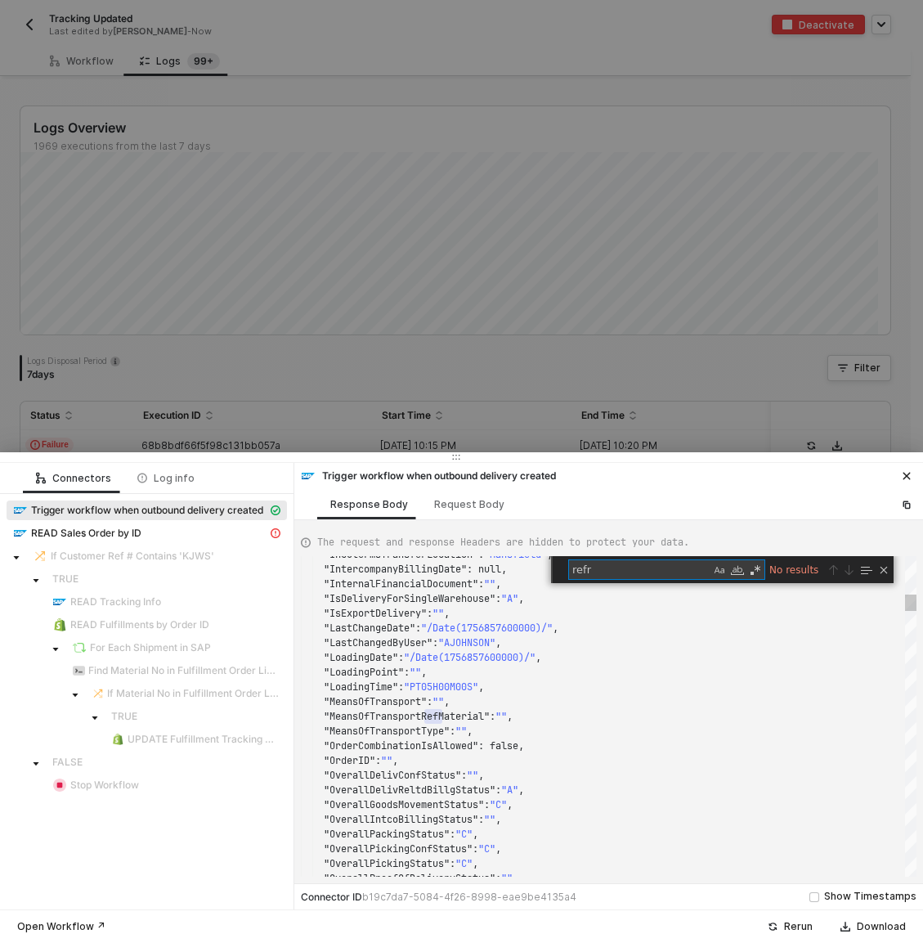
type textarea "ref"
type textarea ""ActualDeliveryRoute": "FXG3", "Shippinglocationtimezone": "CST", "ActualGoodsM…"
type textarea "re"
type textarea ""LastChangedByUser": "AJOHNSON", "LoadingDate": "/Date(1756857600000)/", "Loadi…"
type textarea "ref"
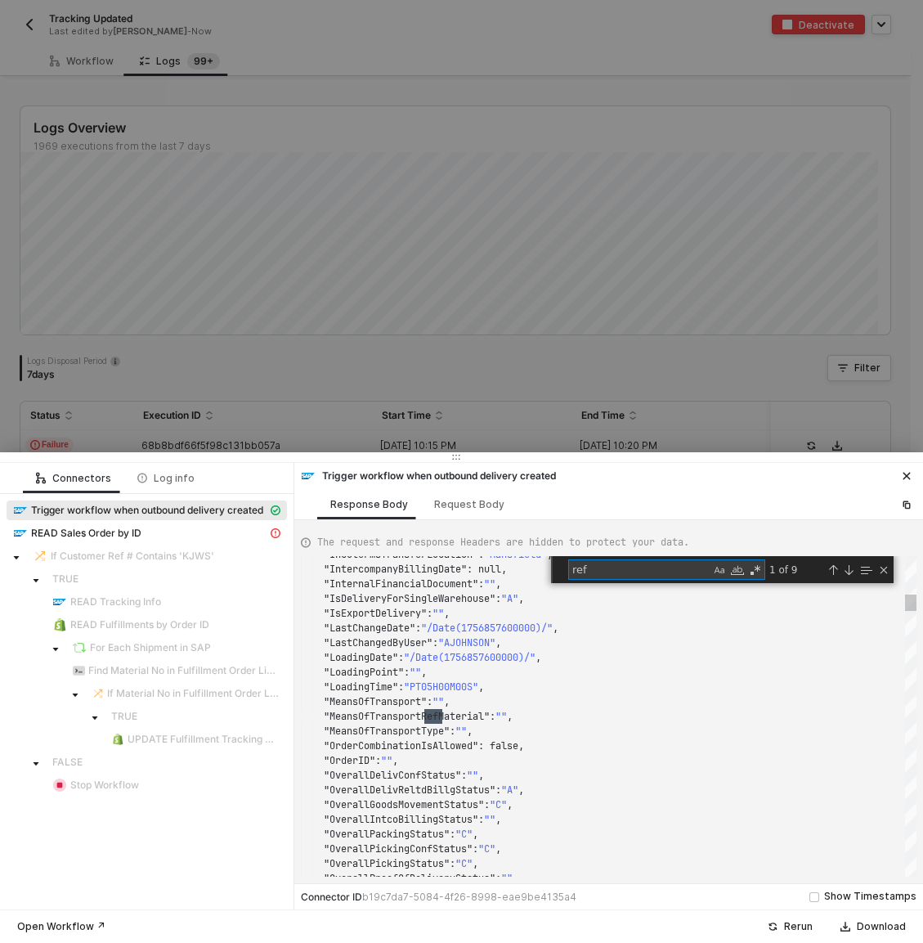
type textarea ""ReferenceDocumentLogicalSystem": "", "ReferenceSDDocument": "400127405", "Refe…"
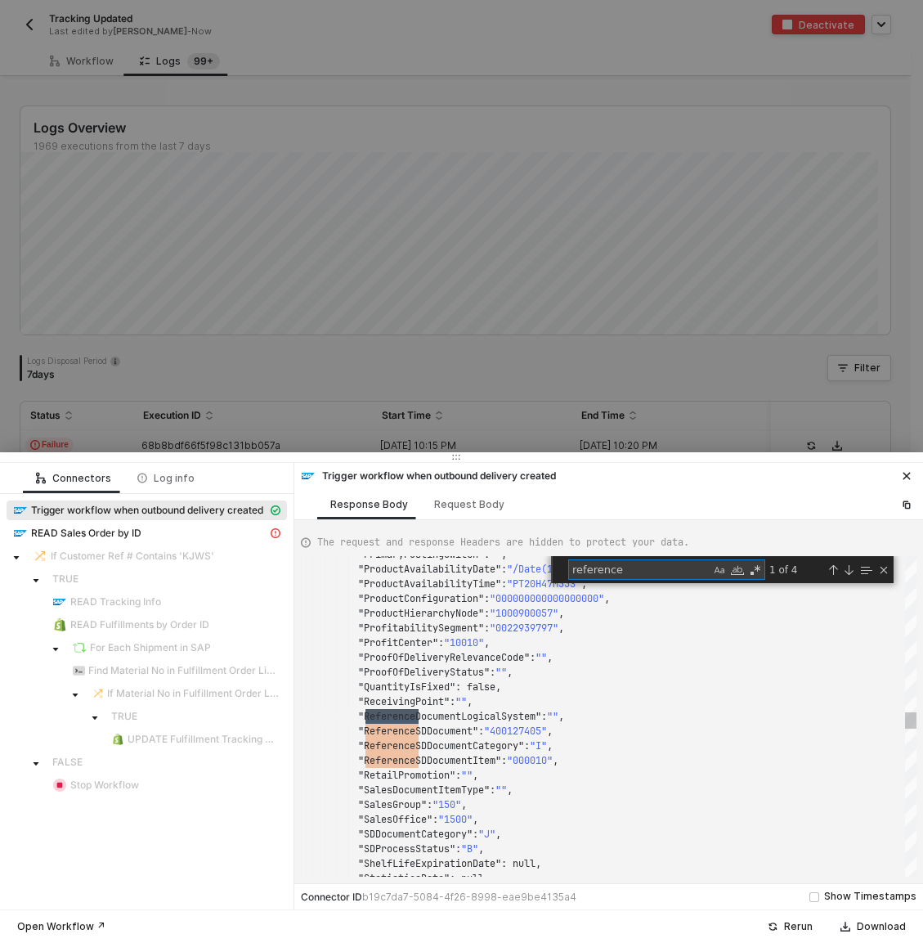
scroll to position [147, 118]
type textarea "reference"
click at [100, 540] on div "READ Sales Order by ID" at bounding box center [140, 533] width 254 height 15
type textarea "{ "message": "{\"code\":\"/IWBEP/CM_MGW_RT/020\",\"message\":{\"lang\":\"en\",\…"
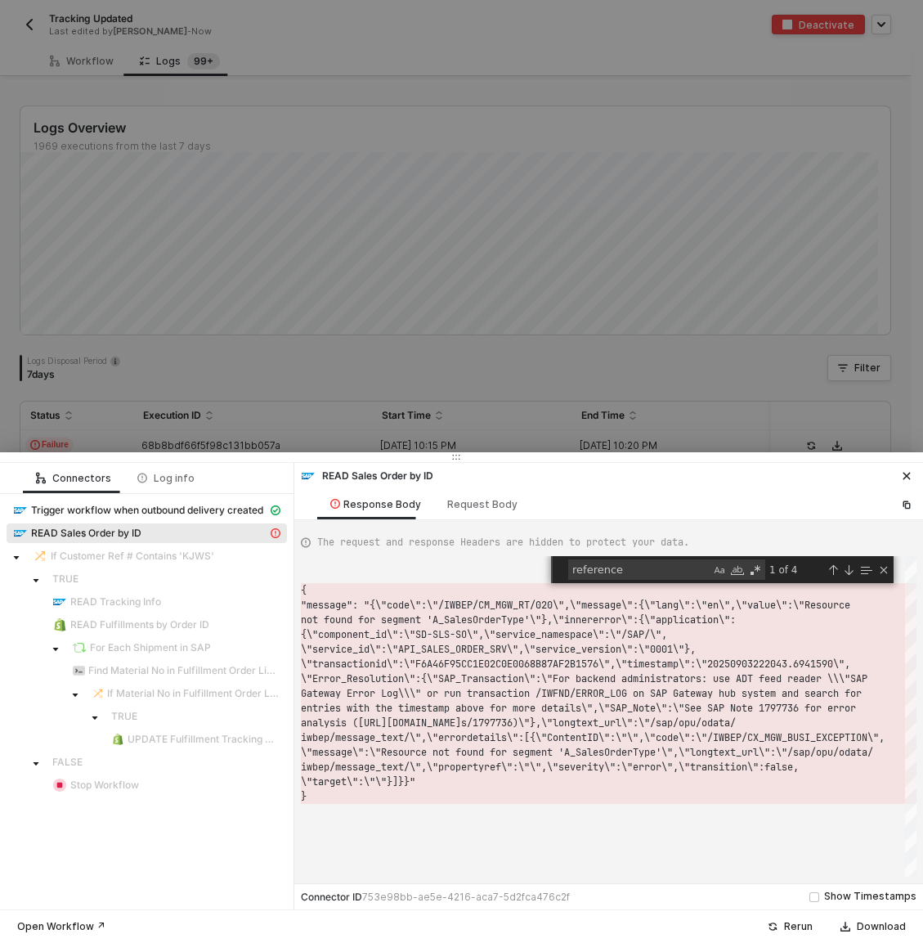
scroll to position [15, 0]
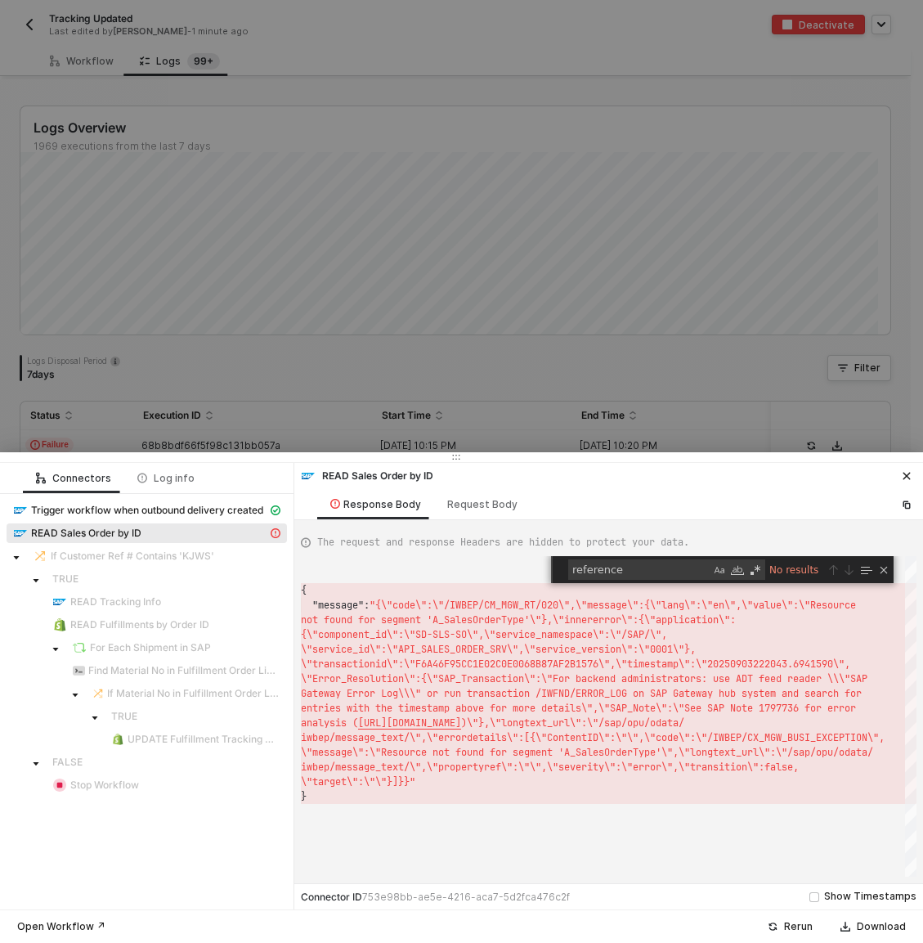
click at [327, 383] on div at bounding box center [461, 471] width 923 height 943
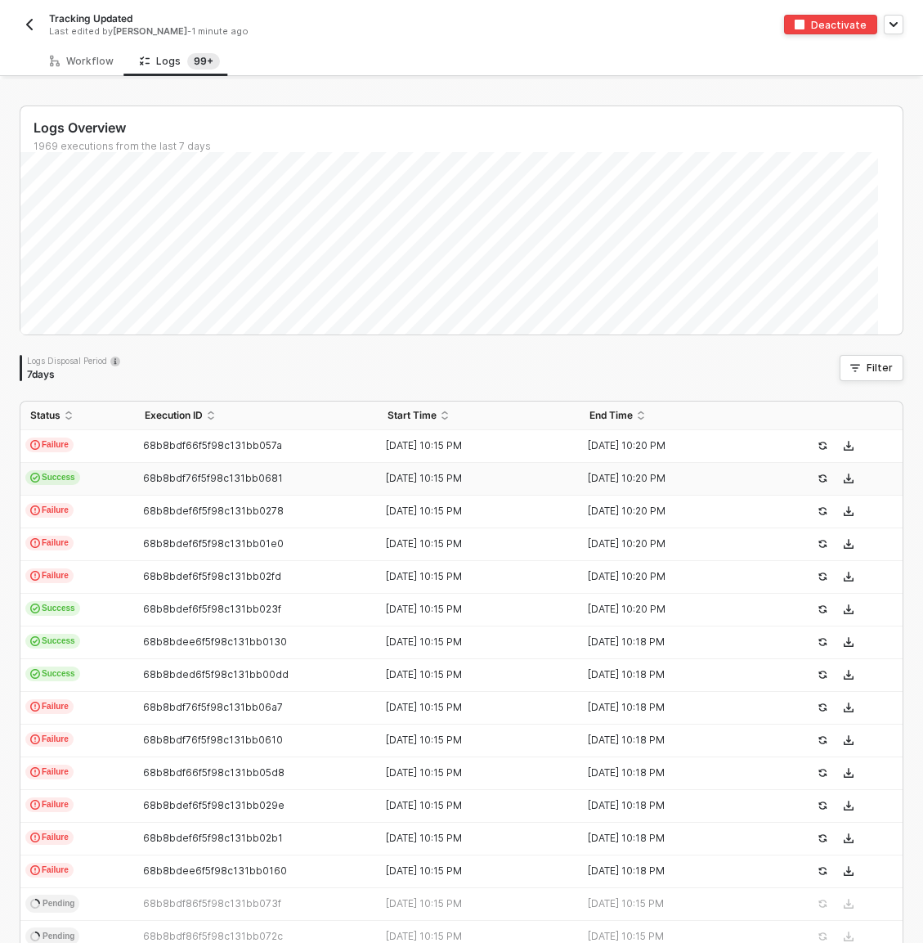
click at [116, 483] on td "Success" at bounding box center [77, 479] width 115 height 33
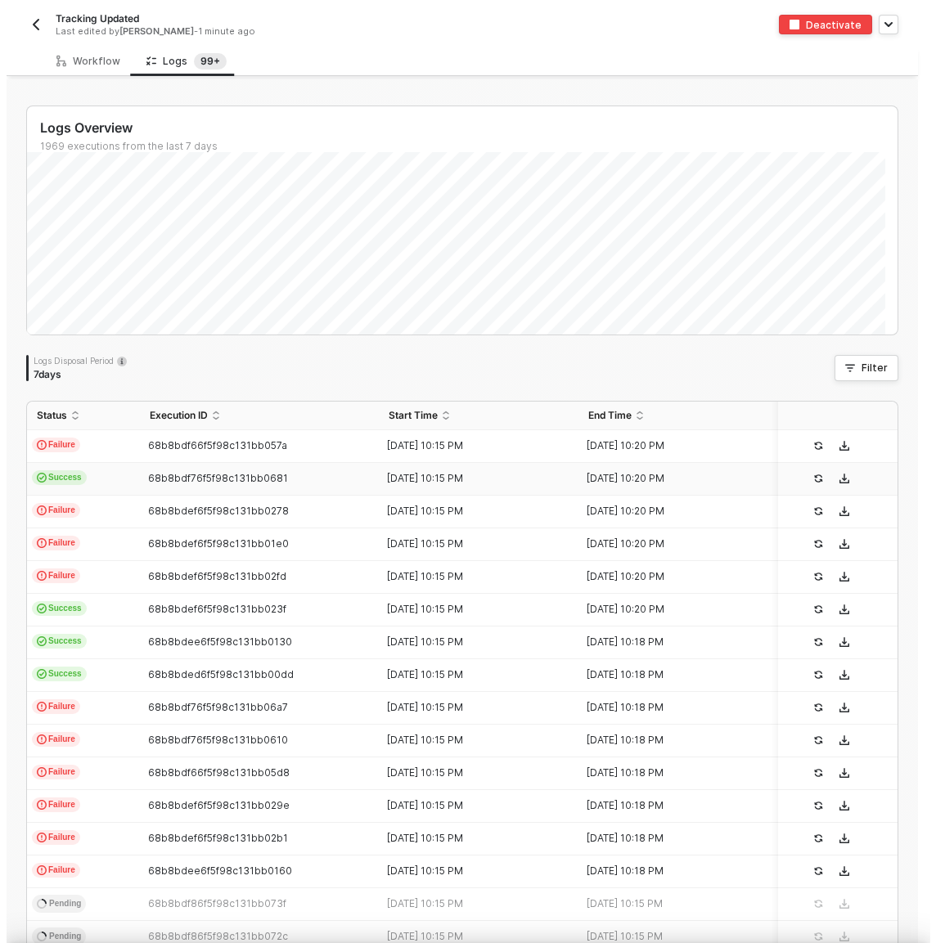
scroll to position [118, 0]
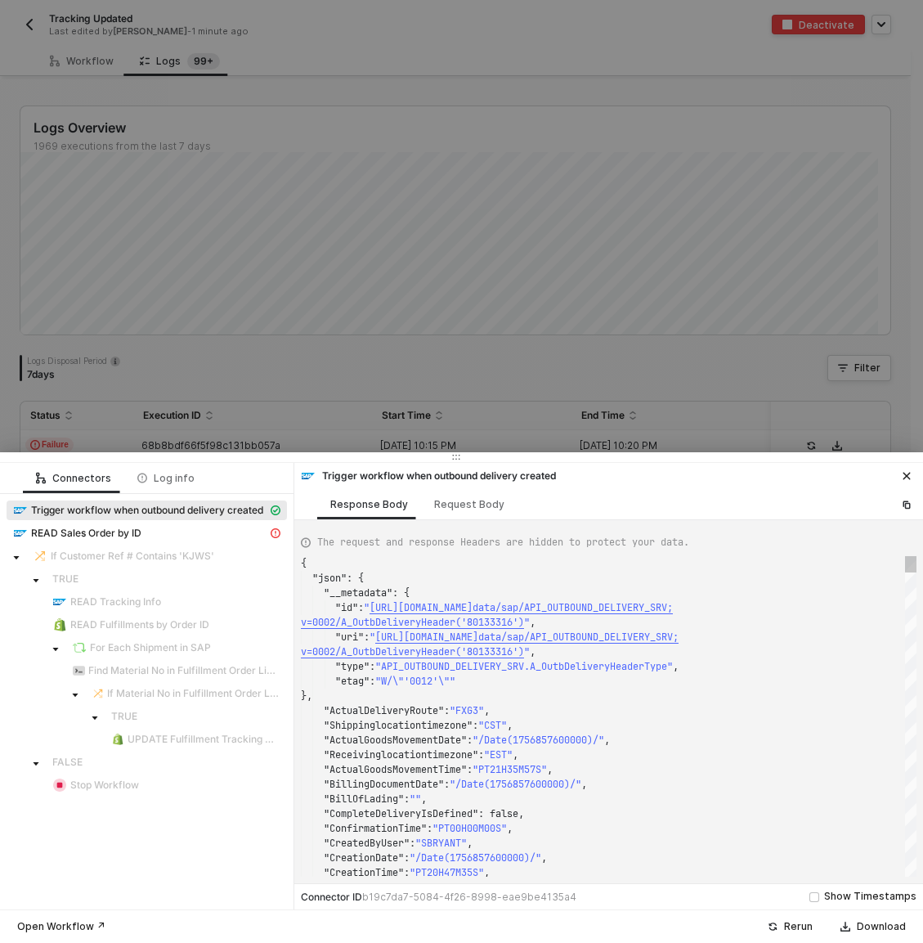
type textarea "{ "json": { "__metadata": { "id": "https://sellmarksap.sc1.hec.ondemand.com/sap…"
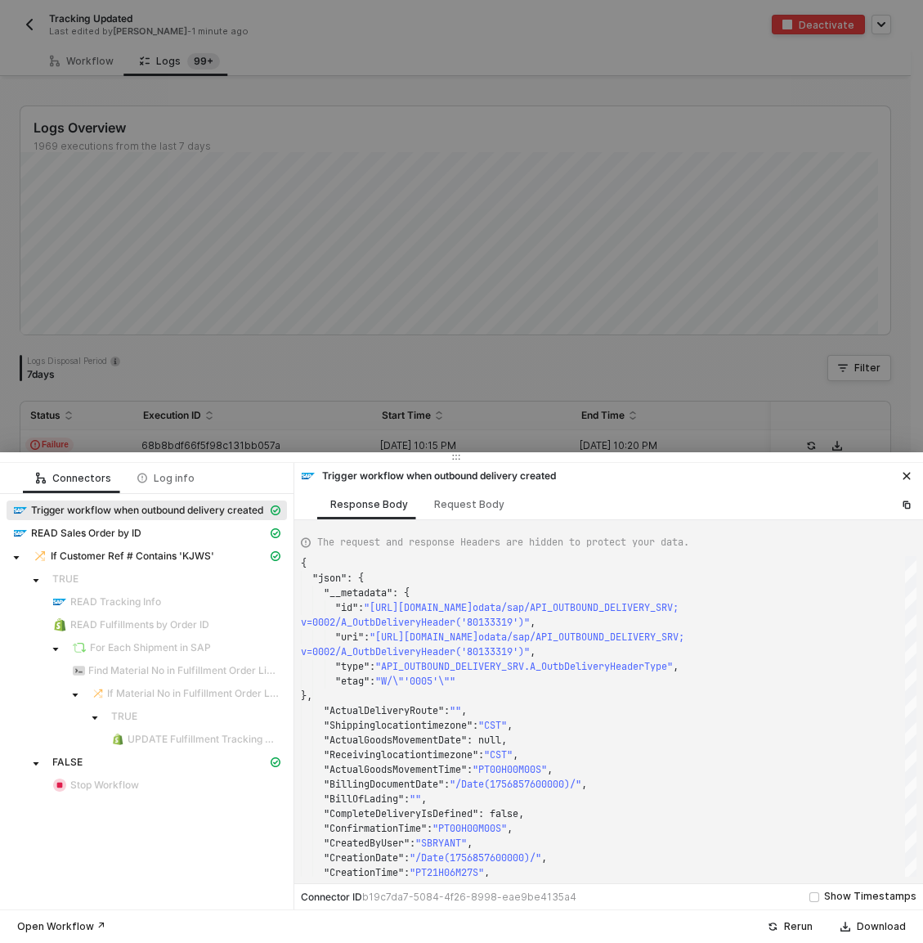
click at [157, 385] on div at bounding box center [461, 471] width 923 height 943
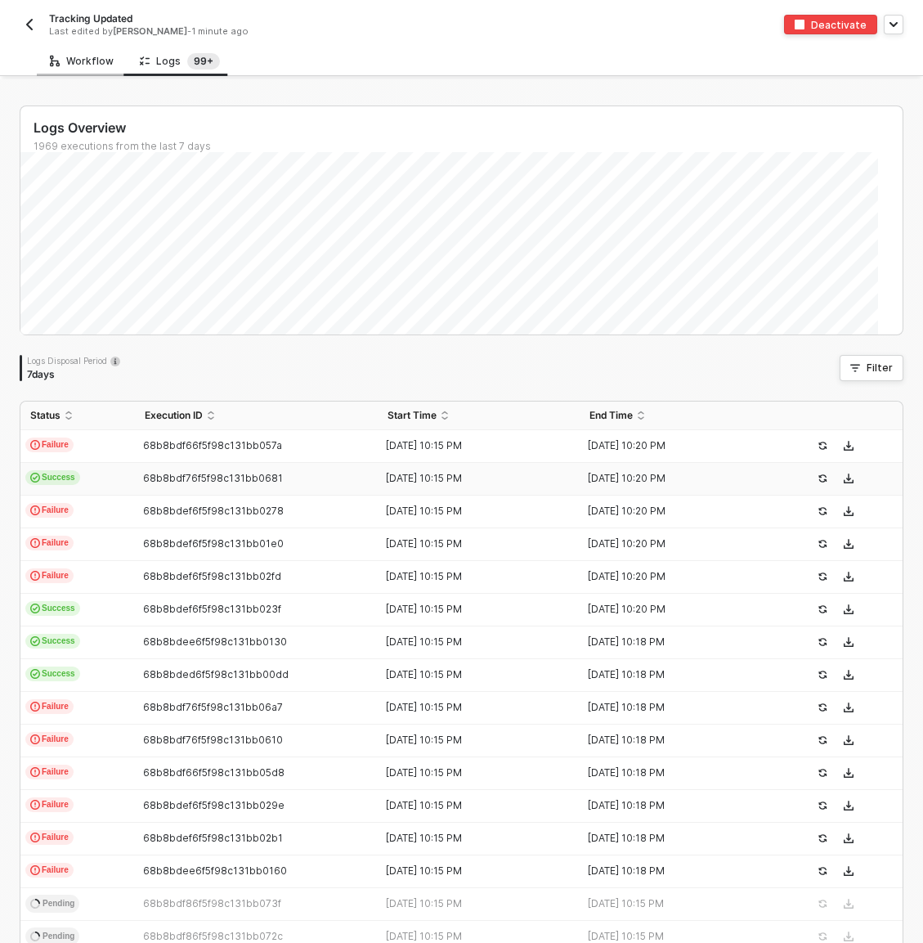
click at [101, 65] on div "Workflow" at bounding box center [82, 61] width 64 height 13
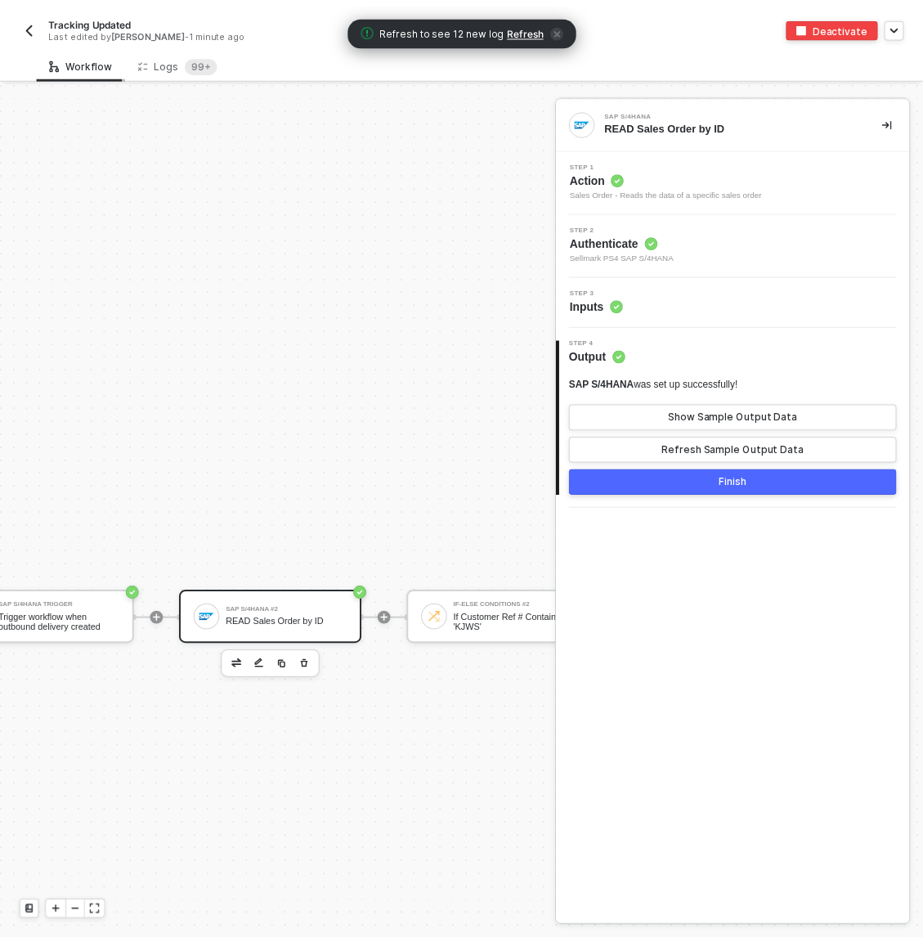
scroll to position [546, 164]
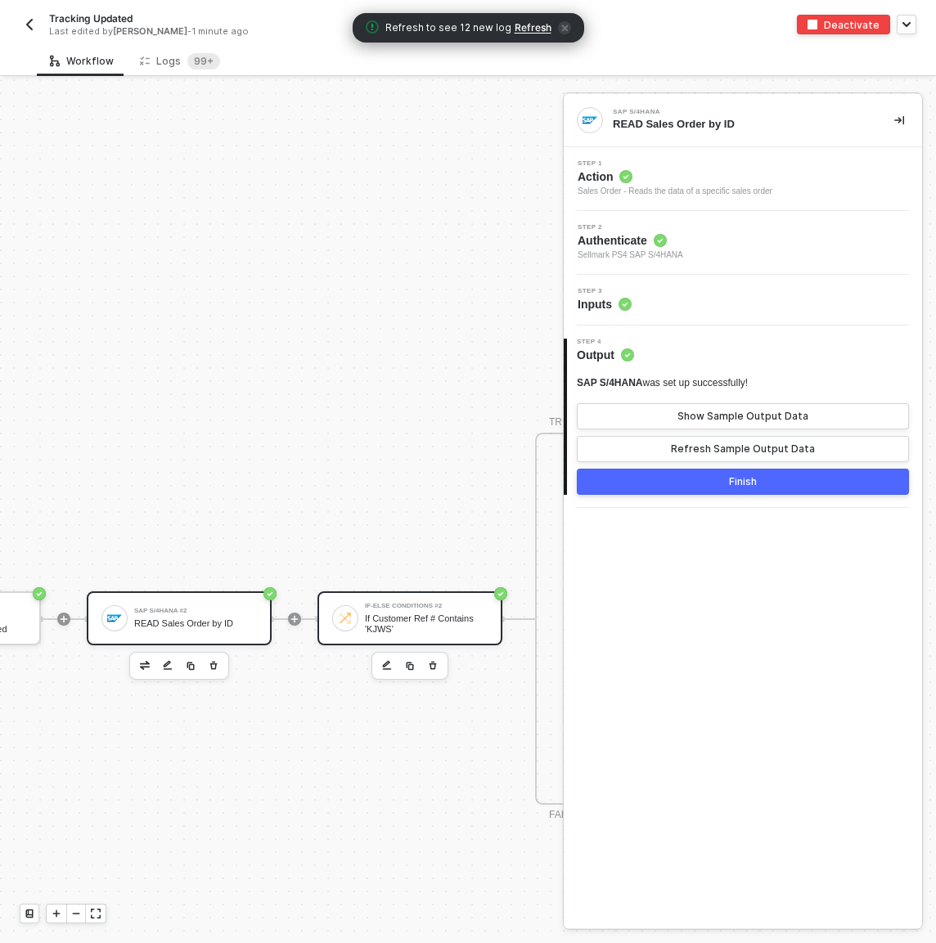
click at [397, 609] on div "If-Else Conditions #2 If Customer Ref # Contains 'KJWS'" at bounding box center [426, 618] width 123 height 31
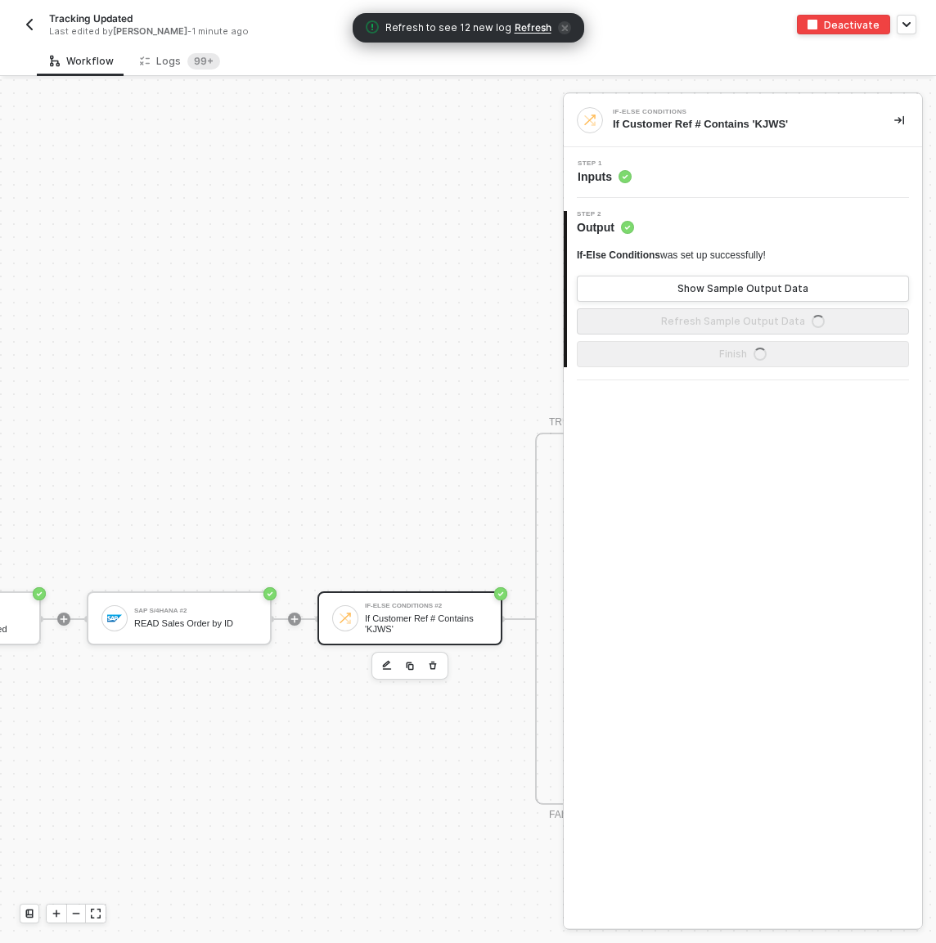
click at [698, 189] on div "Step 1 Inputs" at bounding box center [743, 172] width 358 height 51
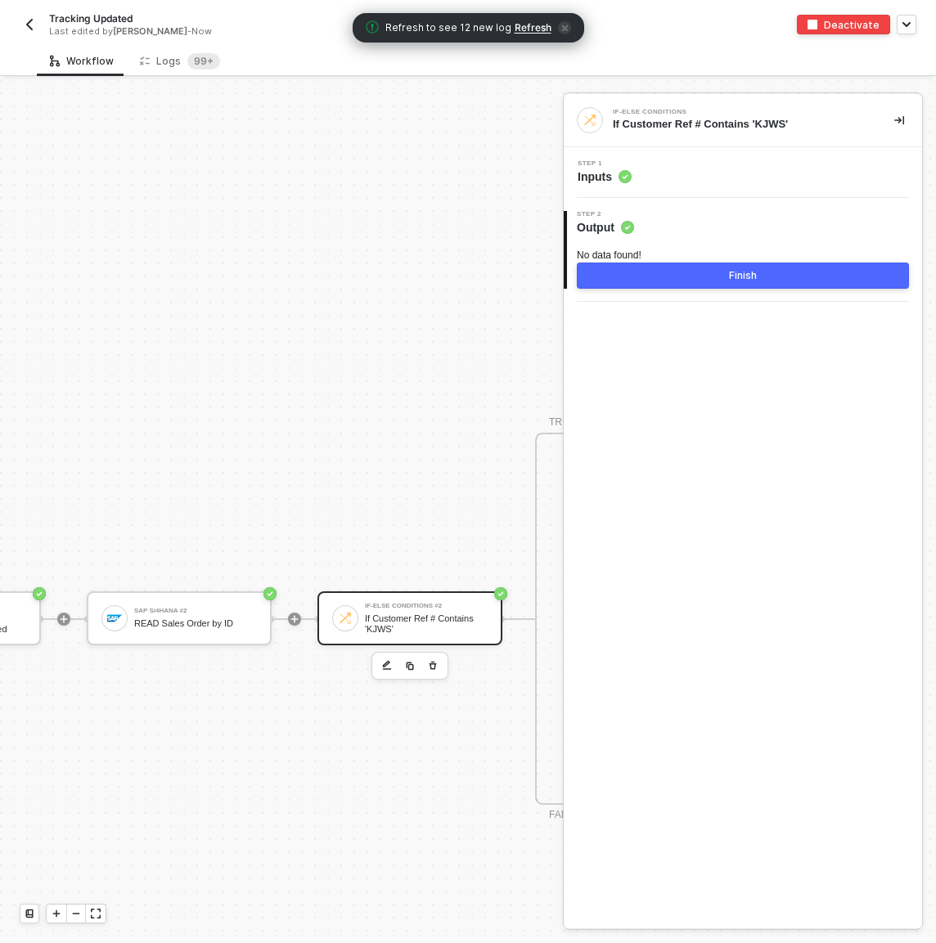
click at [698, 170] on div "Step 1 Inputs" at bounding box center [745, 172] width 354 height 25
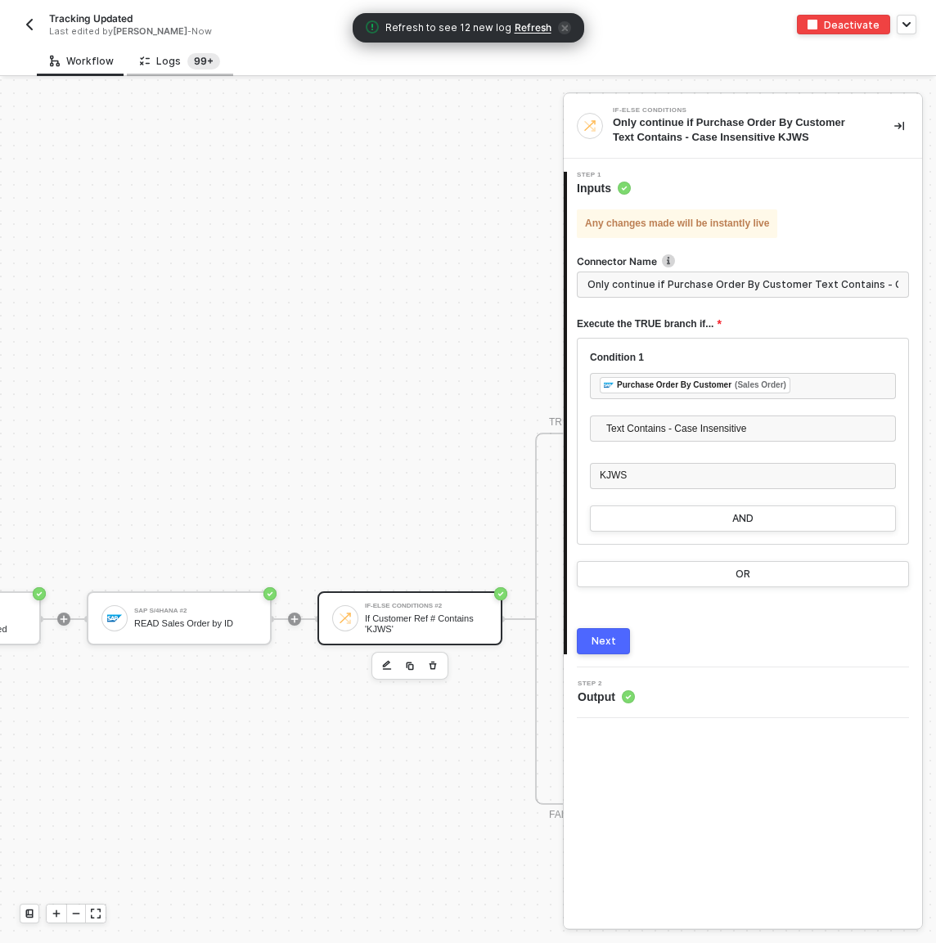
click at [204, 64] on sup "99+" at bounding box center [203, 61] width 33 height 16
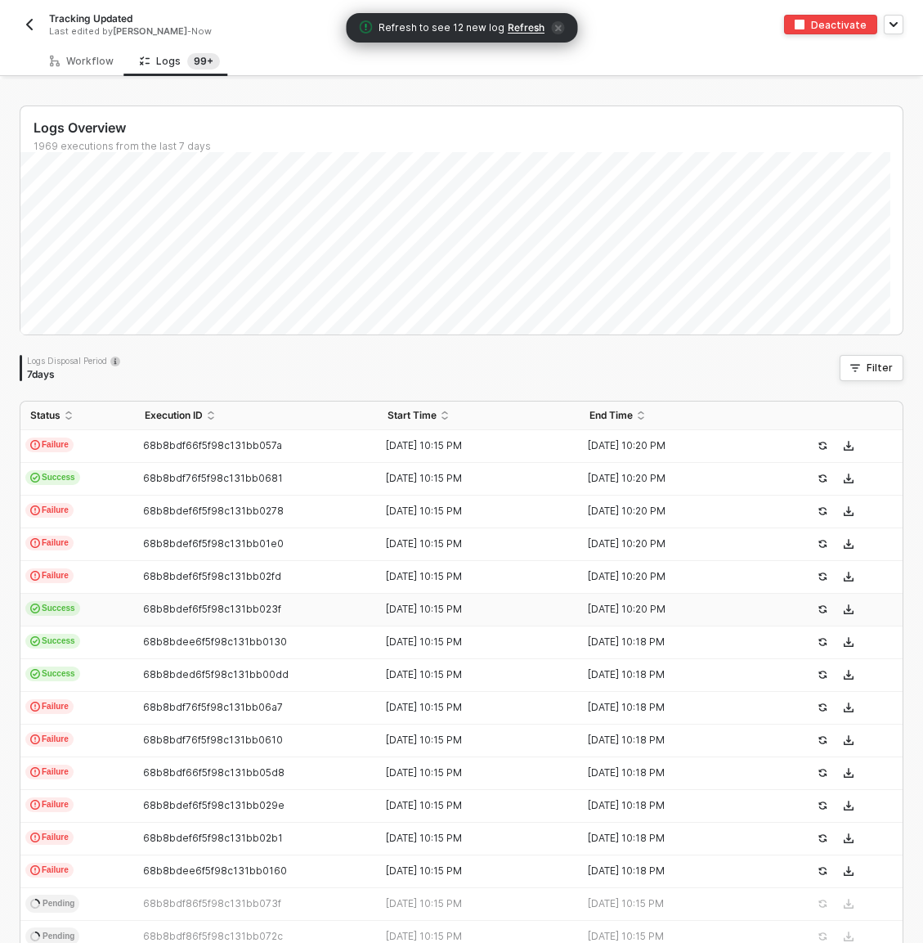
click at [144, 605] on span "68b8bdef6f5f98c131bb023f" at bounding box center [212, 609] width 138 height 12
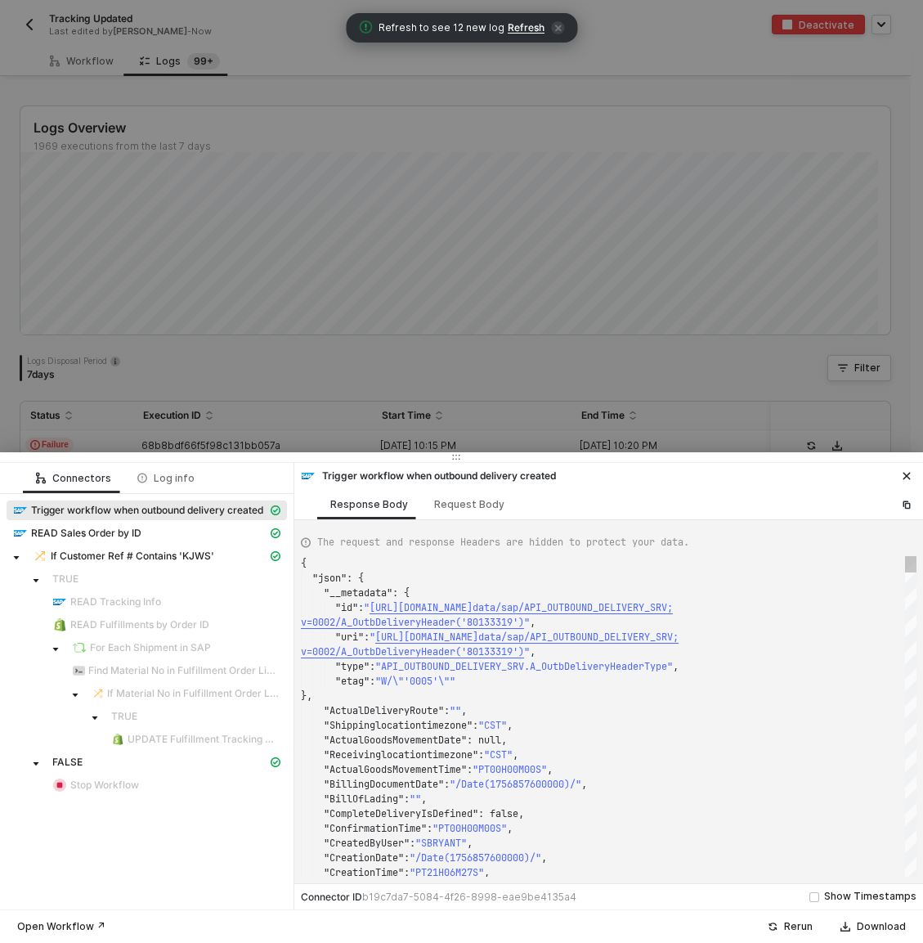
scroll to position [118, 0]
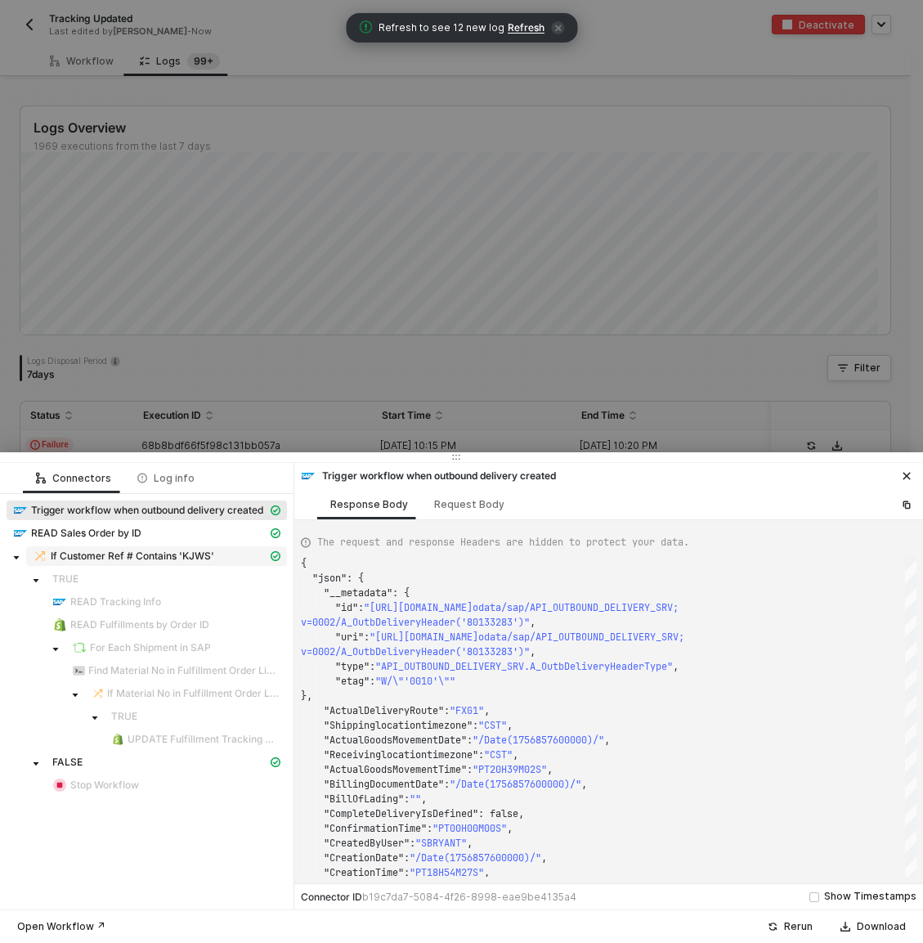
click at [178, 555] on span "If Customer Ref # Contains 'KJWS'" at bounding box center [133, 556] width 164 height 13
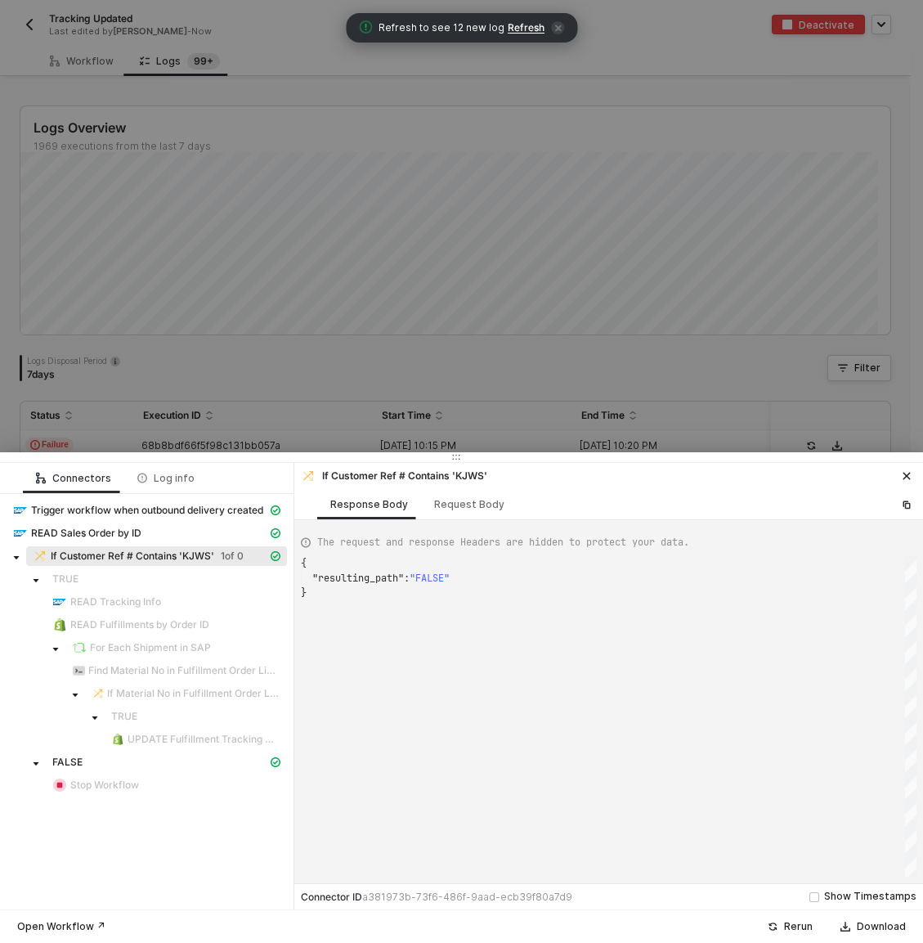
scroll to position [29, 0]
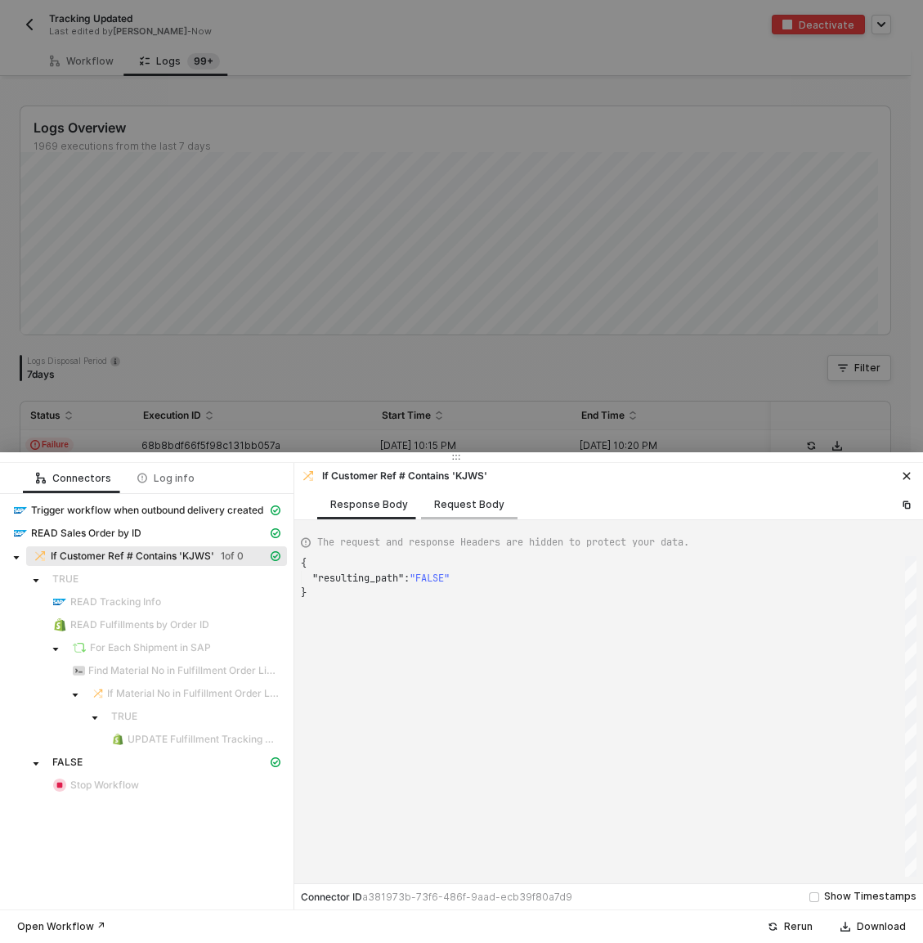
click at [464, 505] on div "Request Body" at bounding box center [469, 504] width 70 height 13
type textarea "{ "conditionSets": [ { "uuid": "d60b4b43-54bd-4c2b-d358-542edac743c7", "conditi…"
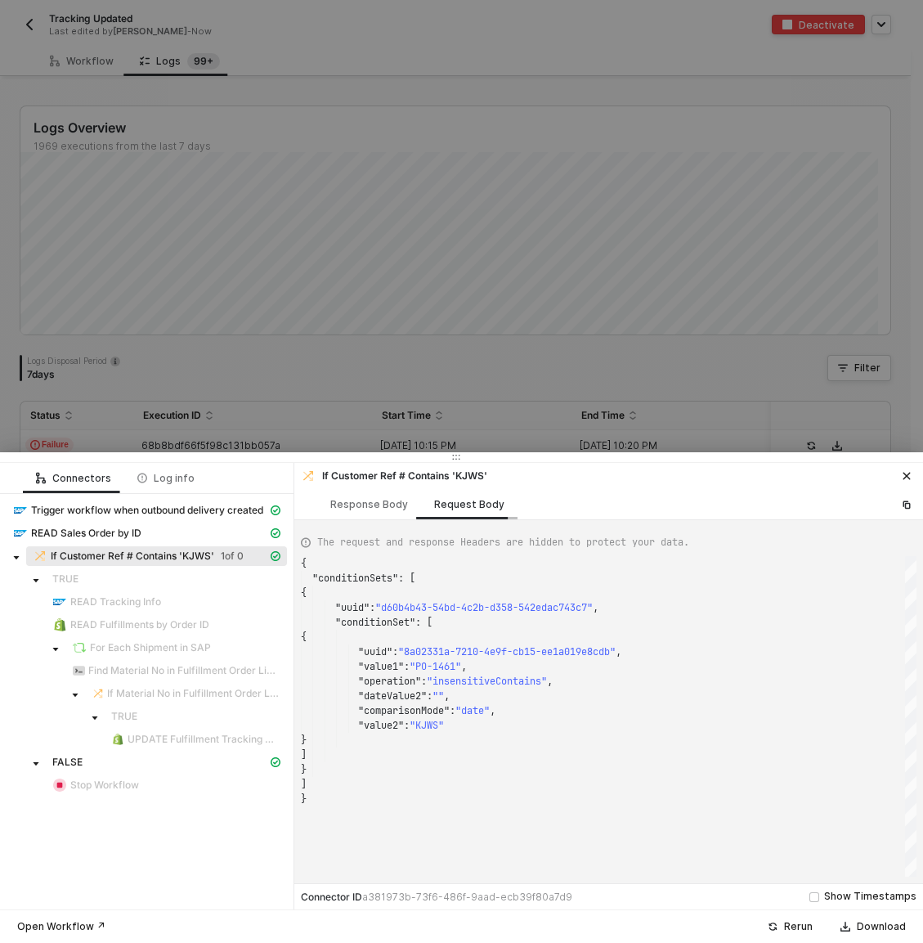
scroll to position [147, 0]
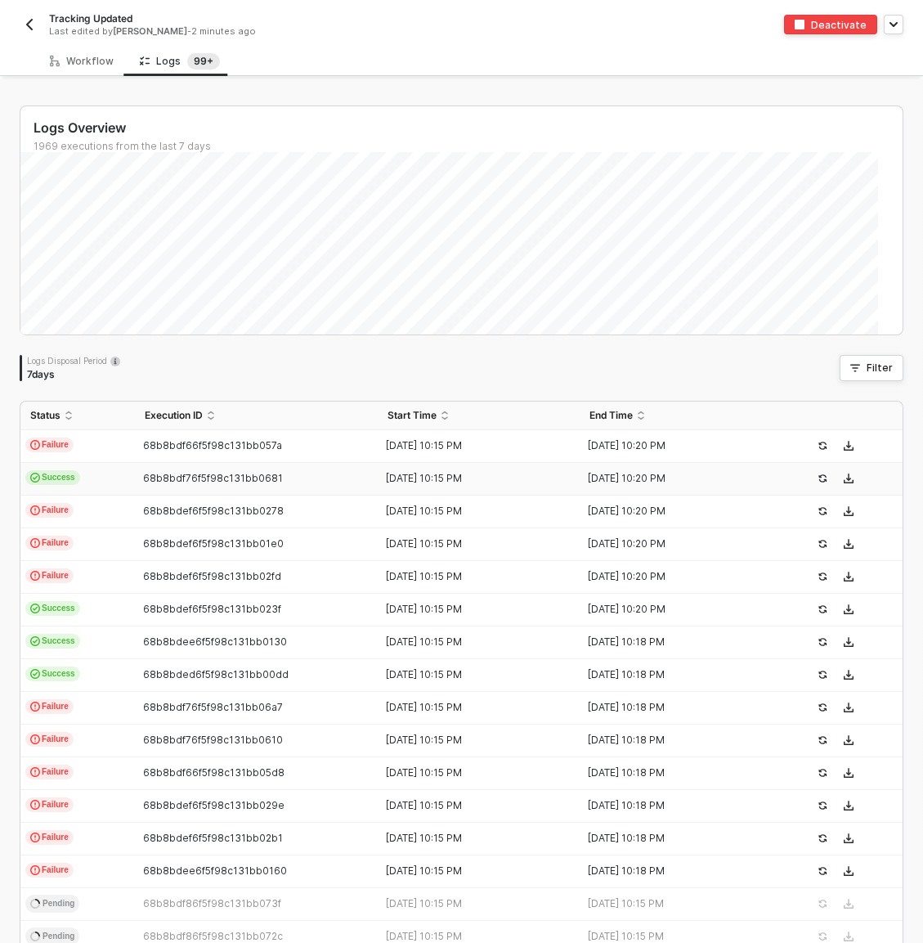
click at [107, 465] on td "Success" at bounding box center [77, 479] width 115 height 33
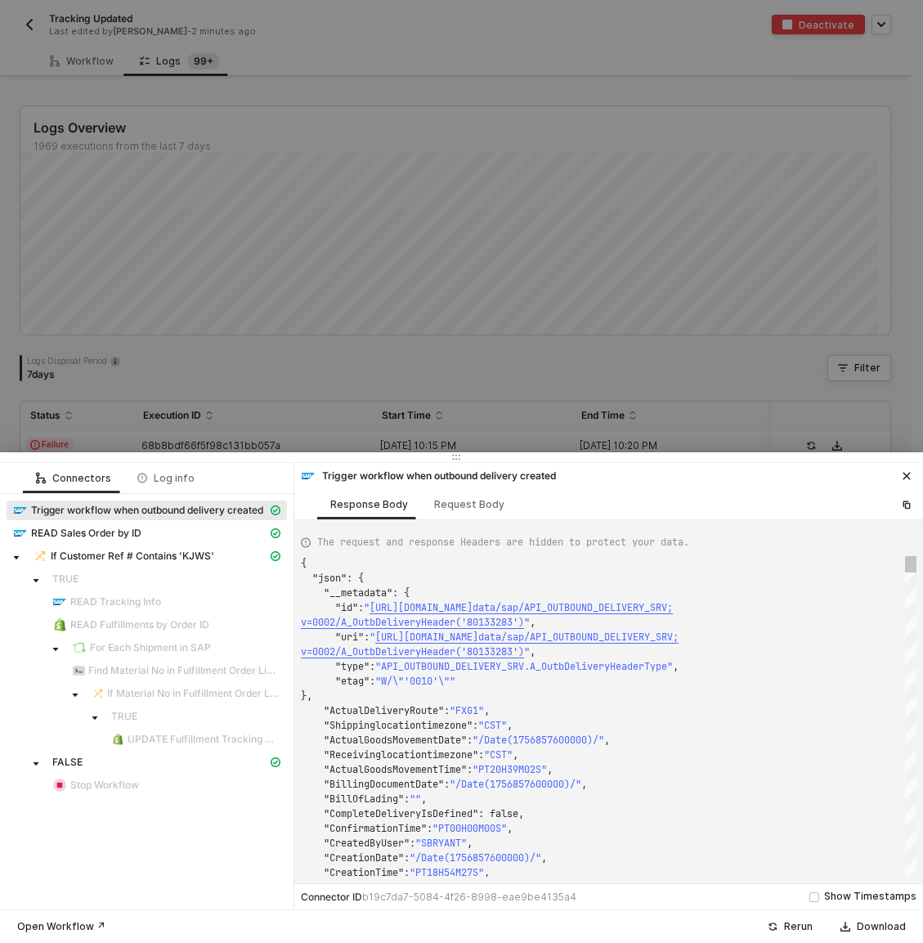
scroll to position [118, 0]
click at [208, 546] on span "If Customer Ref # Contains 'KJWS'" at bounding box center [156, 556] width 261 height 20
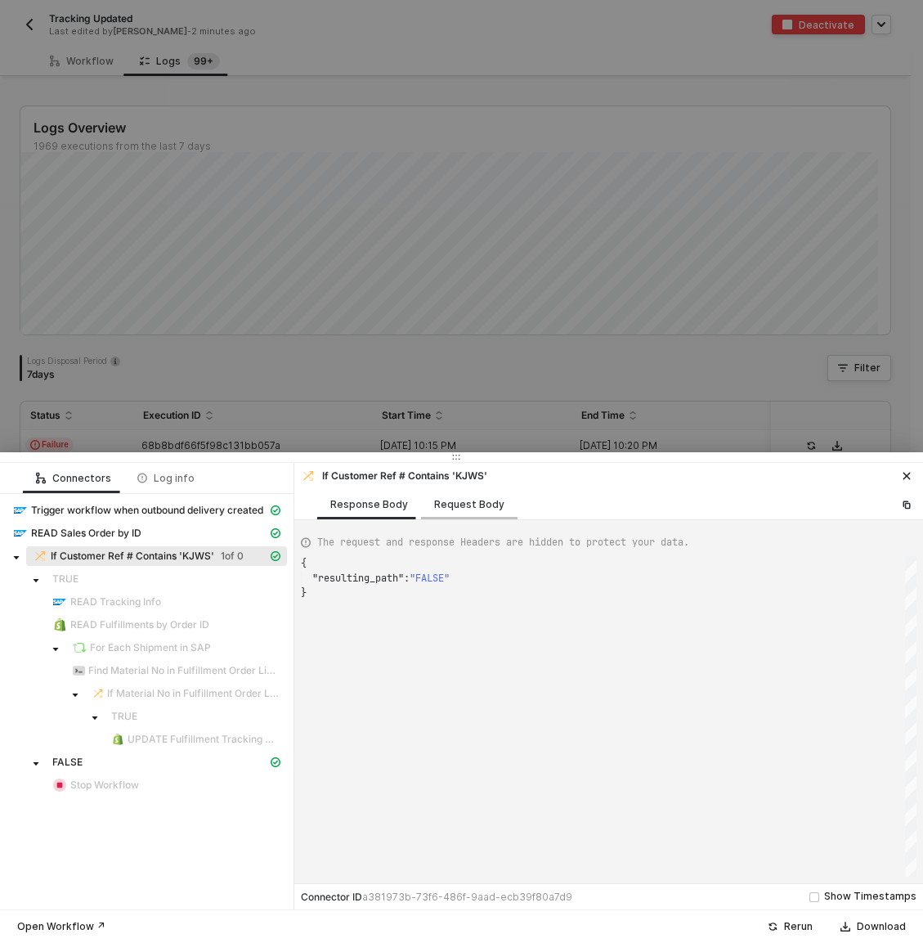
click at [483, 506] on div "Request Body" at bounding box center [469, 504] width 70 height 13
type textarea "{ "conditionSets": [ { "uuid": "d60b4b43-54bd-4c2b-d358-542edac743c7", "conditi…"
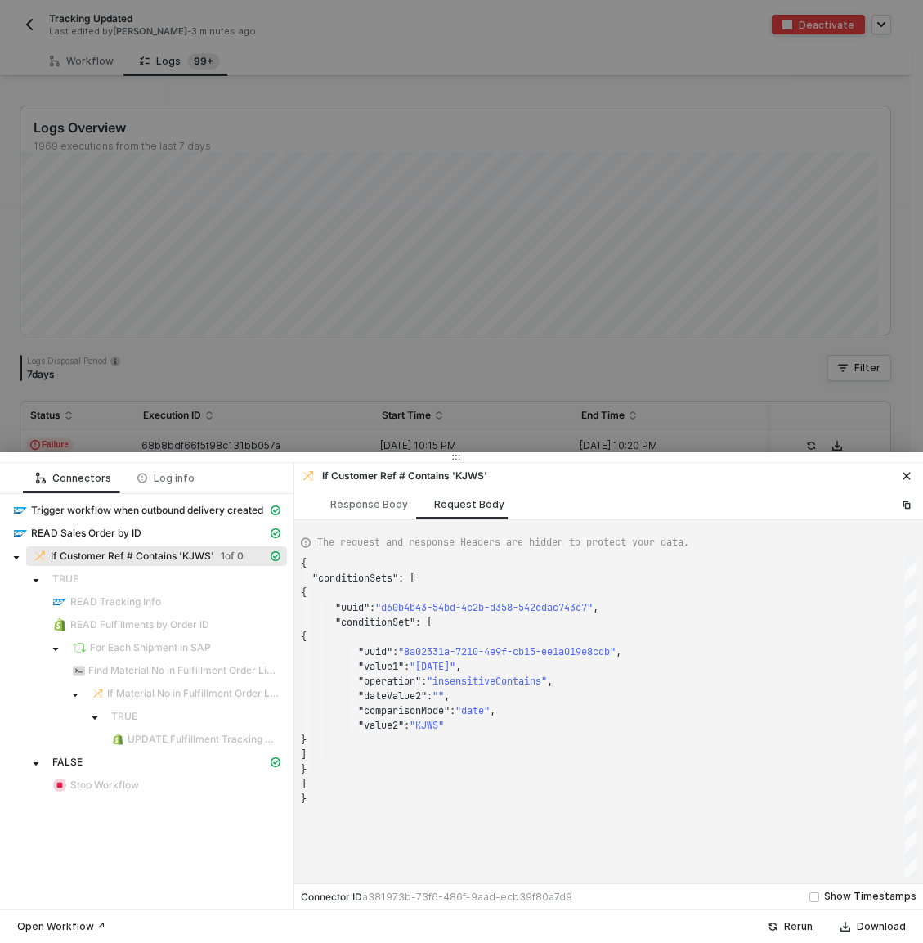
click at [375, 380] on div at bounding box center [461, 471] width 923 height 943
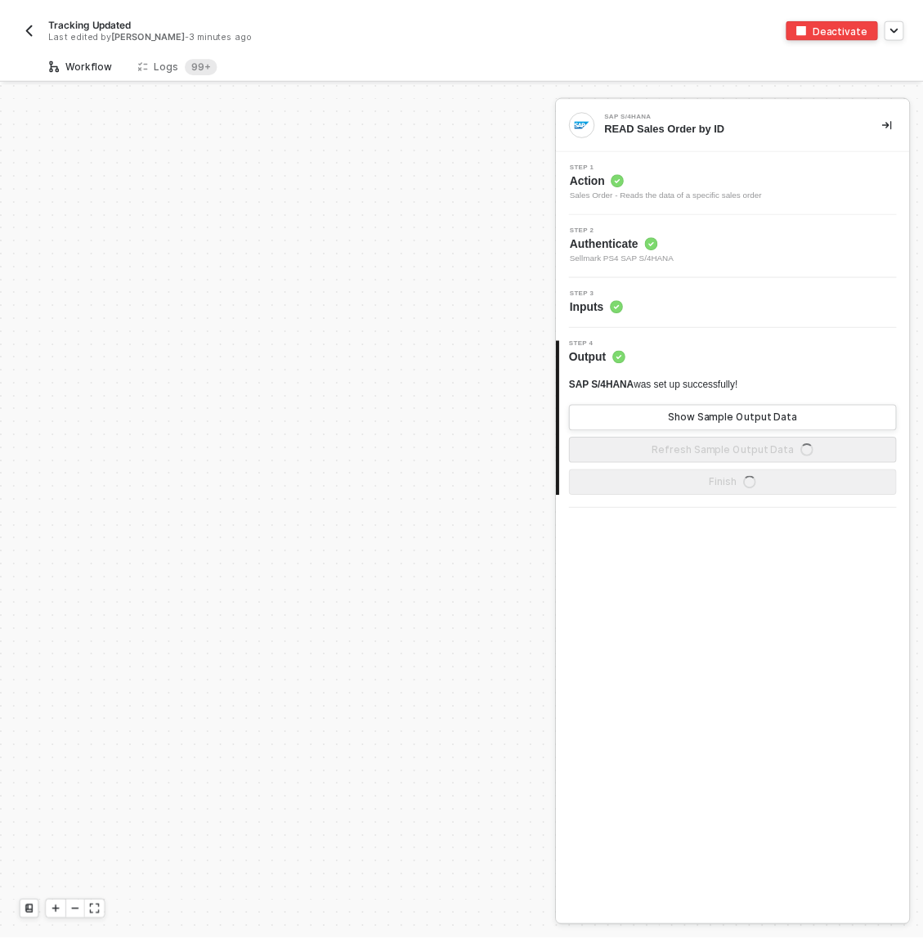
scroll to position [542, 0]
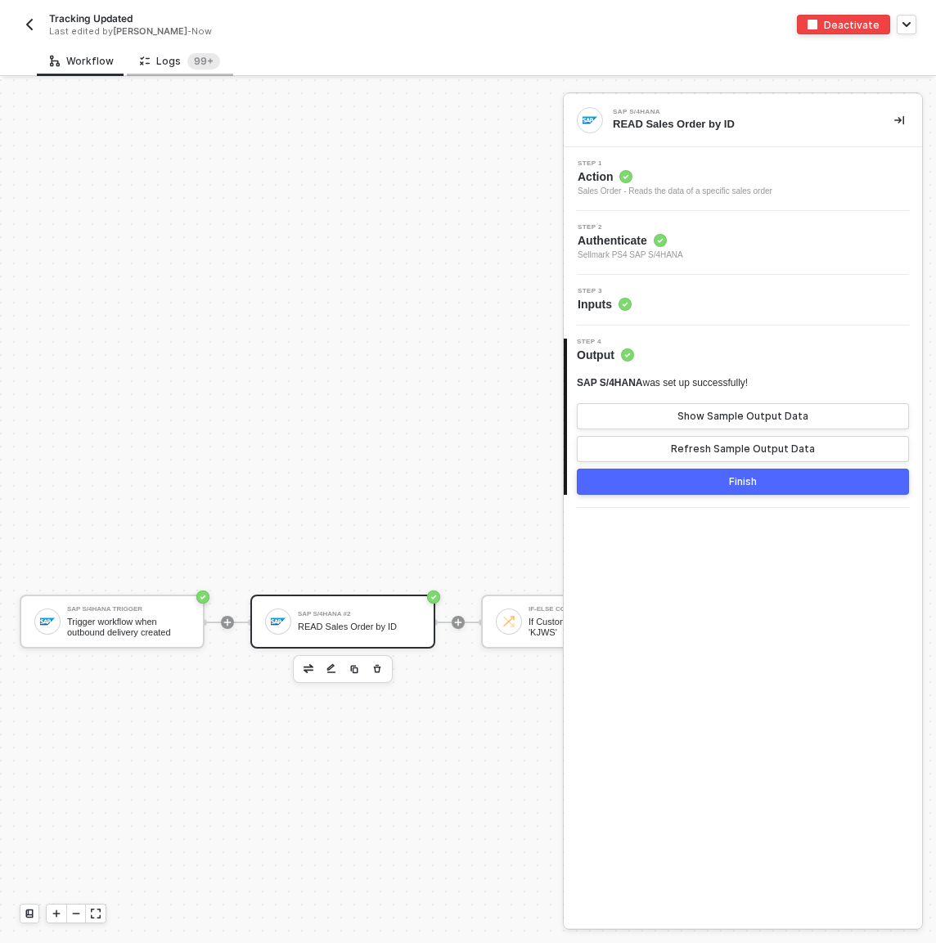
click at [157, 63] on div "Logs 99+" at bounding box center [180, 61] width 80 height 16
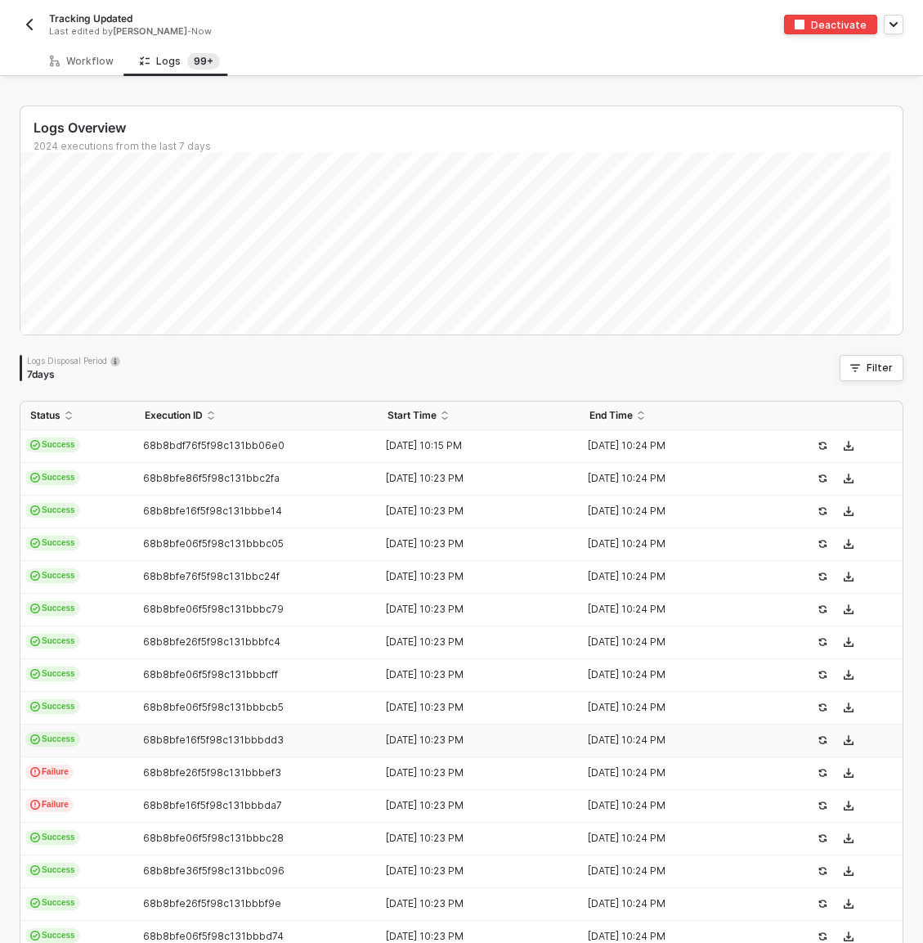
click at [124, 746] on td "Success" at bounding box center [77, 741] width 115 height 33
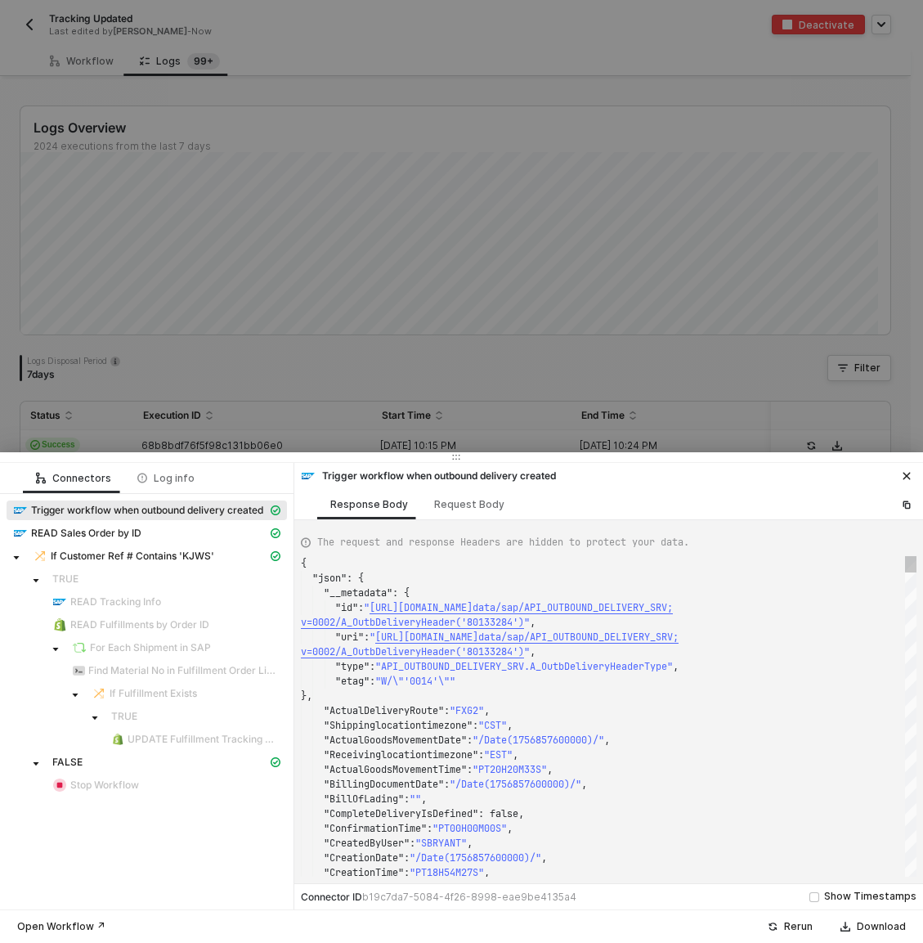
scroll to position [118, 0]
click at [149, 561] on span "If Customer Ref # Contains 'KJWS'" at bounding box center [133, 556] width 164 height 13
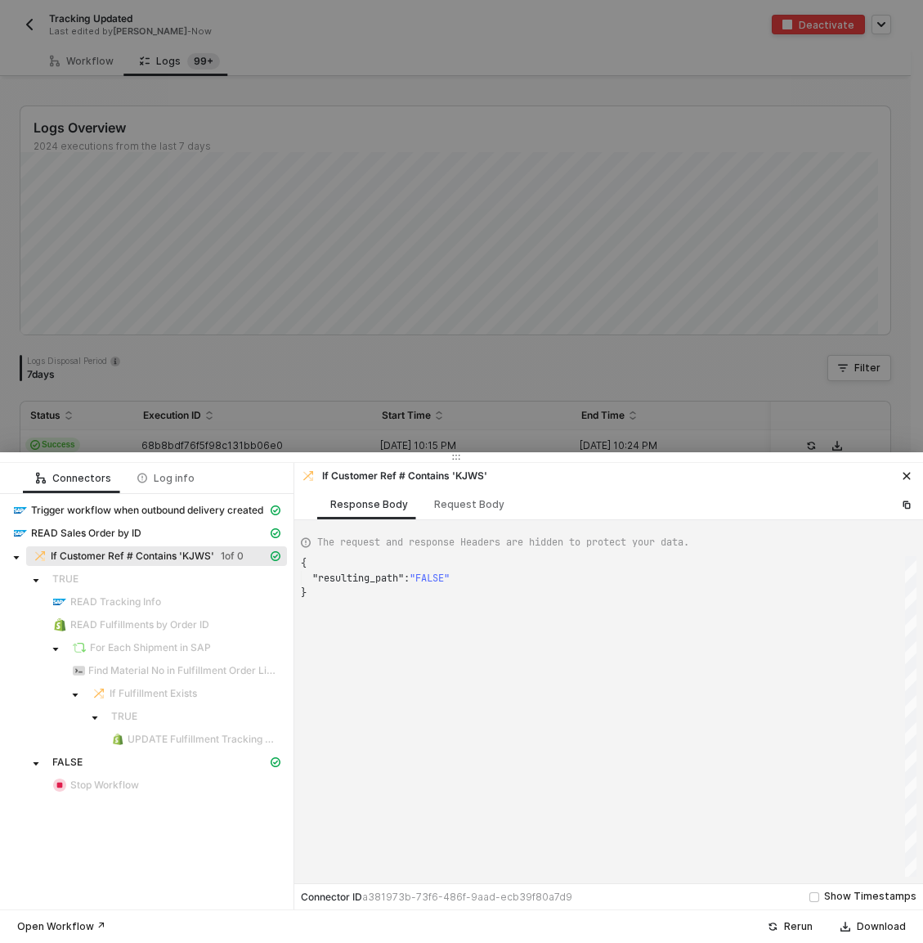
scroll to position [29, 0]
click at [467, 514] on div "Request Body" at bounding box center [469, 504] width 97 height 30
type textarea "{ "conditionSets": [ { "uuid": "d60b4b43-54bd-4c2b-d358-542edac743c7", "conditi…"
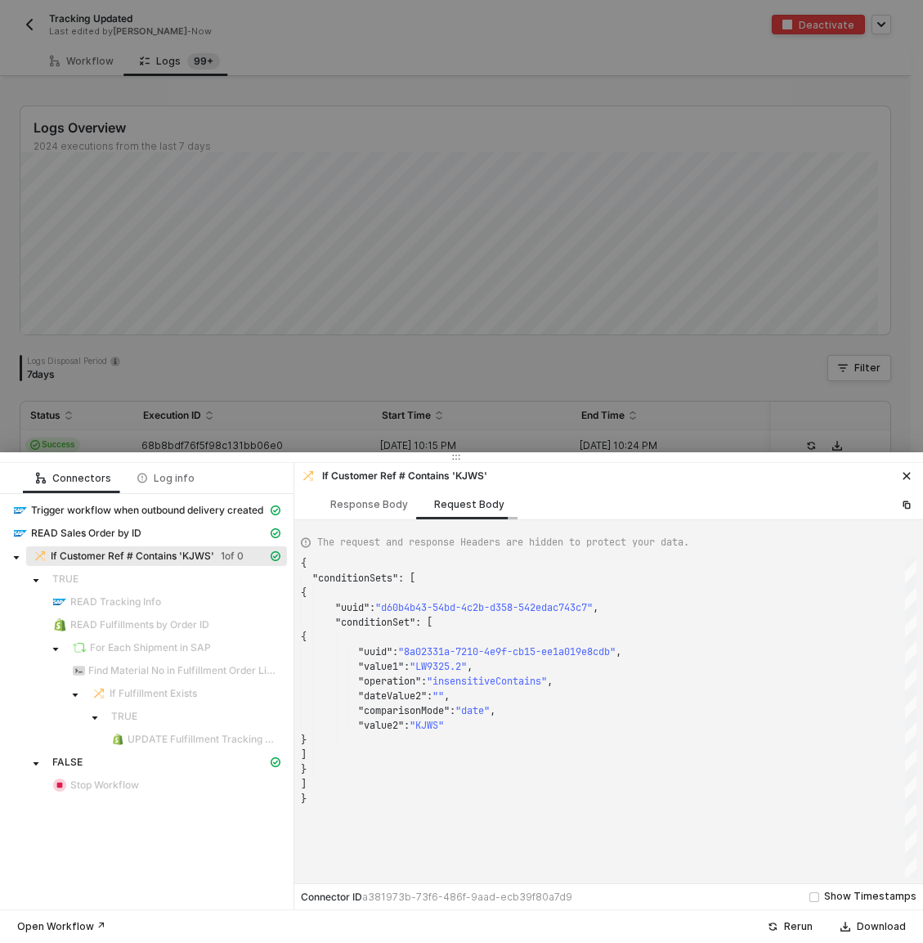
scroll to position [147, 0]
click at [448, 358] on div at bounding box center [461, 471] width 923 height 943
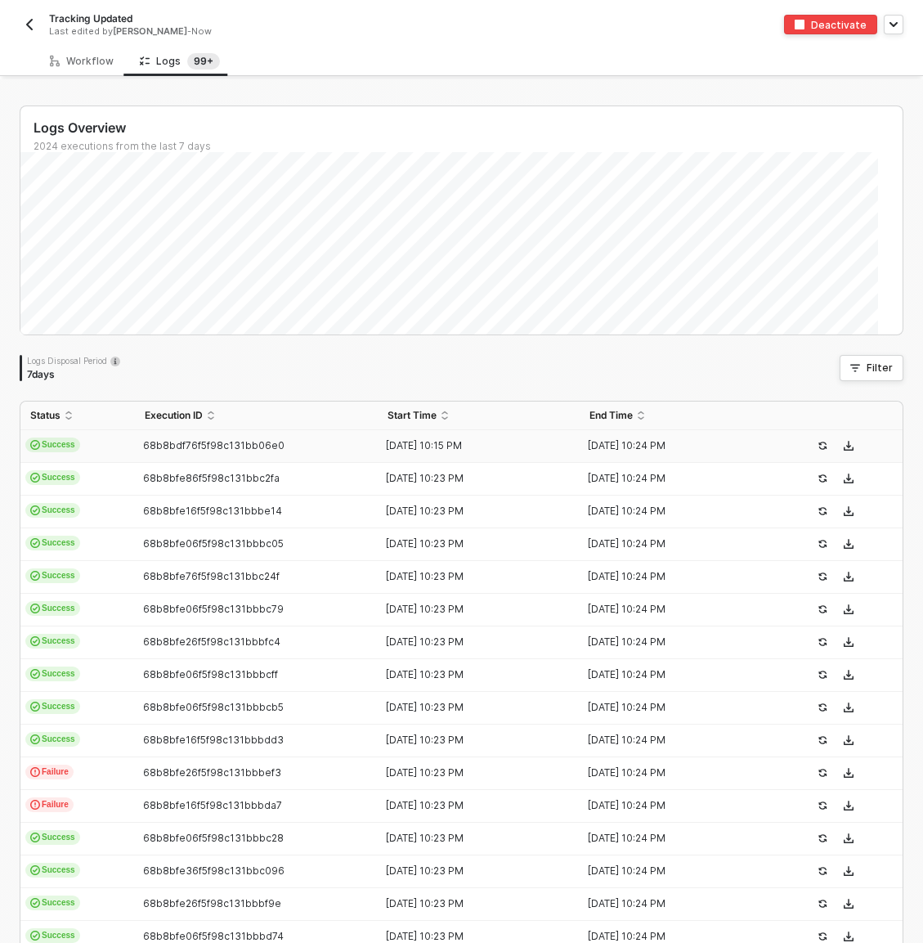
click at [114, 442] on td "Success" at bounding box center [77, 446] width 115 height 33
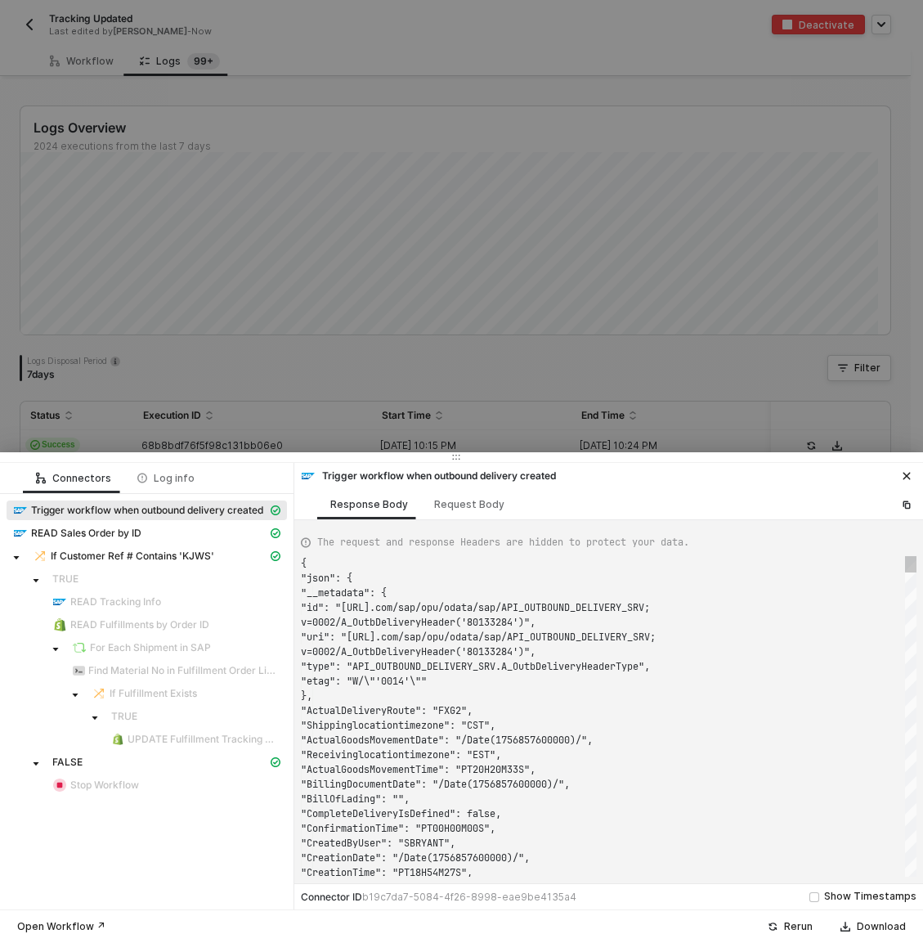
scroll to position [118, 0]
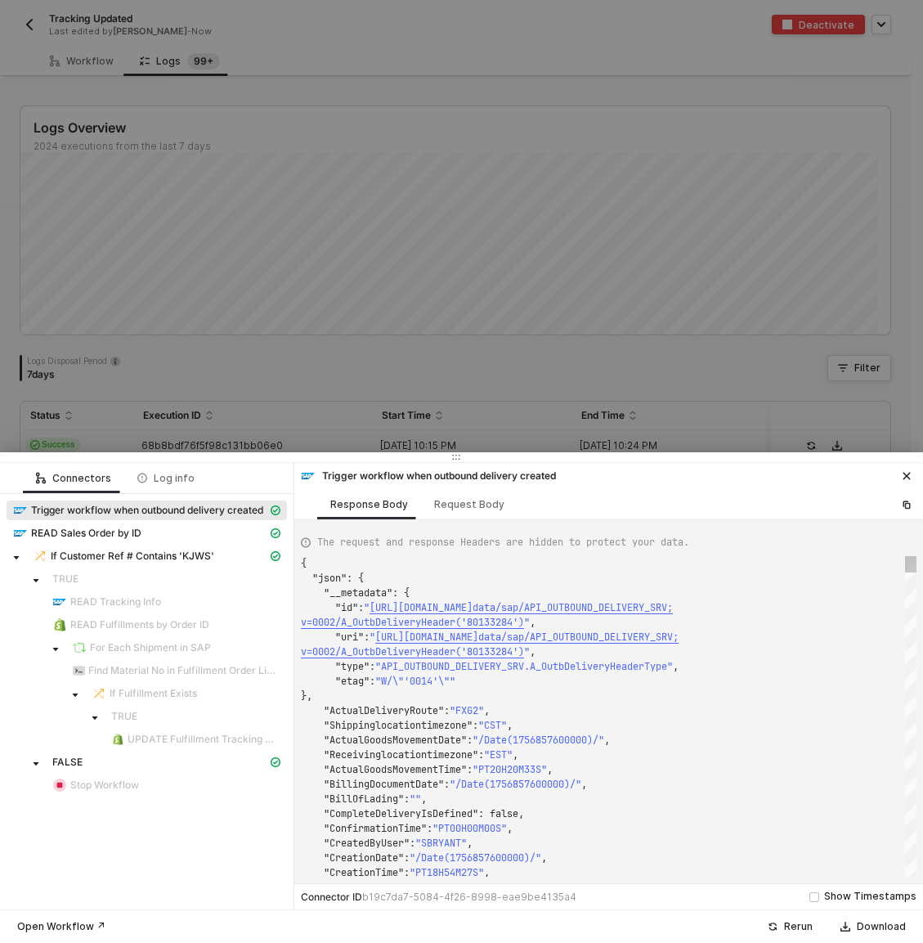
type textarea "{ "json": { "__metadata": { "id": "[URL][DOMAIN_NAME]", "uri": "[URL][DOMAIN_NA…"
drag, startPoint x: 299, startPoint y: 342, endPoint x: 275, endPoint y: 352, distance: 26.4
click at [299, 342] on div at bounding box center [461, 471] width 923 height 943
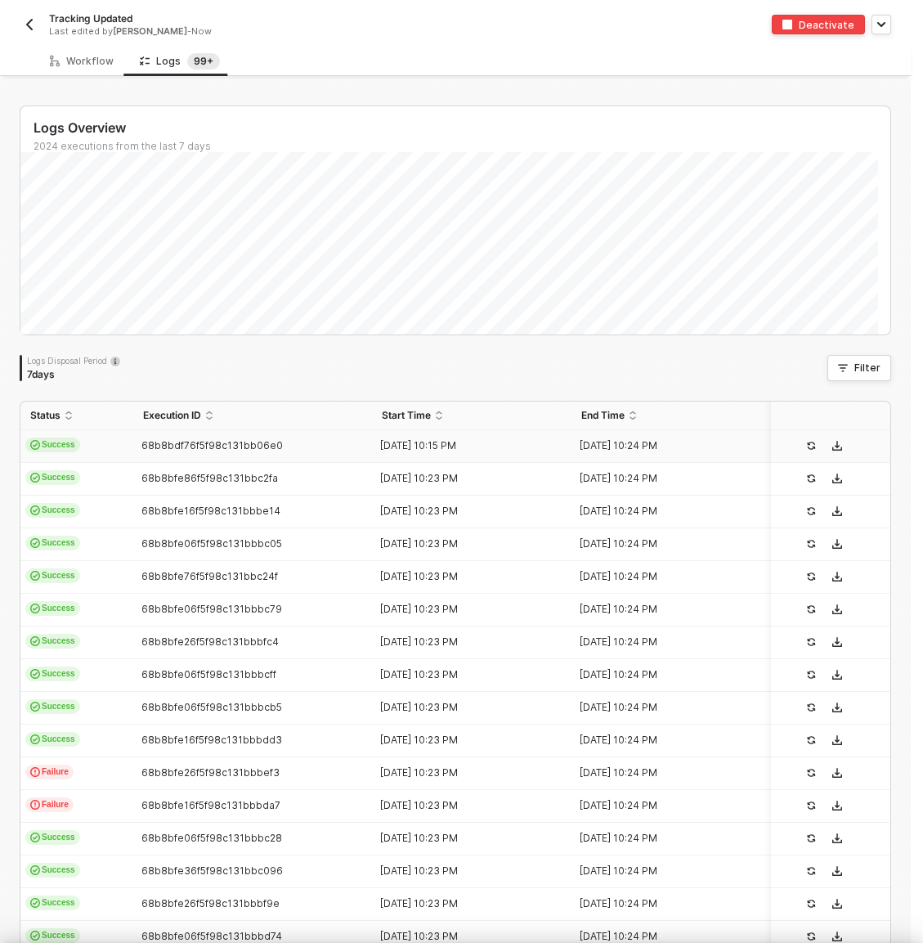
click at [108, 470] on td "Success" at bounding box center [76, 479] width 113 height 33
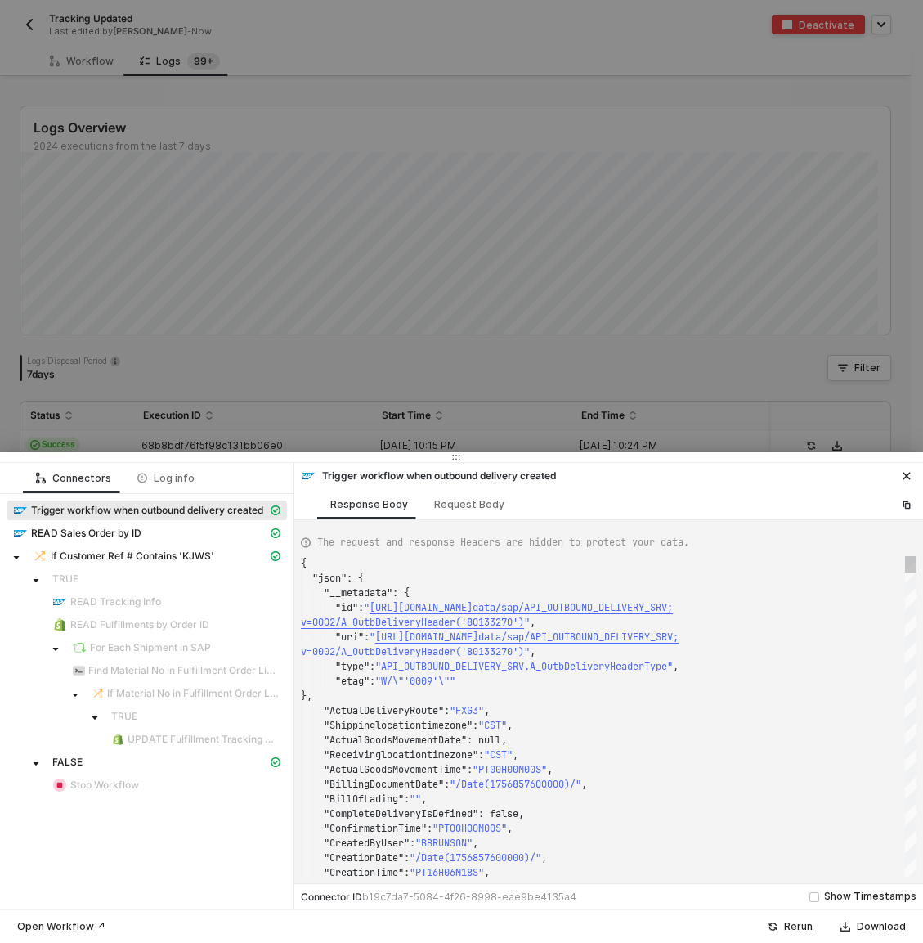
type textarea "{ "json": { "__metadata": { "id": "[URL][DOMAIN_NAME]", "uri": "[URL][DOMAIN_NA…"
click at [175, 365] on div at bounding box center [461, 471] width 923 height 943
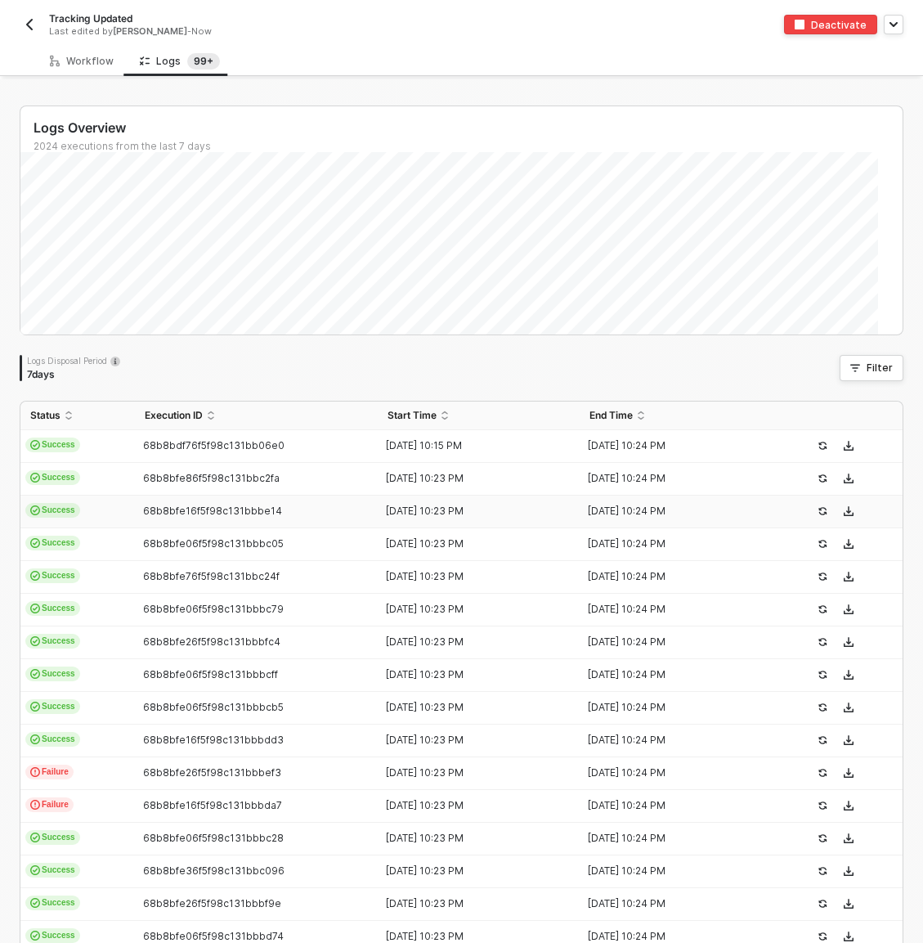
click at [114, 503] on td "Success" at bounding box center [77, 512] width 115 height 33
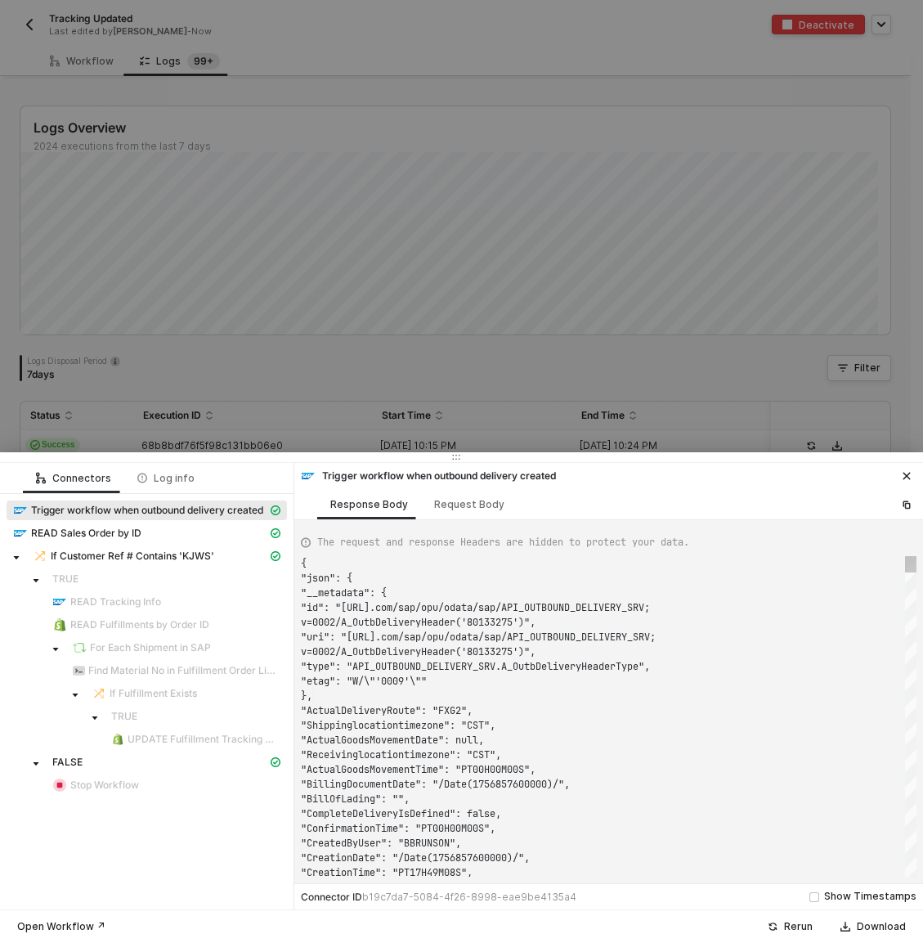
type textarea "{ "json": { "__metadata": { "id": "https://sellmarksap.sc1.hec.ondemand.com/sap…"
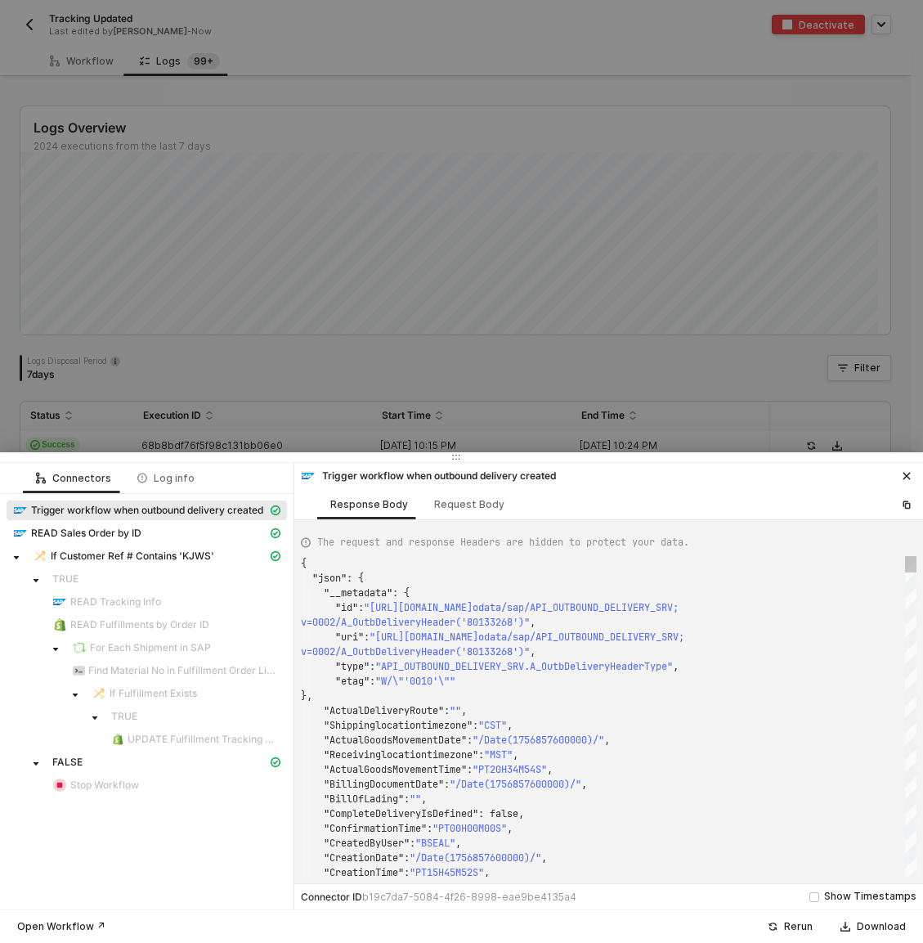
click at [257, 399] on div at bounding box center [461, 471] width 923 height 943
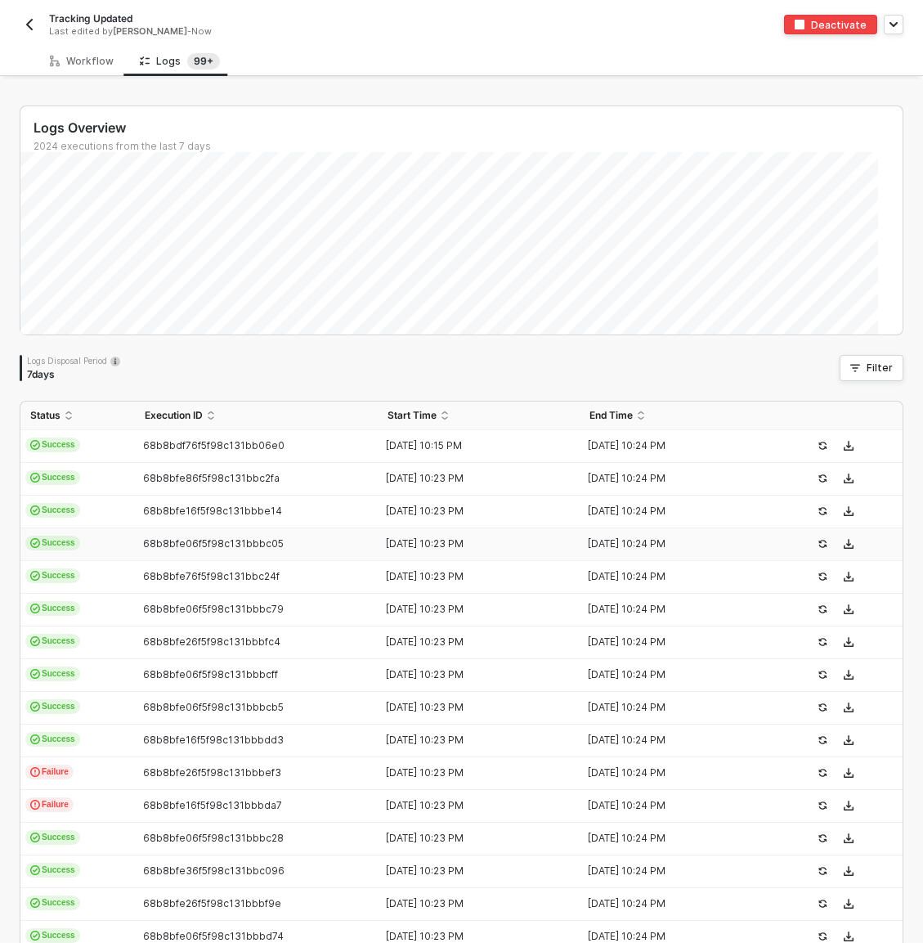
click at [110, 538] on td "Success" at bounding box center [77, 544] width 115 height 33
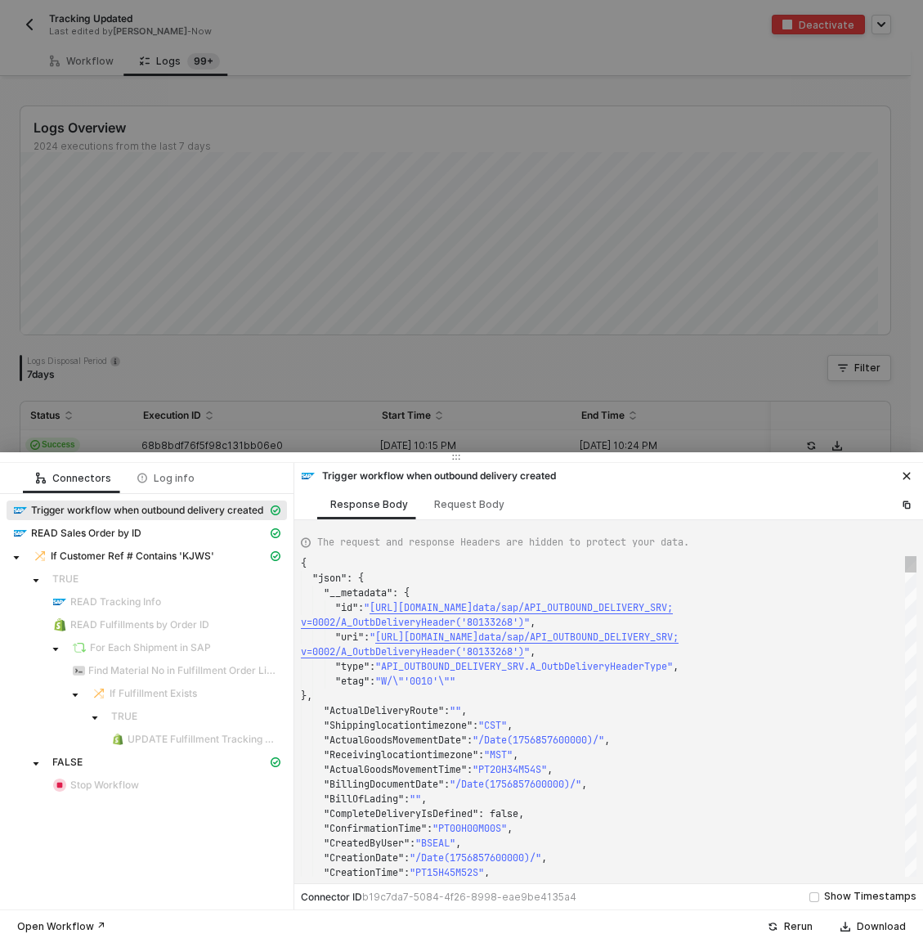
type textarea "{ "json": { "__metadata": { "id": "[URL][DOMAIN_NAME]", "uri": "[URL][DOMAIN_NA…"
click at [313, 405] on div at bounding box center [461, 471] width 923 height 943
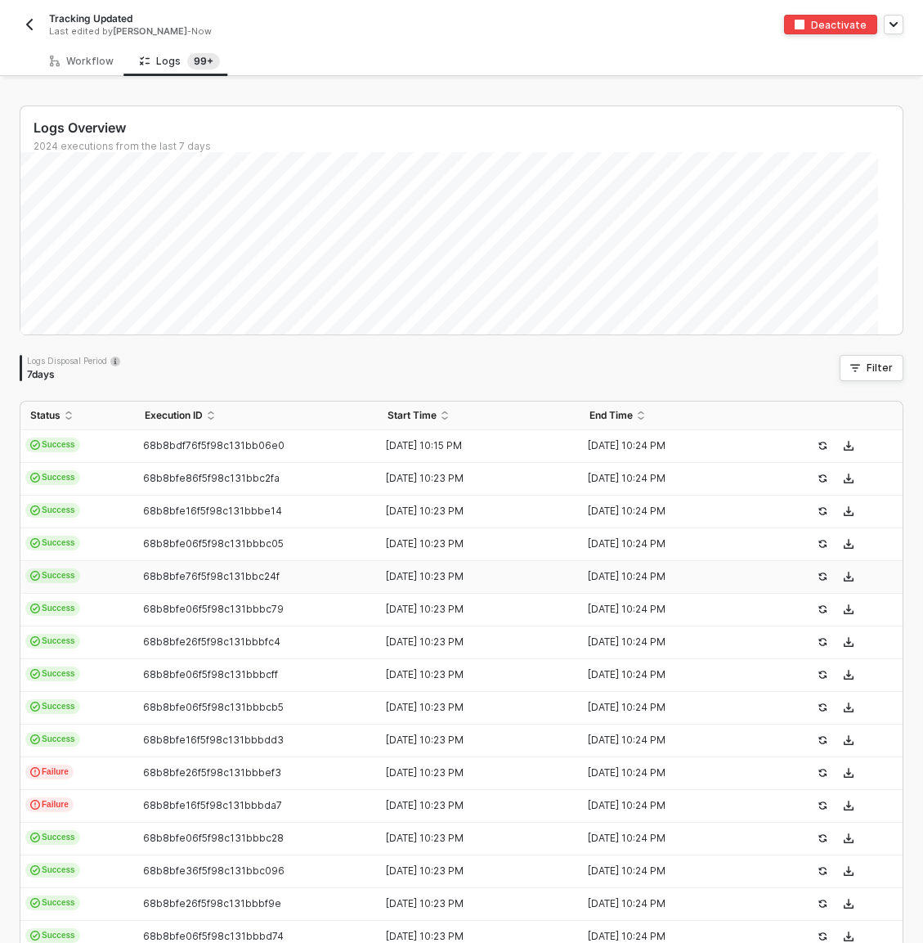
click at [109, 580] on td "Success" at bounding box center [77, 577] width 115 height 33
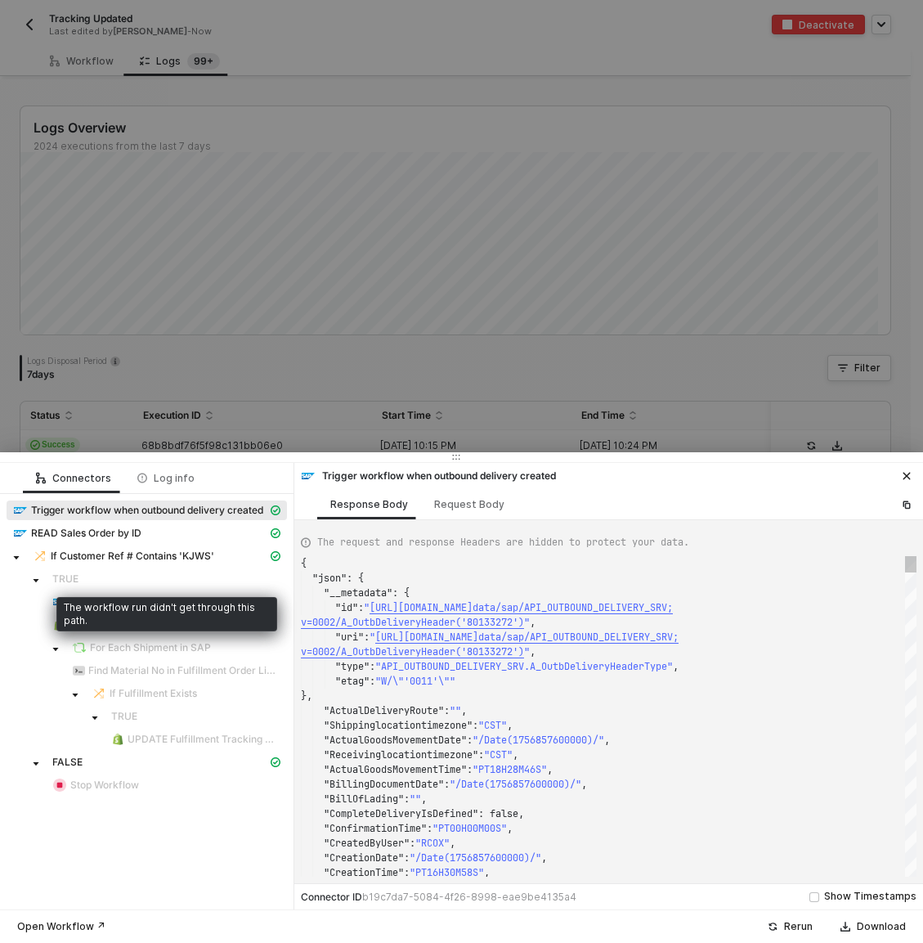
type textarea "{ "json": { "__metadata": { "id": "https://sellmarksap.sc1.hec.ondemand.com/sap…"
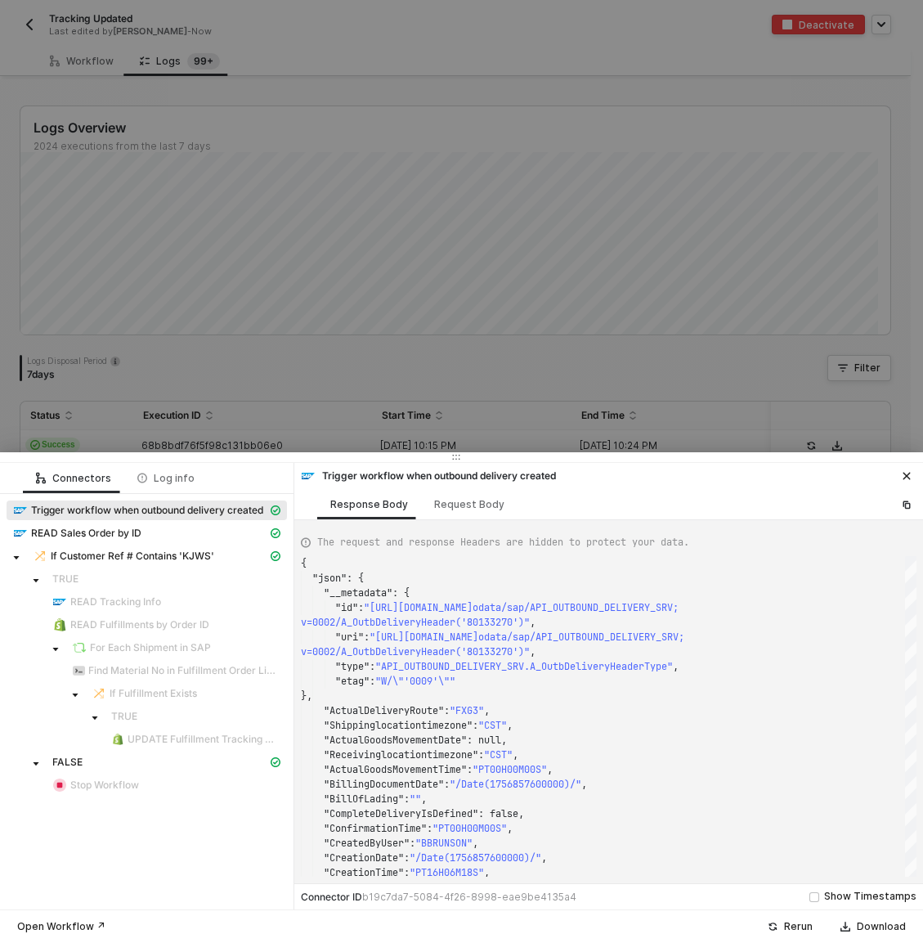
click at [440, 396] on div at bounding box center [461, 471] width 923 height 943
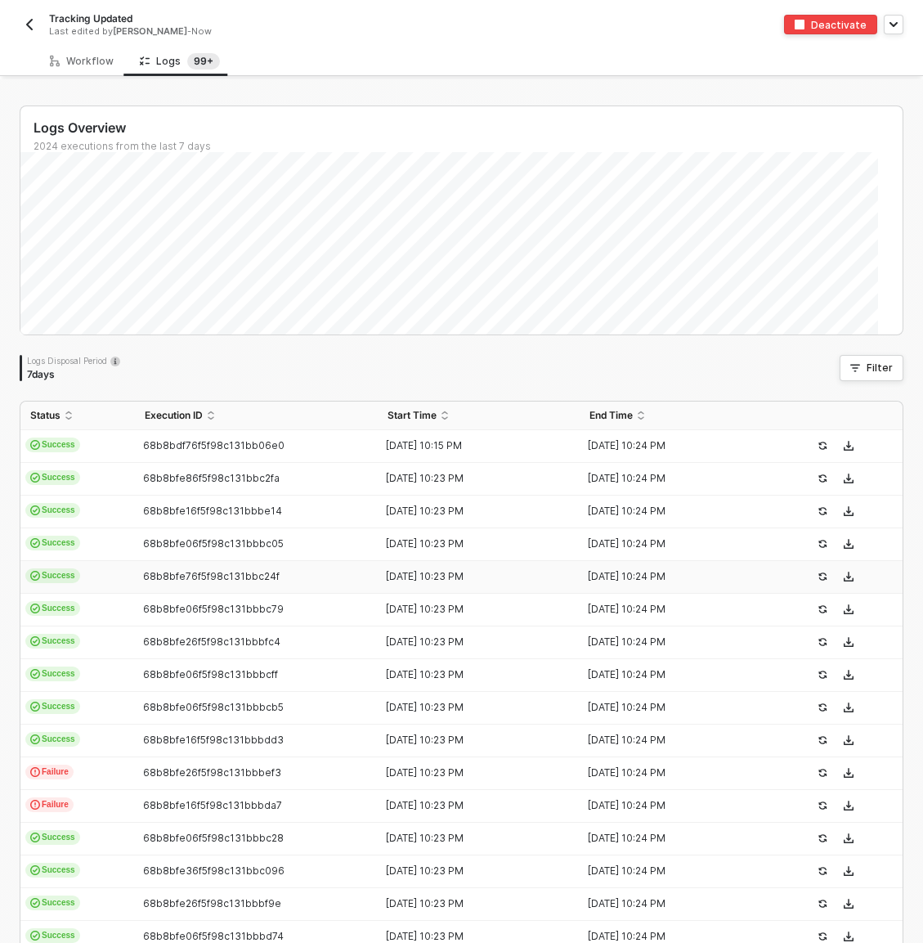
click at [107, 578] on td "Success" at bounding box center [77, 577] width 115 height 33
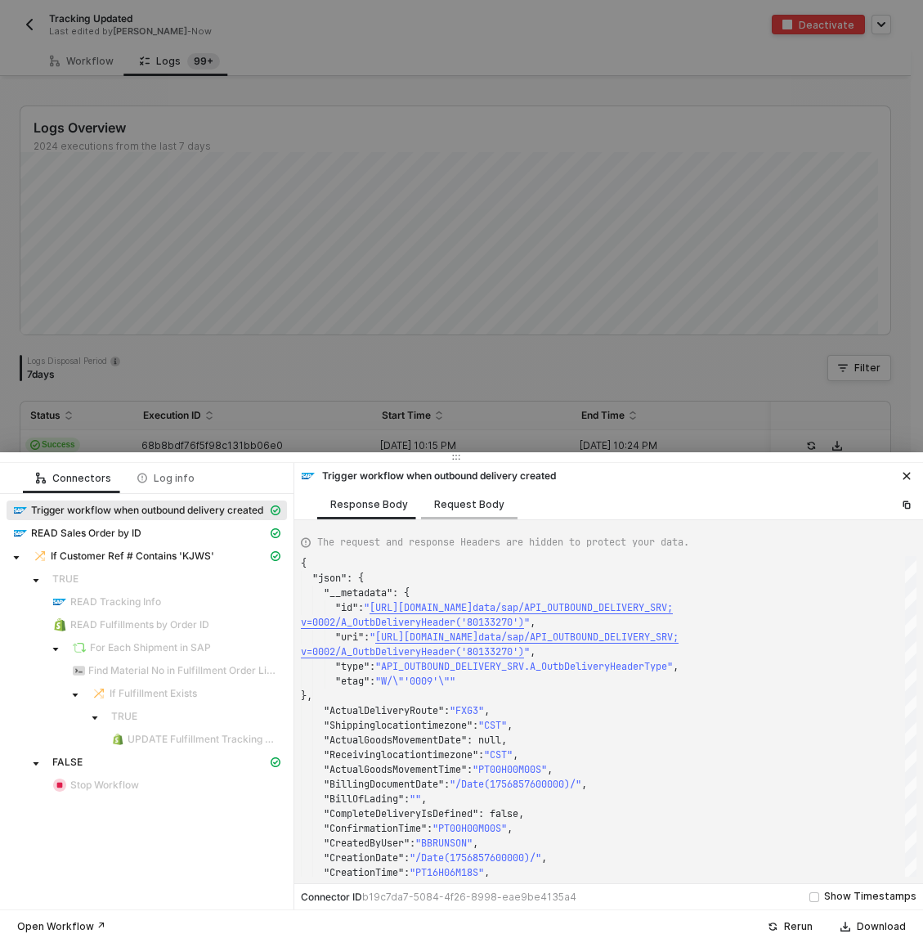
click at [482, 504] on div "Request Body" at bounding box center [469, 504] width 70 height 13
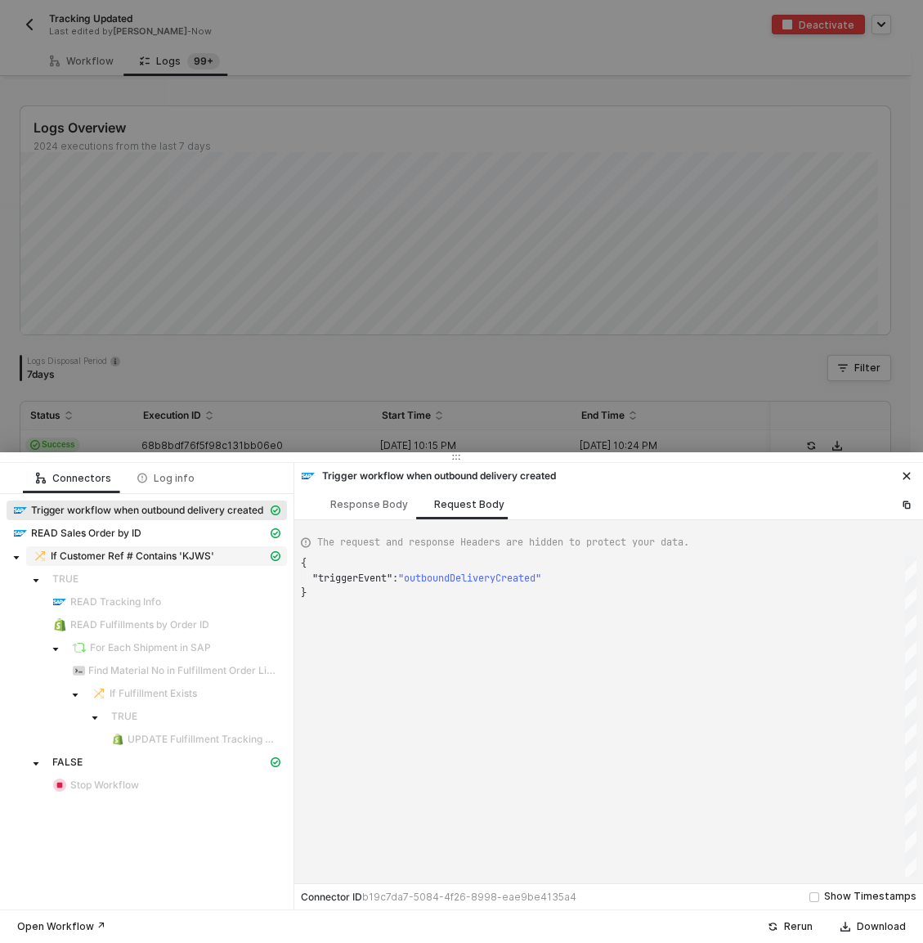
click at [227, 553] on div "If Customer Ref # Contains 'KJWS'" at bounding box center [150, 556] width 235 height 15
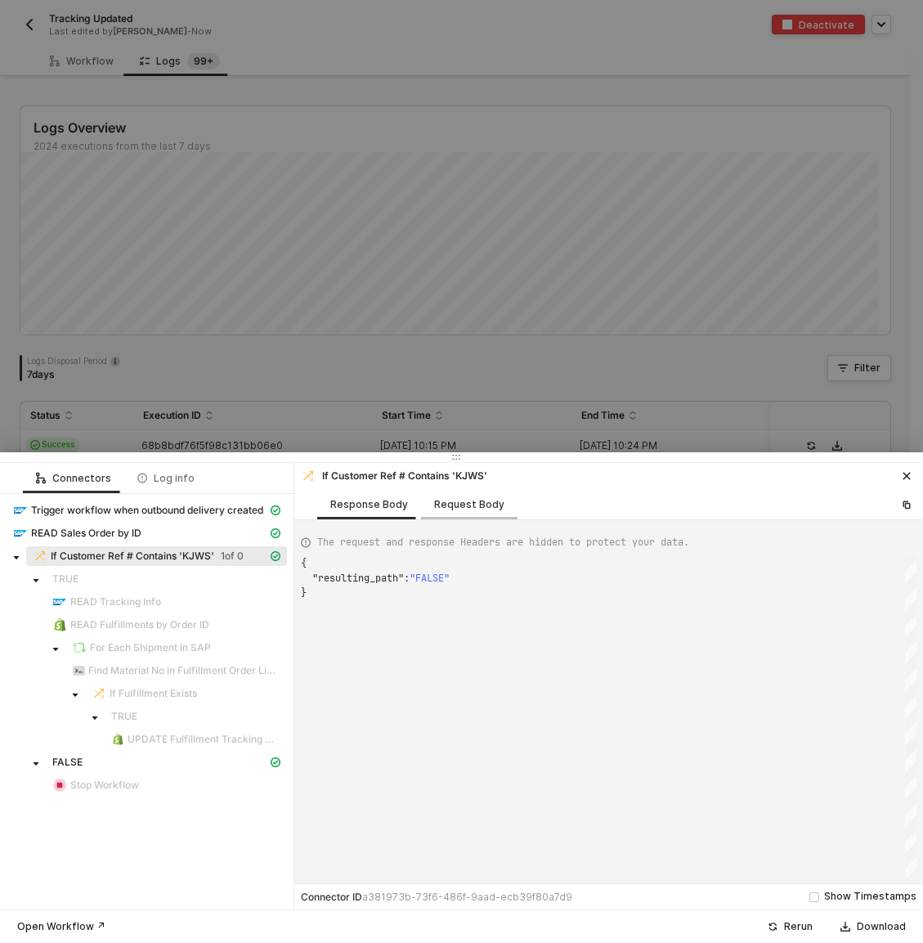
click at [487, 501] on div "Request Body" at bounding box center [469, 504] width 70 height 13
type textarea "{ "conditionSets": [ { "uuid": "d60b4b43-54bd-4c2b-d358-542edac743c7", "conditi…"
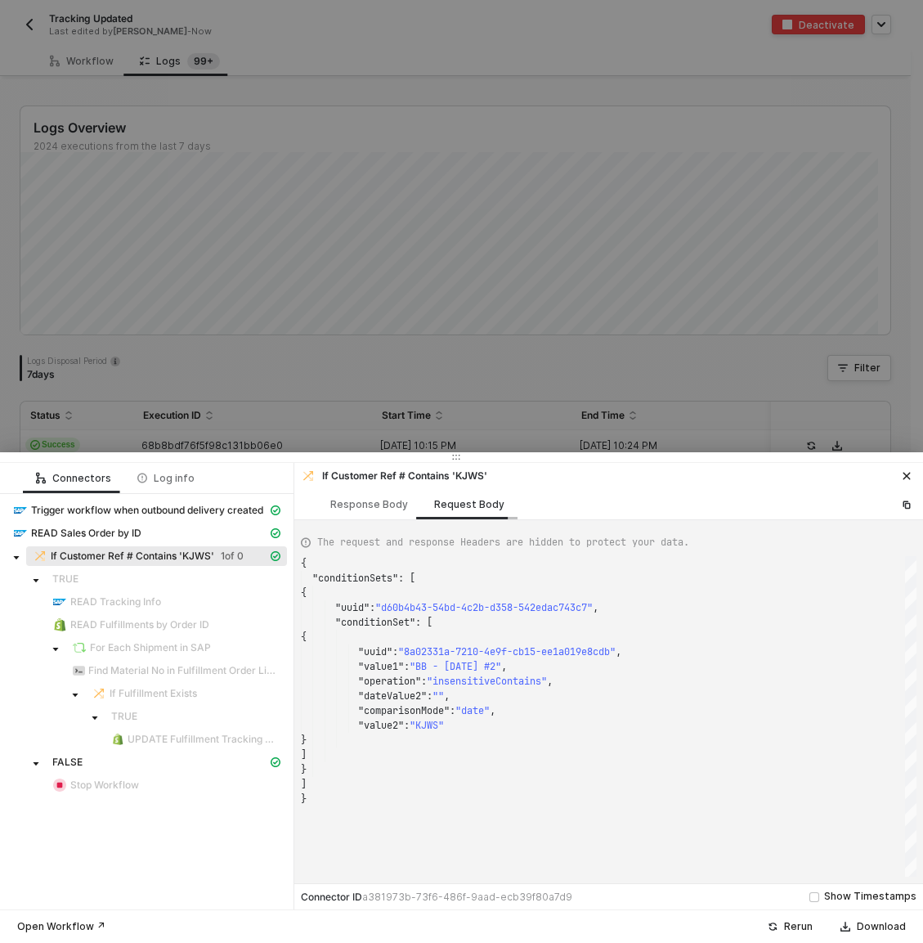
scroll to position [147, 0]
click at [512, 371] on div at bounding box center [461, 471] width 923 height 943
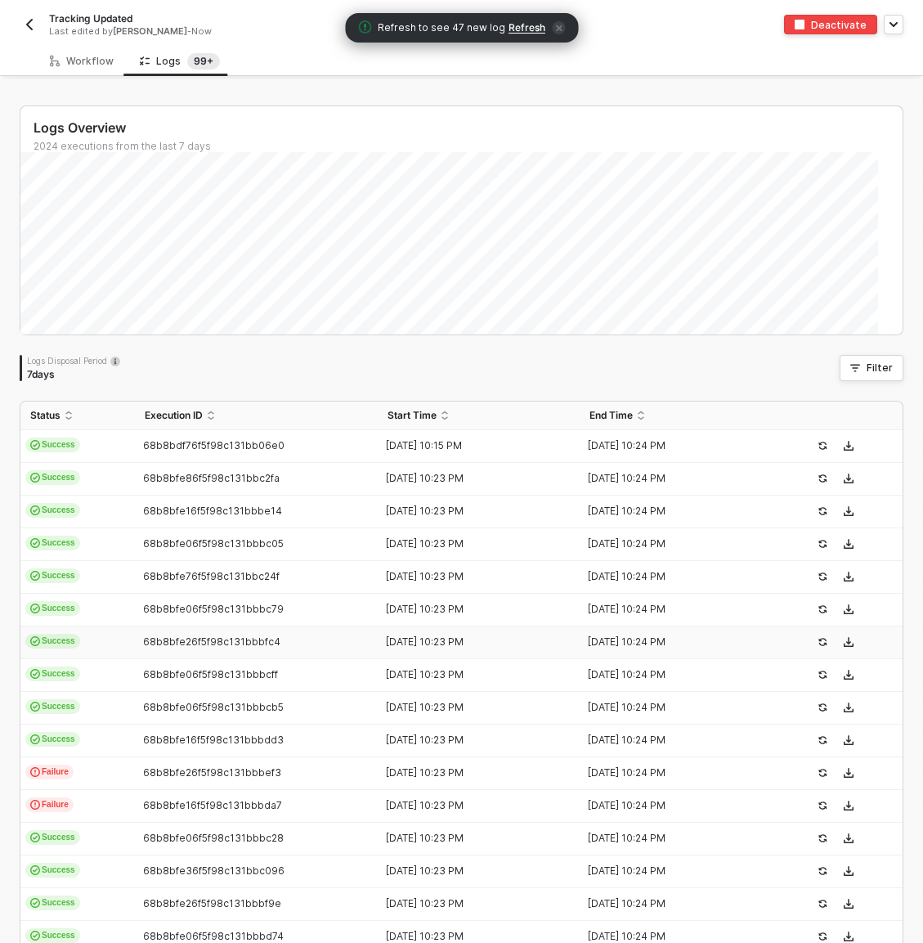
click at [119, 649] on td "Success" at bounding box center [77, 643] width 115 height 33
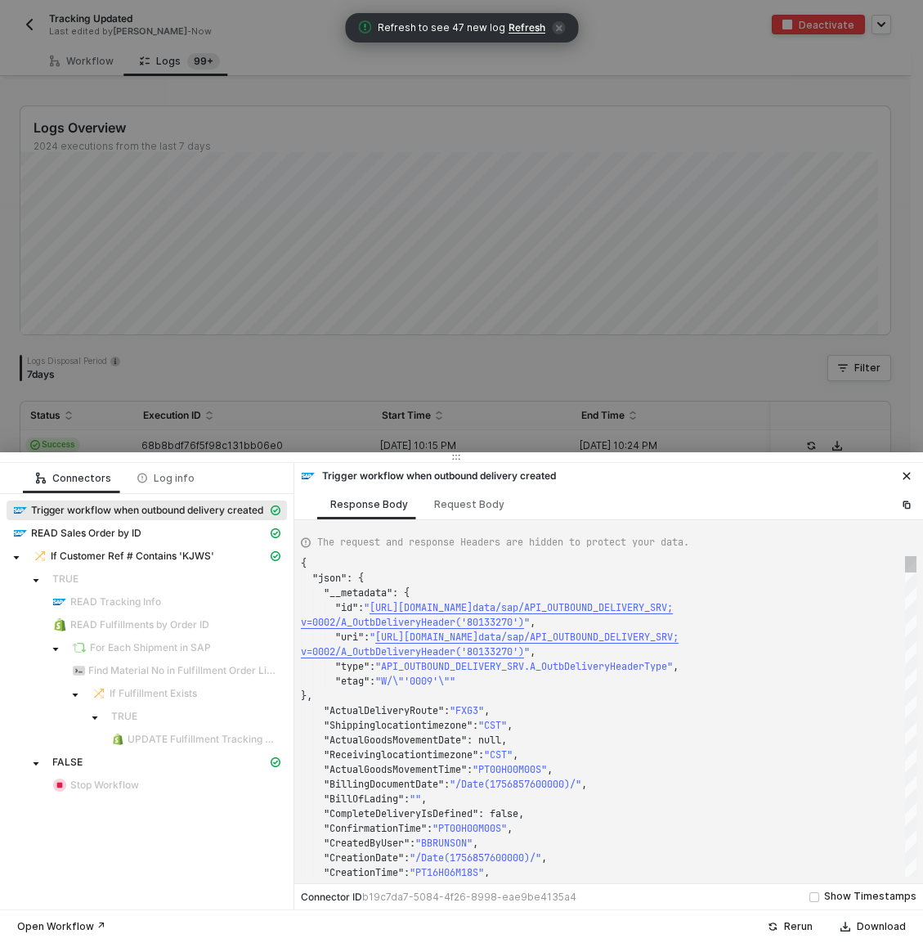
scroll to position [118, 0]
click at [192, 557] on span "If Customer Ref # Contains 'KJWS'" at bounding box center [133, 556] width 164 height 13
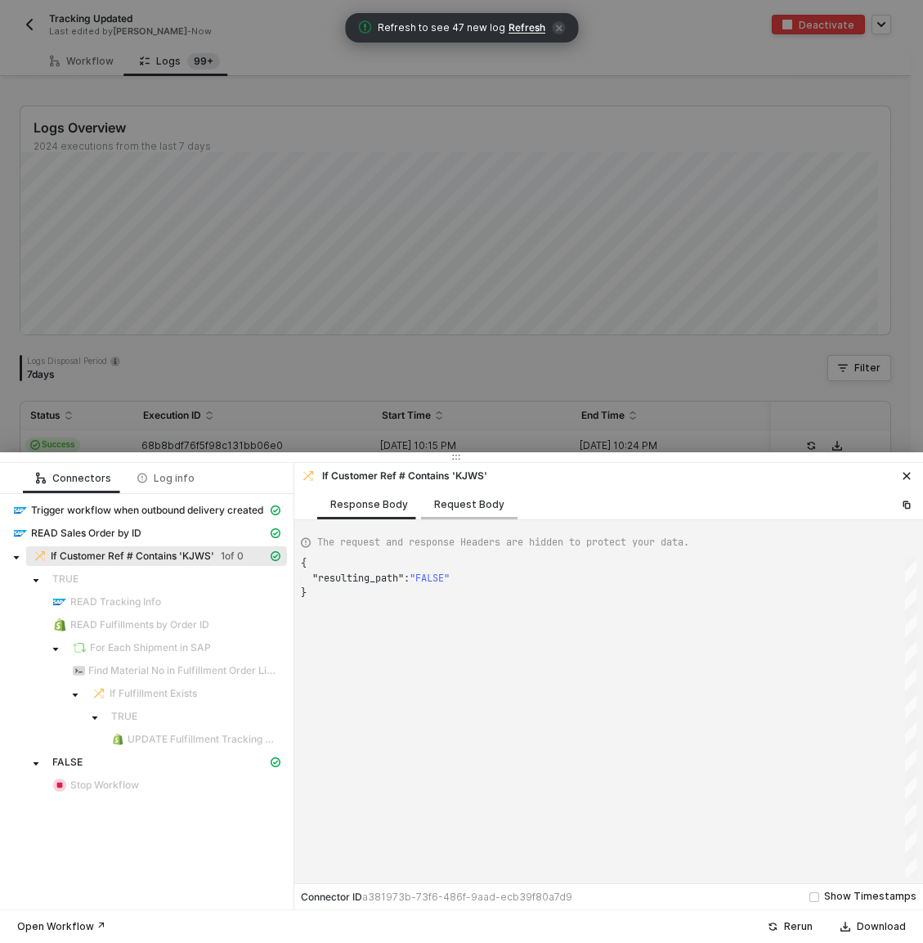
click at [487, 501] on div "Request Body" at bounding box center [469, 504] width 70 height 13
type textarea "{ "conditionSets": [ { "uuid": "d60b4b43-54bd-4c2b-d358-542edac743c7", "conditi…"
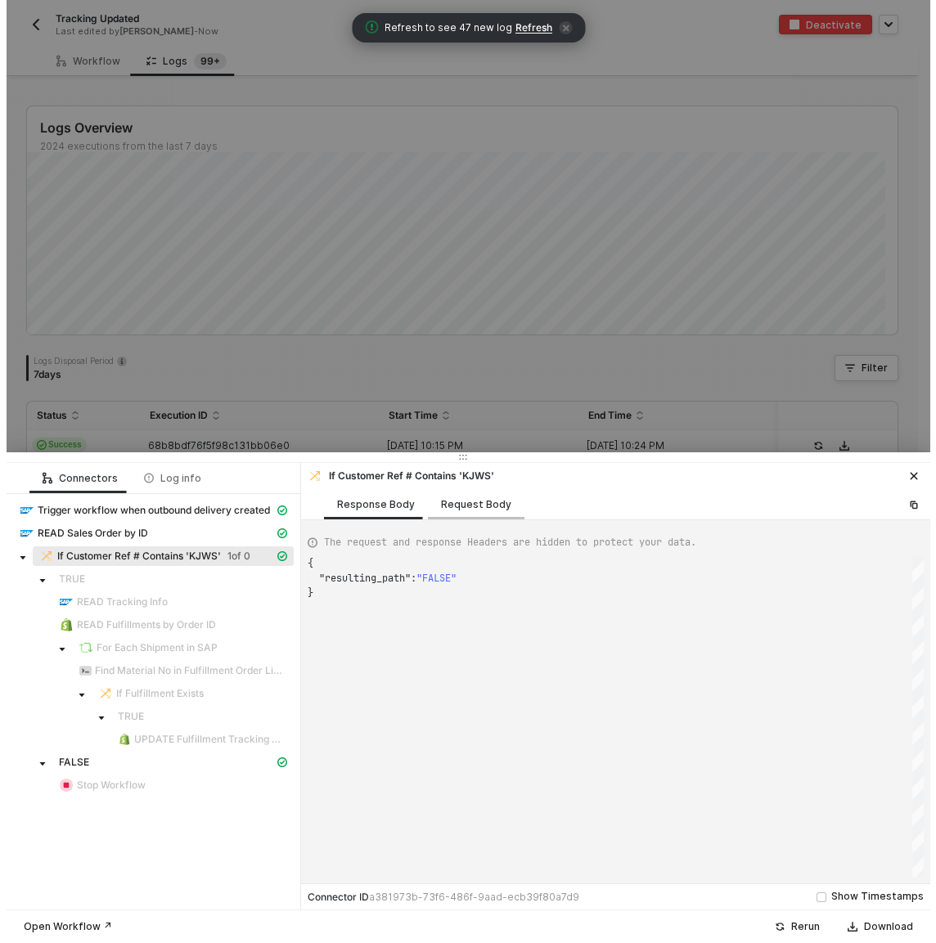
scroll to position [147, 0]
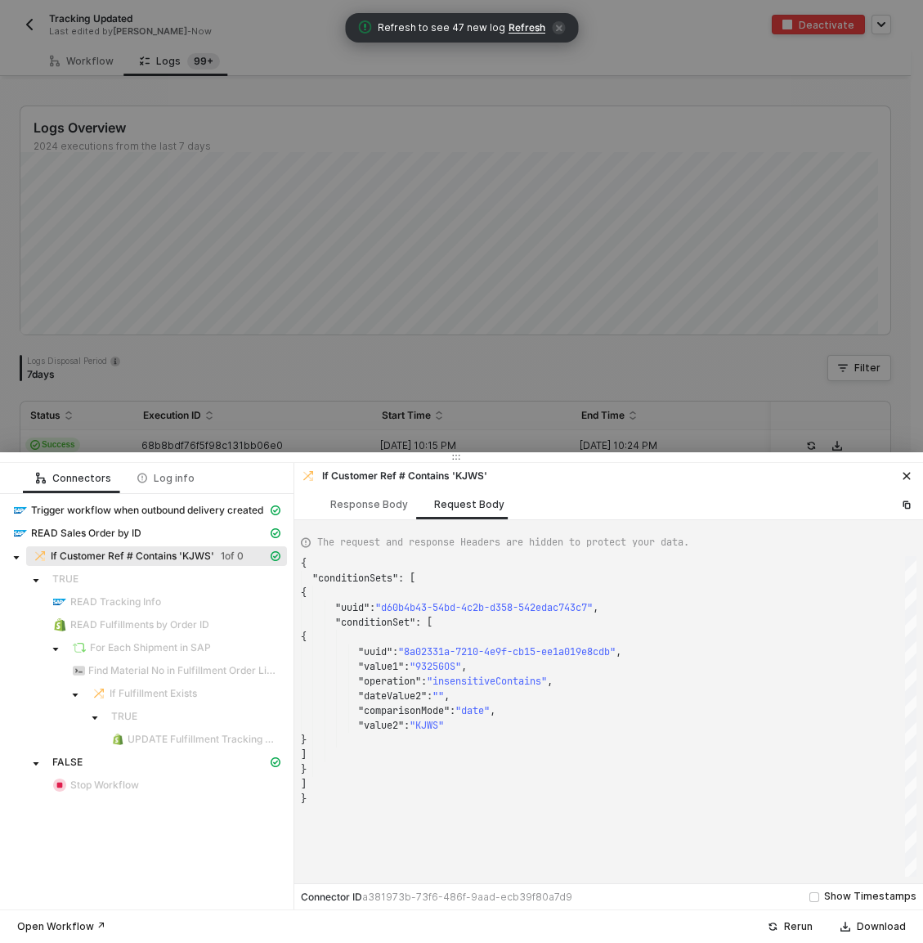
click at [460, 371] on div at bounding box center [461, 471] width 923 height 943
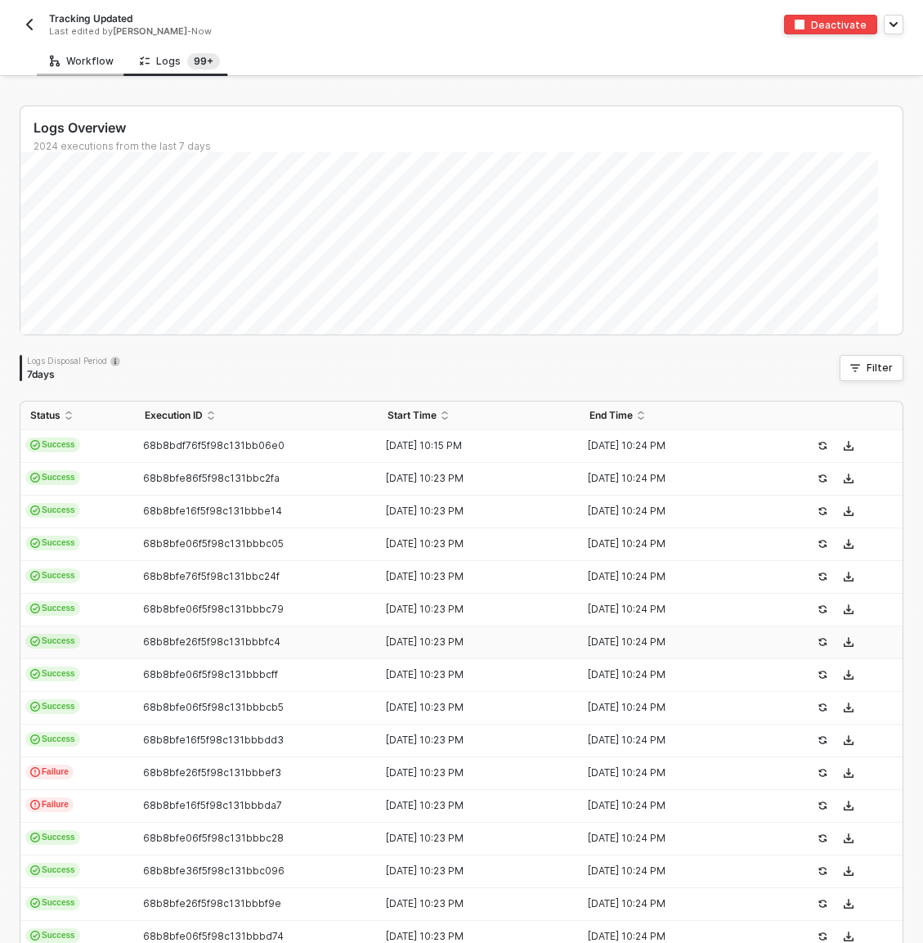
click at [96, 62] on div "Workflow" at bounding box center [82, 61] width 64 height 13
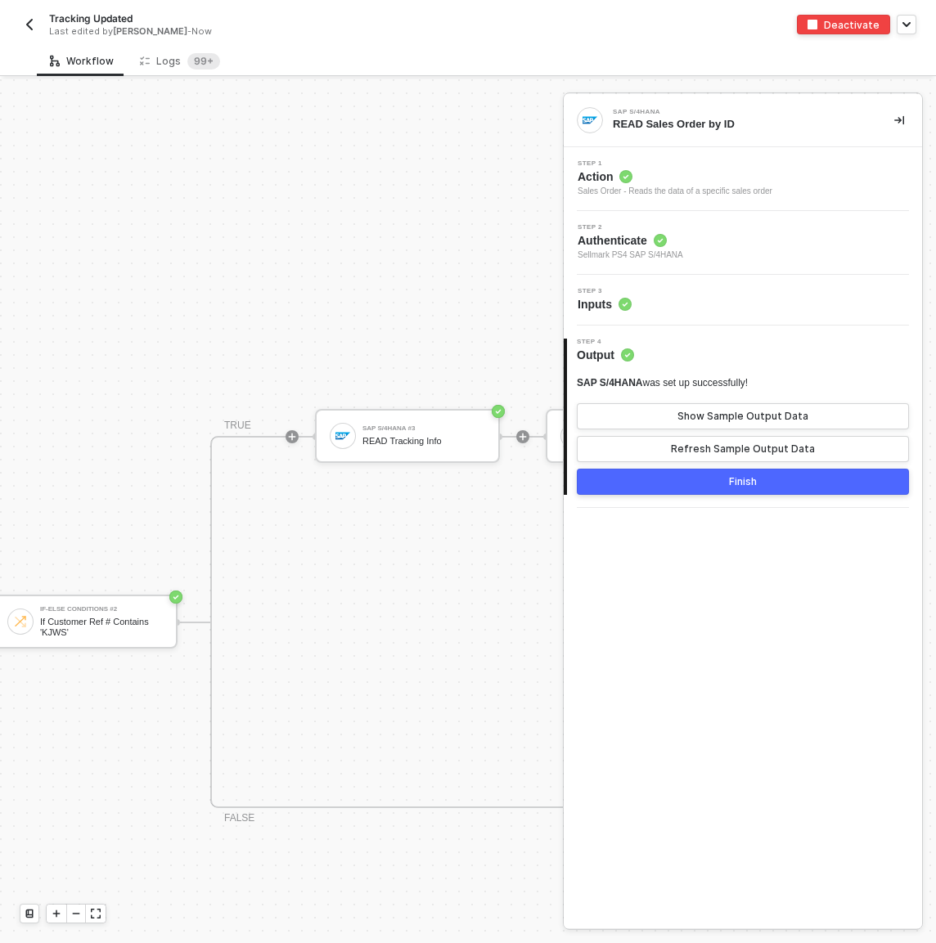
scroll to position [542, 491]
click at [136, 617] on div "If Customer Ref # Contains 'KJWS'" at bounding box center [99, 627] width 123 height 20
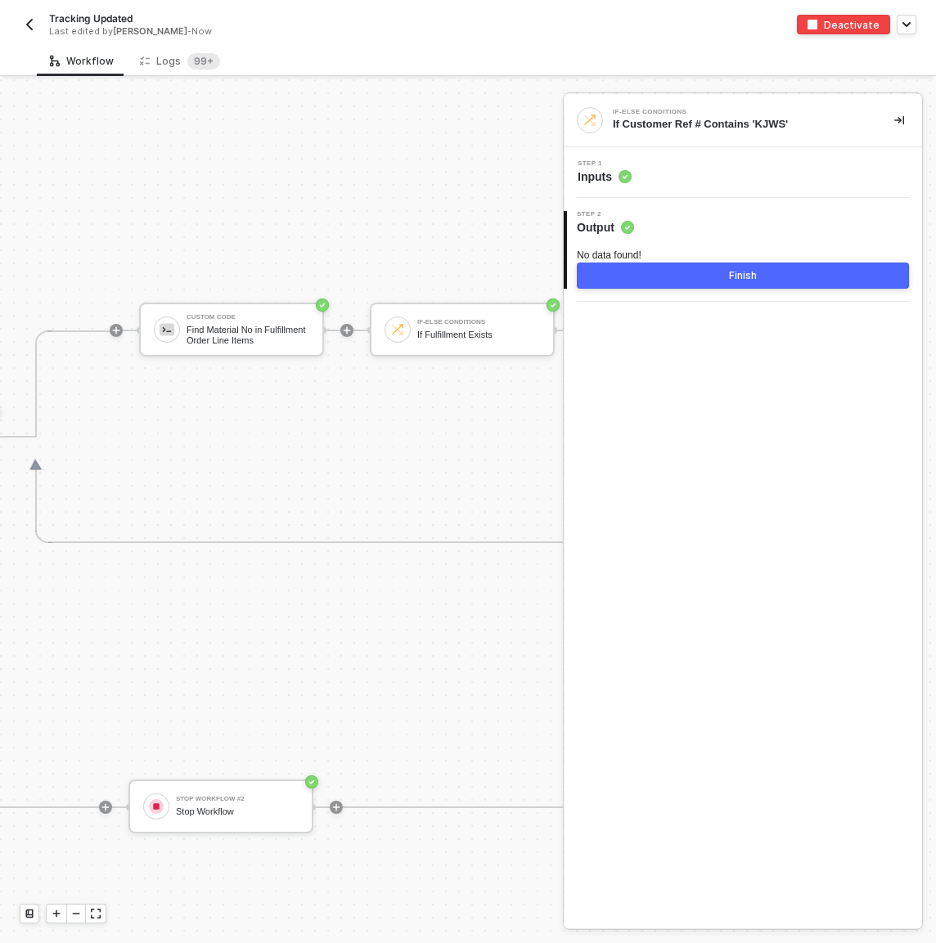
scroll to position [542, 1472]
click at [681, 165] on div "Step 1 Inputs" at bounding box center [745, 172] width 354 height 25
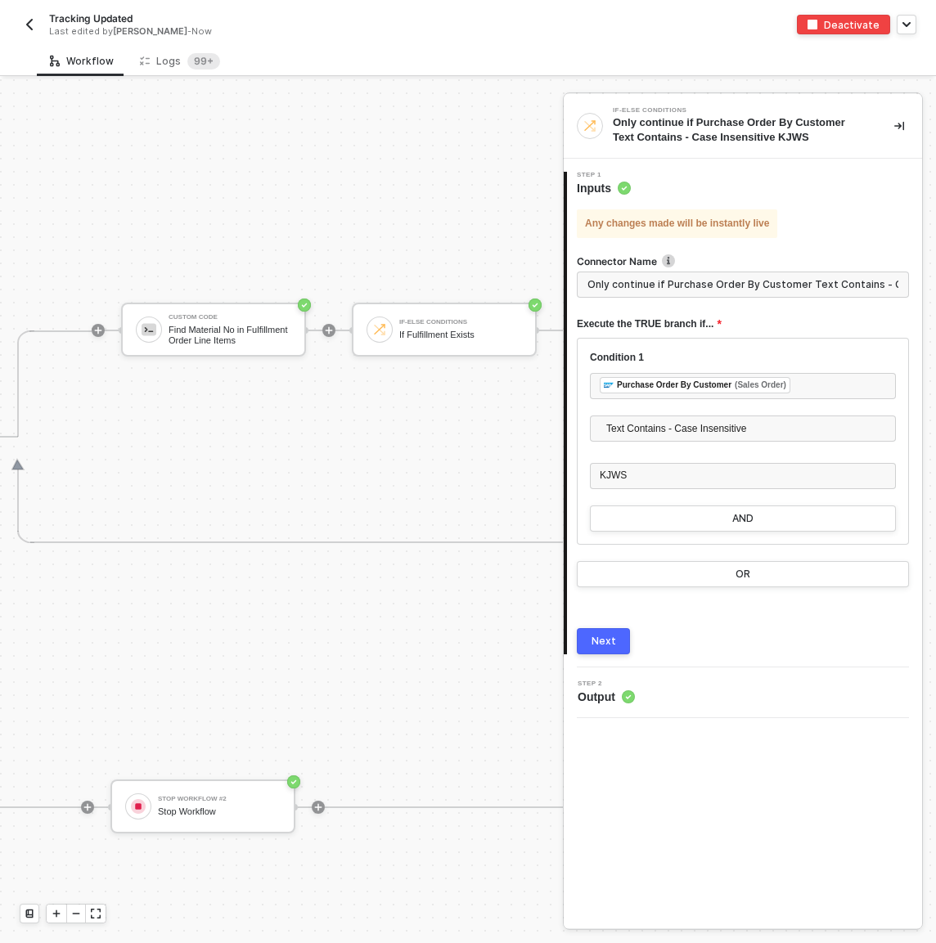
click at [187, 60] on sup "99+" at bounding box center [203, 61] width 33 height 16
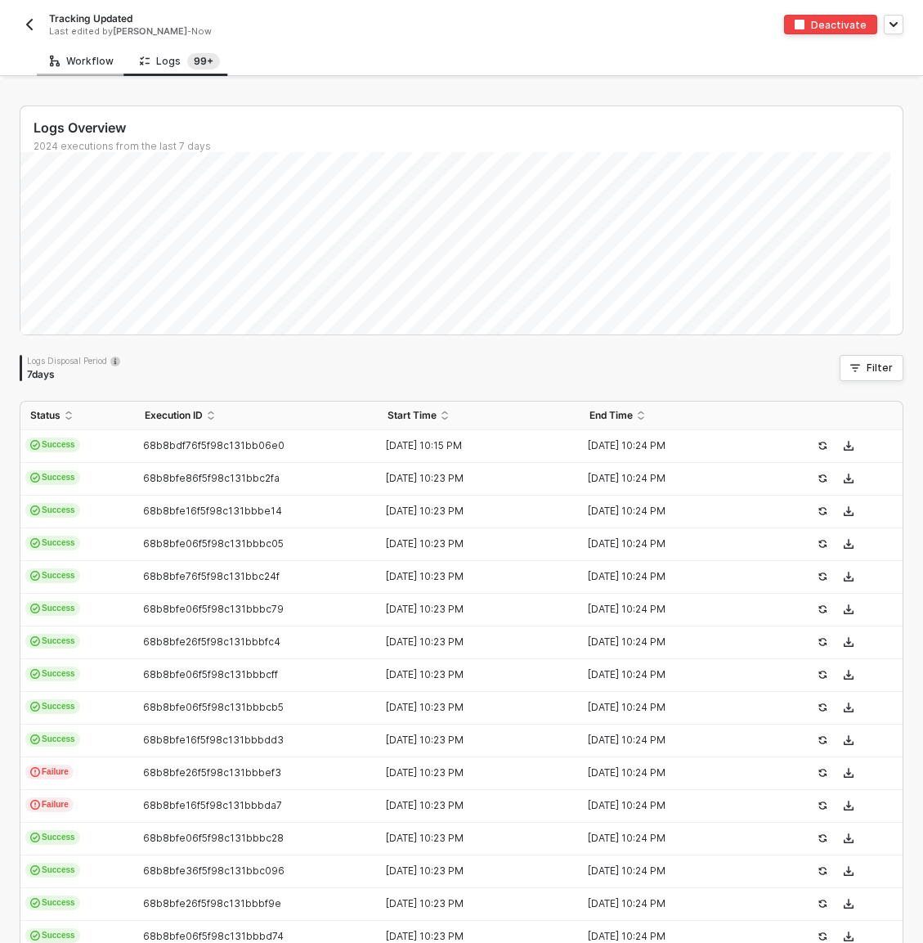
click at [81, 57] on div "Workflow" at bounding box center [82, 61] width 64 height 13
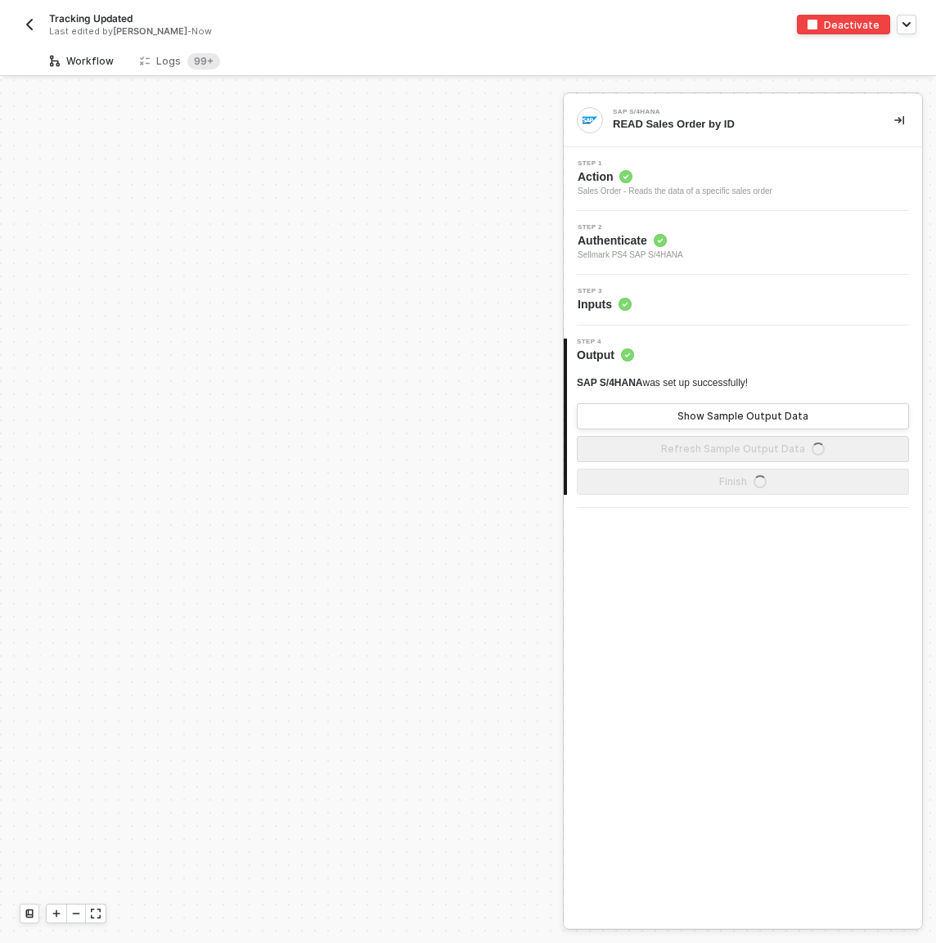
scroll to position [542, 0]
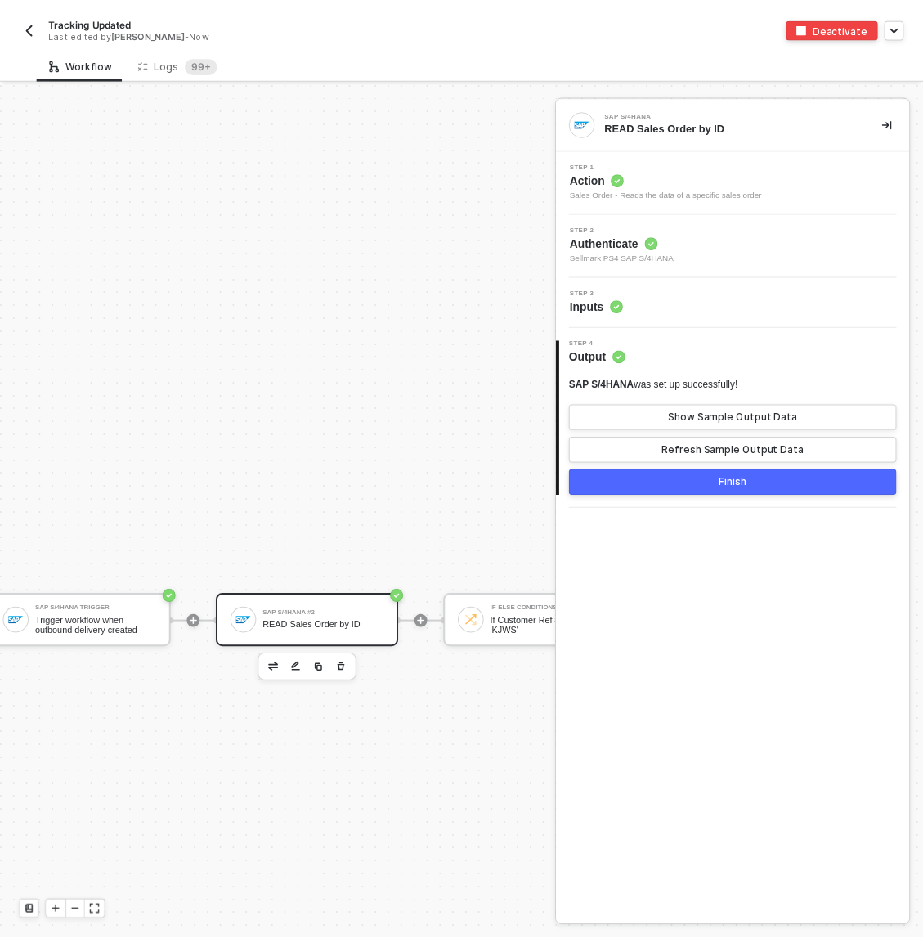
scroll to position [542, 164]
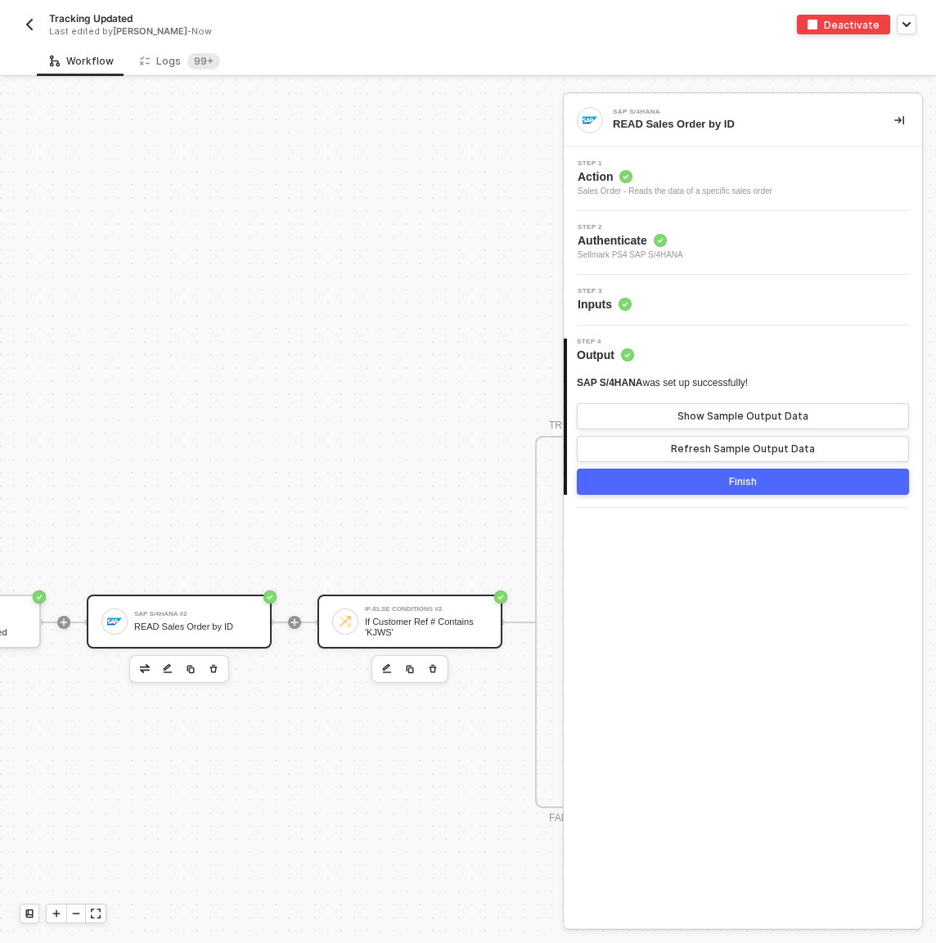
click at [443, 625] on div "If Customer Ref # Contains 'KJWS'" at bounding box center [426, 627] width 123 height 20
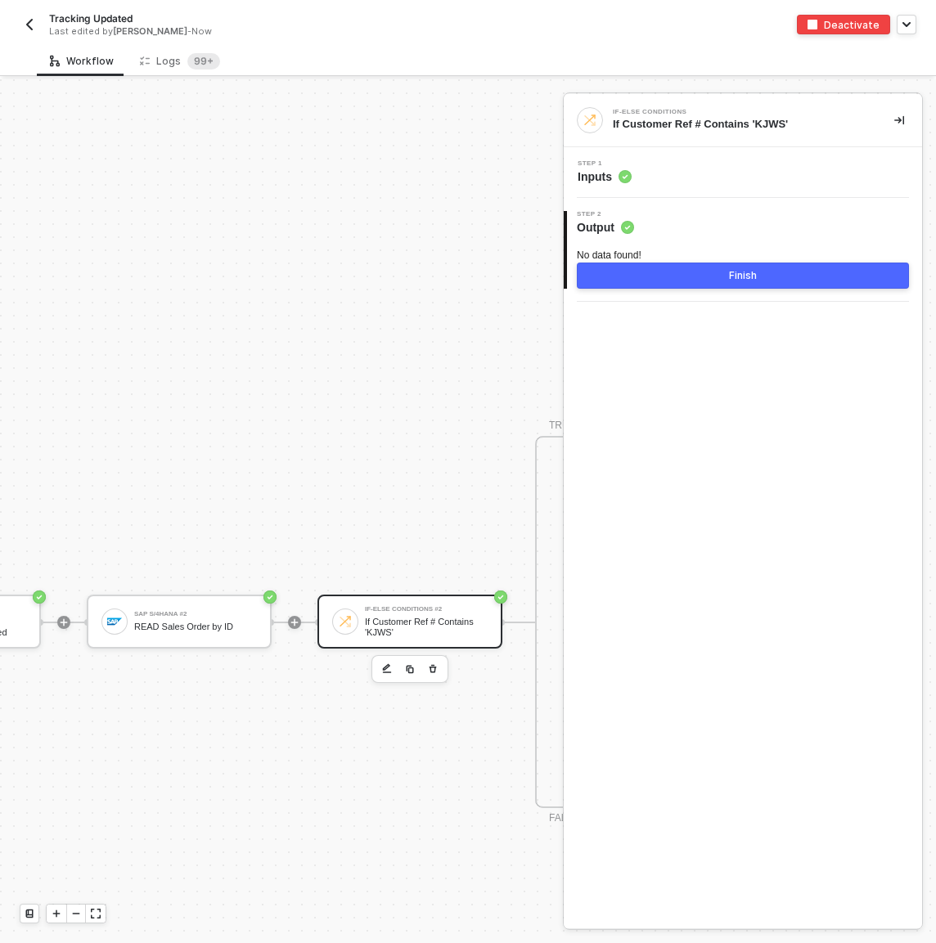
click at [692, 164] on div "Step 1 Inputs" at bounding box center [745, 172] width 354 height 25
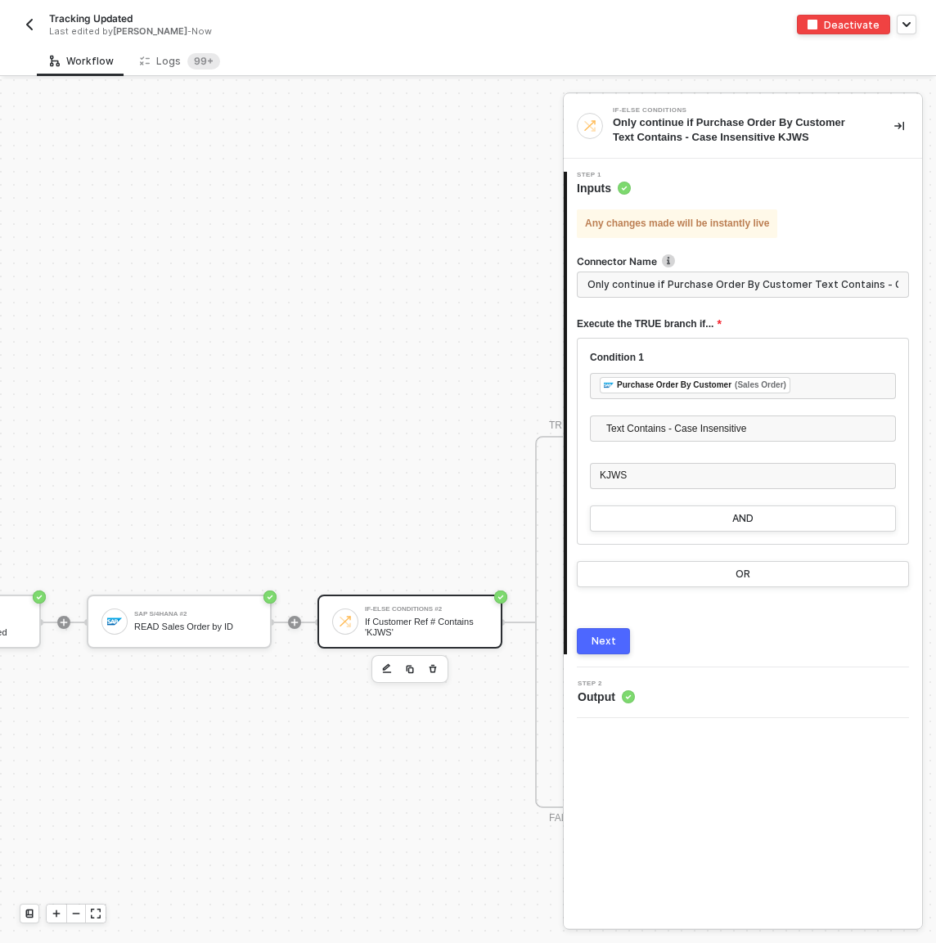
click at [665, 271] on div "Connector Name" at bounding box center [743, 262] width 332 height 17
click at [667, 284] on input "Only continue if Purchase Order By Customer Text Contains - Case Insensitive KJ…" at bounding box center [743, 285] width 332 height 26
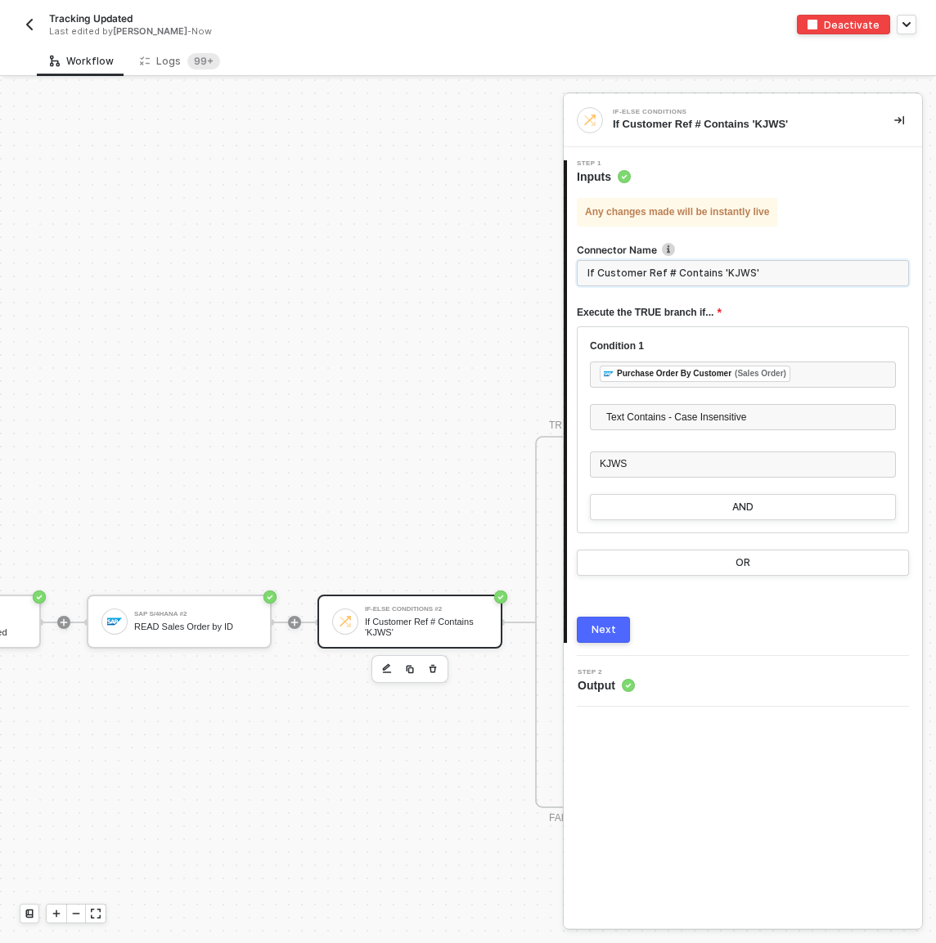
type input "If Customer Ref # Contains 'KJWS'"
click at [842, 217] on div "Any changes made will be instantly live Connector Name If Customer Ref # Contai…" at bounding box center [743, 414] width 332 height 458
click at [174, 61] on div "Logs 99+" at bounding box center [180, 61] width 80 height 16
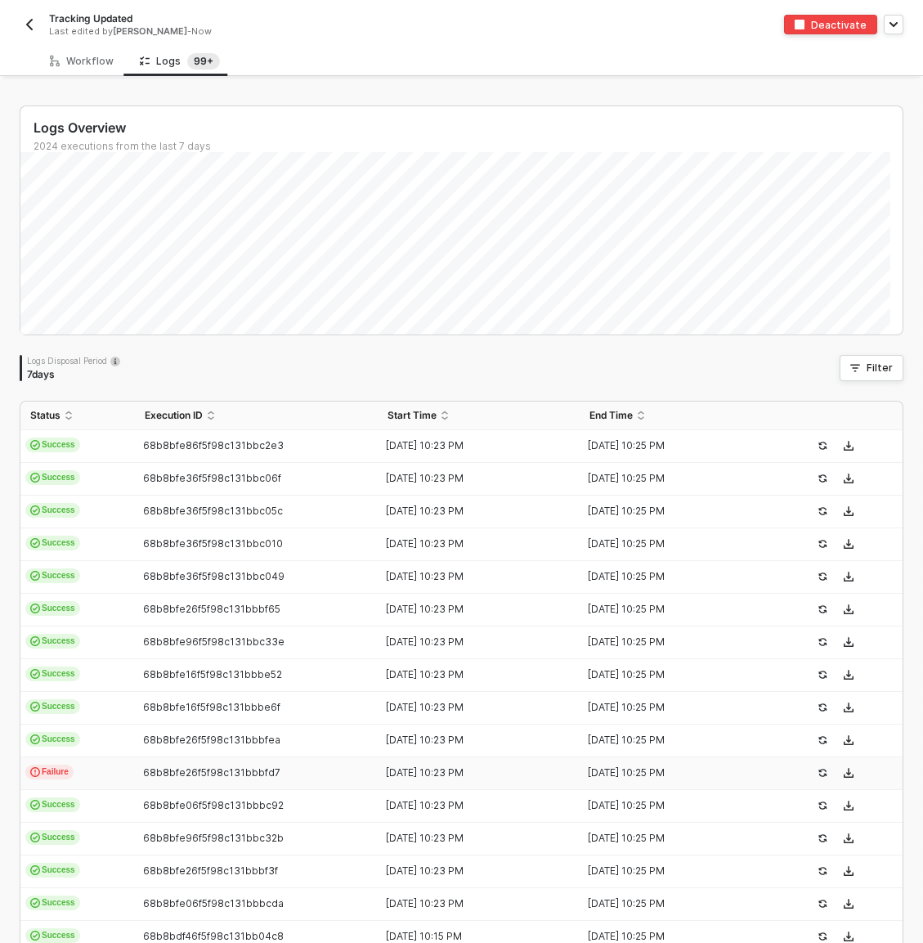
click at [97, 772] on td "Failure" at bounding box center [77, 773] width 115 height 33
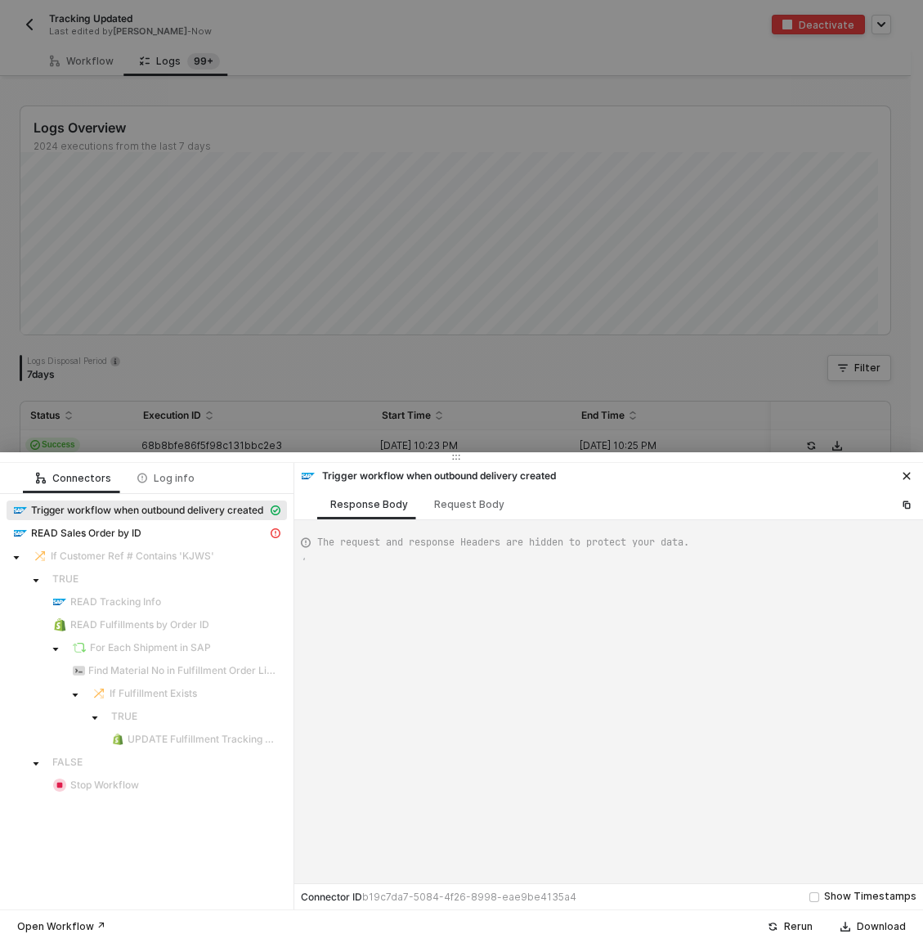
type textarea "{ "json": { "__metadata": { "id": "[URL][DOMAIN_NAME]", "uri": "[URL][DOMAIN_NA…"
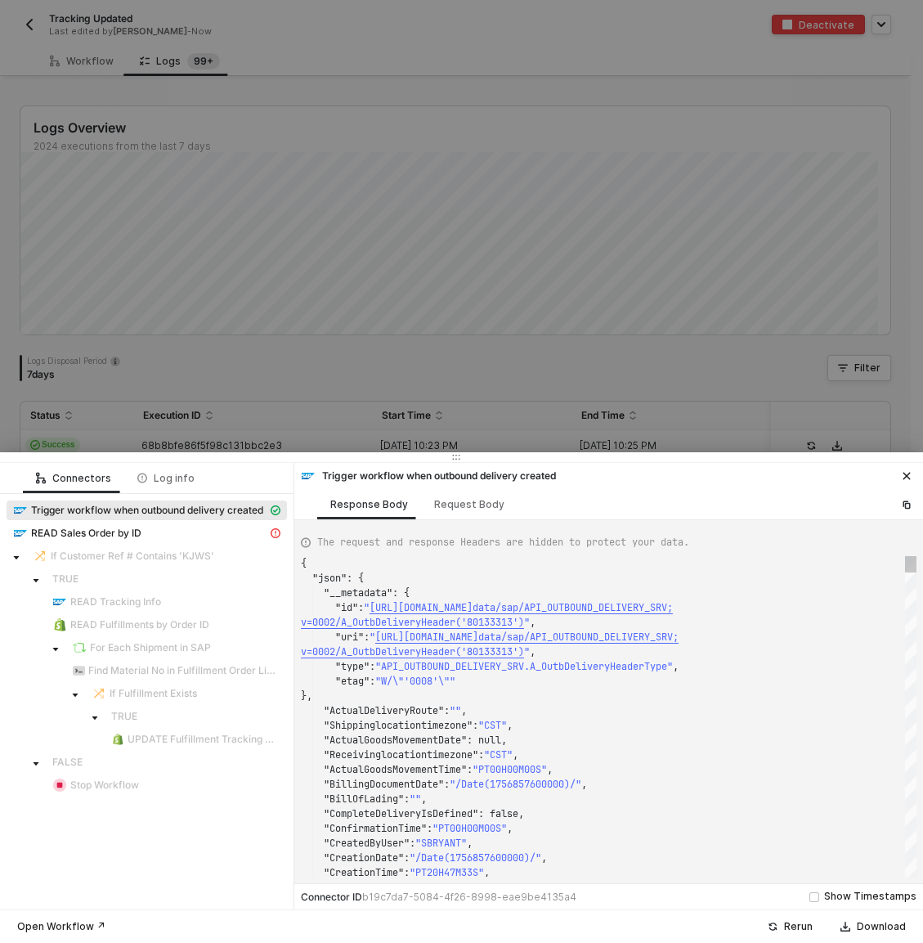
click at [129, 388] on div at bounding box center [461, 471] width 923 height 943
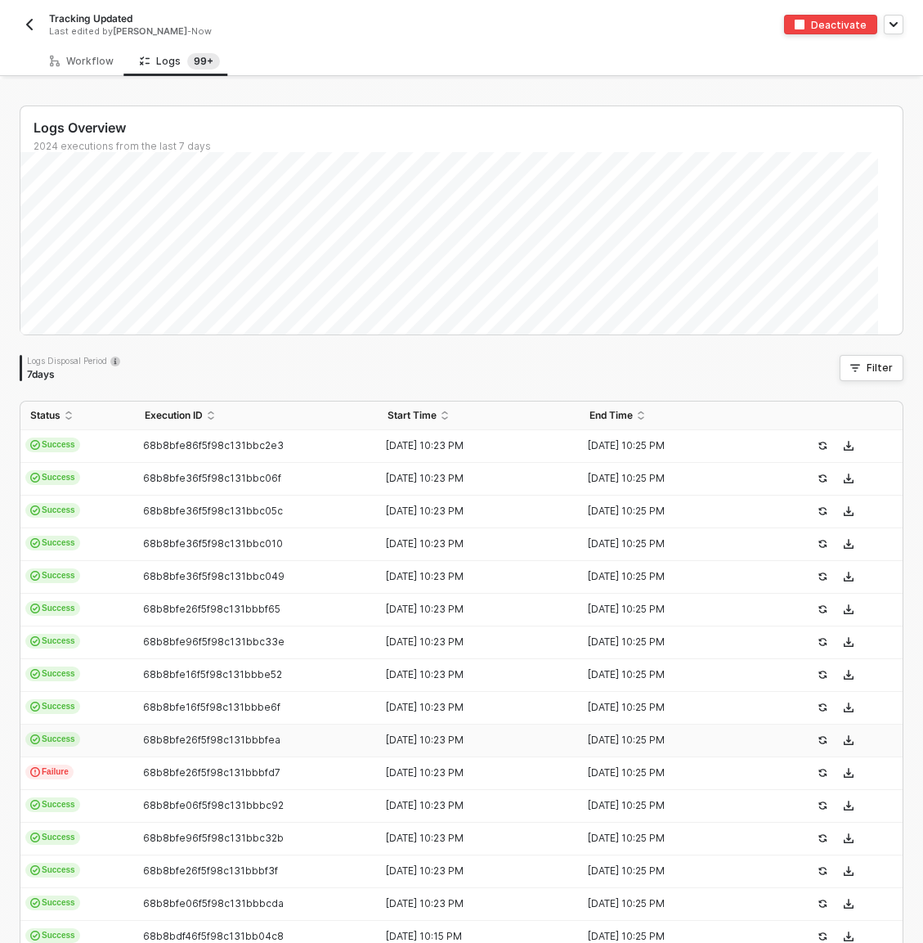
click at [95, 738] on td "Success" at bounding box center [77, 741] width 115 height 33
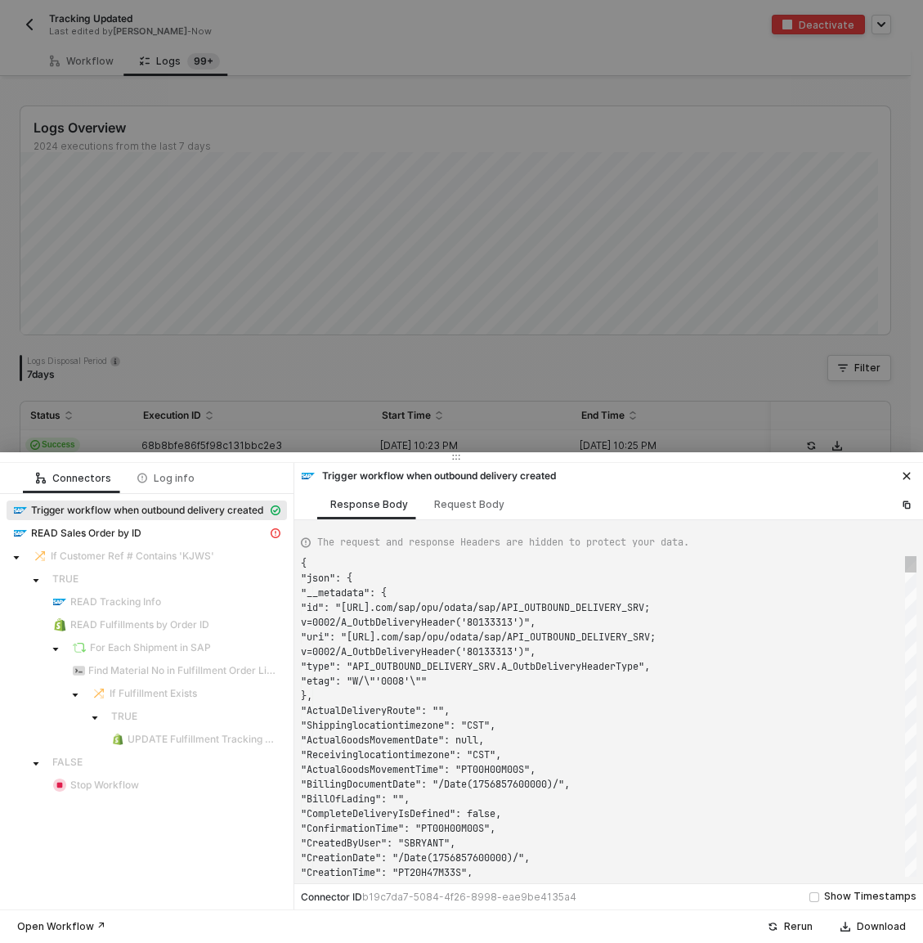
type textarea "{ "json": { "__metadata": { "id": "[URL][DOMAIN_NAME]", "uri": "[URL][DOMAIN_NA…"
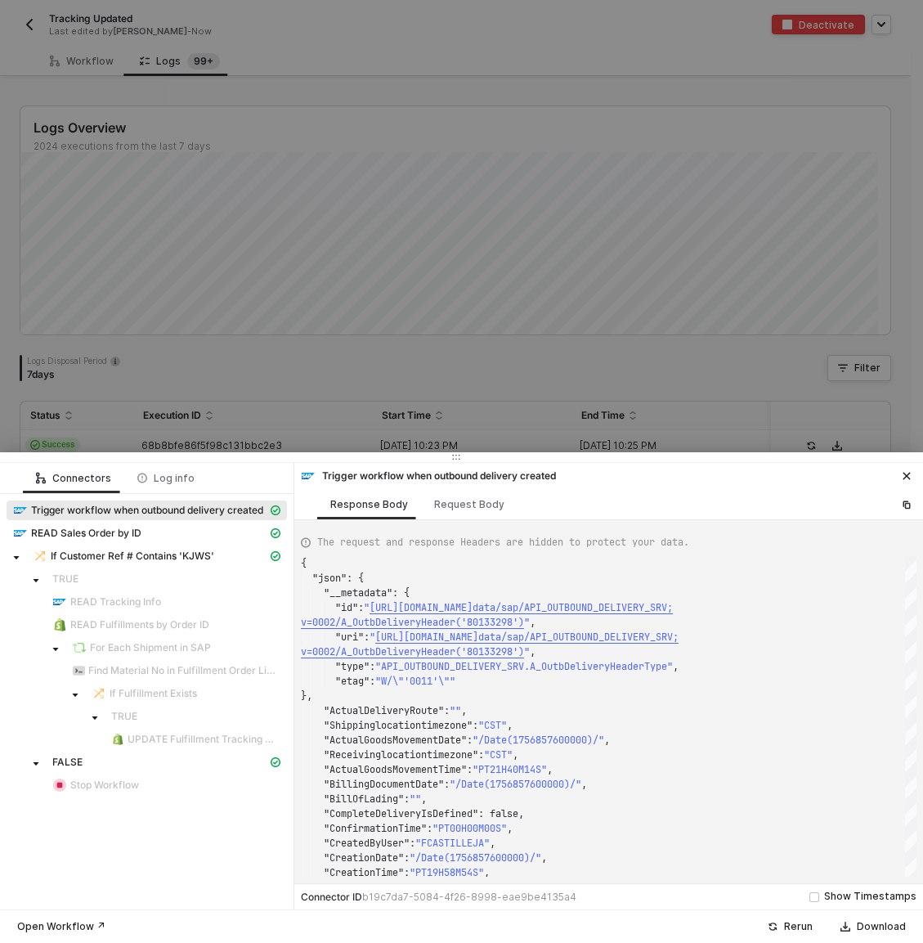
click at [102, 369] on div at bounding box center [461, 471] width 923 height 943
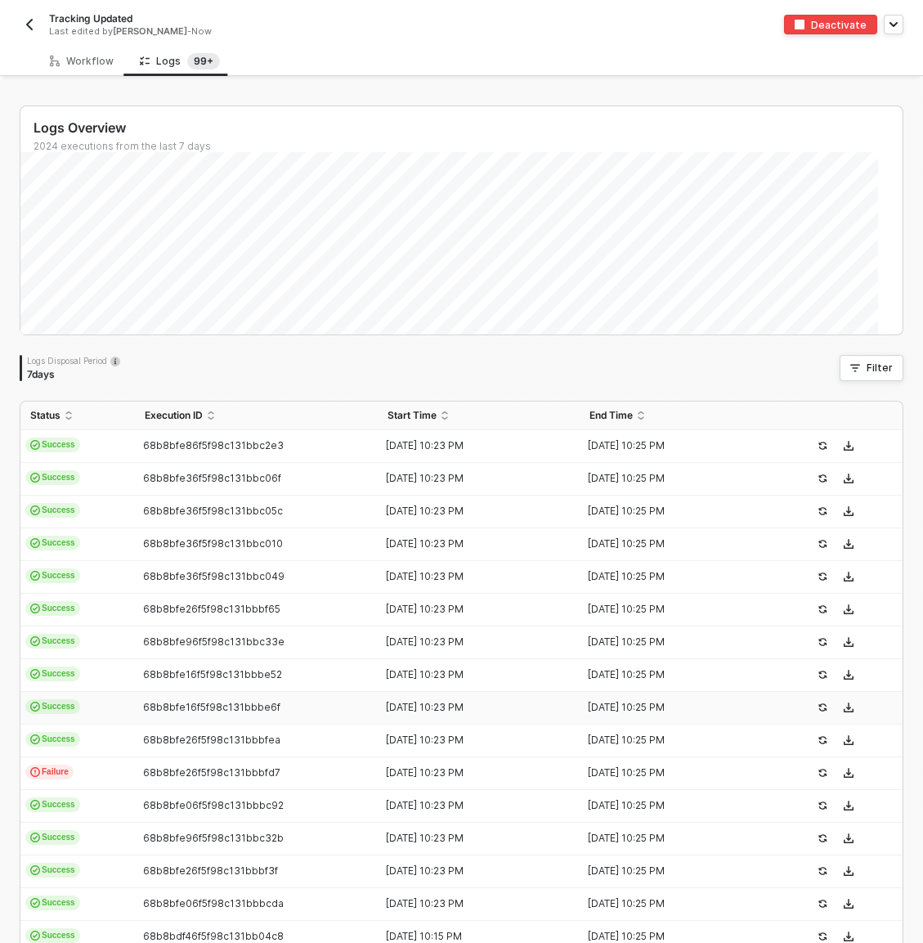
click at [99, 706] on td "Success" at bounding box center [77, 708] width 115 height 33
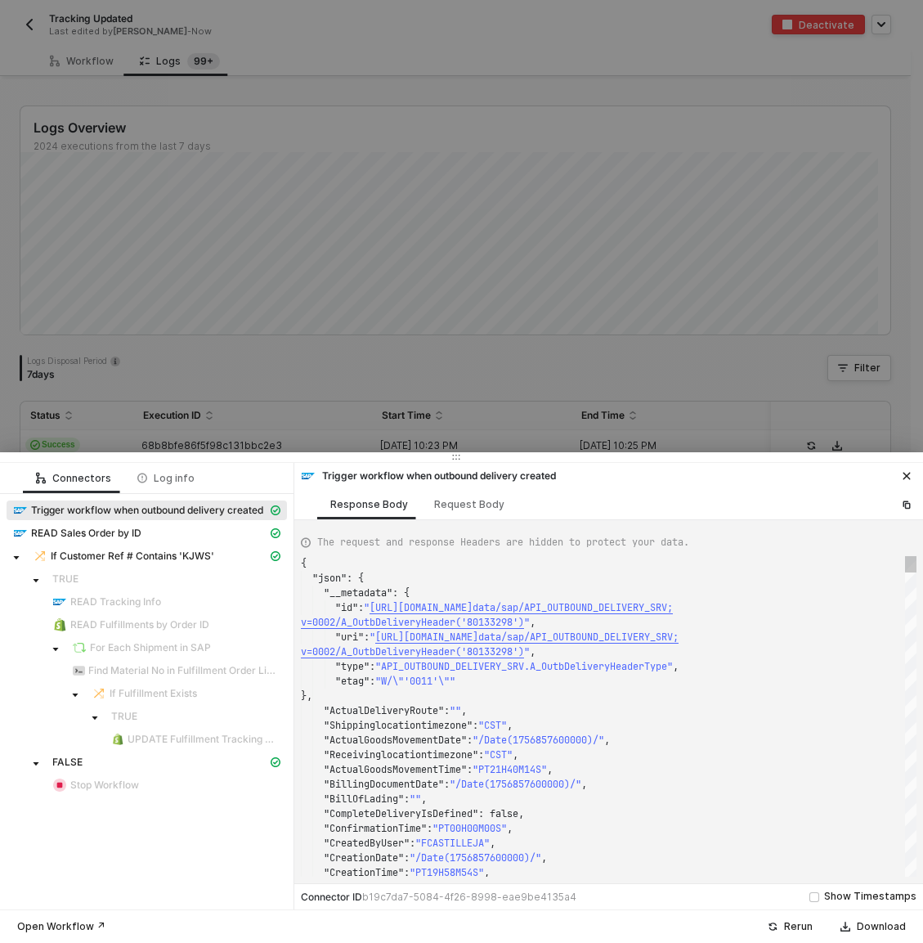
type textarea "{ "json": { "__metadata": { "id": "[URL][DOMAIN_NAME]", "uri": "[URL][DOMAIN_NA…"
click at [188, 335] on div at bounding box center [461, 471] width 923 height 943
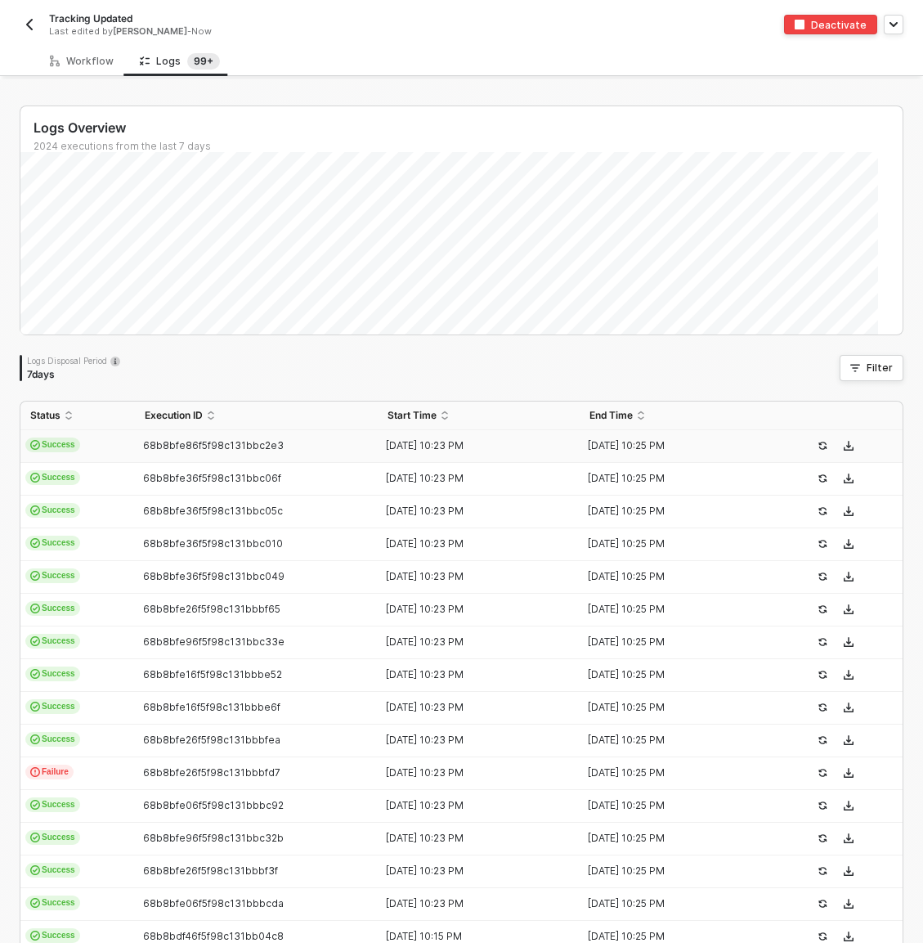
click at [97, 456] on td "Success" at bounding box center [77, 446] width 115 height 33
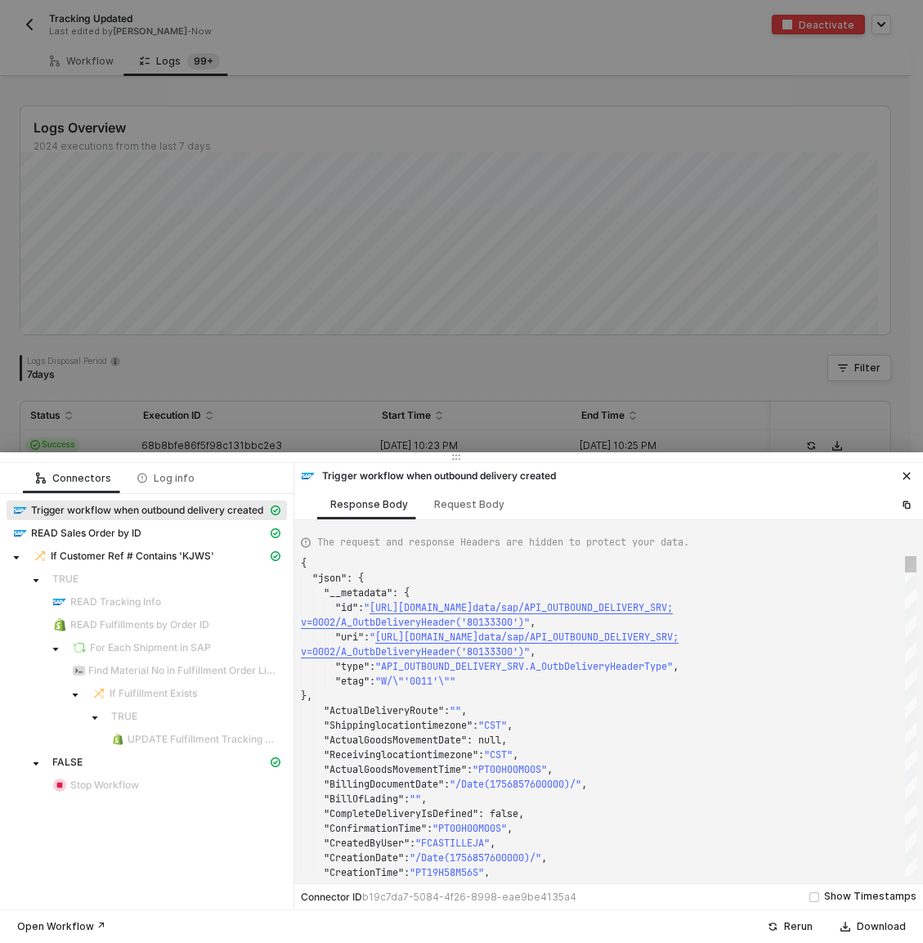
type textarea "{ "json": { "__metadata": { "id": "[URL][DOMAIN_NAME]", "uri": "[URL][DOMAIN_NA…"
click at [181, 402] on div at bounding box center [461, 471] width 923 height 943
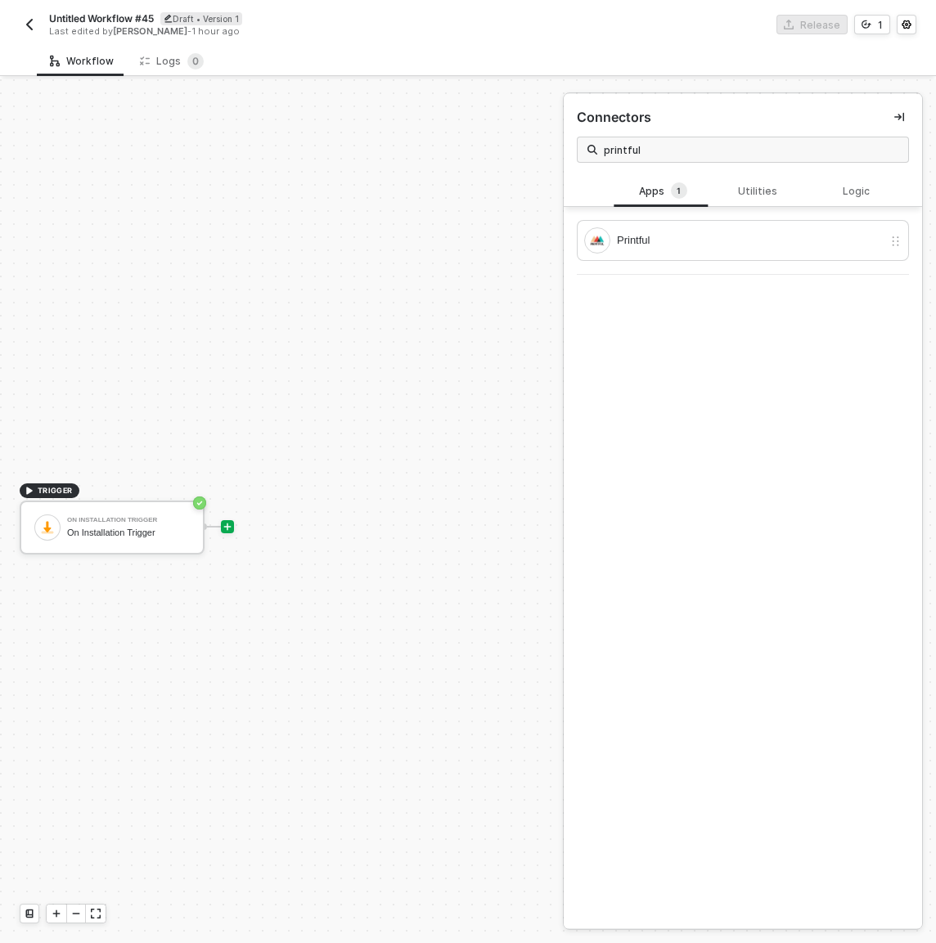
scroll to position [30, 0]
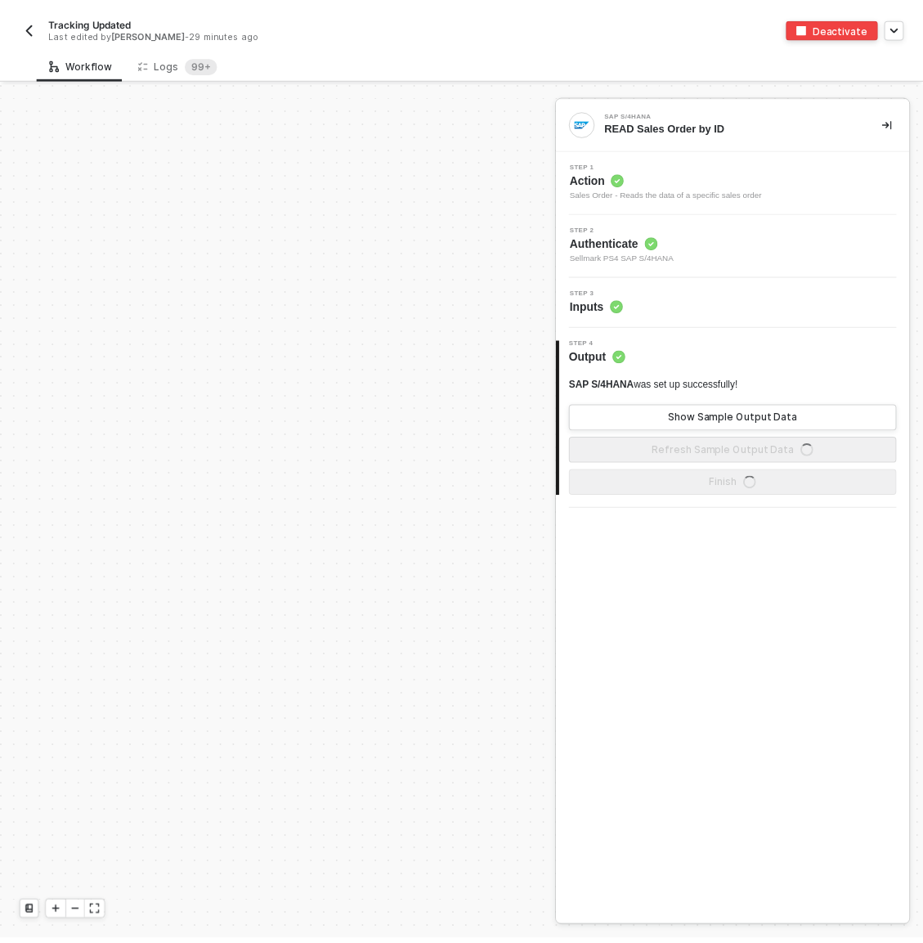
scroll to position [542, 0]
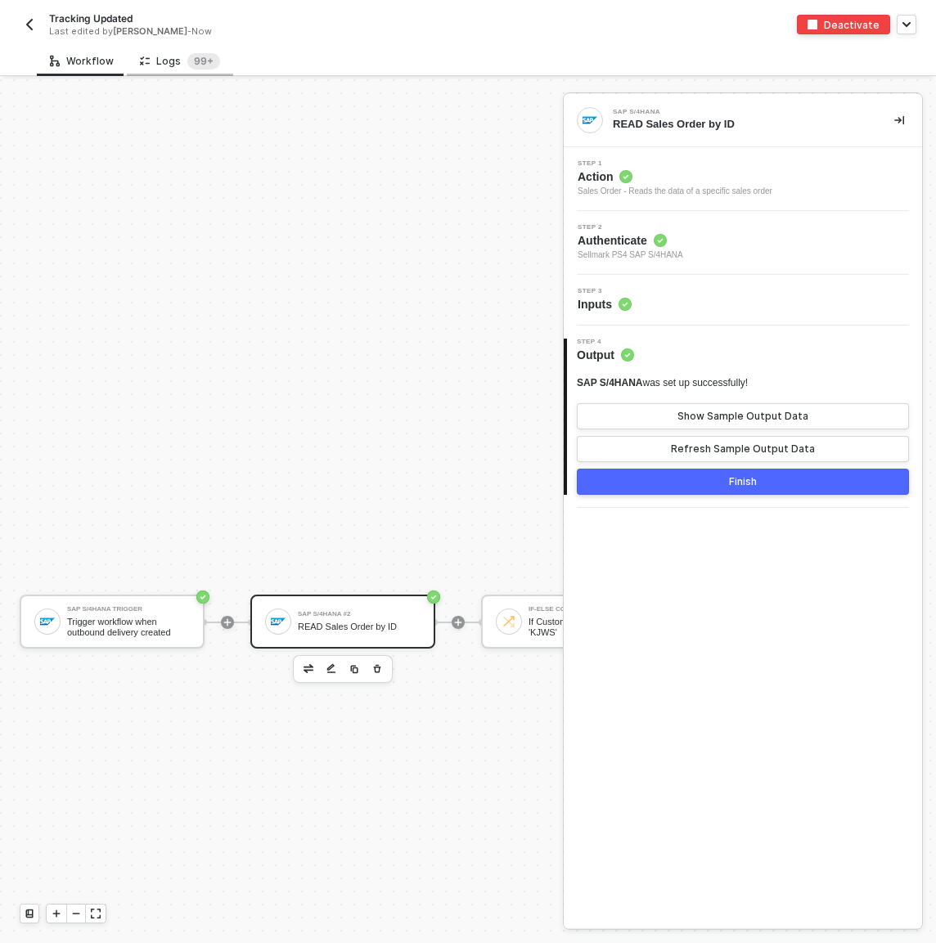
click at [180, 70] on div "Logs 99+" at bounding box center [180, 61] width 106 height 30
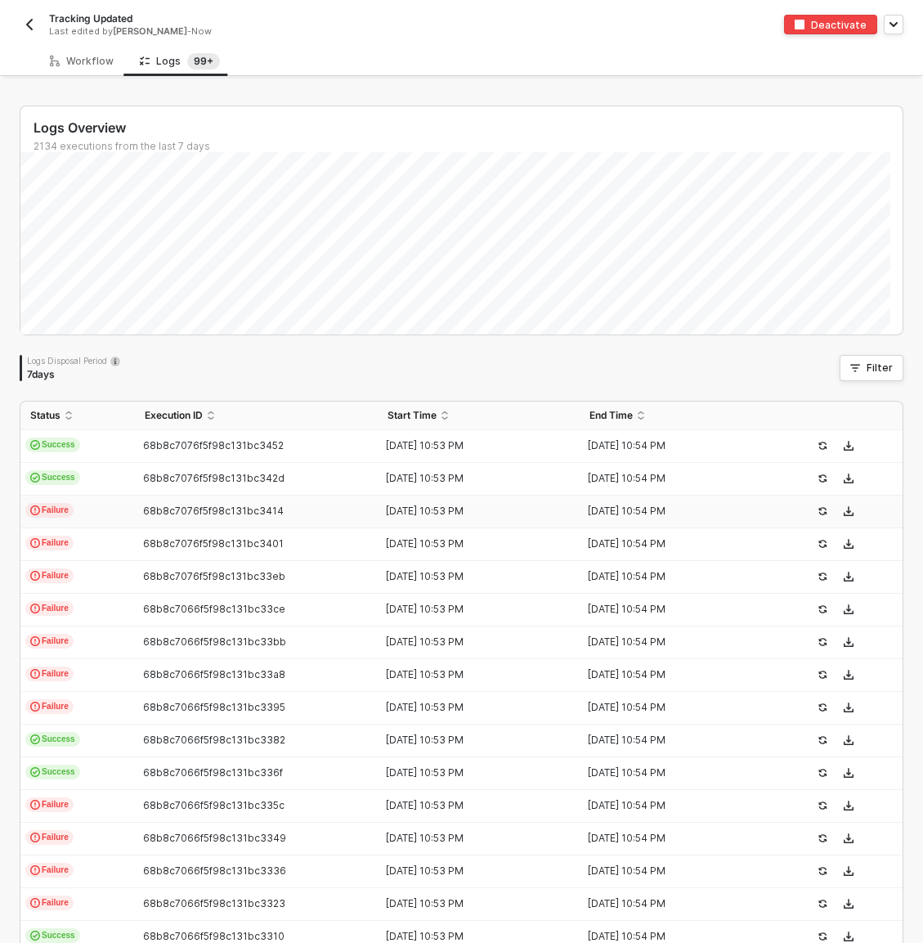
click at [118, 519] on td "Failure" at bounding box center [77, 512] width 115 height 33
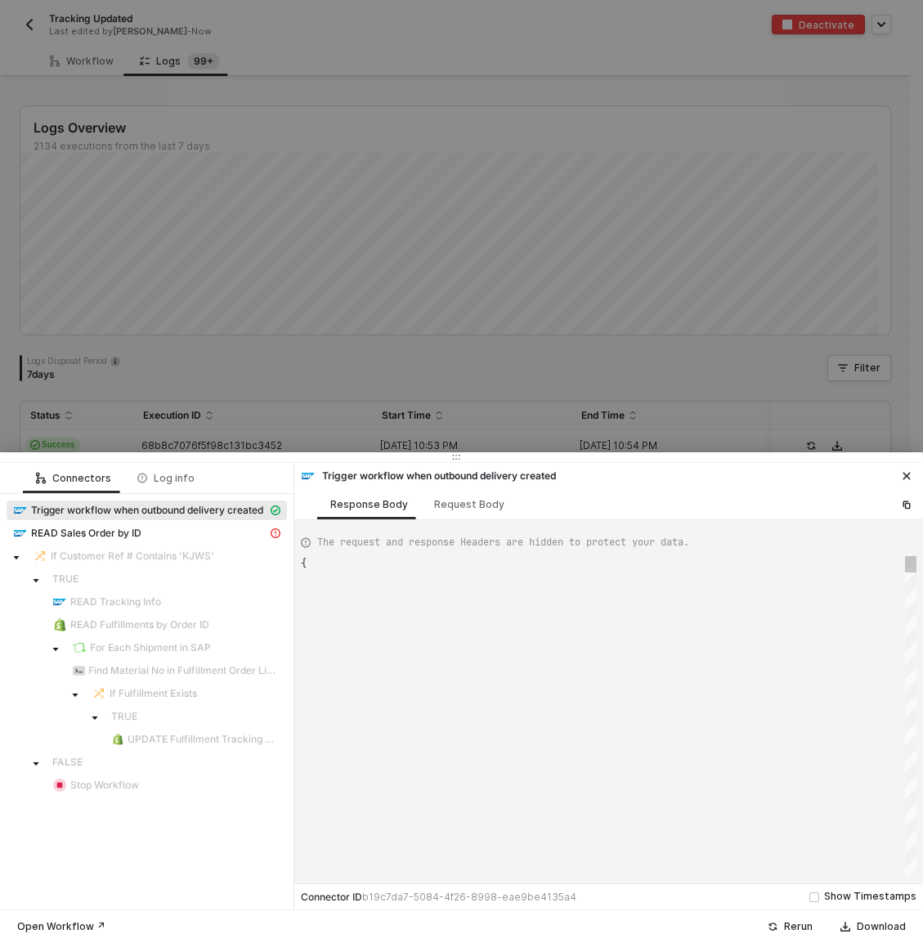
type textarea "{ "json": { "__metadata": { "id": "[URL][DOMAIN_NAME]", "uri": "[URL][DOMAIN_NA…"
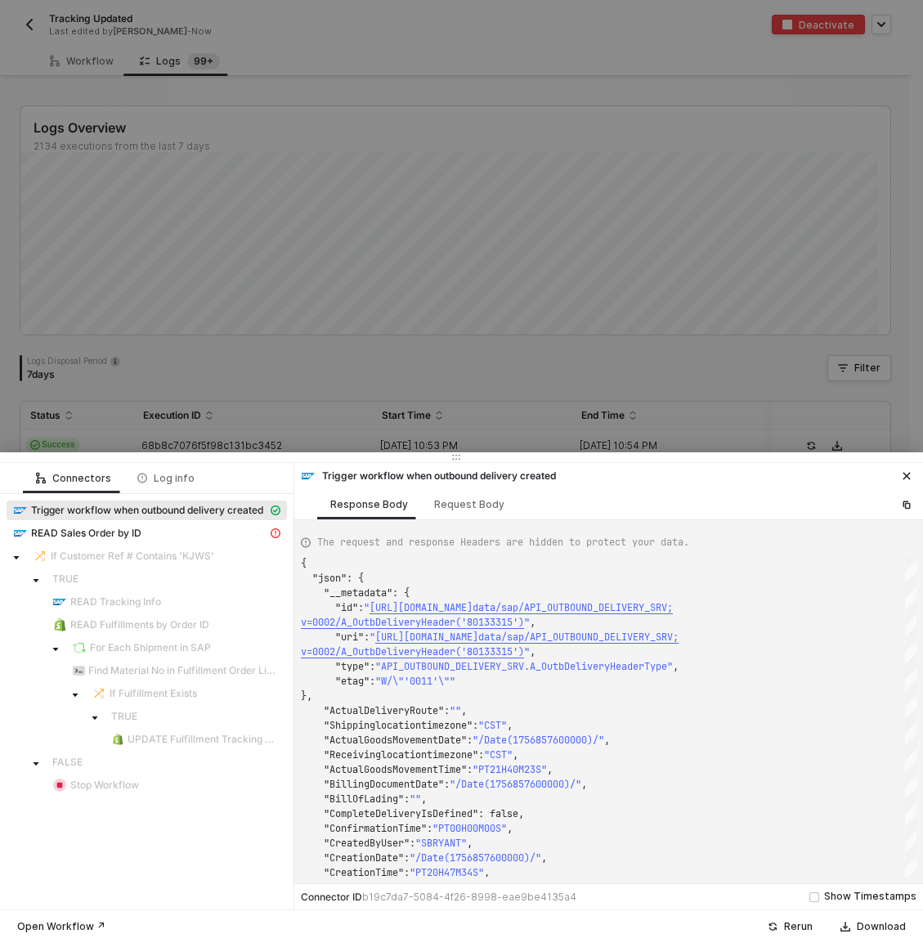
click at [133, 418] on div at bounding box center [461, 471] width 923 height 943
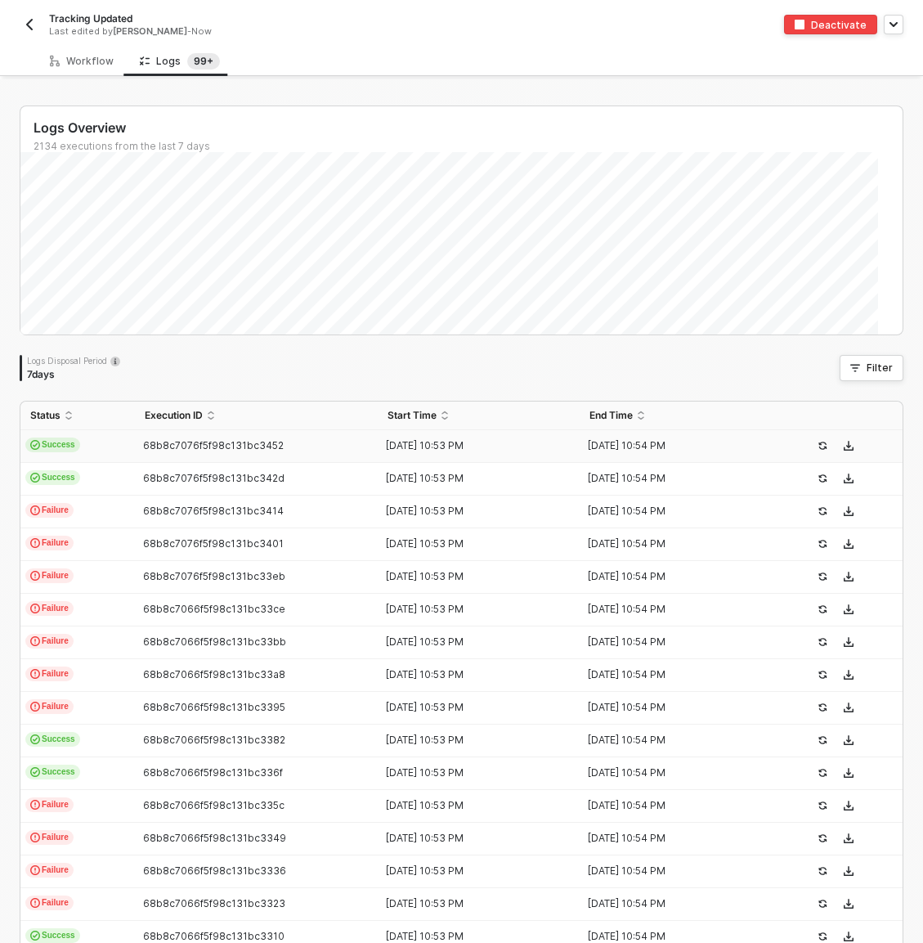
click at [115, 457] on td "Success" at bounding box center [77, 446] width 115 height 33
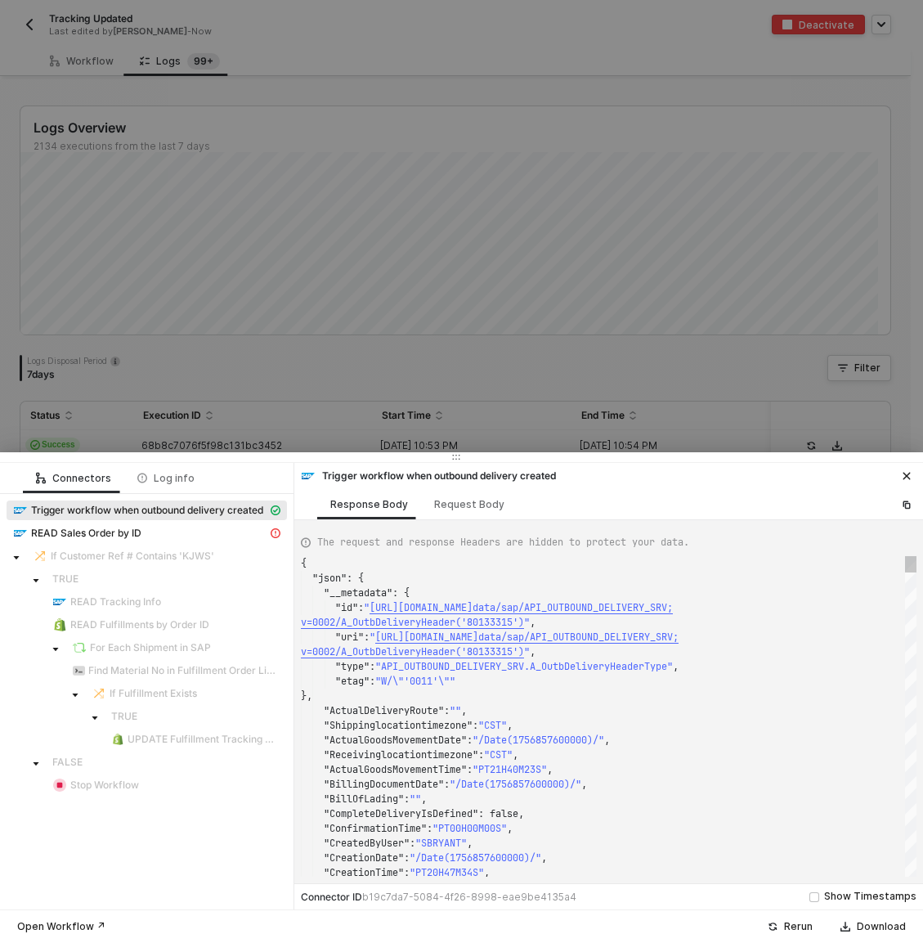
type textarea "{ "json": { "__metadata": { "id": "[URL][DOMAIN_NAME]", "uri": "[URL][DOMAIN_NA…"
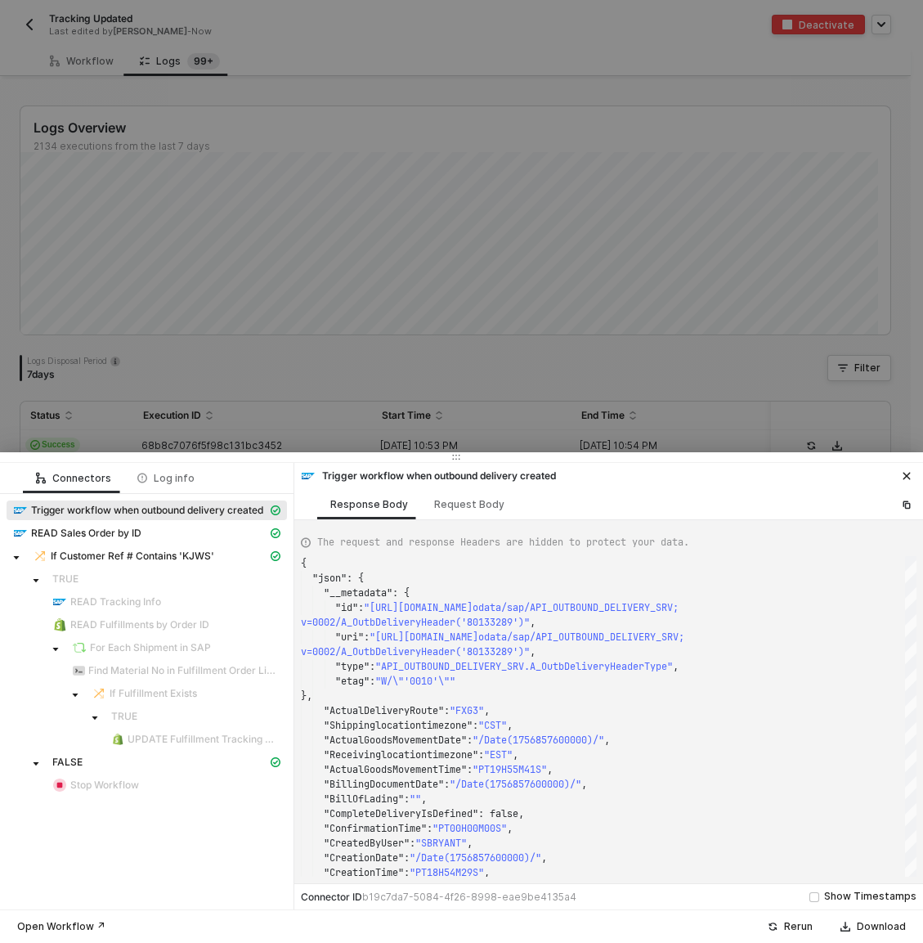
click at [123, 427] on div at bounding box center [461, 471] width 923 height 943
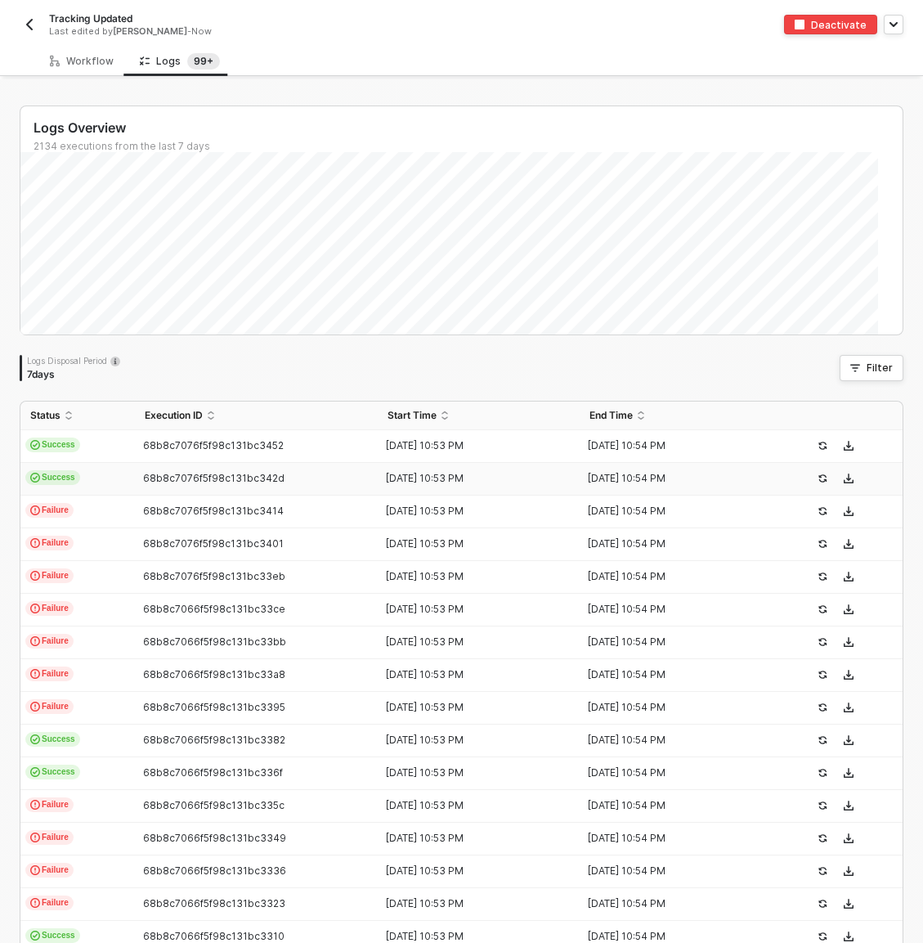
click at [113, 491] on td "Success" at bounding box center [77, 479] width 115 height 33
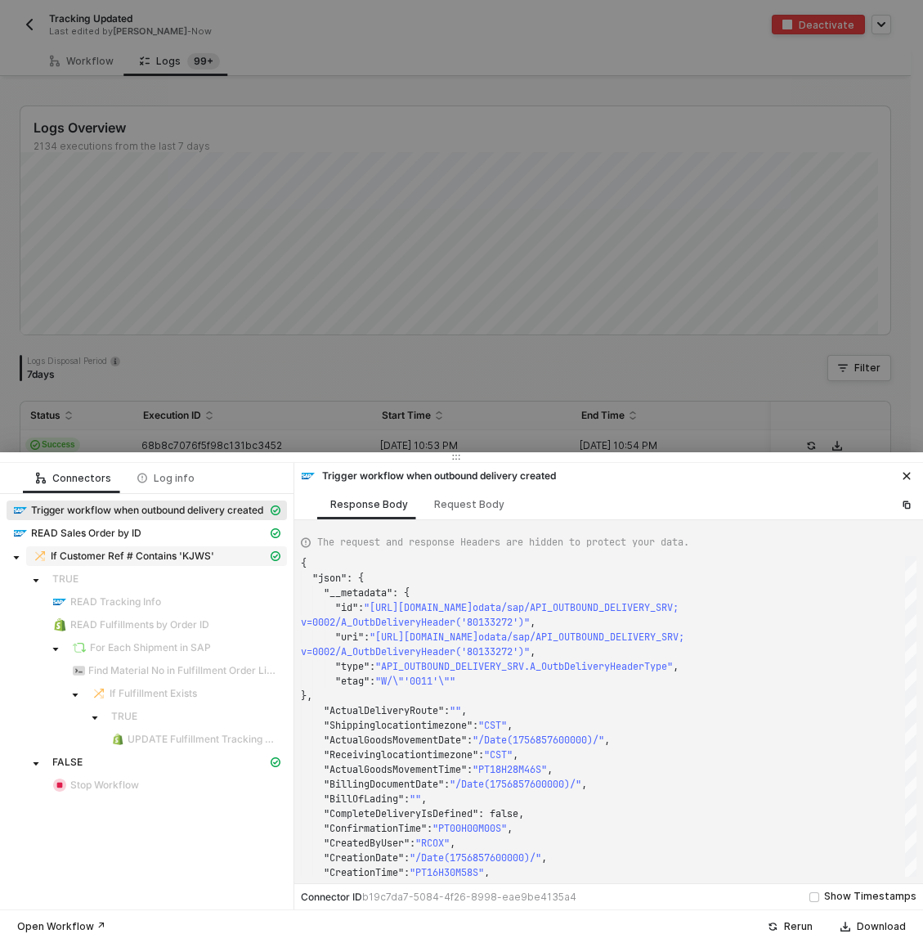
click at [147, 554] on span "If Customer Ref # Contains 'KJWS'" at bounding box center [133, 556] width 164 height 13
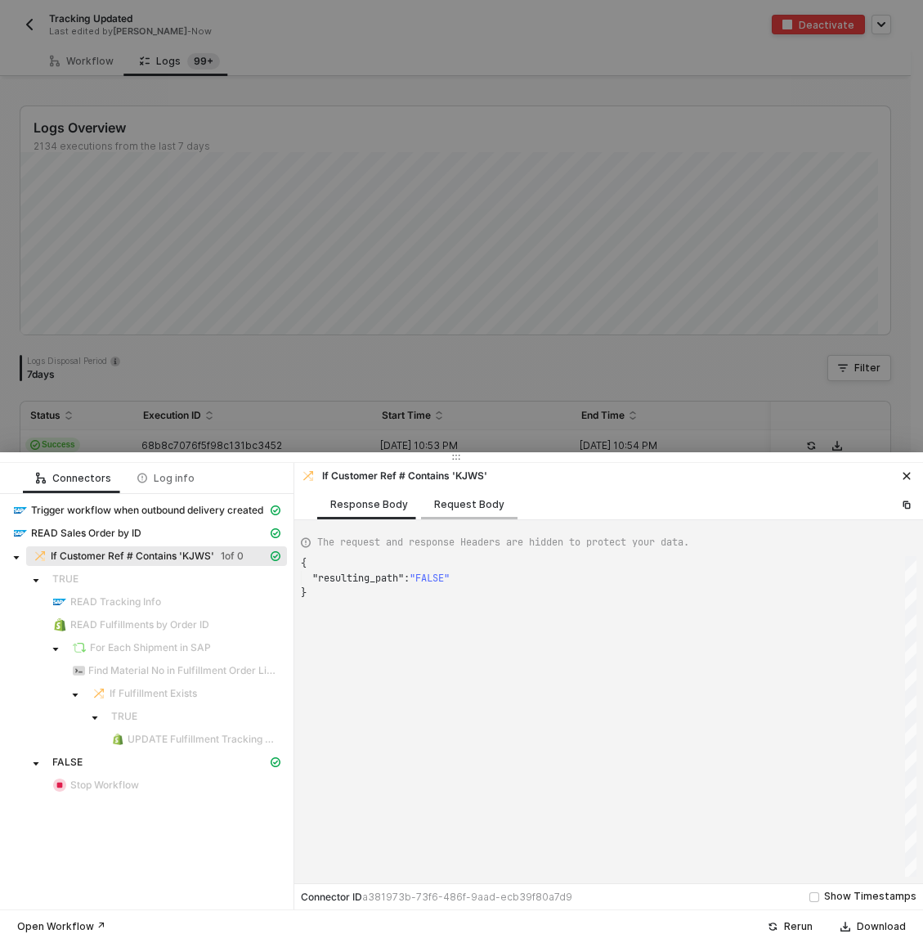
click at [469, 501] on div "Request Body" at bounding box center [469, 504] width 70 height 13
type textarea "{ "conditionSets": [ { "uuid": "d60b4b43-54bd-4c2b-d358-542edac743c7", "conditi…"
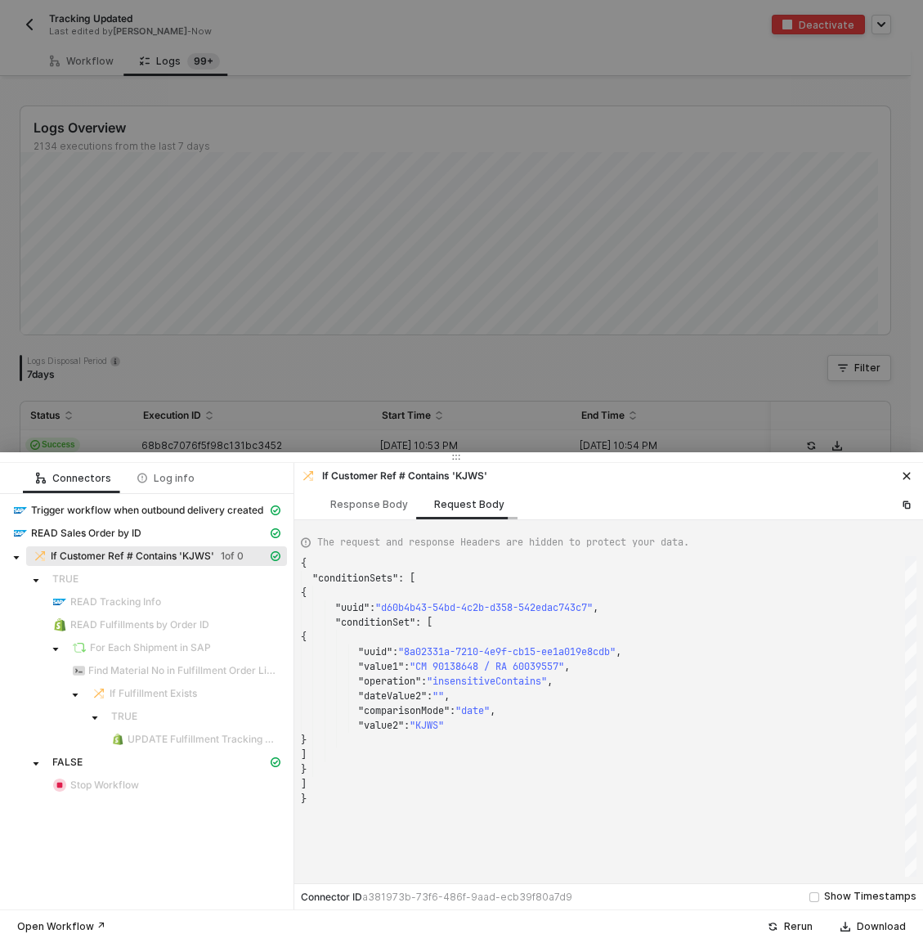
scroll to position [147, 0]
click at [457, 391] on div at bounding box center [461, 471] width 923 height 943
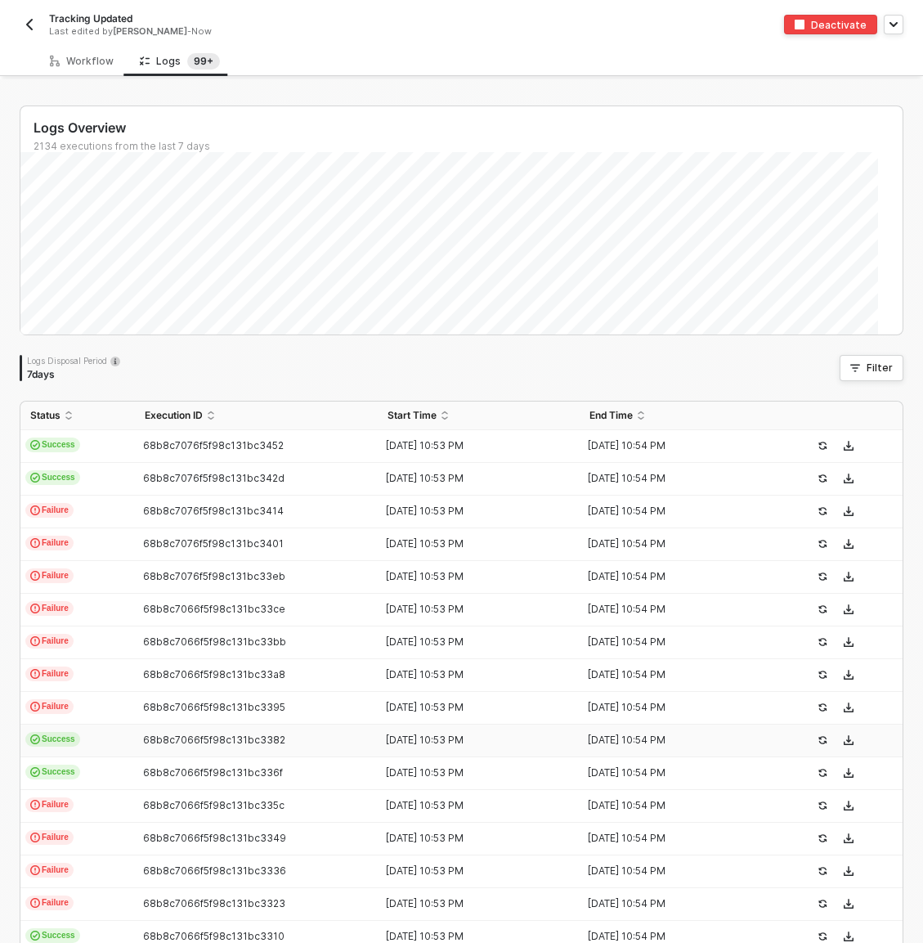
click at [97, 729] on td "Success" at bounding box center [77, 741] width 115 height 33
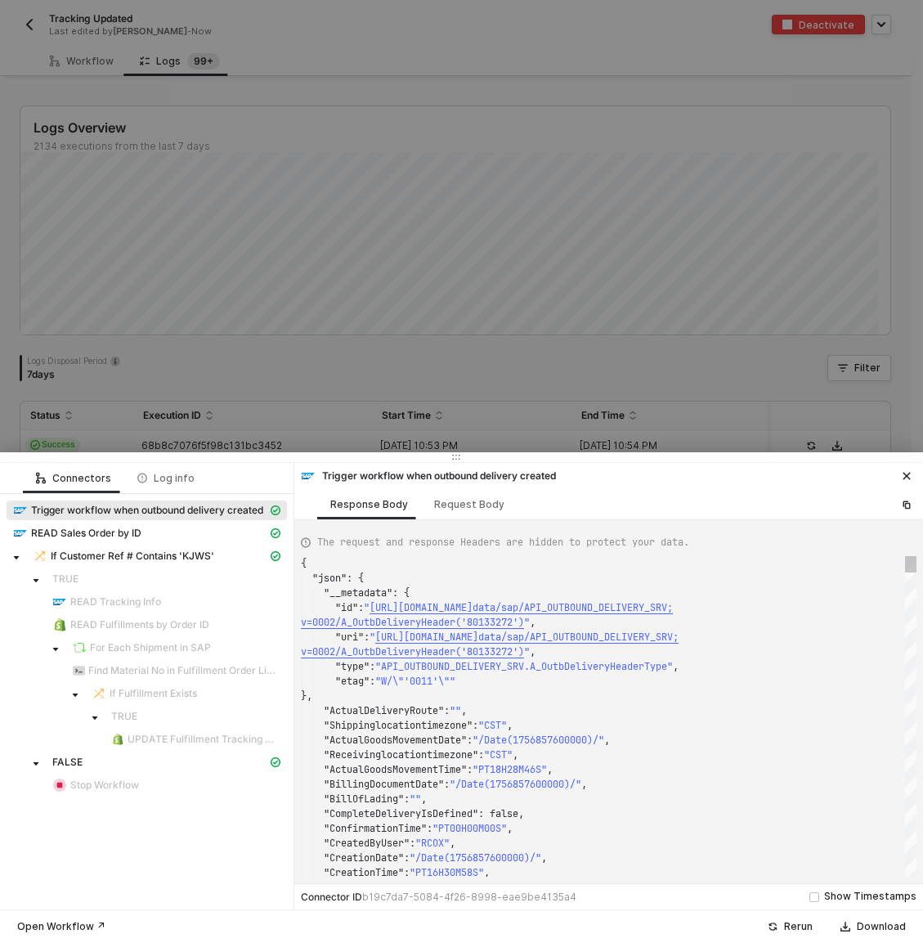
scroll to position [118, 0]
type textarea "{ "json": { "__metadata": { "id": "[URL][DOMAIN_NAME]", "uri": "[URL][DOMAIN_NA…"
click at [241, 245] on div at bounding box center [461, 471] width 923 height 943
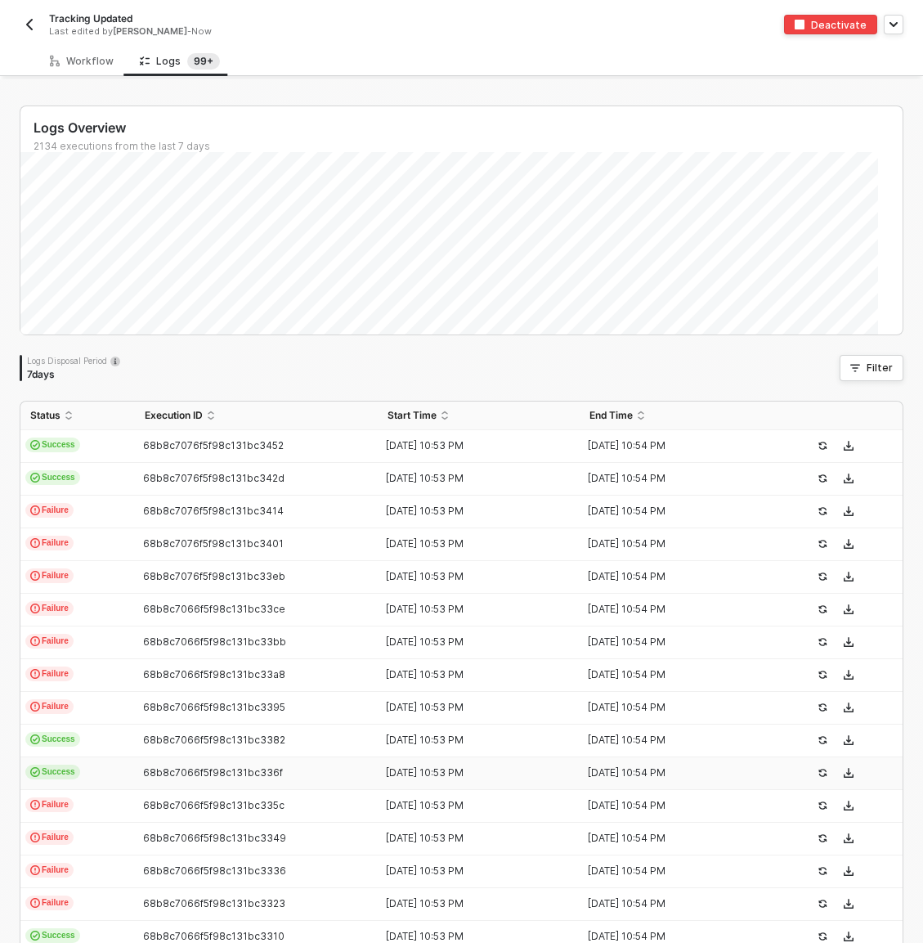
click at [80, 773] on span "Success" at bounding box center [52, 772] width 55 height 15
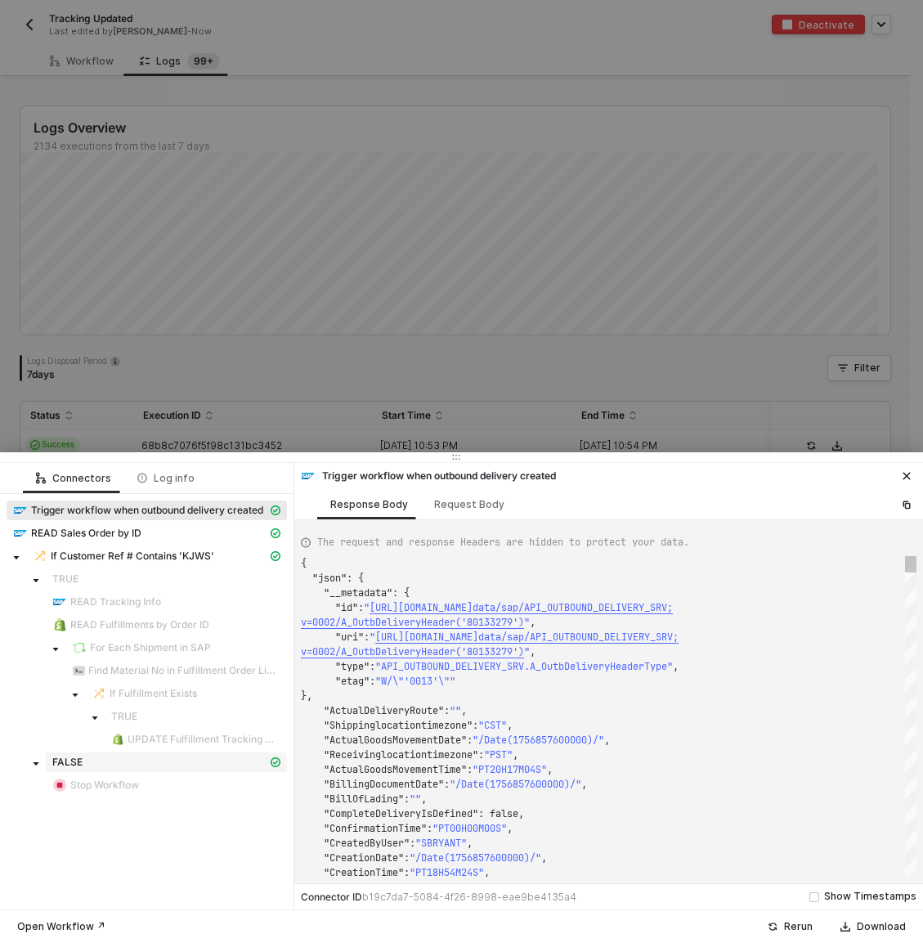
type textarea "{ "json": { "__metadata": { "id": "[URL][DOMAIN_NAME]", "uri": "[URL][DOMAIN_NA…"
click at [254, 296] on div at bounding box center [461, 471] width 923 height 943
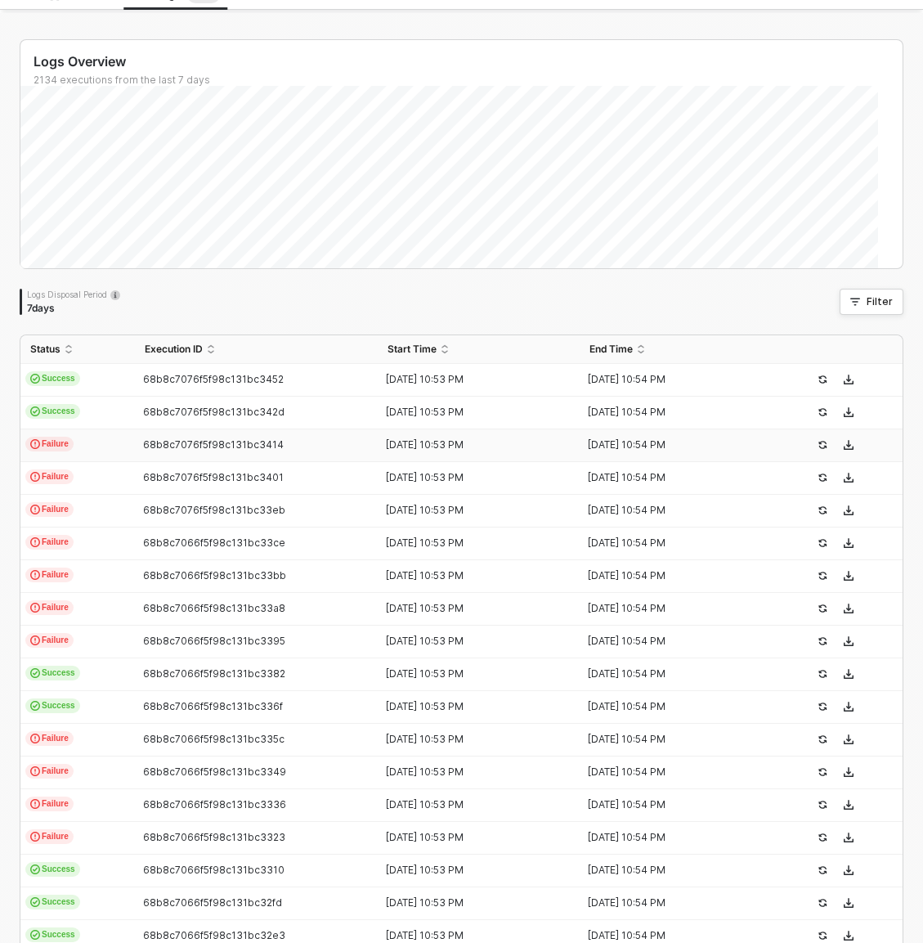
scroll to position [137, 0]
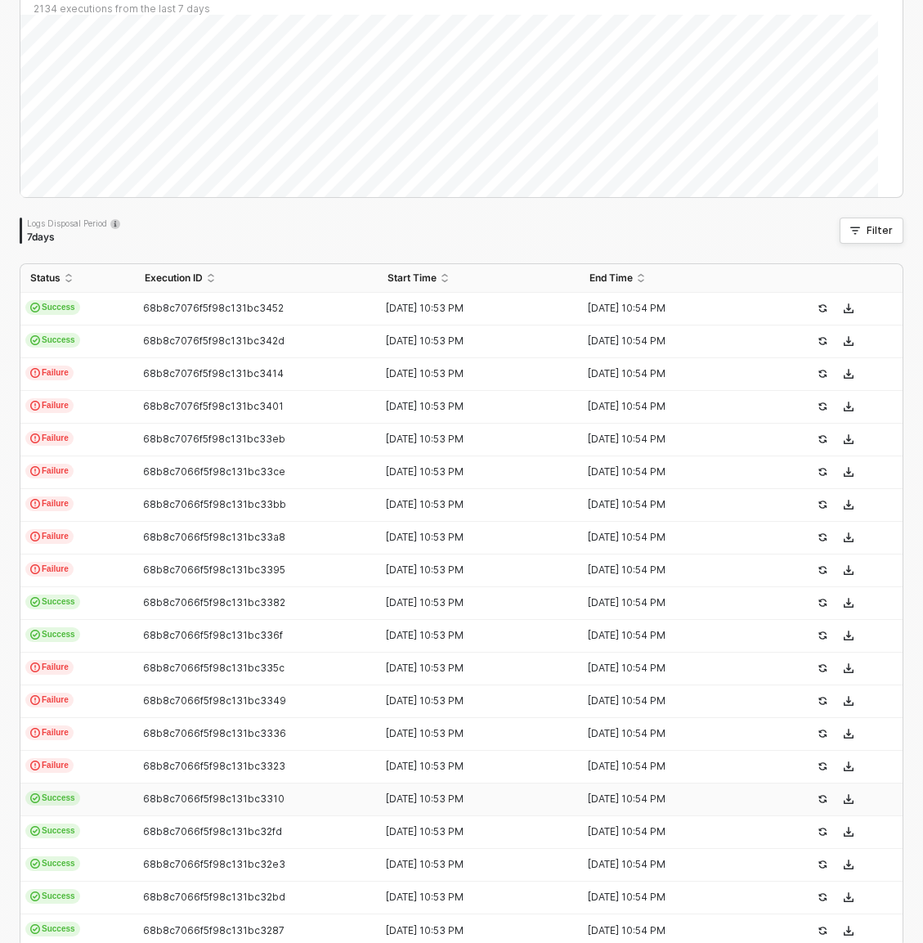
click at [86, 805] on td "Success" at bounding box center [77, 800] width 115 height 33
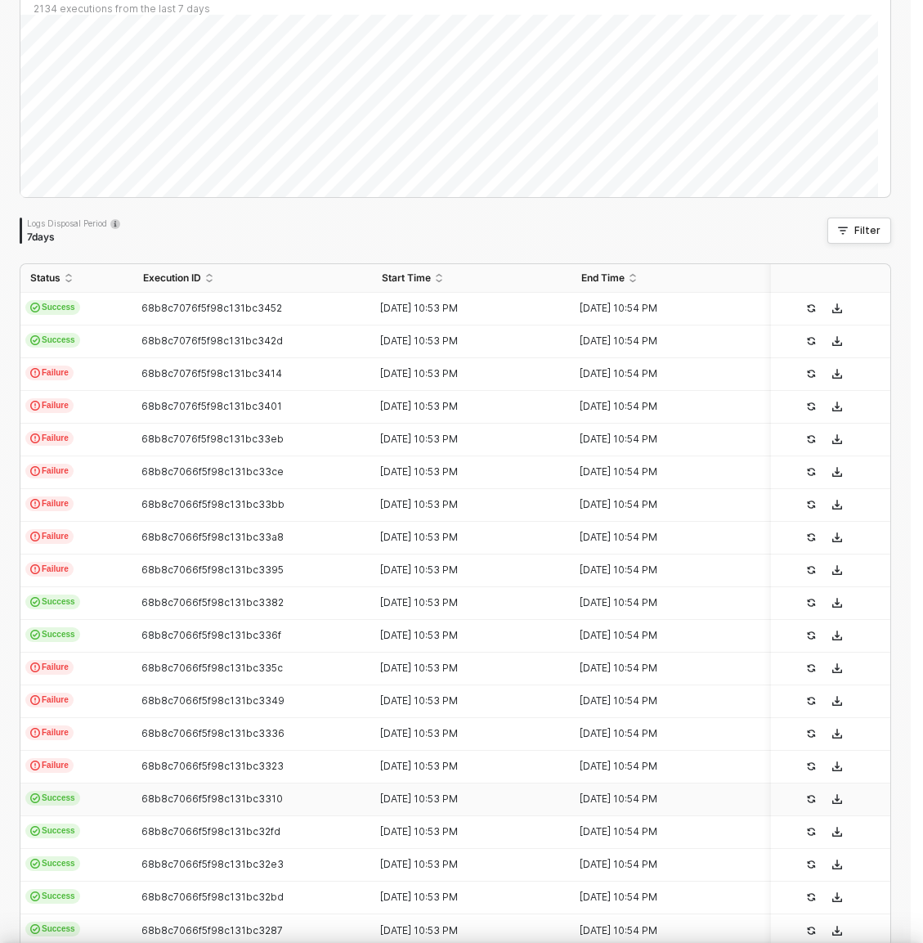
scroll to position [118, 0]
type textarea "{ "json": { "__metadata": { "id": "[URL][DOMAIN_NAME]", "uri": "[URL][DOMAIN_NA…"
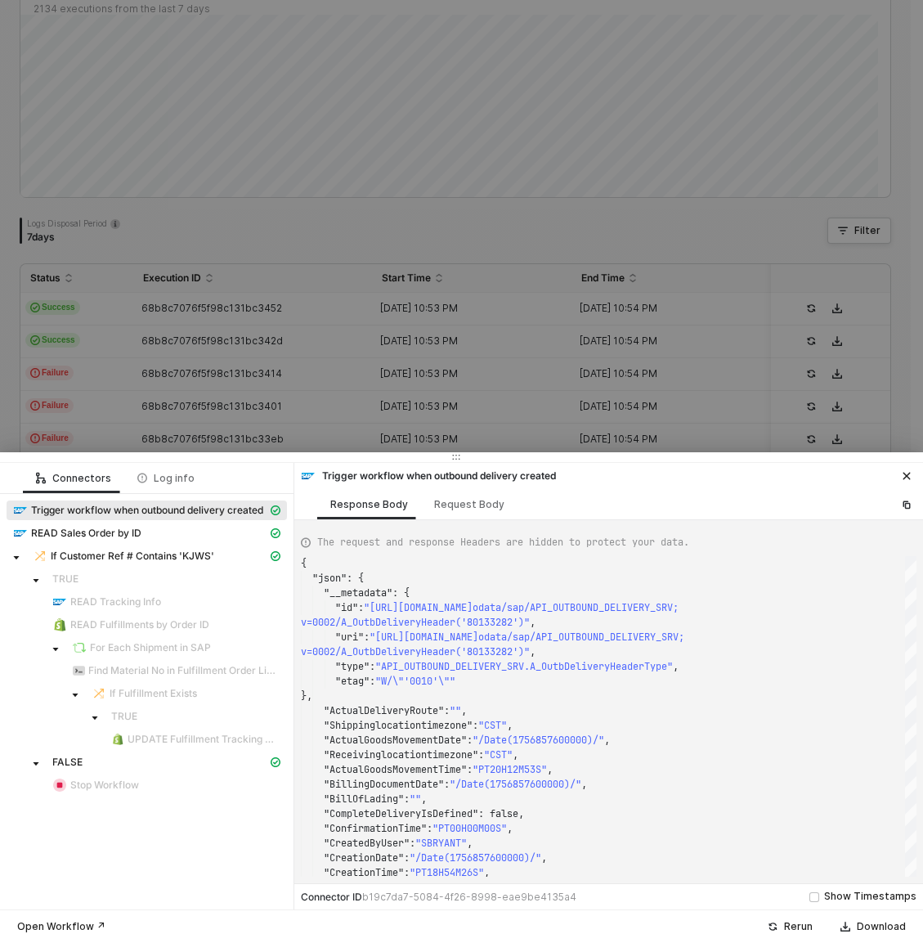
click at [362, 242] on div at bounding box center [461, 471] width 923 height 943
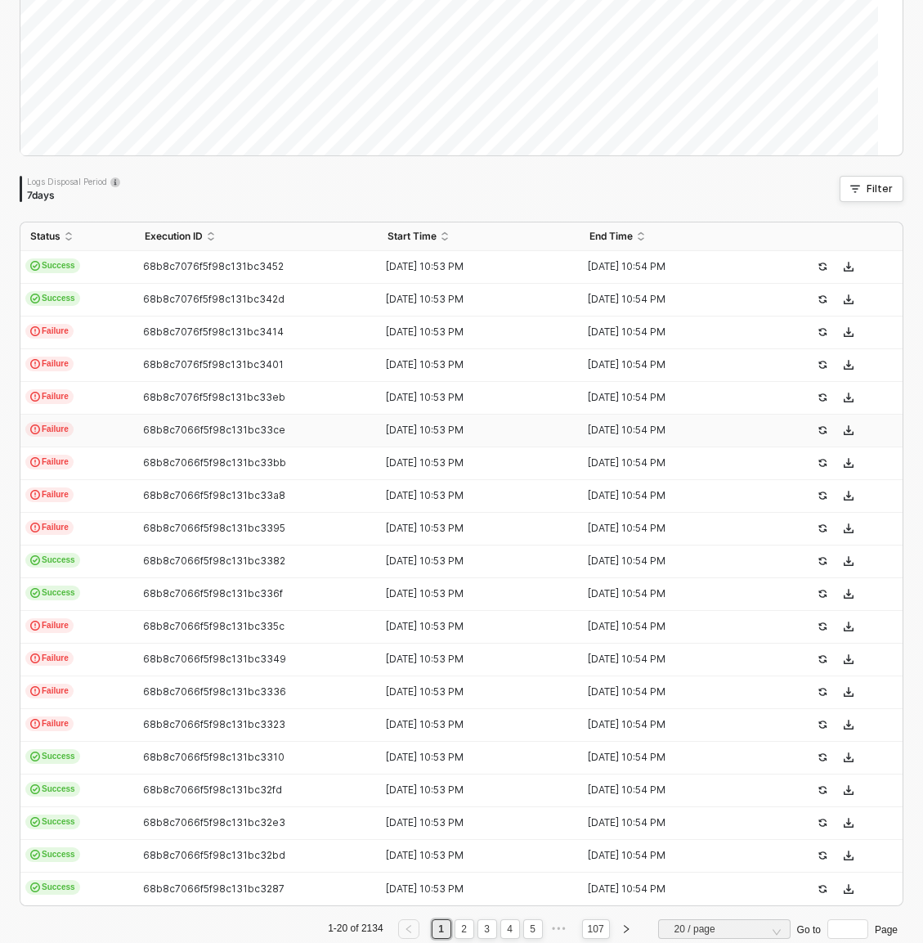
scroll to position [213, 0]
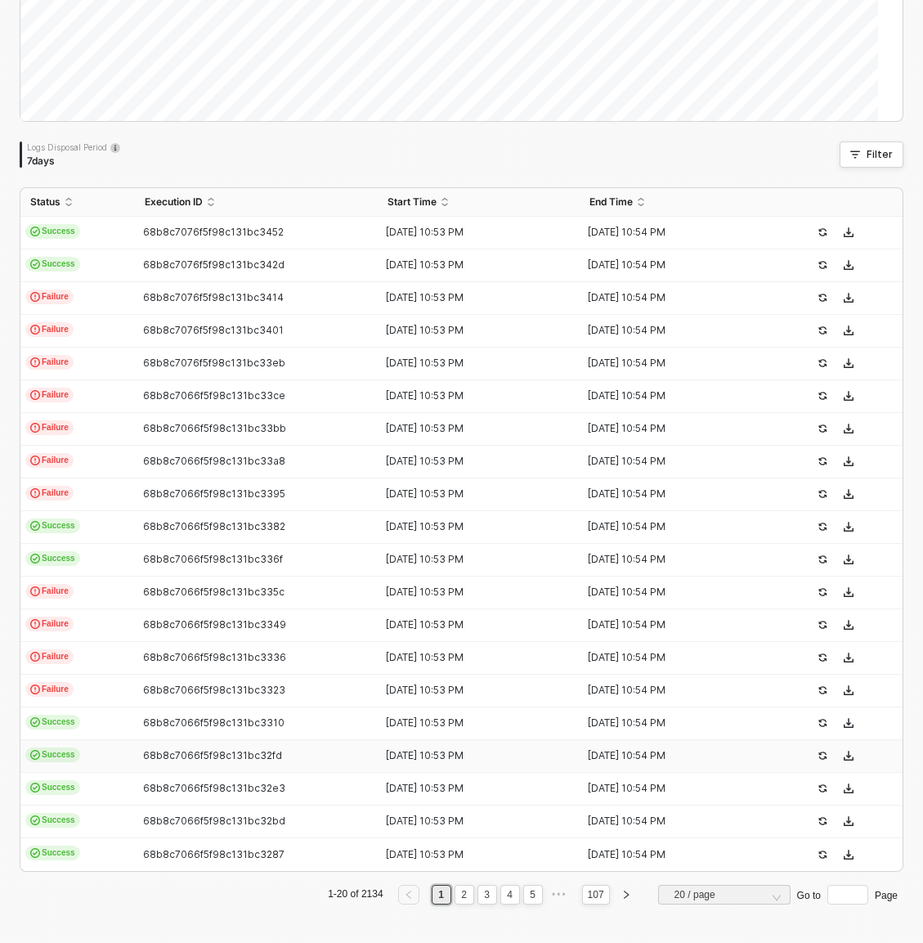
click at [124, 744] on td "Success" at bounding box center [77, 756] width 115 height 33
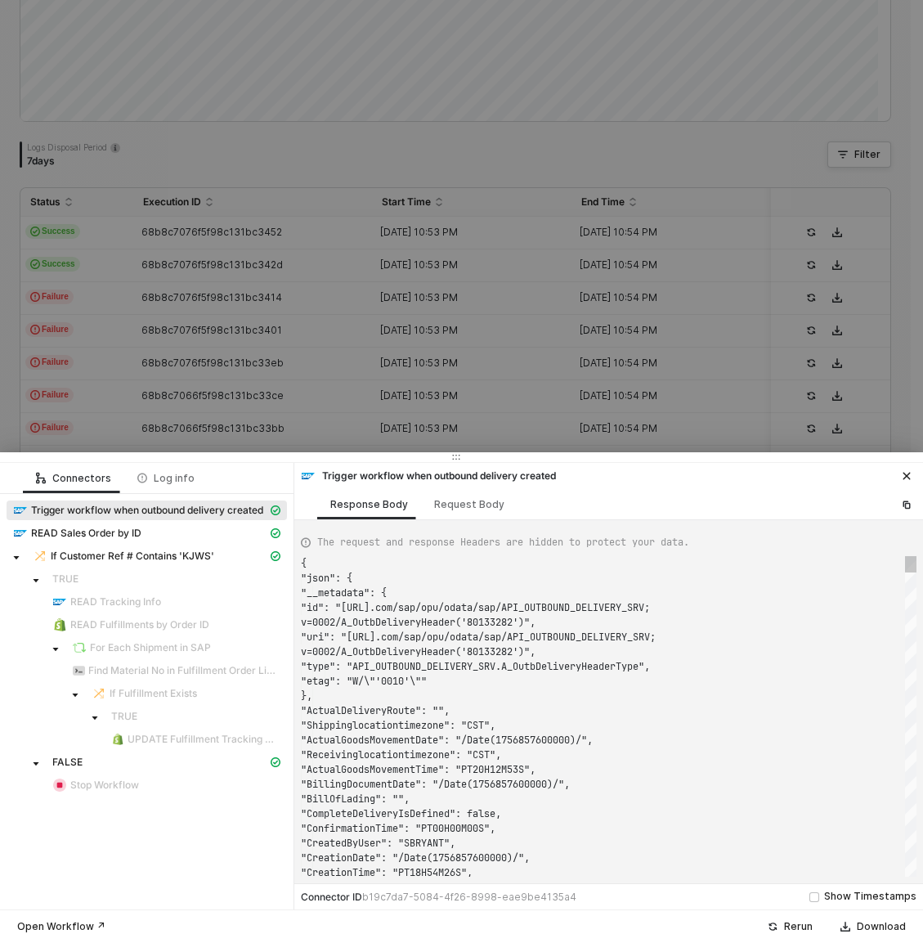
type textarea "{ "json": { "__metadata": { "id": "[URL][DOMAIN_NAME]", "uri": "[URL][DOMAIN_NA…"
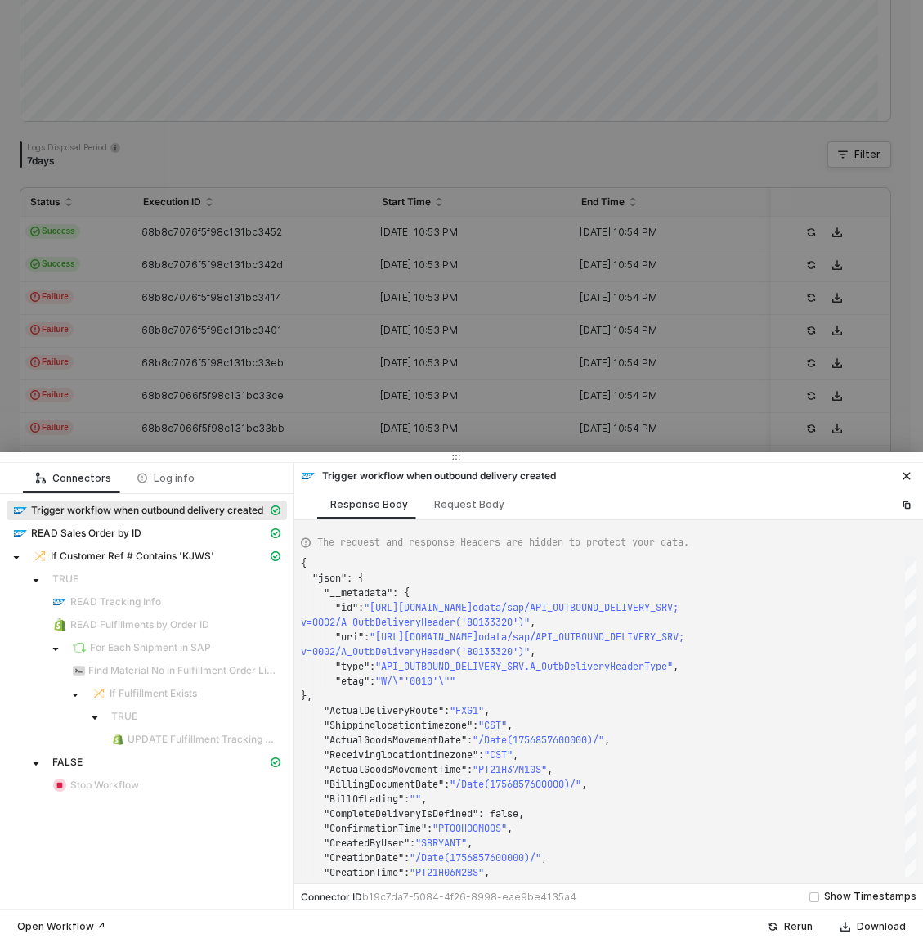
click at [222, 375] on div at bounding box center [461, 471] width 923 height 943
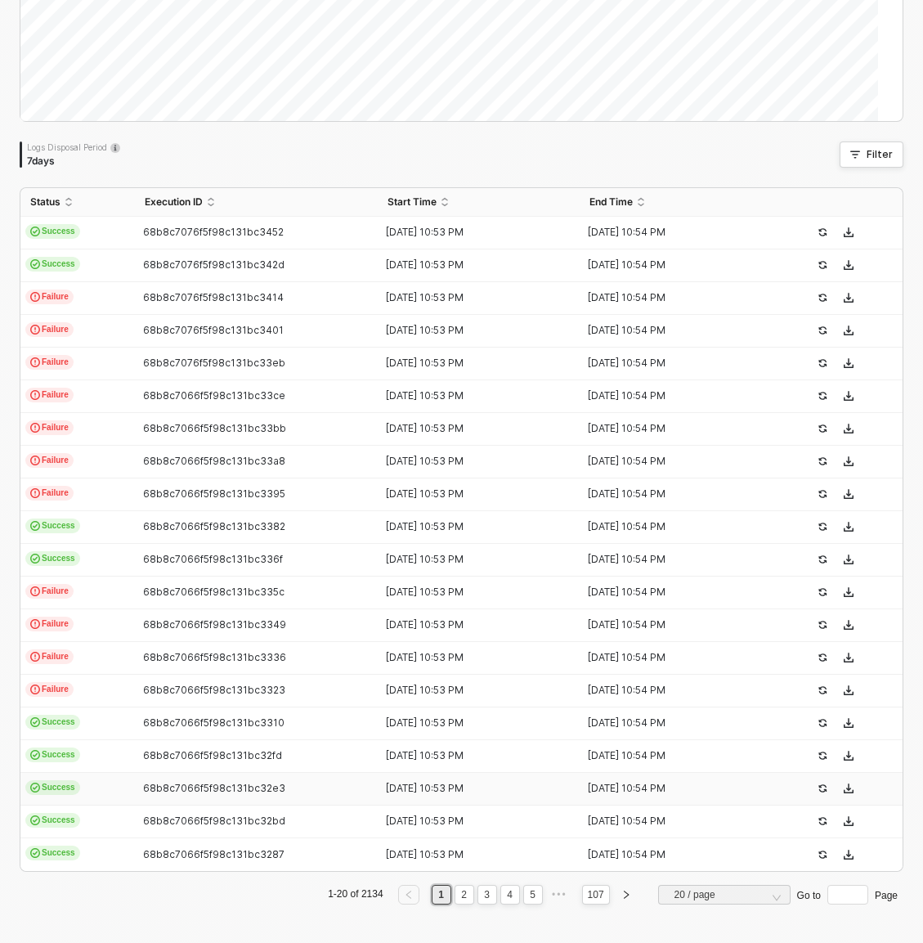
click at [101, 781] on td "Success" at bounding box center [77, 789] width 115 height 33
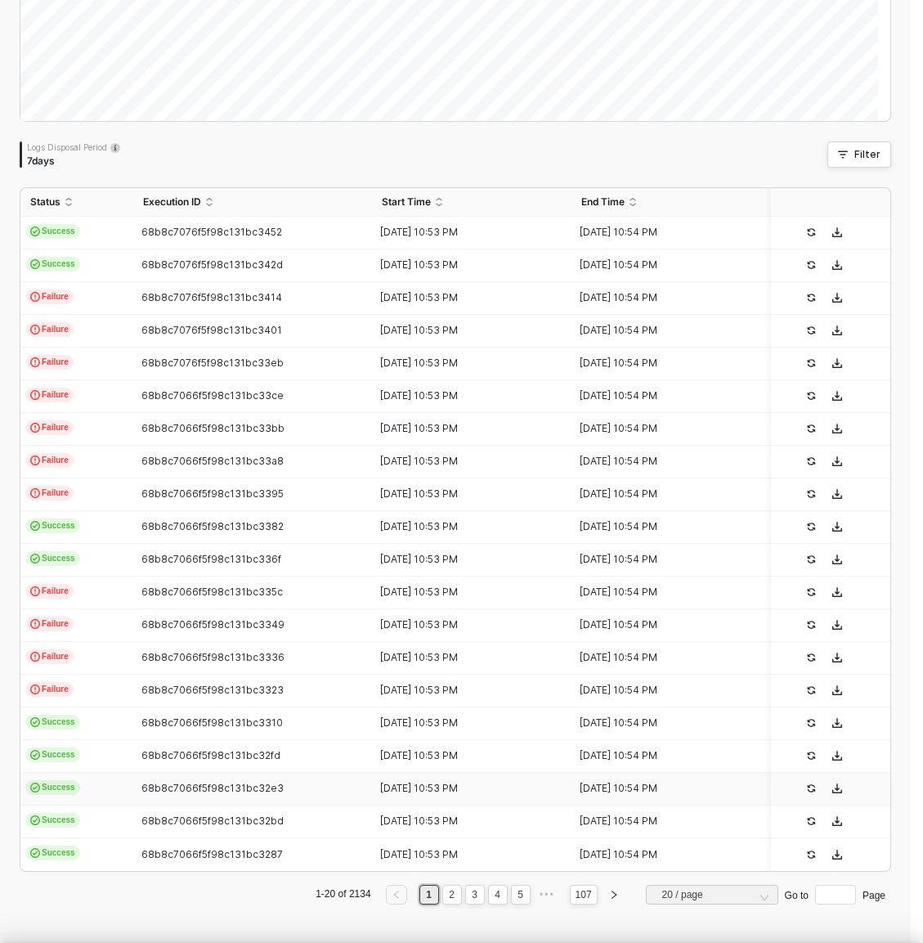
type textarea "{ "json": { "__metadata": { "id": "[URL][DOMAIN_NAME]", "uri": "[URL][DOMAIN_NA…"
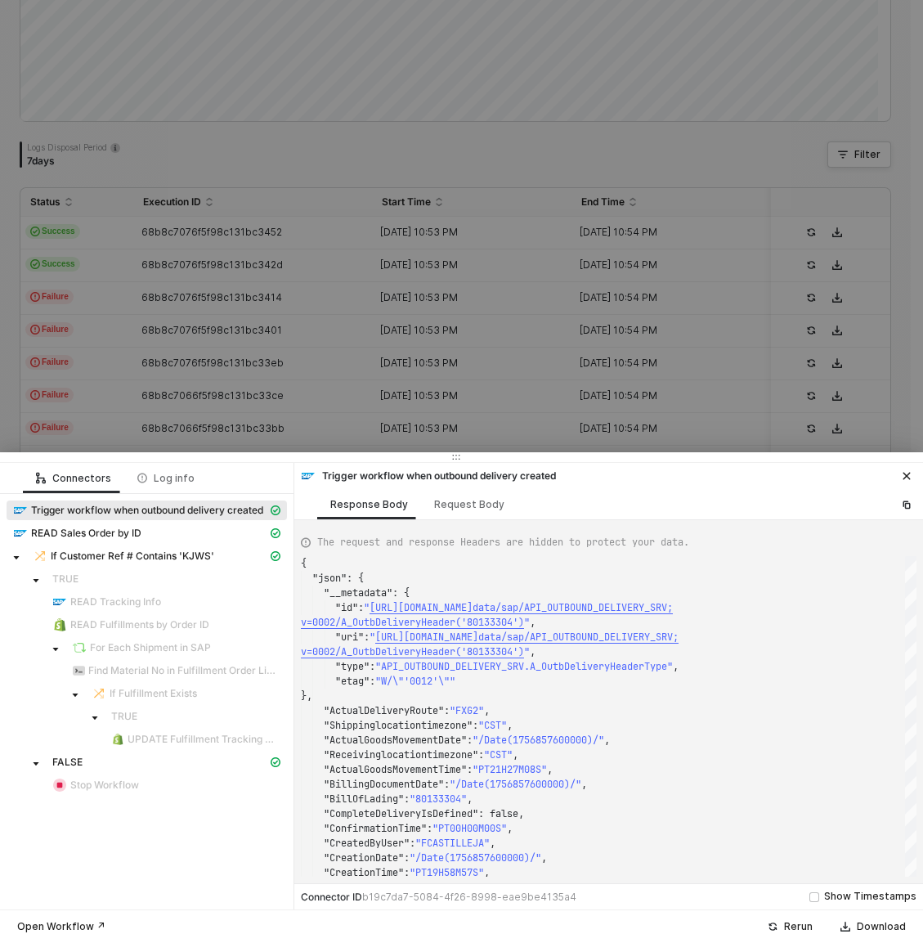
click at [325, 362] on div at bounding box center [461, 471] width 923 height 943
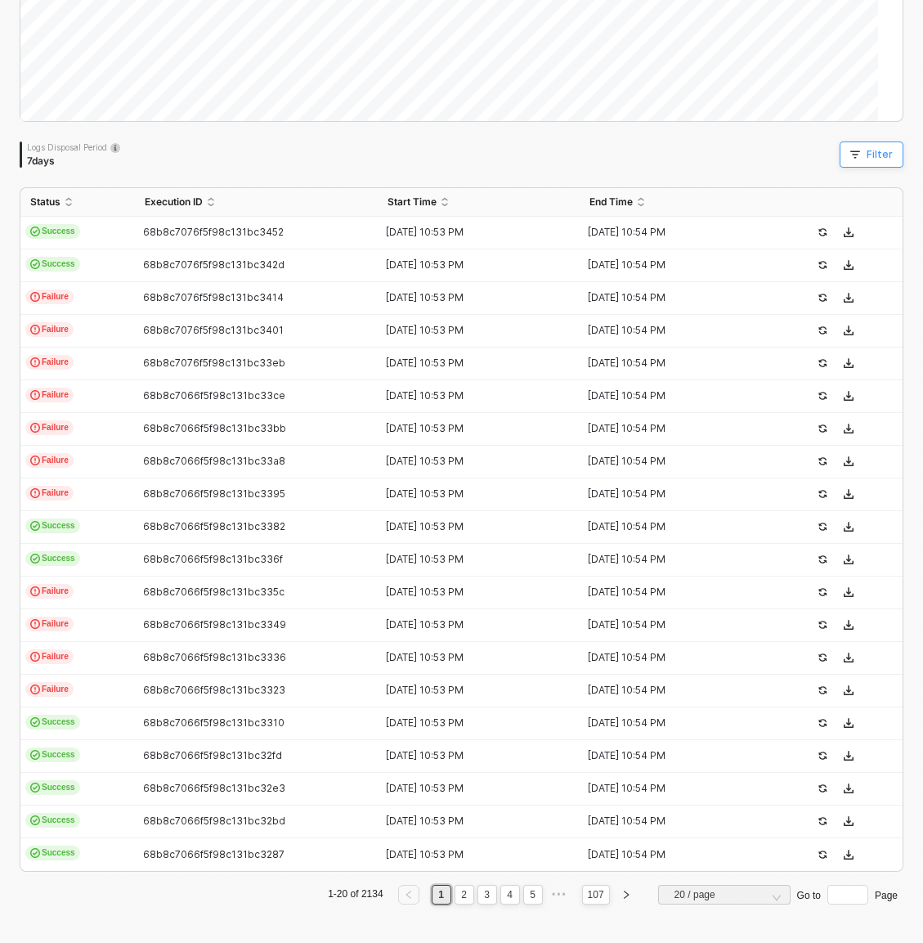
click at [869, 158] on div "Filter" at bounding box center [880, 154] width 26 height 13
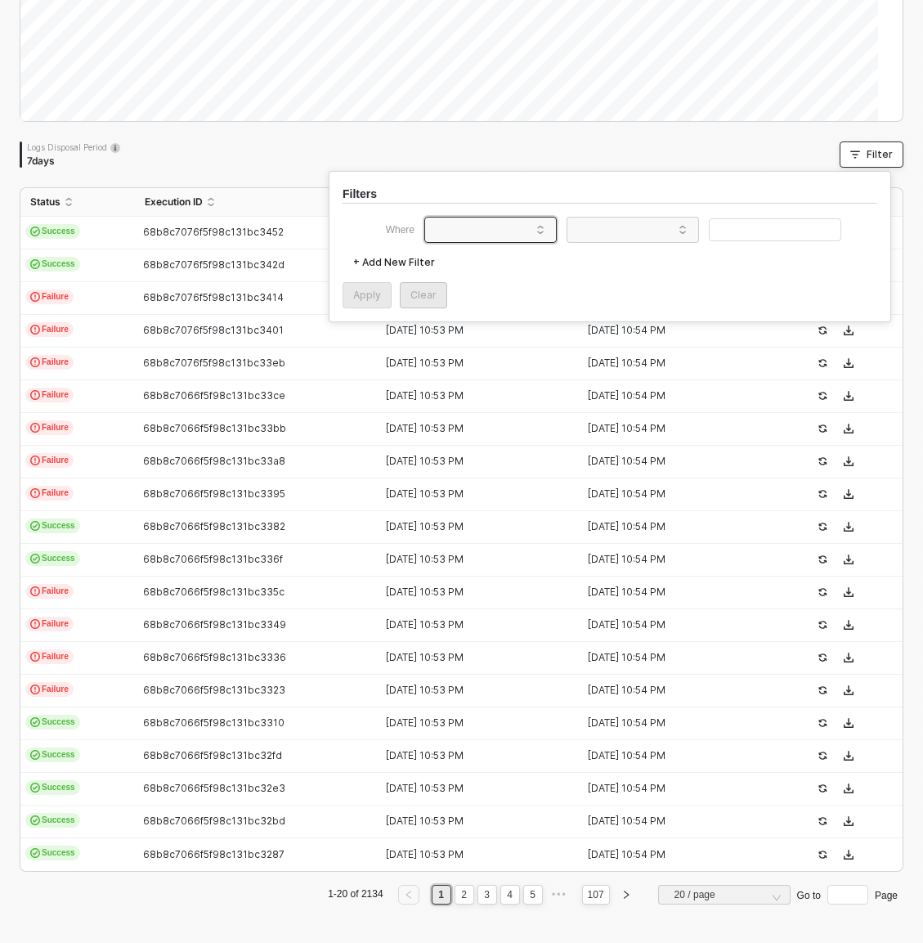
click at [477, 227] on span at bounding box center [494, 230] width 124 height 25
click at [499, 155] on div "Logs Disposal Period 7 days Filter" at bounding box center [462, 154] width 884 height 26
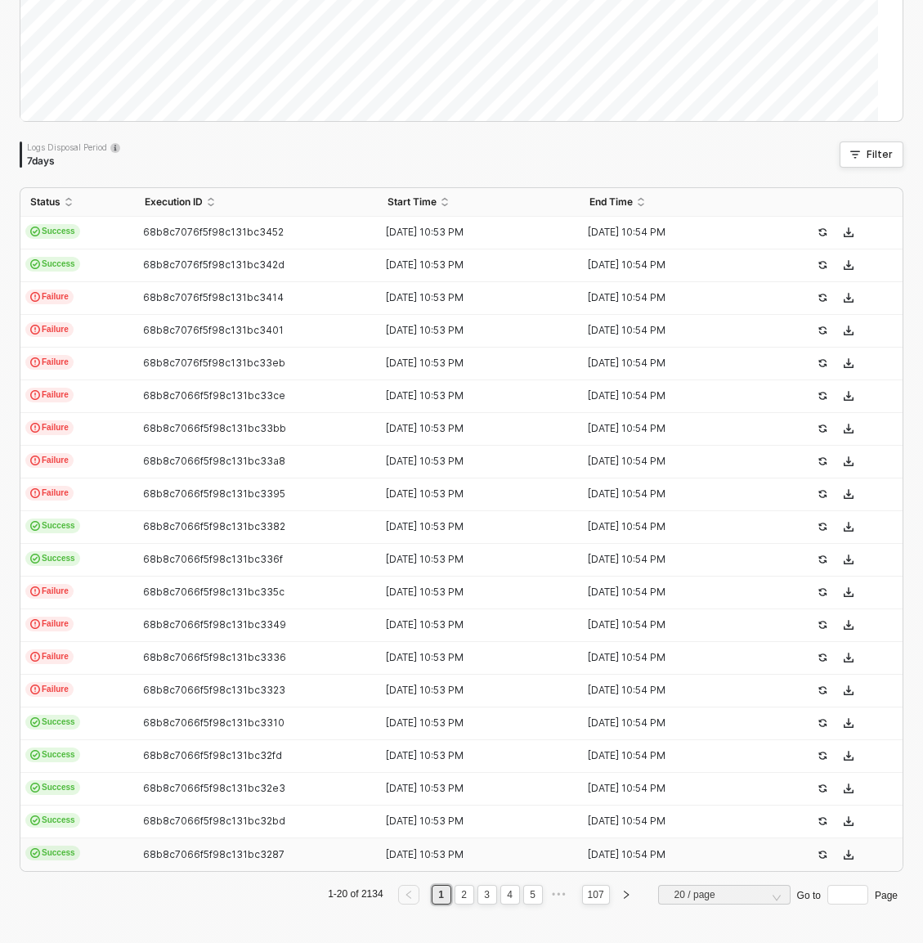
click at [88, 833] on td "Success" at bounding box center [77, 822] width 115 height 33
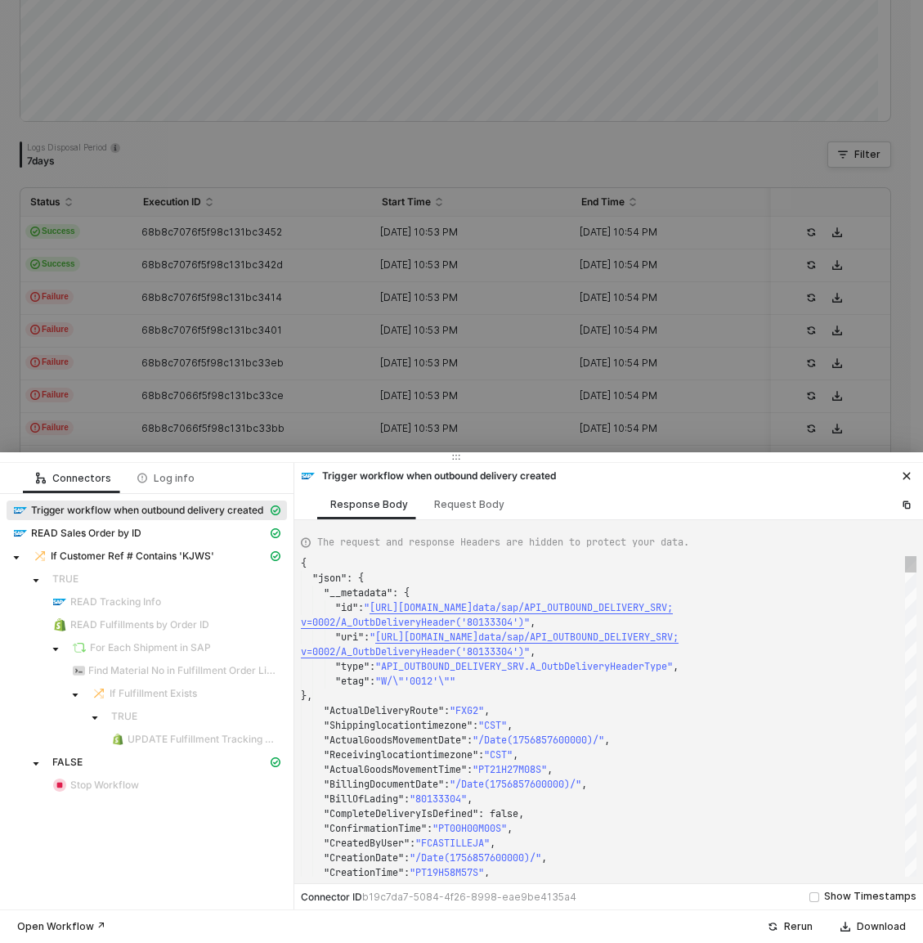
type textarea "{ "json": { "__metadata": { "id": "[URL][DOMAIN_NAME]", "uri": "[URL][DOMAIN_NA…"
click at [466, 295] on div at bounding box center [461, 471] width 923 height 943
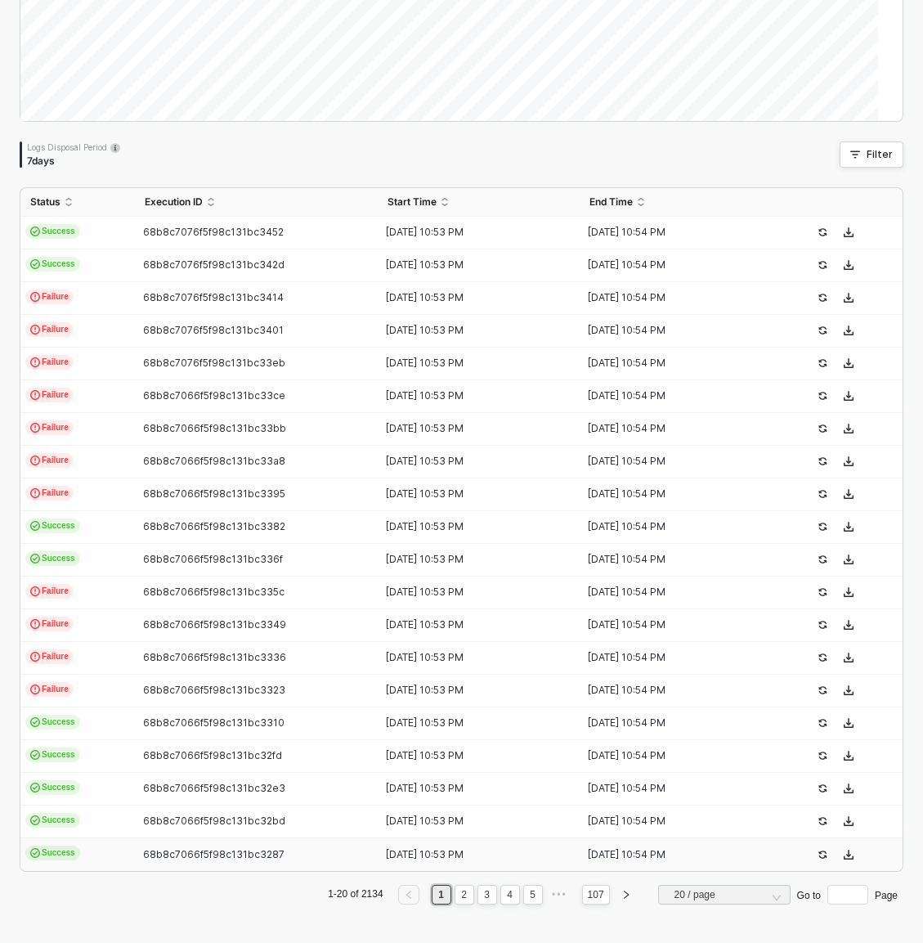
click at [112, 841] on td "Success" at bounding box center [77, 854] width 115 height 33
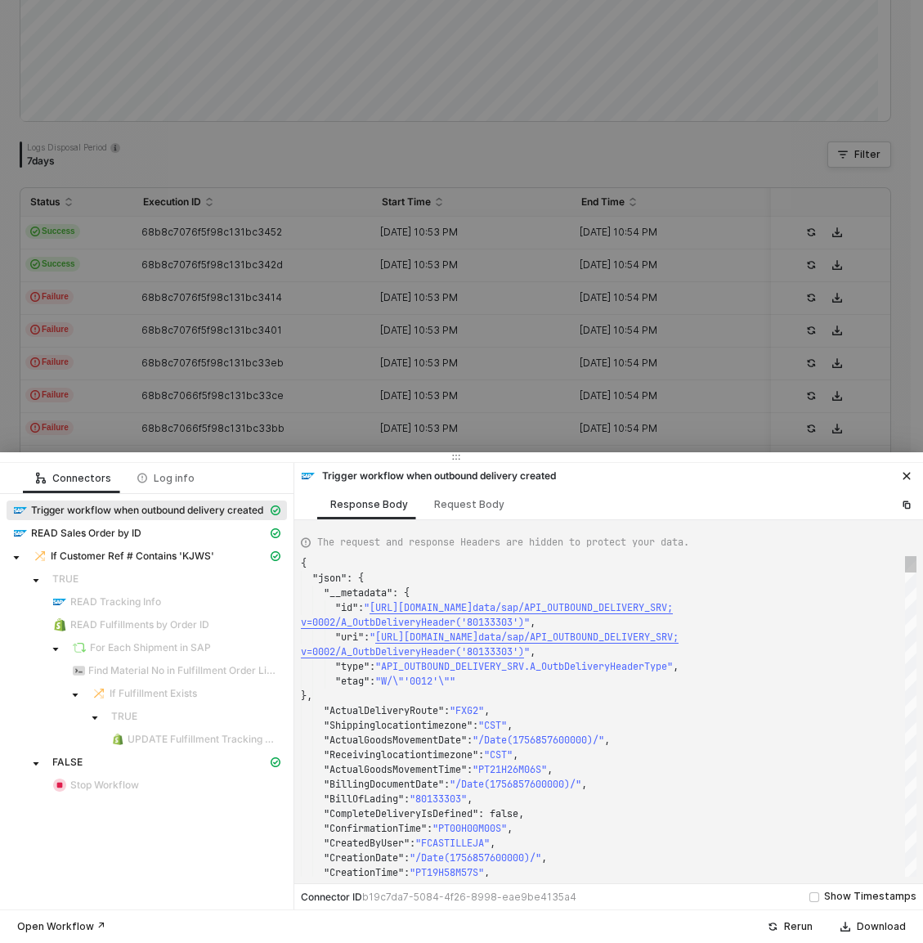
type textarea "{ "json": { "__metadata": { "id": "[URL][DOMAIN_NAME]", "uri": "[URL][DOMAIN_NA…"
click at [382, 339] on div at bounding box center [461, 471] width 923 height 943
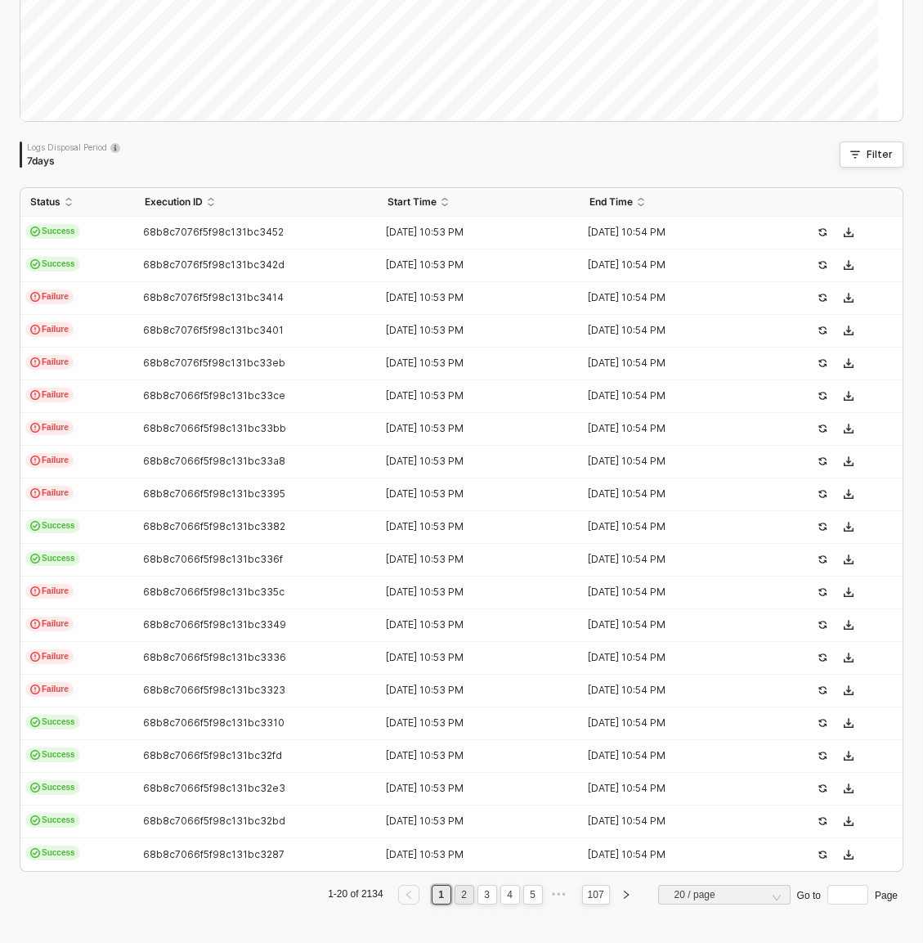
click at [456, 901] on link "2" at bounding box center [464, 895] width 16 height 18
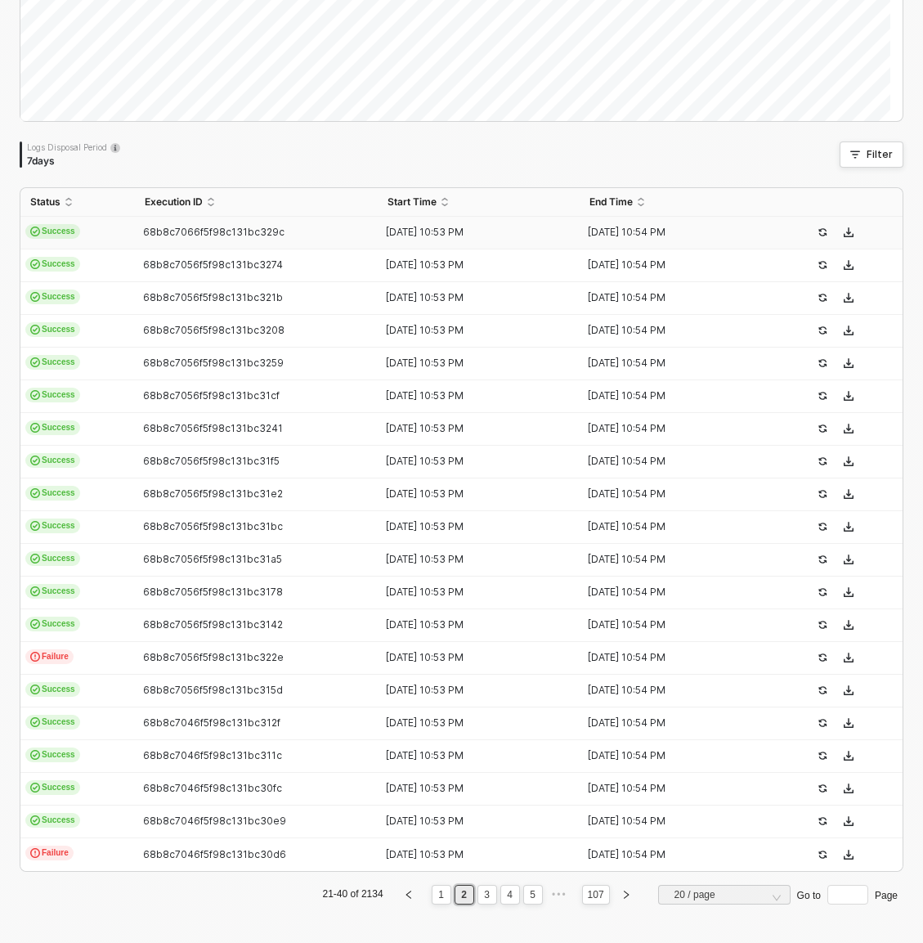
click at [133, 229] on td "Success" at bounding box center [77, 233] width 115 height 33
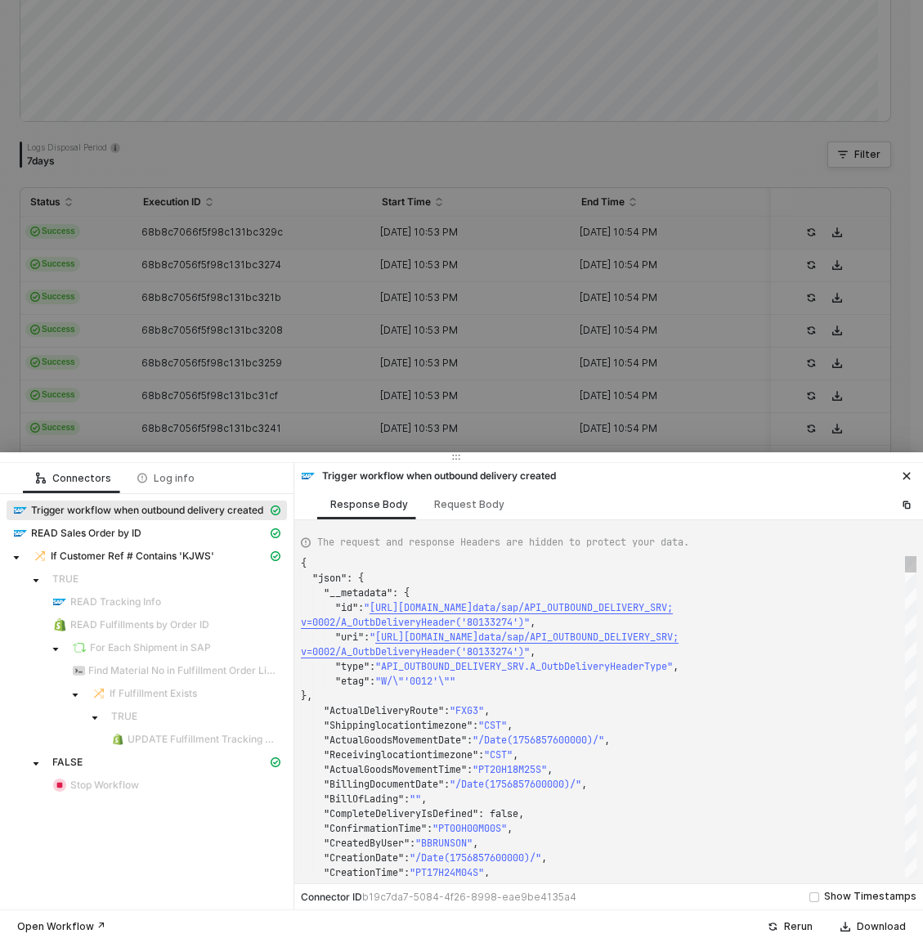
type textarea "{ "json": { "__metadata": { "id": "[URL][DOMAIN_NAME]", "uri": "[URL][DOMAIN_NA…"
click at [159, 249] on div at bounding box center [461, 471] width 923 height 943
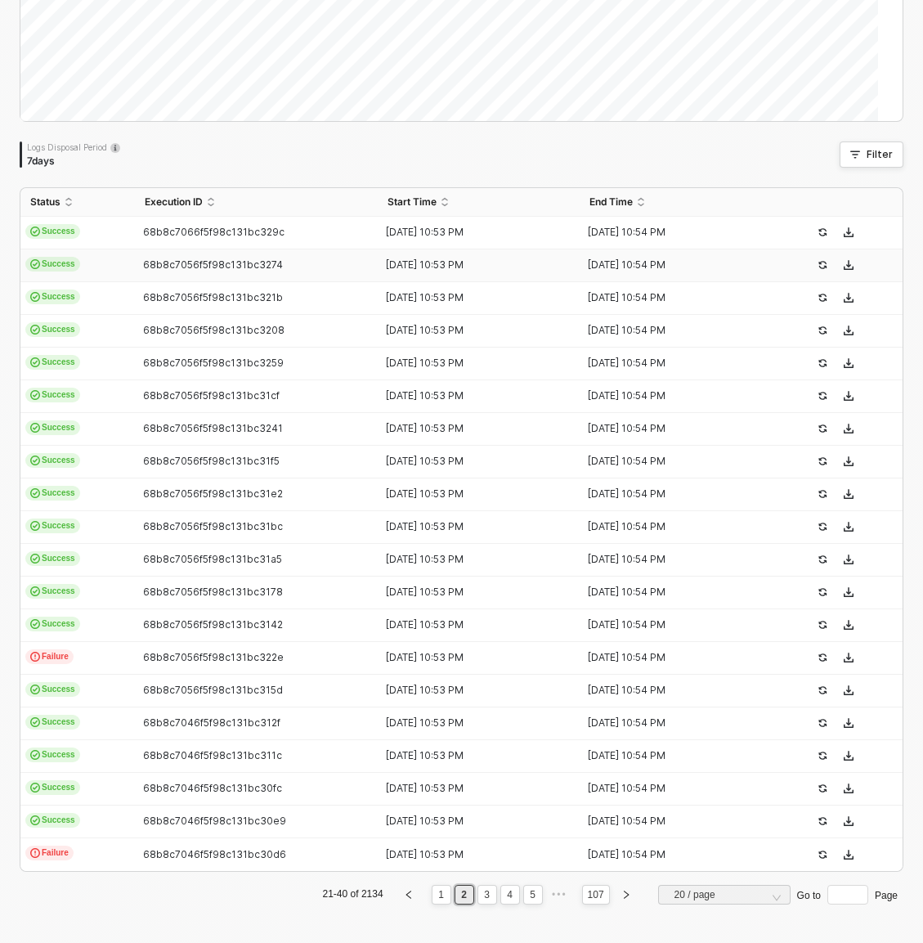
click at [88, 264] on td "Success" at bounding box center [77, 265] width 115 height 33
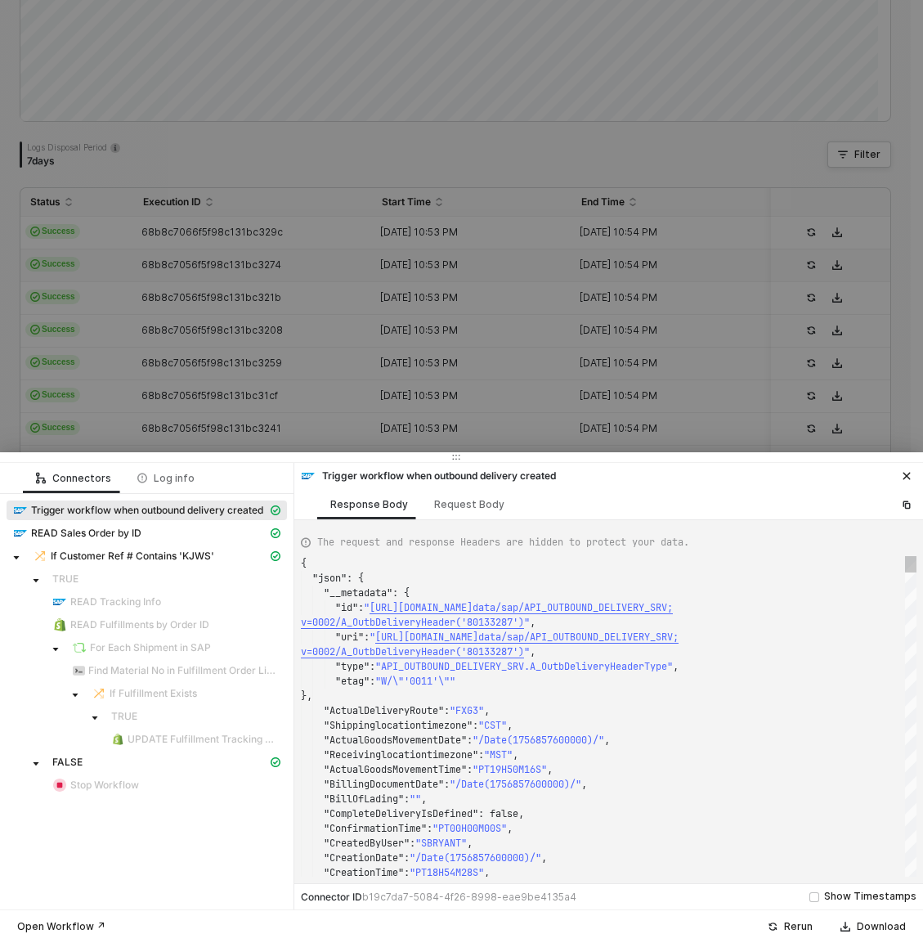
type textarea "{ "json": { "__metadata": { "id": "[URL][DOMAIN_NAME]", "uri": "[URL][DOMAIN_NA…"
click at [95, 274] on div at bounding box center [461, 471] width 923 height 943
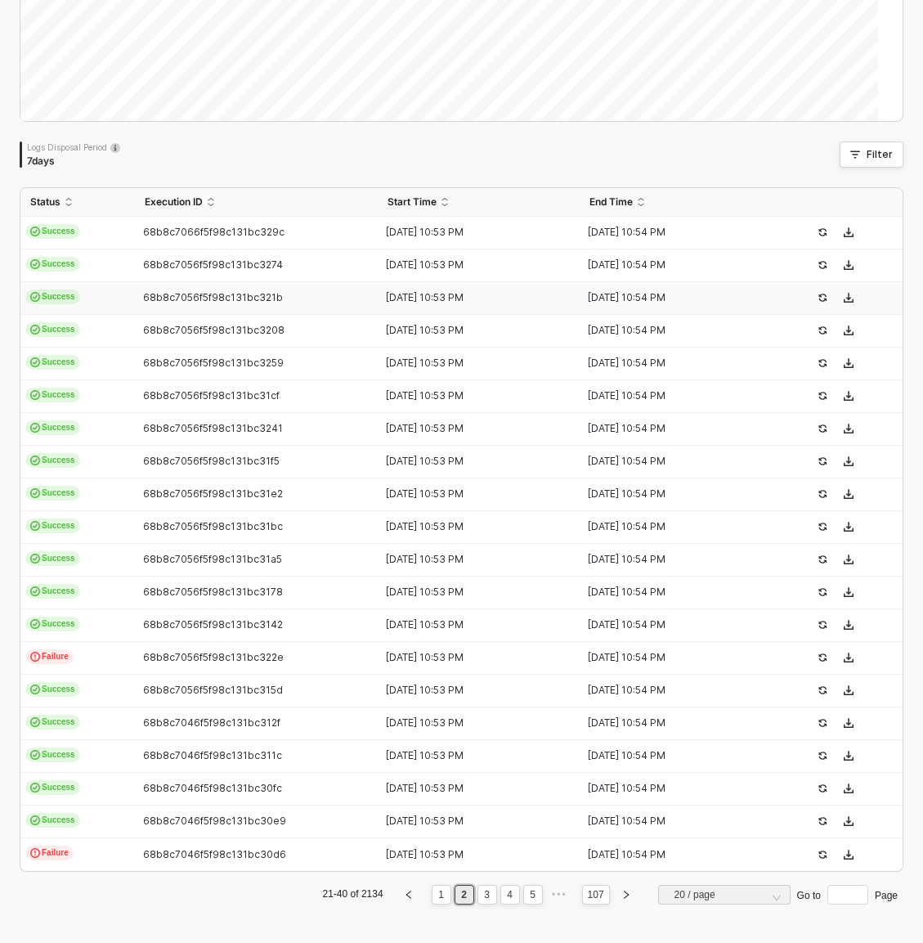
click at [109, 310] on td "Success" at bounding box center [77, 298] width 115 height 33
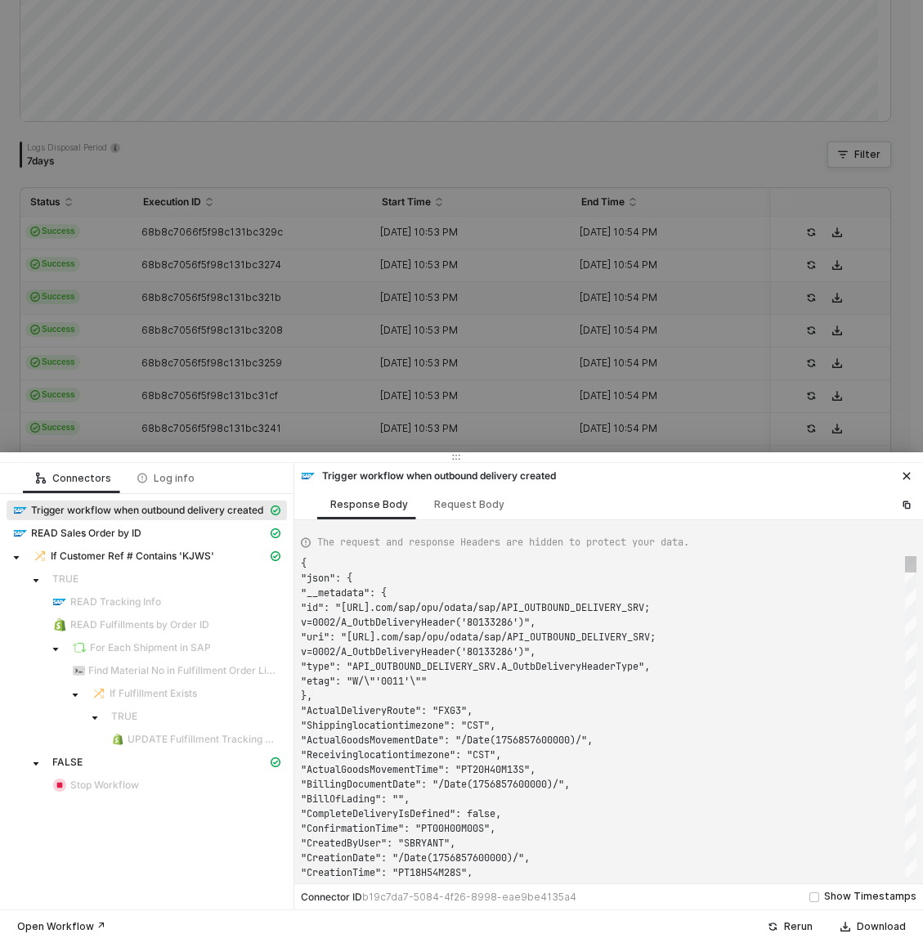
type textarea "{ "json": { "__metadata": { "id": "[URL][DOMAIN_NAME]", "uri": "[URL][DOMAIN_NA…"
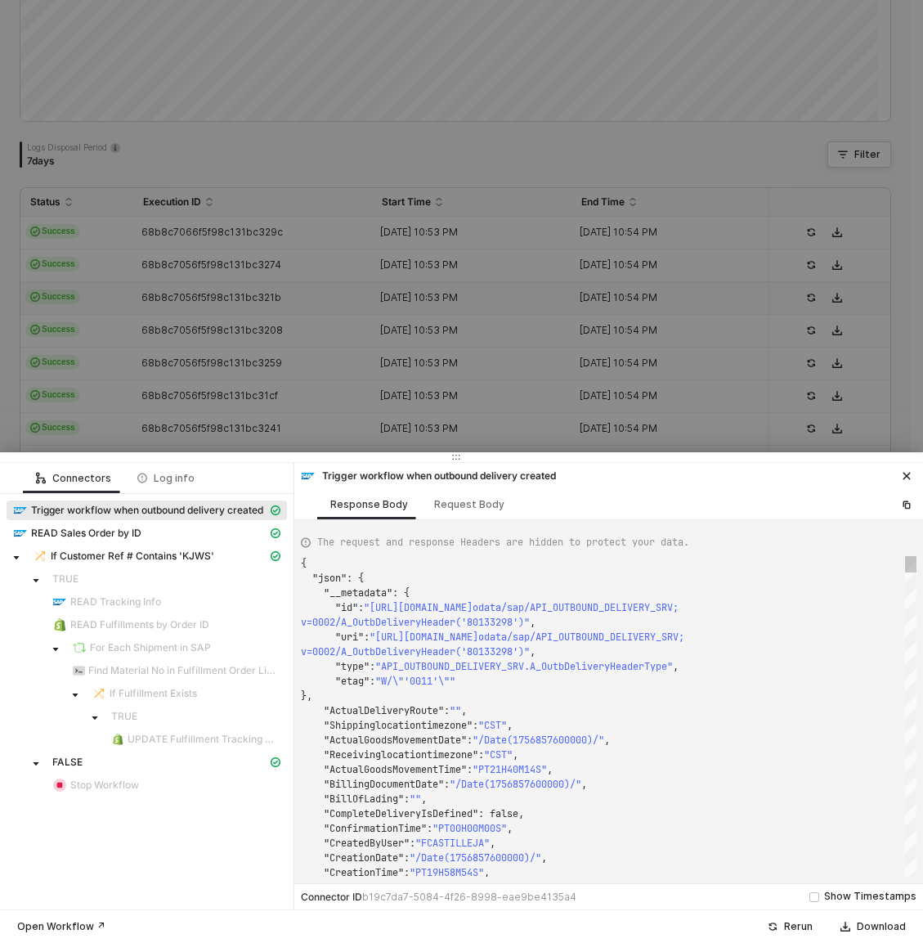
click at [107, 301] on div at bounding box center [461, 471] width 923 height 943
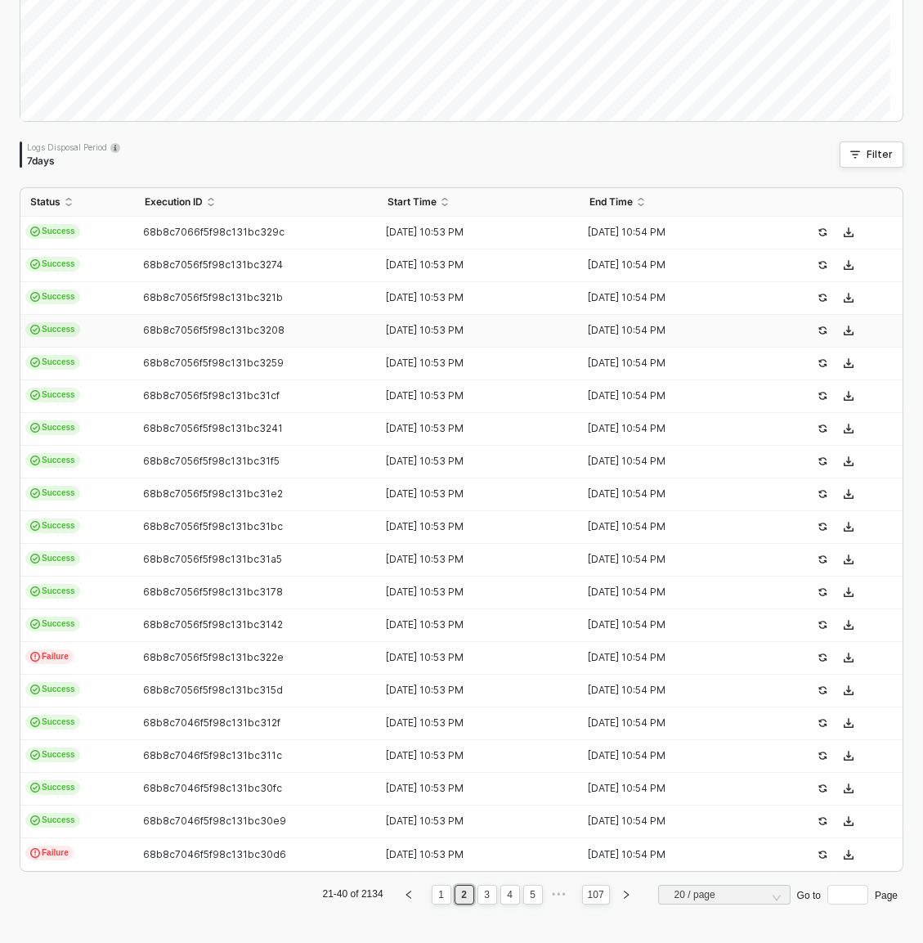
click at [127, 331] on td "Success" at bounding box center [77, 331] width 115 height 33
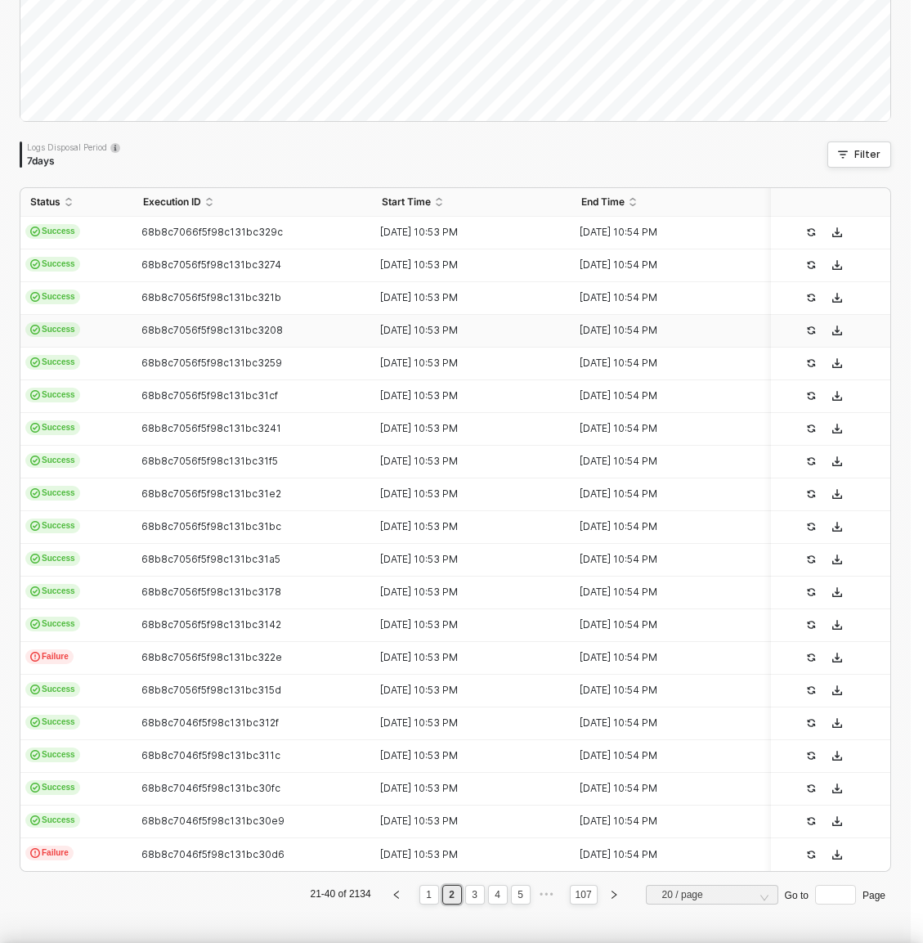
type textarea "{ "json": { "__metadata": { "id": "[URL][DOMAIN_NAME]", "uri": "[URL][DOMAIN_NA…"
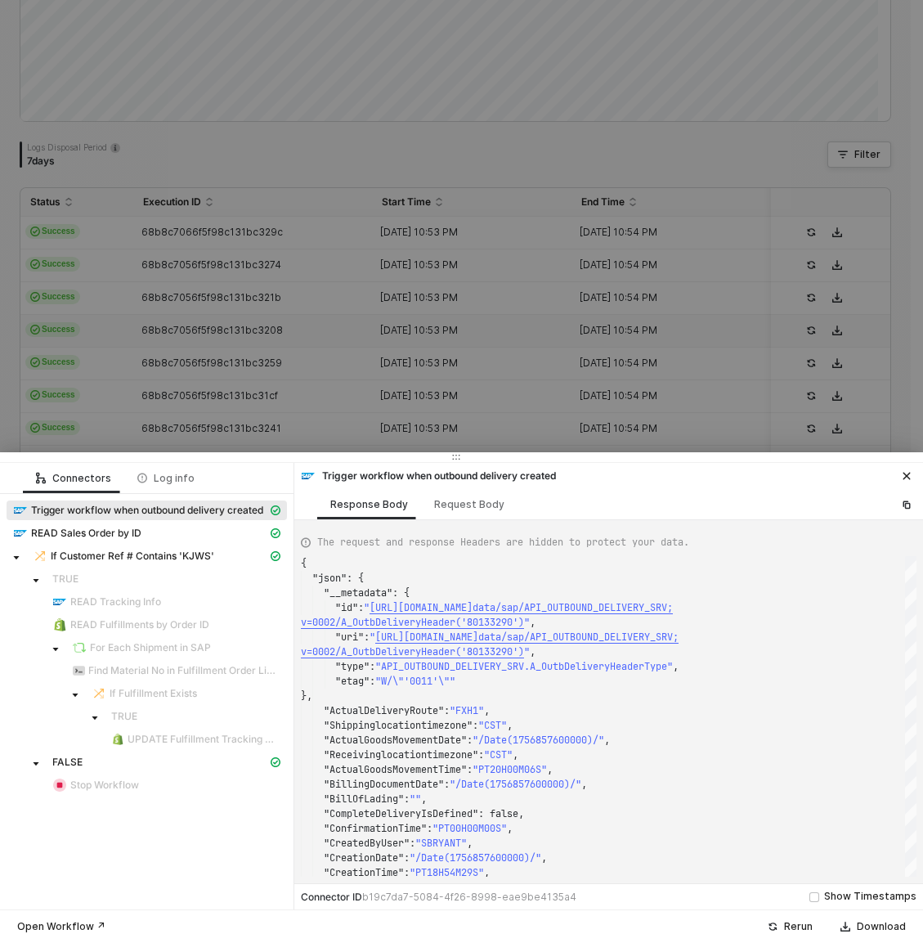
click at [319, 397] on div at bounding box center [461, 471] width 923 height 943
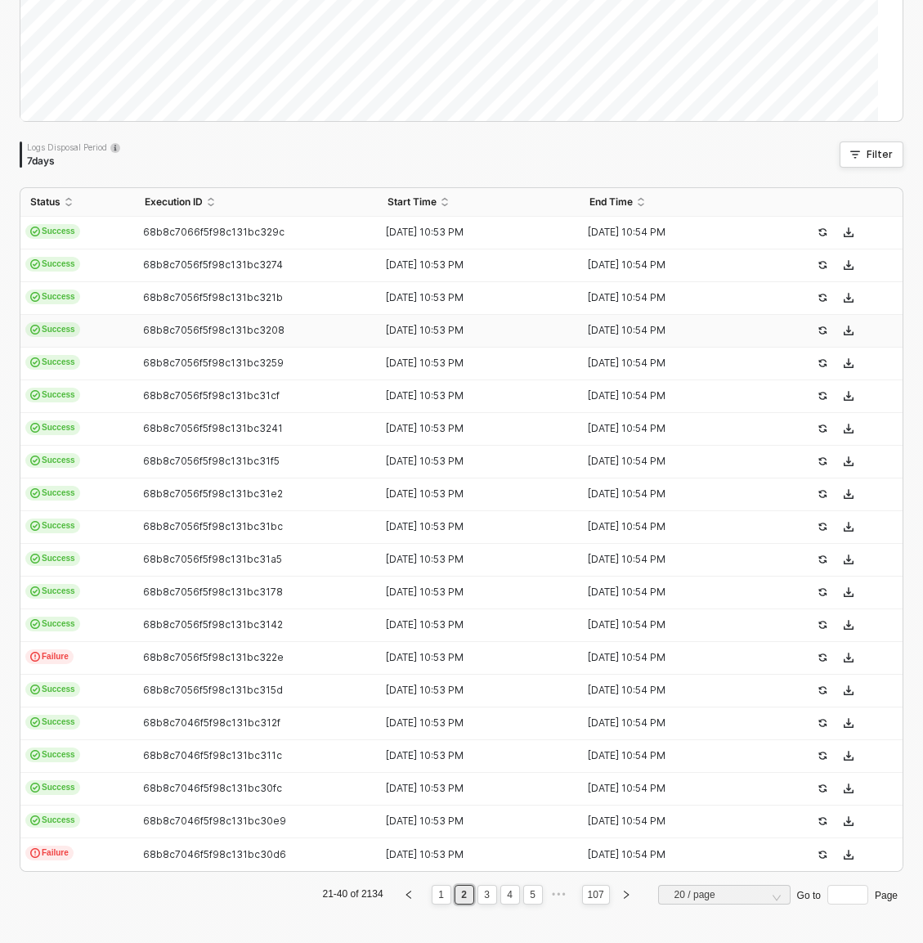
click at [123, 350] on td "Success" at bounding box center [77, 364] width 115 height 33
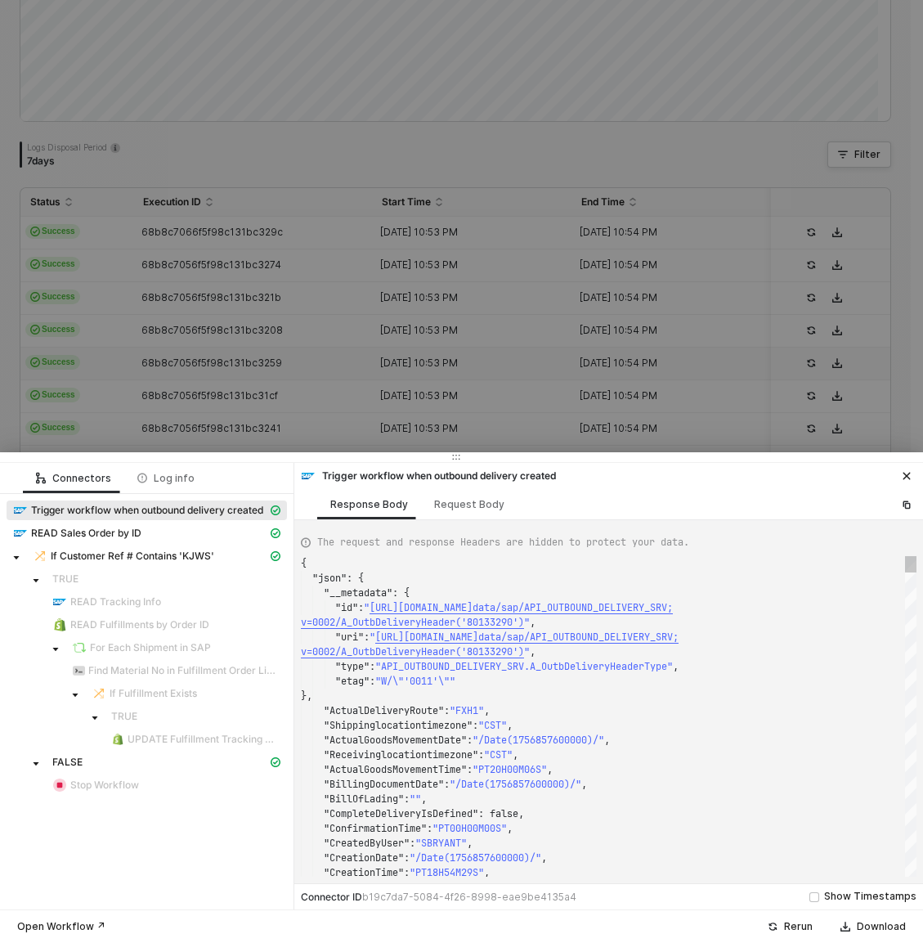
type textarea "{ "json": { "__metadata": { "id": "[URL][DOMAIN_NAME]", "uri": "[URL][DOMAIN_NA…"
click at [119, 375] on div at bounding box center [461, 471] width 923 height 943
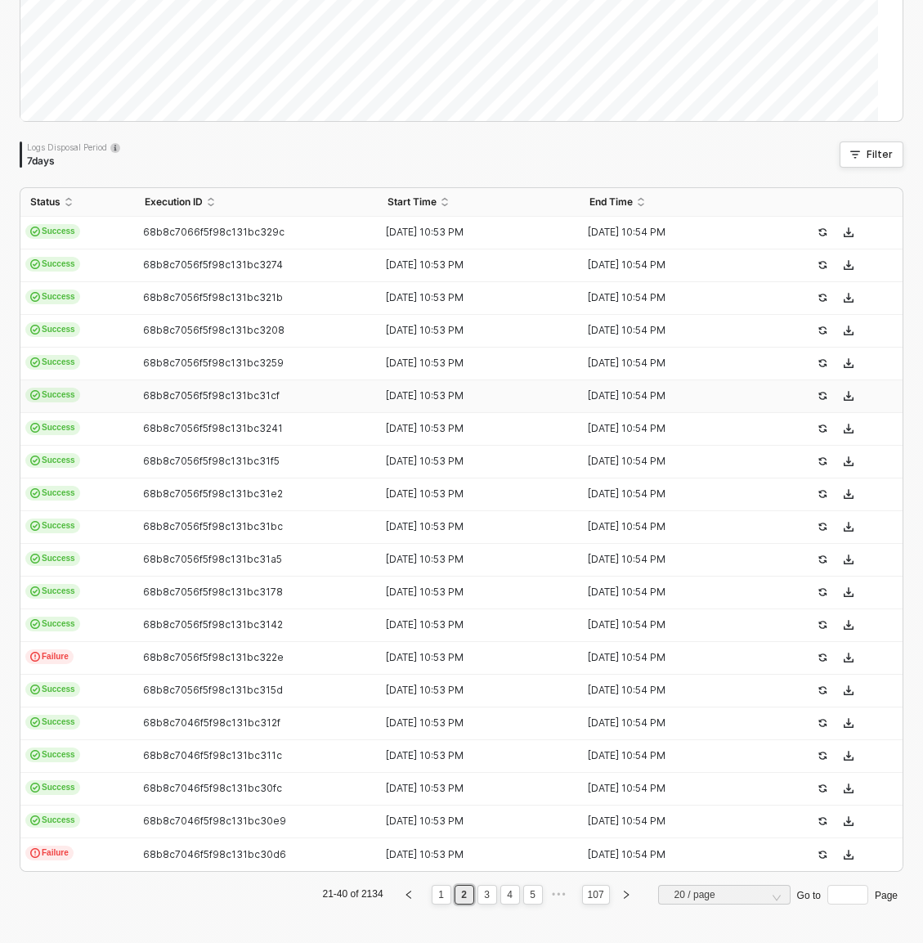
click at [113, 395] on td "Success" at bounding box center [77, 396] width 115 height 33
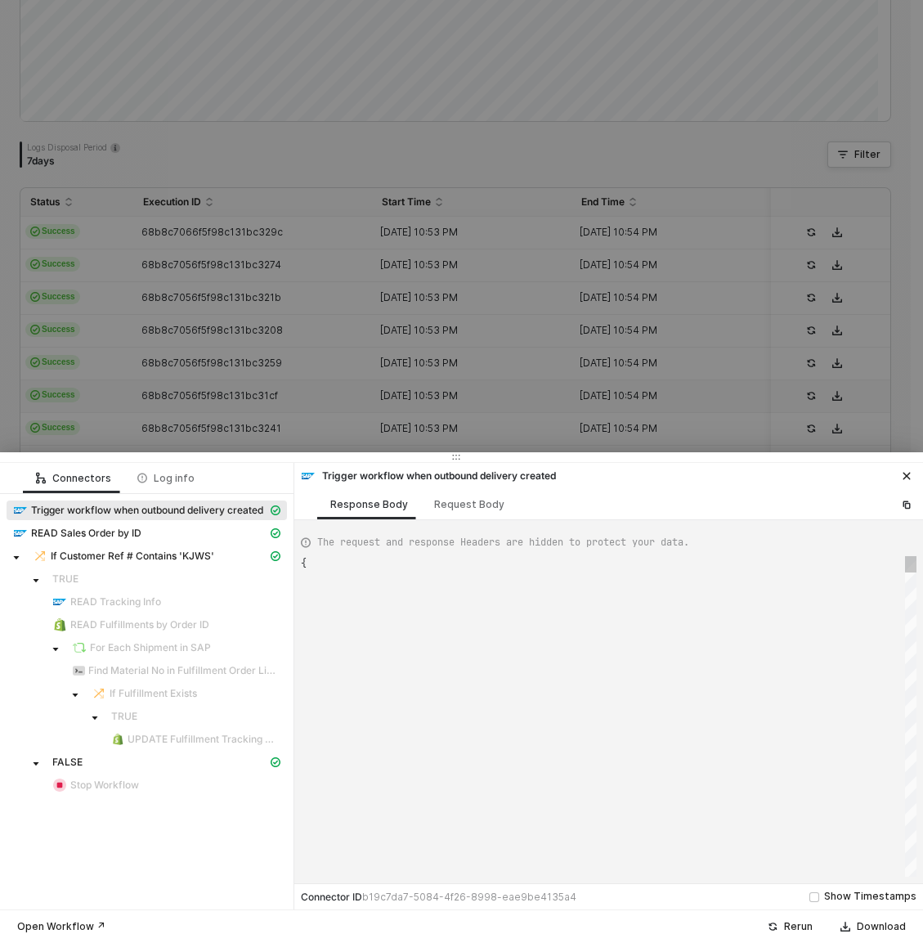
type textarea "{ "json": { "__metadata": { "id": "[URL][DOMAIN_NAME]", "uri": "[URL][DOMAIN_NA…"
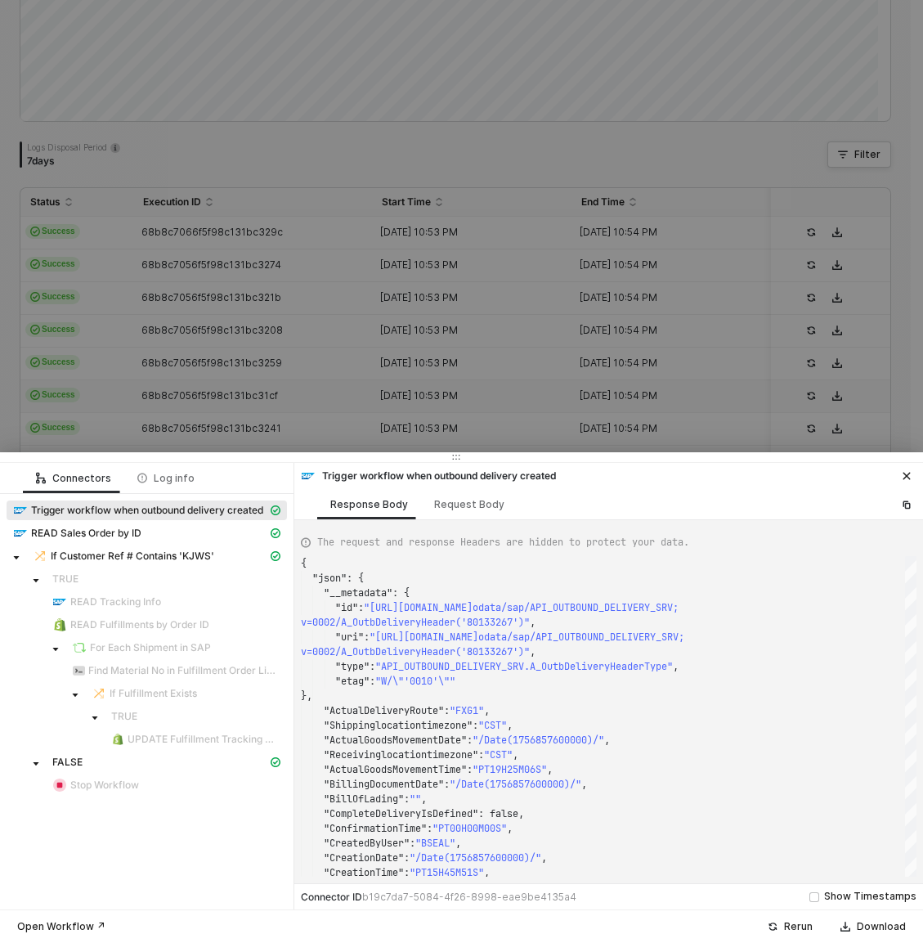
click at [161, 405] on div at bounding box center [461, 471] width 923 height 943
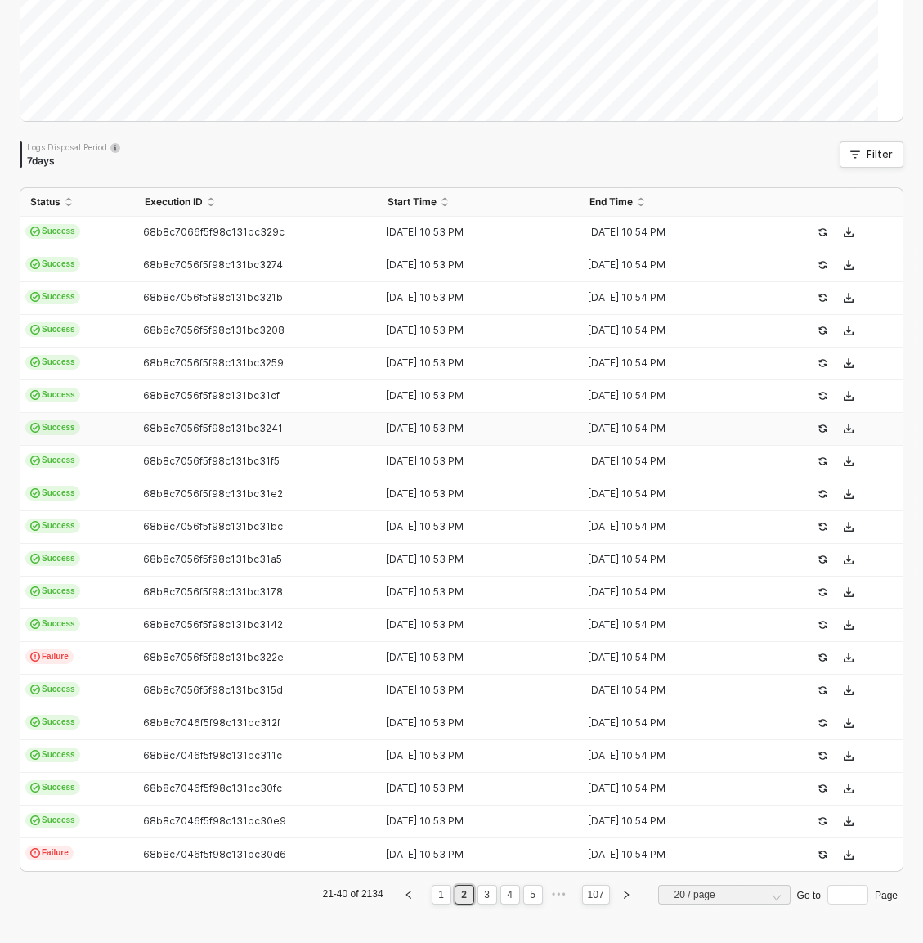
click at [109, 437] on td "Success" at bounding box center [77, 429] width 115 height 33
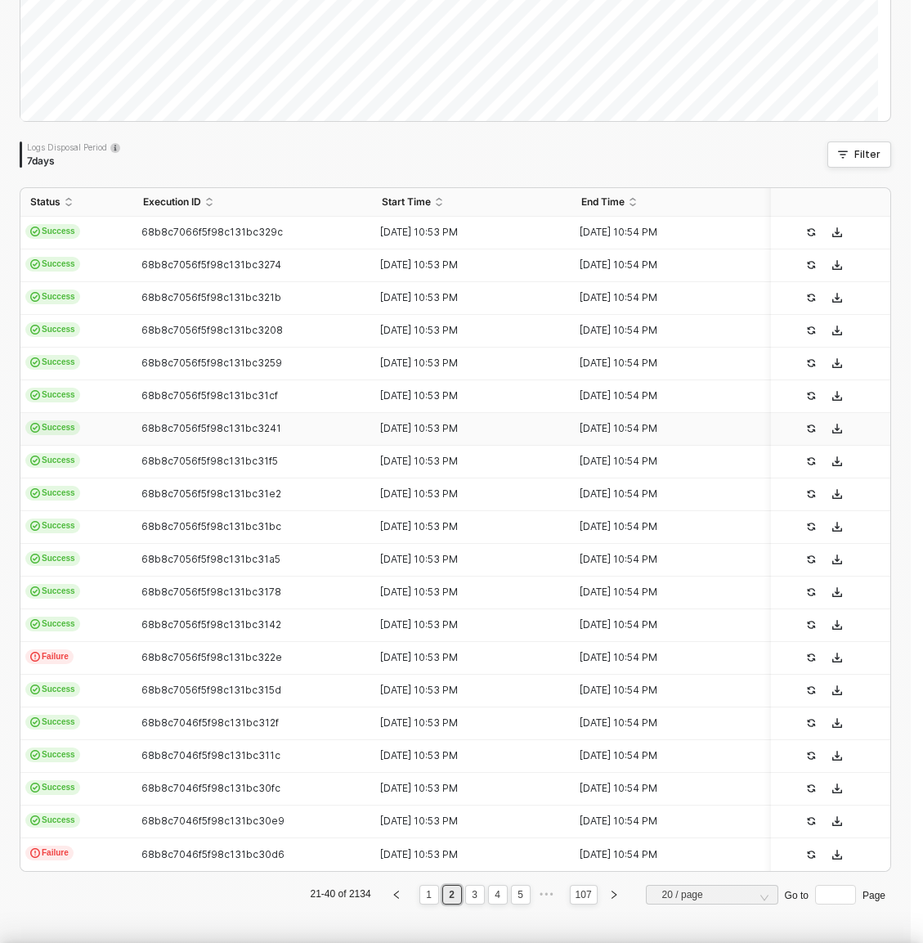
type textarea "{ "json": { "__metadata": { "id": "[URL][DOMAIN_NAME]", "uri": "[URL][DOMAIN_NA…"
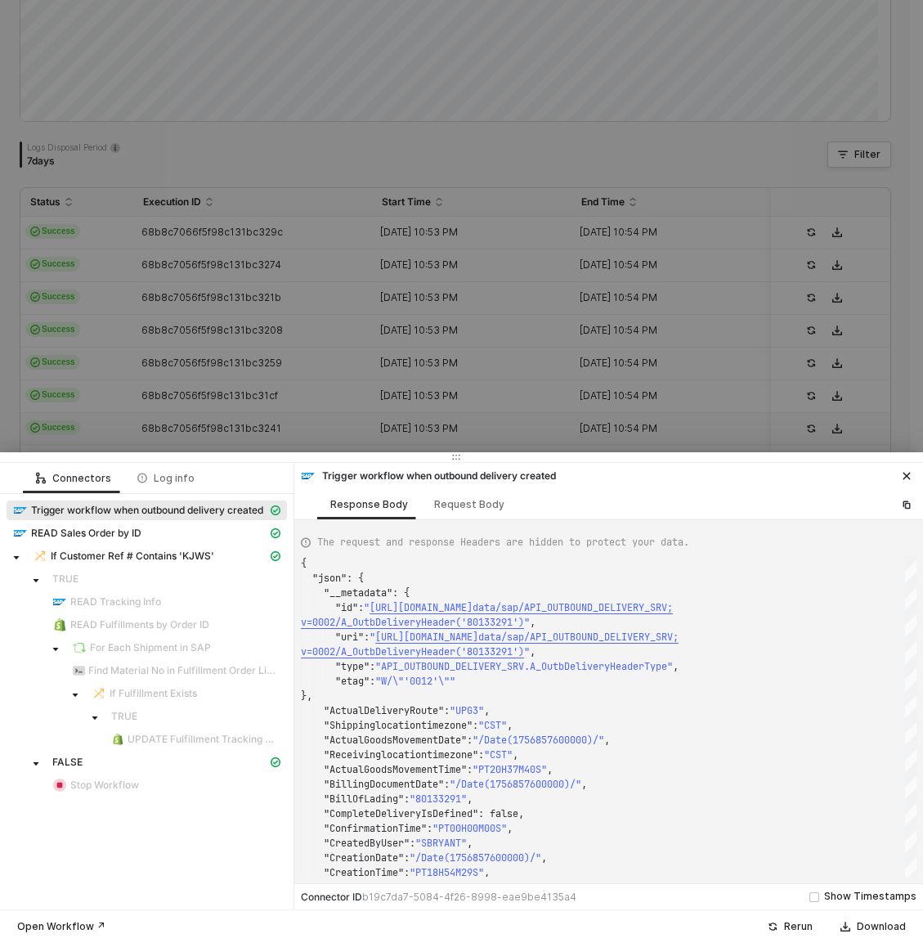
click at [106, 431] on div at bounding box center [461, 471] width 923 height 943
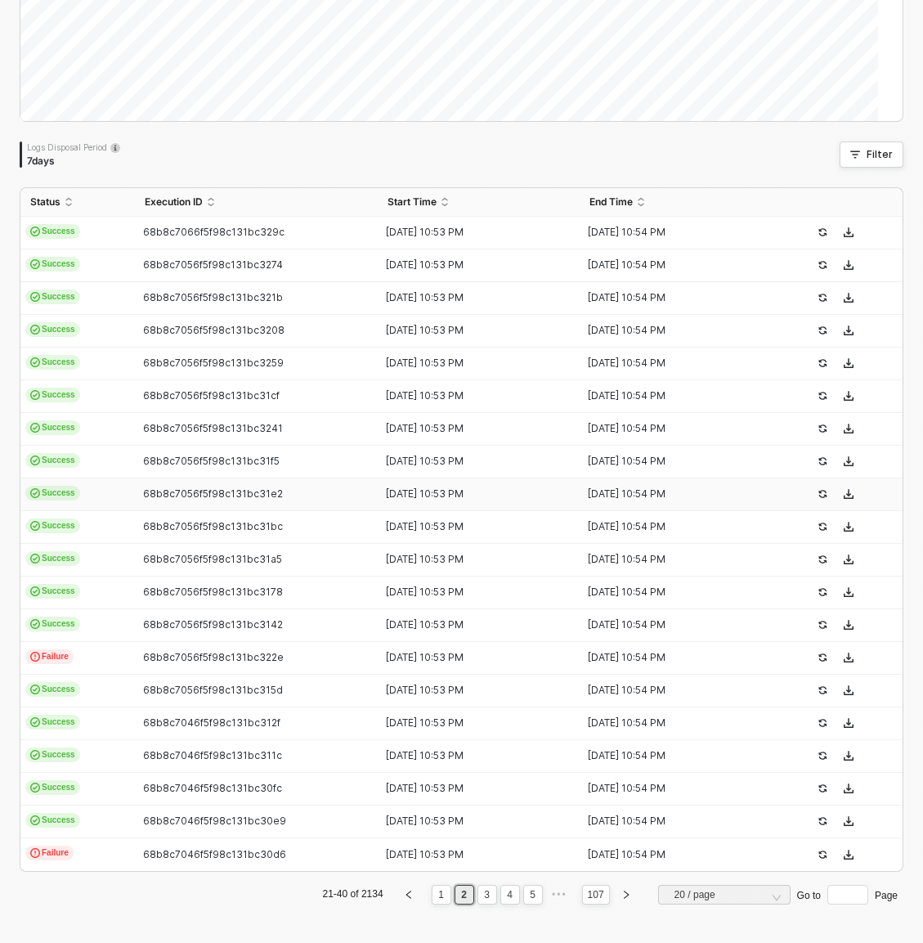
click at [99, 480] on td "Success" at bounding box center [77, 494] width 115 height 33
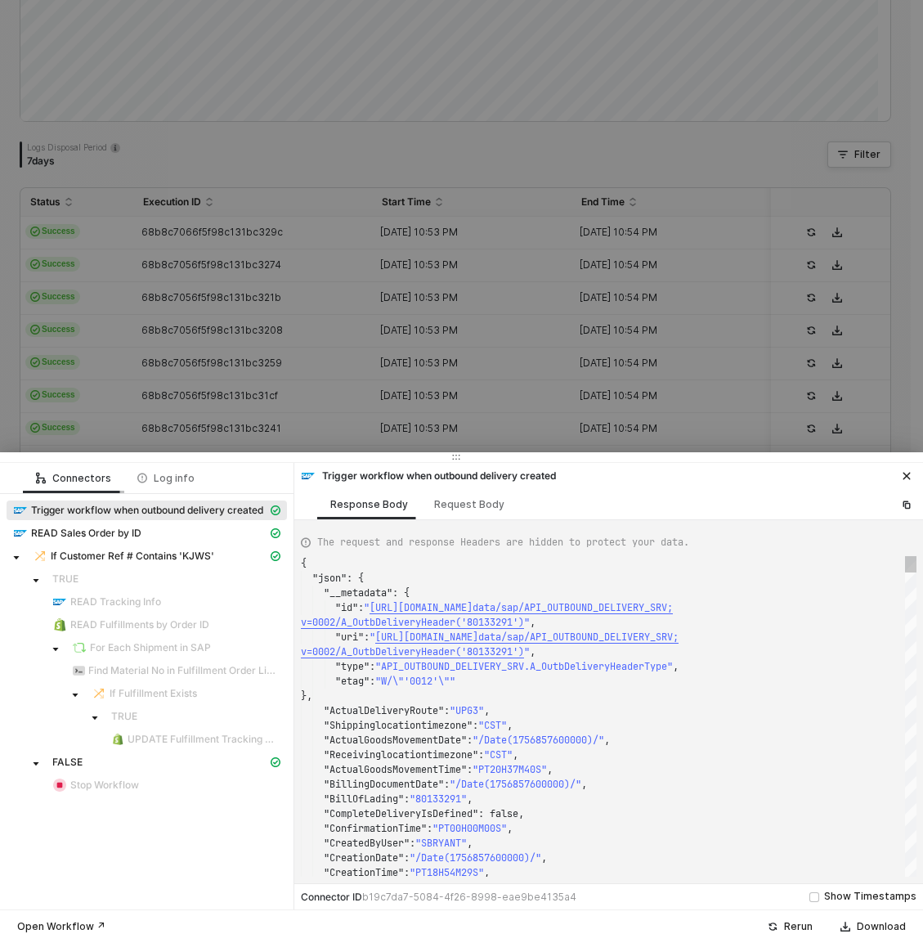
type textarea "{ "json": { "__metadata": { "id": "[URL][DOMAIN_NAME]", "uri": "[URL][DOMAIN_NA…"
click at [129, 429] on div at bounding box center [461, 471] width 923 height 943
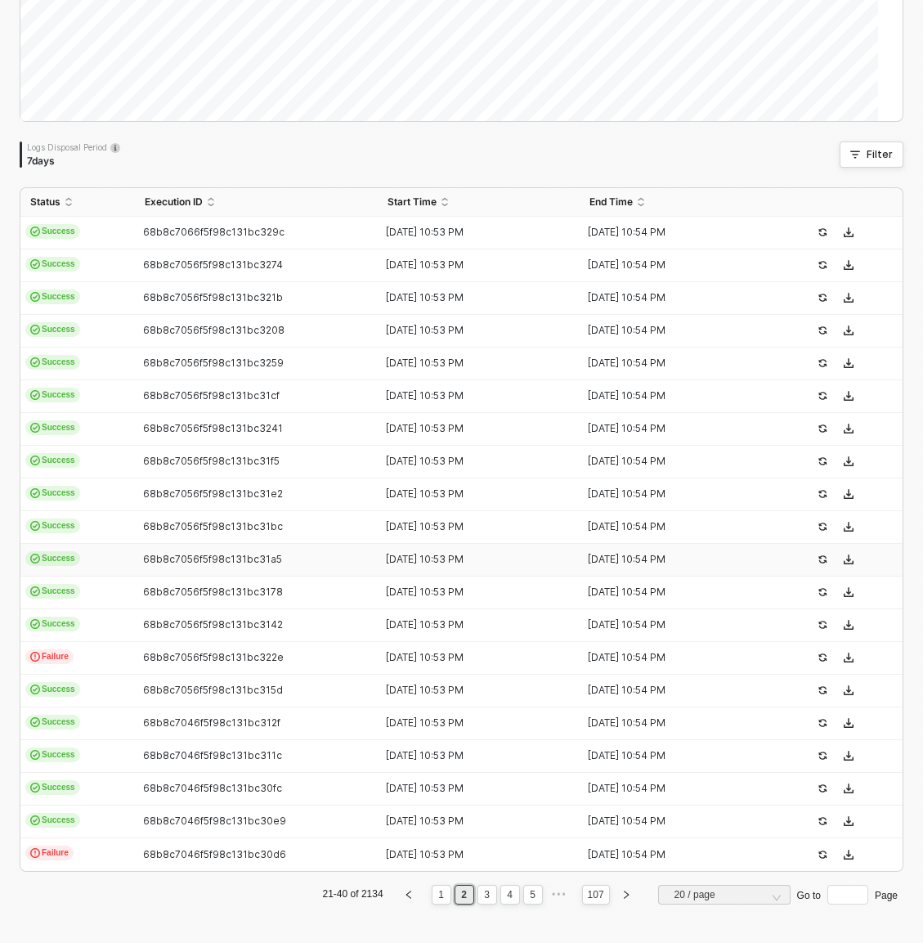
click at [109, 562] on td "Success" at bounding box center [77, 560] width 115 height 33
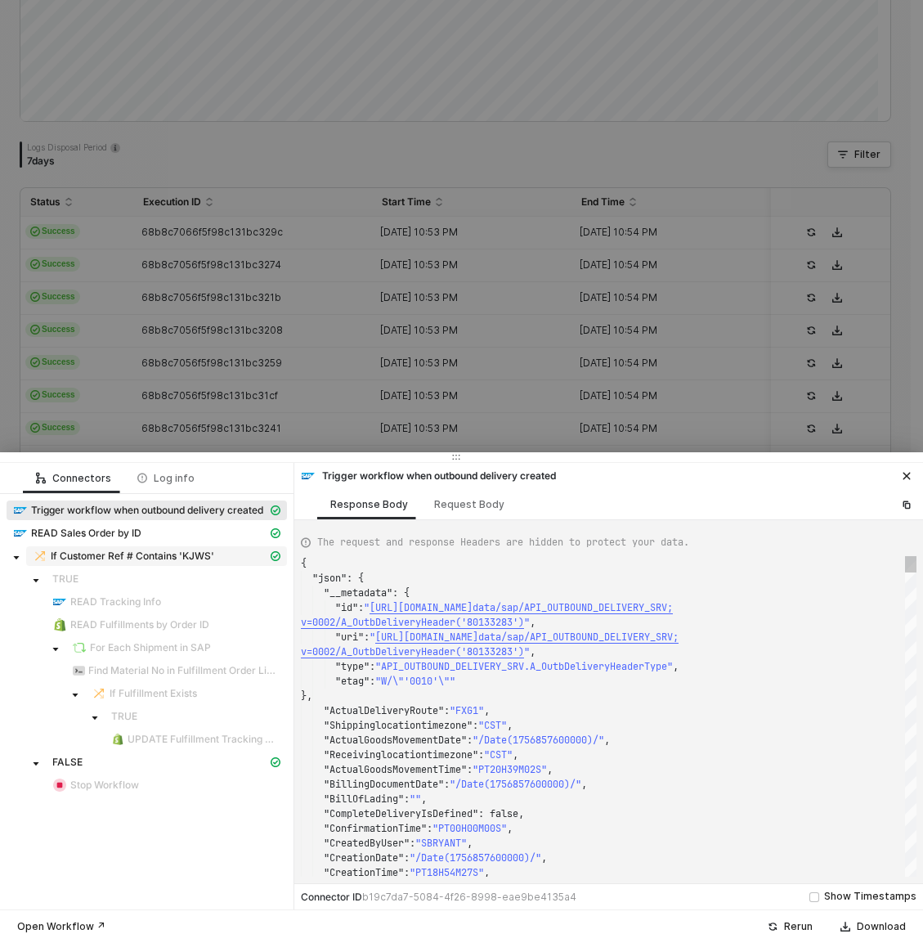
type textarea "{ "json": { "__metadata": { "id": "[URL][DOMAIN_NAME]", "uri": "[URL][DOMAIN_NA…"
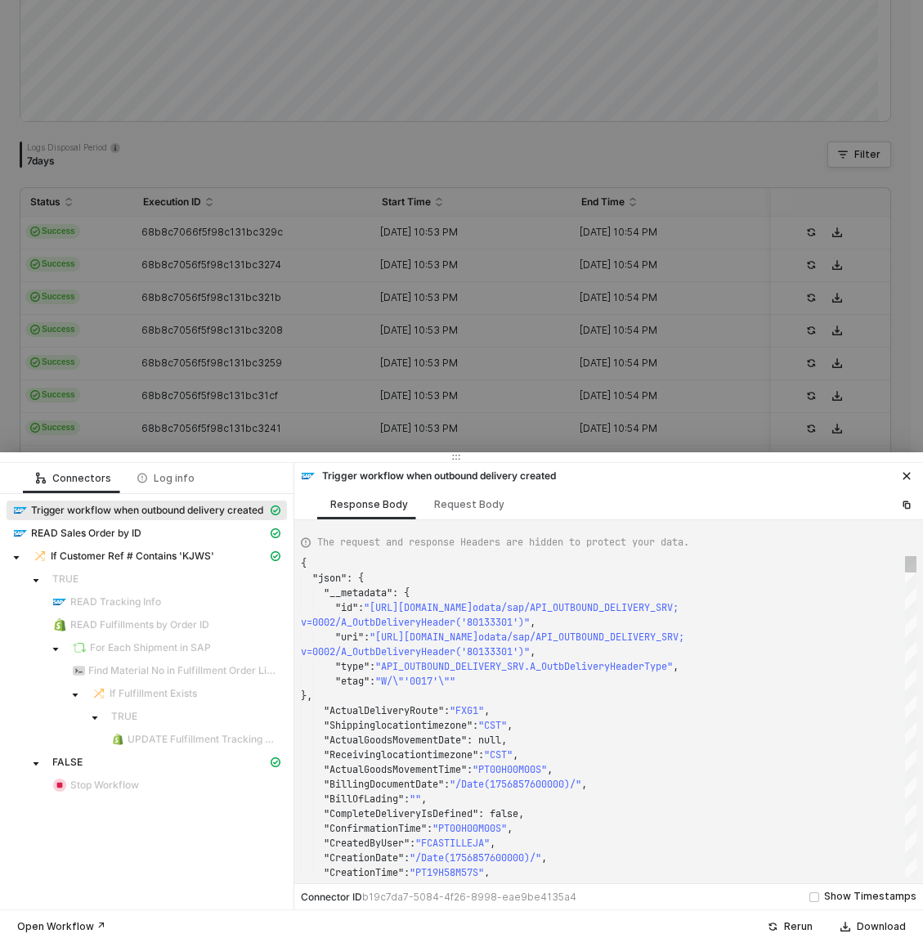
click at [175, 437] on div at bounding box center [461, 471] width 923 height 943
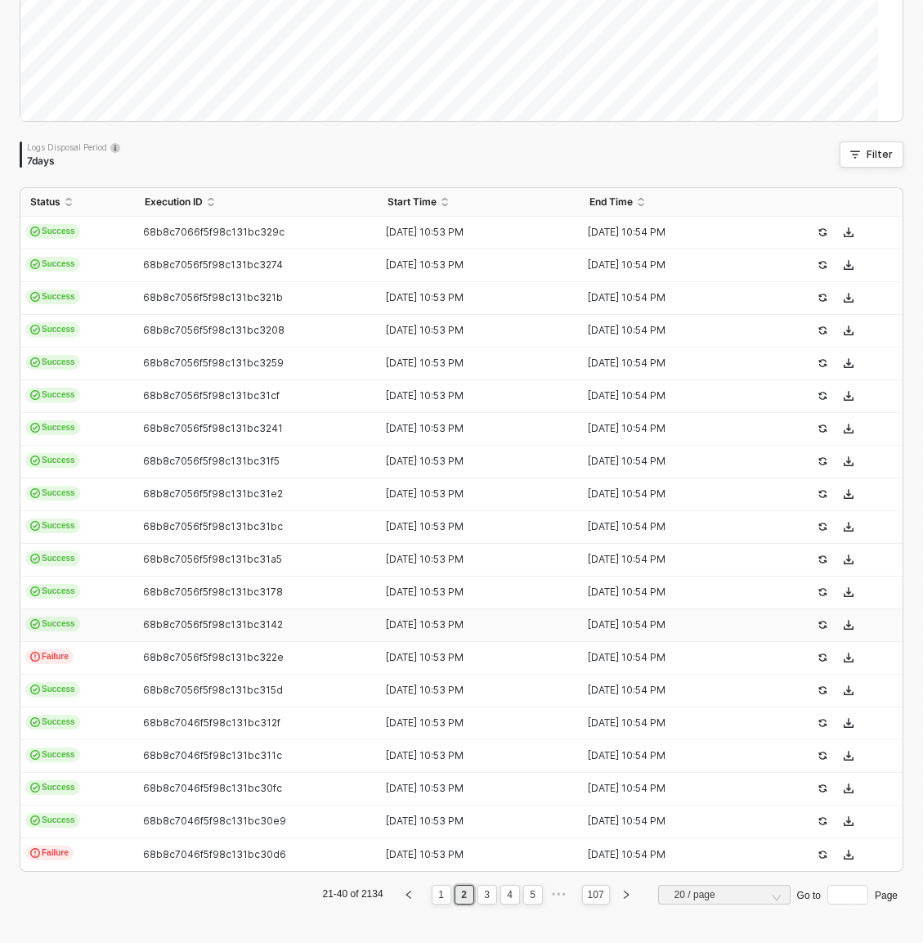
click at [121, 633] on td "Success" at bounding box center [77, 625] width 115 height 33
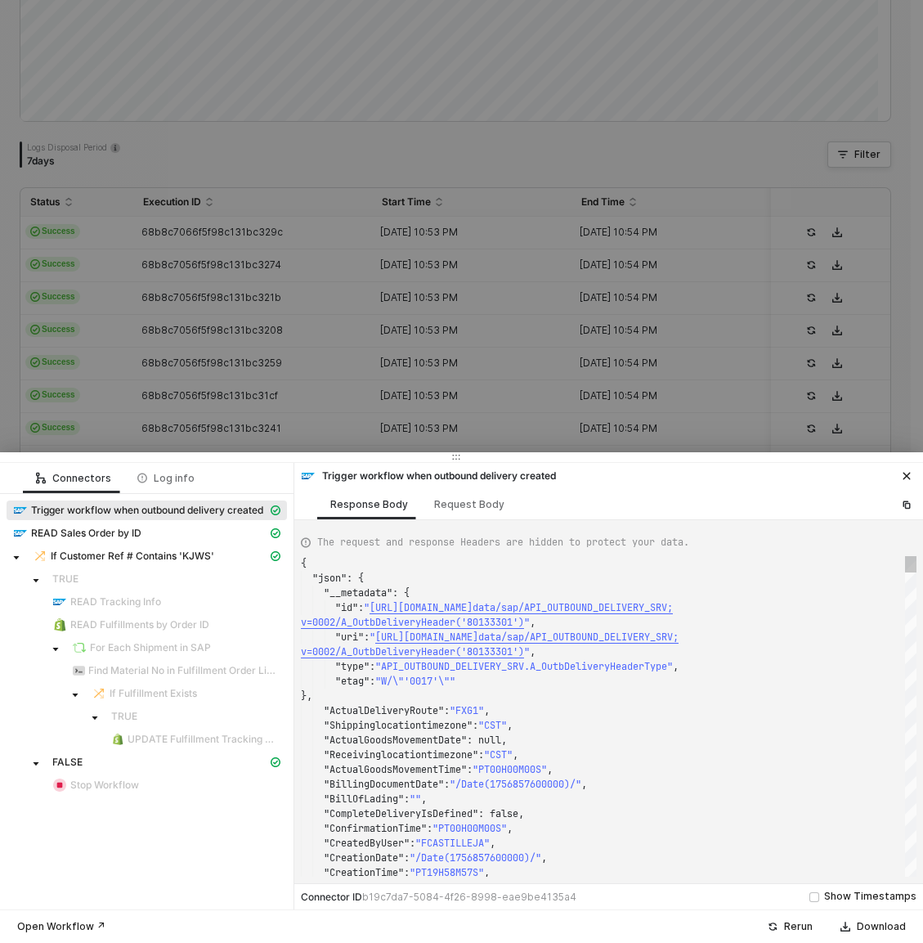
type textarea "{ "json": { "__metadata": { "id": "[URL][DOMAIN_NAME]", "uri": "[URL][DOMAIN_NA…"
click at [128, 389] on div at bounding box center [461, 471] width 923 height 943
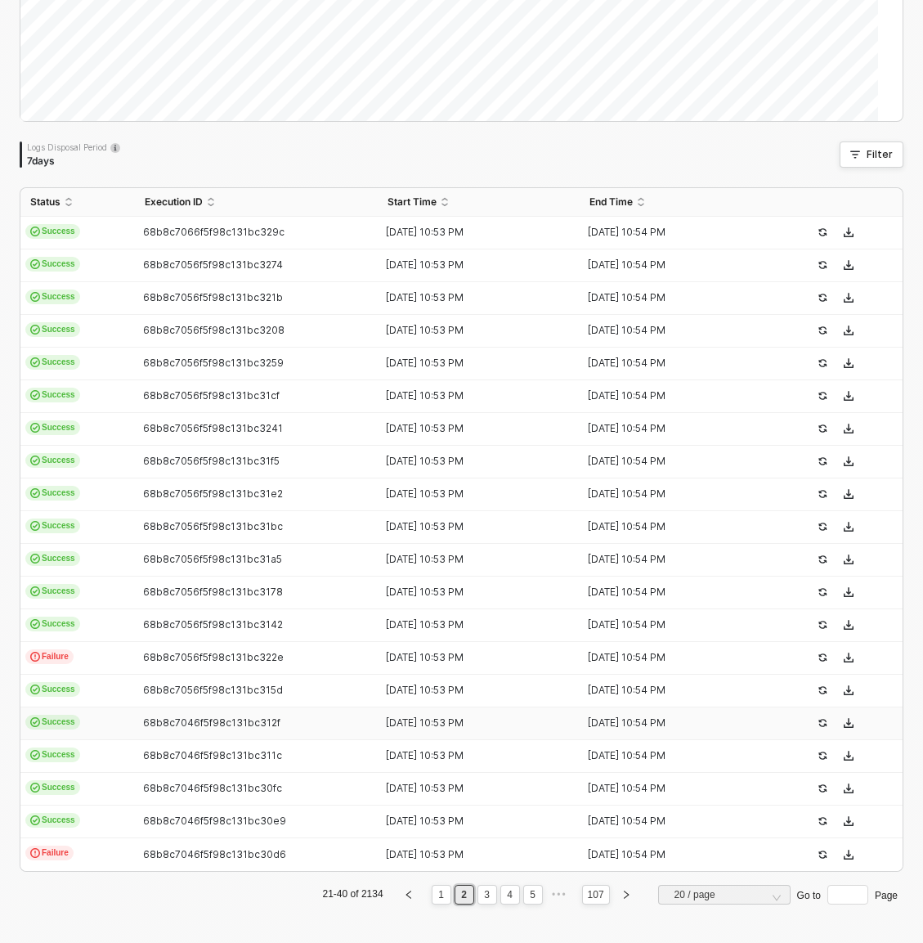
click at [108, 697] on td "Success" at bounding box center [77, 691] width 115 height 33
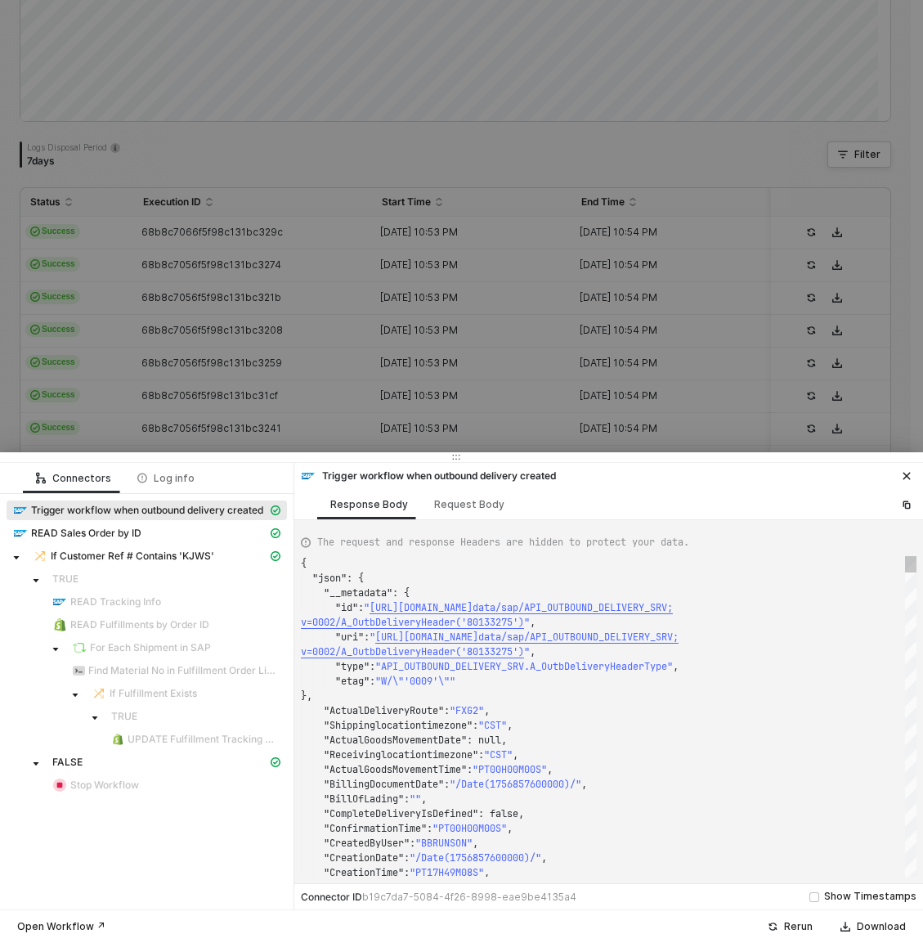
type textarea "{ "json": { "__metadata": { "id": "[URL][DOMAIN_NAME]", "uri": "[URL][DOMAIN_NA…"
click at [166, 297] on div at bounding box center [461, 471] width 923 height 943
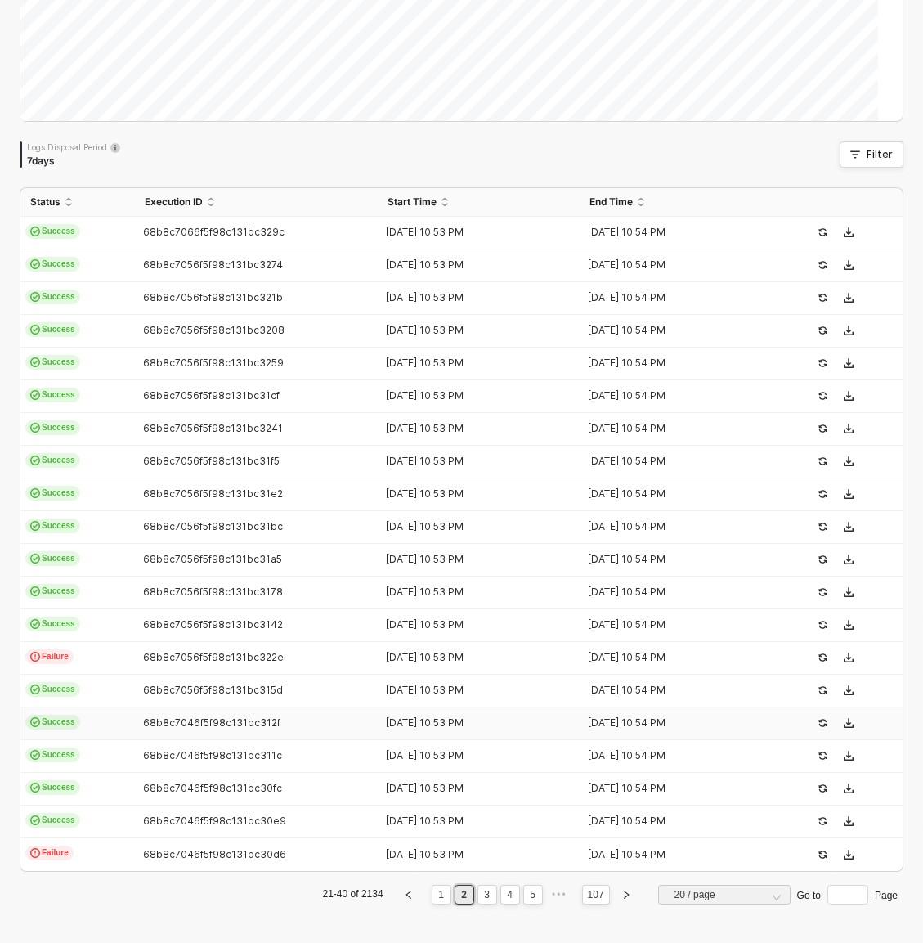
click at [126, 722] on td "Success" at bounding box center [77, 723] width 115 height 33
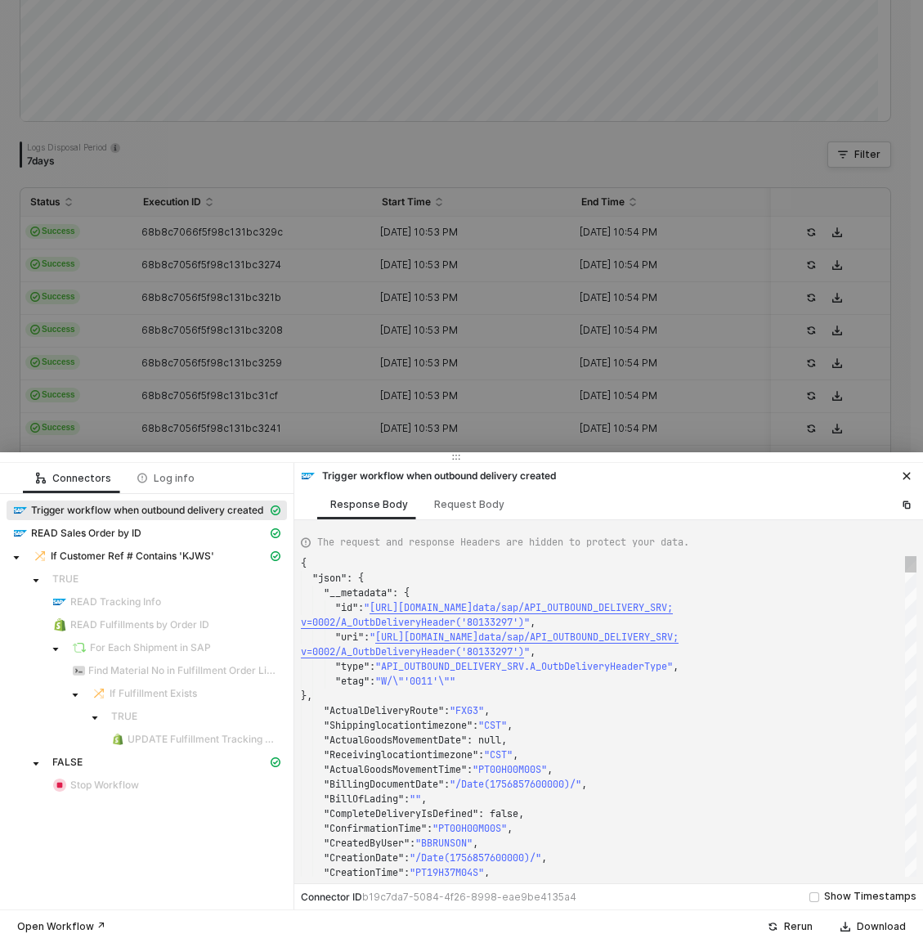
type textarea "{ "json": { "__metadata": { "id": "[URL][DOMAIN_NAME]", "uri": "[URL][DOMAIN_NA…"
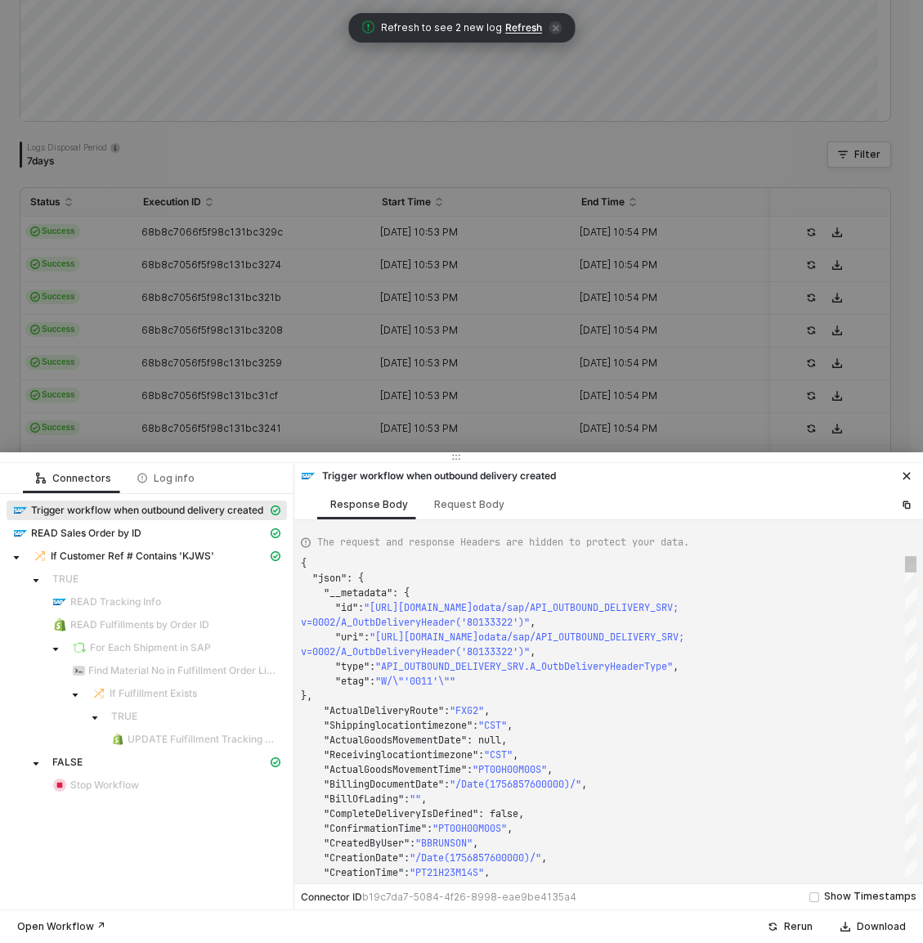
click at [209, 290] on div at bounding box center [461, 471] width 923 height 943
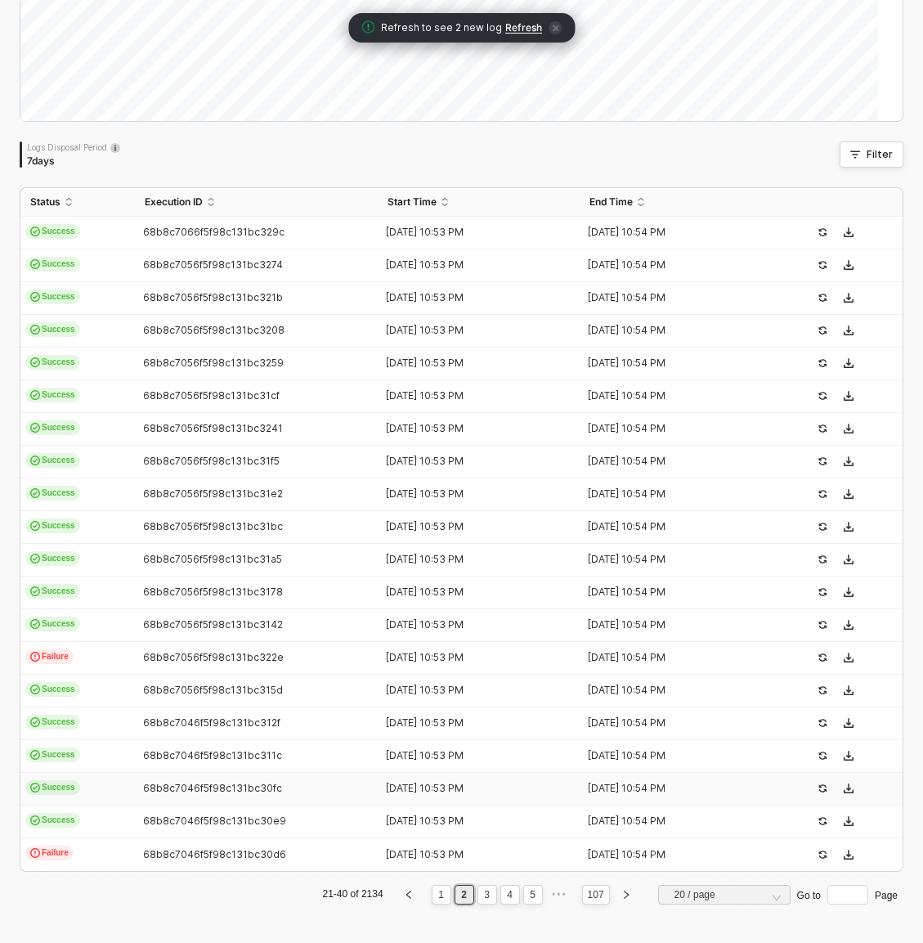
click at [130, 773] on td "Success" at bounding box center [77, 789] width 115 height 33
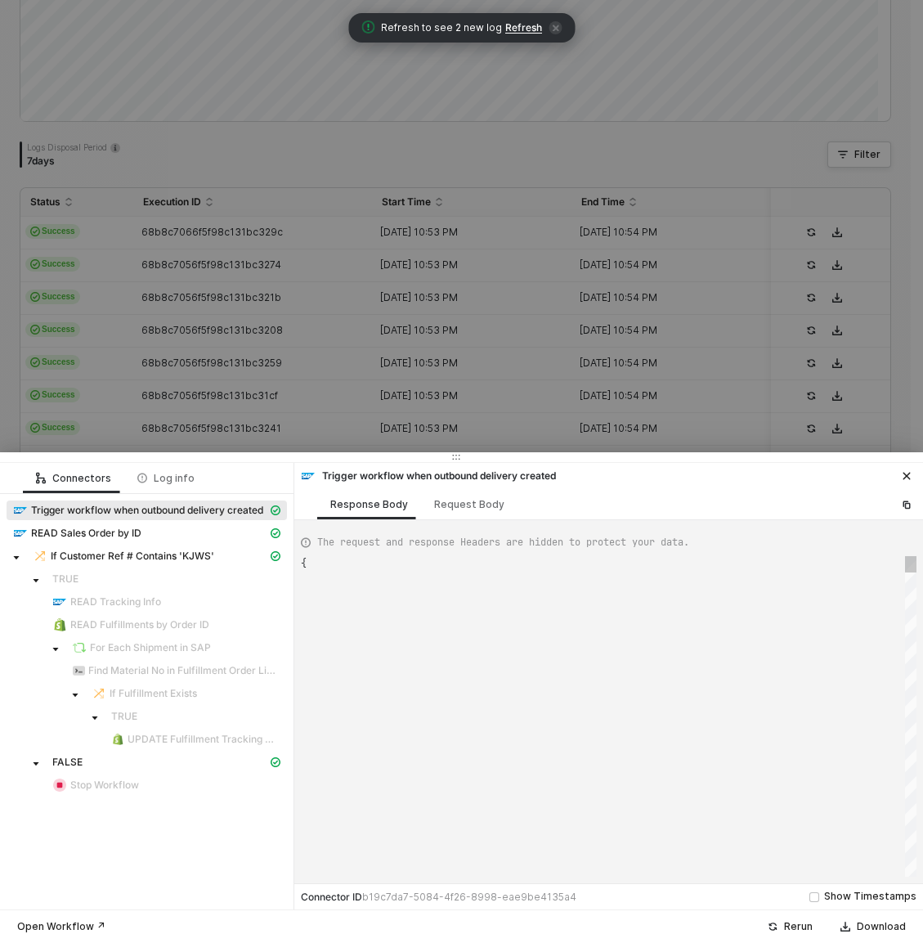
type textarea "{ "json": { "__metadata": { "id": "[URL][DOMAIN_NAME]", "uri": "[URL][DOMAIN_NA…"
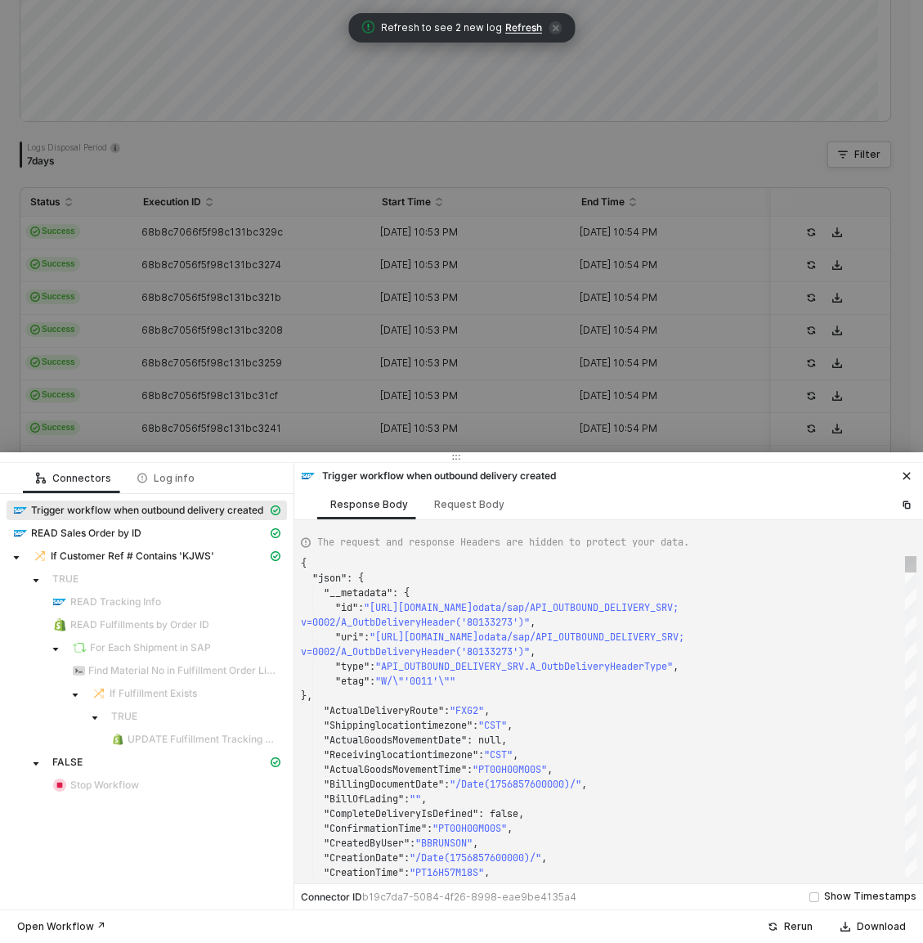
click at [193, 222] on div at bounding box center [461, 471] width 923 height 943
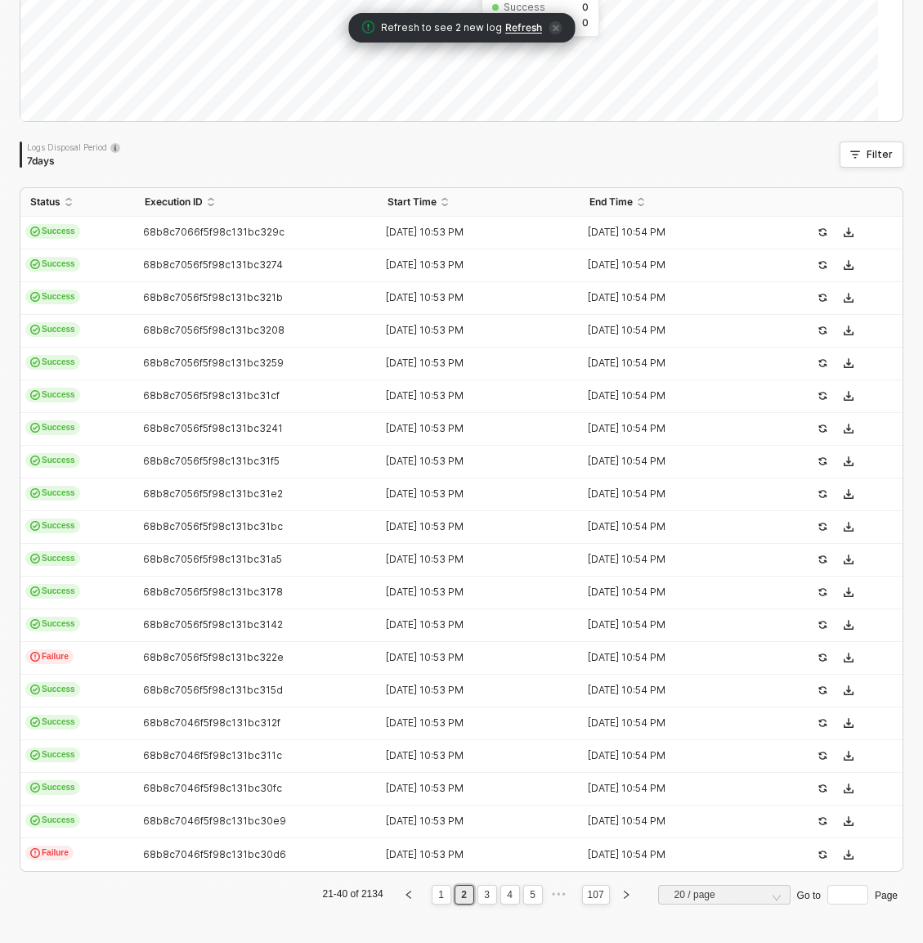
click at [520, 37] on div "Refresh to see 2 new log Refresh" at bounding box center [461, 27] width 227 height 29
click at [520, 30] on span "Refresh" at bounding box center [523, 27] width 37 height 13
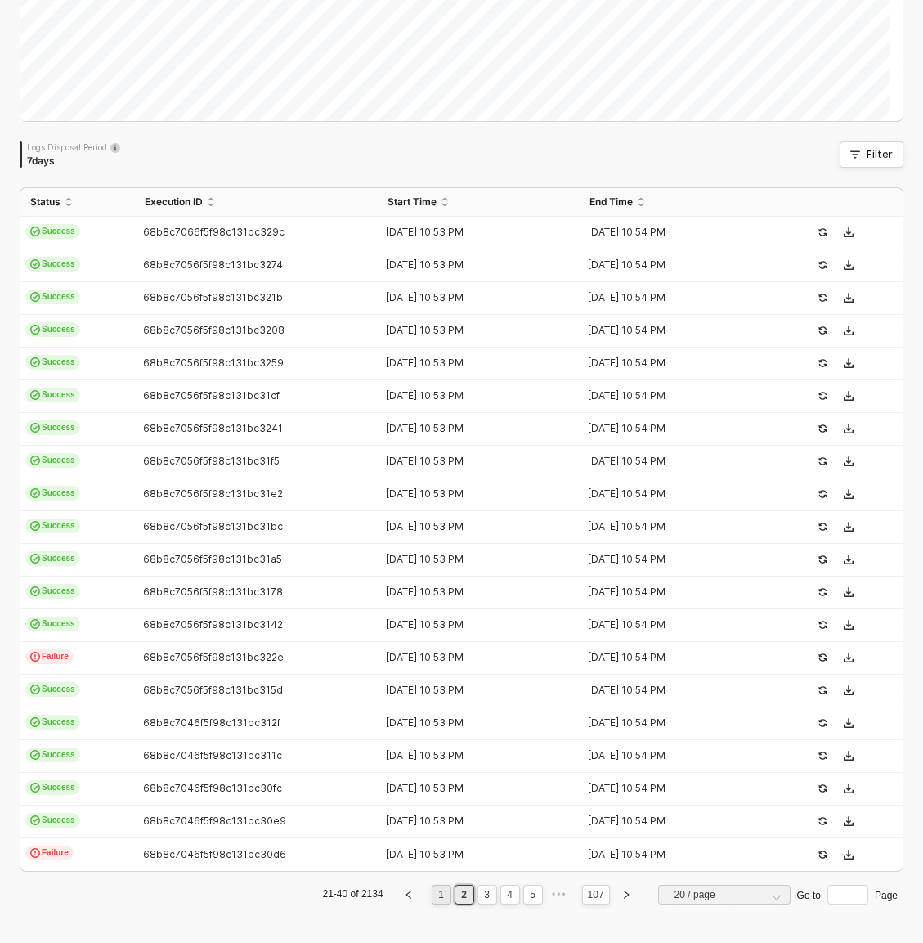
click at [433, 901] on link "1" at bounding box center [441, 895] width 16 height 18
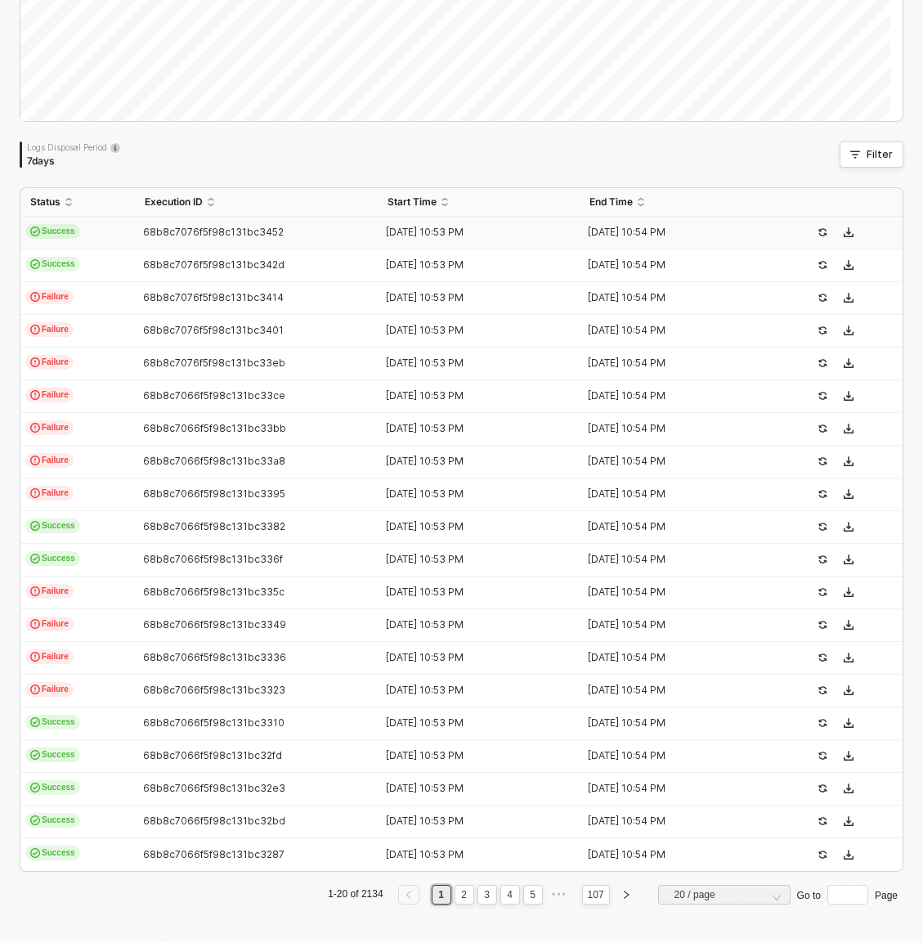
click at [150, 234] on span "68b8c7076f5f98c131bc3452" at bounding box center [213, 232] width 141 height 12
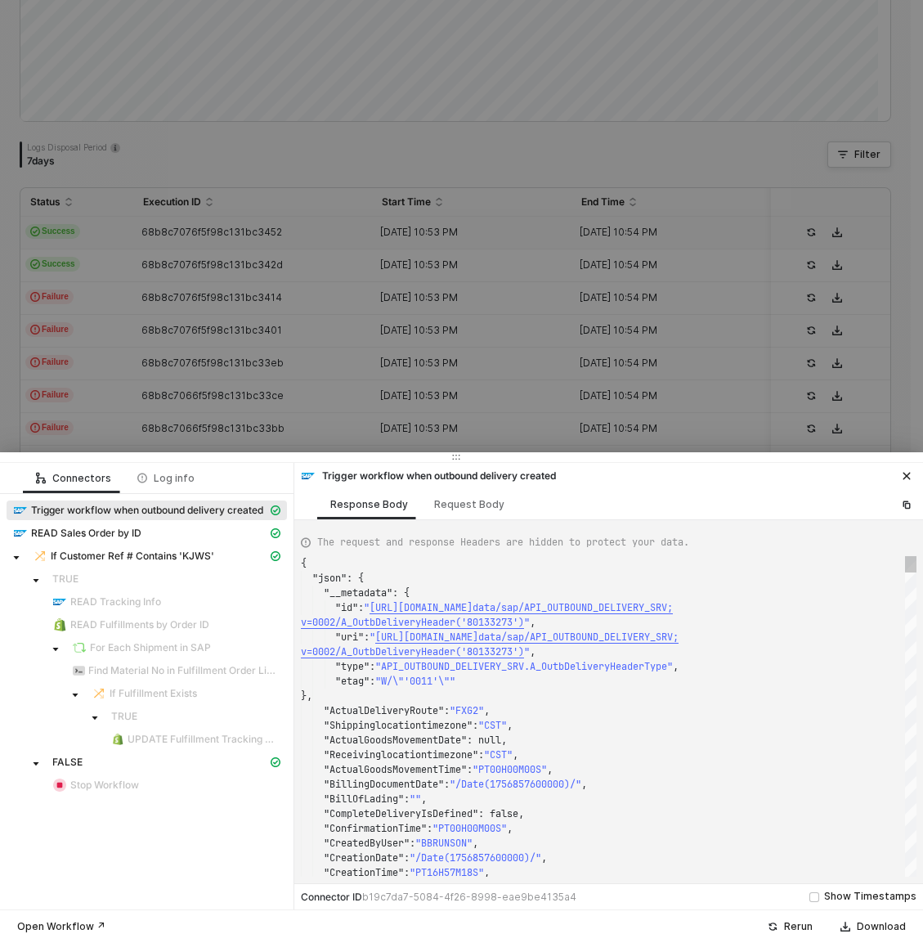
type textarea "{ "json": { "__metadata": { "id": "[URL][DOMAIN_NAME]", "uri": "[URL][DOMAIN_NA…"
click at [135, 264] on div at bounding box center [461, 471] width 923 height 943
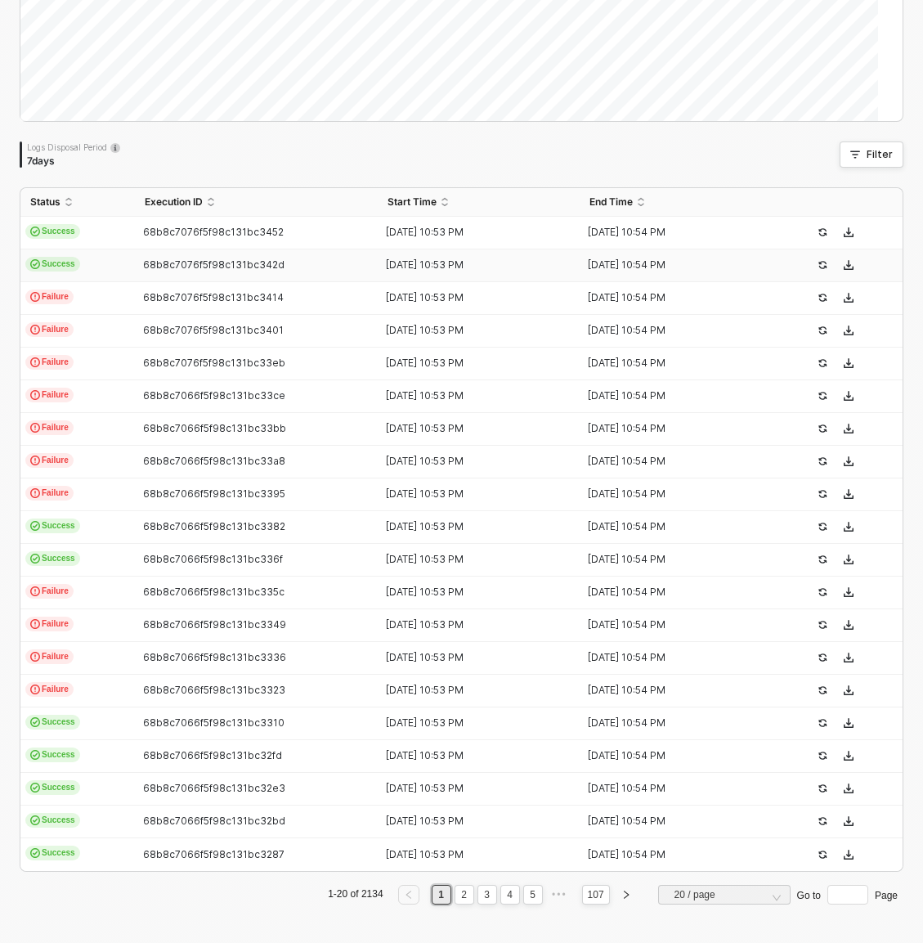
click at [128, 262] on td "Success" at bounding box center [77, 265] width 115 height 33
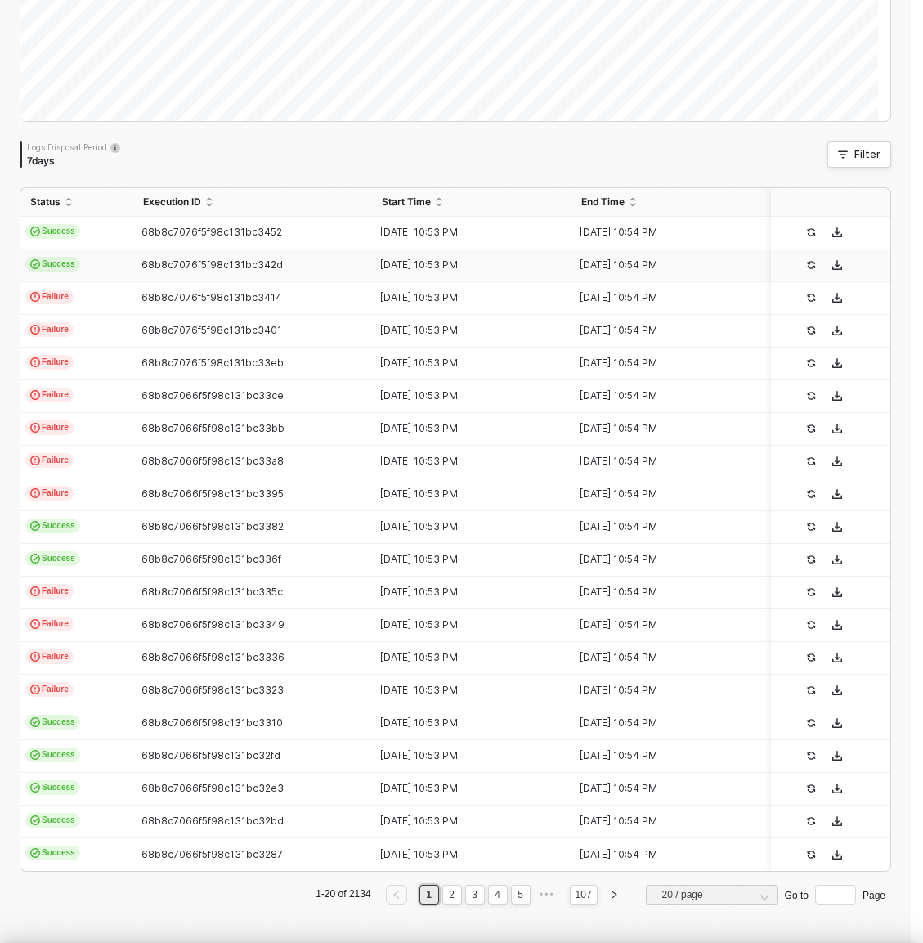
type textarea "{ "json": { "__metadata": { "id": "[URL][DOMAIN_NAME]", "uri": "[URL][DOMAIN_NA…"
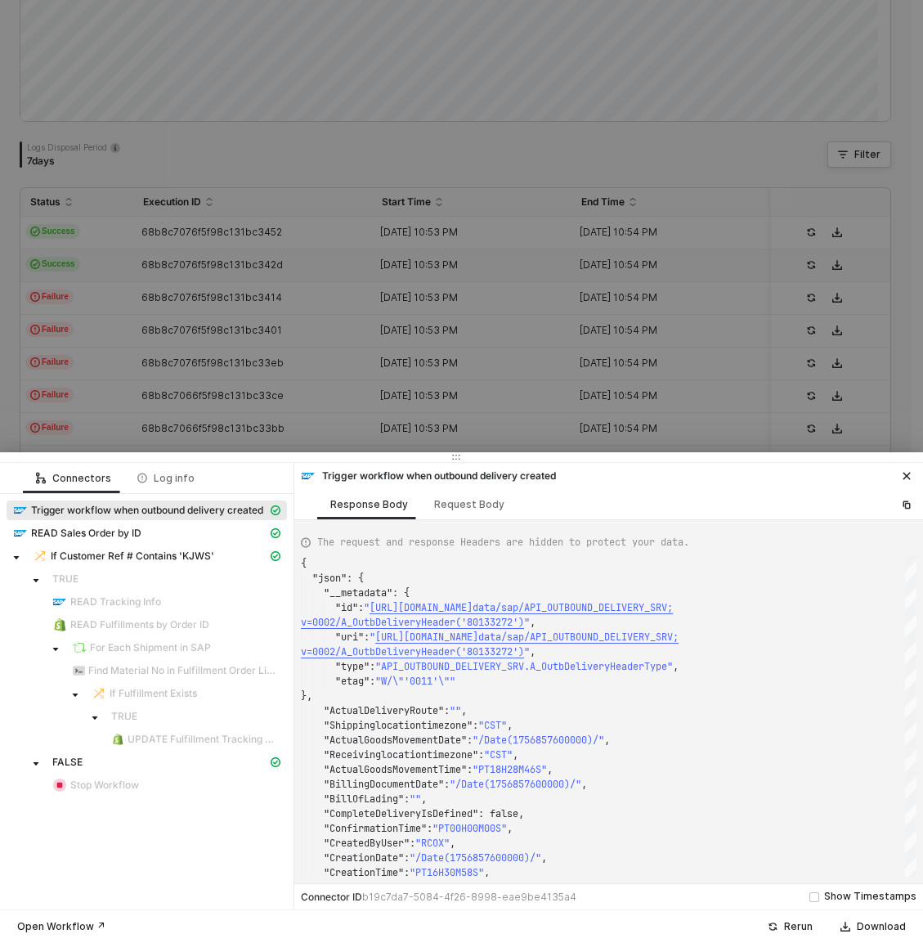
click at [478, 279] on div at bounding box center [461, 471] width 923 height 943
